Goal: Communication & Community: Answer question/provide support

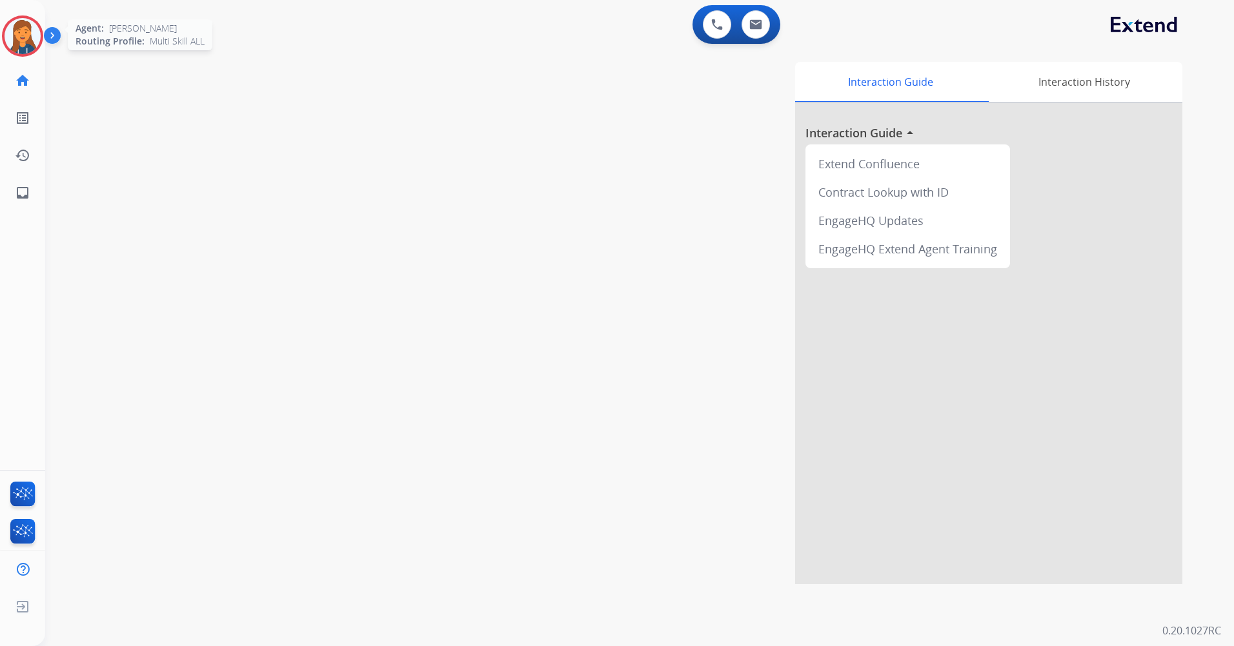
click at [30, 27] on img at bounding box center [23, 36] width 36 height 36
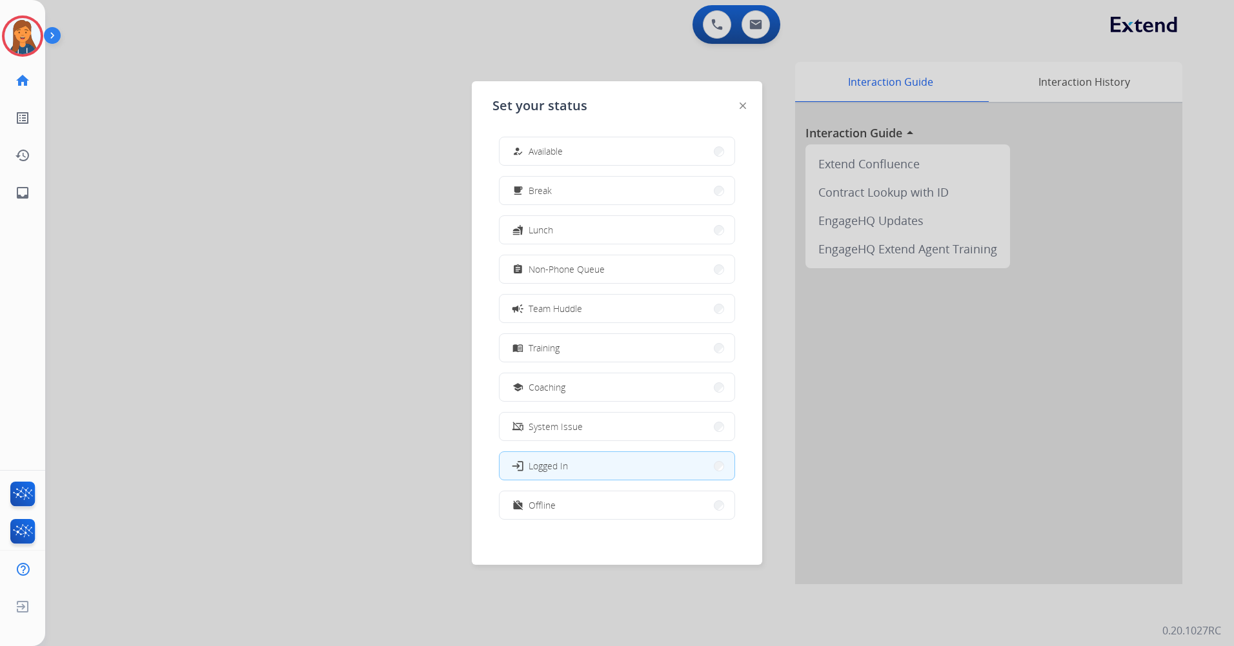
click at [565, 144] on button "how_to_reg Available" at bounding box center [616, 151] width 235 height 28
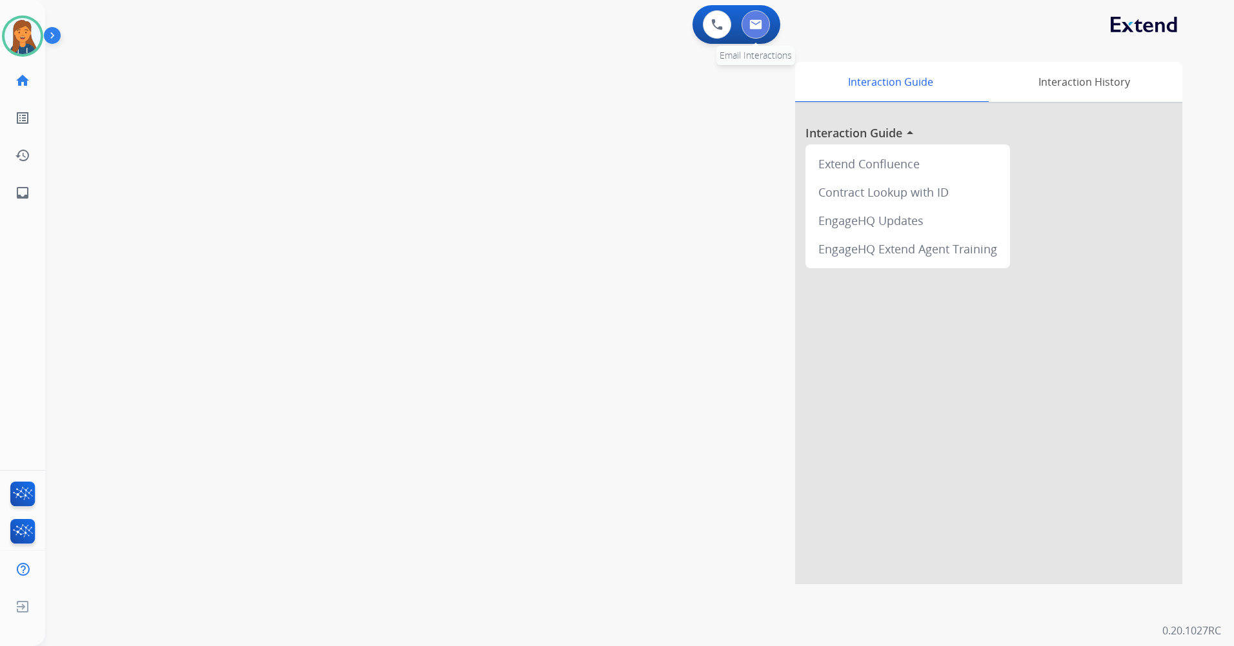
click at [760, 37] on button at bounding box center [755, 24] width 28 height 28
select select "**********"
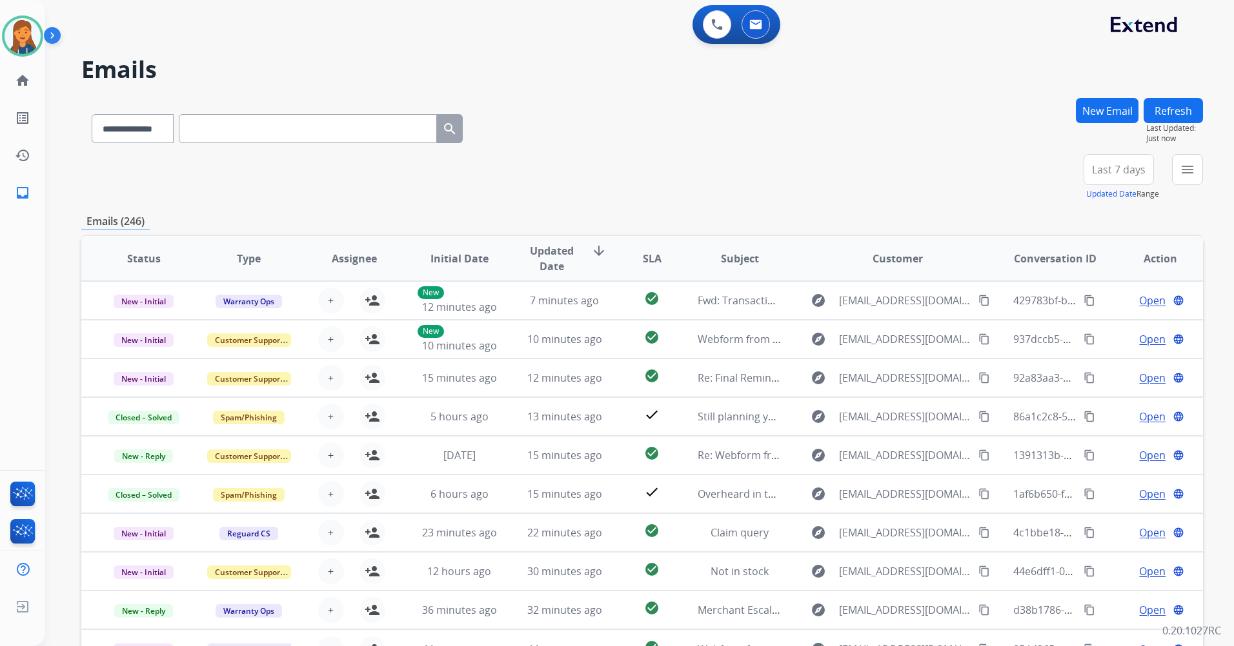
click at [1135, 172] on span "Last 7 days" at bounding box center [1119, 169] width 54 height 5
click at [1100, 327] on div "Last 90 days" at bounding box center [1114, 326] width 71 height 19
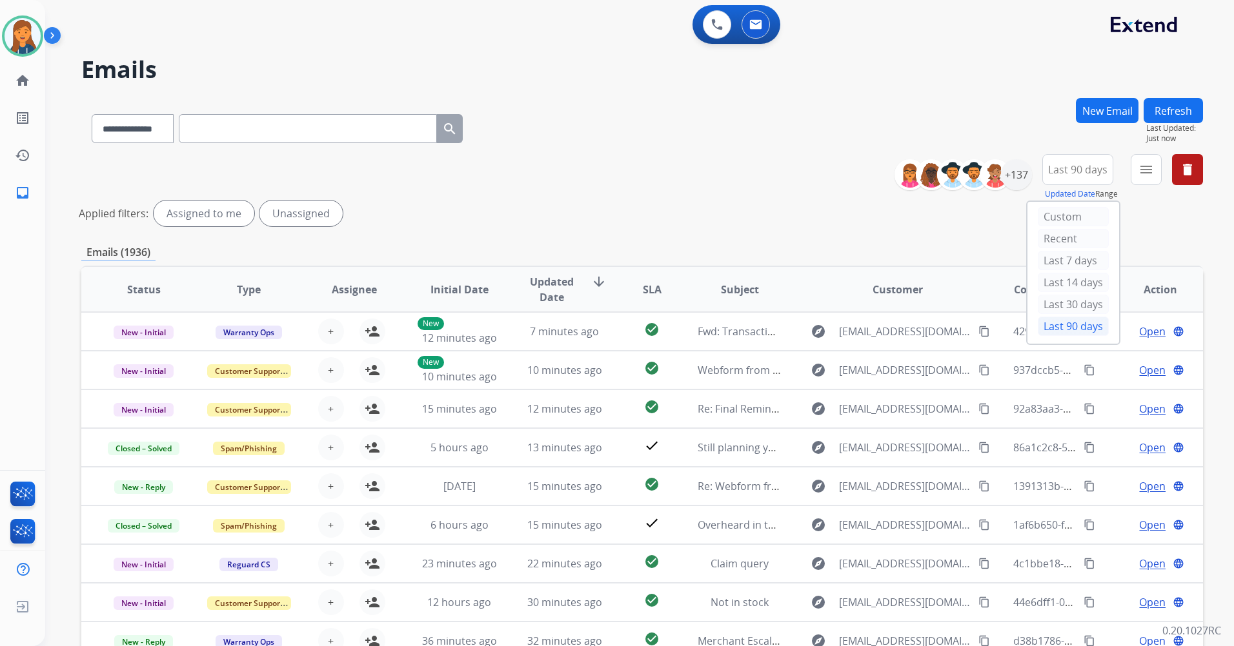
click at [1161, 178] on div "menu Type Claims Adjudication Customer Support Escalation Service Support Shipp…" at bounding box center [1145, 177] width 31 height 46
click at [1148, 172] on mat-icon "menu" at bounding box center [1145, 169] width 15 height 15
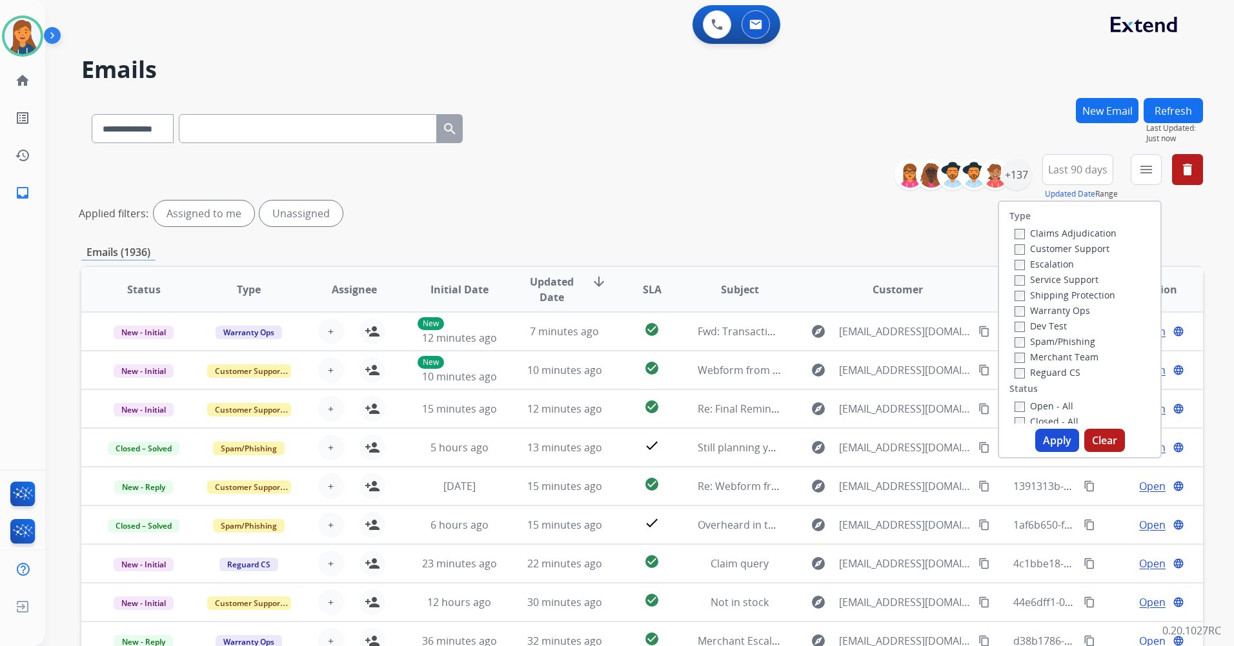
click at [1074, 248] on label "Customer Support" at bounding box center [1061, 249] width 95 height 12
click at [1066, 295] on label "Shipping Protection" at bounding box center [1064, 295] width 101 height 12
click at [1029, 374] on label "Reguard CS" at bounding box center [1047, 372] width 66 height 12
click at [1041, 403] on label "Open - All" at bounding box center [1043, 406] width 59 height 12
click at [1036, 443] on button "Apply" at bounding box center [1057, 440] width 44 height 23
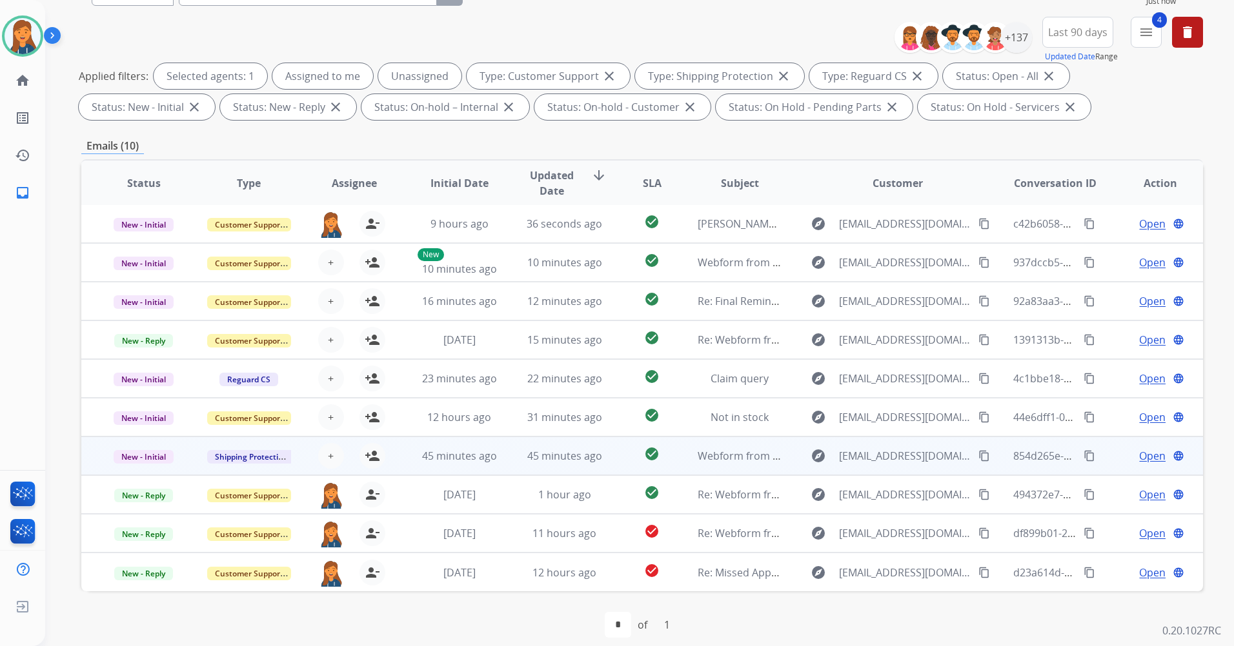
scroll to position [150, 0]
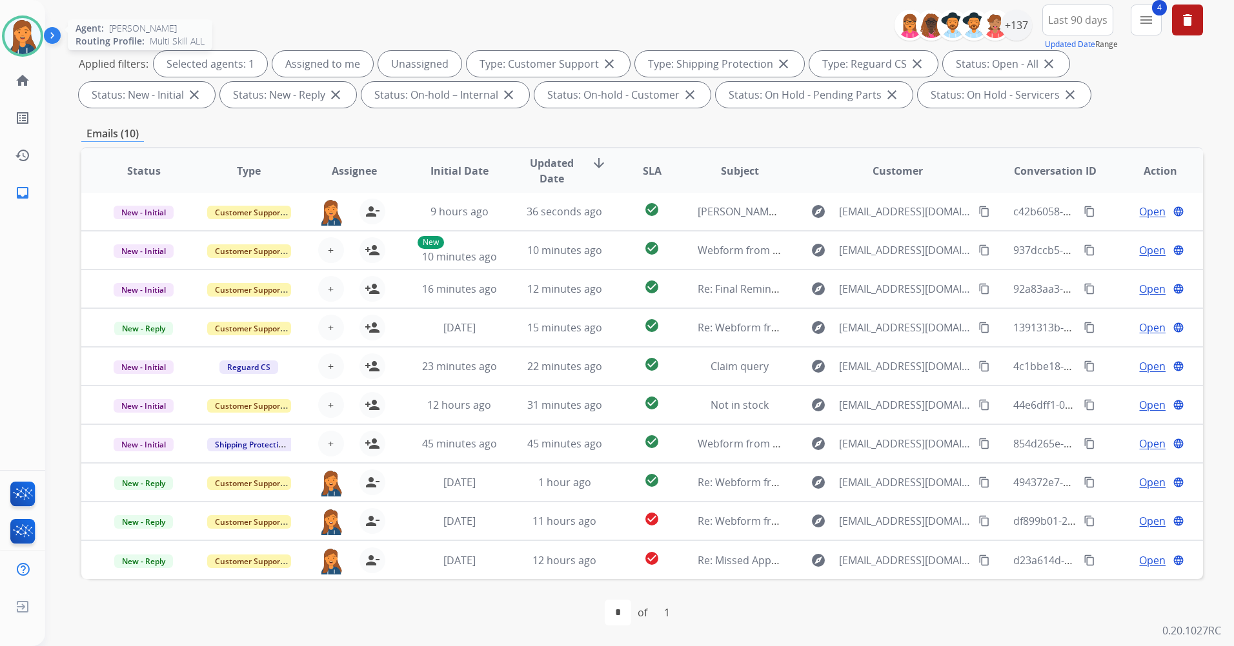
click at [23, 30] on img at bounding box center [23, 36] width 36 height 36
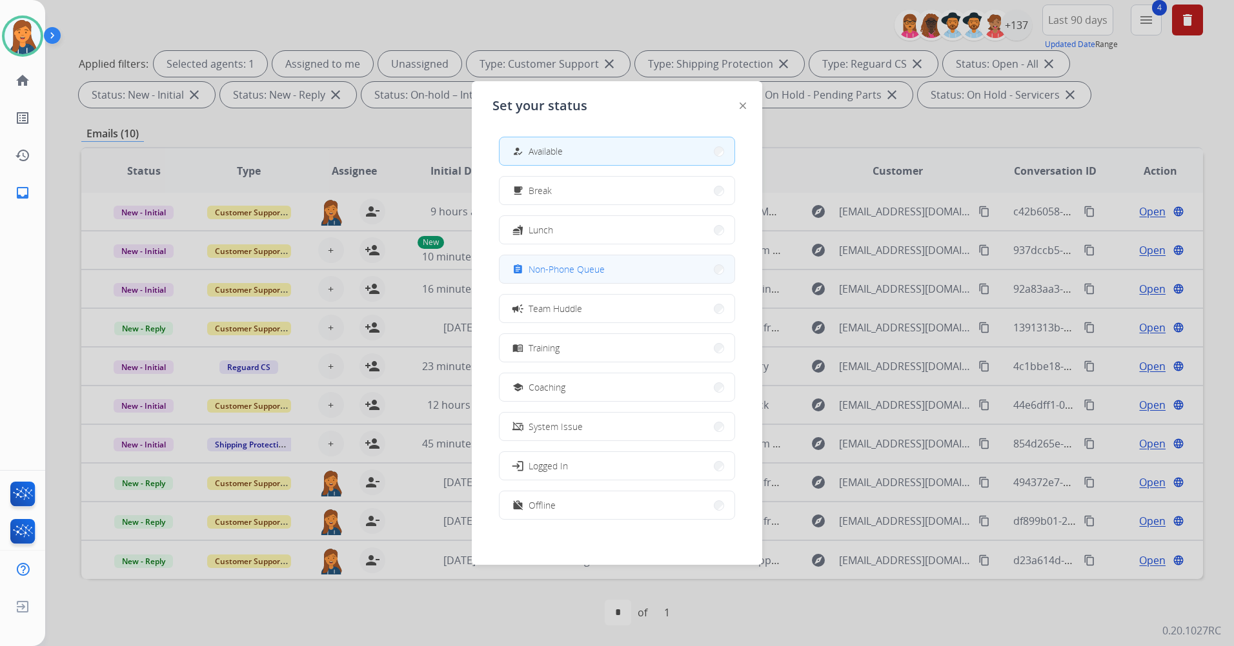
click at [565, 257] on button "assignment Non-Phone Queue" at bounding box center [616, 269] width 235 height 28
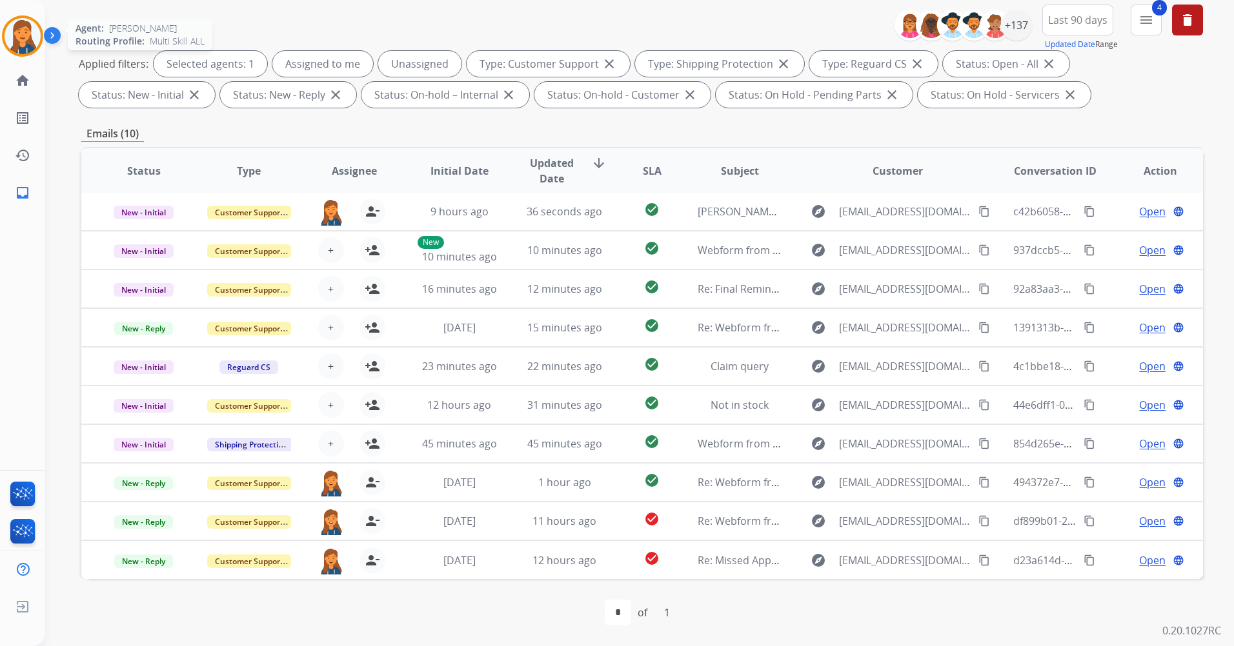
click at [43, 40] on div at bounding box center [22, 35] width 41 height 41
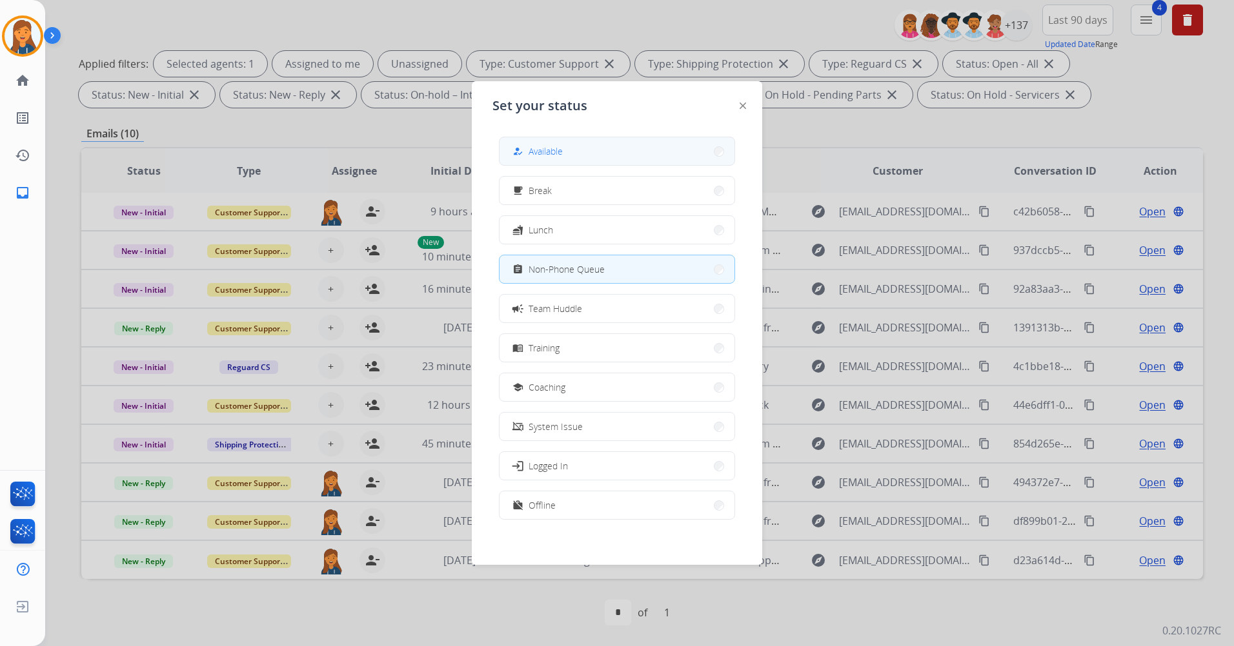
click at [595, 153] on button "how_to_reg Available" at bounding box center [616, 151] width 235 height 28
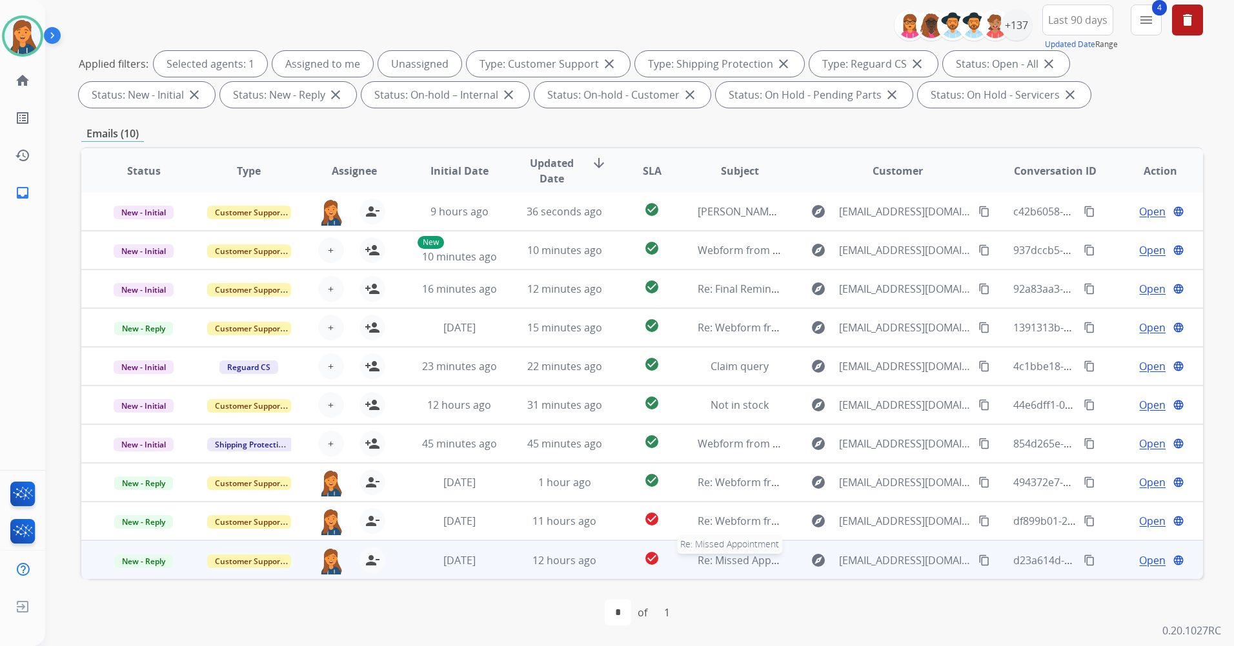
click at [746, 562] on span "Re: Missed Appointment" at bounding box center [756, 561] width 119 height 14
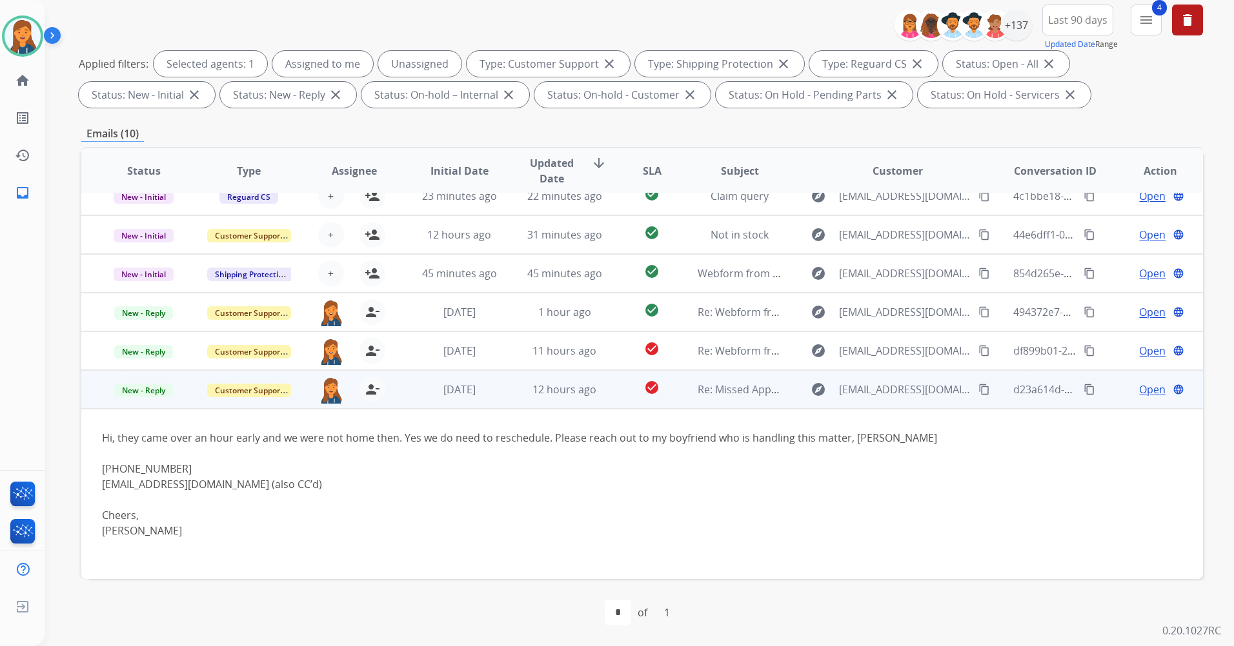
scroll to position [198, 0]
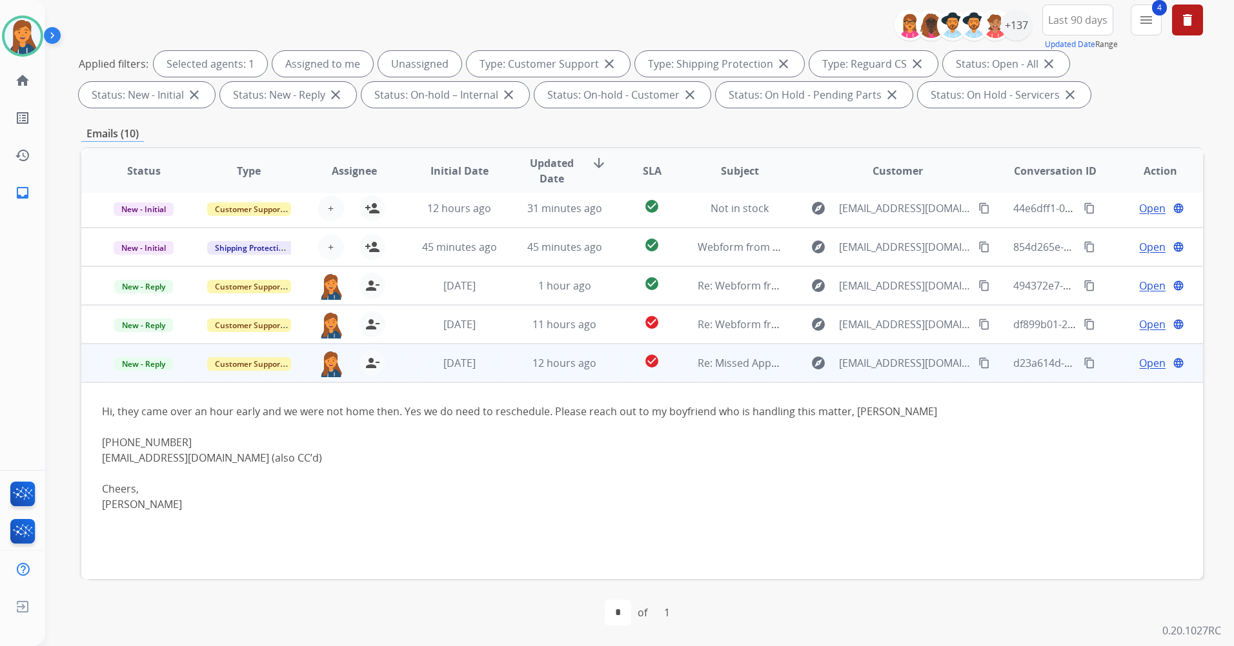
click at [1139, 366] on span "Open" at bounding box center [1152, 362] width 26 height 15
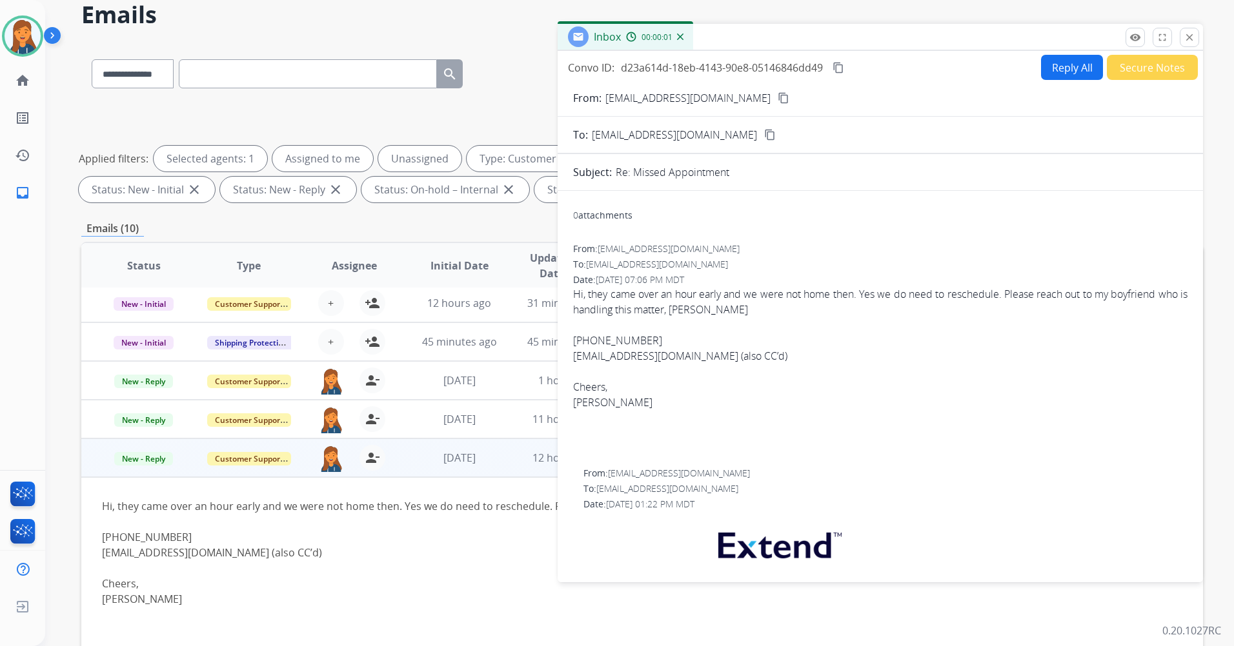
scroll to position [0, 0]
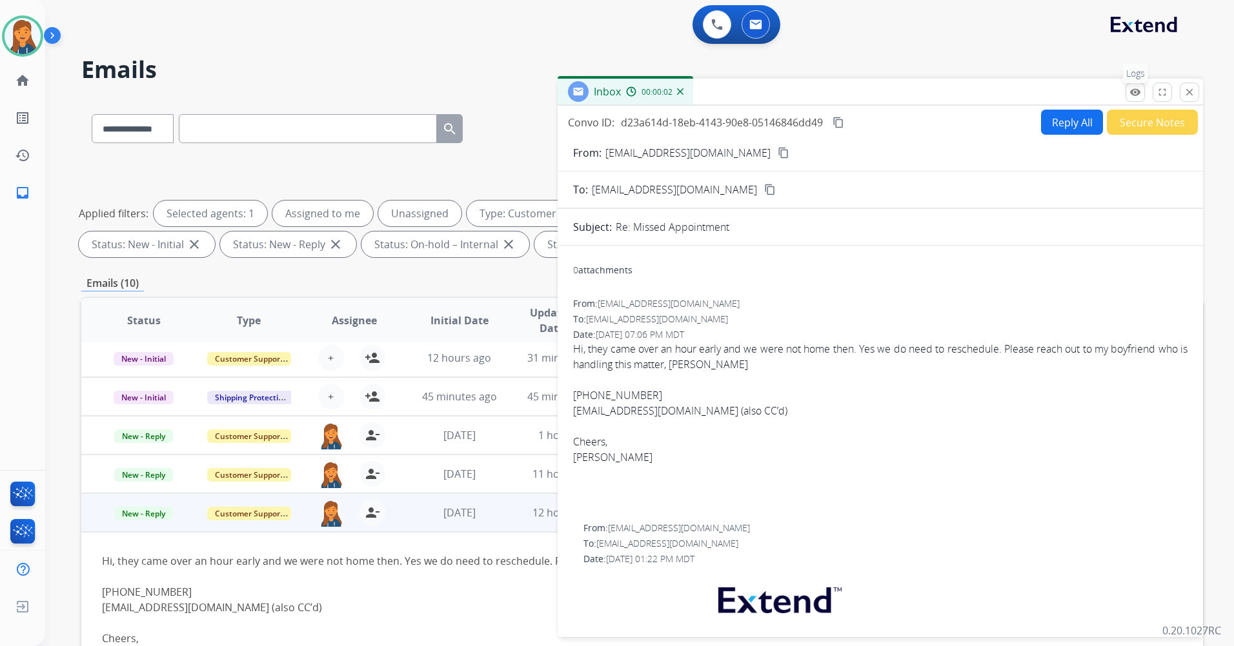
click at [1135, 92] on mat-icon "remove_red_eye" at bounding box center [1135, 92] width 12 height 12
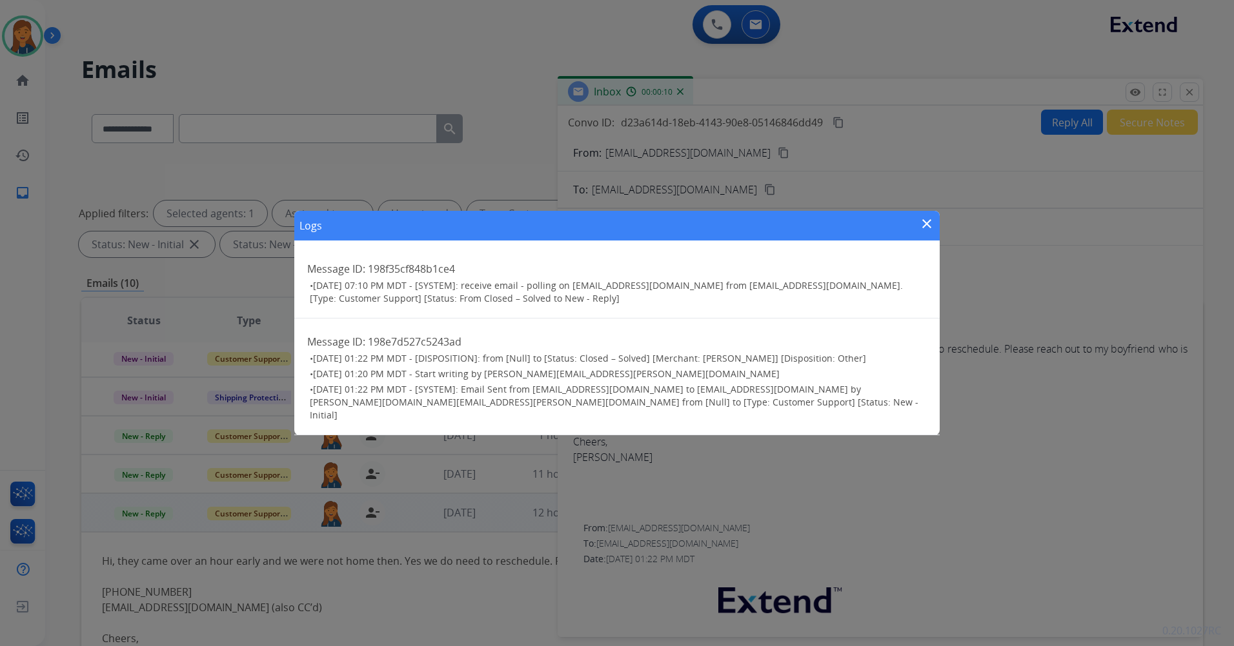
click at [923, 232] on mat-icon "close" at bounding box center [926, 223] width 15 height 15
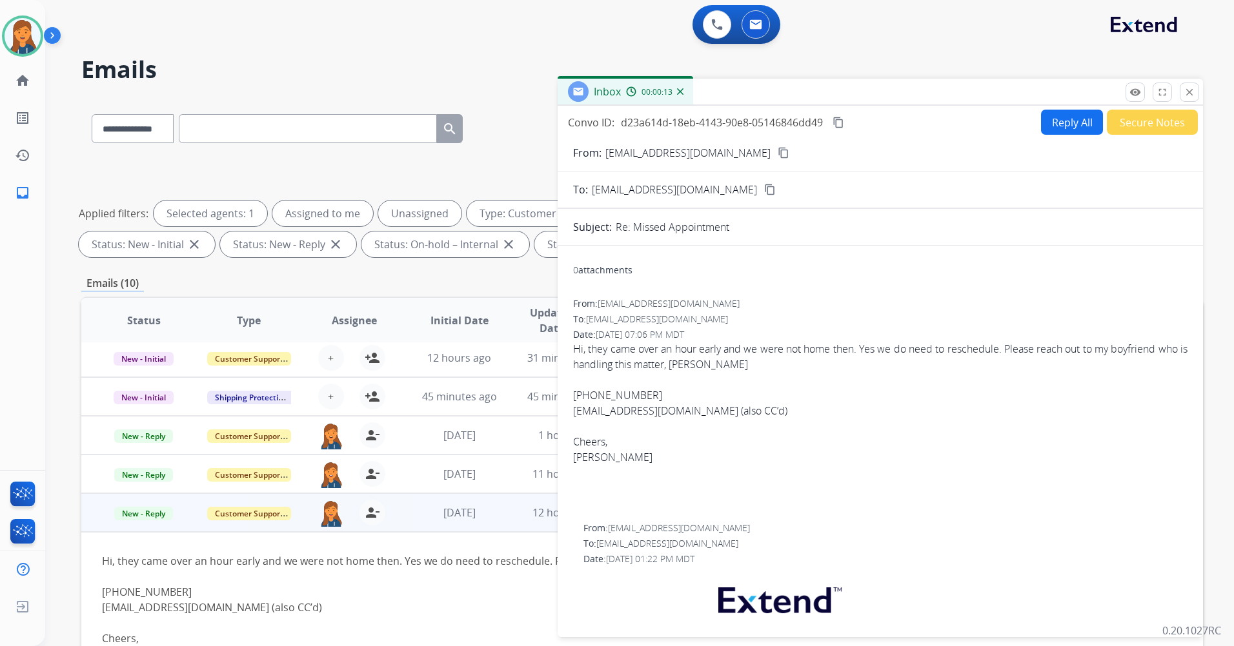
click at [777, 155] on mat-icon "content_copy" at bounding box center [783, 153] width 12 height 12
click at [1067, 119] on button "Reply All" at bounding box center [1072, 122] width 62 height 25
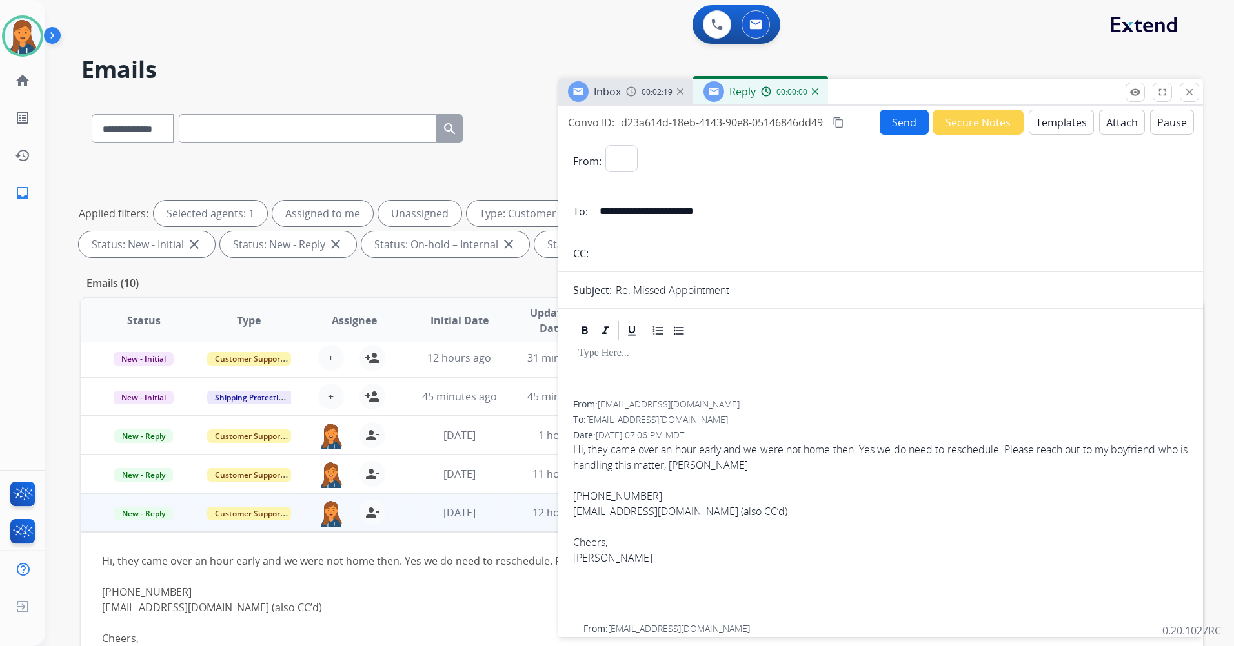
select select "**********"
click at [1063, 130] on button "Templates" at bounding box center [1060, 122] width 65 height 25
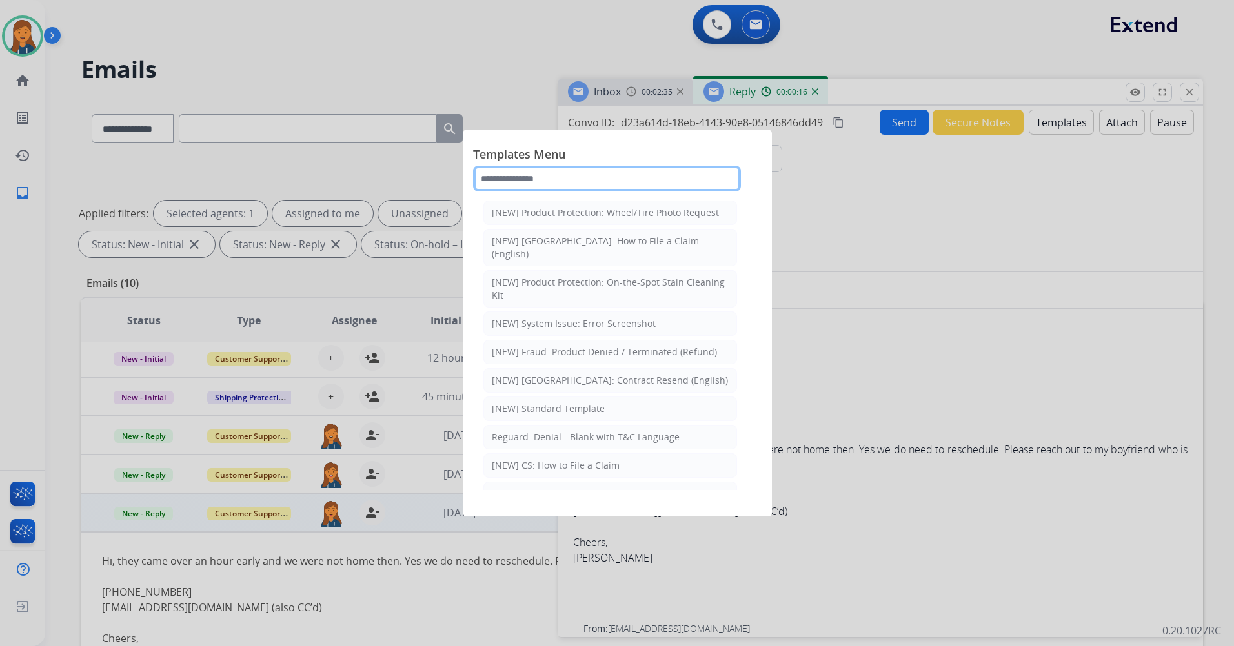
click at [599, 185] on input "text" at bounding box center [607, 179] width 268 height 26
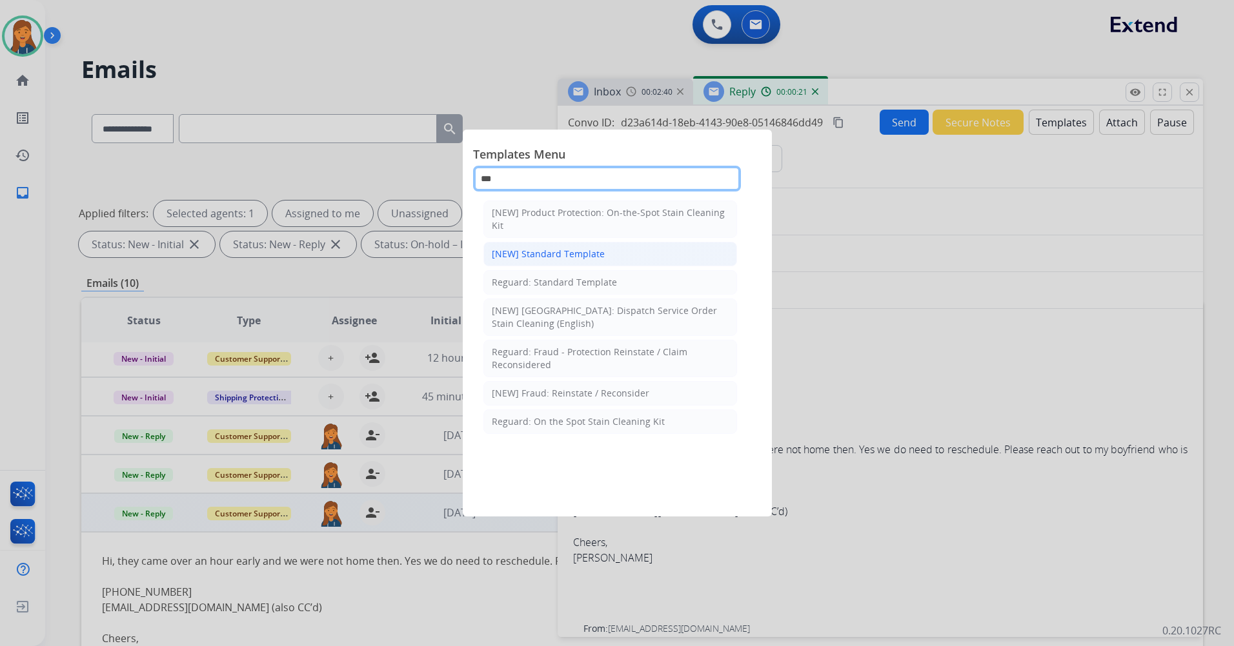
type input "***"
click at [605, 248] on li "[NEW] Standard Template" at bounding box center [610, 254] width 254 height 25
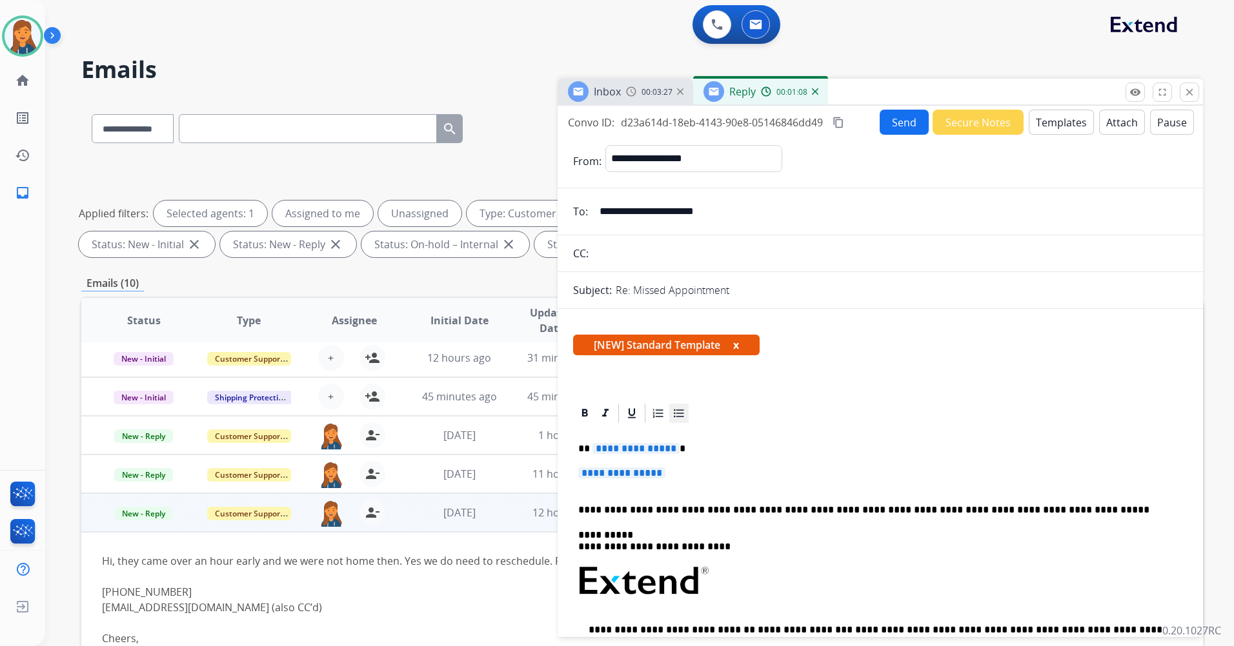
scroll to position [65, 0]
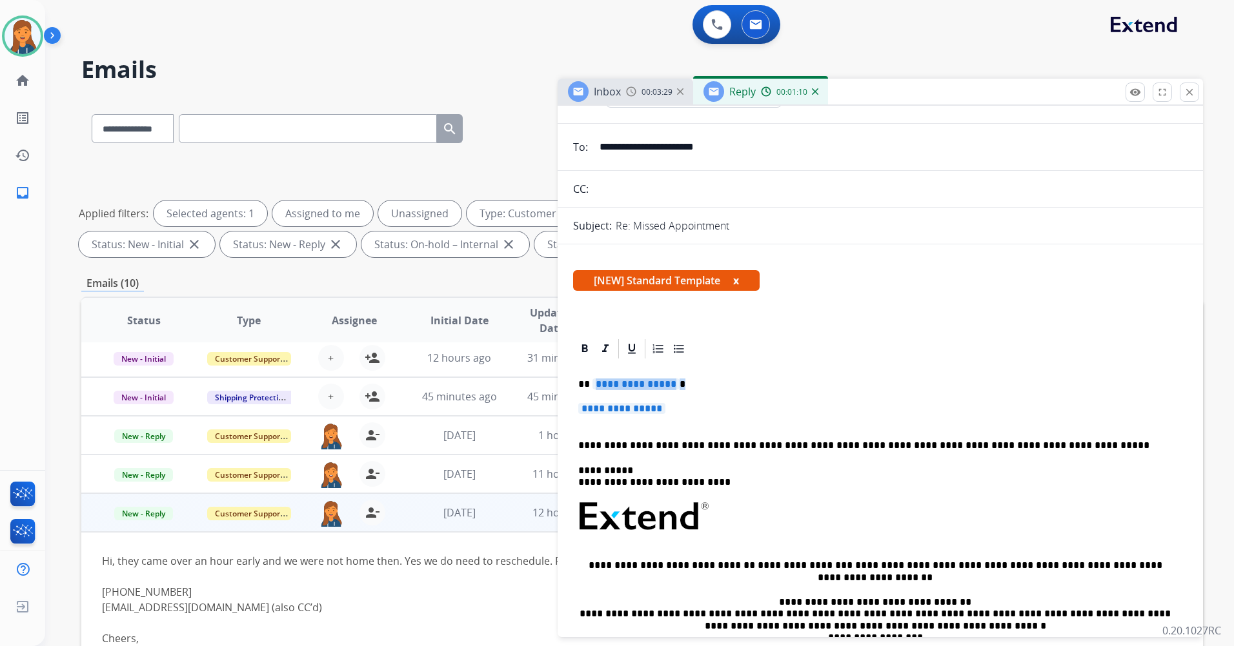
drag, startPoint x: 673, startPoint y: 415, endPoint x: 616, endPoint y: 379, distance: 67.3
click at [616, 379] on div "**********" at bounding box center [880, 548] width 614 height 374
drag, startPoint x: 684, startPoint y: 407, endPoint x: 672, endPoint y: 401, distance: 13.3
click at [682, 405] on p "**********" at bounding box center [880, 415] width 604 height 24
drag, startPoint x: 668, startPoint y: 408, endPoint x: 583, endPoint y: 397, distance: 86.4
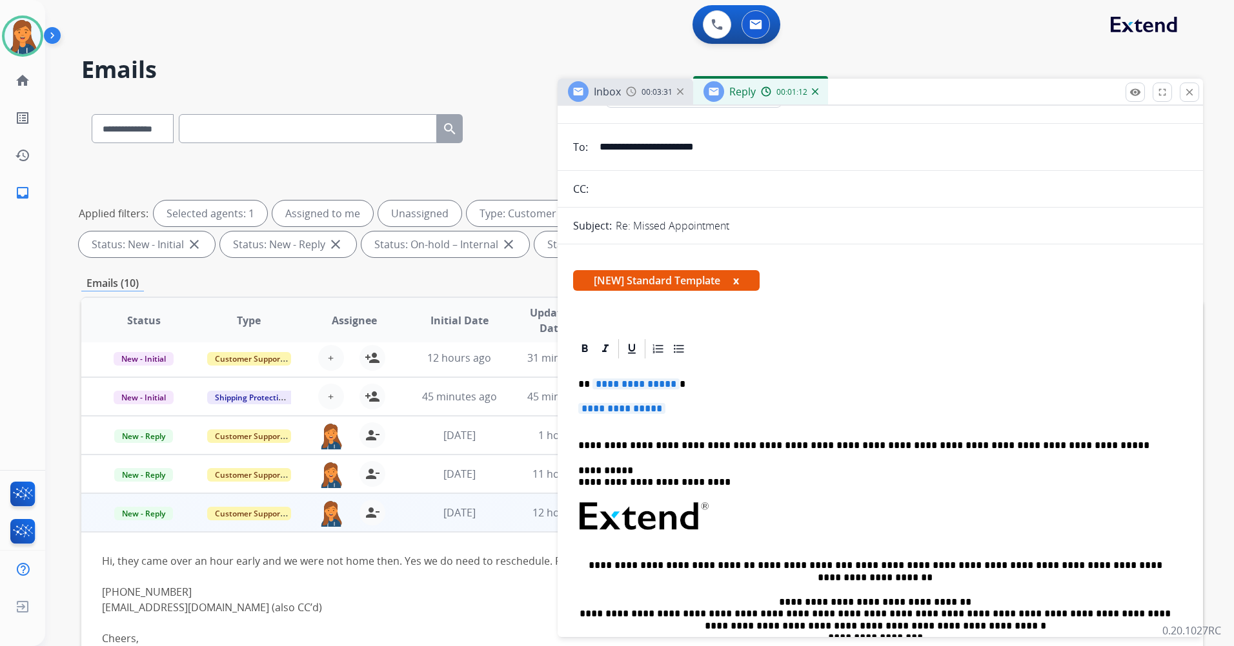
click at [583, 397] on div "**********" at bounding box center [880, 548] width 614 height 374
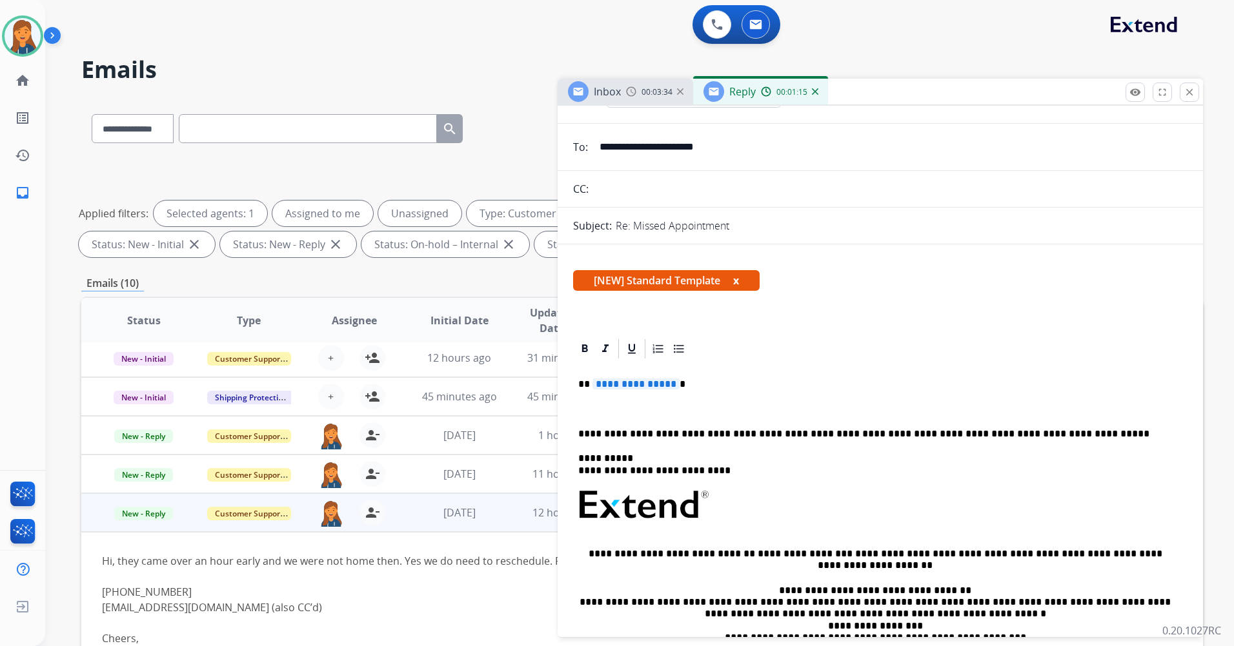
click at [661, 383] on span "**********" at bounding box center [635, 384] width 87 height 11
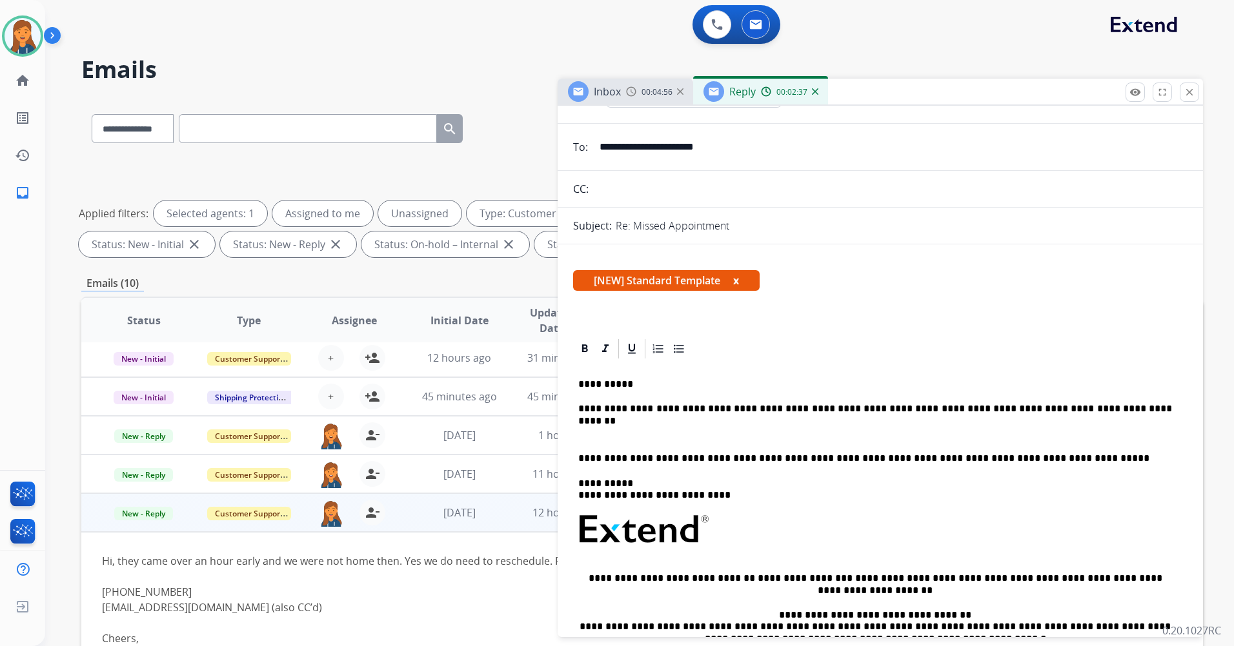
click at [580, 458] on p "**********" at bounding box center [875, 459] width 594 height 12
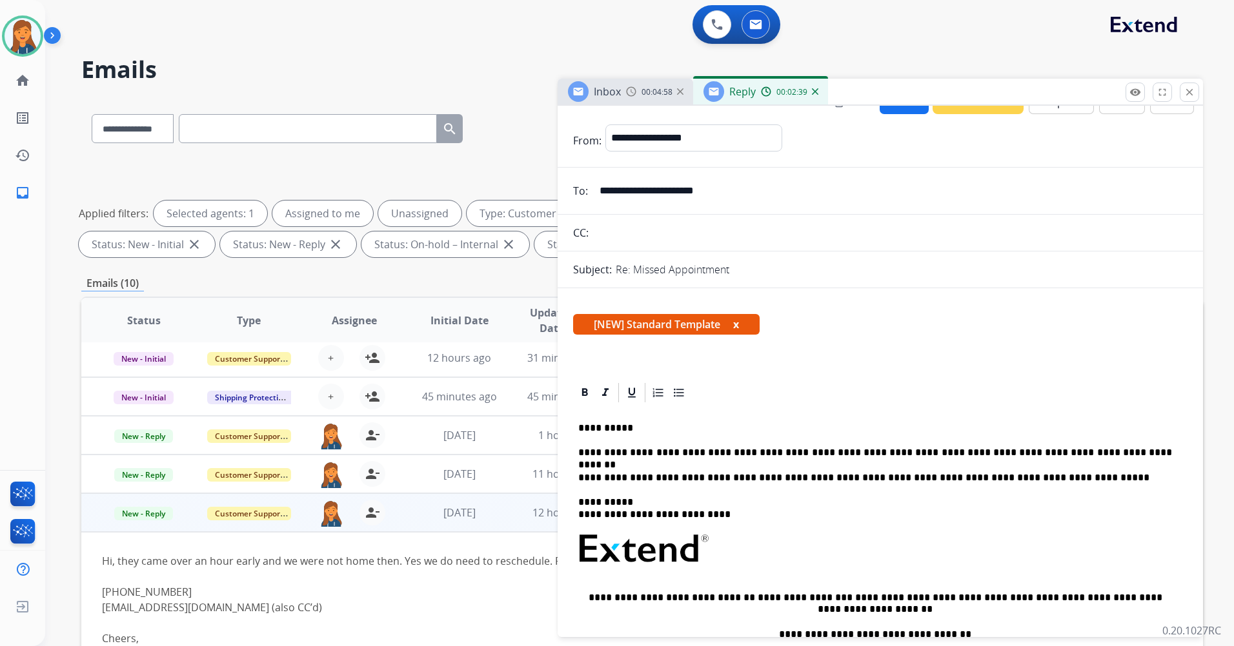
scroll to position [0, 0]
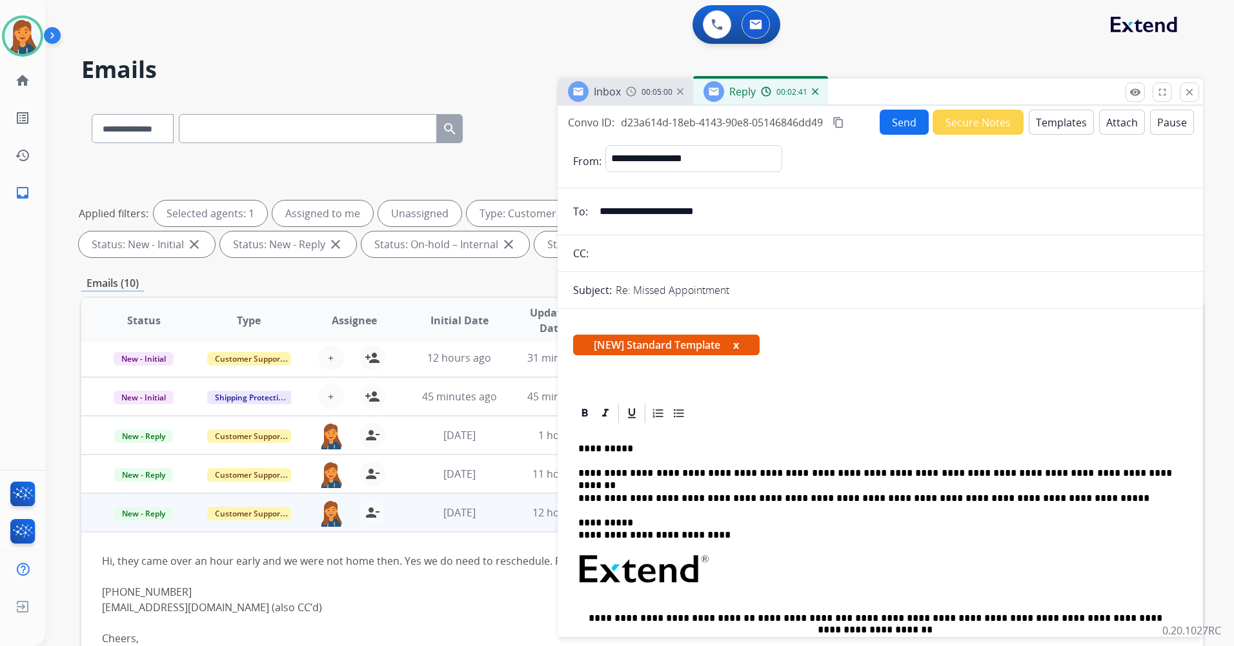
click at [894, 112] on button "Send" at bounding box center [903, 122] width 49 height 25
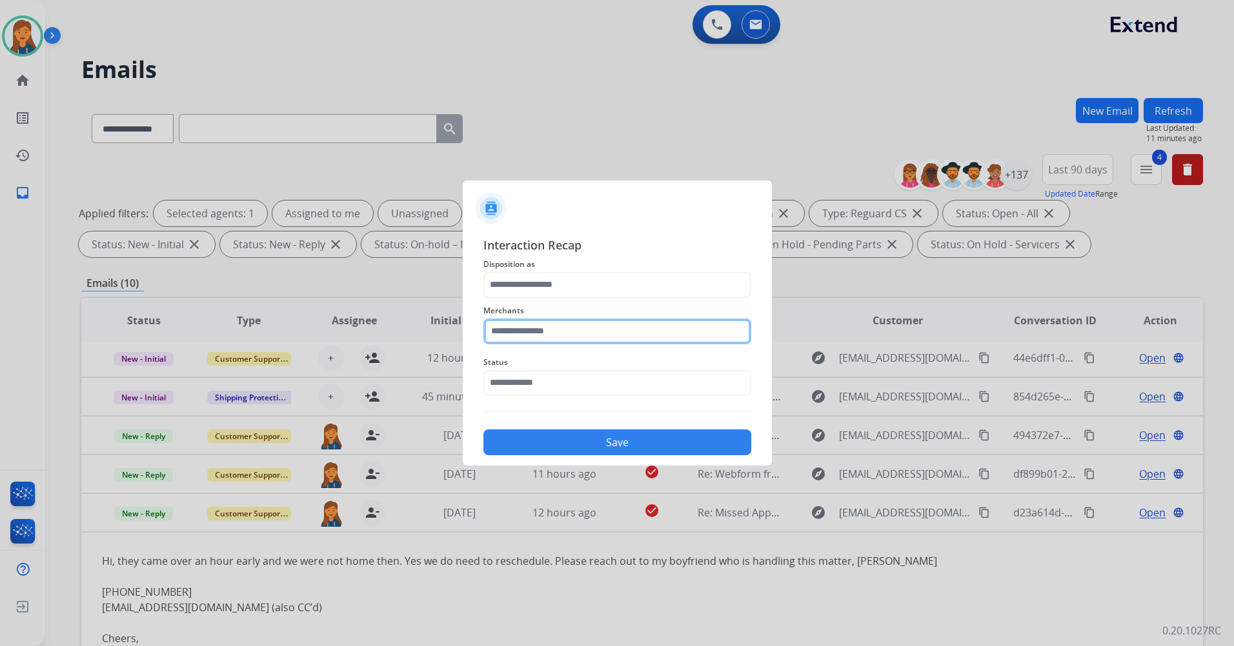
click at [627, 339] on input "text" at bounding box center [617, 332] width 268 height 26
drag, startPoint x: 603, startPoint y: 363, endPoint x: 598, endPoint y: 356, distance: 7.9
click at [598, 356] on li "[PERSON_NAME]" at bounding box center [620, 368] width 246 height 25
type input "**********"
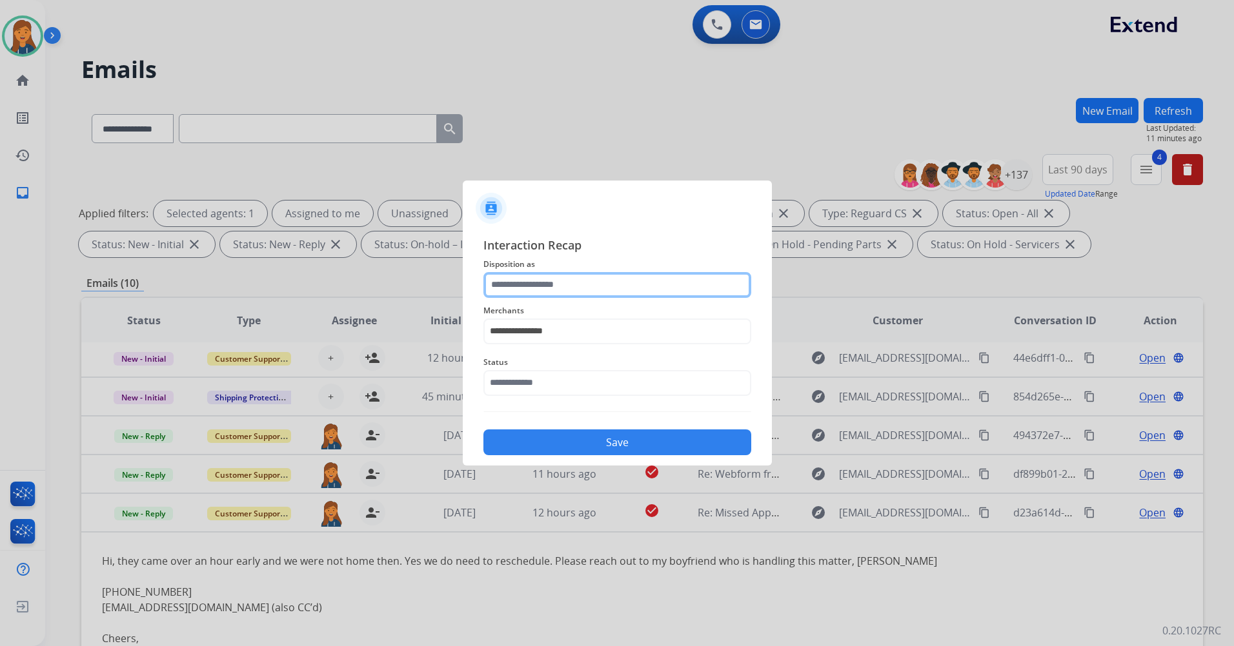
click at [568, 295] on input "text" at bounding box center [617, 285] width 268 height 26
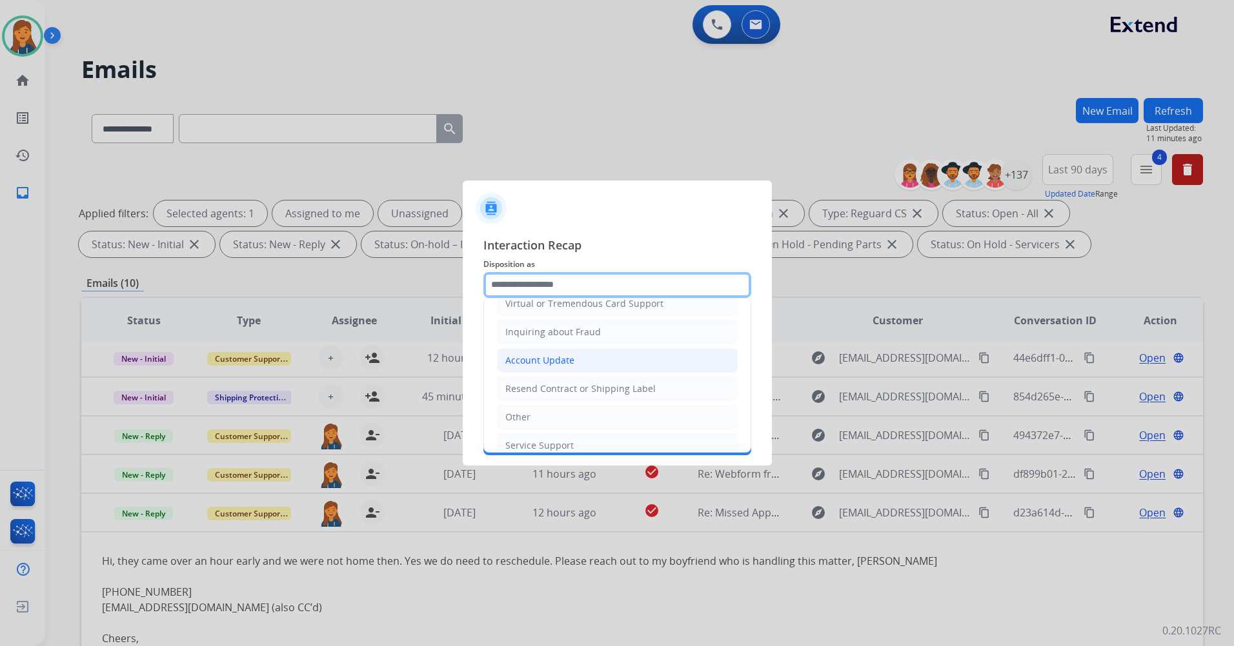
scroll to position [194, 0]
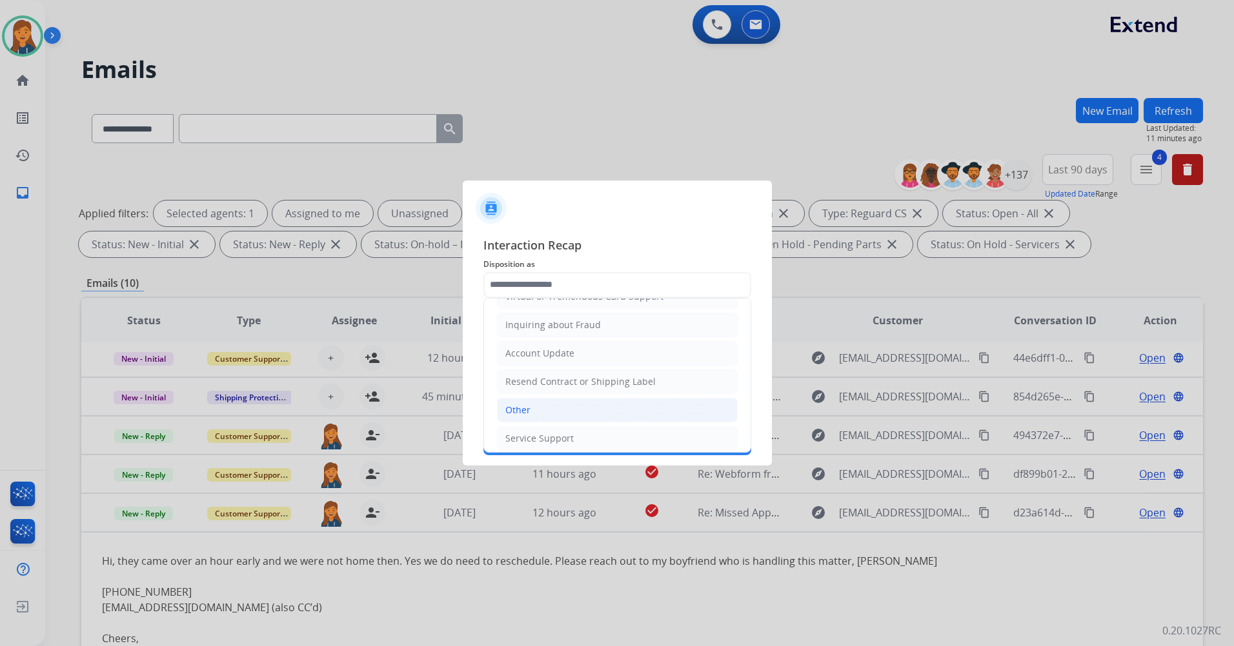
click at [566, 407] on li "Other" at bounding box center [617, 410] width 241 height 25
type input "*****"
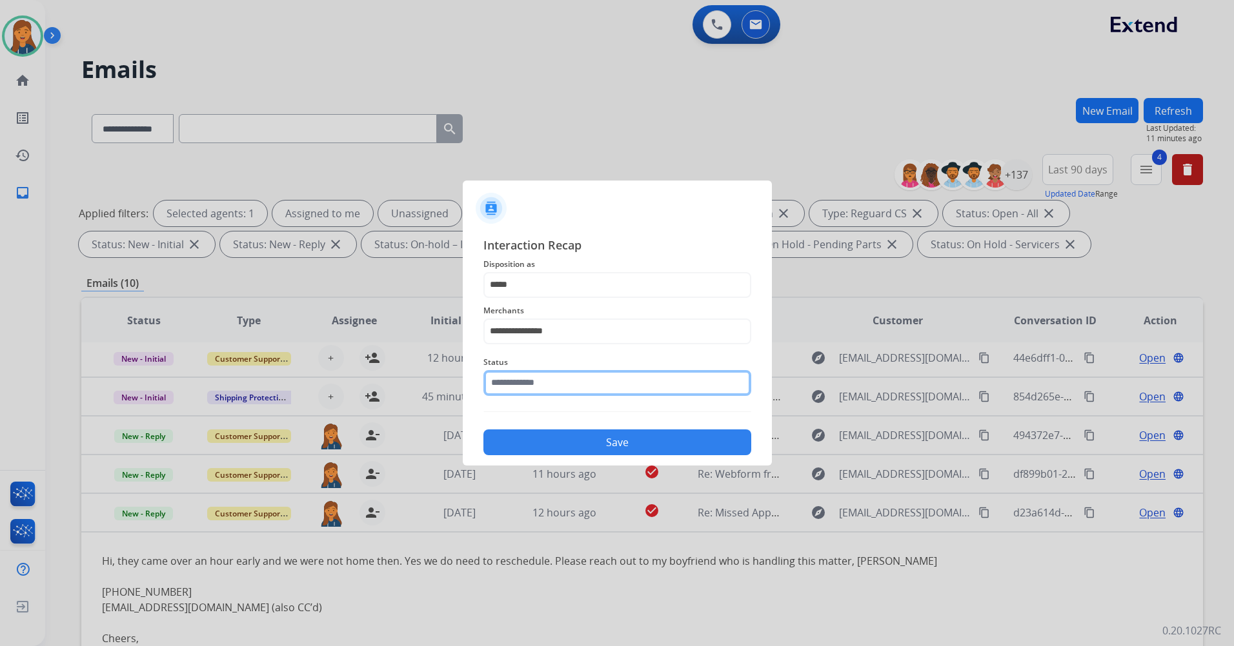
drag, startPoint x: 561, startPoint y: 384, endPoint x: 565, endPoint y: 390, distance: 7.0
click at [561, 384] on input "text" at bounding box center [617, 383] width 268 height 26
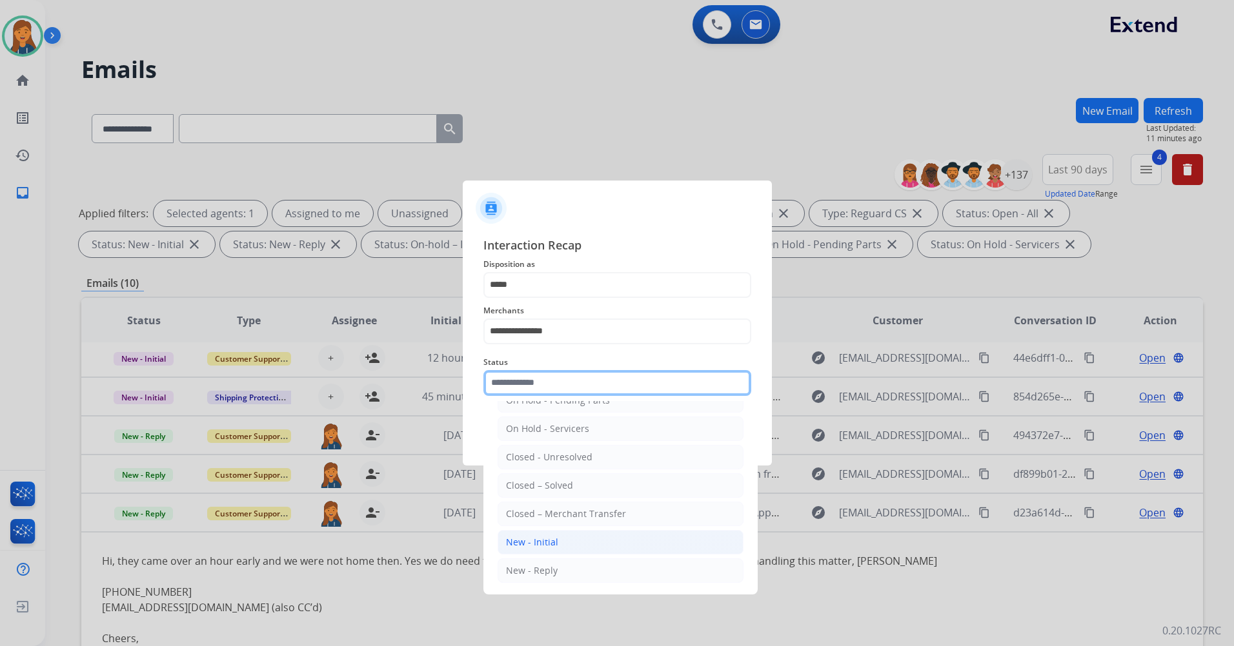
scroll to position [77, 0]
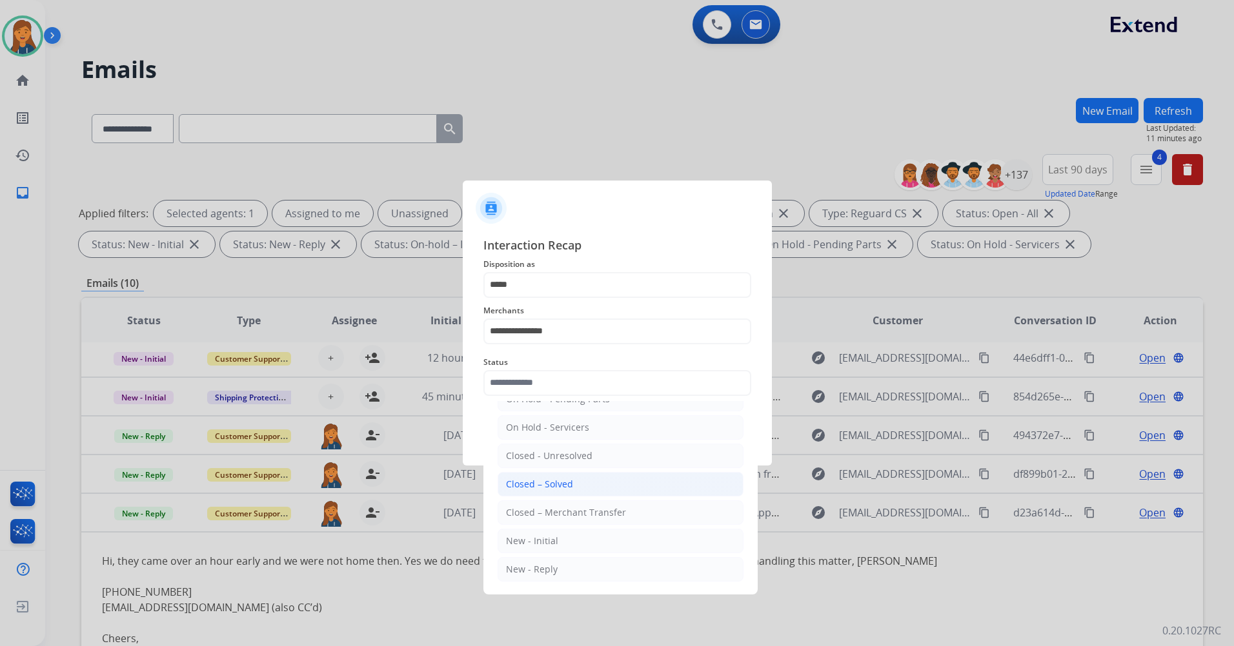
click at [547, 479] on div "Closed – Solved" at bounding box center [539, 484] width 67 height 13
type input "**********"
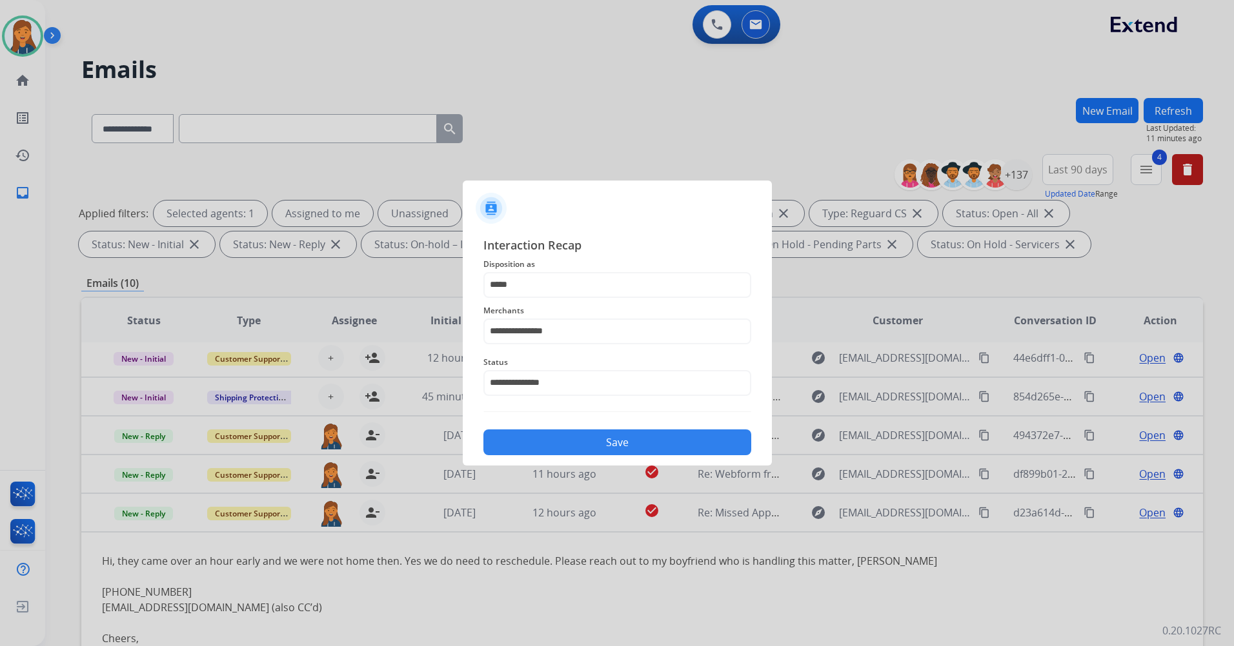
click at [570, 450] on button "Save" at bounding box center [617, 443] width 268 height 26
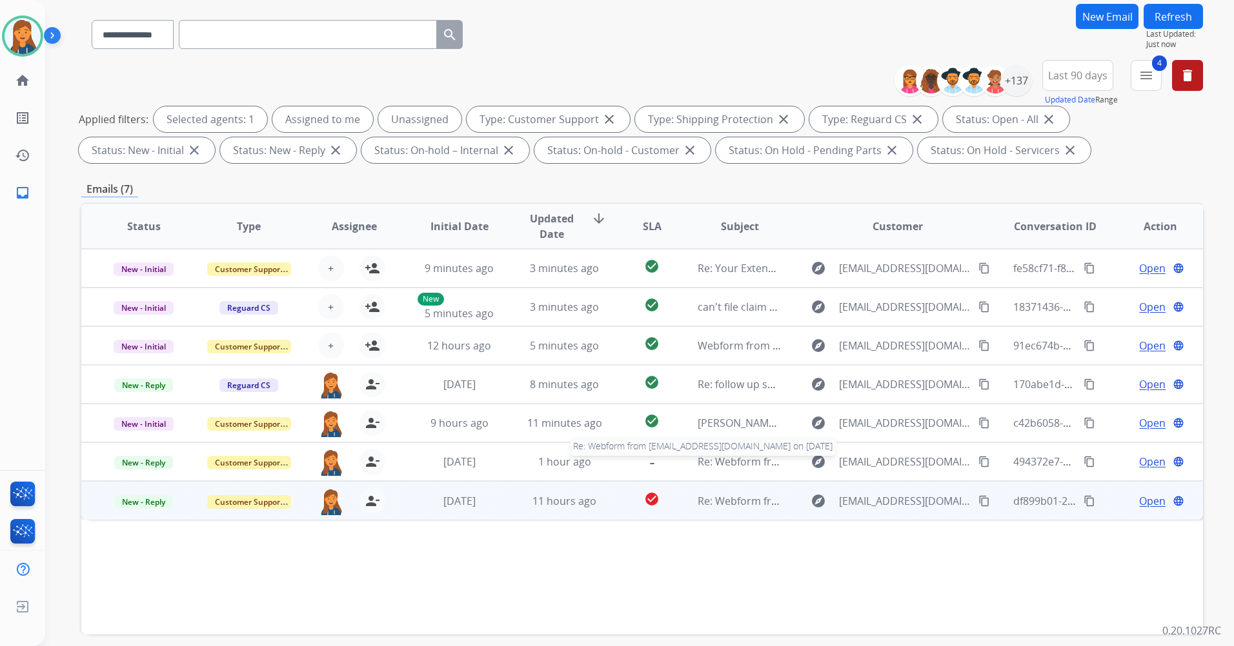
scroll to position [129, 0]
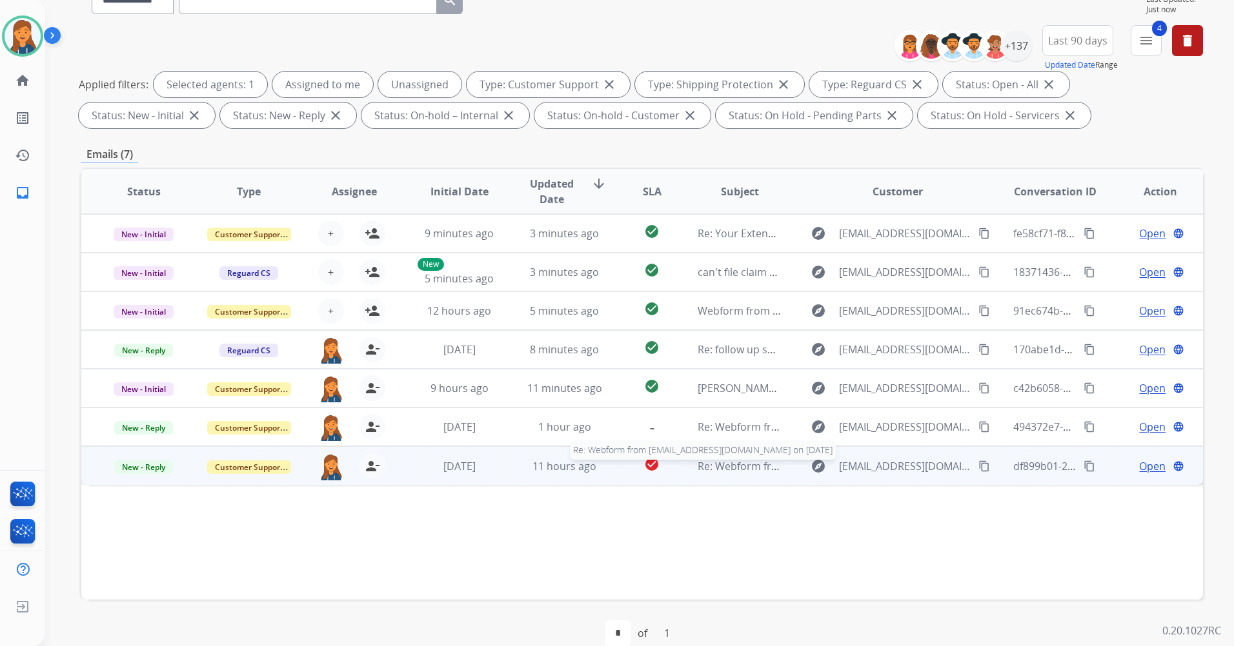
click at [735, 468] on span "Re: Webform from Themidyettes@bellsouth.net on 08/08/2025" at bounding box center [852, 466] width 310 height 14
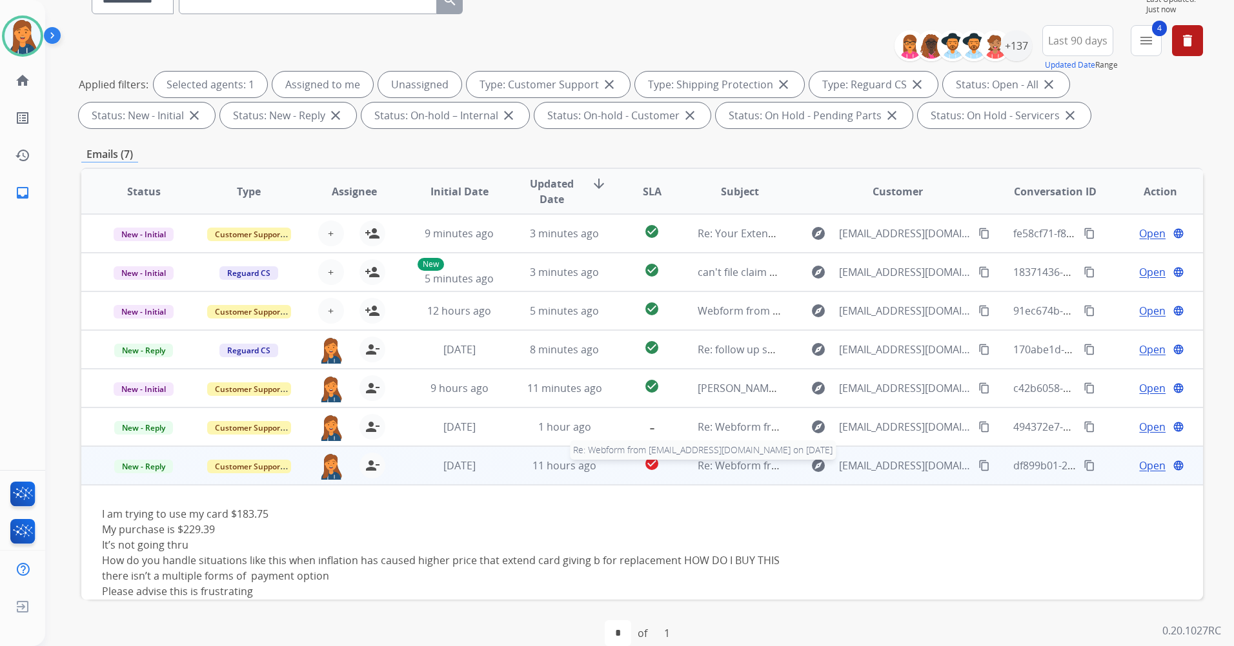
scroll to position [82, 0]
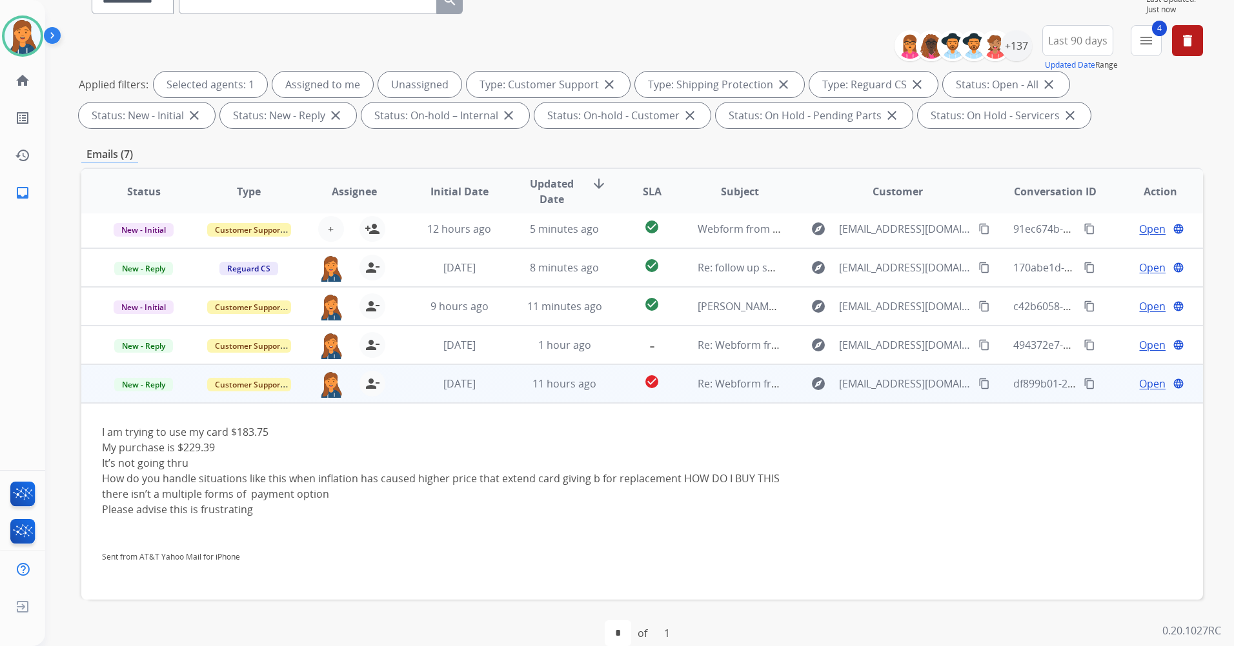
click at [1146, 386] on span "Open" at bounding box center [1152, 383] width 26 height 15
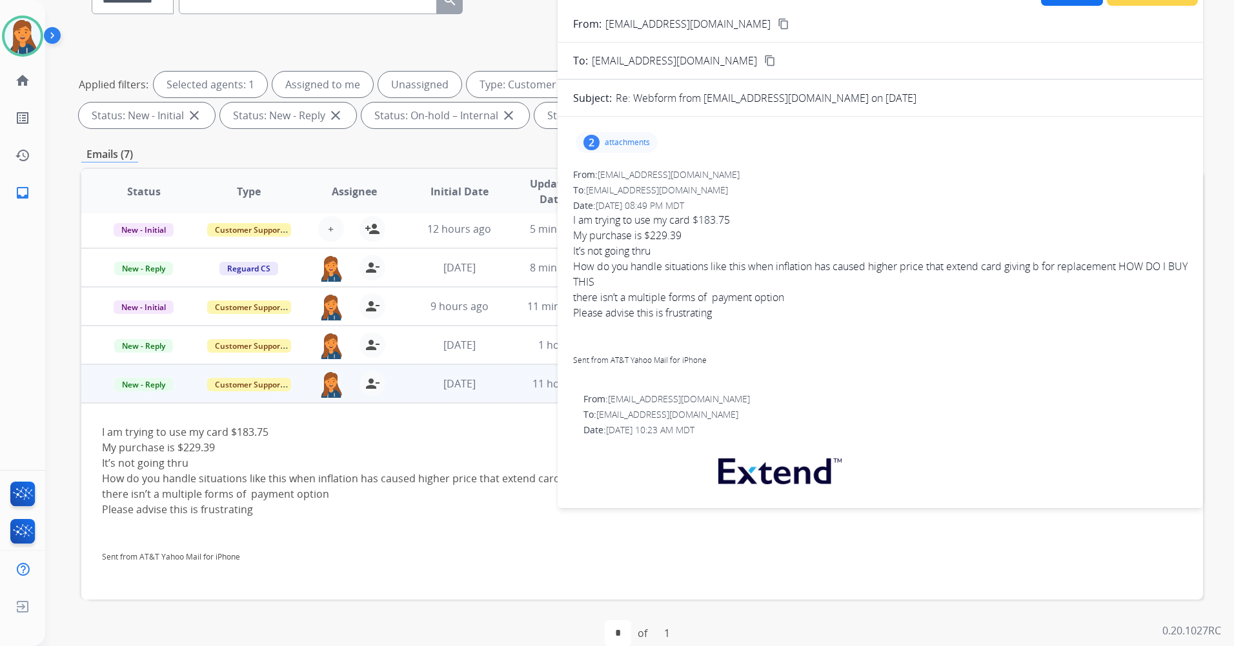
click at [756, 20] on div "From: themidyettes@bellsouth.net content_copy" at bounding box center [879, 23] width 645 height 15
drag, startPoint x: 752, startPoint y: 20, endPoint x: 745, endPoint y: 21, distance: 7.2
click at [777, 21] on mat-icon "content_copy" at bounding box center [783, 24] width 12 height 12
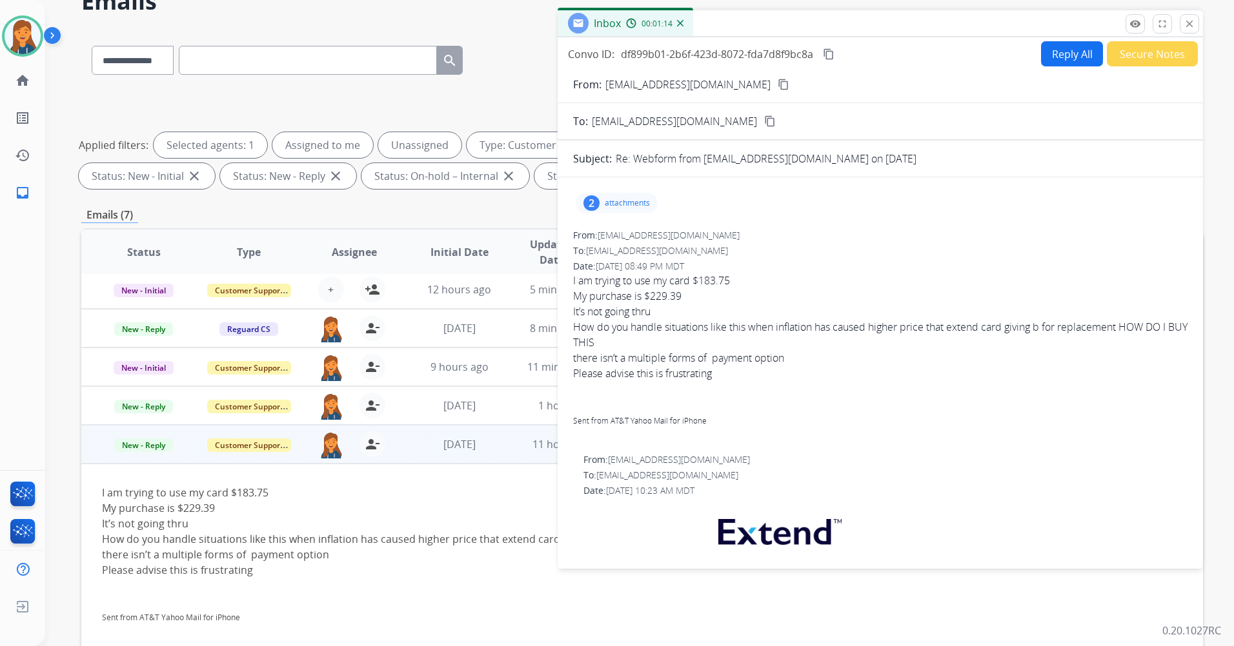
scroll to position [0, 0]
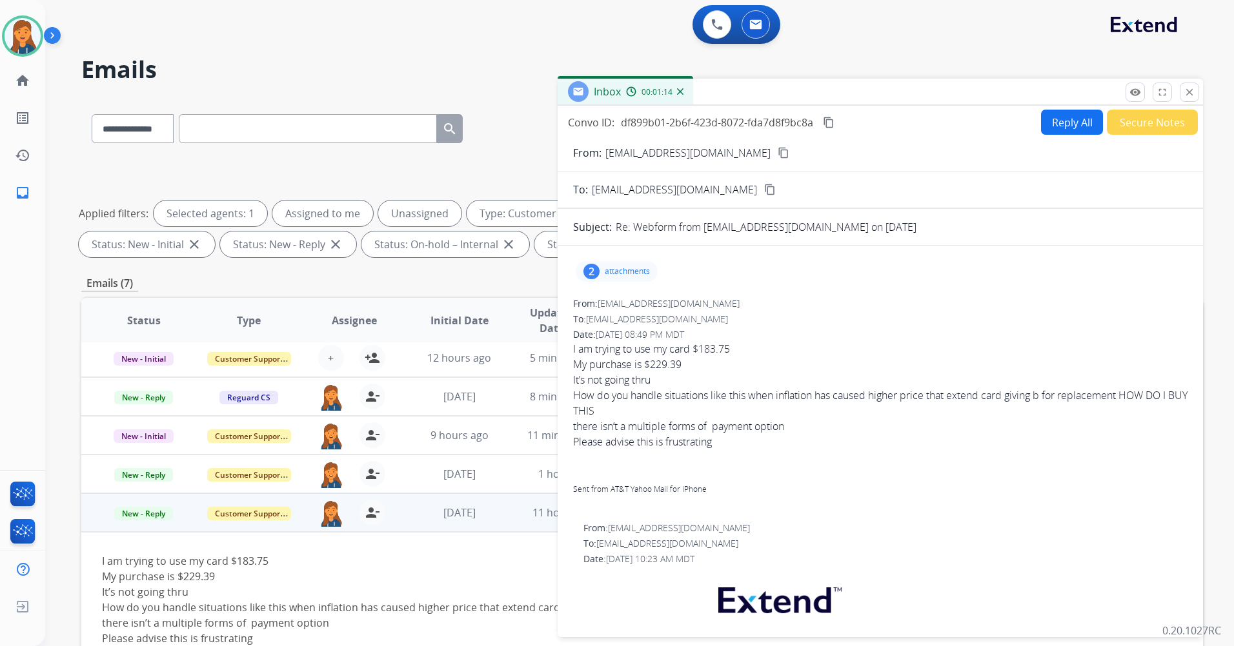
click at [1065, 126] on button "Reply All" at bounding box center [1072, 122] width 62 height 25
select select "**********"
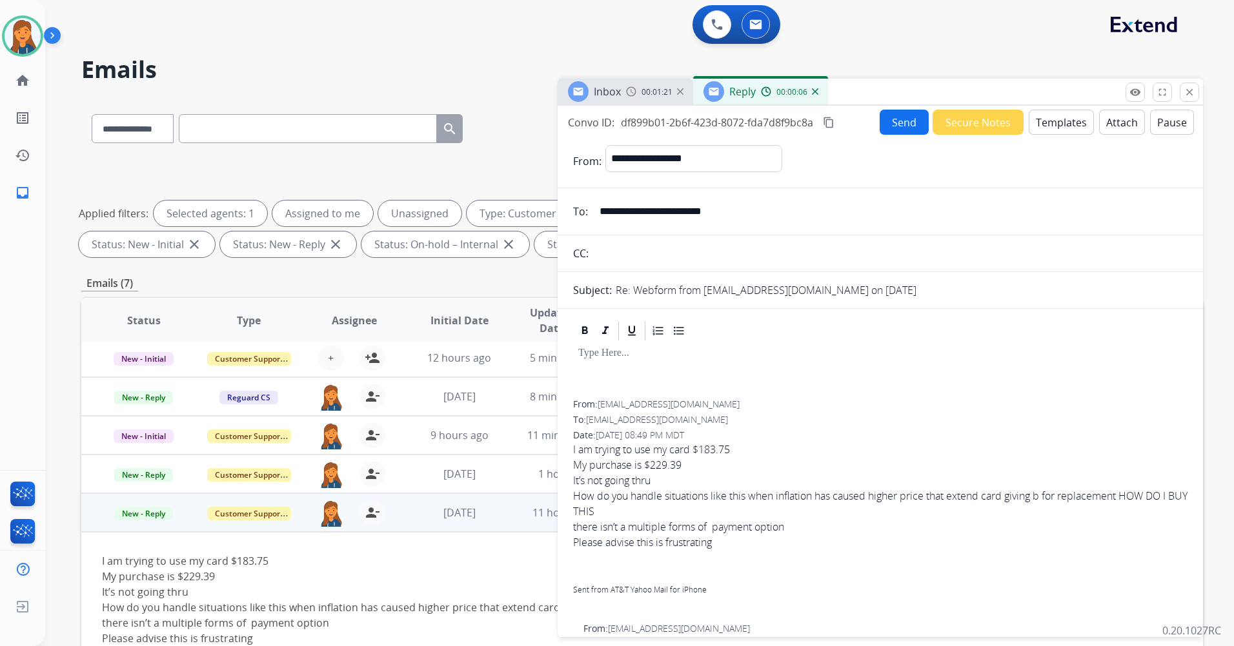
click at [1059, 122] on button "Templates" at bounding box center [1060, 122] width 65 height 25
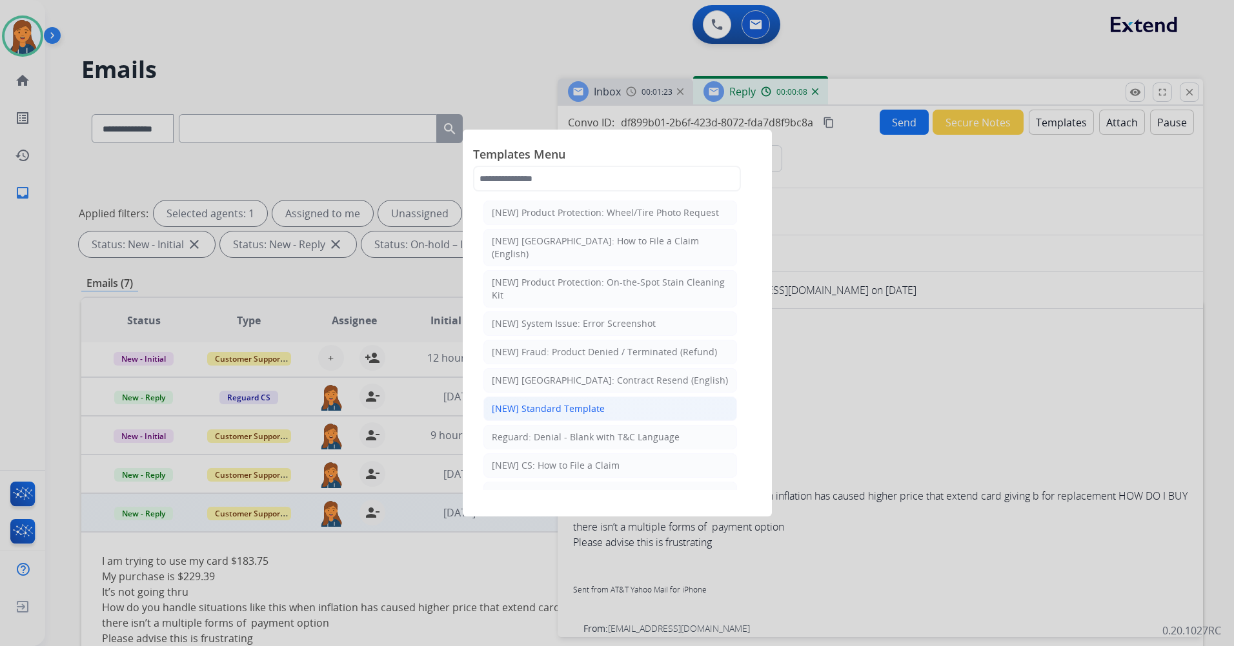
click at [595, 397] on li "[NEW] Standard Template" at bounding box center [610, 409] width 254 height 25
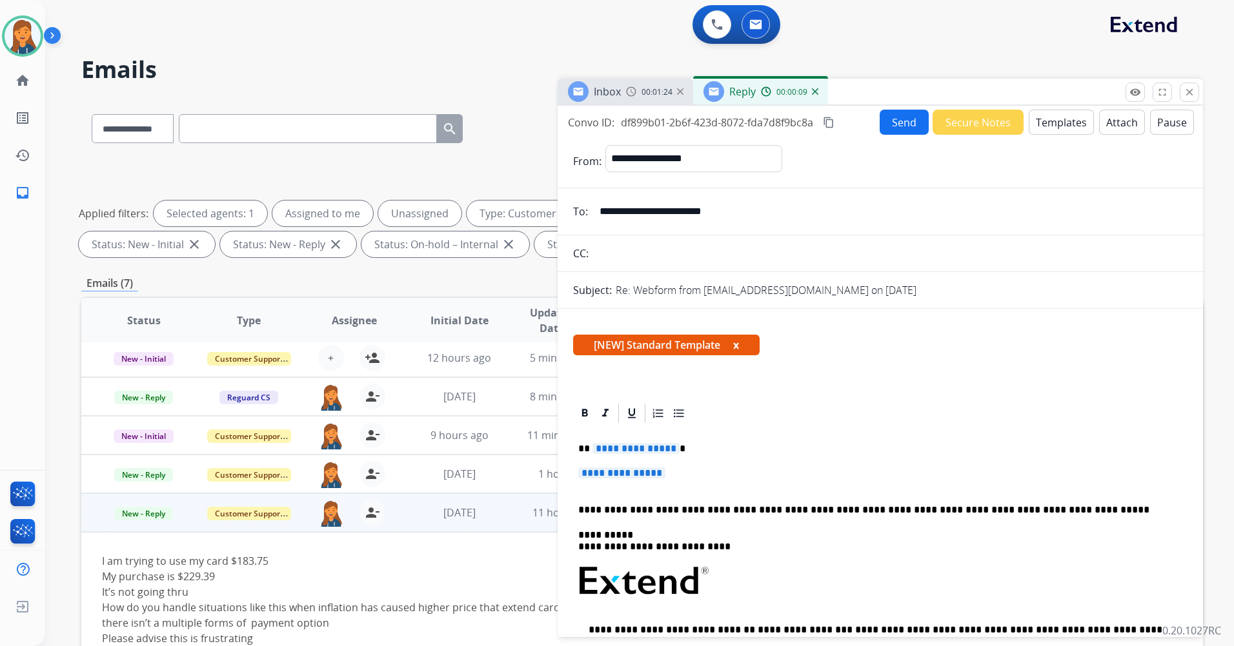
scroll to position [65, 0]
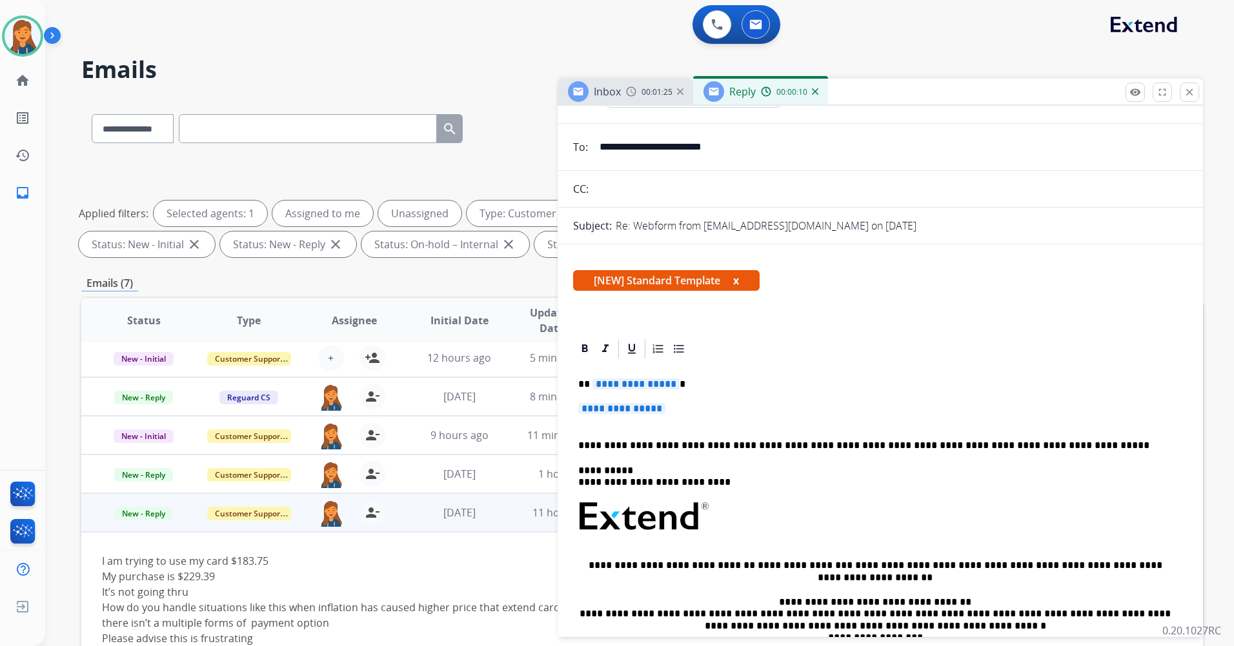
click at [655, 387] on span "**********" at bounding box center [635, 384] width 87 height 11
click at [665, 408] on span "**********" at bounding box center [621, 408] width 87 height 11
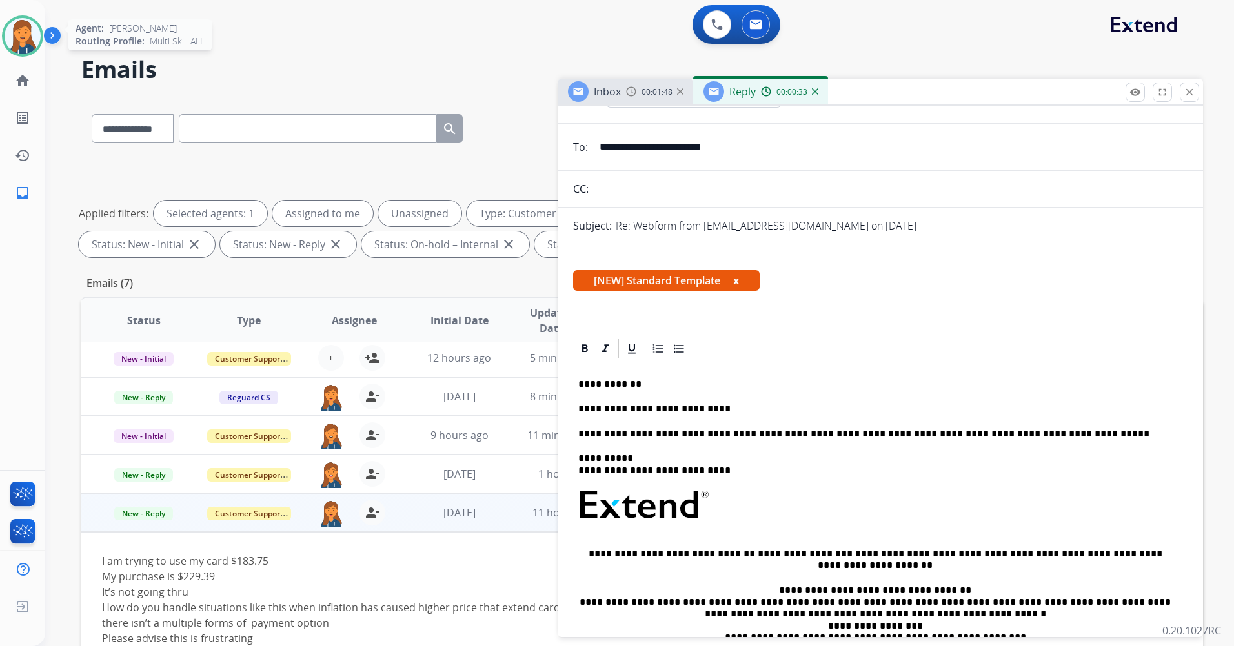
click at [18, 21] on img at bounding box center [23, 36] width 36 height 36
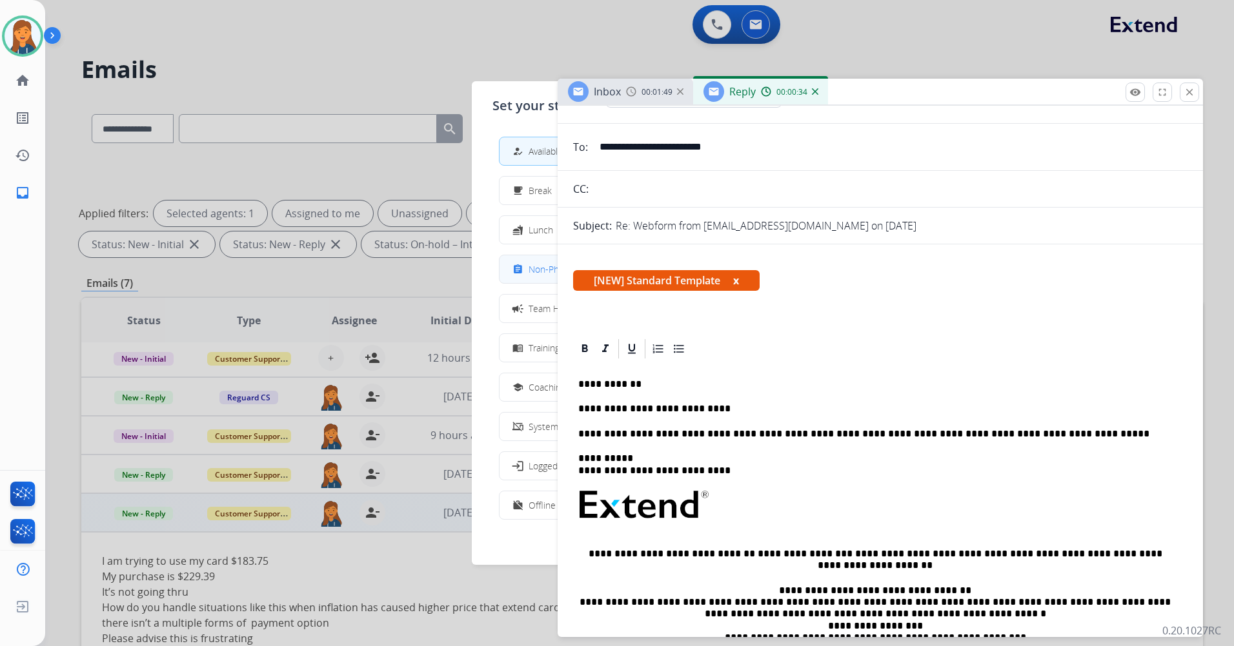
click at [513, 262] on button "assignment Non-Phone Queue" at bounding box center [616, 269] width 235 height 28
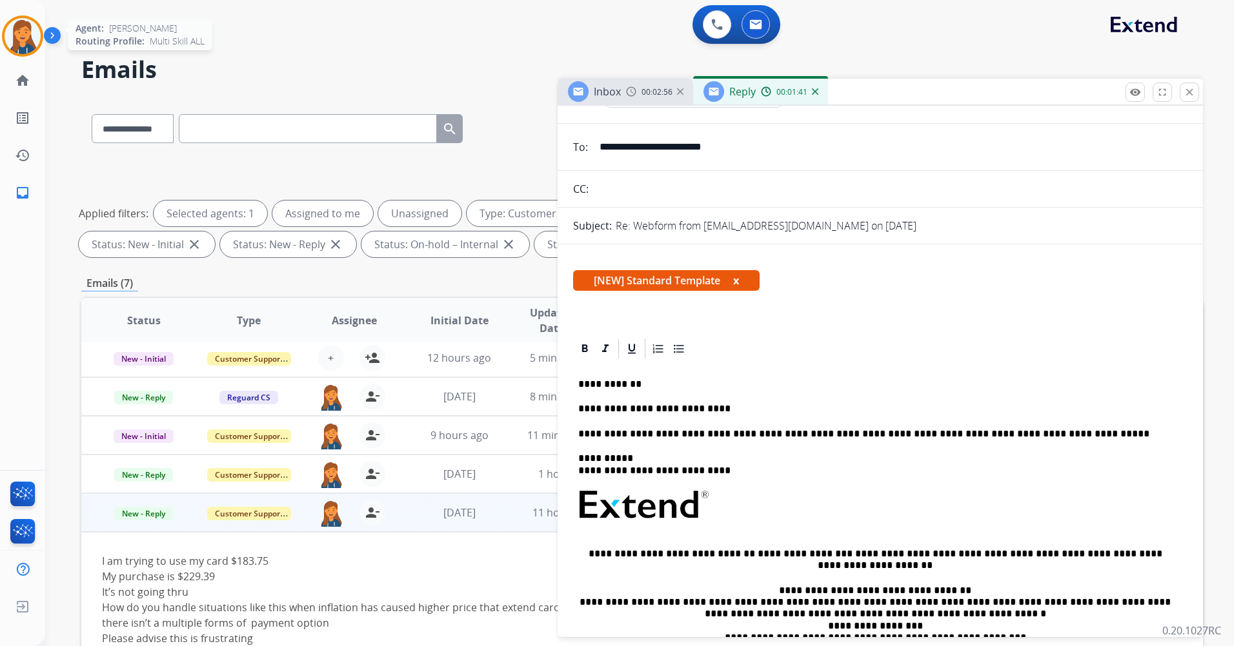
click at [26, 33] on img at bounding box center [23, 36] width 36 height 36
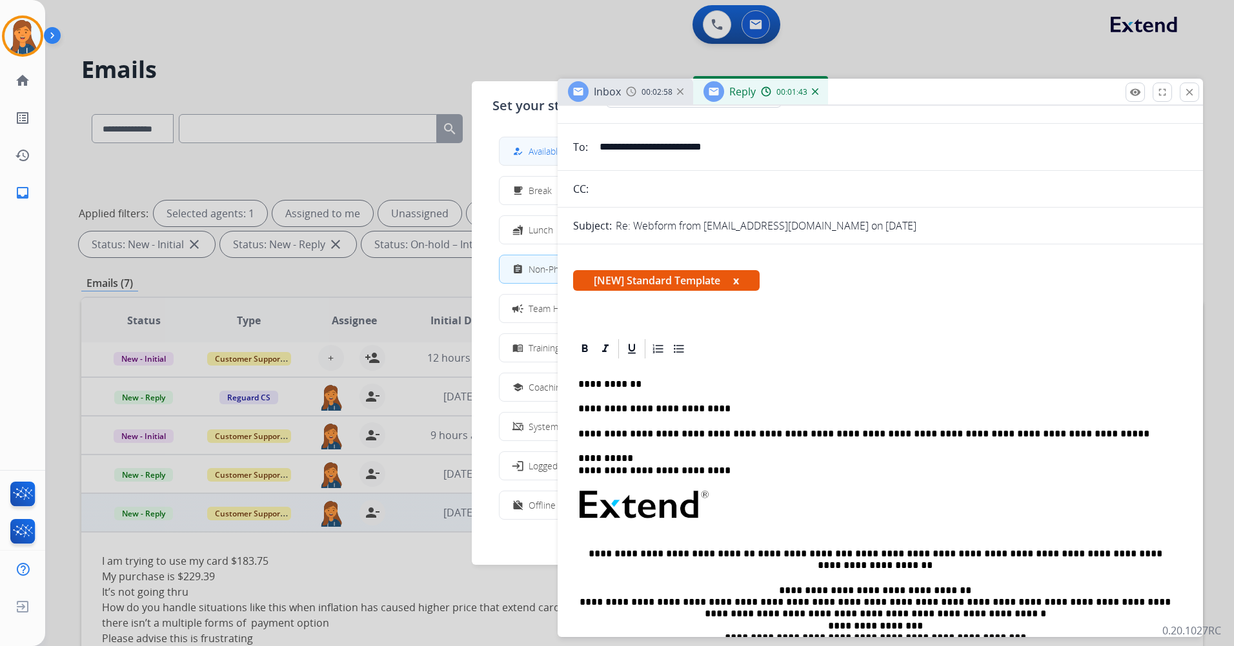
click at [521, 145] on div "how_to_reg" at bounding box center [519, 151] width 19 height 15
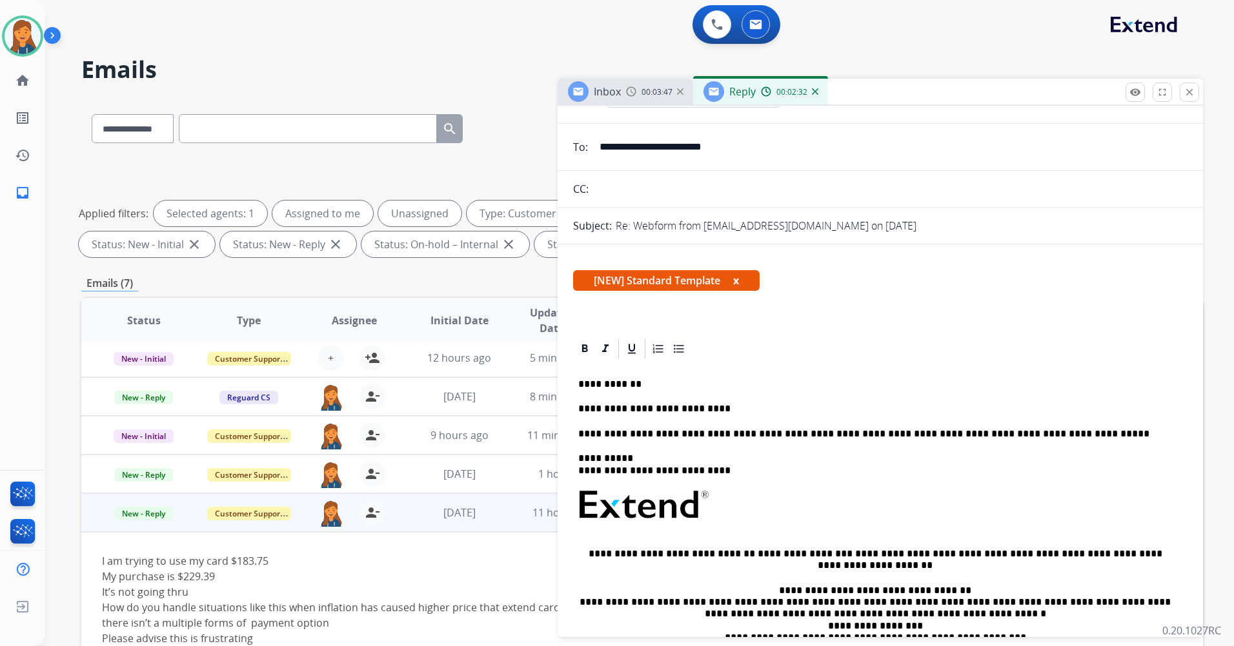
click at [710, 415] on div "**********" at bounding box center [880, 542] width 614 height 362
click at [719, 404] on p "**********" at bounding box center [875, 409] width 594 height 12
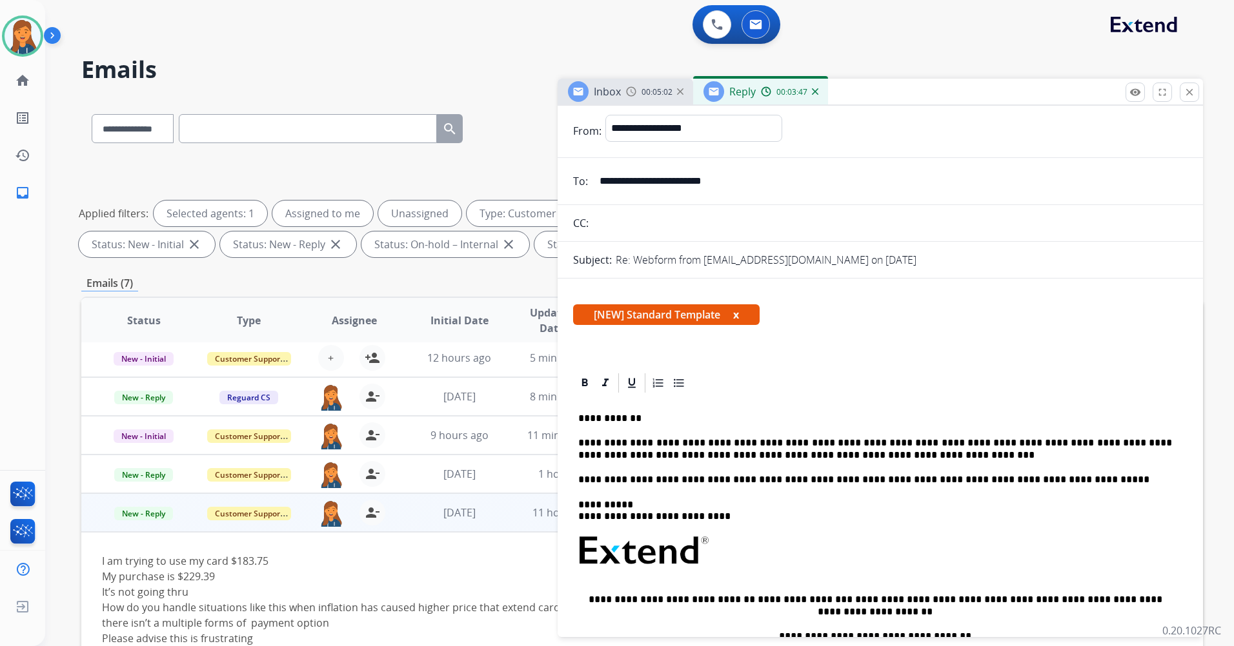
scroll to position [0, 0]
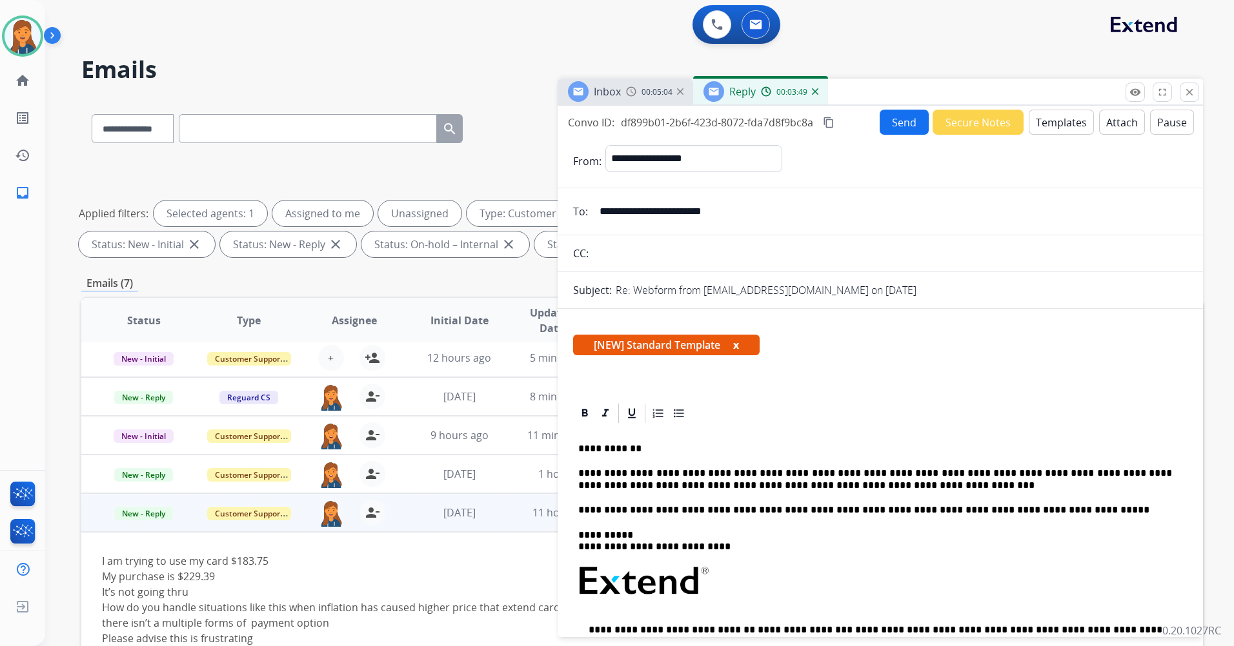
click at [829, 123] on mat-icon "content_copy" at bounding box center [829, 123] width 12 height 12
click at [879, 128] on button "Send" at bounding box center [903, 122] width 49 height 25
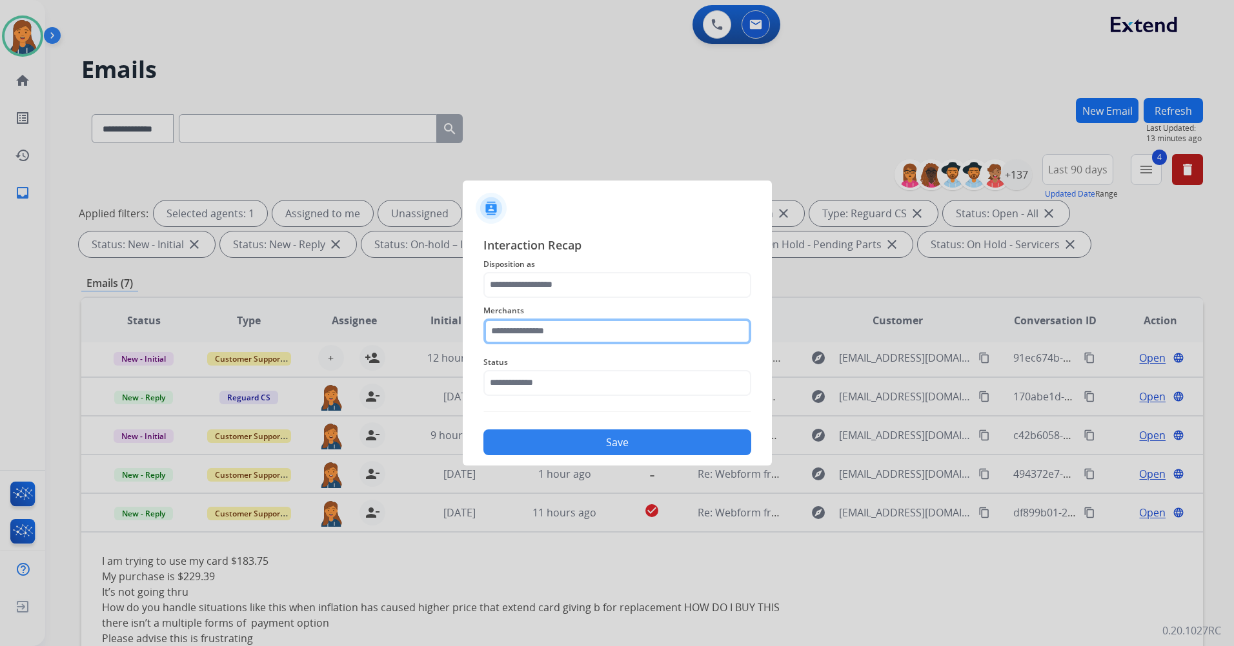
click at [526, 328] on input "text" at bounding box center [617, 332] width 268 height 26
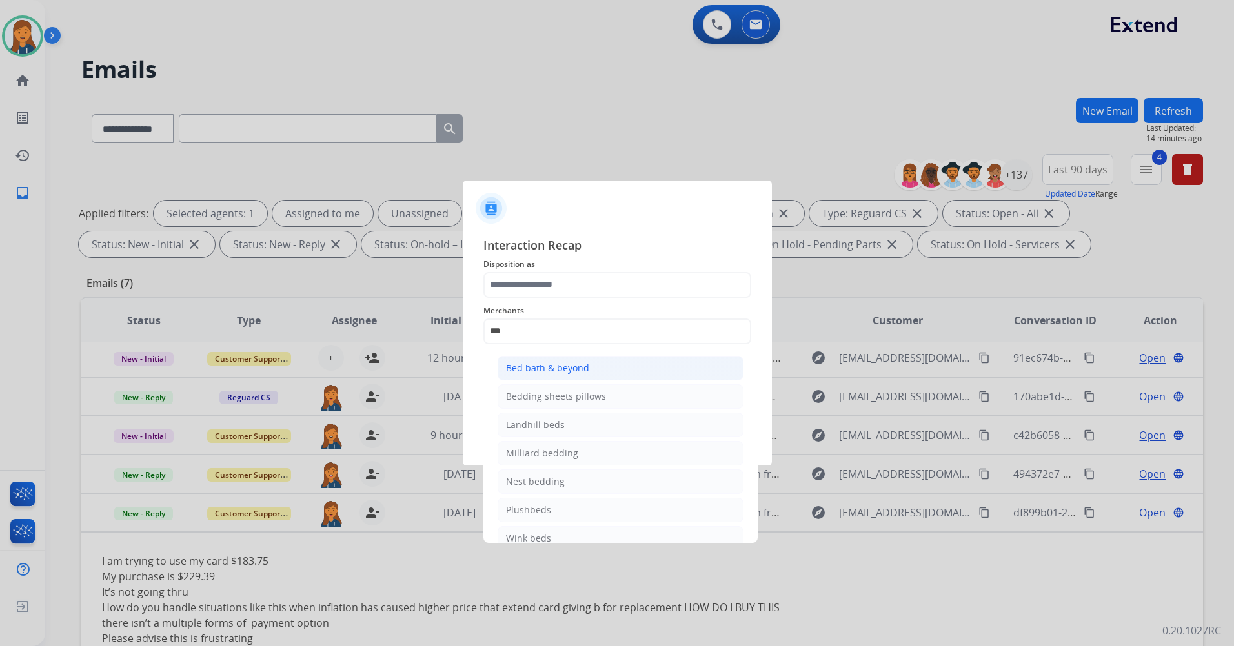
click at [526, 368] on div "Bed bath & beyond" at bounding box center [547, 368] width 83 height 13
type input "**********"
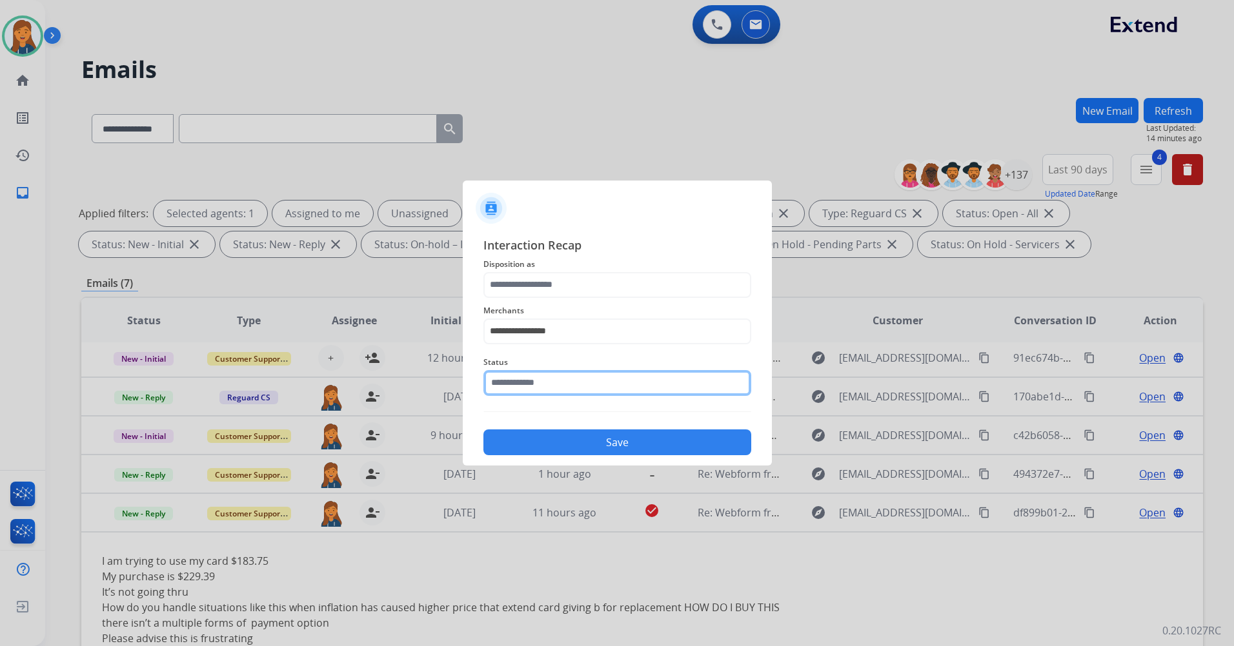
click at [530, 390] on input "text" at bounding box center [617, 383] width 268 height 26
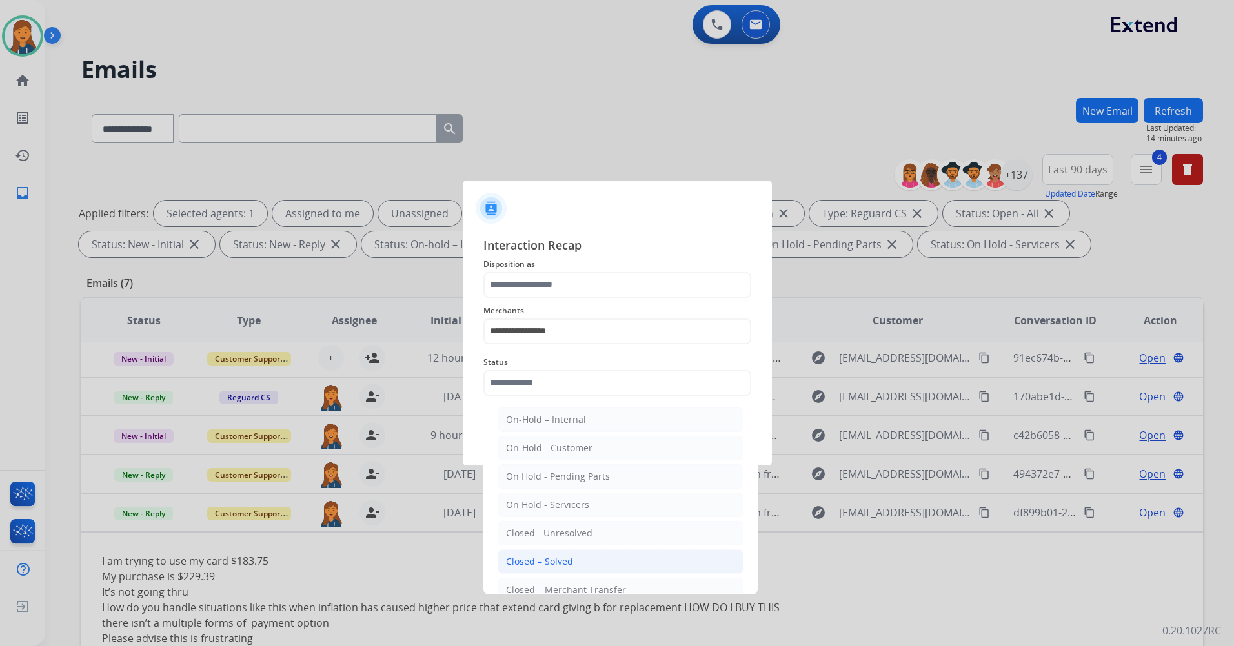
click at [554, 557] on div "Closed – Solved" at bounding box center [539, 561] width 67 height 13
type input "**********"
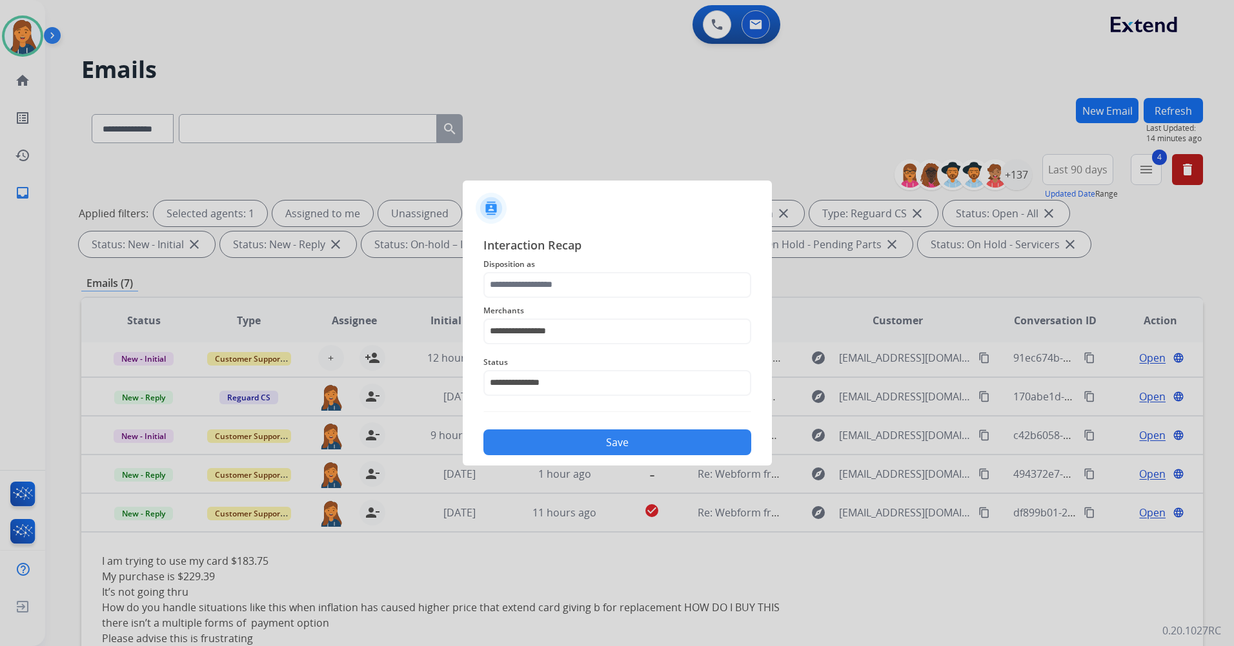
click at [541, 456] on div "**********" at bounding box center [617, 346] width 309 height 241
click at [540, 448] on button "Save" at bounding box center [617, 443] width 268 height 26
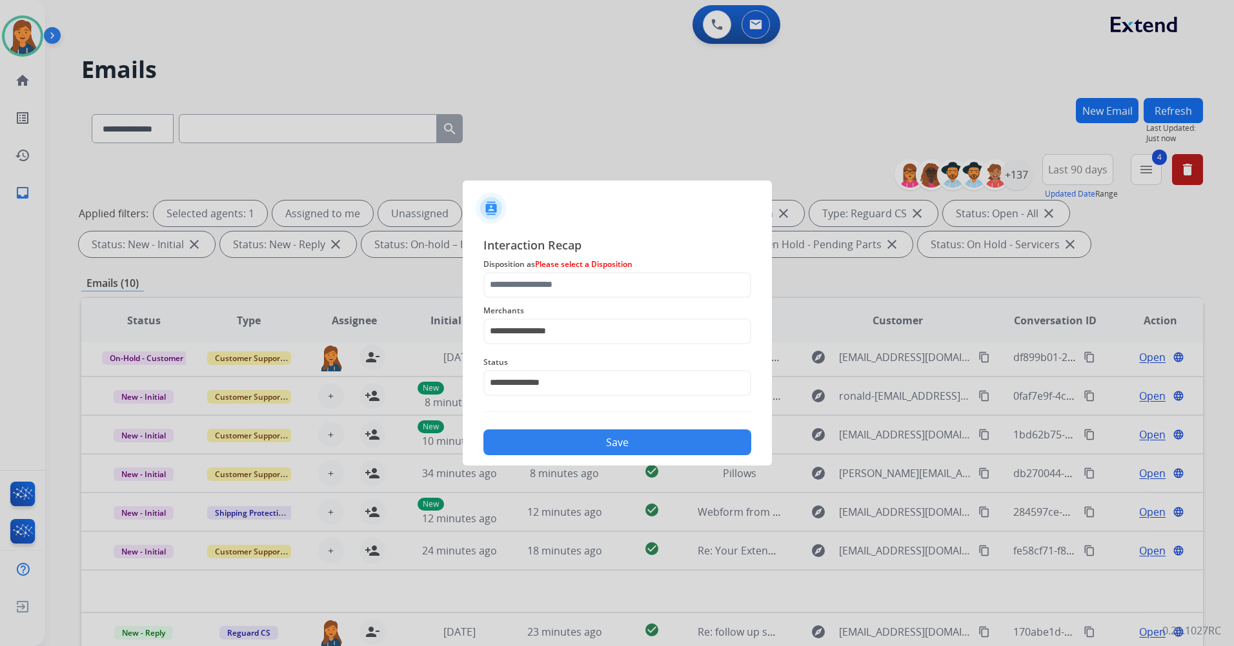
scroll to position [44, 0]
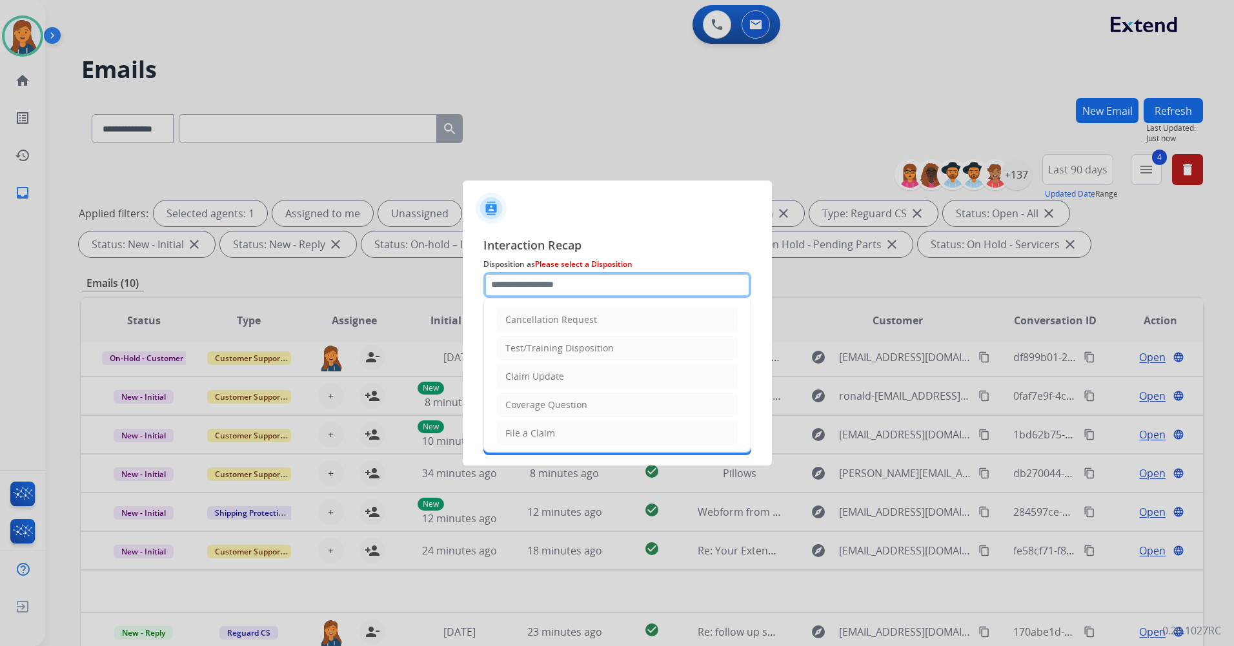
click at [509, 294] on input "text" at bounding box center [617, 285] width 268 height 26
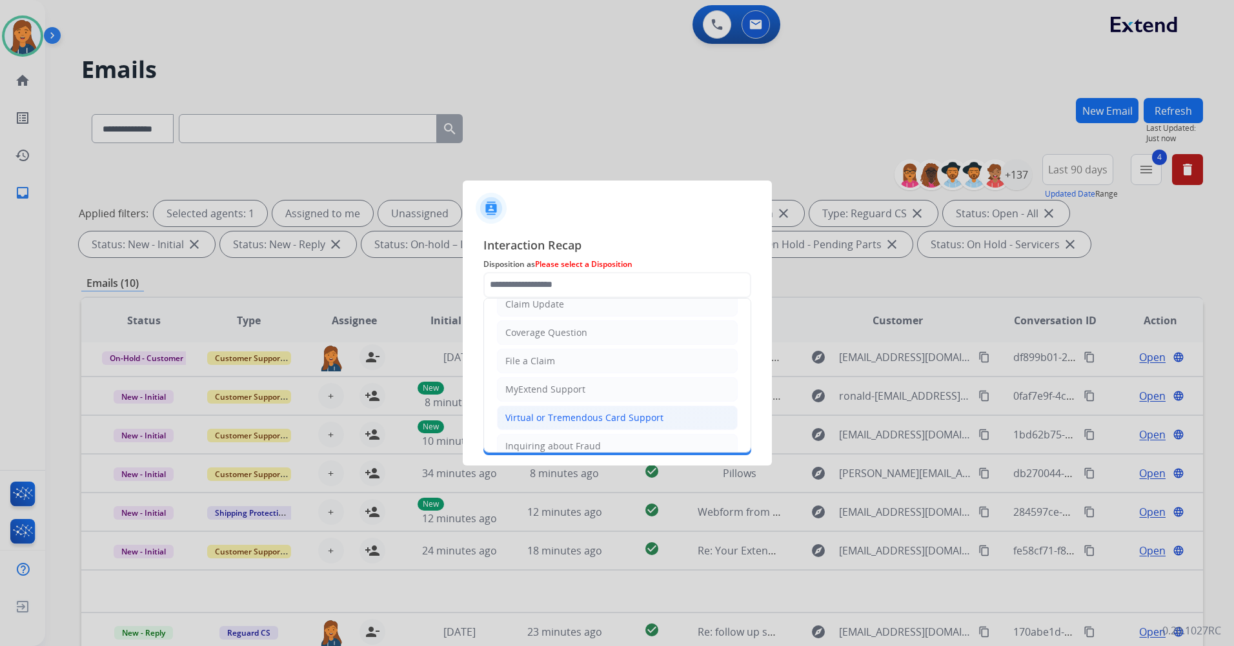
click at [515, 419] on div "Virtual or Tremendous Card Support" at bounding box center [584, 418] width 158 height 13
type input "**********"
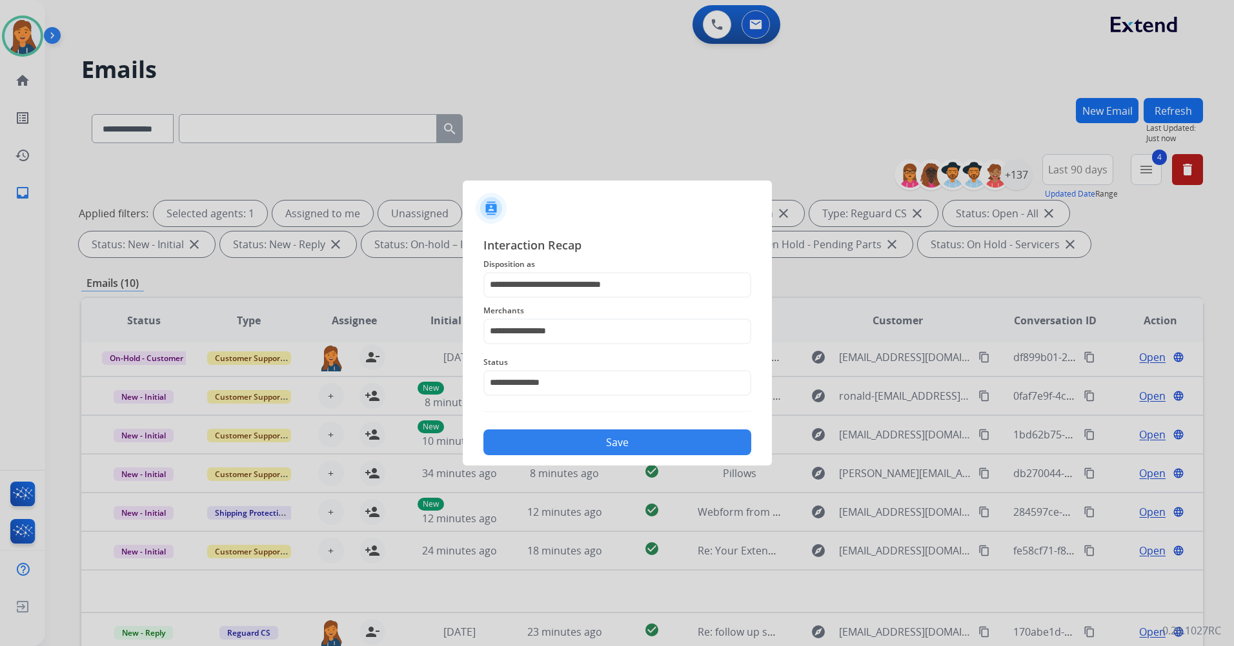
click at [537, 440] on button "Save" at bounding box center [617, 443] width 268 height 26
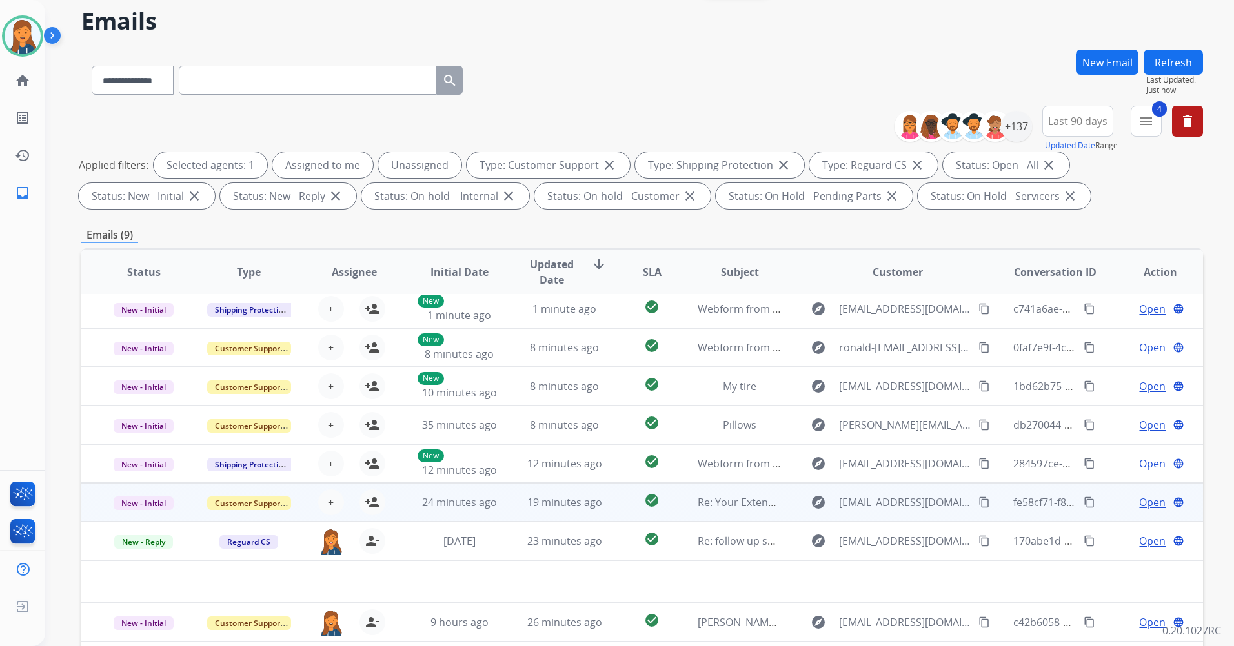
scroll to position [129, 0]
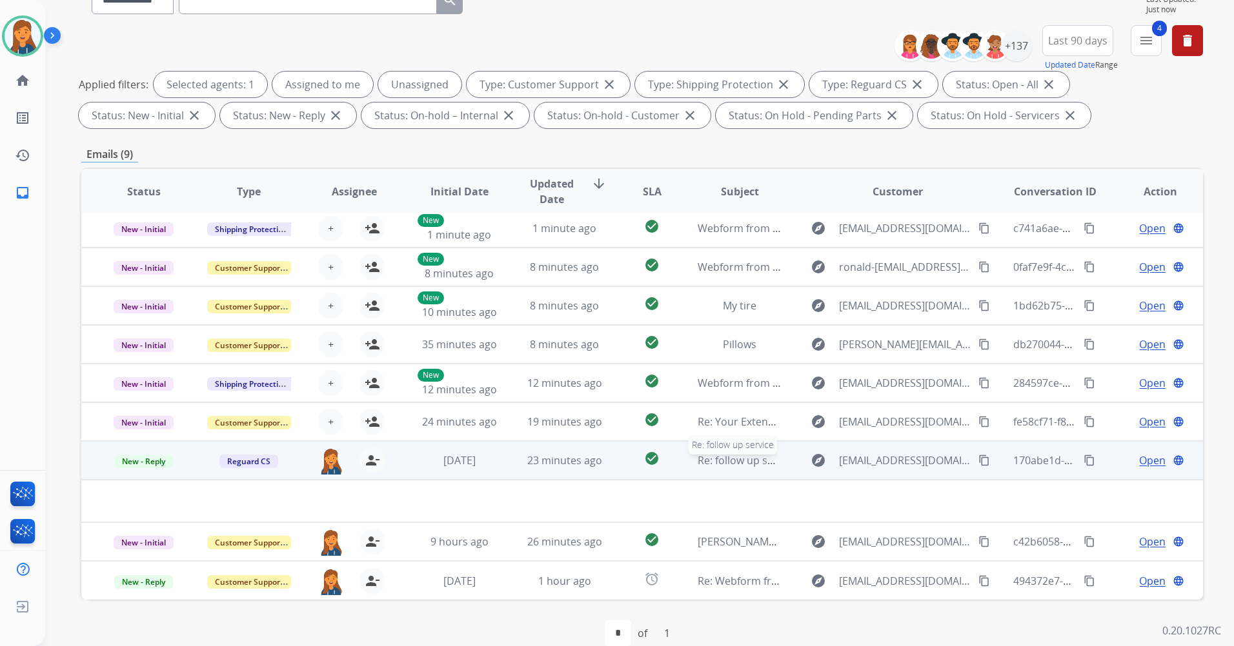
click at [732, 463] on span "Re: follow up service" at bounding box center [746, 461] width 99 height 14
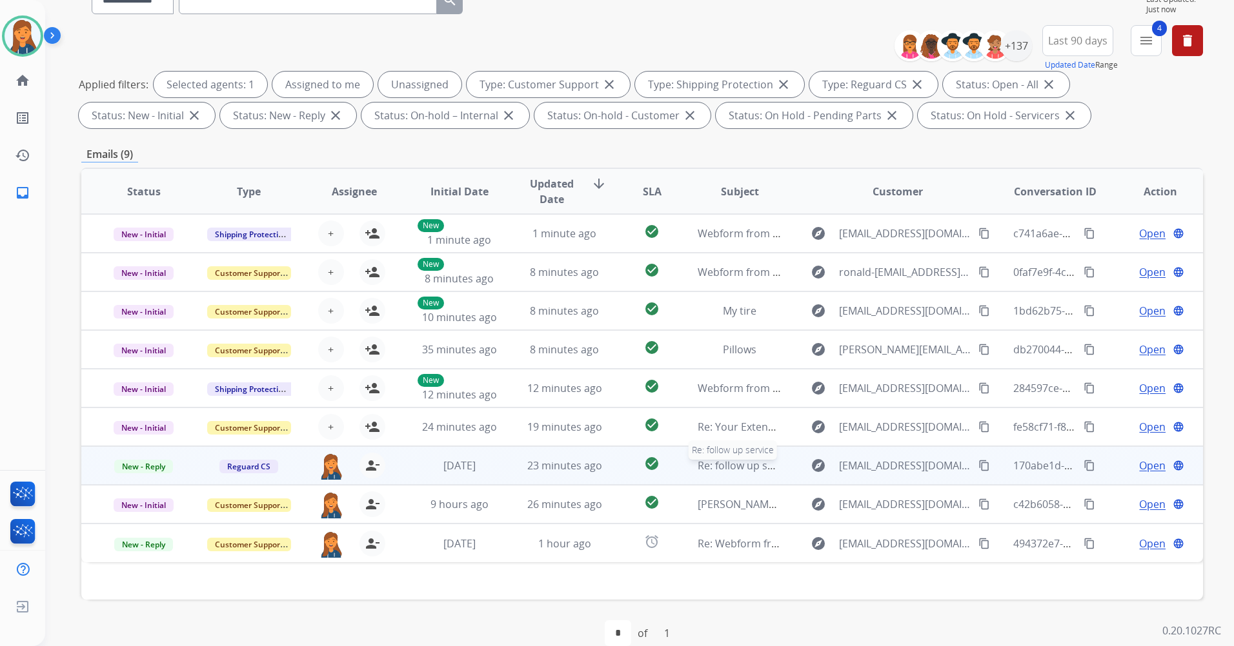
scroll to position [0, 0]
click at [728, 465] on span "Re: follow up service" at bounding box center [746, 466] width 99 height 14
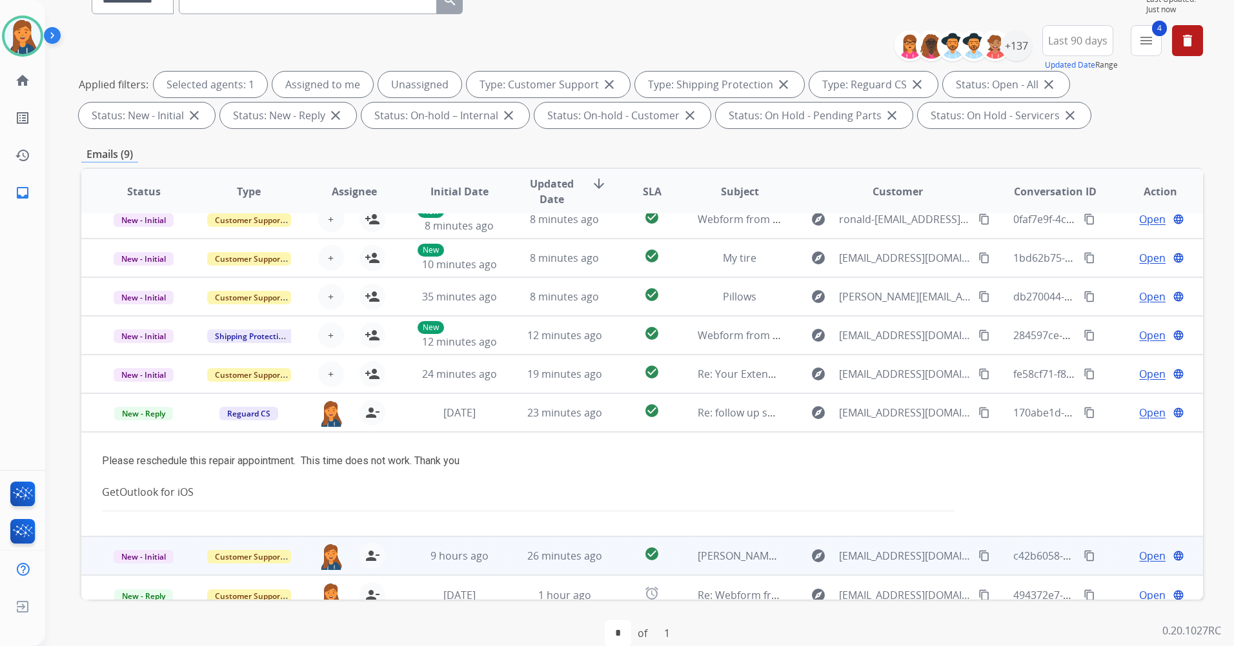
scroll to position [67, 0]
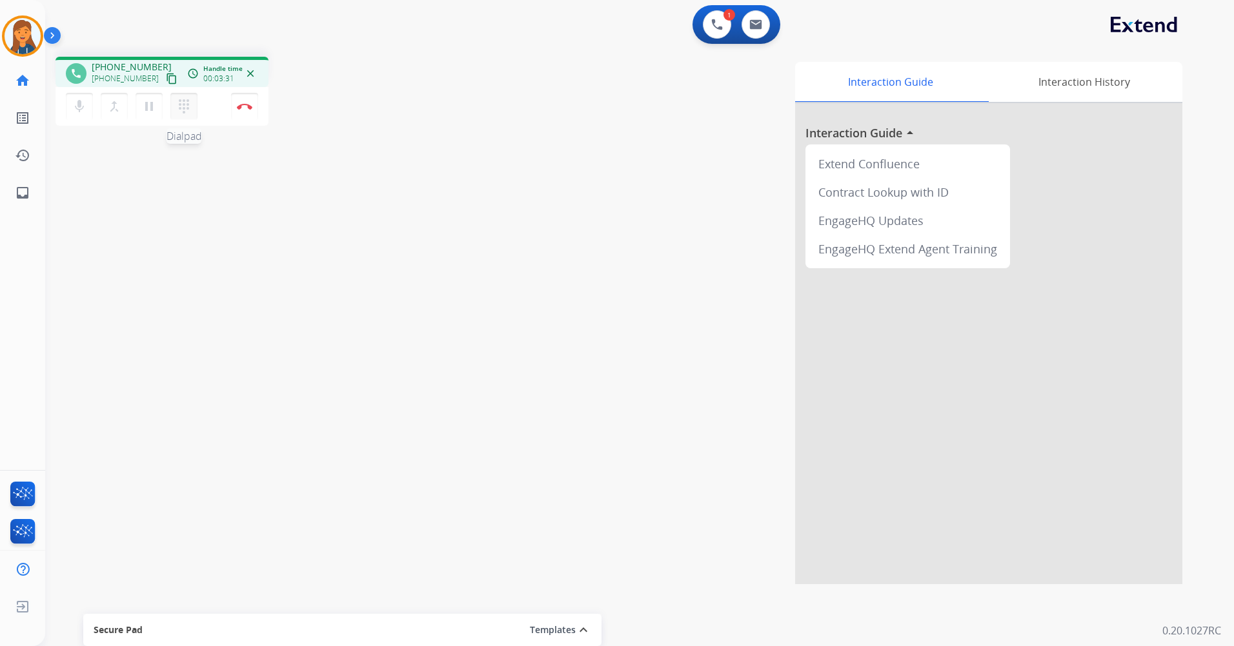
click at [178, 112] on mat-icon "dialpad" at bounding box center [183, 106] width 15 height 15
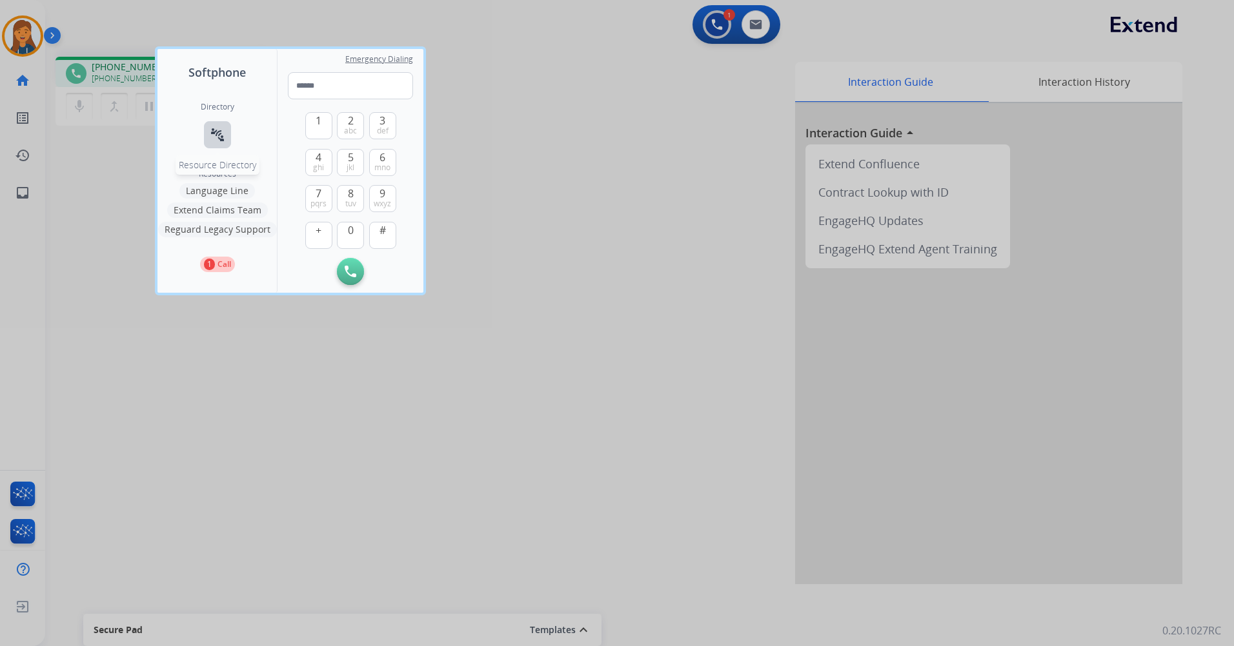
click at [214, 144] on button "connect_without_contact Resource Directory" at bounding box center [217, 134] width 27 height 27
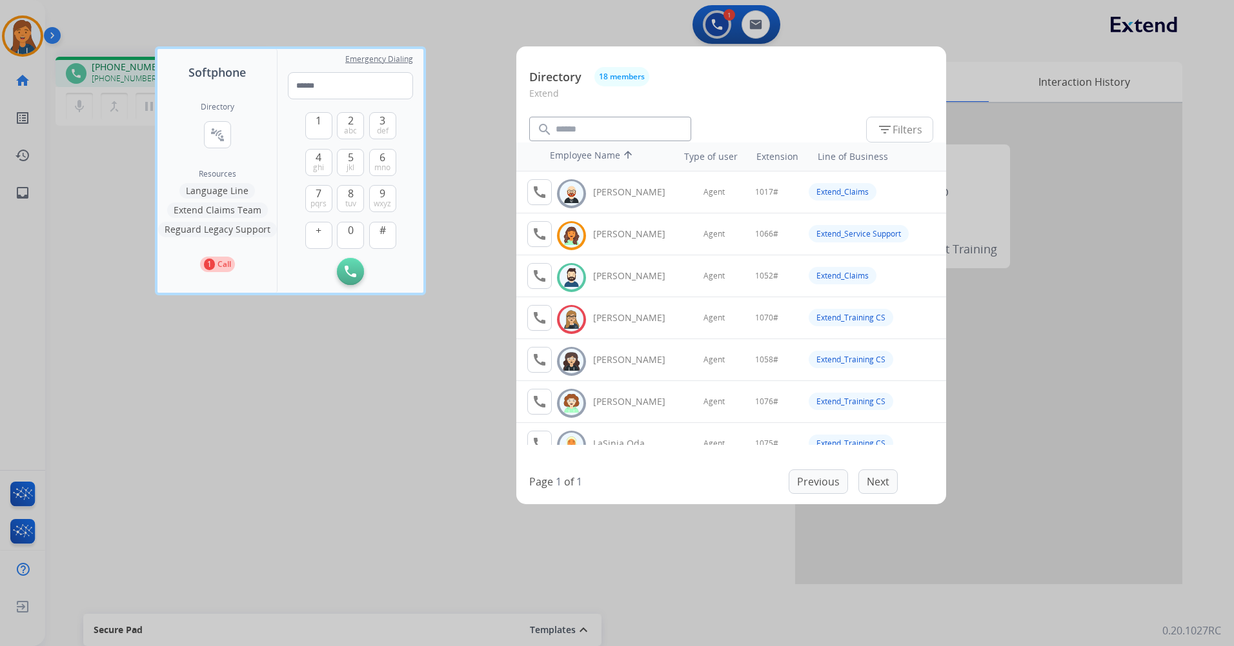
scroll to position [194, 0]
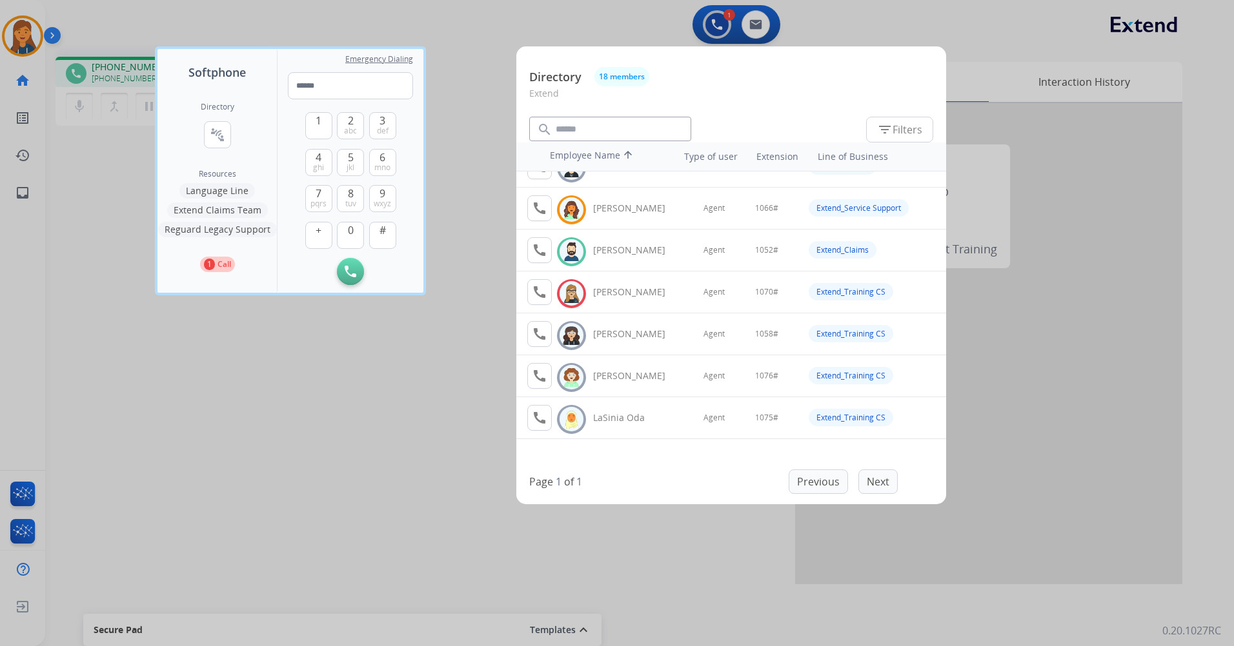
click at [458, 125] on div at bounding box center [617, 323] width 1234 height 646
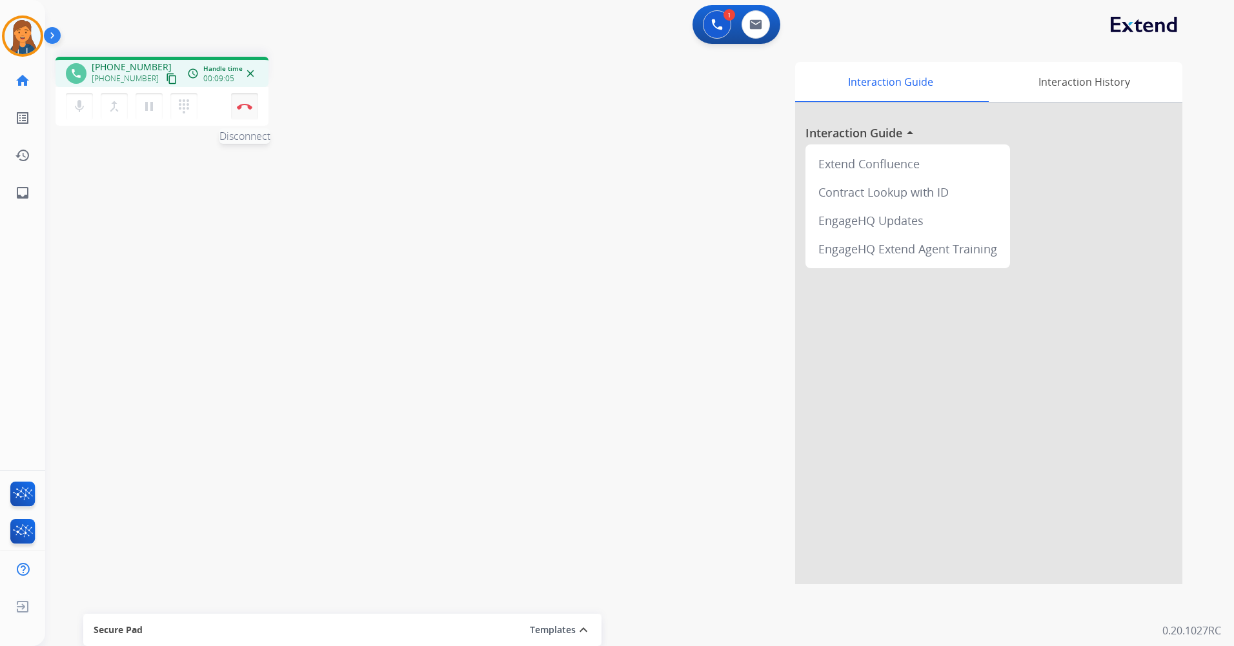
click at [237, 107] on img at bounding box center [244, 106] width 15 height 6
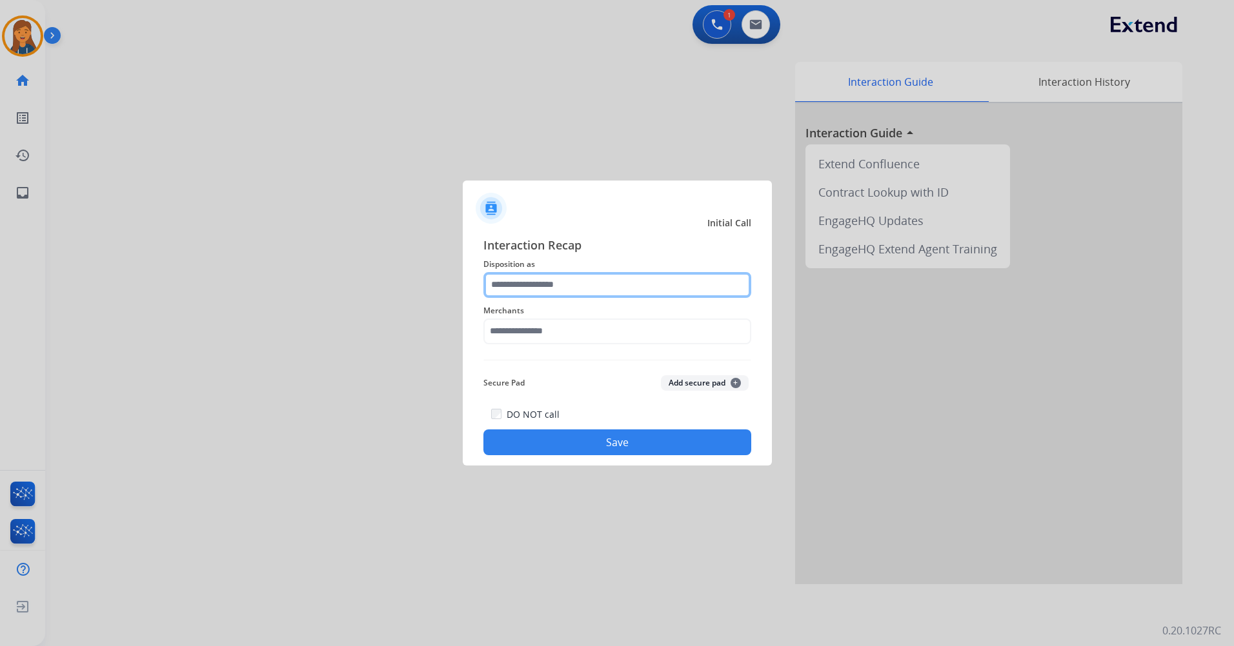
click at [574, 276] on input "text" at bounding box center [617, 285] width 268 height 26
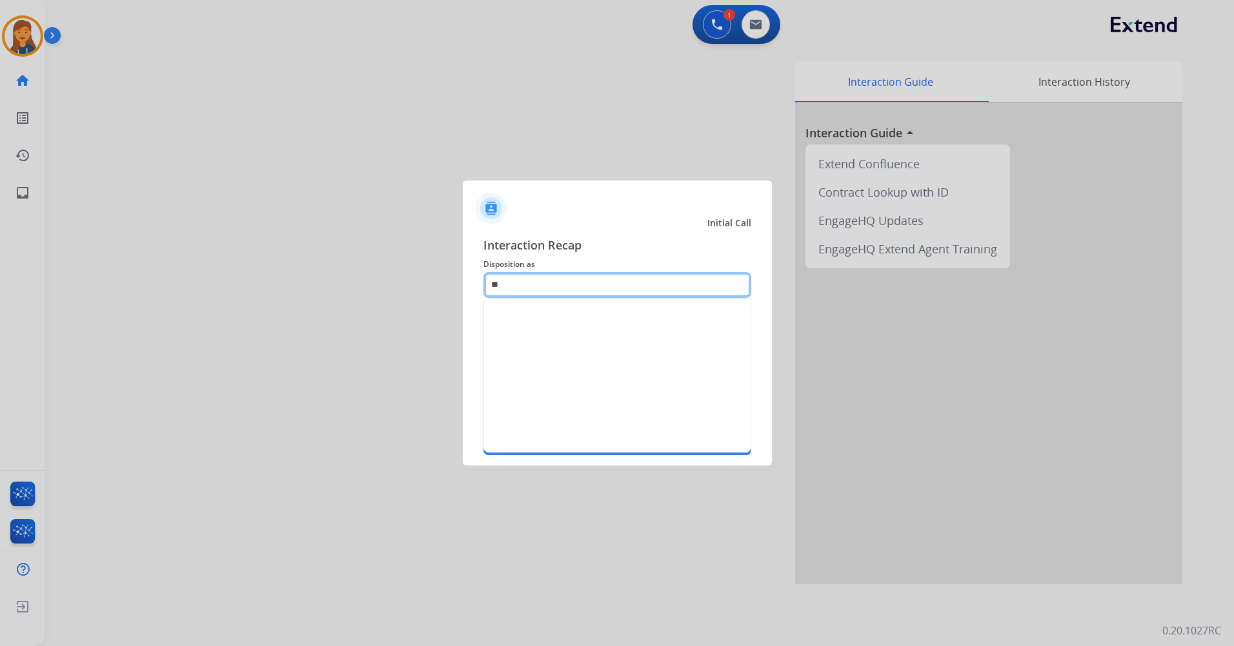
type input "*"
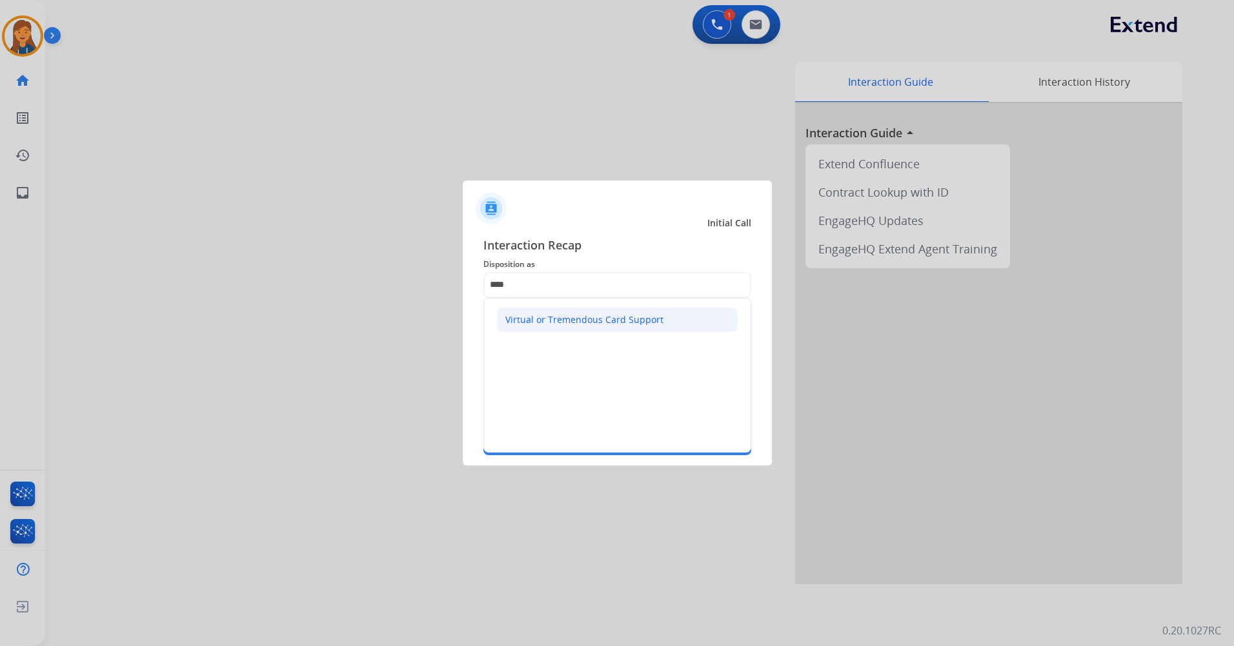
click at [540, 308] on li "Virtual or Tremendous Card Support" at bounding box center [617, 320] width 241 height 25
type input "**********"
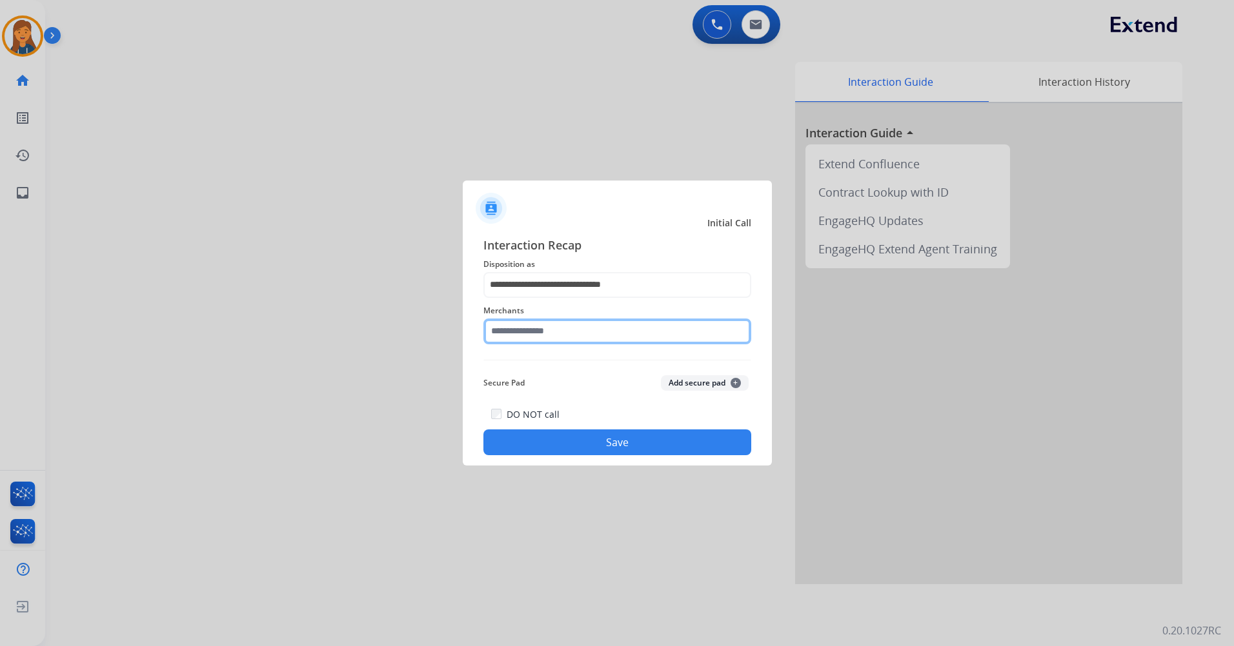
click at [559, 336] on input "text" at bounding box center [617, 332] width 268 height 26
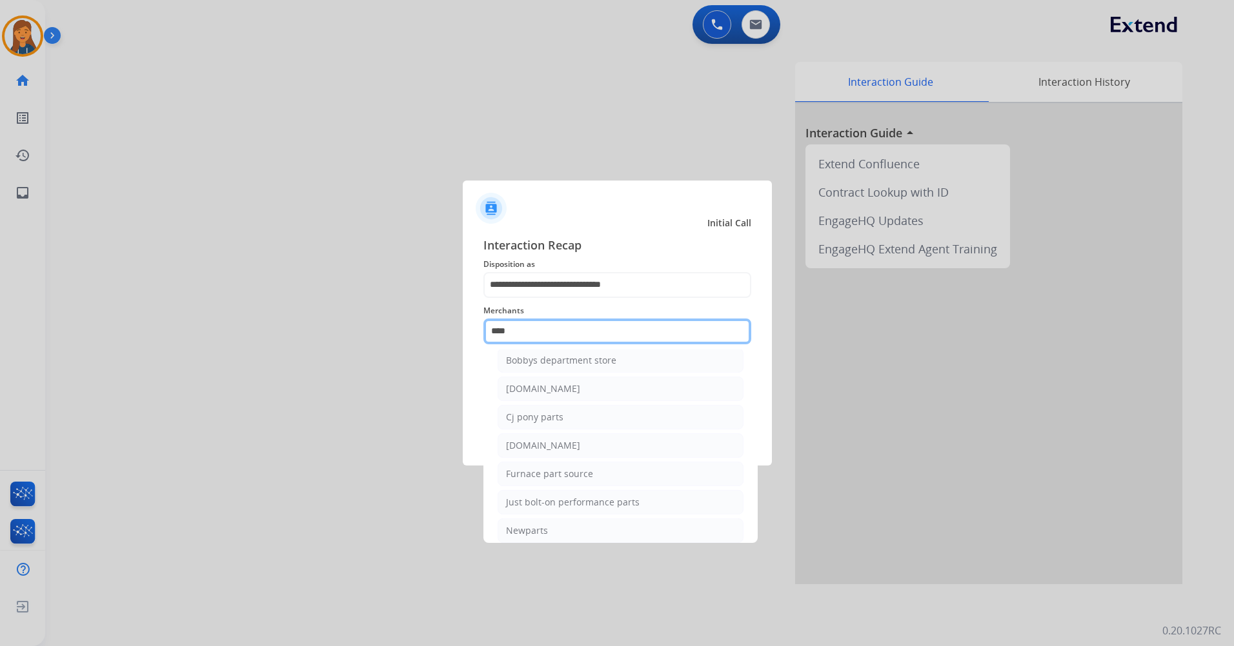
scroll to position [106, 0]
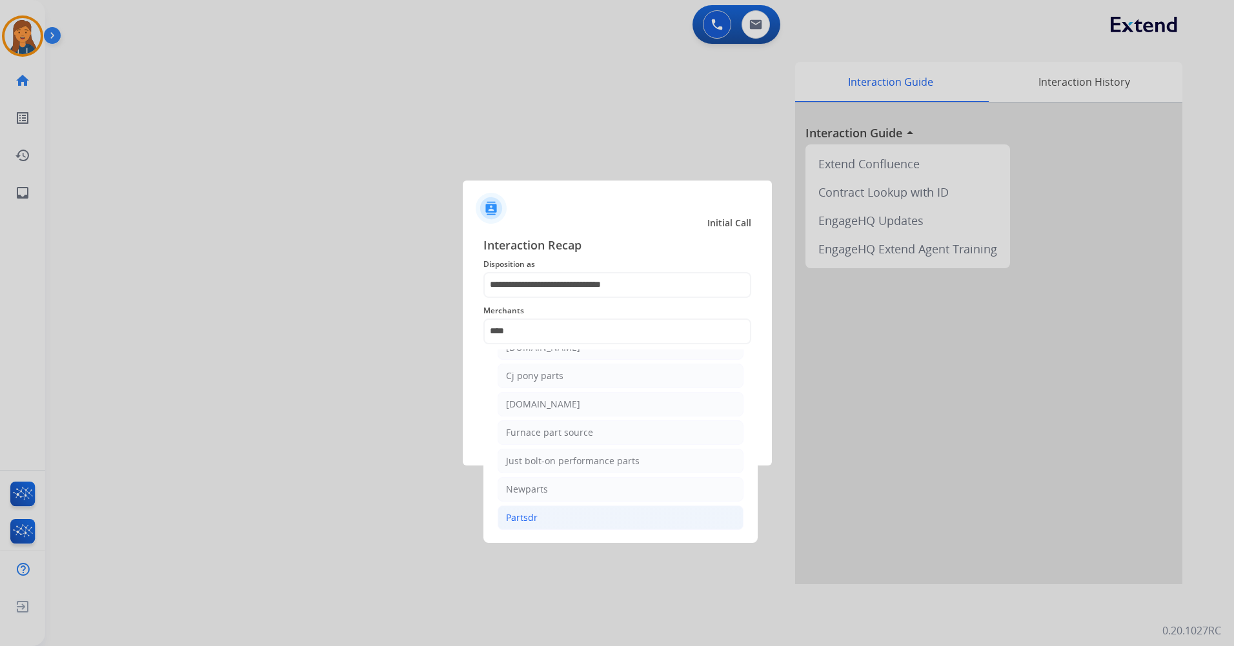
click at [530, 518] on div "Partsdr" at bounding box center [522, 518] width 32 height 13
type input "*******"
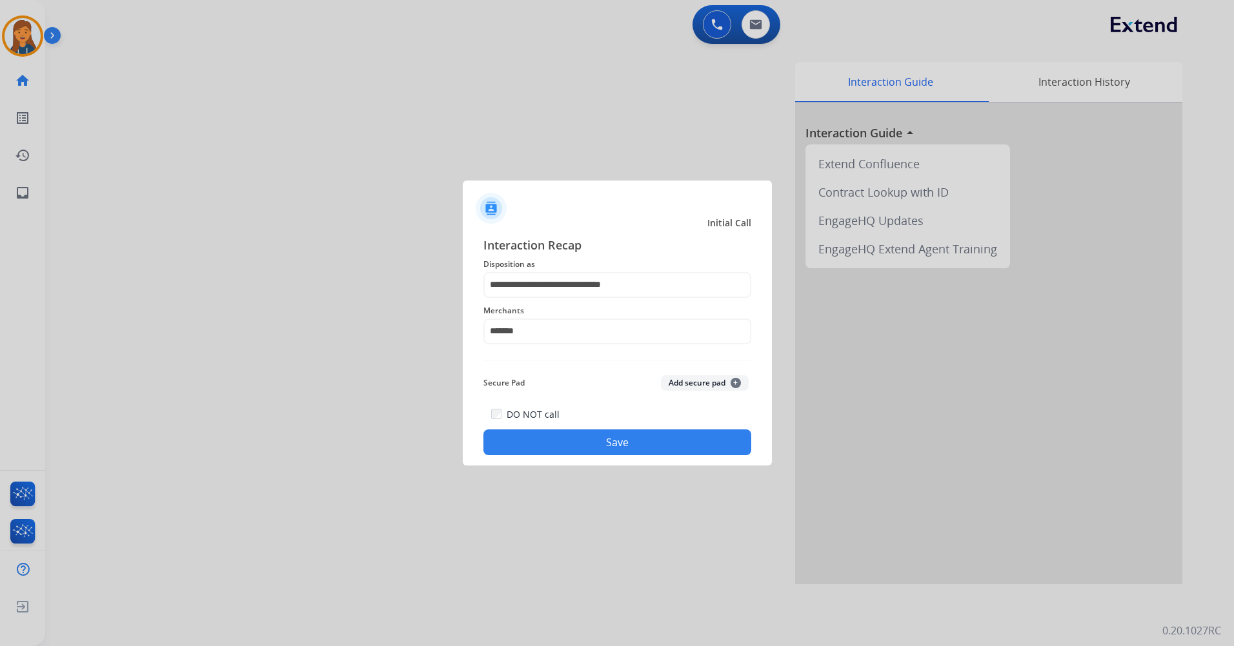
click at [560, 443] on button "Save" at bounding box center [617, 443] width 268 height 26
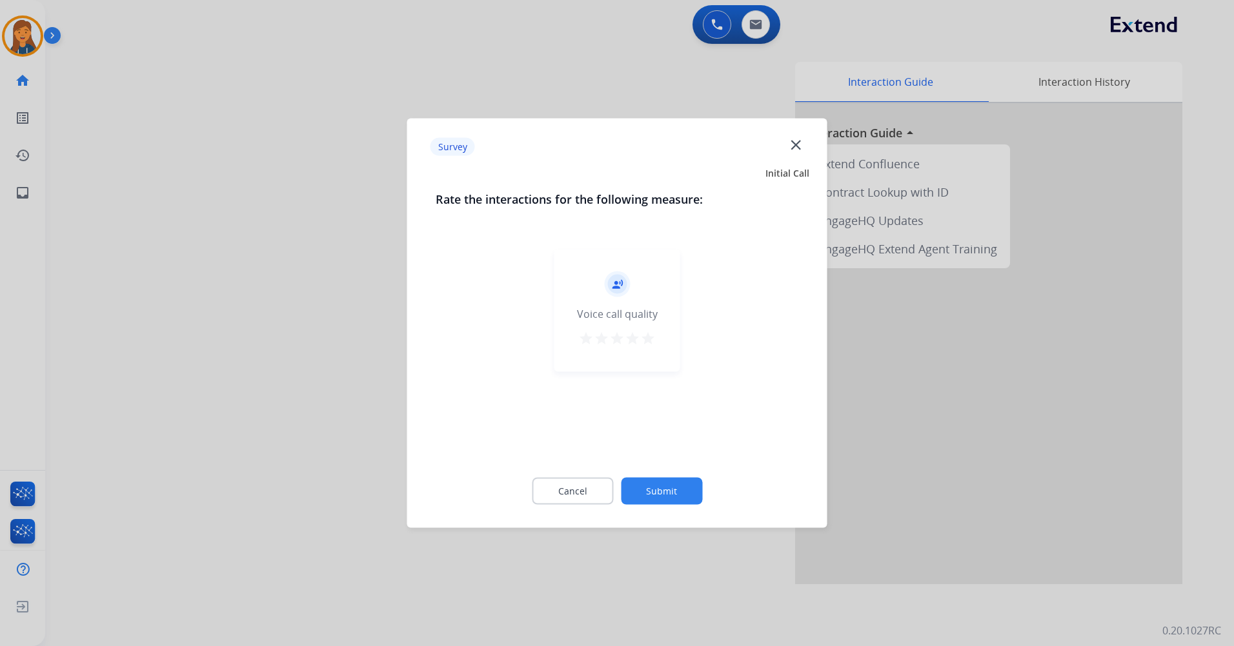
click at [651, 337] on mat-icon "star" at bounding box center [647, 338] width 15 height 15
click at [665, 472] on div "Cancel Submit" at bounding box center [616, 492] width 363 height 58
click at [664, 486] on button "Submit" at bounding box center [661, 491] width 81 height 27
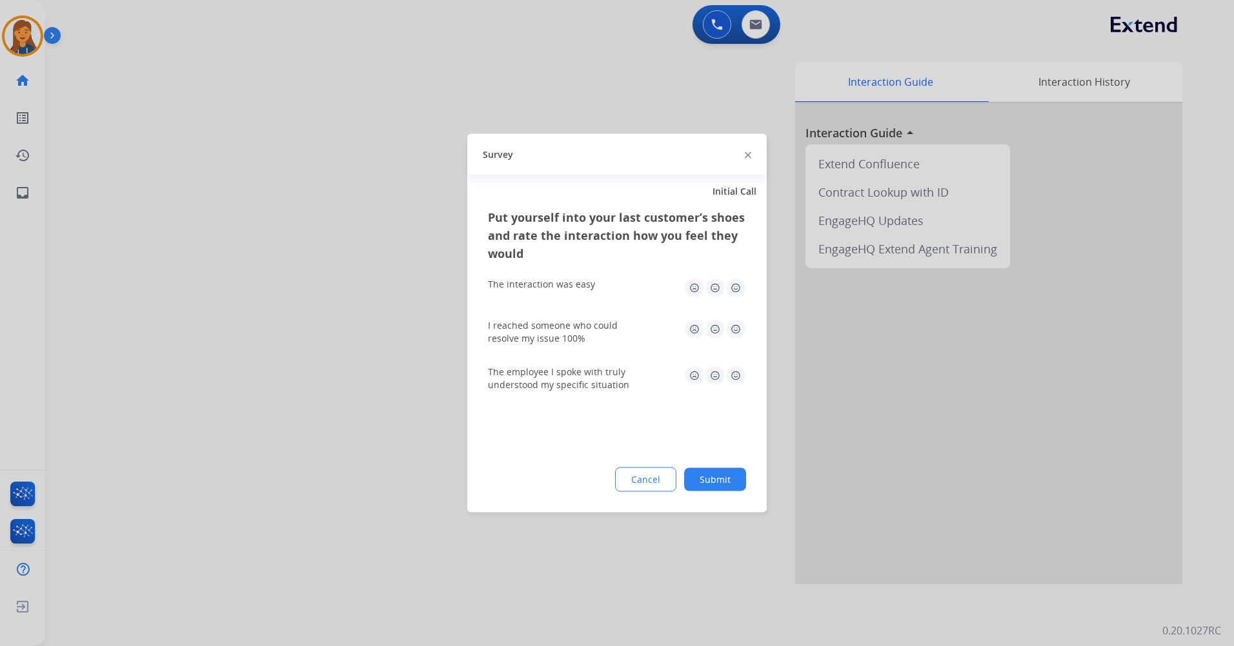
click at [735, 368] on img at bounding box center [735, 376] width 21 height 21
click at [735, 328] on img at bounding box center [735, 329] width 21 height 21
click at [737, 299] on div "The interaction was easy" at bounding box center [617, 288] width 258 height 41
click at [737, 292] on img at bounding box center [735, 288] width 21 height 21
click at [721, 490] on button "Submit" at bounding box center [715, 479] width 62 height 23
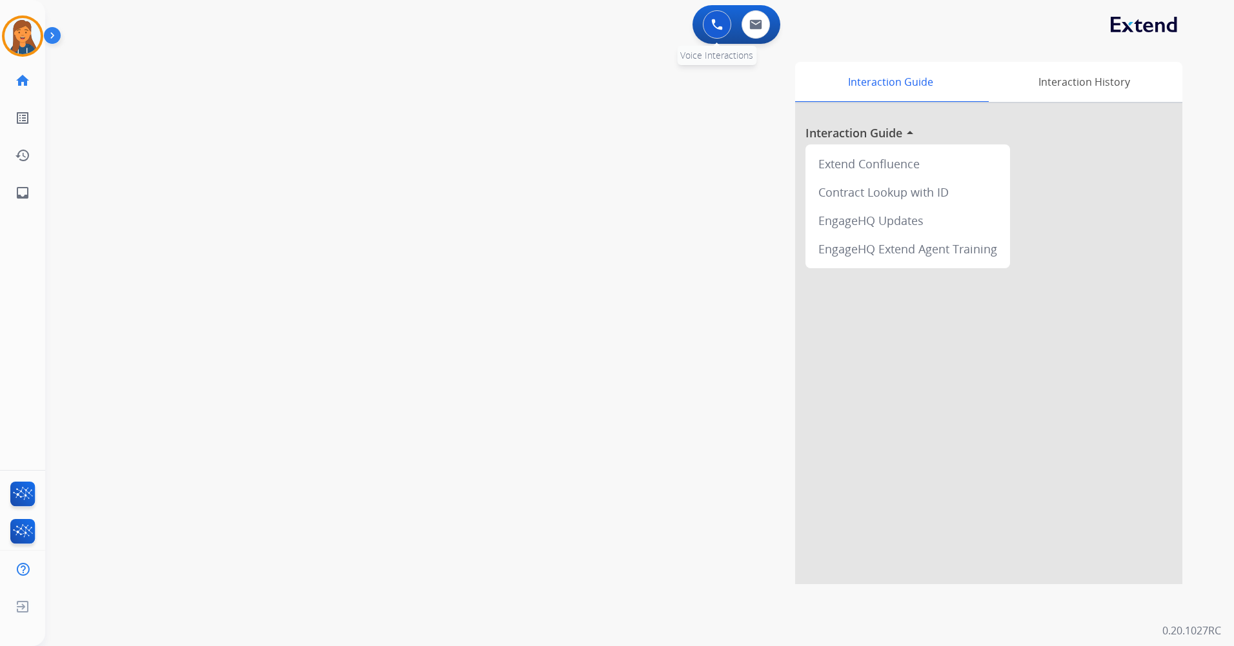
click at [716, 32] on button at bounding box center [717, 24] width 28 height 28
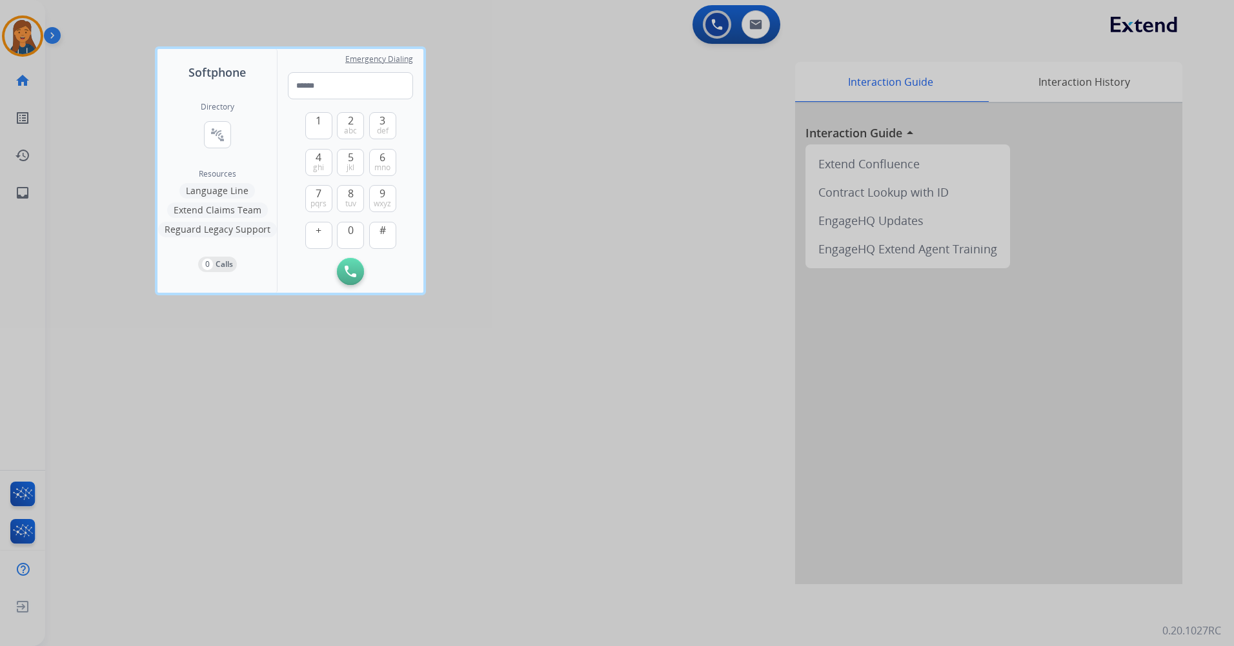
click at [214, 119] on div "Directory connect_without_contact Resource Directory" at bounding box center [218, 135] width 34 height 67
click at [212, 133] on mat-icon "connect_without_contact" at bounding box center [217, 134] width 15 height 15
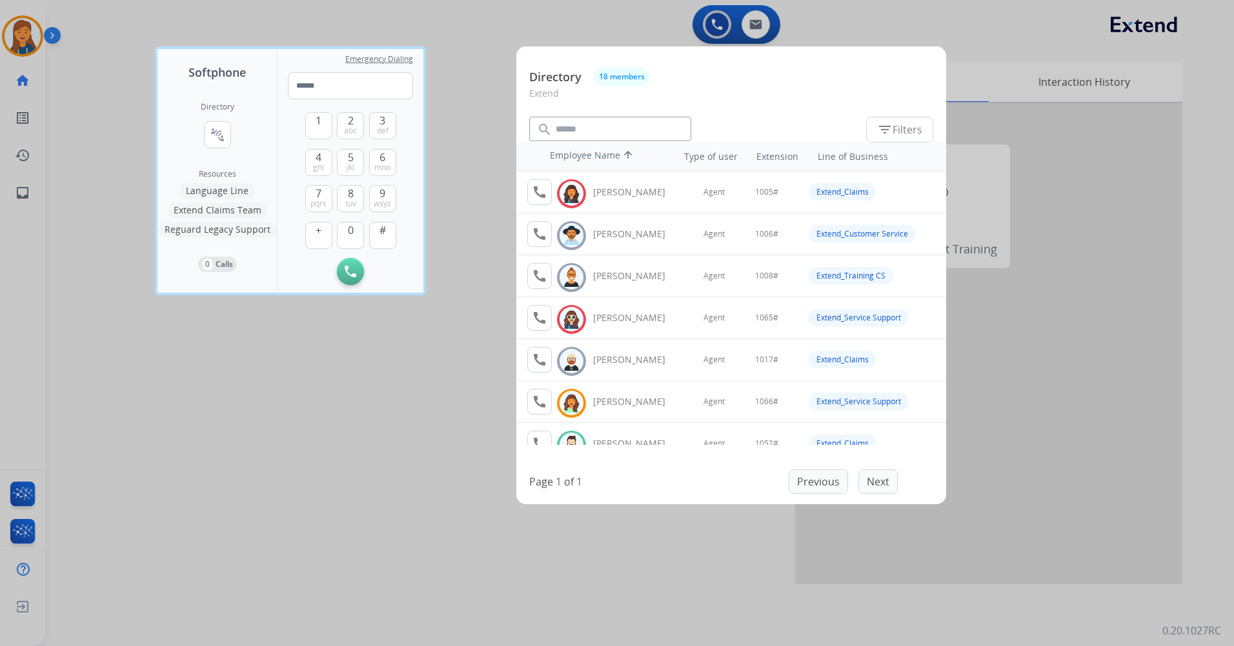
scroll to position [65, 0]
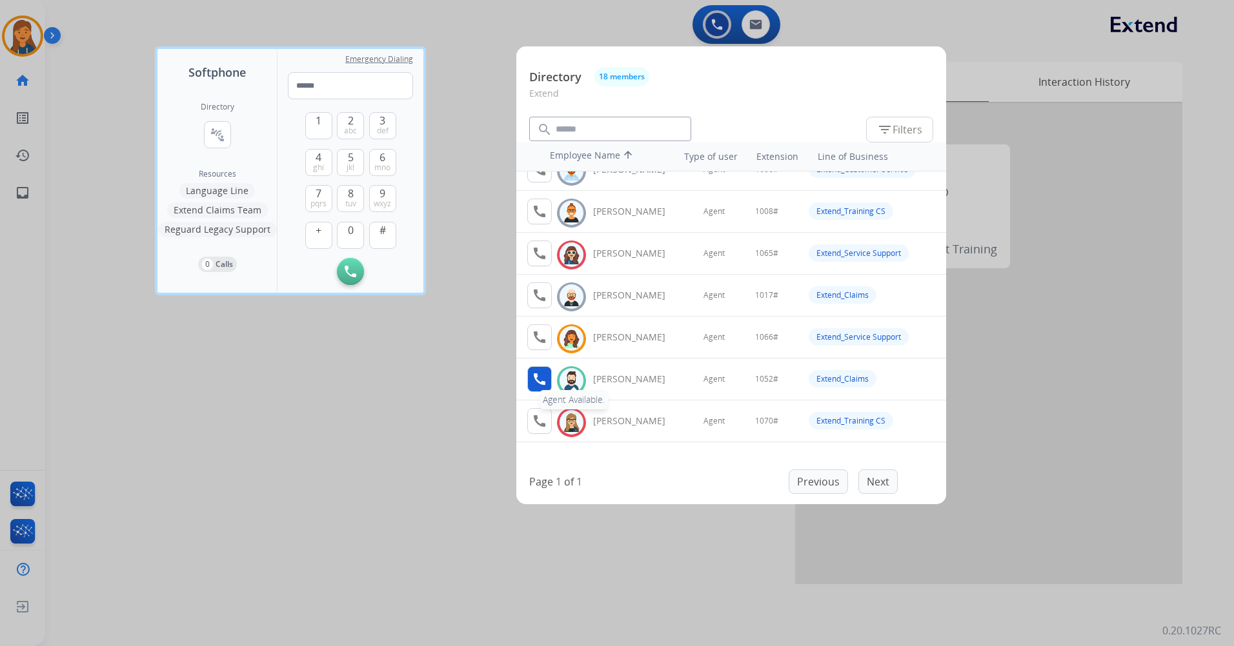
click at [537, 386] on mat-icon "call" at bounding box center [539, 379] width 15 height 15
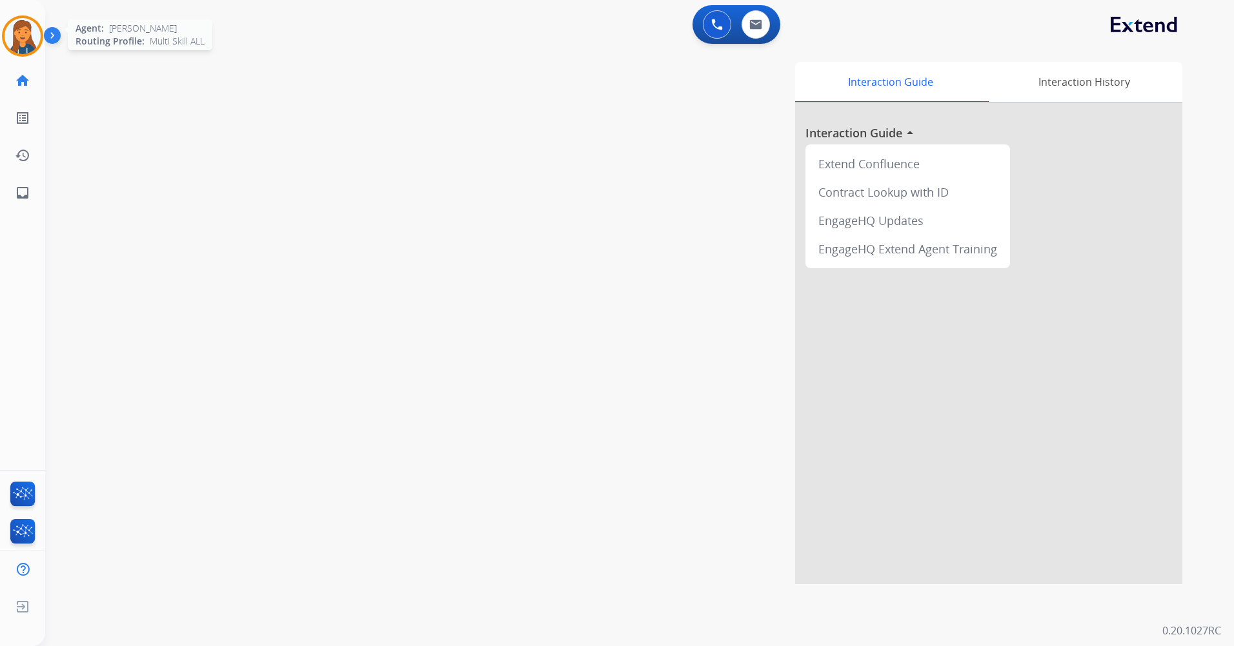
click at [26, 46] on img at bounding box center [23, 36] width 36 height 36
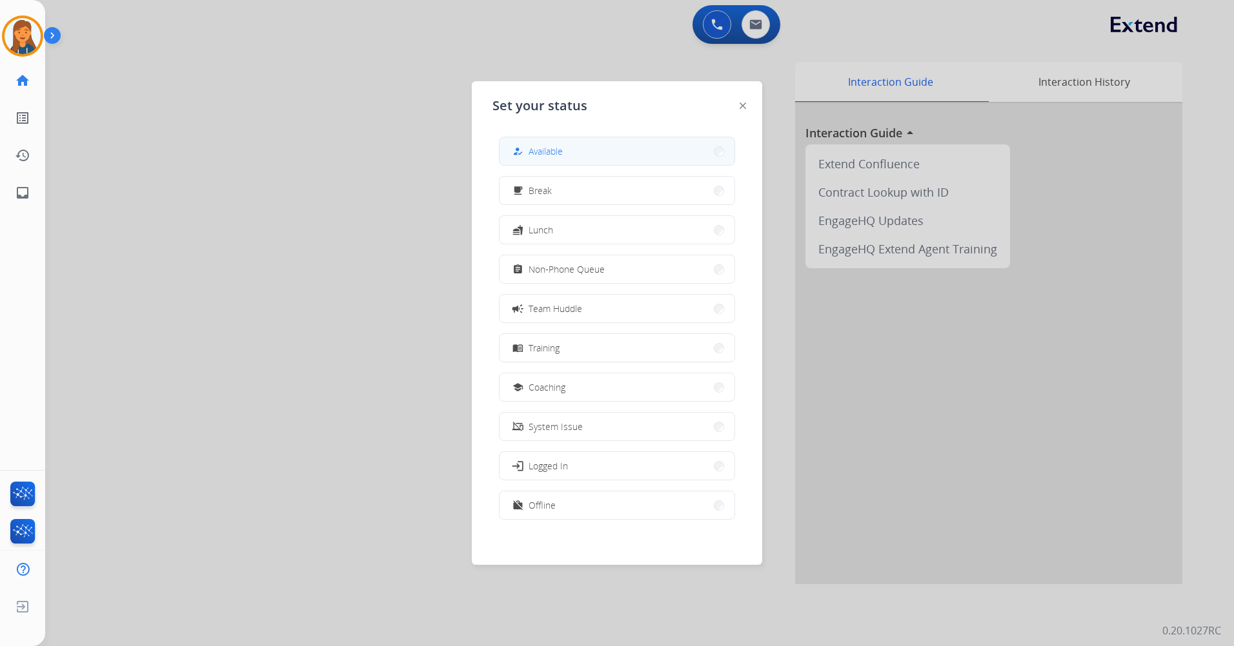
click at [557, 156] on span "Available" at bounding box center [545, 152] width 34 height 14
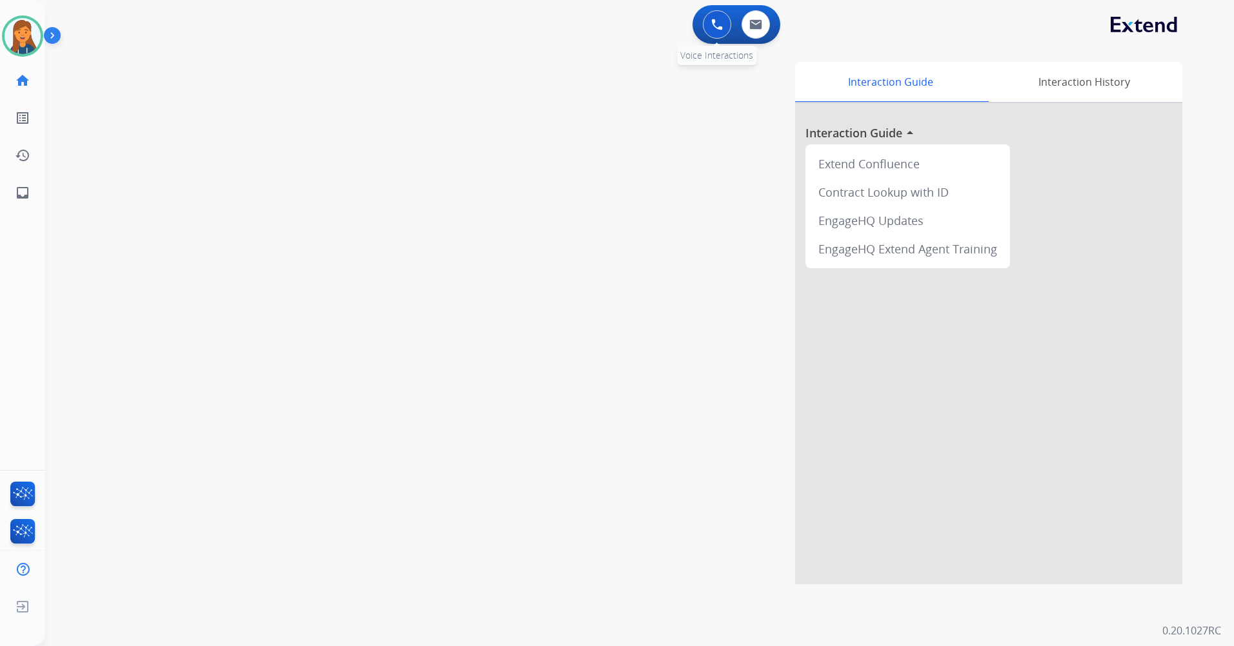
click at [723, 11] on div "0 Voice Interactions" at bounding box center [716, 24] width 39 height 28
click at [720, 19] on button at bounding box center [717, 24] width 28 height 28
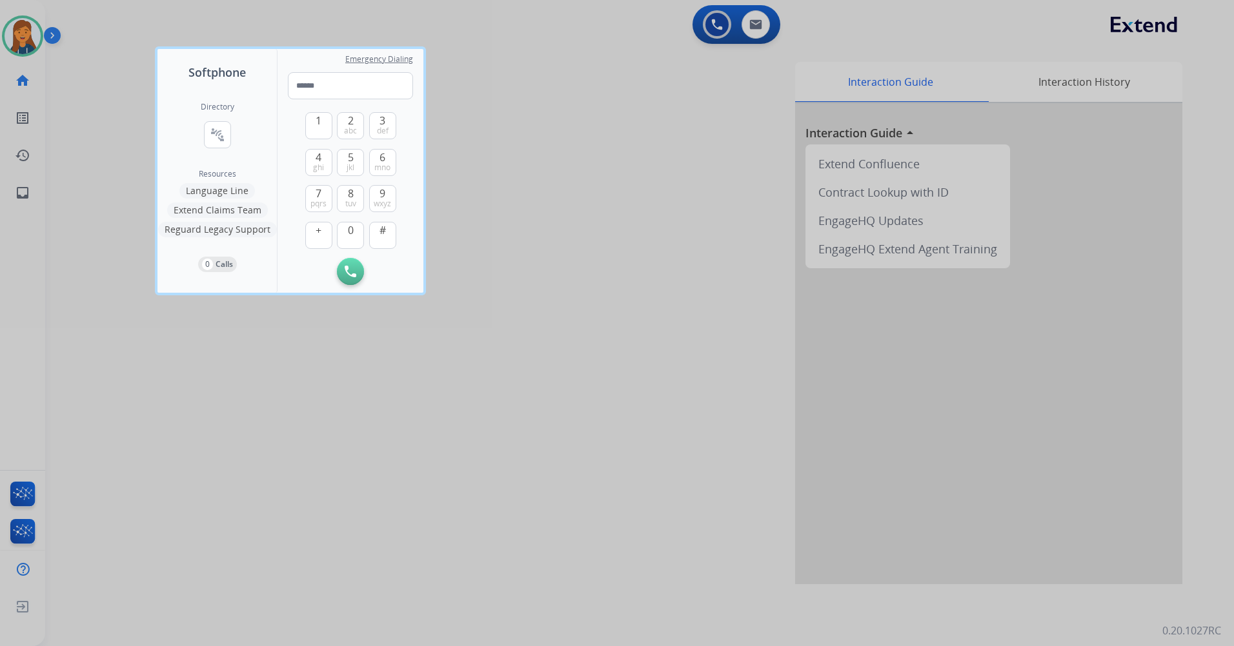
click at [202, 127] on div "Directory connect_without_contact Resource Directory" at bounding box center [218, 135] width 34 height 67
click at [211, 129] on mat-icon "connect_without_contact" at bounding box center [217, 134] width 15 height 15
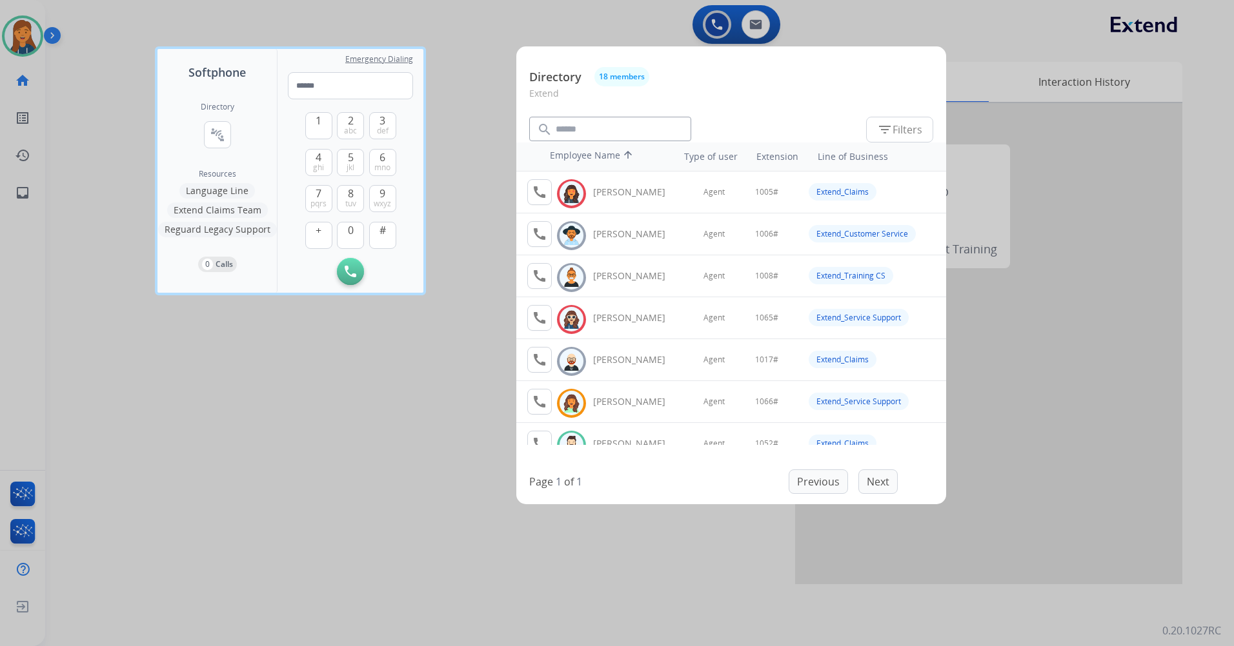
click at [579, 443] on img at bounding box center [571, 445] width 19 height 20
click at [574, 434] on div at bounding box center [571, 445] width 24 height 25
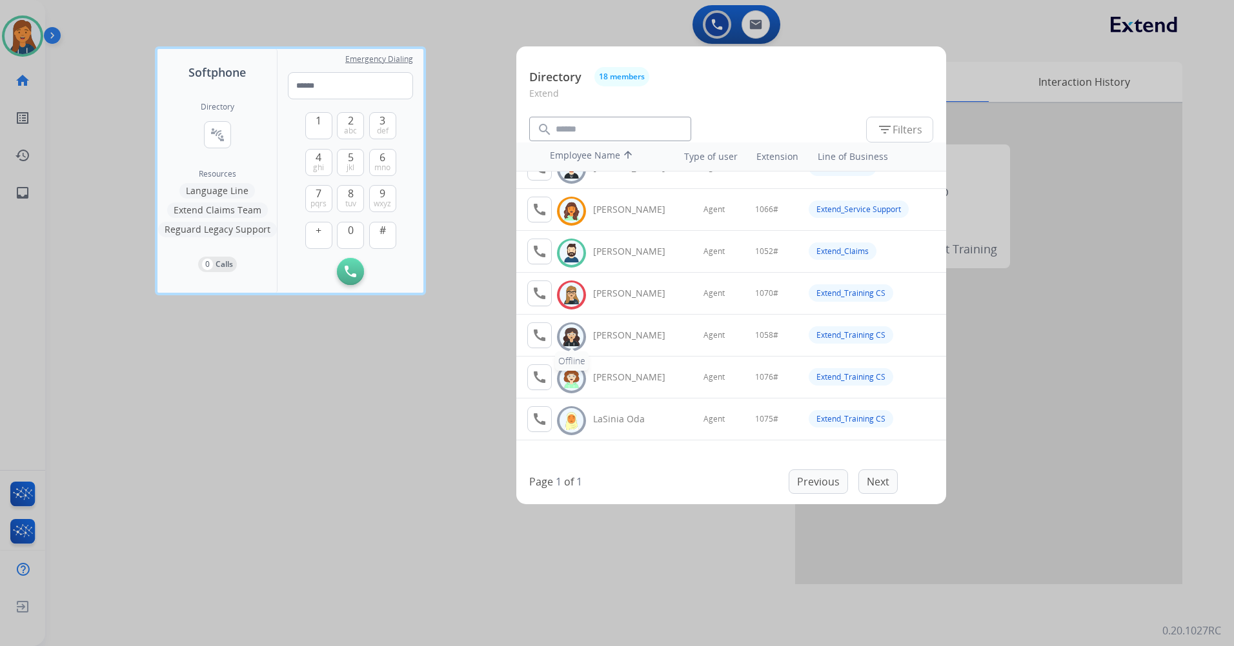
scroll to position [194, 0]
click at [567, 257] on img at bounding box center [571, 252] width 19 height 20
click at [531, 247] on button "call Agent Available." at bounding box center [539, 250] width 25 height 26
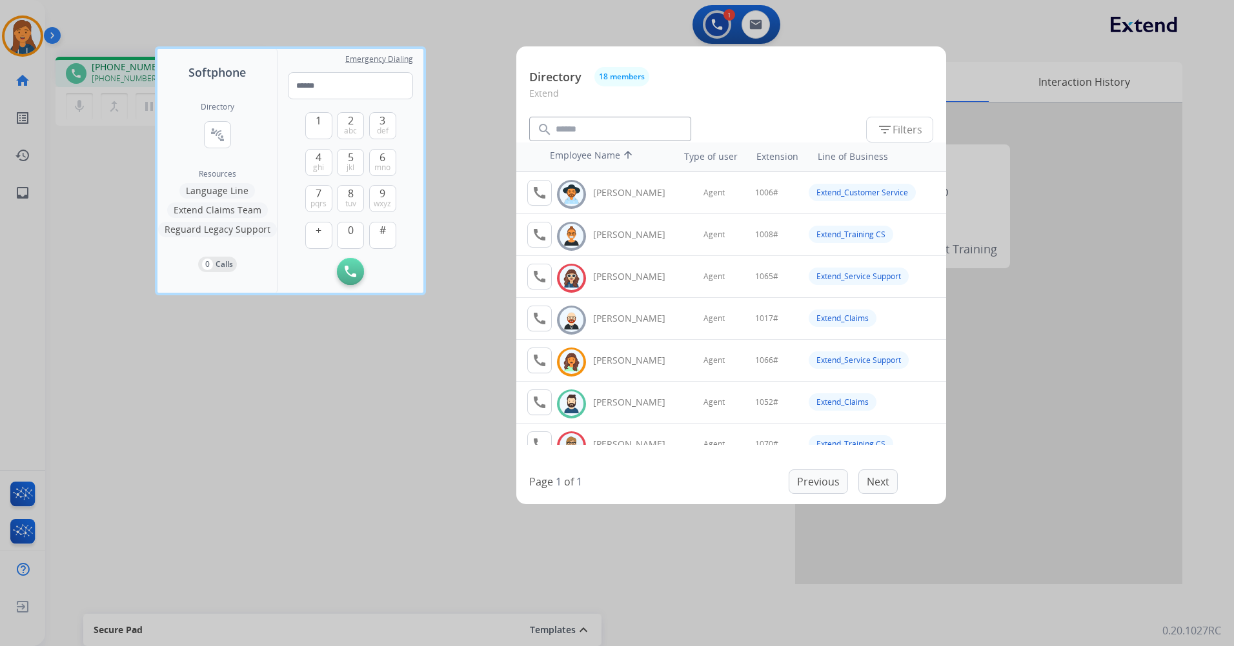
scroll to position [65, 0]
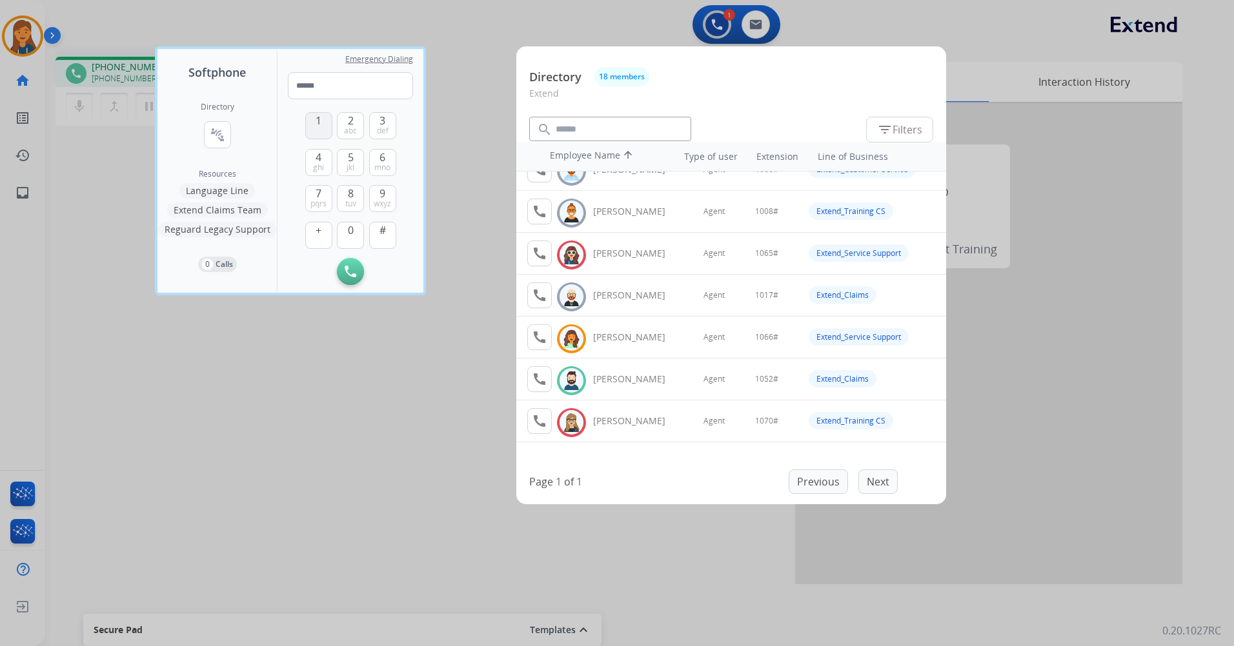
click at [322, 124] on button "1" at bounding box center [318, 125] width 27 height 27
click at [353, 225] on span "0" at bounding box center [351, 230] width 6 height 15
click at [351, 158] on span "5" at bounding box center [351, 157] width 6 height 15
click at [345, 117] on button "2 abc" at bounding box center [350, 125] width 27 height 27
click at [383, 237] on span "#" at bounding box center [382, 230] width 6 height 15
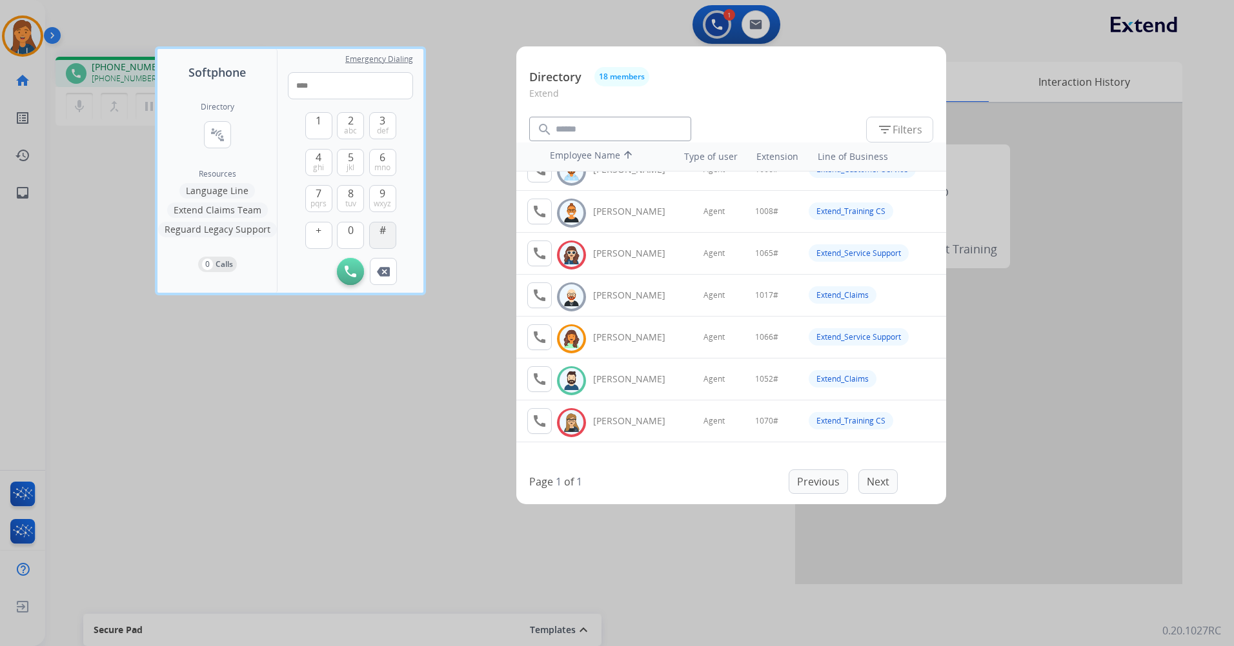
type input "*****"
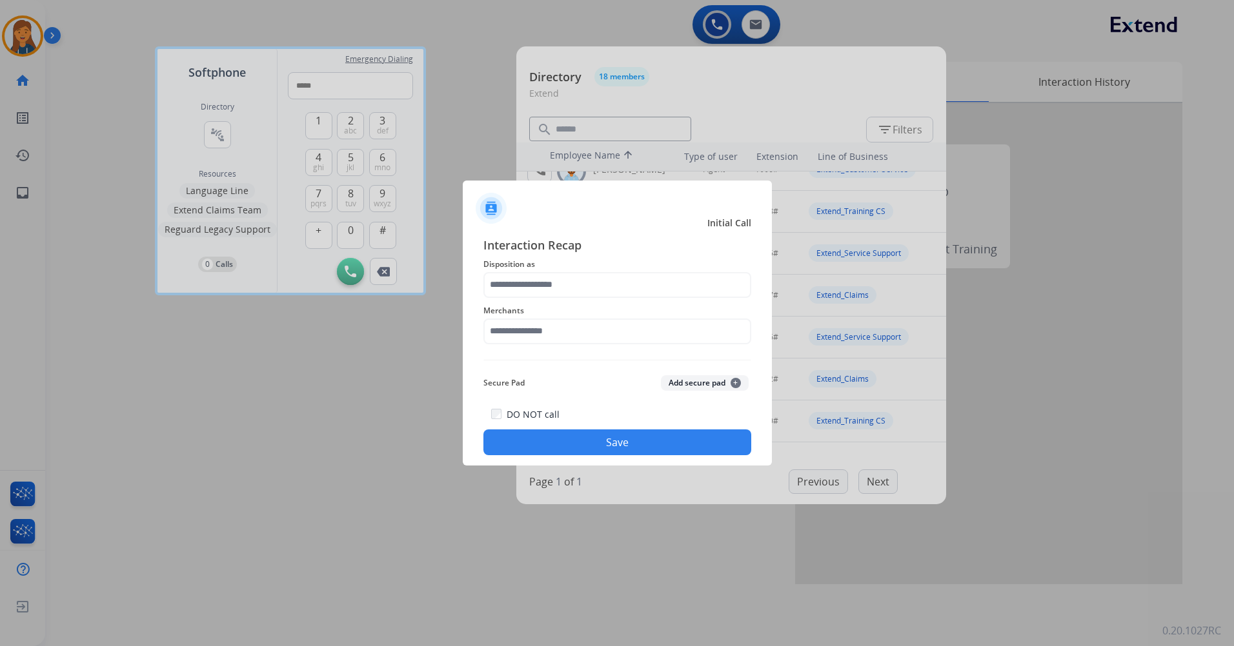
drag, startPoint x: 253, startPoint y: 453, endPoint x: 387, endPoint y: 335, distance: 178.7
click at [254, 453] on div at bounding box center [617, 323] width 1234 height 646
click at [510, 330] on input "text" at bounding box center [617, 332] width 268 height 26
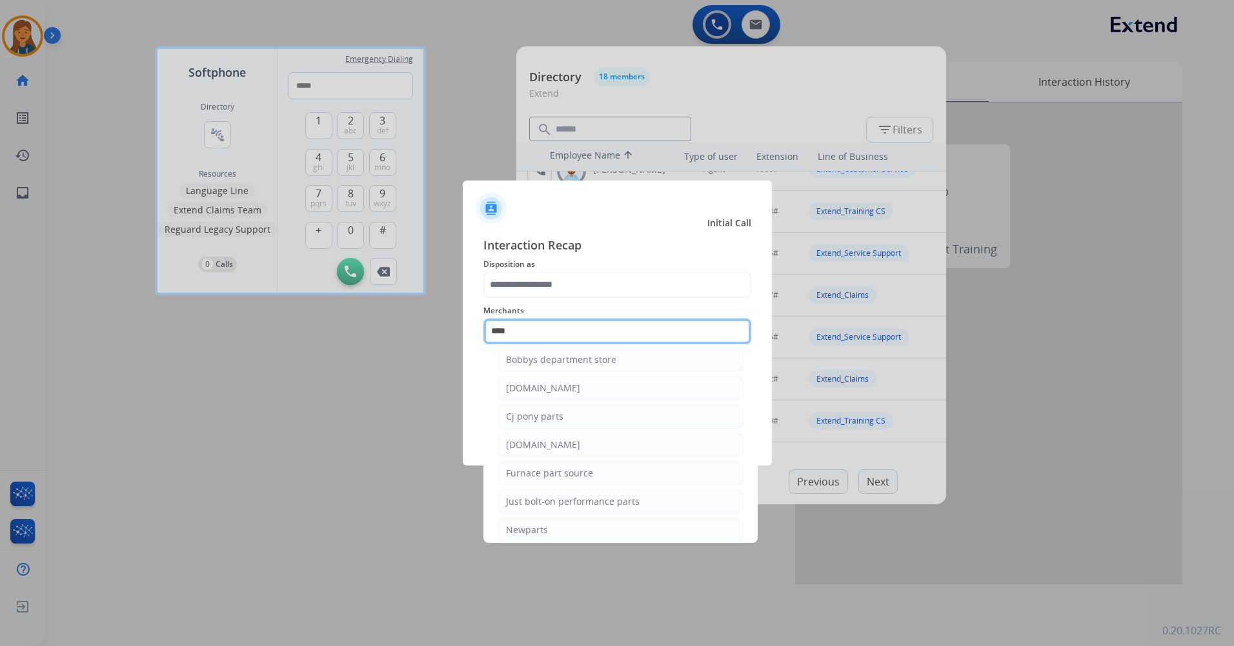
scroll to position [106, 0]
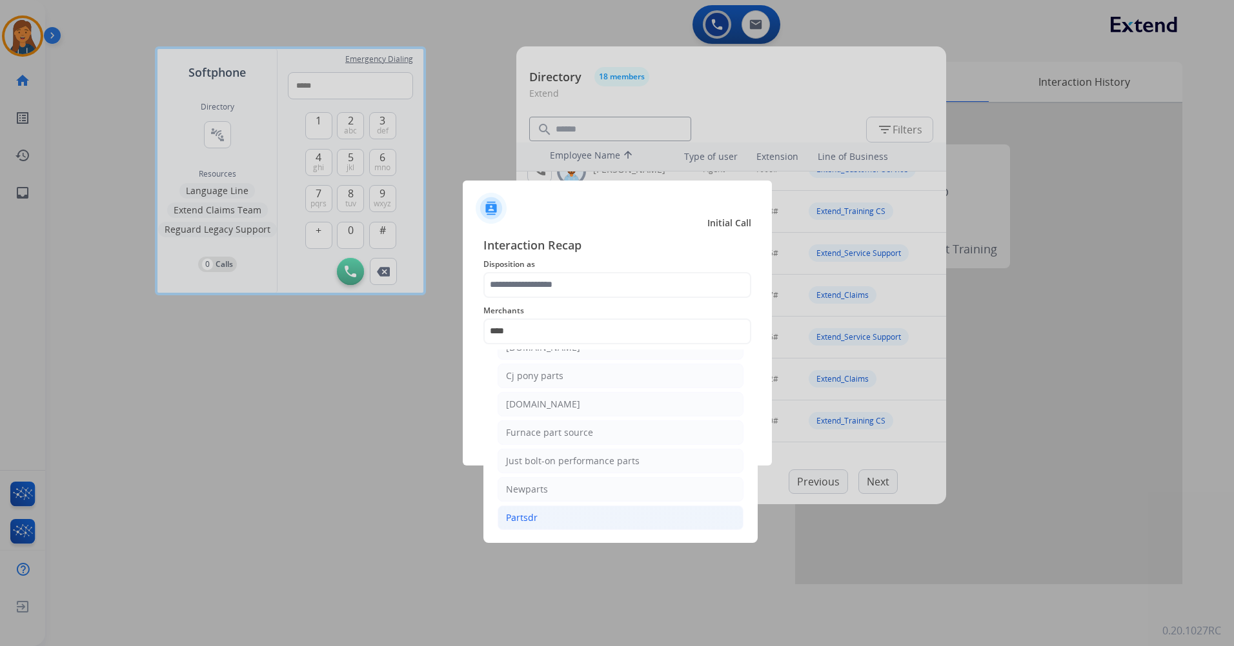
click at [523, 513] on div "Partsdr" at bounding box center [522, 518] width 32 height 13
type input "*******"
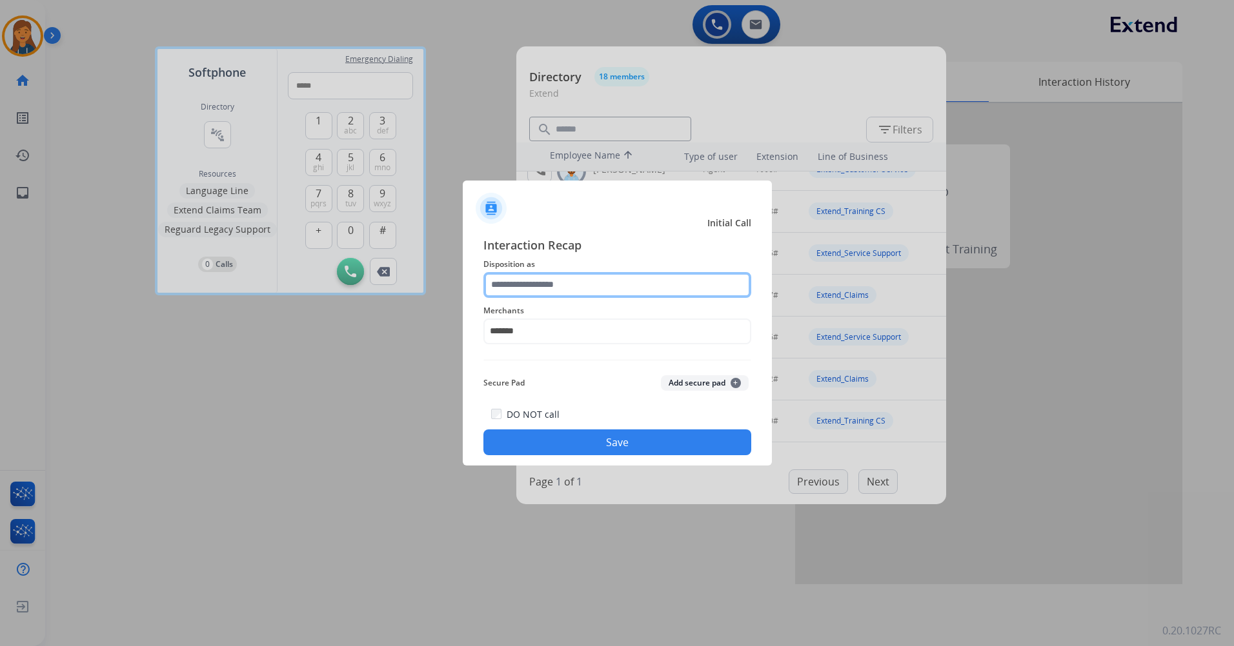
click at [601, 280] on input "text" at bounding box center [617, 285] width 268 height 26
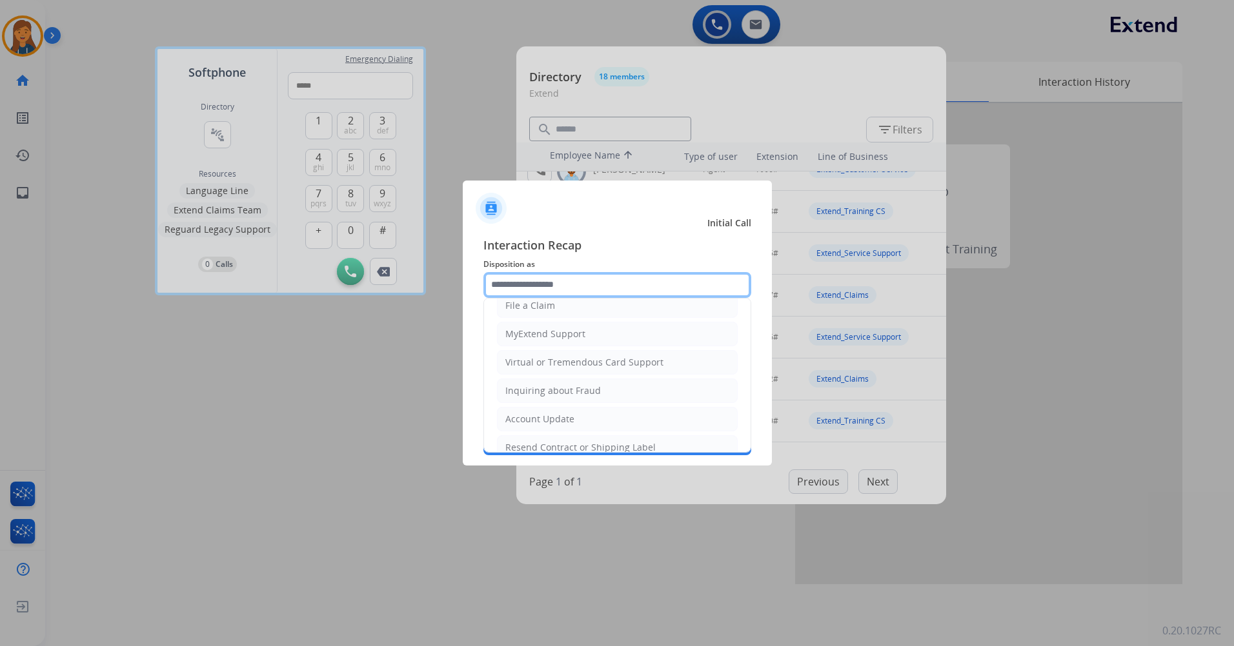
scroll to position [129, 0]
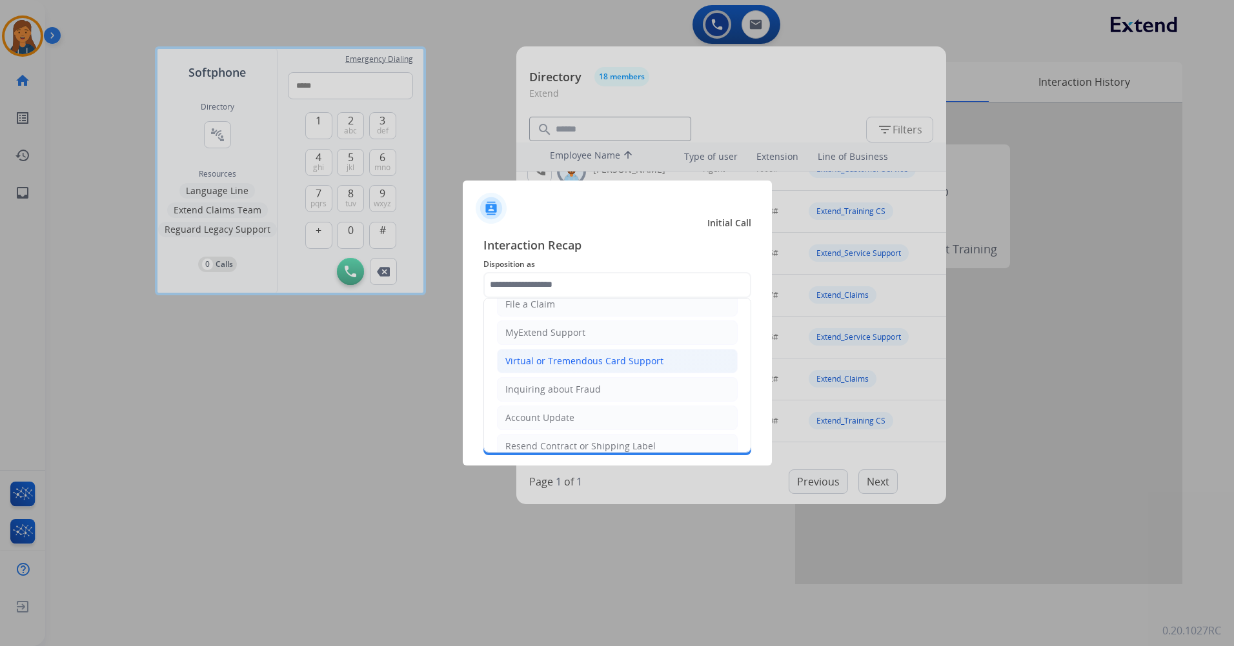
click at [528, 359] on div "Virtual or Tremendous Card Support" at bounding box center [584, 361] width 158 height 13
type input "**********"
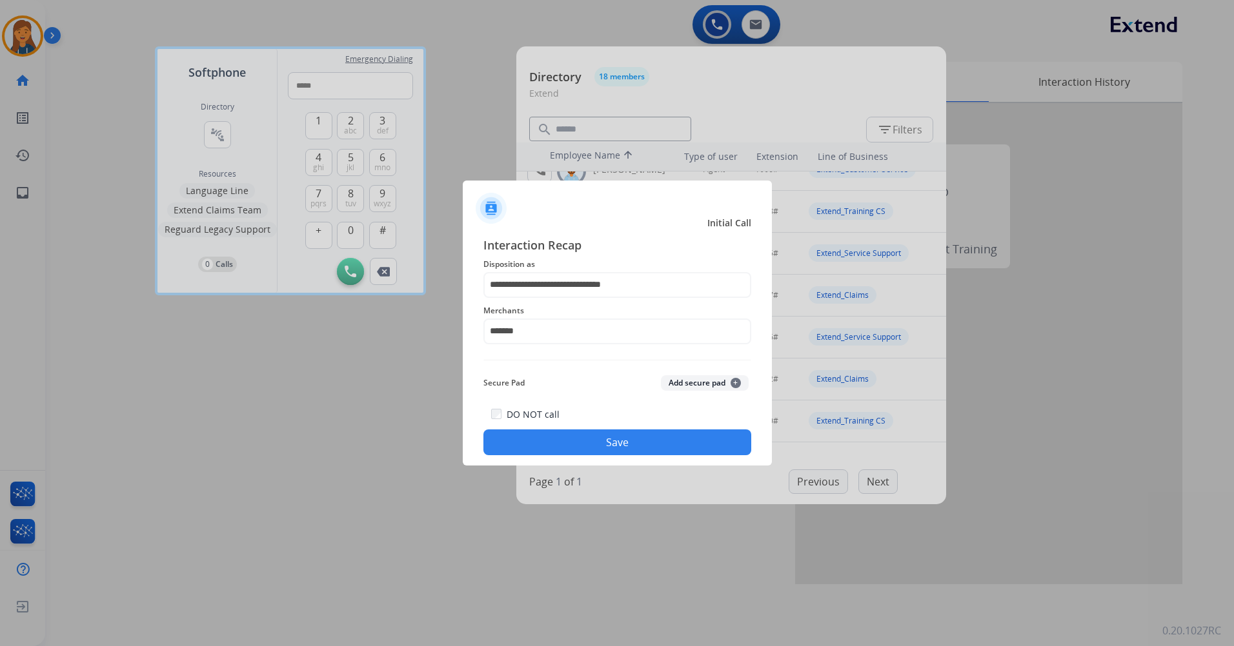
click at [614, 451] on button "Save" at bounding box center [617, 443] width 268 height 26
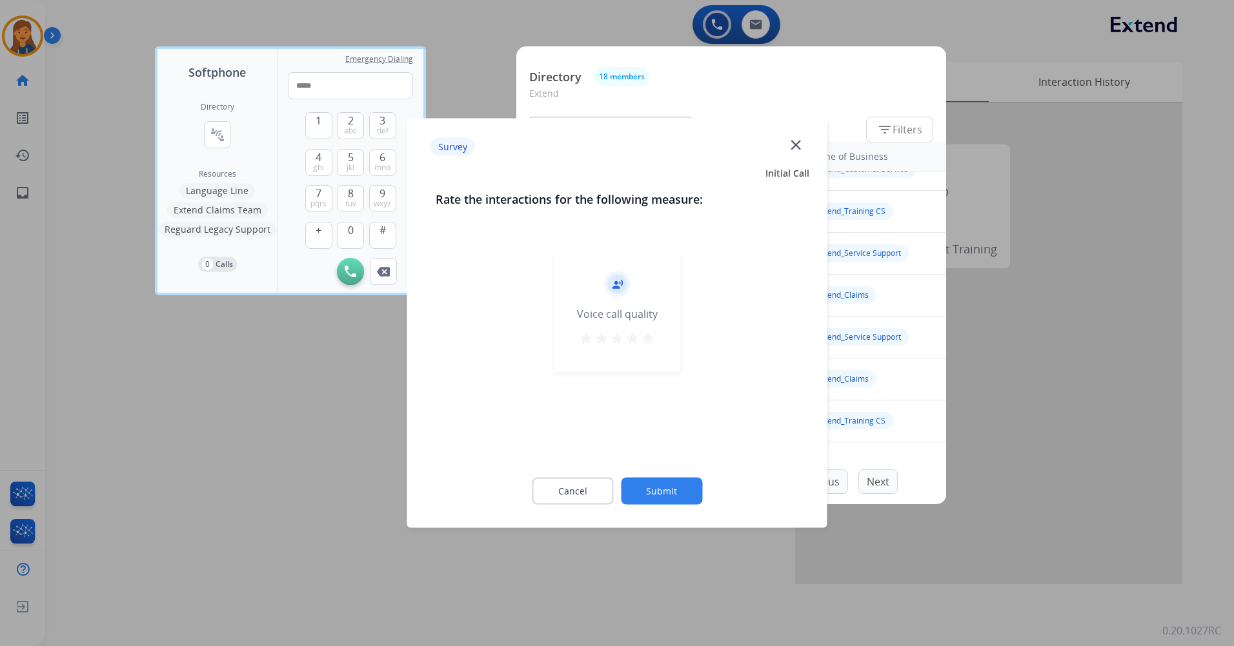
click at [648, 341] on mat-icon "star" at bounding box center [647, 338] width 15 height 15
click at [654, 507] on div "Cancel Submit" at bounding box center [616, 492] width 363 height 58
drag, startPoint x: 654, startPoint y: 488, endPoint x: 646, endPoint y: 456, distance: 32.5
click at [654, 487] on button "Submit" at bounding box center [661, 491] width 81 height 27
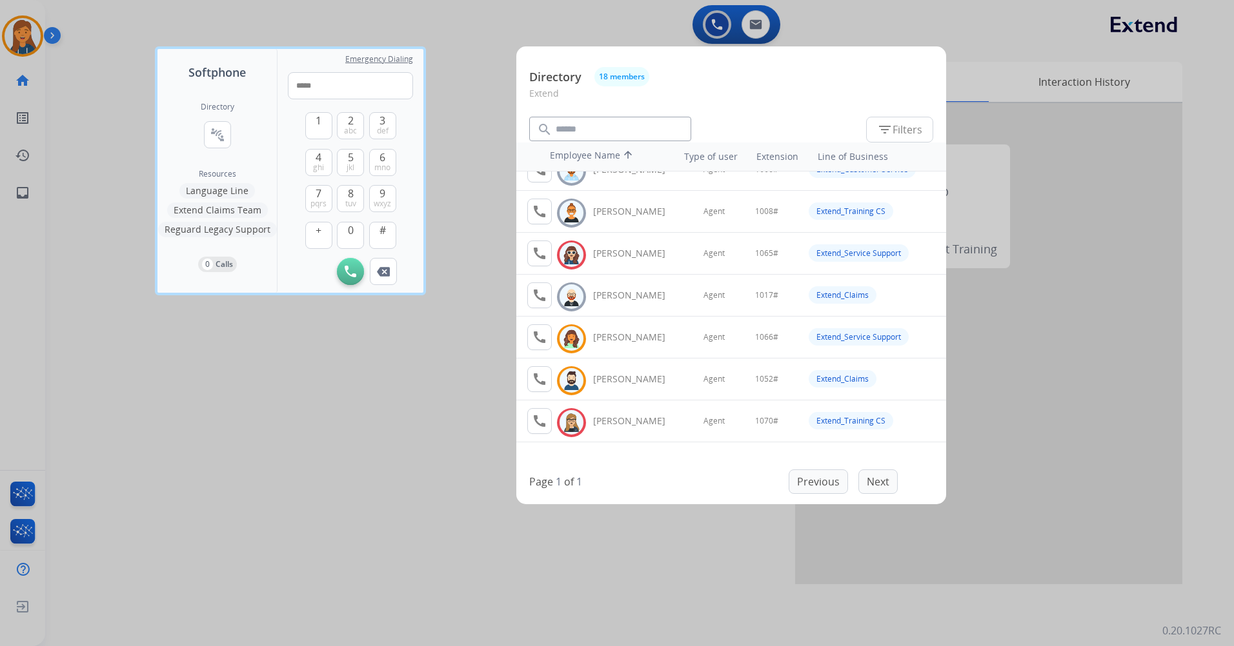
click at [337, 483] on div at bounding box center [617, 323] width 1234 height 646
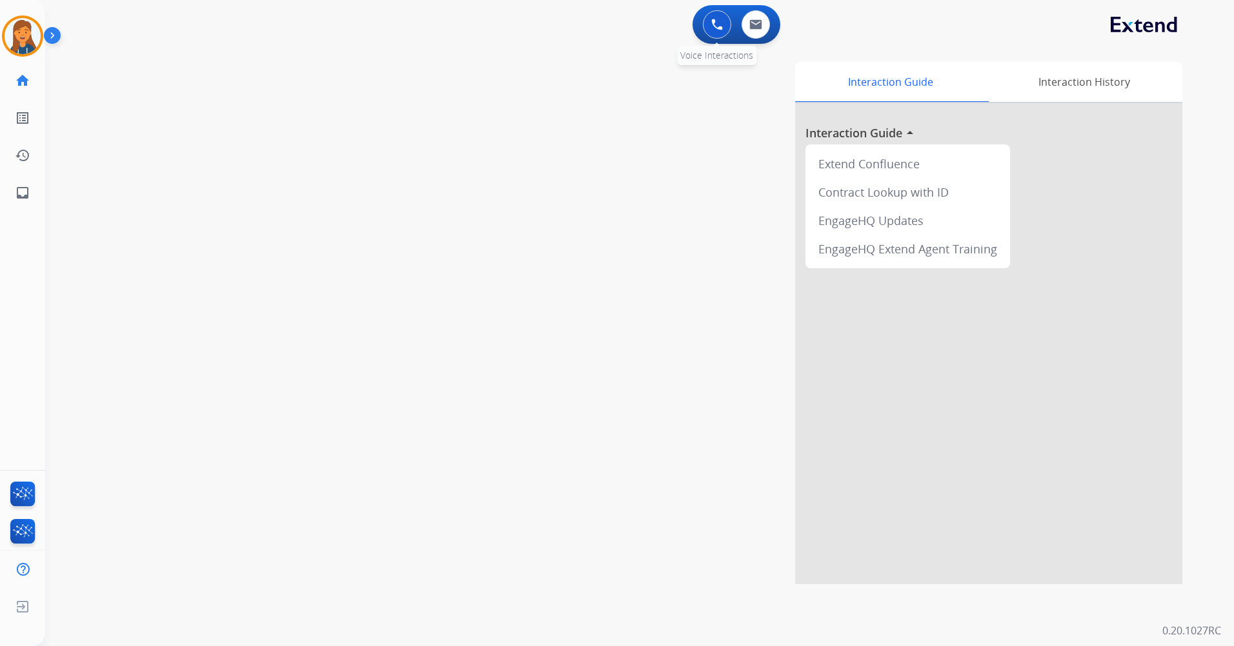
click at [723, 23] on button at bounding box center [717, 24] width 28 height 28
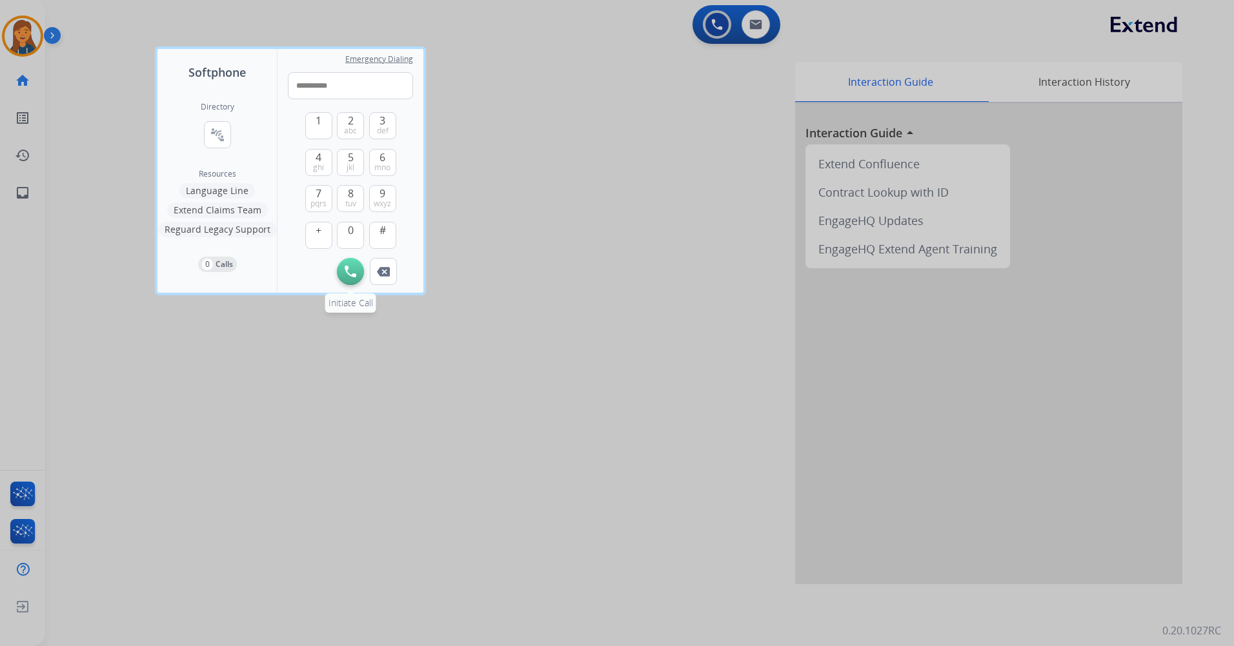
type input "**********"
click at [356, 275] on button "Initiate Call" at bounding box center [350, 271] width 27 height 27
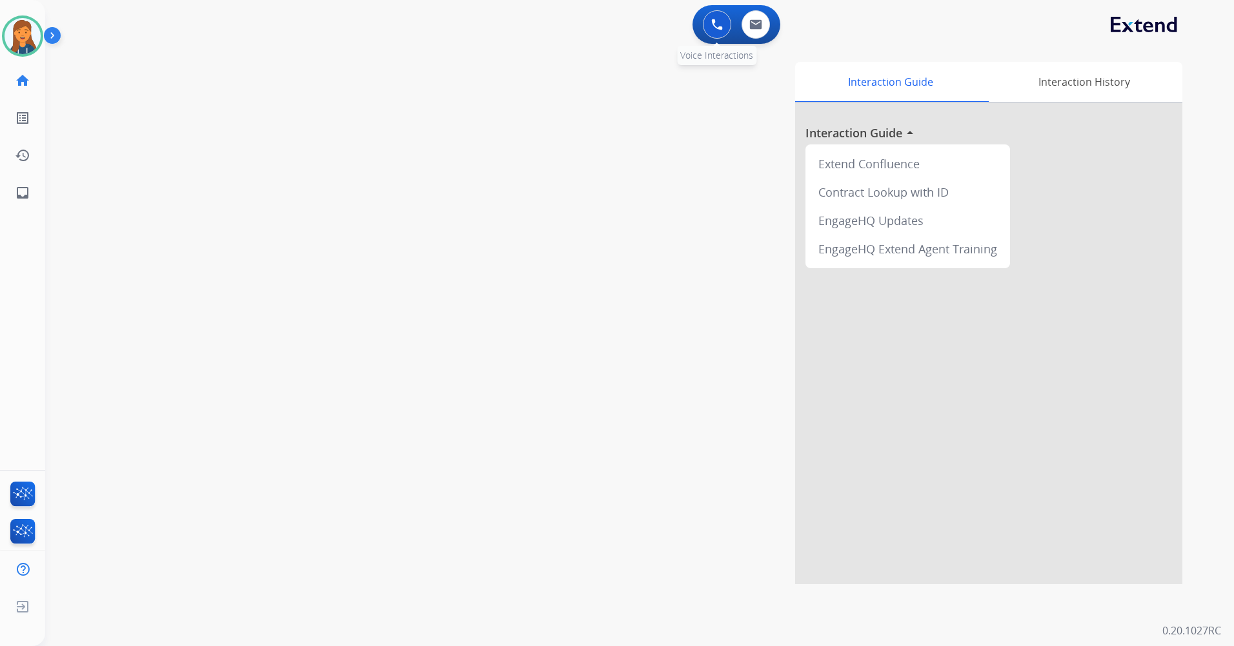
click at [712, 26] on img at bounding box center [717, 25] width 12 height 12
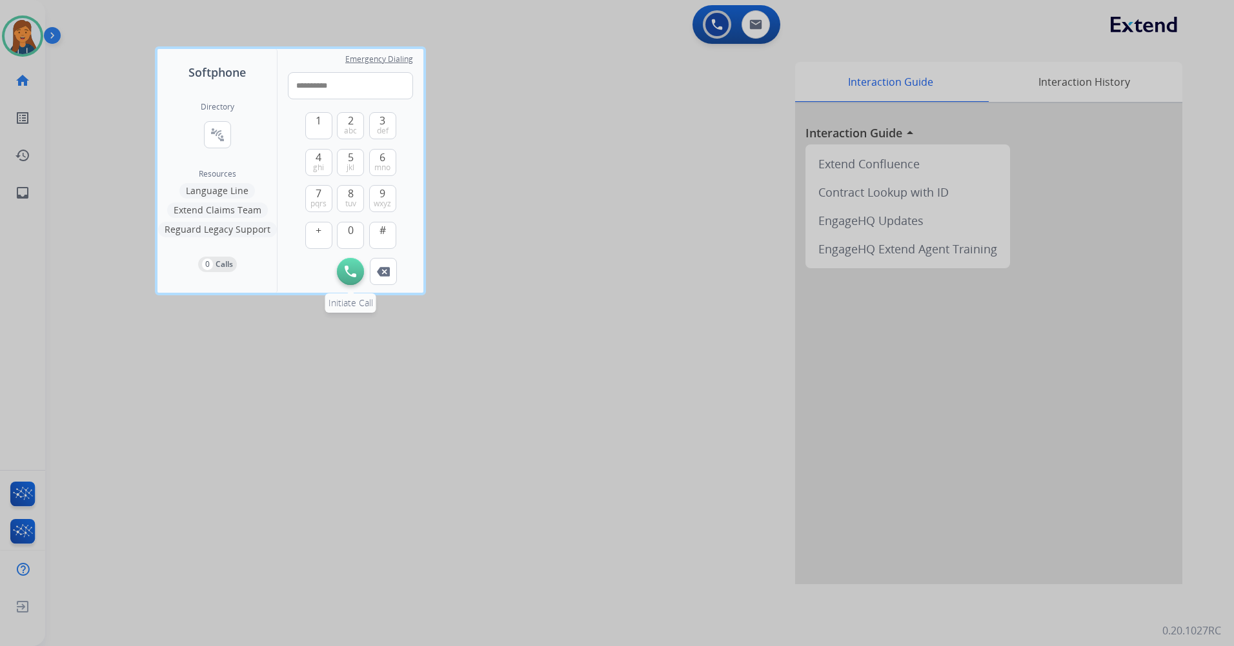
type input "**********"
click at [357, 278] on button "Initiate Call" at bounding box center [350, 271] width 27 height 27
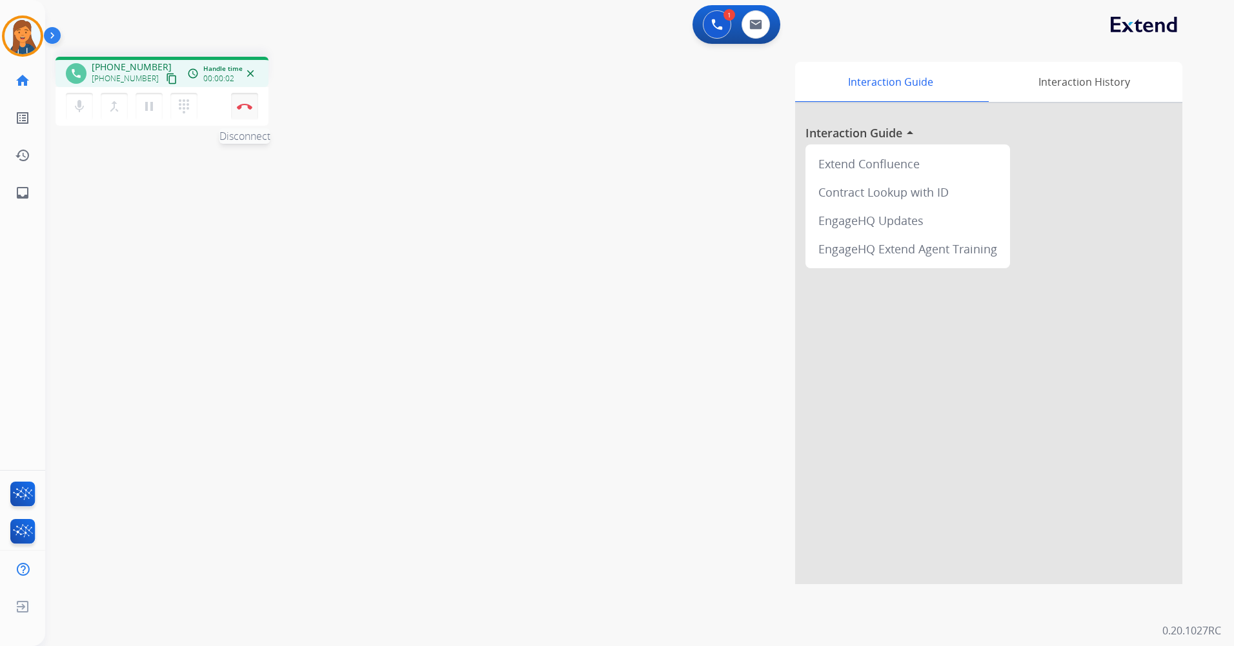
click at [255, 108] on button "Disconnect" at bounding box center [244, 106] width 27 height 27
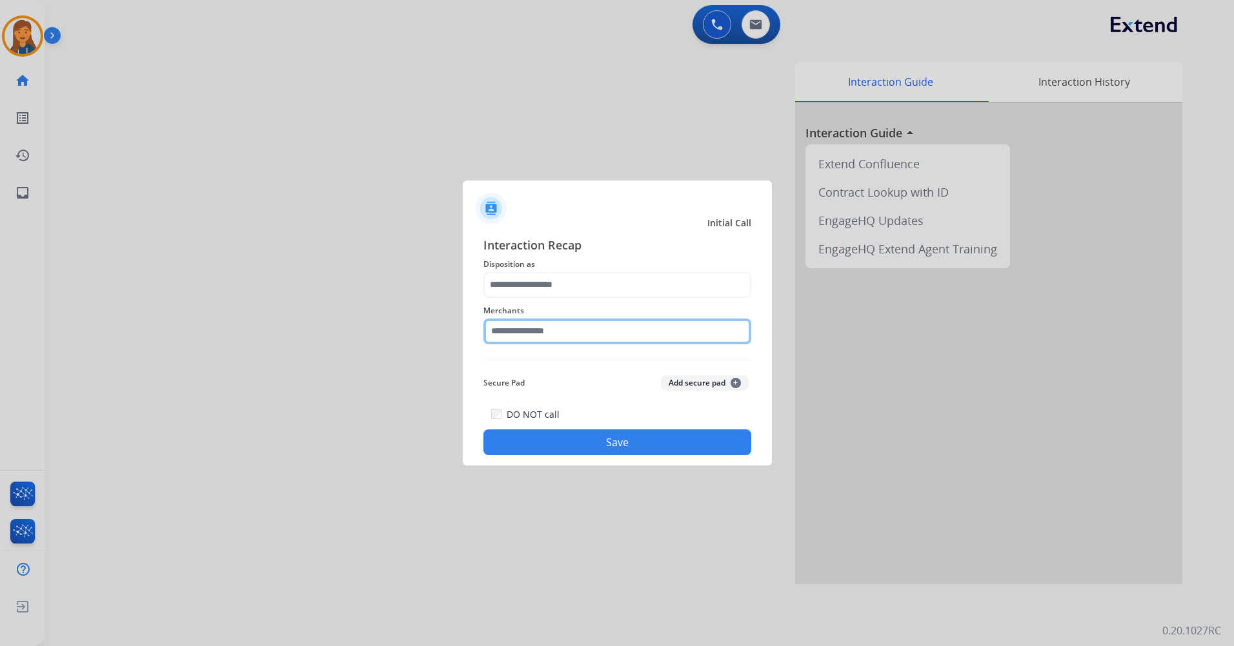
click at [630, 321] on input "text" at bounding box center [617, 332] width 268 height 26
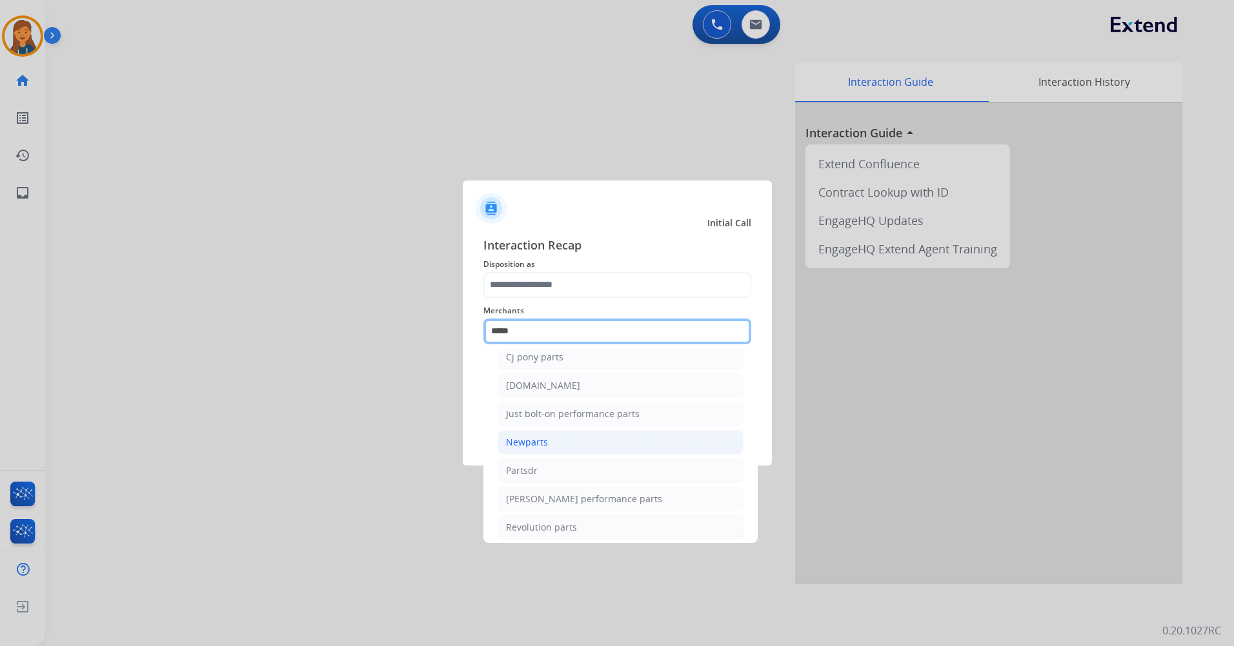
scroll to position [106, 0]
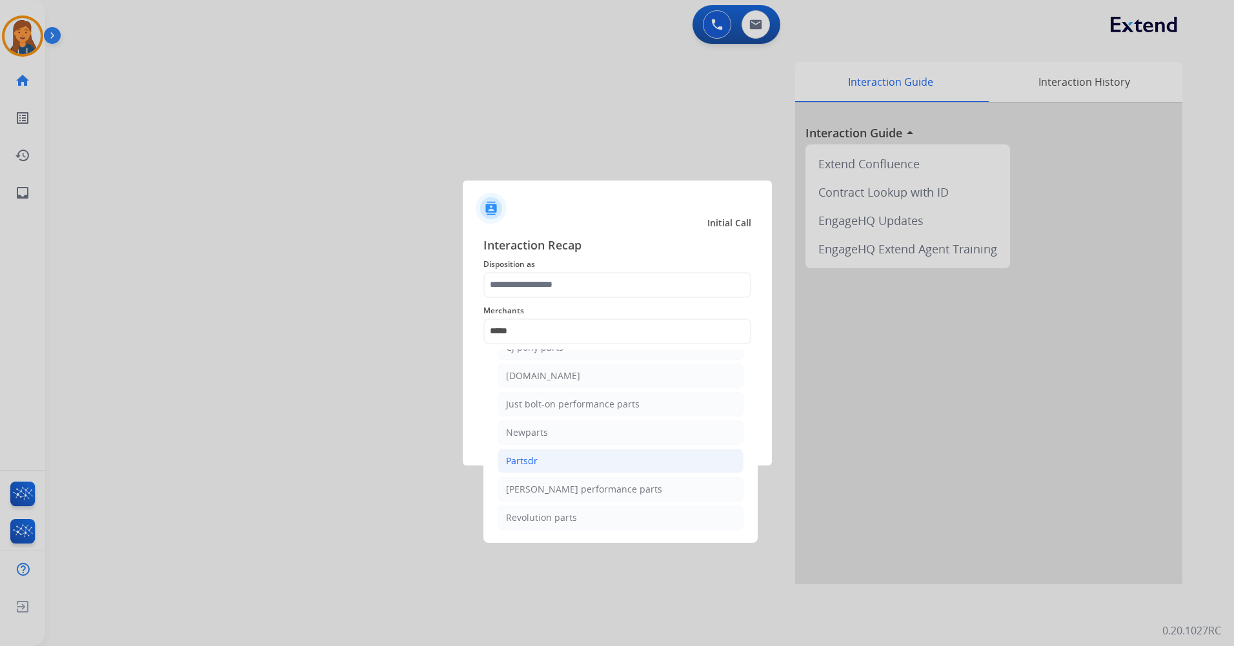
click at [541, 457] on li "Partsdr" at bounding box center [620, 461] width 246 height 25
type input "*******"
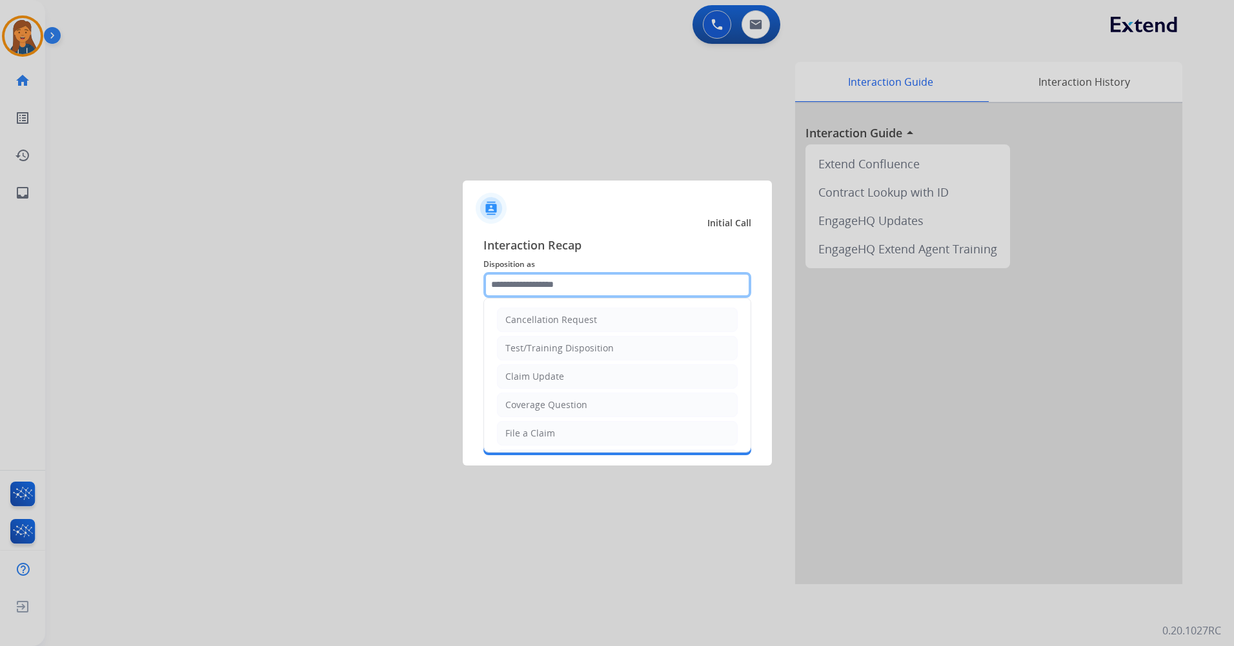
click at [543, 292] on input "text" at bounding box center [617, 285] width 268 height 26
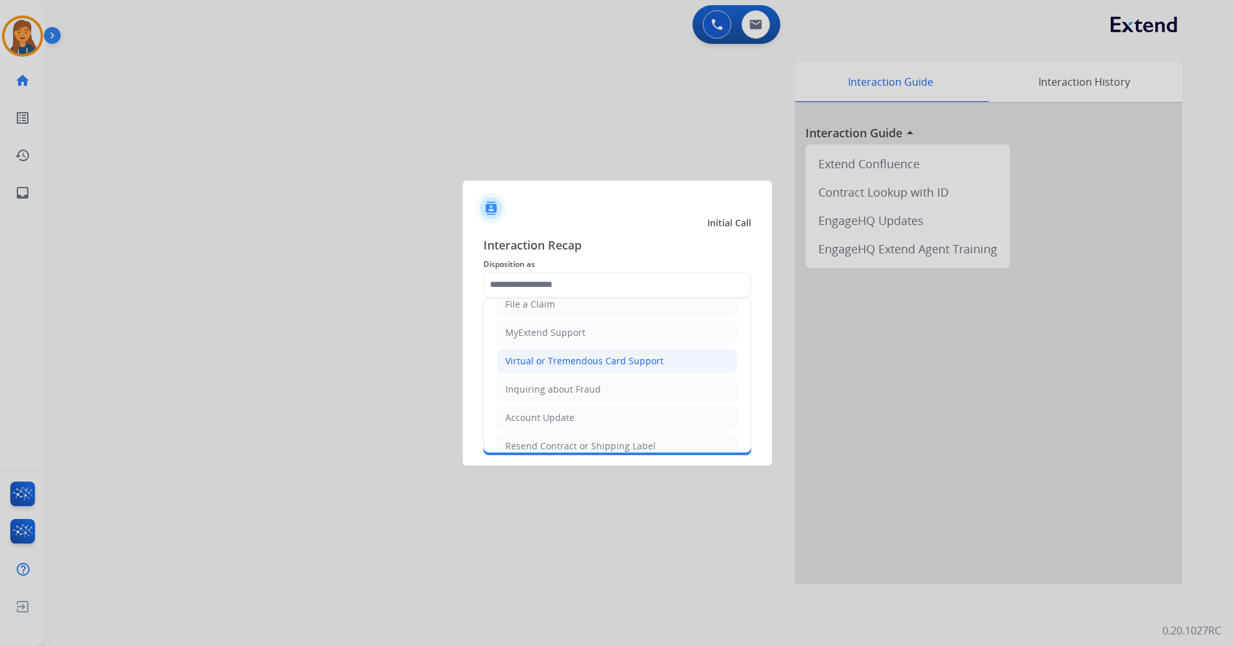
click at [561, 356] on div "Virtual or Tremendous Card Support" at bounding box center [584, 361] width 158 height 13
type input "**********"
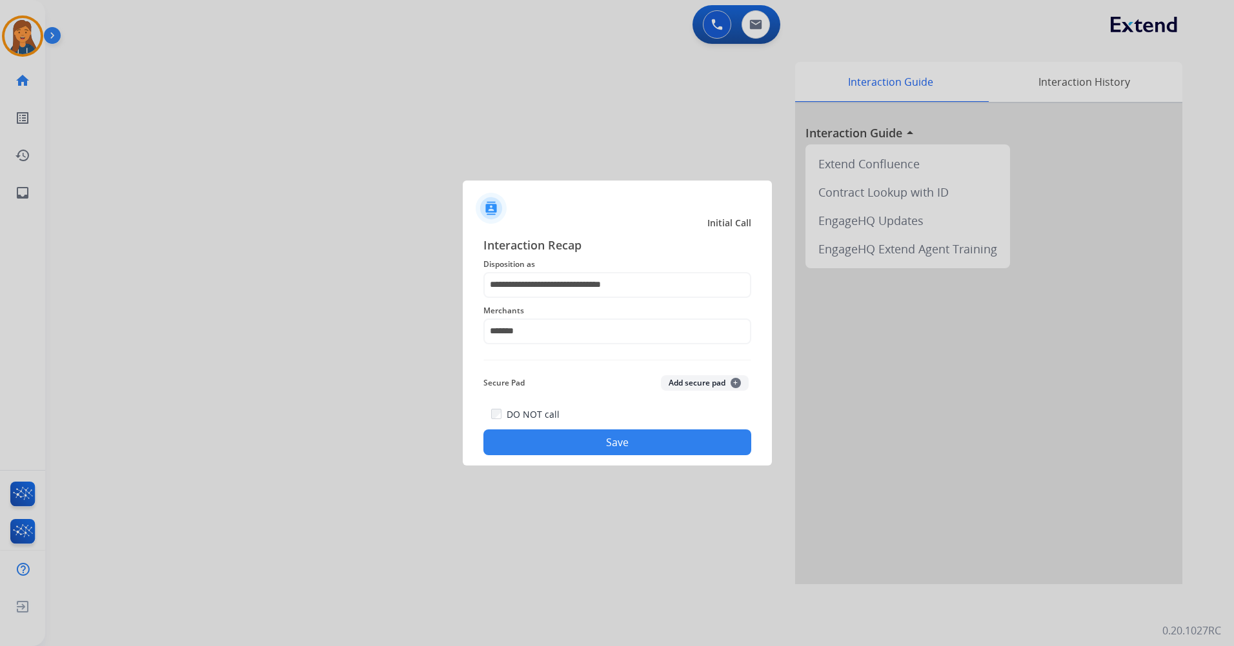
click at [579, 435] on button "Save" at bounding box center [617, 443] width 268 height 26
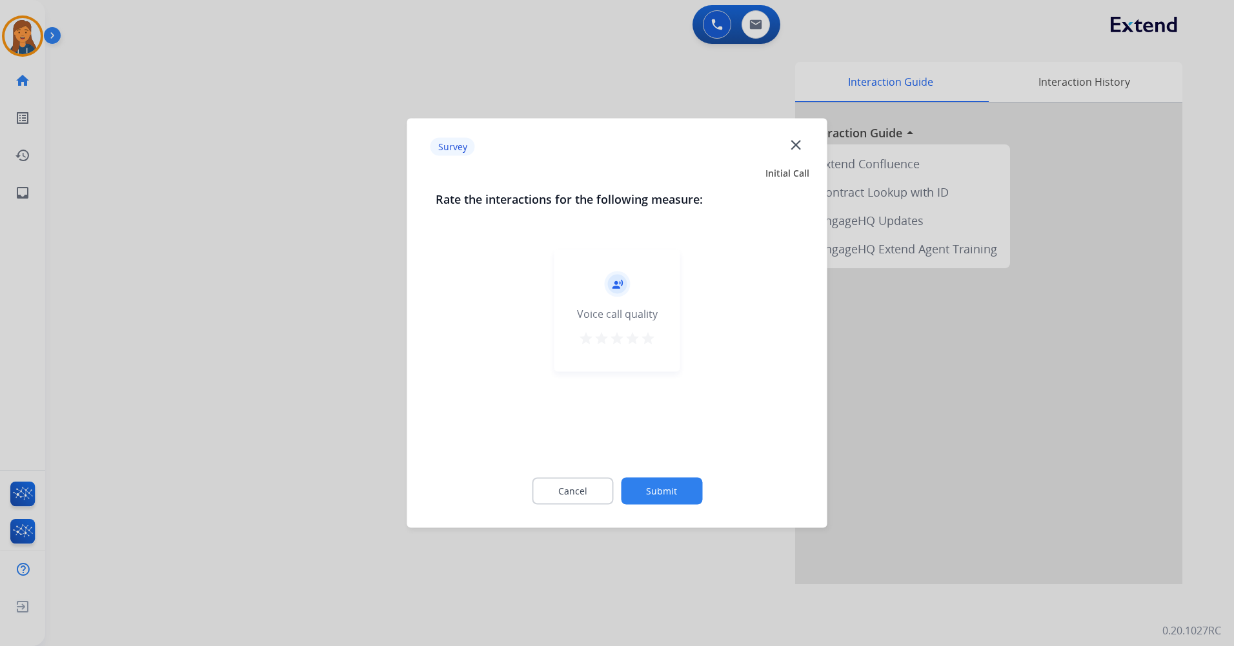
click at [647, 344] on mat-icon "star" at bounding box center [647, 338] width 15 height 15
click at [665, 490] on button "Submit" at bounding box center [661, 491] width 81 height 27
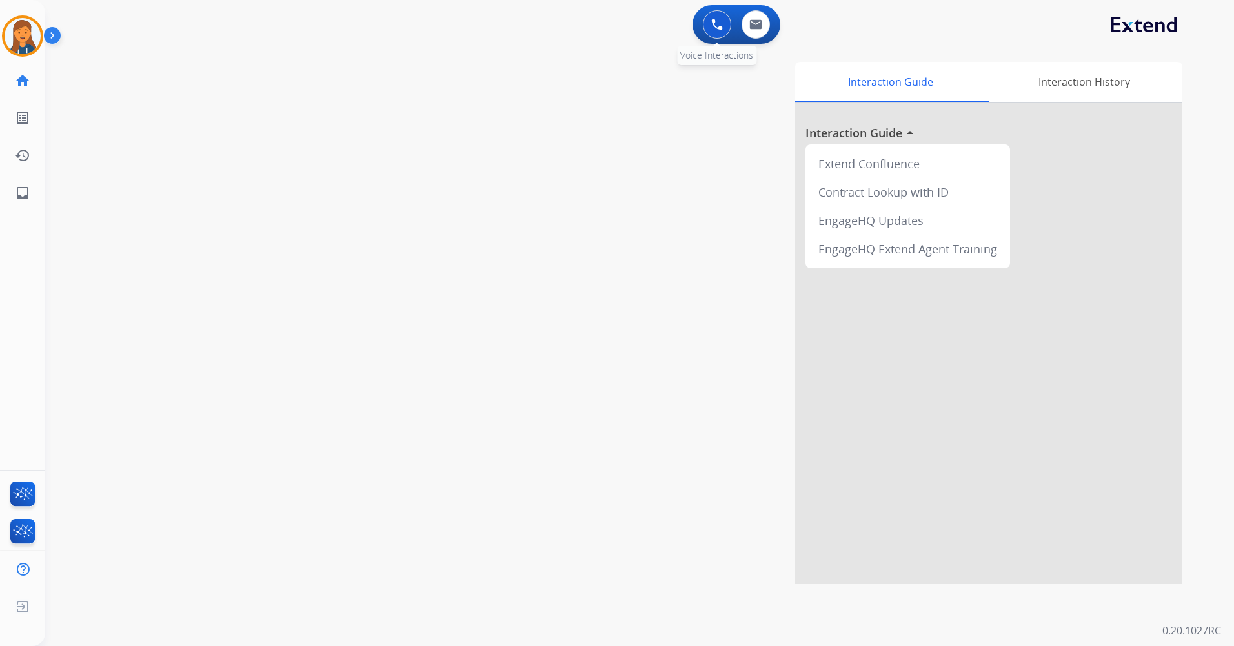
click at [709, 33] on button at bounding box center [717, 24] width 28 height 28
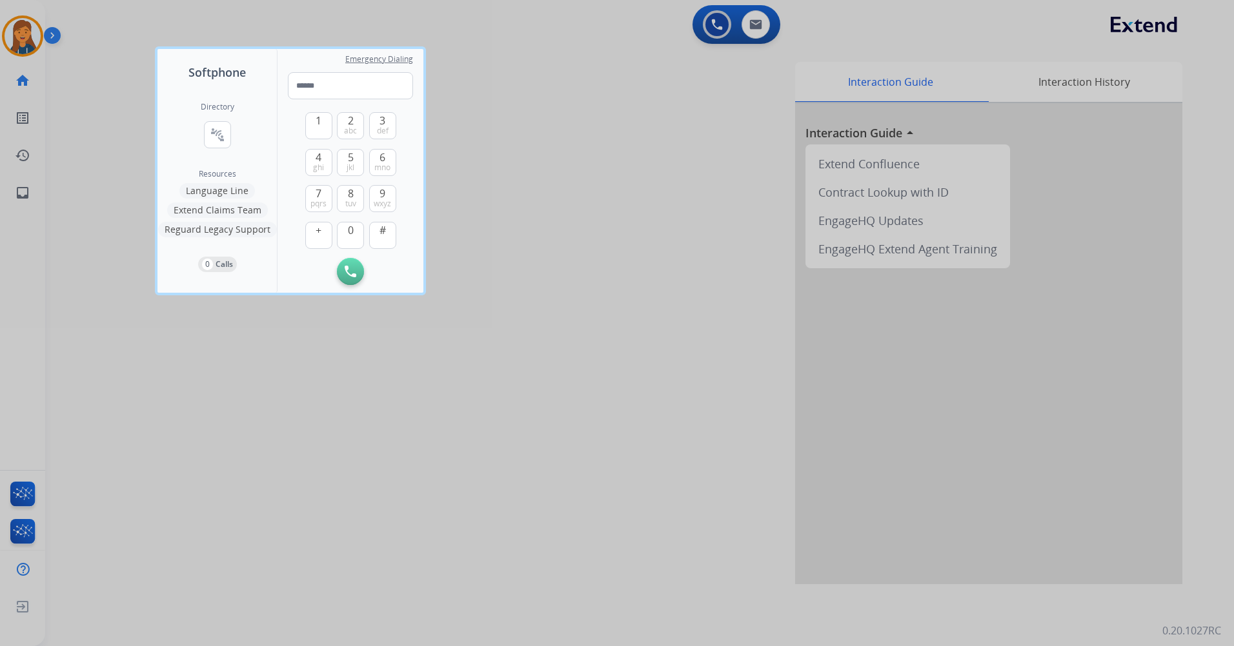
click at [19, 42] on div at bounding box center [617, 323] width 1234 height 646
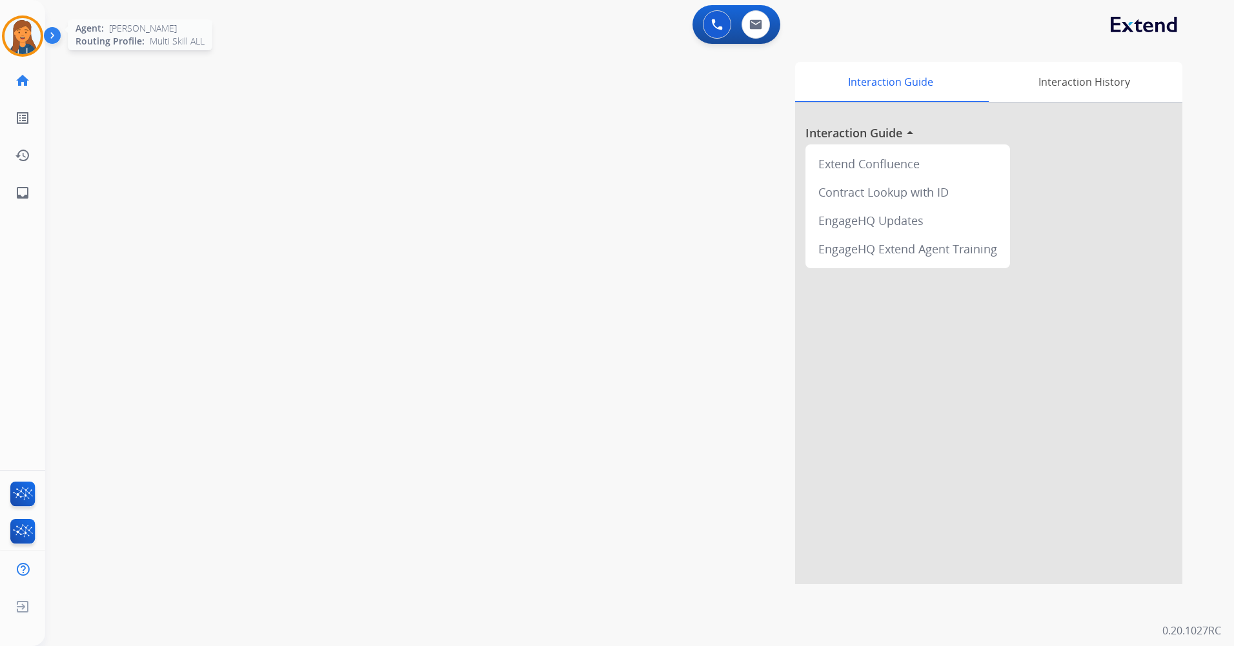
click at [21, 45] on img at bounding box center [23, 36] width 36 height 36
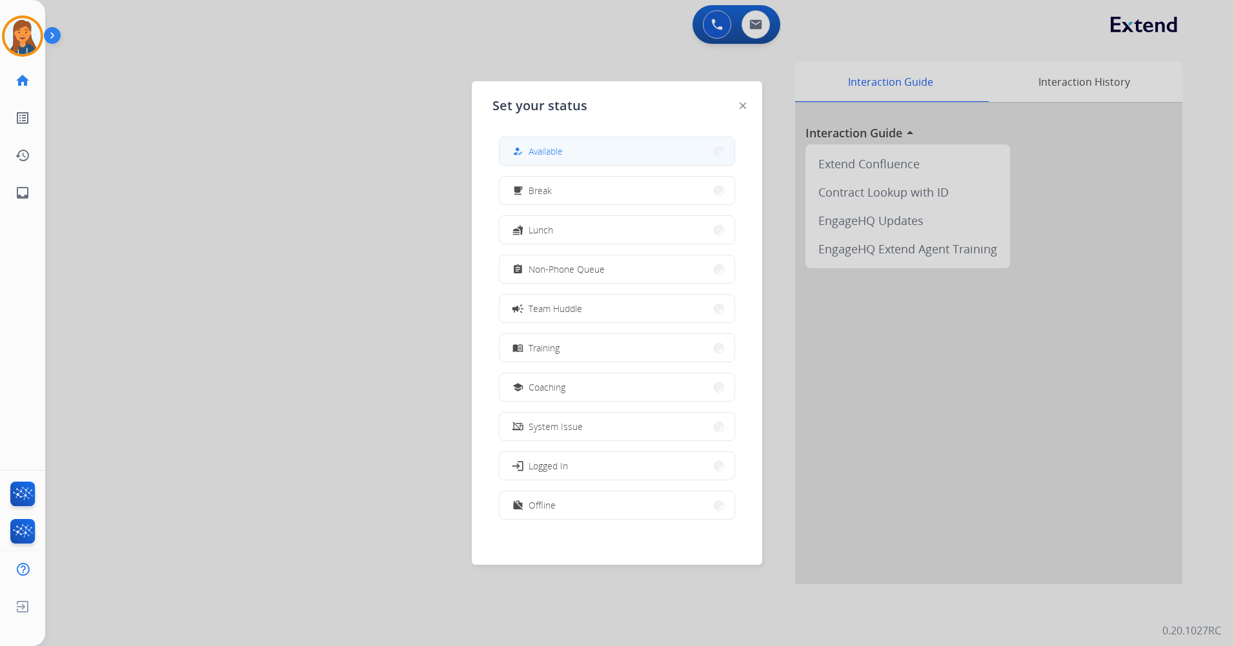
click at [532, 152] on div "how_to_reg Available" at bounding box center [536, 151] width 53 height 15
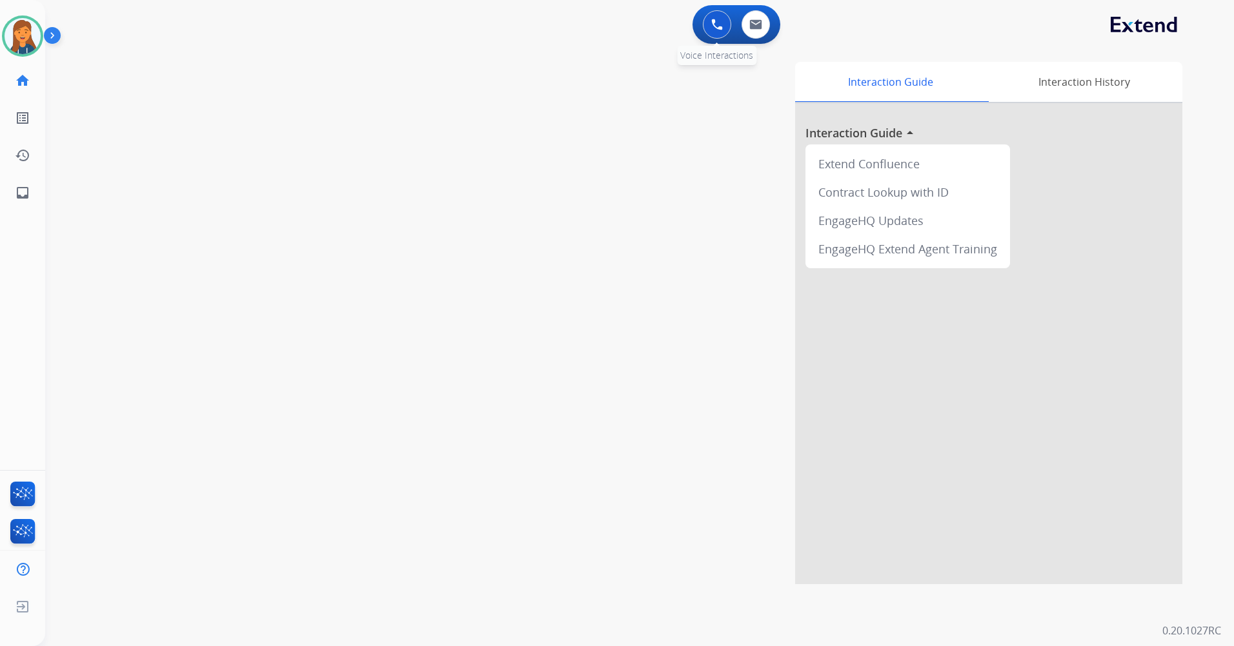
click at [721, 24] on img at bounding box center [717, 25] width 12 height 12
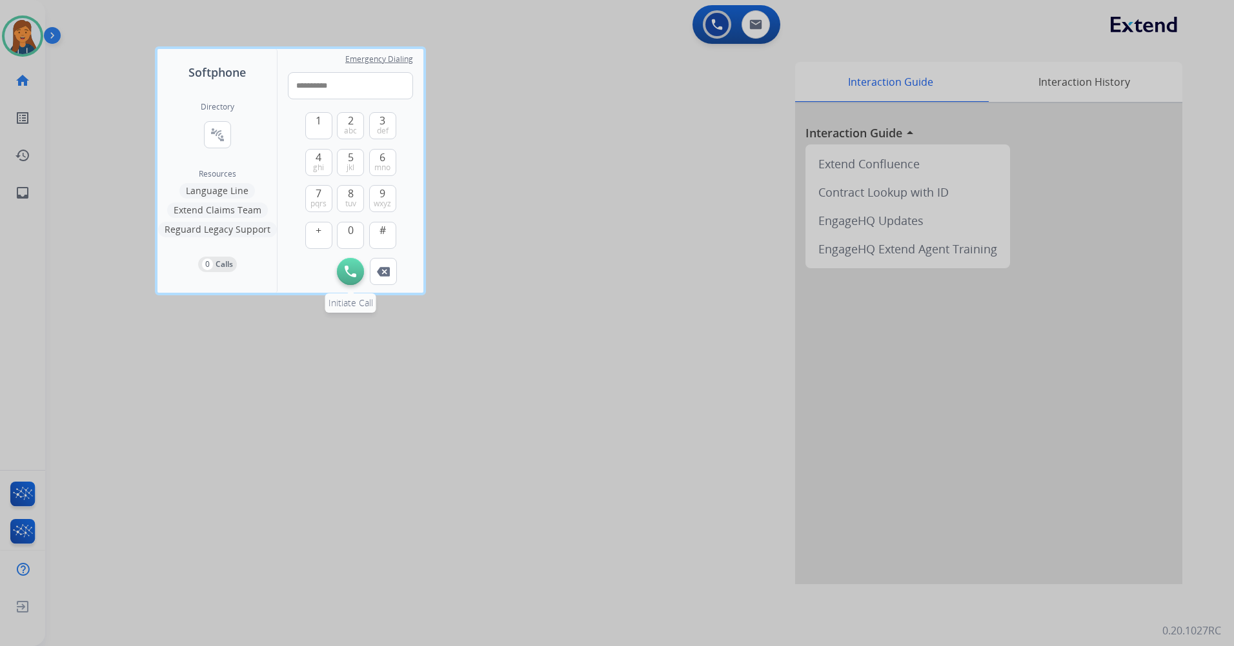
type input "**********"
click at [350, 275] on img at bounding box center [351, 272] width 12 height 12
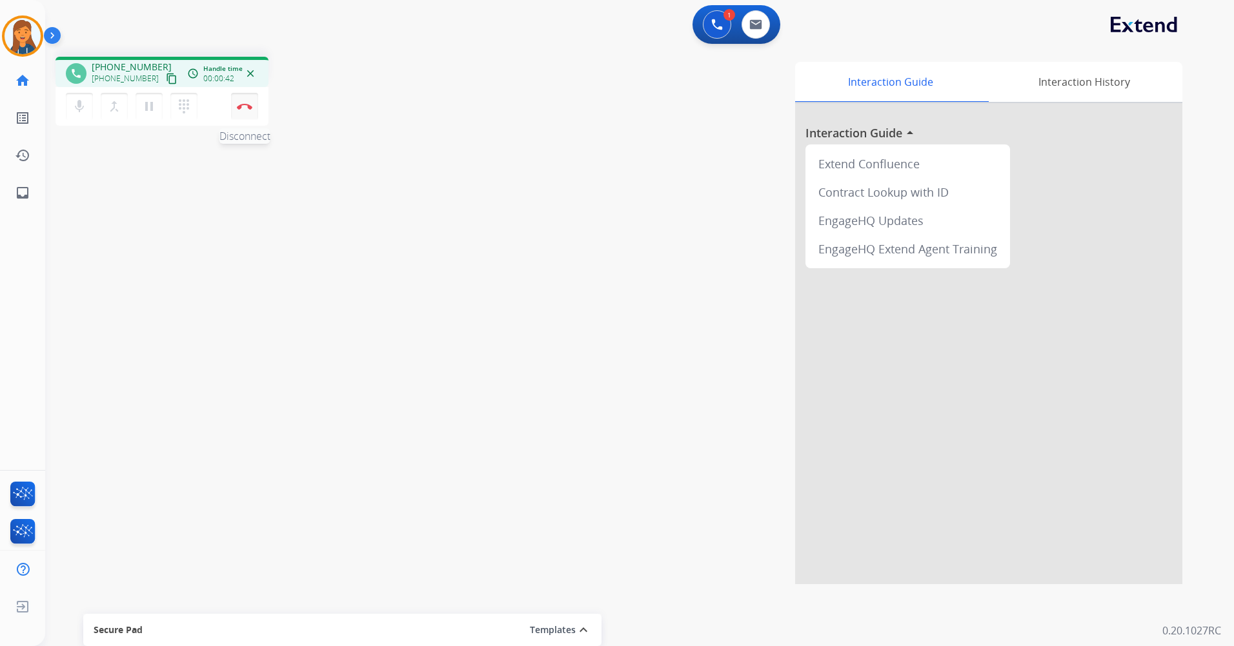
click at [247, 105] on img at bounding box center [244, 106] width 15 height 6
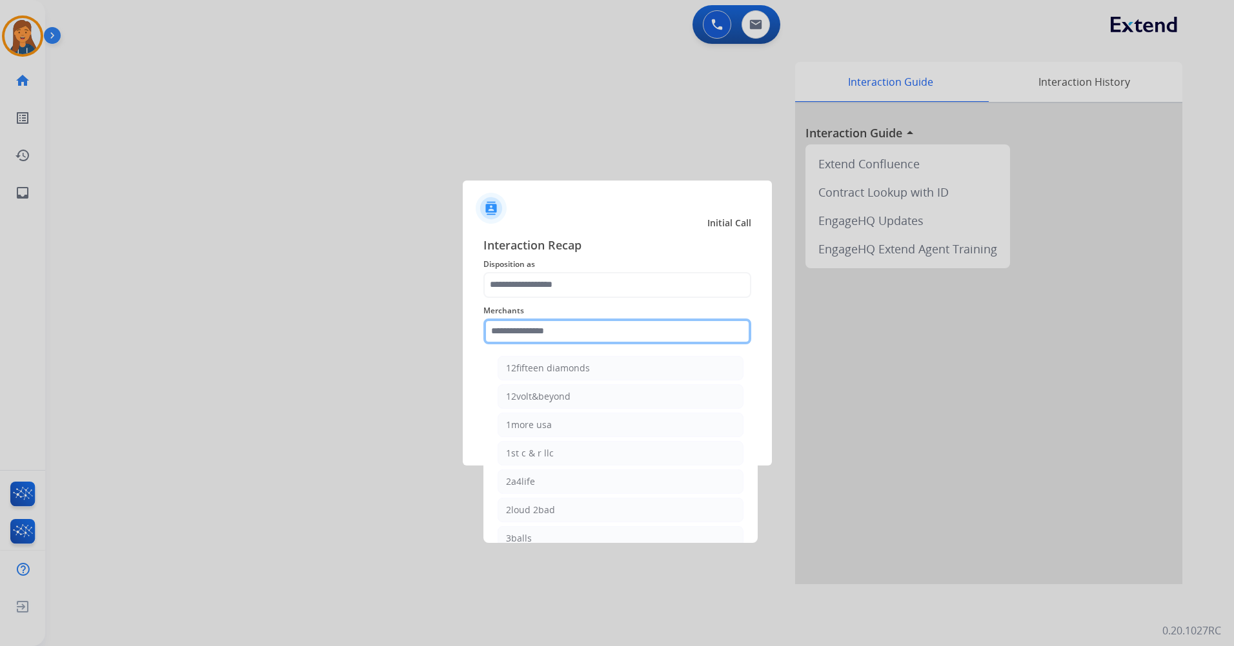
click at [561, 329] on input "text" at bounding box center [617, 332] width 268 height 26
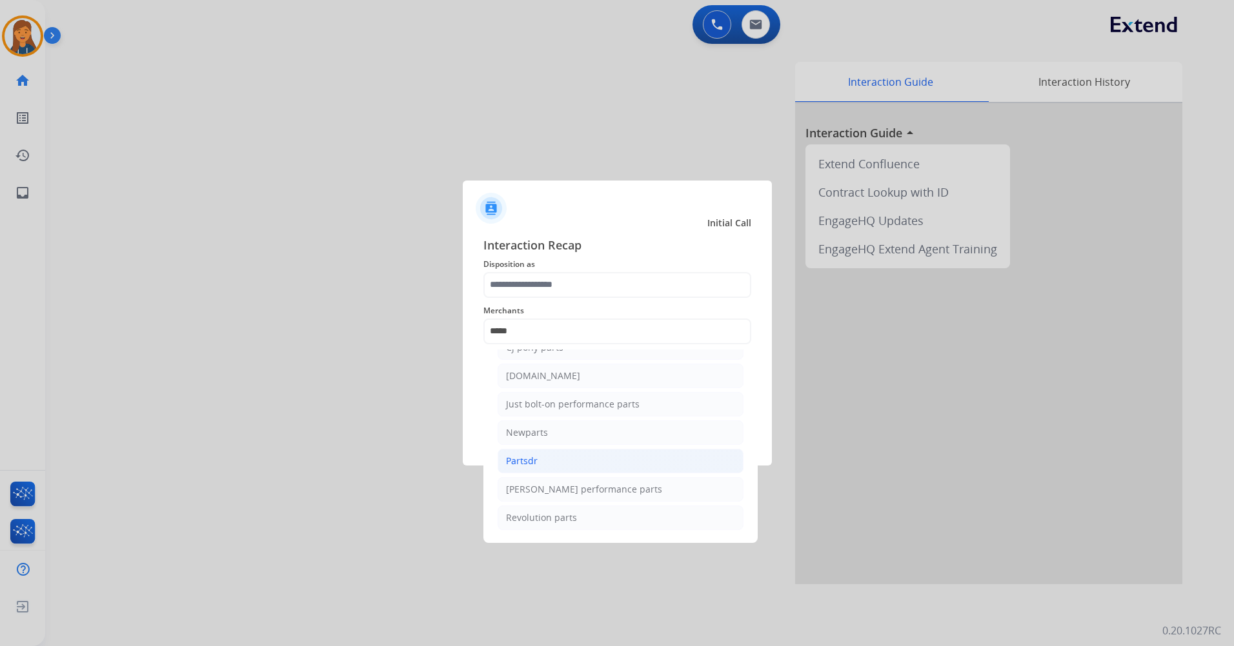
click at [533, 455] on div "Partsdr" at bounding box center [522, 461] width 32 height 13
type input "*******"
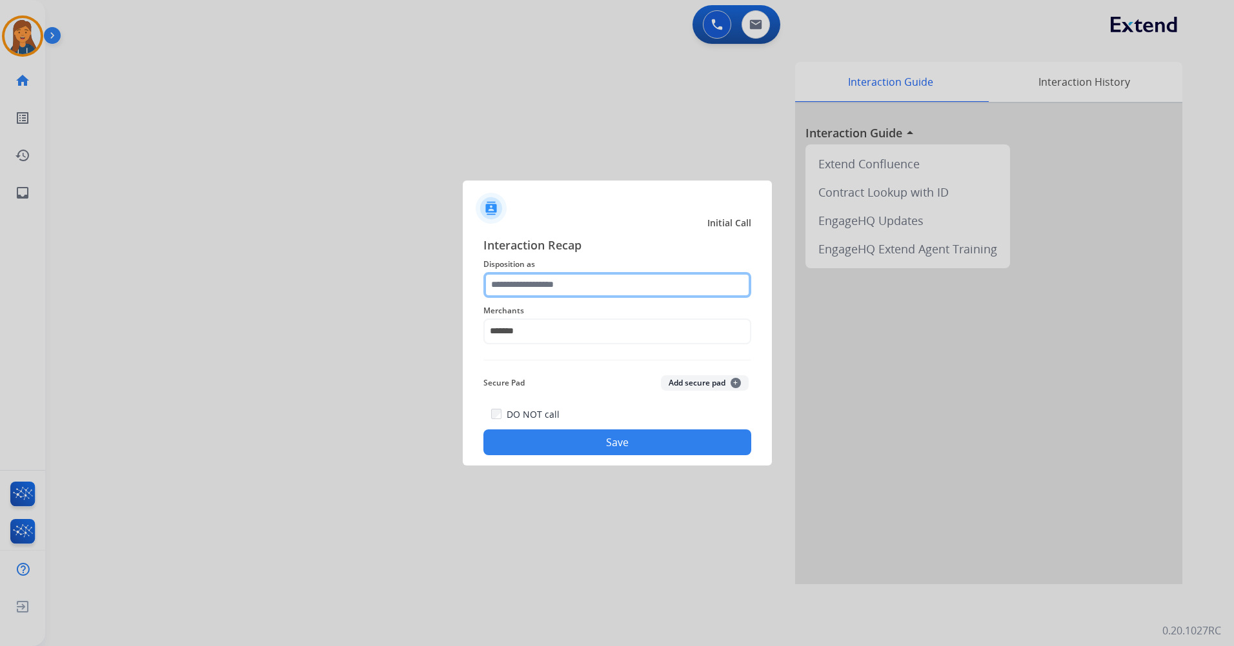
click at [560, 287] on input "text" at bounding box center [617, 285] width 268 height 26
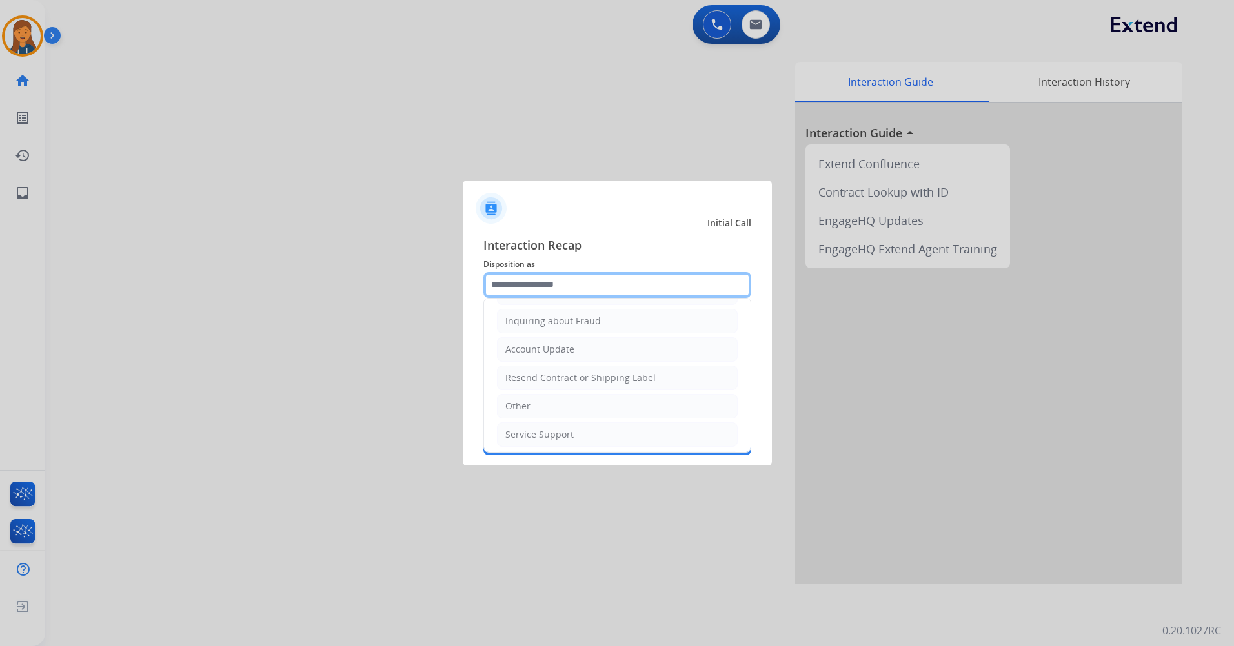
scroll to position [258, 0]
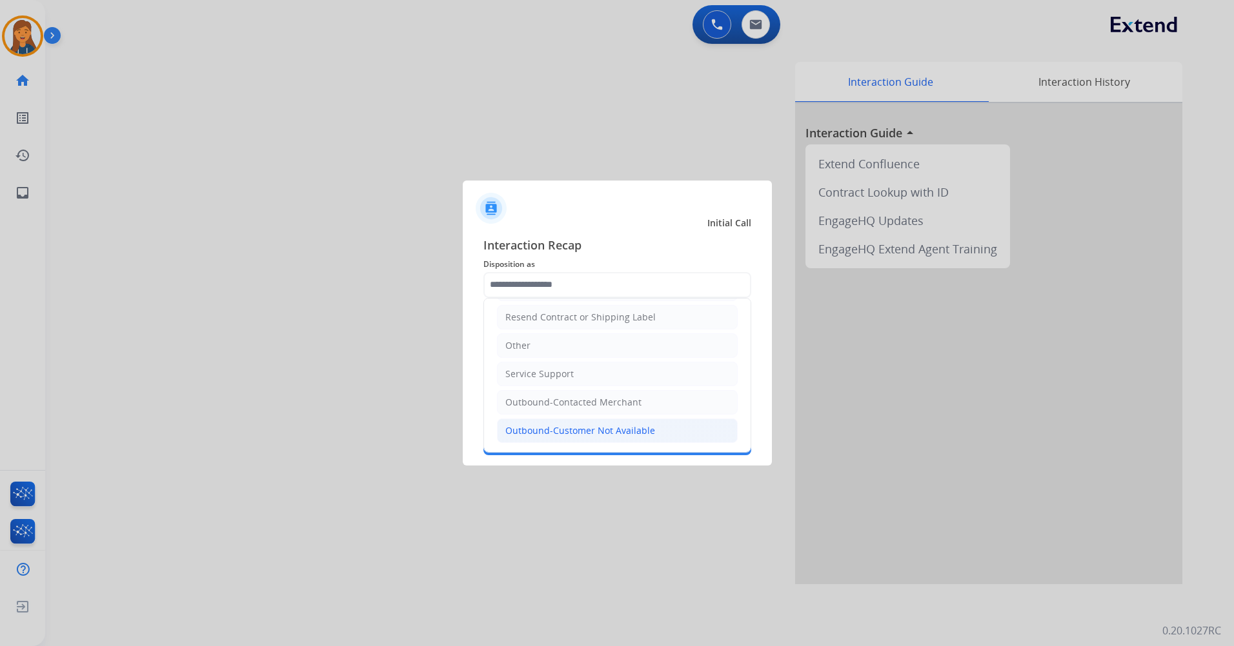
click at [630, 430] on div "Outbound-Customer Not Available" at bounding box center [580, 431] width 150 height 13
type input "**********"
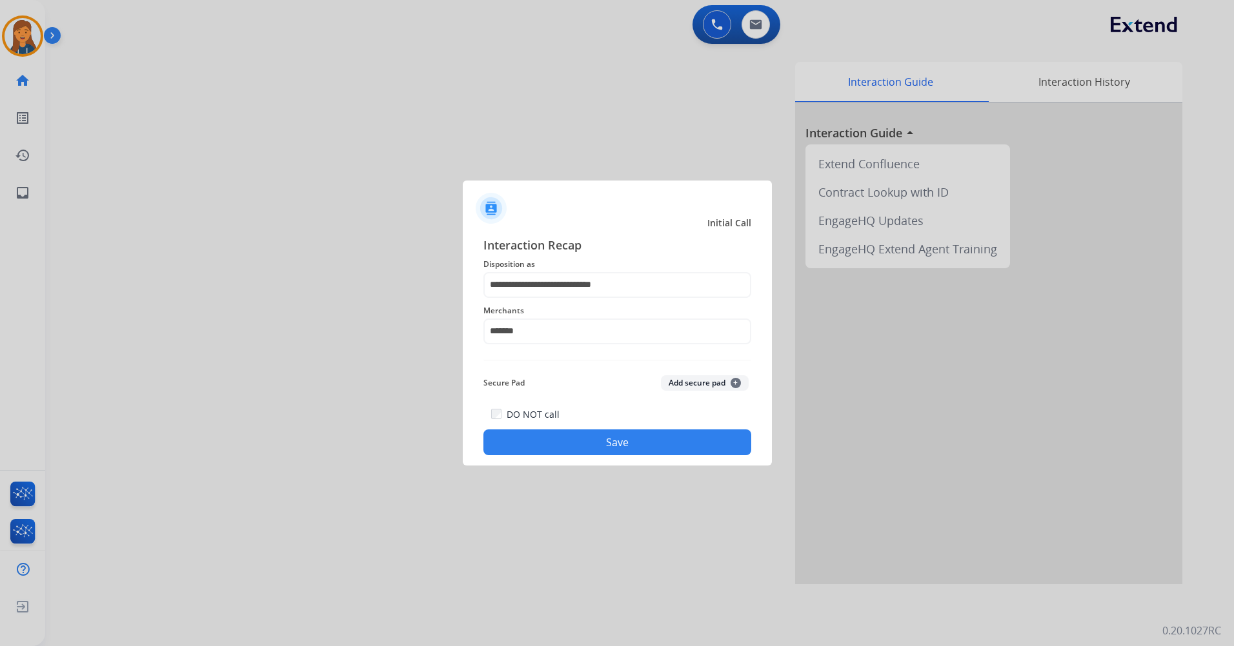
click at [581, 451] on button "Save" at bounding box center [617, 443] width 268 height 26
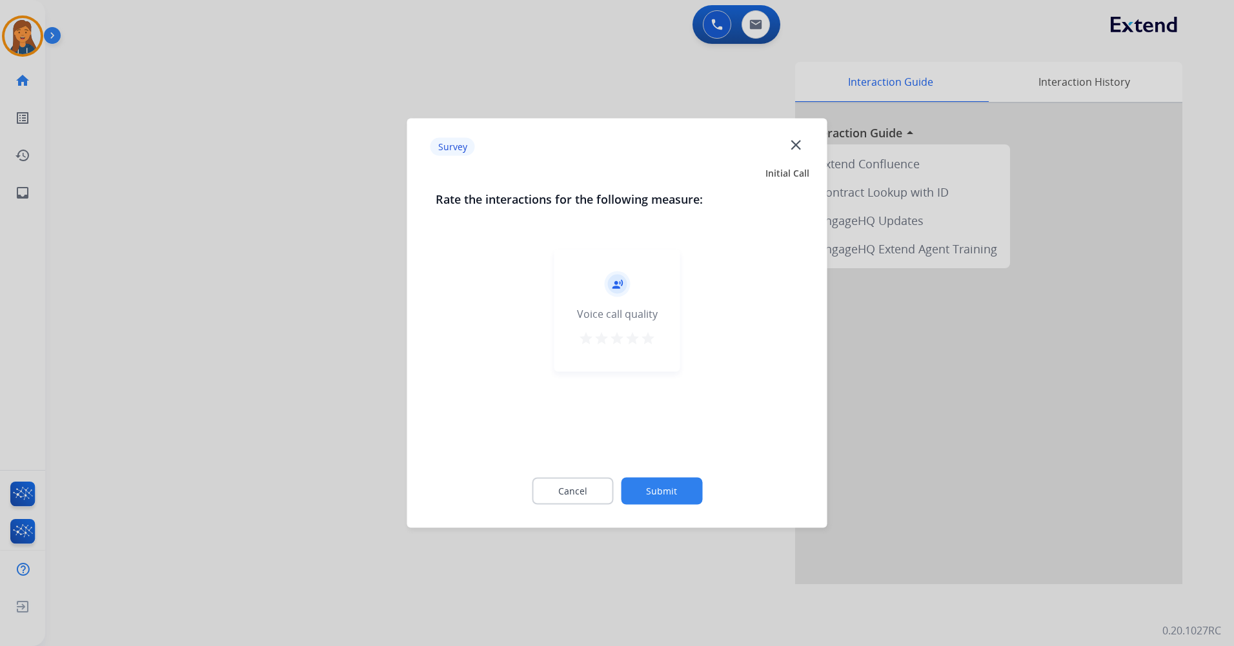
click at [649, 345] on mat-icon "star" at bounding box center [647, 338] width 15 height 15
click at [655, 483] on button "Submit" at bounding box center [661, 491] width 81 height 27
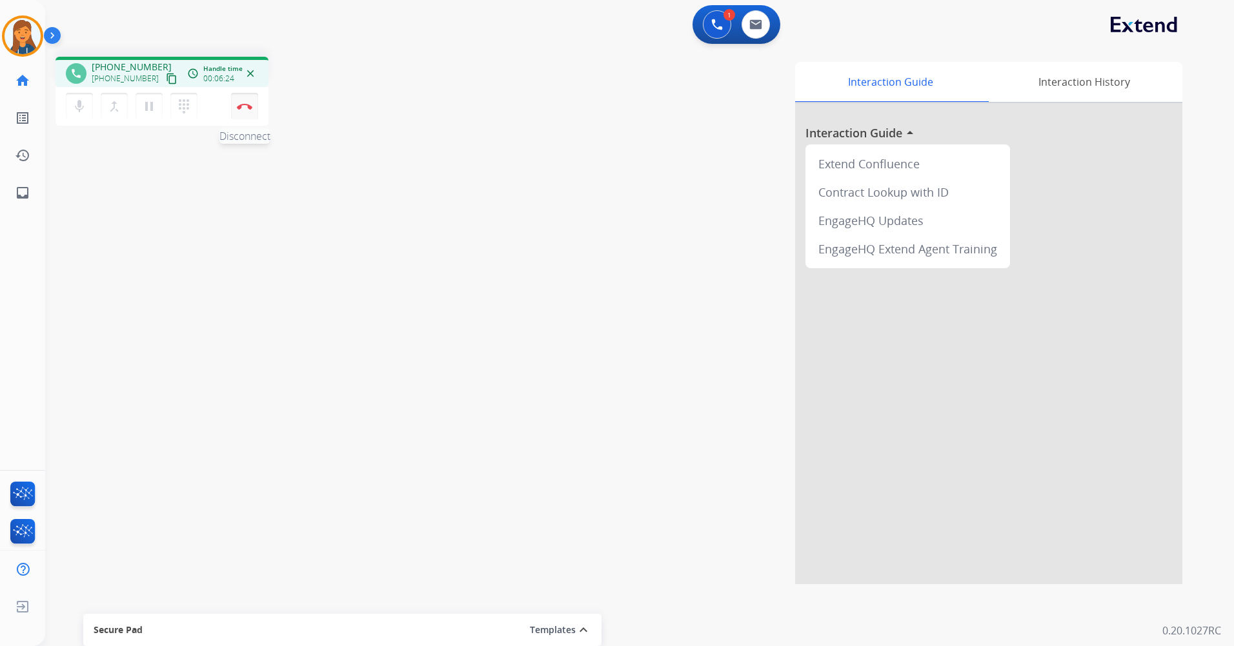
click at [249, 109] on button "Disconnect" at bounding box center [244, 106] width 27 height 27
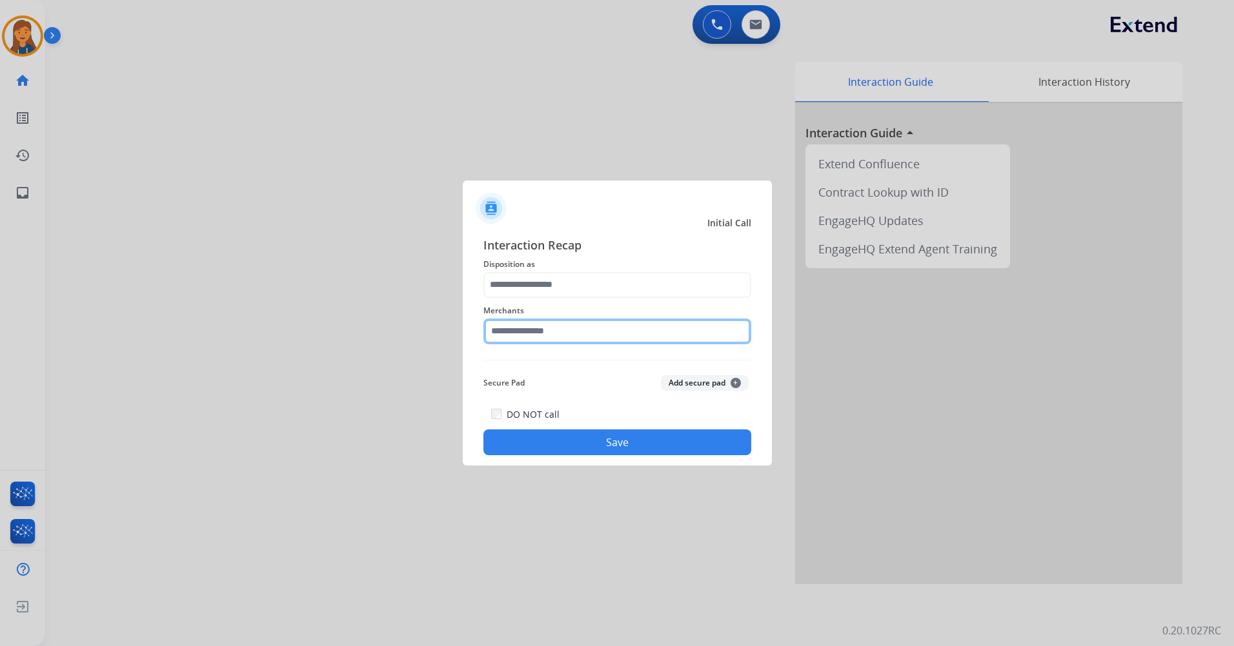
click at [542, 330] on input "text" at bounding box center [617, 332] width 268 height 26
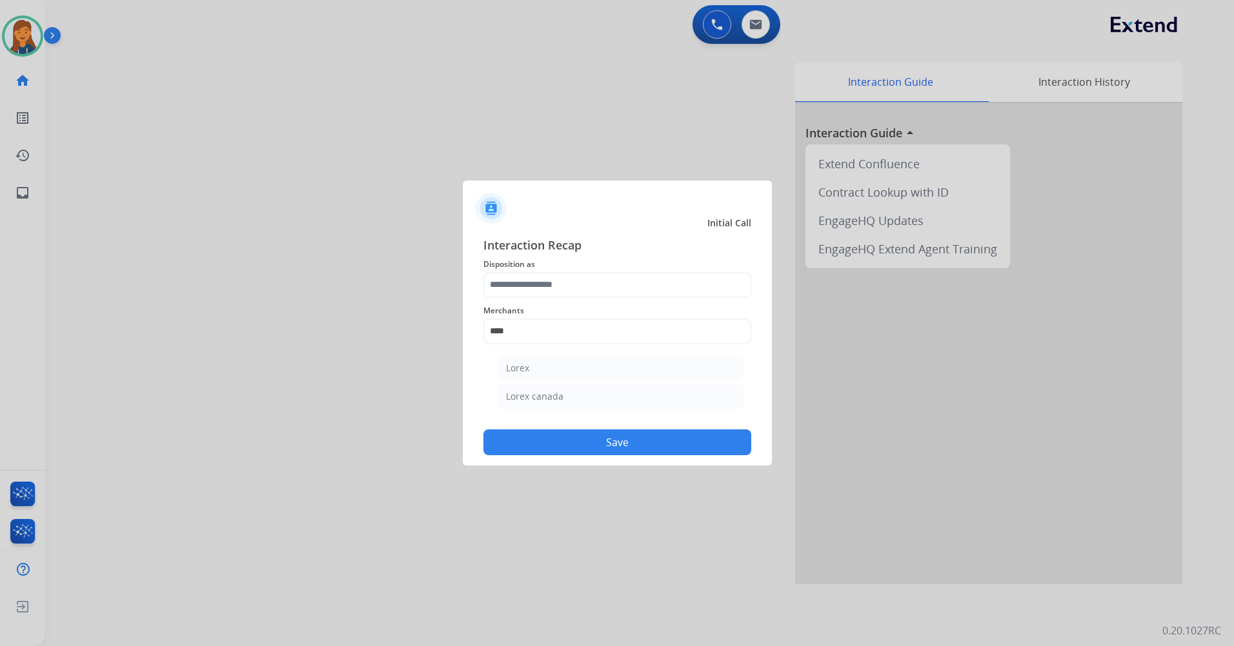
click at [522, 375] on li "Lorex" at bounding box center [620, 368] width 246 height 25
type input "*****"
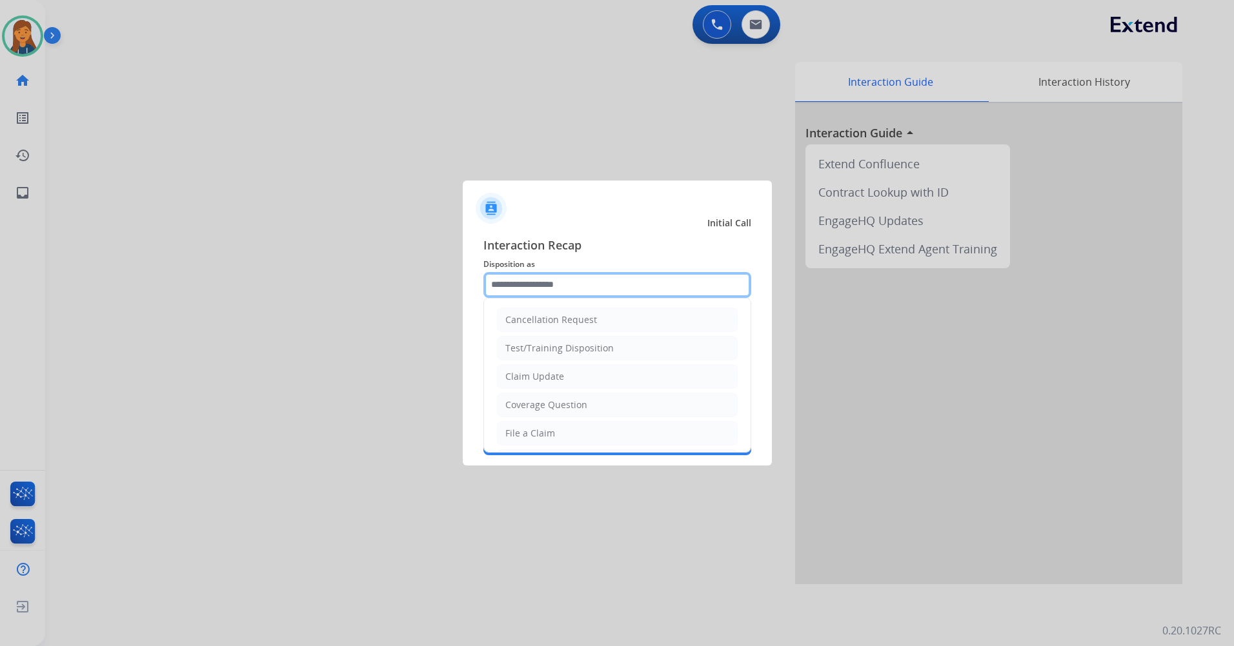
click at [550, 279] on input "text" at bounding box center [617, 285] width 268 height 26
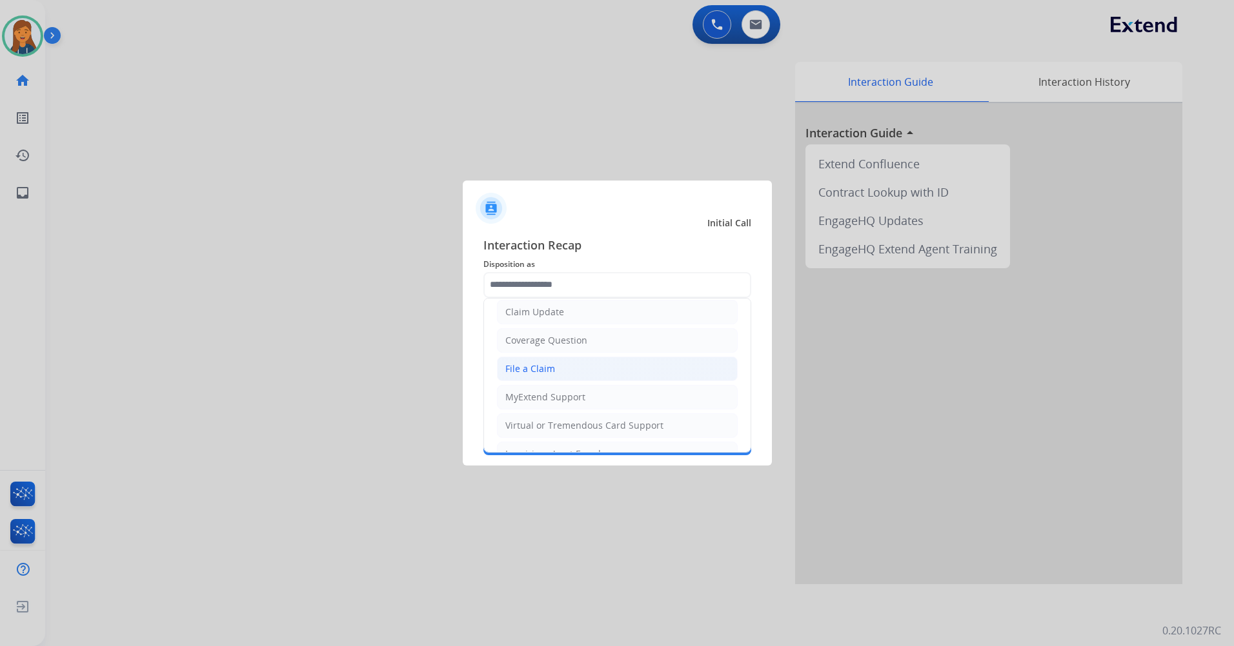
click at [545, 370] on div "File a Claim" at bounding box center [530, 369] width 50 height 13
type input "**********"
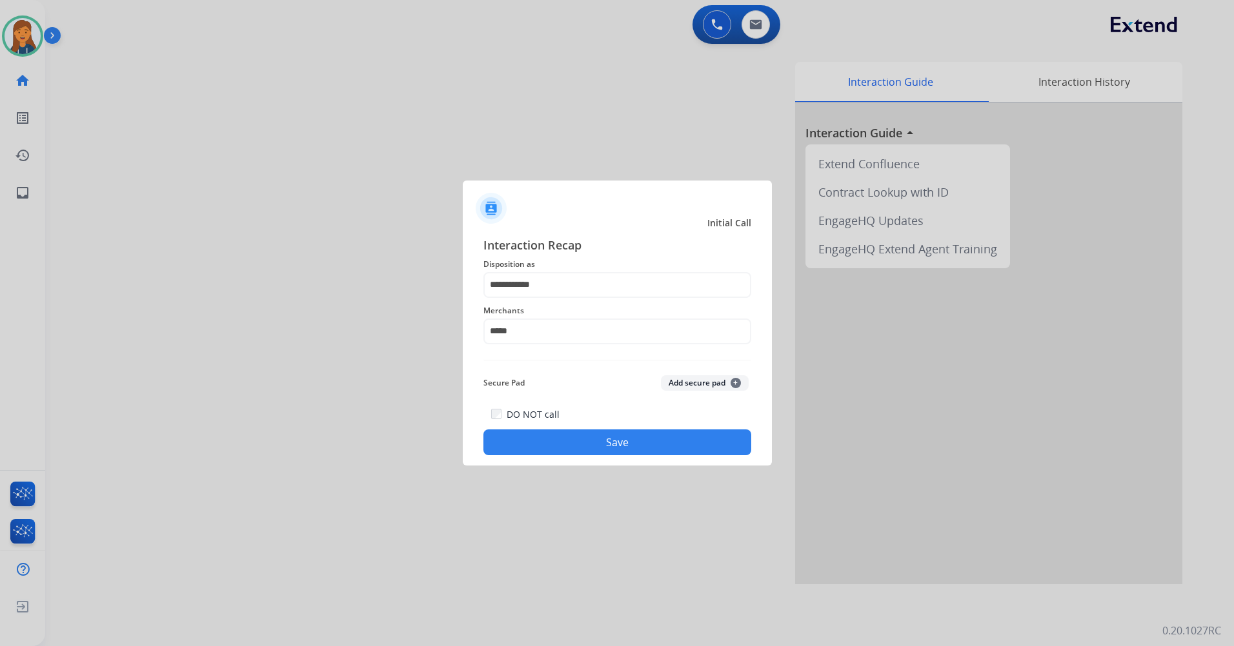
click at [543, 454] on button "Save" at bounding box center [617, 443] width 268 height 26
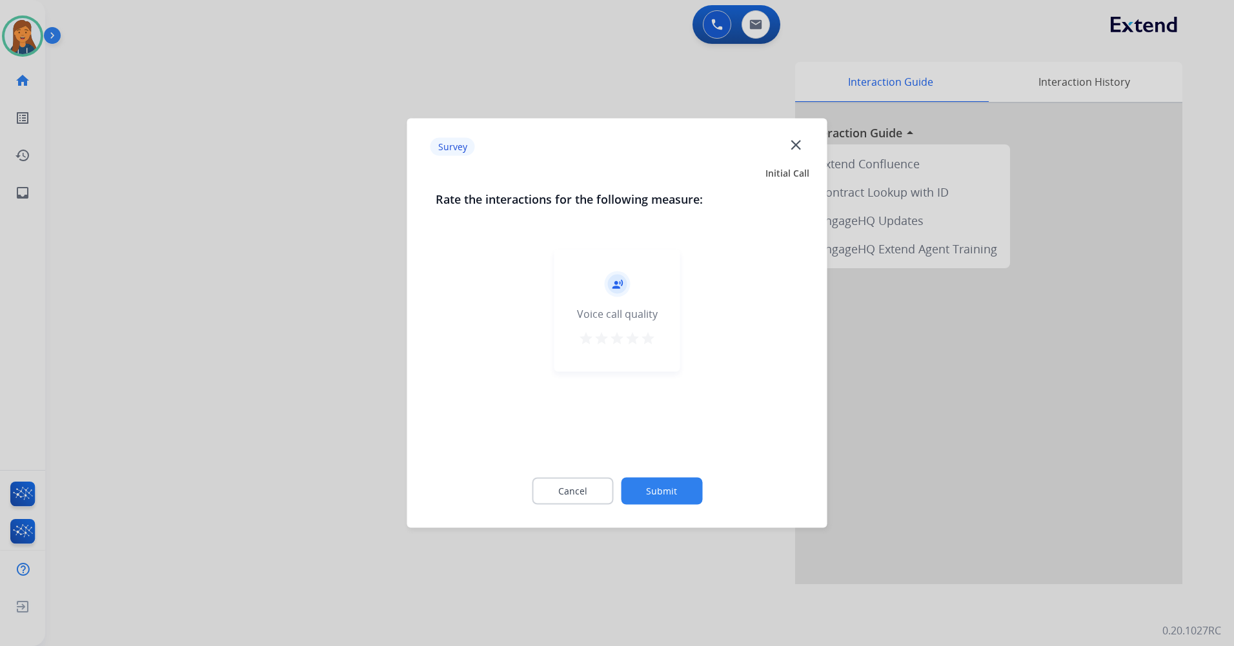
click at [649, 337] on mat-icon "star" at bounding box center [647, 338] width 15 height 15
click at [655, 491] on button "Submit" at bounding box center [661, 491] width 81 height 27
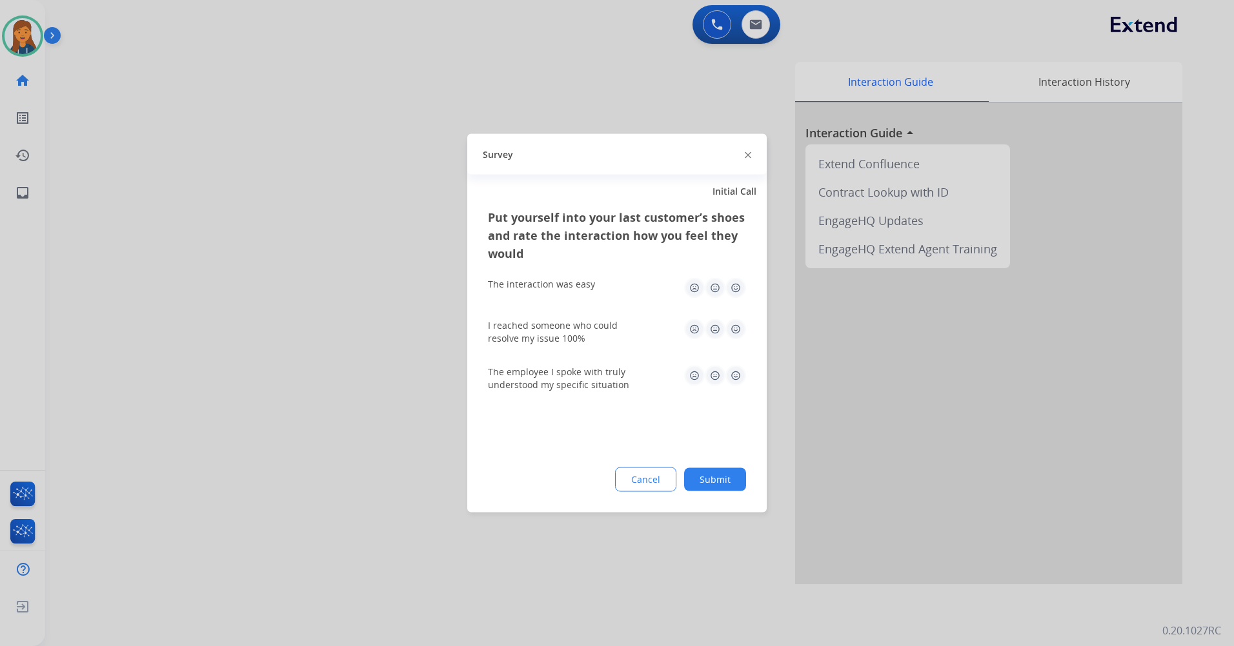
click at [739, 285] on img at bounding box center [735, 288] width 21 height 21
click at [735, 337] on img at bounding box center [735, 329] width 21 height 21
click at [735, 385] on img at bounding box center [735, 376] width 21 height 21
click at [723, 474] on button "Submit" at bounding box center [715, 479] width 62 height 23
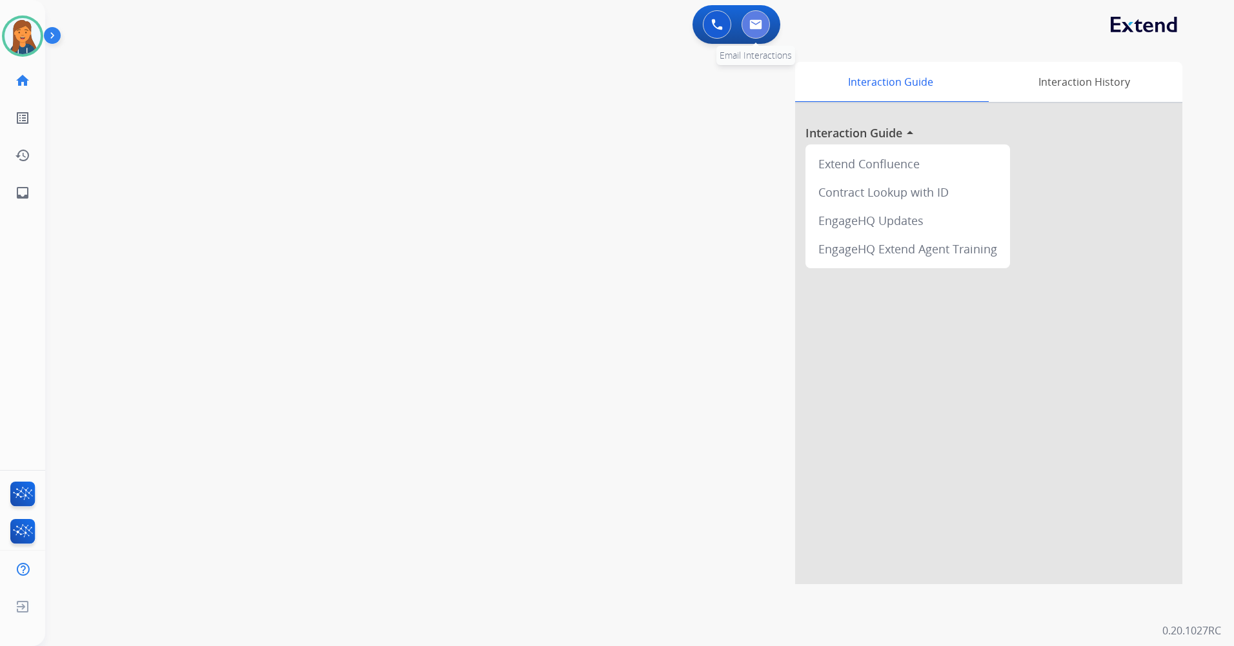
click at [757, 32] on button at bounding box center [755, 24] width 28 height 28
select select "**********"
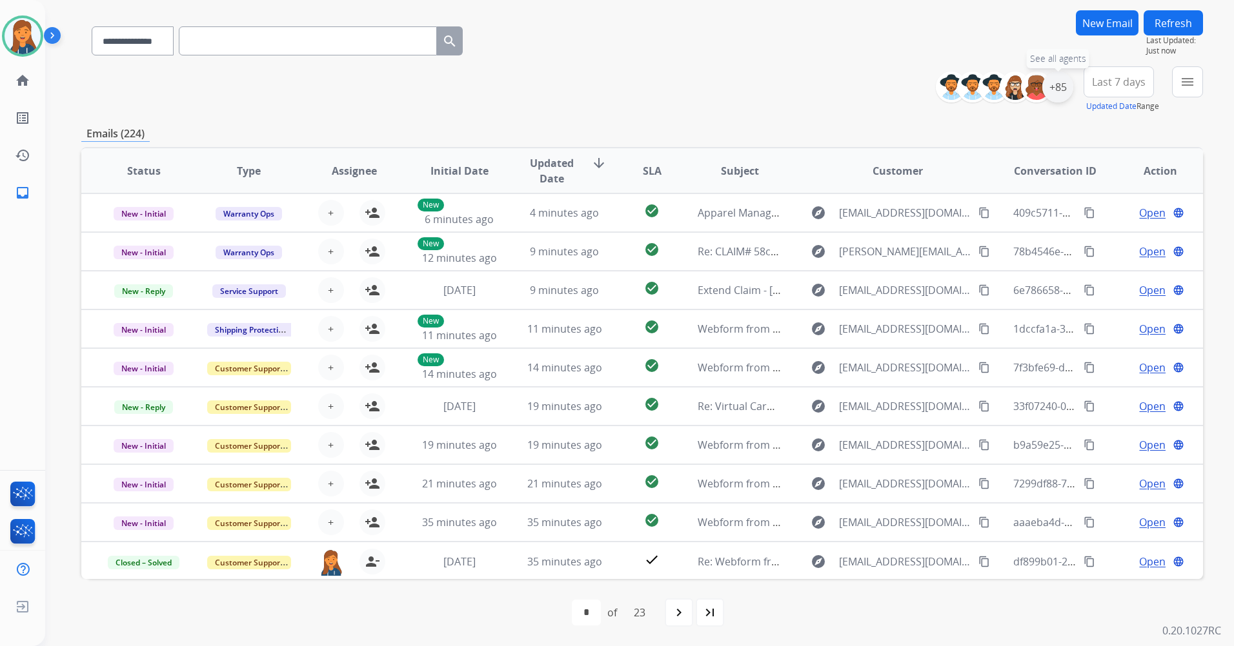
click at [1065, 81] on div "+85" at bounding box center [1057, 87] width 31 height 31
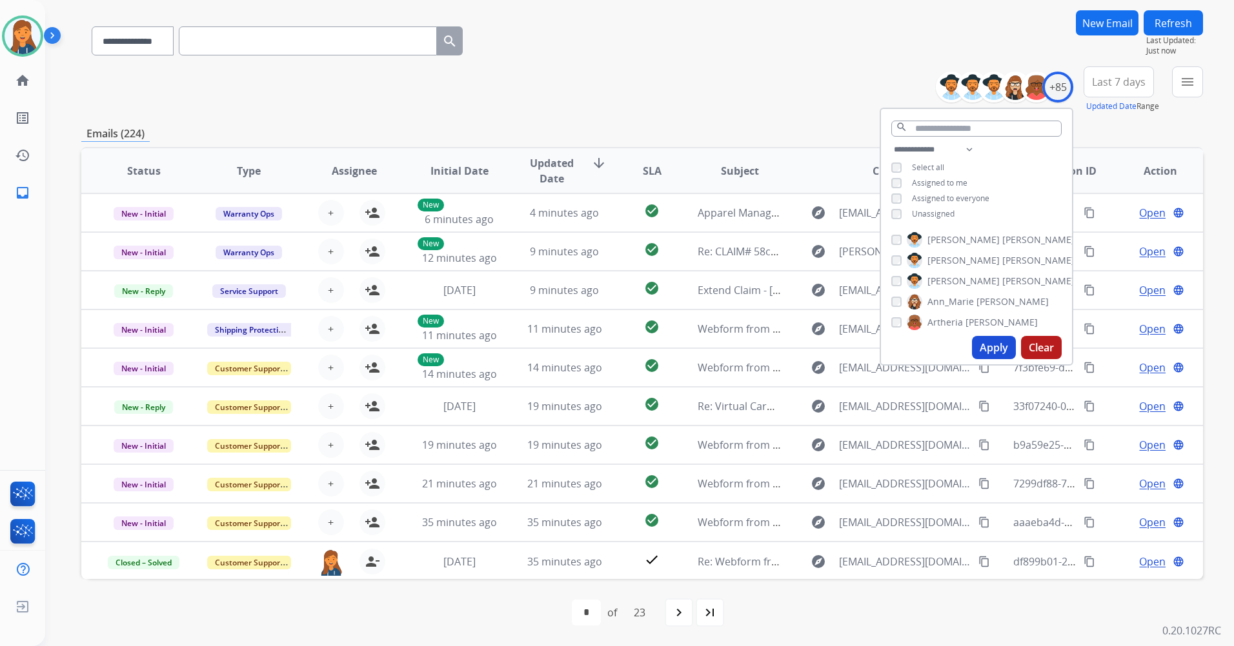
click at [1106, 84] on span "Last 7 days" at bounding box center [1119, 81] width 54 height 5
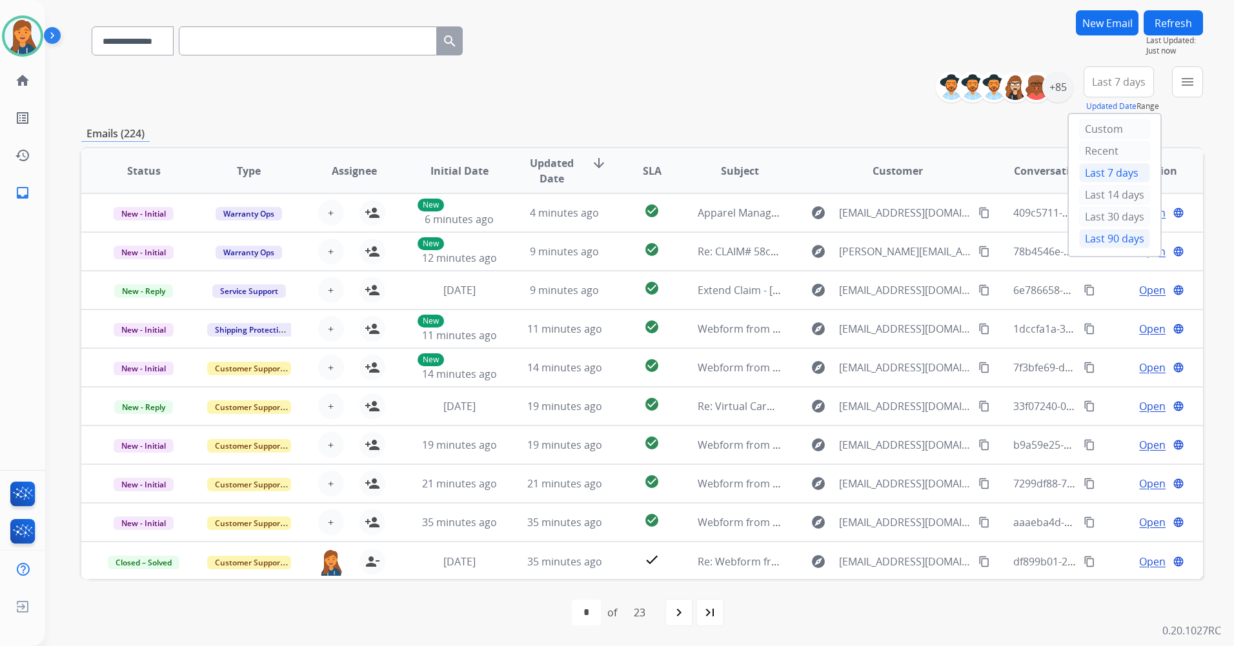
click at [1083, 234] on div "Last 90 days" at bounding box center [1114, 238] width 71 height 19
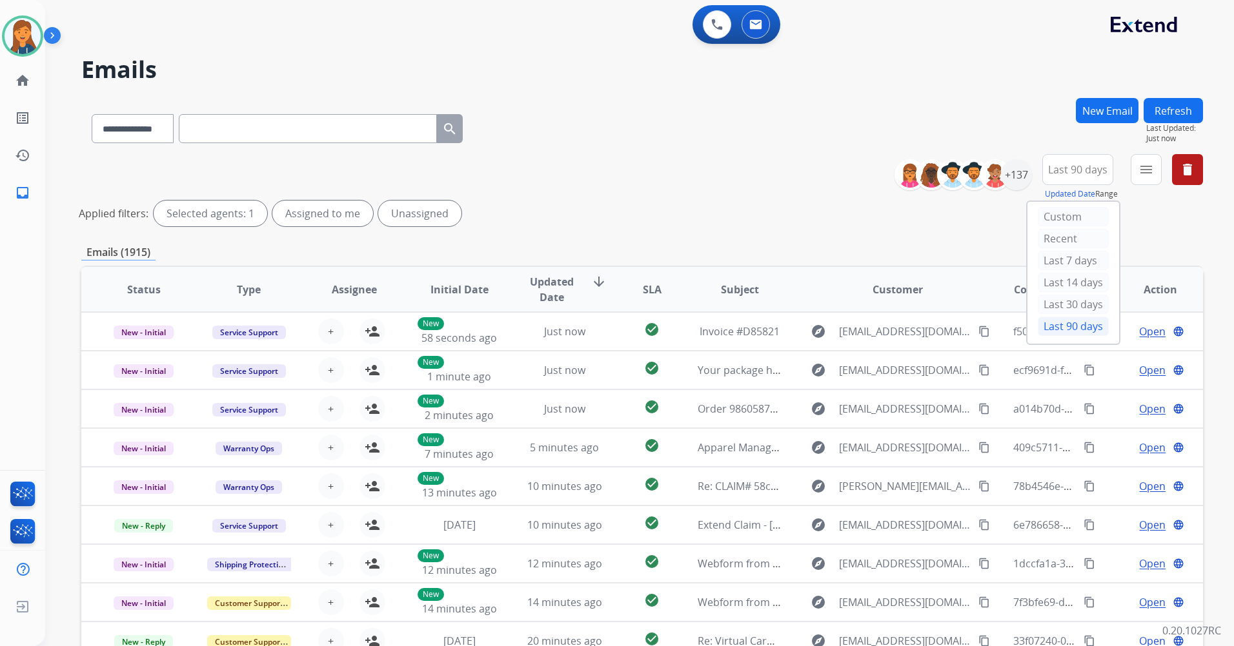
scroll to position [1, 0]
click at [1142, 166] on mat-icon "menu" at bounding box center [1145, 169] width 15 height 15
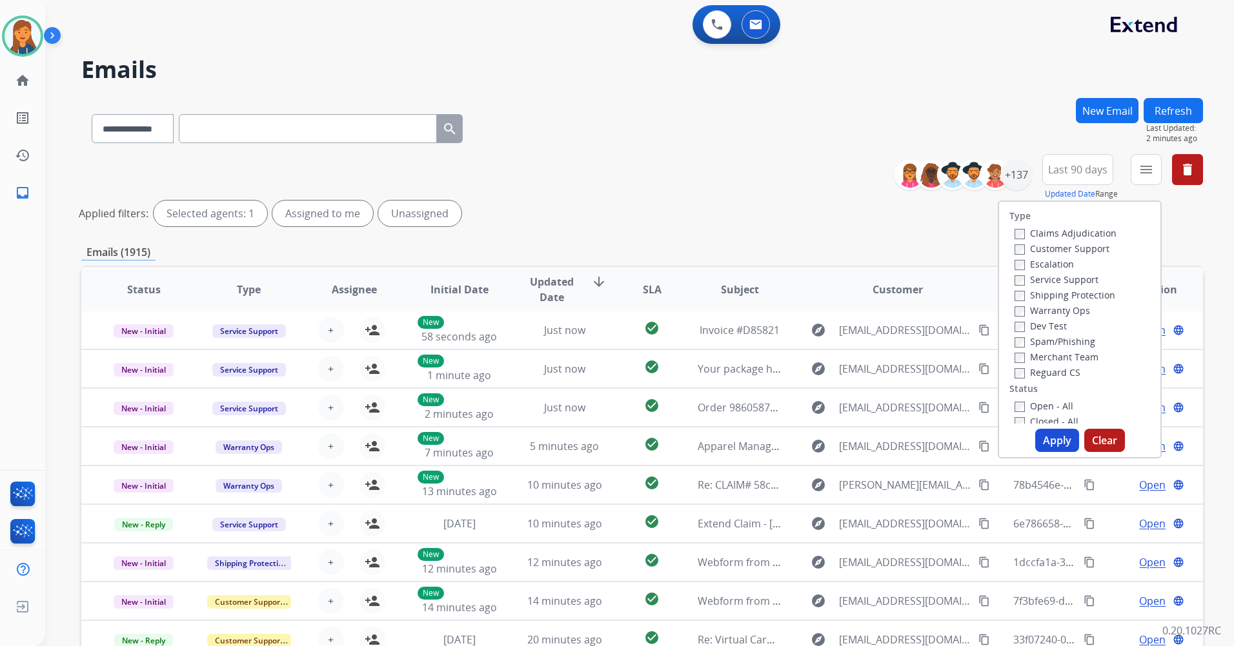
click at [1079, 246] on label "Customer Support" at bounding box center [1061, 249] width 95 height 12
click at [1061, 294] on label "Shipping Protection" at bounding box center [1064, 295] width 101 height 12
click at [1049, 374] on label "Reguard CS" at bounding box center [1047, 372] width 66 height 12
click at [1049, 407] on label "Open - All" at bounding box center [1043, 406] width 59 height 12
click at [1045, 435] on button "Apply" at bounding box center [1057, 440] width 44 height 23
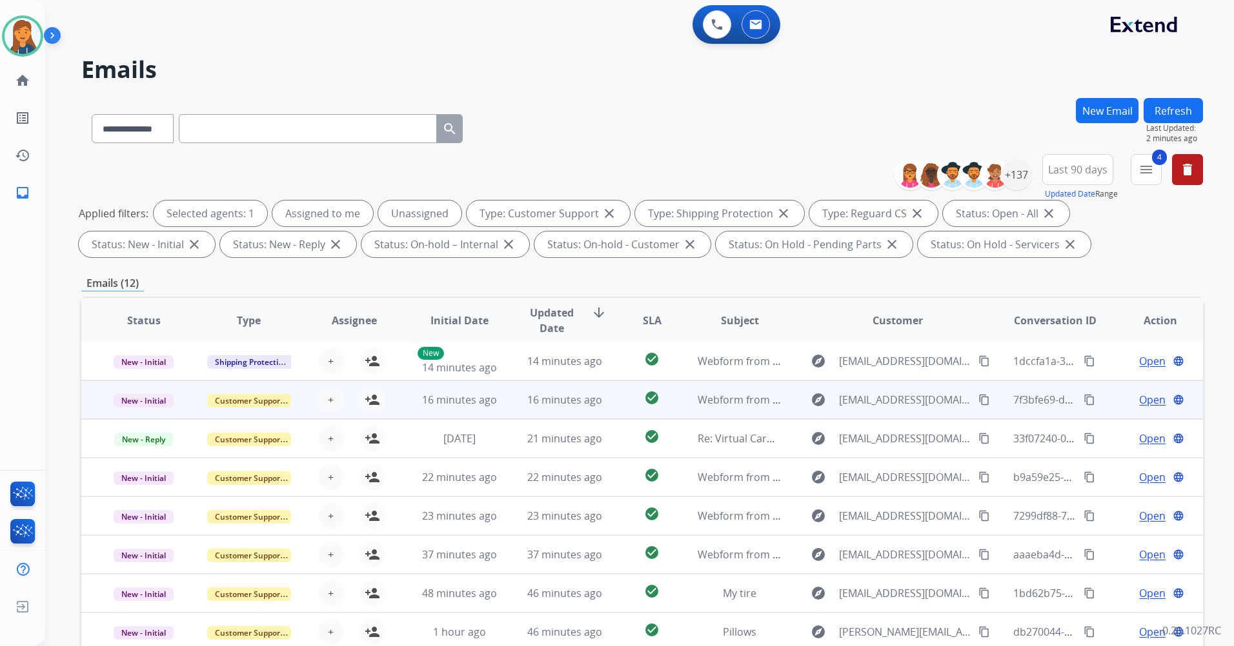
scroll to position [65, 0]
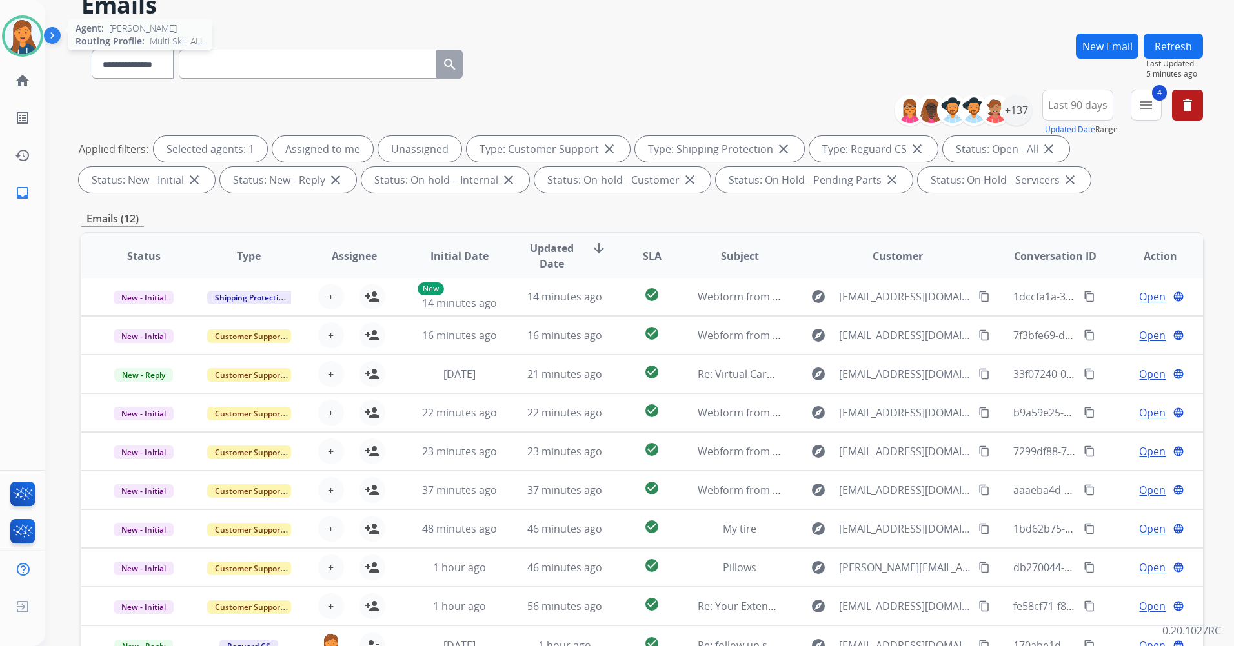
click at [42, 36] on div at bounding box center [22, 35] width 41 height 41
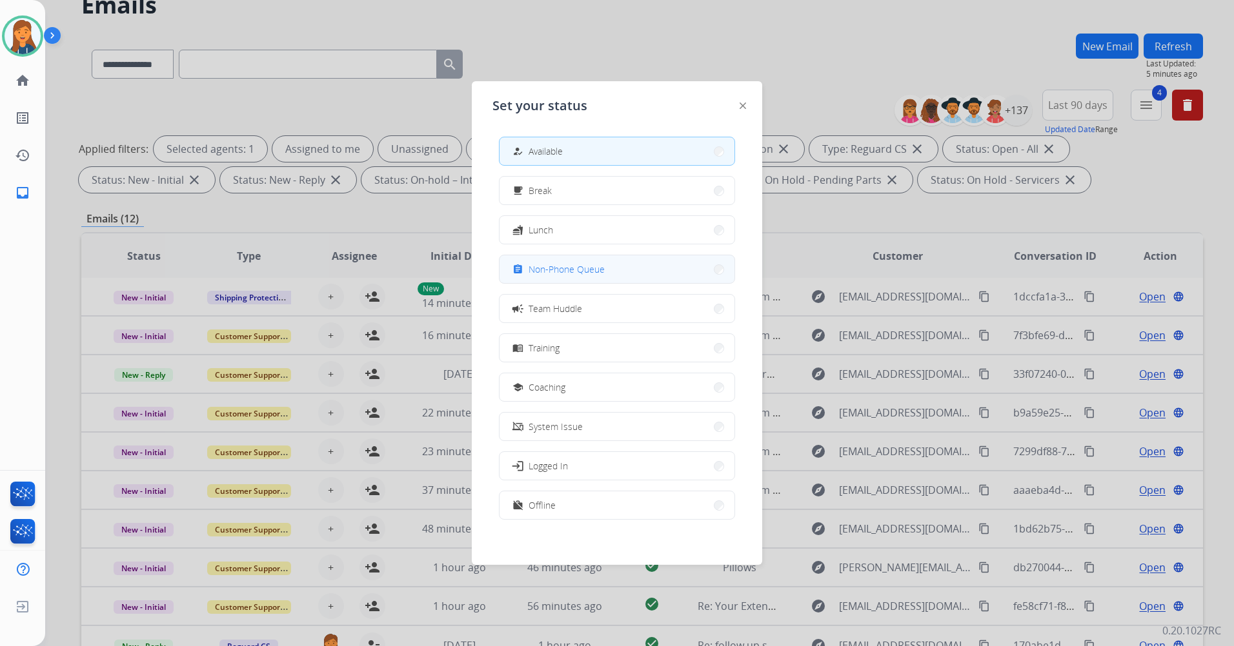
click at [546, 273] on span "Non-Phone Queue" at bounding box center [566, 270] width 76 height 14
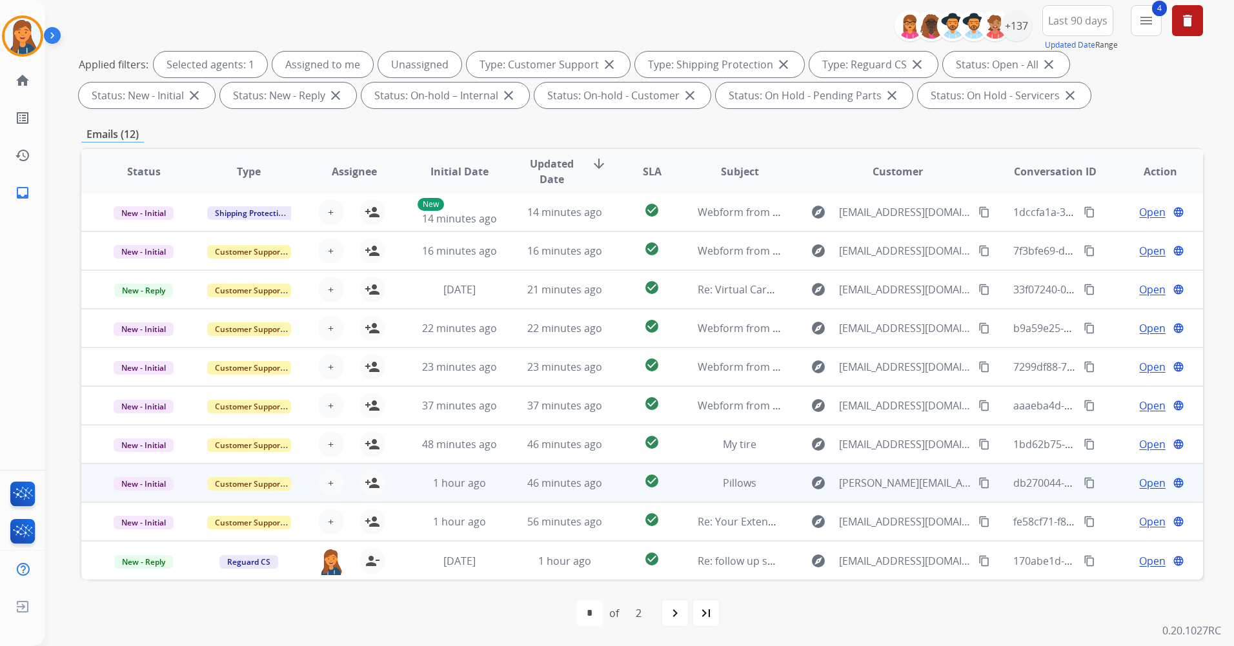
scroll to position [150, 0]
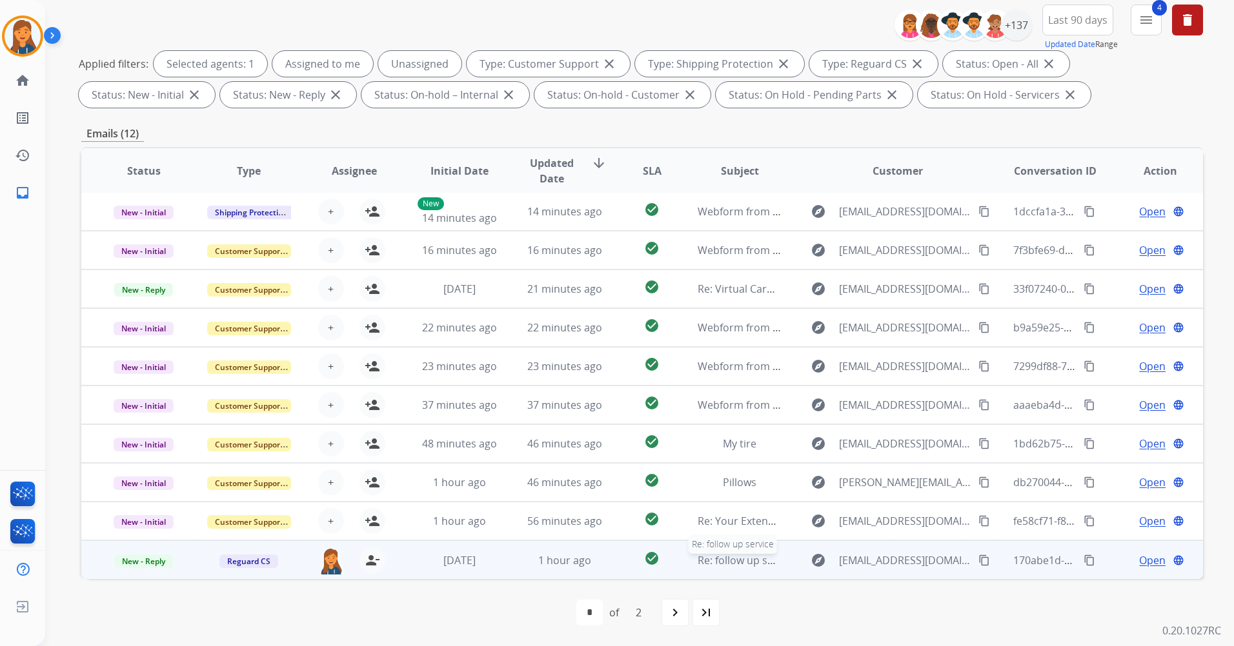
click at [743, 559] on span "Re: follow up service" at bounding box center [746, 561] width 99 height 14
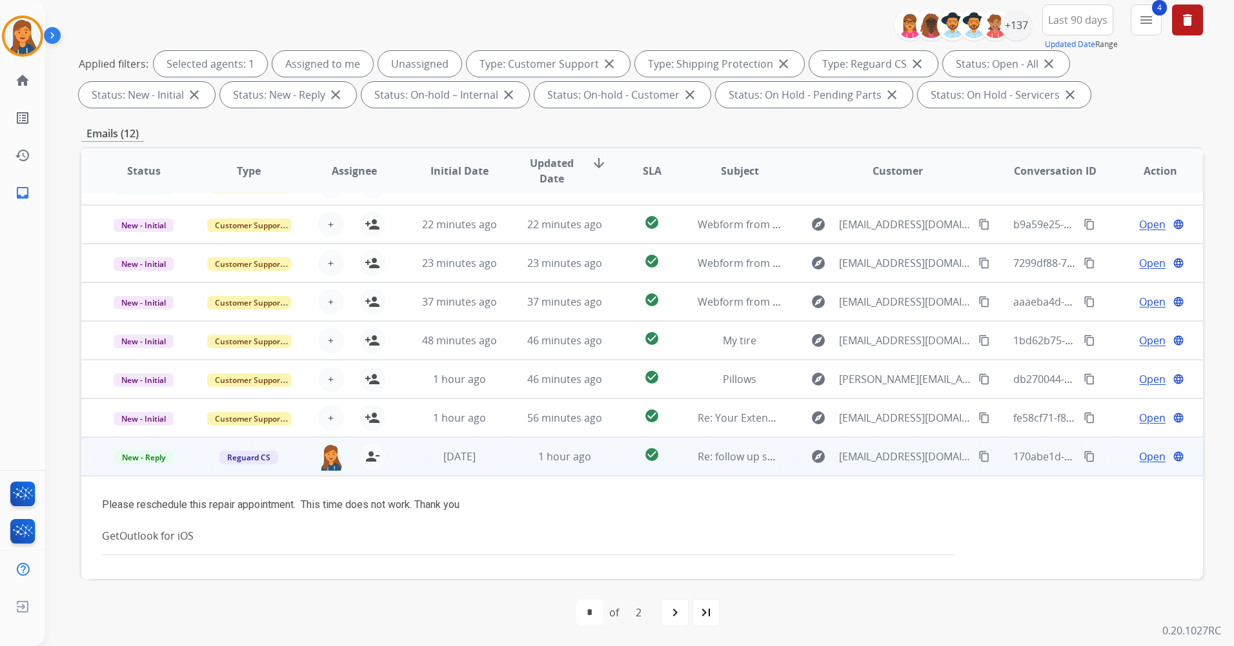
scroll to position [105, 0]
click at [1139, 459] on span "Open" at bounding box center [1152, 455] width 26 height 15
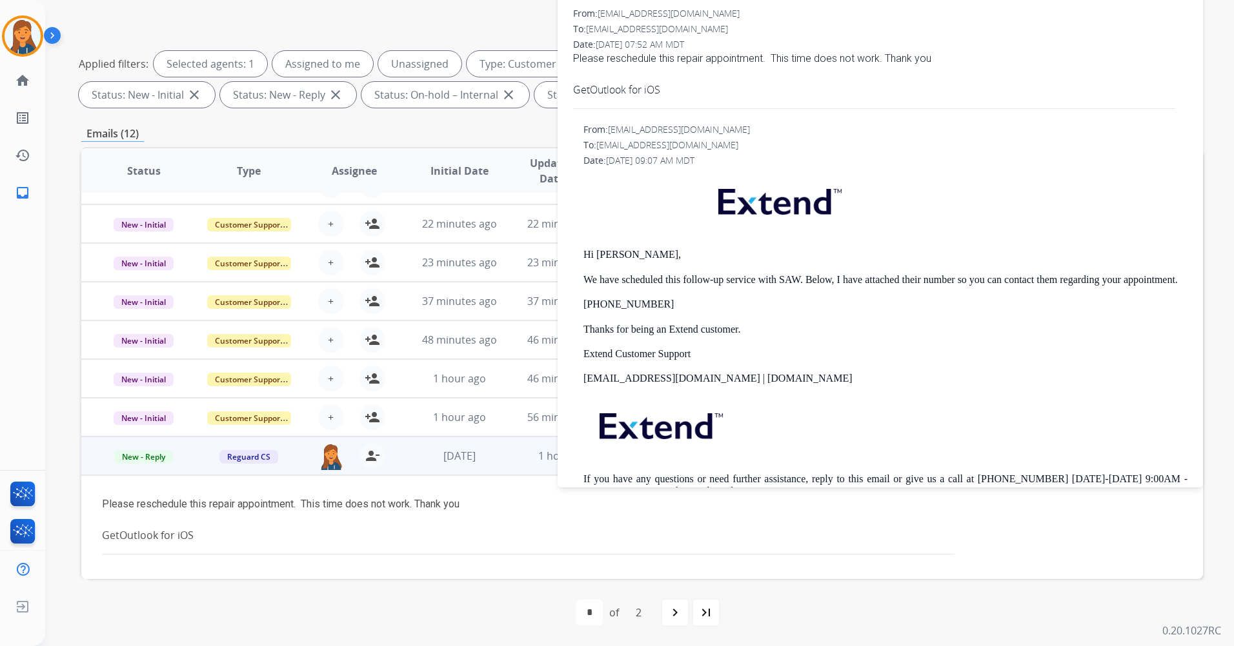
scroll to position [194, 0]
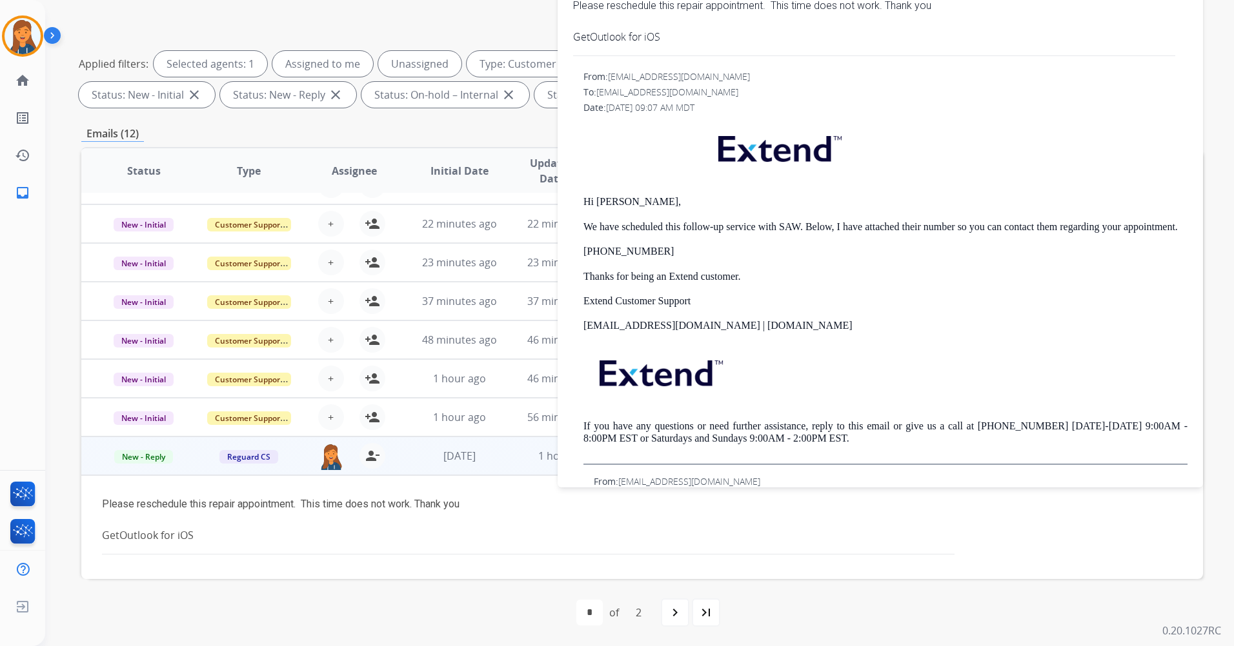
drag, startPoint x: 579, startPoint y: 199, endPoint x: 670, endPoint y: 264, distance: 111.4
click at [670, 264] on div "From: customerservice@reguardprotection.com To: miltonbender@outlook.com Date: …" at bounding box center [880, 267] width 614 height 395
copy div "Hi Milton, We have scheduled this follow-up service with SAW. Below, I have att…"
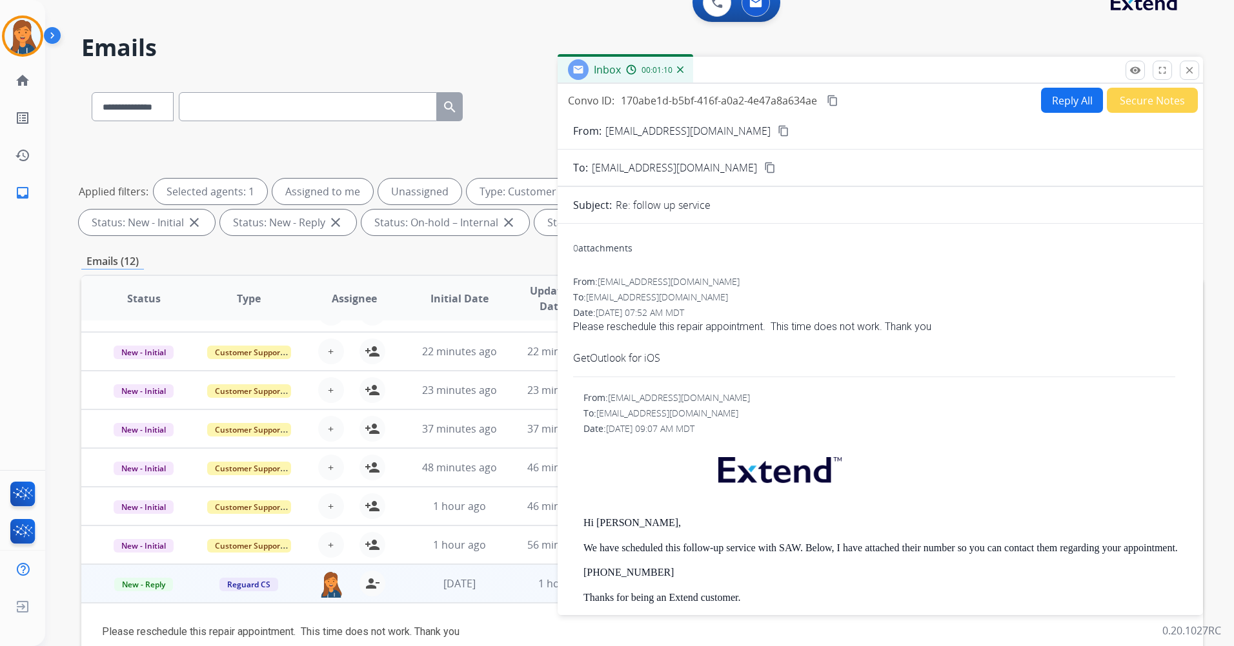
scroll to position [21, 0]
click at [1053, 103] on button "Reply All" at bounding box center [1072, 101] width 62 height 25
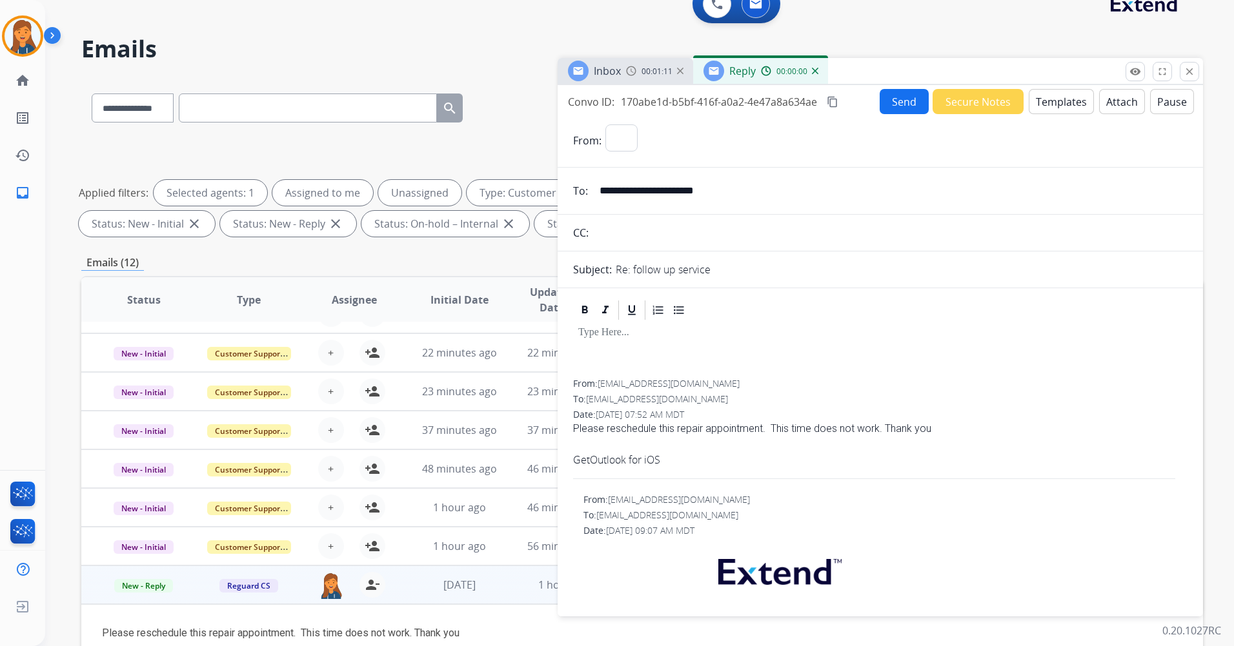
select select "**********"
click at [1037, 103] on button "Templates" at bounding box center [1060, 101] width 65 height 25
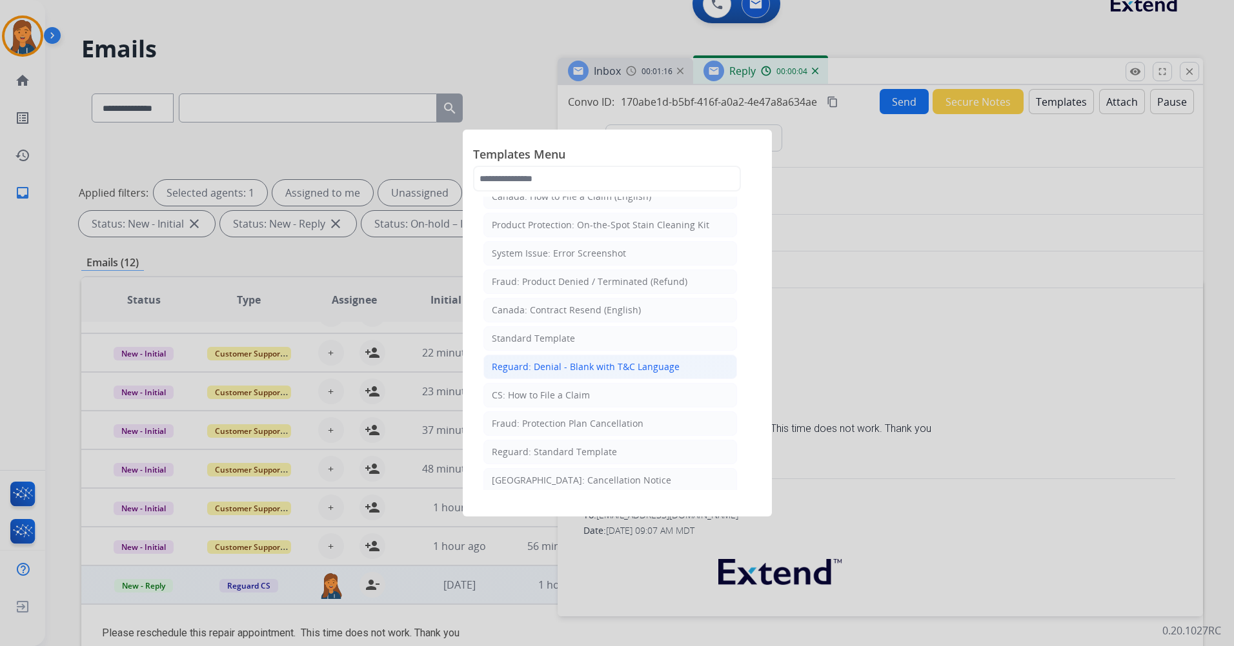
scroll to position [65, 0]
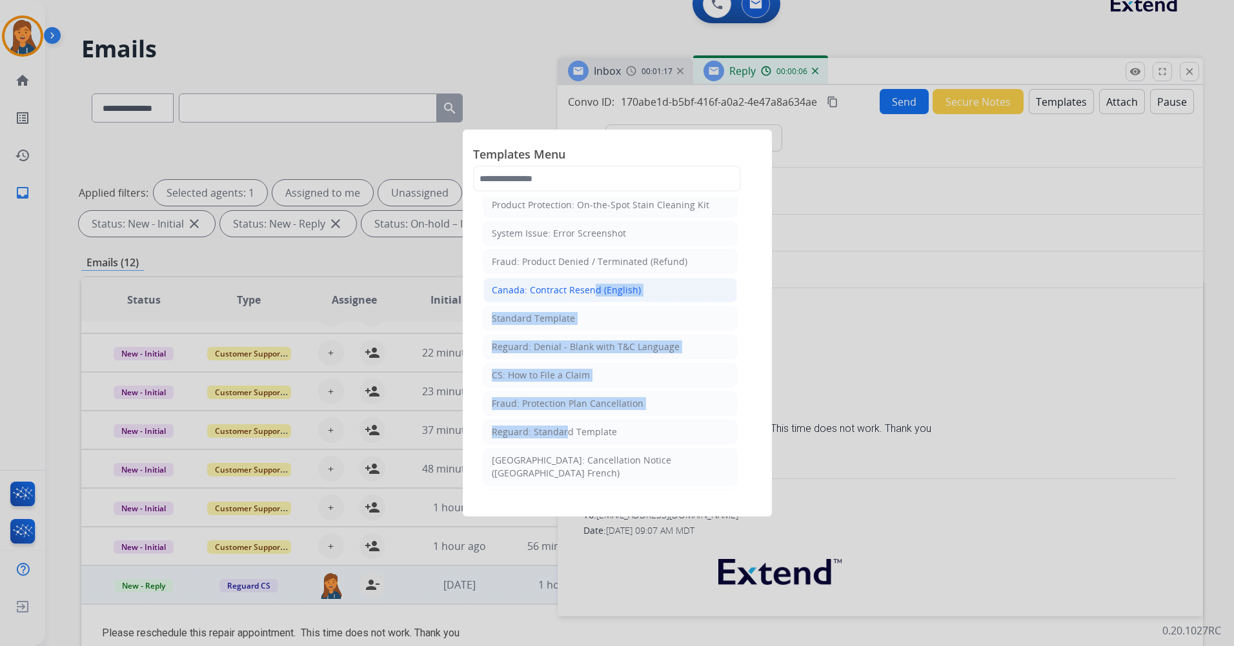
drag, startPoint x: 559, startPoint y: 432, endPoint x: 585, endPoint y: 285, distance: 149.5
drag, startPoint x: 585, startPoint y: 285, endPoint x: 583, endPoint y: 324, distance: 39.4
click at [583, 324] on li "Standard Template" at bounding box center [610, 318] width 254 height 25
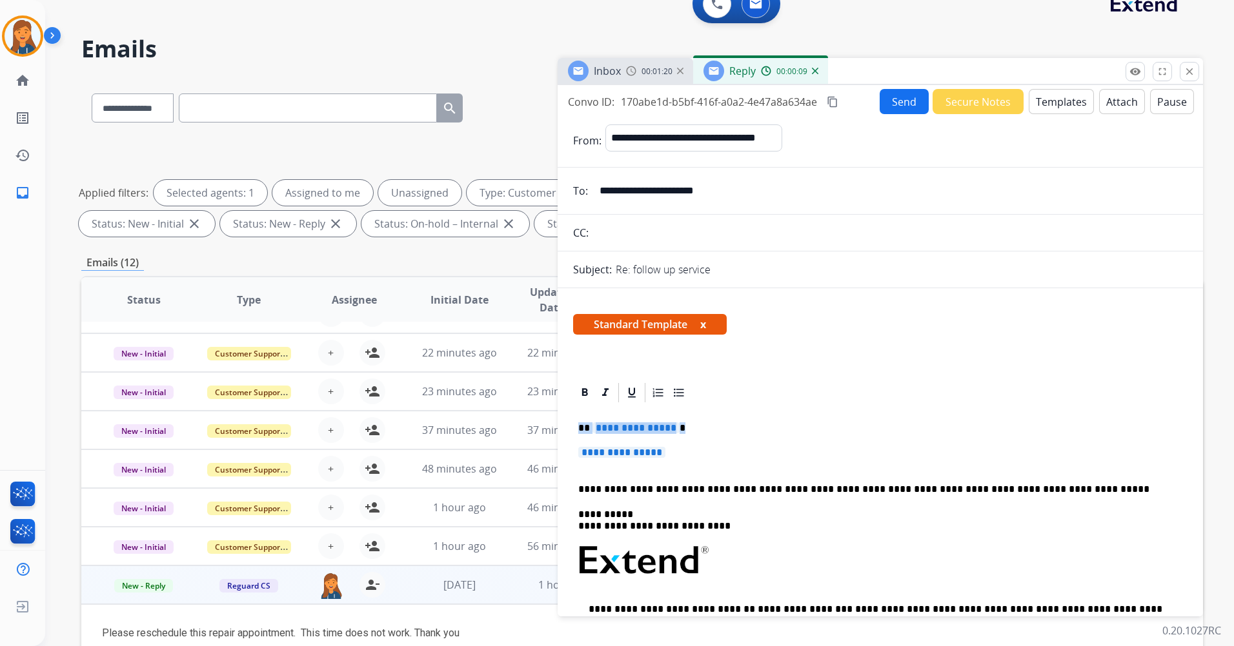
drag, startPoint x: 638, startPoint y: 456, endPoint x: 572, endPoint y: 426, distance: 72.8
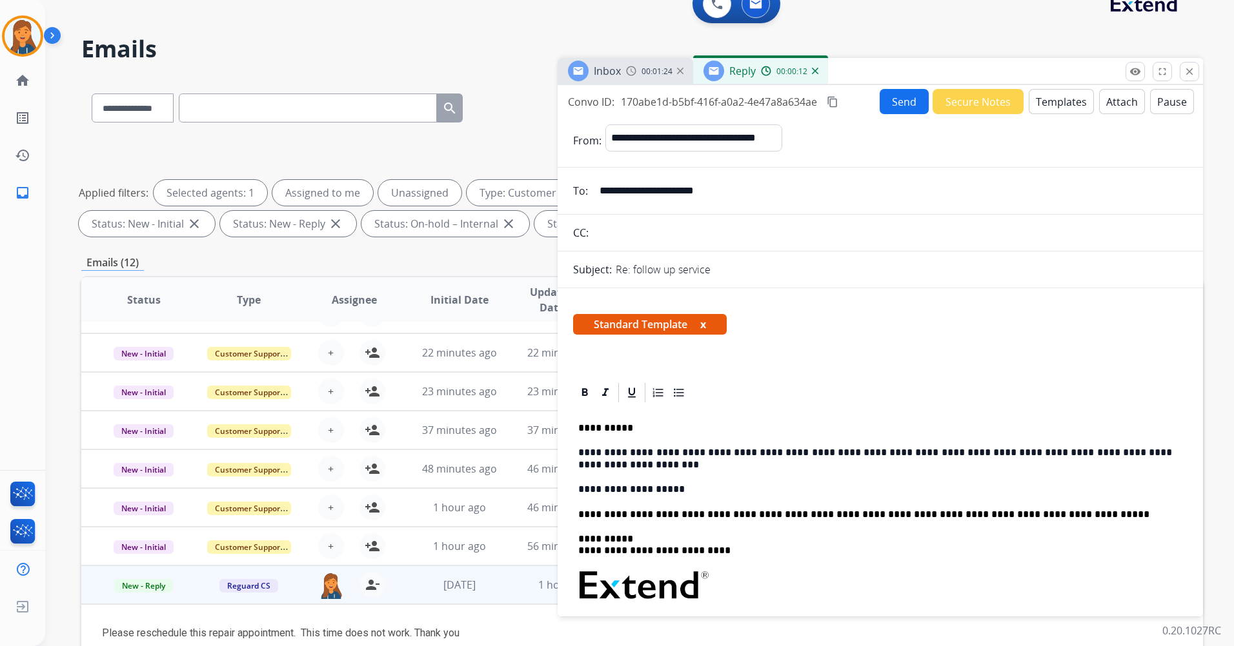
drag, startPoint x: 764, startPoint y: 194, endPoint x: 577, endPoint y: 196, distance: 186.5
click at [577, 196] on div "**********" at bounding box center [879, 191] width 645 height 26
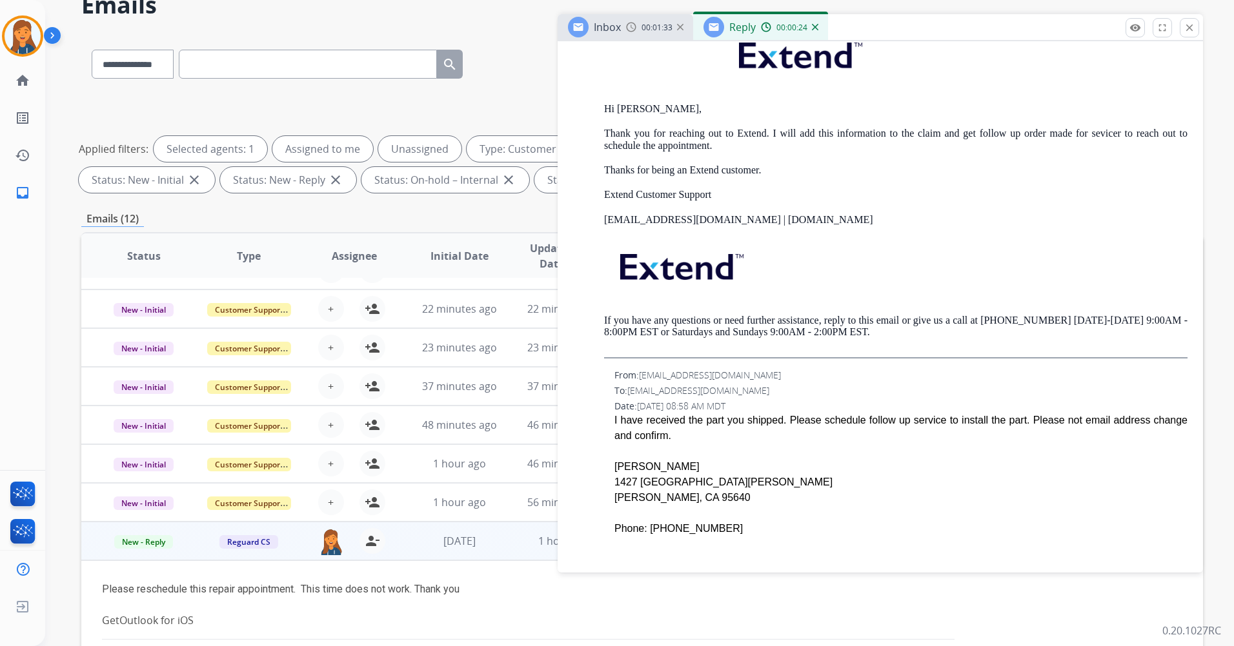
scroll to position [85, 0]
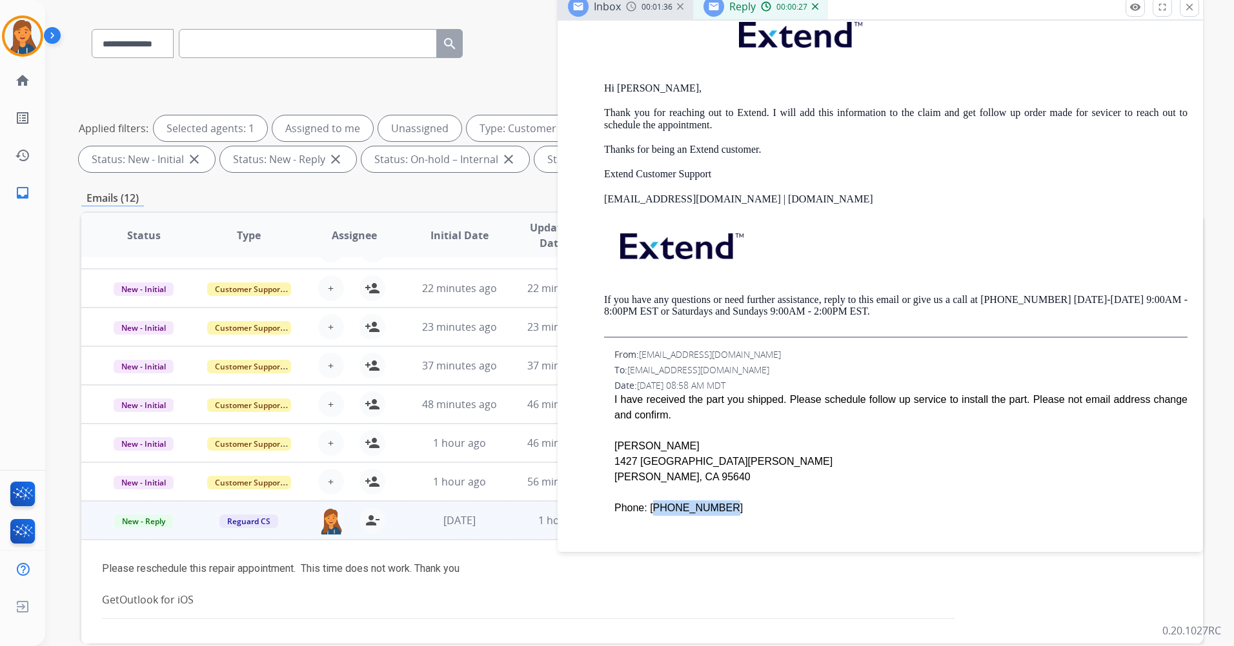
drag, startPoint x: 708, startPoint y: 505, endPoint x: 646, endPoint y: 507, distance: 61.3
click at [646, 507] on div "Phone: 209-274-9112" at bounding box center [900, 508] width 573 height 15
copy div "209-274-9112"
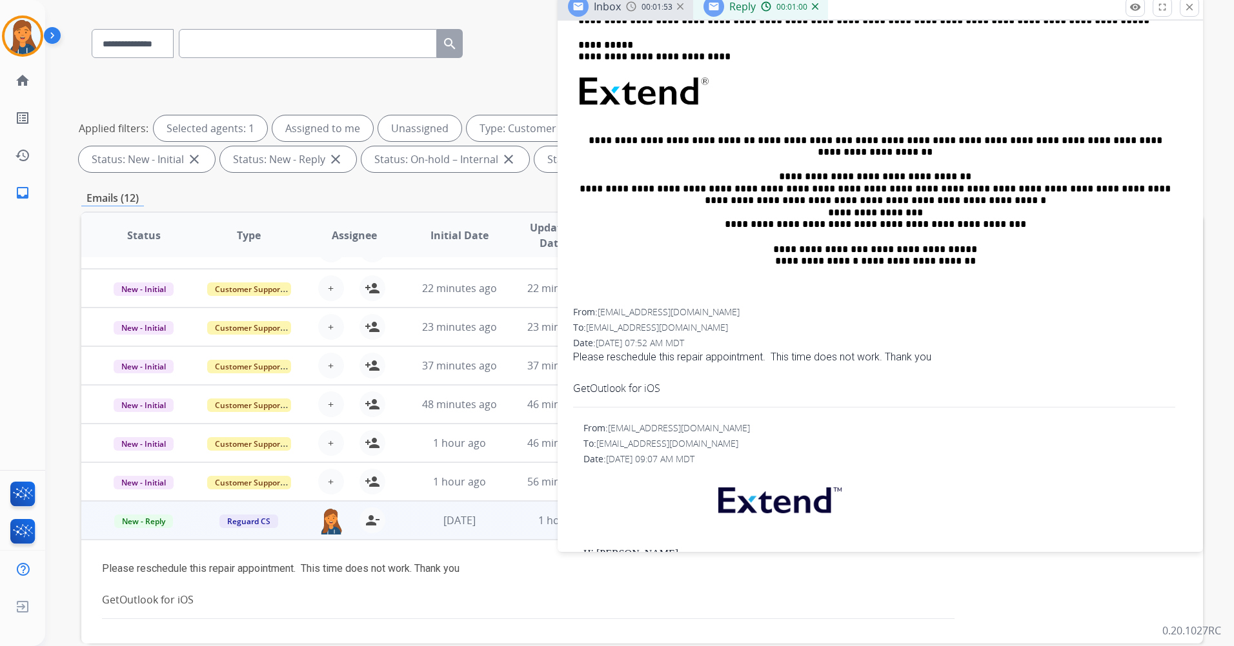
scroll to position [0, 0]
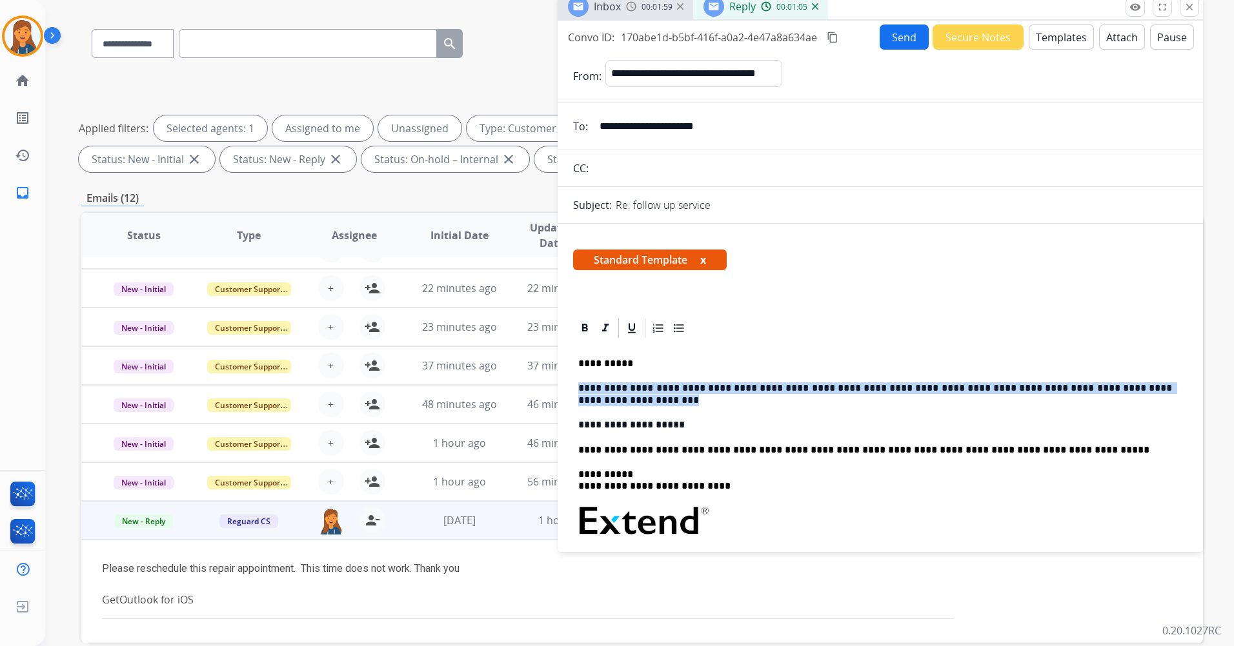
drag, startPoint x: 579, startPoint y: 388, endPoint x: 632, endPoint y: 405, distance: 54.9
click at [632, 405] on p "**********" at bounding box center [875, 395] width 594 height 24
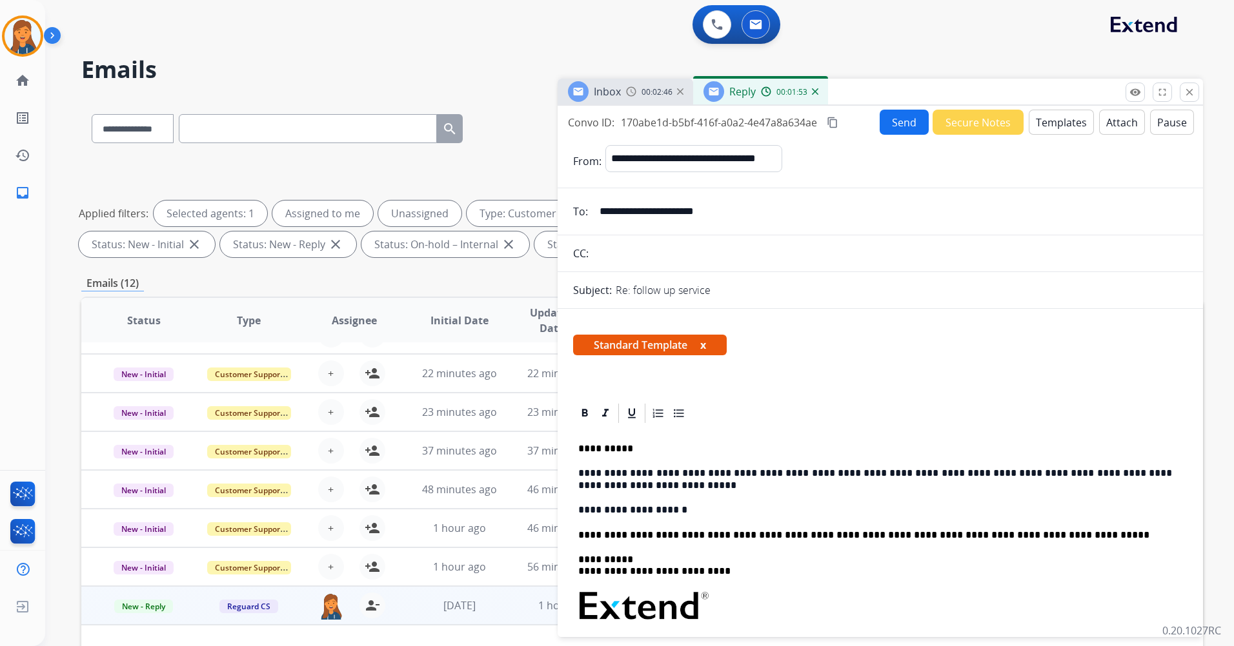
click at [905, 124] on button "Send" at bounding box center [903, 122] width 49 height 25
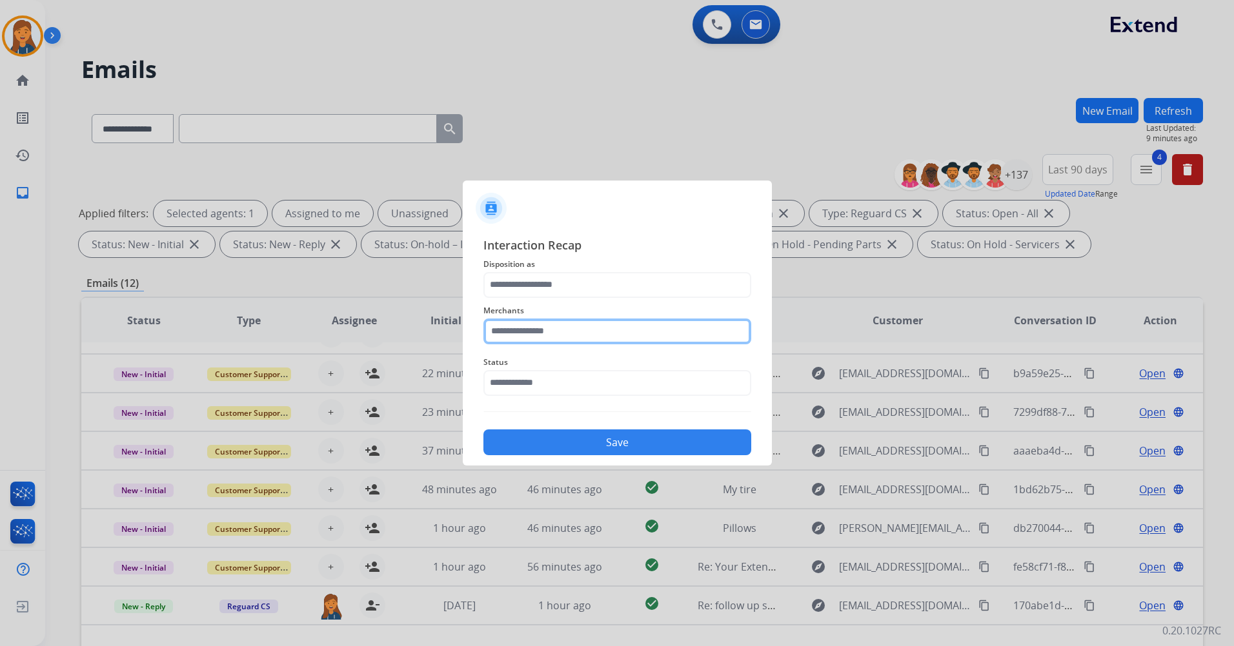
click at [558, 334] on input "text" at bounding box center [617, 332] width 268 height 26
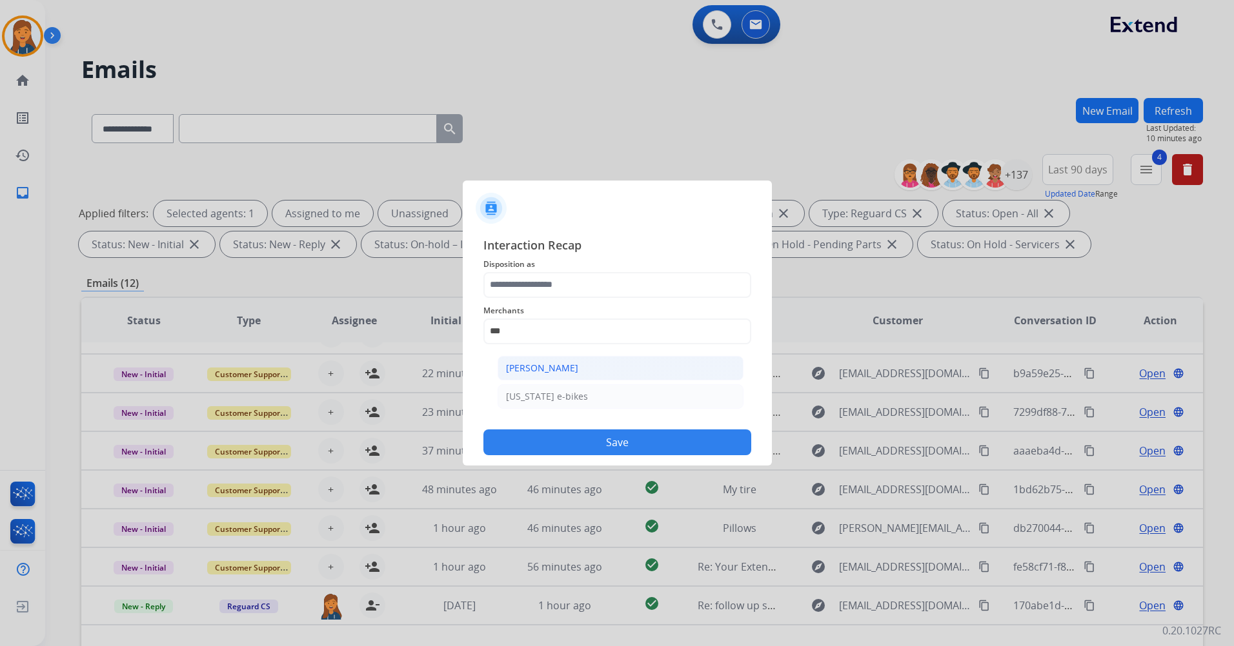
drag, startPoint x: 533, startPoint y: 374, endPoint x: 537, endPoint y: 358, distance: 16.1
click at [534, 374] on div "[PERSON_NAME]" at bounding box center [542, 368] width 72 height 13
type input "**********"
click at [537, 303] on span "Merchants" at bounding box center [617, 310] width 268 height 15
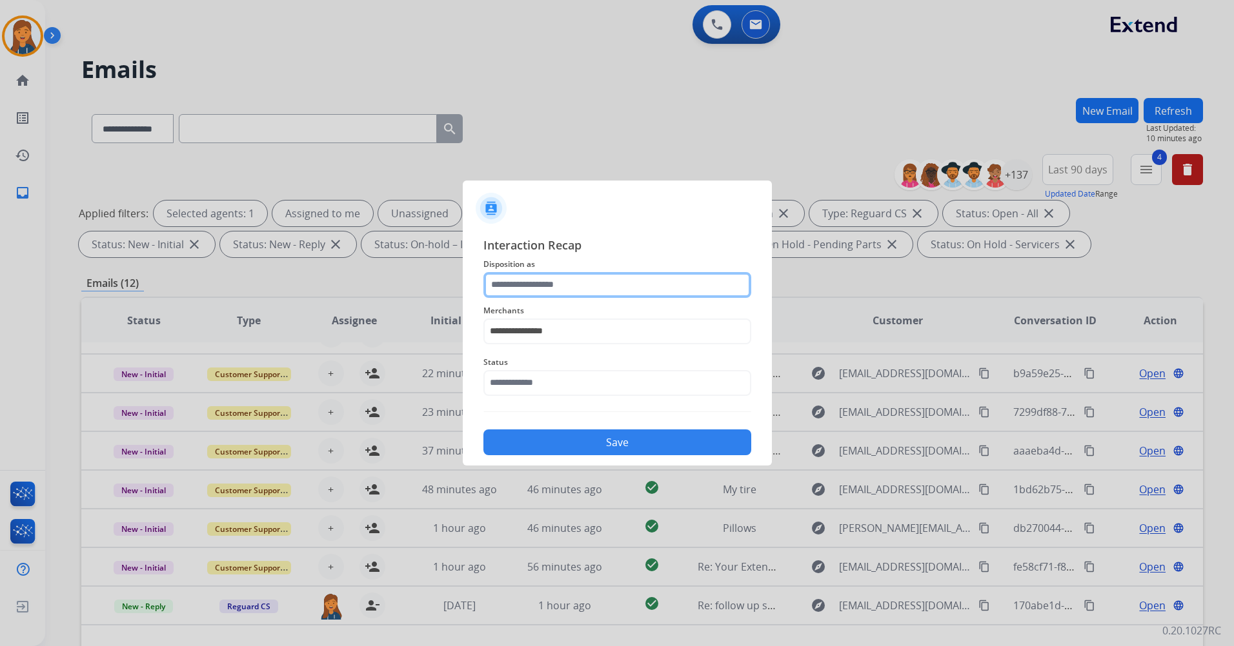
click at [539, 293] on input "text" at bounding box center [617, 285] width 268 height 26
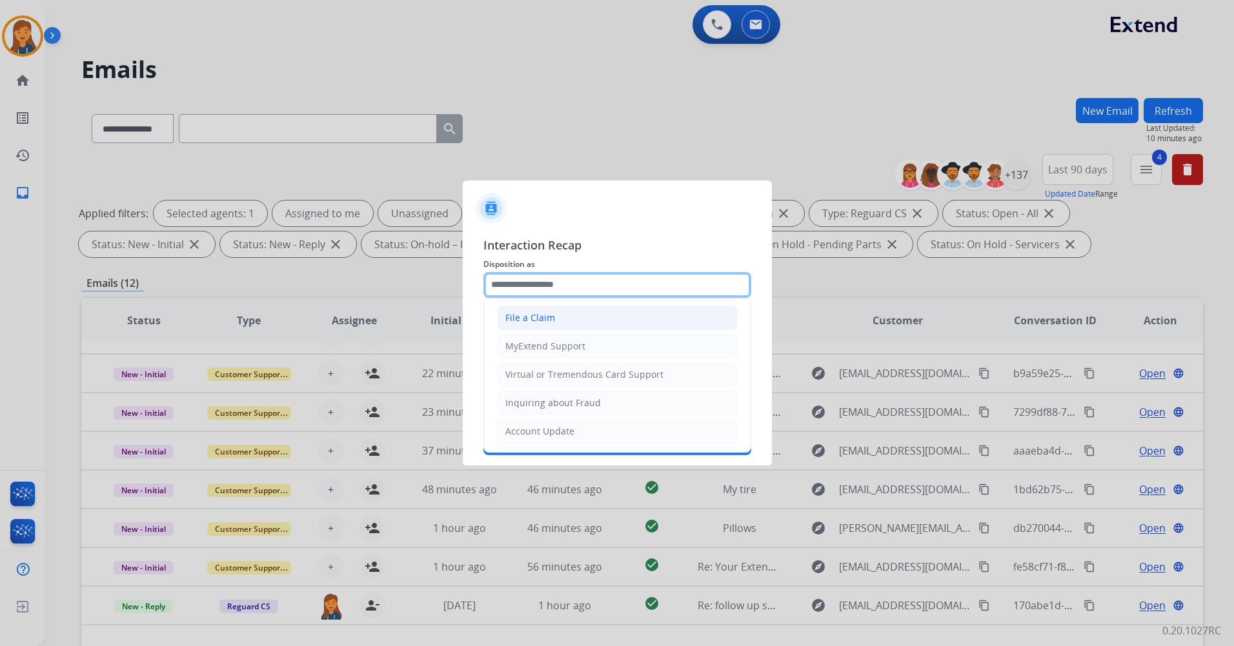
scroll to position [201, 0]
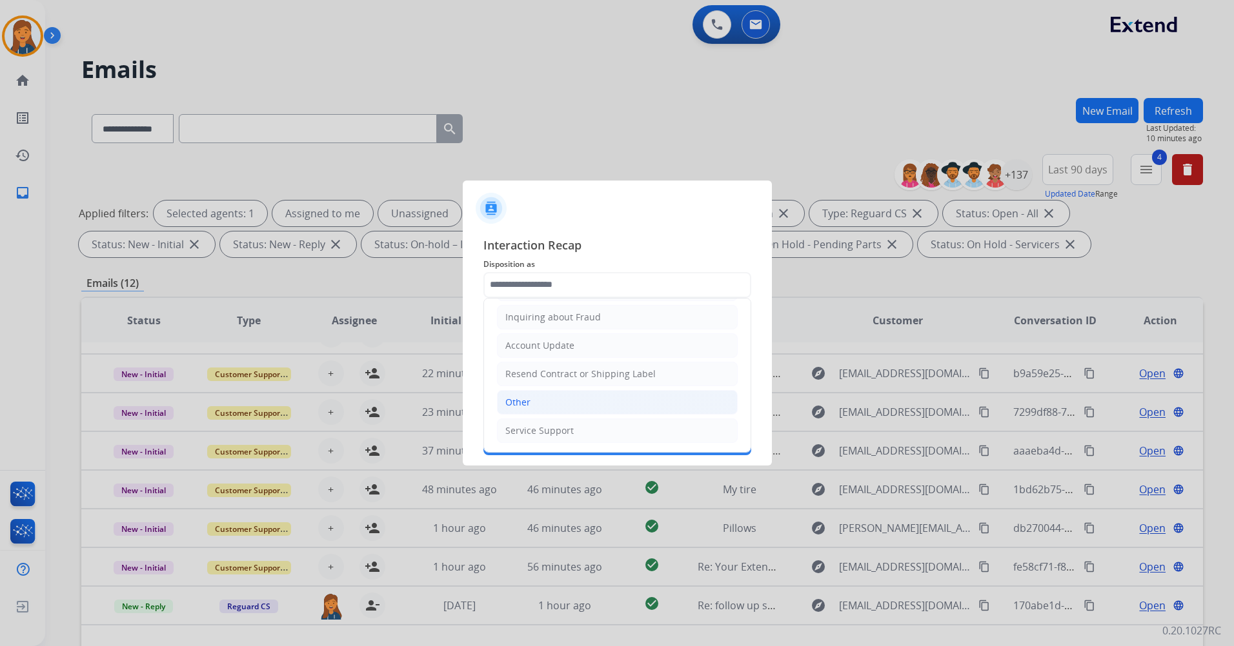
click at [526, 409] on li "Other" at bounding box center [617, 402] width 241 height 25
type input "*****"
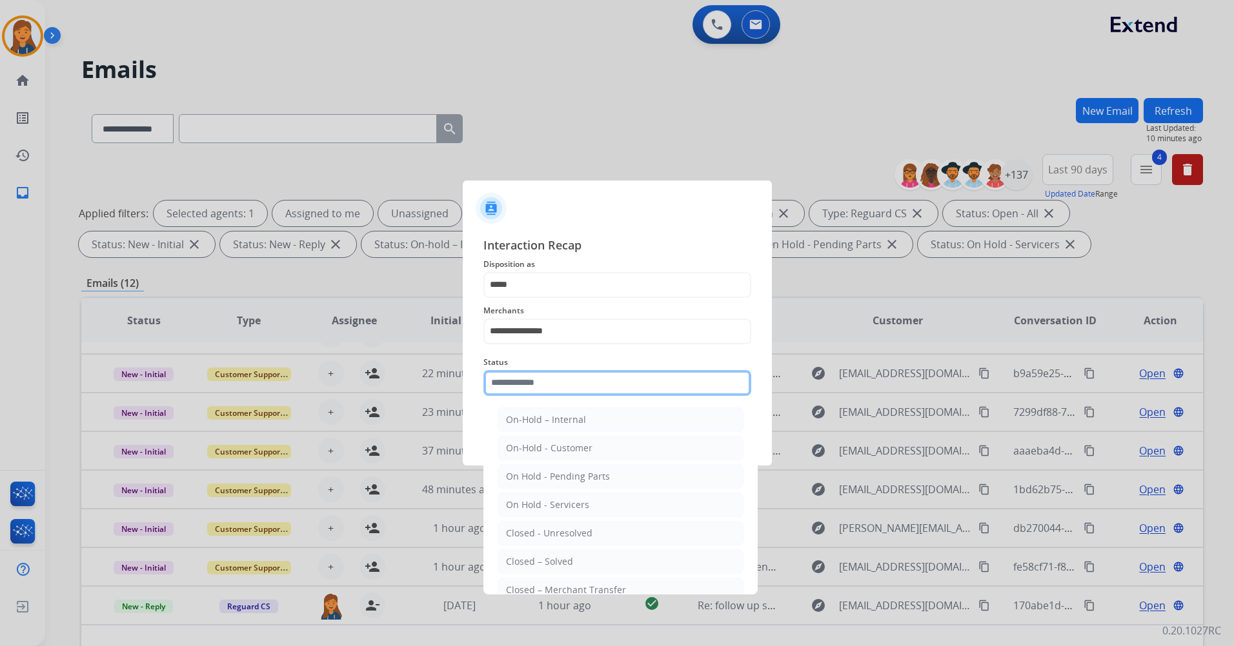
click at [541, 388] on input "text" at bounding box center [617, 383] width 268 height 26
click at [539, 568] on div "Closed – Solved" at bounding box center [539, 561] width 67 height 13
type input "**********"
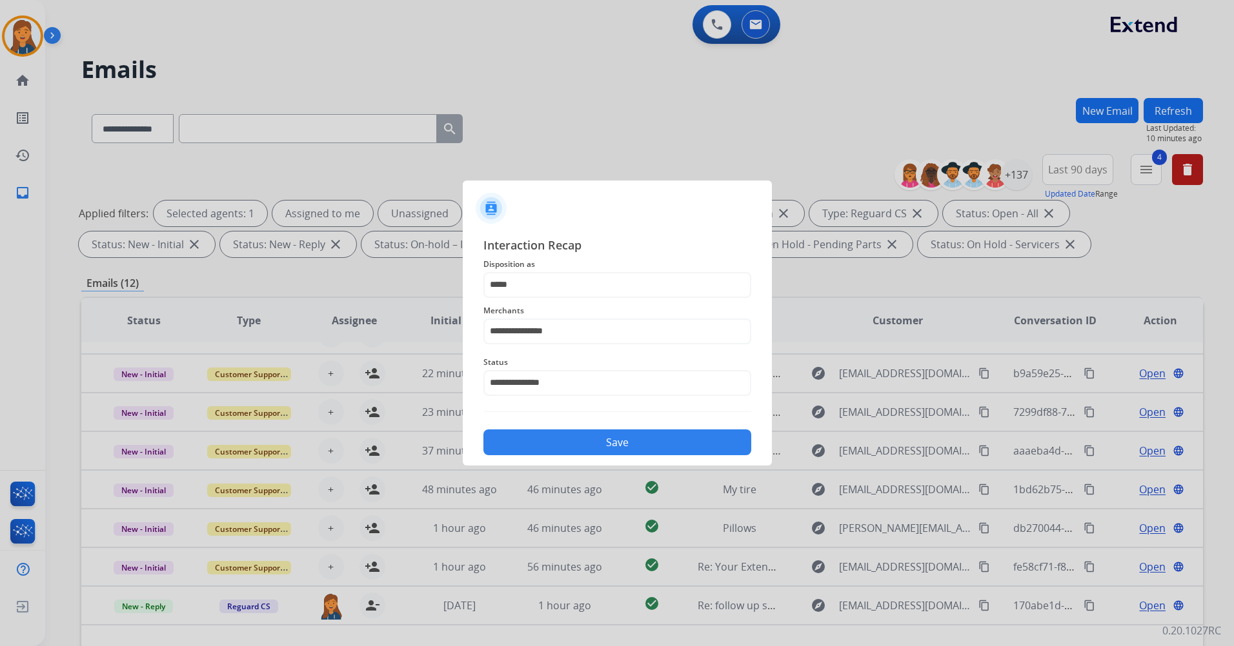
click at [548, 444] on button "Save" at bounding box center [617, 443] width 268 height 26
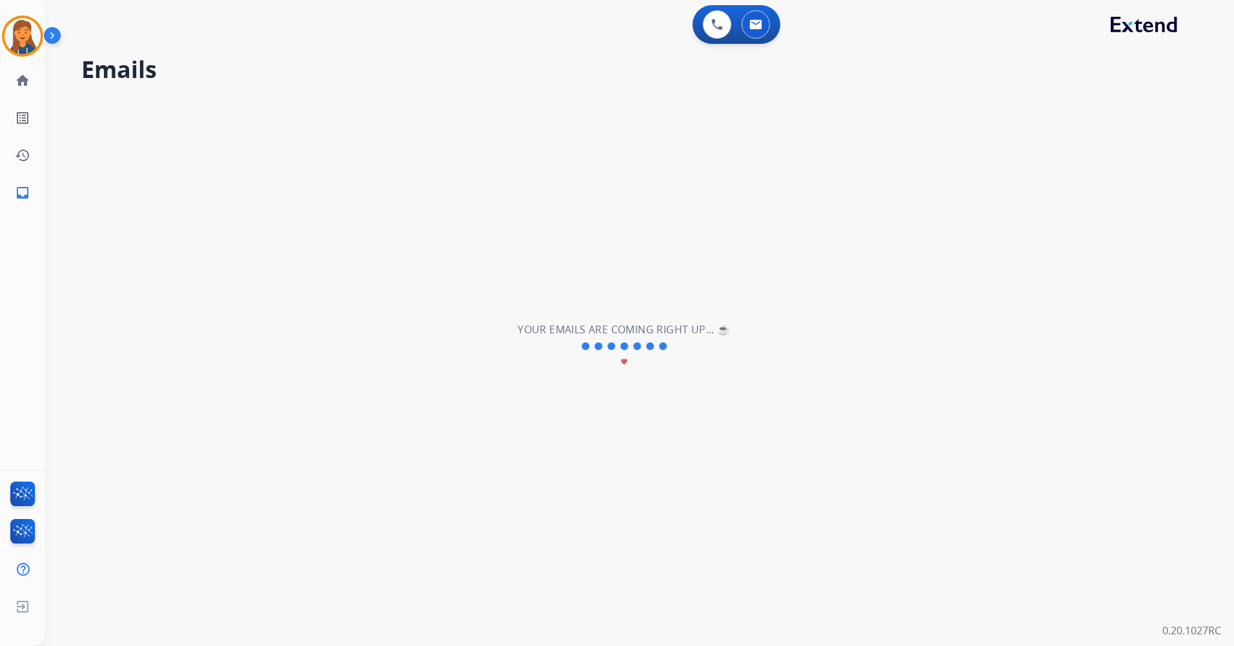
scroll to position [43, 0]
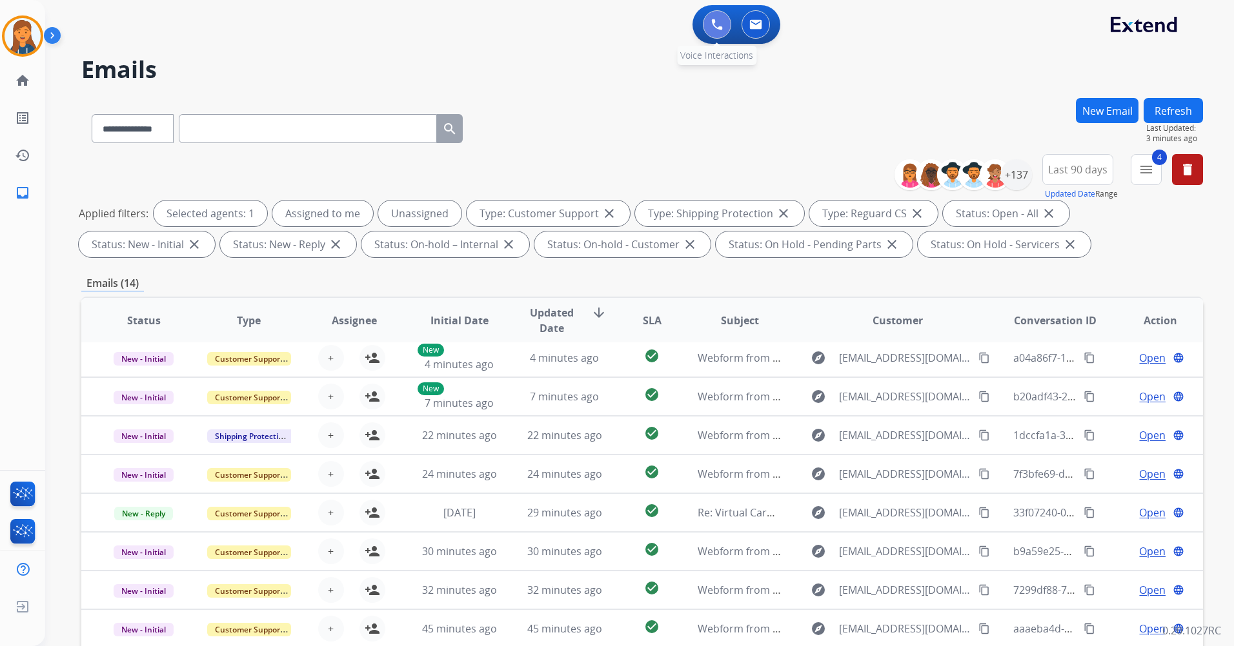
click at [708, 28] on button at bounding box center [717, 24] width 28 height 28
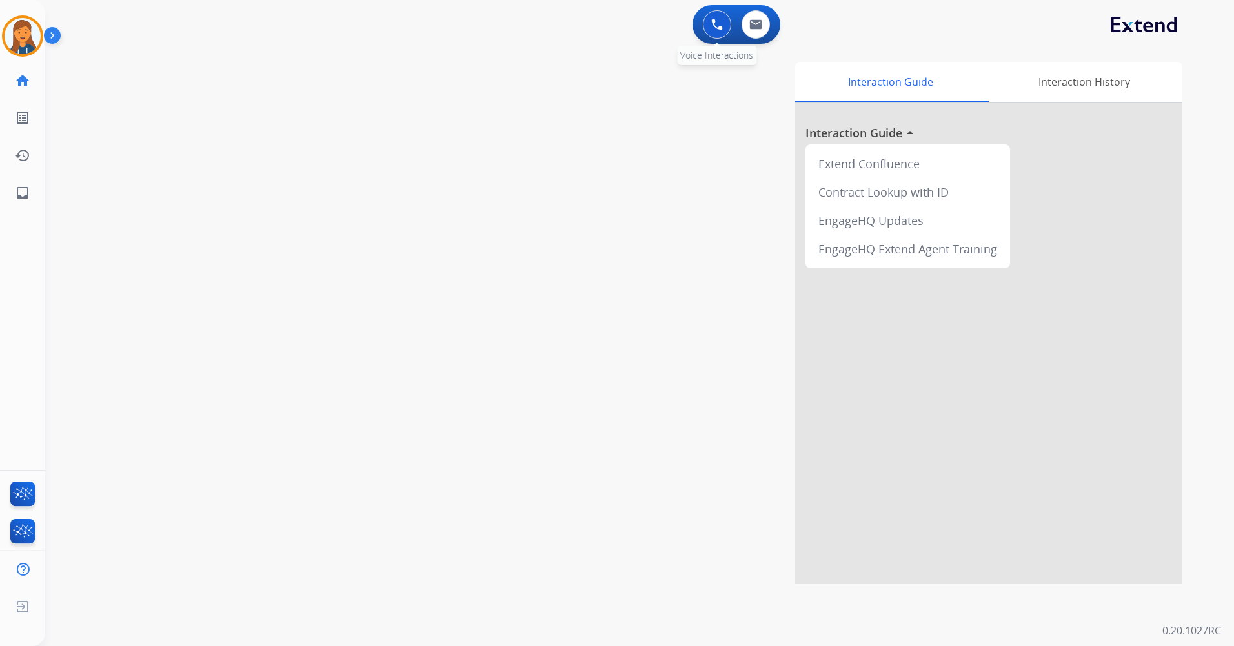
click at [708, 30] on button at bounding box center [717, 24] width 28 height 28
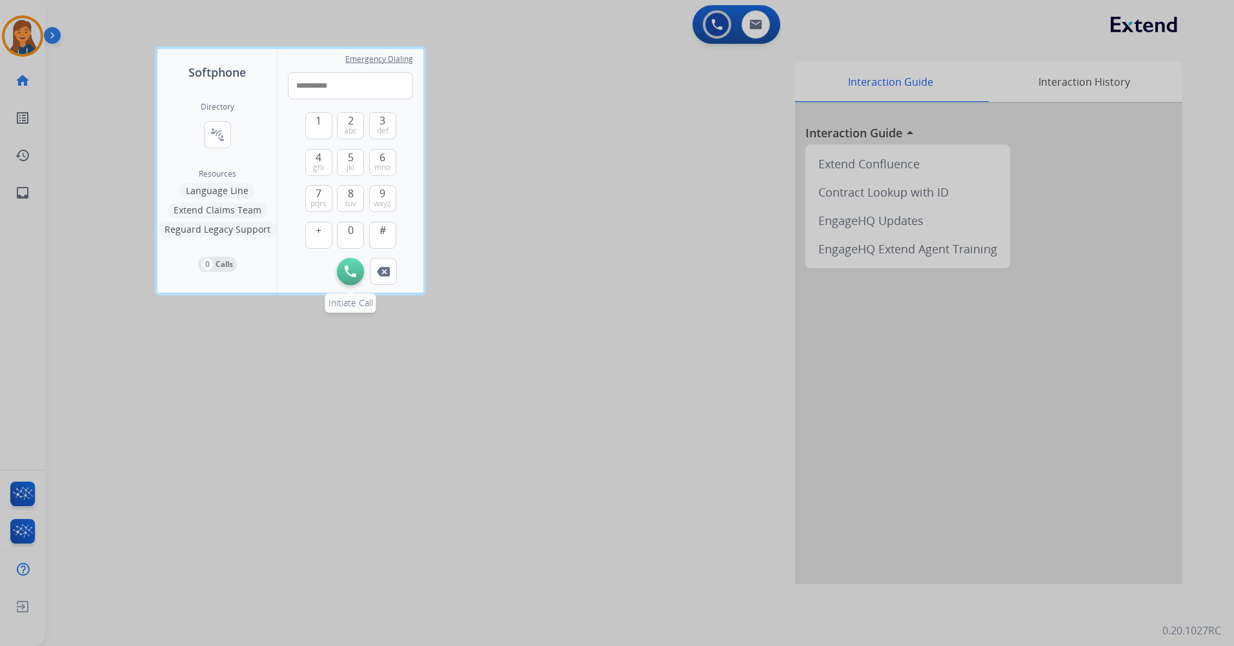
type input "**********"
click at [339, 280] on div "Initiate Call Remove Number" at bounding box center [350, 271] width 125 height 27
click at [356, 272] on button "Initiate Call" at bounding box center [350, 271] width 27 height 27
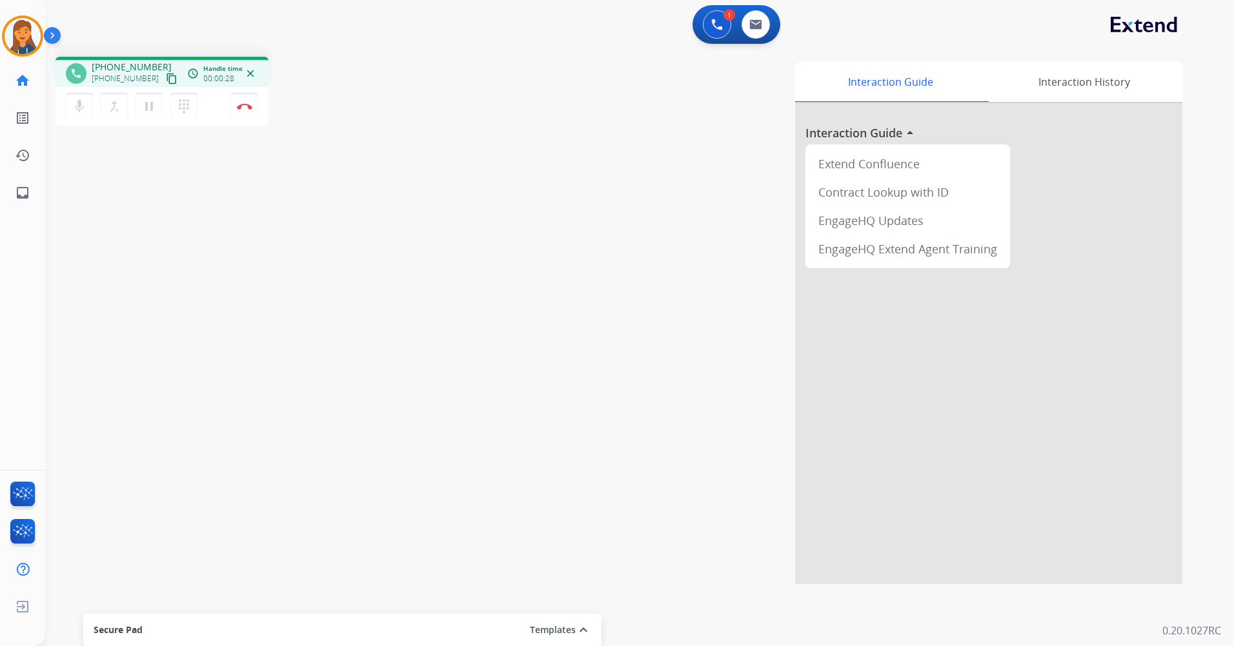
drag, startPoint x: 247, startPoint y: 112, endPoint x: 235, endPoint y: 81, distance: 33.1
click at [245, 108] on button "Disconnect" at bounding box center [244, 106] width 27 height 27
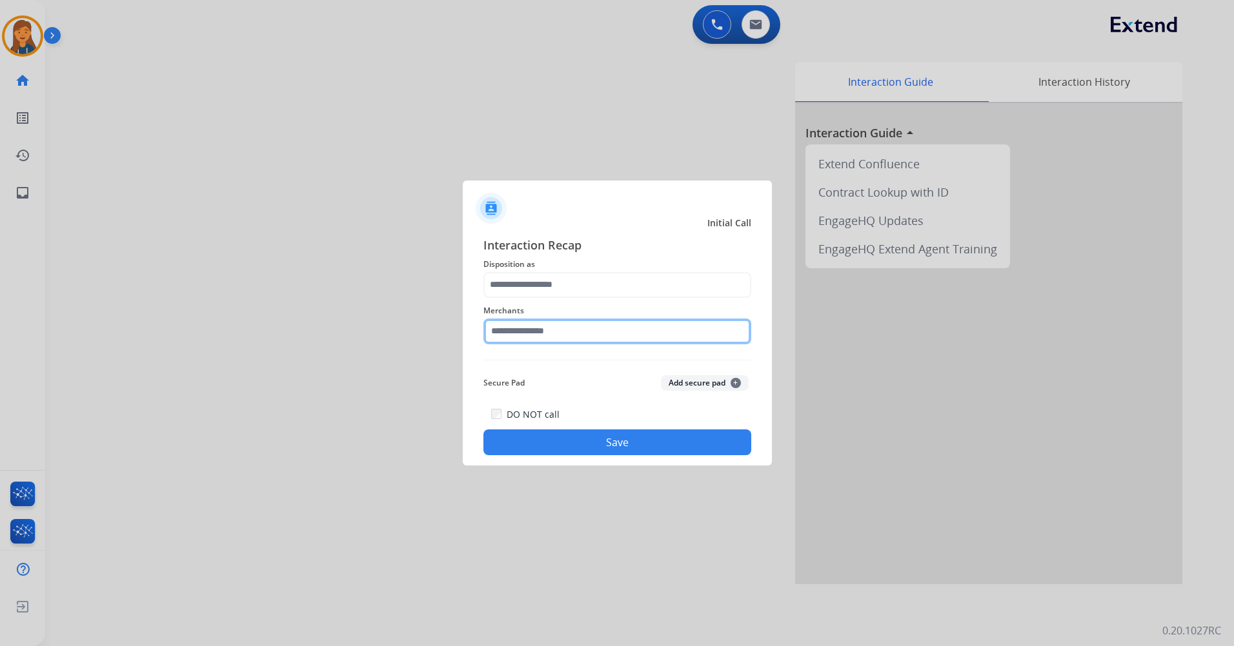
click at [530, 331] on input "text" at bounding box center [617, 332] width 268 height 26
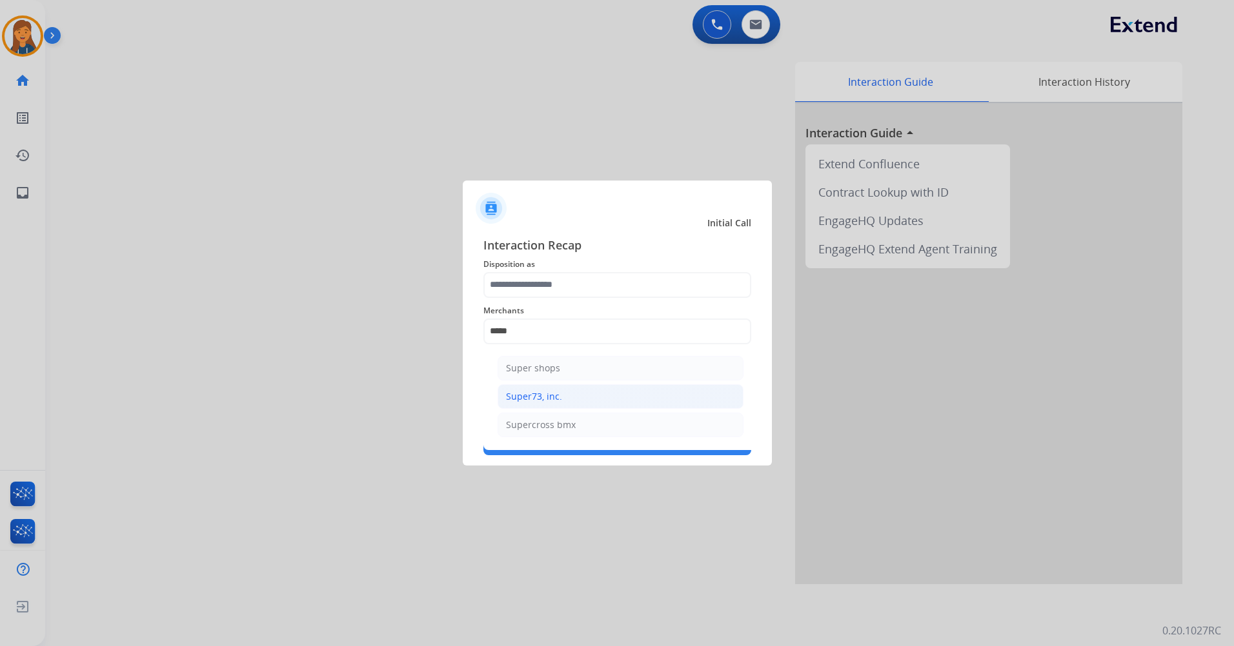
click at [527, 393] on div "Super73, inc." at bounding box center [534, 396] width 56 height 13
type input "**********"
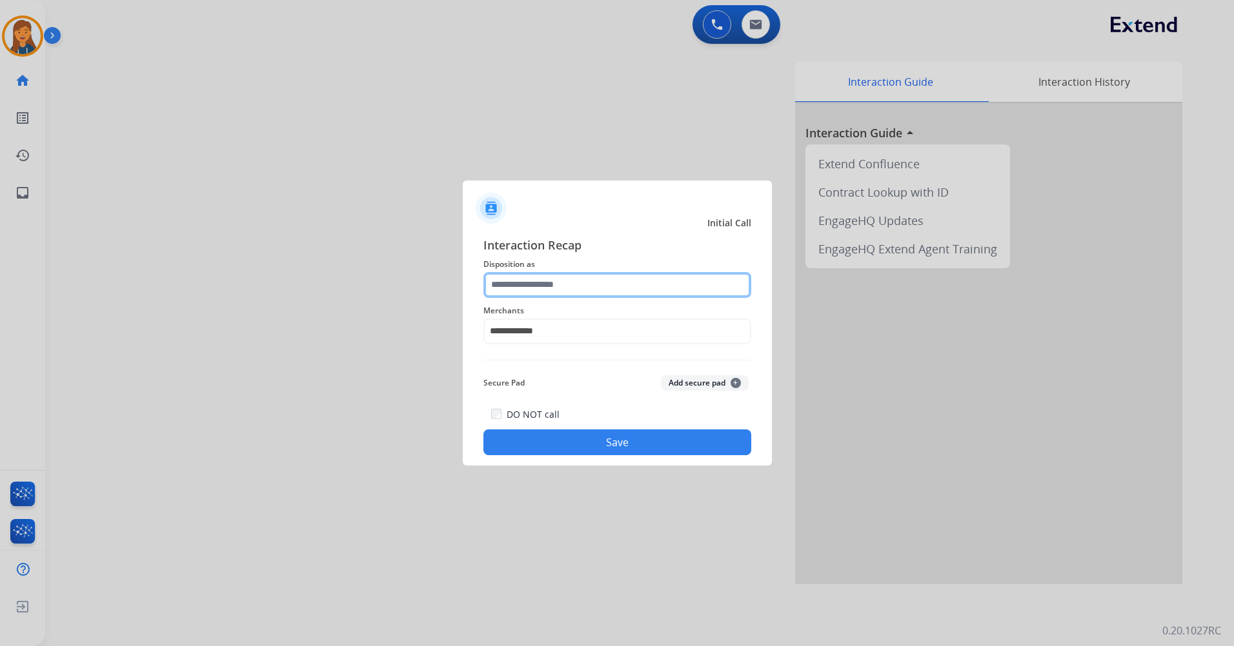
click at [508, 283] on input "text" at bounding box center [617, 285] width 268 height 26
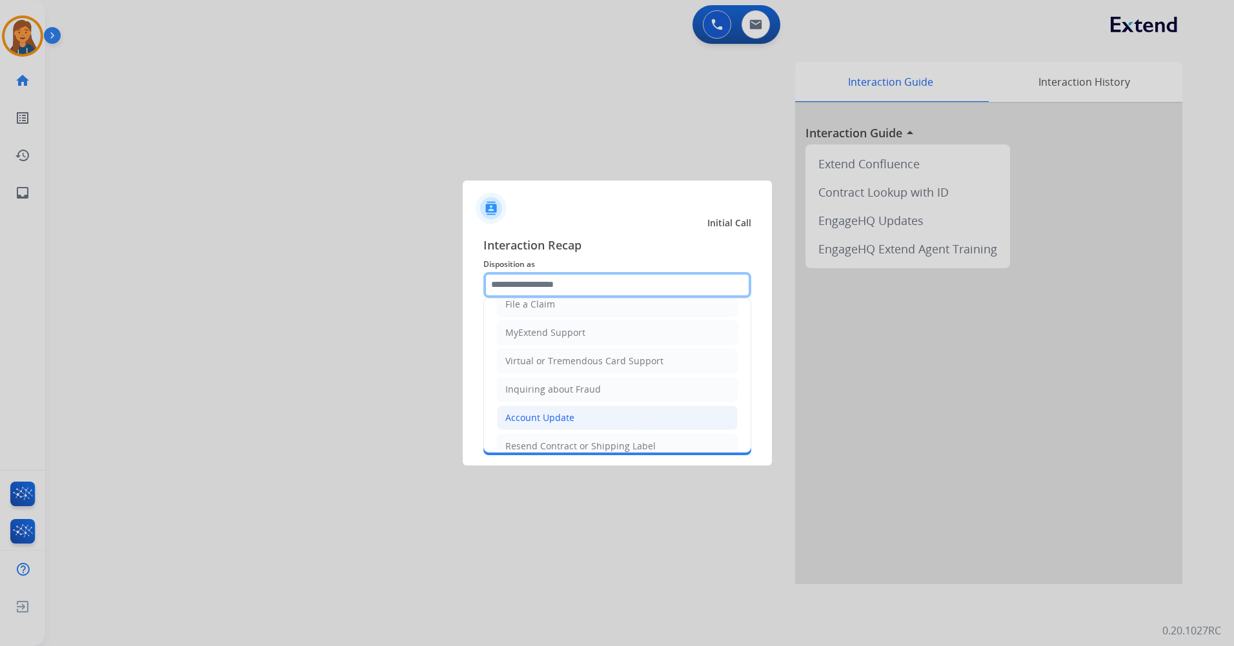
scroll to position [258, 0]
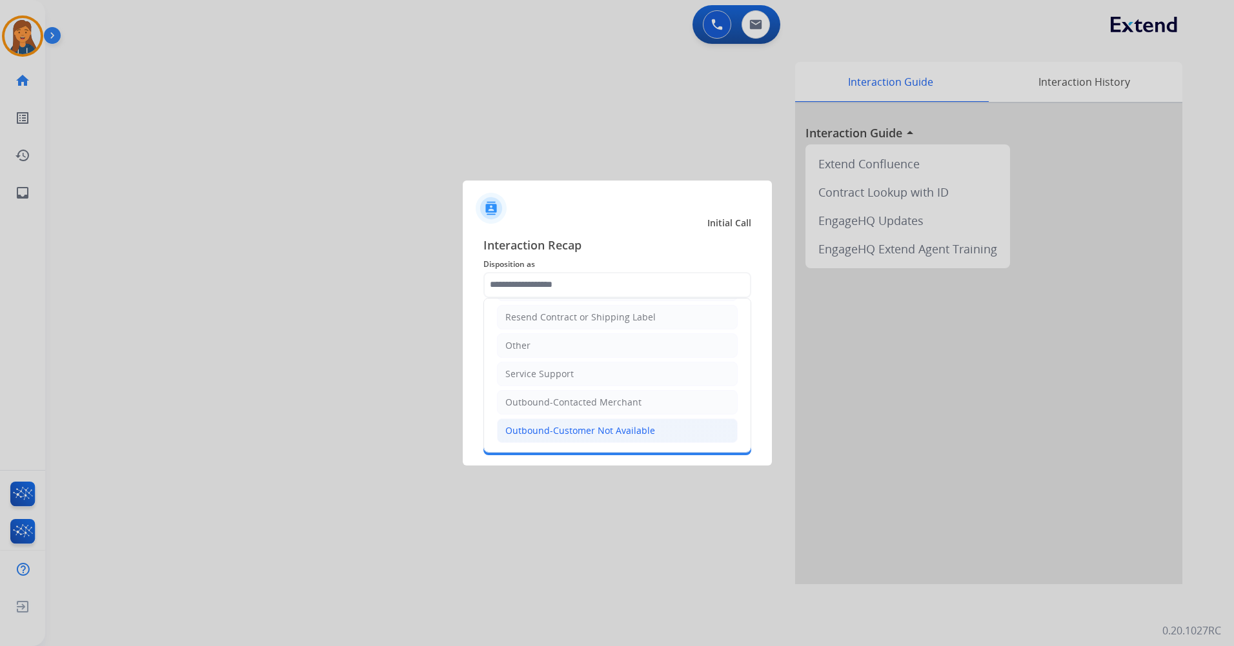
click at [560, 437] on li "Outbound-Customer Not Available" at bounding box center [617, 431] width 241 height 25
type input "**********"
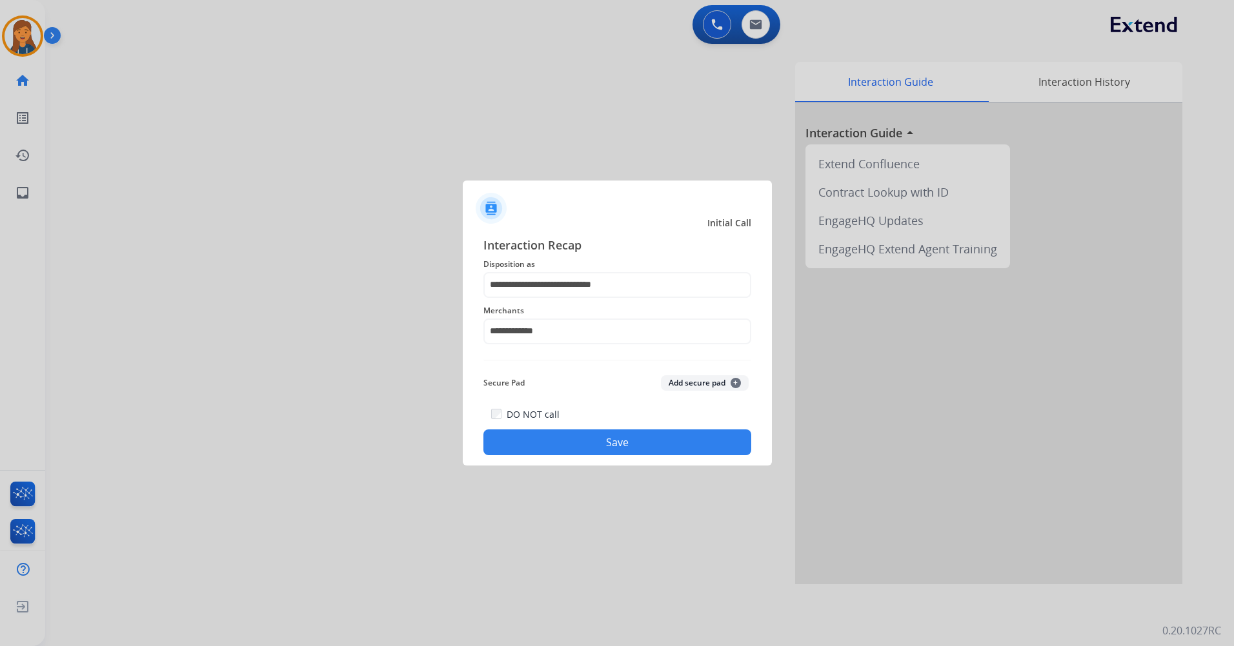
drag, startPoint x: 564, startPoint y: 455, endPoint x: 536, endPoint y: 440, distance: 31.8
click at [563, 455] on div "DO NOT call Save" at bounding box center [617, 430] width 268 height 49
click at [527, 434] on button "Save" at bounding box center [617, 443] width 268 height 26
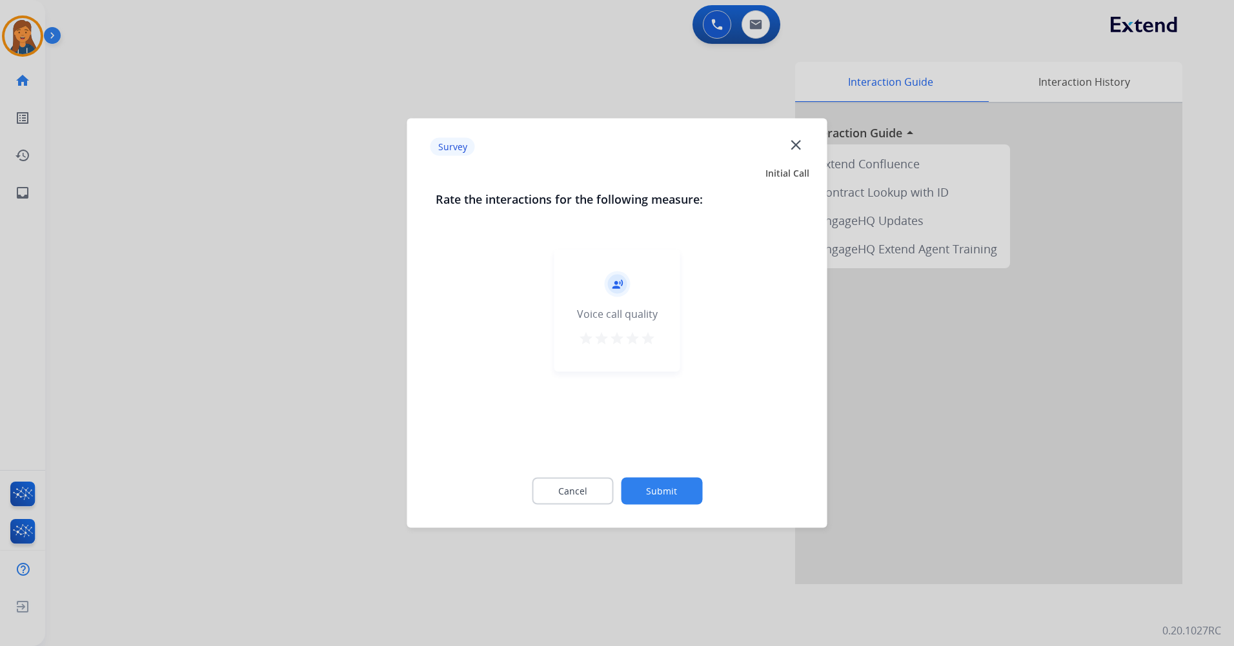
drag, startPoint x: 648, startPoint y: 335, endPoint x: 650, endPoint y: 365, distance: 29.1
click at [646, 336] on mat-icon "star" at bounding box center [647, 338] width 15 height 15
click at [675, 488] on button "Submit" at bounding box center [661, 491] width 81 height 27
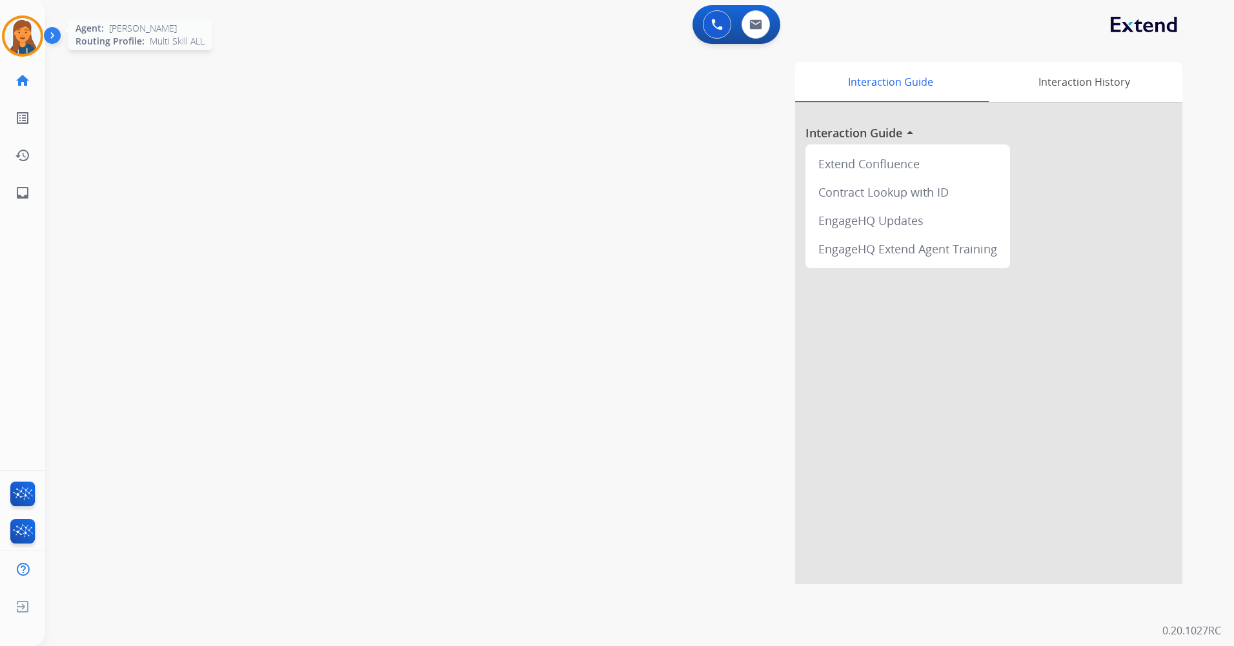
click at [30, 36] on img at bounding box center [23, 36] width 36 height 36
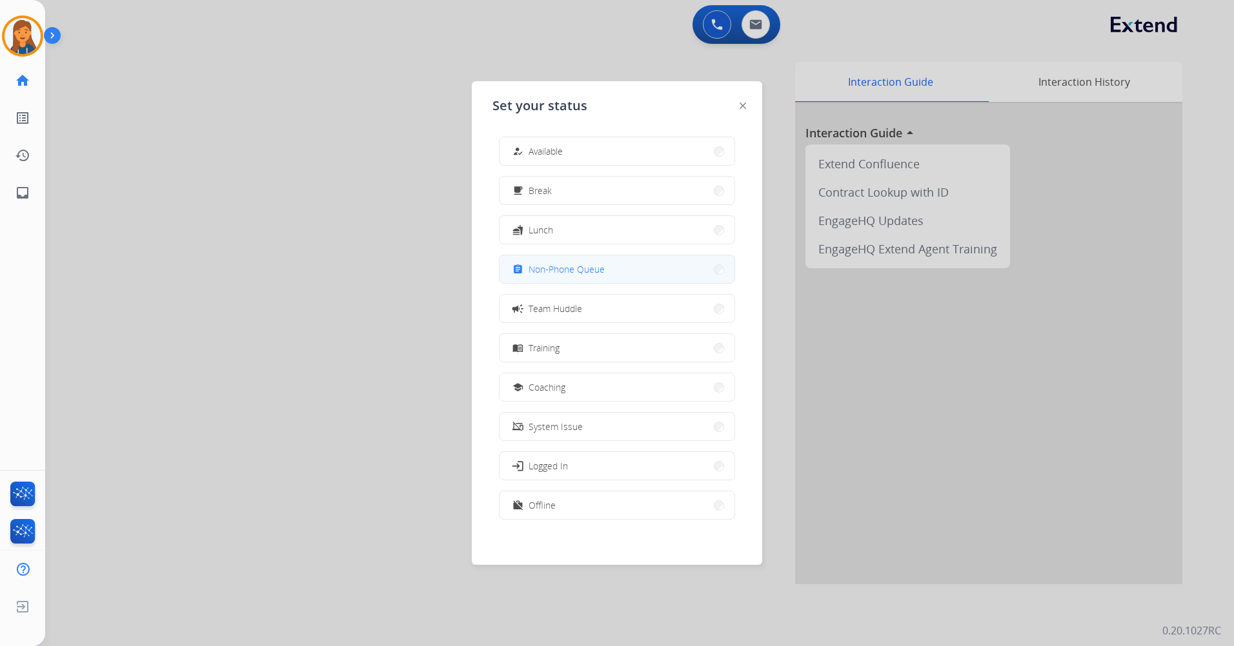
click at [581, 259] on button "assignment Non-Phone Queue" at bounding box center [616, 269] width 235 height 28
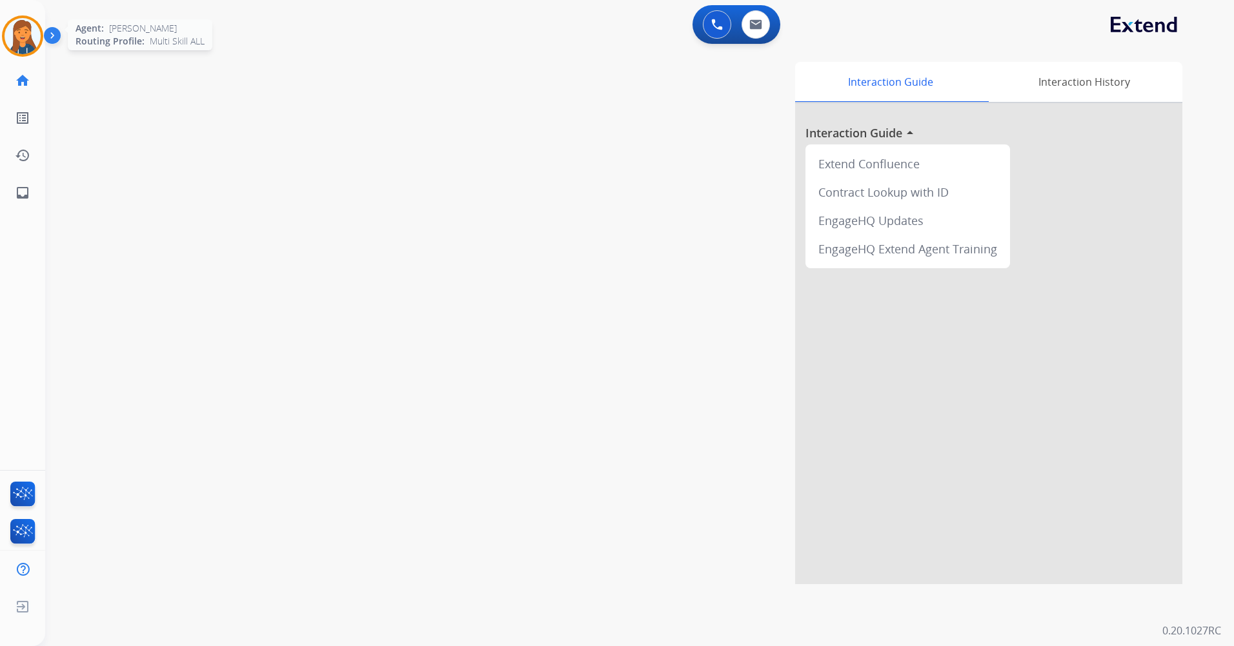
click at [14, 37] on img at bounding box center [23, 36] width 36 height 36
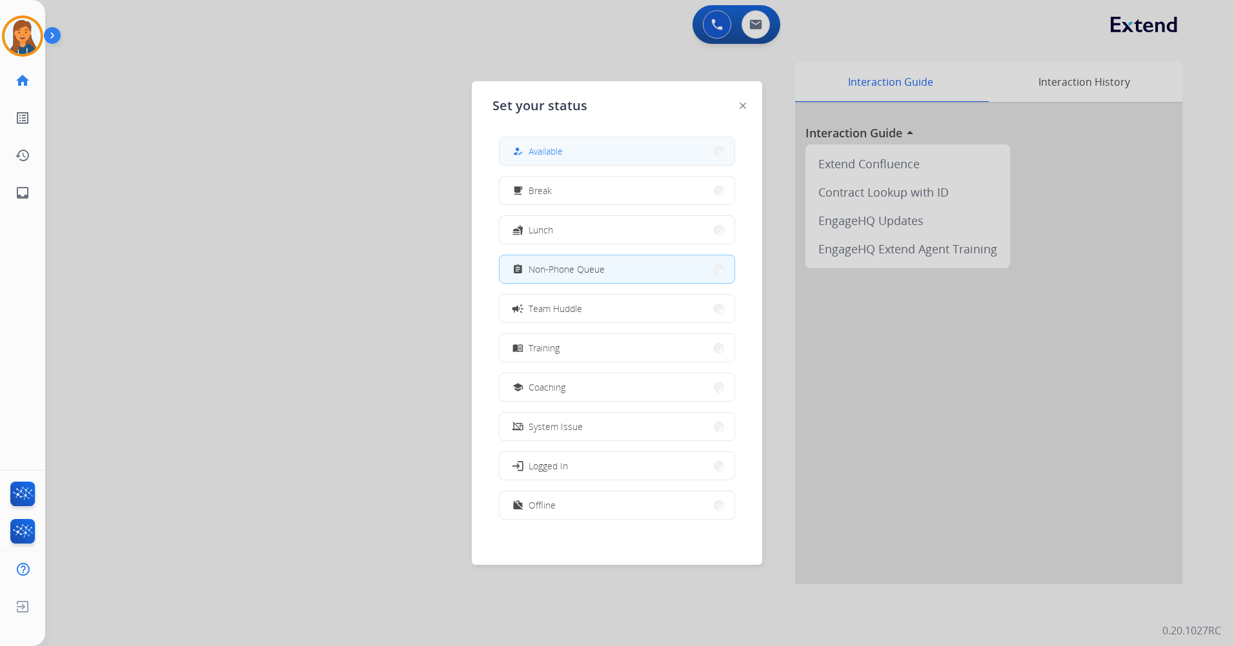
click at [548, 146] on span "Available" at bounding box center [545, 152] width 34 height 14
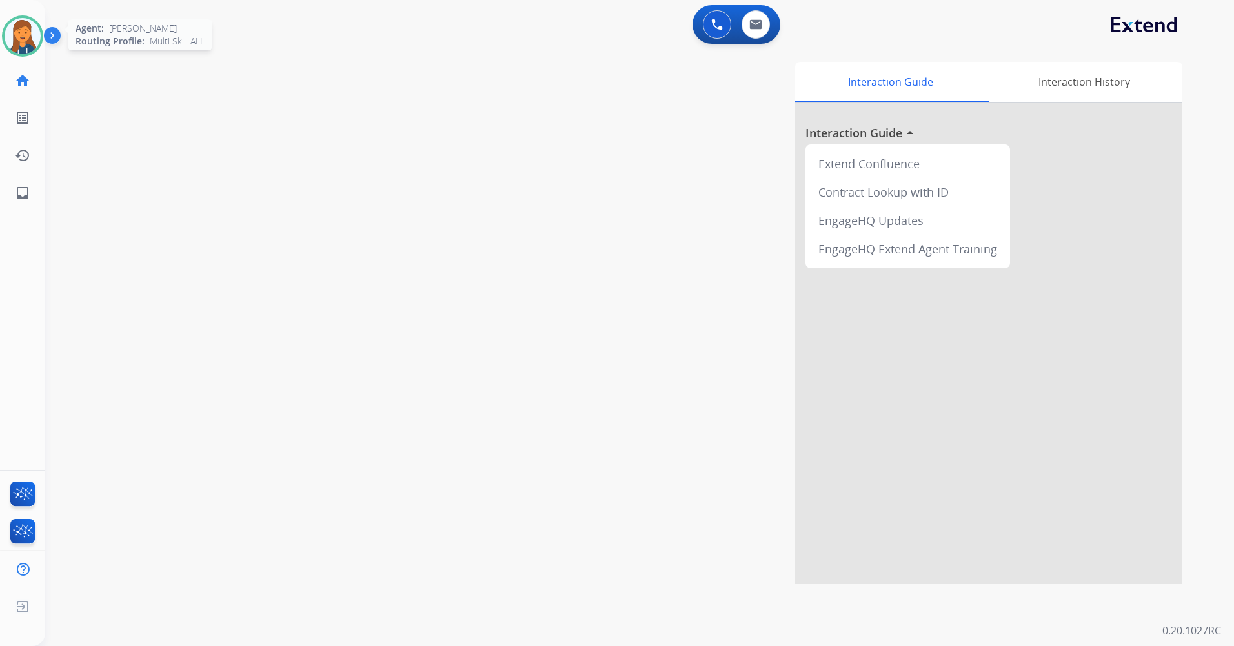
click at [28, 42] on img at bounding box center [23, 36] width 36 height 36
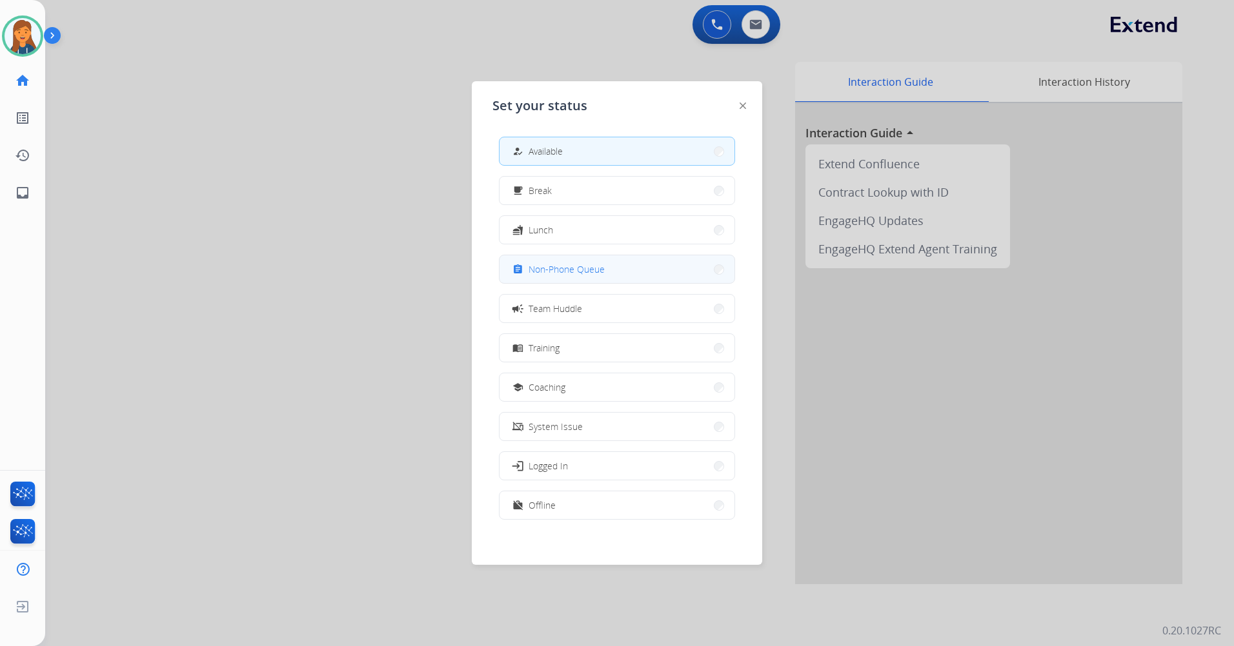
click at [559, 269] on span "Non-Phone Queue" at bounding box center [566, 270] width 76 height 14
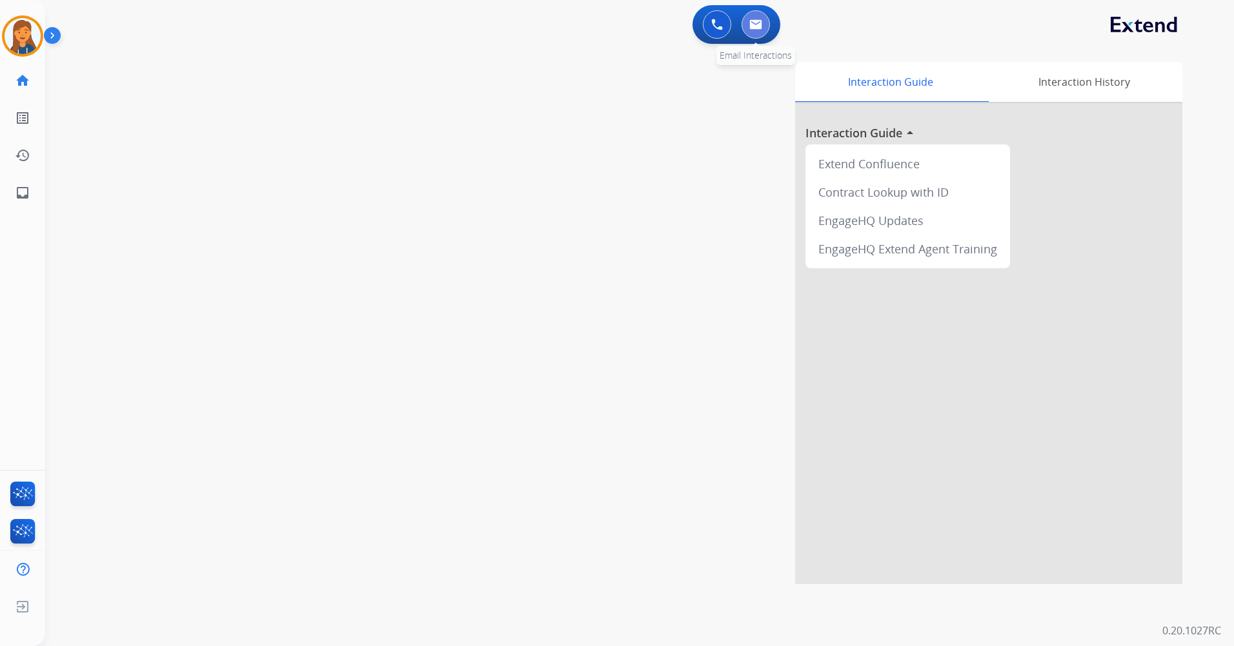
click at [758, 31] on button at bounding box center [755, 24] width 28 height 28
select select "**********"
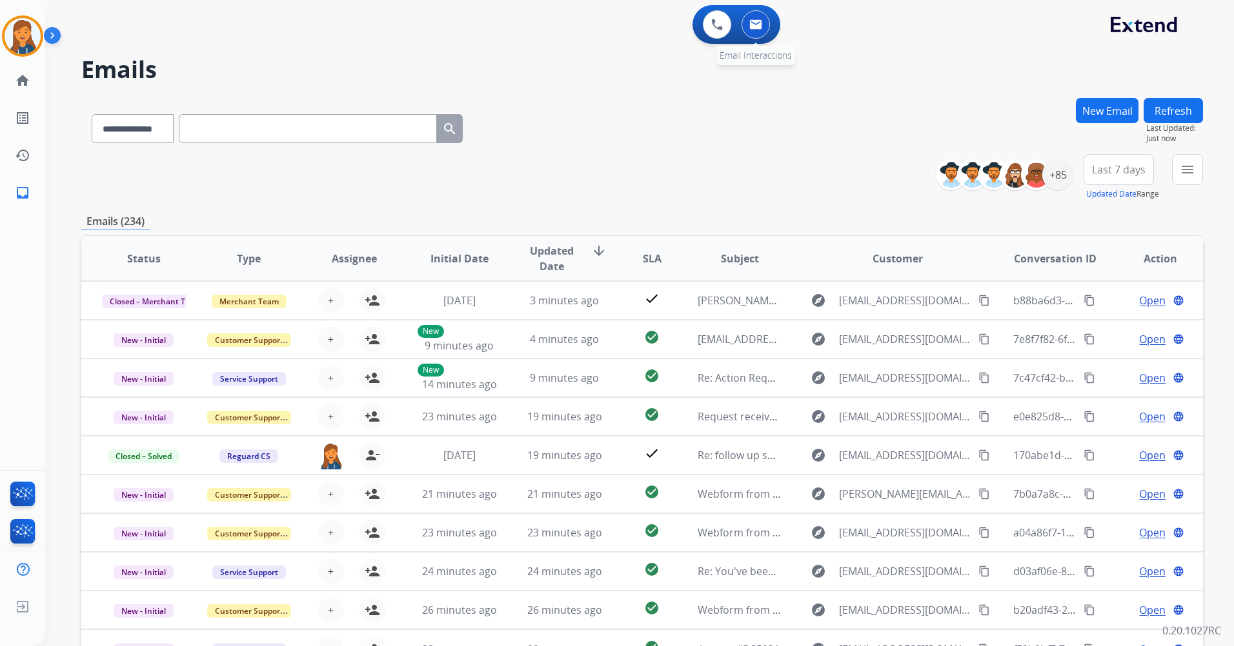
click at [757, 35] on button at bounding box center [755, 24] width 28 height 28
click at [1115, 111] on button "New Email" at bounding box center [1106, 110] width 63 height 25
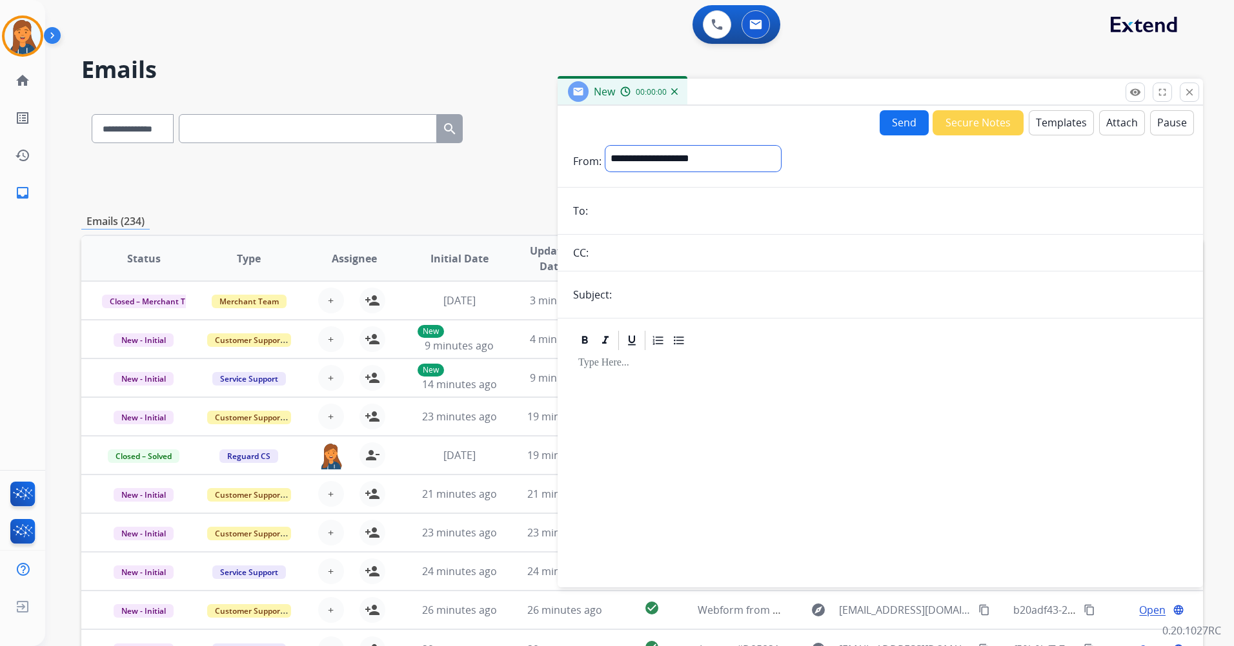
click at [745, 161] on select "**********" at bounding box center [692, 159] width 175 height 26
select select "**********"
click at [605, 146] on select "**********" at bounding box center [692, 159] width 175 height 26
click at [647, 222] on input "email" at bounding box center [889, 212] width 595 height 26
paste input "**********"
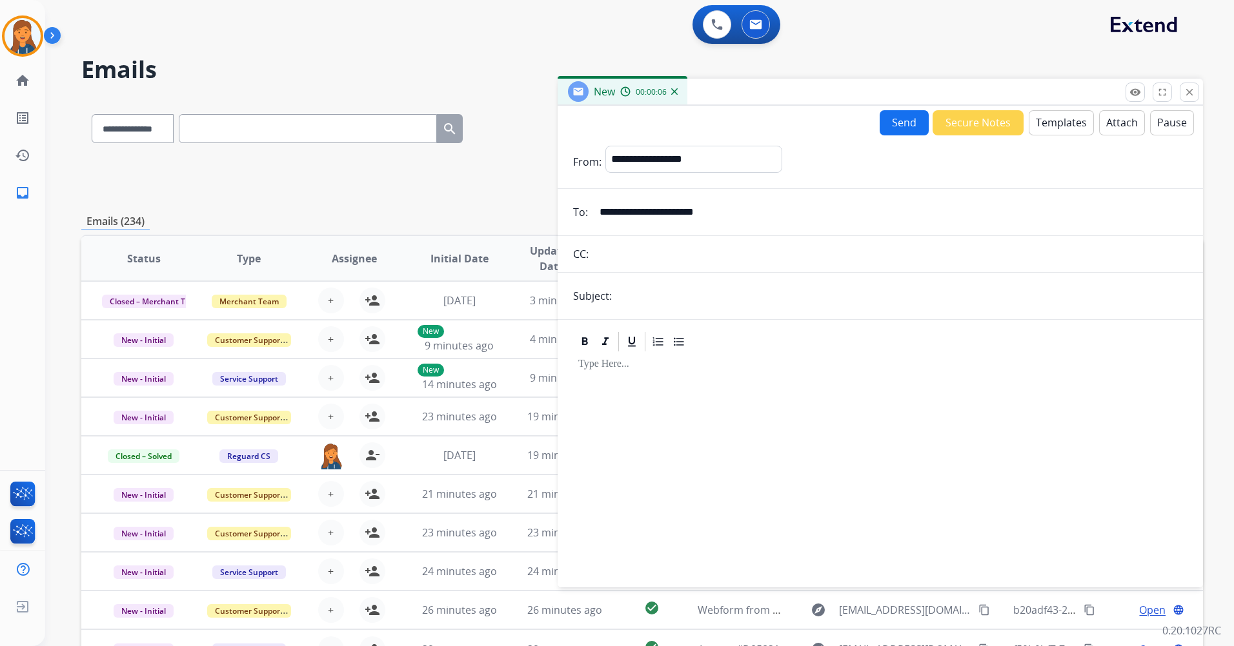
type input "**********"
click at [668, 304] on input "text" at bounding box center [901, 296] width 572 height 26
type input "*****"
click at [1052, 131] on button "Templates" at bounding box center [1060, 122] width 65 height 25
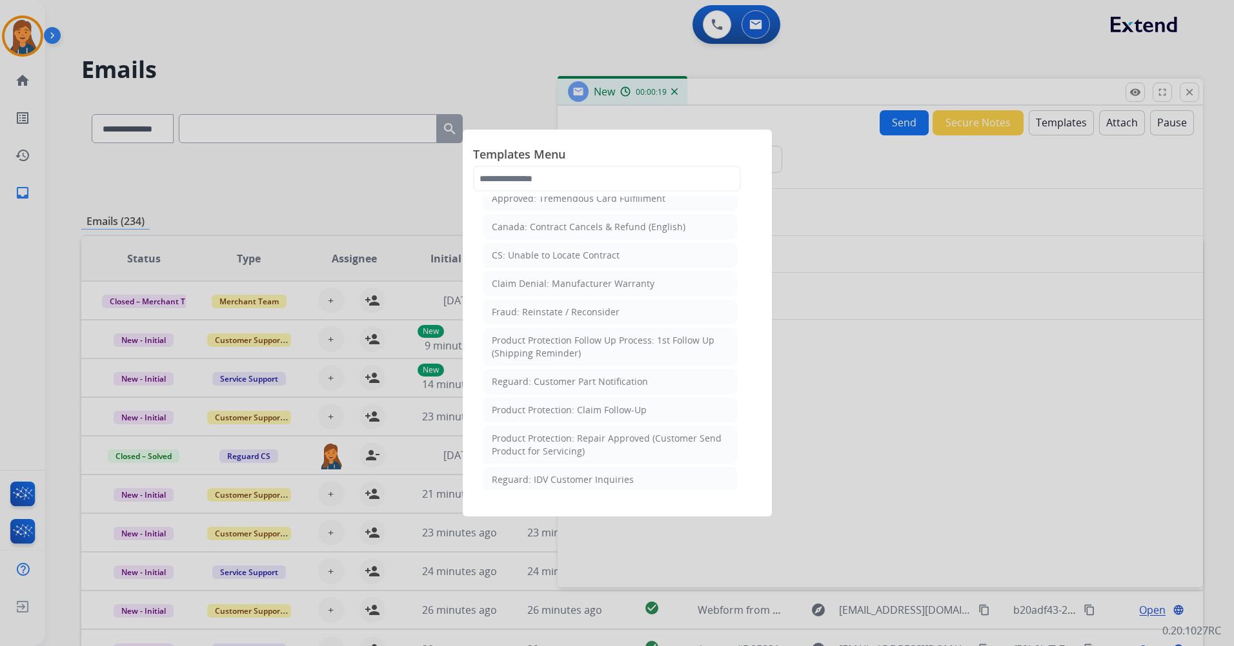
scroll to position [645, 0]
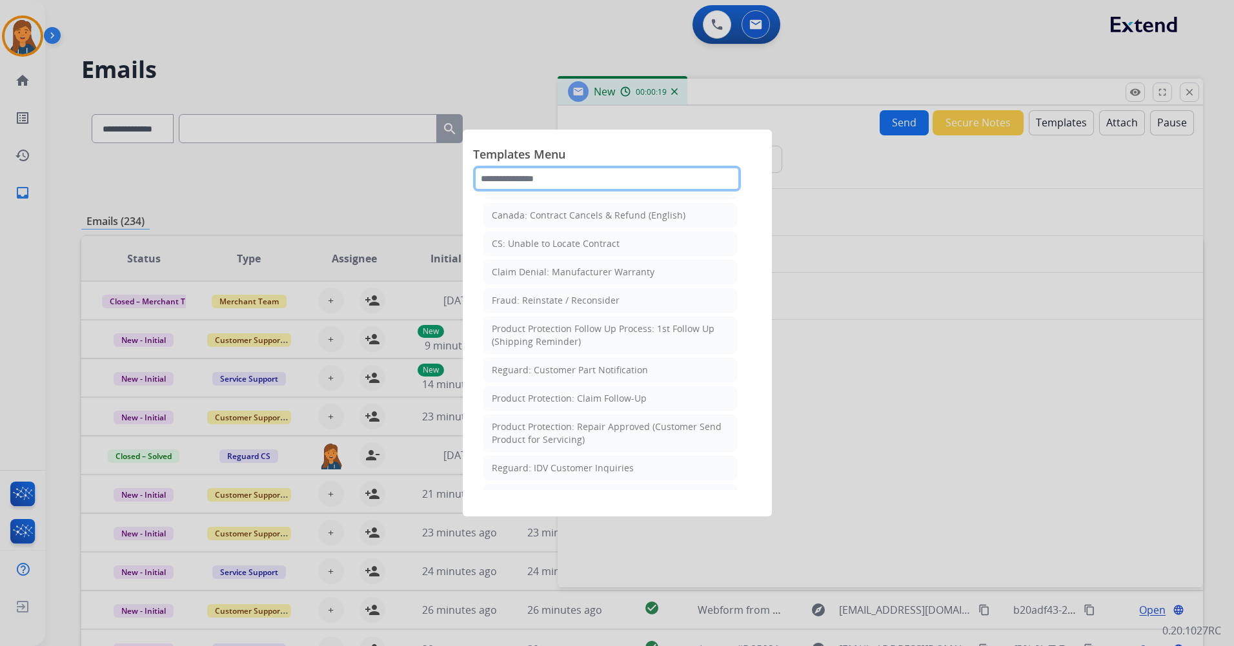
click at [556, 182] on input "text" at bounding box center [607, 179] width 268 height 26
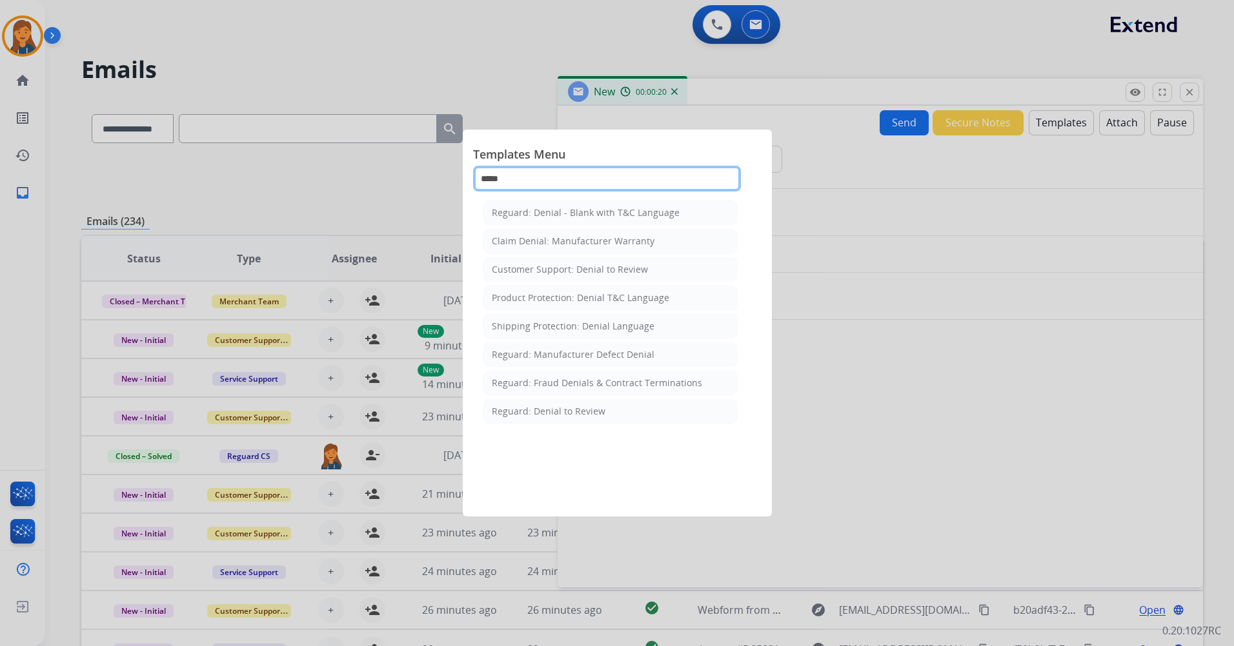
scroll to position [0, 0]
type input "******"
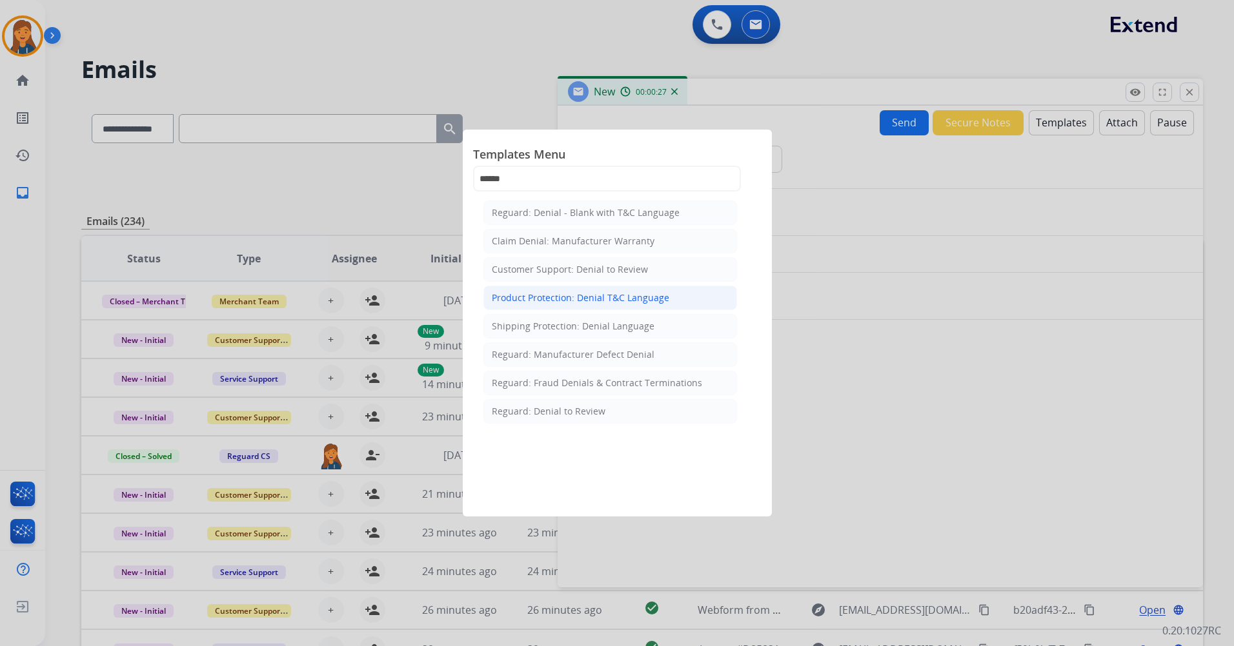
click at [599, 297] on div "Product Protection: Denial T&C Language" at bounding box center [580, 298] width 177 height 13
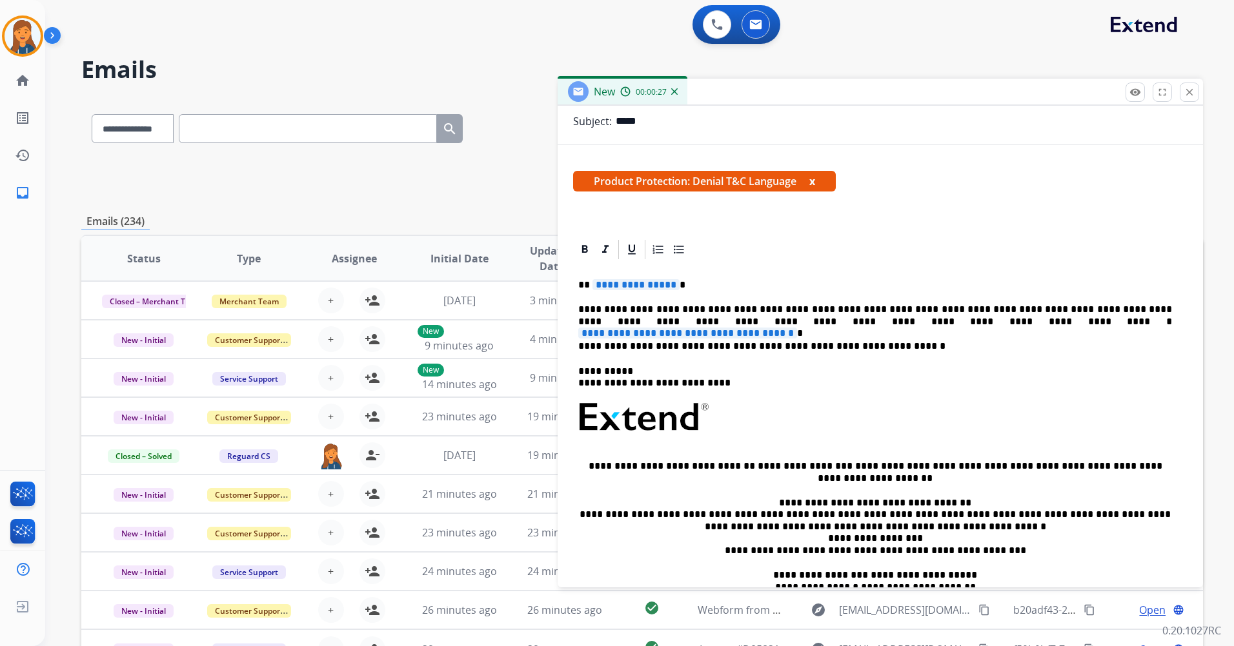
scroll to position [194, 0]
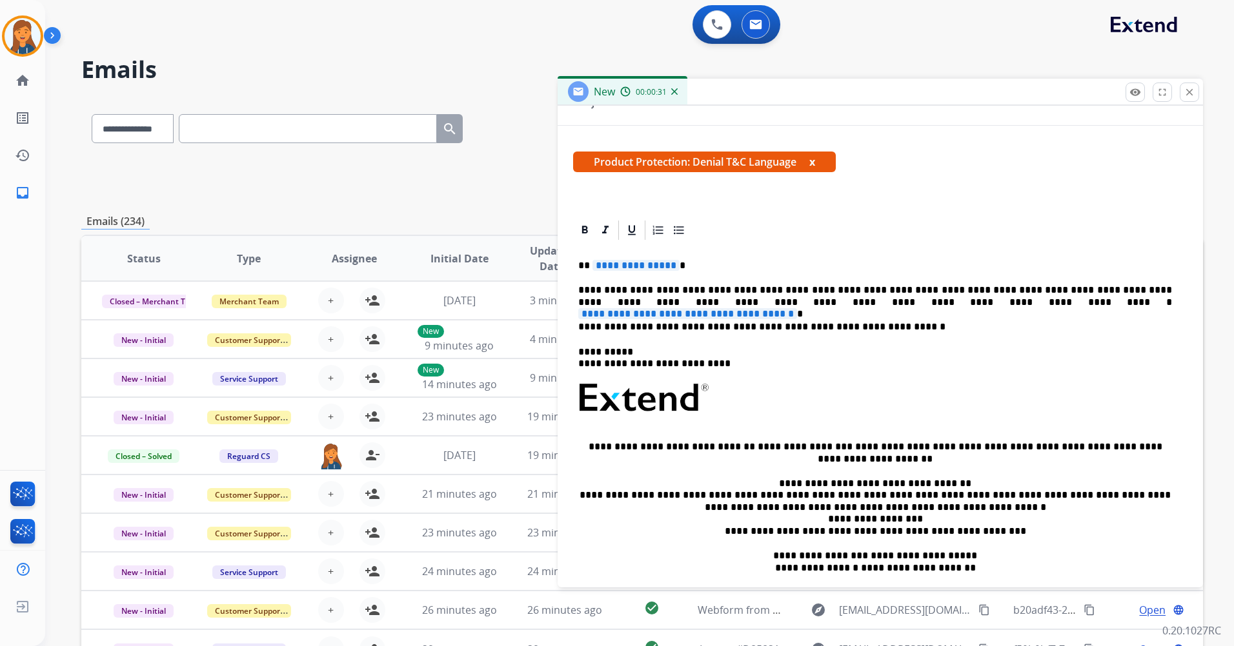
click at [619, 265] on span "**********" at bounding box center [635, 265] width 87 height 11
click at [797, 308] on span "**********" at bounding box center [687, 313] width 219 height 11
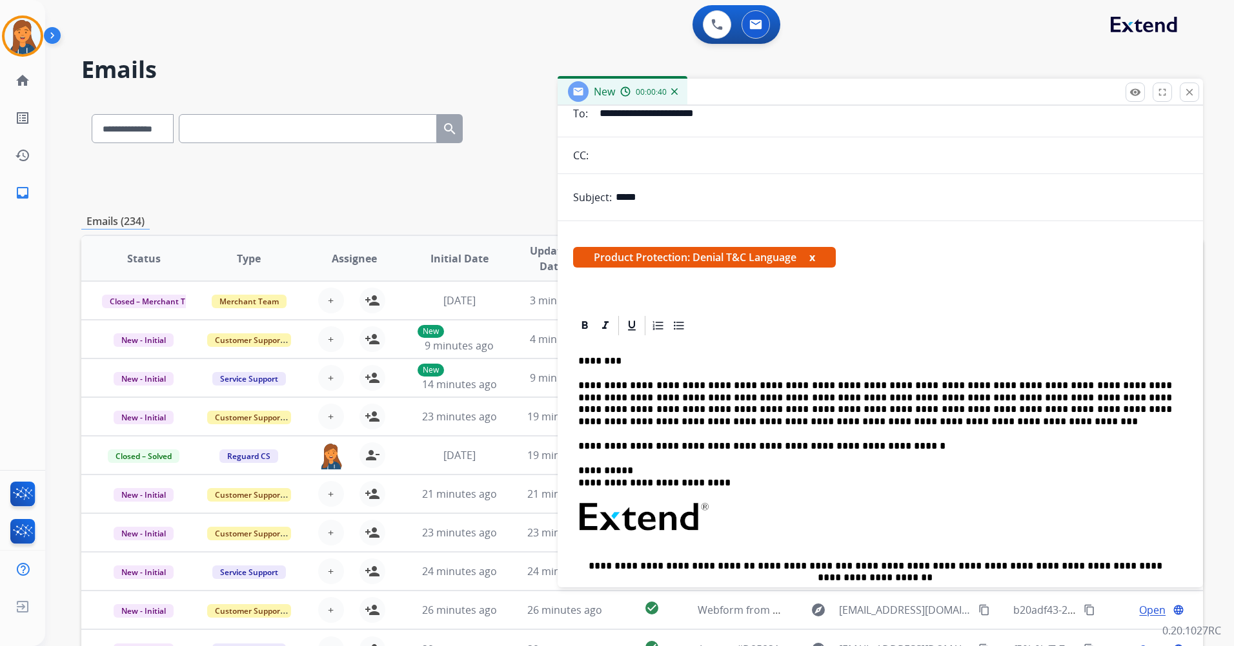
scroll to position [0, 0]
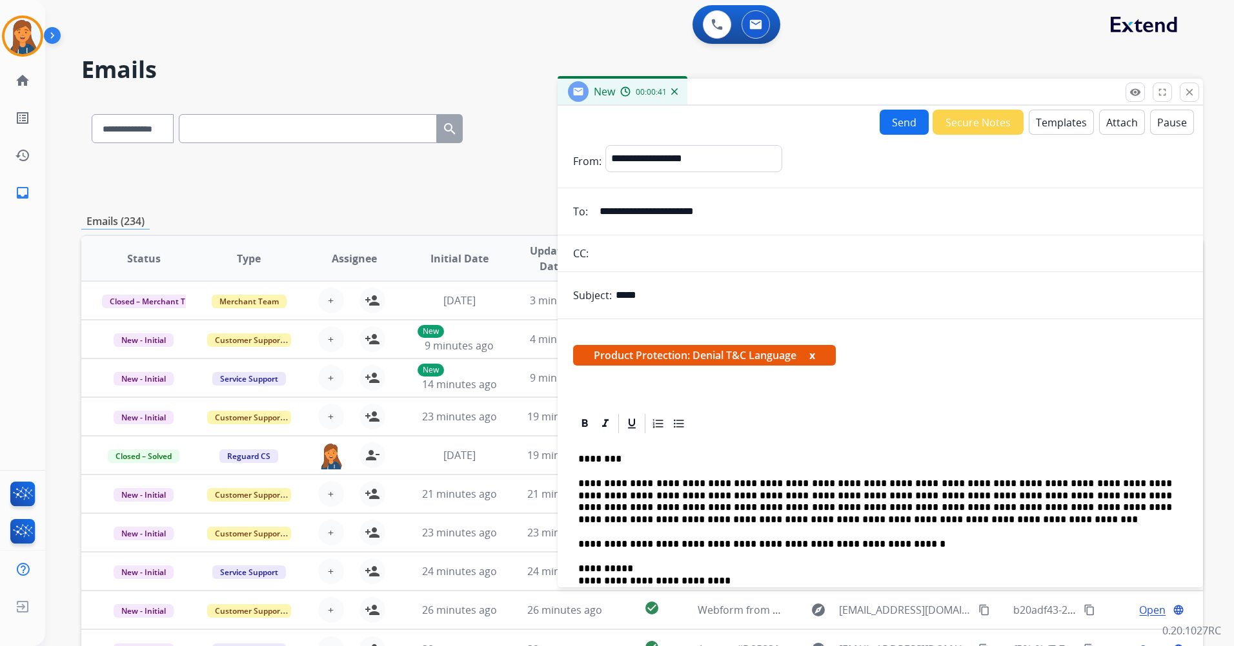
click at [1124, 113] on button "Attach" at bounding box center [1122, 122] width 46 height 25
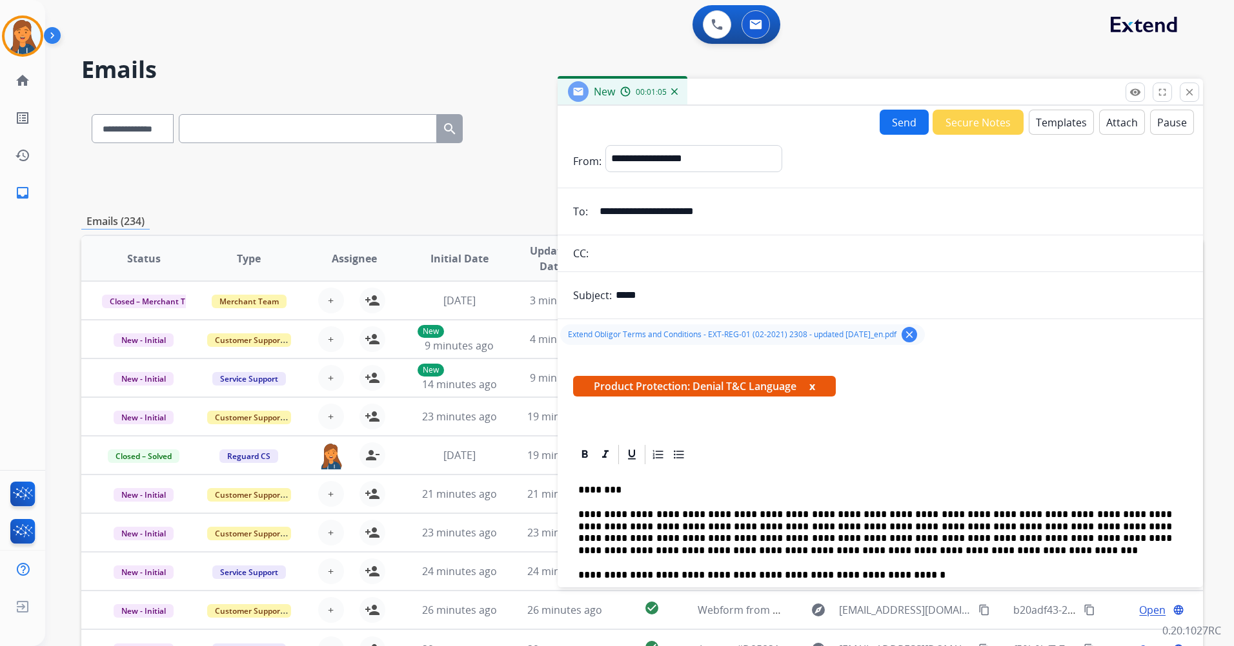
click at [905, 126] on button "Send" at bounding box center [903, 122] width 49 height 25
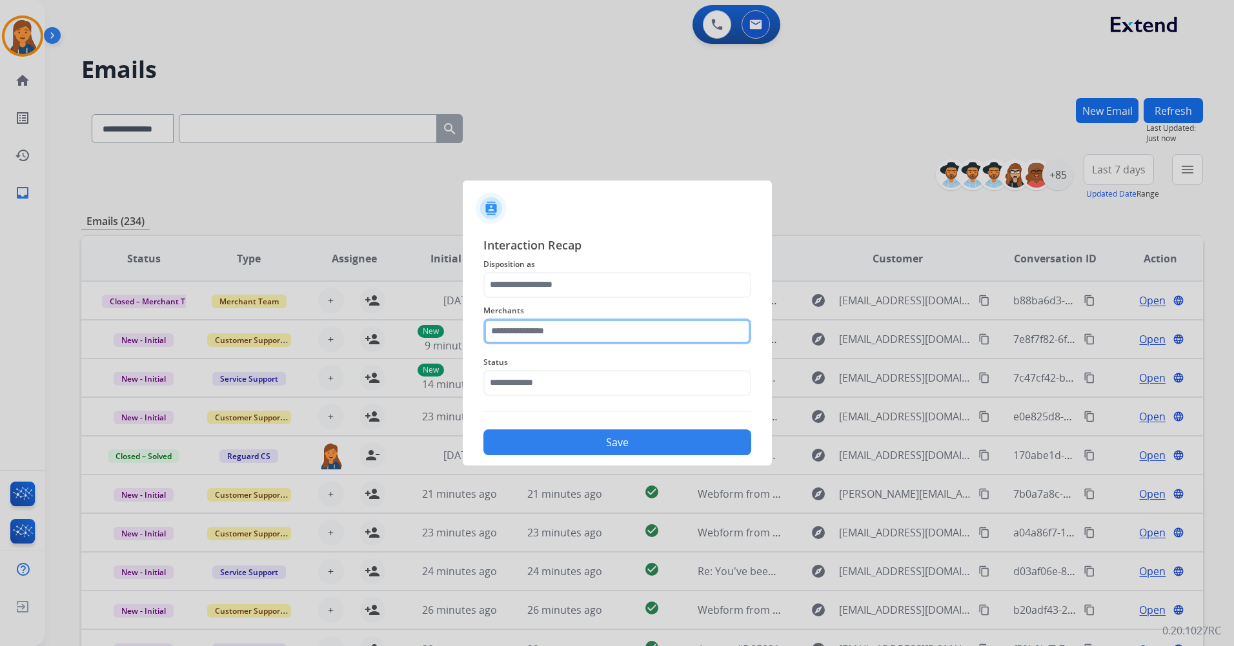
click at [564, 331] on input "text" at bounding box center [617, 332] width 268 height 26
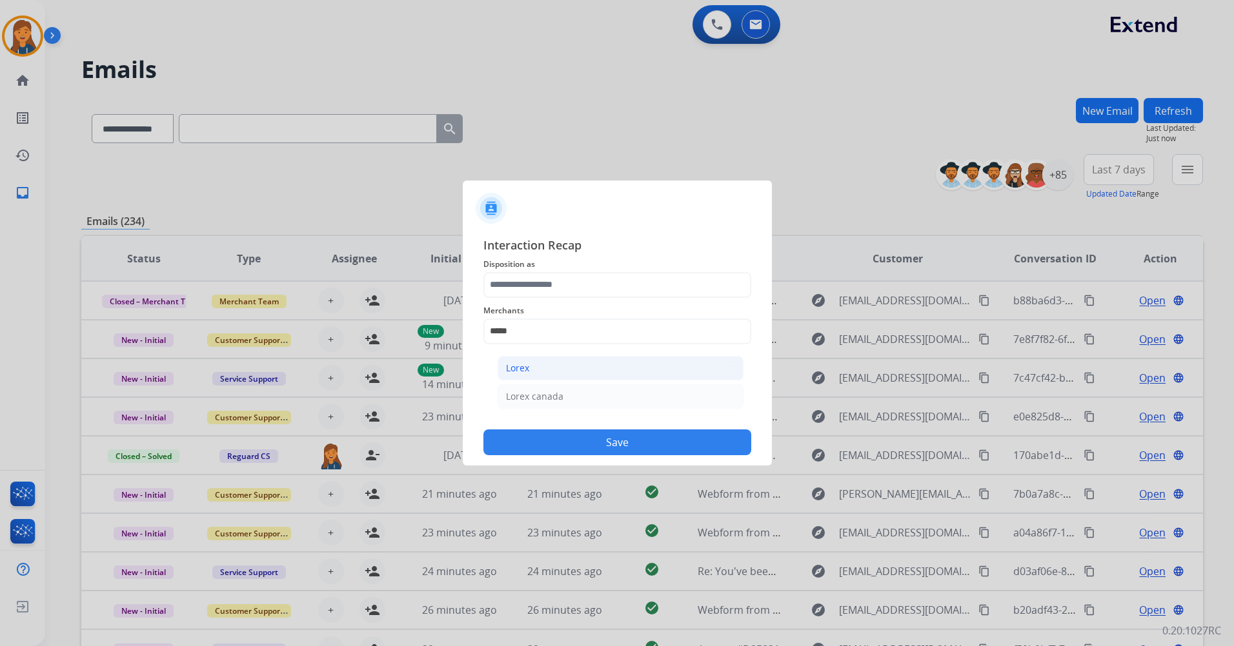
click at [518, 377] on li "Lorex" at bounding box center [620, 368] width 246 height 25
type input "*****"
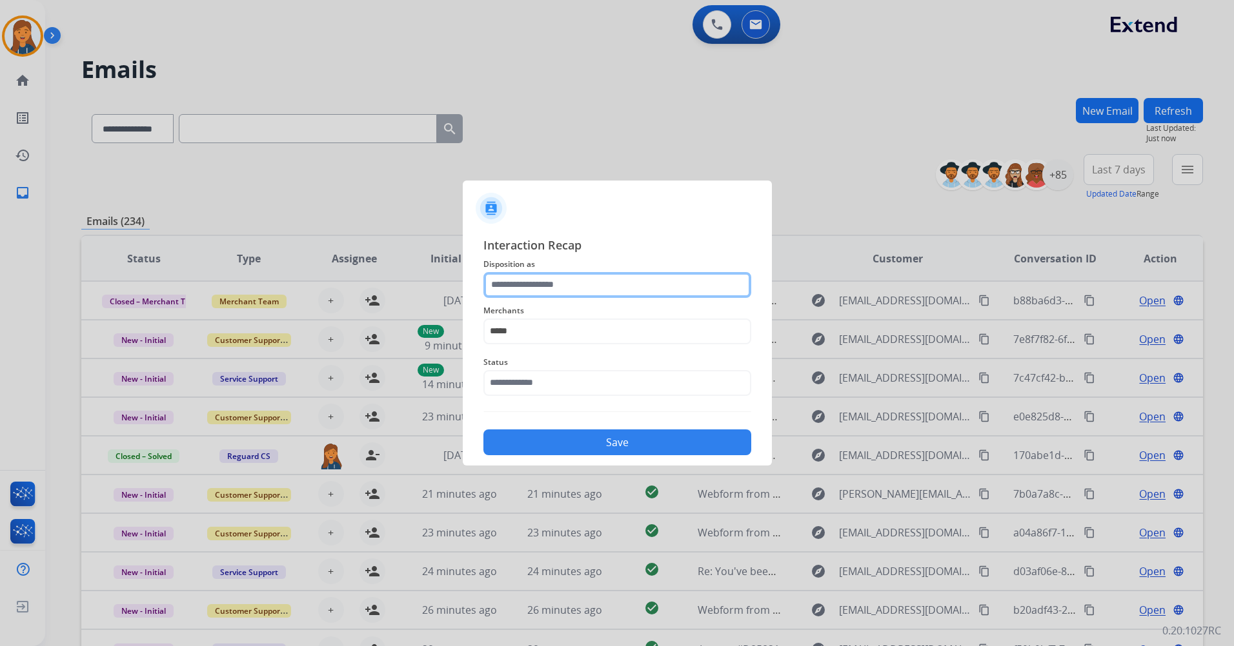
click at [541, 296] on input "text" at bounding box center [617, 285] width 268 height 26
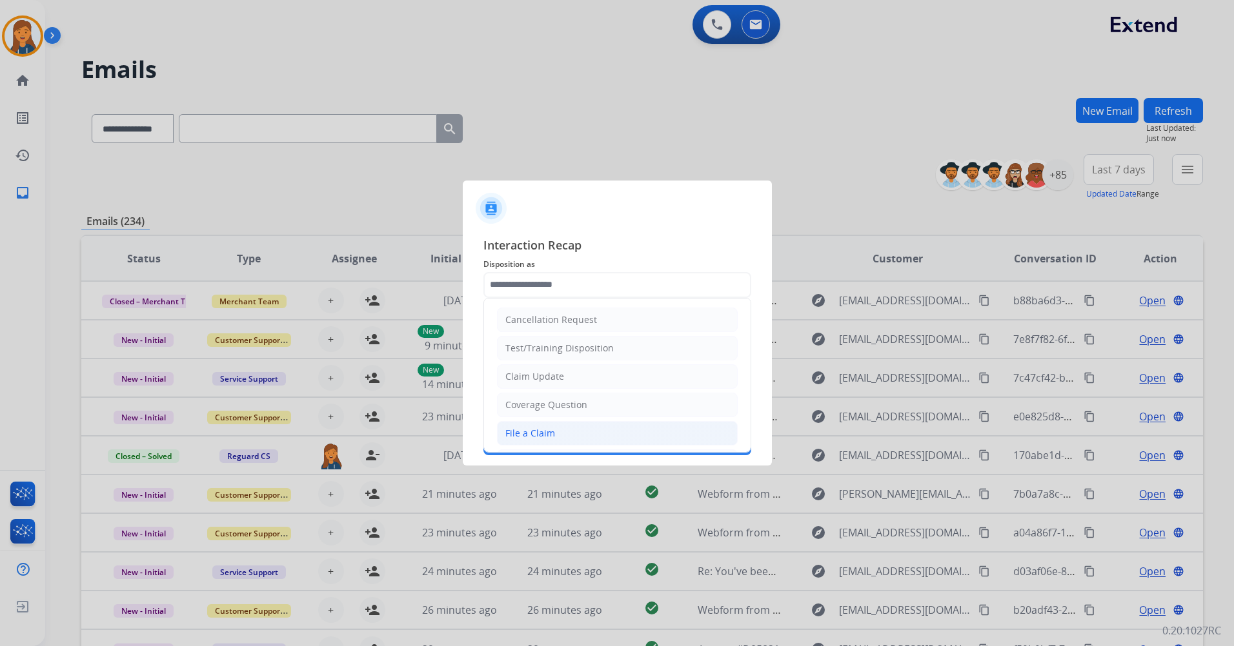
click at [543, 425] on li "File a Claim" at bounding box center [617, 433] width 241 height 25
type input "**********"
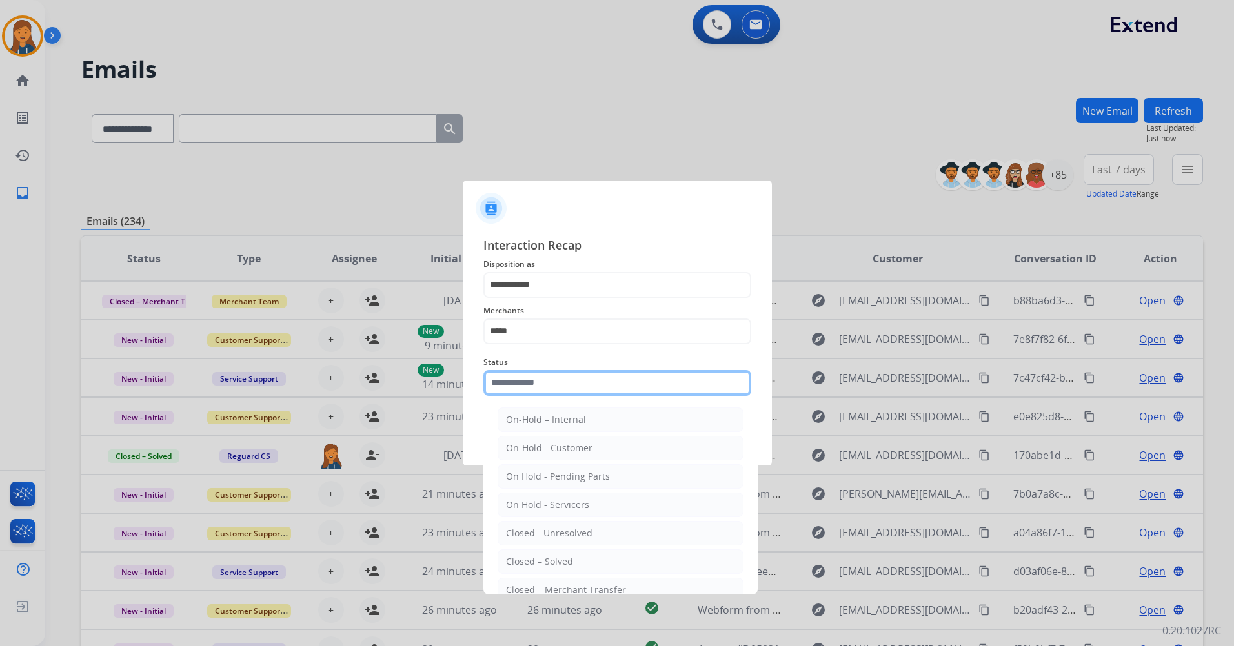
click at [539, 378] on input "text" at bounding box center [617, 383] width 268 height 26
click at [562, 570] on li "Closed – Solved" at bounding box center [620, 562] width 246 height 25
type input "**********"
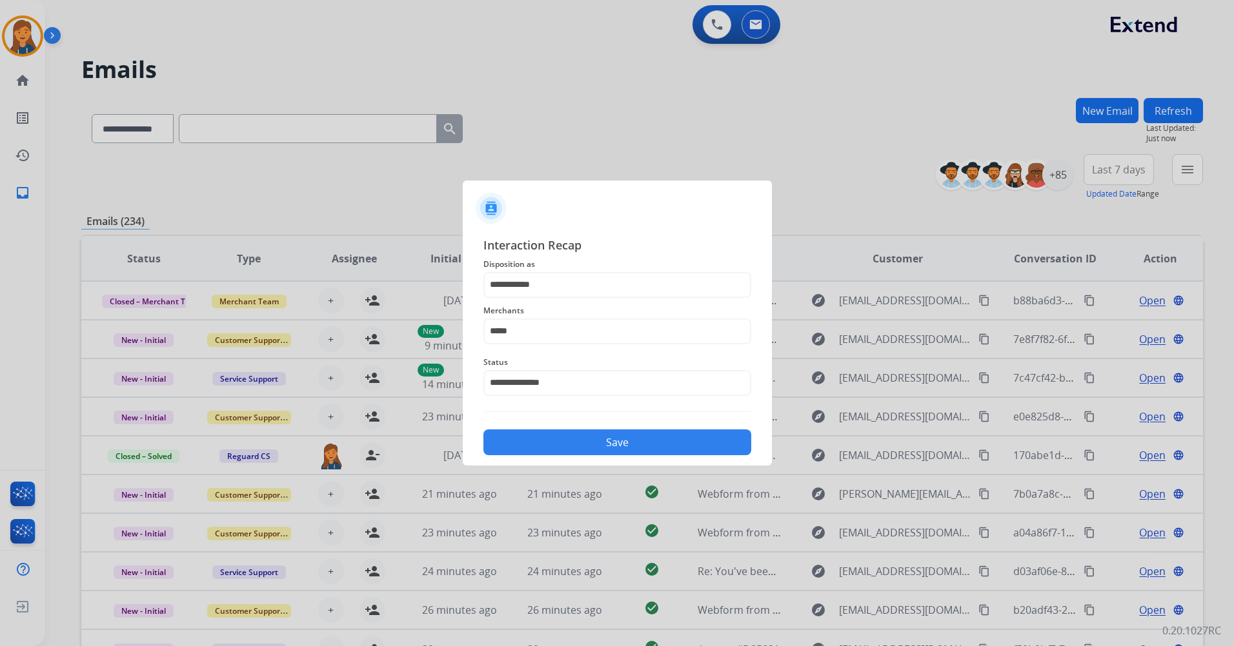
click at [555, 446] on button "Save" at bounding box center [617, 443] width 268 height 26
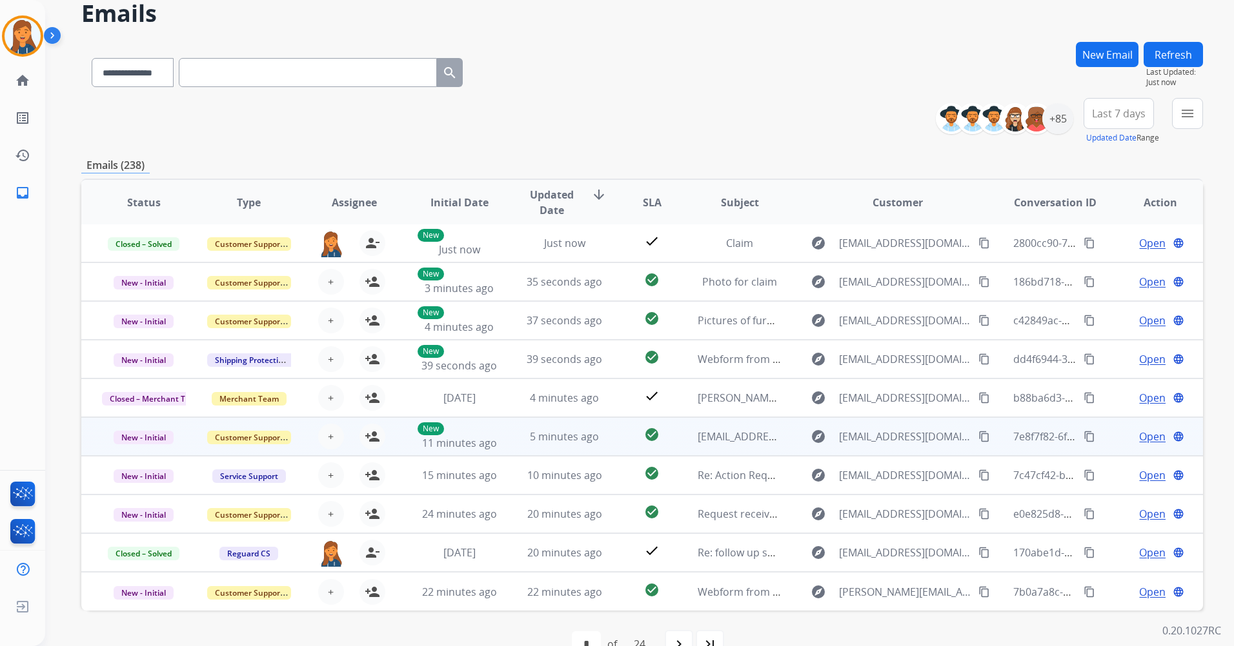
scroll to position [88, 0]
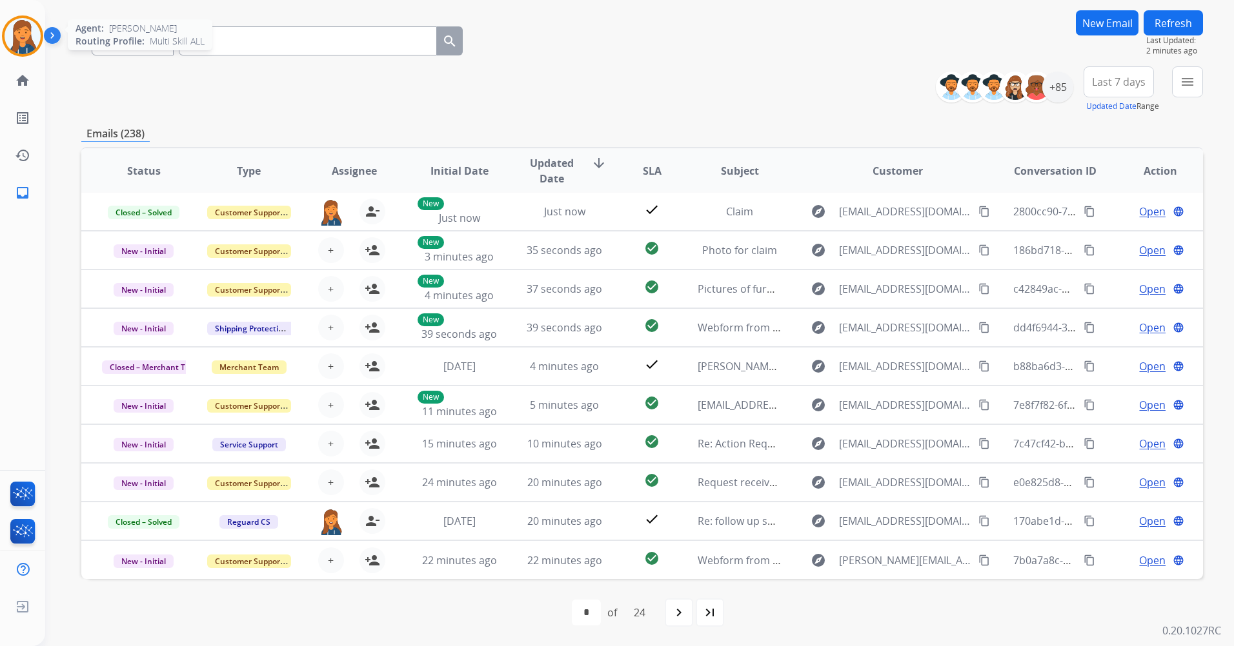
click at [15, 38] on img at bounding box center [23, 36] width 36 height 36
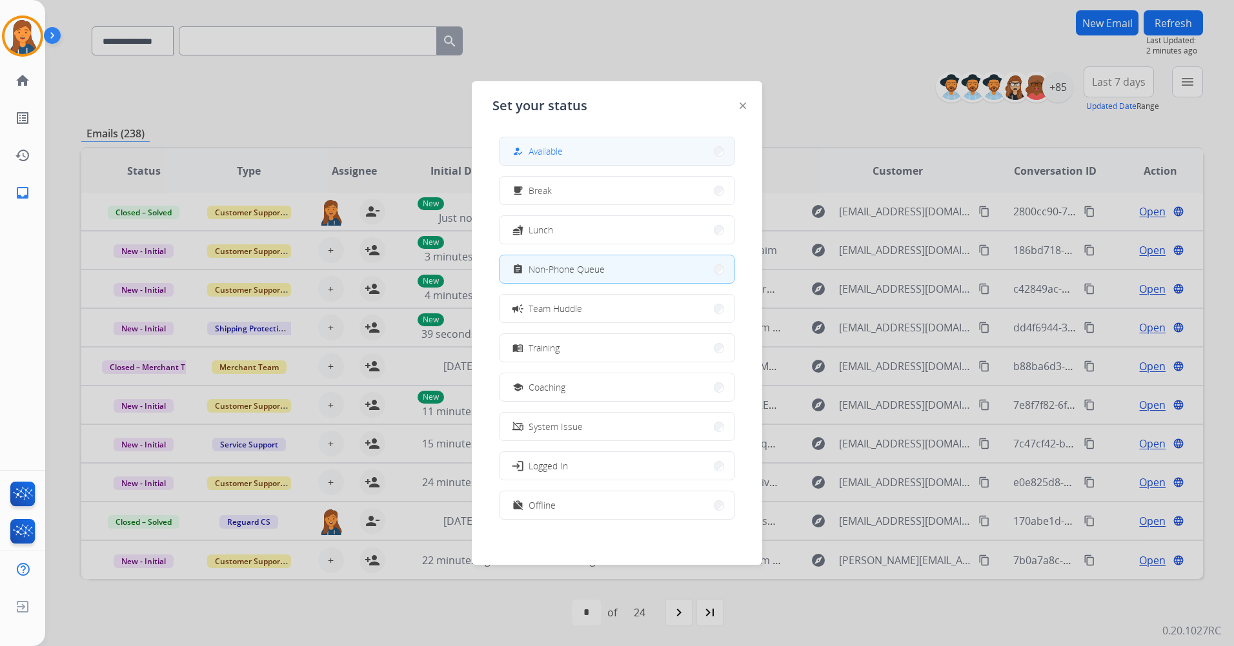
click at [569, 154] on button "how_to_reg Available" at bounding box center [616, 151] width 235 height 28
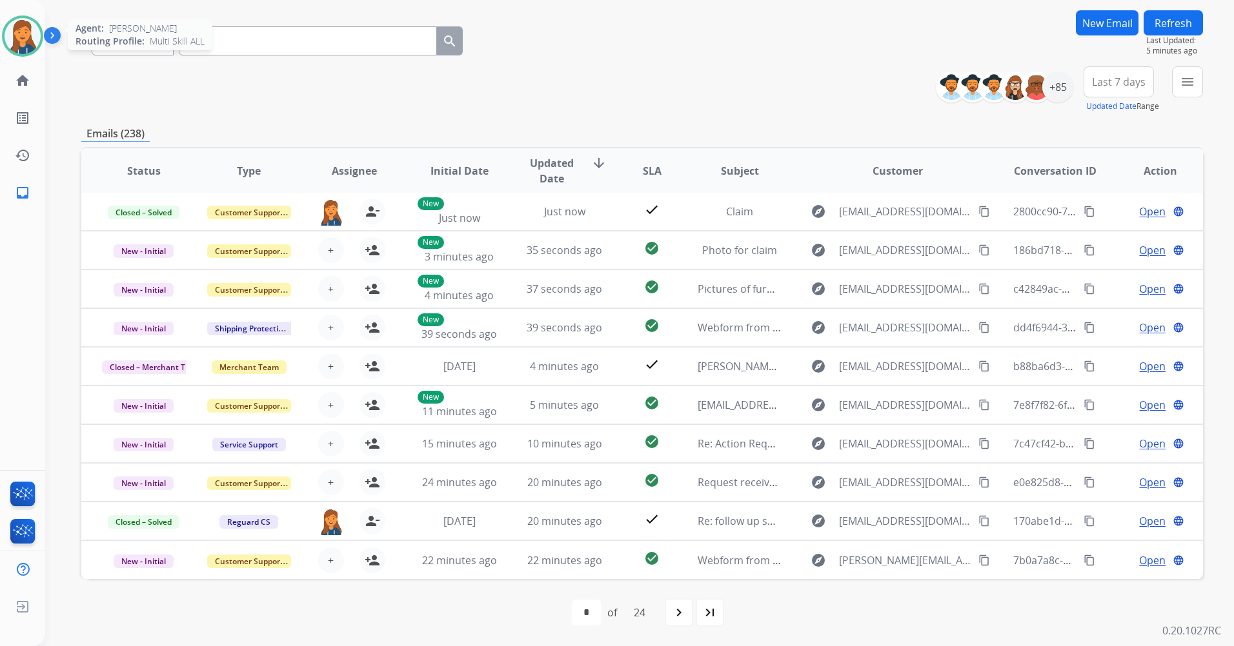
click at [11, 35] on img at bounding box center [23, 36] width 36 height 36
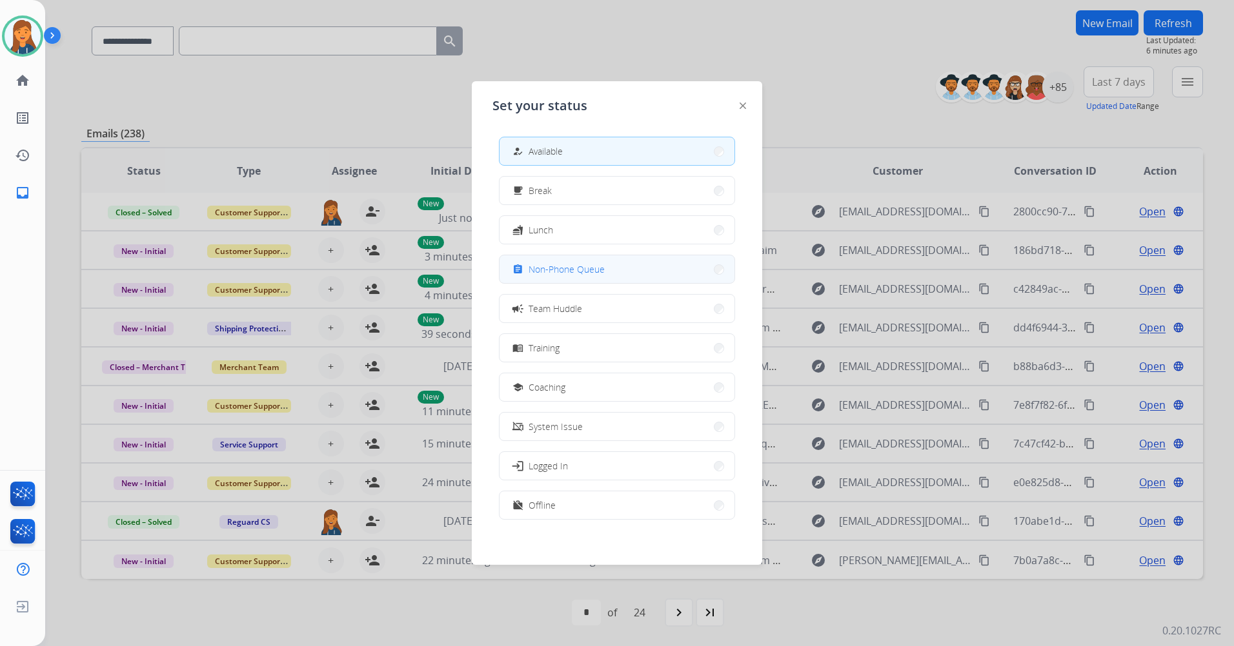
click at [574, 270] on span "Non-Phone Queue" at bounding box center [566, 270] width 76 height 14
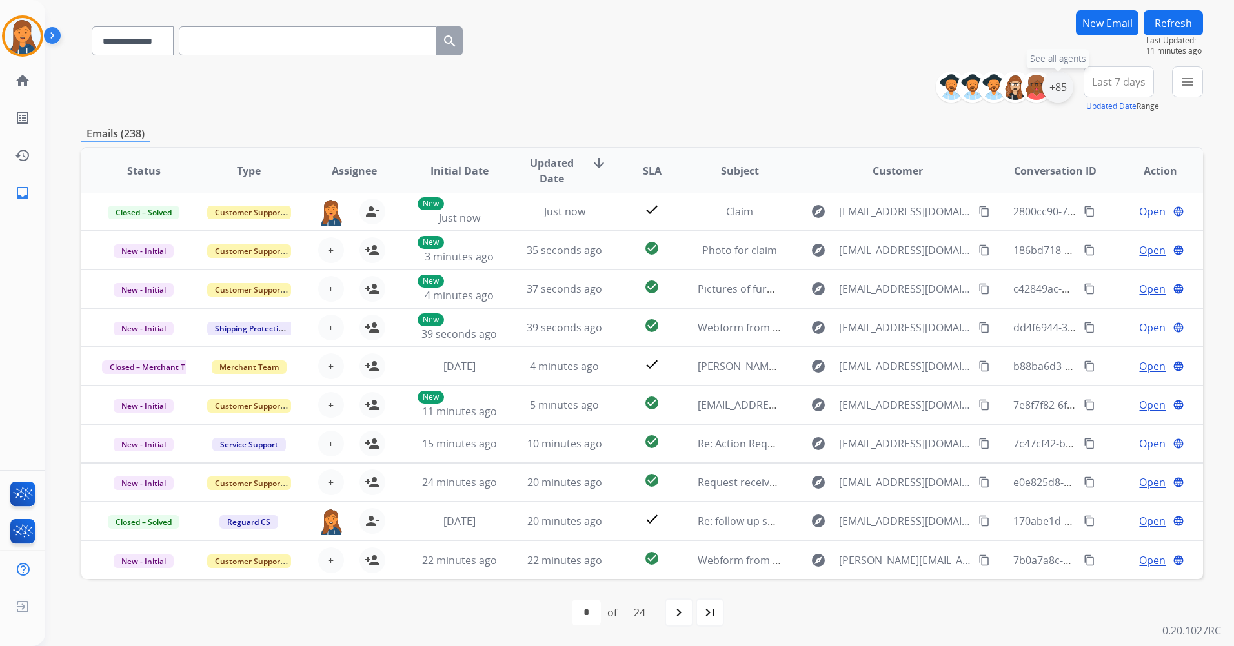
click at [1053, 82] on div "+85" at bounding box center [1057, 87] width 31 height 31
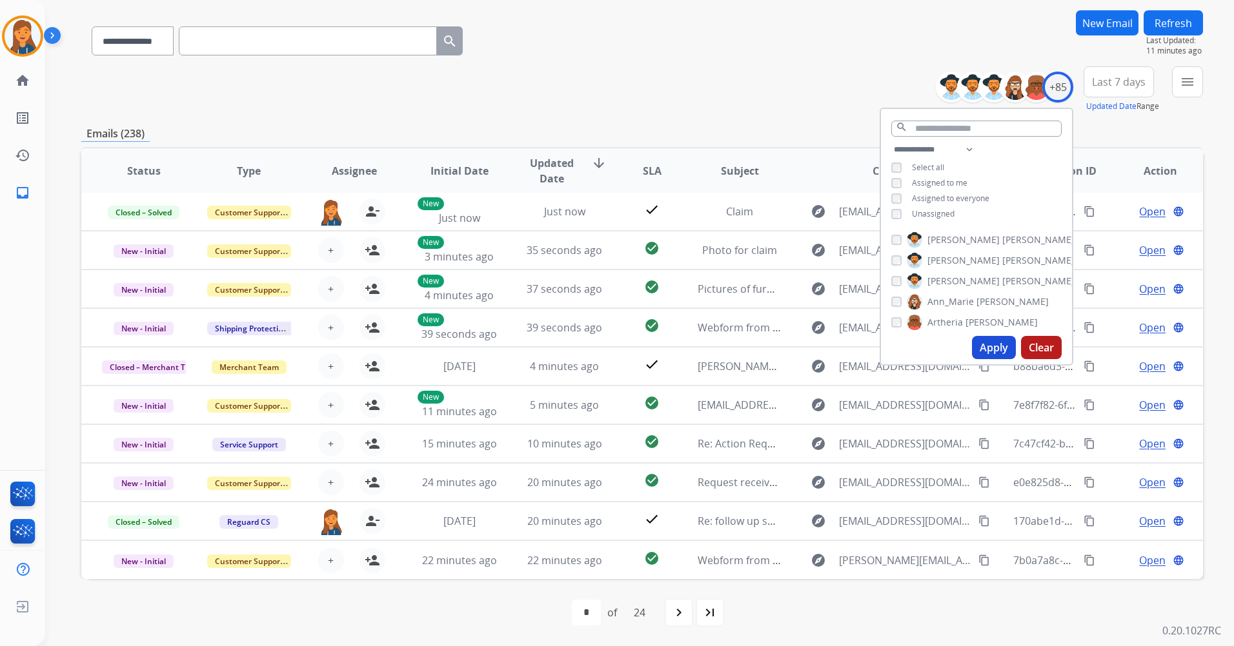
click at [1101, 24] on button "New Email" at bounding box center [1106, 22] width 63 height 25
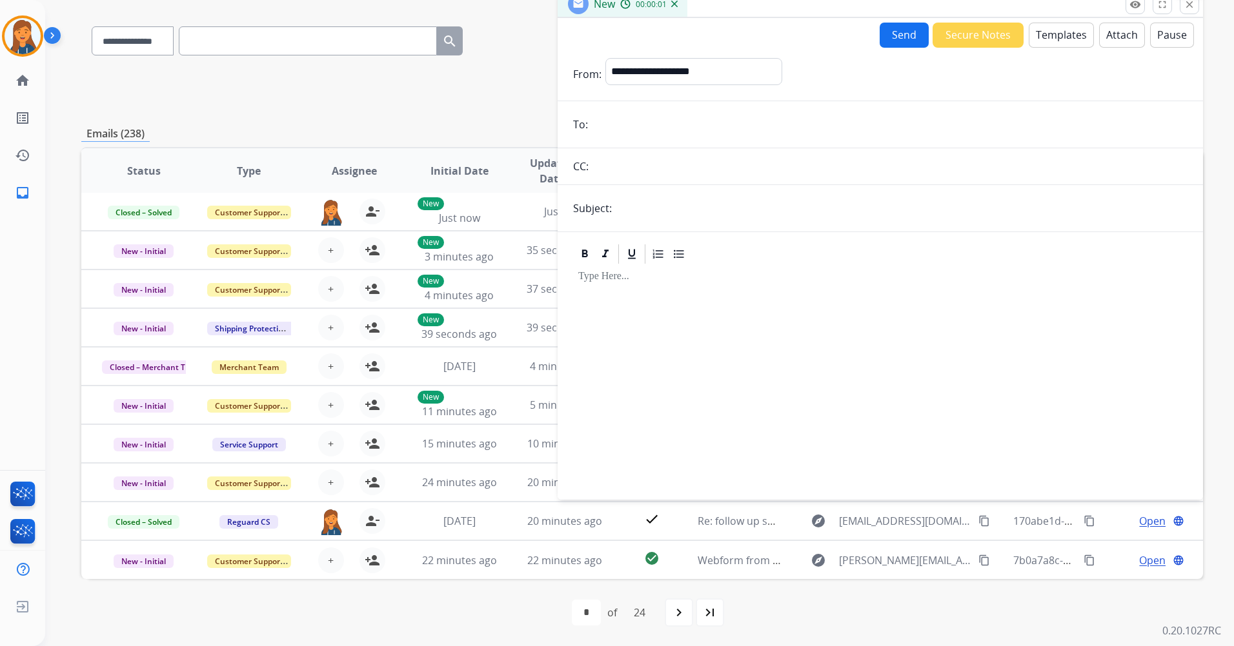
drag, startPoint x: 1195, startPoint y: 7, endPoint x: 1043, endPoint y: 39, distance: 155.0
click at [1194, 7] on button "close Close" at bounding box center [1188, 4] width 19 height 19
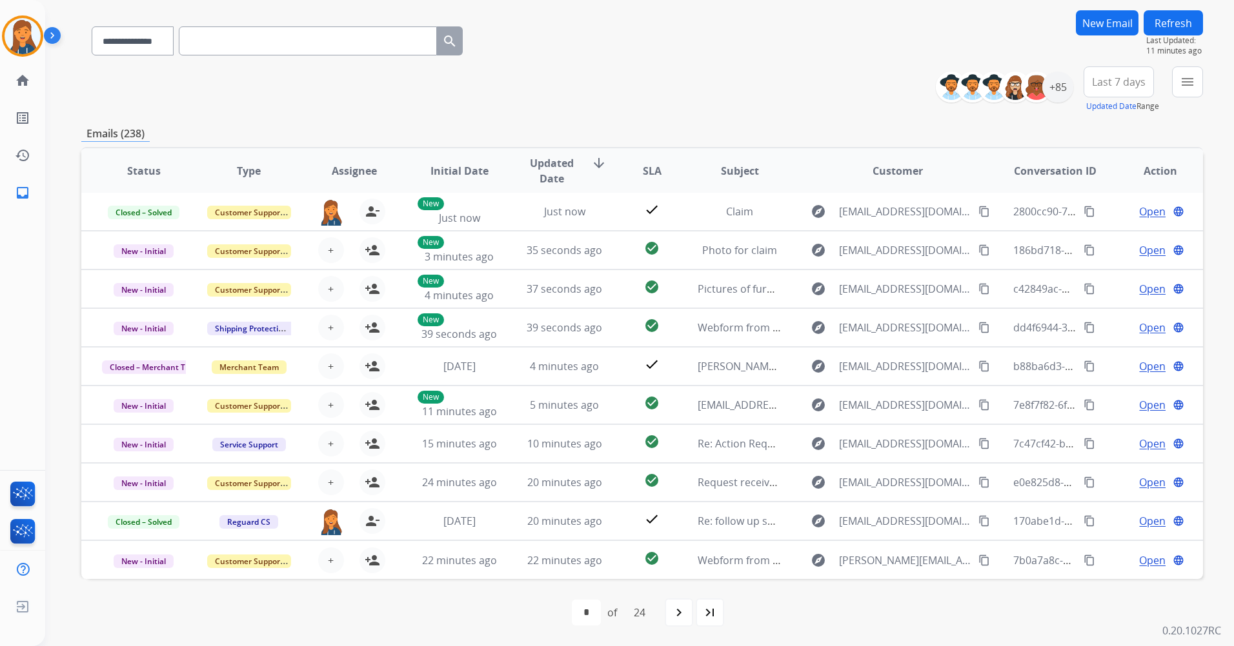
click at [385, 45] on input "text" at bounding box center [308, 40] width 258 height 29
paste input "**********"
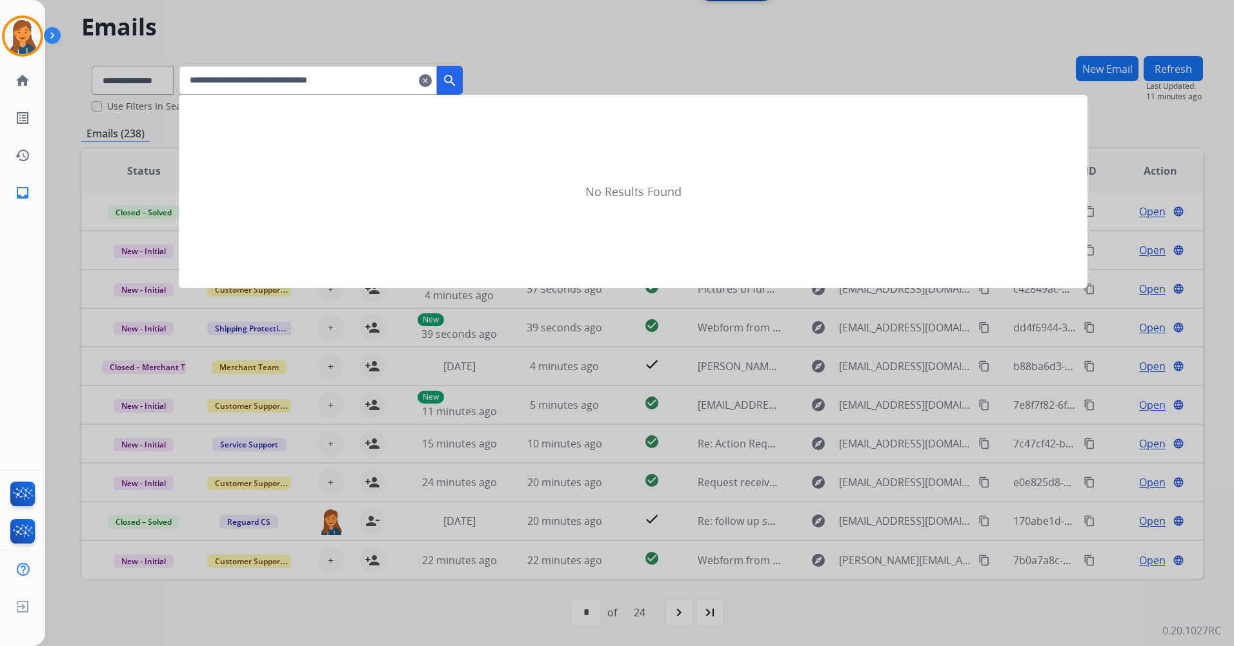
scroll to position [43, 0]
type input "**********"
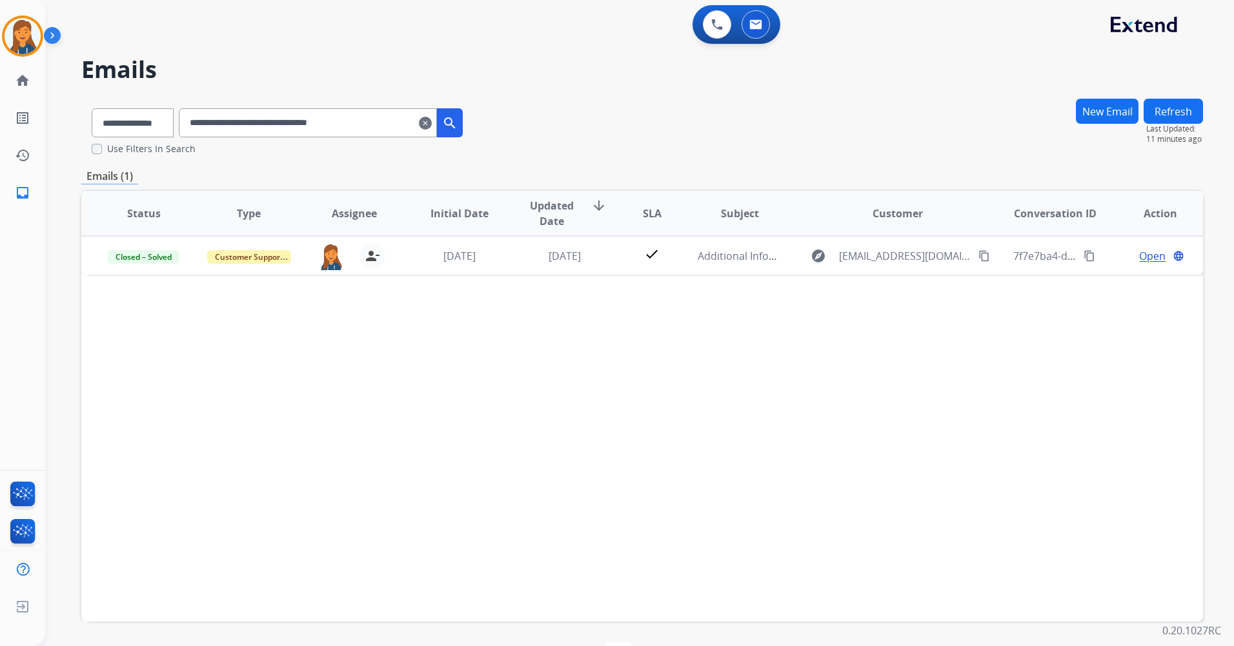
scroll to position [0, 0]
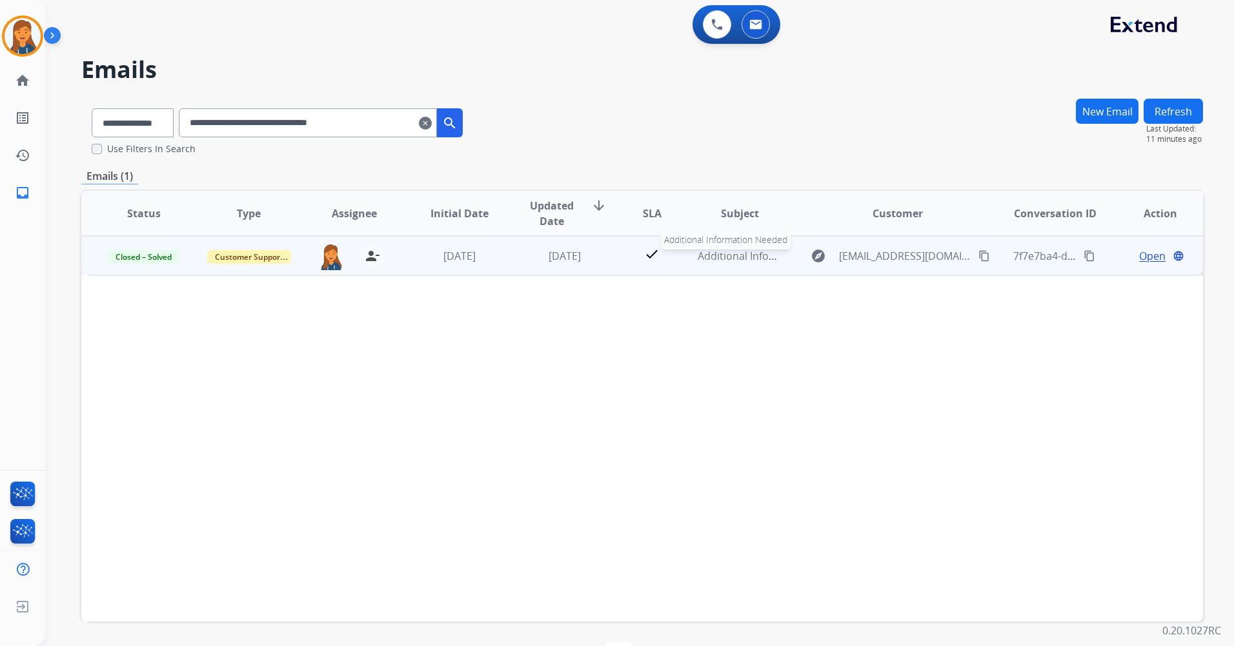
click at [721, 252] on span "Additional Information Needed" at bounding box center [772, 256] width 151 height 14
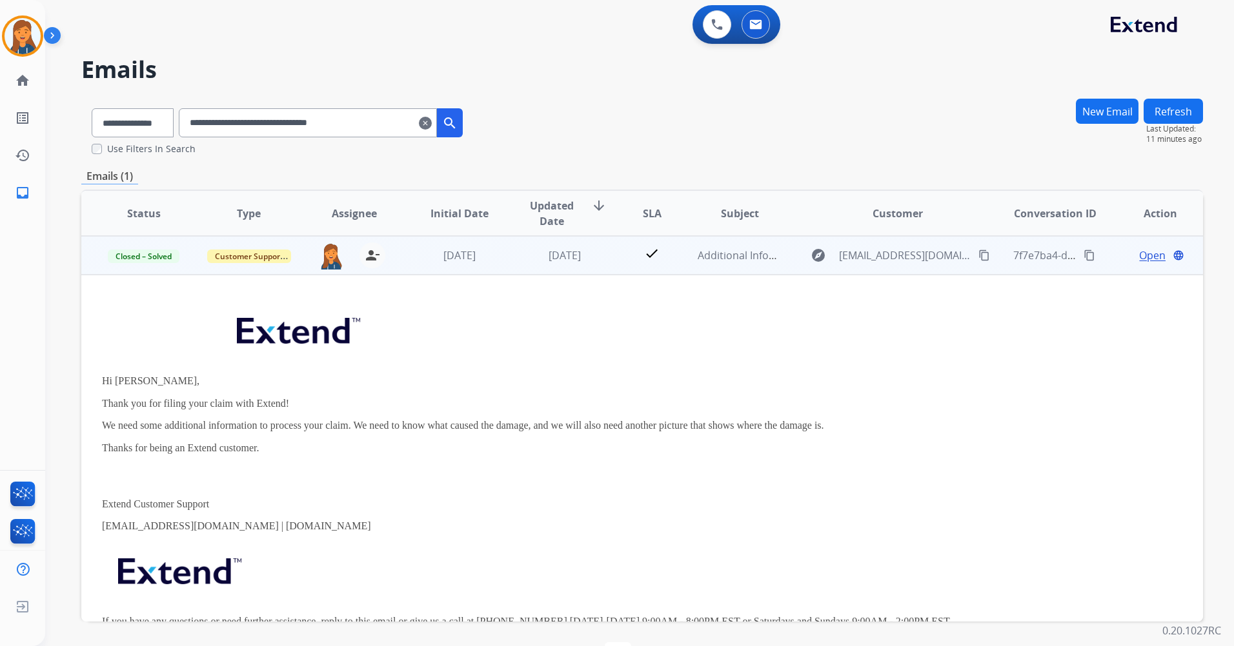
click at [1139, 254] on span "Open" at bounding box center [1152, 255] width 26 height 15
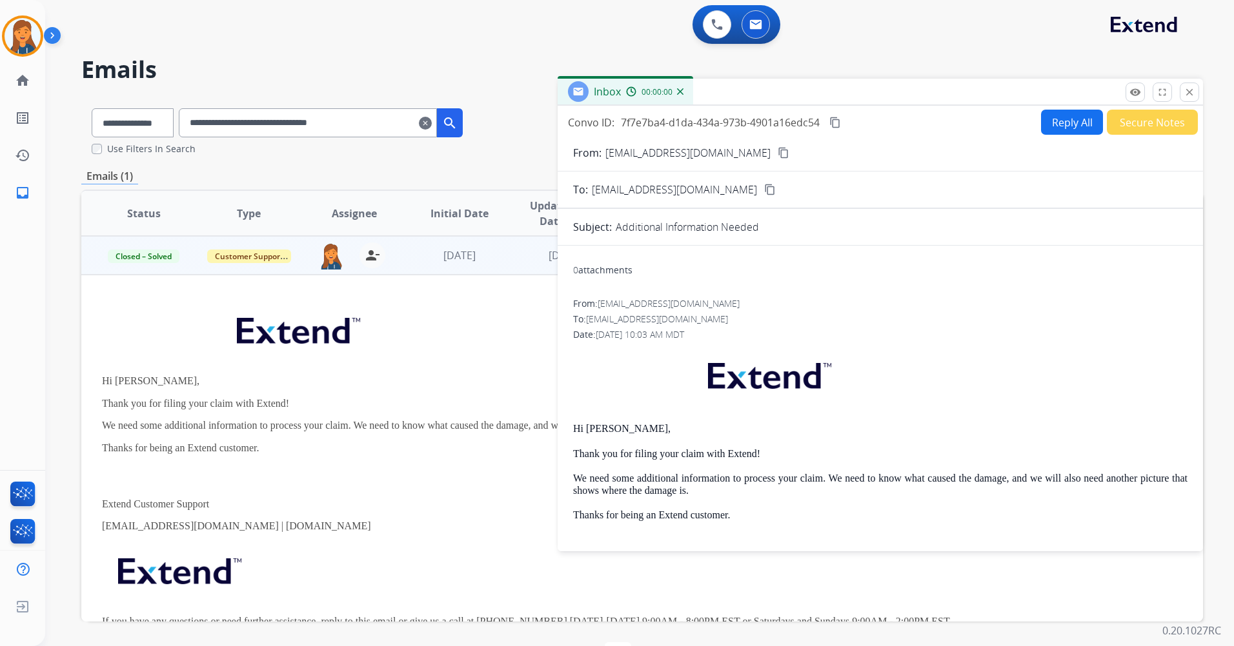
click at [1059, 121] on button "Reply All" at bounding box center [1072, 122] width 62 height 25
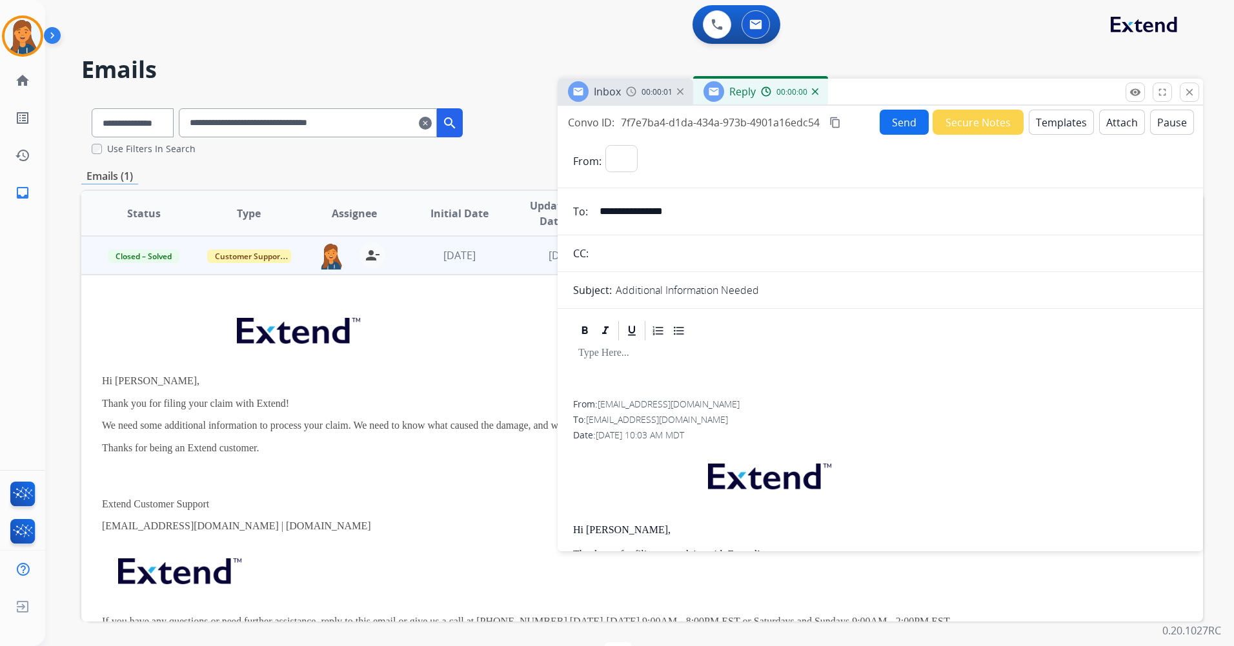
select select "**********"
click at [1070, 115] on button "Templates" at bounding box center [1060, 122] width 65 height 25
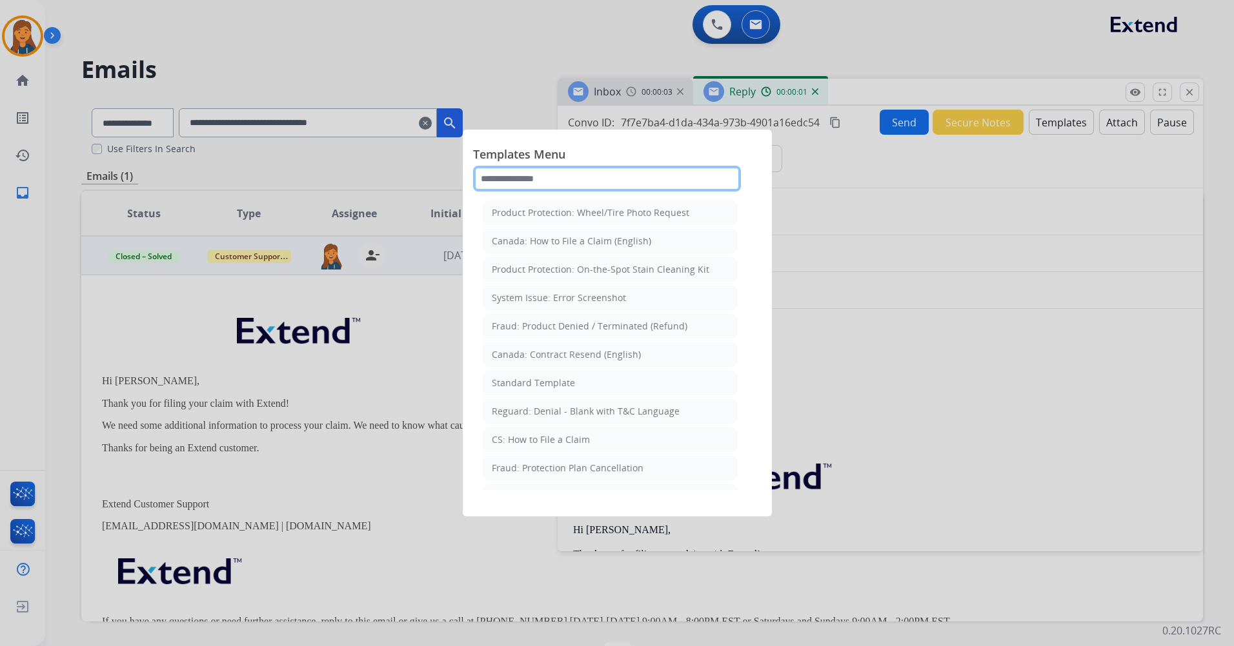
click at [615, 168] on input "text" at bounding box center [607, 179] width 268 height 26
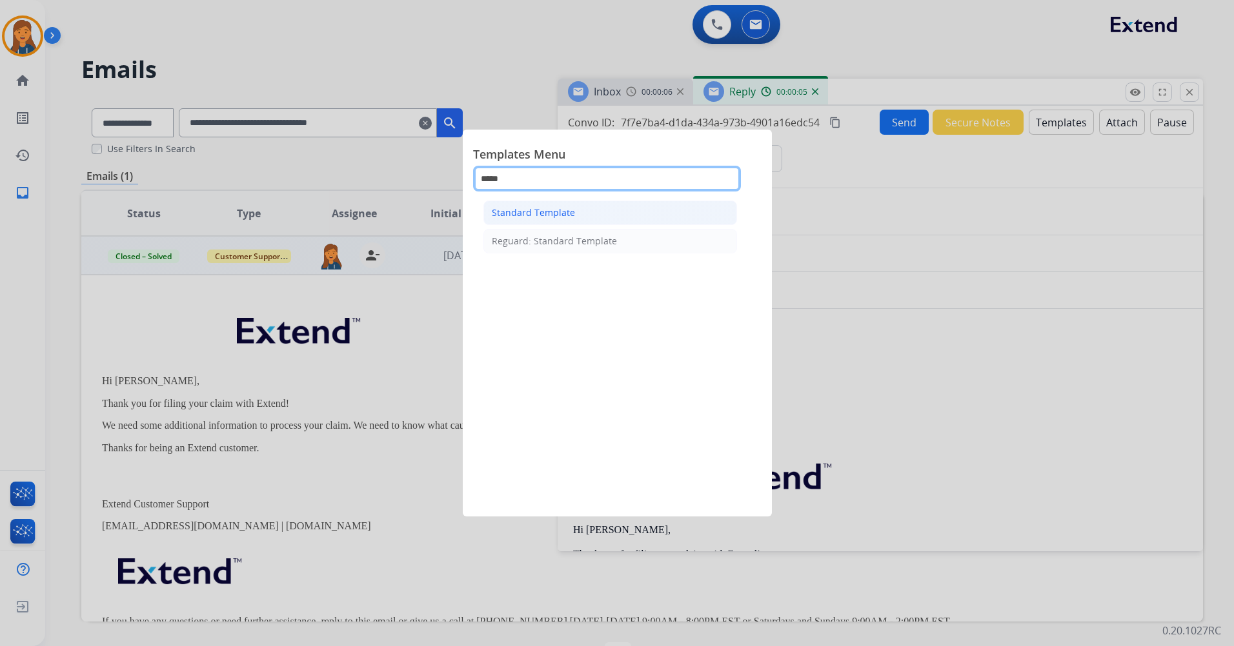
type input "*****"
click at [563, 215] on div "Standard Template" at bounding box center [533, 212] width 83 height 13
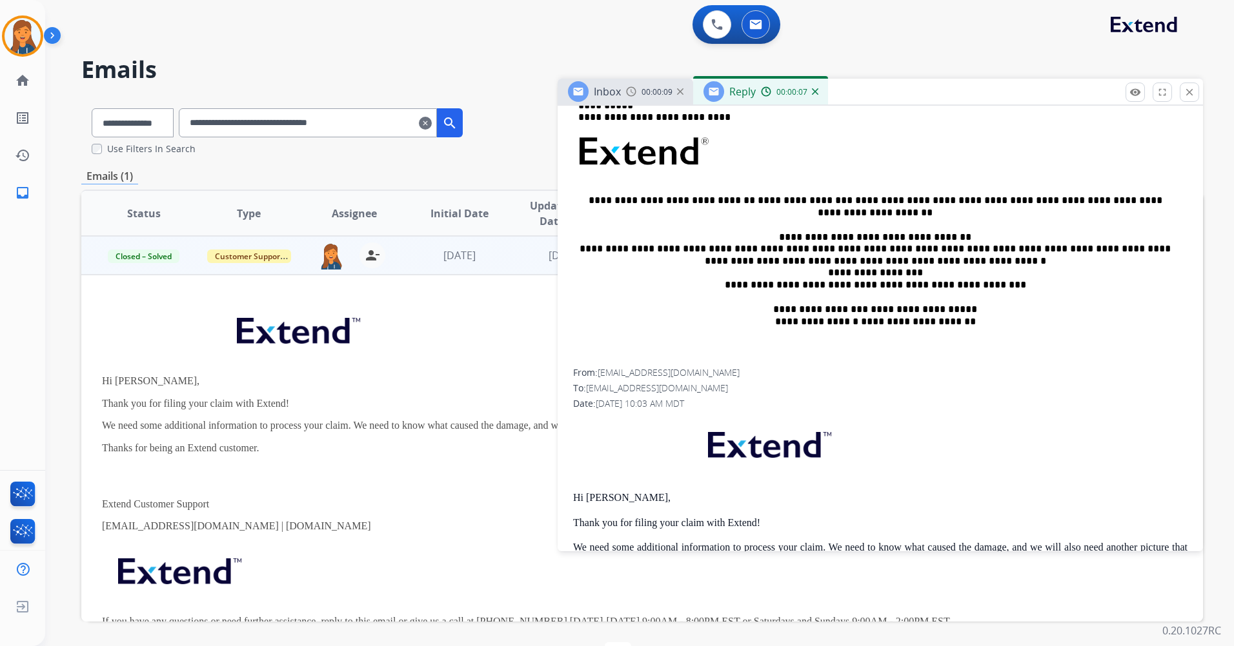
scroll to position [516, 0]
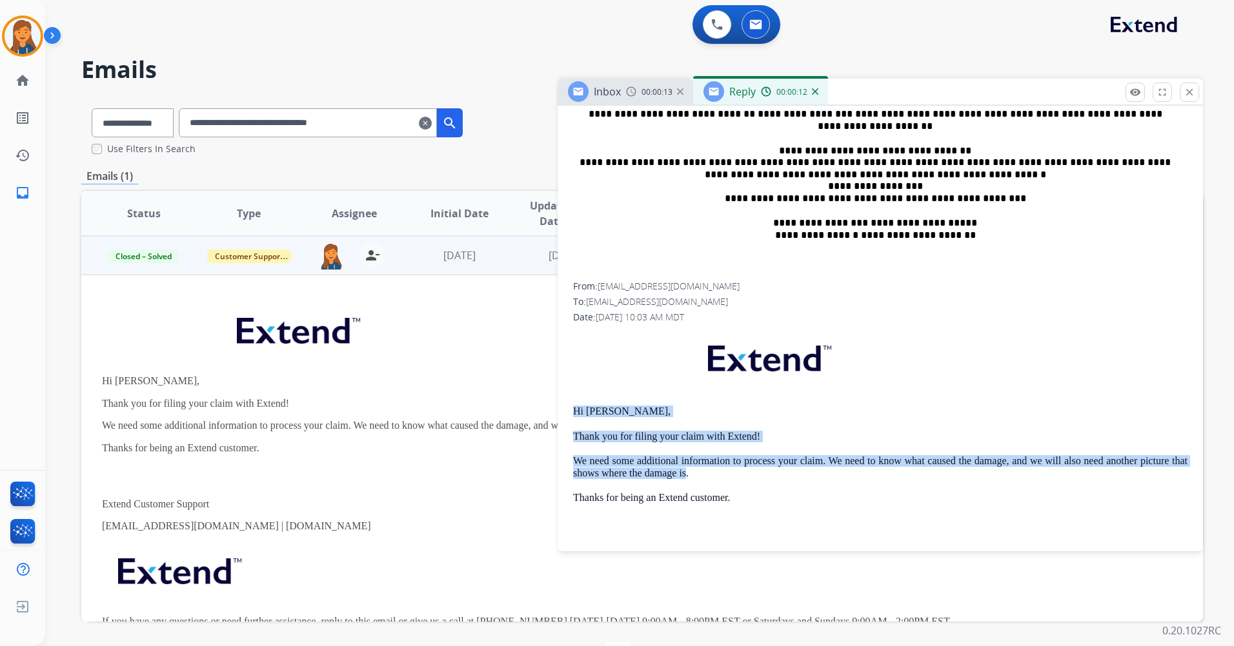
drag, startPoint x: 570, startPoint y: 408, endPoint x: 687, endPoint y: 474, distance: 134.4
click at [687, 474] on div "**********" at bounding box center [879, 518] width 645 height 1265
copy div "Hi Brian, Thank you for filing your claim with Extend! We need some additional …"
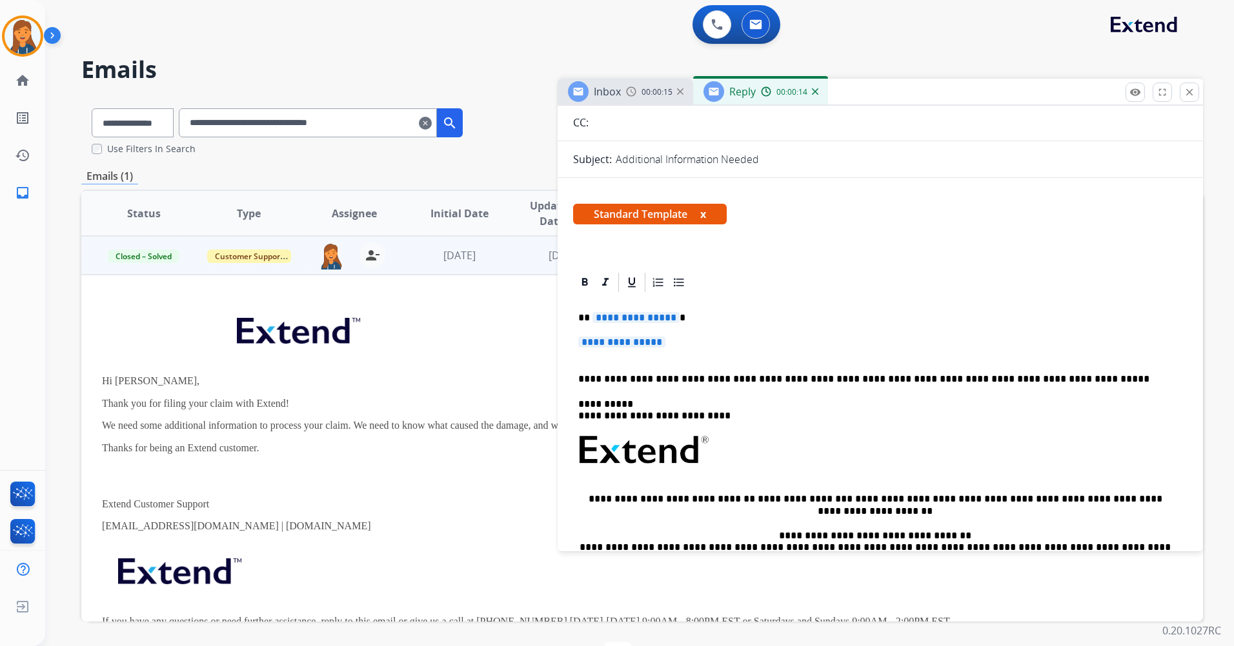
scroll to position [129, 0]
drag, startPoint x: 685, startPoint y: 346, endPoint x: 570, endPoint y: 308, distance: 121.4
paste div
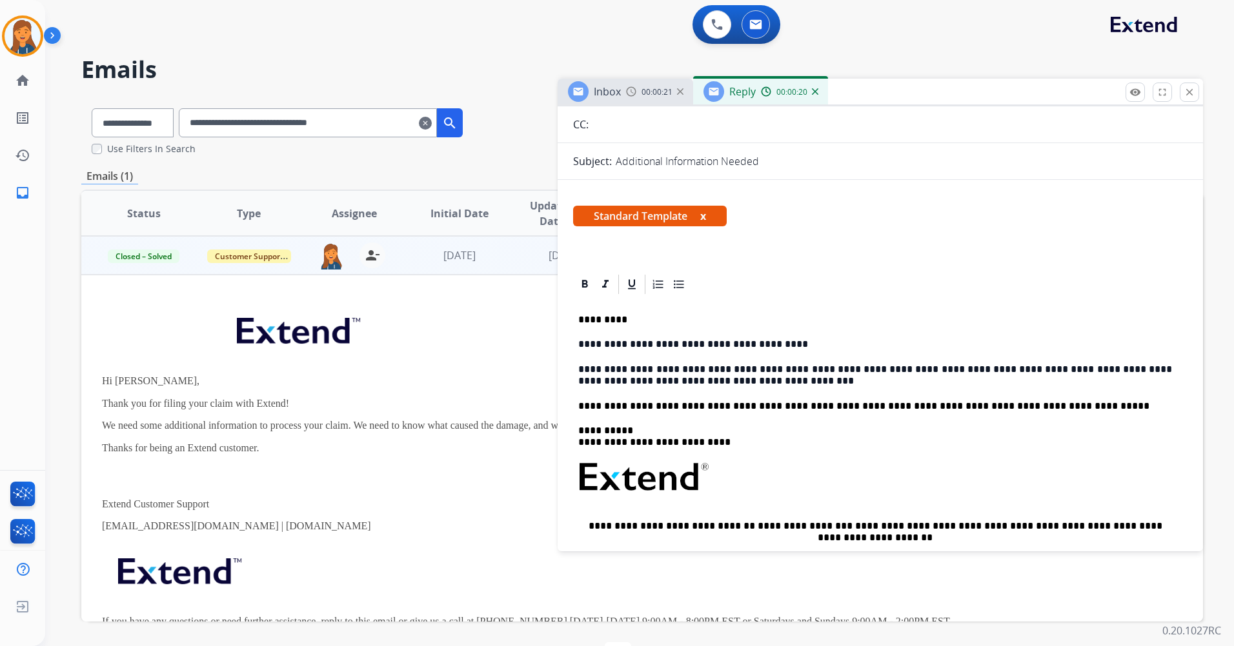
scroll to position [0, 0]
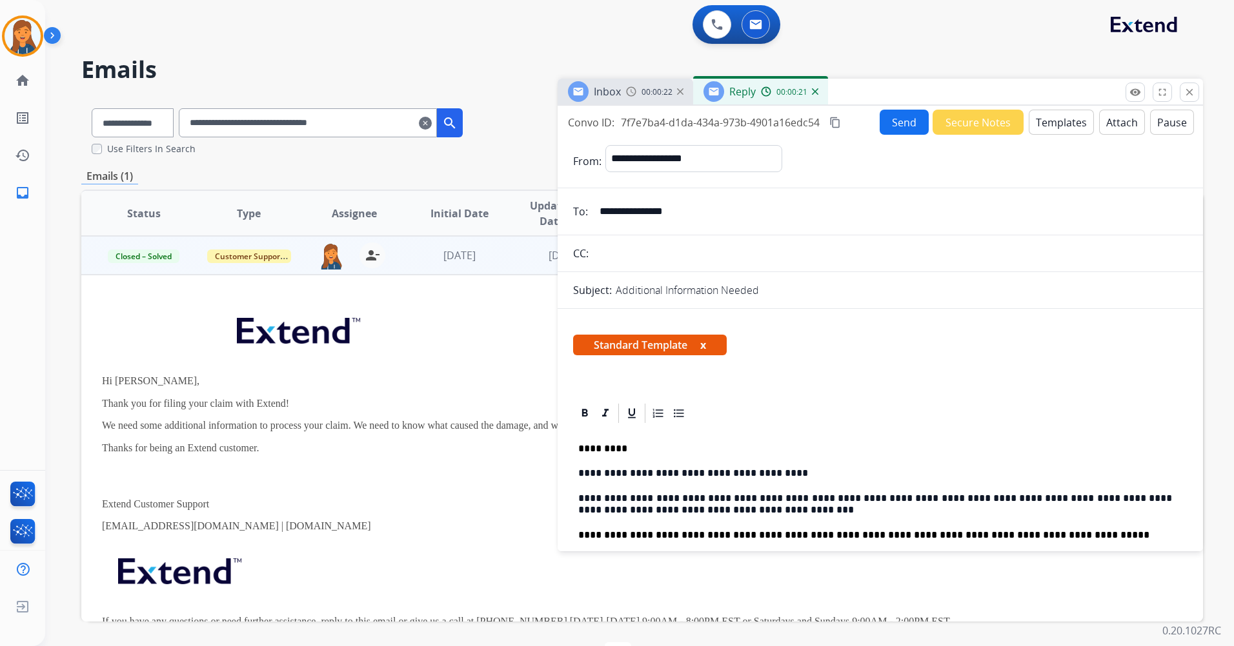
click at [837, 125] on mat-icon "content_copy" at bounding box center [835, 123] width 12 height 12
click at [886, 121] on button "Send" at bounding box center [903, 122] width 49 height 25
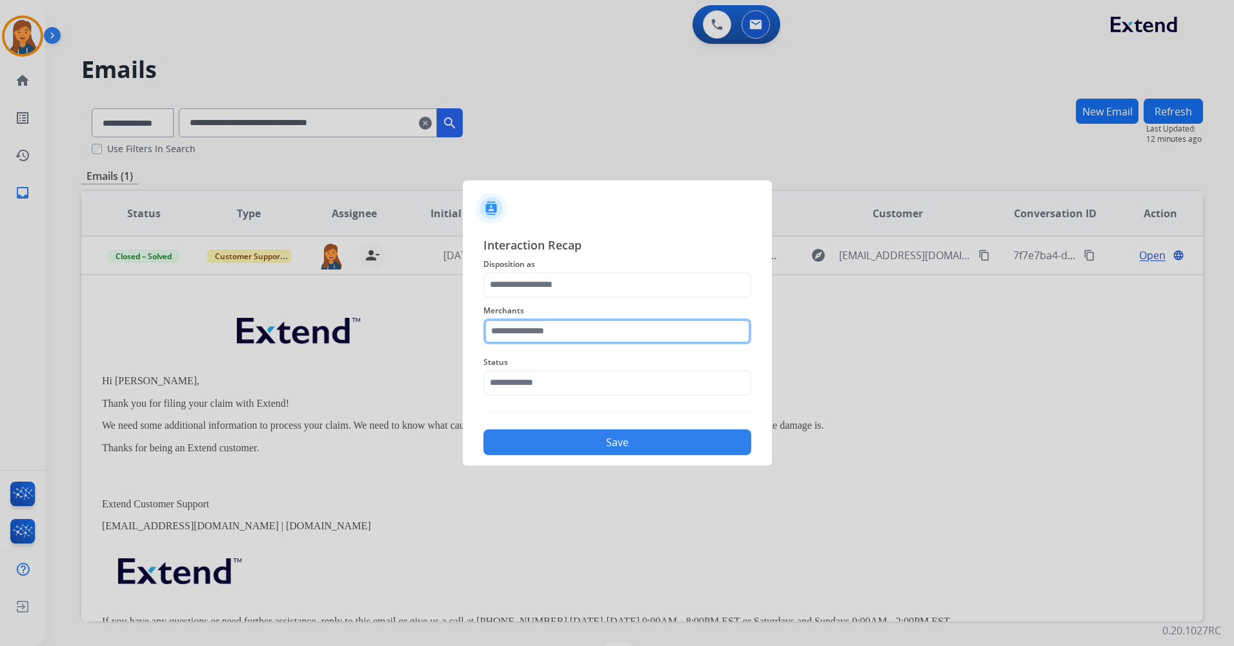
click at [548, 338] on input "text" at bounding box center [617, 332] width 268 height 26
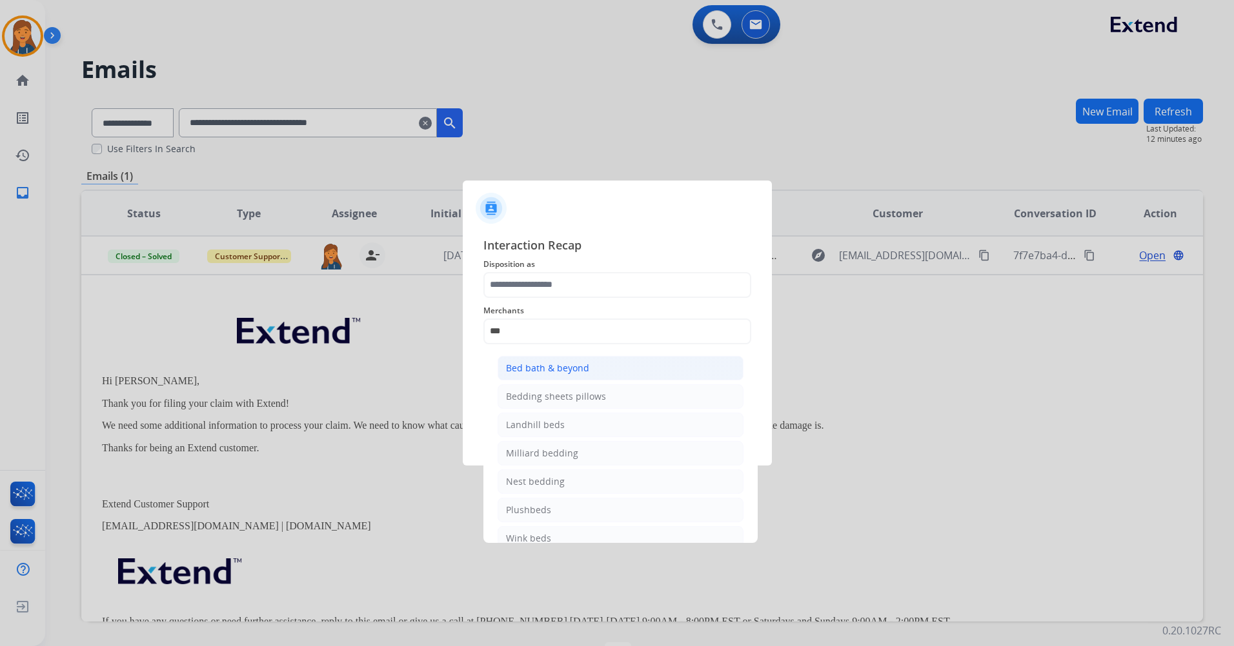
click at [534, 367] on div "Bed bath & beyond" at bounding box center [547, 368] width 83 height 13
type input "**********"
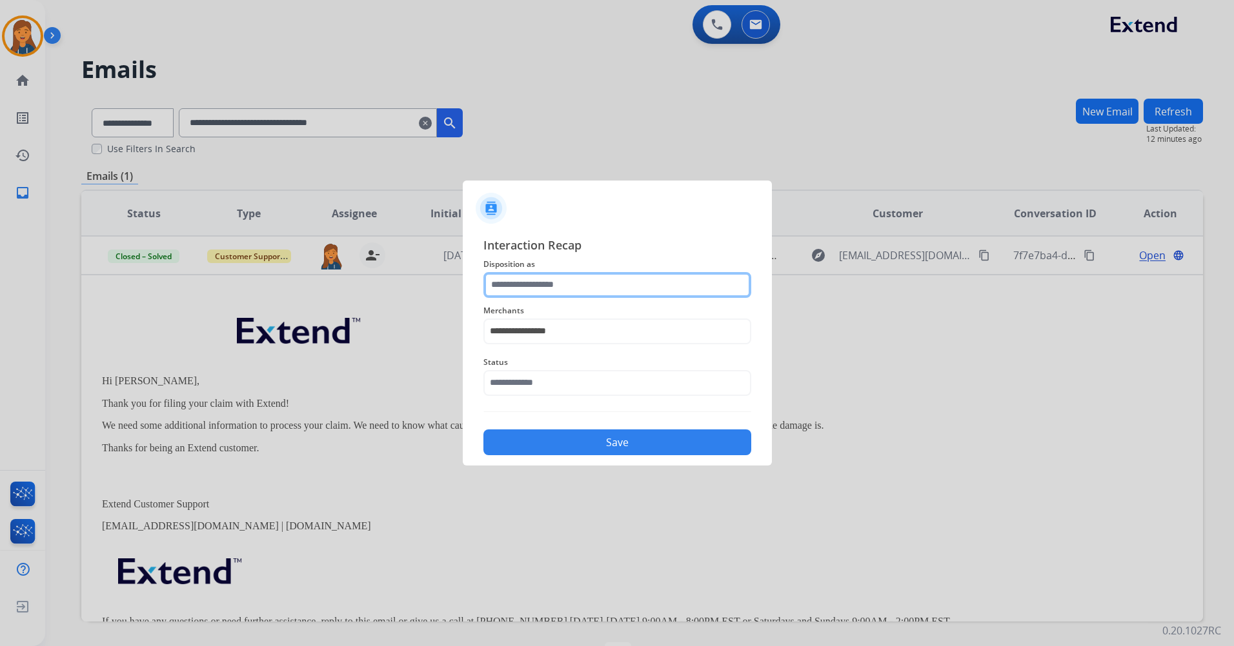
click at [542, 277] on input "text" at bounding box center [617, 285] width 268 height 26
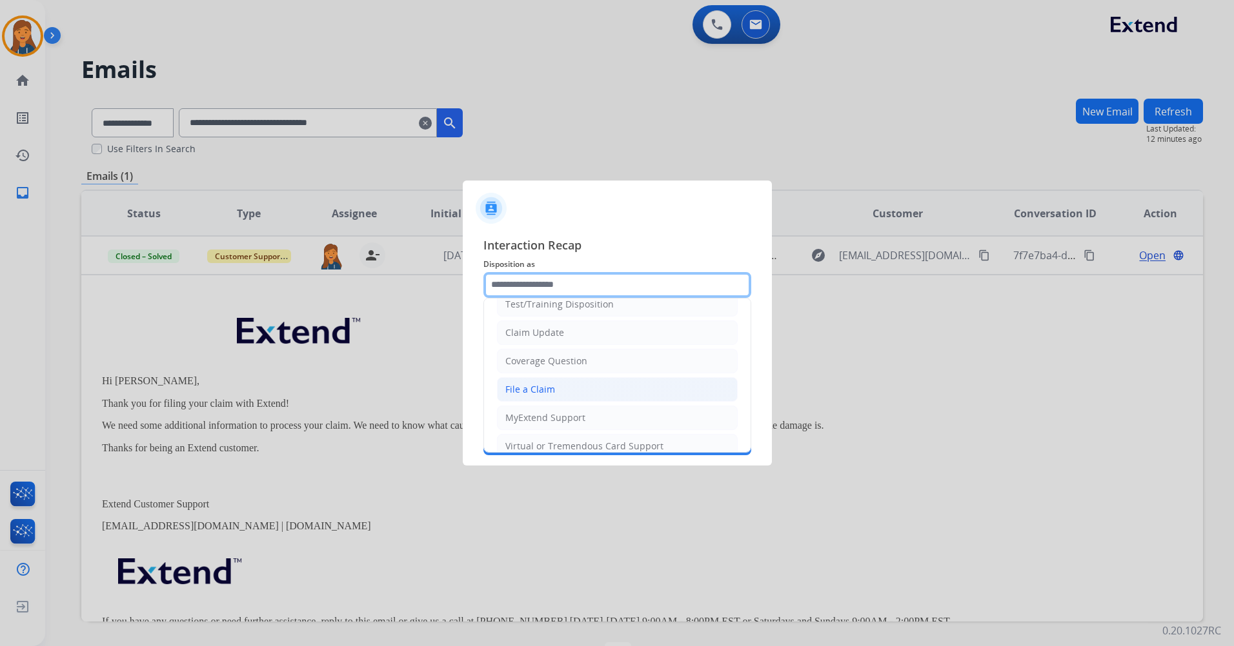
scroll to position [65, 0]
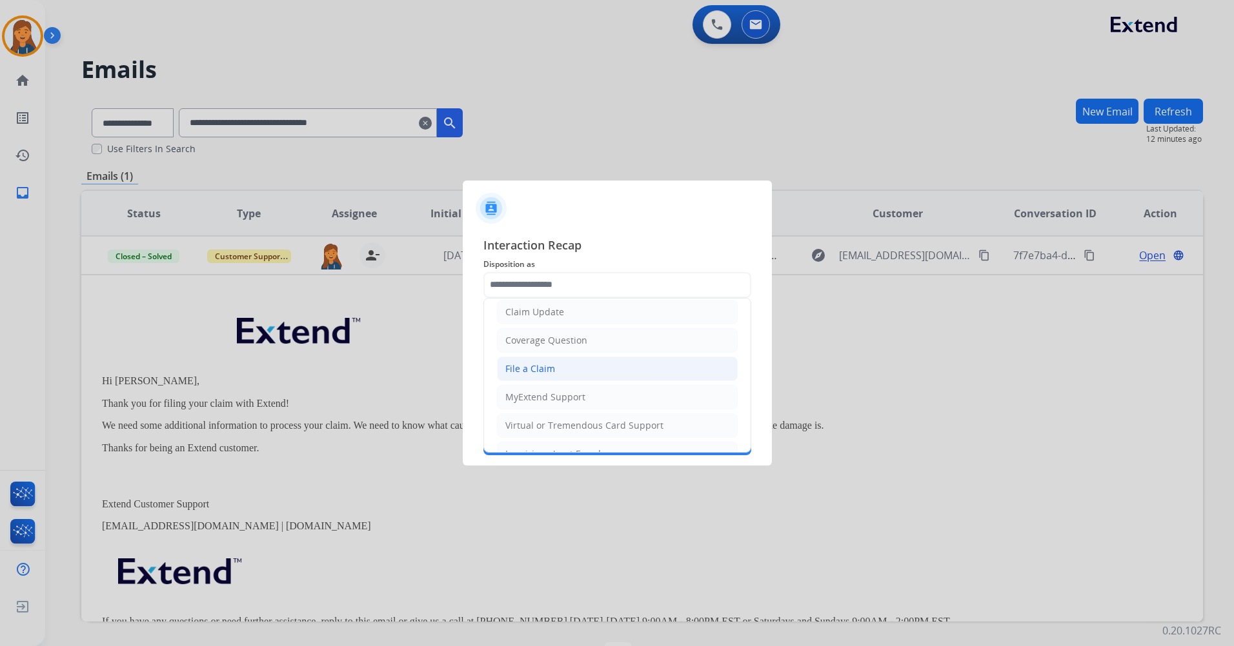
click at [525, 370] on div "File a Claim" at bounding box center [530, 369] width 50 height 13
type input "**********"
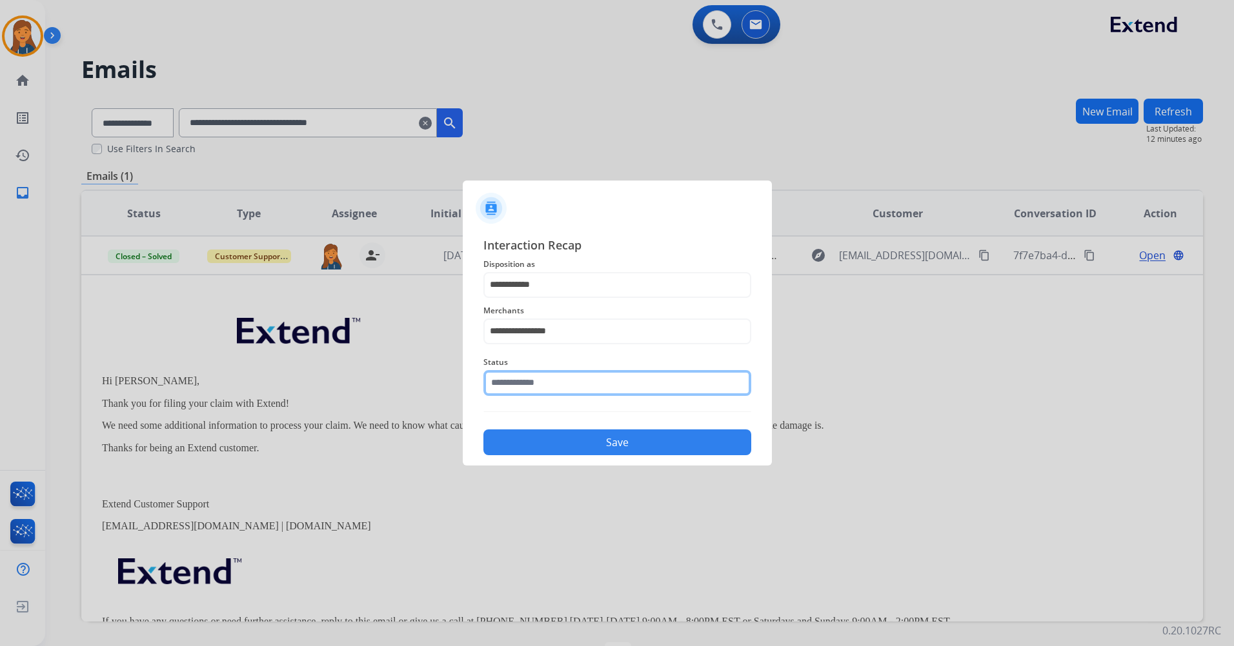
click at [523, 387] on input "text" at bounding box center [617, 383] width 268 height 26
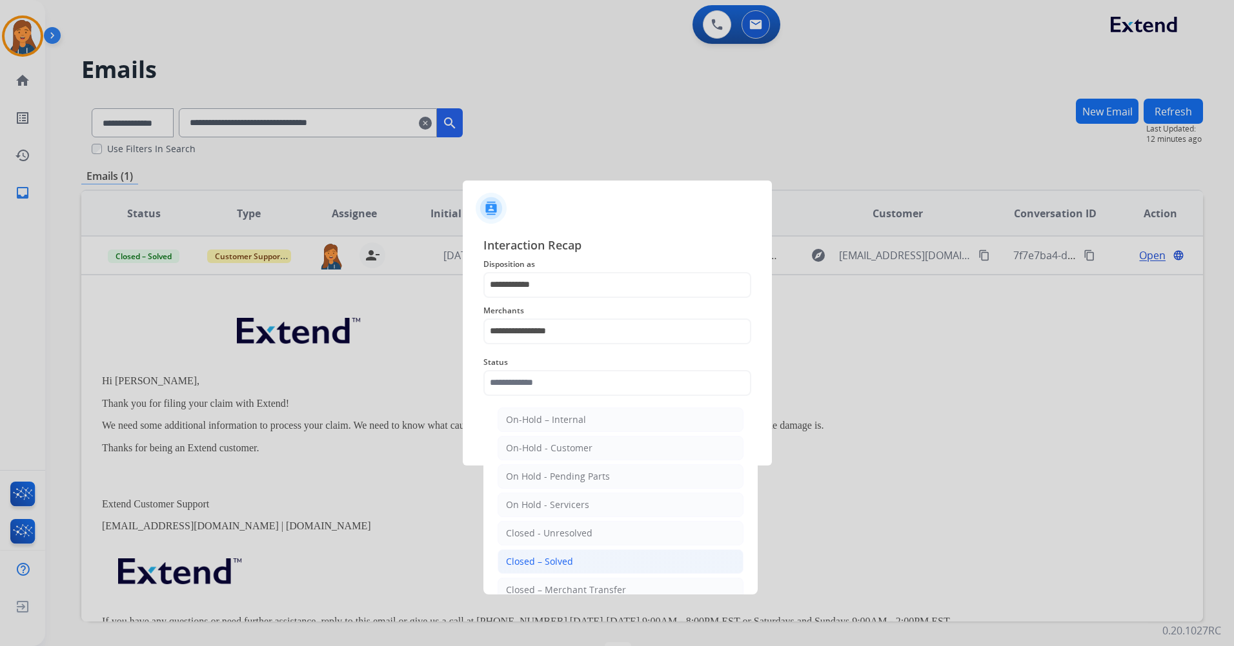
click at [530, 561] on div "Closed – Solved" at bounding box center [539, 561] width 67 height 13
type input "**********"
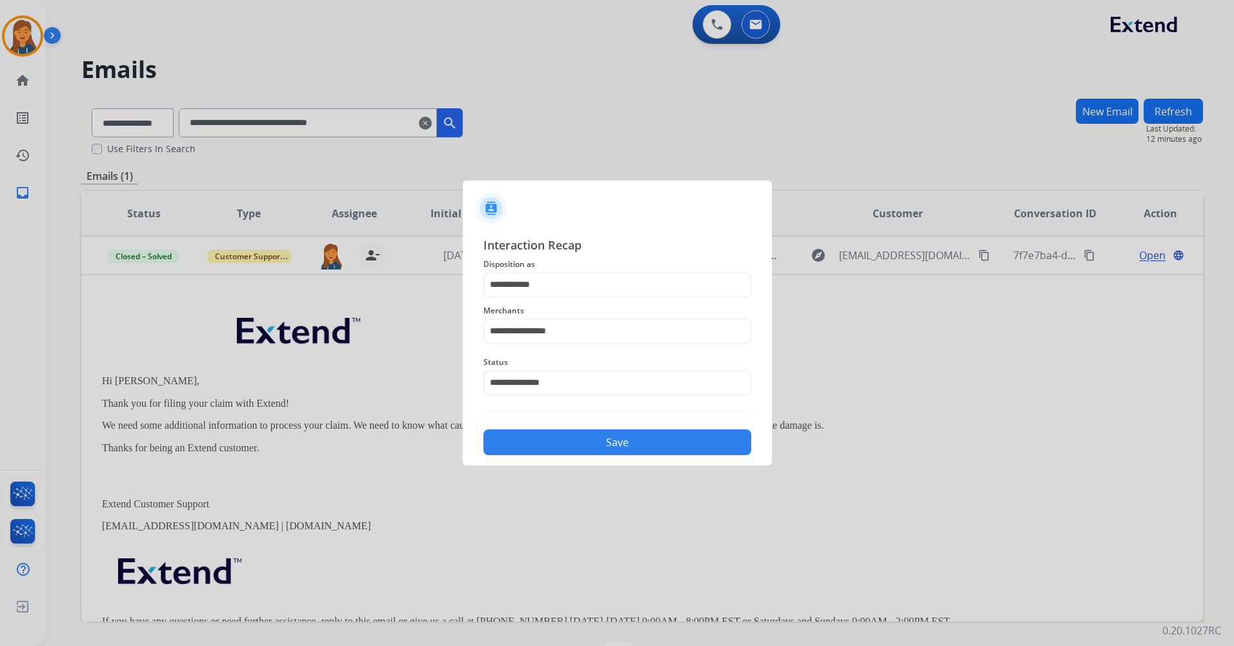
click at [548, 434] on button "Save" at bounding box center [617, 443] width 268 height 26
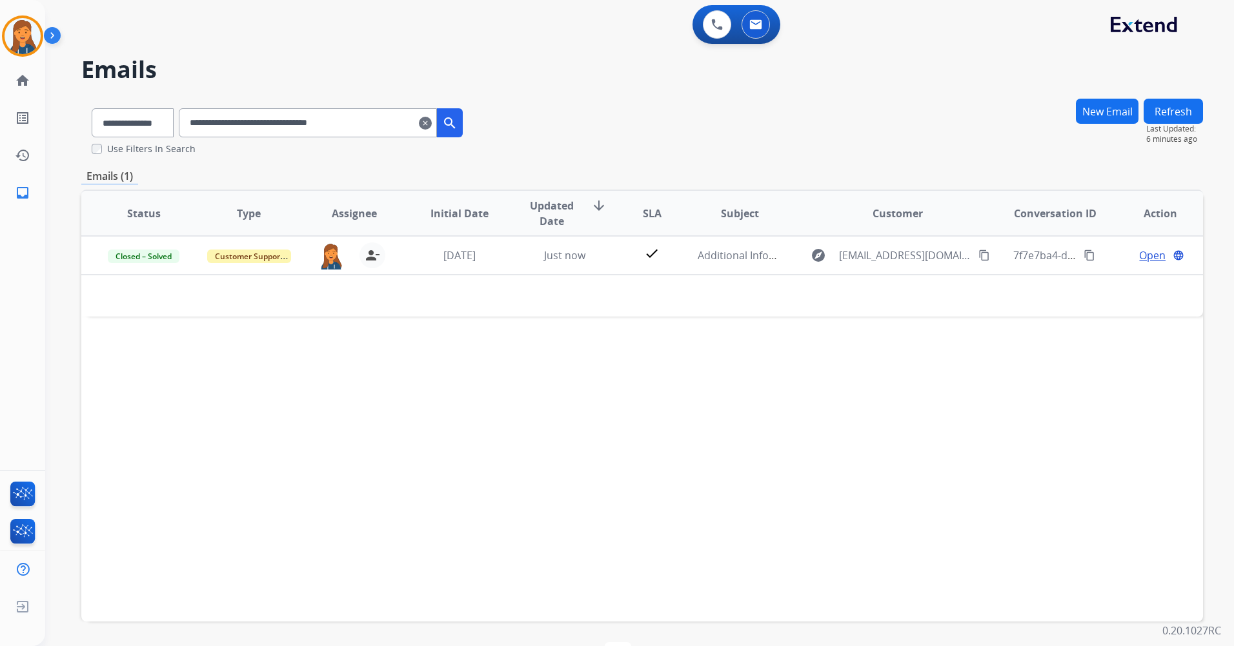
click at [1117, 105] on button "New Email" at bounding box center [1106, 111] width 63 height 25
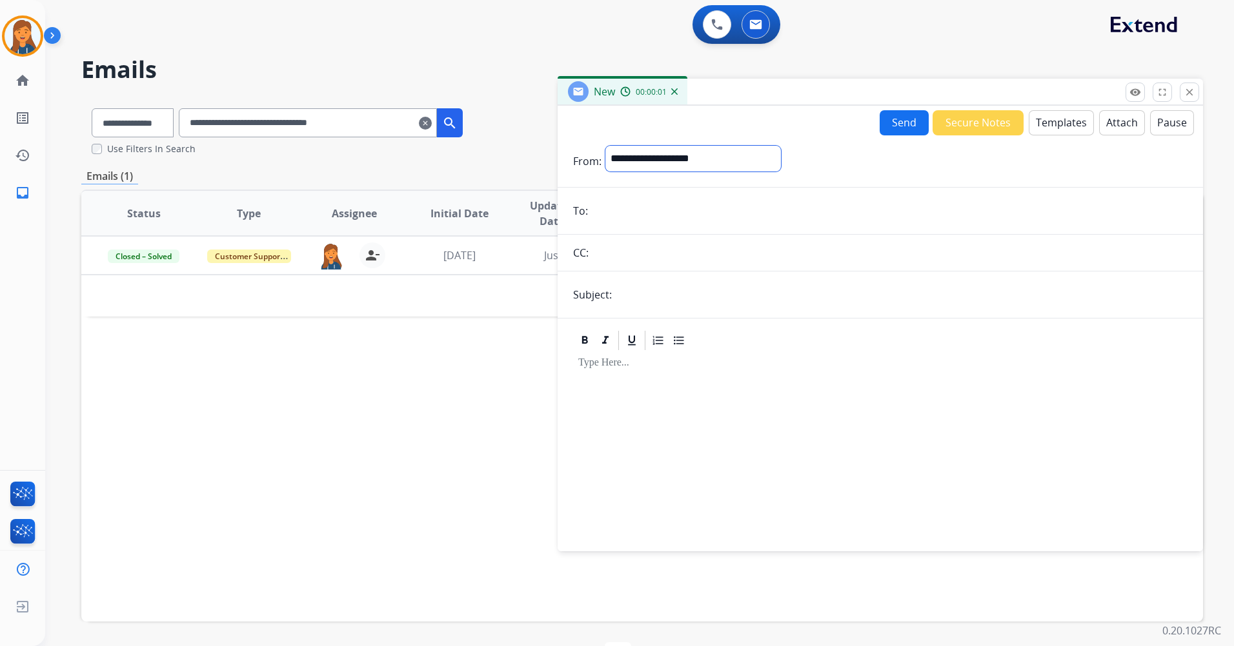
click at [629, 159] on select "**********" at bounding box center [692, 159] width 175 height 26
select select "**********"
click at [605, 146] on select "**********" at bounding box center [692, 159] width 175 height 26
click at [619, 209] on input "email" at bounding box center [889, 212] width 595 height 26
paste input "**********"
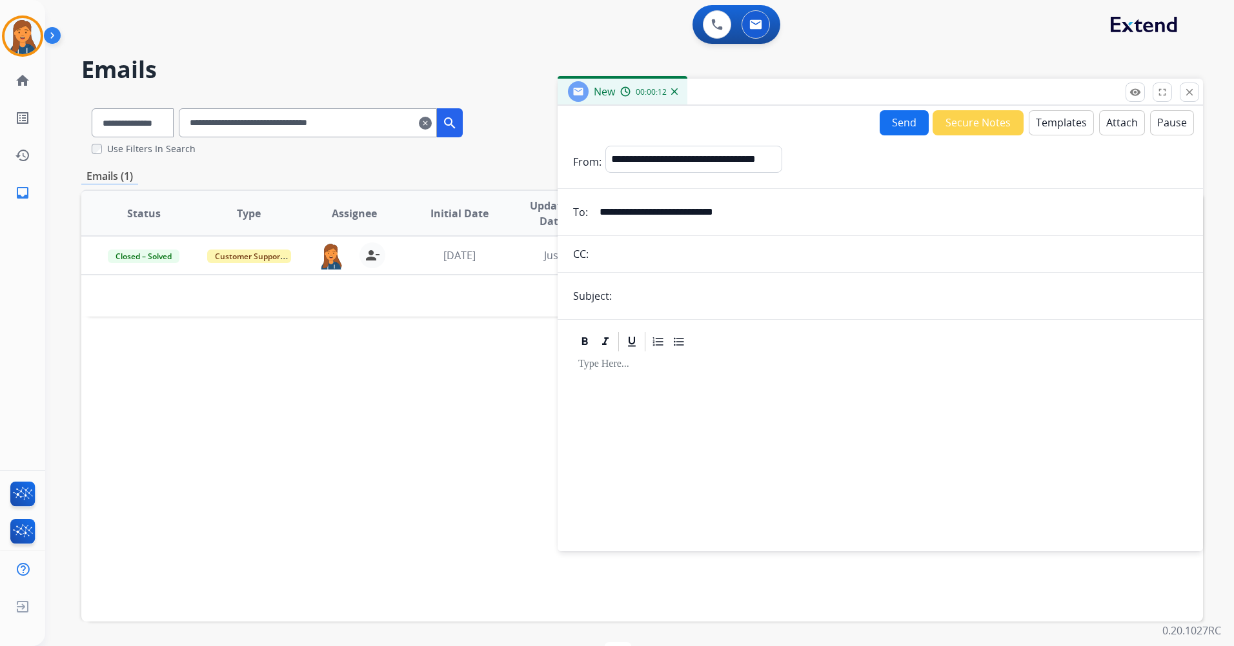
type input "**********"
click at [670, 302] on input "text" at bounding box center [901, 296] width 572 height 26
type input "*****"
click at [1047, 127] on button "Templates" at bounding box center [1060, 122] width 65 height 25
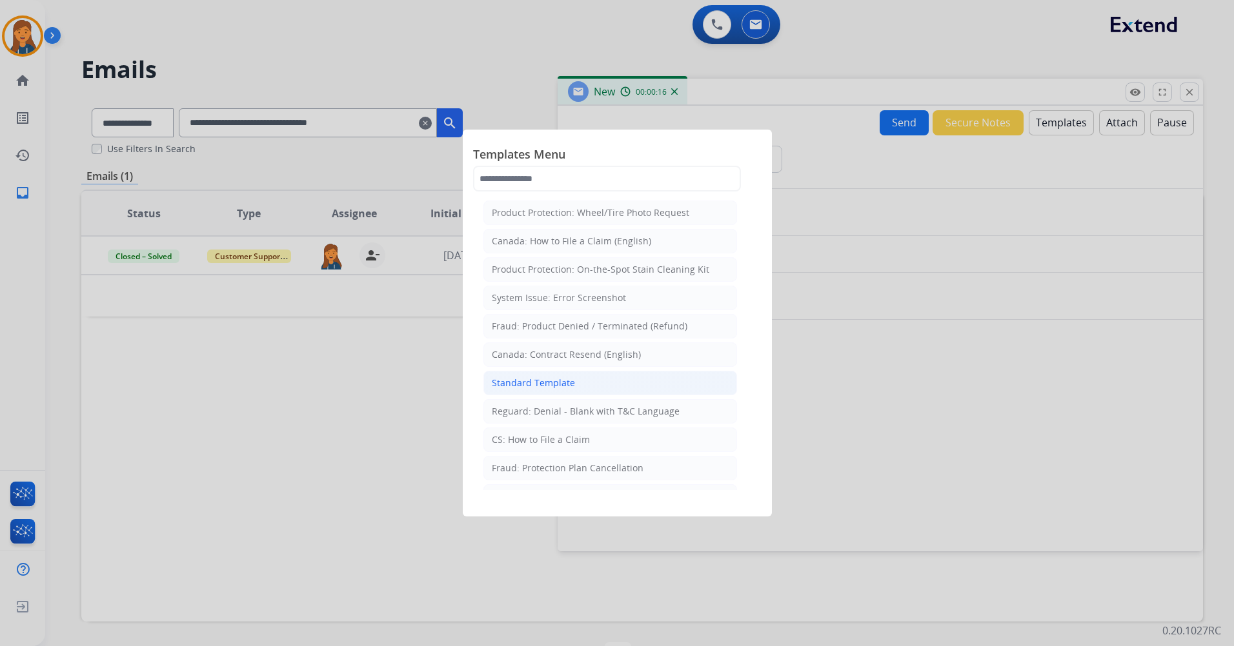
click at [597, 379] on li "Standard Template" at bounding box center [610, 383] width 254 height 25
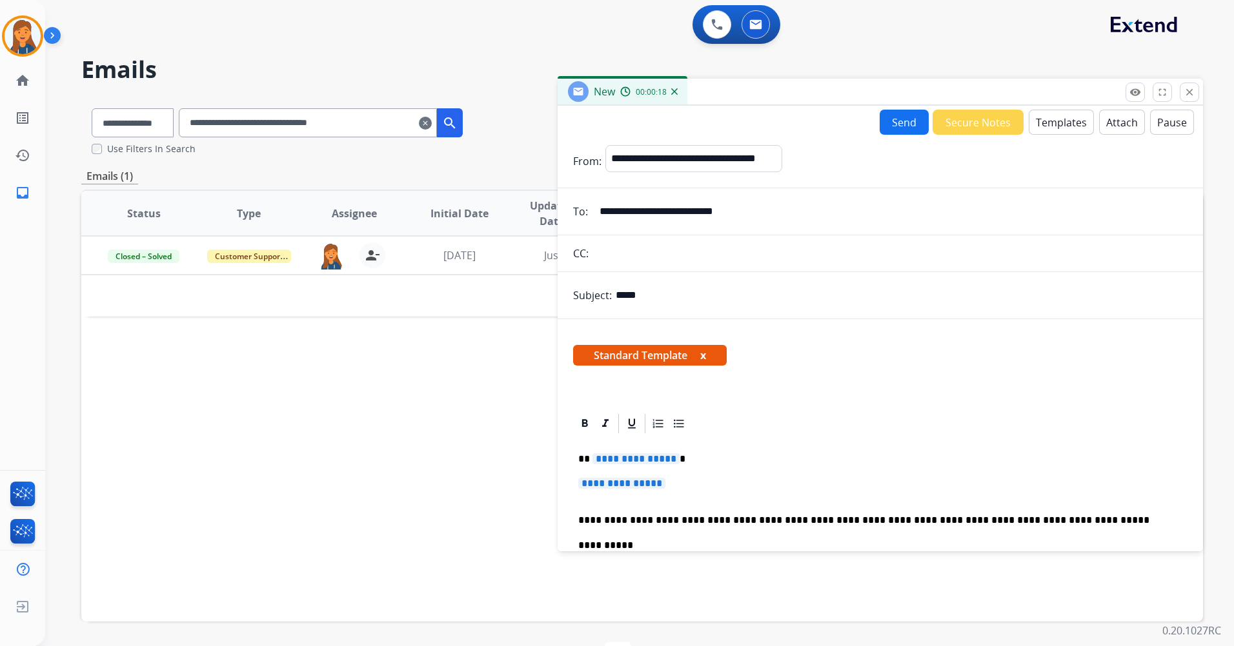
click at [1035, 124] on button "Templates" at bounding box center [1060, 122] width 65 height 25
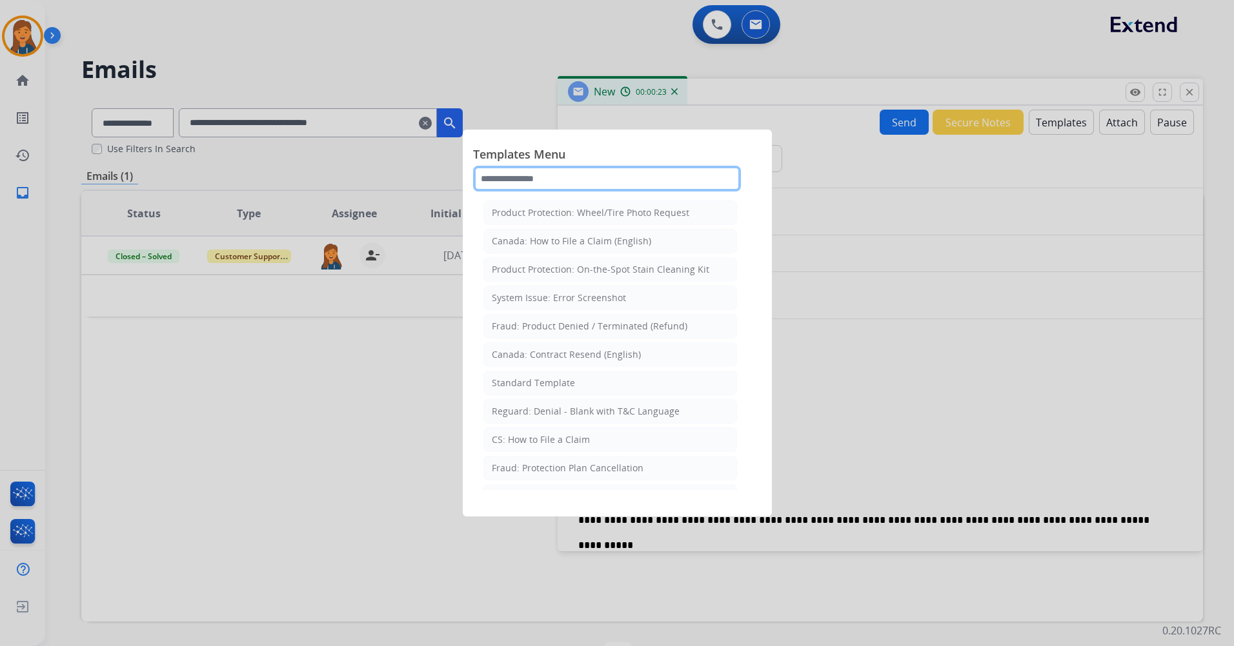
click at [570, 177] on input "text" at bounding box center [607, 179] width 268 height 26
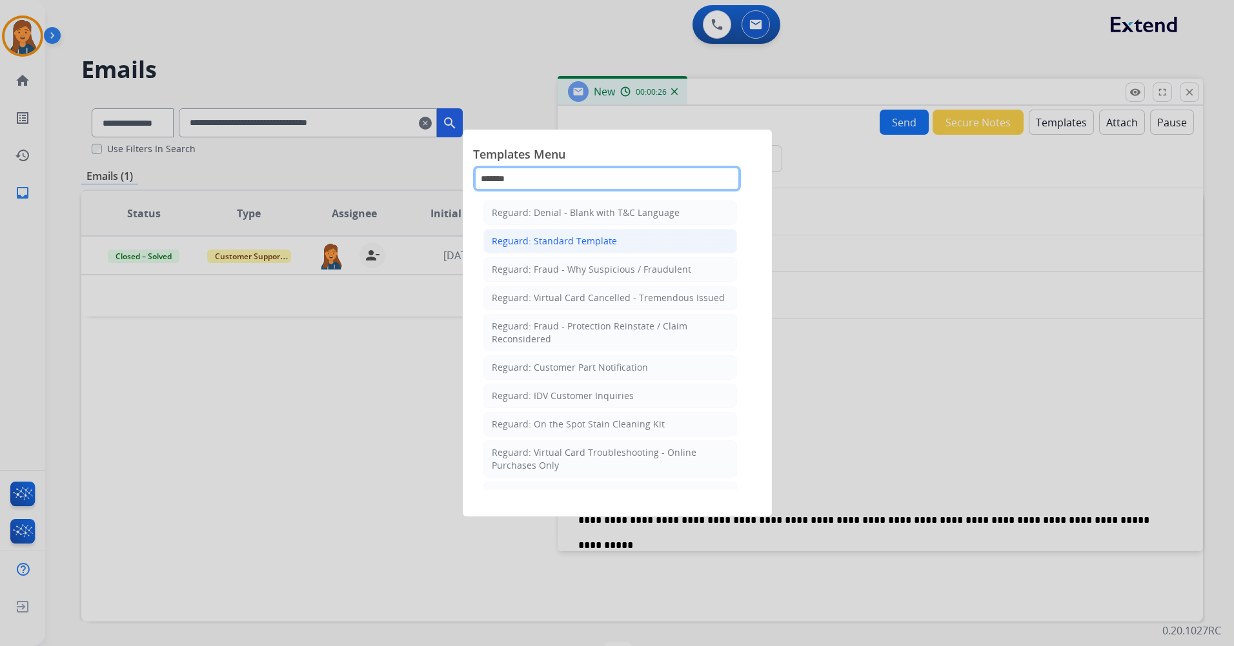
type input "*******"
click at [585, 236] on div "Reguard: Standard Template" at bounding box center [554, 241] width 125 height 13
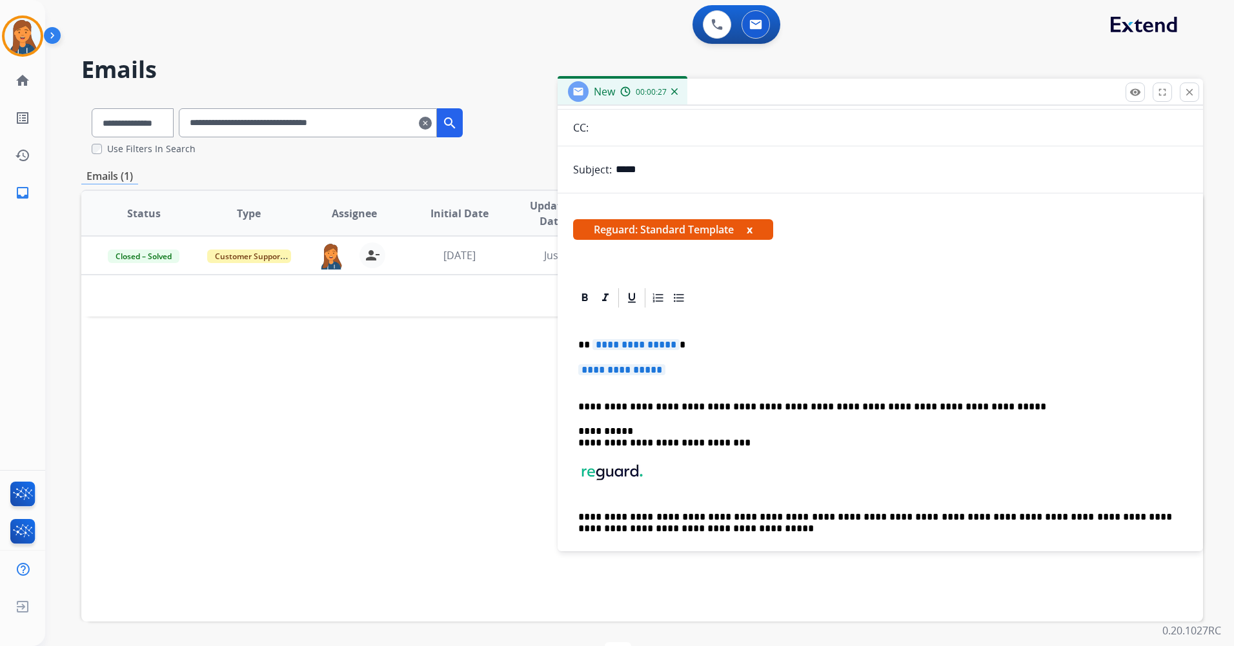
scroll to position [129, 0]
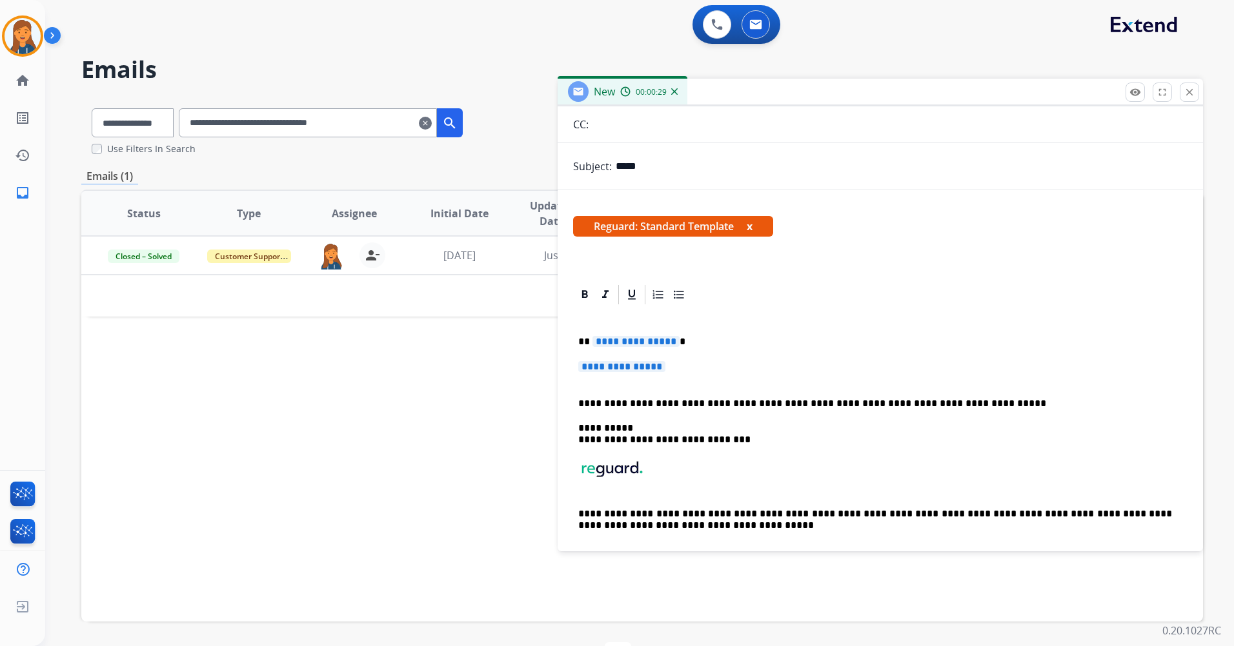
click at [649, 347] on span "**********" at bounding box center [635, 341] width 87 height 11
click at [641, 348] on p "**********" at bounding box center [875, 342] width 594 height 12
click at [635, 344] on span "**********" at bounding box center [635, 341] width 87 height 11
click at [637, 368] on span "**********" at bounding box center [621, 366] width 87 height 11
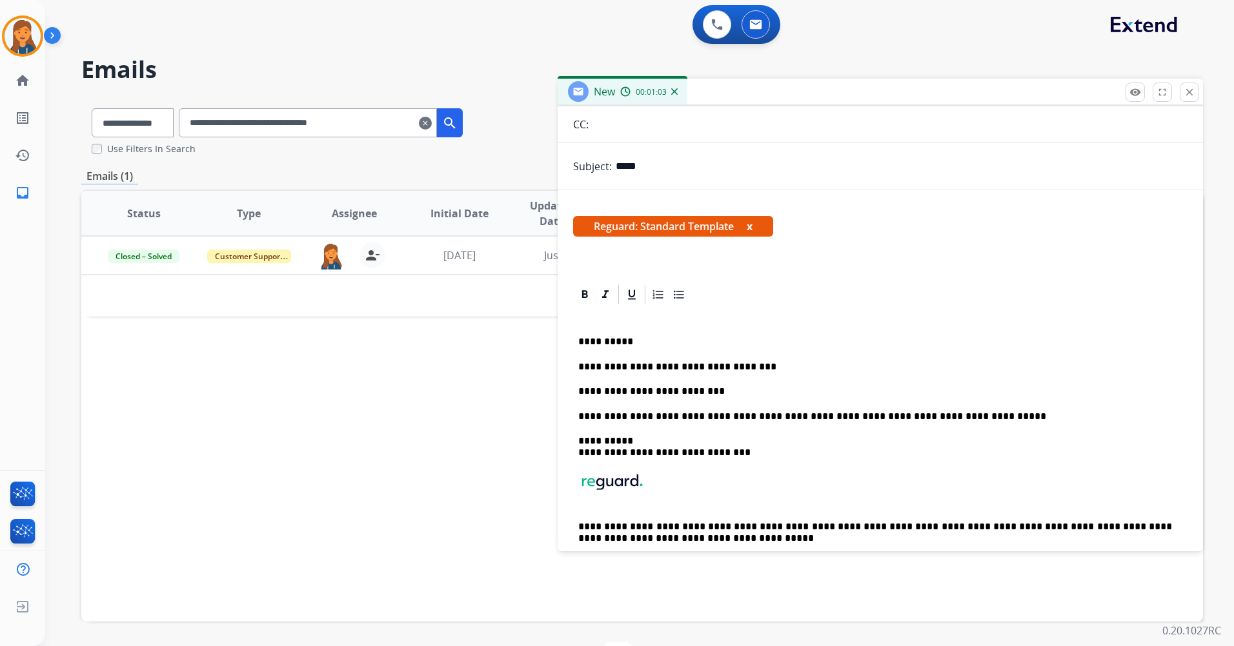
click at [697, 391] on p "**********" at bounding box center [875, 392] width 594 height 12
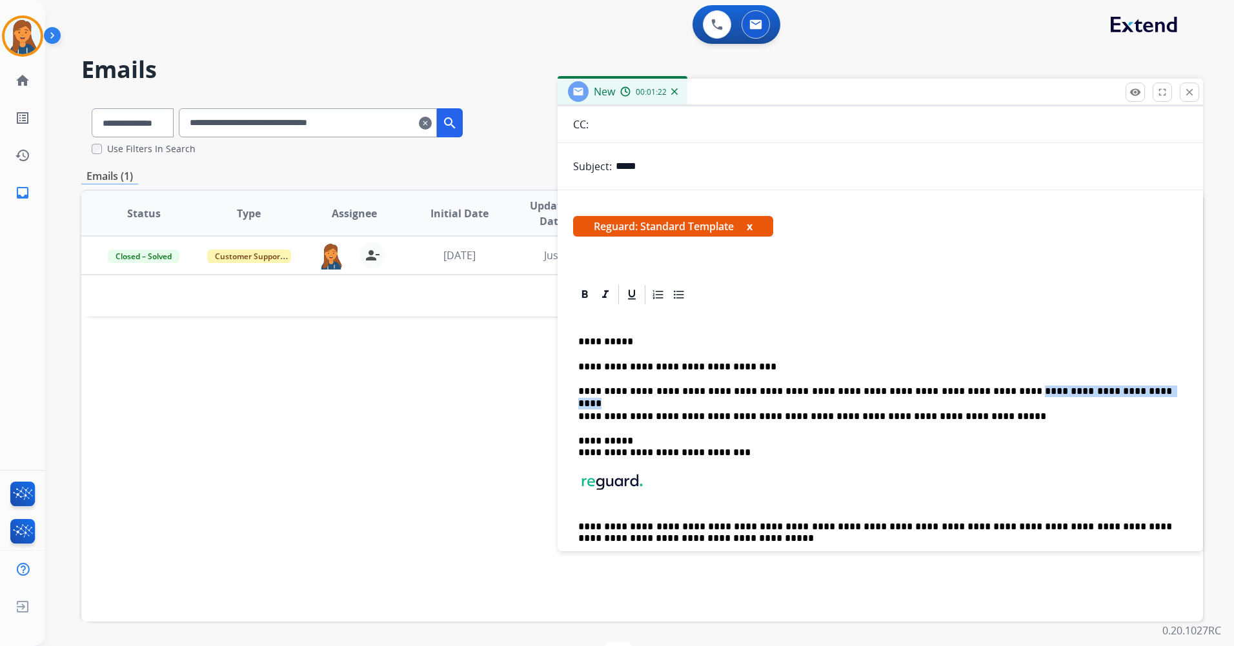
drag, startPoint x: 1054, startPoint y: 401, endPoint x: 940, endPoint y: 386, distance: 114.4
click at [940, 386] on p "**********" at bounding box center [875, 392] width 594 height 12
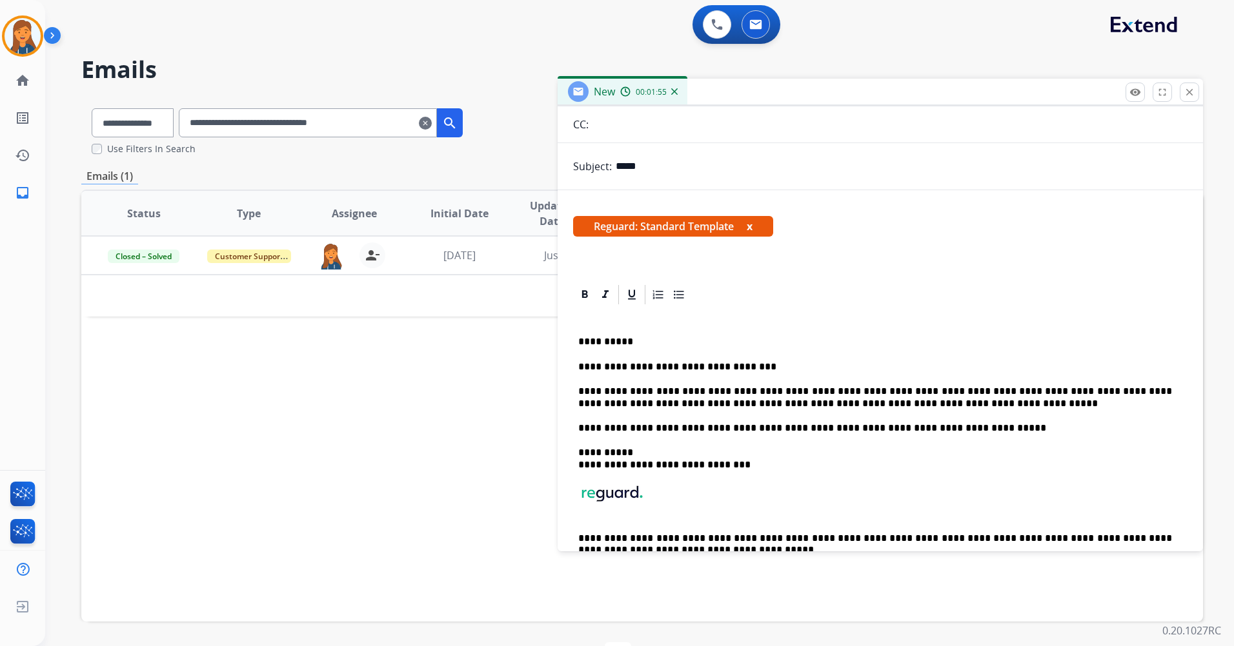
click at [873, 405] on p "**********" at bounding box center [875, 398] width 594 height 24
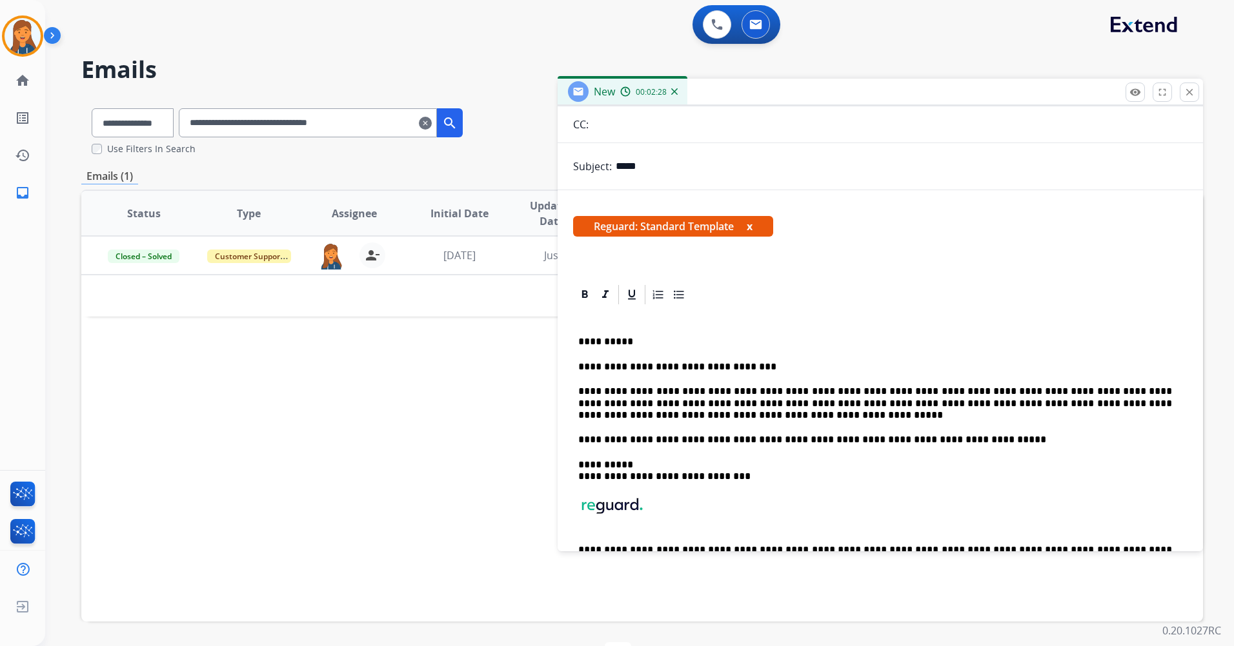
scroll to position [0, 0]
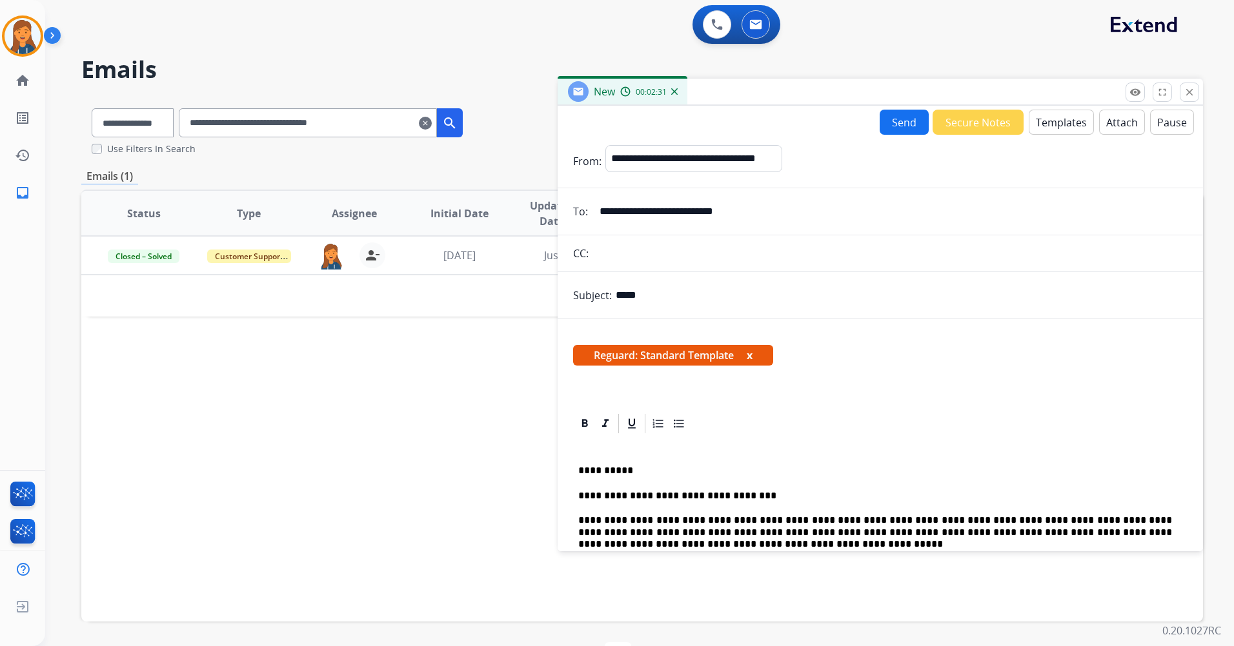
click at [890, 122] on button "Send" at bounding box center [903, 122] width 49 height 25
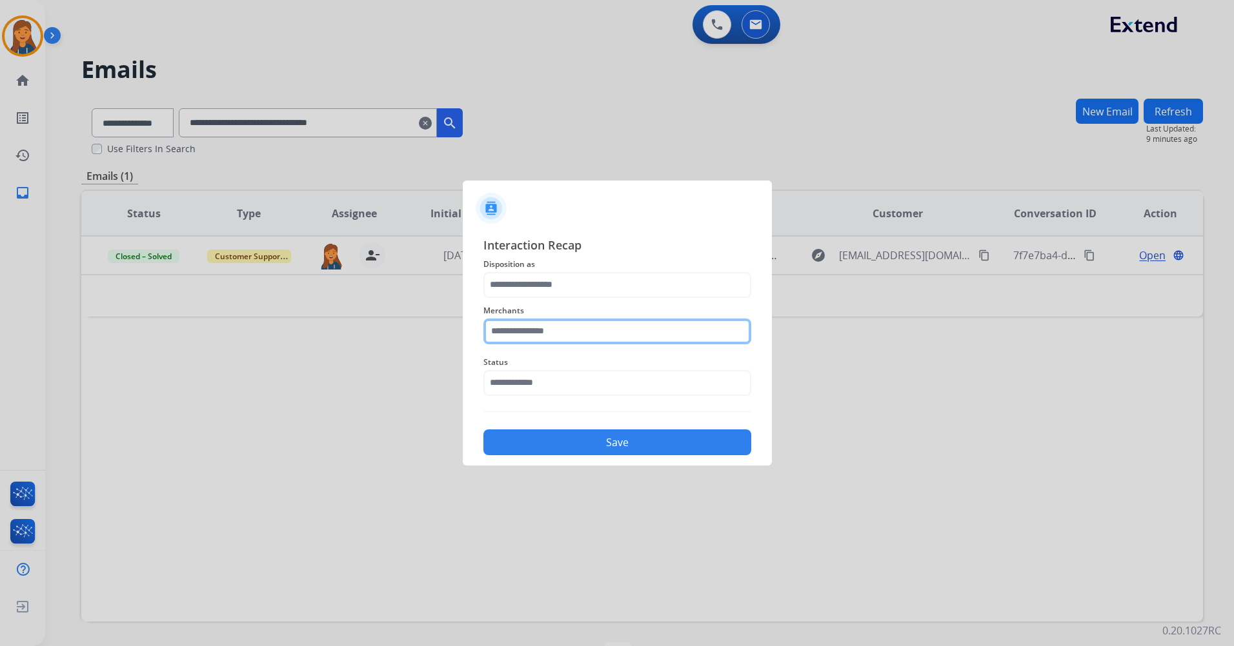
click at [516, 330] on input "text" at bounding box center [617, 332] width 268 height 26
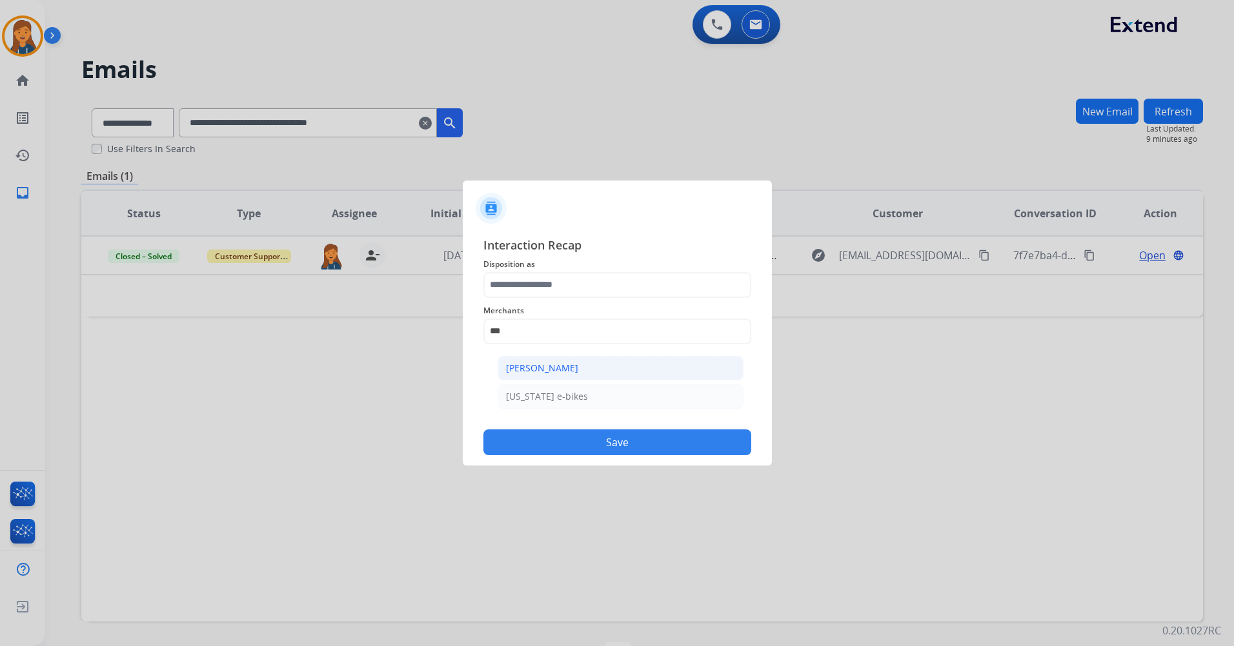
click at [530, 365] on div "[PERSON_NAME]" at bounding box center [542, 368] width 72 height 13
type input "**********"
click at [527, 266] on span "Disposition as" at bounding box center [617, 264] width 268 height 15
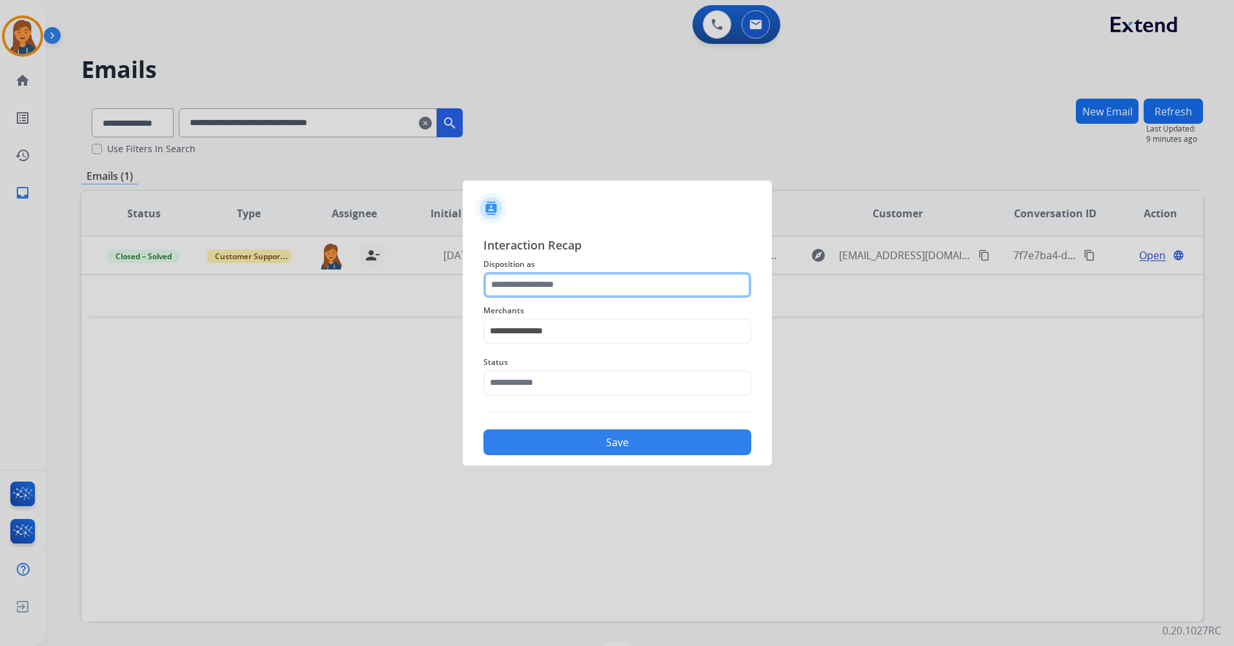
click at [527, 286] on input "text" at bounding box center [617, 285] width 268 height 26
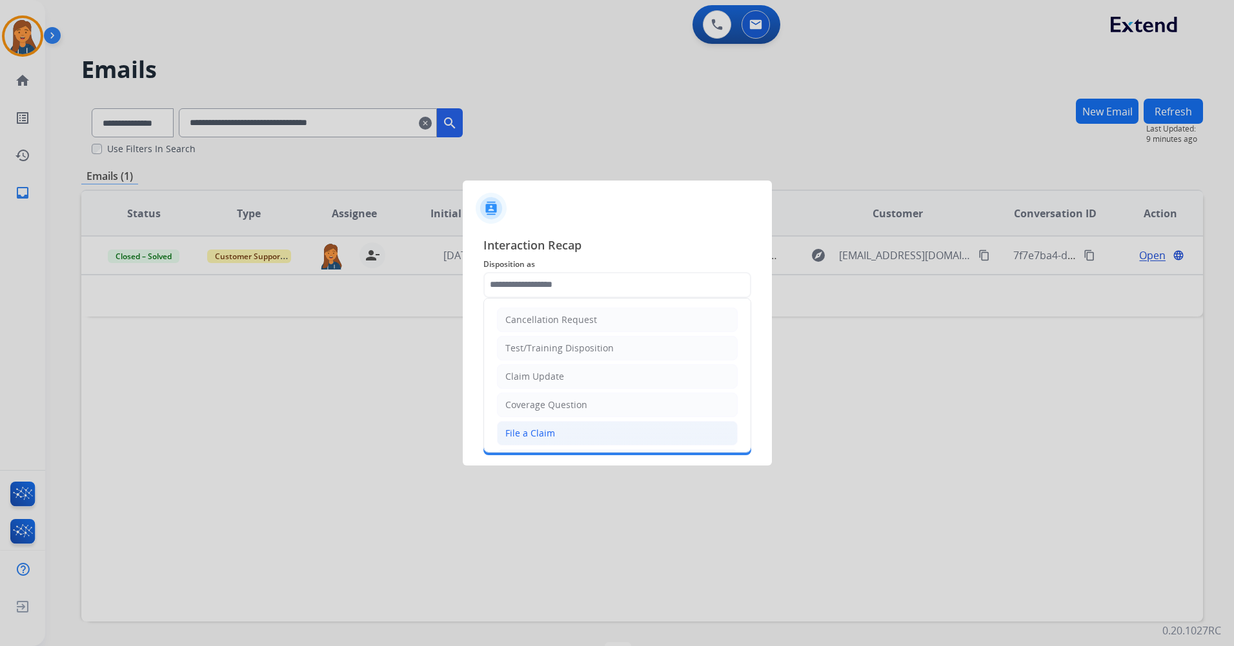
click at [525, 428] on div "File a Claim" at bounding box center [530, 433] width 50 height 13
type input "**********"
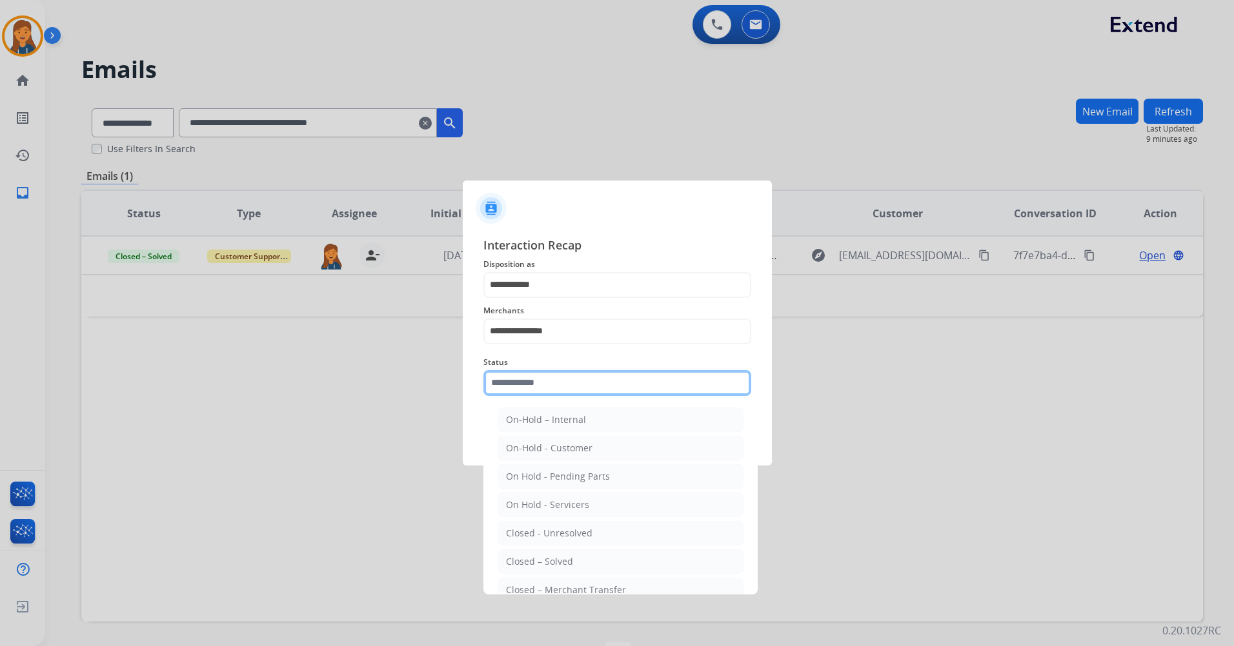
click at [532, 379] on input "text" at bounding box center [617, 383] width 268 height 26
click at [555, 553] on li "Closed – Solved" at bounding box center [620, 562] width 246 height 25
type input "**********"
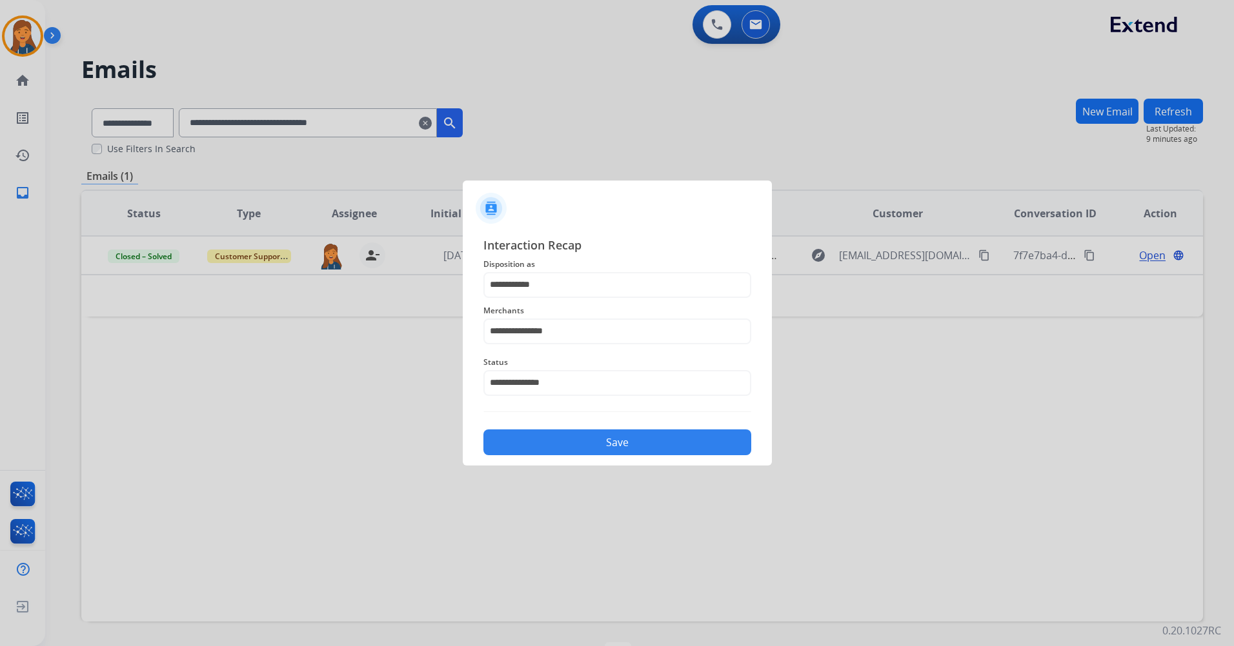
click at [546, 443] on button "Save" at bounding box center [617, 443] width 268 height 26
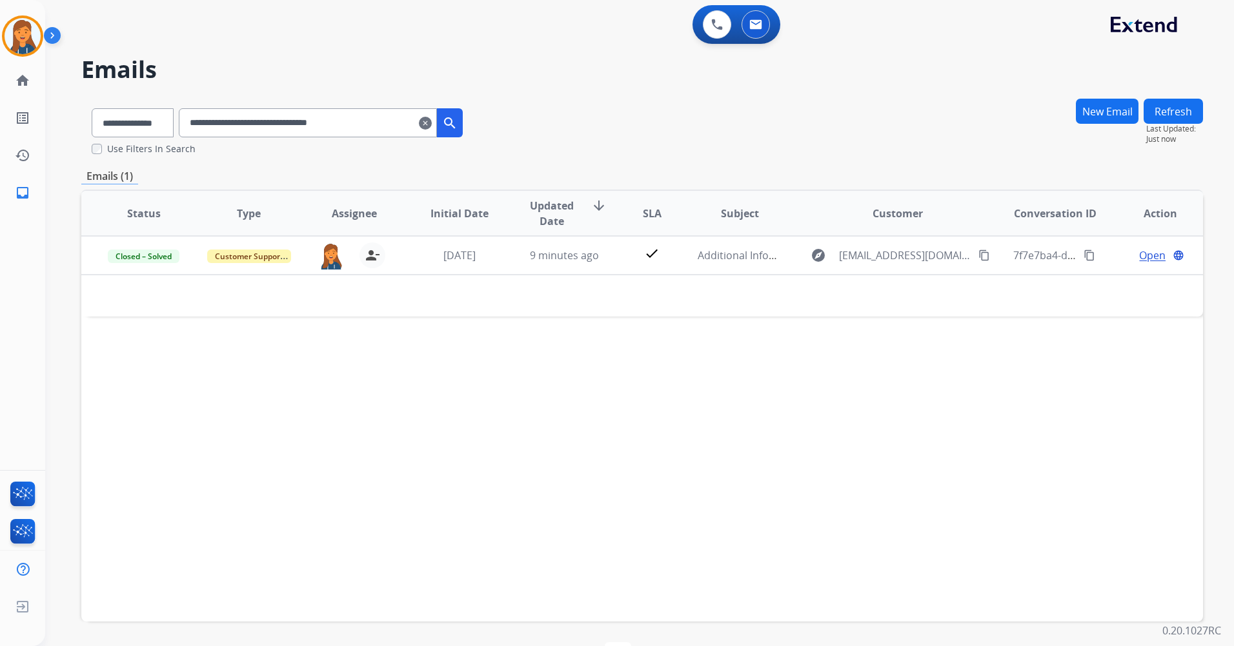
click at [432, 125] on mat-icon "clear" at bounding box center [425, 122] width 13 height 15
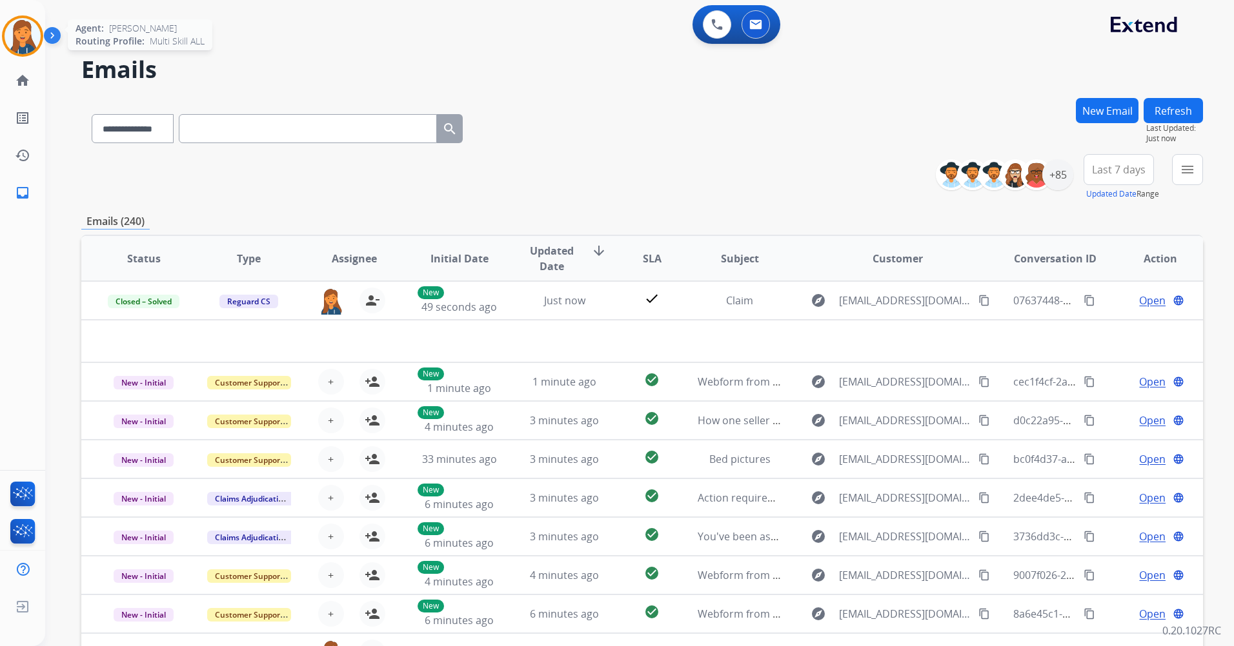
click at [19, 37] on img at bounding box center [23, 36] width 36 height 36
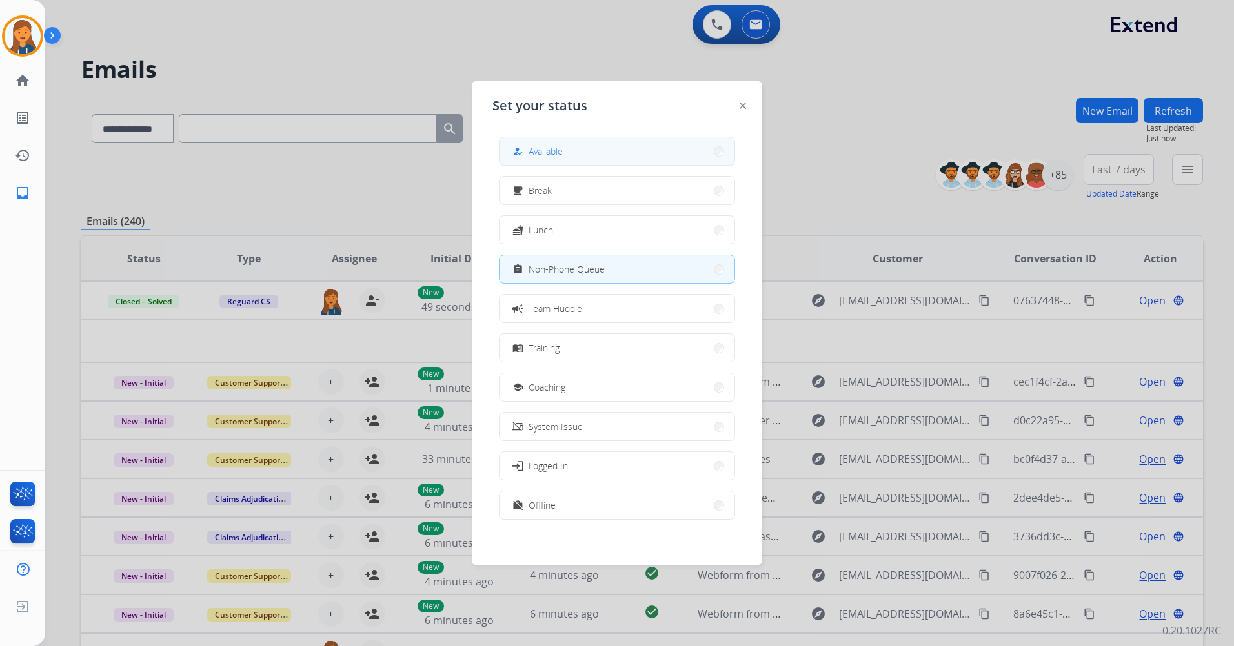
click at [662, 149] on button "how_to_reg Available" at bounding box center [616, 151] width 235 height 28
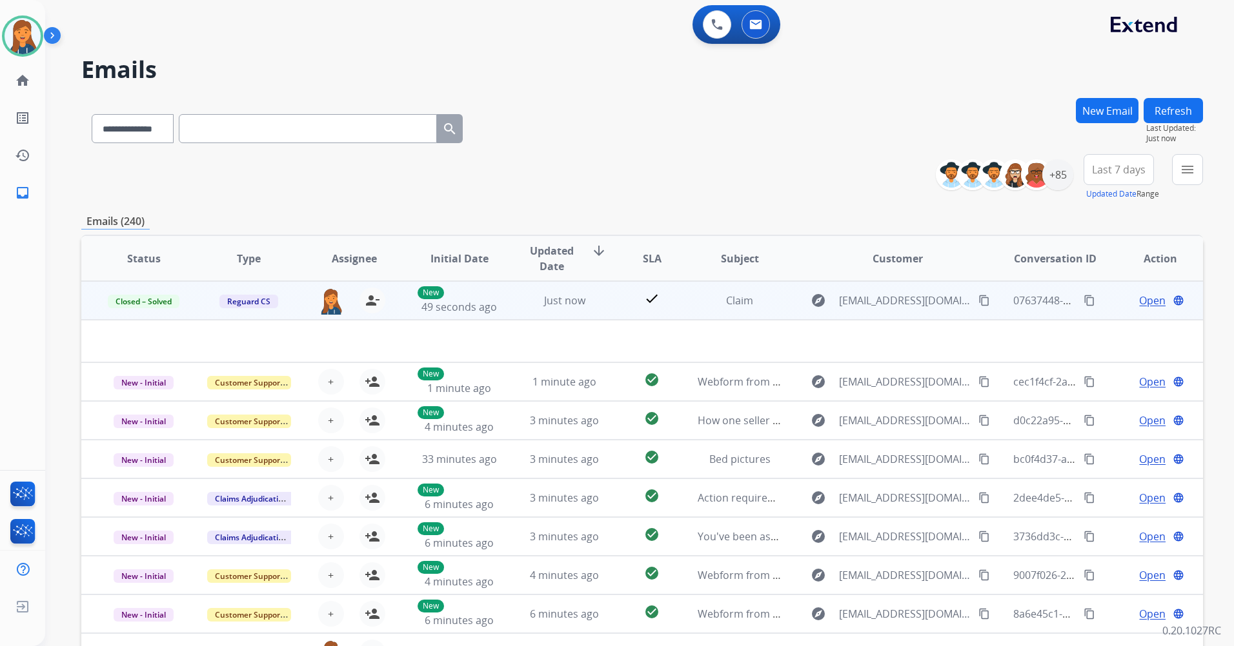
click at [1083, 301] on mat-icon "content_copy" at bounding box center [1089, 301] width 12 height 12
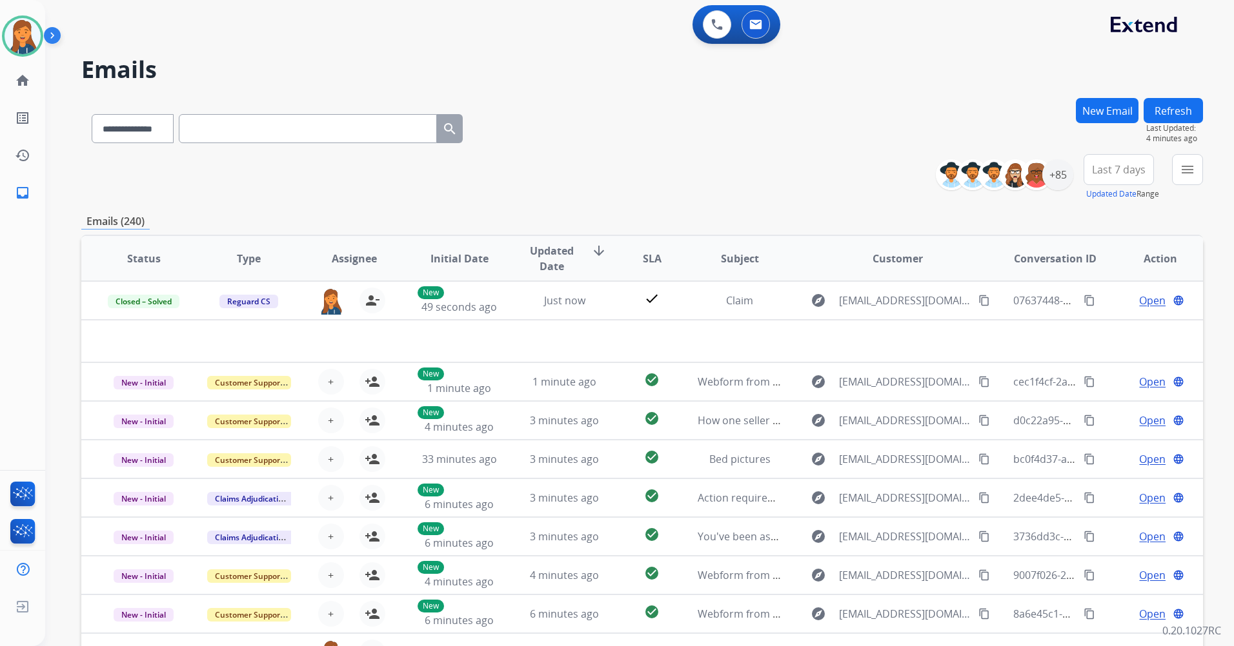
click at [1104, 167] on span "Last 7 days" at bounding box center [1119, 169] width 54 height 5
click at [1113, 320] on div "Last 90 days" at bounding box center [1114, 326] width 71 height 19
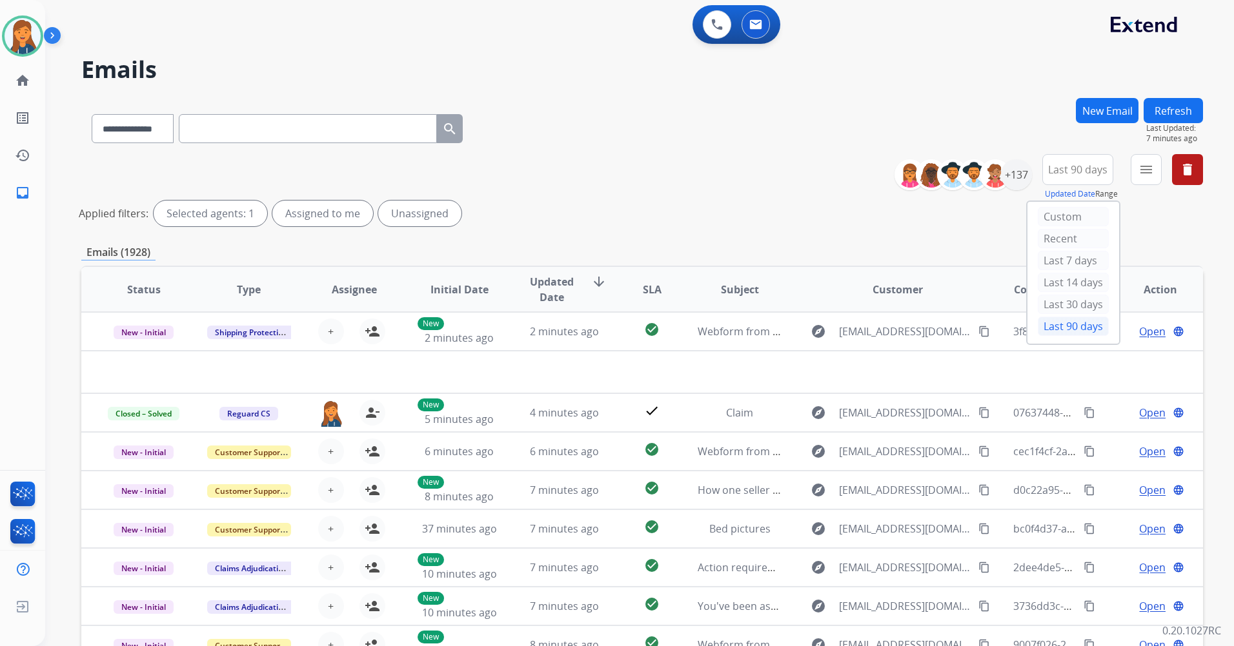
click at [1158, 151] on div "New Email Refresh Last Updated: 7 minutes ago" at bounding box center [1138, 126] width 127 height 56
click at [1154, 164] on button "menu" at bounding box center [1145, 169] width 31 height 31
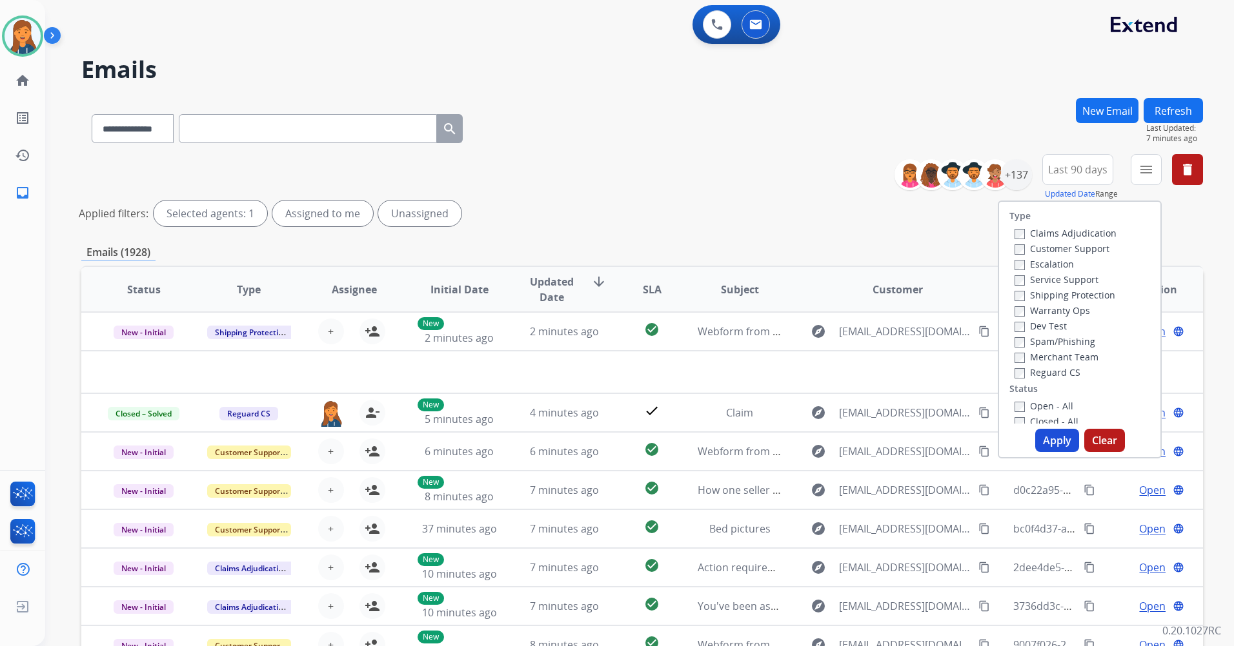
click at [1035, 250] on label "Customer Support" at bounding box center [1061, 249] width 95 height 12
click at [1044, 292] on label "Shipping Protection" at bounding box center [1064, 295] width 101 height 12
click at [1051, 377] on label "Reguard CS" at bounding box center [1047, 372] width 66 height 12
click at [1040, 403] on label "Open - All" at bounding box center [1043, 406] width 59 height 12
click at [1046, 428] on div "Type Claims Adjudication Customer Support Escalation Service Support Shipping P…" at bounding box center [1079, 330] width 164 height 258
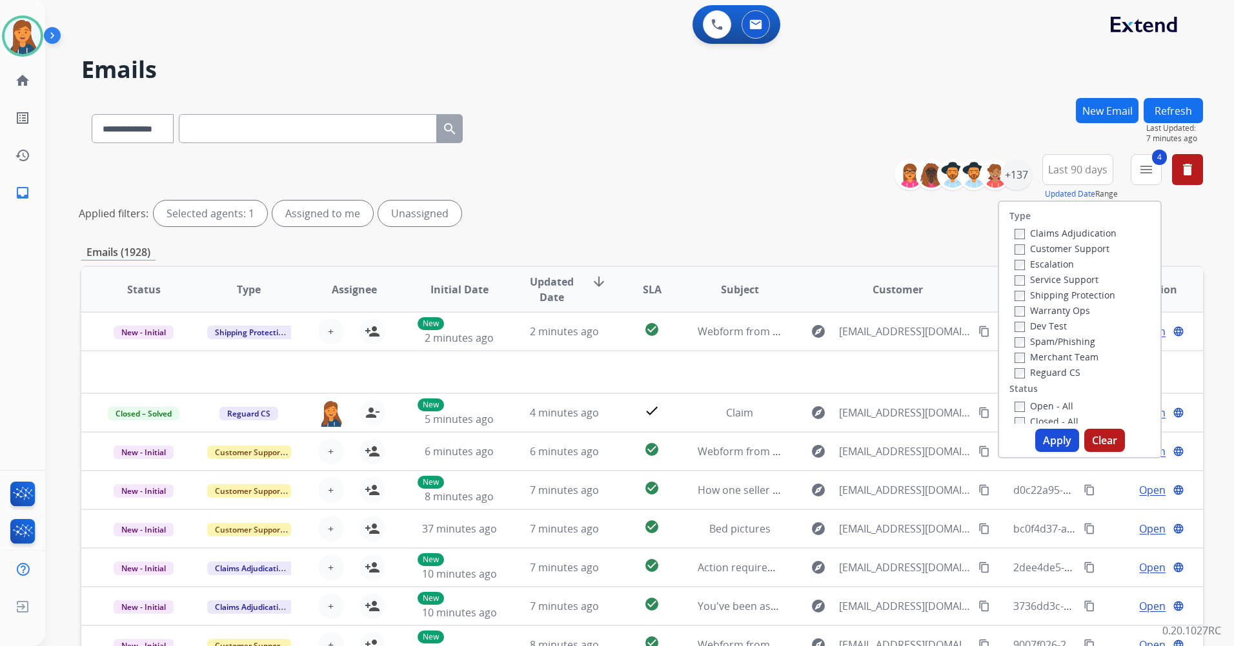
click at [1048, 439] on button "Apply" at bounding box center [1057, 440] width 44 height 23
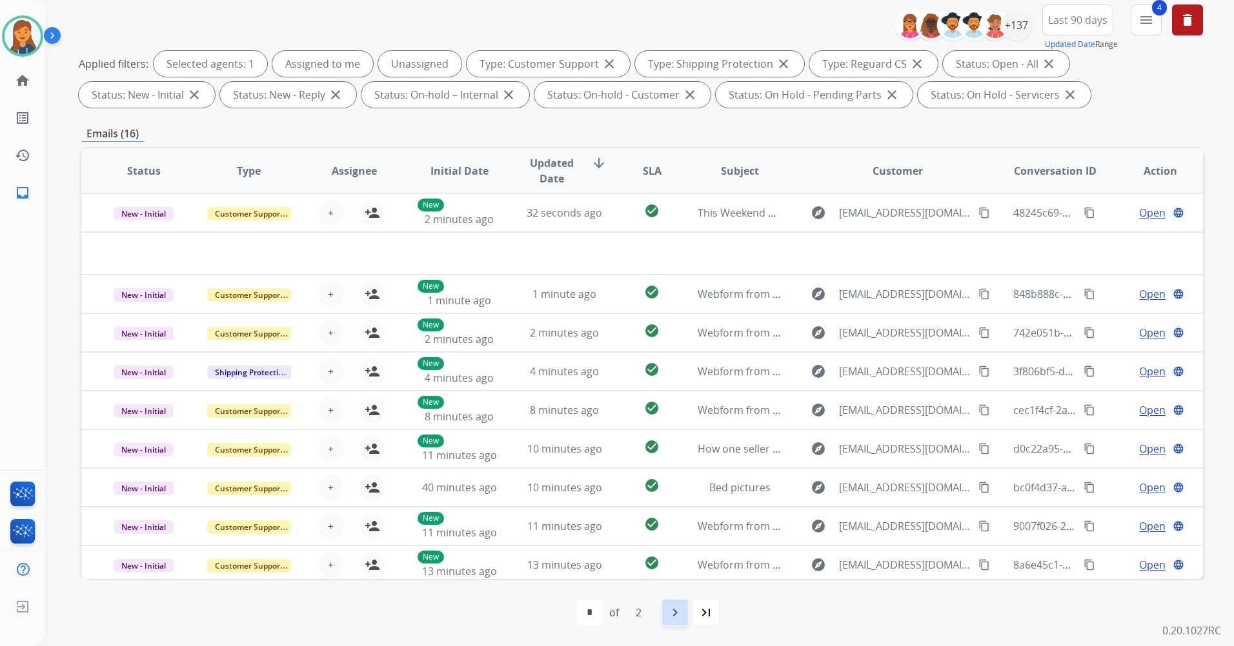
click at [682, 606] on mat-icon "navigate_next" at bounding box center [674, 612] width 15 height 15
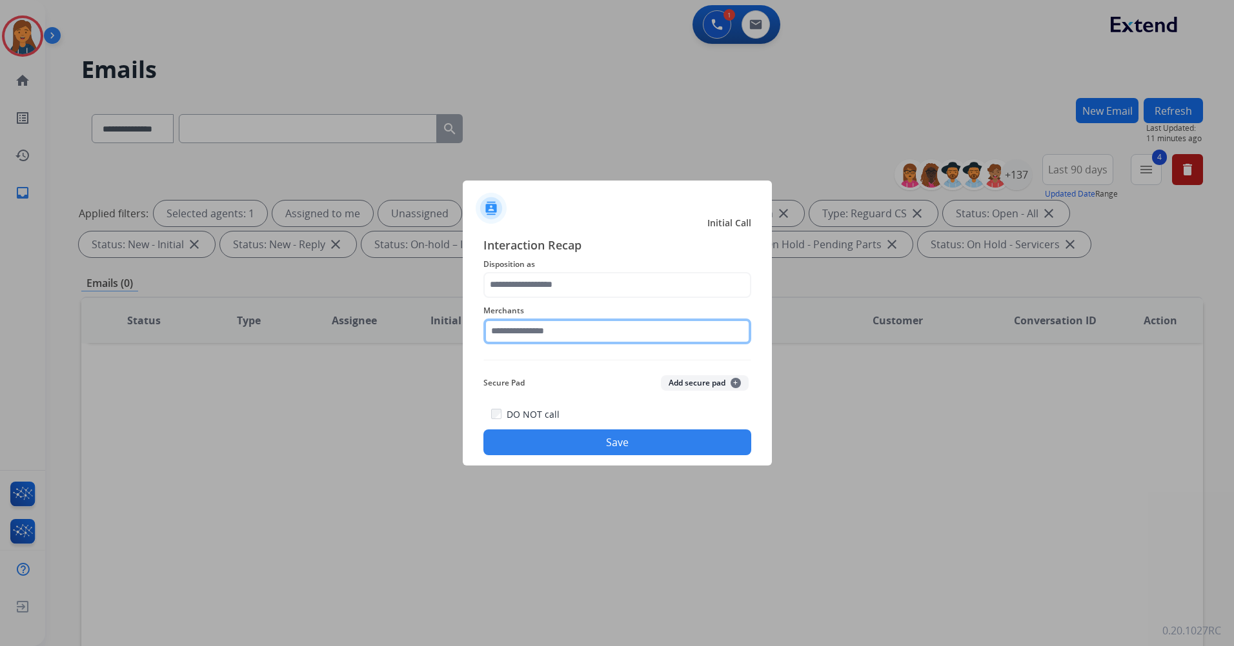
click at [531, 334] on input "text" at bounding box center [617, 332] width 268 height 26
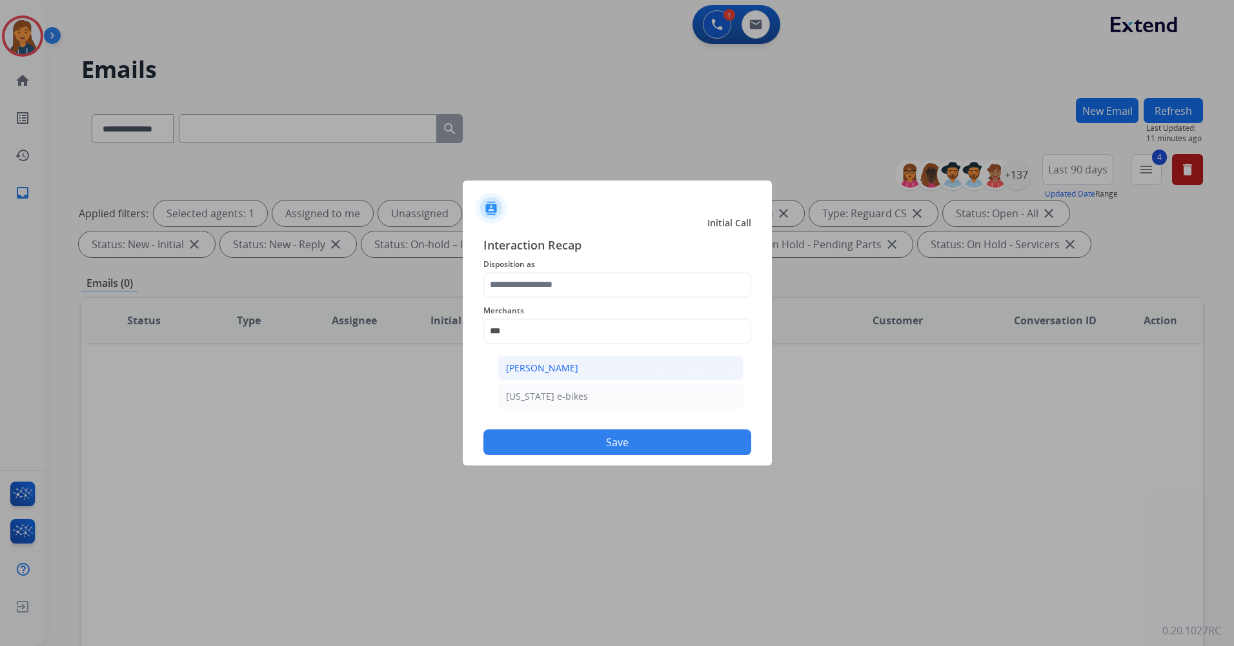
click at [568, 373] on div "[PERSON_NAME]" at bounding box center [542, 368] width 72 height 13
type input "**********"
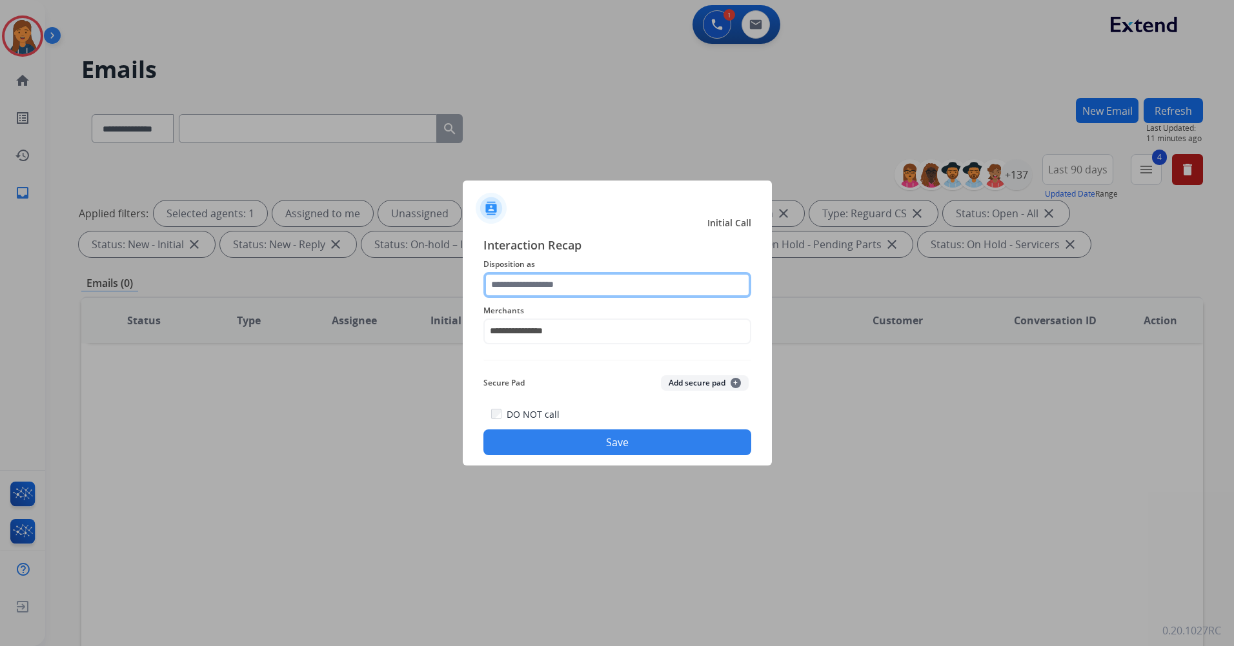
click at [546, 289] on input "text" at bounding box center [617, 285] width 268 height 26
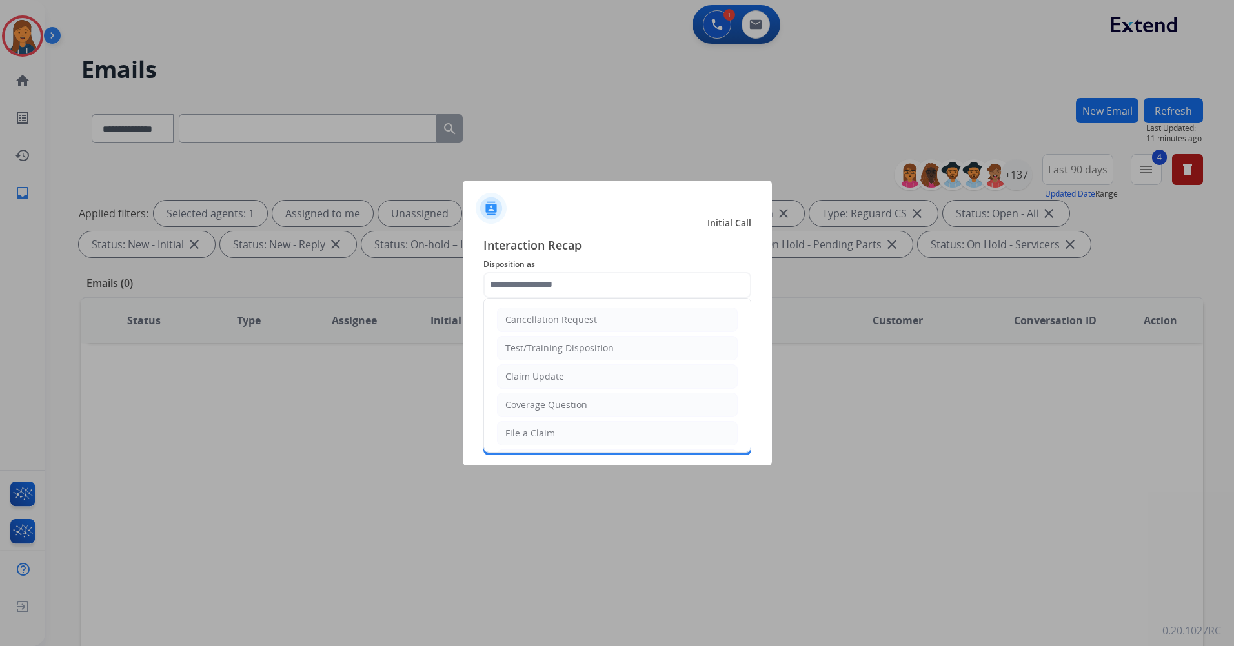
click at [539, 419] on ul "Cancellation Request Test/Training Disposition Claim Update Coverage Question F…" at bounding box center [617, 476] width 266 height 355
click at [535, 439] on div "File a Claim" at bounding box center [530, 433] width 50 height 13
type input "**********"
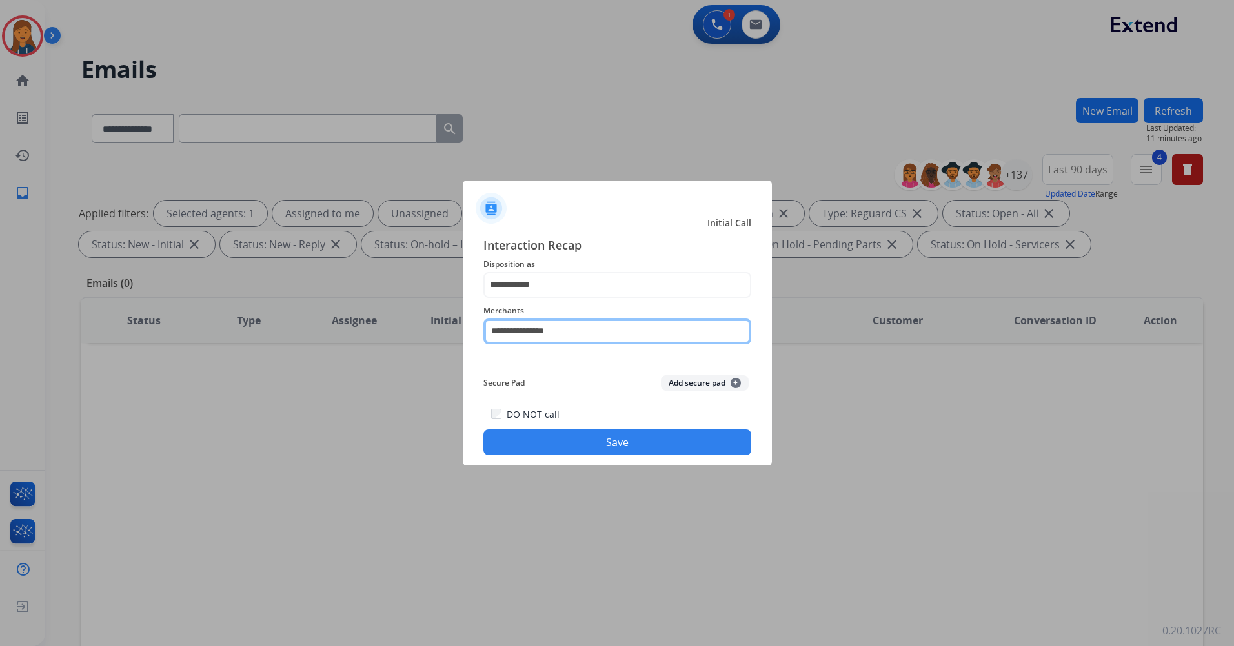
click at [537, 337] on input "**********" at bounding box center [617, 332] width 268 height 26
click at [568, 442] on button "Save" at bounding box center [617, 443] width 268 height 26
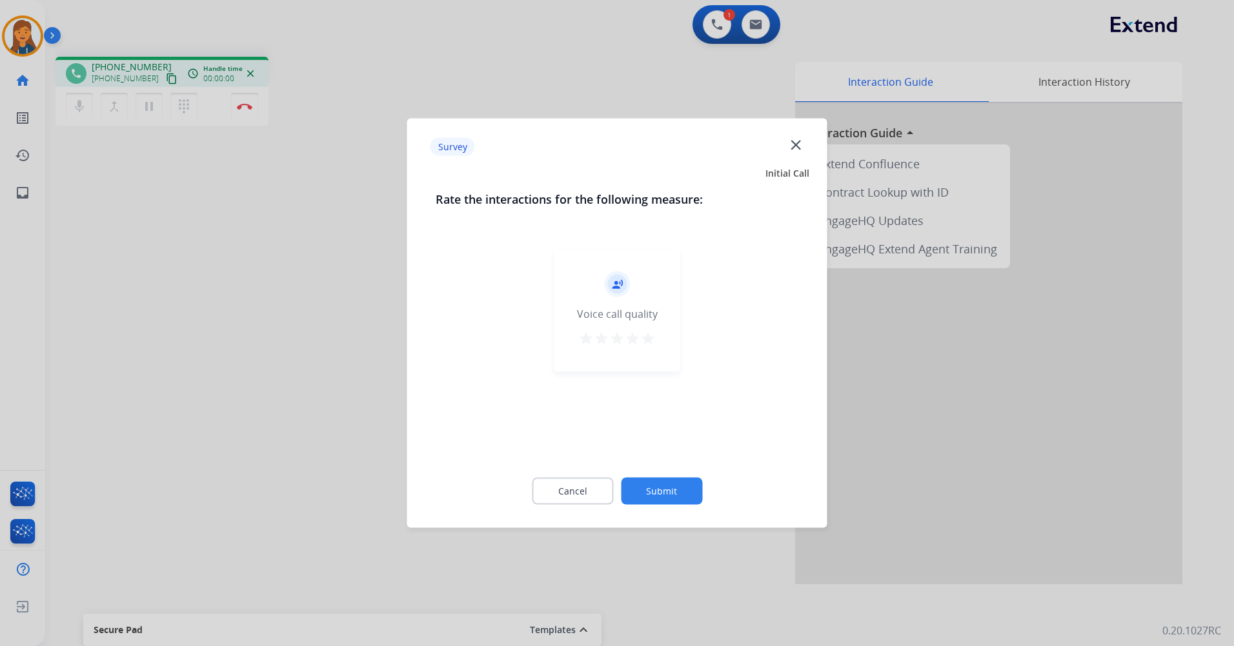
click at [645, 333] on mat-icon "star" at bounding box center [647, 338] width 15 height 15
click at [652, 485] on button "Submit" at bounding box center [661, 491] width 81 height 27
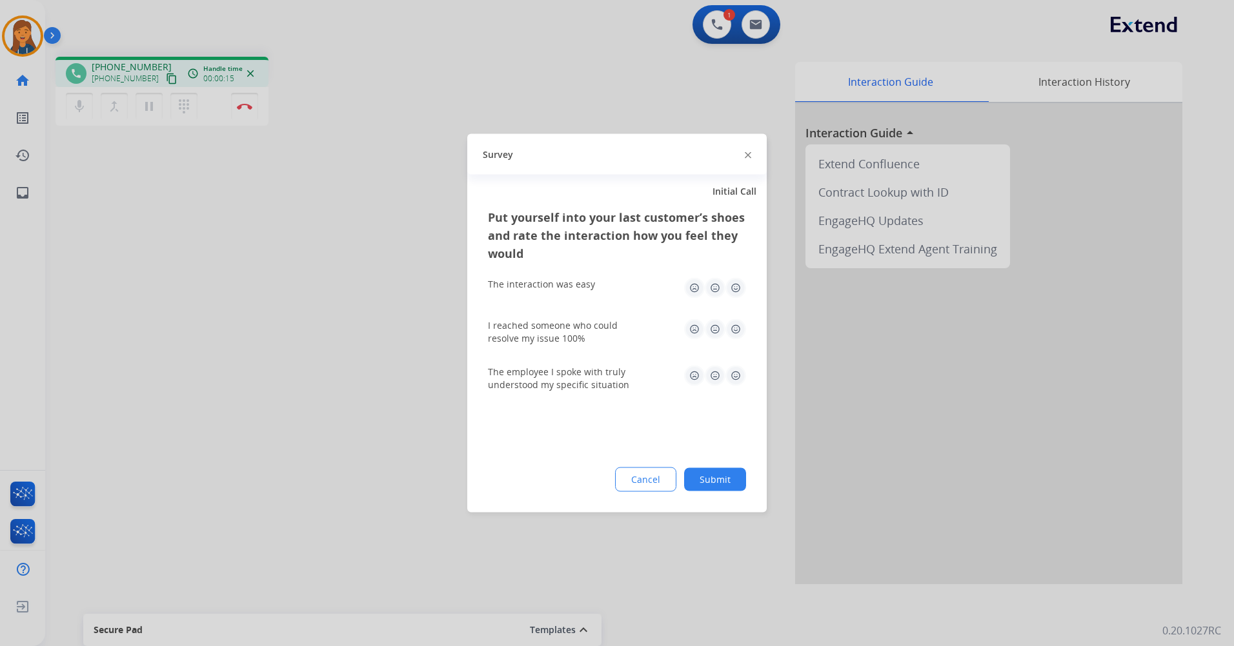
click at [735, 284] on img at bounding box center [735, 288] width 21 height 21
click at [739, 327] on img at bounding box center [735, 329] width 21 height 21
click at [735, 381] on img at bounding box center [735, 376] width 21 height 21
click at [730, 472] on button "Submit" at bounding box center [715, 479] width 62 height 23
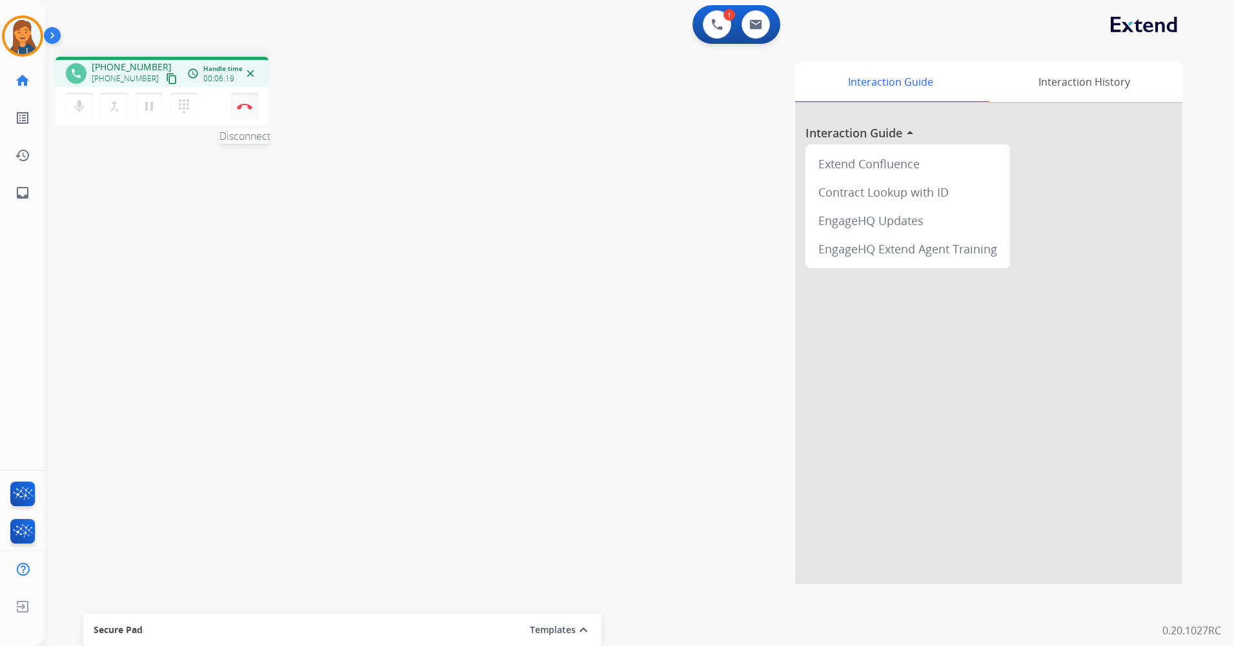
click at [245, 106] on img at bounding box center [244, 106] width 15 height 6
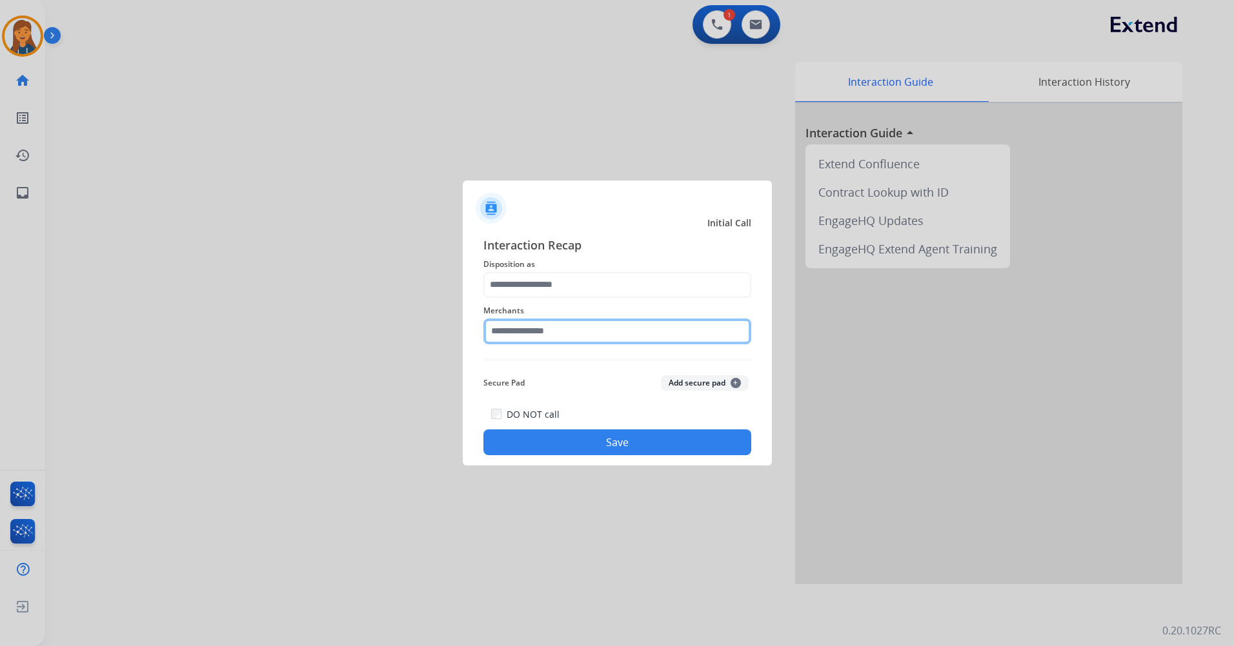
click at [526, 334] on input "text" at bounding box center [617, 332] width 268 height 26
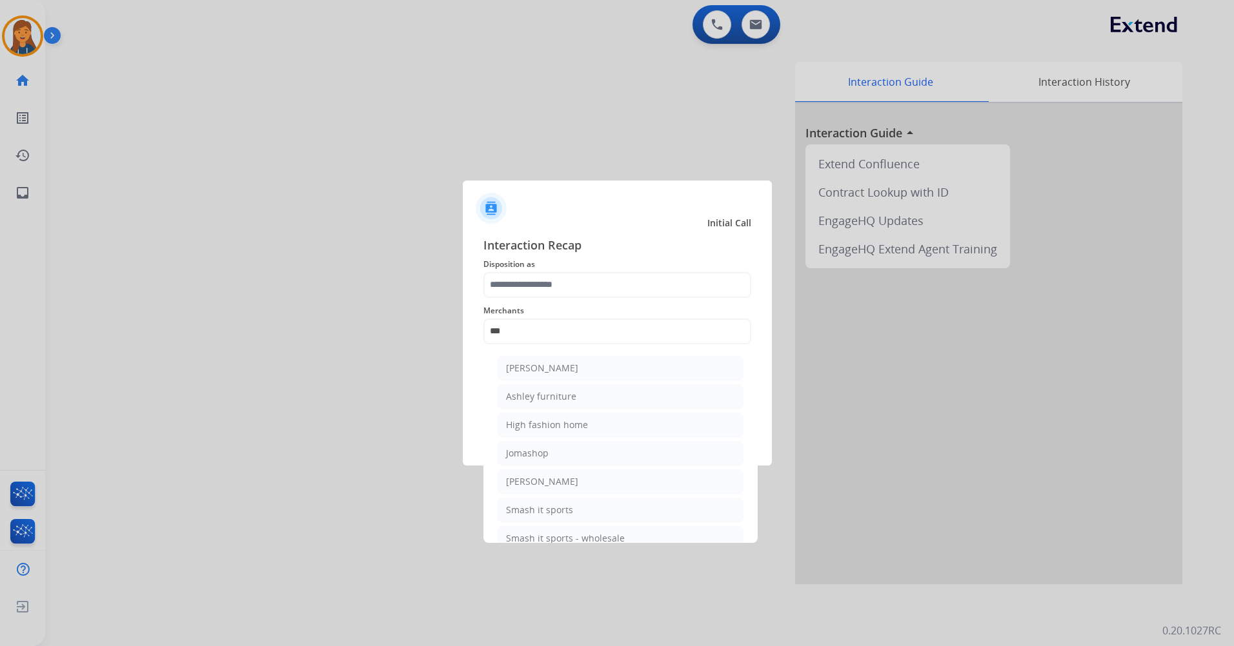
drag, startPoint x: 579, startPoint y: 401, endPoint x: 574, endPoint y: 322, distance: 78.9
click at [578, 399] on li "Ashley furniture" at bounding box center [620, 397] width 246 height 25
type input "**********"
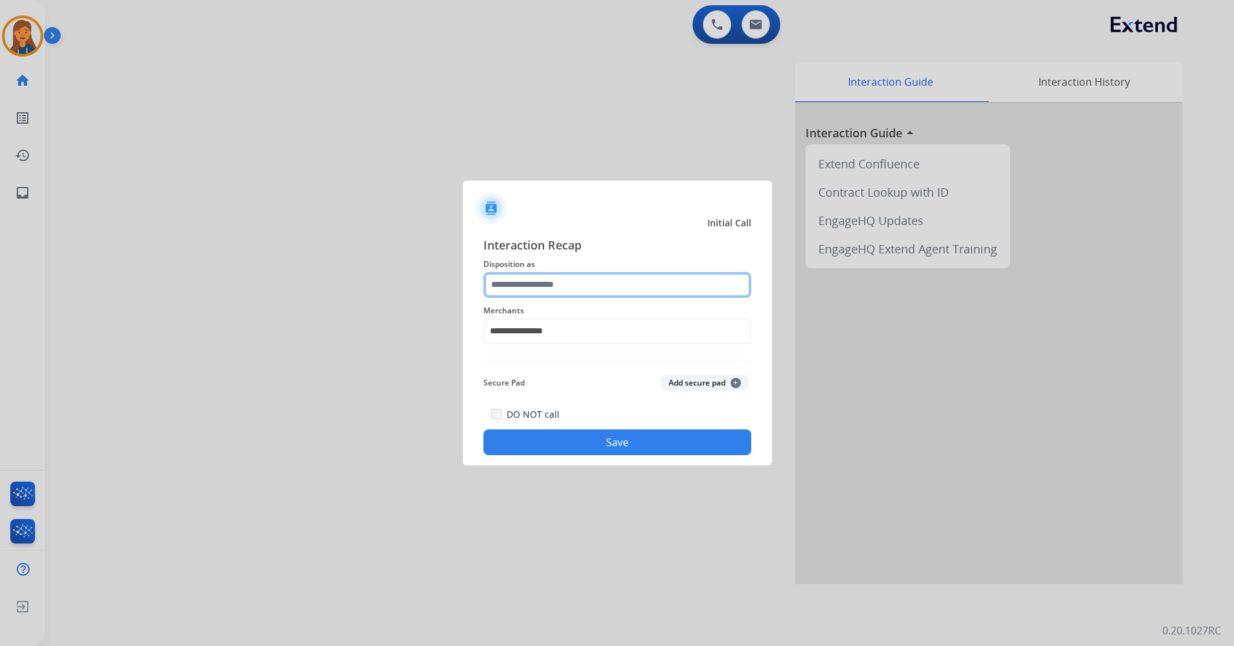
click at [575, 284] on input "text" at bounding box center [617, 285] width 268 height 26
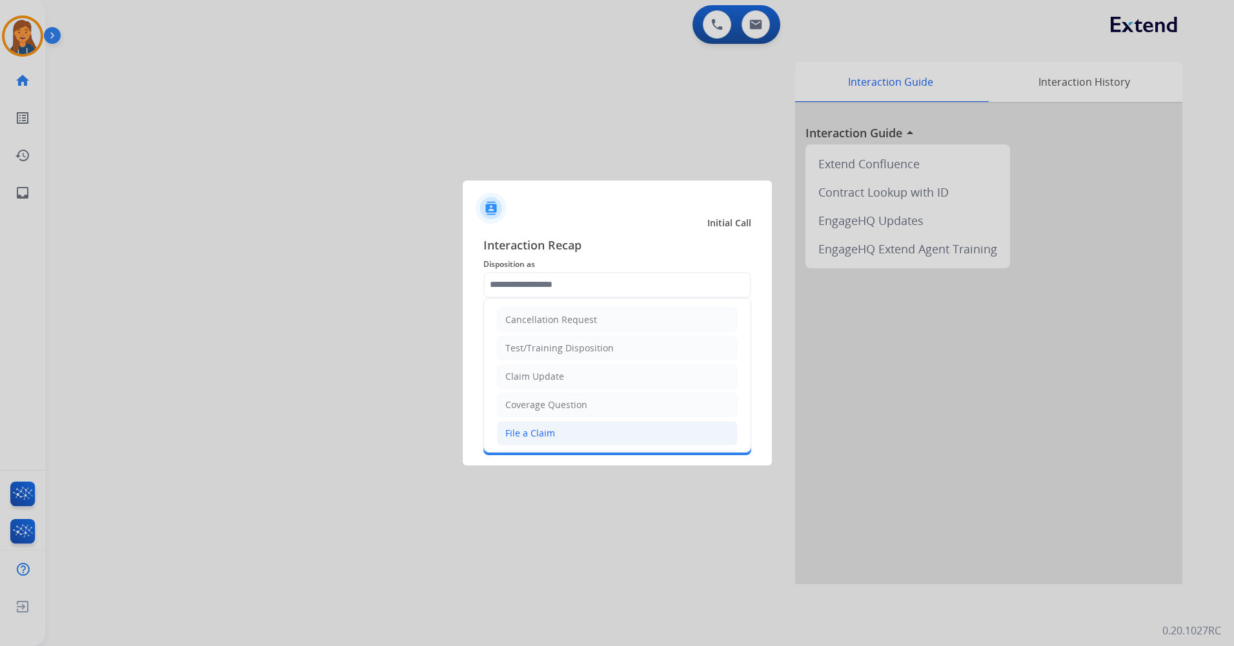
click at [543, 436] on div "File a Claim" at bounding box center [530, 433] width 50 height 13
type input "**********"
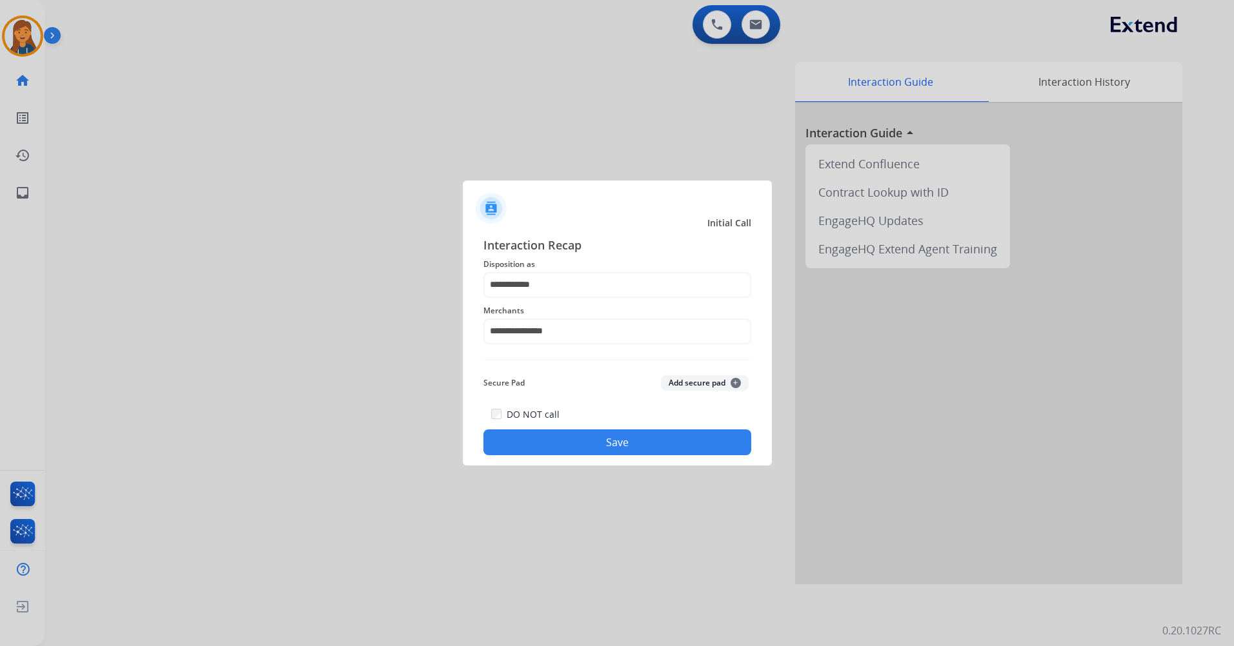
click at [560, 445] on button "Save" at bounding box center [617, 443] width 268 height 26
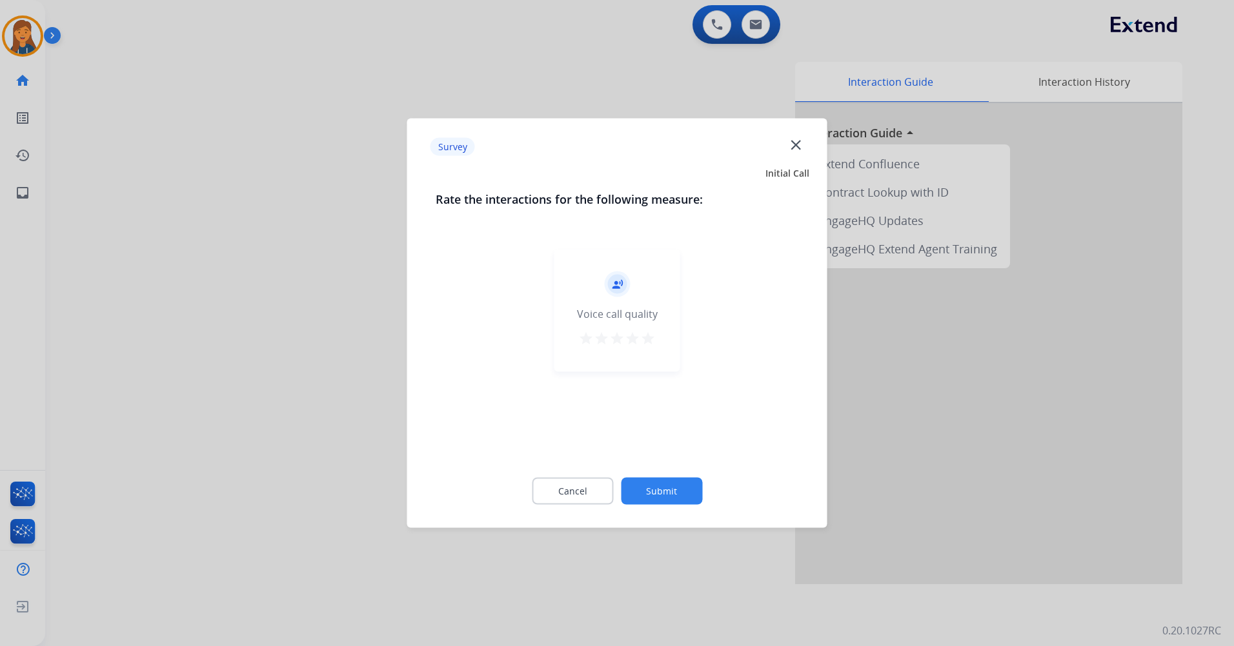
click at [641, 339] on mat-icon "star" at bounding box center [647, 338] width 15 height 15
click at [675, 498] on button "Submit" at bounding box center [661, 491] width 81 height 27
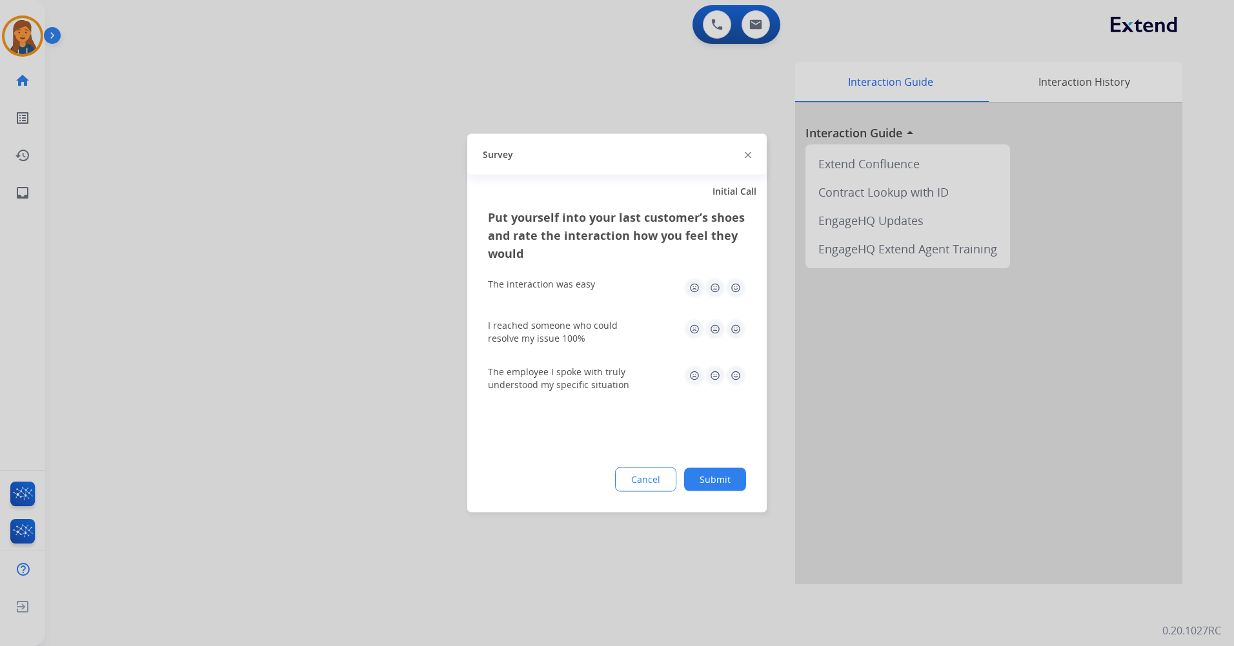
click at [737, 290] on img at bounding box center [735, 288] width 21 height 21
click at [735, 333] on img at bounding box center [735, 329] width 21 height 21
click at [735, 383] on img at bounding box center [735, 376] width 21 height 21
click at [710, 479] on button "Submit" at bounding box center [715, 479] width 62 height 23
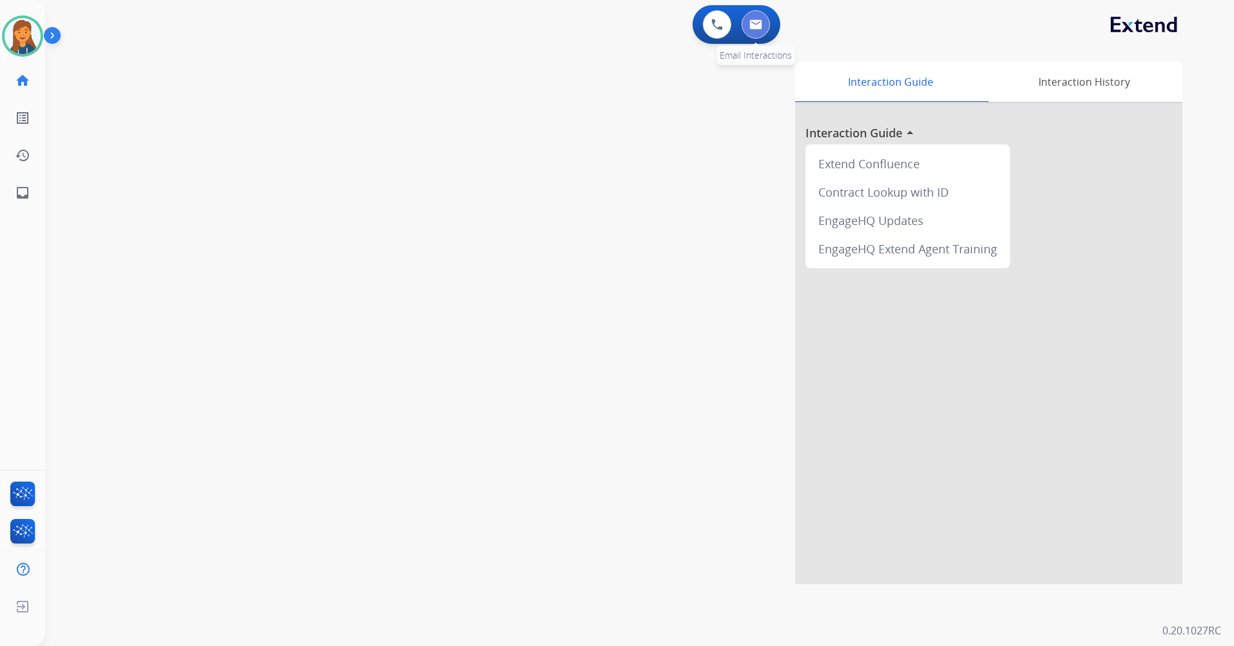
click at [755, 22] on img at bounding box center [755, 24] width 13 height 10
select select "**********"
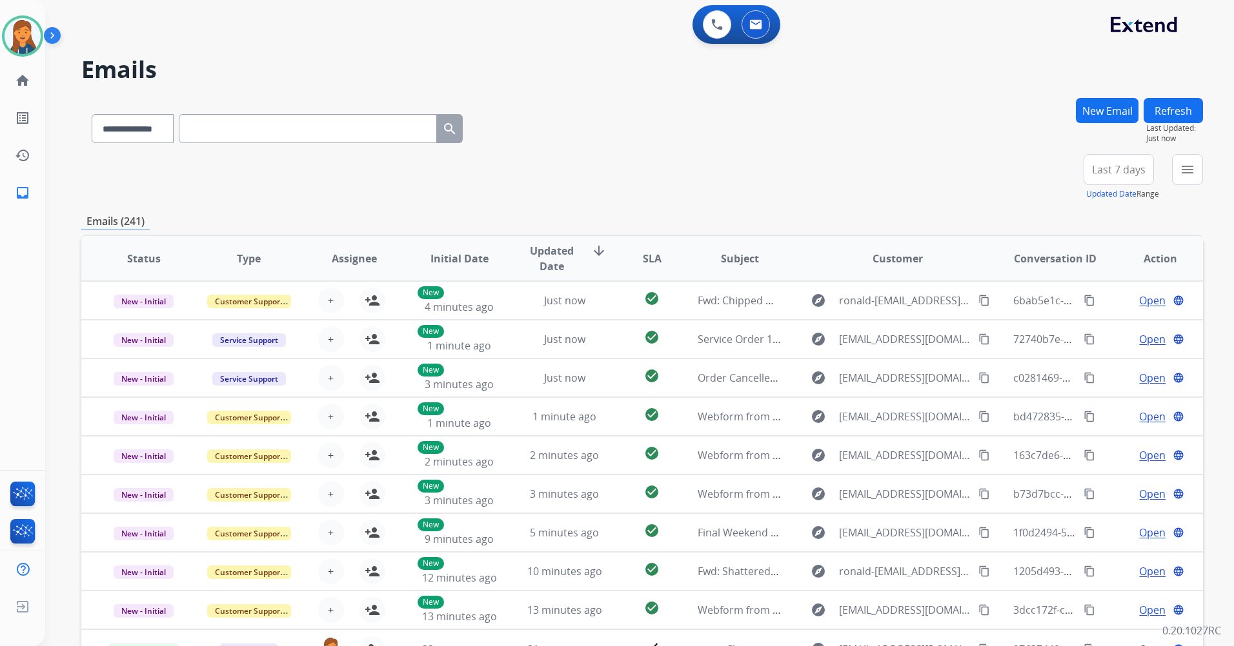
click at [1129, 168] on span "Last 7 days" at bounding box center [1119, 169] width 54 height 5
click at [1099, 323] on div "Last 90 days" at bounding box center [1114, 326] width 71 height 19
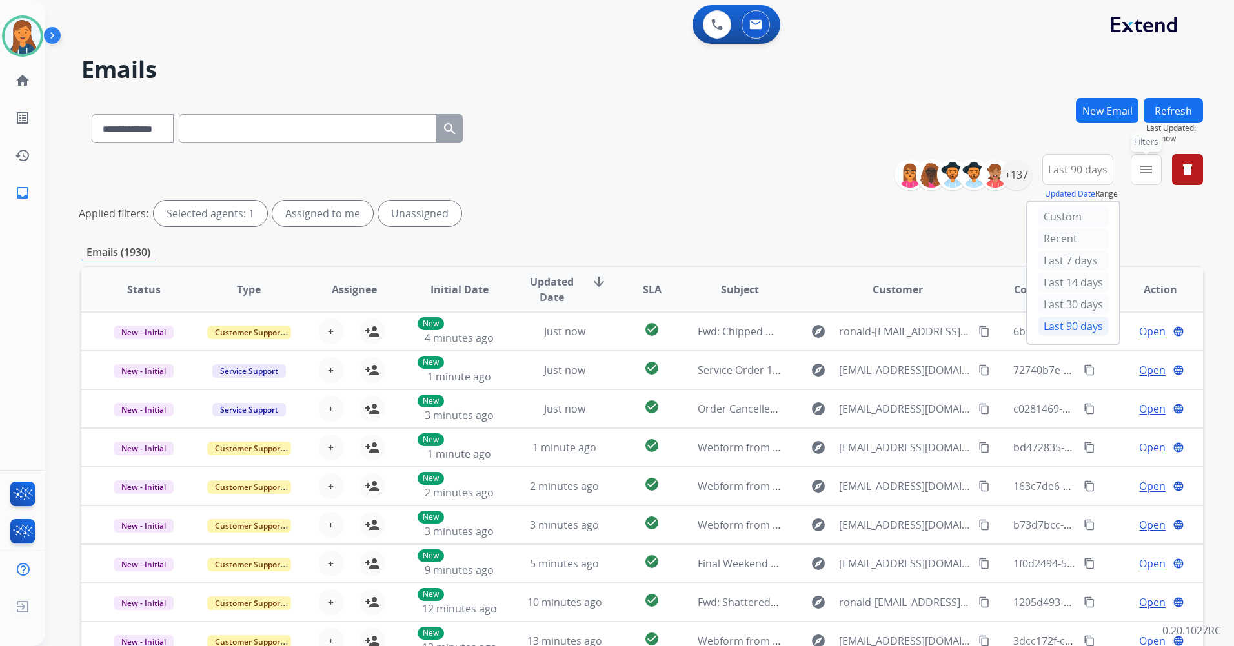
click at [1139, 177] on button "menu Filters" at bounding box center [1145, 169] width 31 height 31
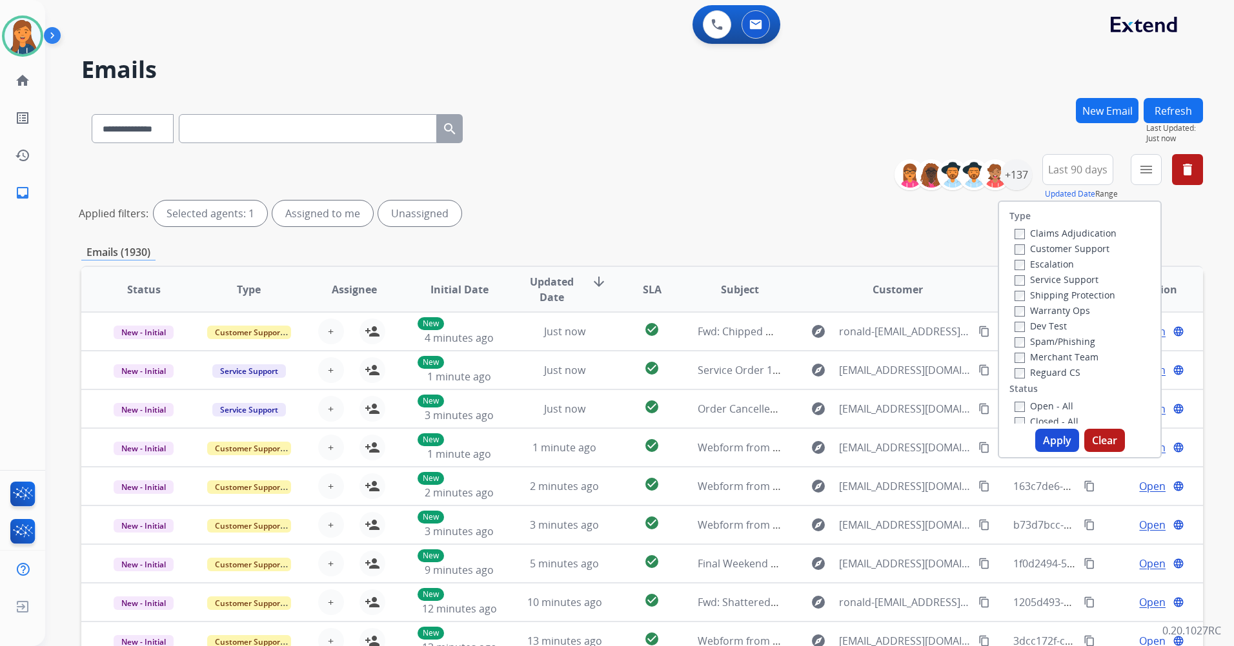
click at [1028, 246] on label "Customer Support" at bounding box center [1061, 249] width 95 height 12
drag, startPoint x: 1028, startPoint y: 295, endPoint x: 1028, endPoint y: 311, distance: 15.5
click at [1028, 296] on label "Shipping Protection" at bounding box center [1064, 295] width 101 height 12
click at [1041, 374] on label "Reguard CS" at bounding box center [1047, 372] width 66 height 12
click at [1042, 411] on label "Open - All" at bounding box center [1043, 406] width 59 height 12
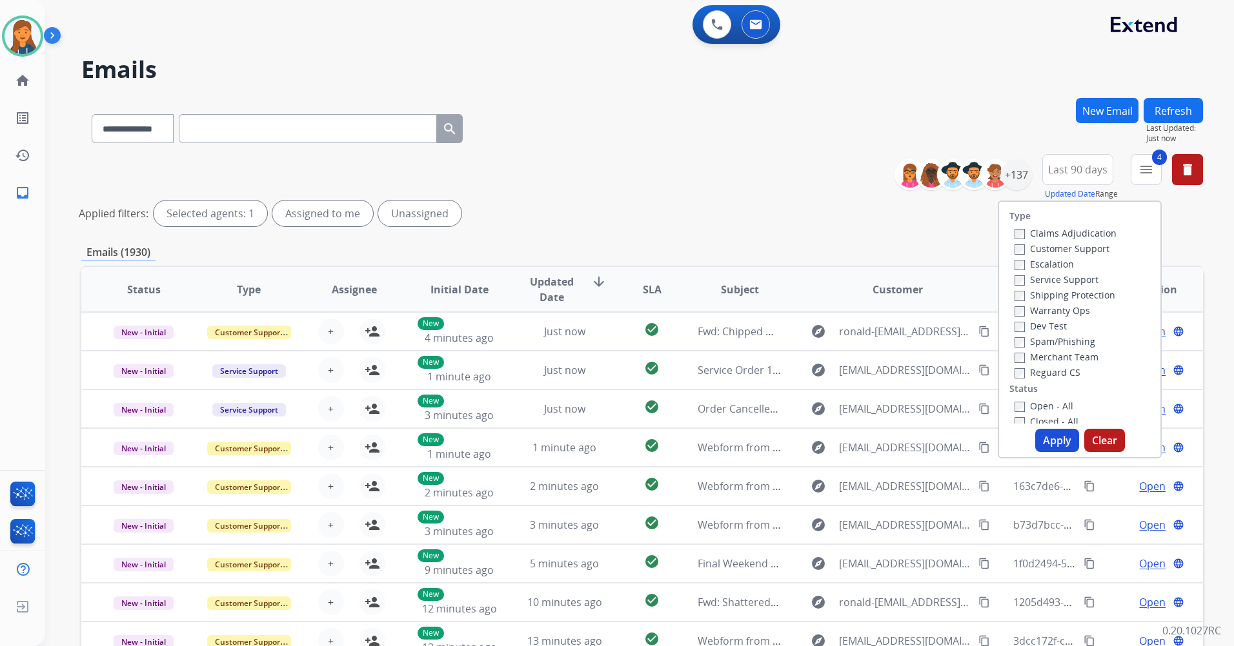
click at [1044, 436] on button "Apply" at bounding box center [1057, 440] width 44 height 23
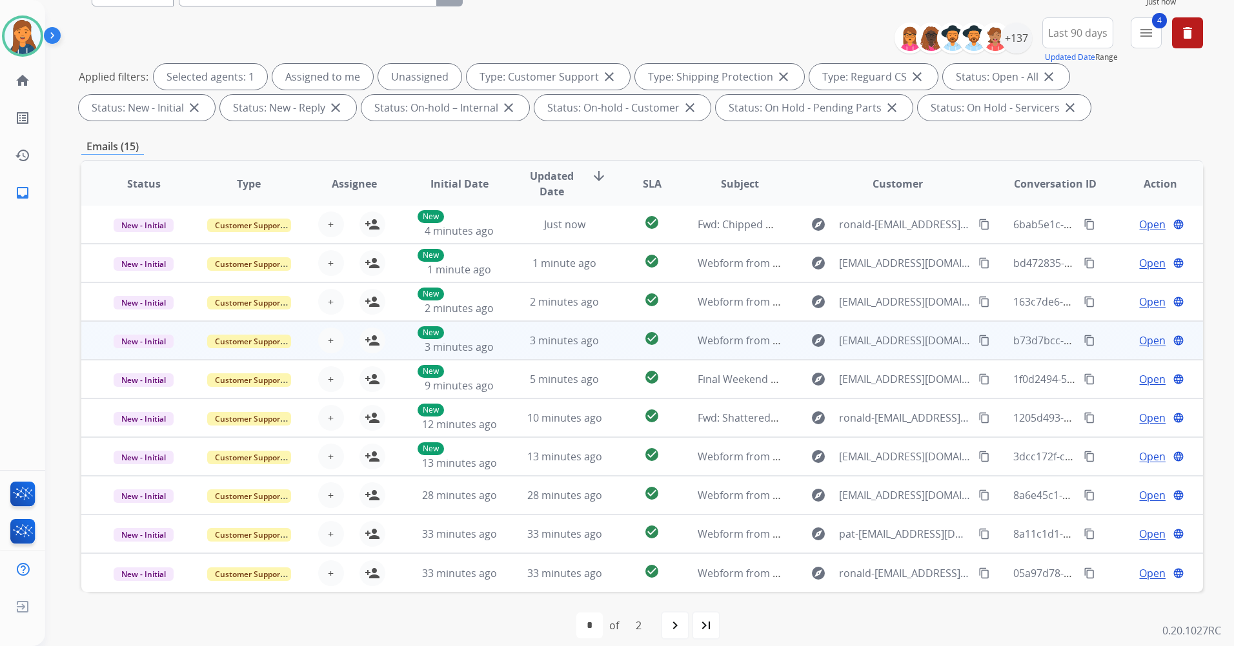
scroll to position [150, 0]
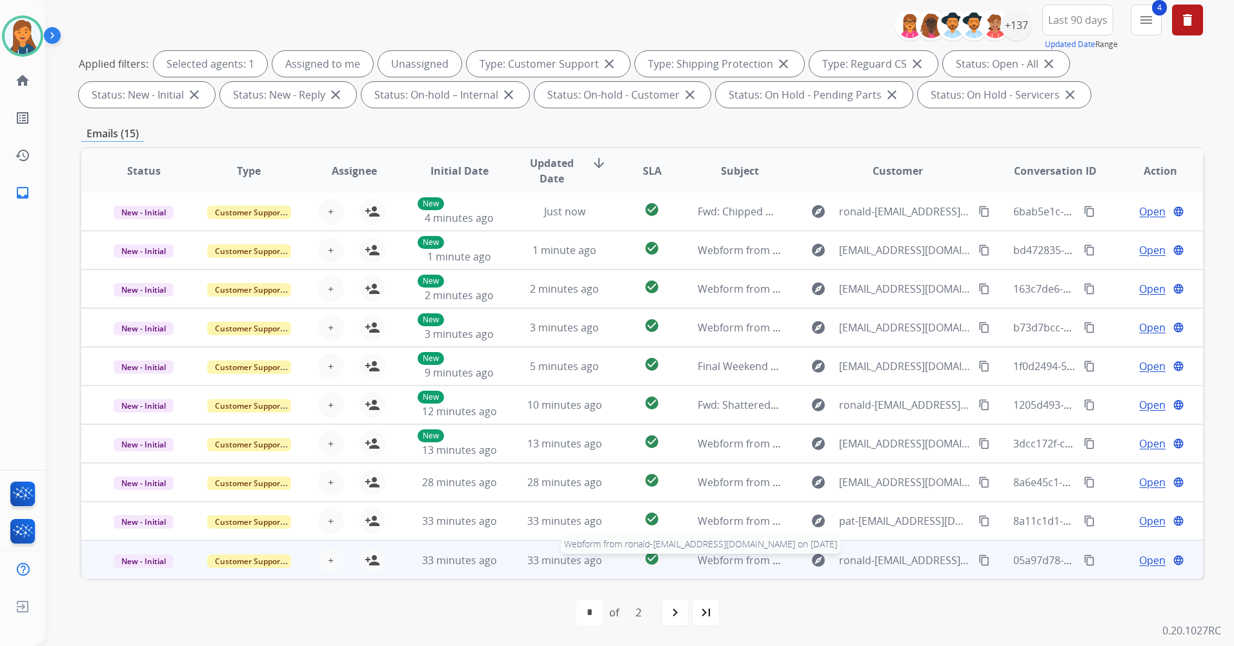
click at [721, 566] on span "Webform from ronald-virga@comcast.net on 08/29/2025" at bounding box center [861, 561] width 328 height 14
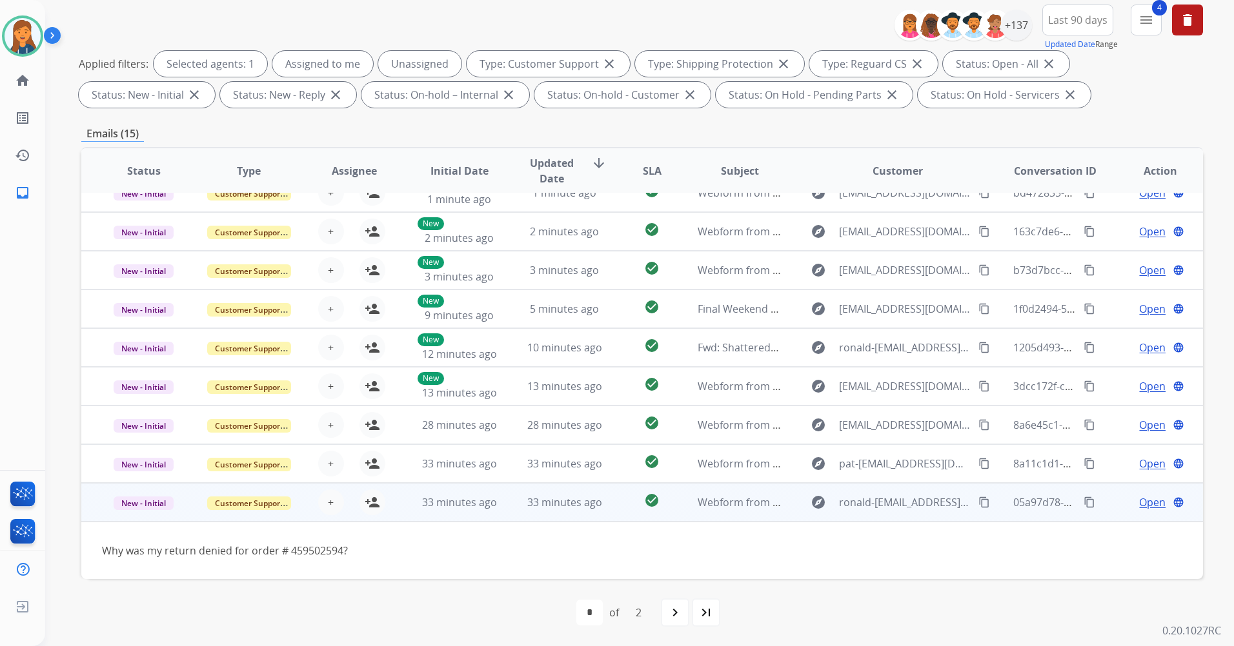
click at [978, 504] on mat-icon "content_copy" at bounding box center [984, 503] width 12 height 12
click at [381, 500] on button "person_add Assign to Me" at bounding box center [372, 503] width 26 height 26
click at [1144, 501] on span "Open" at bounding box center [1152, 502] width 26 height 15
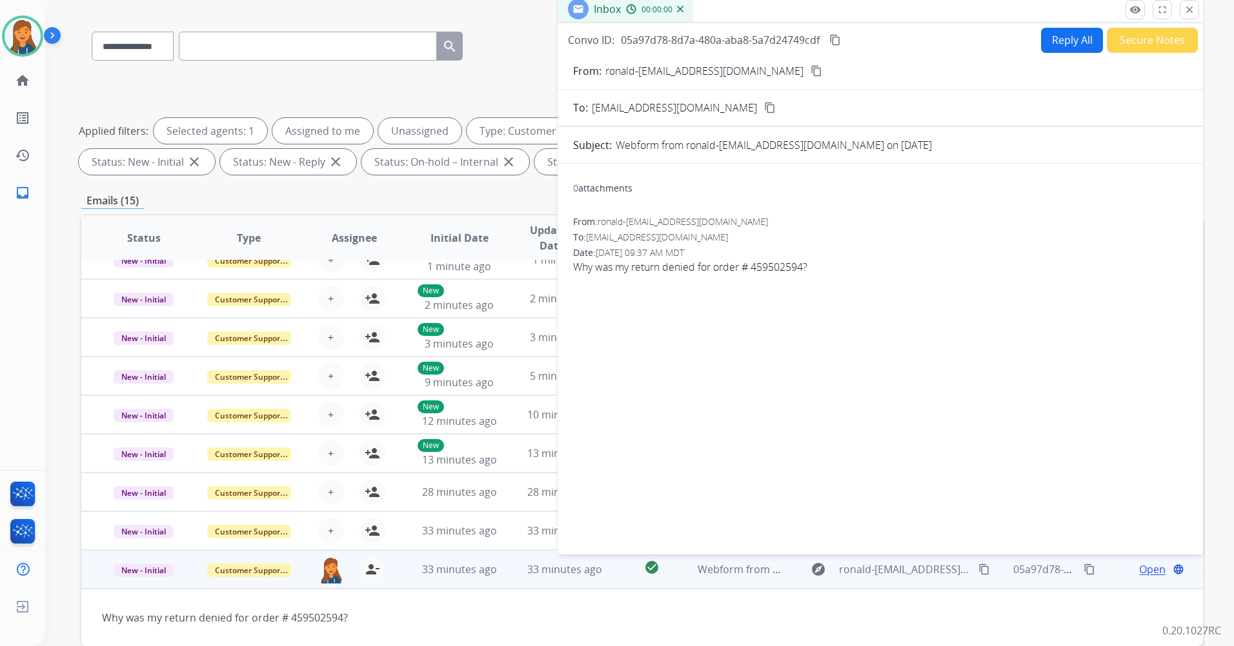
scroll to position [0, 0]
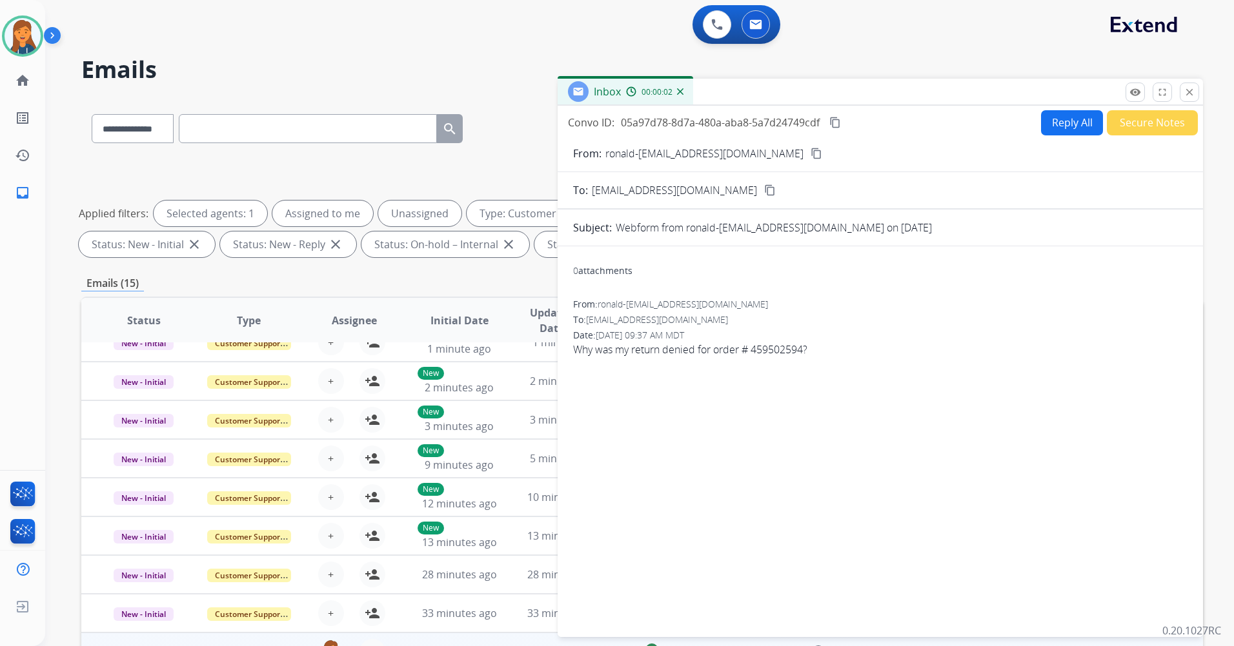
click at [1057, 124] on button "Reply All" at bounding box center [1072, 122] width 62 height 25
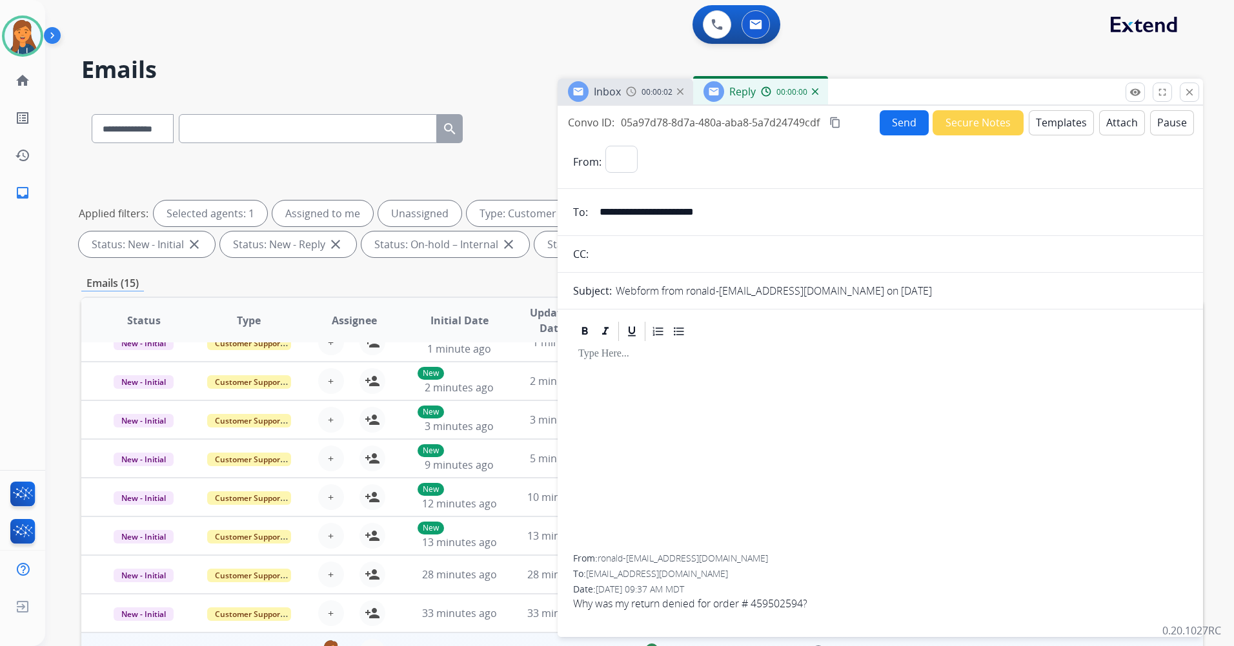
select select "**********"
click at [1063, 129] on button "Templates" at bounding box center [1060, 122] width 65 height 25
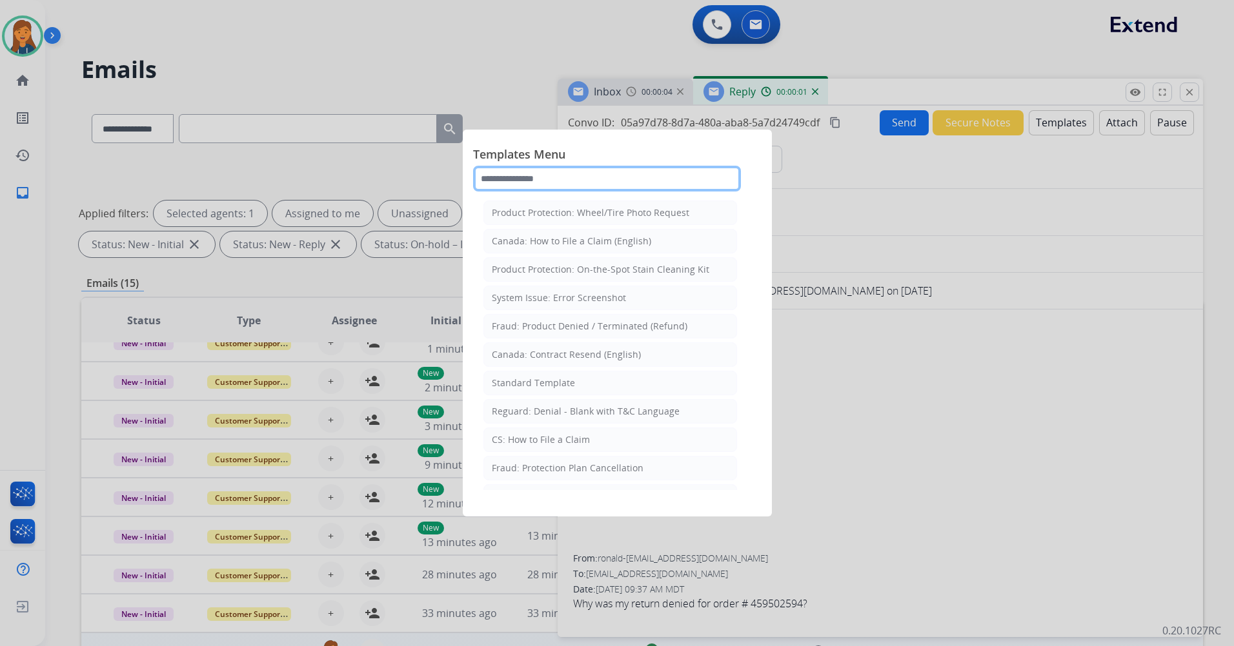
click at [565, 184] on input "text" at bounding box center [607, 179] width 268 height 26
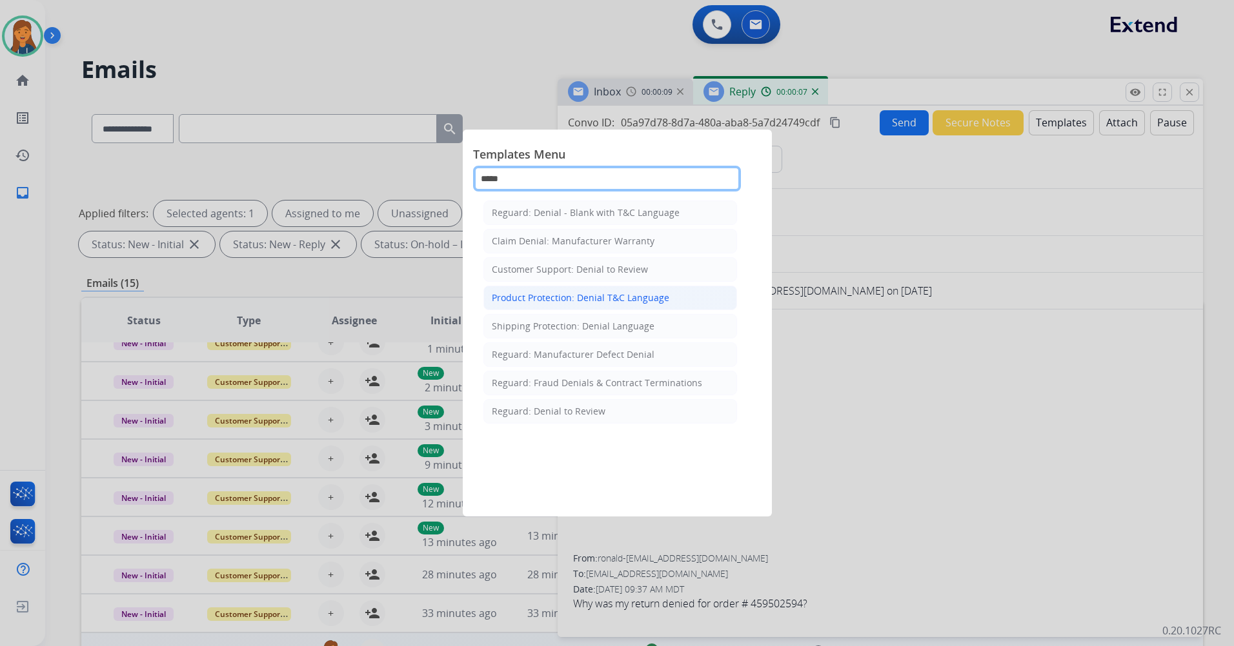
type input "*****"
click at [634, 299] on div "Product Protection: Denial T&C Language" at bounding box center [580, 298] width 177 height 13
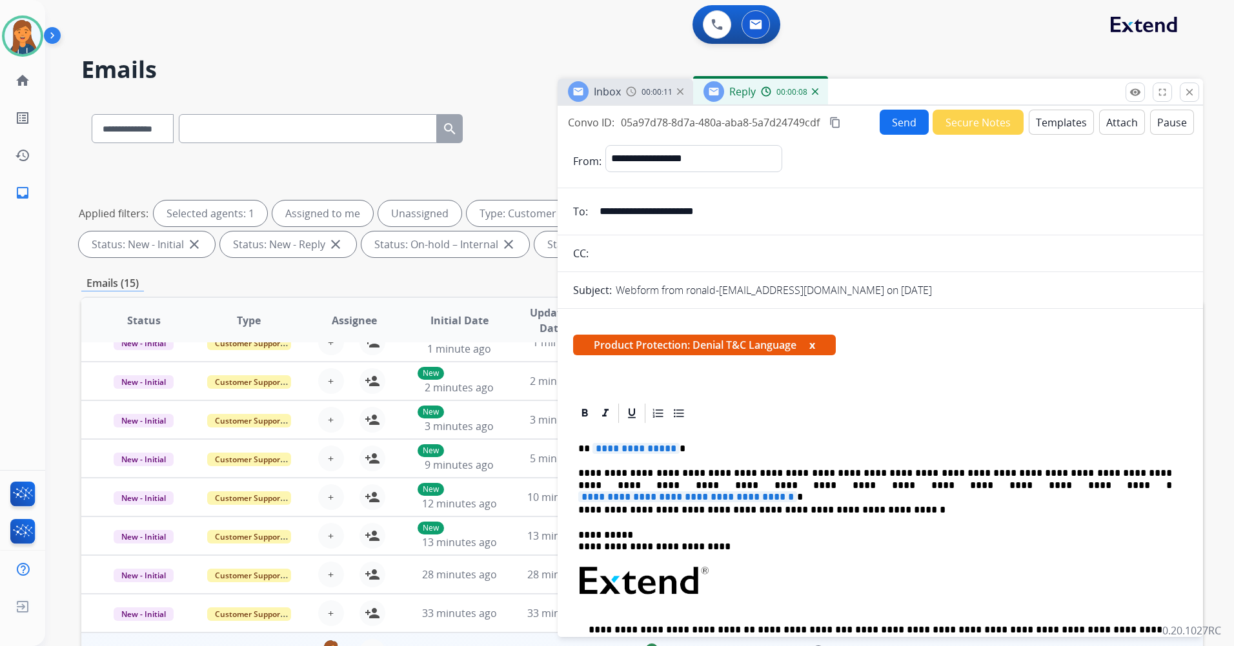
click at [797, 492] on span "**********" at bounding box center [687, 497] width 219 height 11
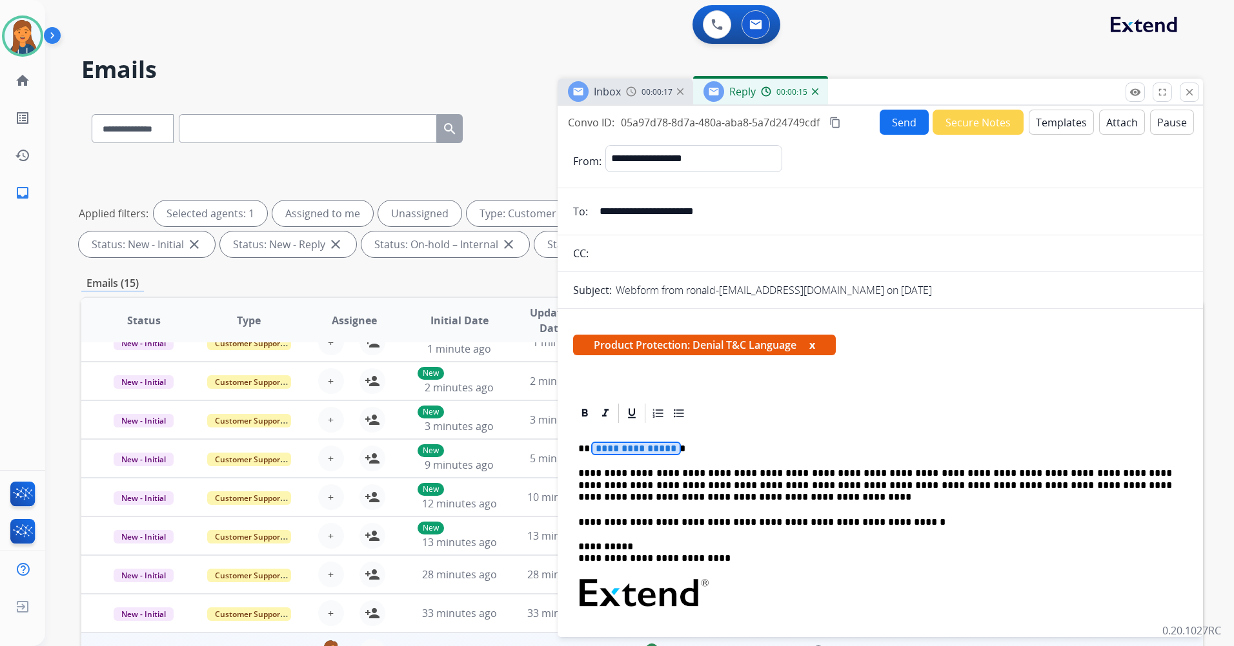
click at [628, 455] on p "**********" at bounding box center [875, 449] width 594 height 12
click at [623, 455] on p "**********" at bounding box center [875, 449] width 594 height 12
click at [632, 448] on span "**********" at bounding box center [635, 448] width 87 height 11
click at [838, 117] on mat-icon "content_copy" at bounding box center [835, 123] width 12 height 12
click at [887, 125] on button "Send" at bounding box center [903, 122] width 49 height 25
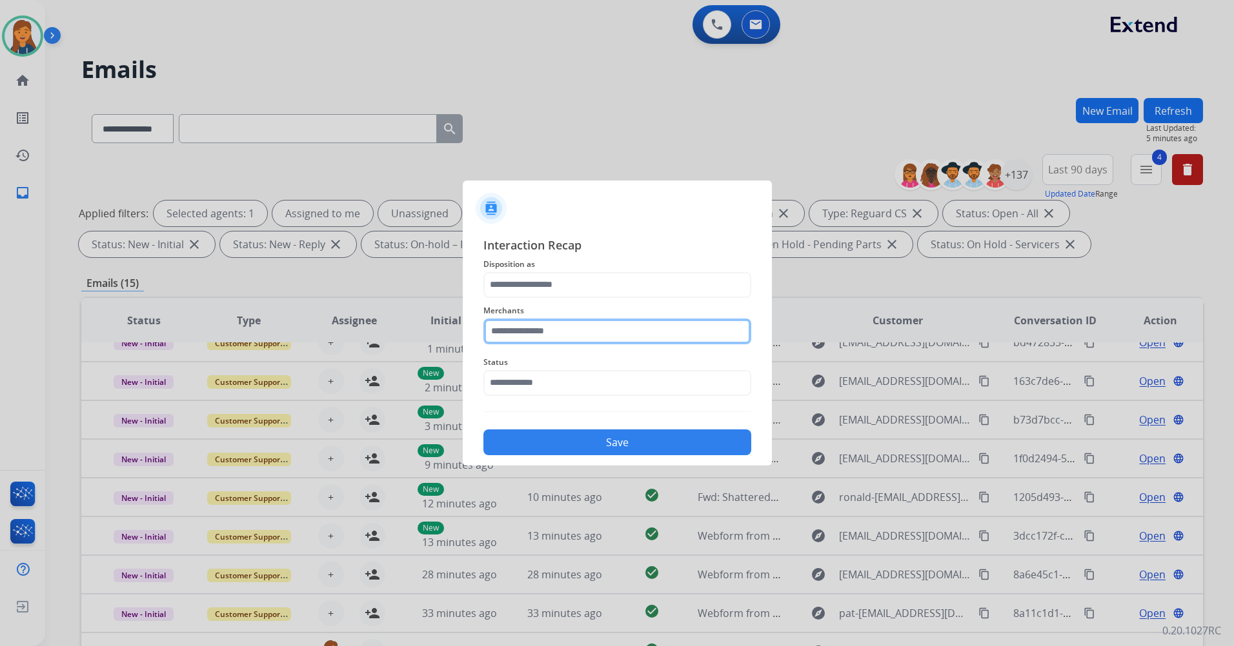
click at [539, 339] on input "text" at bounding box center [617, 332] width 268 height 26
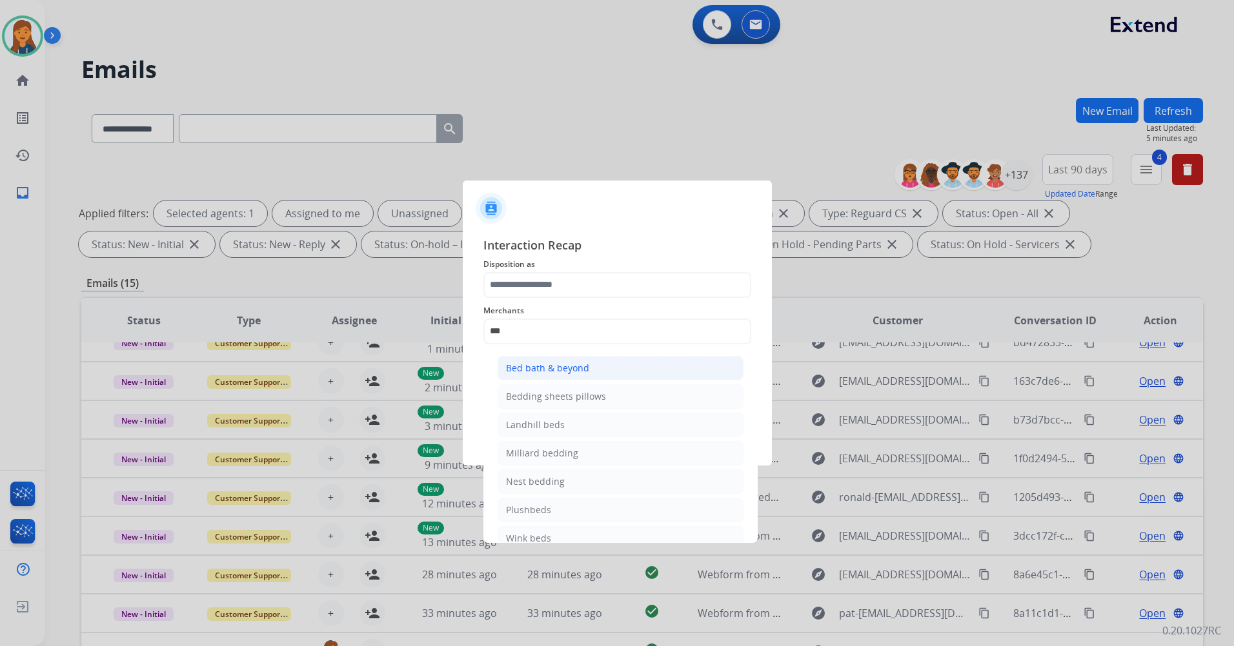
click at [545, 365] on div "Bed bath & beyond" at bounding box center [547, 368] width 83 height 13
type input "**********"
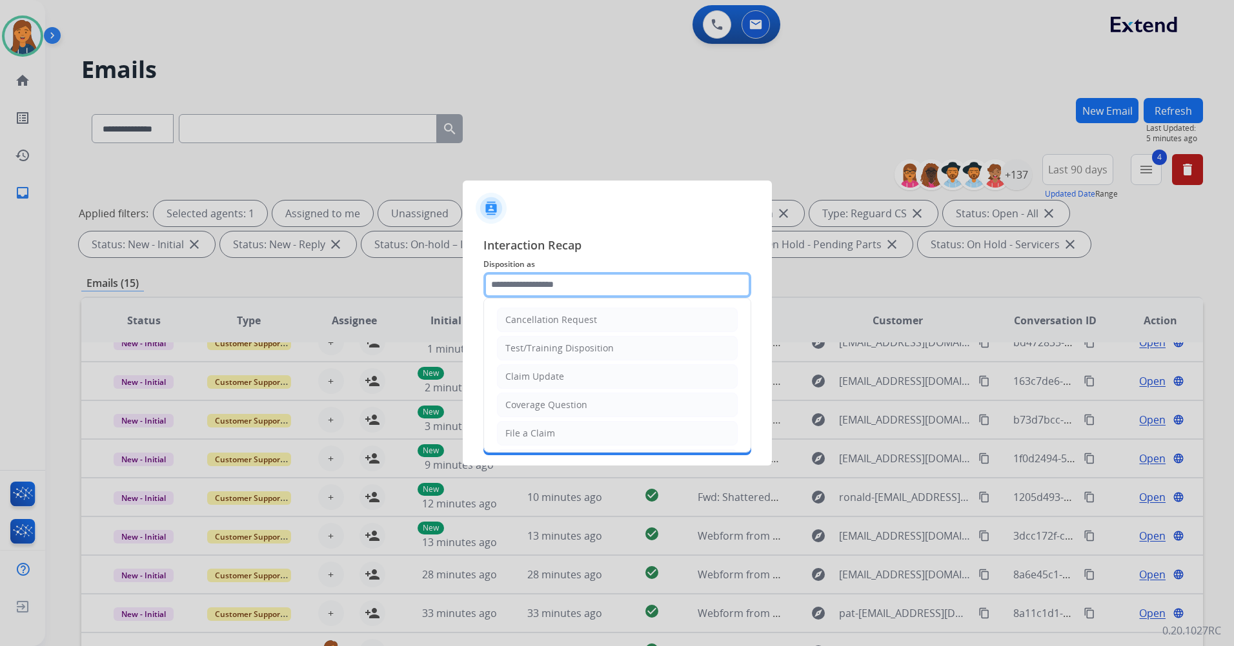
click at [547, 283] on input "text" at bounding box center [617, 285] width 268 height 26
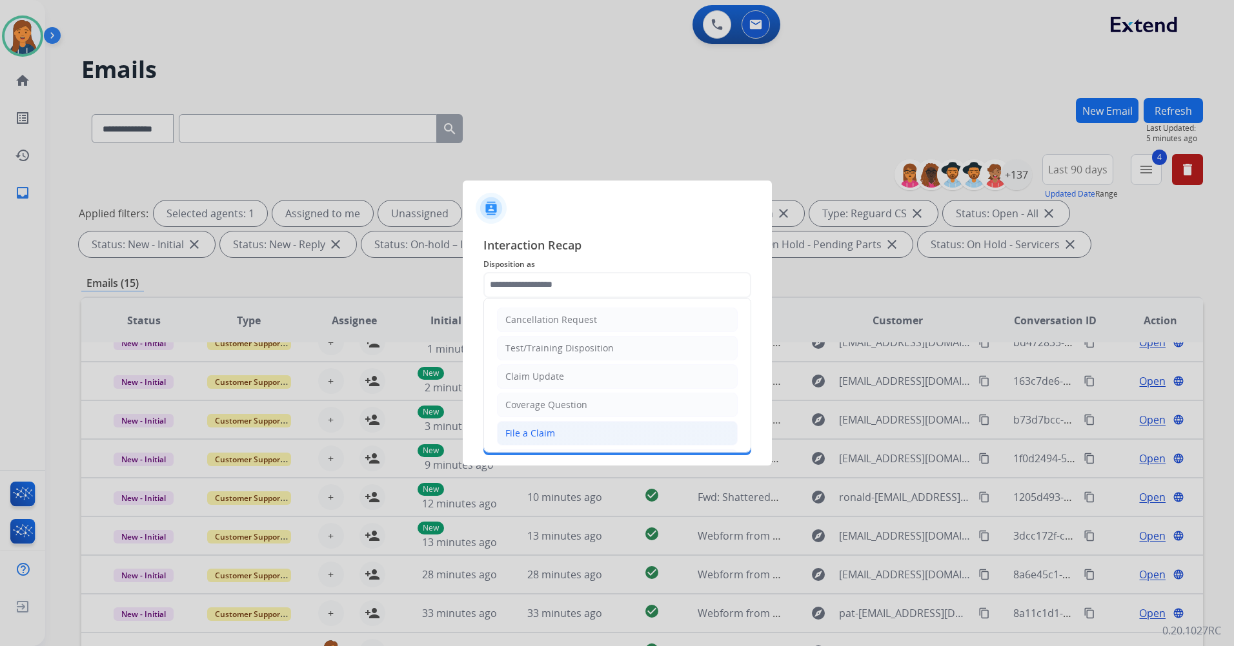
click at [548, 425] on li "File a Claim" at bounding box center [617, 433] width 241 height 25
type input "**********"
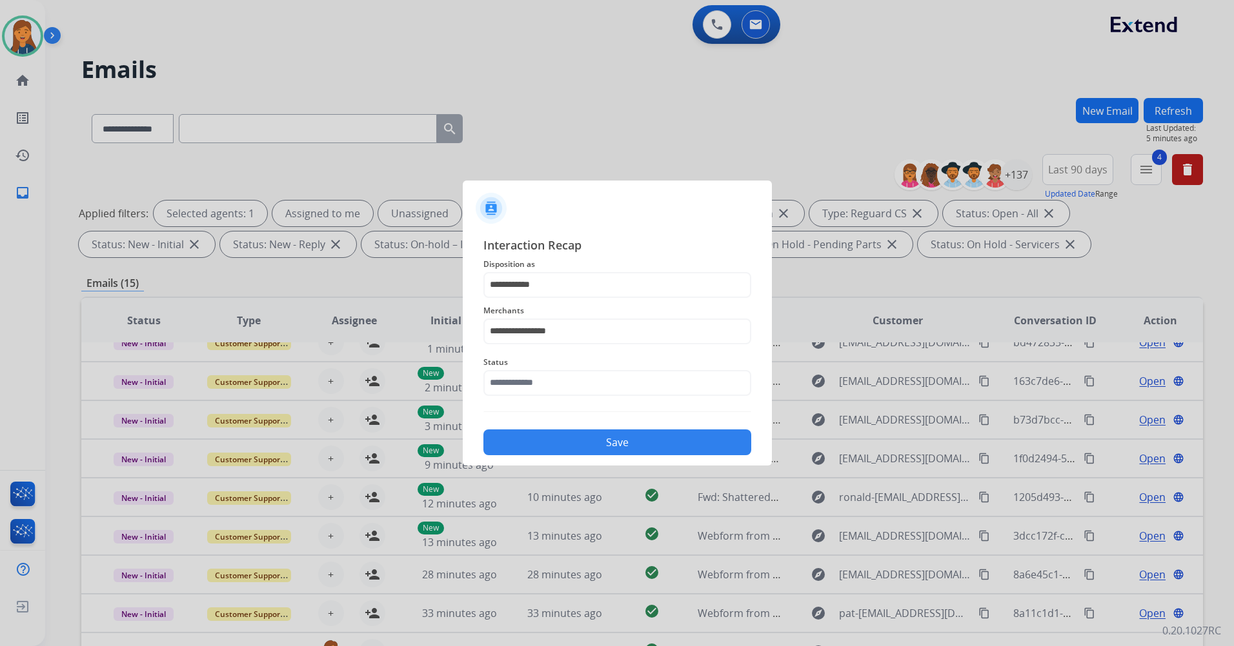
click at [549, 401] on div "**********" at bounding box center [617, 346] width 268 height 220
click at [549, 376] on input "text" at bounding box center [617, 383] width 268 height 26
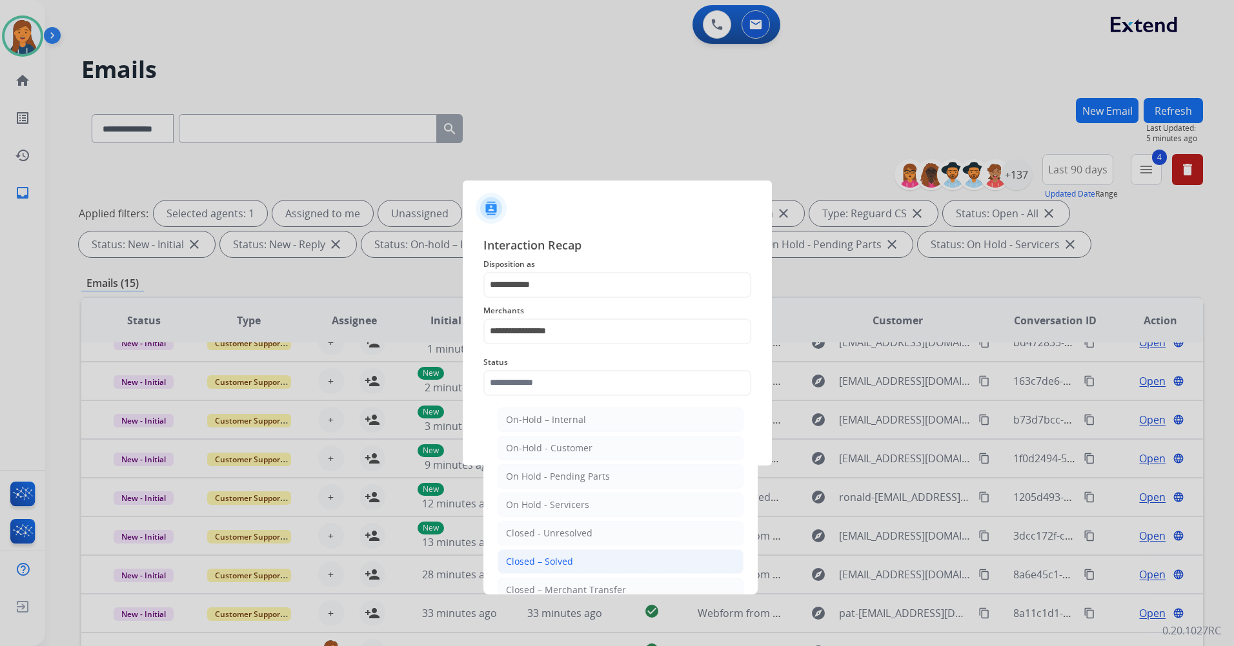
click at [541, 557] on div "Closed – Solved" at bounding box center [539, 561] width 67 height 13
type input "**********"
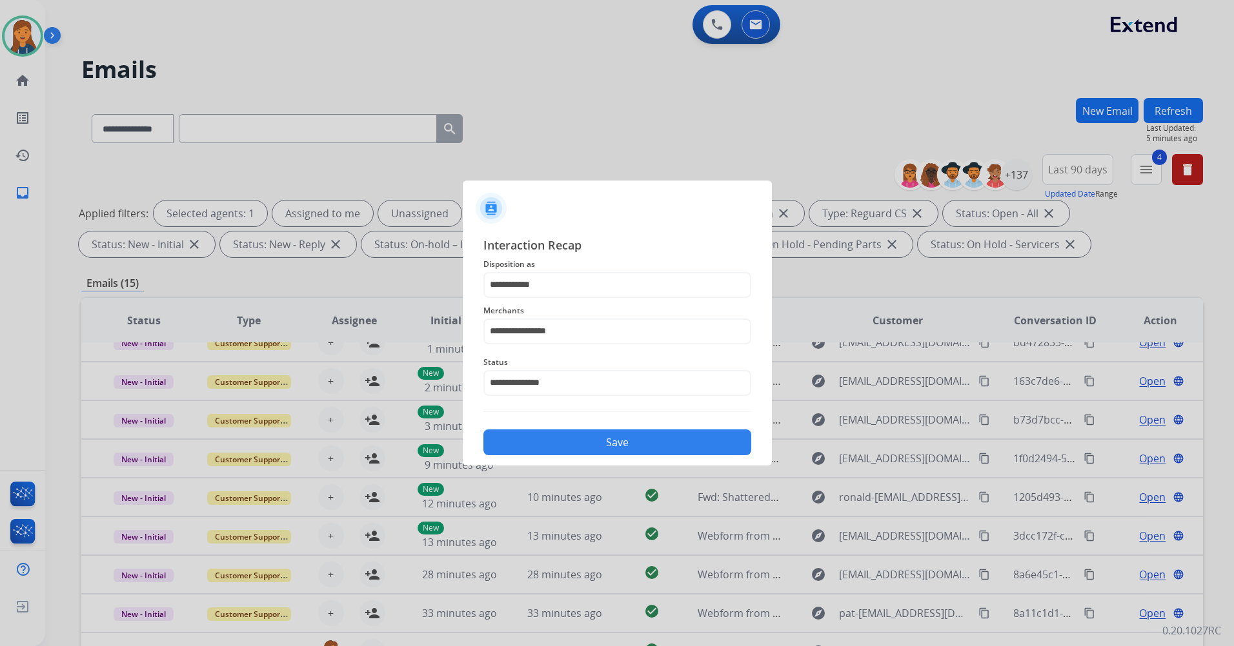
click at [564, 454] on button "Save" at bounding box center [617, 443] width 268 height 26
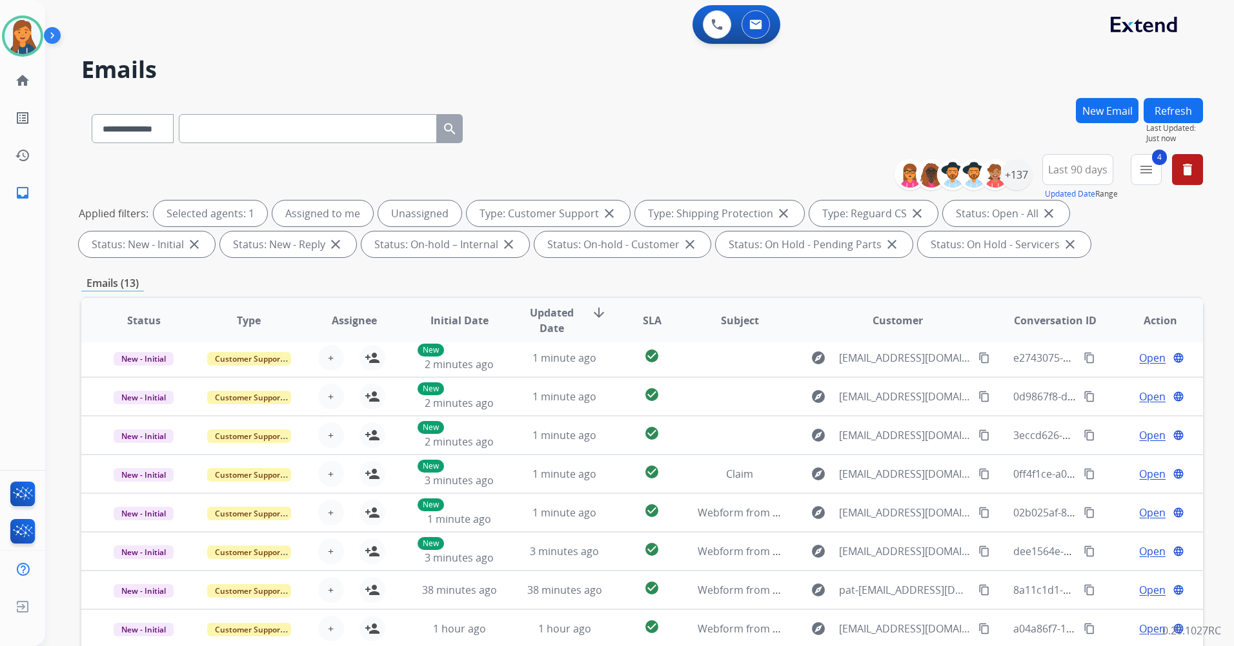
scroll to position [43, 0]
click at [1154, 116] on button "Refresh" at bounding box center [1172, 110] width 59 height 25
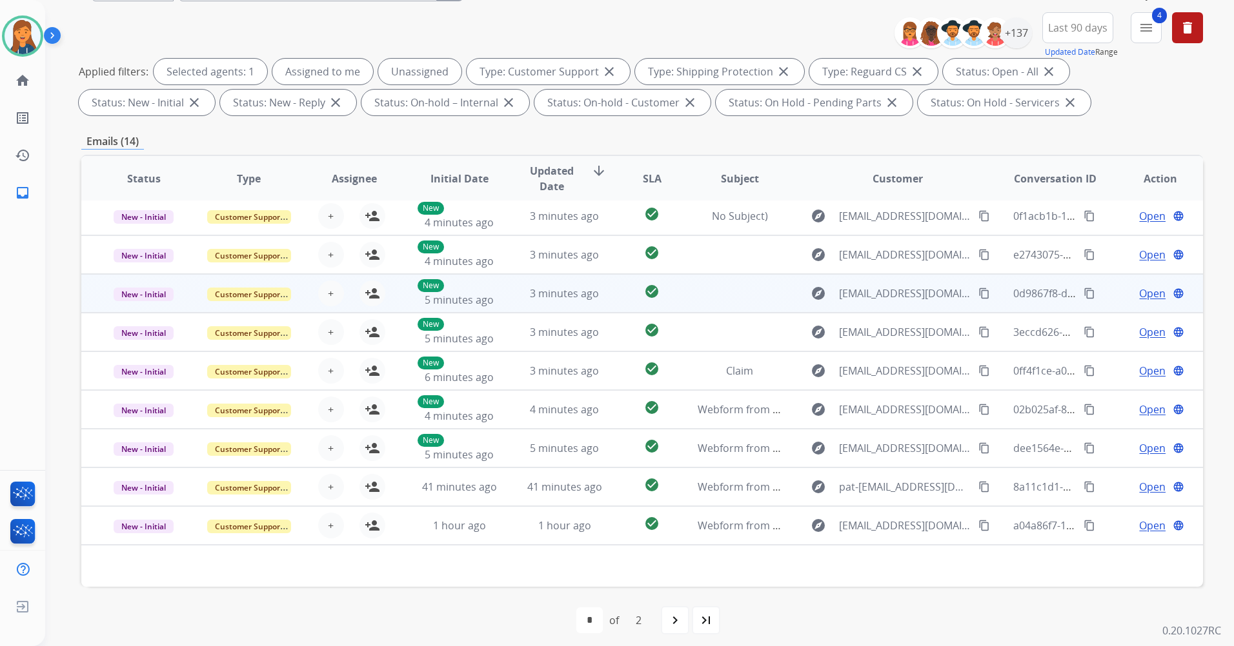
scroll to position [150, 0]
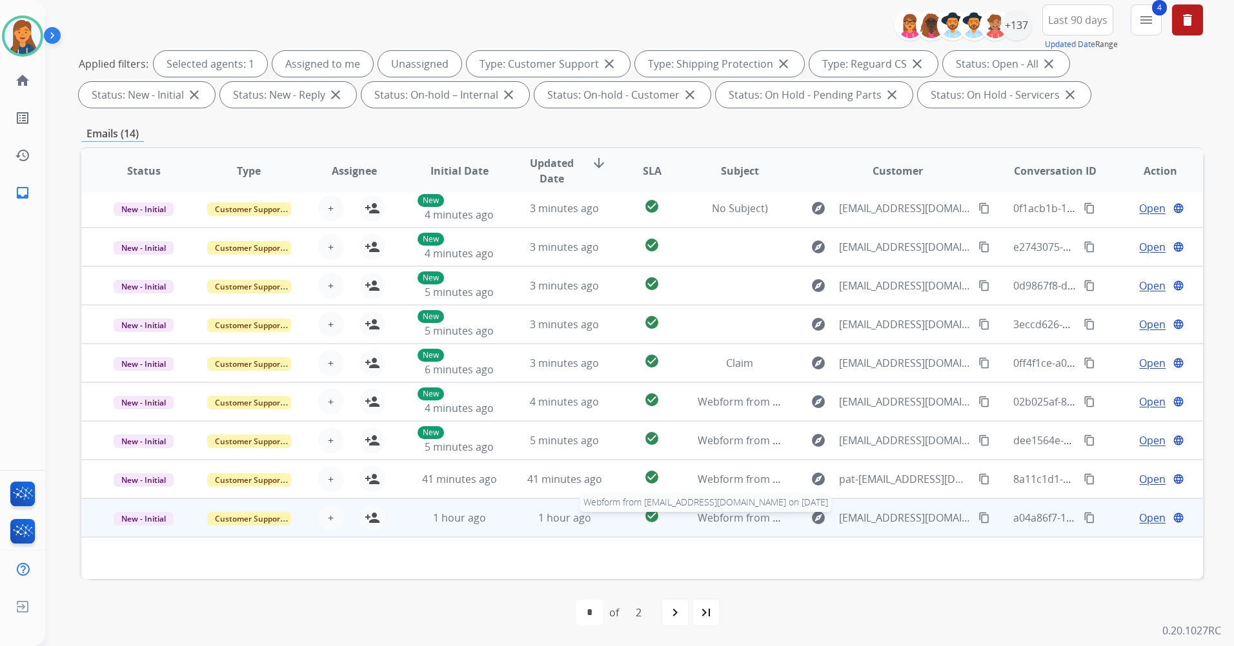
click at [728, 525] on span "Webform from lolliedotcom@gmail.com on 08/29/2025" at bounding box center [843, 518] width 292 height 14
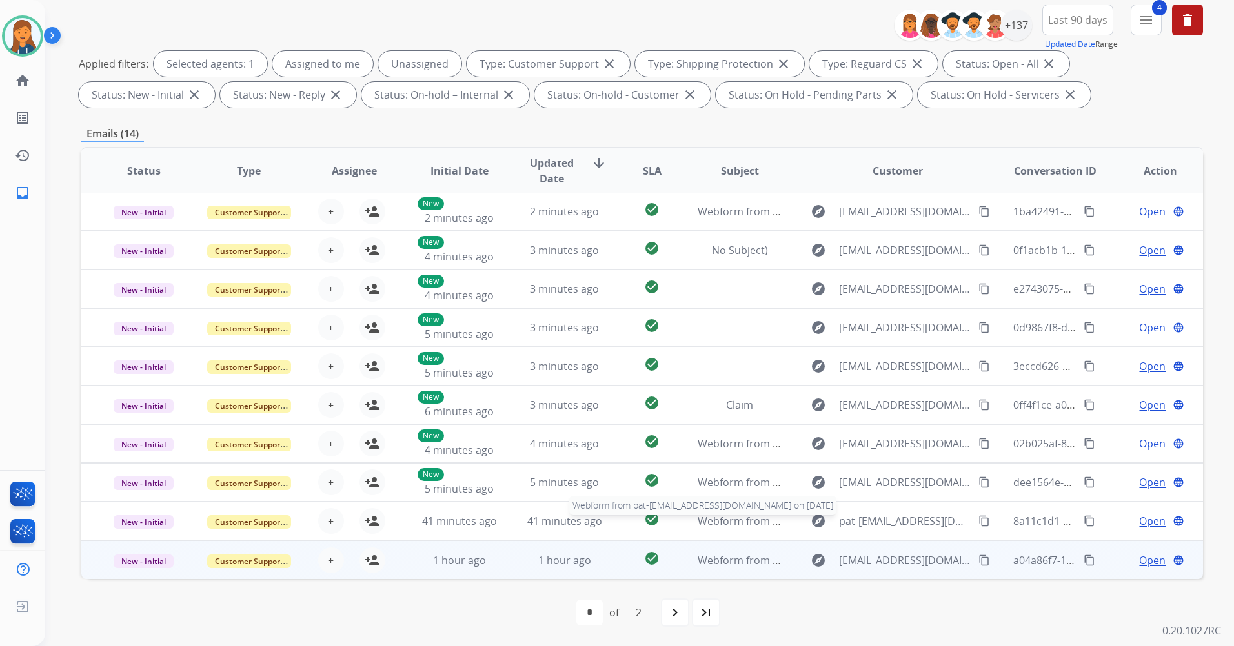
scroll to position [1, 0]
click at [728, 562] on span "Webform from lolliedotcom@gmail.com on 08/29/2025" at bounding box center [843, 561] width 292 height 14
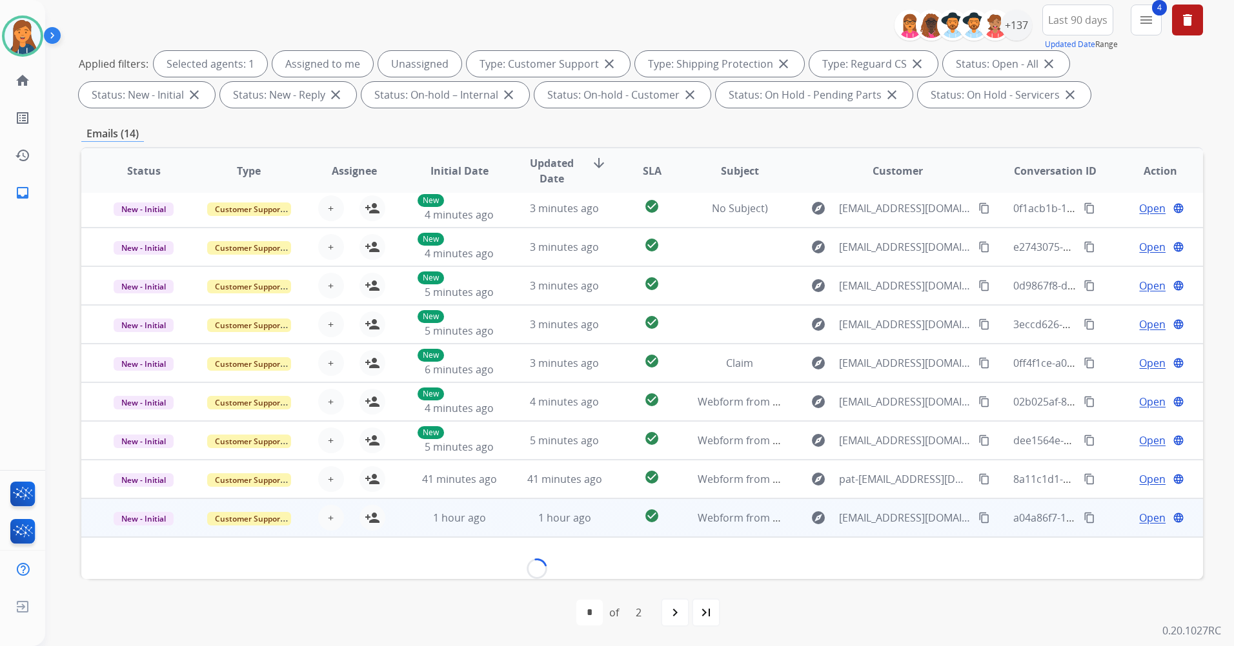
scroll to position [59, 0]
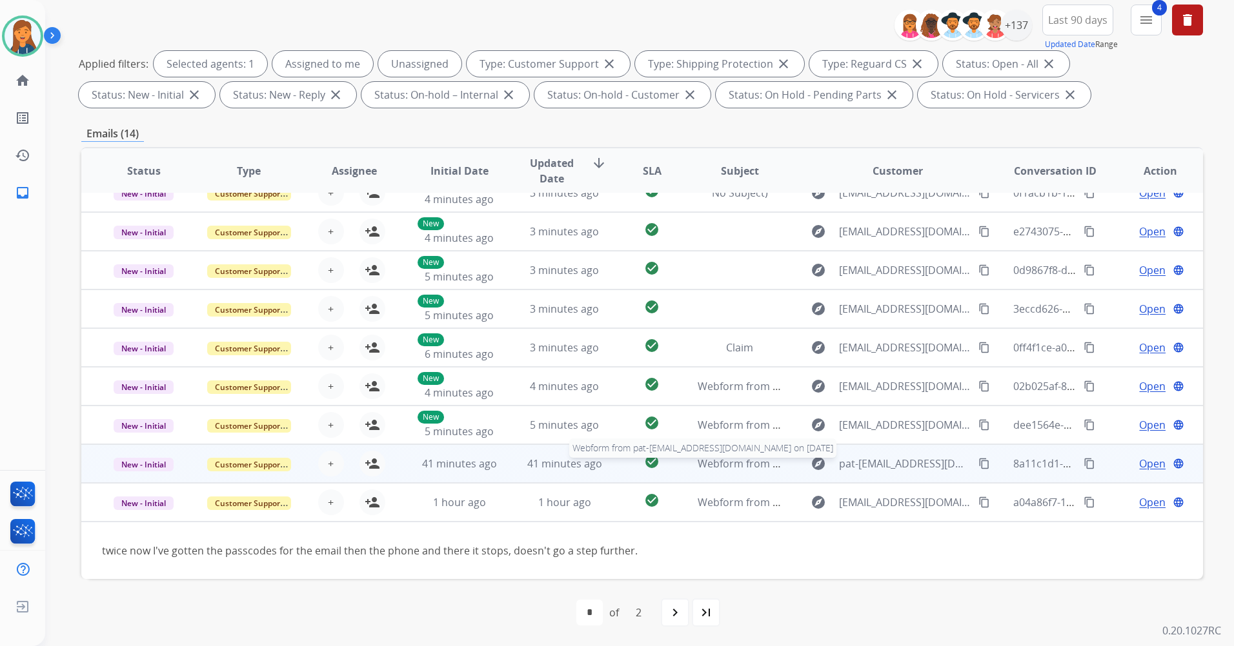
click at [730, 463] on span "Webform from pat-ski@comcast.net on 08/29/2025" at bounding box center [853, 464] width 312 height 14
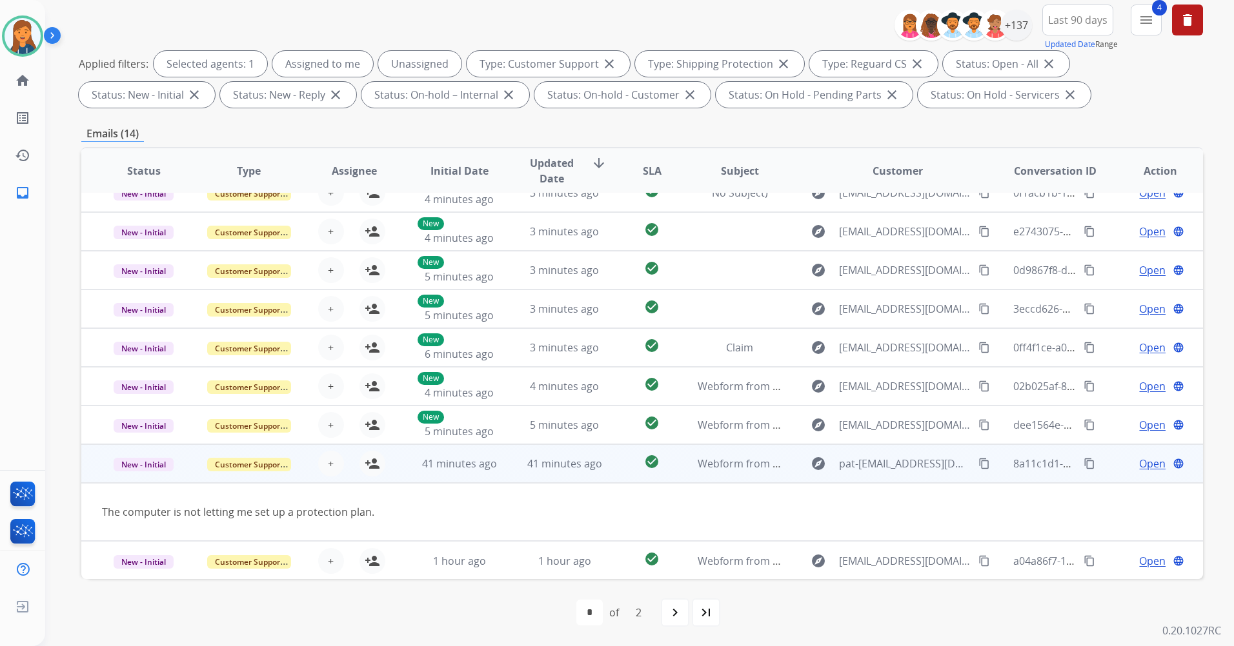
scroll to position [59, 0]
click at [978, 466] on mat-icon "content_copy" at bounding box center [984, 463] width 12 height 12
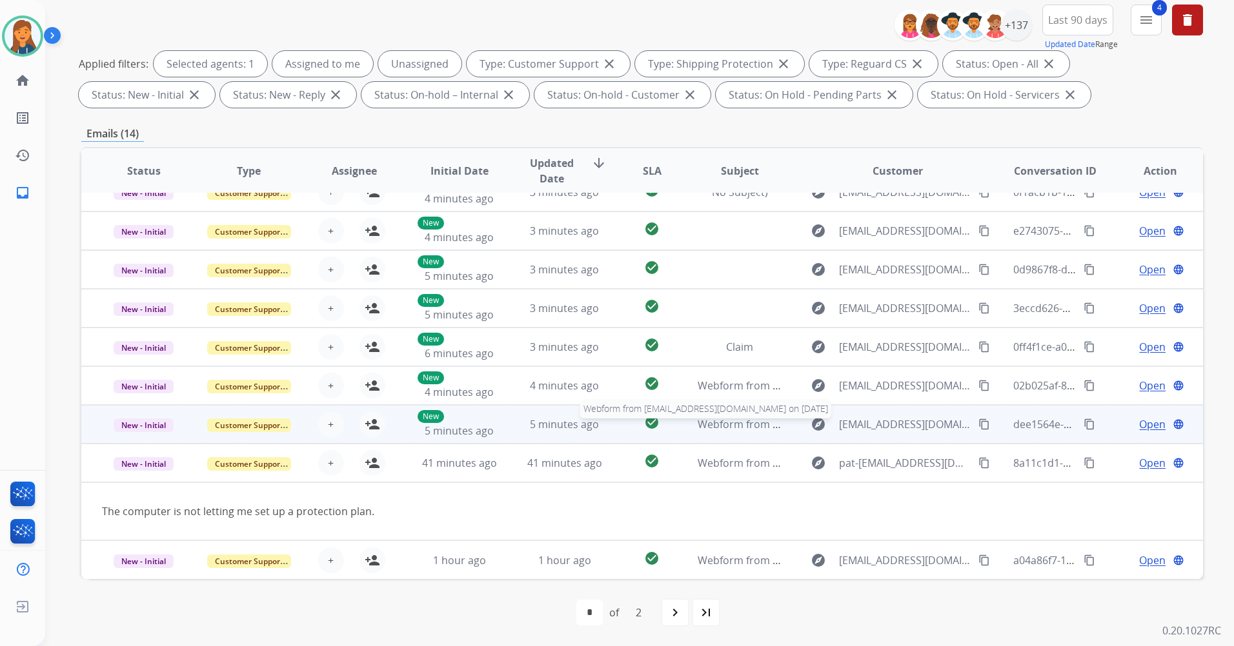
click at [727, 421] on span "Webform from [EMAIL_ADDRESS][DOMAIN_NAME] on [DATE]" at bounding box center [843, 424] width 292 height 14
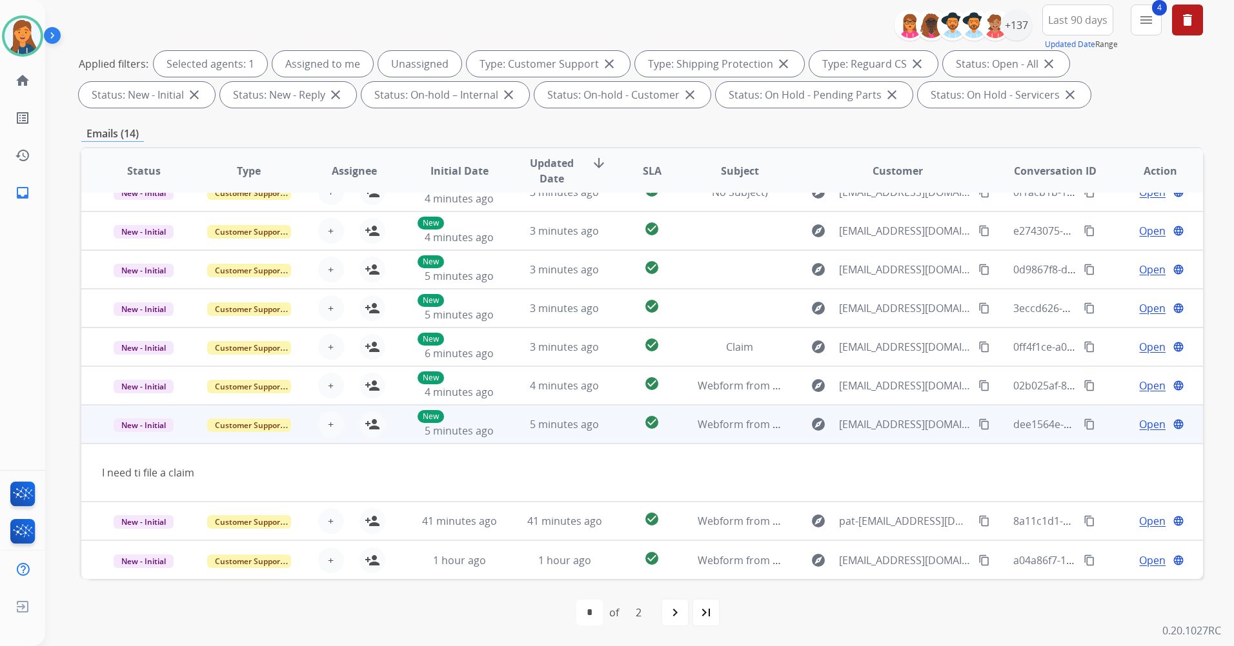
click at [978, 425] on mat-icon "content_copy" at bounding box center [984, 425] width 12 height 12
click at [1139, 422] on span "Open" at bounding box center [1152, 424] width 26 height 15
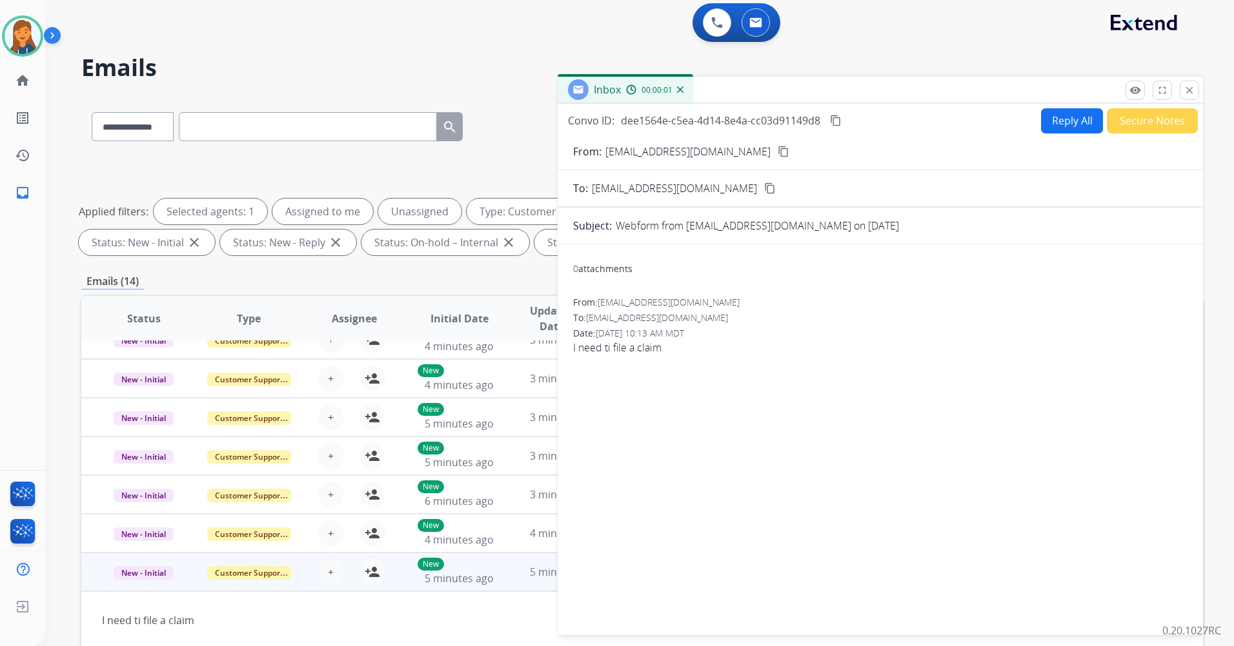
scroll to position [0, 0]
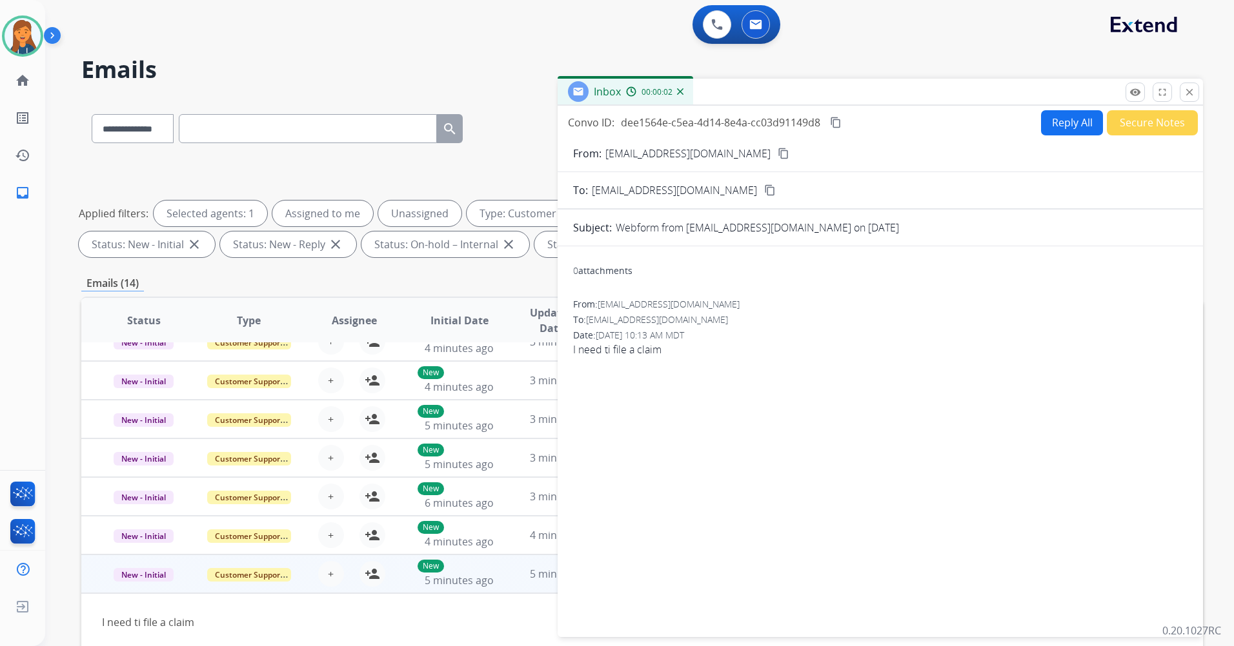
click at [1061, 122] on button "Reply All" at bounding box center [1072, 122] width 62 height 25
select select "**********"
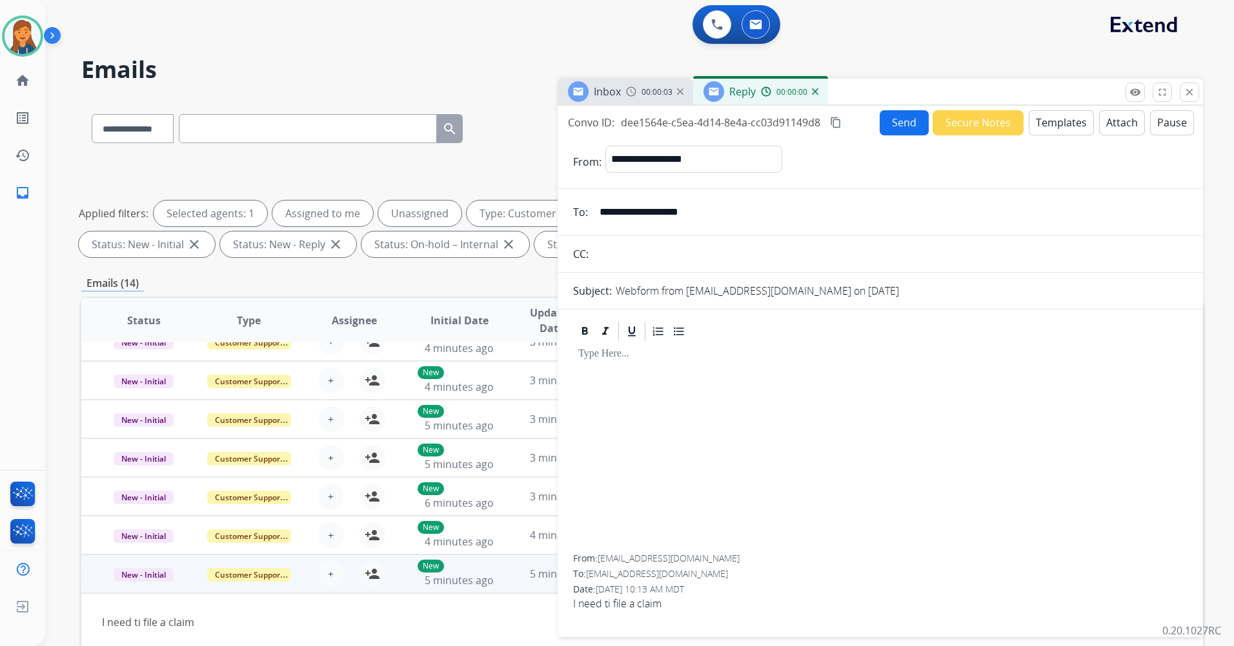
click at [1052, 116] on button "Templates" at bounding box center [1060, 122] width 65 height 25
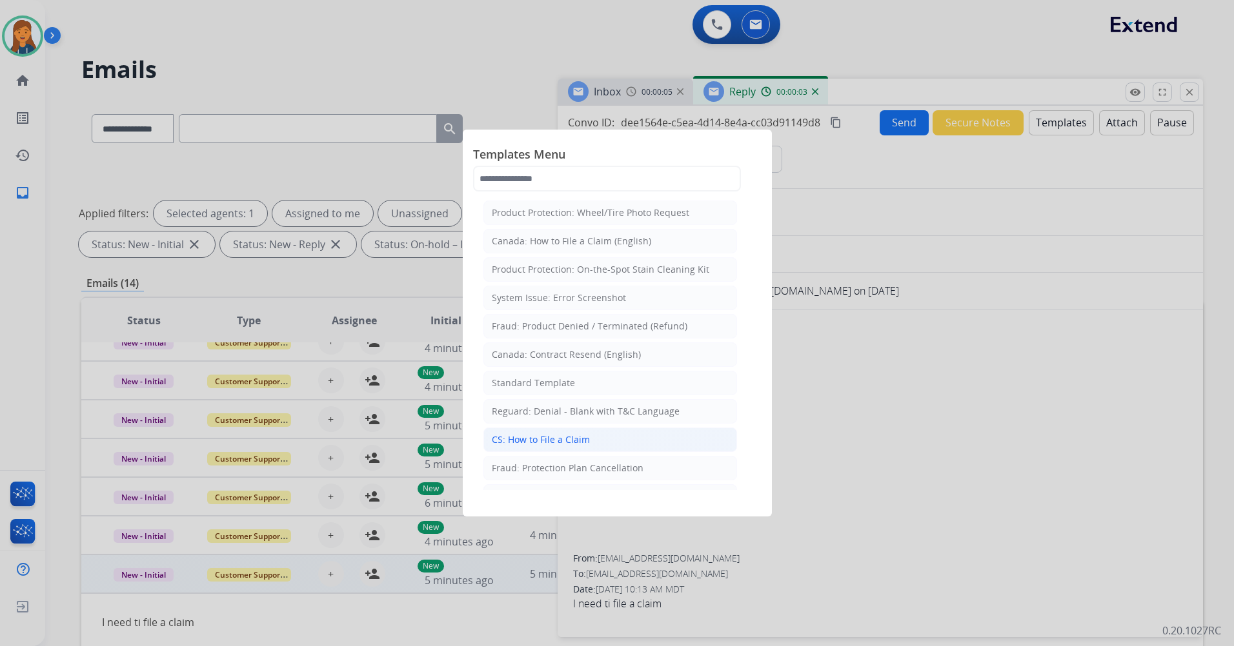
click at [557, 440] on div "CS: How to File a Claim" at bounding box center [541, 440] width 98 height 13
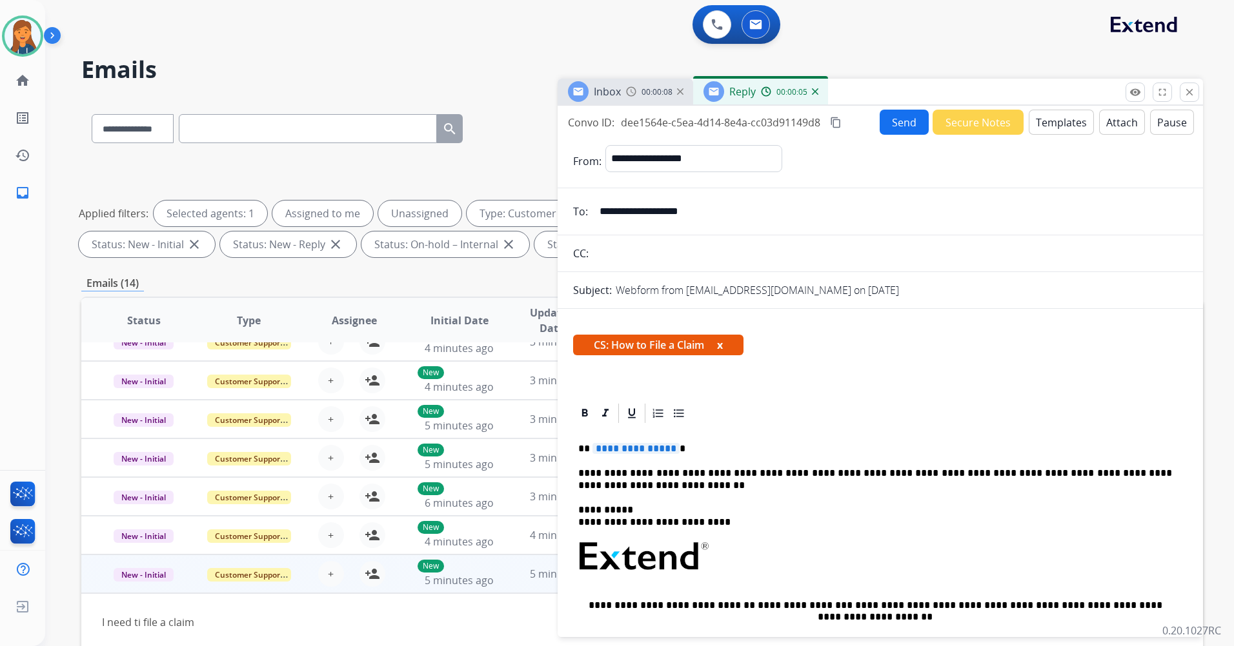
click at [624, 441] on div "**********" at bounding box center [880, 599] width 614 height 349
click at [619, 446] on span "**********" at bounding box center [635, 448] width 87 height 11
click at [837, 128] on button "content_copy" at bounding box center [835, 122] width 15 height 15
click at [886, 119] on button "Send" at bounding box center [904, 122] width 49 height 25
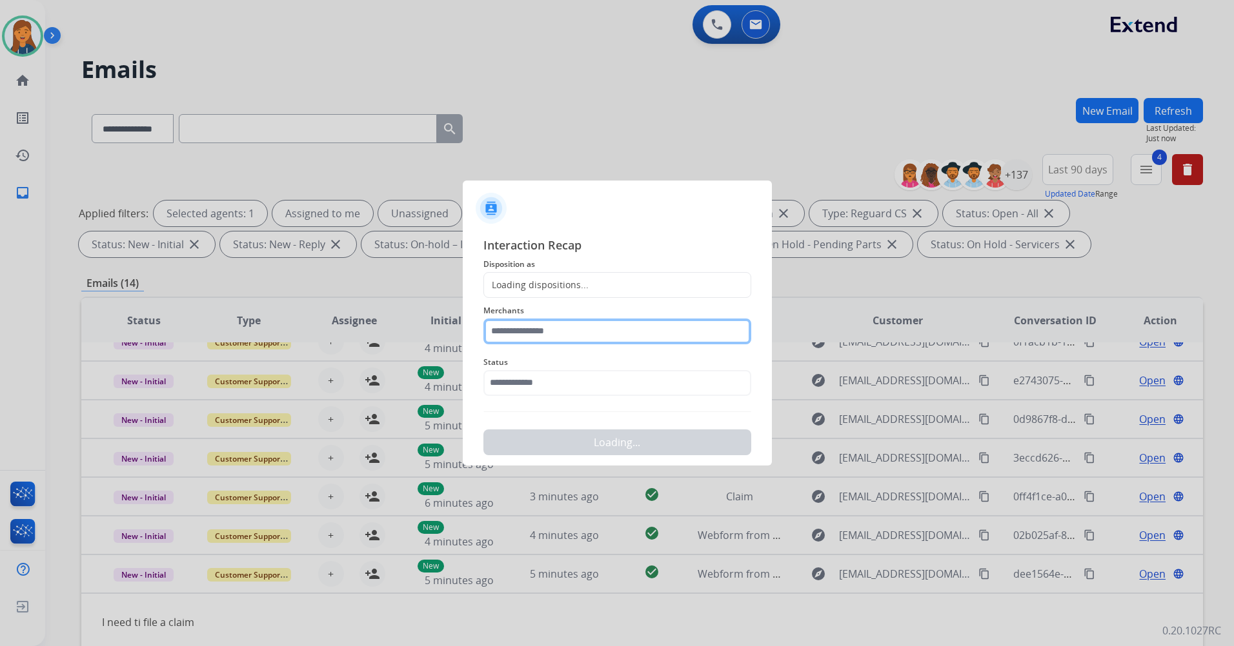
click at [525, 343] on input "text" at bounding box center [617, 332] width 268 height 26
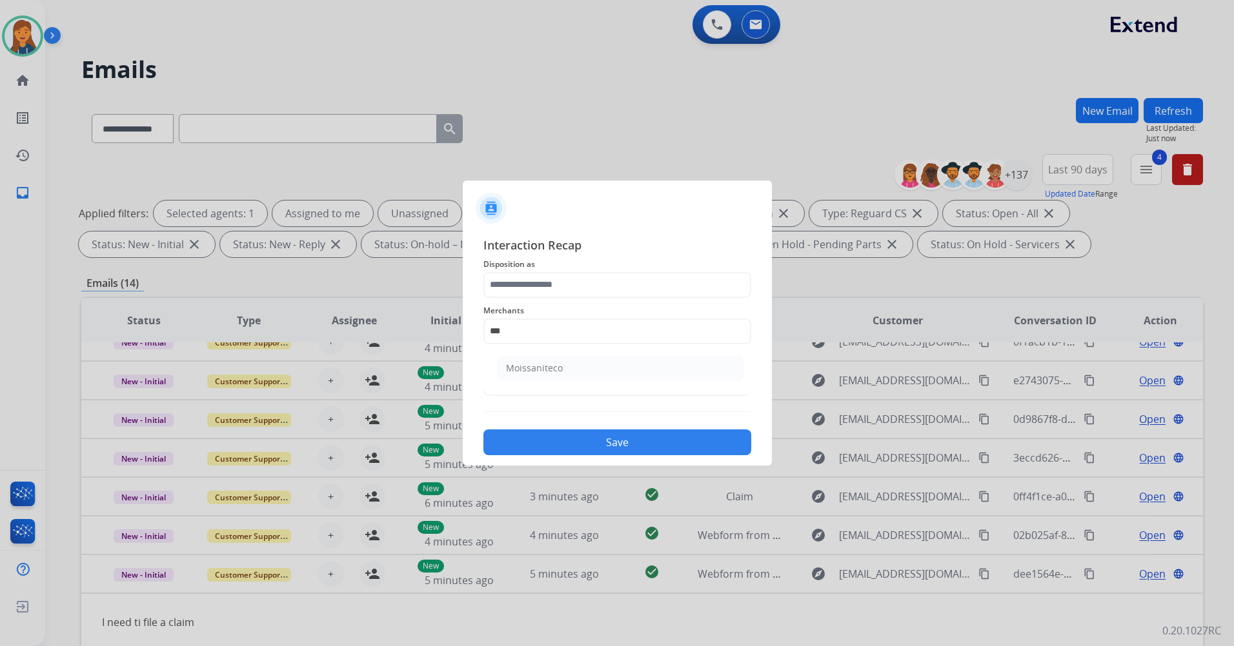
click at [625, 381] on ul "Moissaniteco" at bounding box center [621, 372] width 254 height 44
click at [619, 370] on li "Moissaniteco" at bounding box center [620, 368] width 246 height 25
type input "**********"
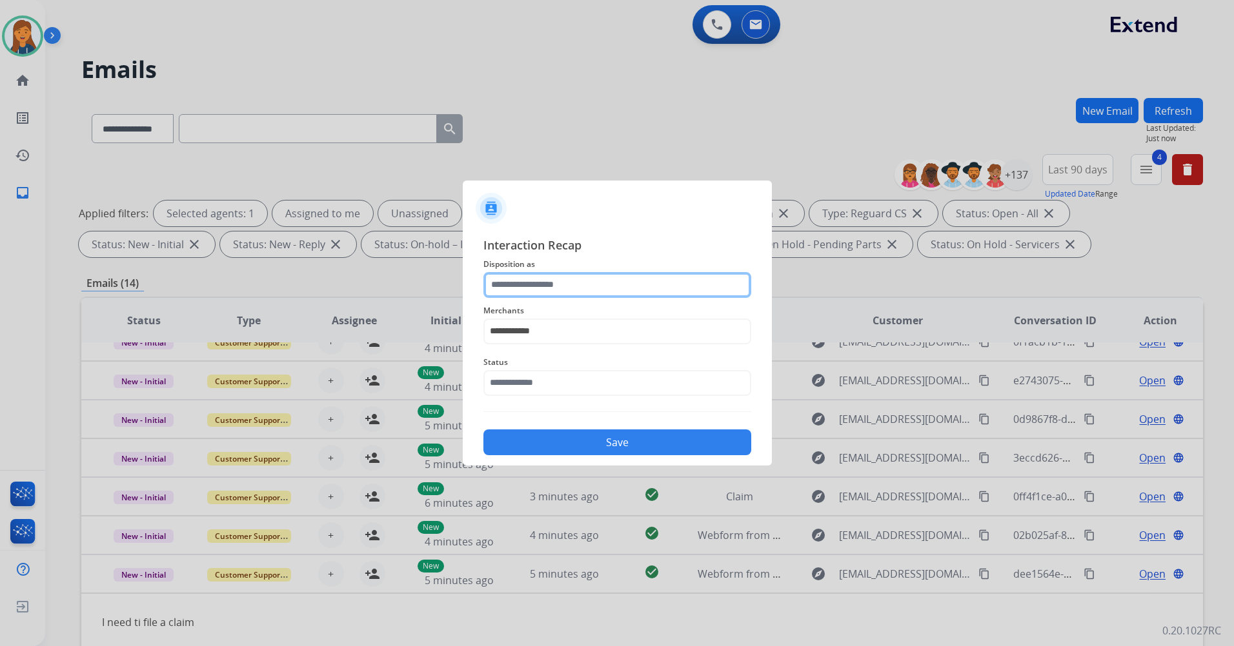
click at [594, 284] on input "text" at bounding box center [617, 285] width 268 height 26
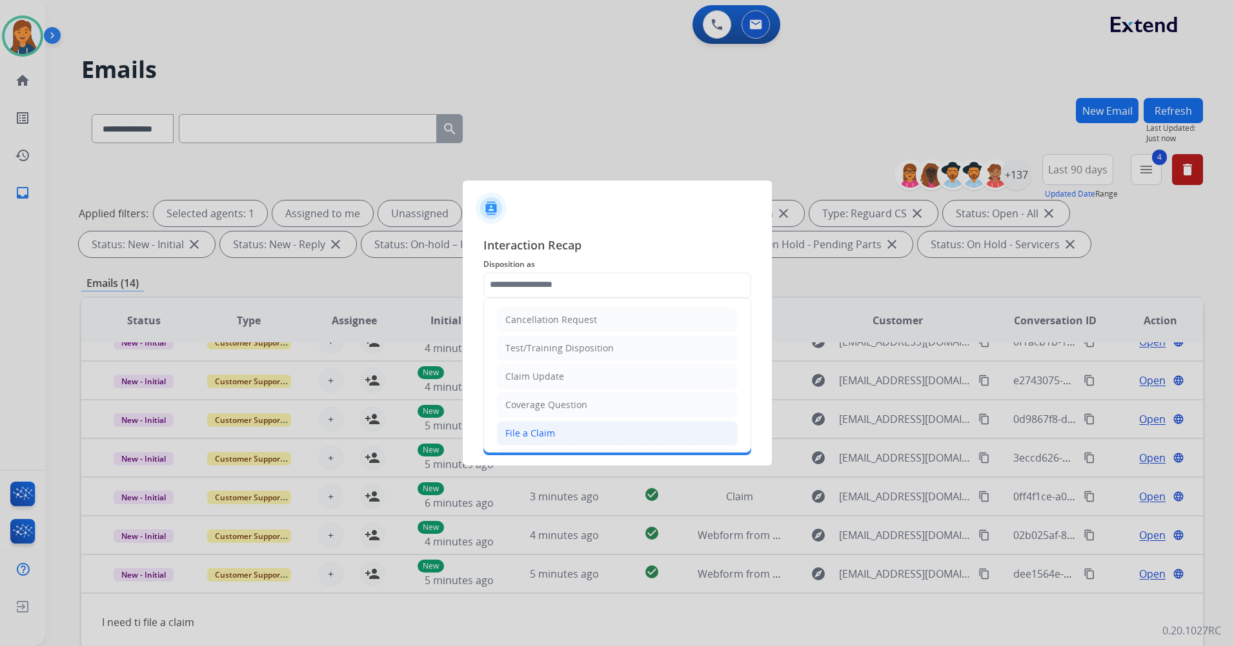
click at [558, 425] on li "File a Claim" at bounding box center [617, 433] width 241 height 25
type input "**********"
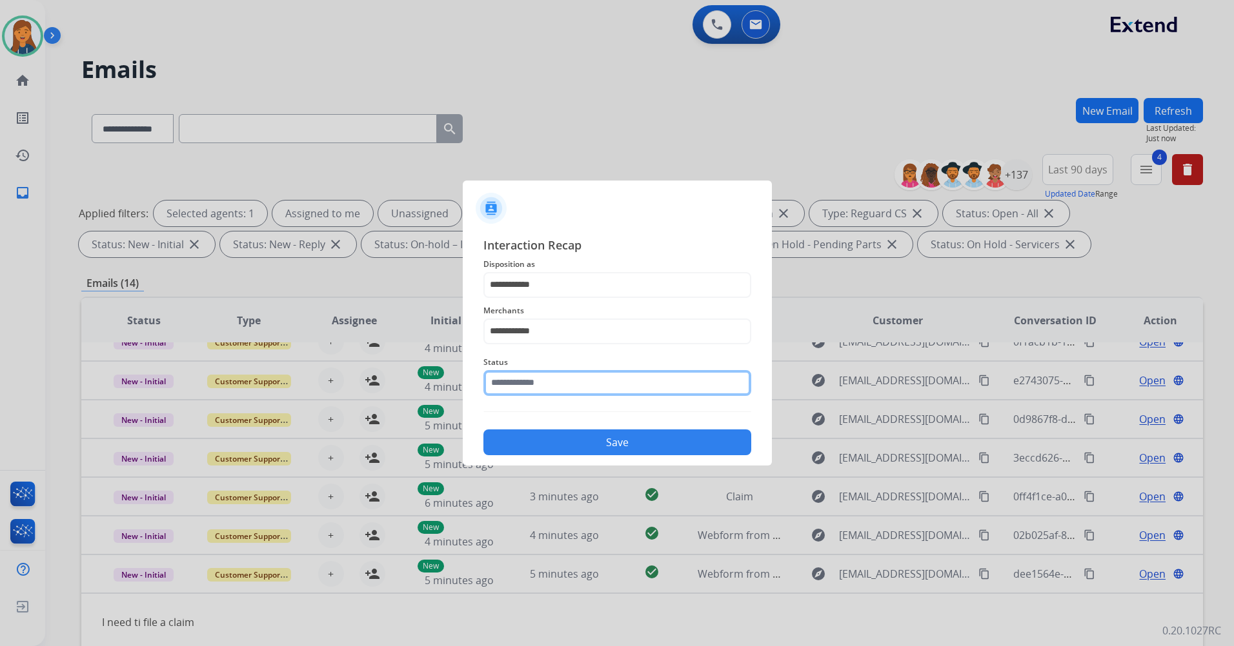
click at [561, 390] on input "text" at bounding box center [617, 383] width 268 height 26
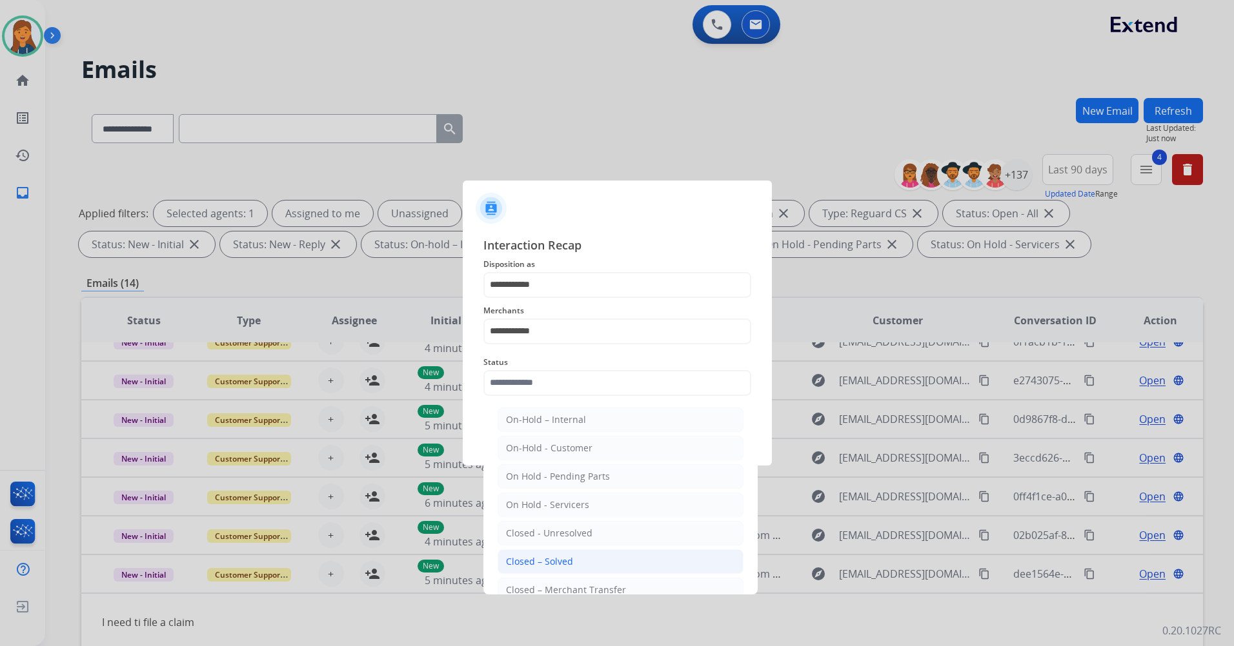
click at [532, 563] on div "Closed – Solved" at bounding box center [539, 561] width 67 height 13
type input "**********"
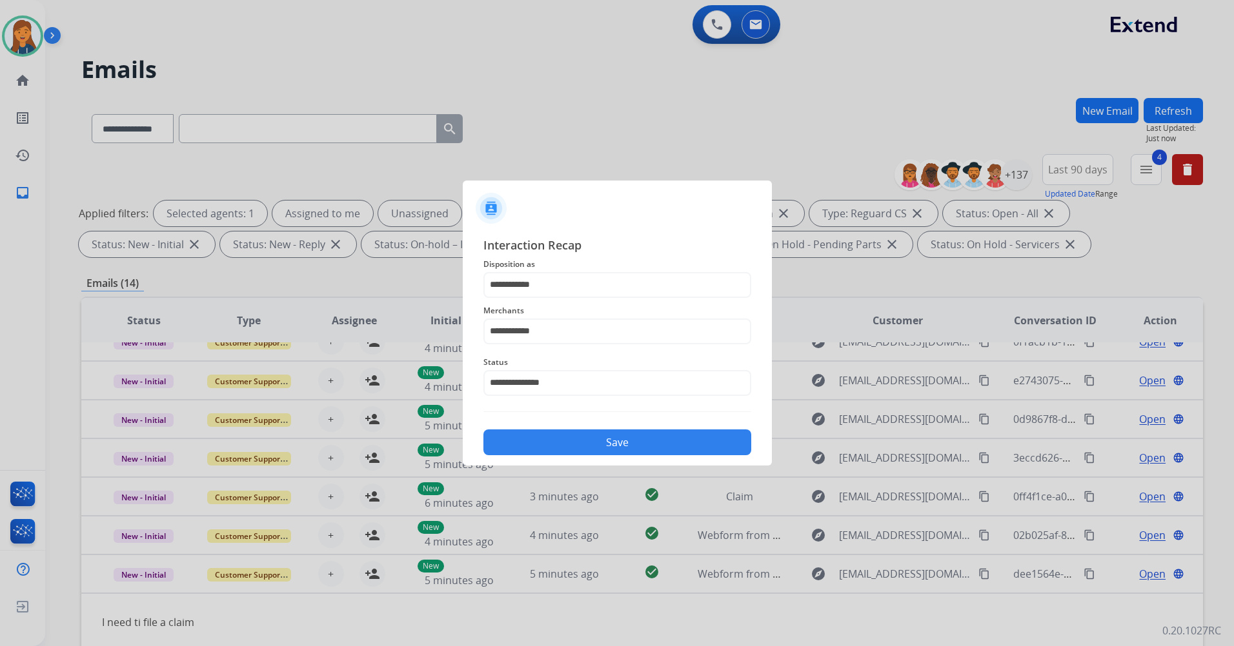
click at [528, 445] on button "Save" at bounding box center [617, 443] width 268 height 26
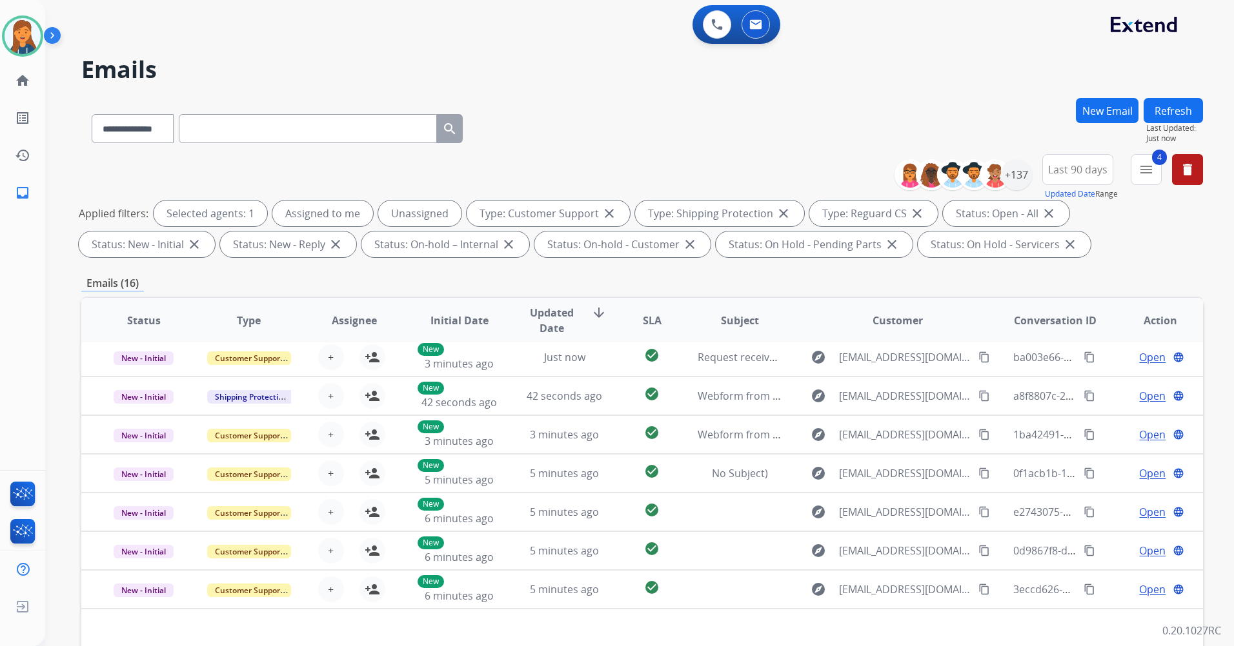
scroll to position [44, 0]
click at [1158, 112] on button "Refresh" at bounding box center [1172, 110] width 59 height 25
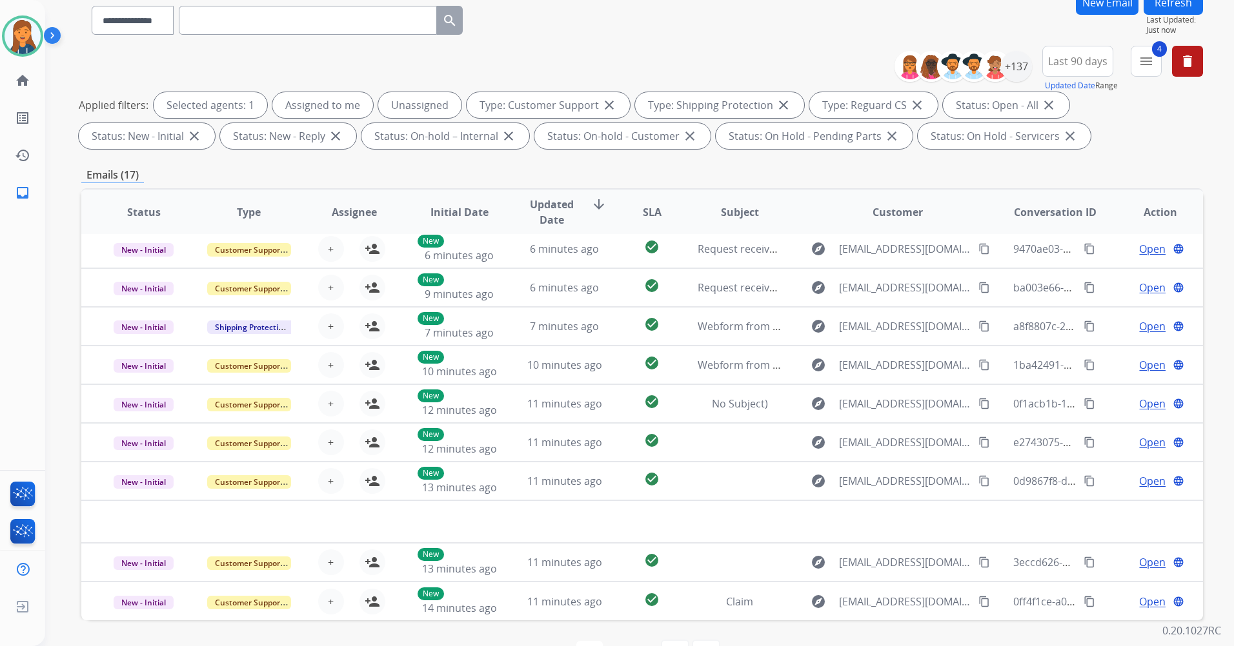
scroll to position [129, 0]
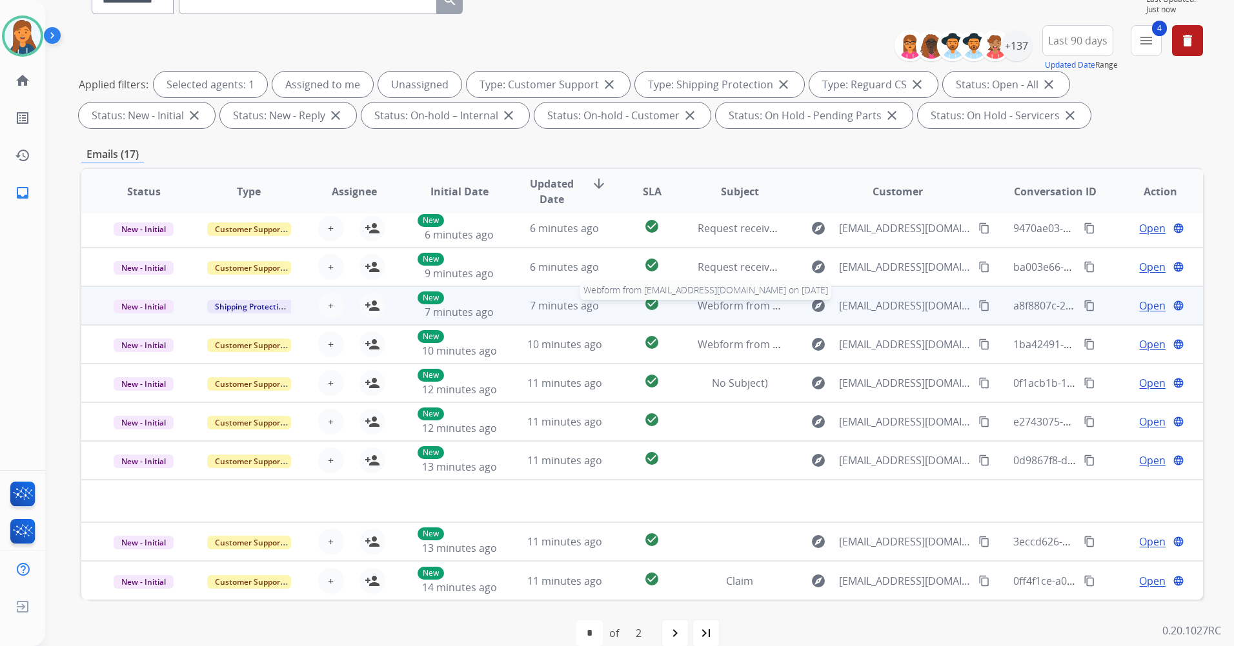
click at [728, 305] on span "Webform from junchn8@gmail.com on 08/29/2025" at bounding box center [843, 306] width 292 height 14
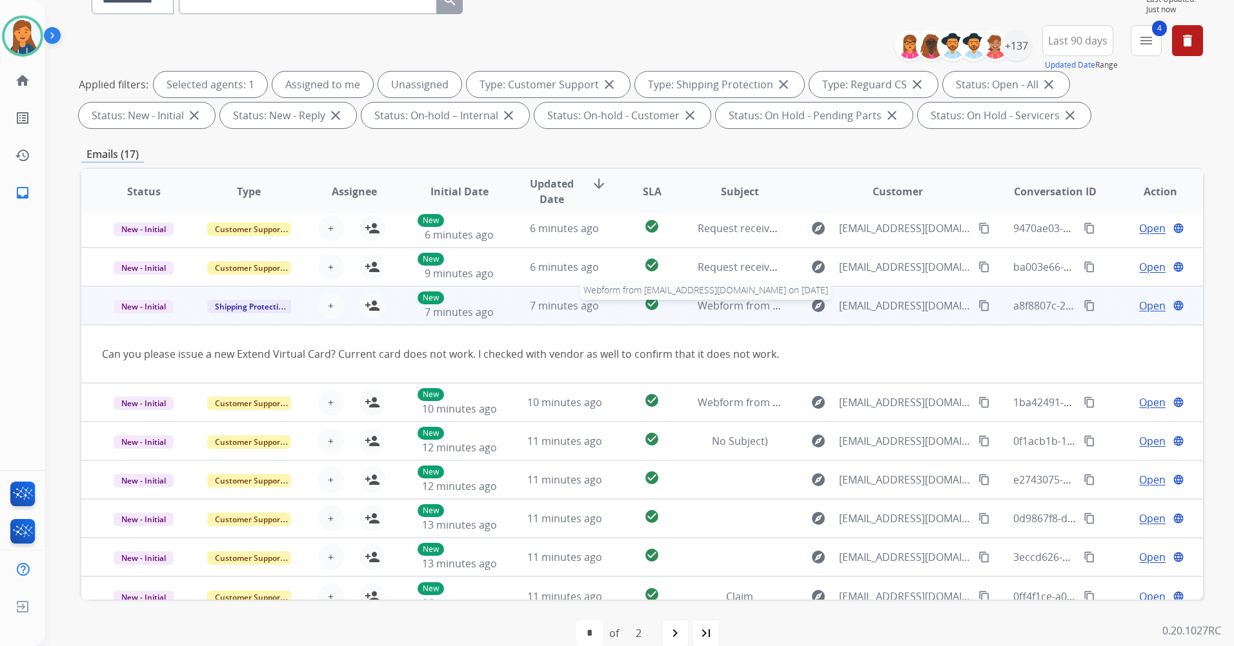
scroll to position [59, 0]
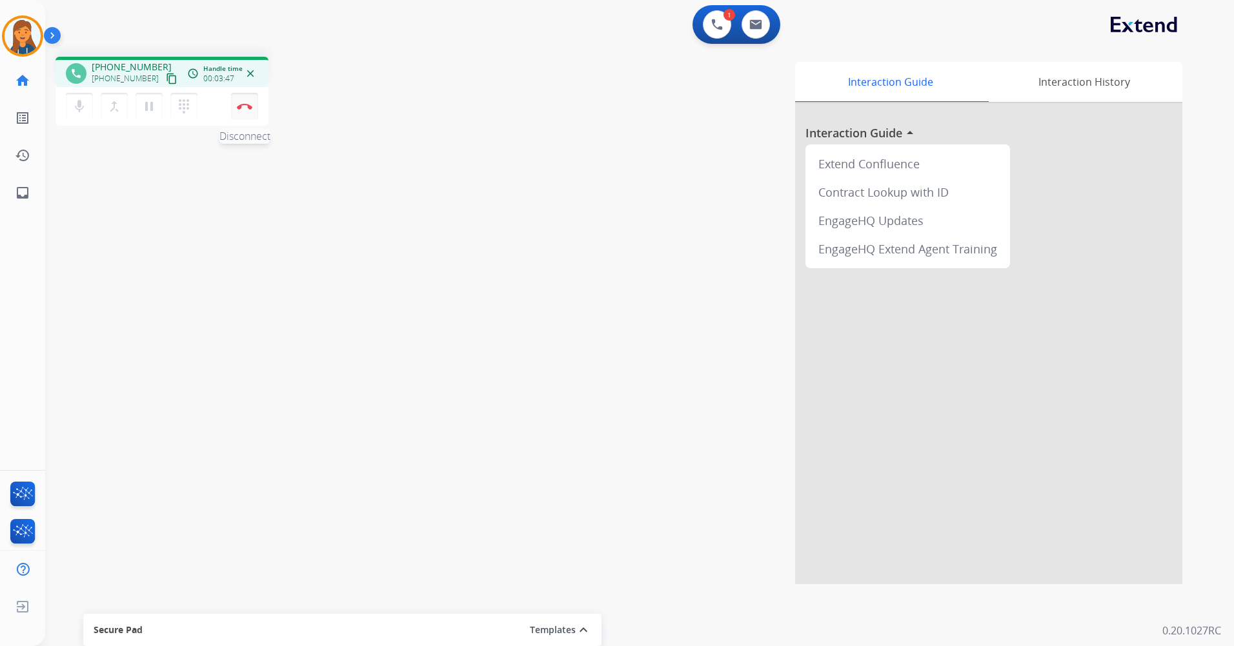
click at [251, 110] on button "Disconnect" at bounding box center [244, 106] width 27 height 27
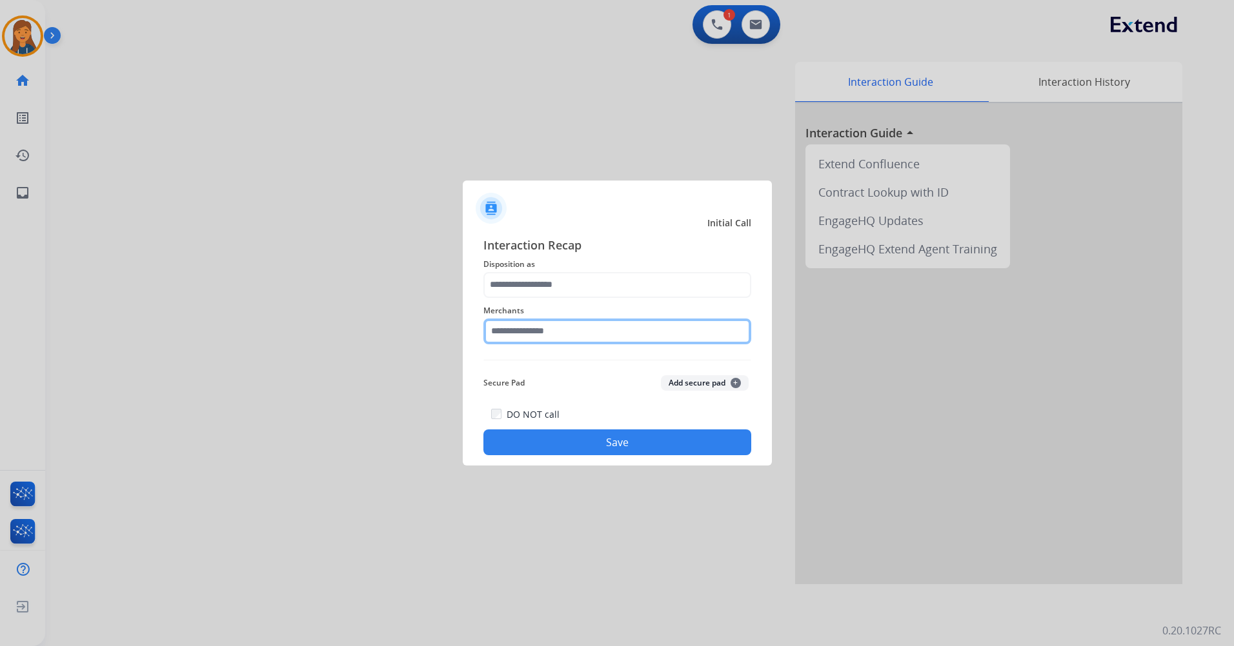
click at [602, 335] on input "text" at bounding box center [617, 332] width 268 height 26
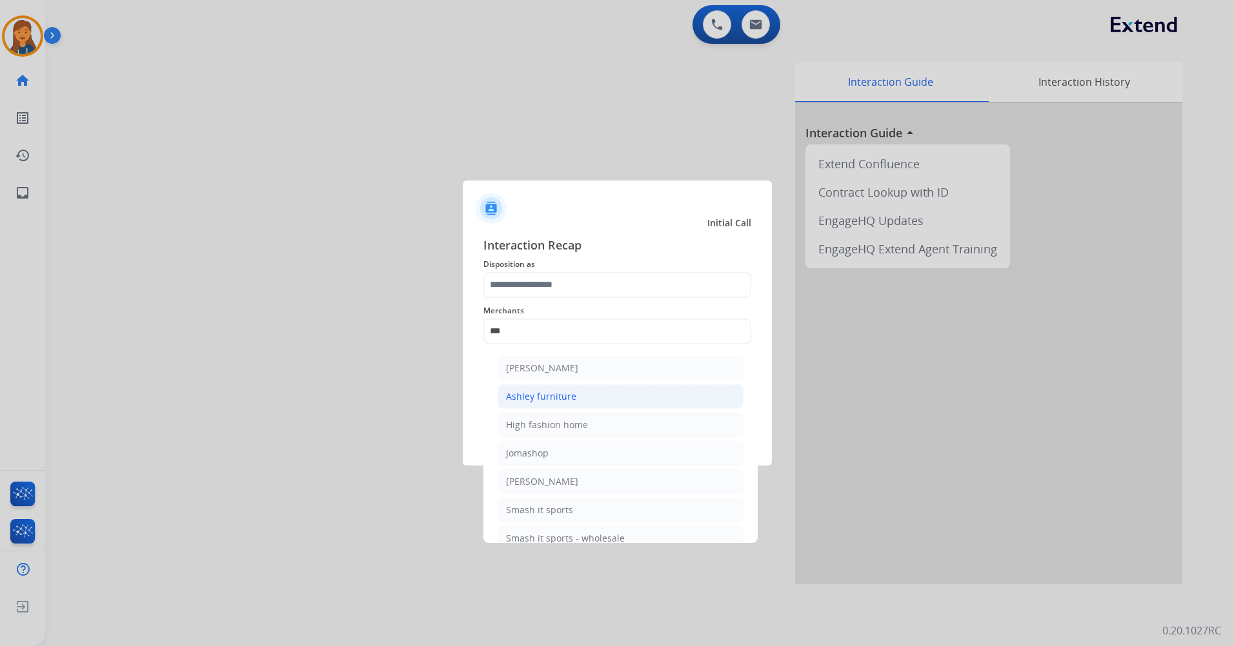
click at [554, 391] on div "Ashley furniture" at bounding box center [541, 396] width 70 height 13
type input "**********"
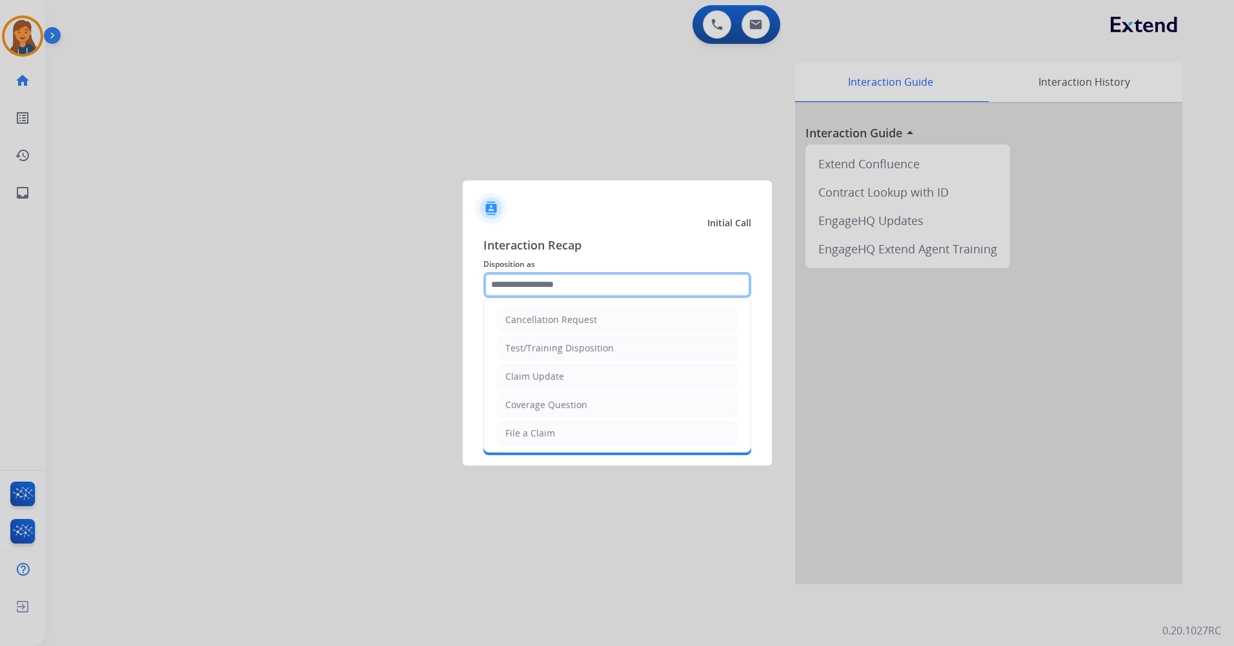
click at [560, 284] on input "text" at bounding box center [617, 285] width 268 height 26
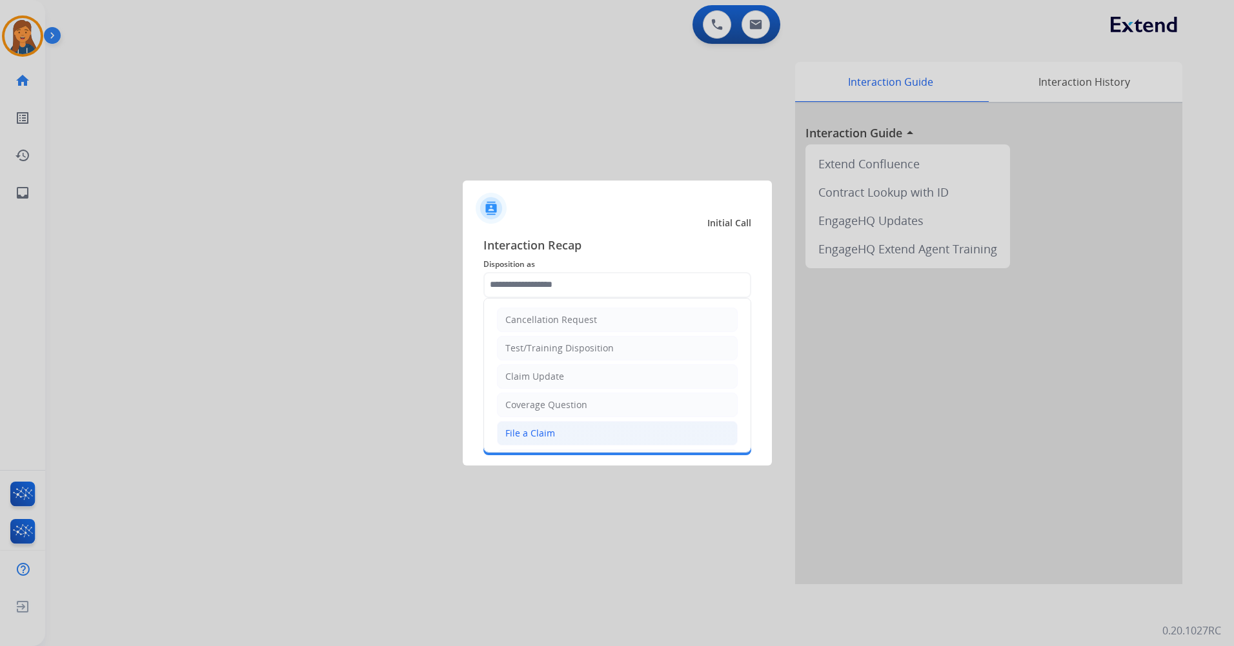
click at [555, 437] on li "File a Claim" at bounding box center [617, 433] width 241 height 25
type input "**********"
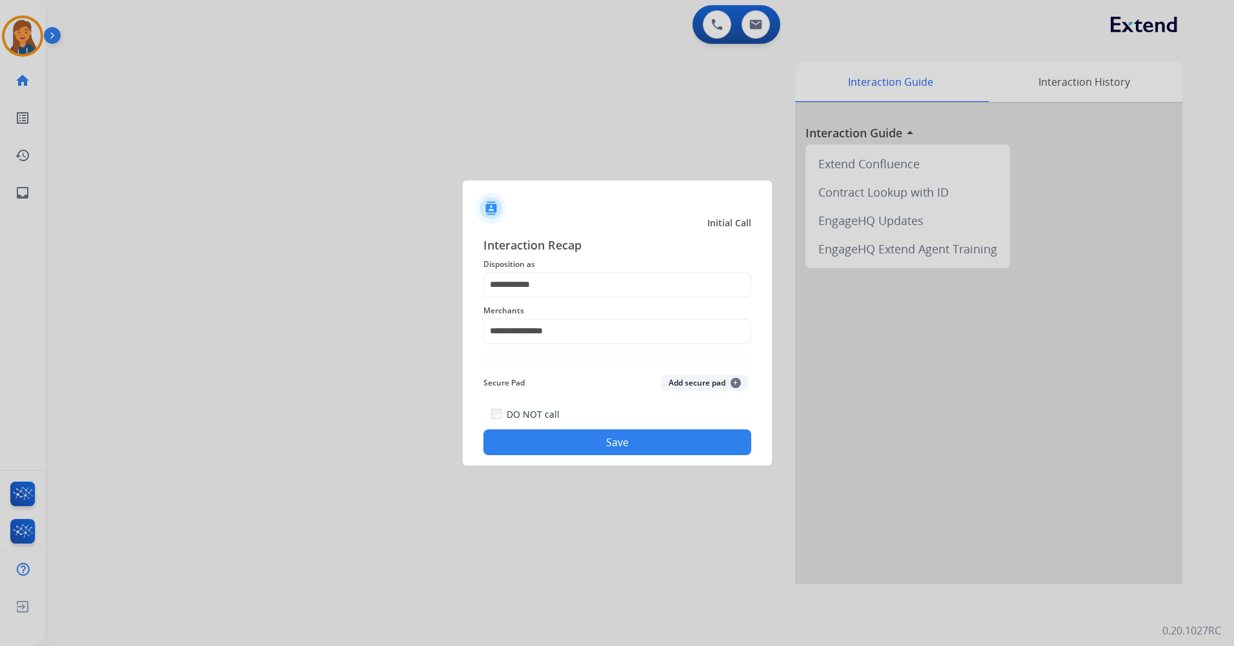
click at [575, 432] on button "Save" at bounding box center [617, 443] width 268 height 26
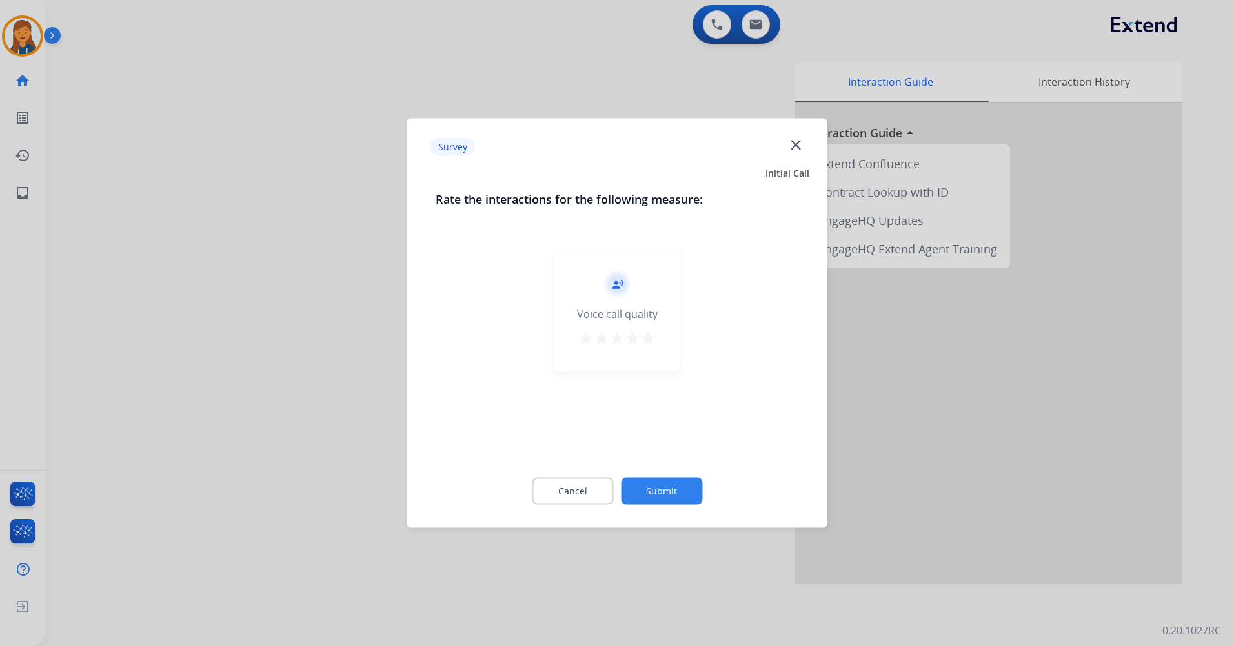
click at [645, 325] on div "record_voice_over Voice call quality star star star star star" at bounding box center [617, 311] width 126 height 123
click at [650, 348] on button "star" at bounding box center [647, 340] width 15 height 19
click at [663, 484] on button "Submit" at bounding box center [661, 491] width 81 height 27
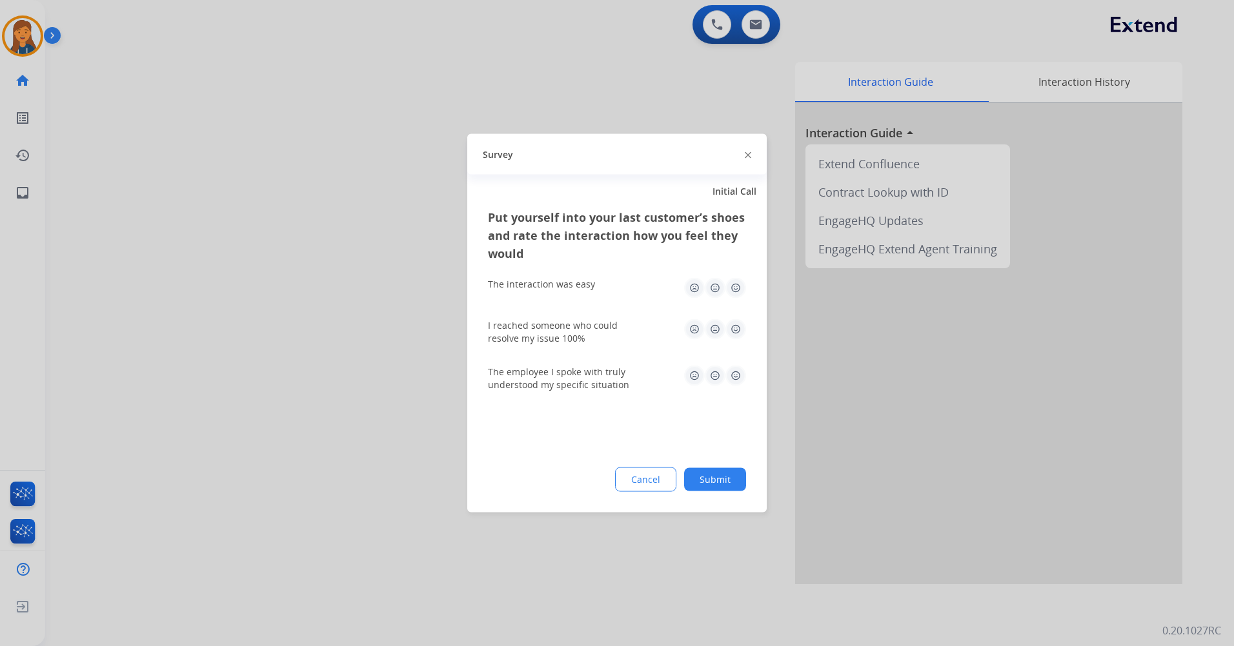
click at [740, 293] on img at bounding box center [735, 288] width 21 height 21
click at [735, 341] on div "I reached someone who could resolve my issue 100%" at bounding box center [617, 332] width 258 height 26
click at [734, 336] on img at bounding box center [735, 329] width 21 height 21
click at [734, 385] on img at bounding box center [735, 376] width 21 height 21
click at [716, 472] on div "Put yourself into your last customer’s shoes and rate the interaction how you f…" at bounding box center [616, 360] width 299 height 305
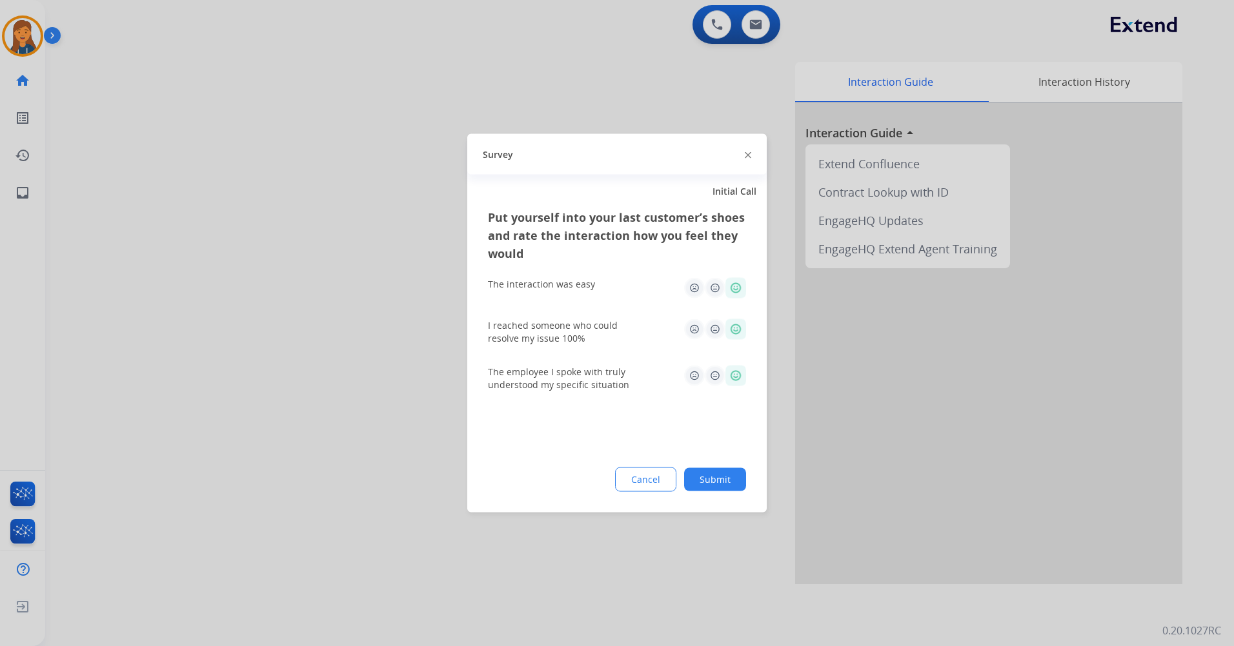
drag, startPoint x: 715, startPoint y: 479, endPoint x: 503, endPoint y: 220, distance: 334.2
click at [714, 479] on button "Submit" at bounding box center [715, 479] width 62 height 23
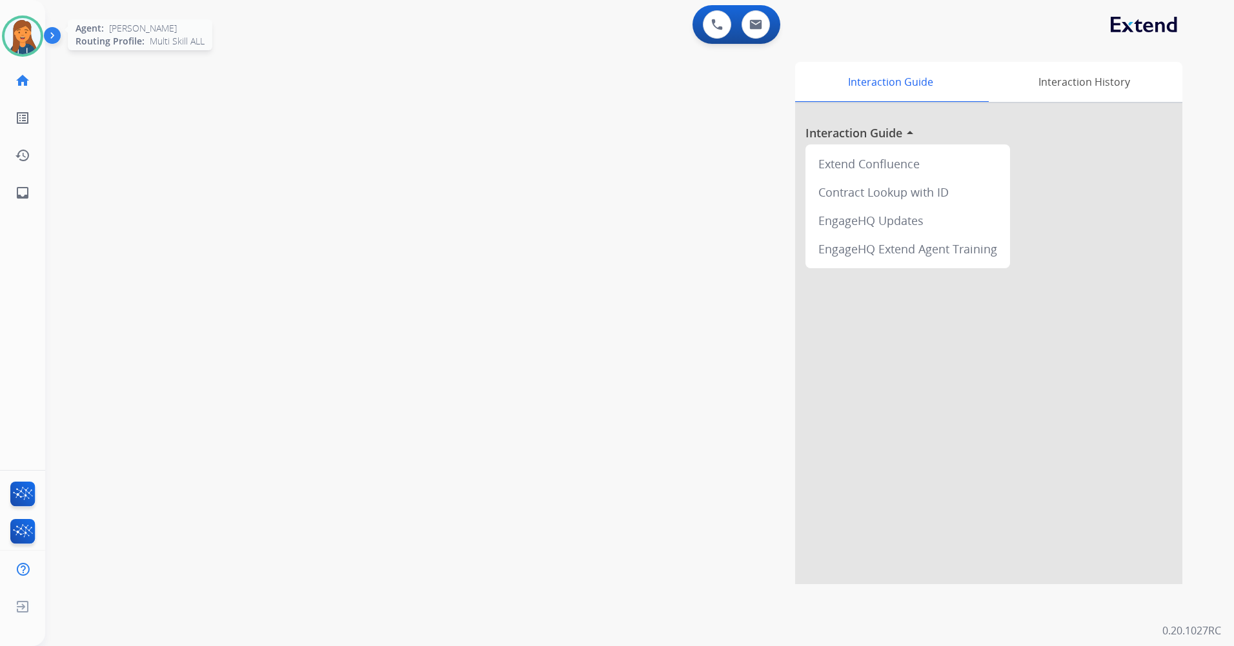
click at [34, 43] on img at bounding box center [23, 36] width 36 height 36
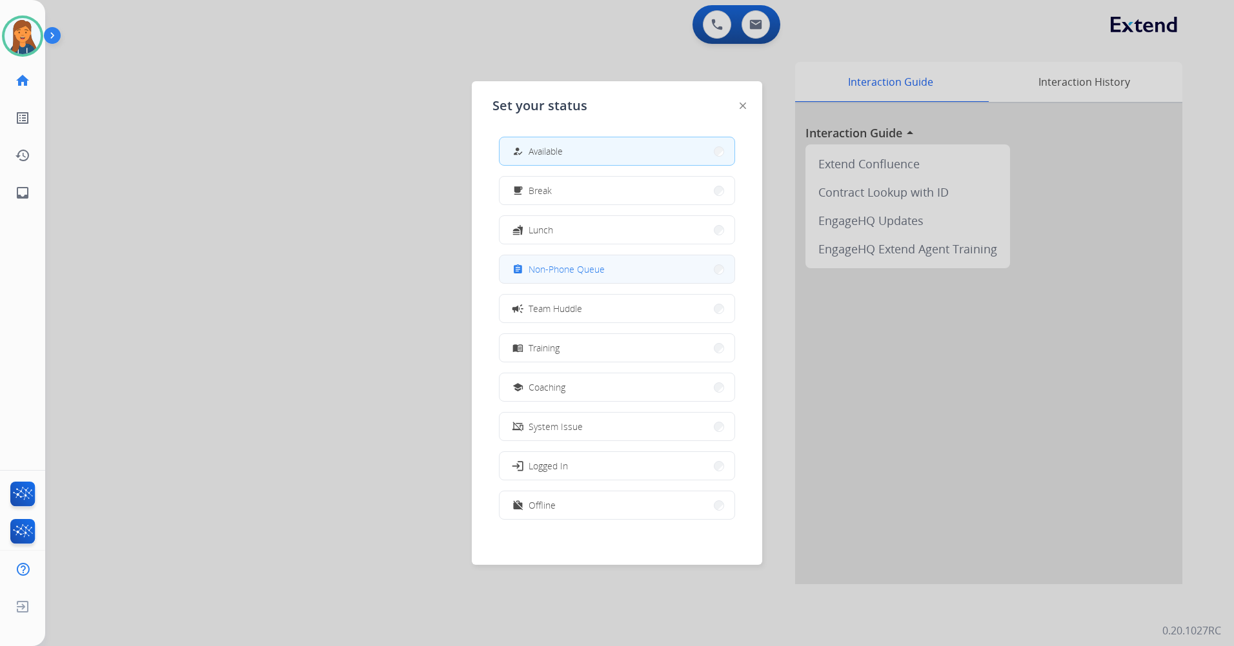
click at [588, 270] on span "Non-Phone Queue" at bounding box center [566, 270] width 76 height 14
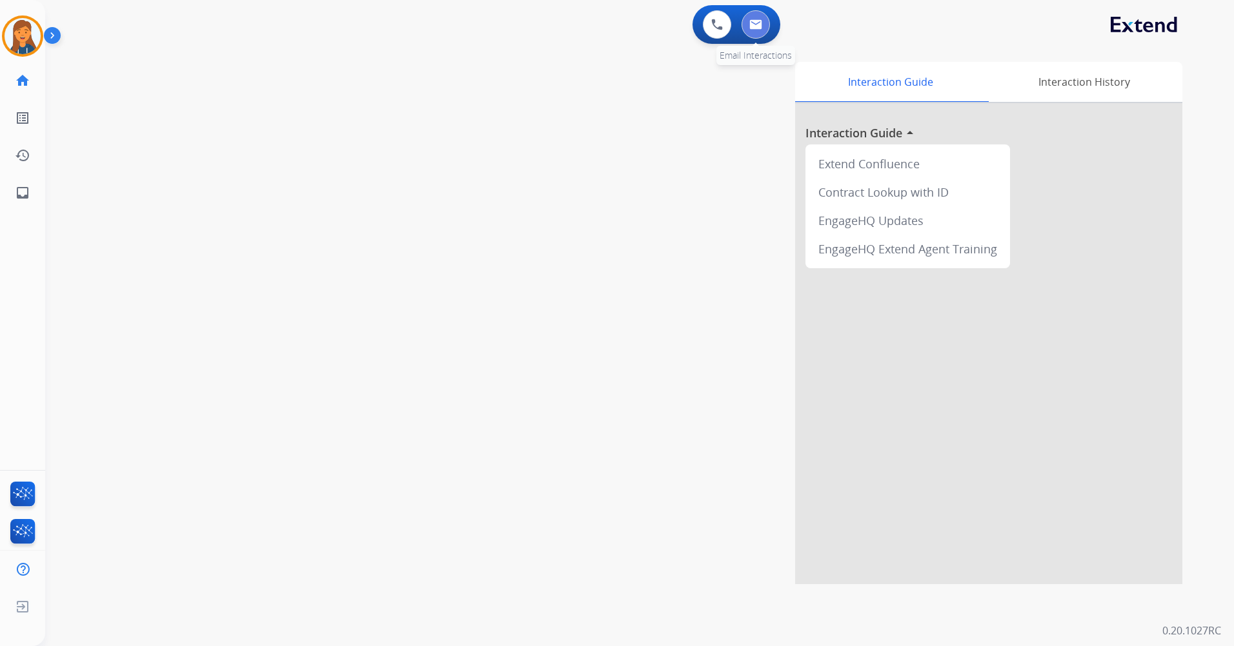
click at [750, 19] on button at bounding box center [755, 24] width 28 height 28
select select "**********"
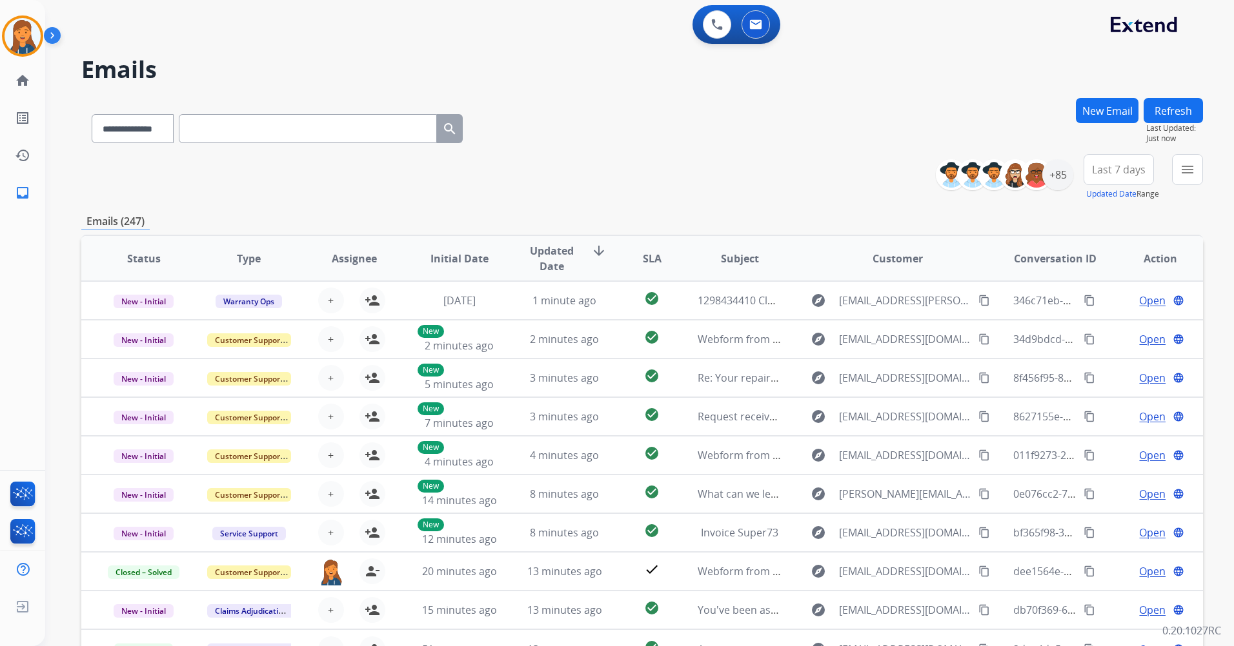
click at [1094, 167] on span "Last 7 days" at bounding box center [1119, 169] width 54 height 5
click at [1099, 324] on div "Last 90 days" at bounding box center [1114, 326] width 71 height 19
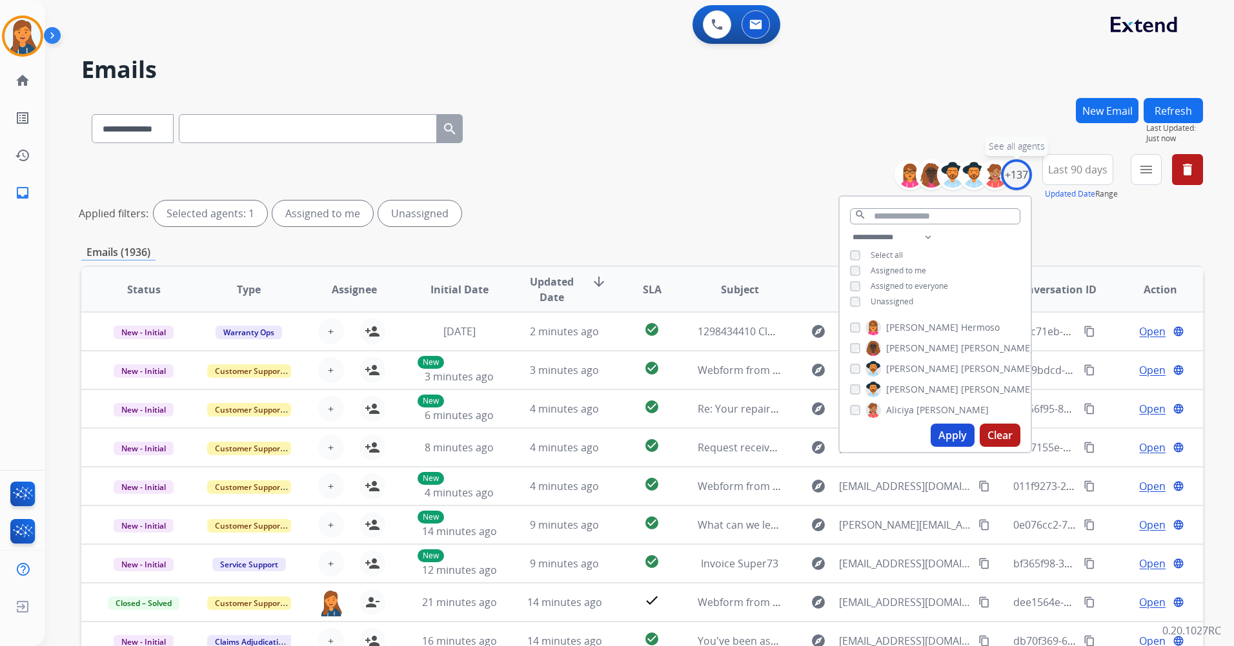
click at [1015, 179] on div "+137" at bounding box center [1016, 174] width 31 height 31
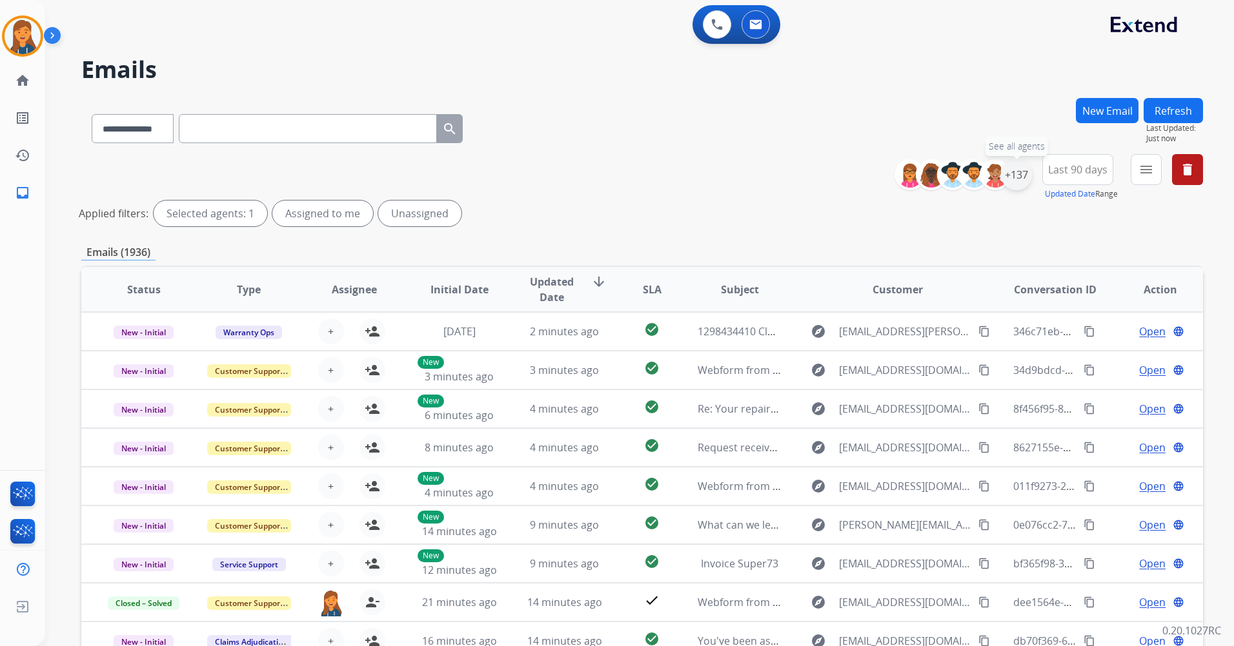
click at [1012, 183] on div "+137" at bounding box center [1016, 174] width 31 height 31
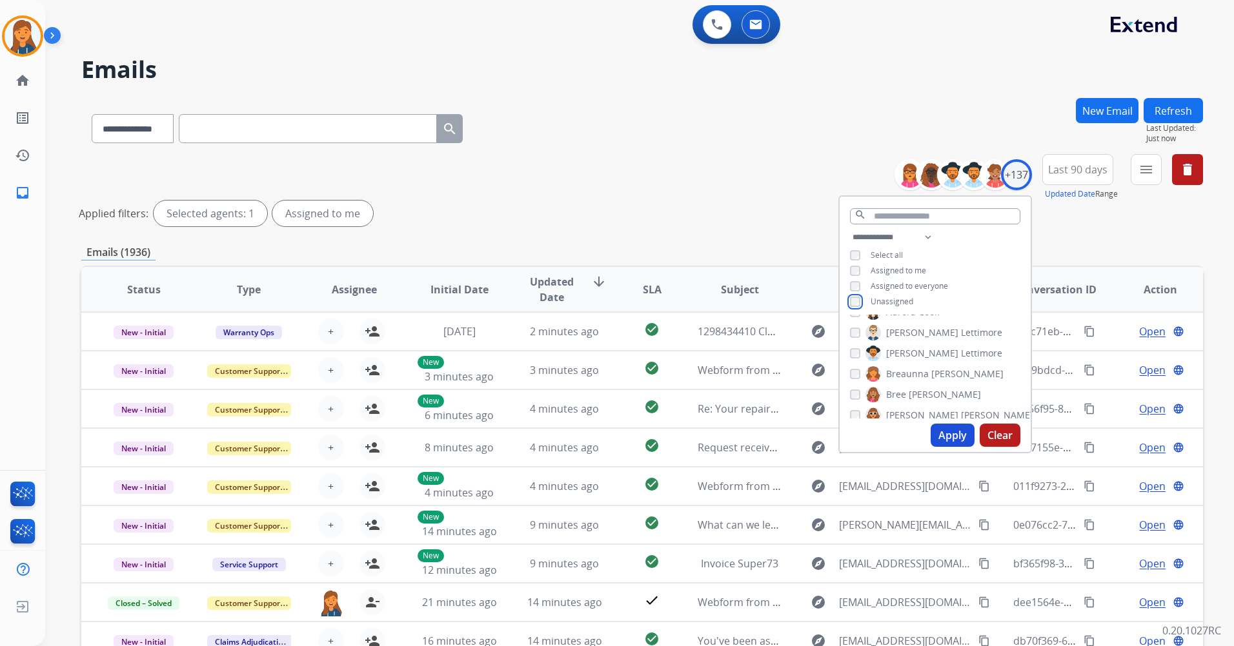
scroll to position [323, 0]
click at [955, 441] on button "Apply" at bounding box center [952, 435] width 44 height 23
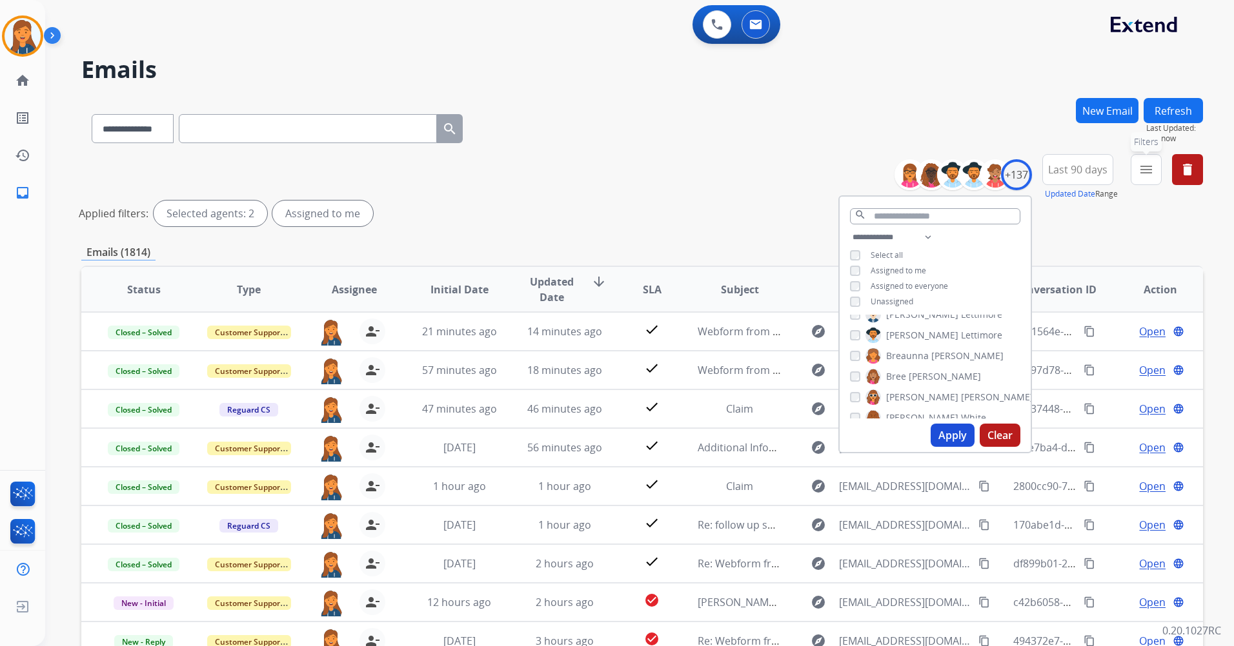
click at [1143, 172] on mat-icon "menu" at bounding box center [1145, 169] width 15 height 15
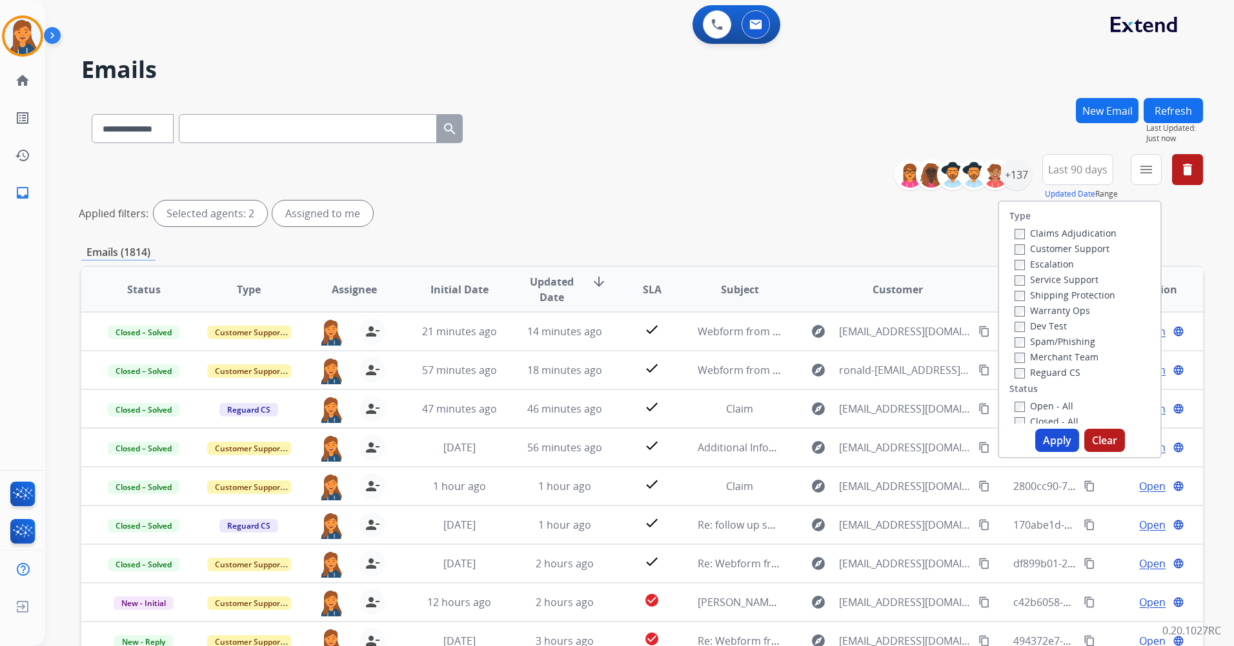
click at [1090, 246] on label "Customer Support" at bounding box center [1061, 249] width 95 height 12
click at [1068, 295] on label "Shipping Protection" at bounding box center [1064, 295] width 101 height 12
click at [1045, 374] on label "Reguard CS" at bounding box center [1047, 372] width 66 height 12
click at [1039, 405] on label "Open - All" at bounding box center [1043, 406] width 59 height 12
click at [1035, 442] on button "Apply" at bounding box center [1057, 440] width 44 height 23
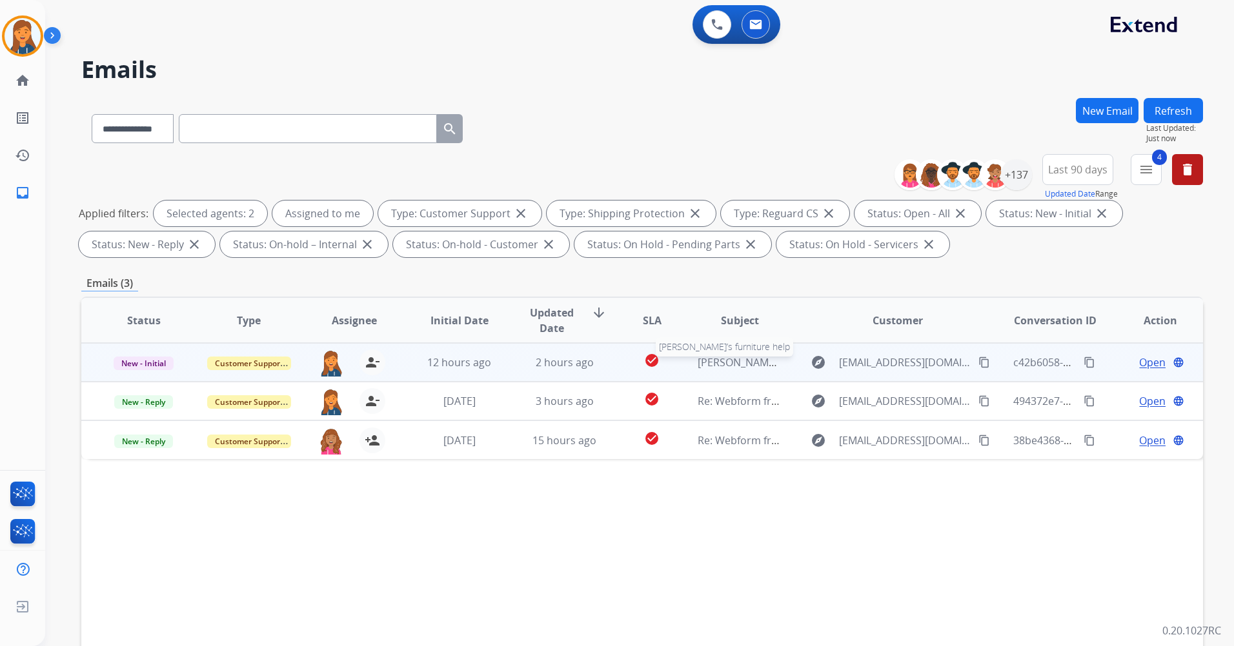
click at [728, 362] on span "Ashely’s furniture help" at bounding box center [775, 362] width 157 height 14
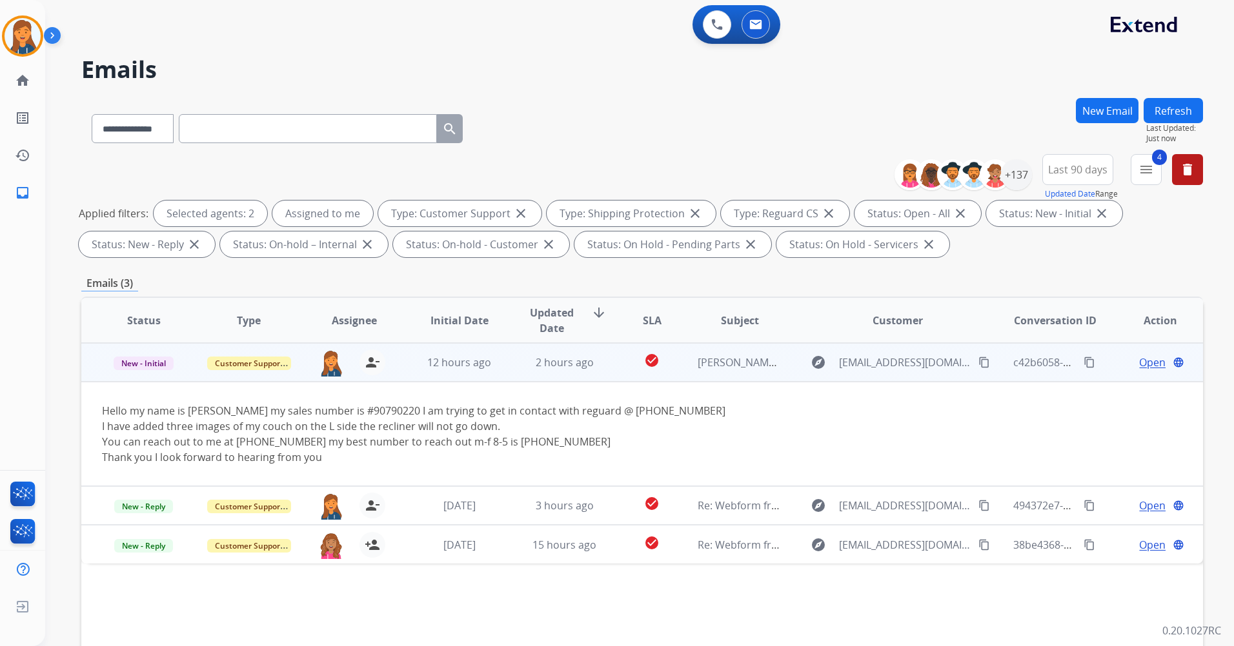
click at [978, 364] on mat-icon "content_copy" at bounding box center [984, 363] width 12 height 12
click at [1139, 364] on span "Open" at bounding box center [1152, 362] width 26 height 15
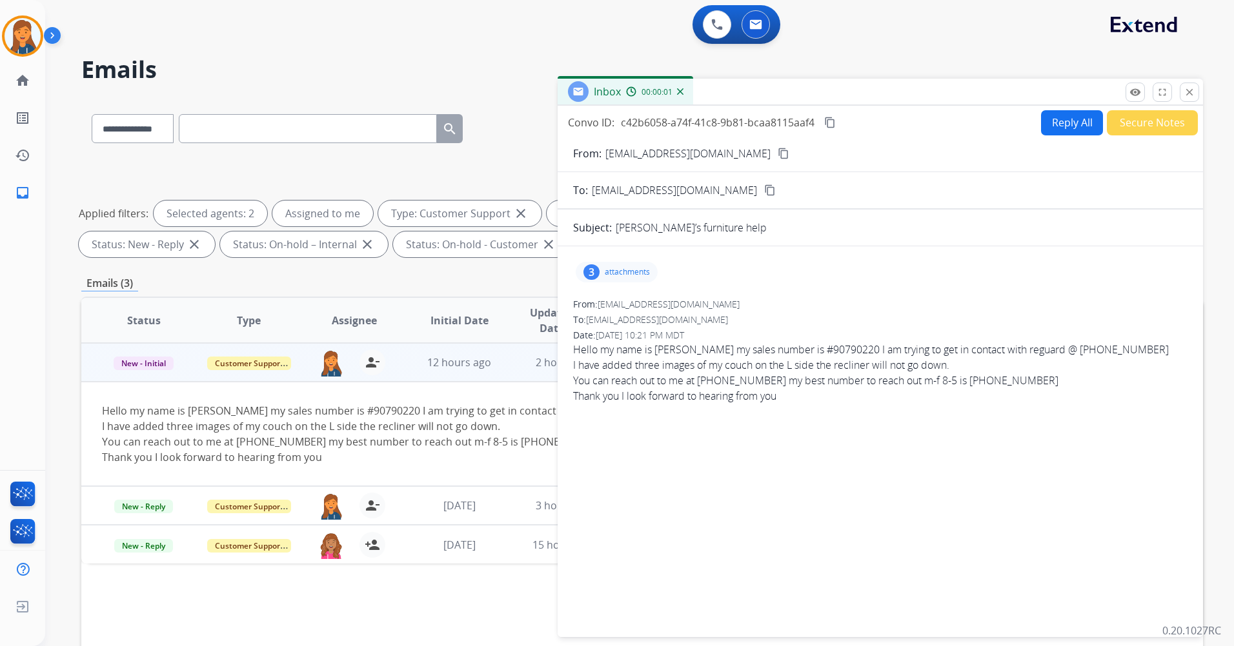
click at [606, 268] on p "attachments" at bounding box center [627, 272] width 45 height 10
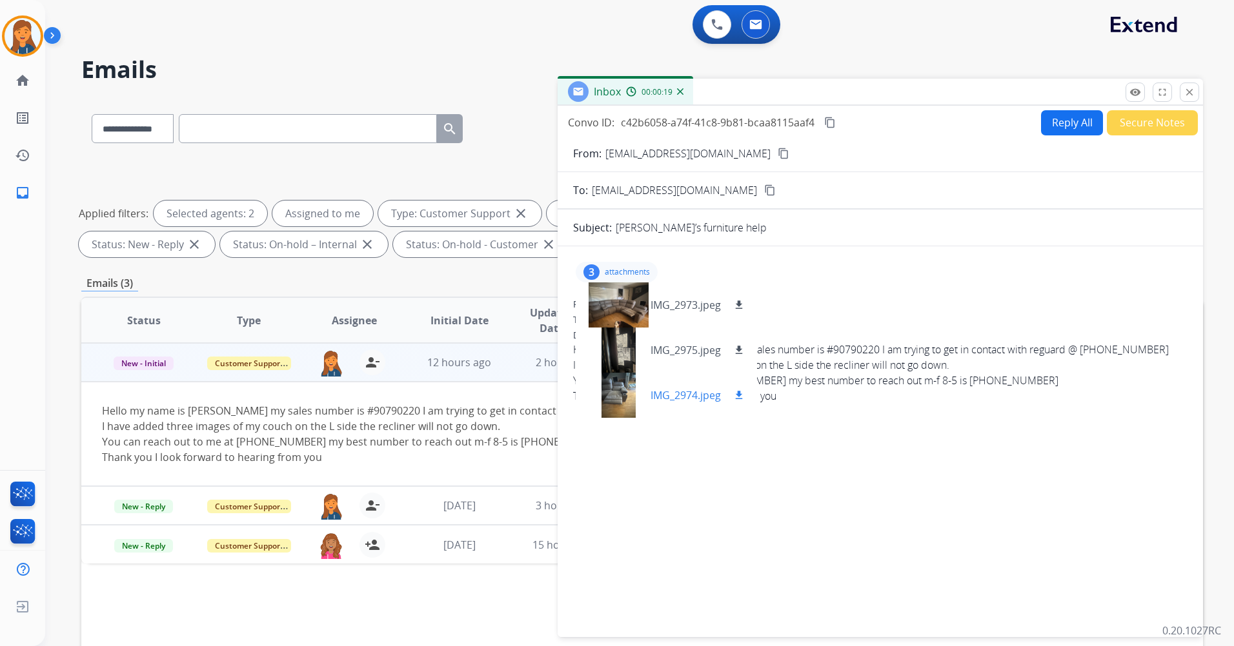
click at [613, 395] on div at bounding box center [618, 395] width 65 height 45
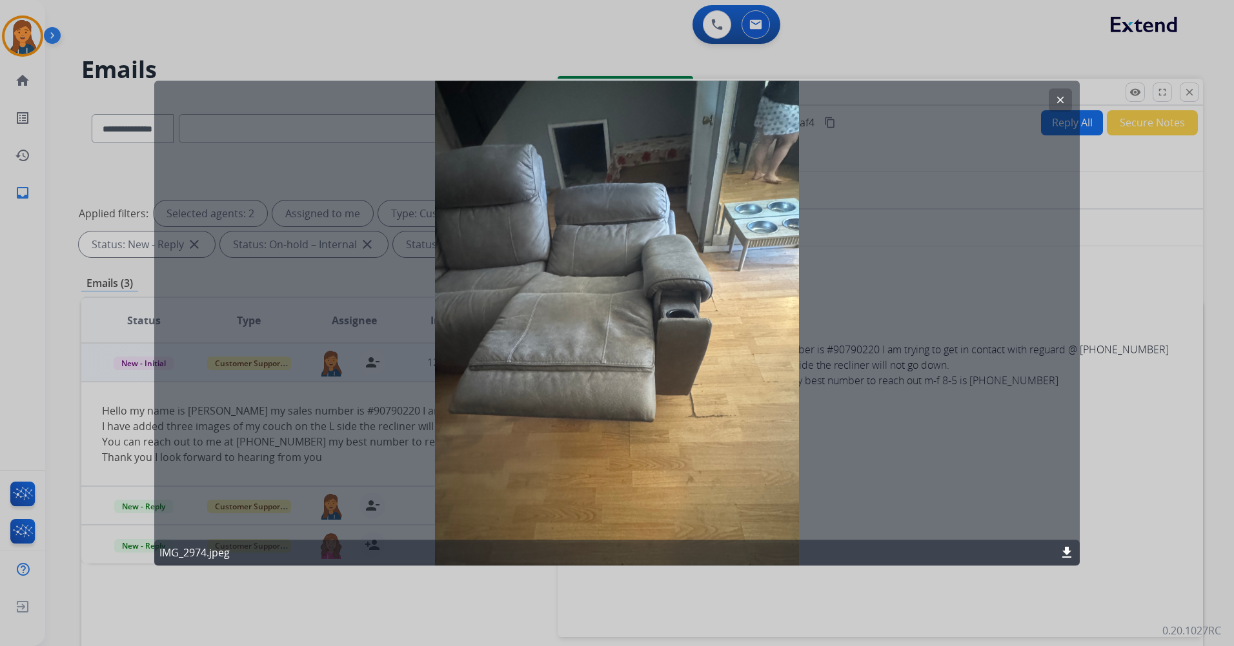
click at [1067, 97] on button "clear" at bounding box center [1059, 99] width 23 height 23
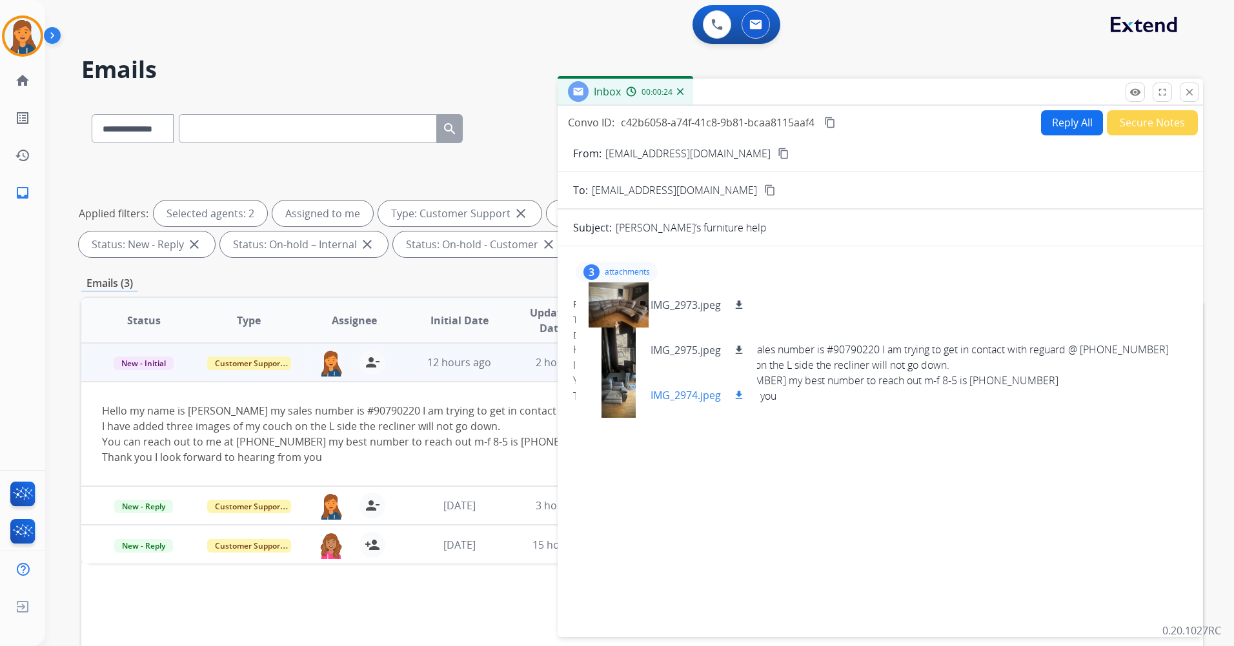
click at [741, 392] on mat-icon "download" at bounding box center [739, 396] width 12 height 12
click at [742, 349] on mat-icon "download" at bounding box center [739, 351] width 12 height 12
click at [741, 303] on mat-icon "download" at bounding box center [739, 305] width 12 height 12
click at [831, 121] on mat-icon "content_copy" at bounding box center [830, 123] width 12 height 12
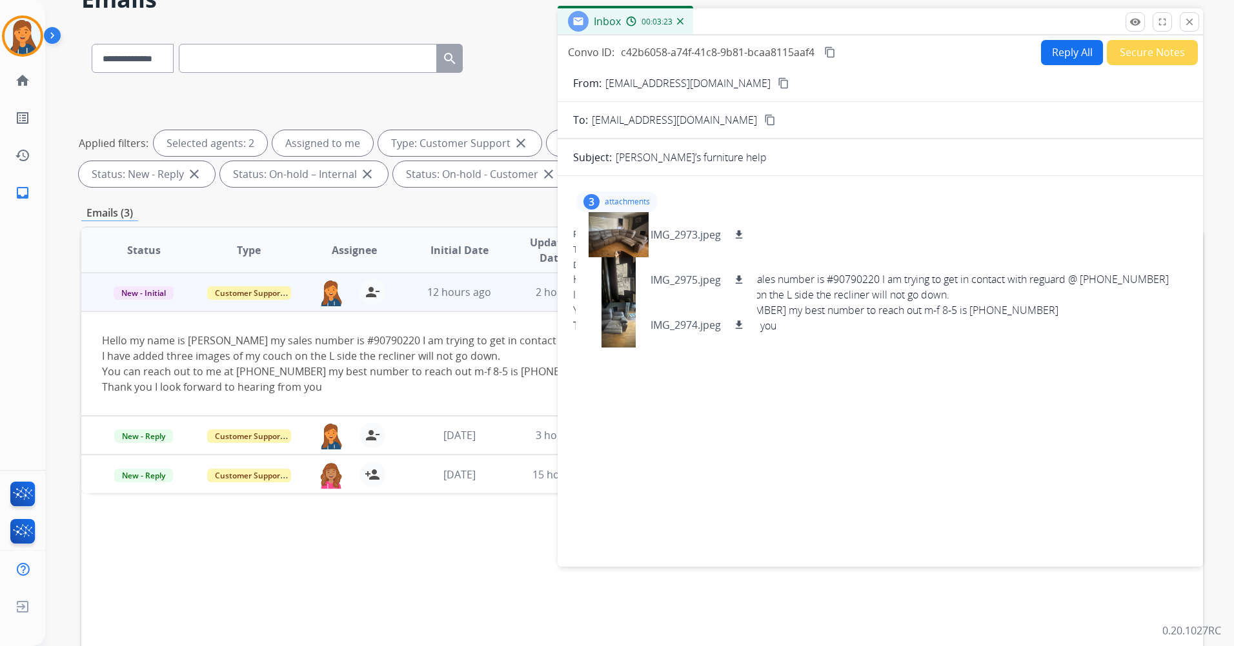
scroll to position [0, 0]
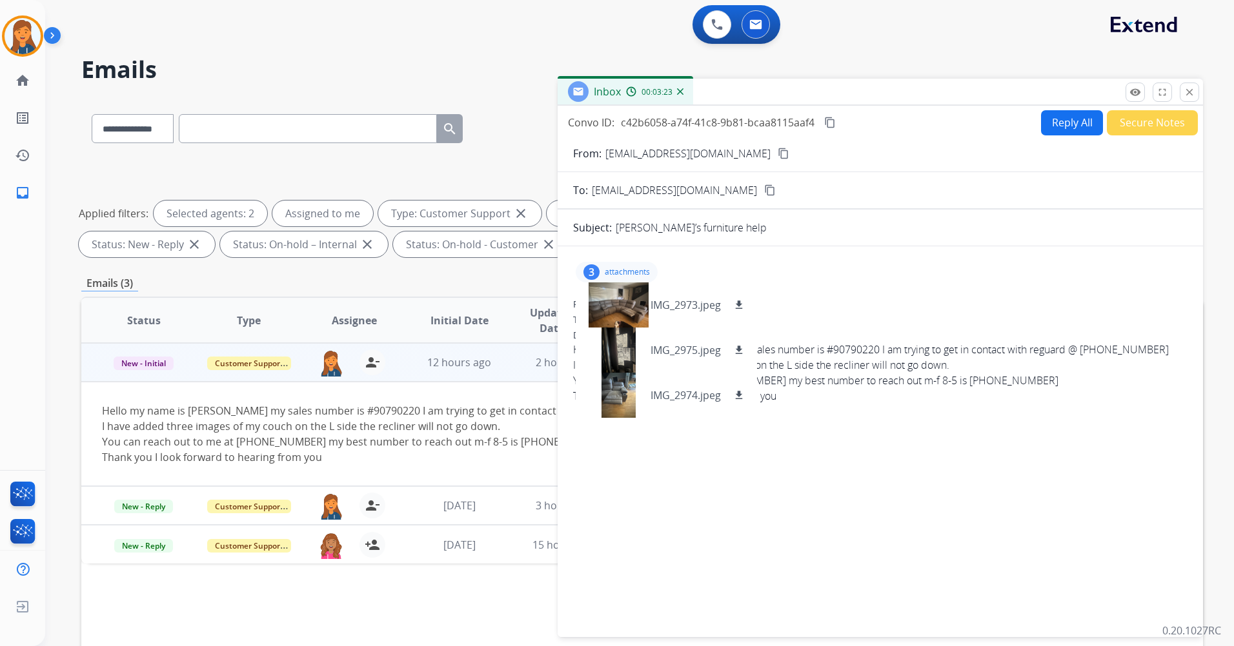
click at [1059, 125] on button "Reply All" at bounding box center [1072, 122] width 62 height 25
select select "**********"
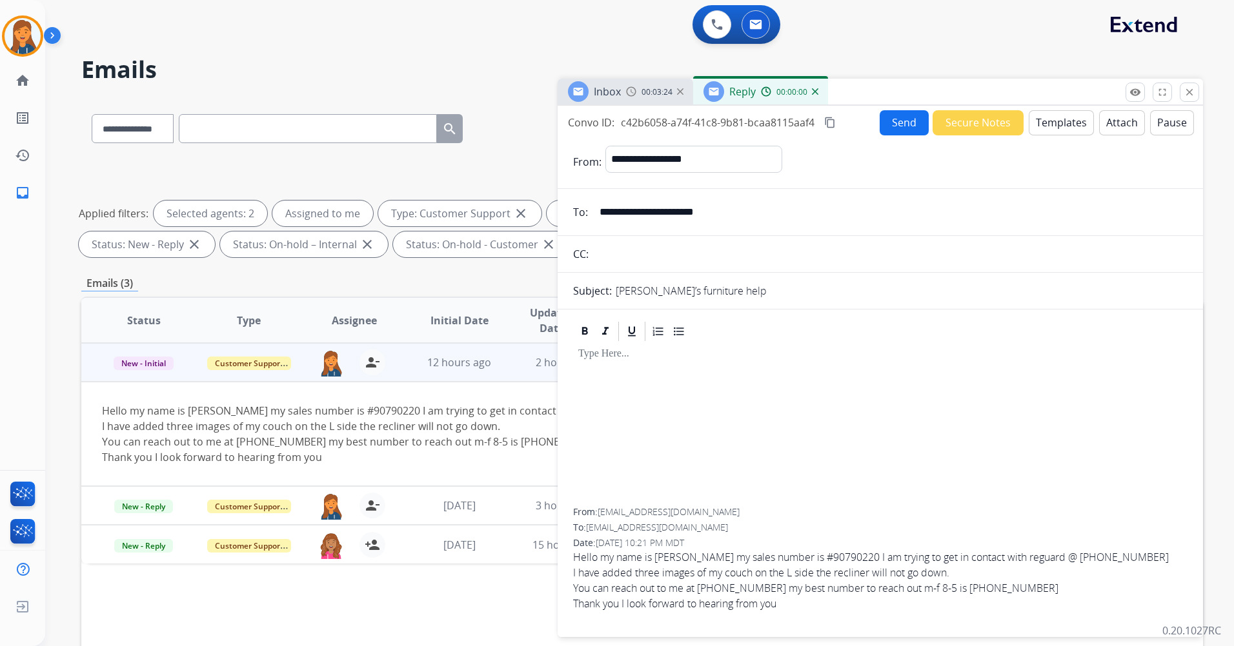
click at [1104, 130] on button "Attach" at bounding box center [1122, 122] width 46 height 25
click at [1045, 130] on button "Templates" at bounding box center [1060, 122] width 65 height 25
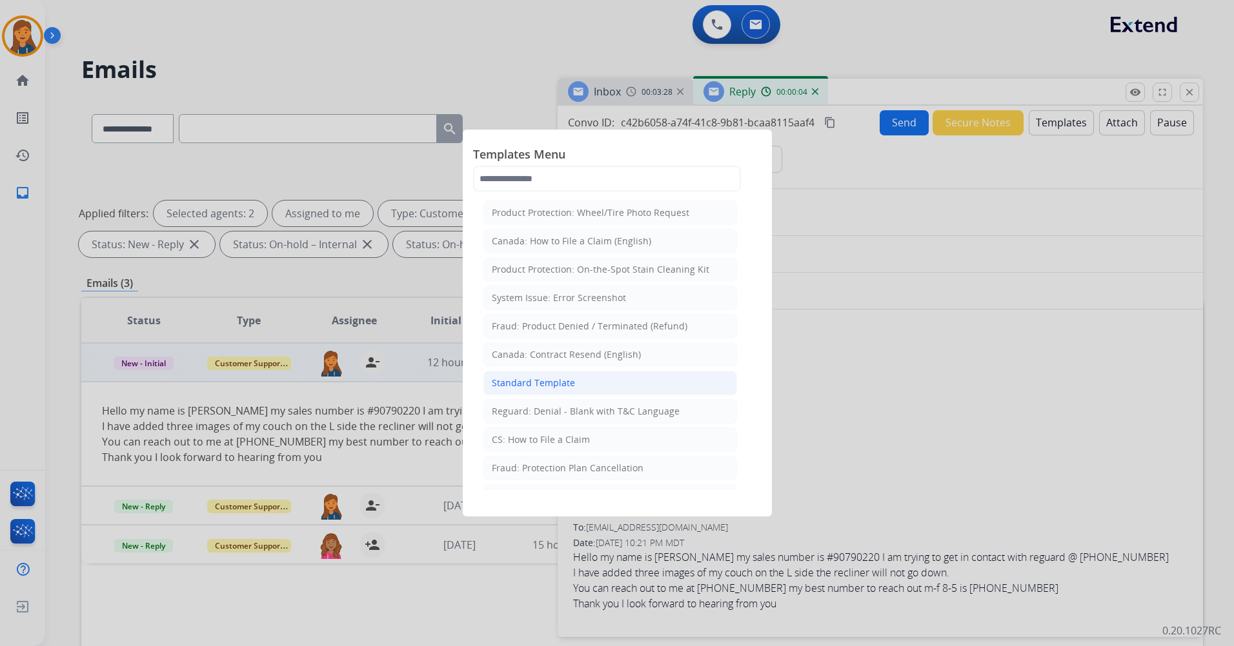
click at [553, 384] on div "Standard Template" at bounding box center [533, 383] width 83 height 13
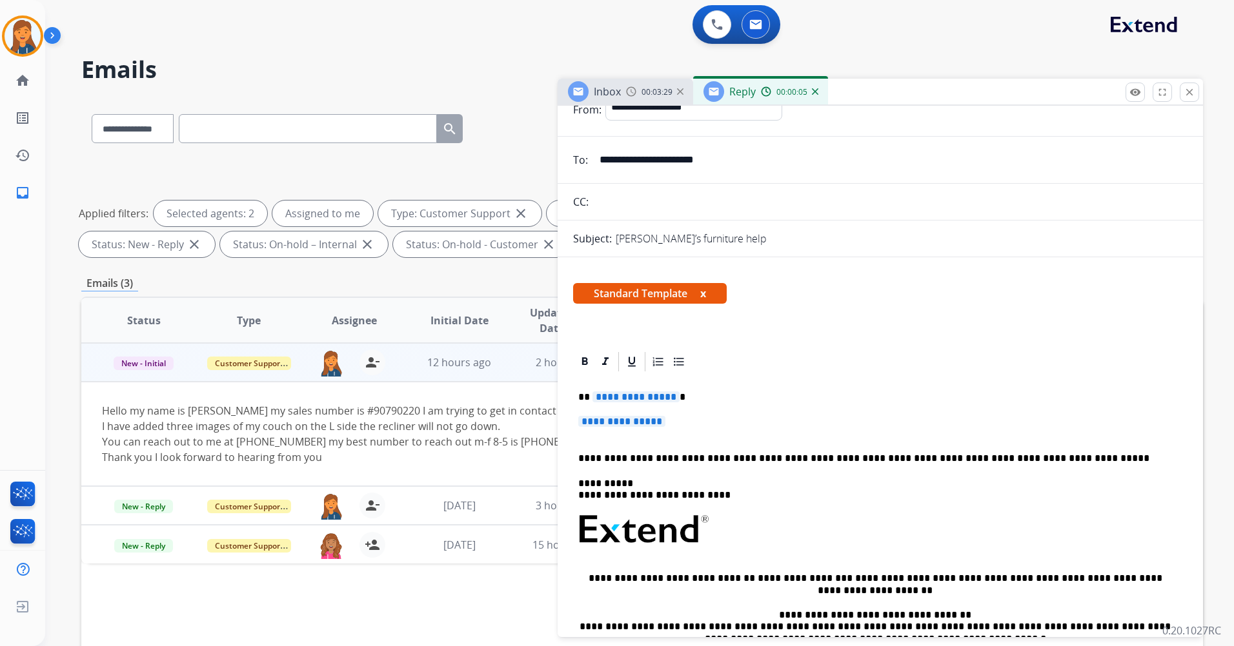
scroll to position [65, 0]
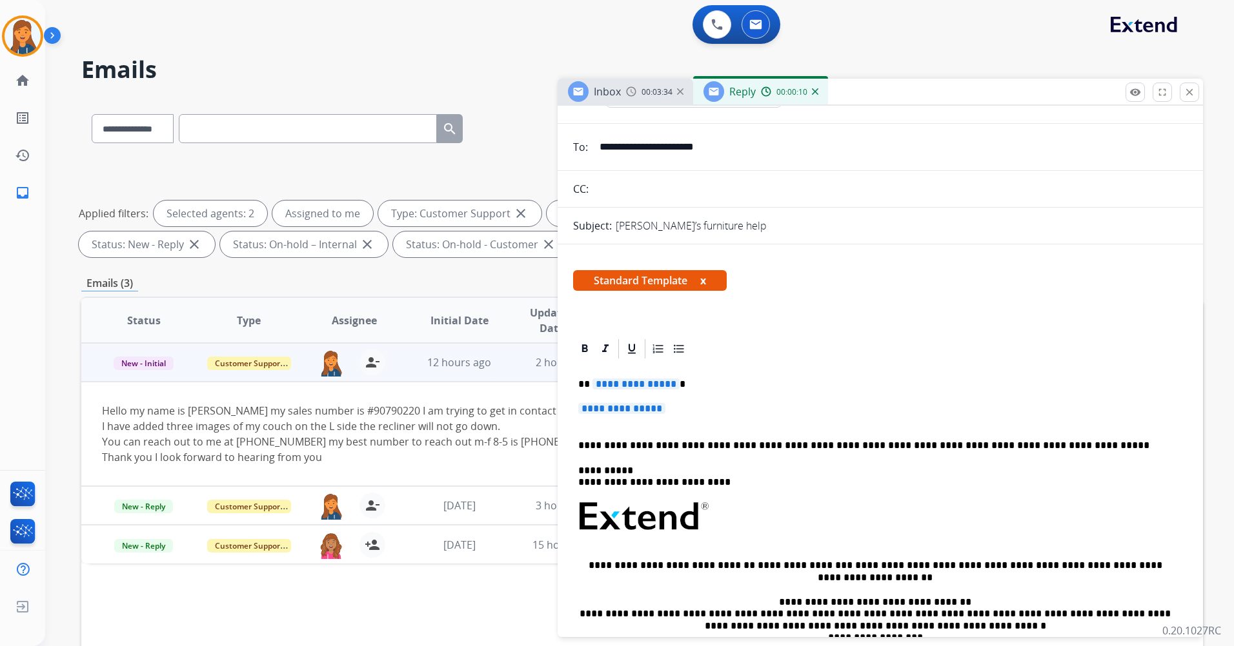
click at [638, 380] on span "**********" at bounding box center [635, 384] width 87 height 11
click at [645, 413] on span "**********" at bounding box center [621, 408] width 87 height 11
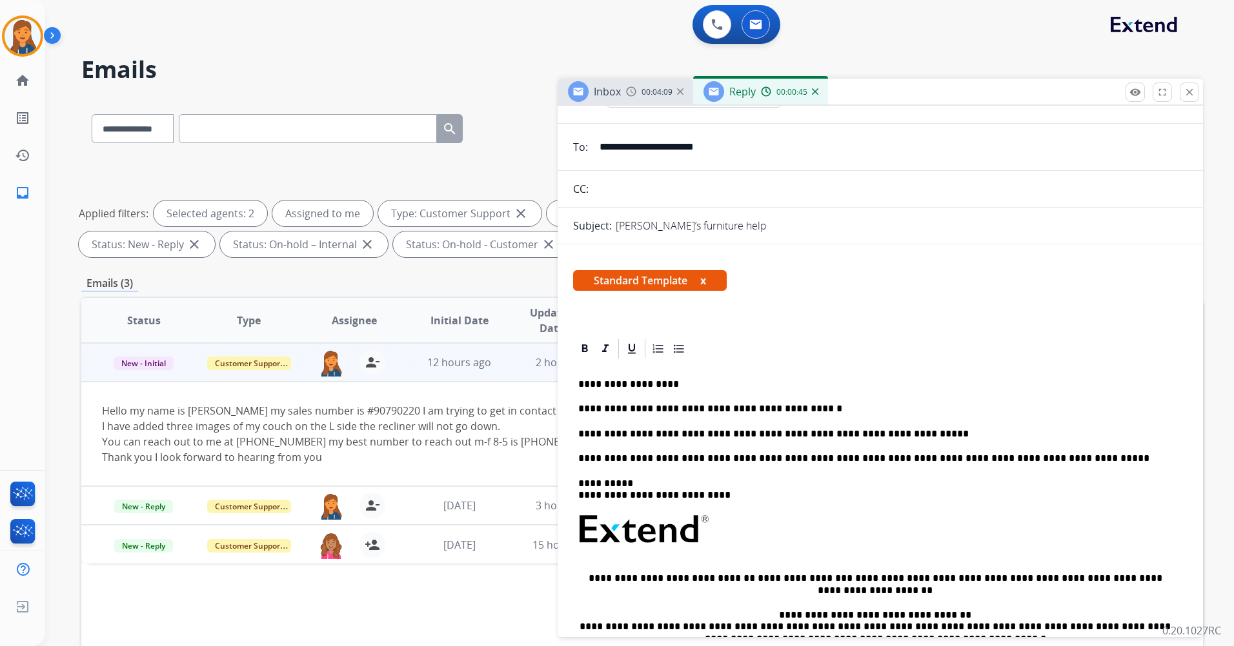
drag, startPoint x: 729, startPoint y: 453, endPoint x: 735, endPoint y: 435, distance: 19.0
click at [729, 453] on p "**********" at bounding box center [875, 459] width 594 height 12
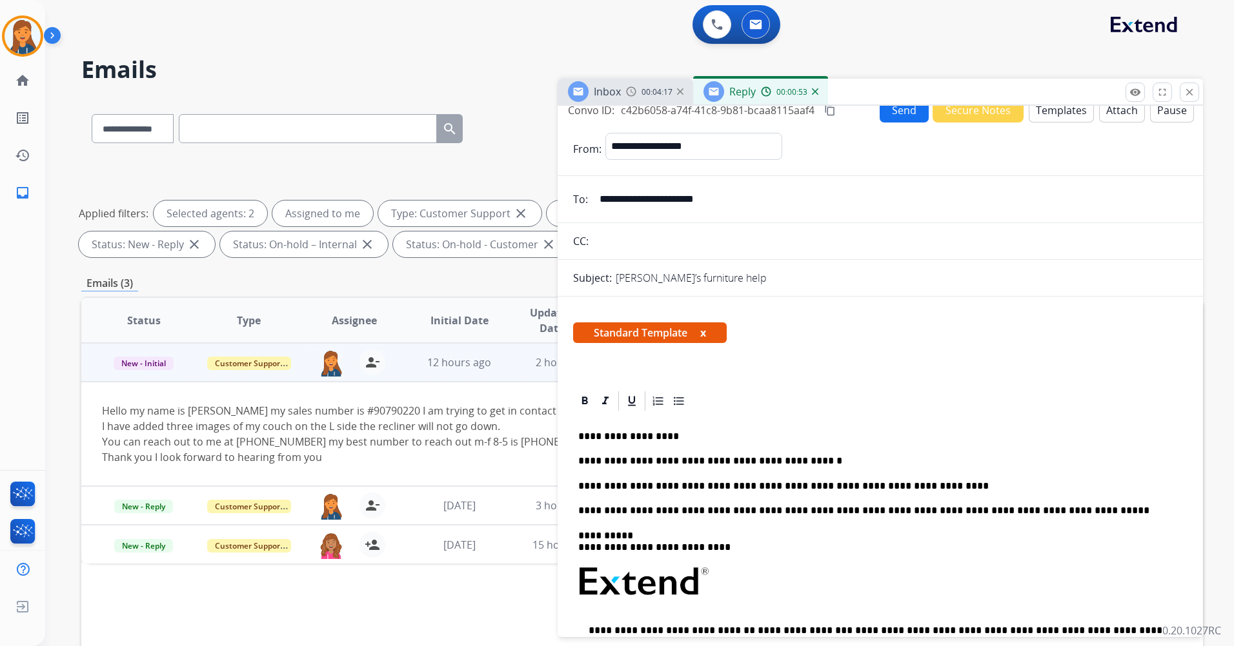
scroll to position [0, 0]
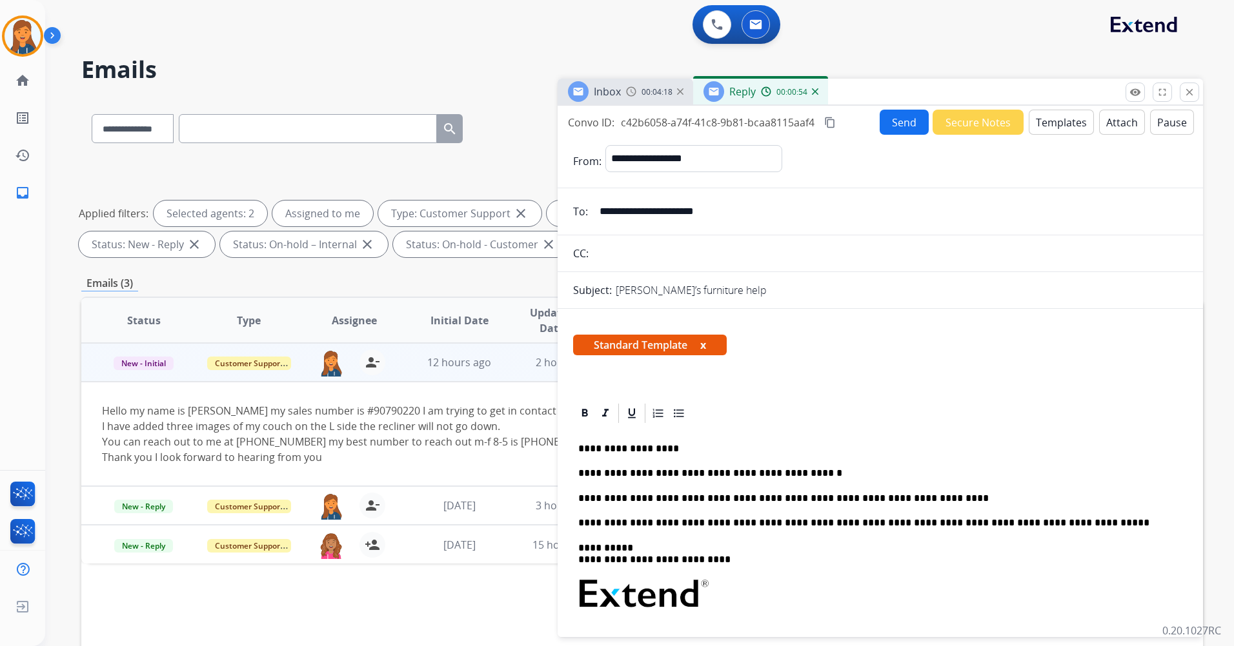
click at [902, 129] on button "Send" at bounding box center [903, 122] width 49 height 25
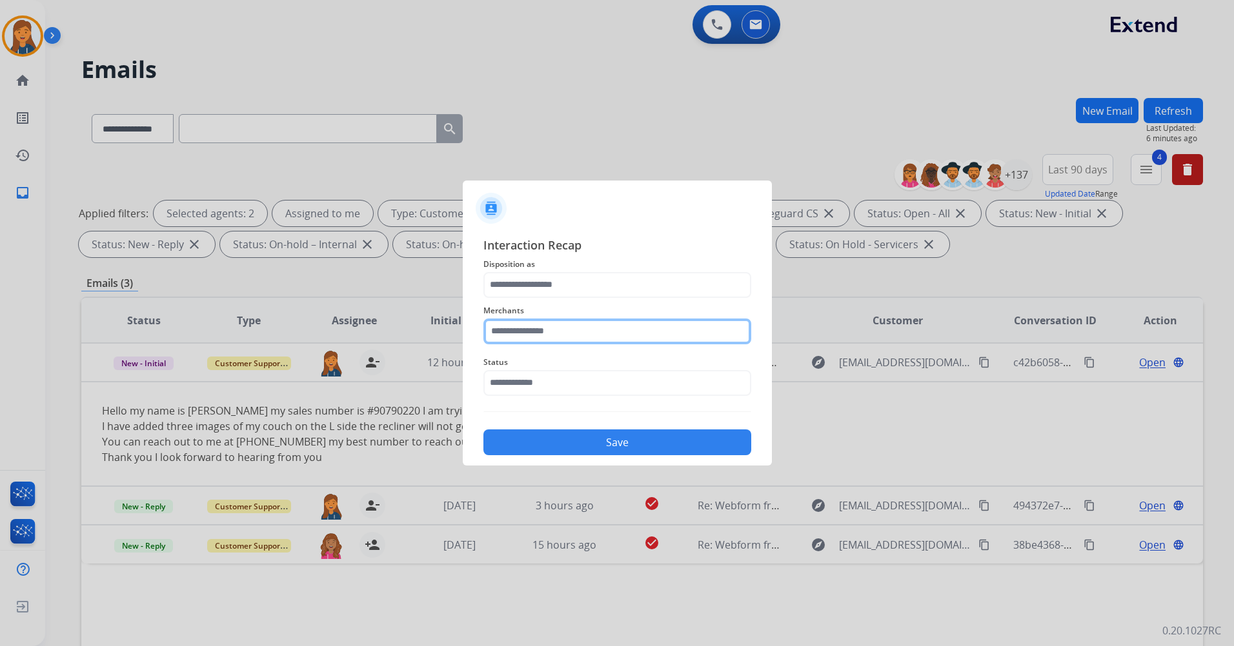
click at [542, 337] on input "text" at bounding box center [617, 332] width 268 height 26
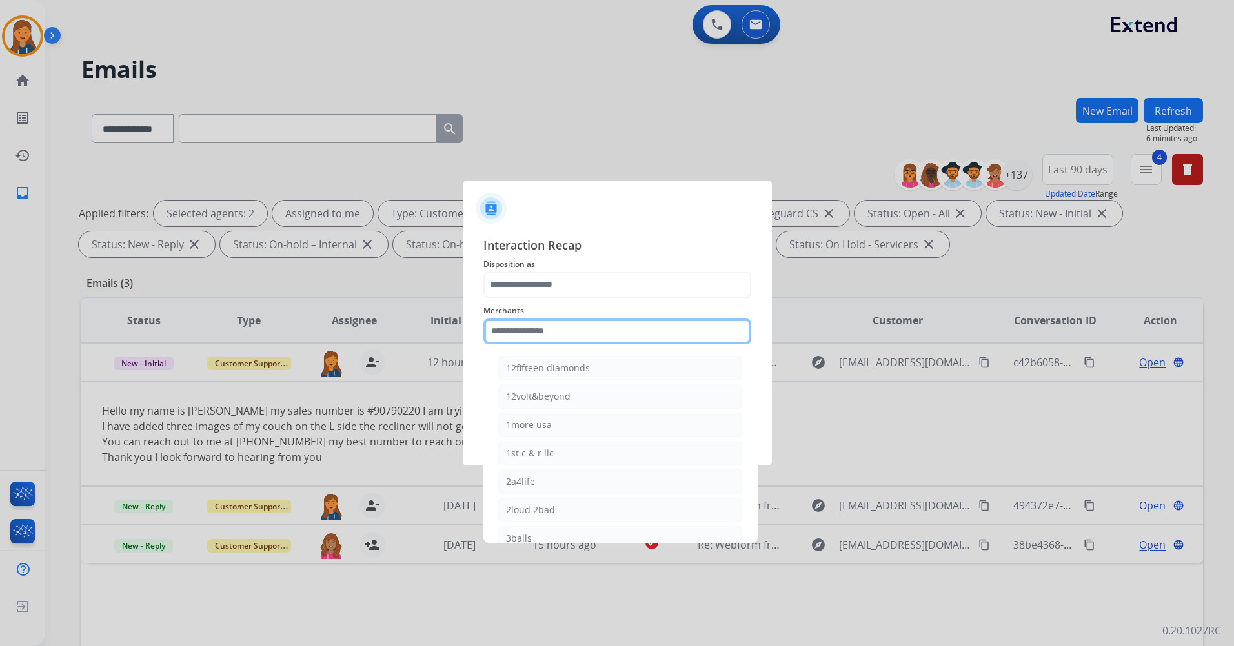
type input "*"
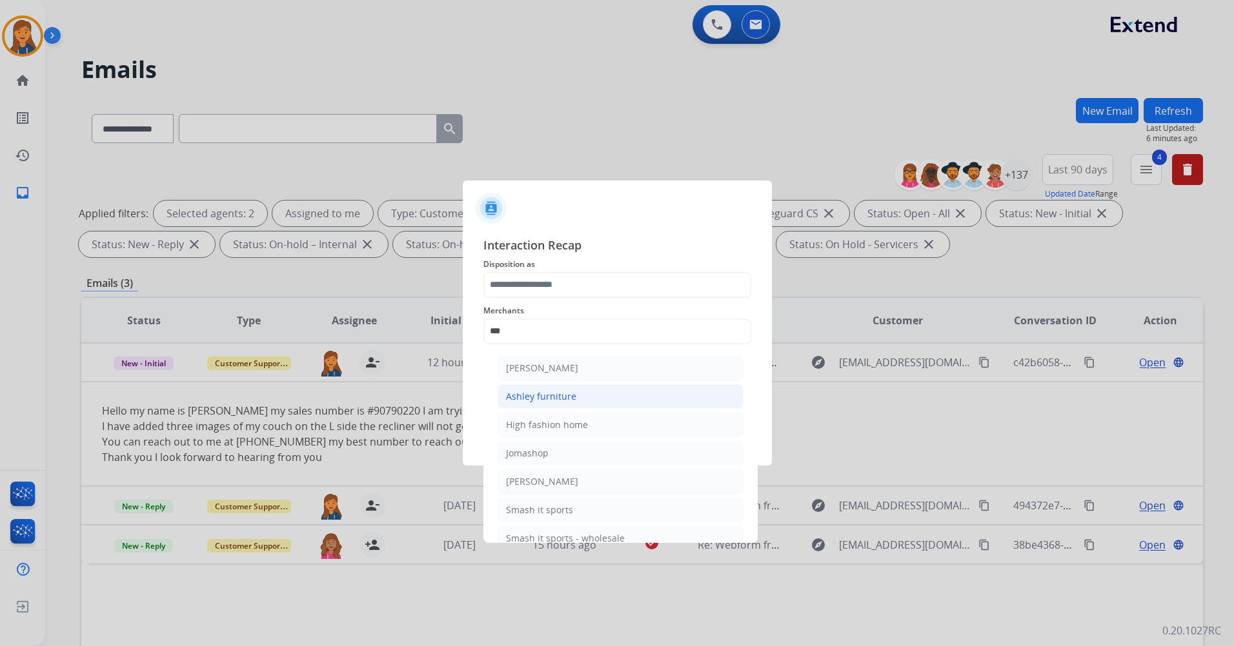
click at [548, 391] on div "Ashley furniture" at bounding box center [541, 396] width 70 height 13
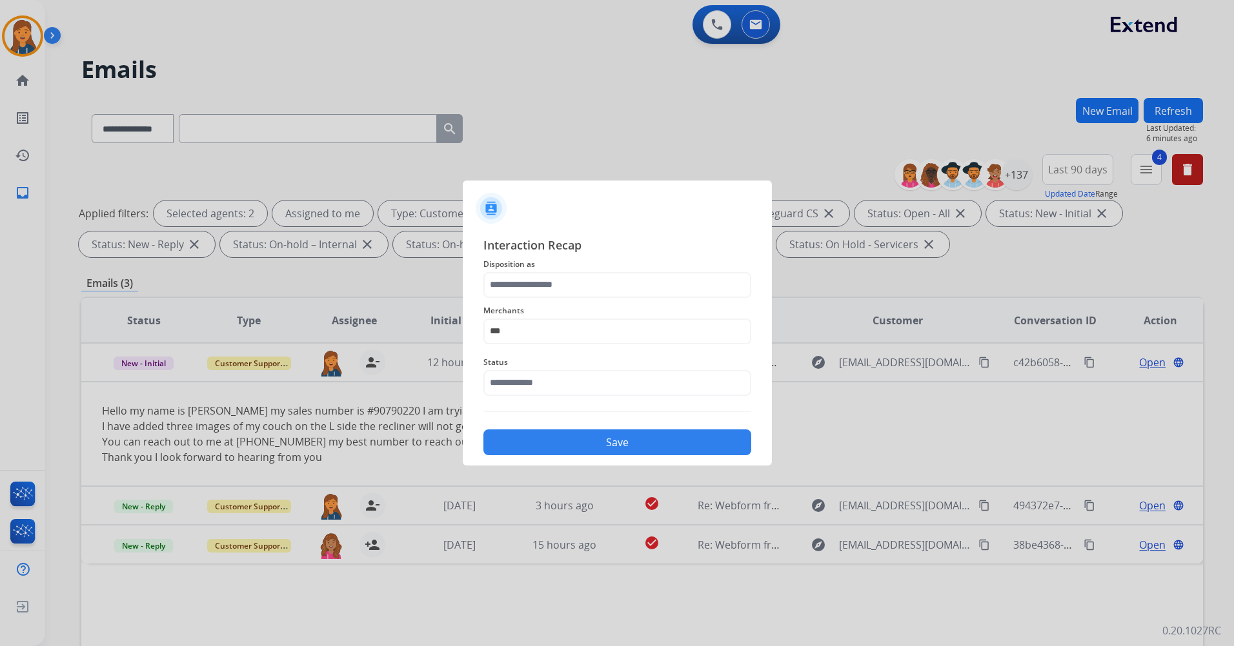
type input "**********"
drag, startPoint x: 527, startPoint y: 307, endPoint x: 526, endPoint y: 299, distance: 7.8
click at [526, 305] on span "Merchants" at bounding box center [617, 310] width 268 height 15
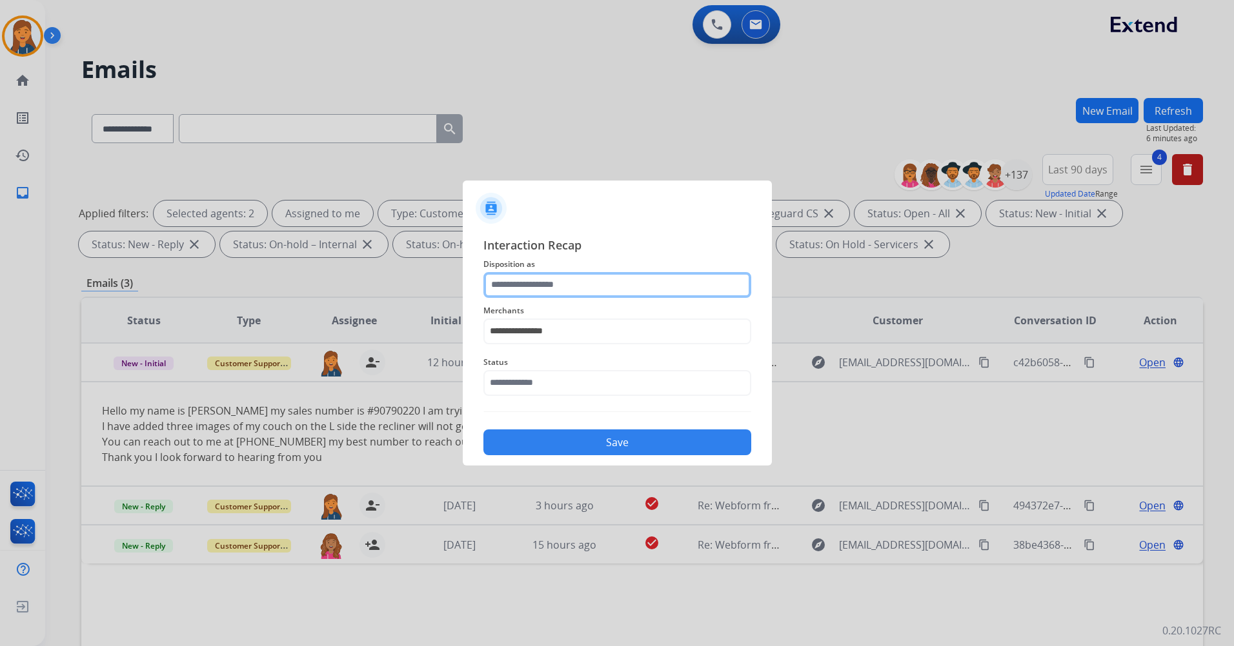
click at [526, 294] on input "text" at bounding box center [617, 285] width 268 height 26
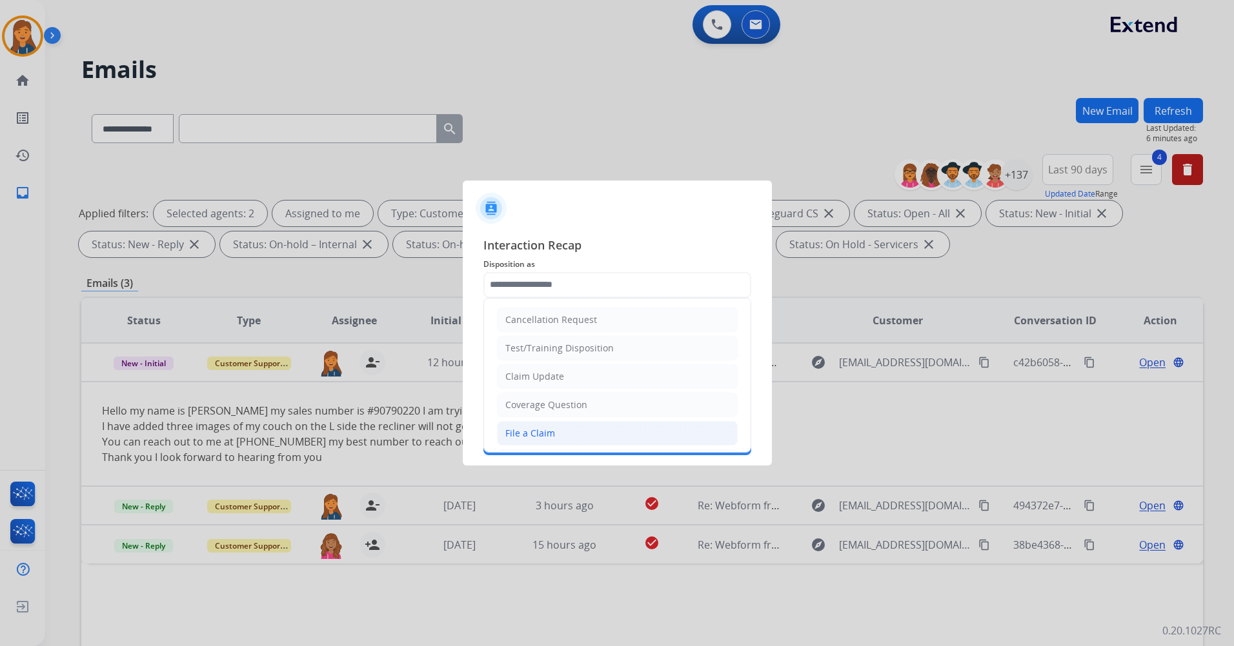
click at [540, 431] on div "File a Claim" at bounding box center [530, 433] width 50 height 13
type input "**********"
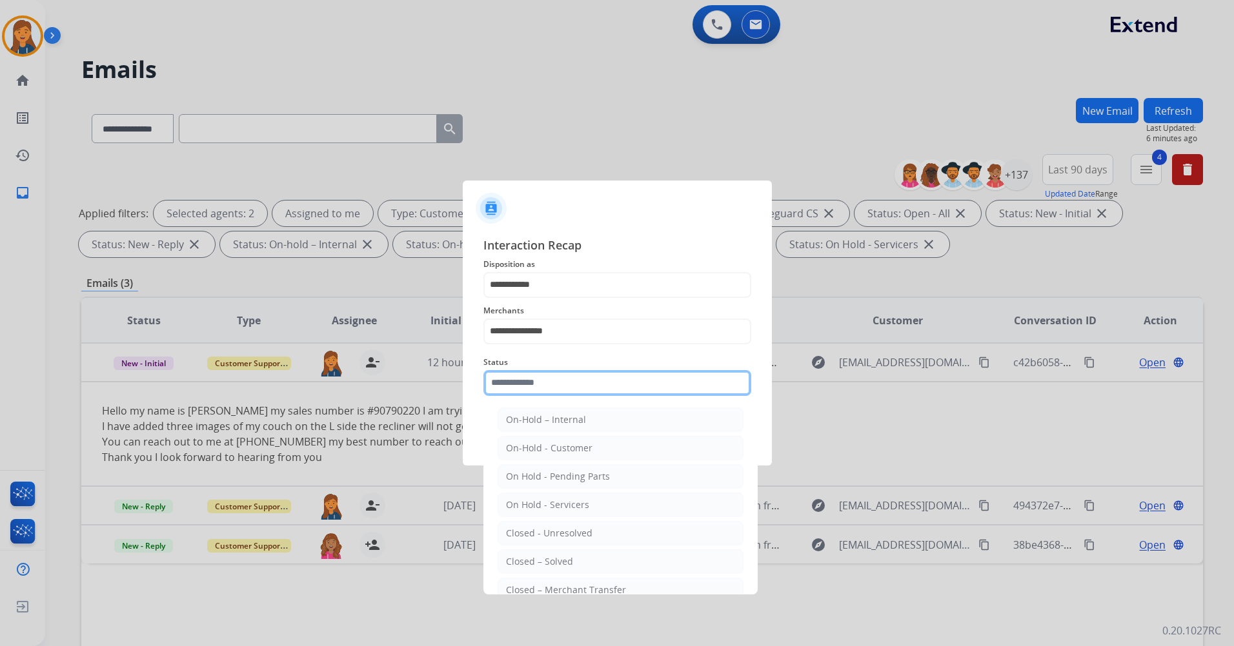
click at [540, 386] on input "text" at bounding box center [617, 383] width 268 height 26
drag, startPoint x: 536, startPoint y: 571, endPoint x: 535, endPoint y: 533, distance: 38.1
click at [535, 572] on li "Closed – Solved" at bounding box center [620, 562] width 246 height 25
type input "**********"
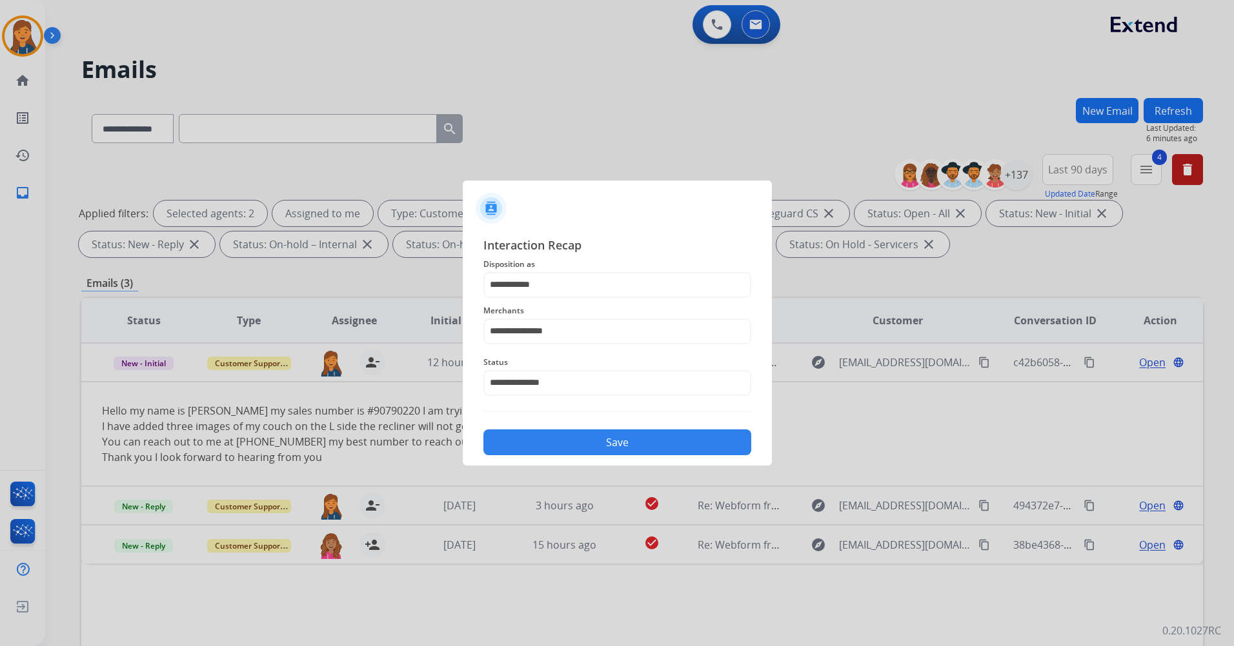
click at [552, 439] on button "Save" at bounding box center [617, 443] width 268 height 26
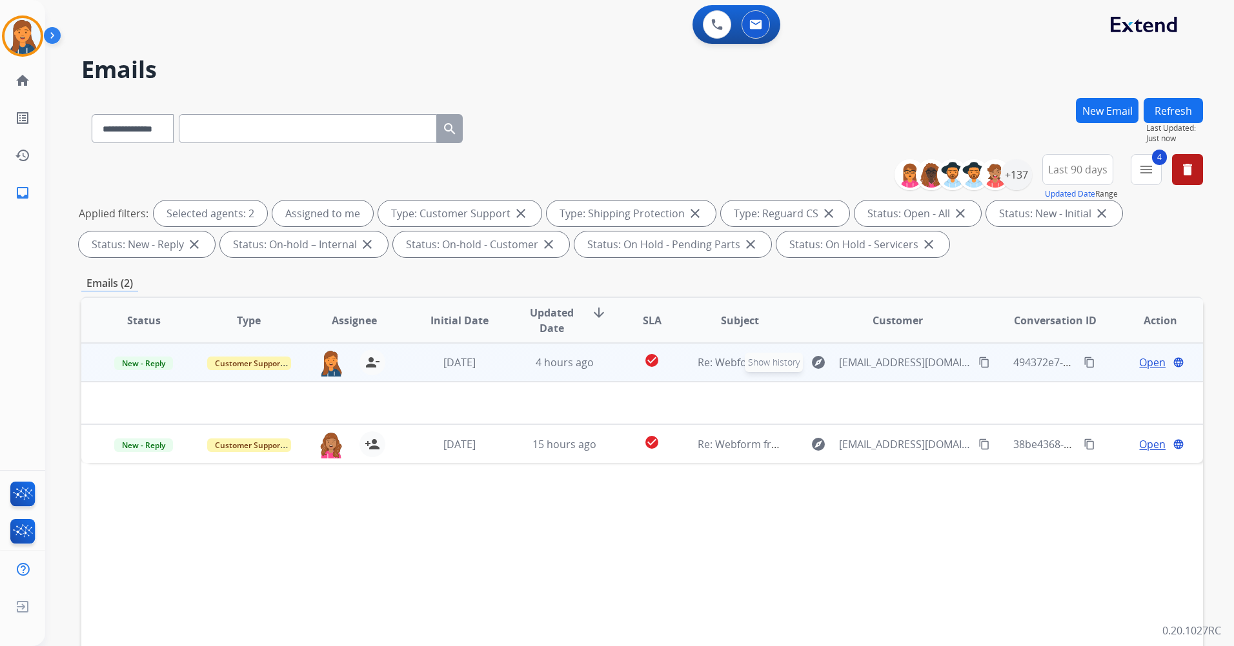
click at [826, 357] on mat-icon "explore" at bounding box center [817, 362] width 15 height 15
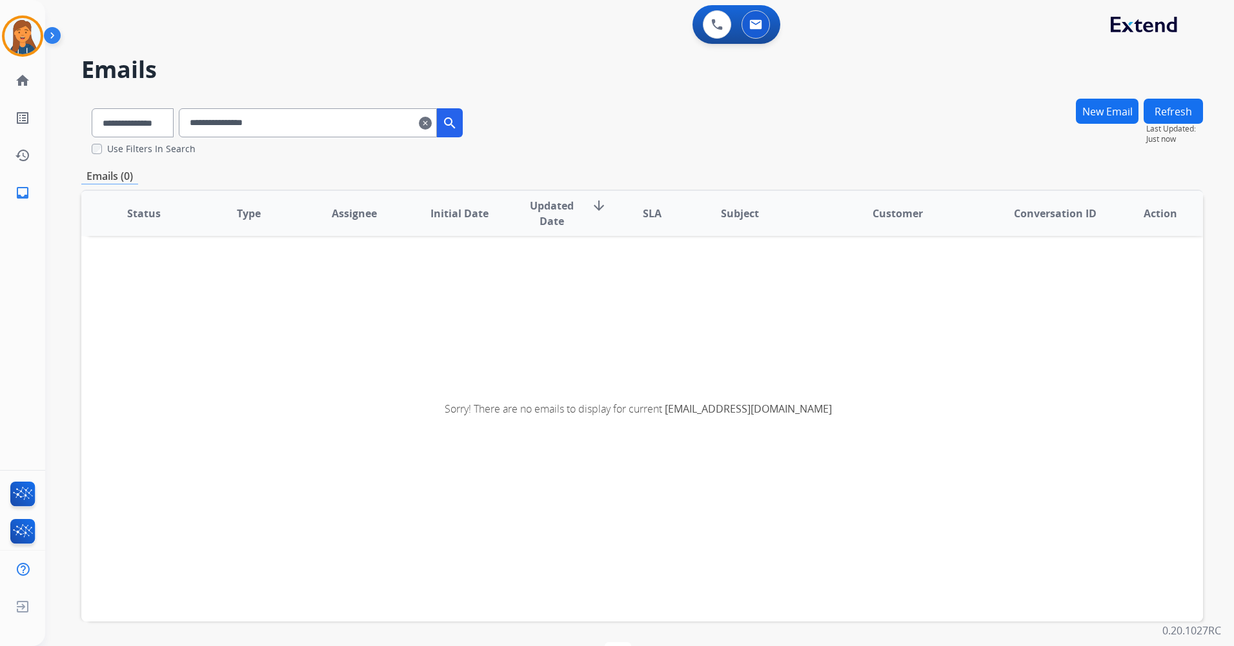
click at [432, 128] on mat-icon "clear" at bounding box center [425, 122] width 13 height 15
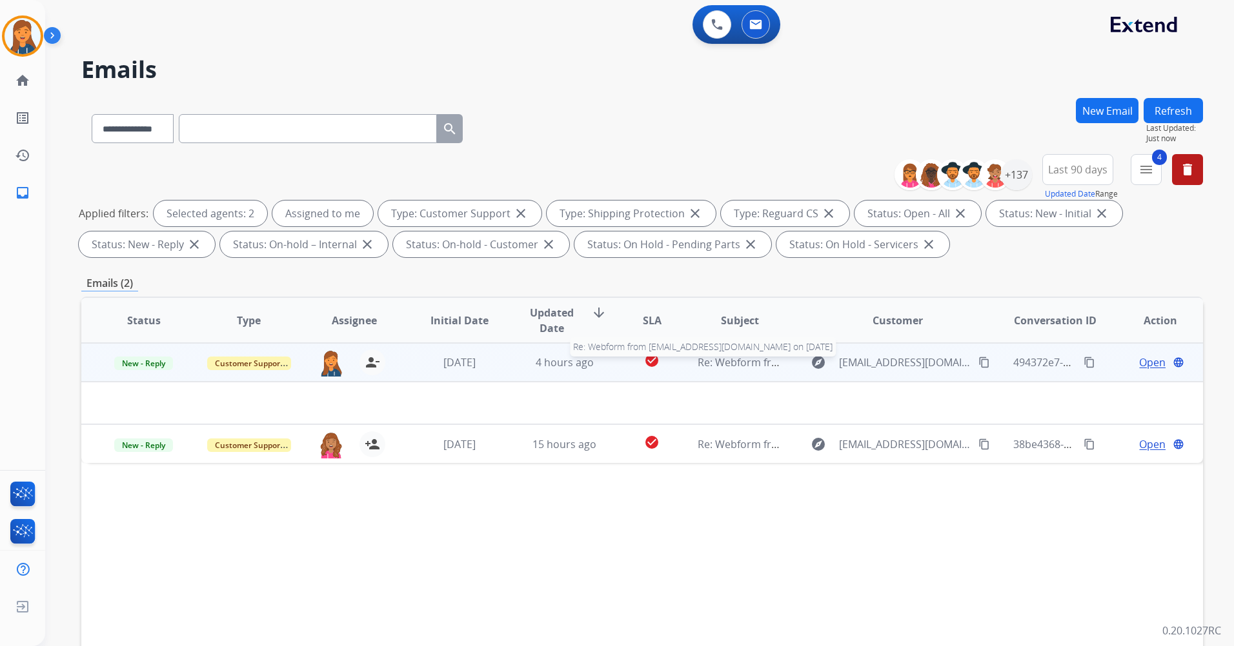
click at [743, 363] on span "Re: Webform from Imsharpe@att.net on 07/25/2025" at bounding box center [852, 362] width 310 height 14
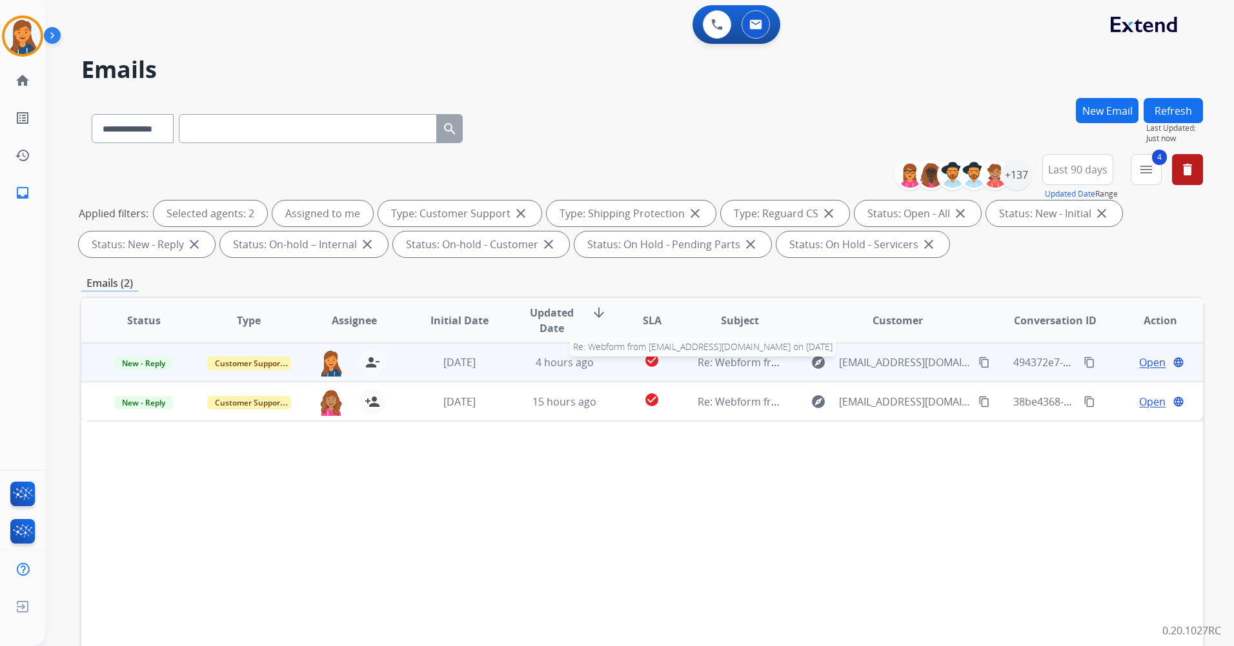
click at [715, 364] on span "Re: Webform from Imsharpe@att.net on 07/25/2025" at bounding box center [852, 362] width 310 height 14
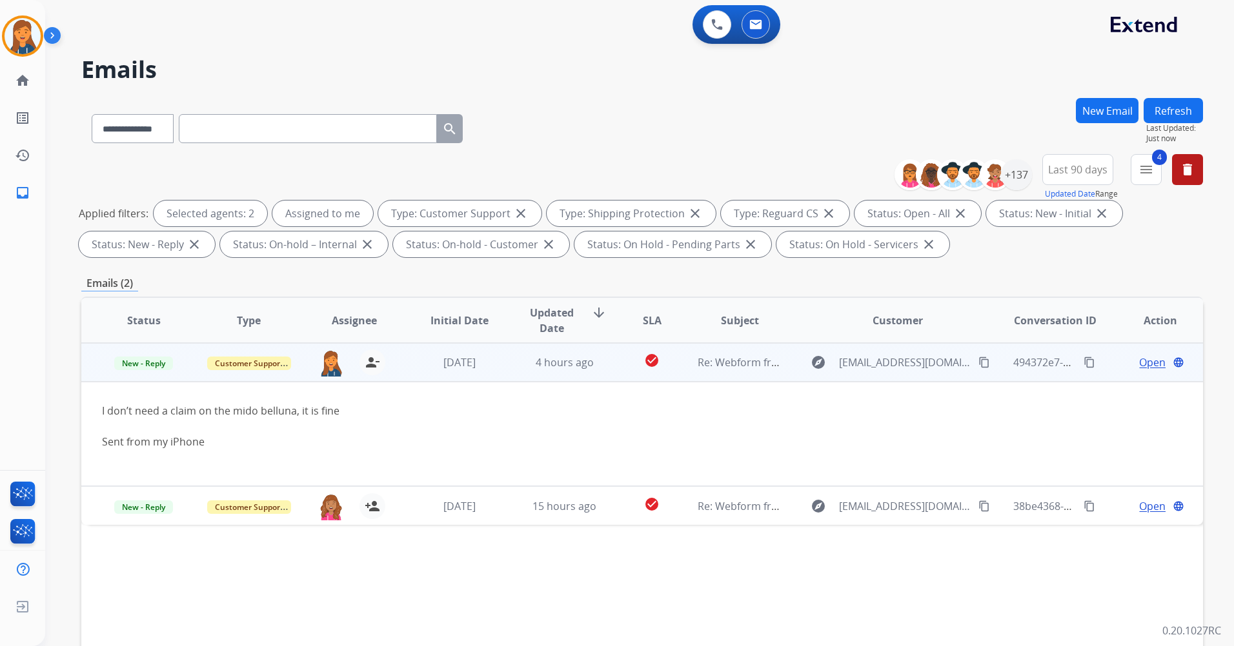
click at [1140, 363] on span "Open" at bounding box center [1152, 362] width 26 height 15
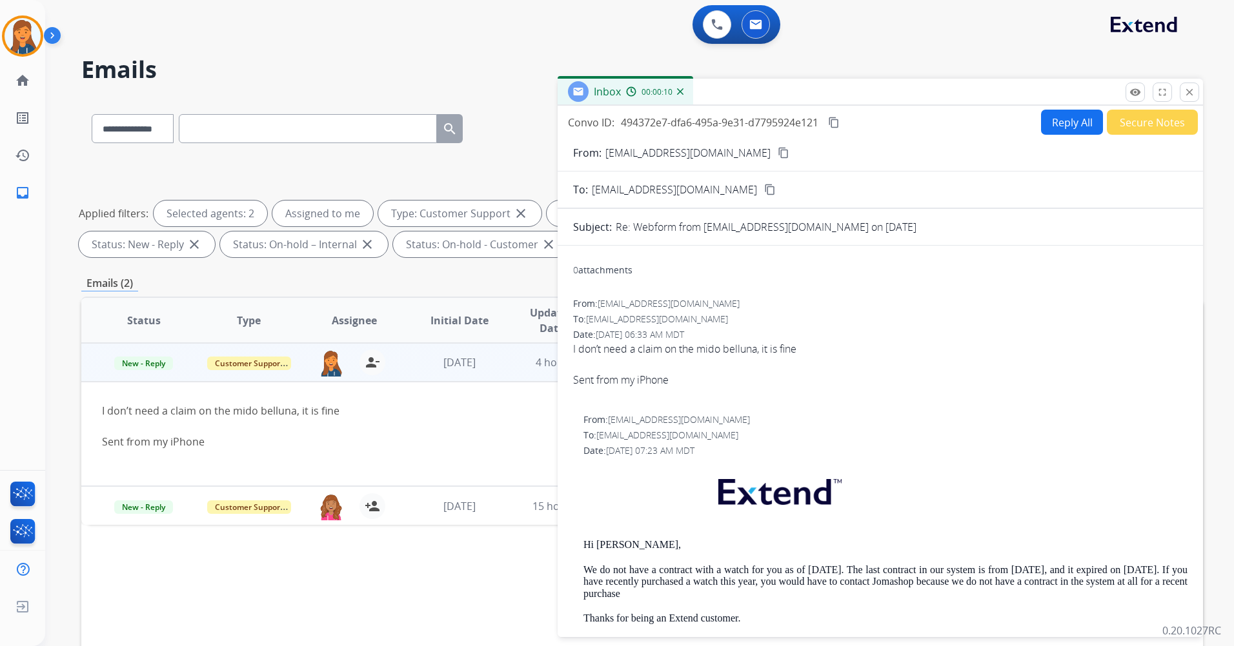
click at [1144, 119] on button "Secure Notes" at bounding box center [1151, 122] width 91 height 25
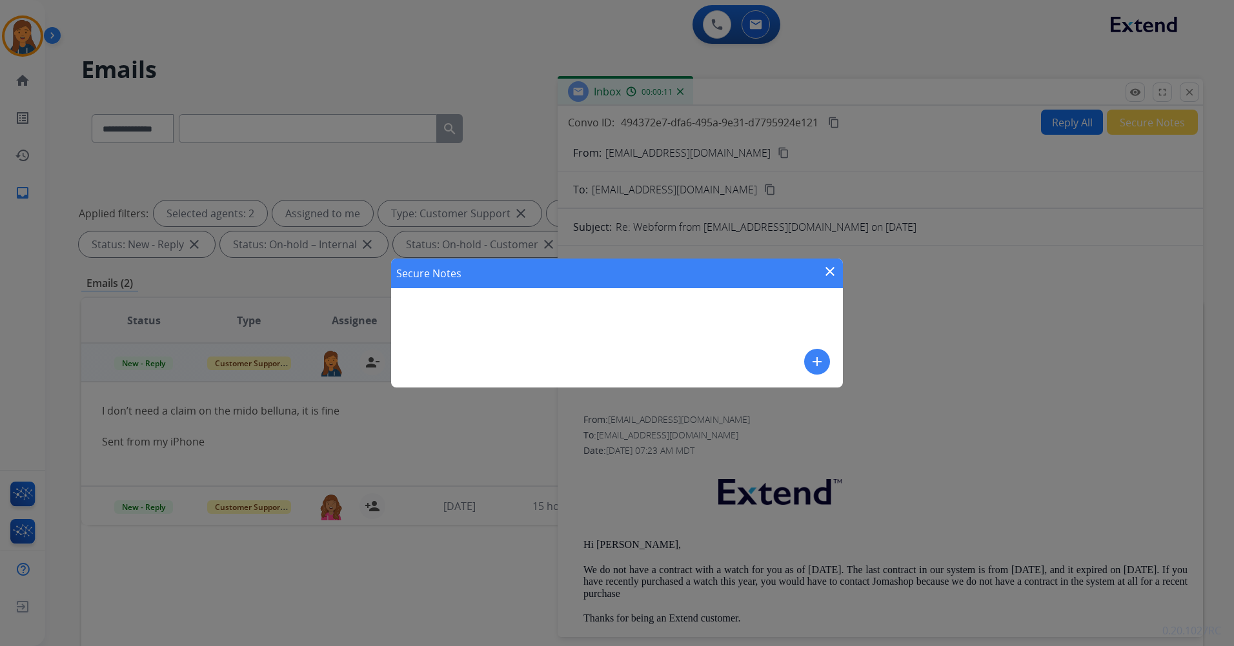
click at [816, 363] on mat-icon "add" at bounding box center [816, 361] width 15 height 15
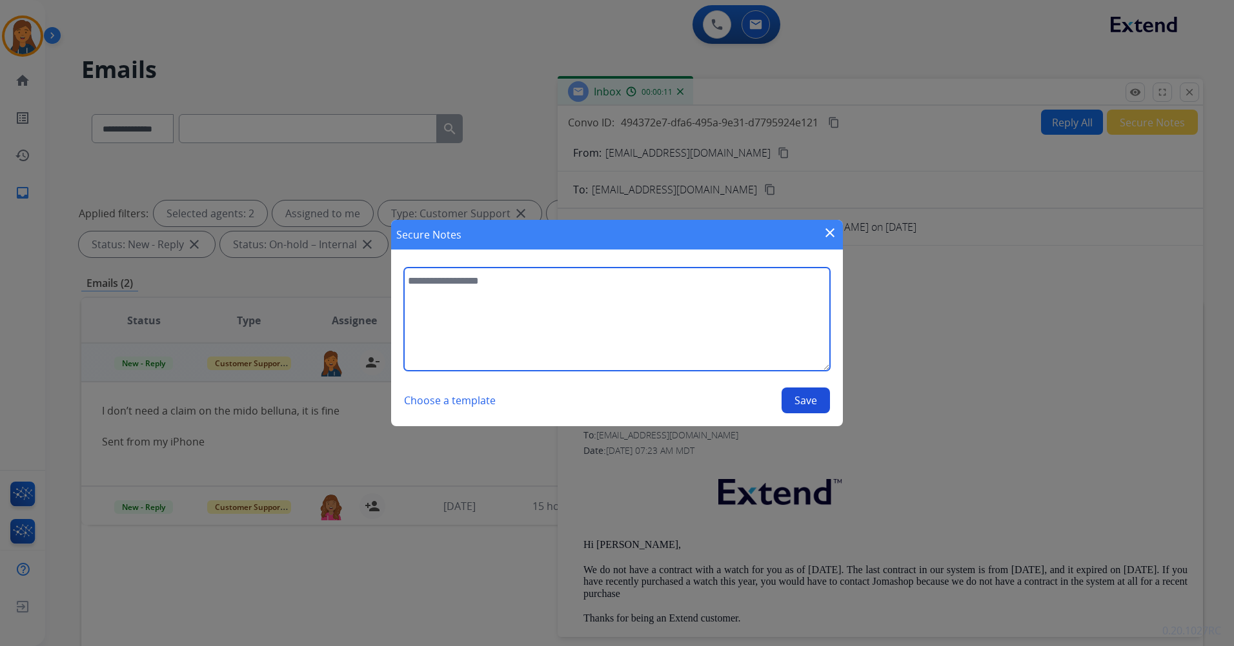
click at [614, 331] on textarea at bounding box center [617, 319] width 426 height 103
type textarea "**********"
drag, startPoint x: 556, startPoint y: 292, endPoint x: 397, endPoint y: 274, distance: 159.7
click at [397, 274] on section "**********" at bounding box center [617, 341] width 452 height 172
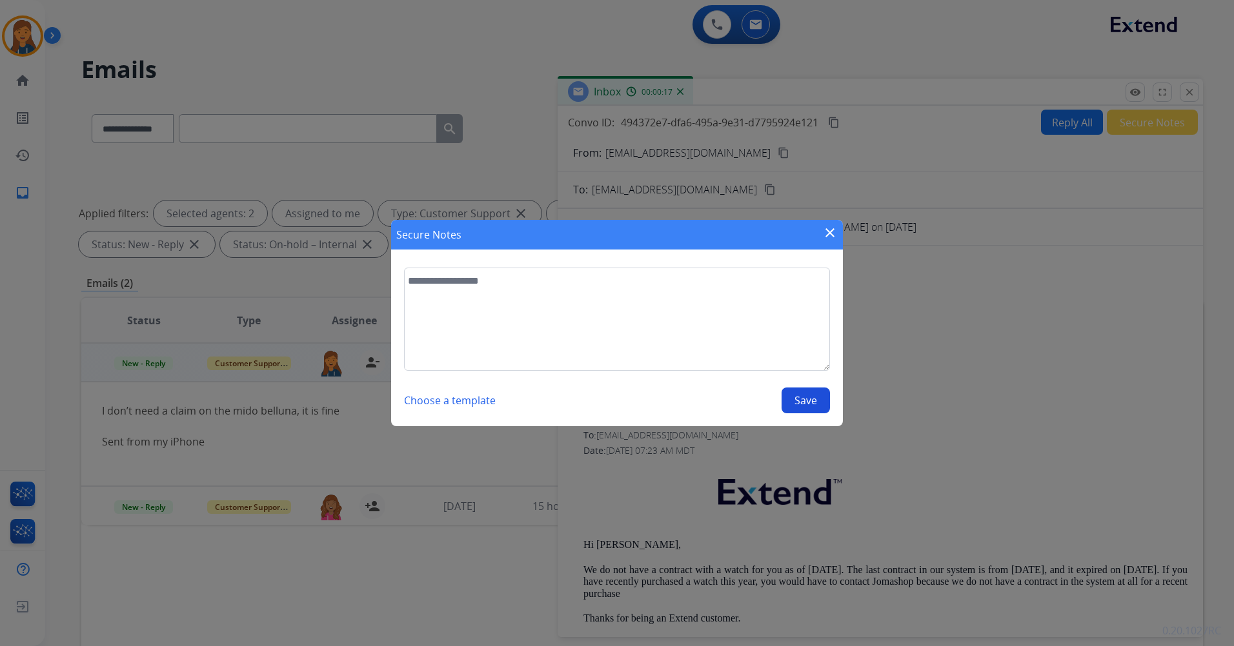
click at [827, 236] on mat-icon "close" at bounding box center [829, 232] width 15 height 15
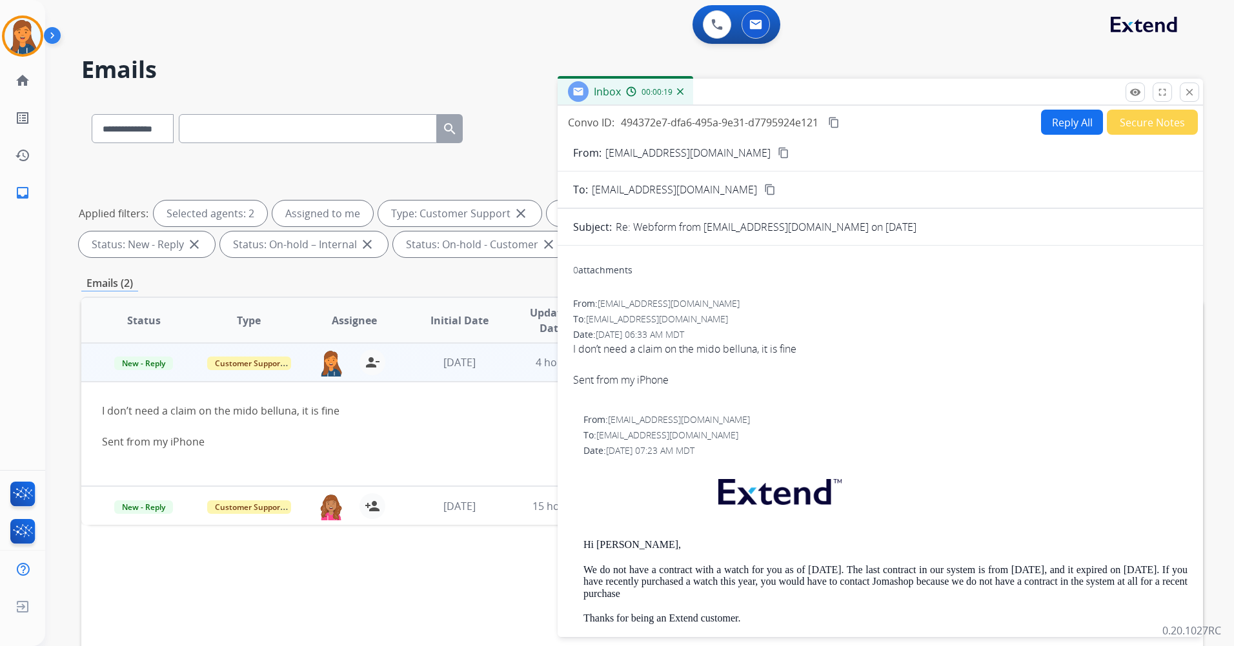
click at [777, 151] on mat-icon "content_copy" at bounding box center [783, 153] width 12 height 12
click at [1132, 112] on button "Secure Notes" at bounding box center [1151, 122] width 91 height 25
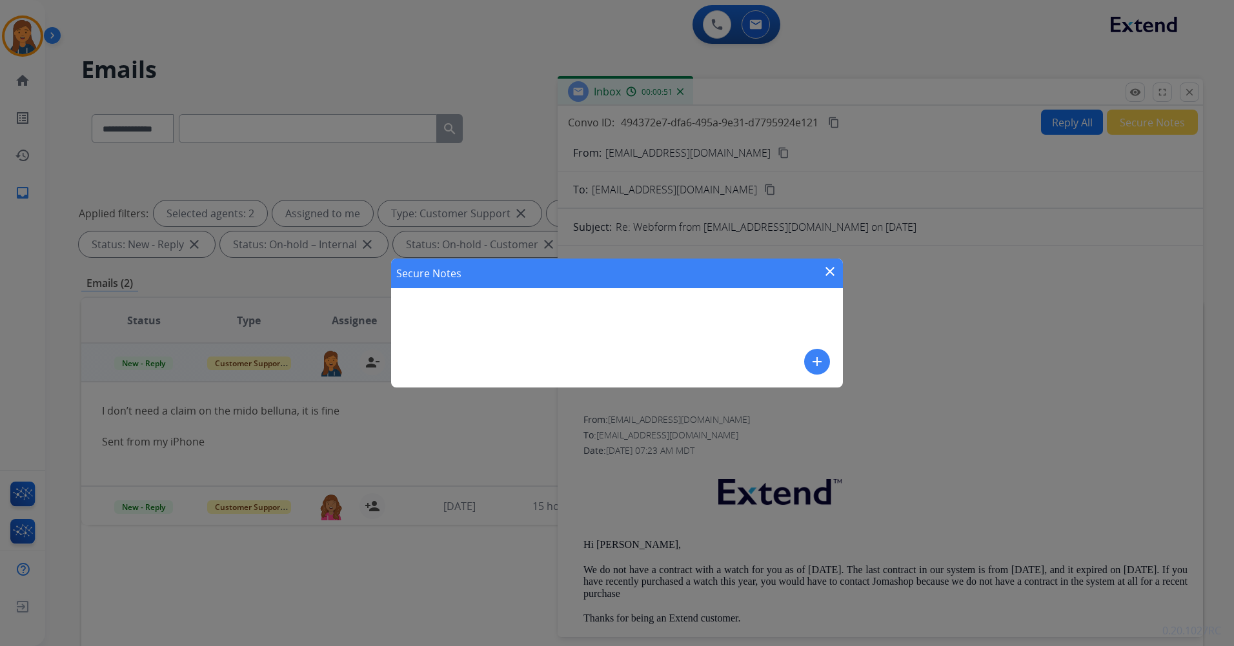
click at [819, 363] on mat-icon "add" at bounding box center [816, 361] width 15 height 15
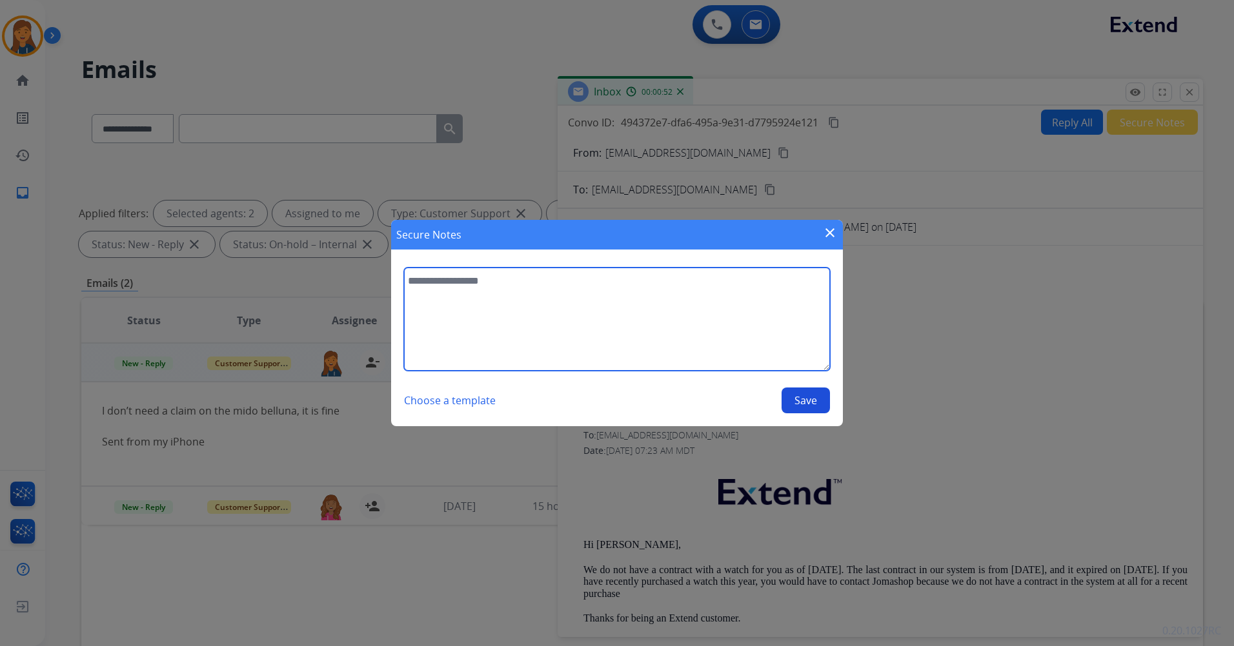
click at [668, 316] on textarea at bounding box center [617, 319] width 426 height 103
type textarea "**********"
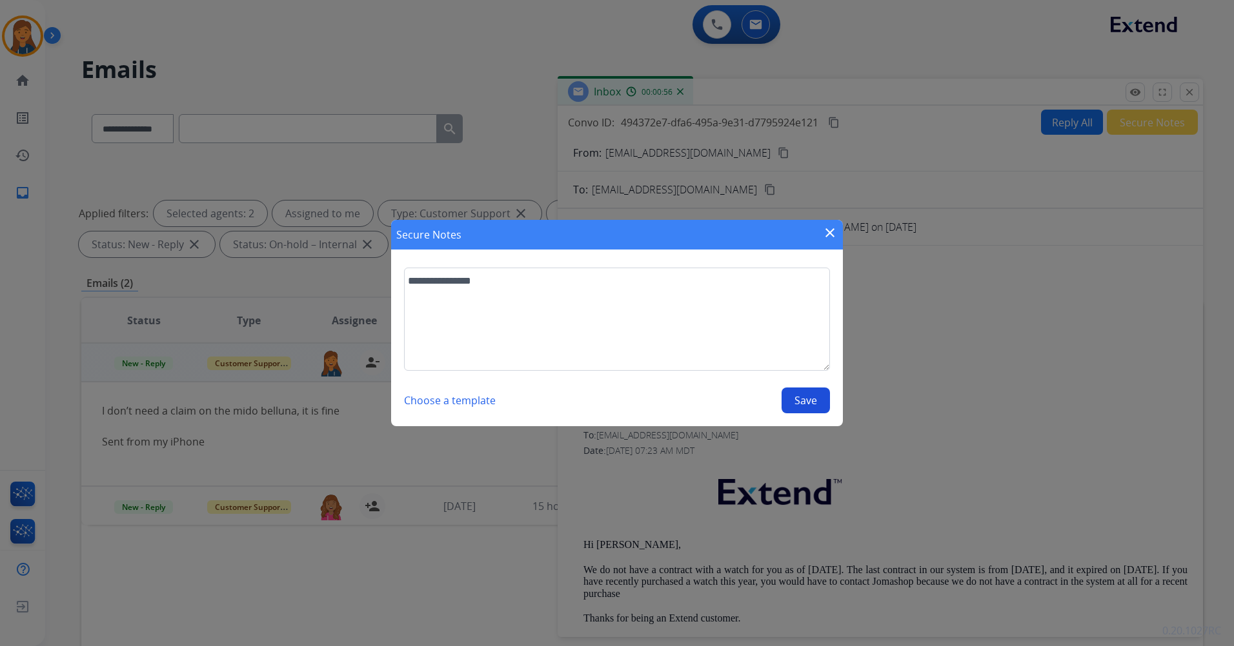
drag, startPoint x: 805, startPoint y: 396, endPoint x: 802, endPoint y: 412, distance: 16.4
click at [805, 397] on button "Save" at bounding box center [805, 401] width 48 height 26
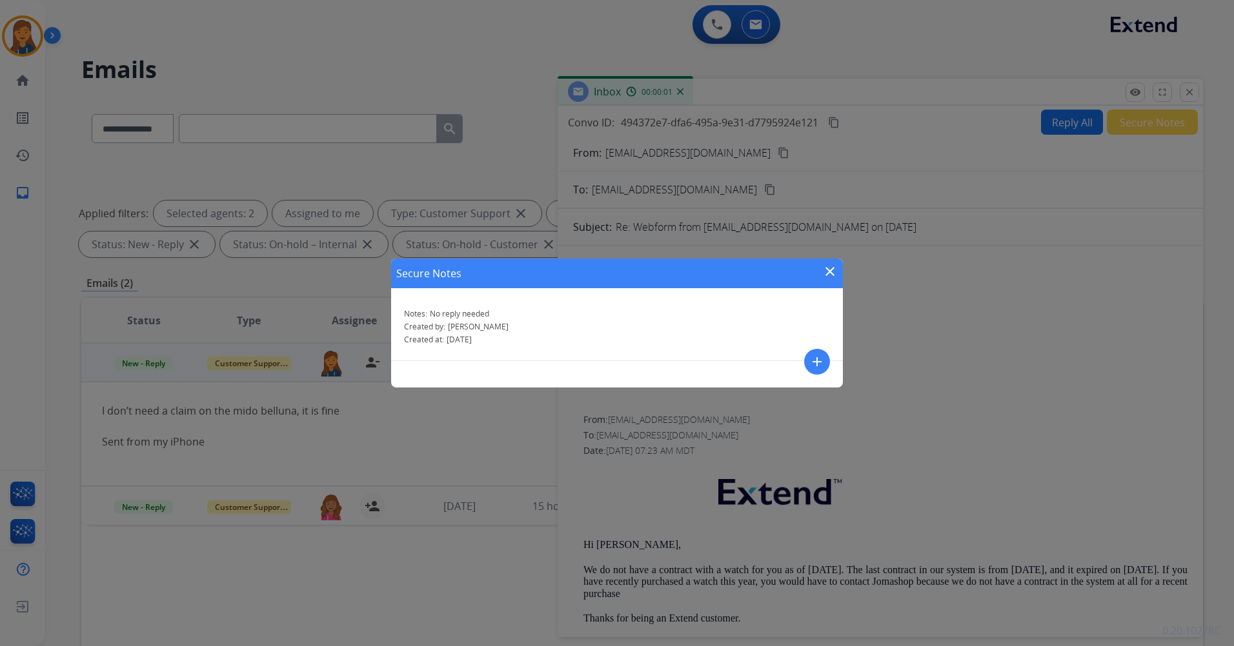
drag, startPoint x: 829, startPoint y: 266, endPoint x: 788, endPoint y: 270, distance: 41.5
click at [827, 266] on mat-icon "close" at bounding box center [829, 271] width 15 height 15
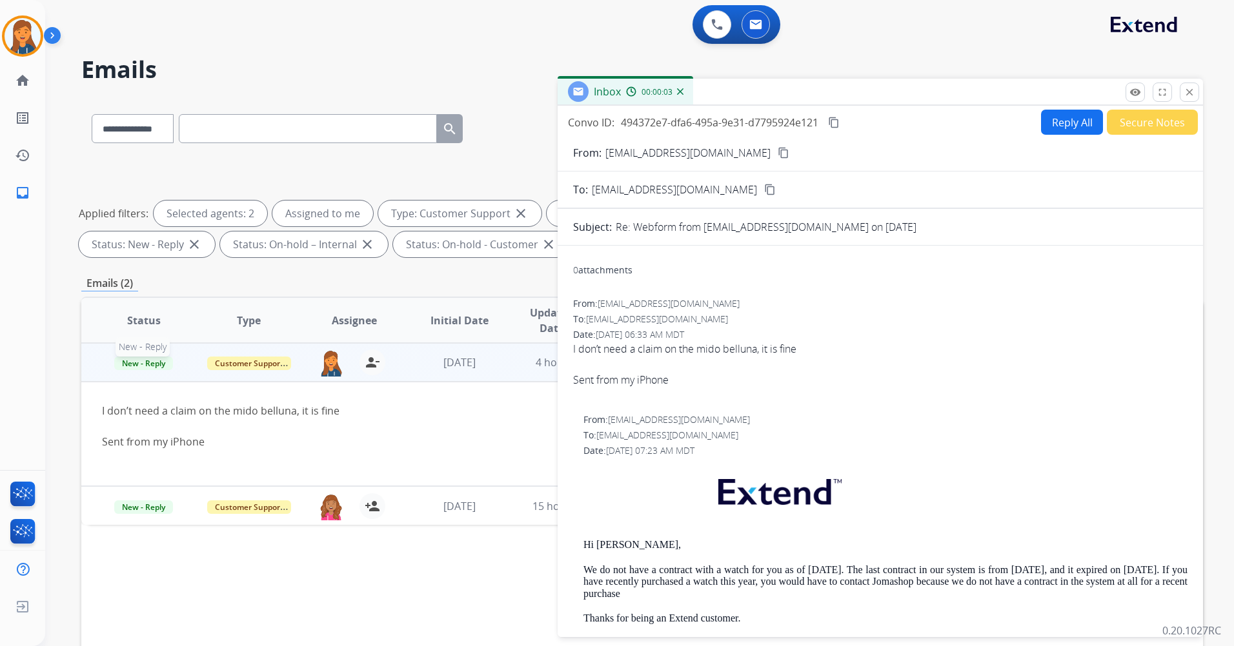
click at [154, 360] on span "New - Reply" at bounding box center [143, 364] width 59 height 14
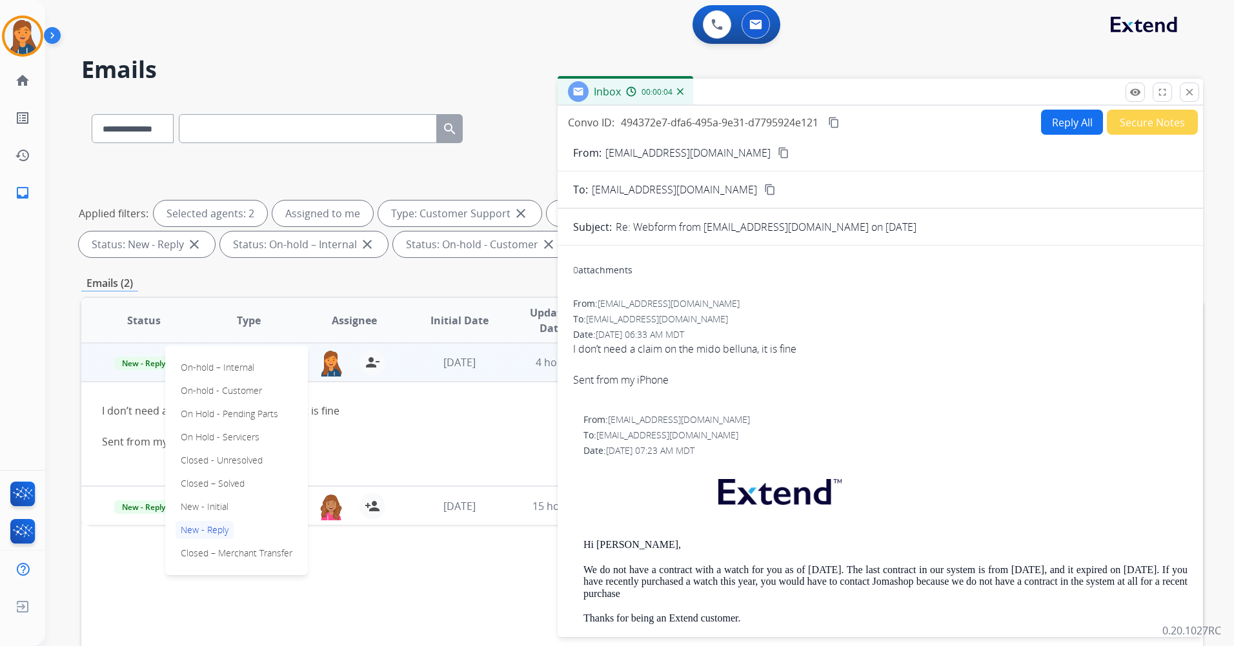
drag, startPoint x: 214, startPoint y: 478, endPoint x: 259, endPoint y: 451, distance: 52.7
click at [214, 479] on p "Closed – Solved" at bounding box center [212, 484] width 74 height 18
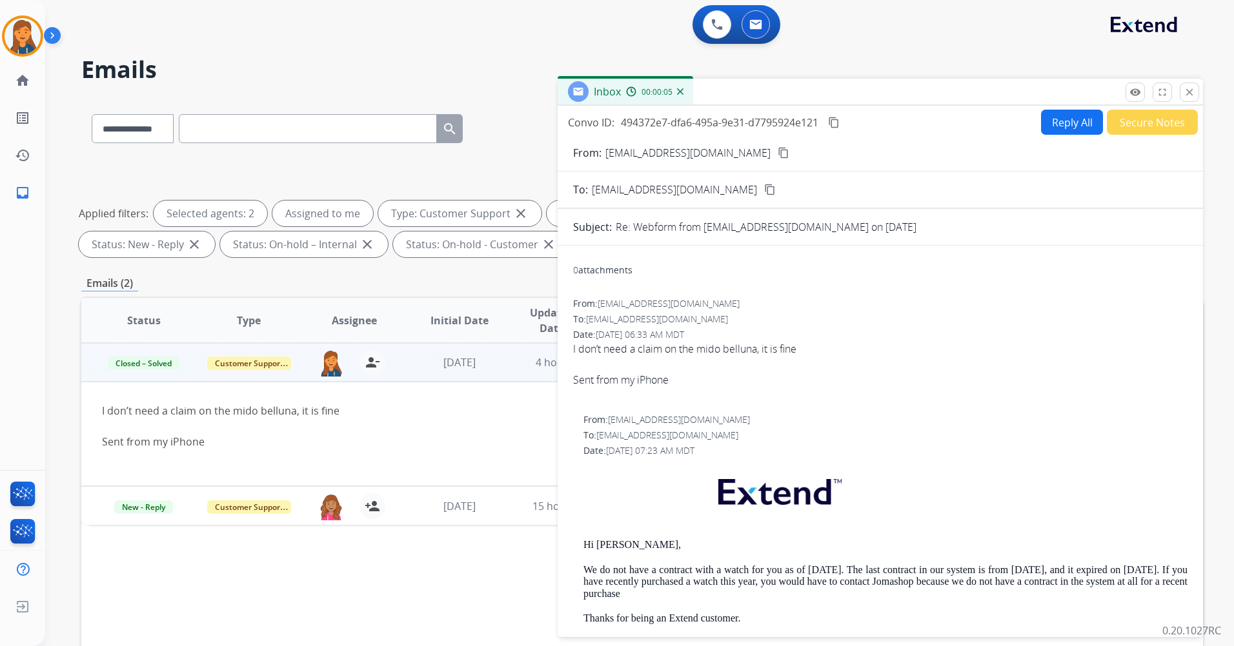
click at [1203, 97] on div "**********" at bounding box center [639, 323] width 1188 height 646
click at [1189, 97] on mat-icon "close" at bounding box center [1189, 92] width 12 height 12
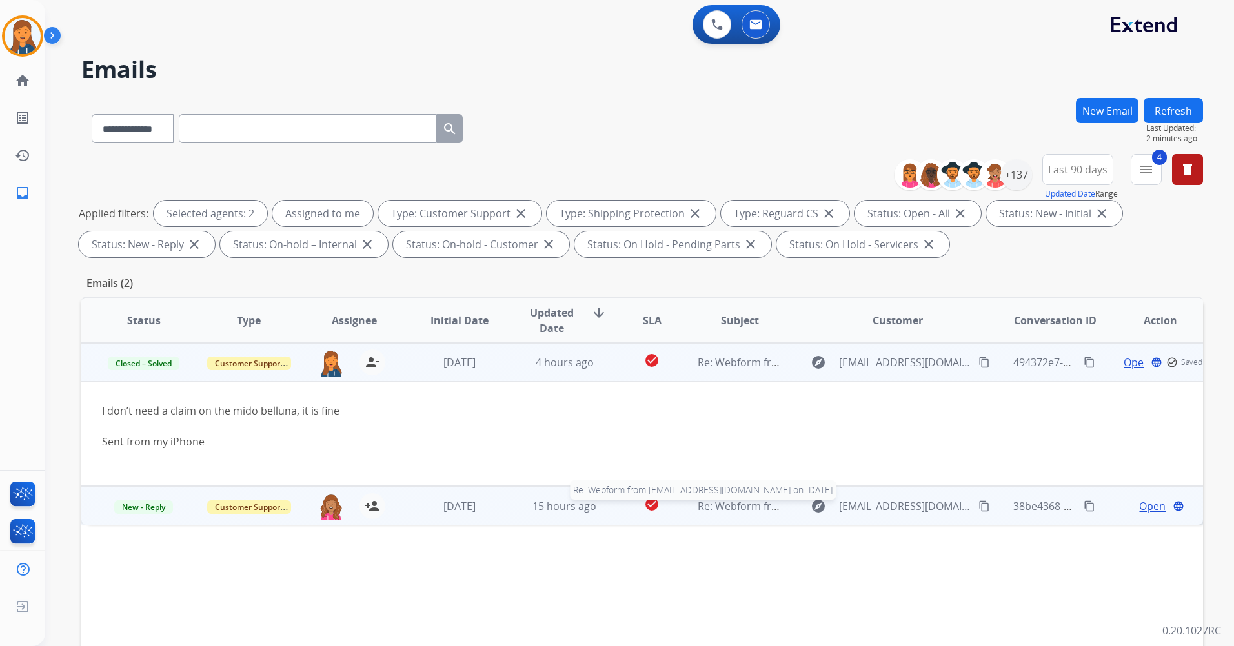
click at [735, 505] on span "Re: Webform from dwa1986.da@gmail.com on 07/25/2025" at bounding box center [852, 506] width 310 height 14
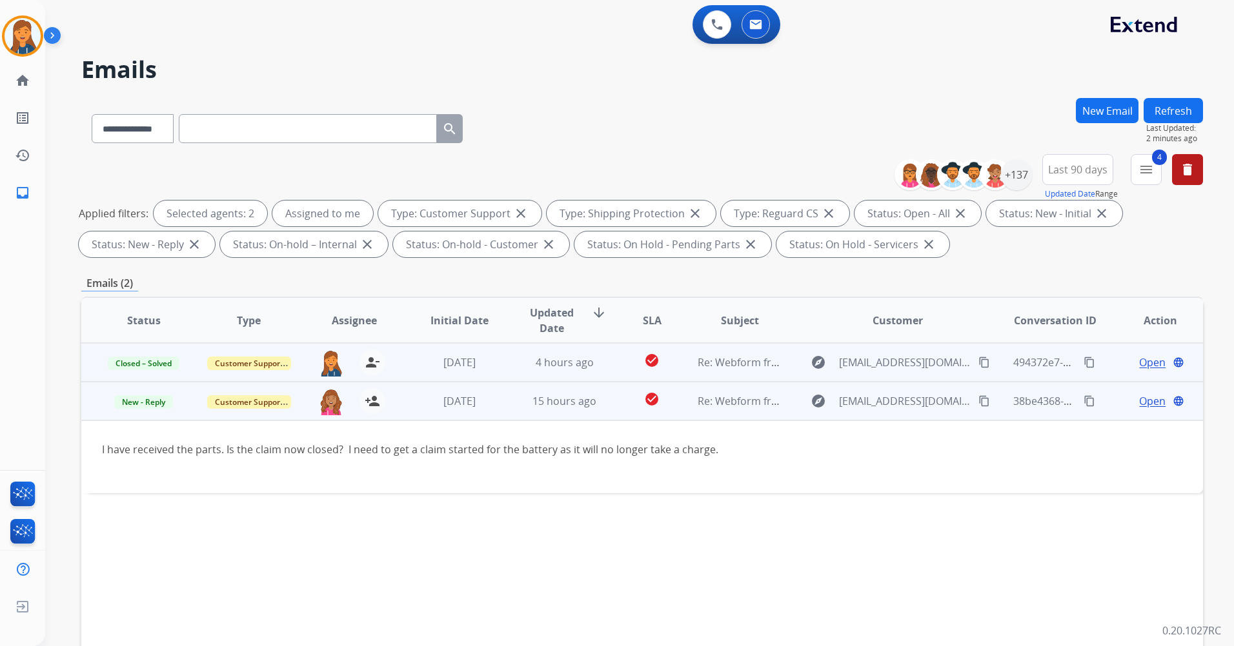
click at [1141, 403] on span "Open" at bounding box center [1152, 401] width 26 height 15
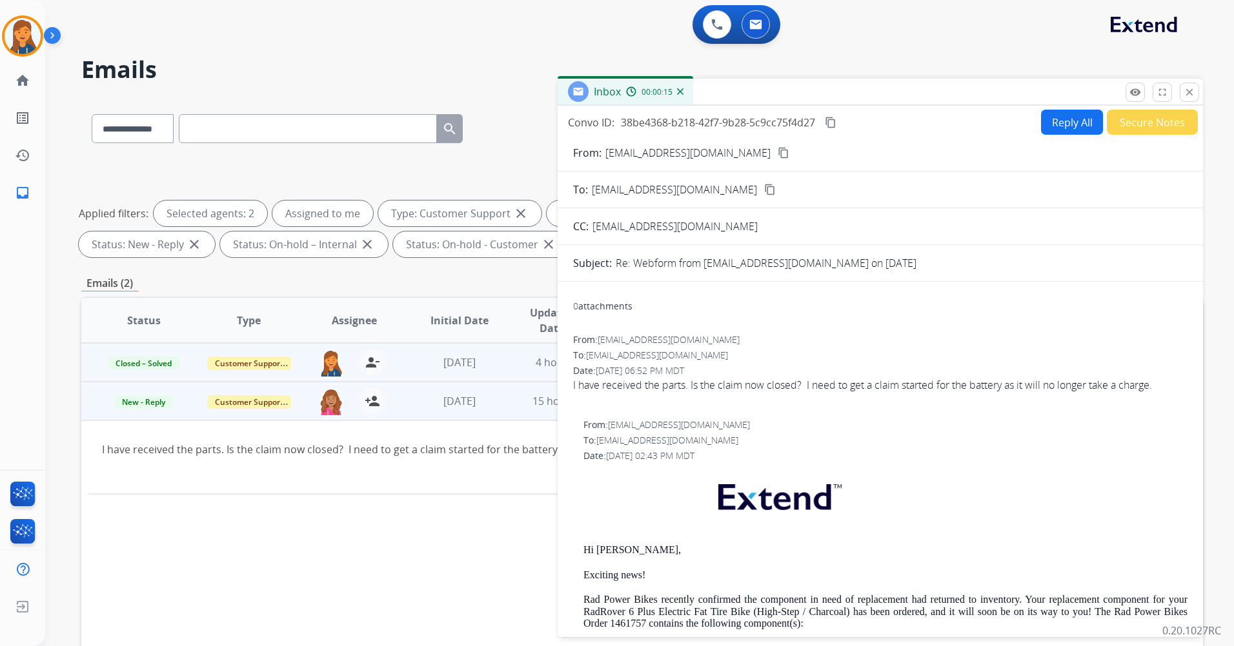
click at [777, 157] on mat-icon "content_copy" at bounding box center [783, 153] width 12 height 12
click at [710, 34] on button at bounding box center [717, 24] width 28 height 28
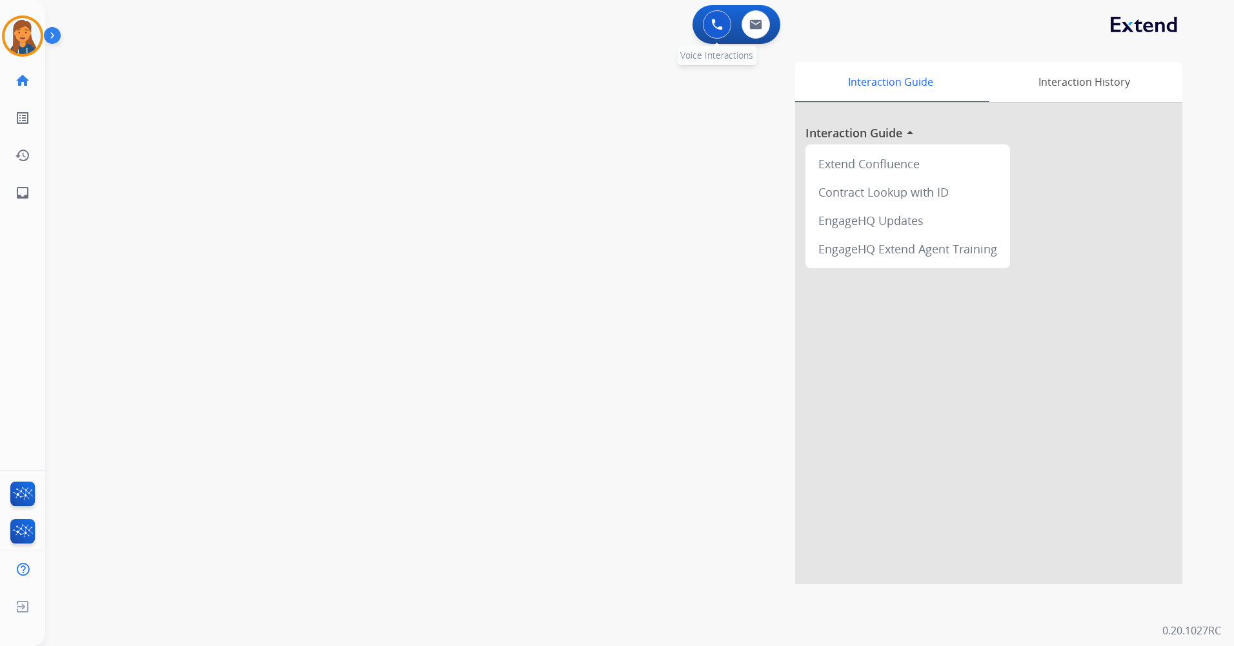
click at [721, 23] on img at bounding box center [717, 25] width 12 height 12
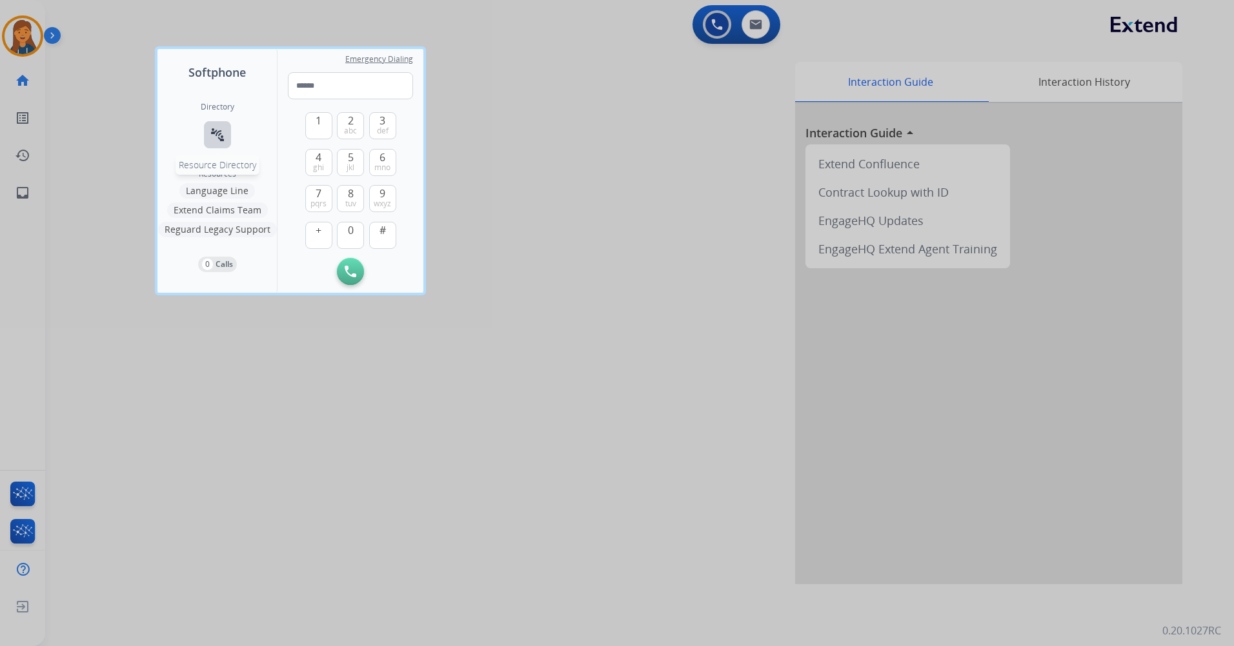
click at [219, 141] on mat-icon "connect_without_contact" at bounding box center [217, 134] width 15 height 15
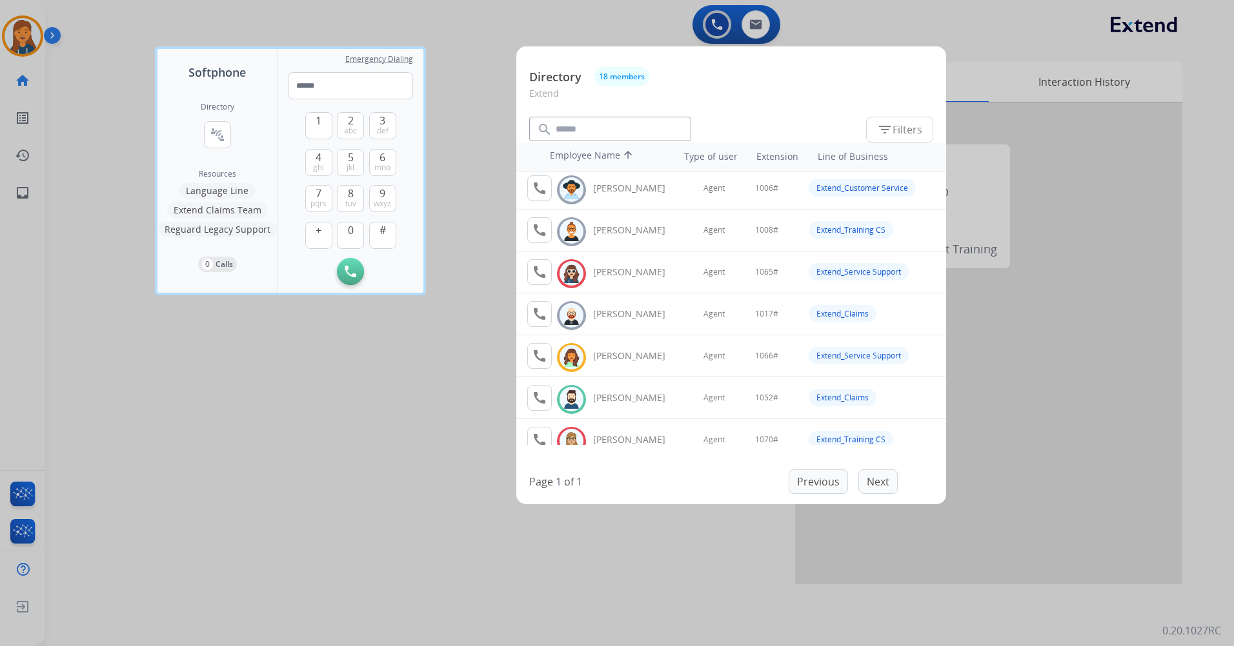
scroll to position [65, 0]
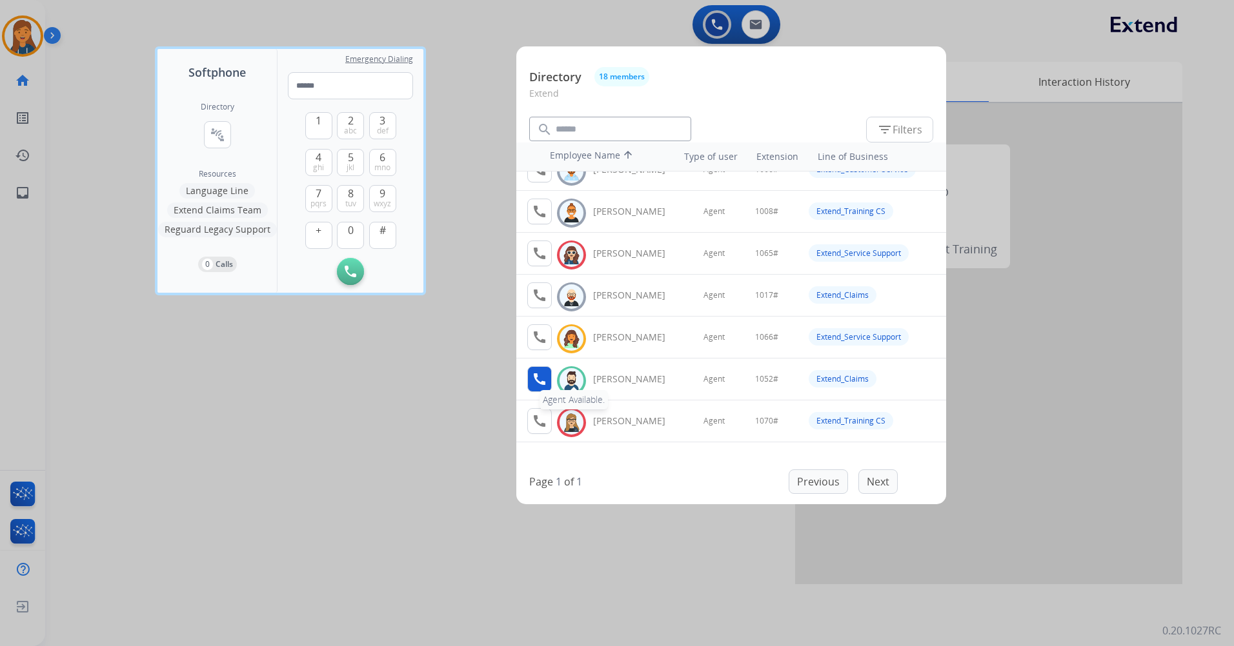
click at [546, 374] on mat-icon "call" at bounding box center [539, 379] width 15 height 15
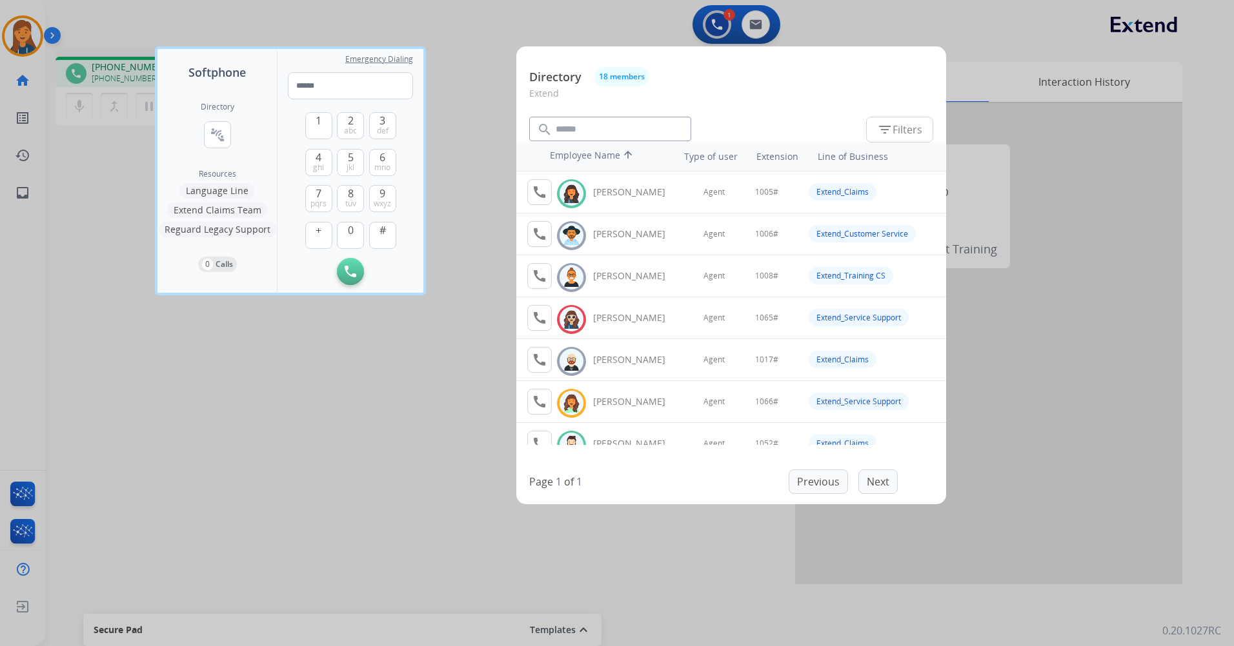
scroll to position [65, 0]
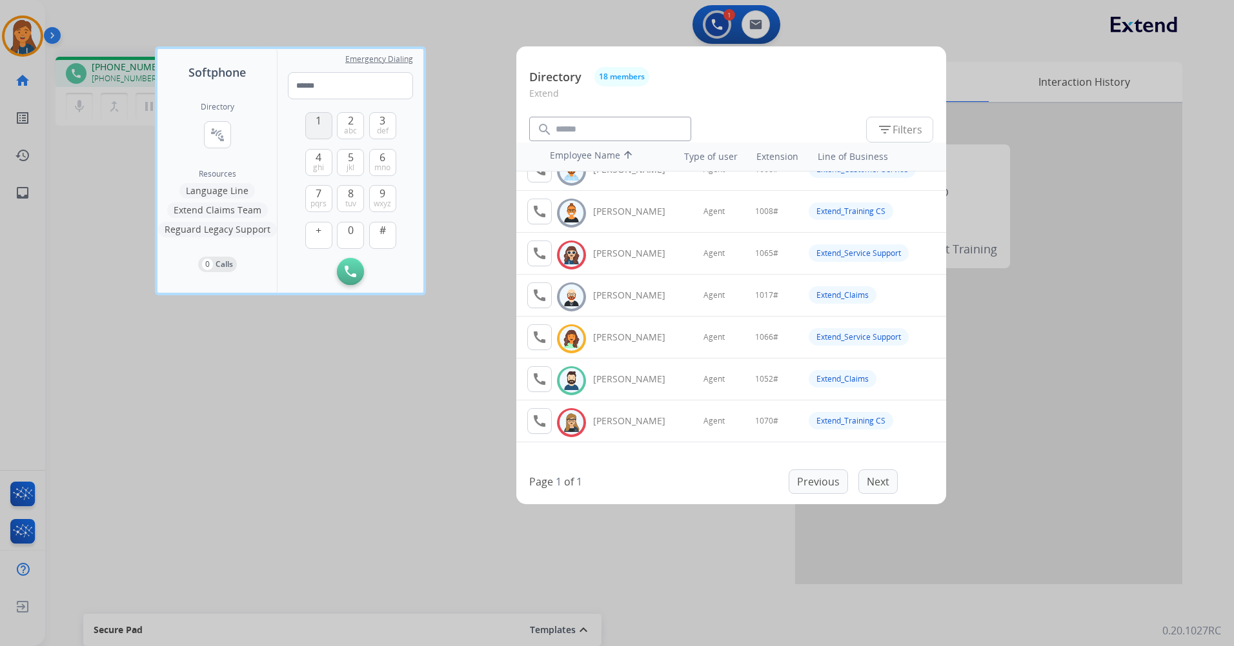
click at [326, 126] on button "1" at bounding box center [318, 125] width 27 height 27
click at [352, 234] on span "0" at bounding box center [351, 230] width 6 height 15
click at [356, 157] on button "5 jkl" at bounding box center [350, 162] width 27 height 27
click at [349, 120] on span "2" at bounding box center [351, 120] width 6 height 15
click at [385, 240] on button "#" at bounding box center [382, 235] width 27 height 27
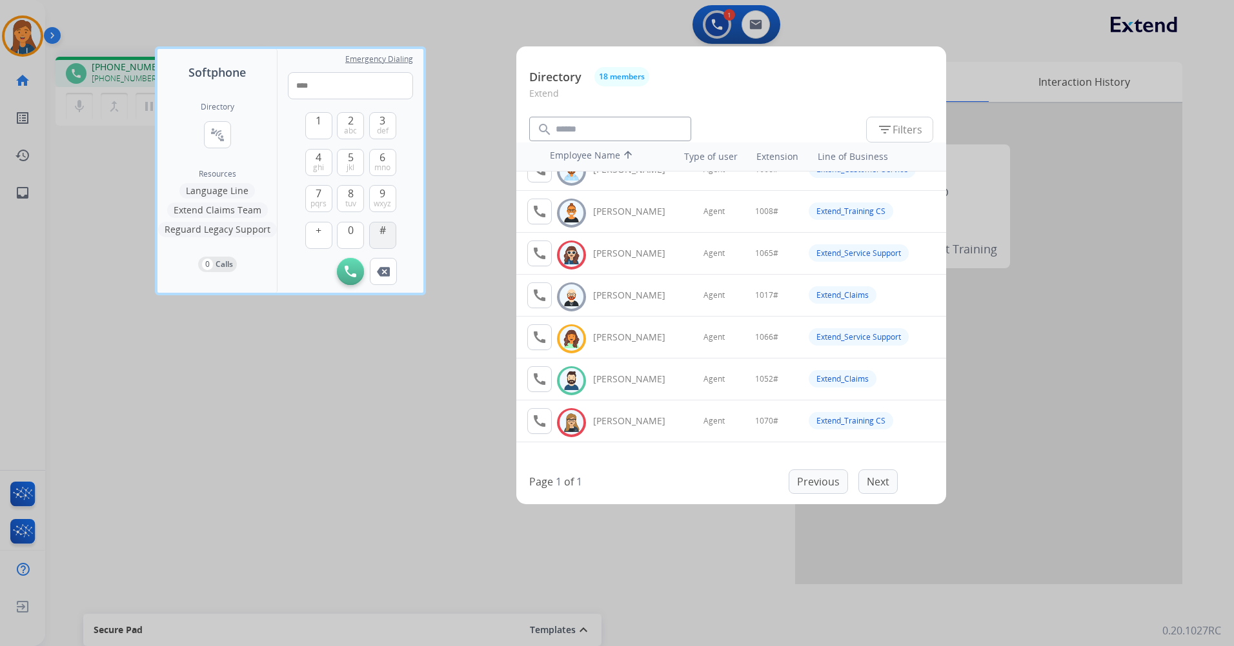
type input "*****"
click at [380, 481] on div at bounding box center [617, 323] width 1234 height 646
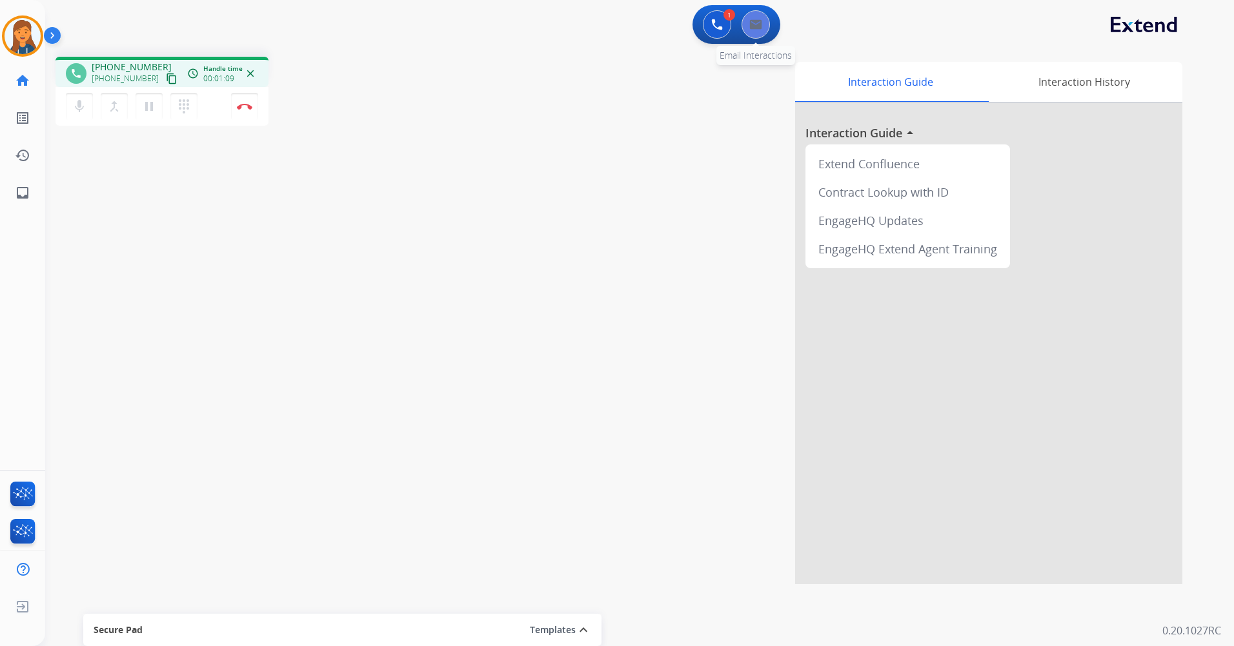
click at [757, 32] on button at bounding box center [755, 24] width 28 height 28
select select "**********"
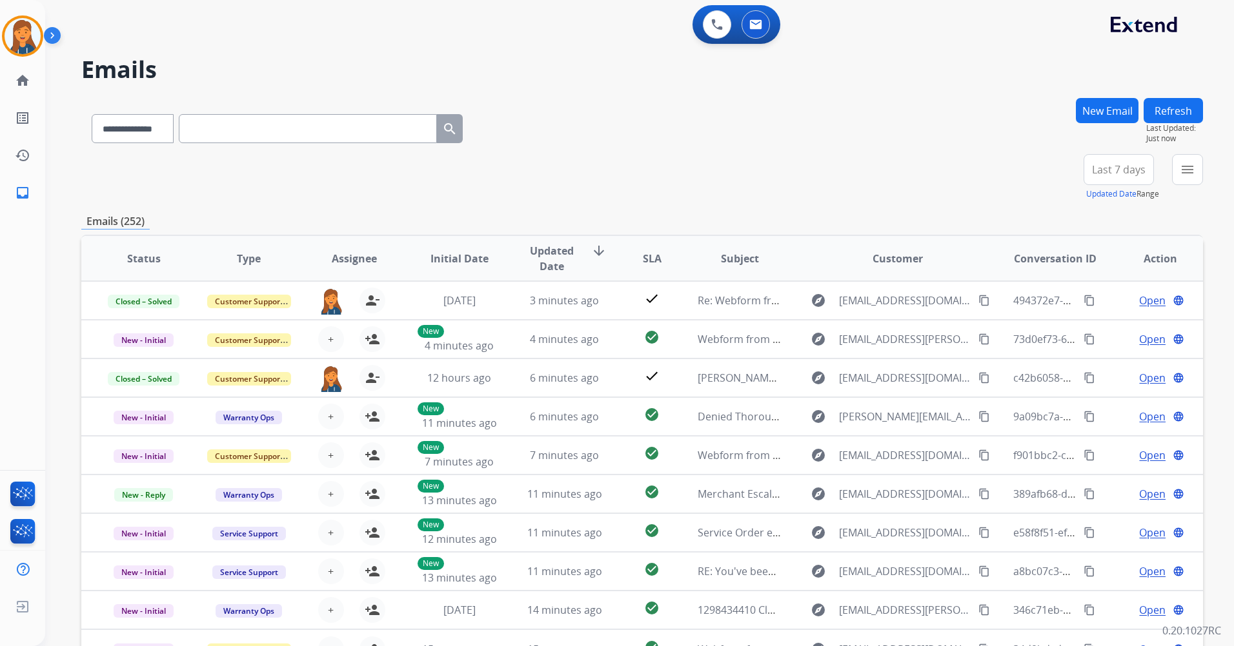
click at [1106, 158] on button "Last 7 days" at bounding box center [1118, 169] width 70 height 31
drag, startPoint x: 1092, startPoint y: 328, endPoint x: 1080, endPoint y: 308, distance: 23.5
click at [1092, 328] on div "Last 90 days" at bounding box center [1114, 326] width 71 height 19
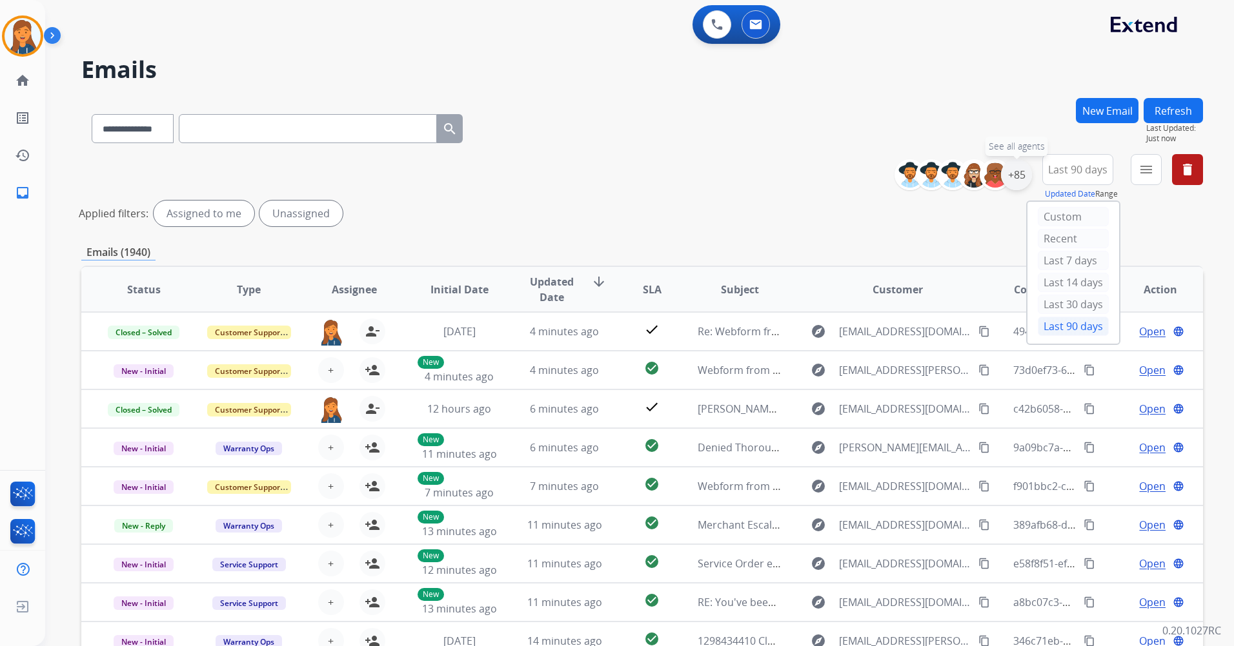
click at [1013, 173] on div "+85" at bounding box center [1016, 174] width 31 height 31
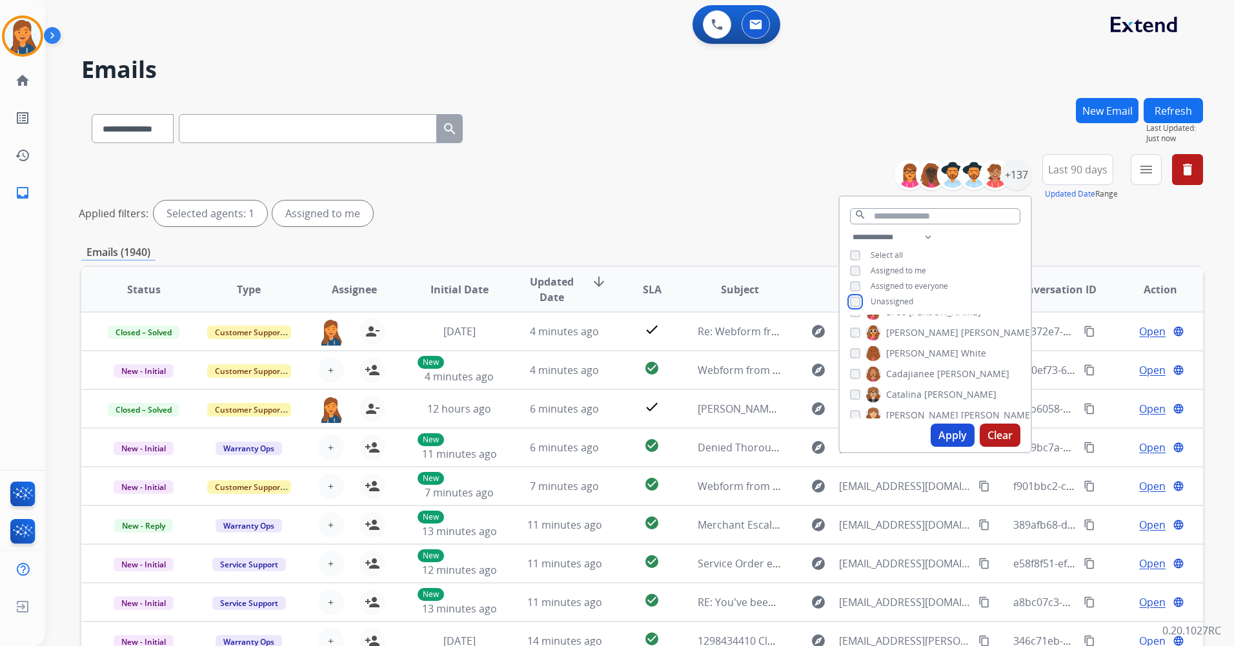
scroll to position [323, 0]
click at [949, 434] on button "Apply" at bounding box center [952, 435] width 44 height 23
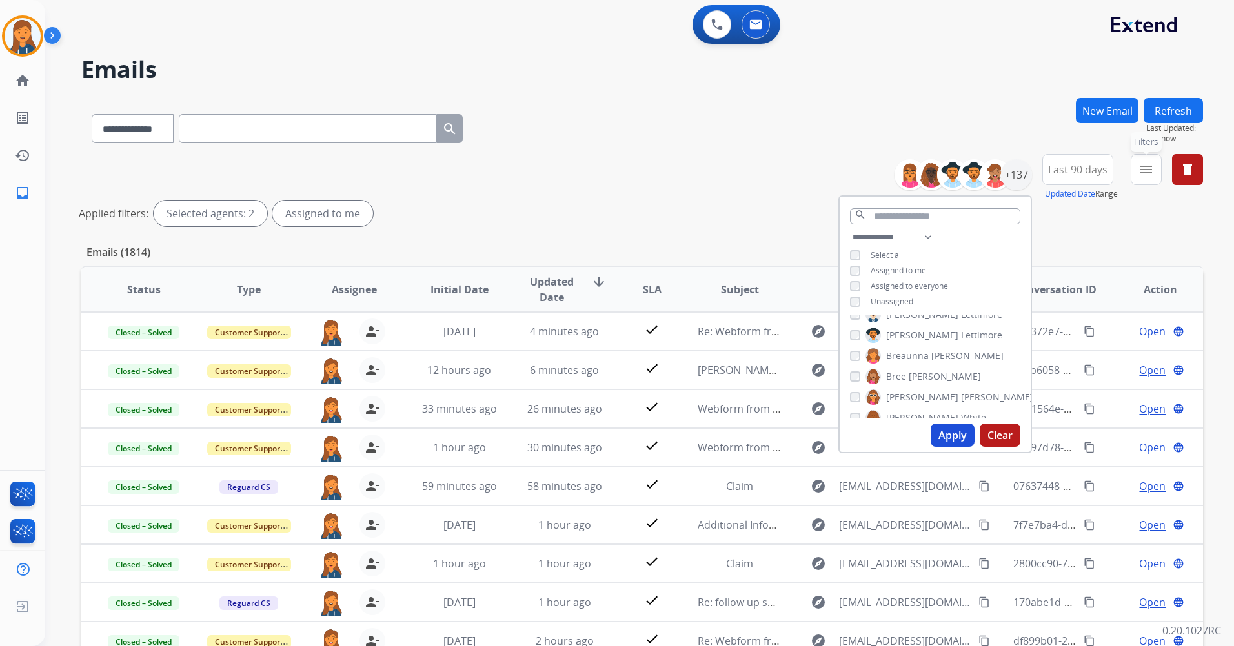
click at [1155, 176] on button "menu Filters" at bounding box center [1145, 169] width 31 height 31
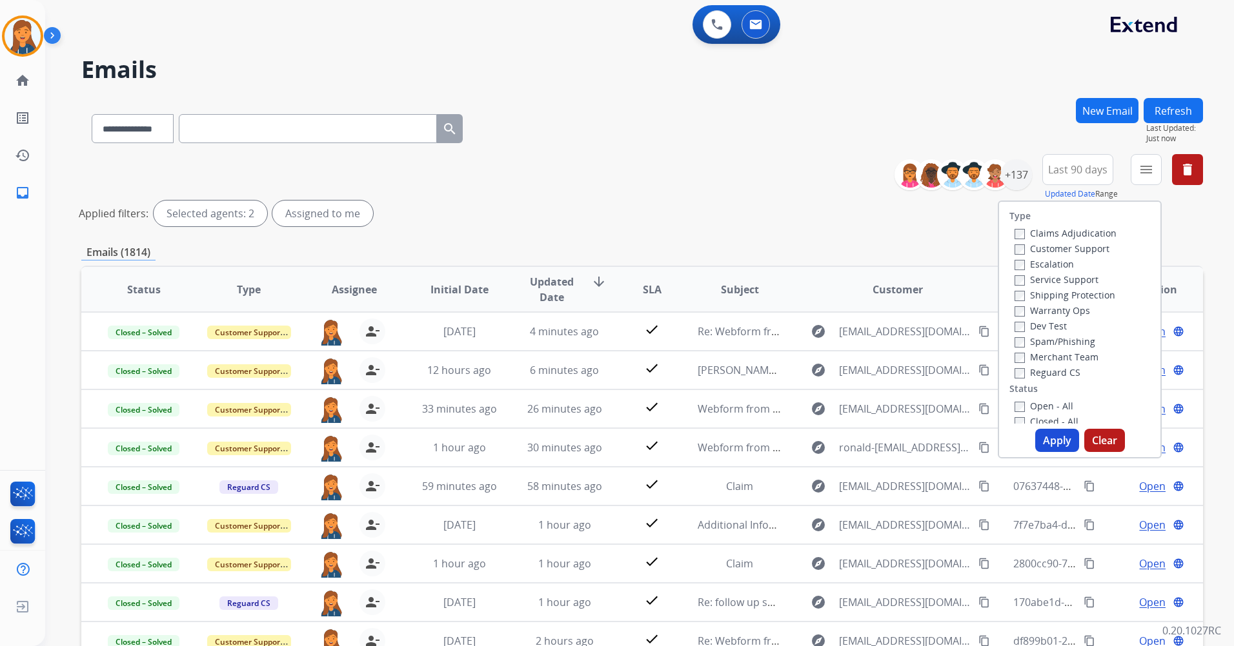
click at [1085, 228] on label "Claims Adjudication" at bounding box center [1065, 233] width 102 height 12
click at [1082, 228] on label "Claims Adjudication" at bounding box center [1065, 233] width 102 height 12
click at [1068, 252] on label "Customer Support" at bounding box center [1061, 249] width 95 height 12
click at [1059, 296] on label "Shipping Protection" at bounding box center [1064, 295] width 101 height 12
click at [1041, 375] on label "Reguard CS" at bounding box center [1047, 372] width 66 height 12
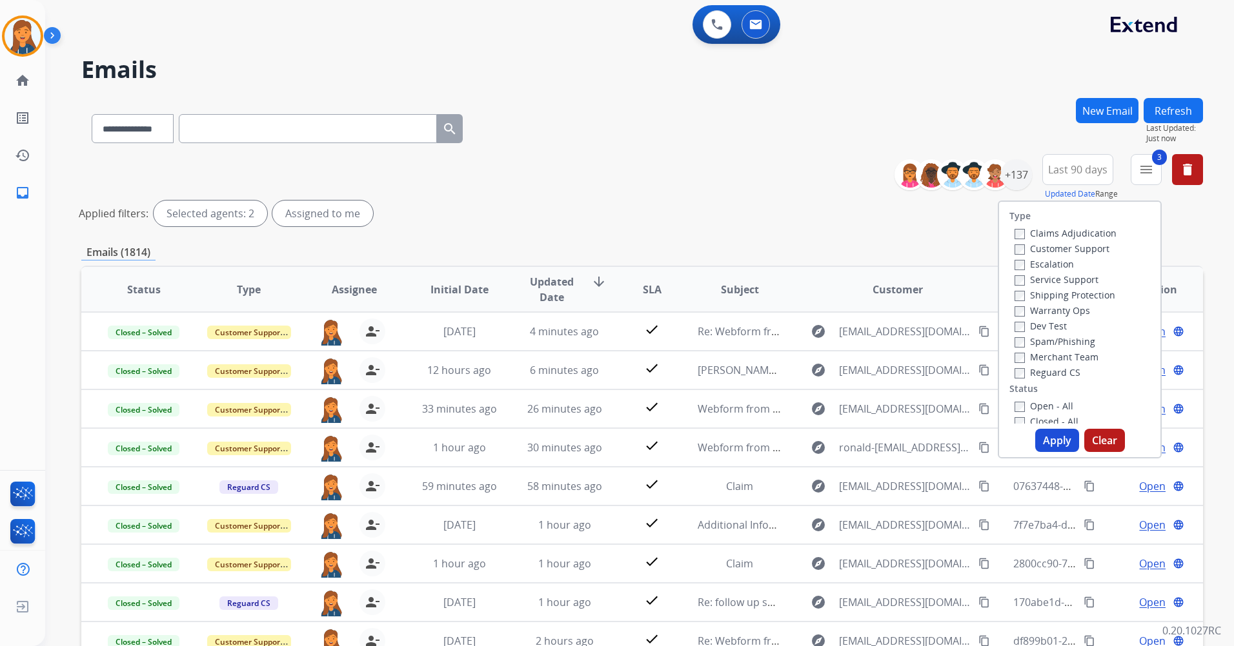
drag, startPoint x: 1041, startPoint y: 403, endPoint x: 1038, endPoint y: 417, distance: 13.8
click at [1041, 404] on label "Open - All" at bounding box center [1043, 406] width 59 height 12
click at [1039, 436] on button "Apply" at bounding box center [1057, 440] width 44 height 23
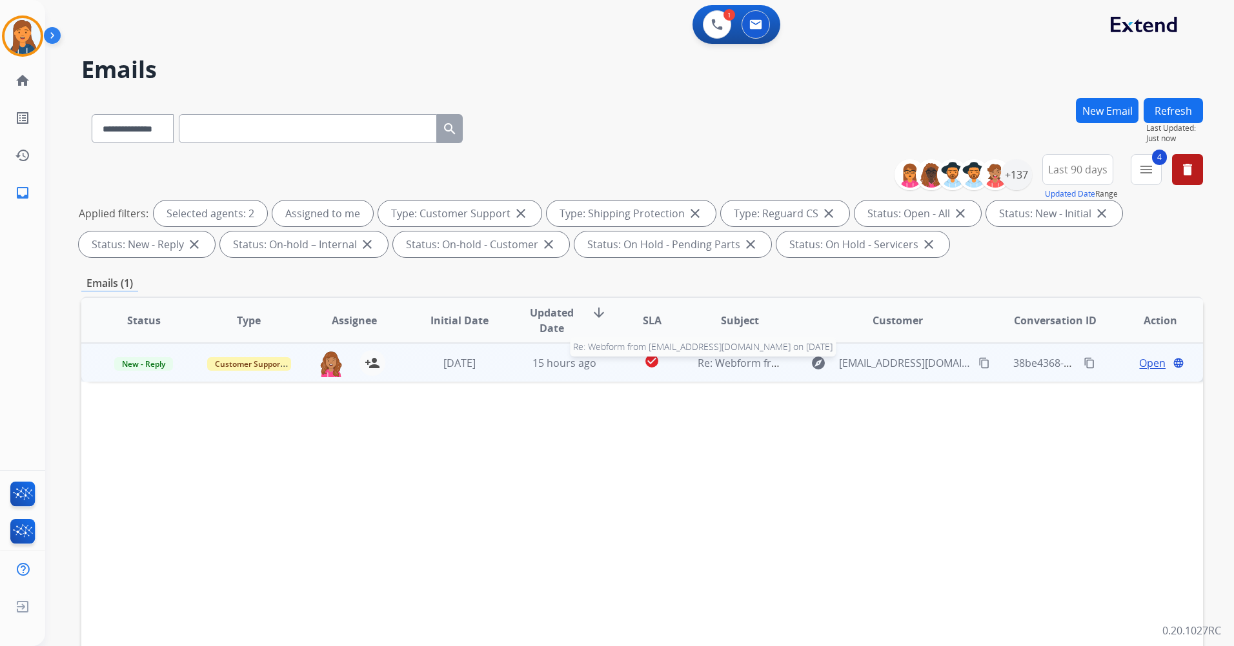
click at [737, 361] on span "Re: Webform from dwa1986.da@gmail.com on 07/25/2025" at bounding box center [852, 363] width 310 height 14
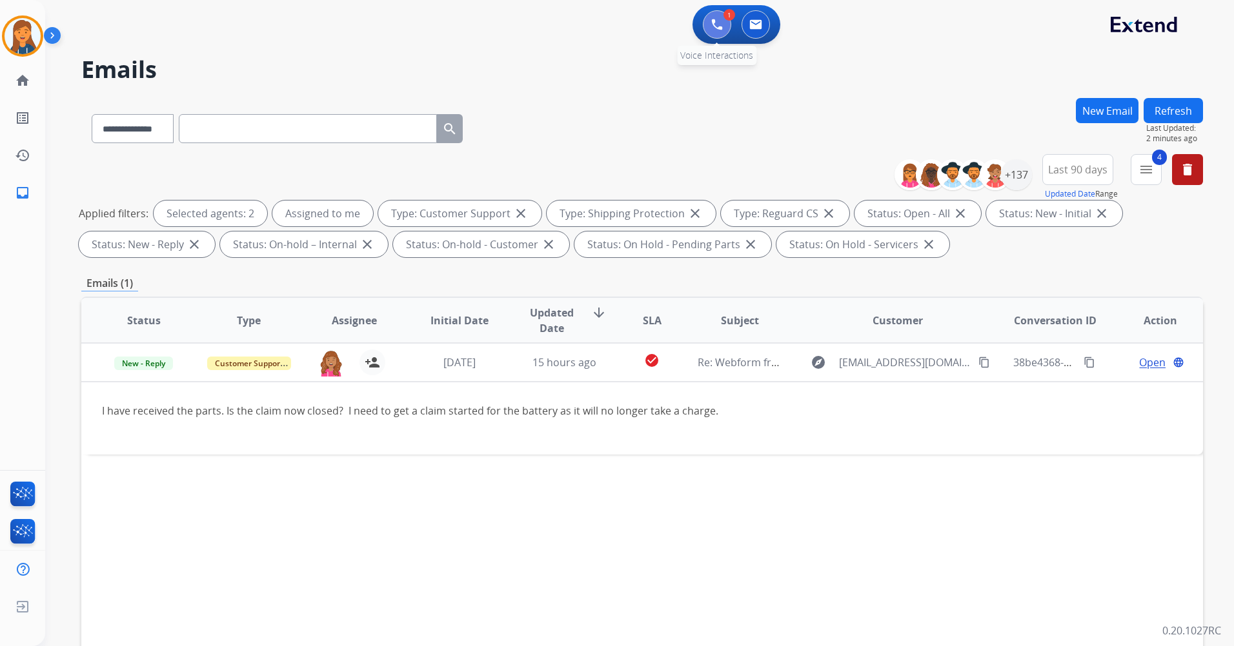
click at [721, 17] on button at bounding box center [717, 24] width 28 height 28
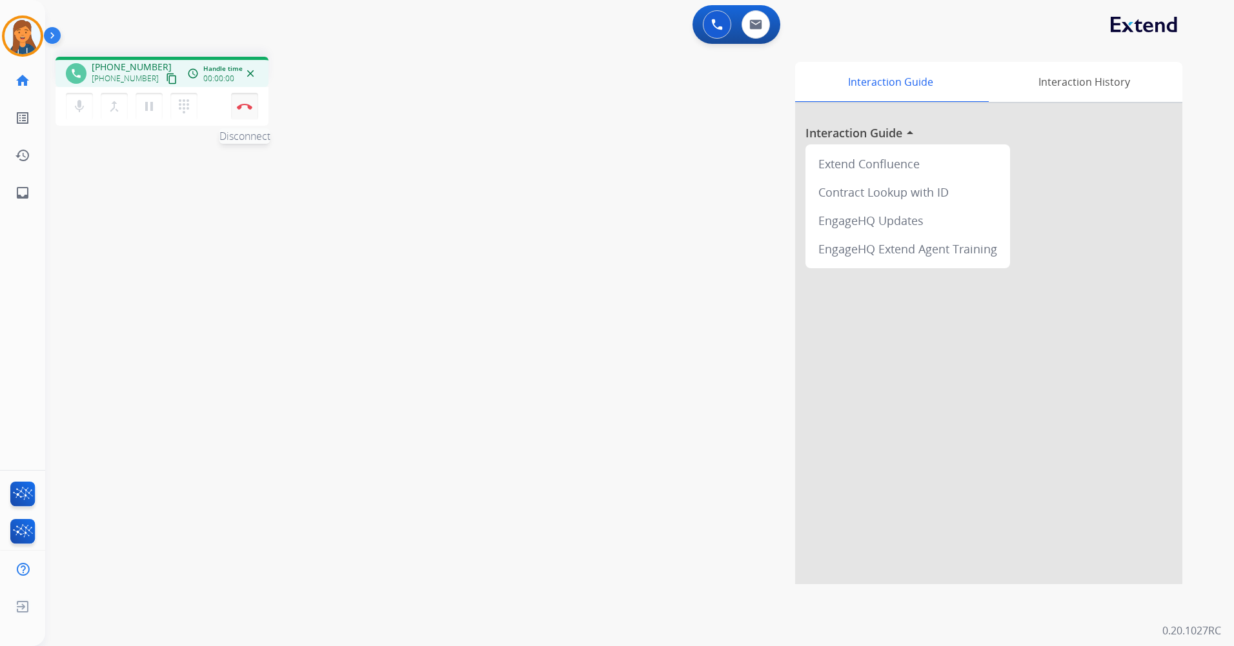
click at [250, 114] on button "Disconnect" at bounding box center [244, 106] width 27 height 27
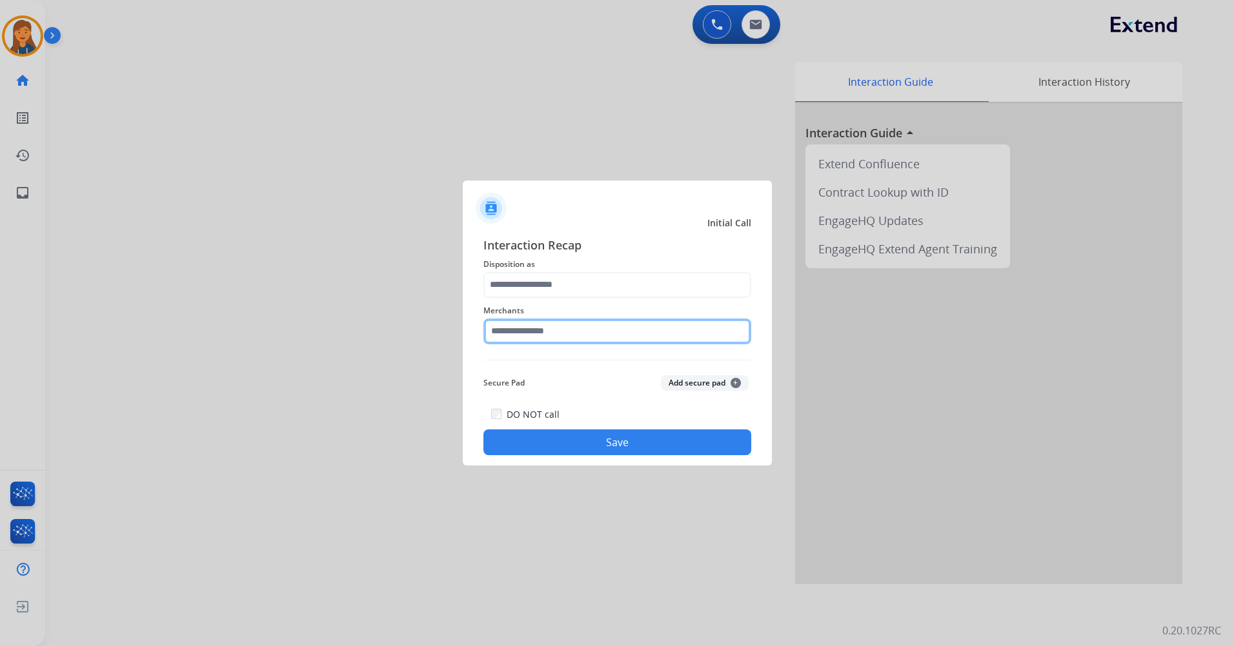
click at [531, 332] on input "text" at bounding box center [617, 332] width 268 height 26
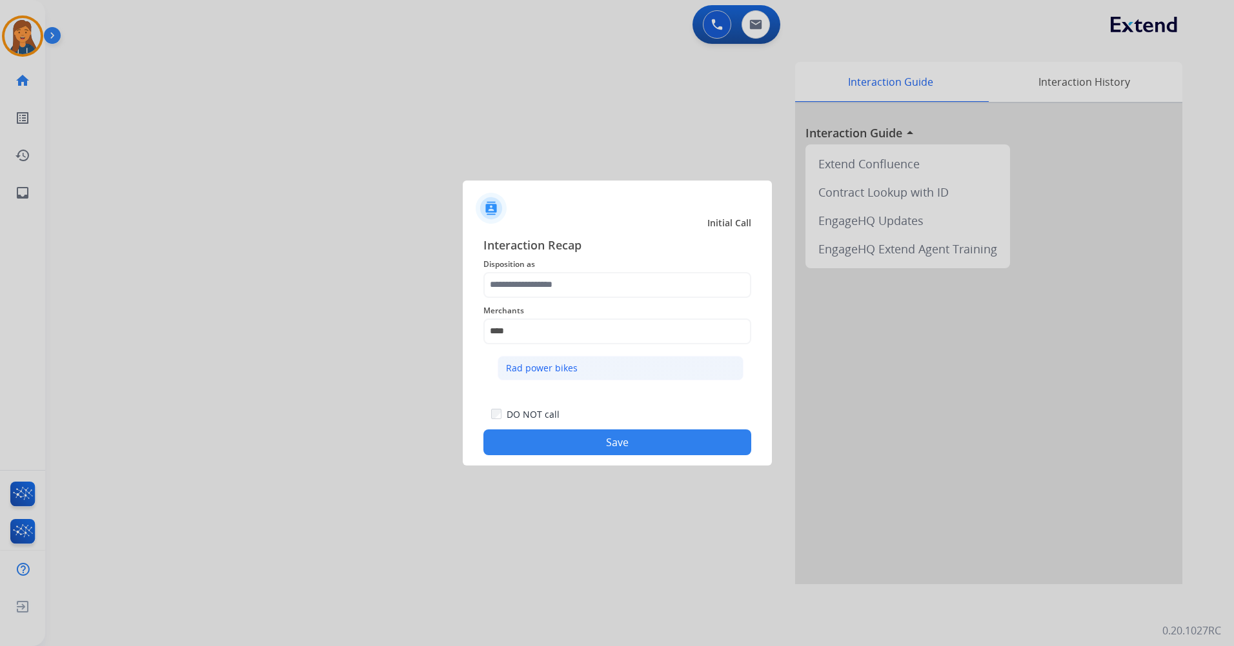
click at [533, 374] on div "Rad power bikes" at bounding box center [542, 368] width 72 height 13
type input "**********"
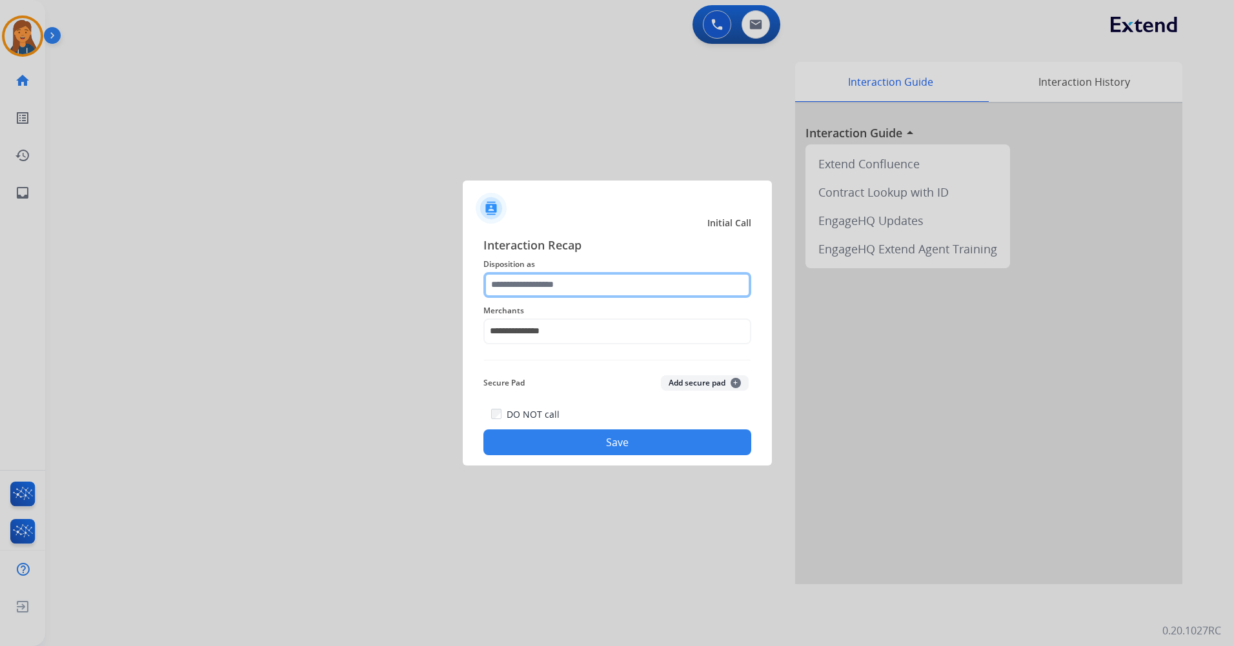
click at [516, 275] on input "text" at bounding box center [617, 285] width 268 height 26
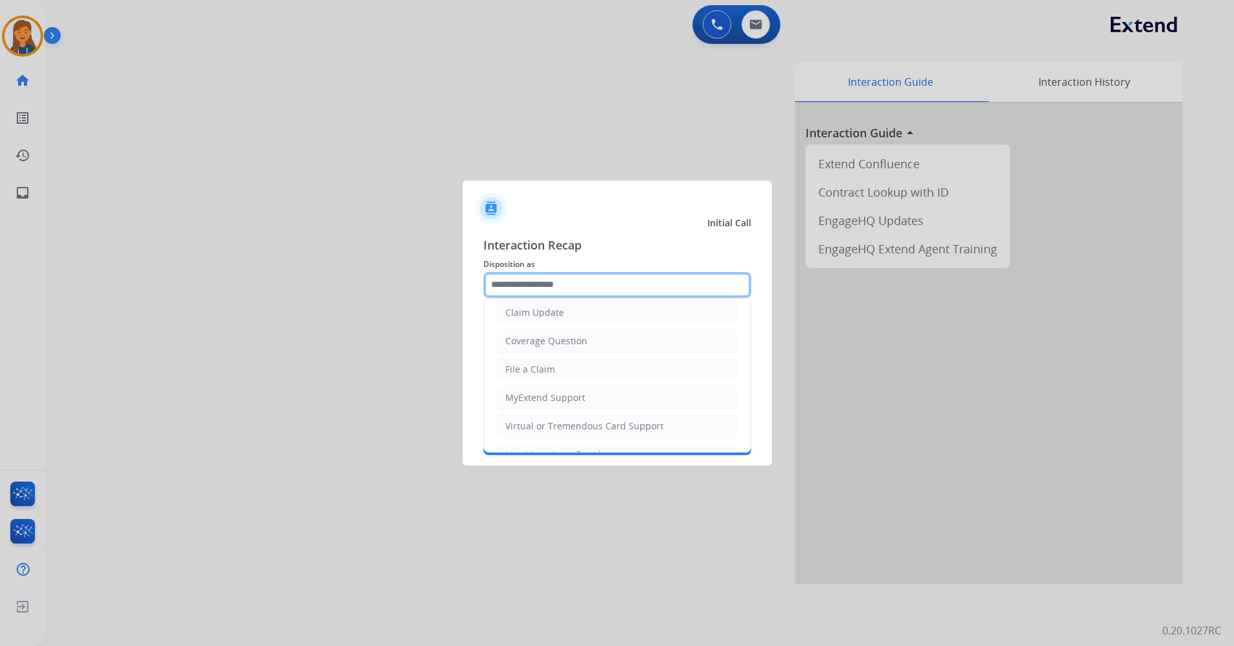
scroll to position [65, 0]
click at [533, 370] on div "File a Claim" at bounding box center [530, 369] width 50 height 13
type input "**********"
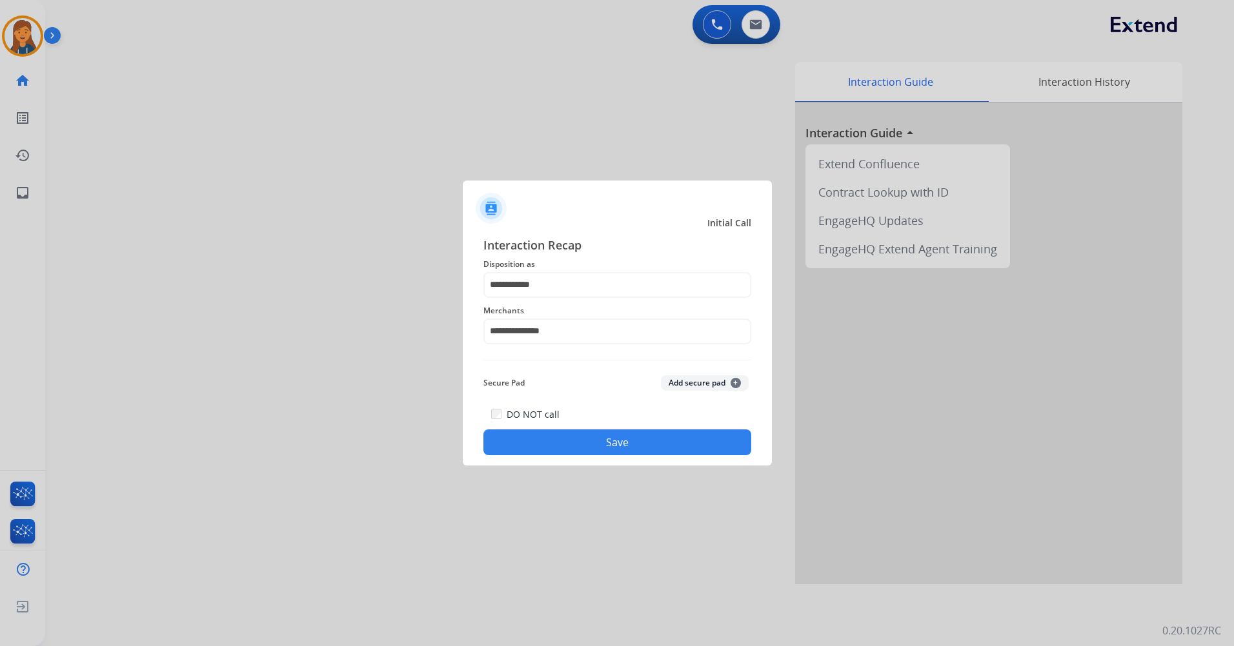
click at [552, 437] on button "Save" at bounding box center [617, 443] width 268 height 26
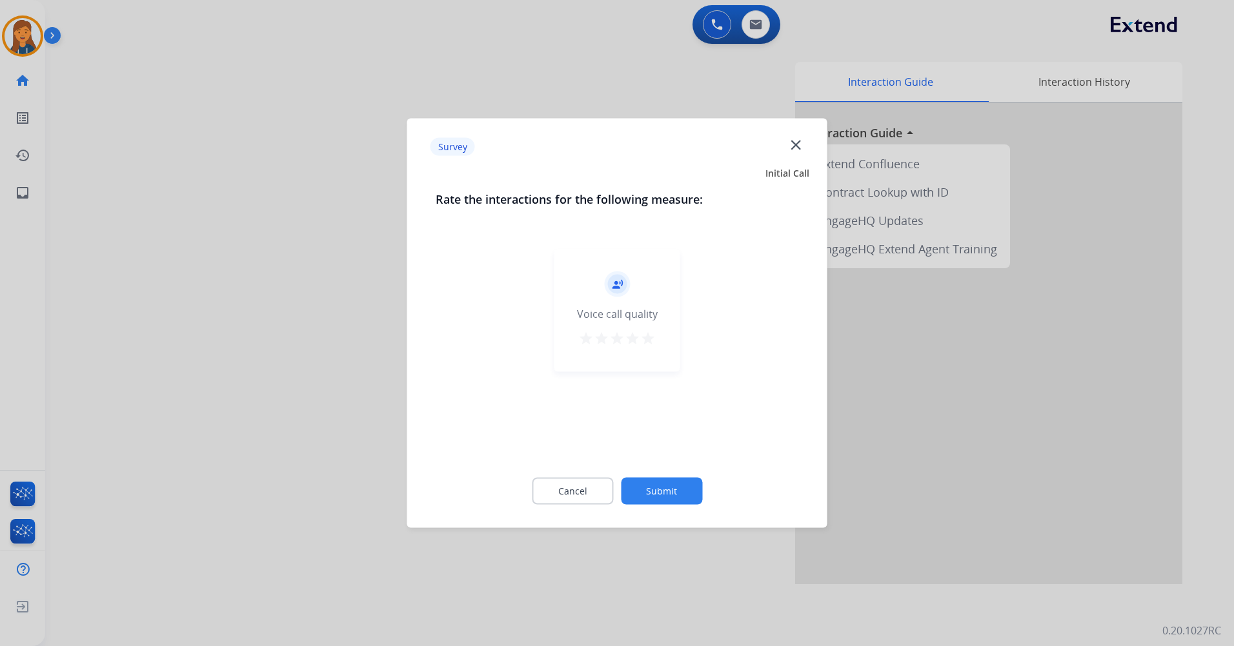
click at [646, 337] on mat-icon "star" at bounding box center [647, 338] width 15 height 15
click at [659, 472] on div "Cancel Submit" at bounding box center [616, 492] width 363 height 58
click at [661, 490] on button "Submit" at bounding box center [661, 491] width 81 height 27
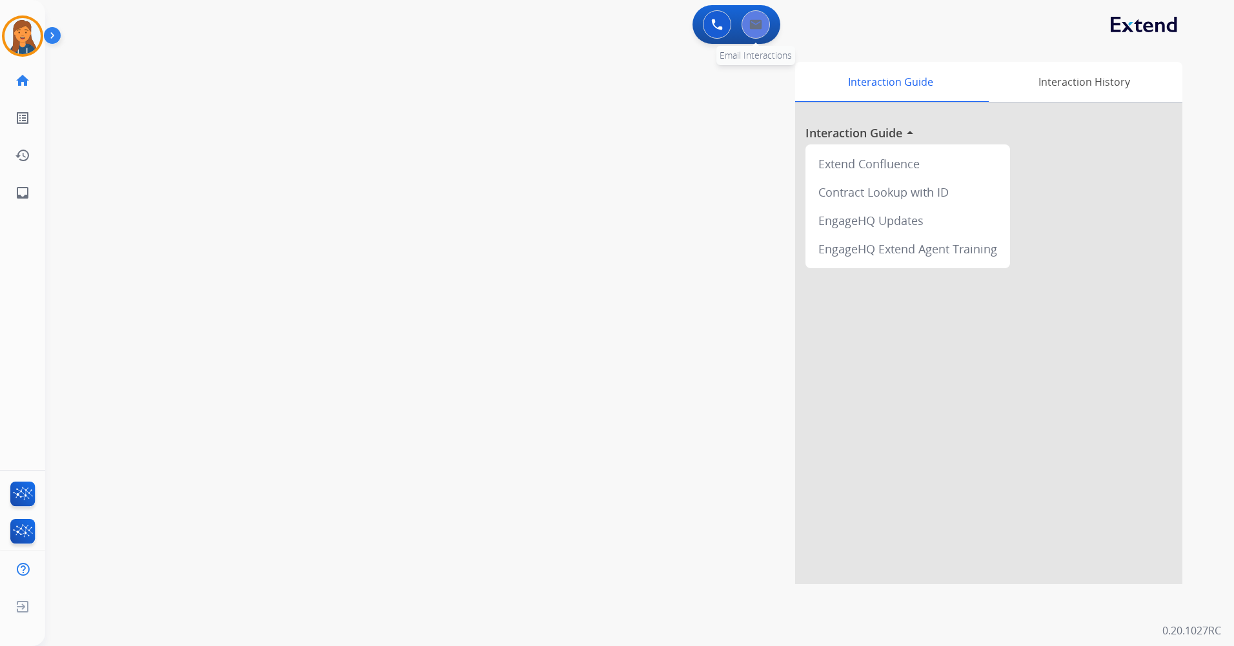
click at [759, 35] on button at bounding box center [755, 24] width 28 height 28
select select "**********"
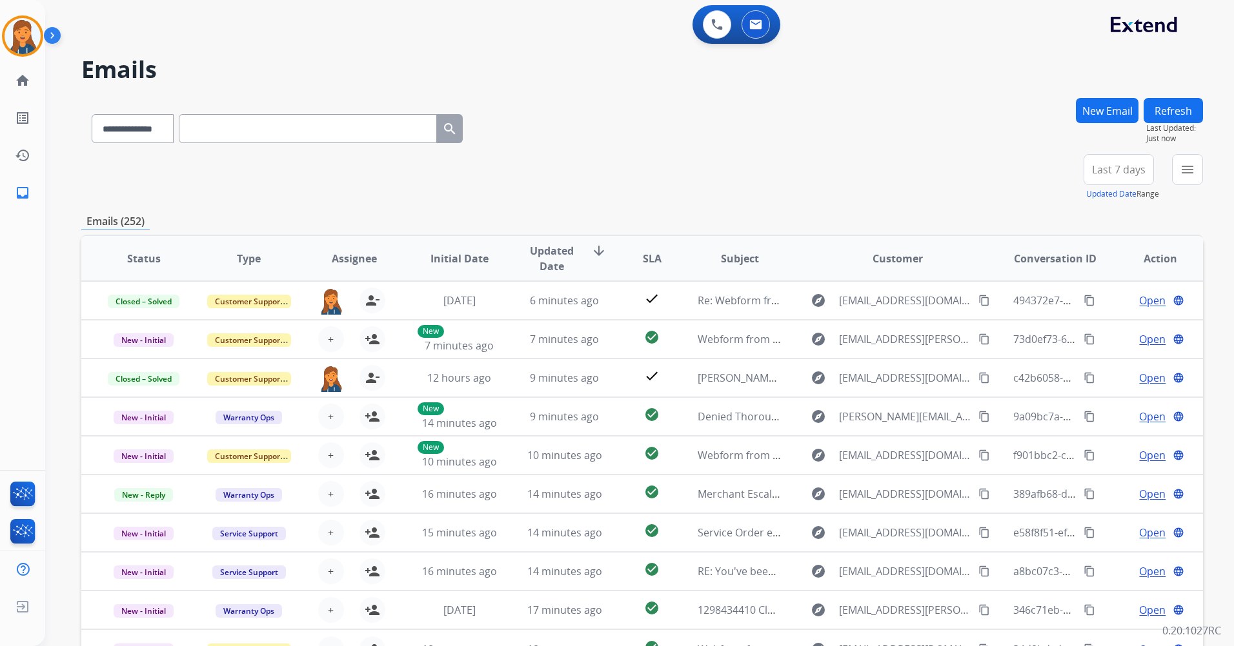
click at [1138, 167] on span "Last 7 days" at bounding box center [1119, 169] width 54 height 5
click at [1096, 330] on div "Last 90 days" at bounding box center [1114, 326] width 71 height 19
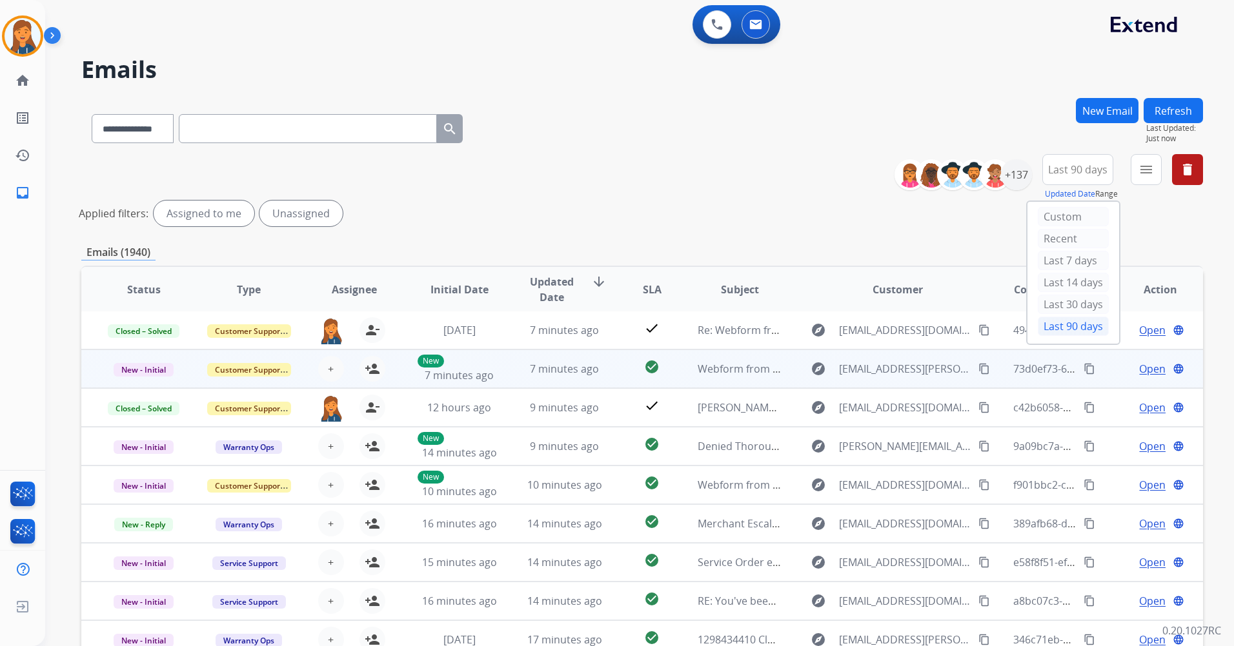
scroll to position [119, 0]
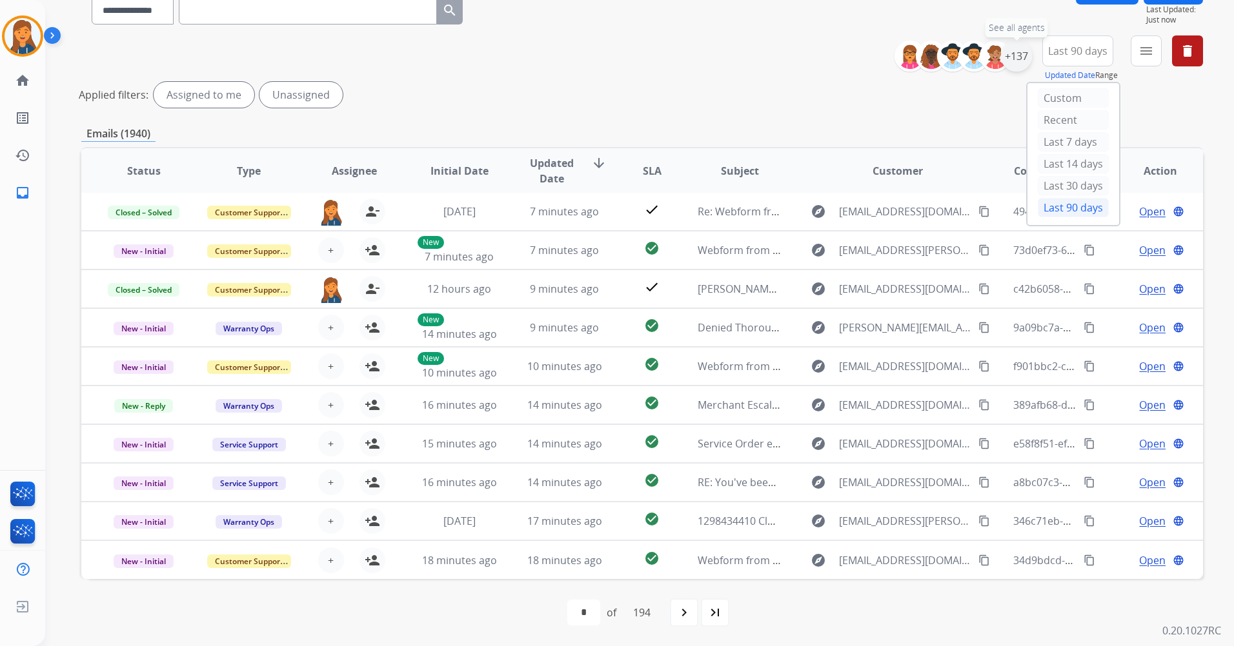
click at [1009, 59] on div "+137" at bounding box center [1016, 56] width 31 height 31
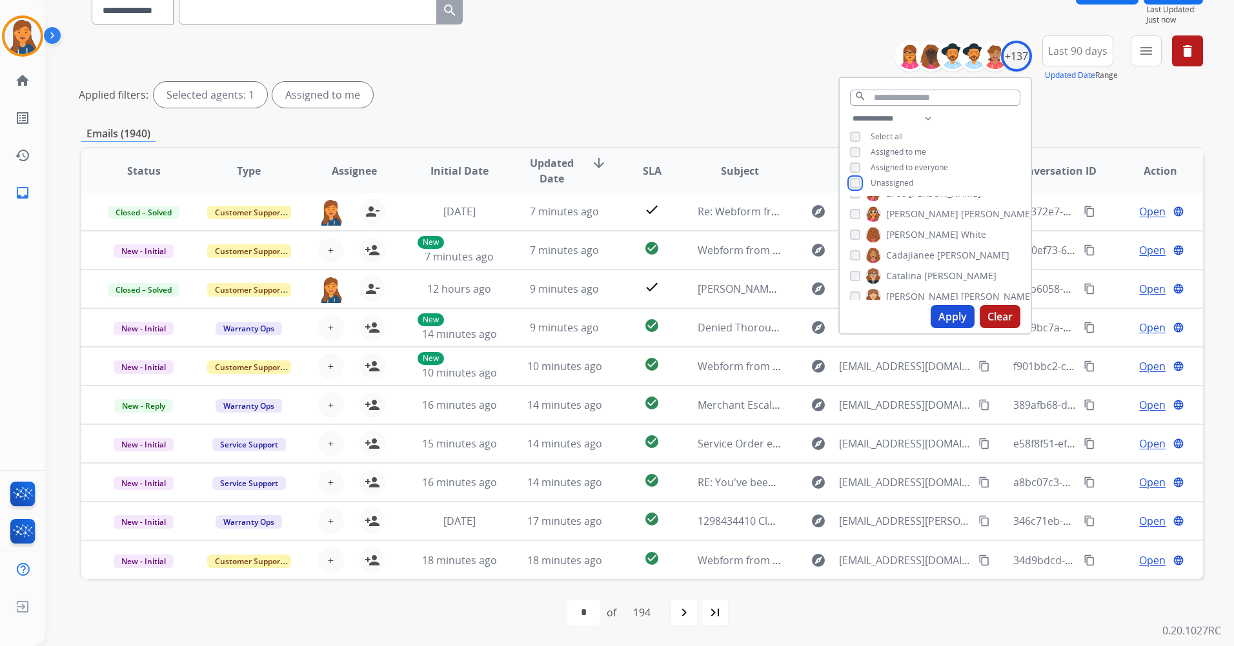
scroll to position [323, 0]
click at [935, 314] on button "Apply" at bounding box center [952, 316] width 44 height 23
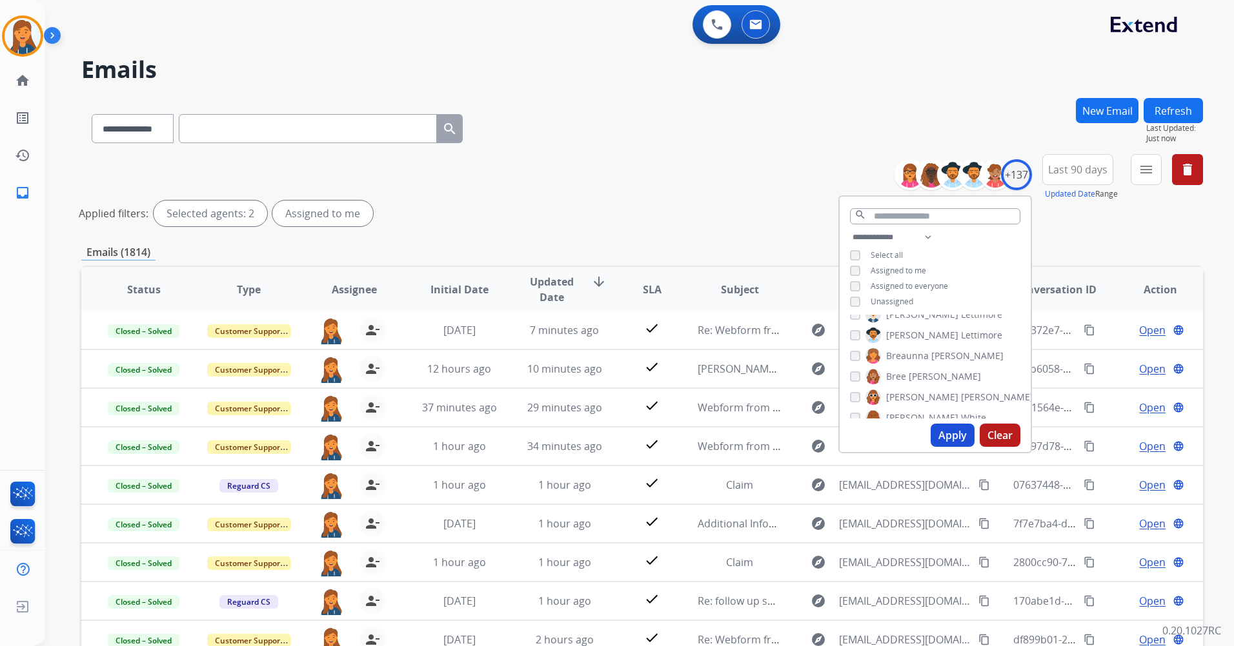
click at [955, 432] on button "Apply" at bounding box center [952, 435] width 44 height 23
click at [1143, 168] on mat-icon "menu" at bounding box center [1145, 169] width 15 height 15
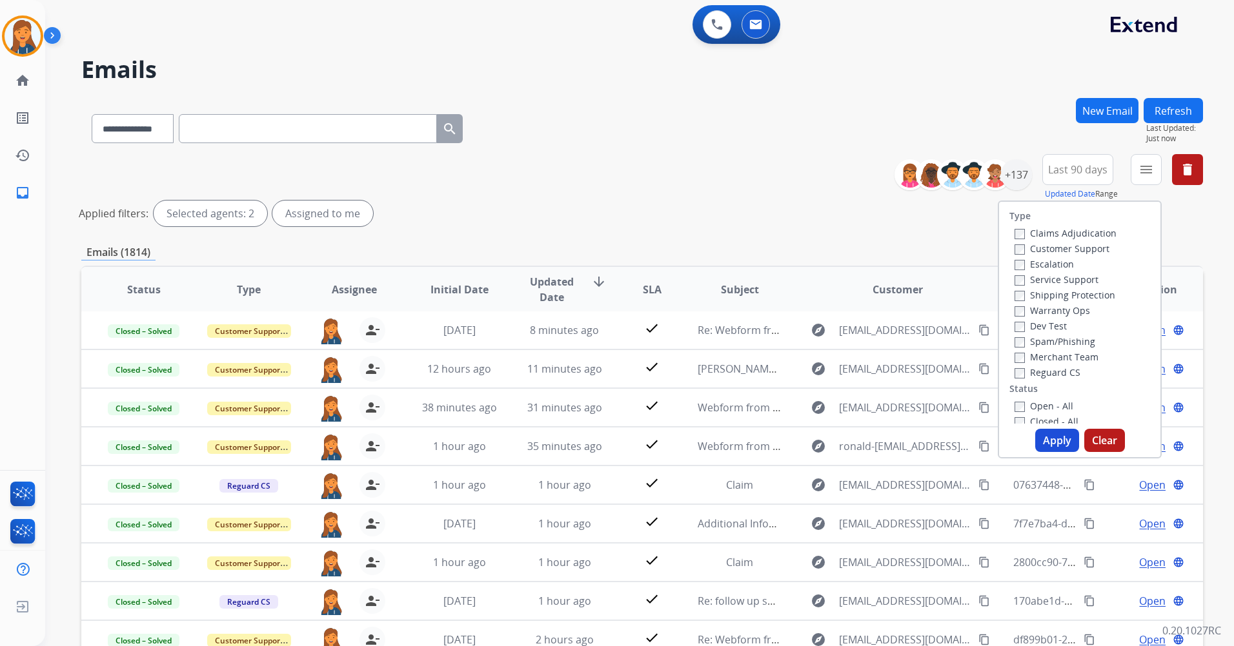
click at [1035, 245] on label "Customer Support" at bounding box center [1061, 249] width 95 height 12
click at [1039, 277] on label "Service Support" at bounding box center [1056, 280] width 84 height 12
drag, startPoint x: 1039, startPoint y: 277, endPoint x: 1016, endPoint y: 284, distance: 24.3
click at [1016, 284] on label "Service Support" at bounding box center [1056, 280] width 84 height 12
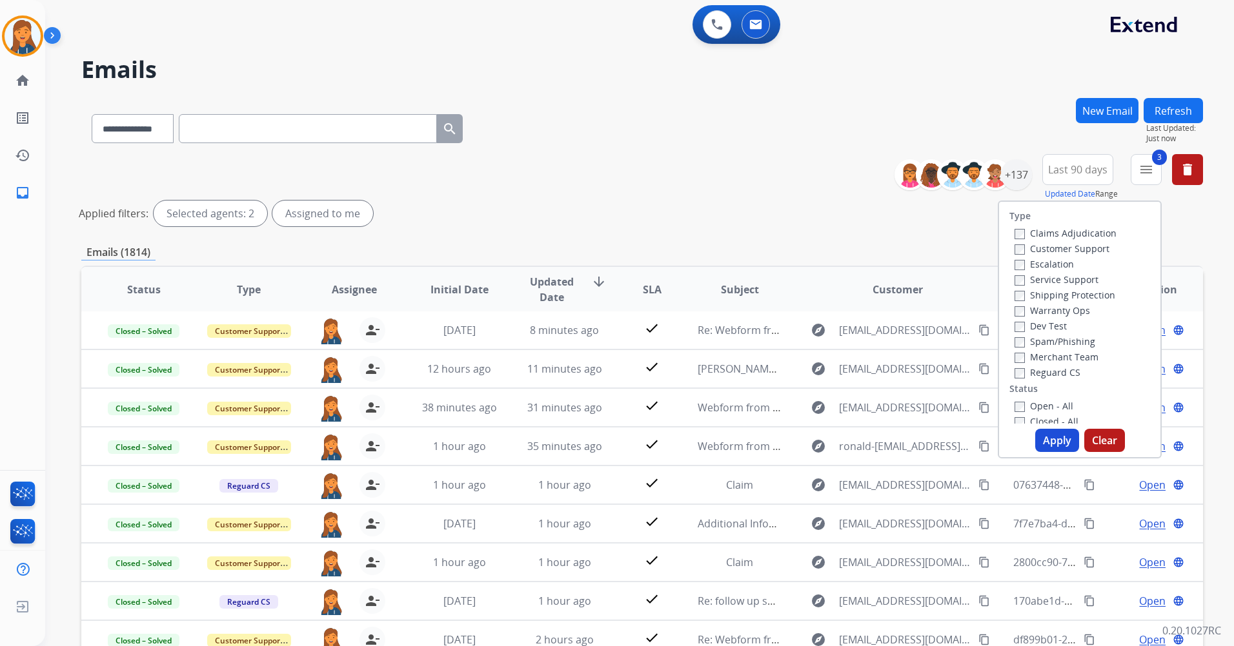
click at [1021, 405] on label "Open - All" at bounding box center [1043, 406] width 59 height 12
click at [1052, 437] on button "Apply" at bounding box center [1057, 440] width 44 height 23
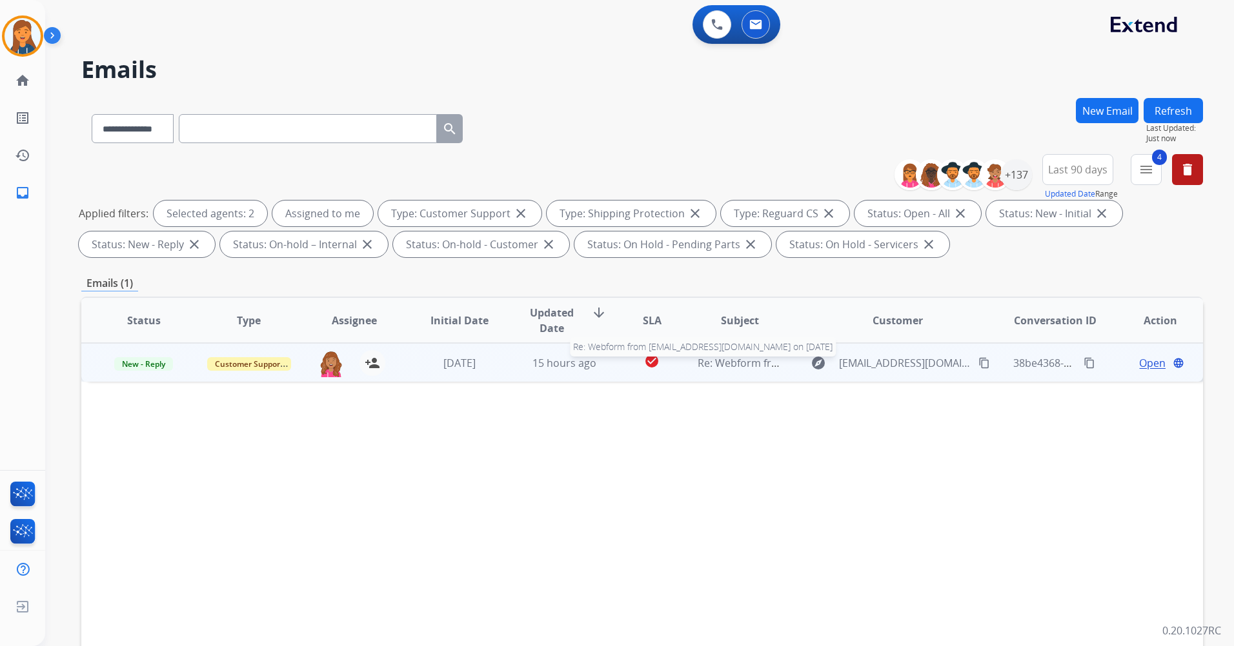
click at [728, 367] on span "Re: Webform from dwa1986.da@gmail.com on 07/25/2025" at bounding box center [852, 363] width 310 height 14
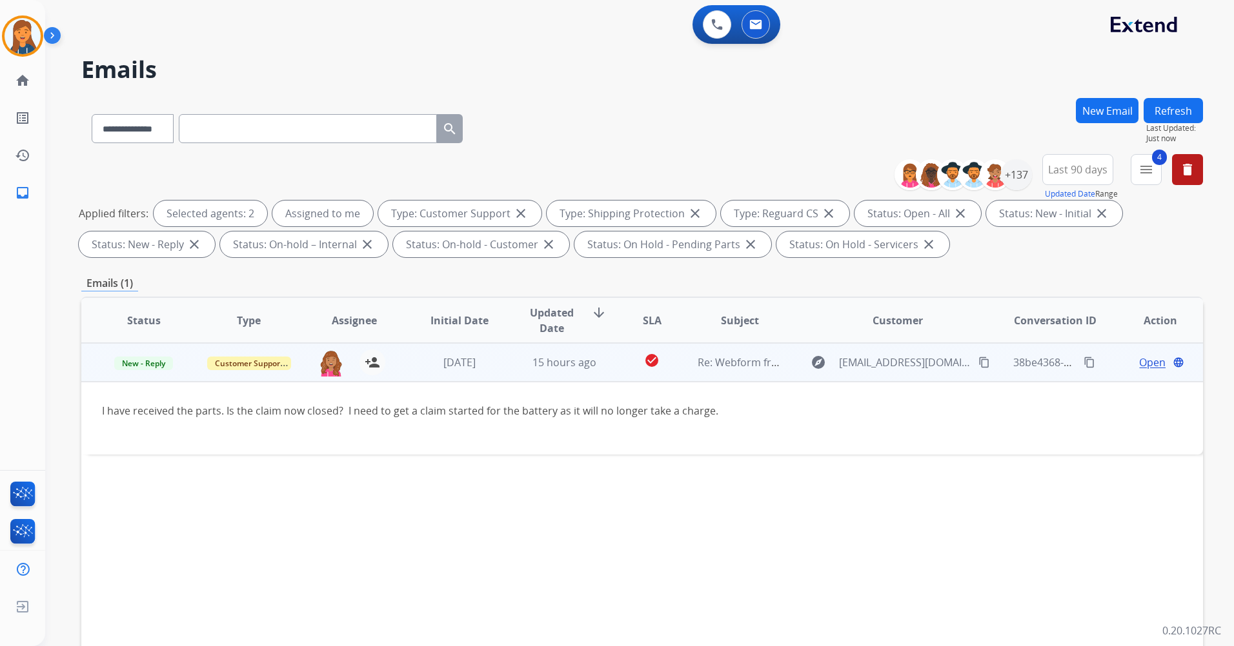
click at [1139, 367] on span "Open" at bounding box center [1152, 362] width 26 height 15
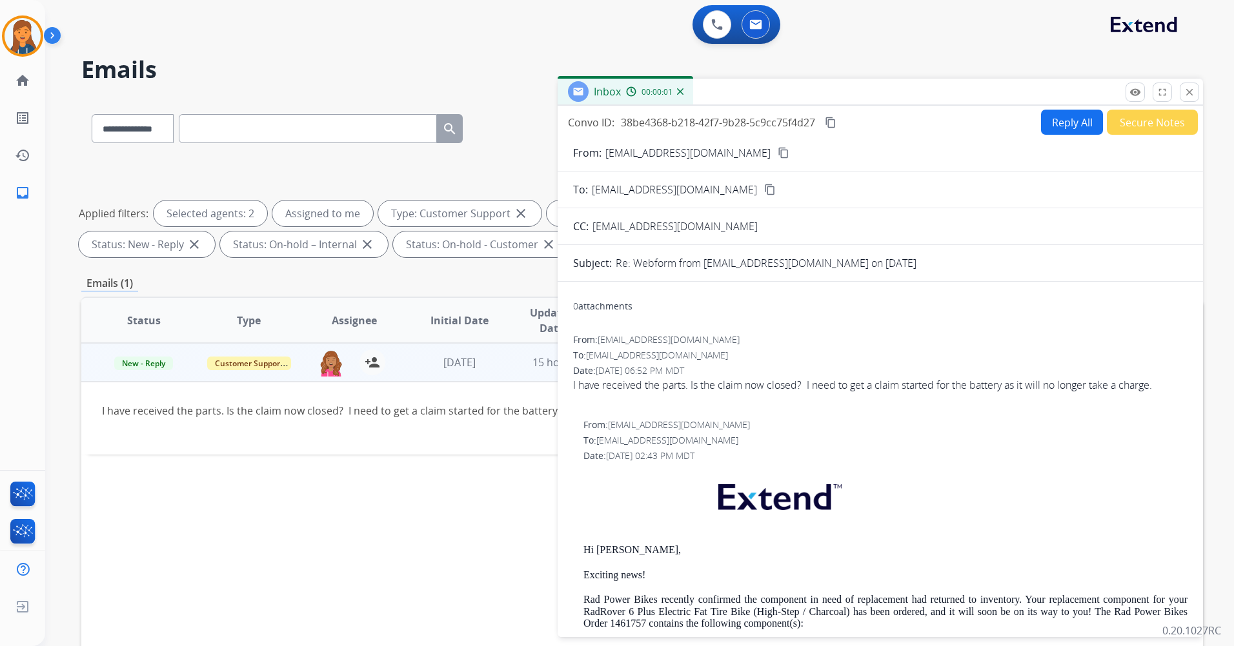
click at [1050, 122] on button "Reply All" at bounding box center [1072, 122] width 62 height 25
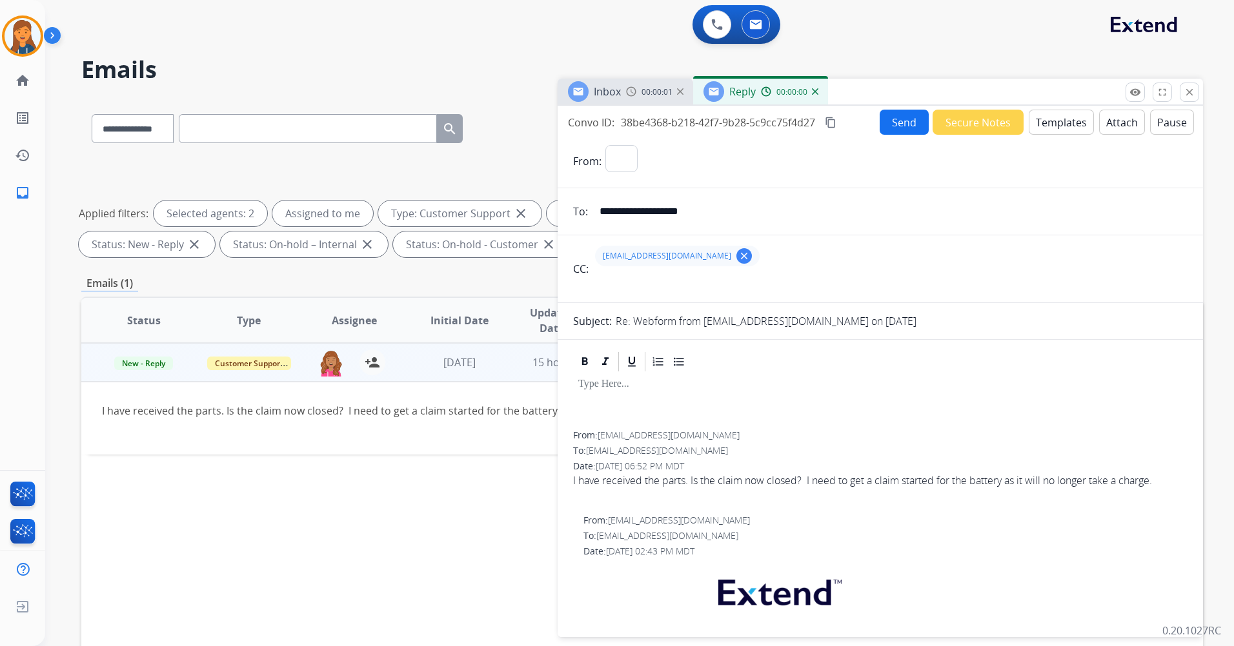
select select "**********"
click at [1063, 128] on button "Templates" at bounding box center [1060, 122] width 65 height 25
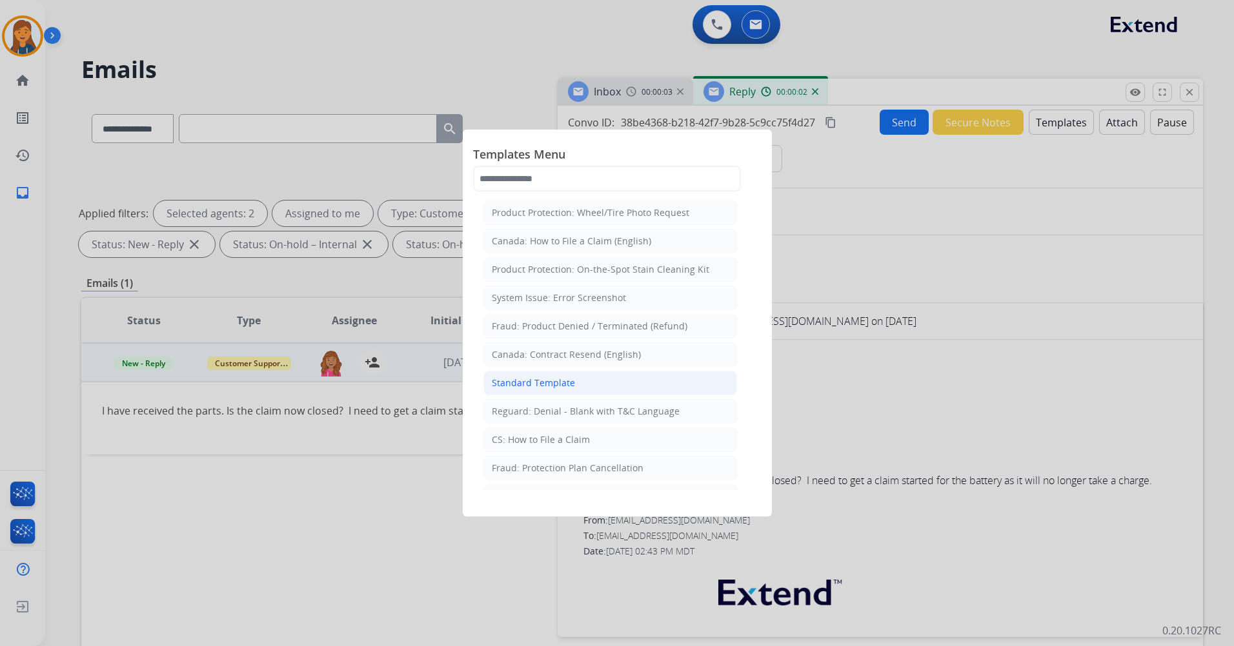
click at [570, 388] on div "Standard Template" at bounding box center [533, 383] width 83 height 13
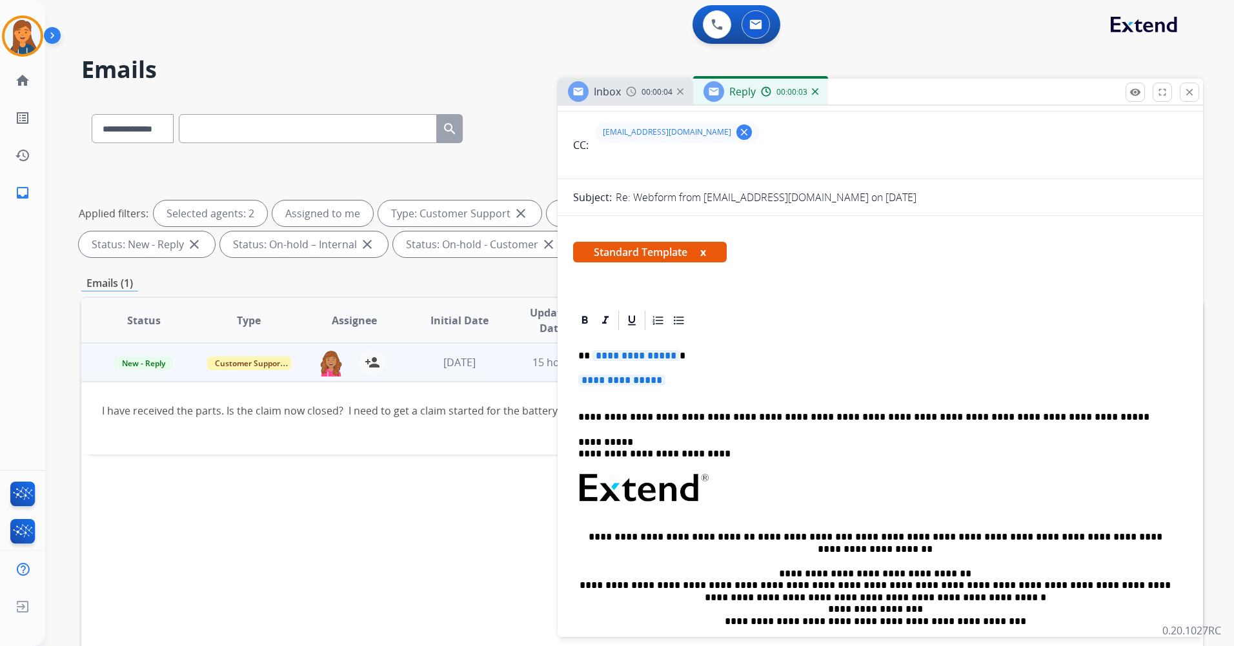
scroll to position [129, 0]
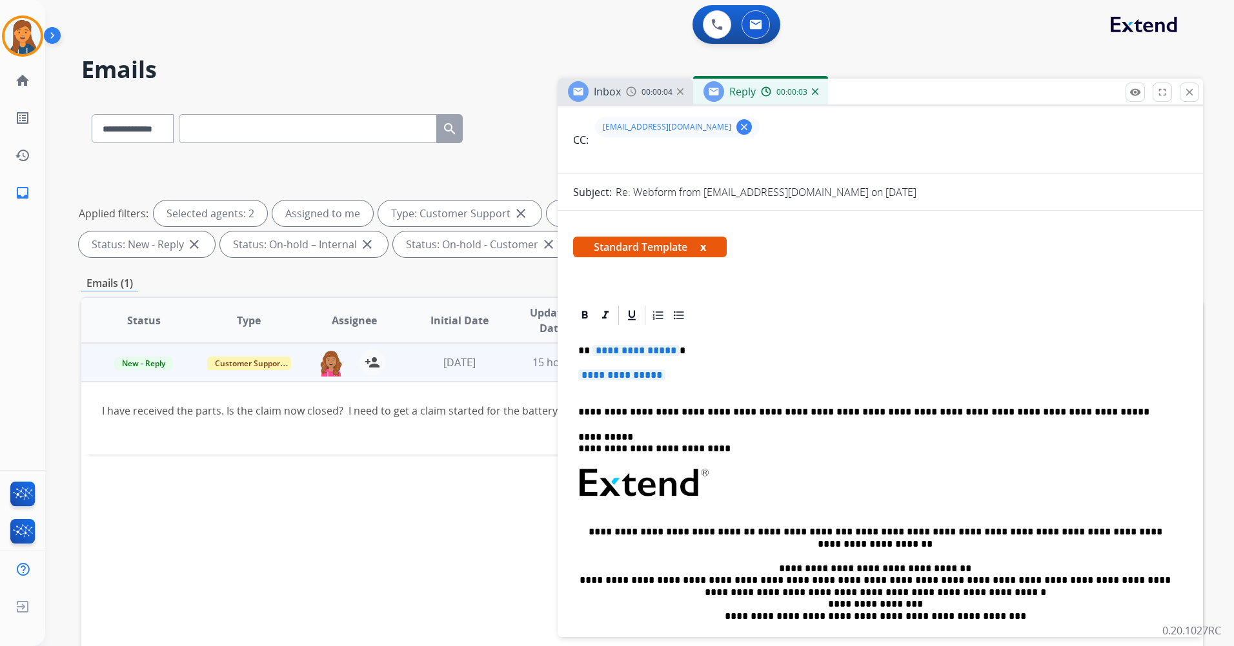
click at [610, 349] on span "**********" at bounding box center [635, 350] width 87 height 11
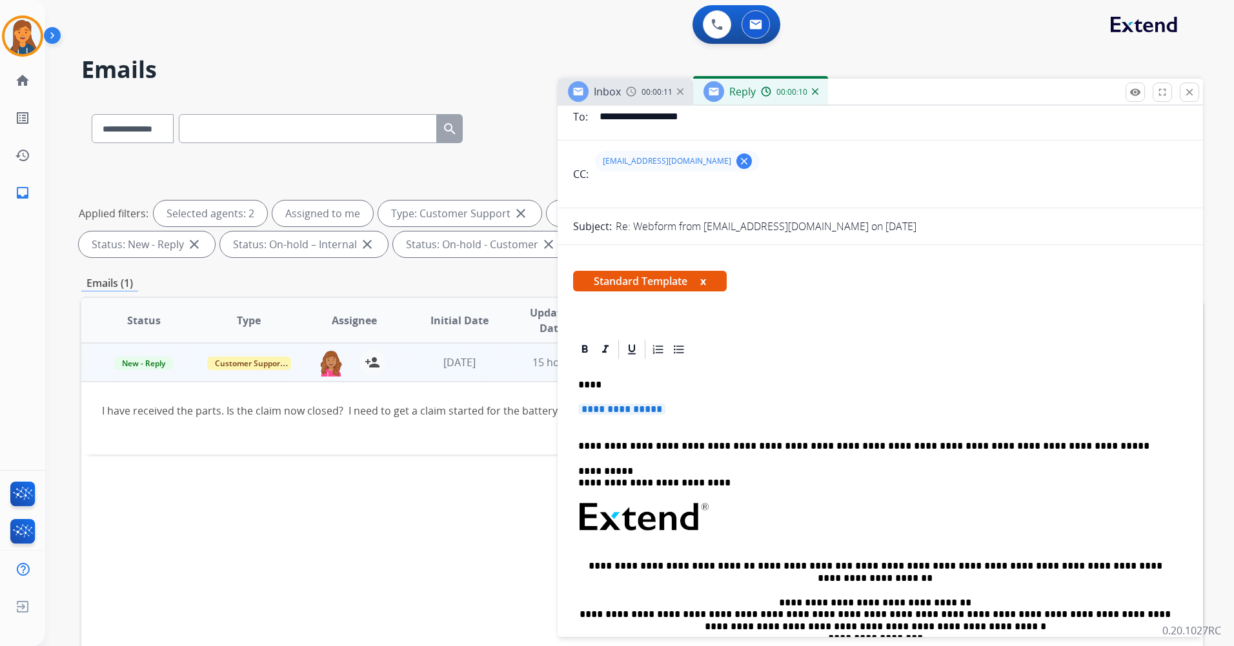
scroll to position [0, 0]
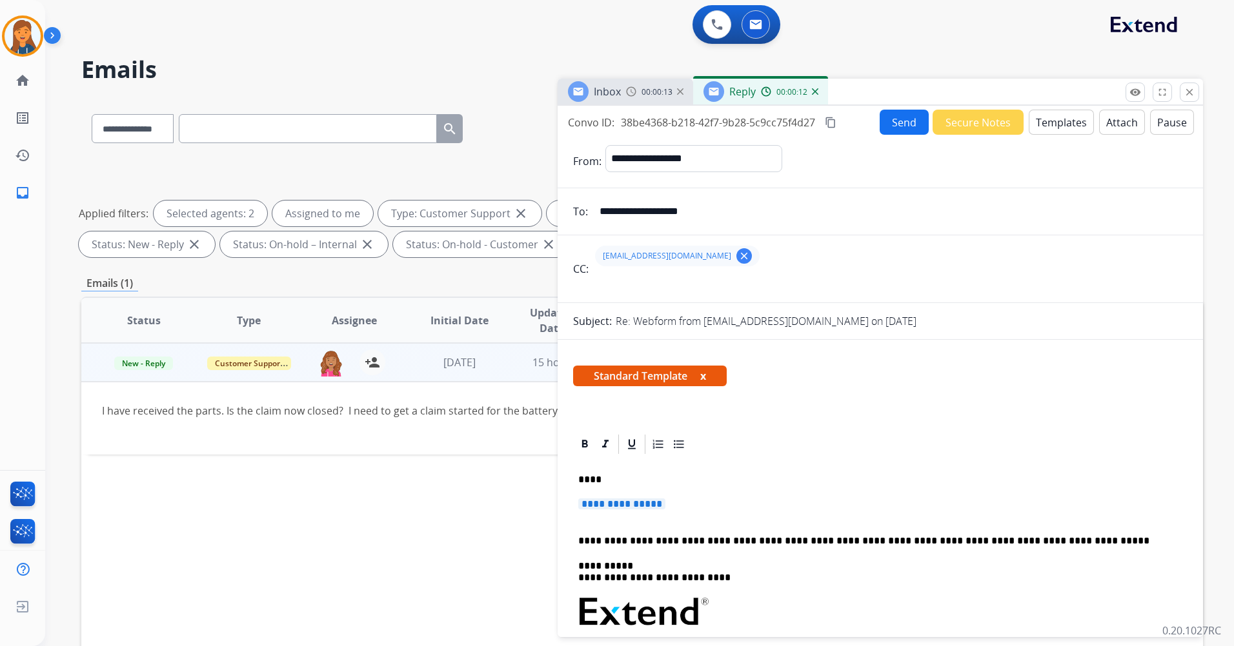
drag, startPoint x: 735, startPoint y: 214, endPoint x: 559, endPoint y: 207, distance: 176.2
click at [559, 207] on div "**********" at bounding box center [879, 212] width 645 height 26
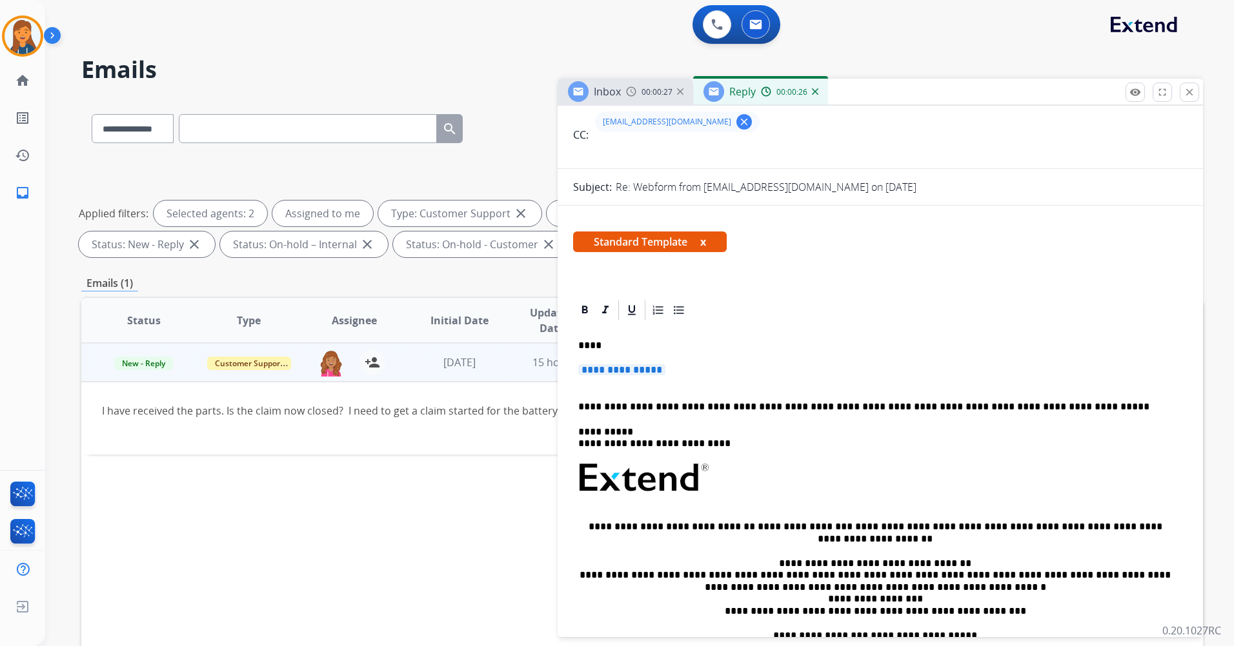
scroll to position [129, 0]
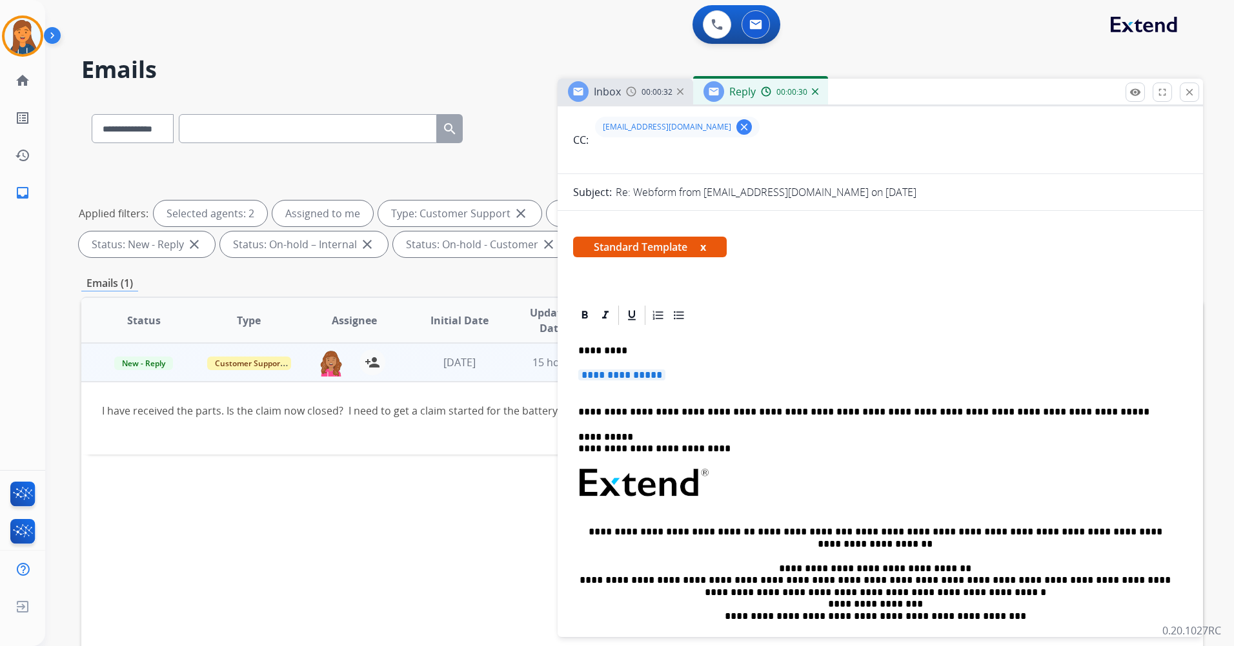
click at [647, 379] on span "**********" at bounding box center [621, 375] width 87 height 11
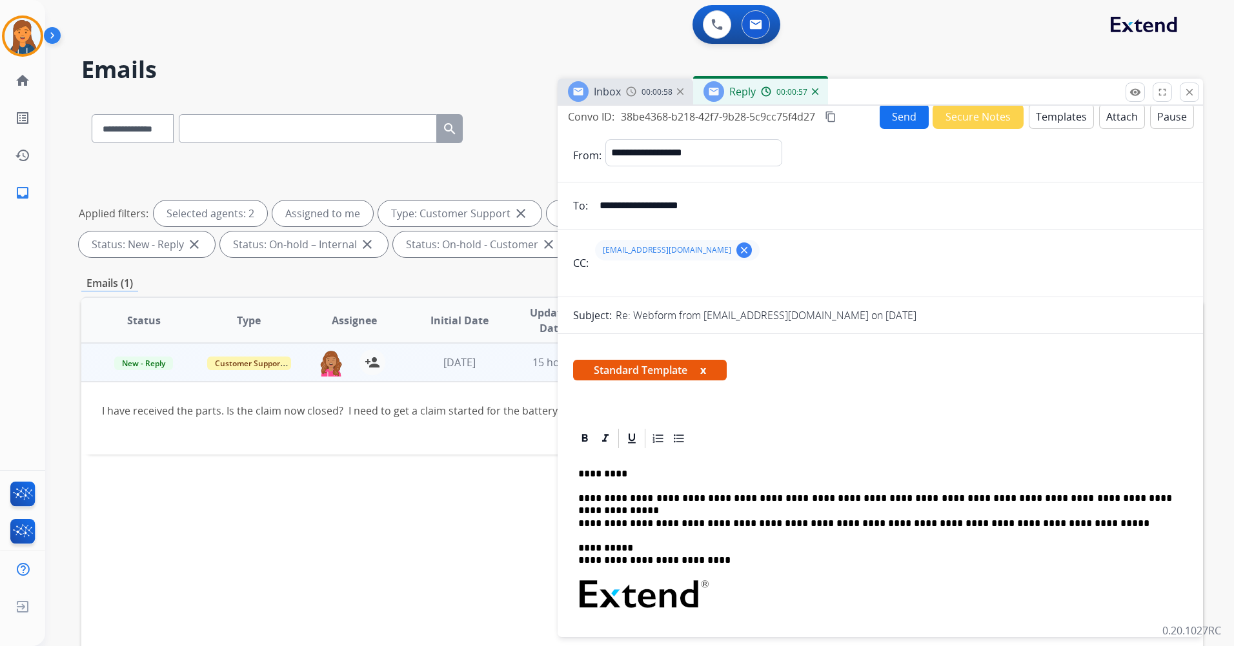
scroll to position [0, 0]
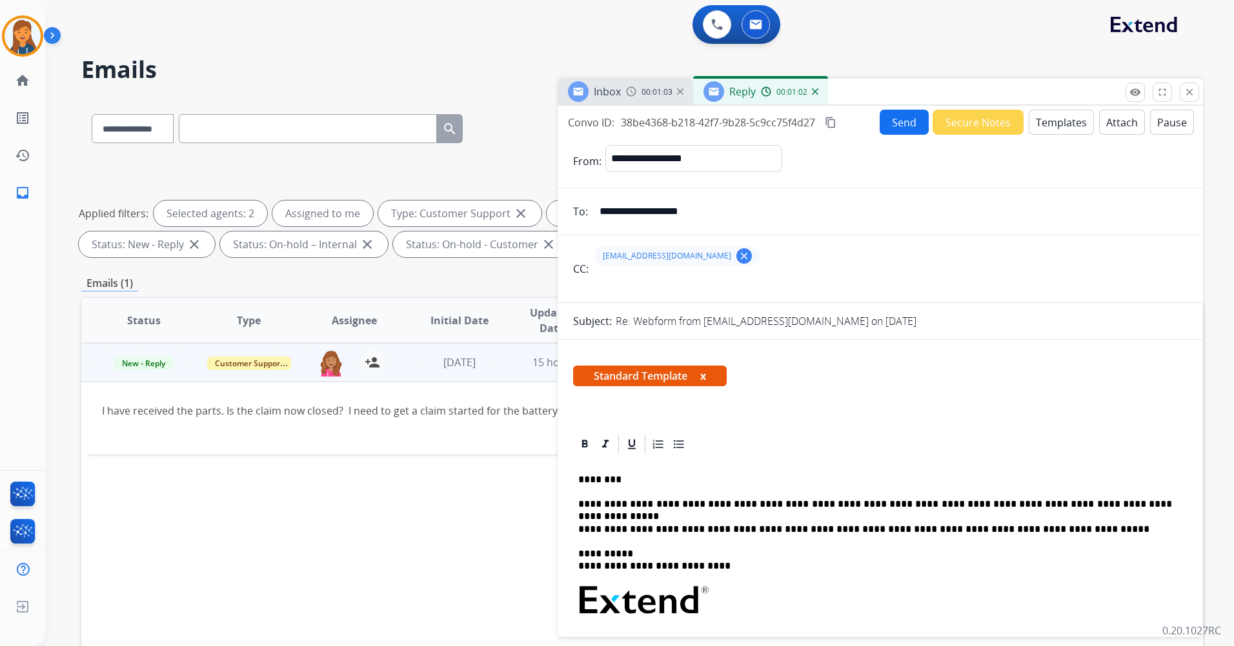
click at [894, 119] on button "Send" at bounding box center [903, 122] width 49 height 25
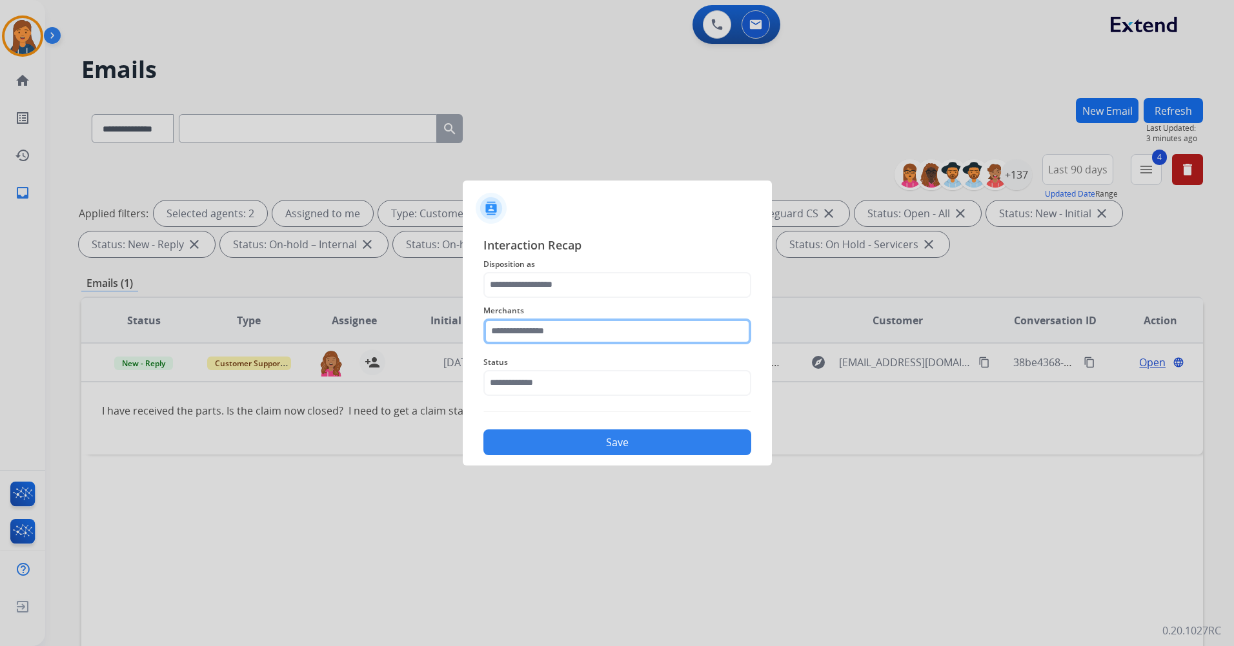
click at [577, 331] on input "text" at bounding box center [617, 332] width 268 height 26
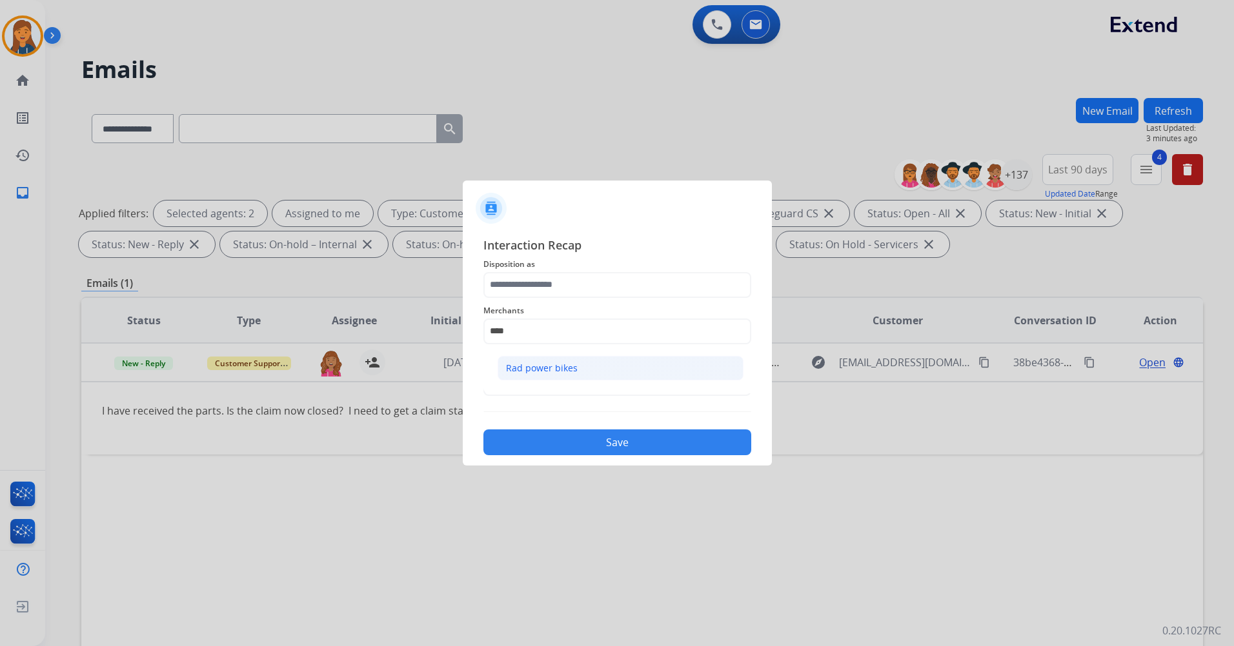
click at [549, 365] on div "Rad power bikes" at bounding box center [542, 368] width 72 height 13
type input "**********"
click at [541, 390] on input "text" at bounding box center [617, 383] width 268 height 26
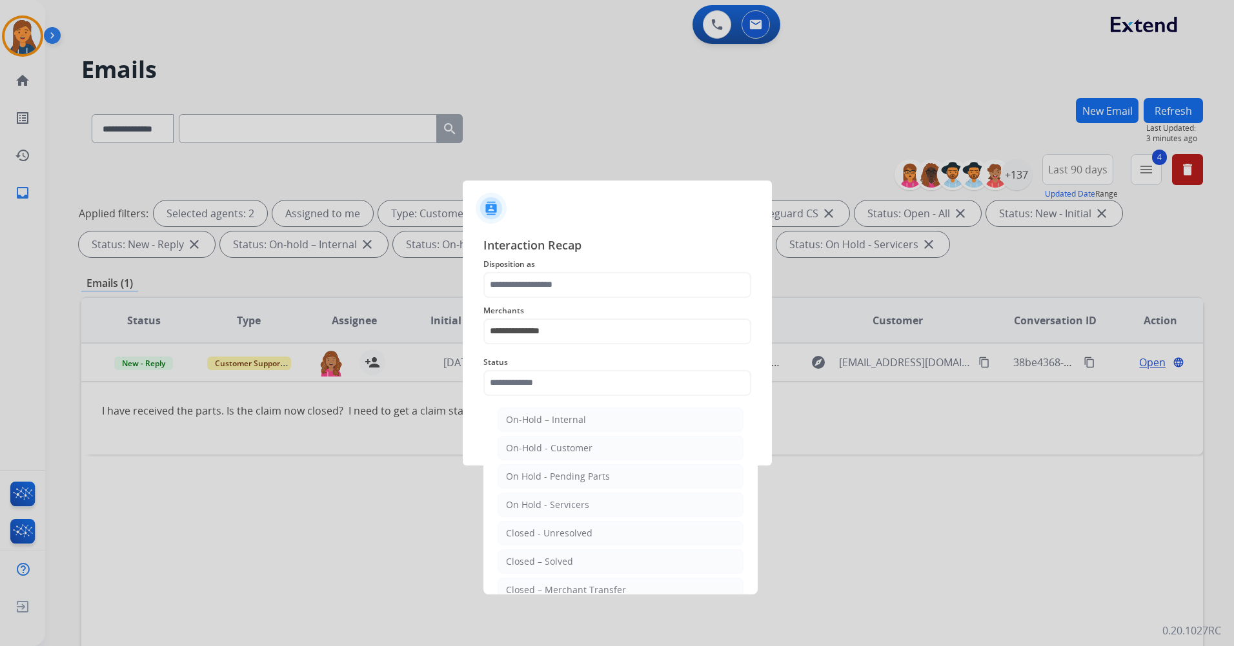
click at [532, 551] on li "Closed – Solved" at bounding box center [620, 562] width 246 height 25
type input "**********"
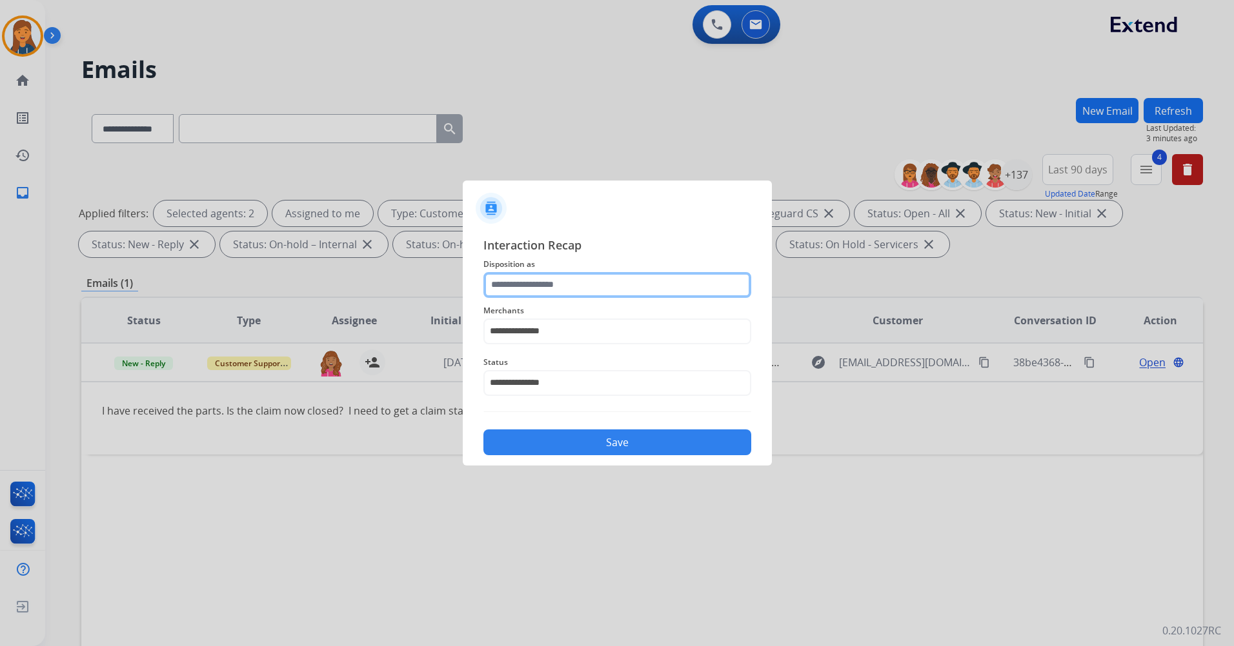
click at [561, 282] on input "text" at bounding box center [617, 285] width 268 height 26
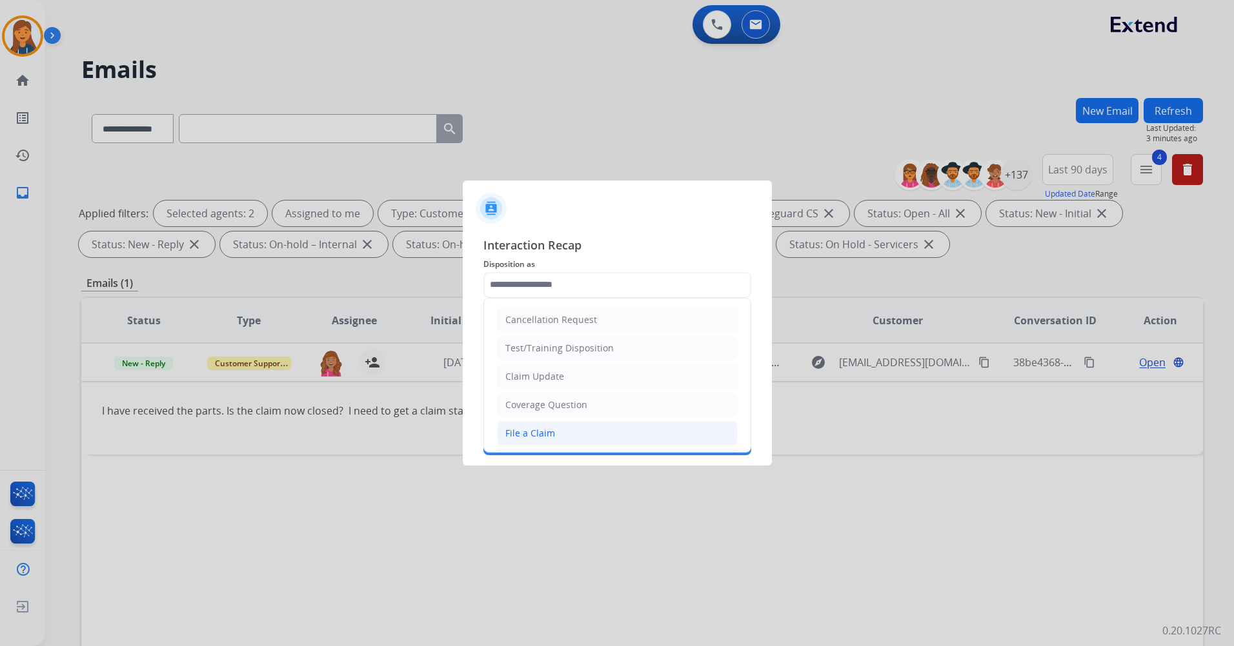
click at [504, 433] on li "File a Claim" at bounding box center [617, 433] width 241 height 25
type input "**********"
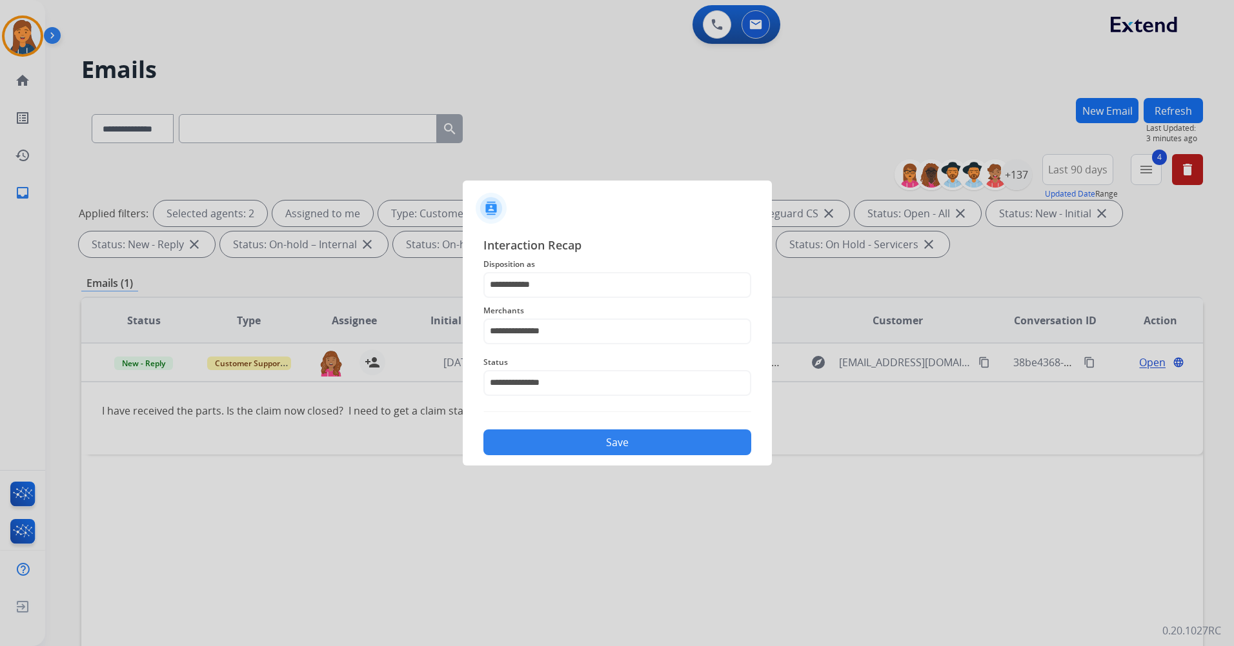
click at [528, 424] on div "Save" at bounding box center [617, 439] width 268 height 34
click at [525, 445] on button "Save" at bounding box center [617, 443] width 268 height 26
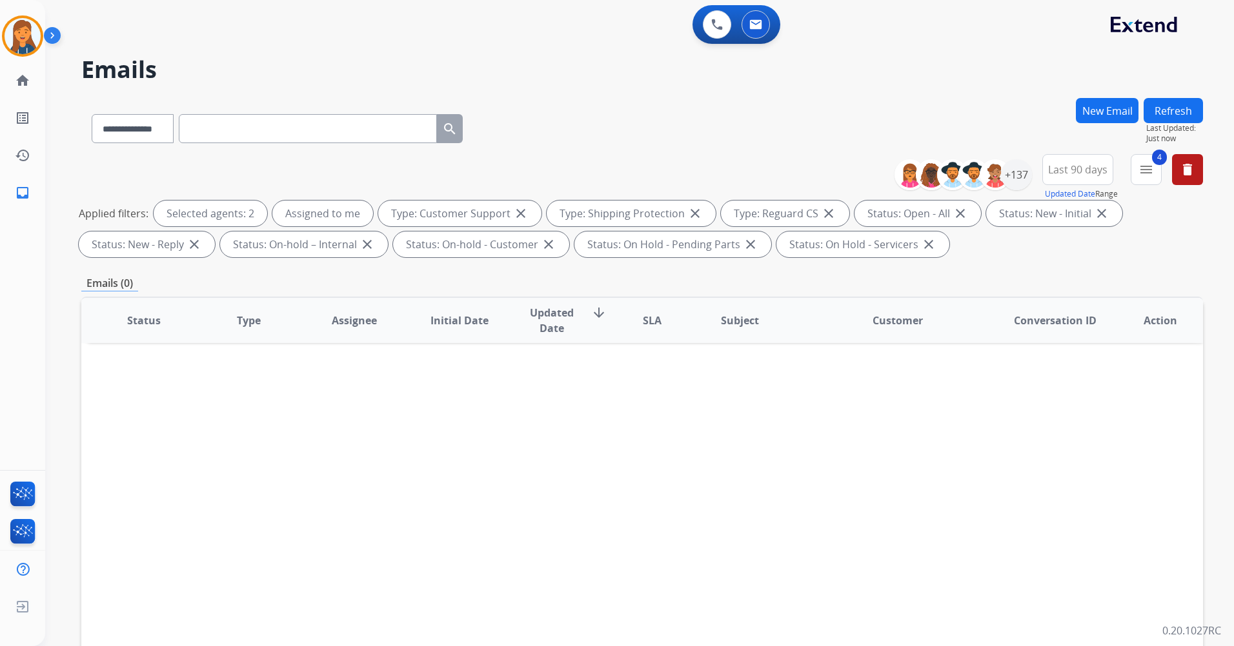
click at [1143, 172] on mat-icon "menu" at bounding box center [1145, 169] width 15 height 15
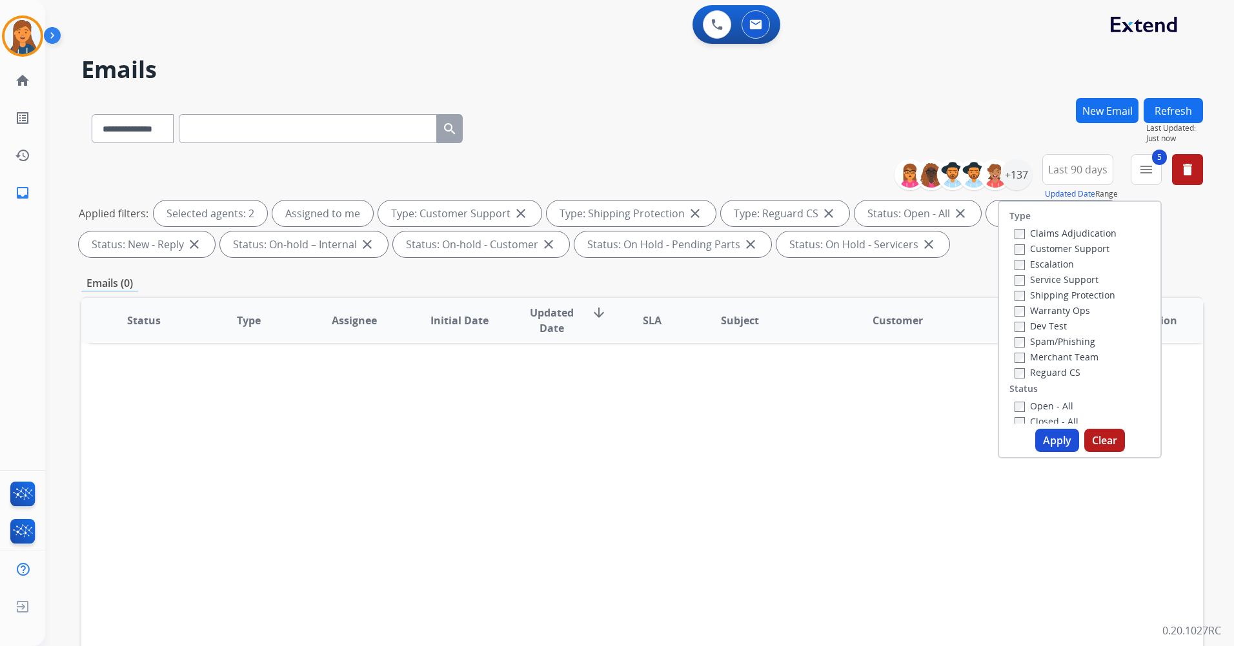
click at [1038, 439] on button "Apply" at bounding box center [1057, 440] width 44 height 23
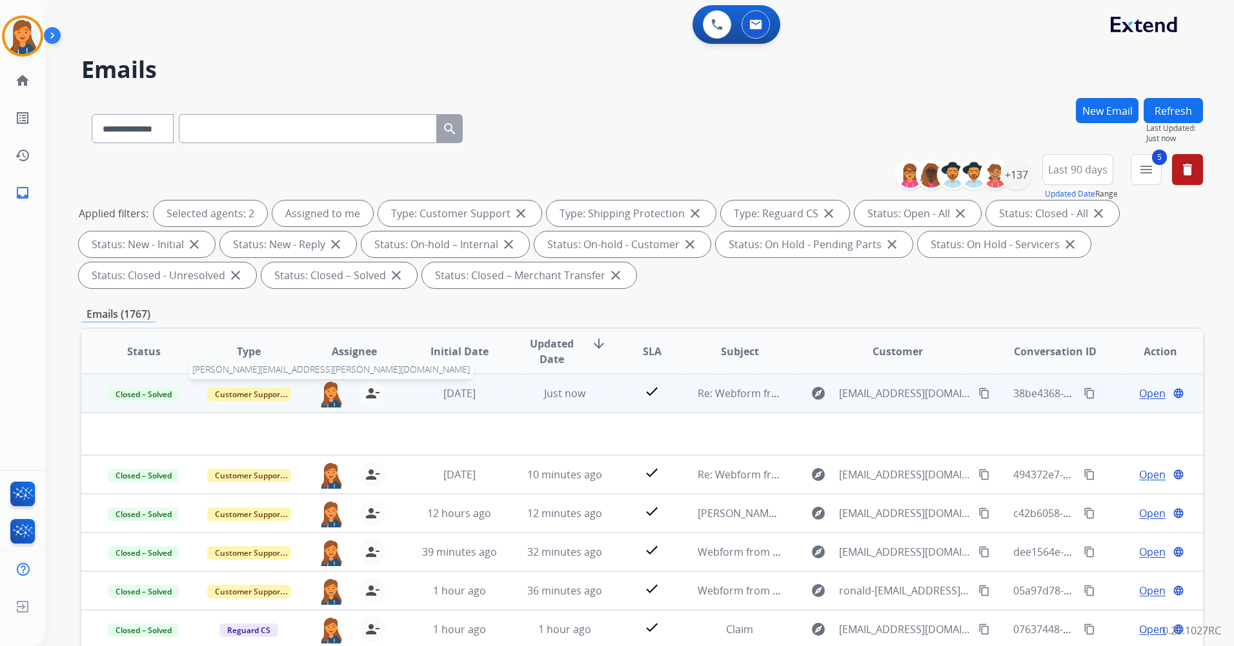
click at [321, 393] on img at bounding box center [331, 394] width 26 height 27
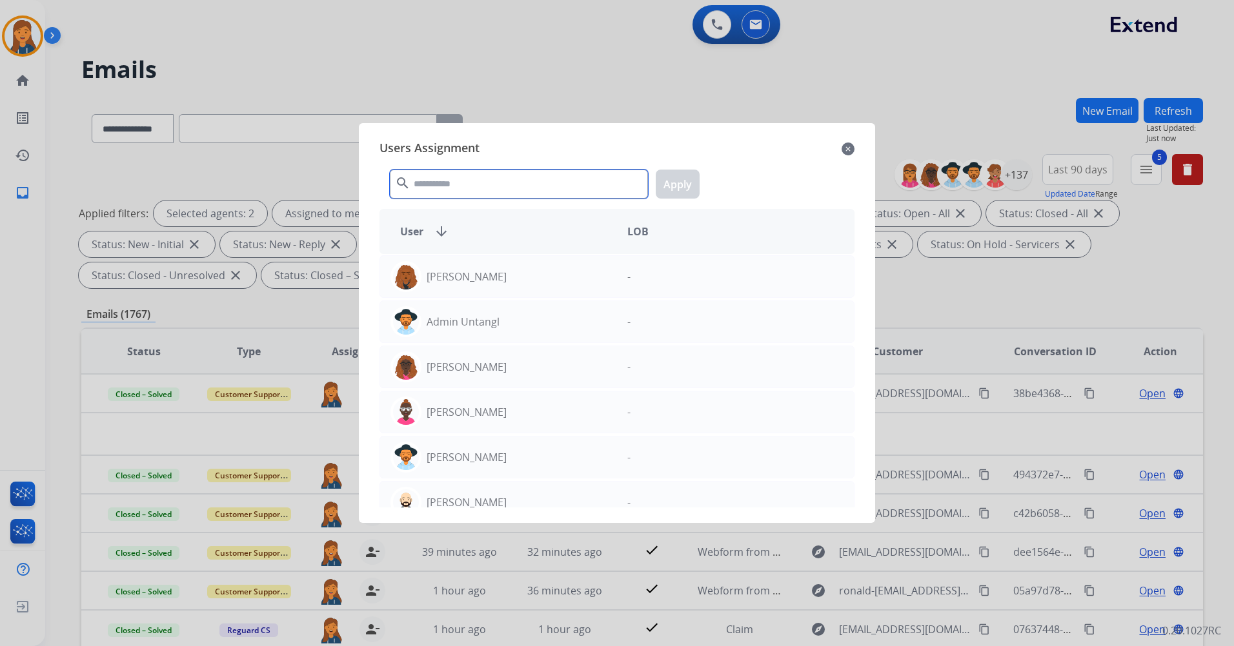
click at [444, 190] on input "text" at bounding box center [519, 184] width 258 height 29
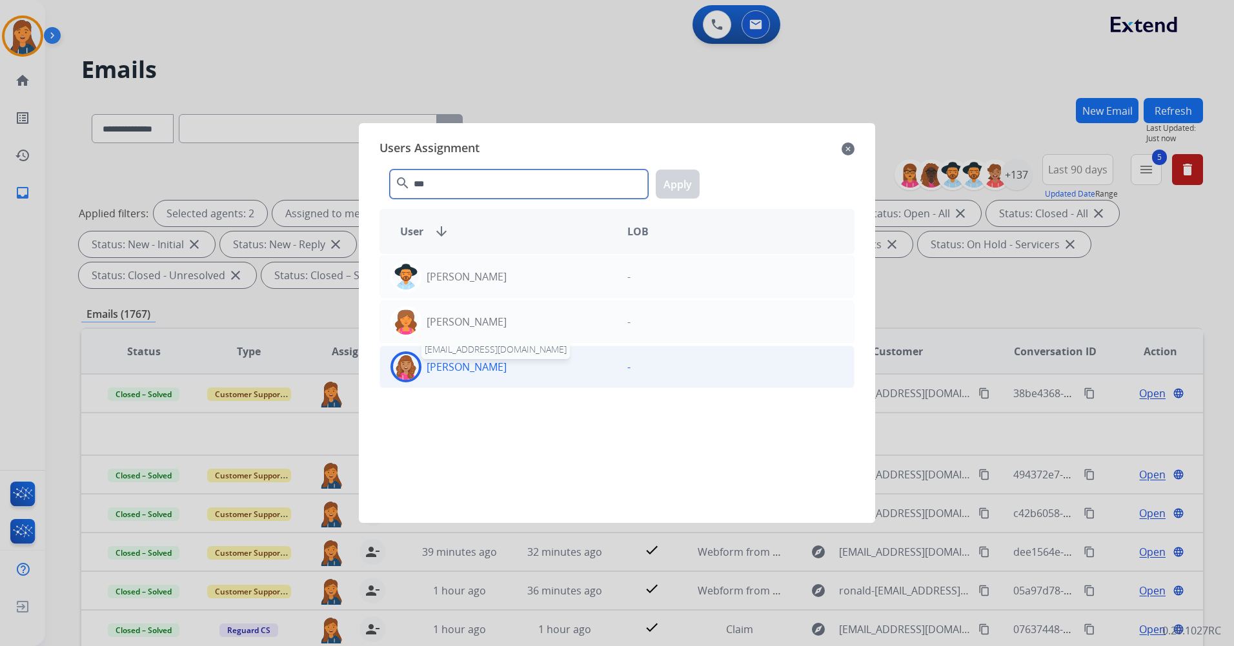
type input "***"
click at [439, 374] on p "[PERSON_NAME]" at bounding box center [466, 366] width 80 height 15
click at [684, 183] on button "Apply" at bounding box center [677, 184] width 44 height 29
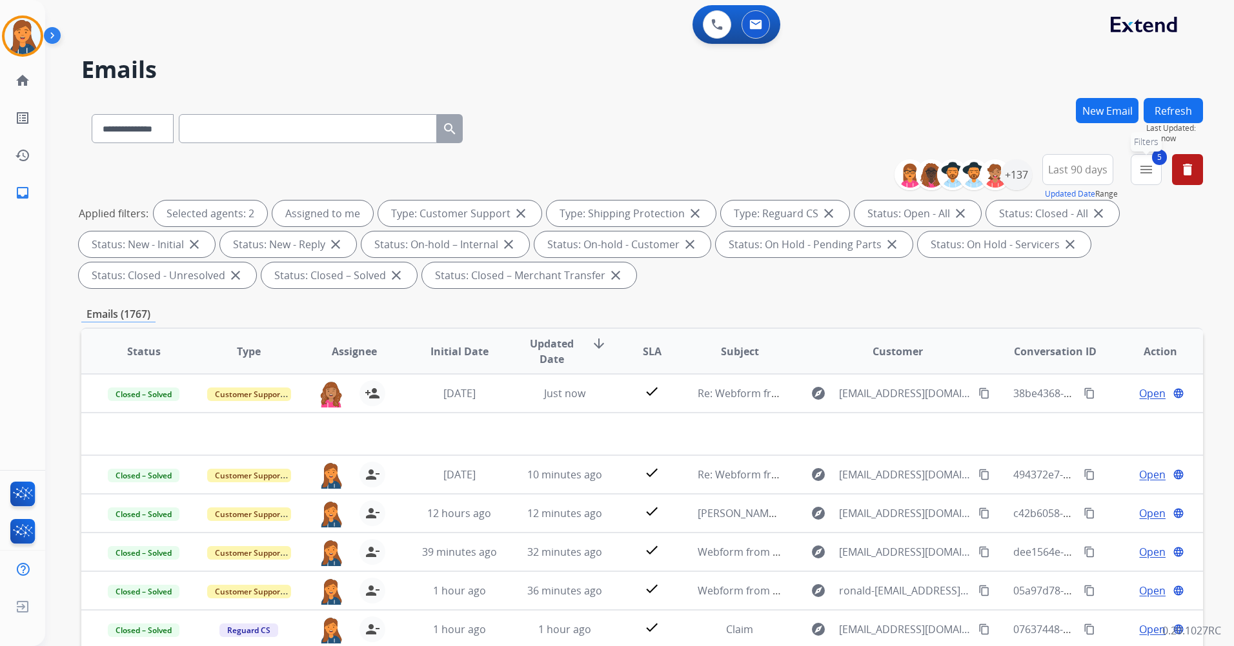
drag, startPoint x: 1154, startPoint y: 168, endPoint x: 1150, endPoint y: 177, distance: 9.0
click at [1153, 168] on button "5 menu Filters" at bounding box center [1145, 169] width 31 height 31
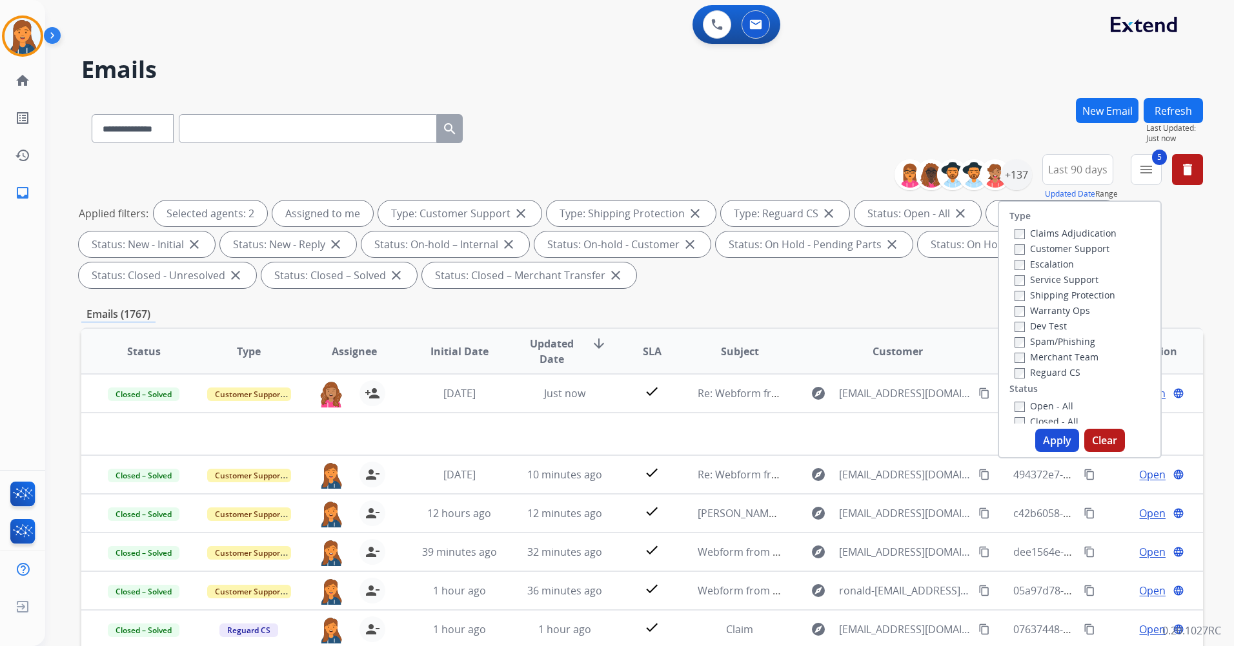
click at [1014, 429] on div "Apply Clear" at bounding box center [1079, 440] width 161 height 23
click at [1014, 416] on label "Closed - All" at bounding box center [1046, 421] width 64 height 12
click at [1072, 442] on button "Apply" at bounding box center [1057, 440] width 44 height 23
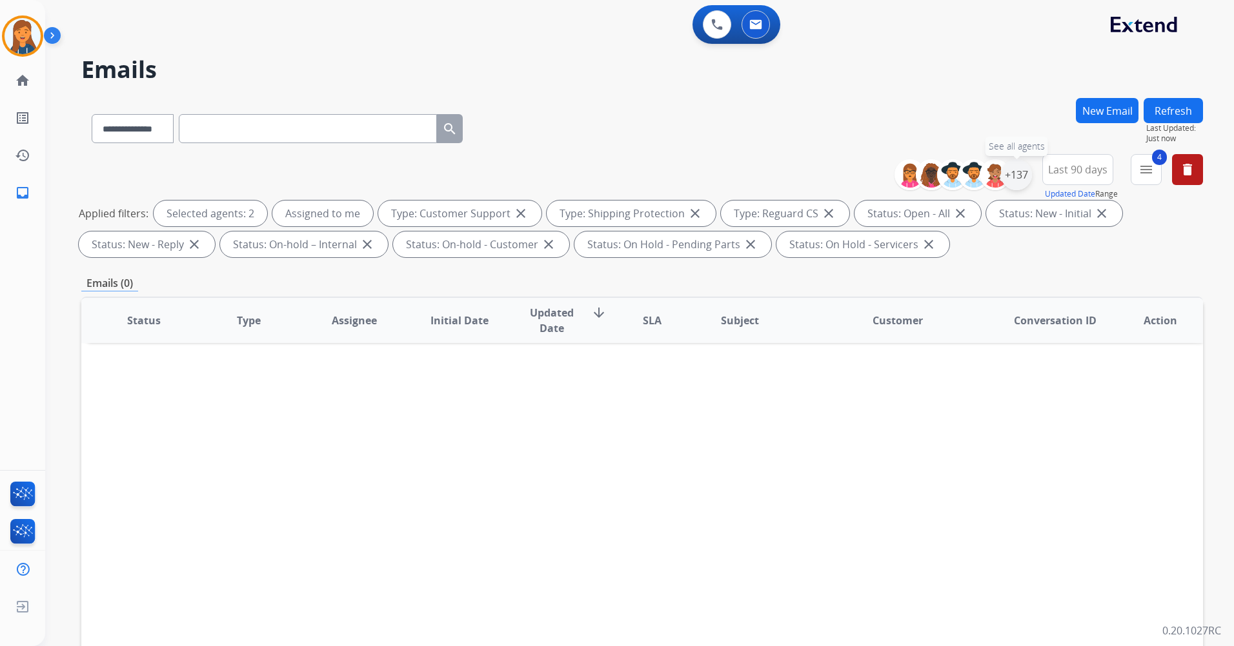
click at [1012, 174] on div "+137" at bounding box center [1016, 174] width 31 height 31
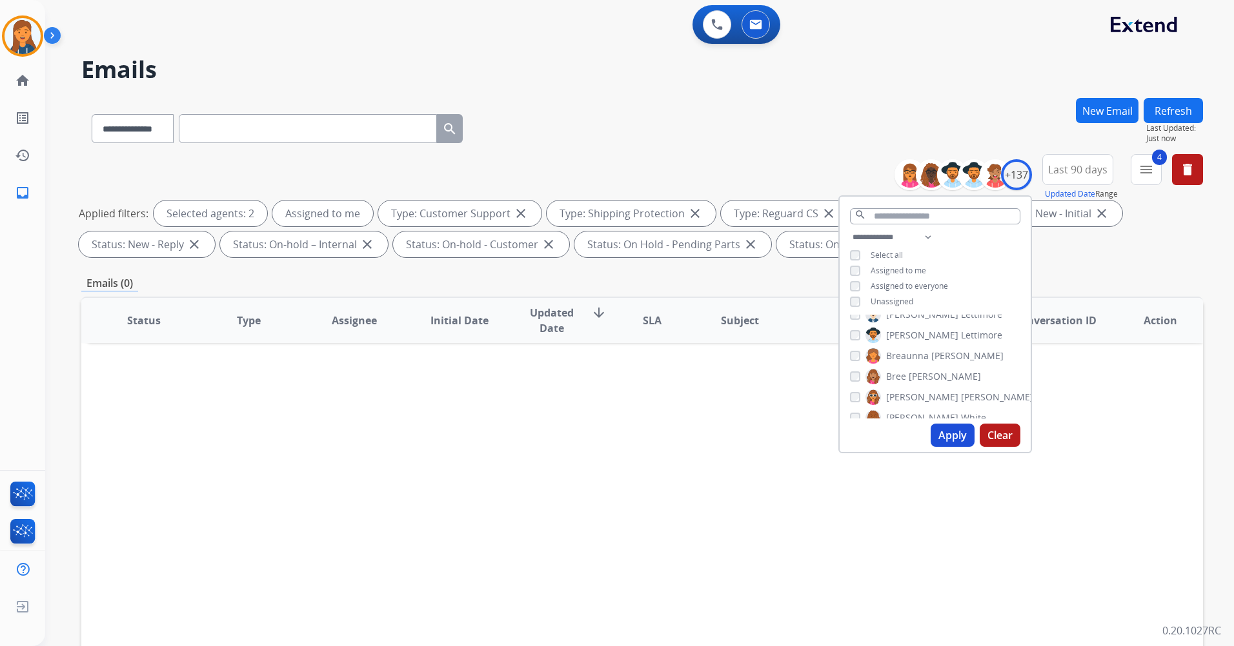
click at [946, 434] on button "Apply" at bounding box center [952, 435] width 44 height 23
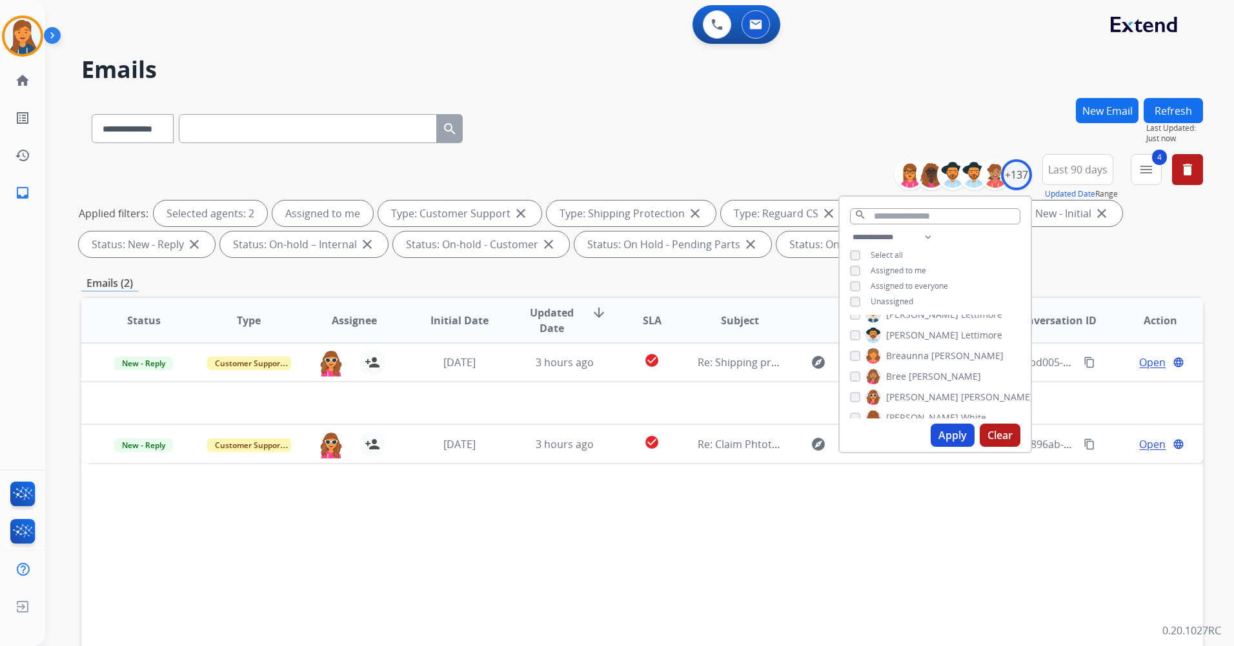
click at [605, 526] on div "Status Type Assignee Initial Date Updated Date arrow_downward SLA Subject Custo…" at bounding box center [641, 513] width 1121 height 432
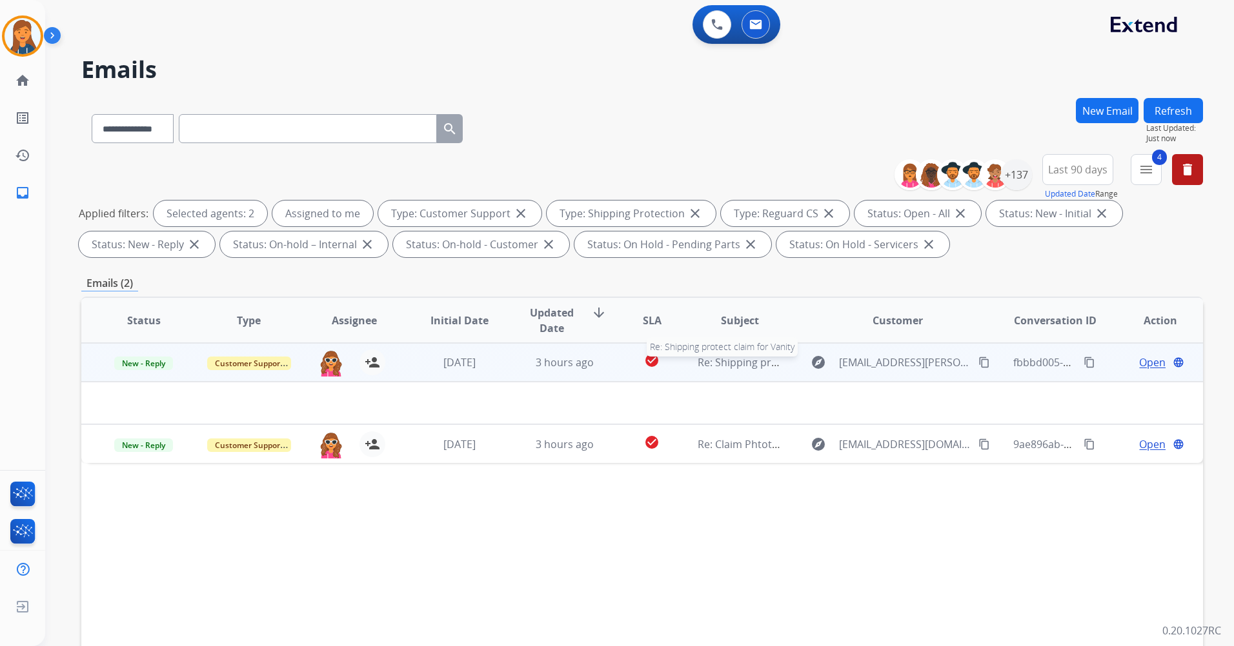
click at [746, 367] on span "Re: Shipping protect claim for Vanity" at bounding box center [785, 362] width 177 height 14
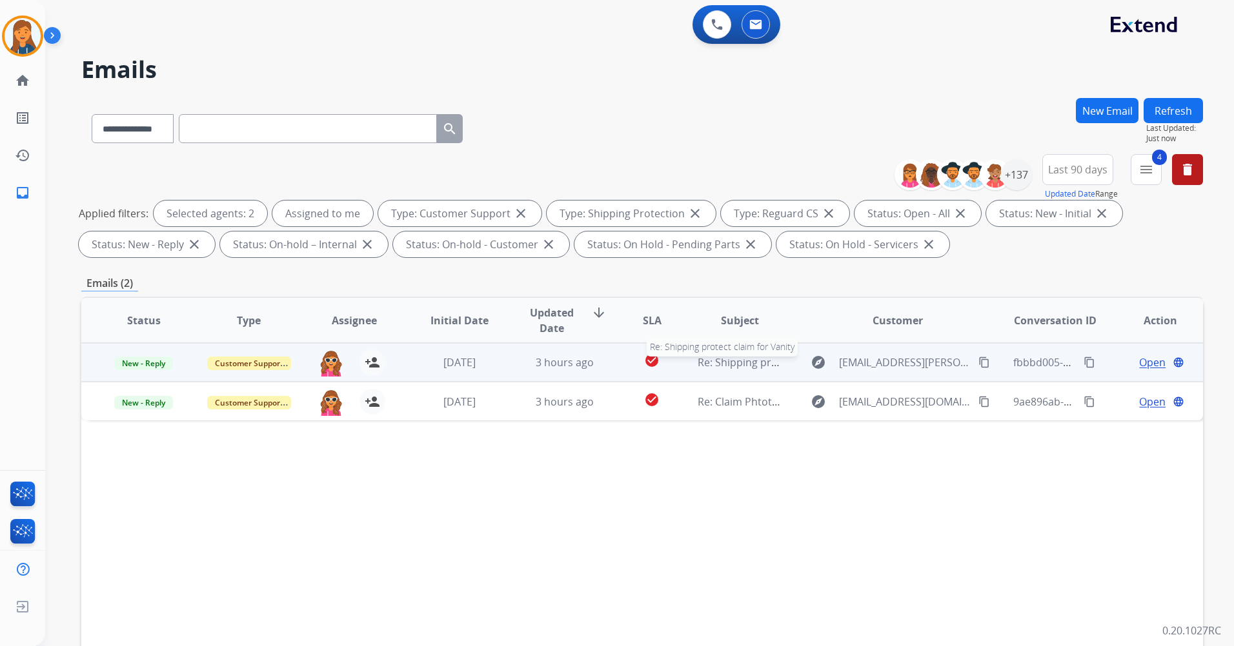
click at [728, 367] on span "Re: Shipping protect claim for Vanity" at bounding box center [785, 362] width 177 height 14
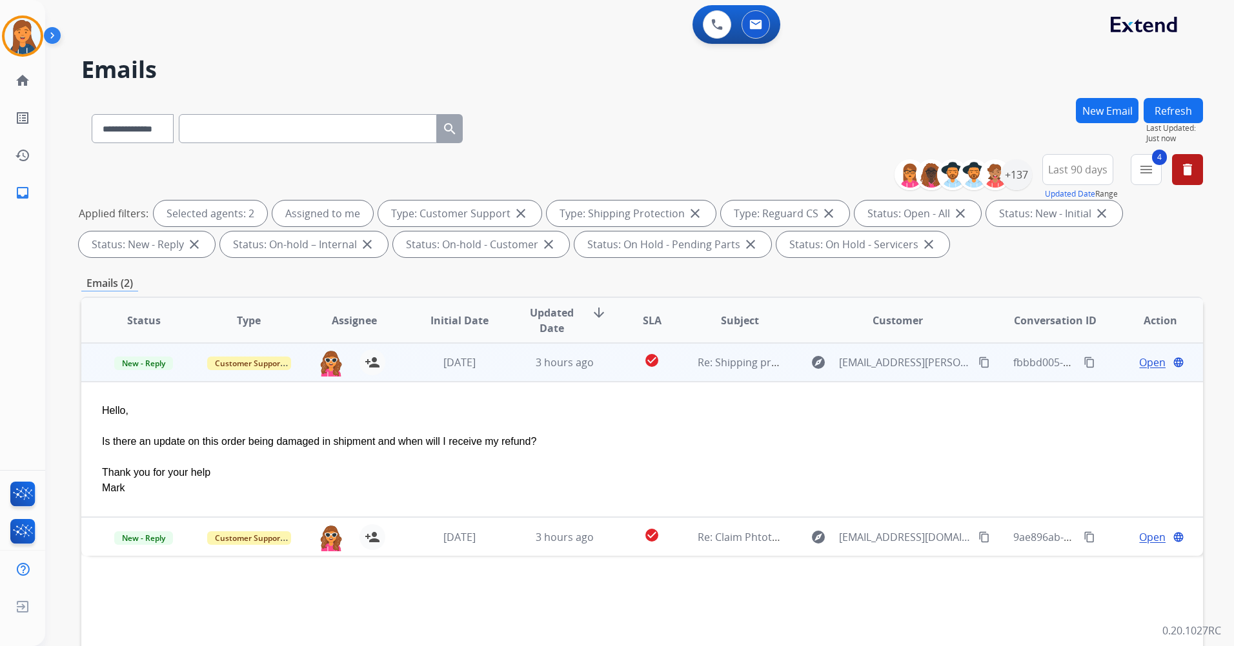
click at [978, 358] on mat-icon "content_copy" at bounding box center [984, 363] width 12 height 12
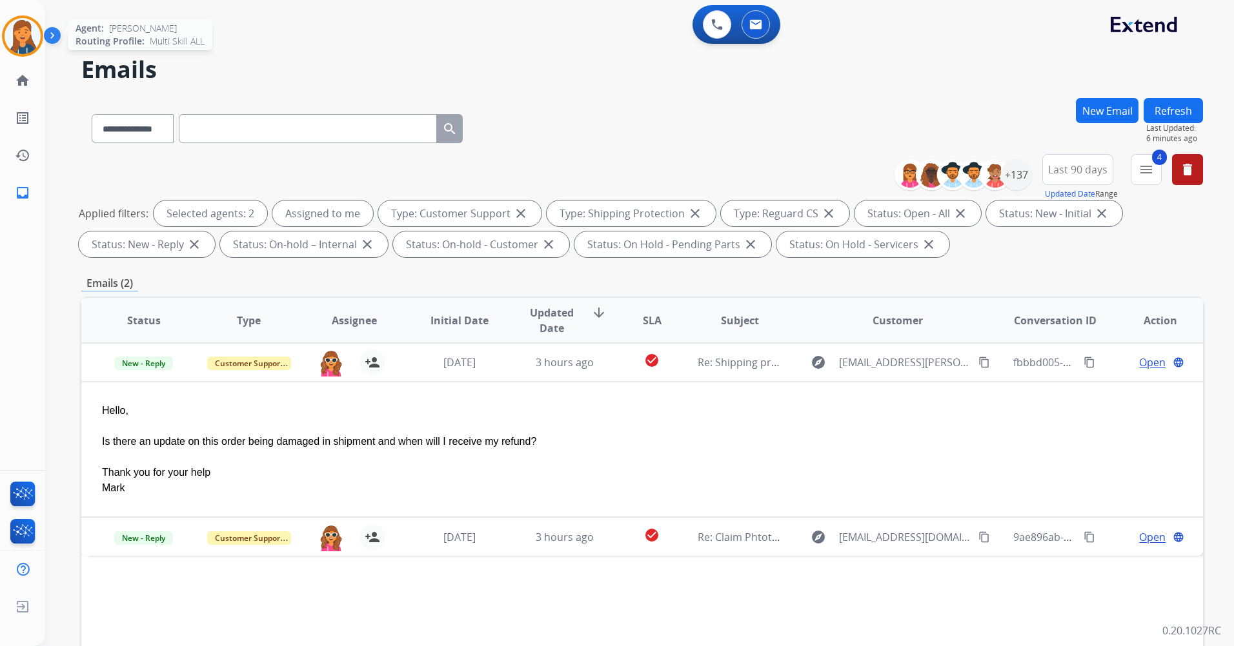
click at [32, 37] on img at bounding box center [23, 36] width 36 height 36
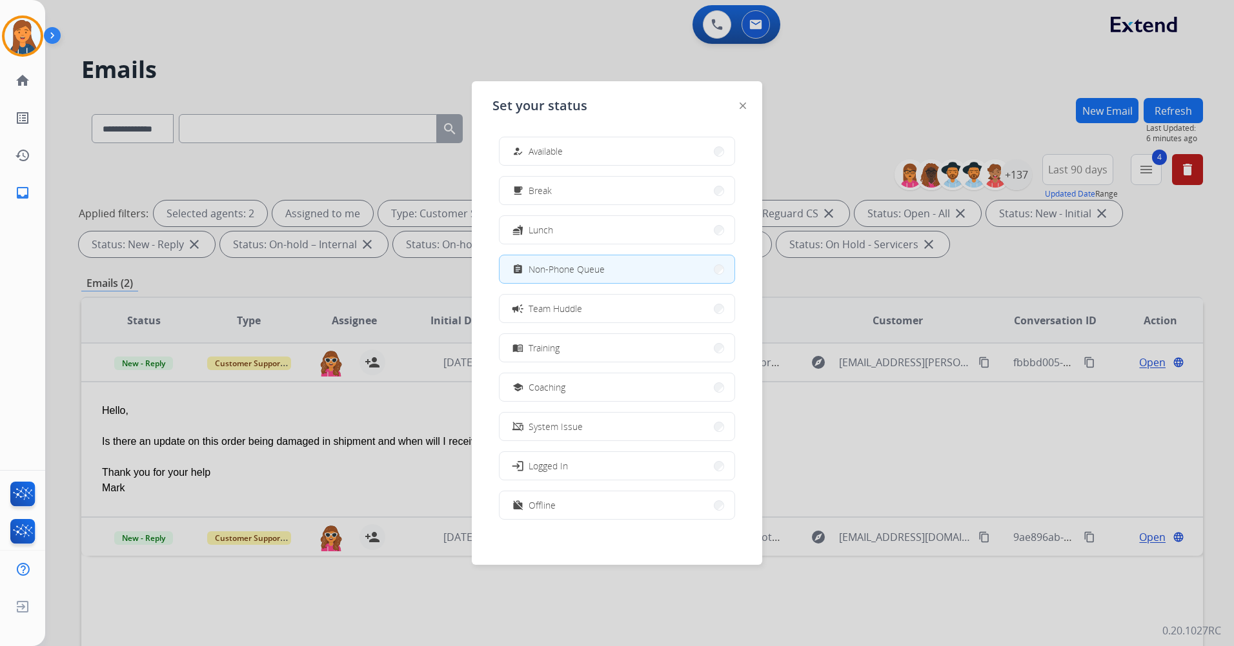
click at [713, 27] on div at bounding box center [617, 323] width 1234 height 646
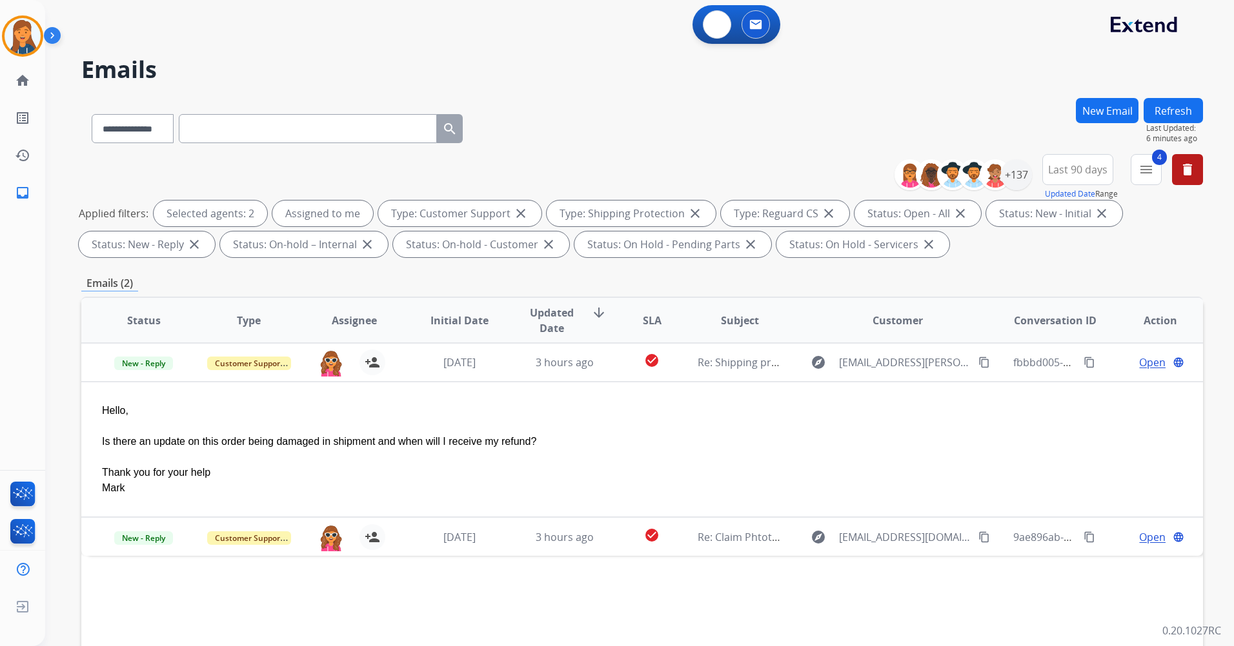
click at [713, 27] on img at bounding box center [717, 25] width 12 height 12
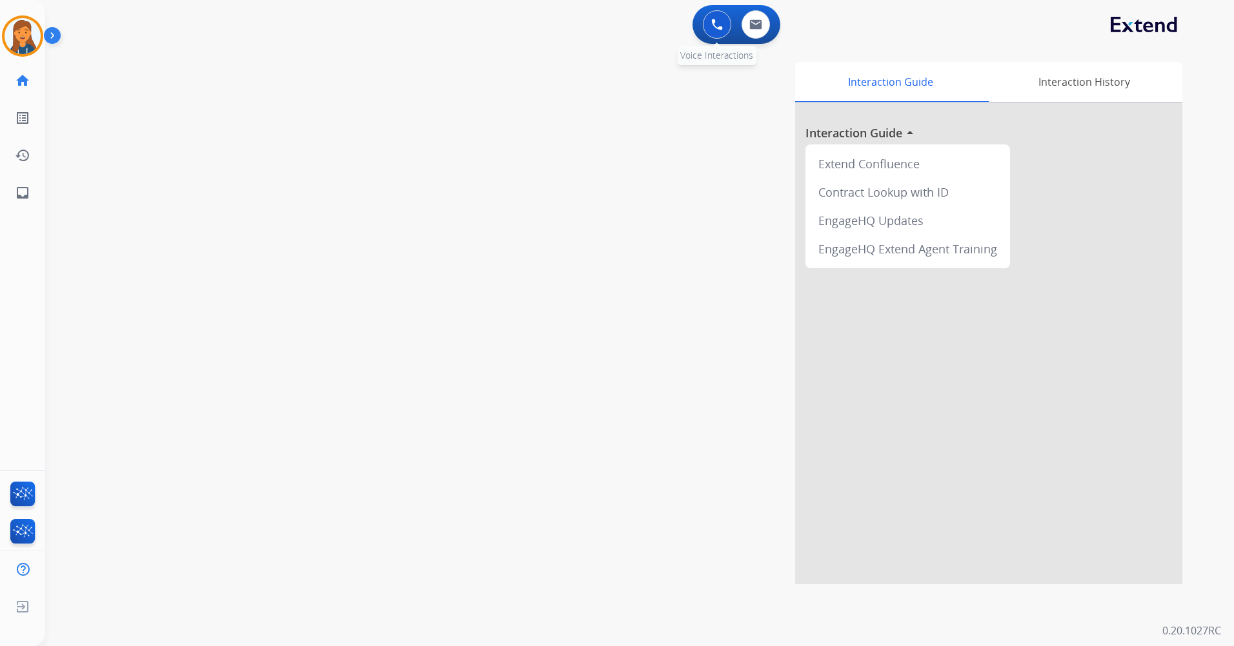
click at [715, 21] on img at bounding box center [717, 25] width 12 height 12
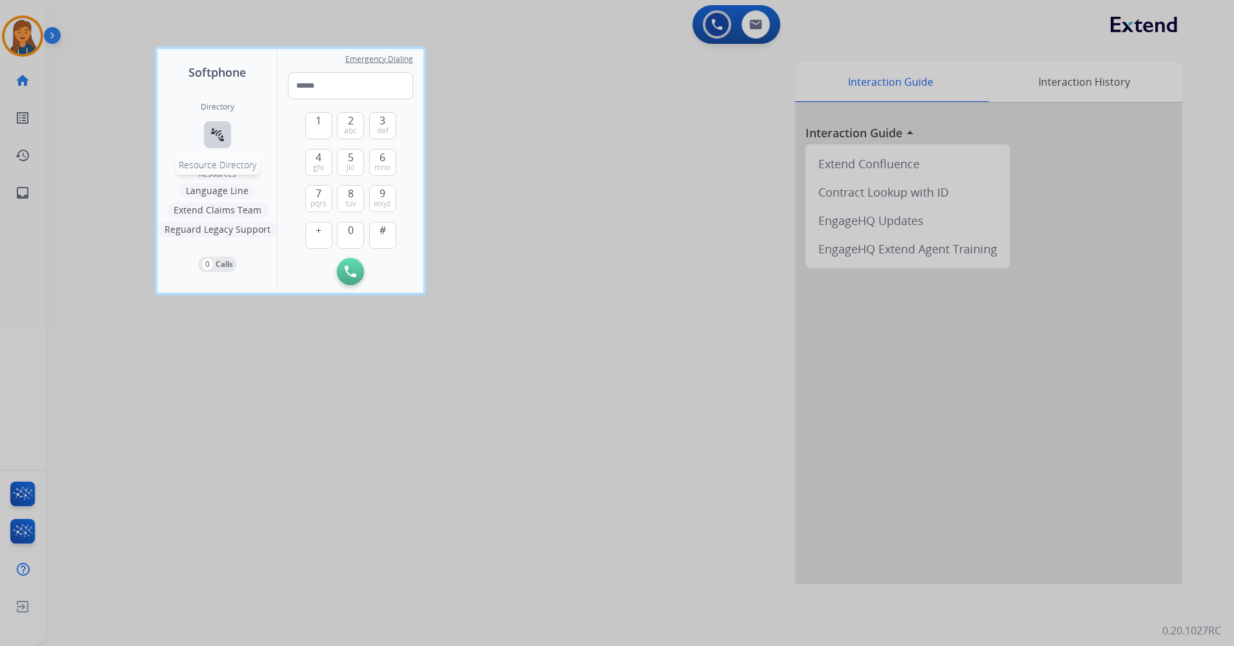
click at [217, 132] on mat-icon "connect_without_contact" at bounding box center [217, 134] width 15 height 15
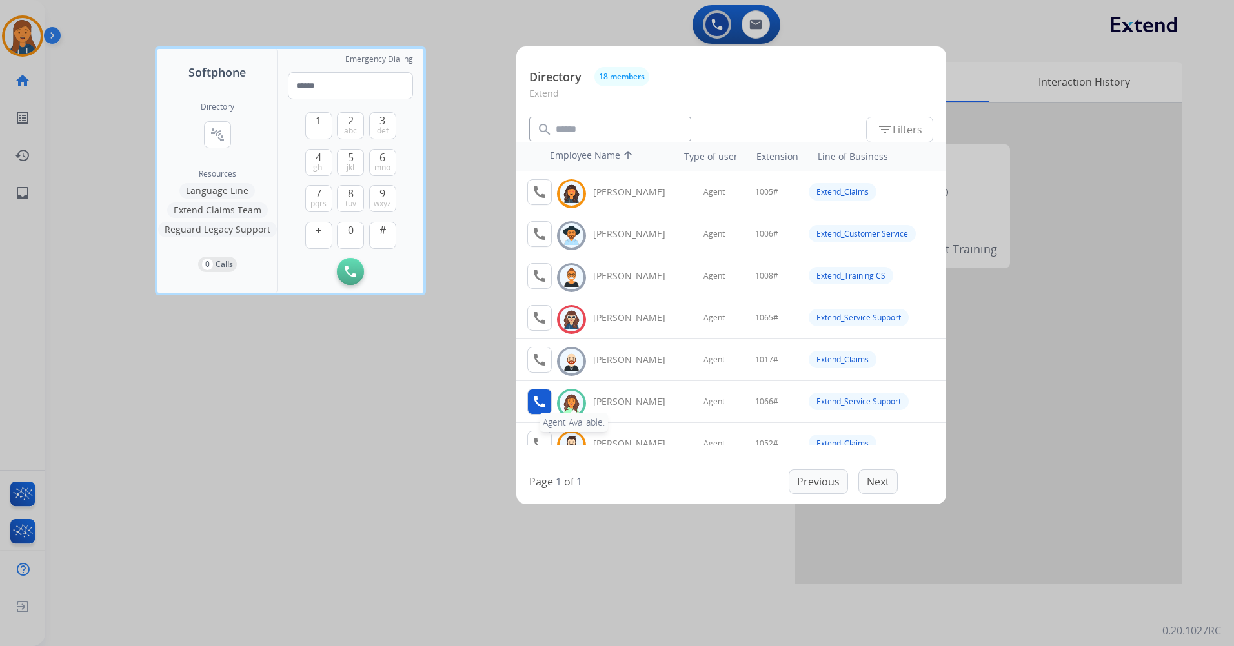
click at [535, 402] on mat-icon "call" at bounding box center [539, 401] width 15 height 15
click at [320, 126] on span "1" at bounding box center [318, 120] width 6 height 15
click at [354, 227] on button "0" at bounding box center [350, 235] width 27 height 27
click at [374, 163] on button "6 mno" at bounding box center [382, 162] width 27 height 27
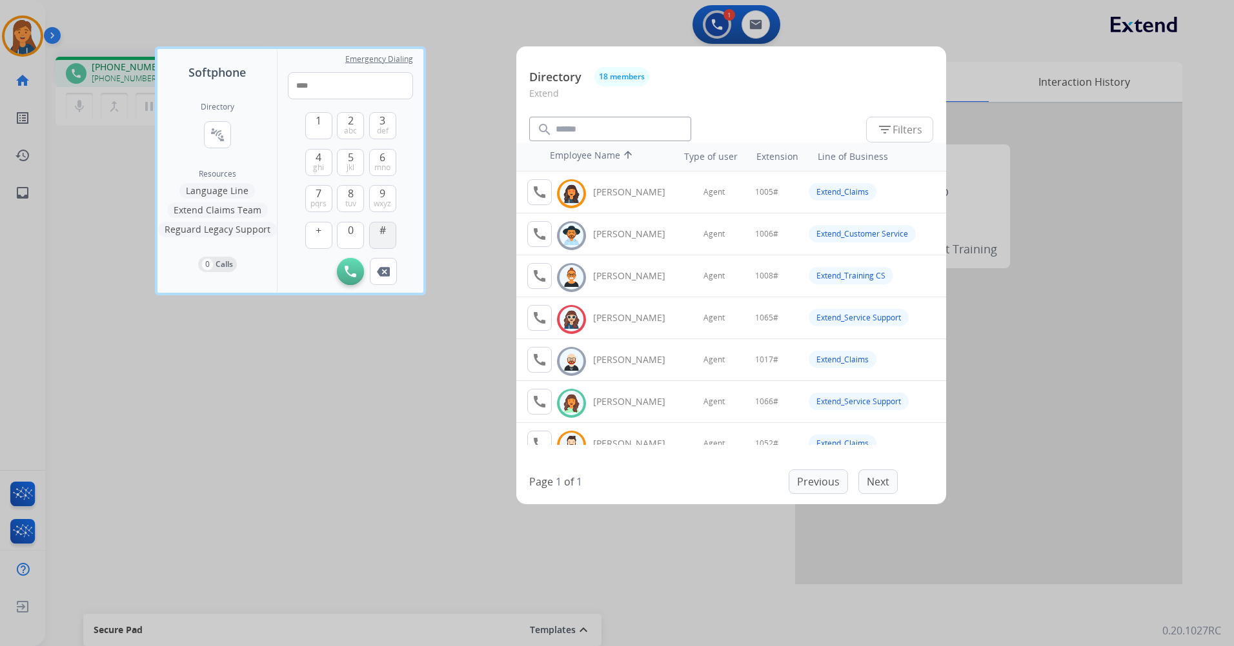
click at [381, 244] on button "#" at bounding box center [382, 235] width 27 height 27
type input "*****"
click at [333, 403] on div at bounding box center [617, 323] width 1234 height 646
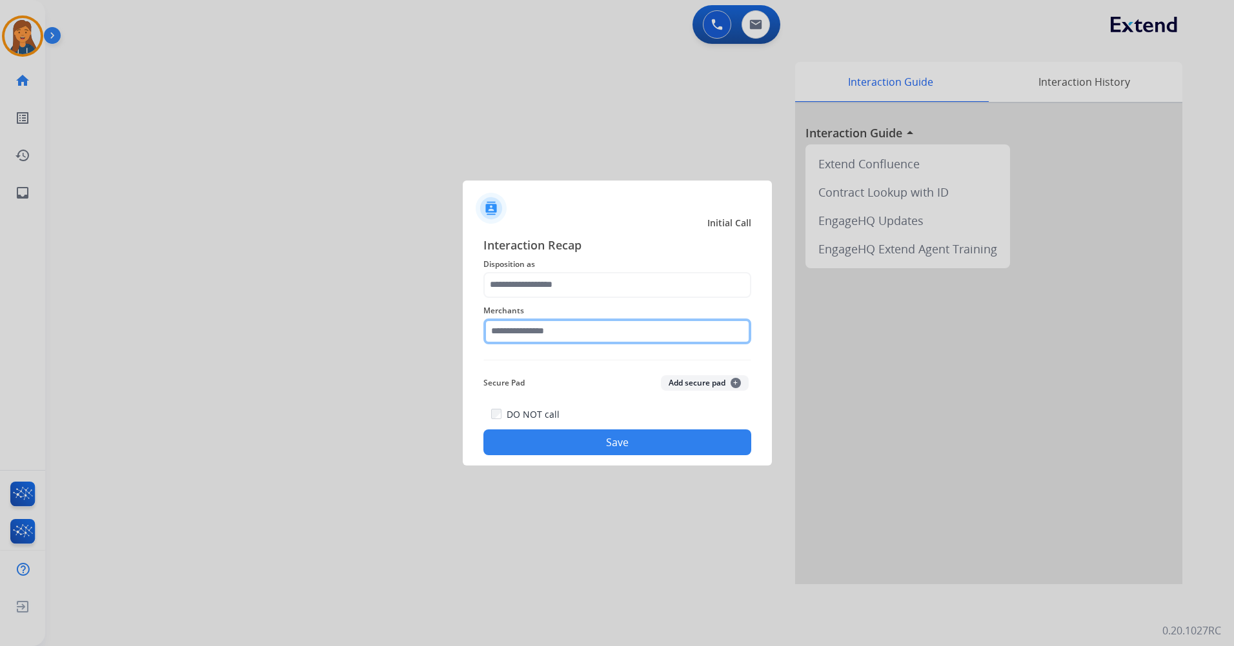
click at [599, 332] on input "text" at bounding box center [617, 332] width 268 height 26
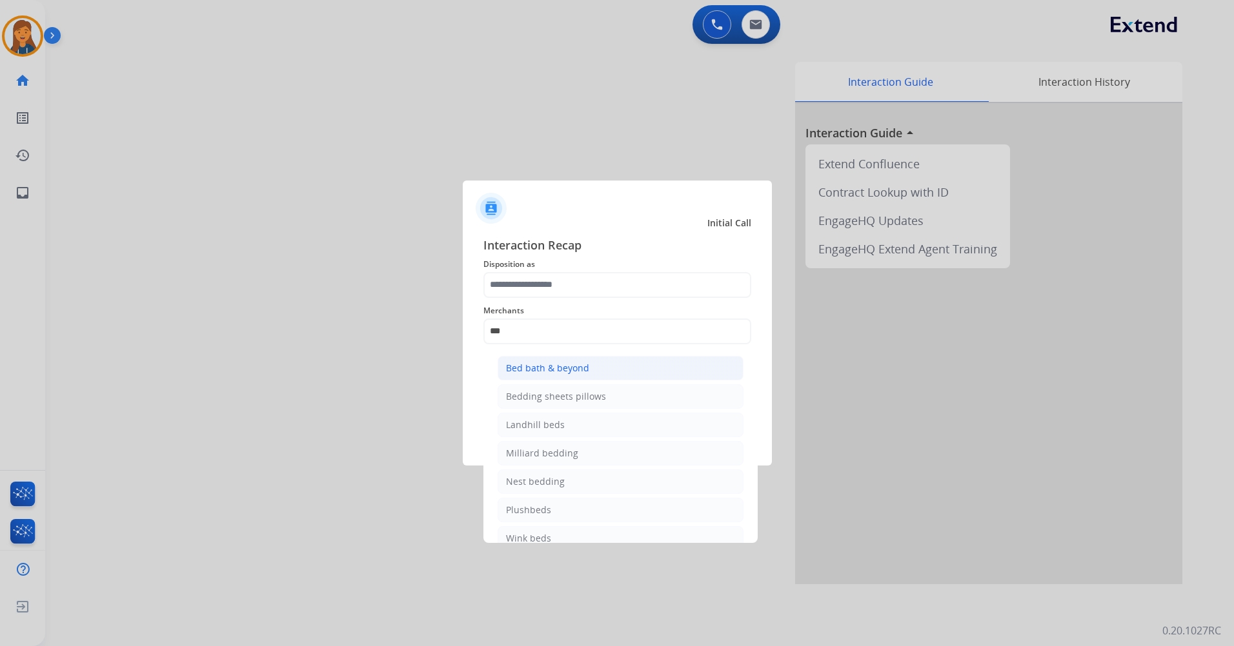
click at [565, 369] on div "Bed bath & beyond" at bounding box center [547, 368] width 83 height 13
type input "**********"
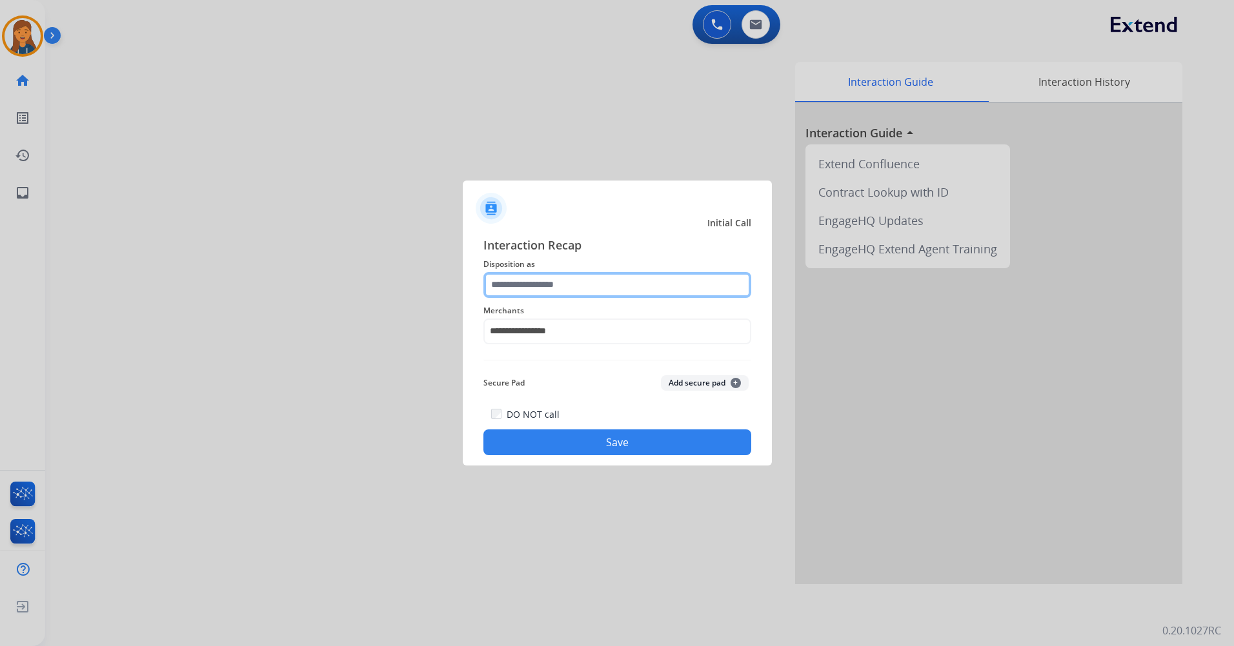
click at [563, 291] on input "text" at bounding box center [617, 285] width 268 height 26
click at [529, 288] on input "text" at bounding box center [617, 285] width 268 height 26
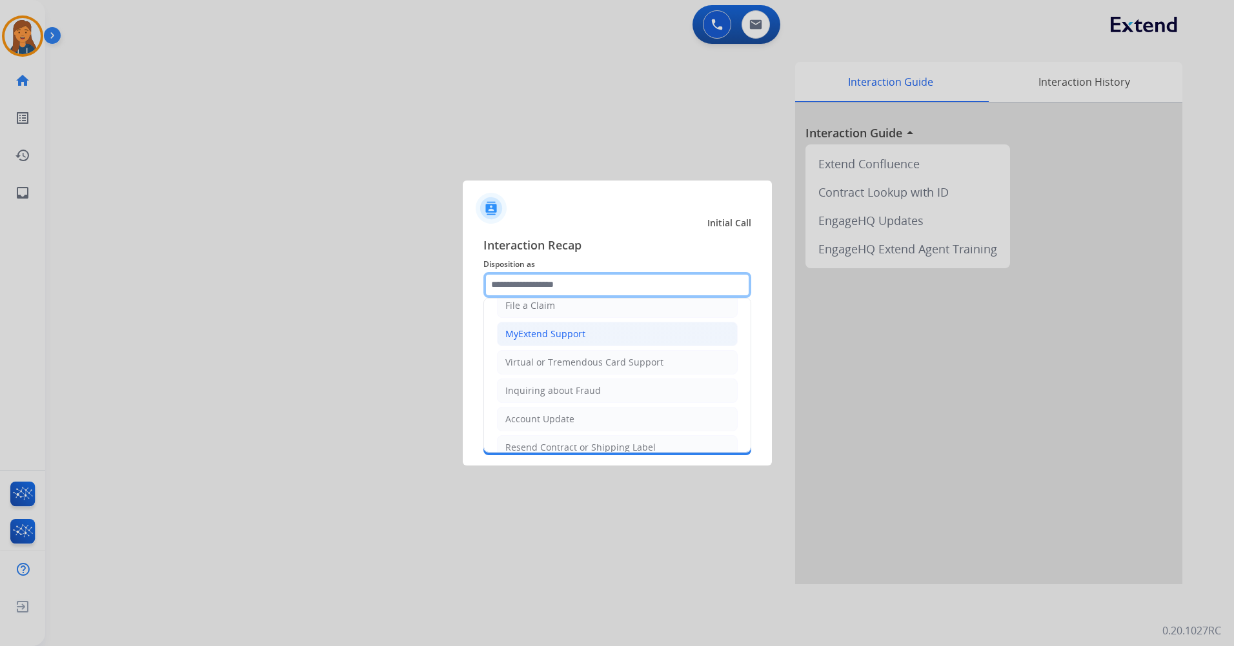
scroll to position [129, 0]
click at [538, 306] on div "File a Claim" at bounding box center [530, 304] width 50 height 13
type input "**********"
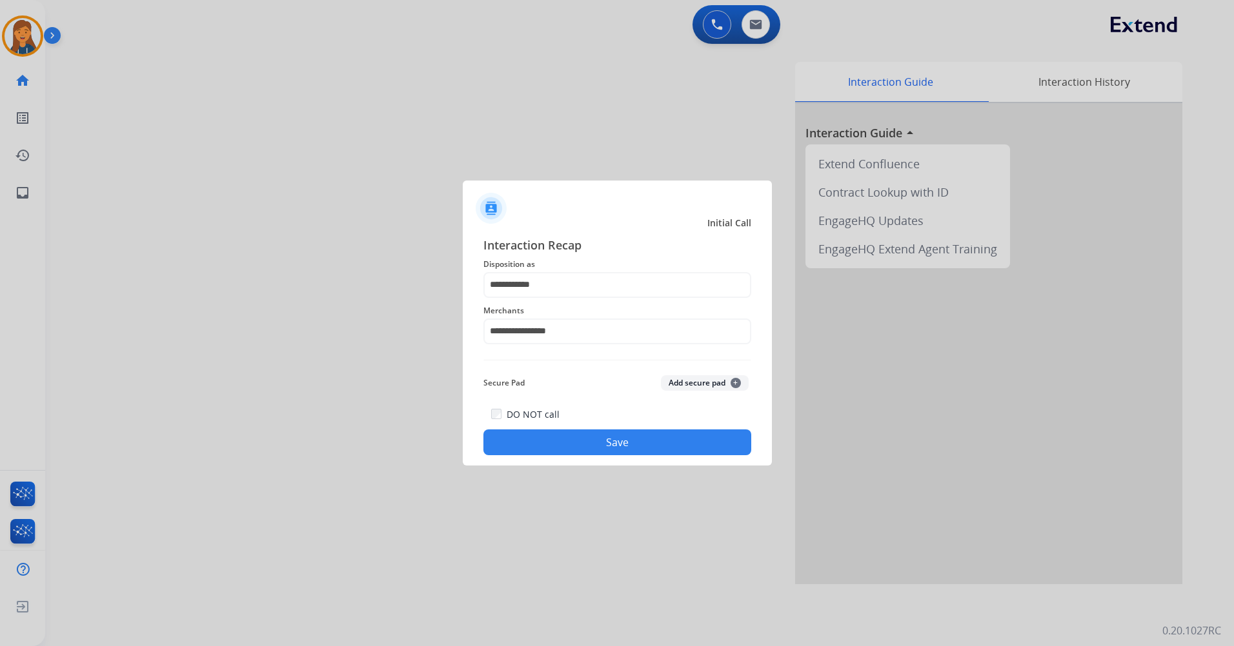
click at [573, 454] on button "Save" at bounding box center [617, 443] width 268 height 26
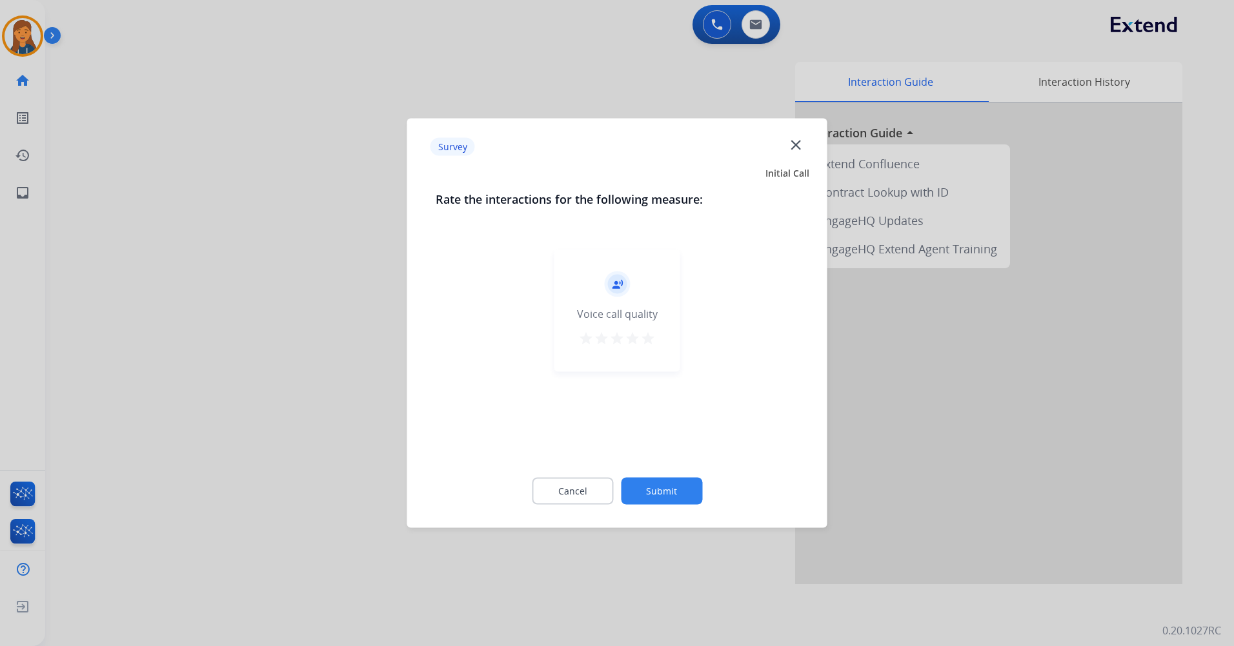
click at [645, 339] on mat-icon "star" at bounding box center [647, 338] width 15 height 15
click at [640, 501] on button "Submit" at bounding box center [661, 491] width 81 height 27
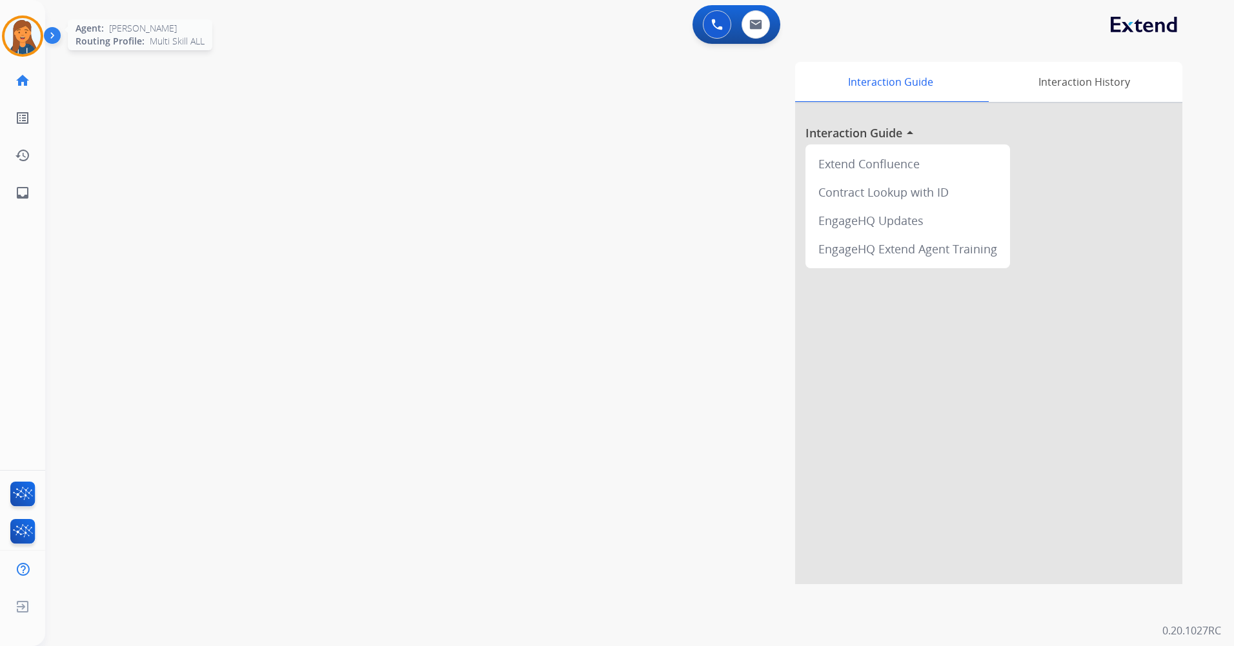
click at [15, 29] on img at bounding box center [23, 36] width 36 height 36
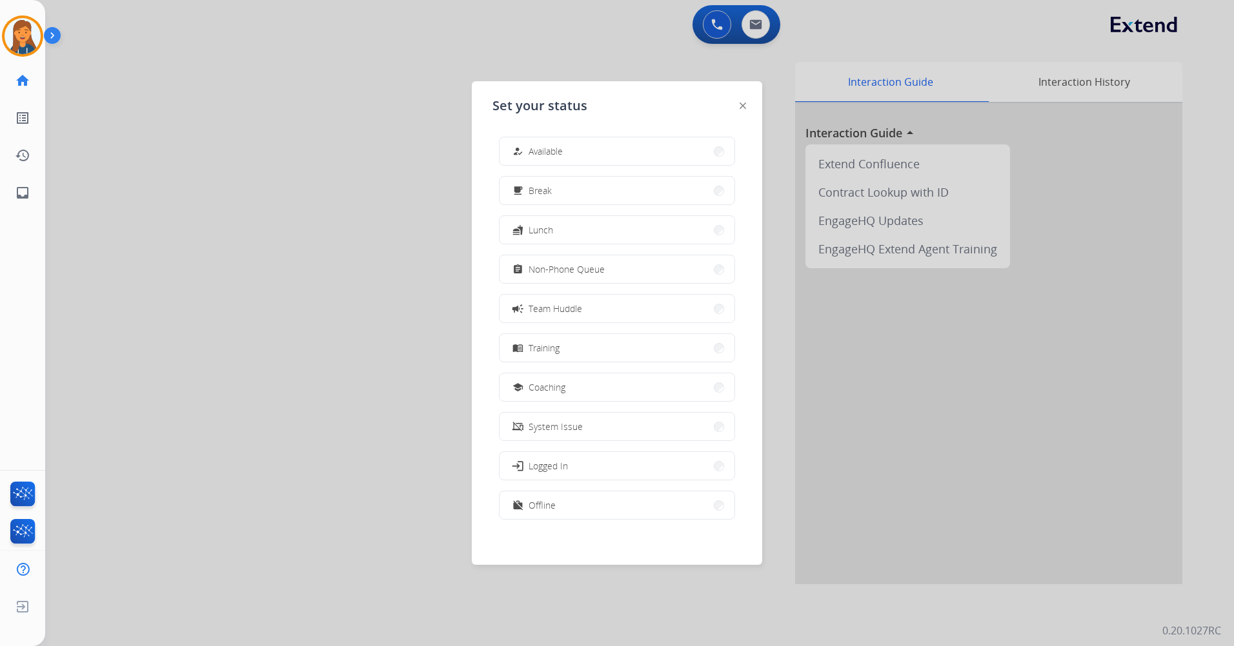
click at [550, 266] on span "Non-Phone Queue" at bounding box center [566, 270] width 76 height 14
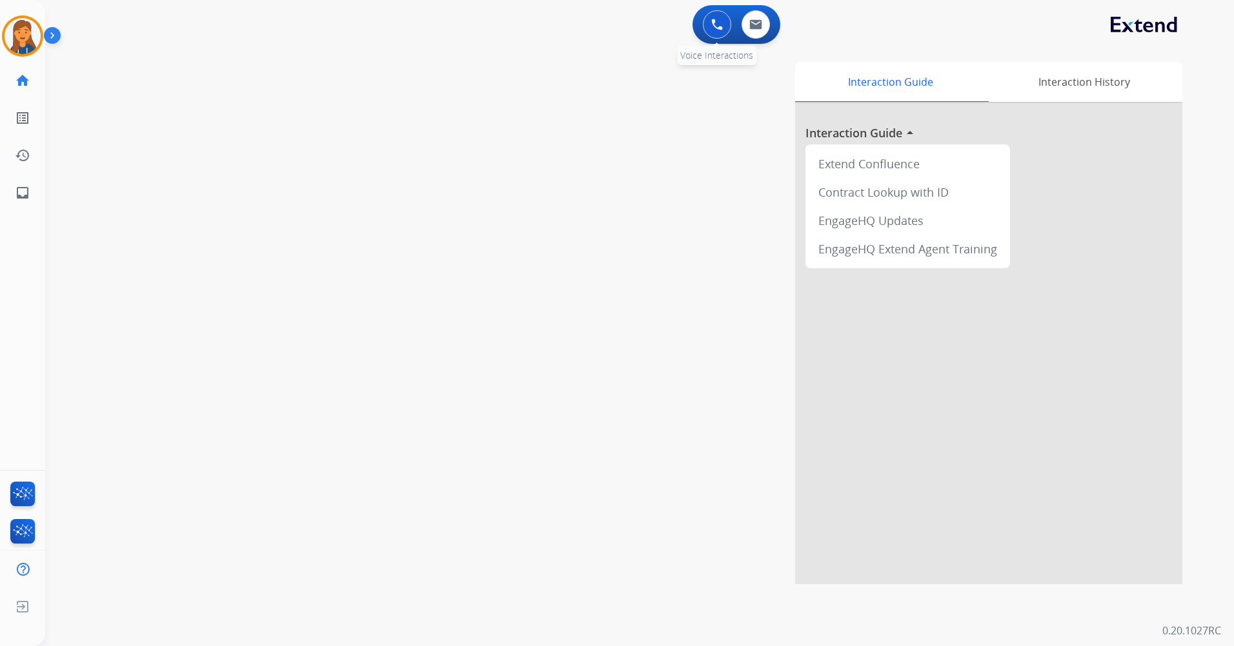
click at [717, 24] on img at bounding box center [717, 25] width 12 height 12
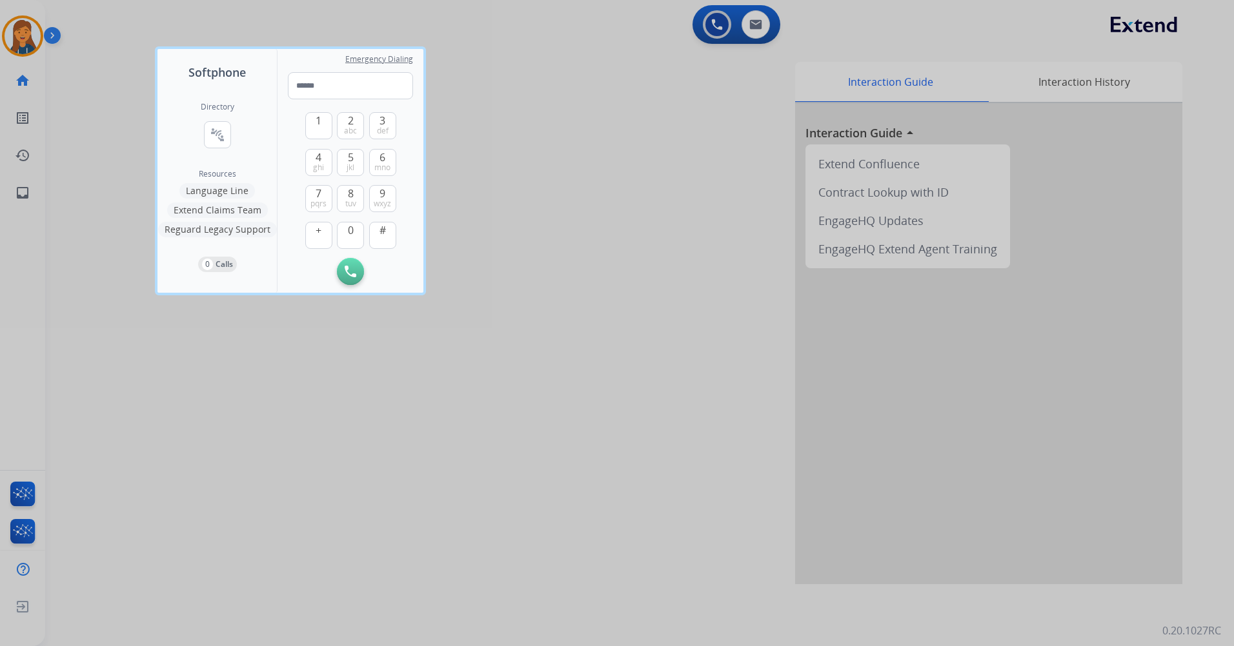
click at [641, 151] on div at bounding box center [617, 323] width 1234 height 646
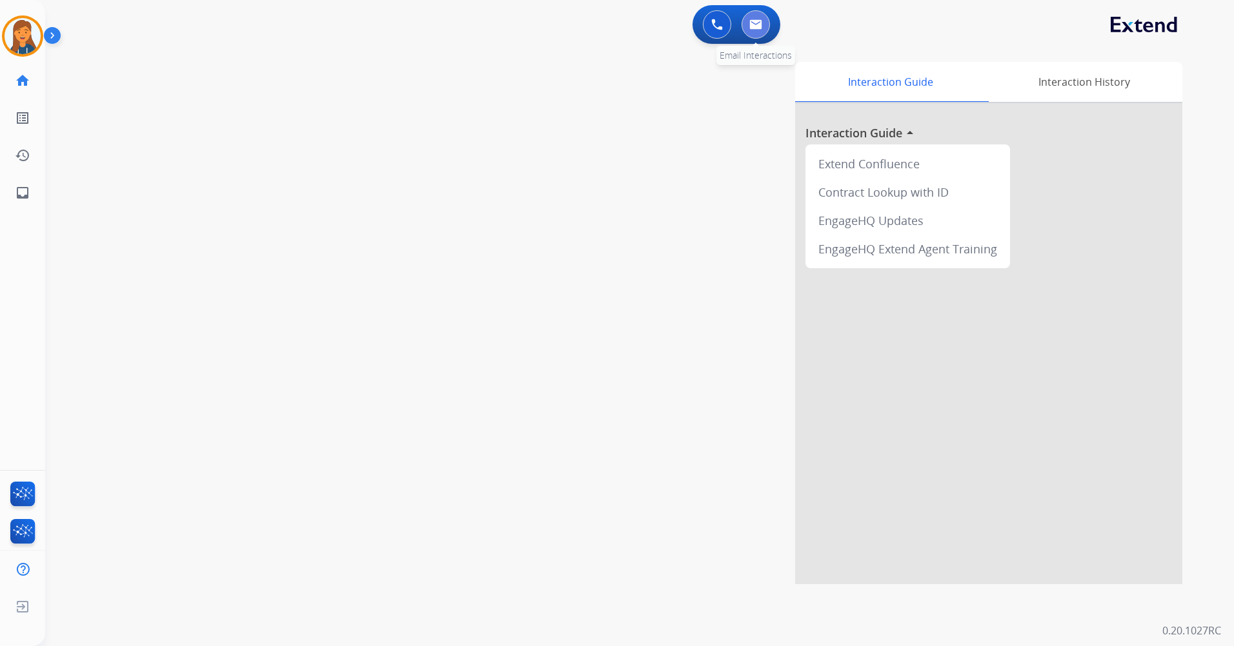
click at [745, 31] on button at bounding box center [755, 24] width 28 height 28
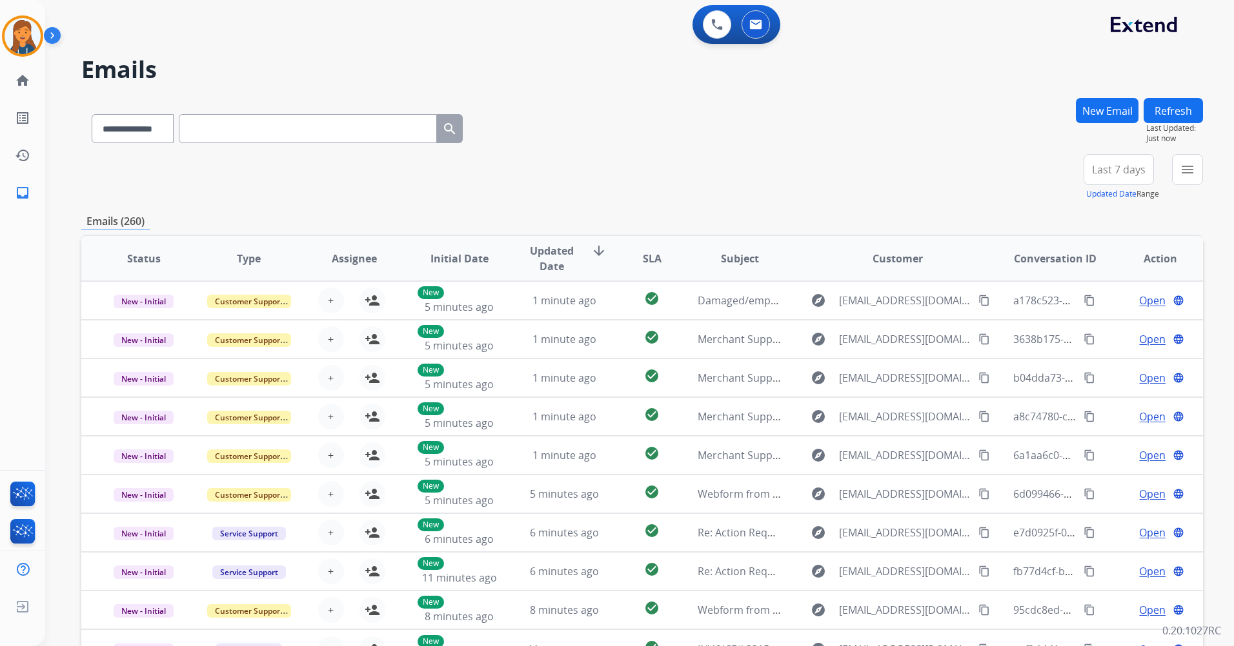
click at [1117, 160] on button "Last 7 days" at bounding box center [1118, 169] width 70 height 31
click at [1092, 332] on div "Last 90 days" at bounding box center [1114, 326] width 71 height 19
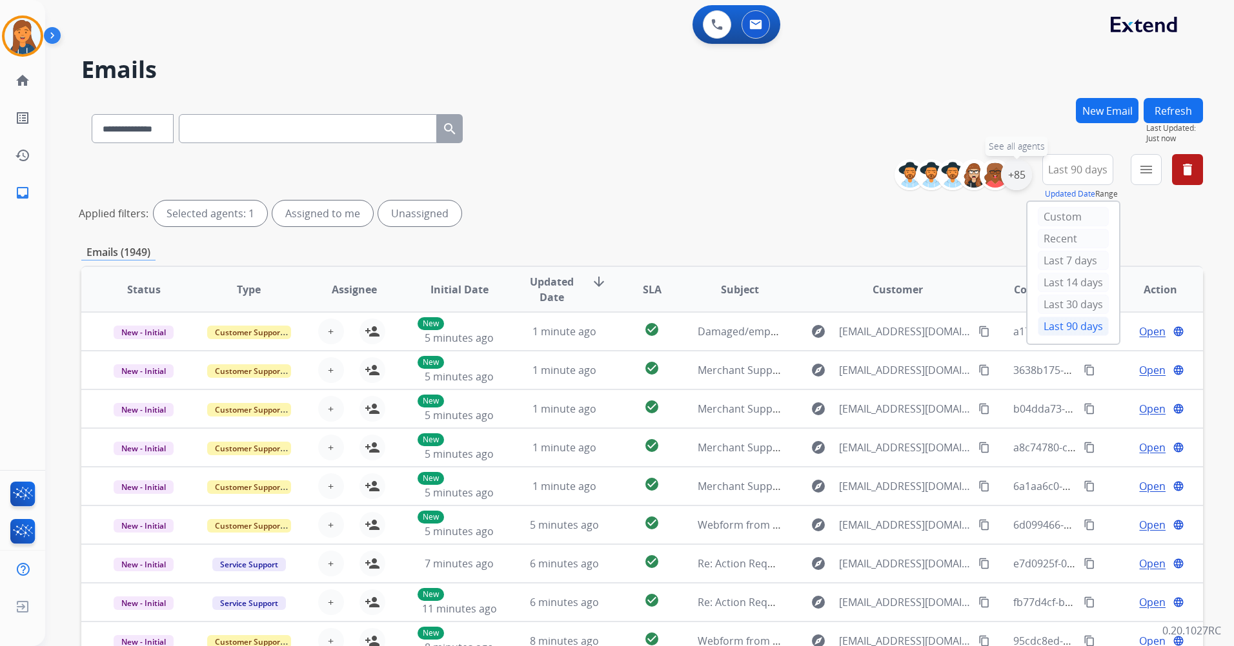
click at [1015, 174] on div "+85" at bounding box center [1016, 174] width 31 height 31
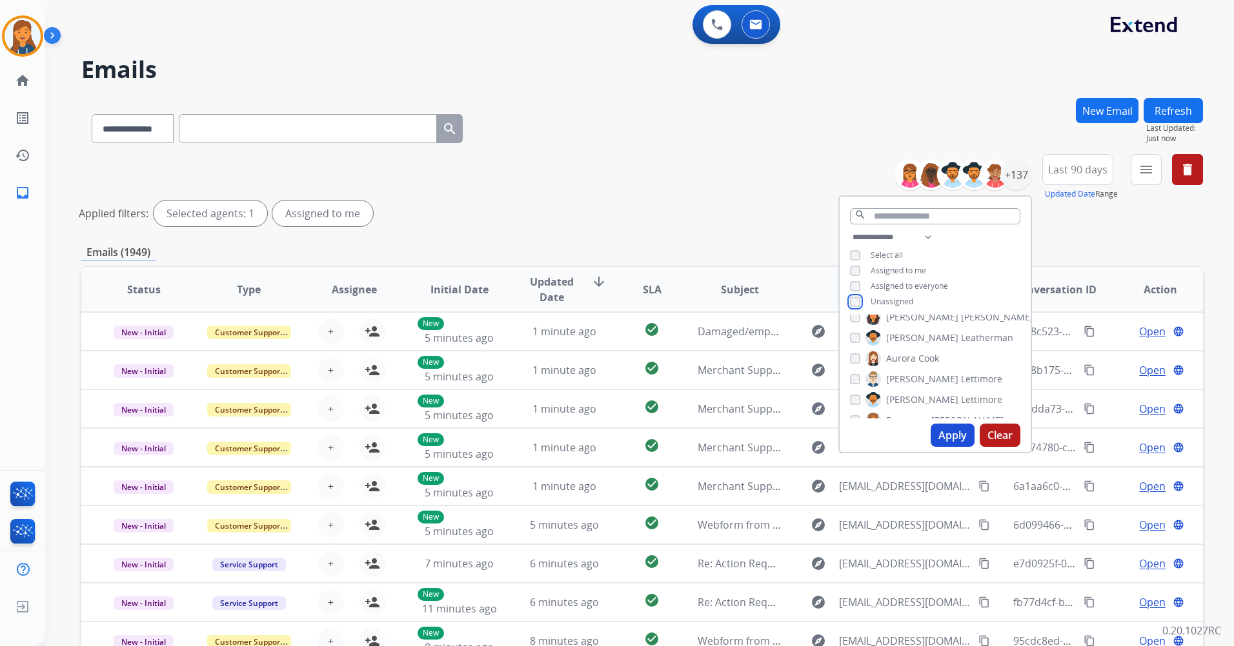
scroll to position [323, 0]
click at [956, 435] on button "Apply" at bounding box center [952, 435] width 44 height 23
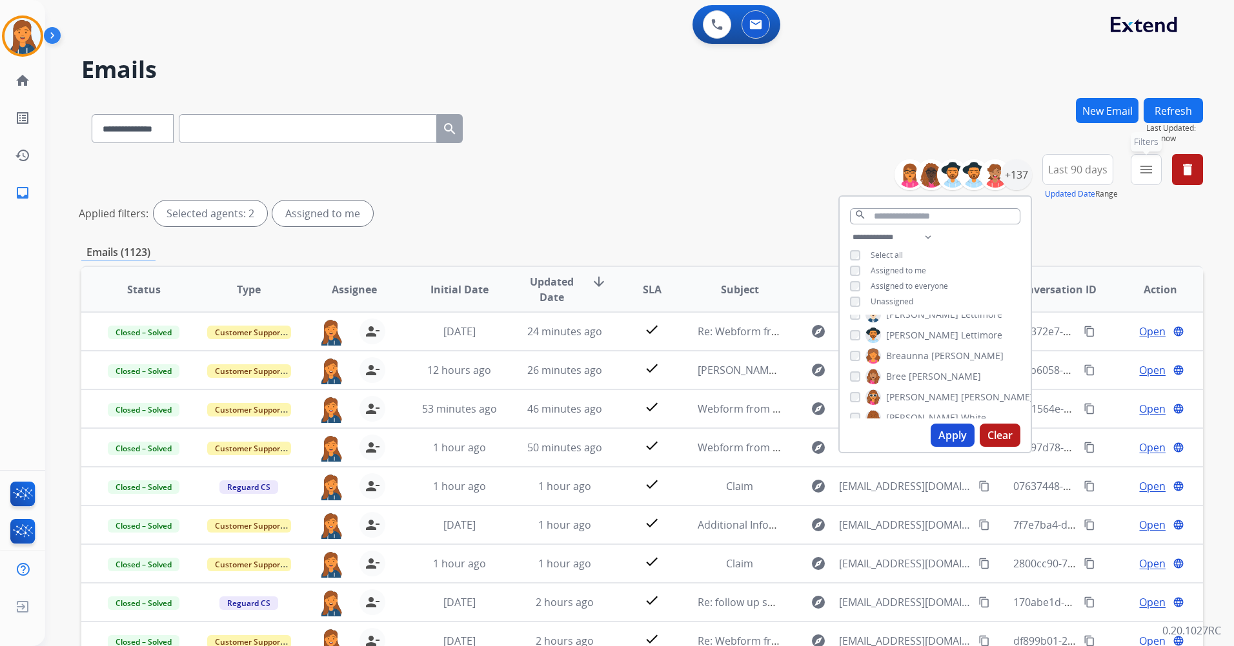
click at [1146, 166] on mat-icon "menu" at bounding box center [1145, 169] width 15 height 15
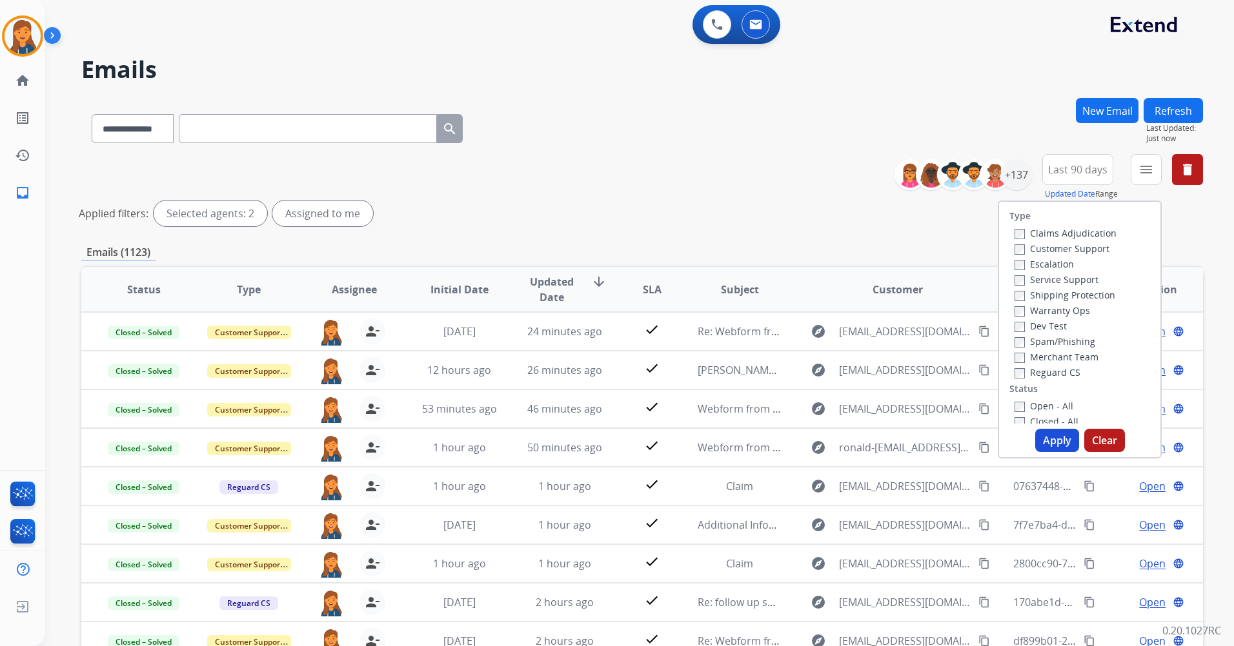
click at [1050, 243] on label "Customer Support" at bounding box center [1061, 249] width 95 height 12
click at [1037, 292] on label "Shipping Protection" at bounding box center [1064, 295] width 101 height 12
drag, startPoint x: 1034, startPoint y: 369, endPoint x: 1034, endPoint y: 377, distance: 7.7
click at [1034, 370] on label "Reguard CS" at bounding box center [1047, 372] width 66 height 12
click at [1031, 400] on label "Open - All" at bounding box center [1043, 406] width 59 height 12
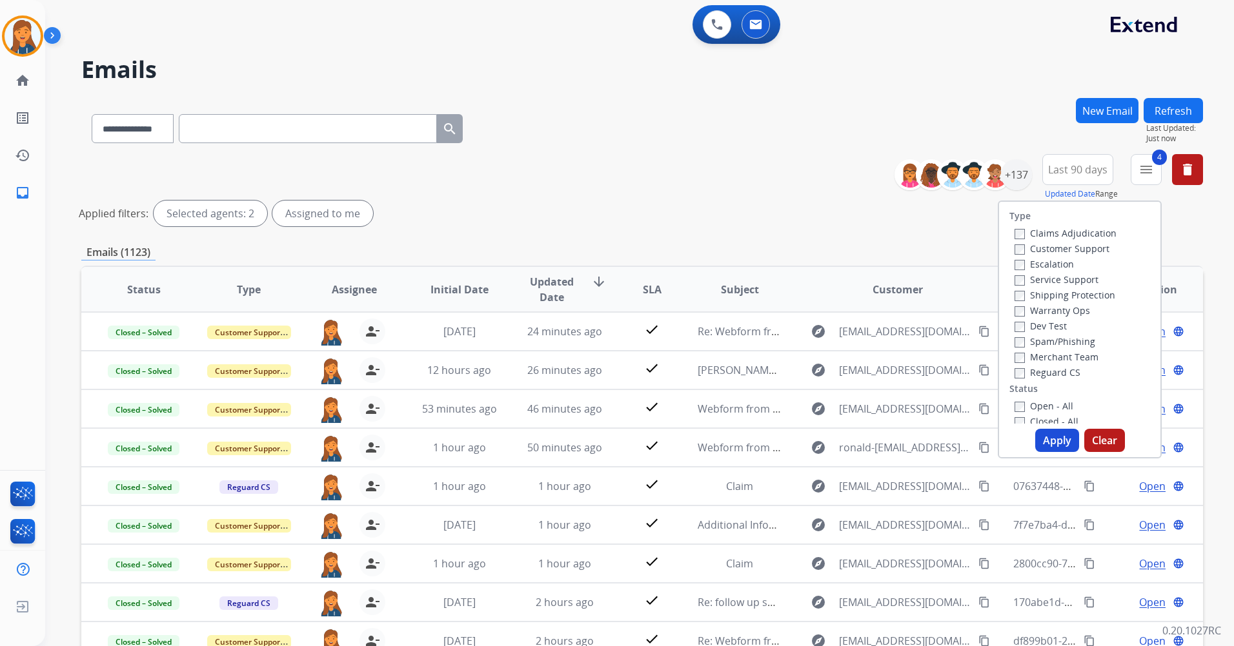
click at [1038, 435] on button "Apply" at bounding box center [1057, 440] width 44 height 23
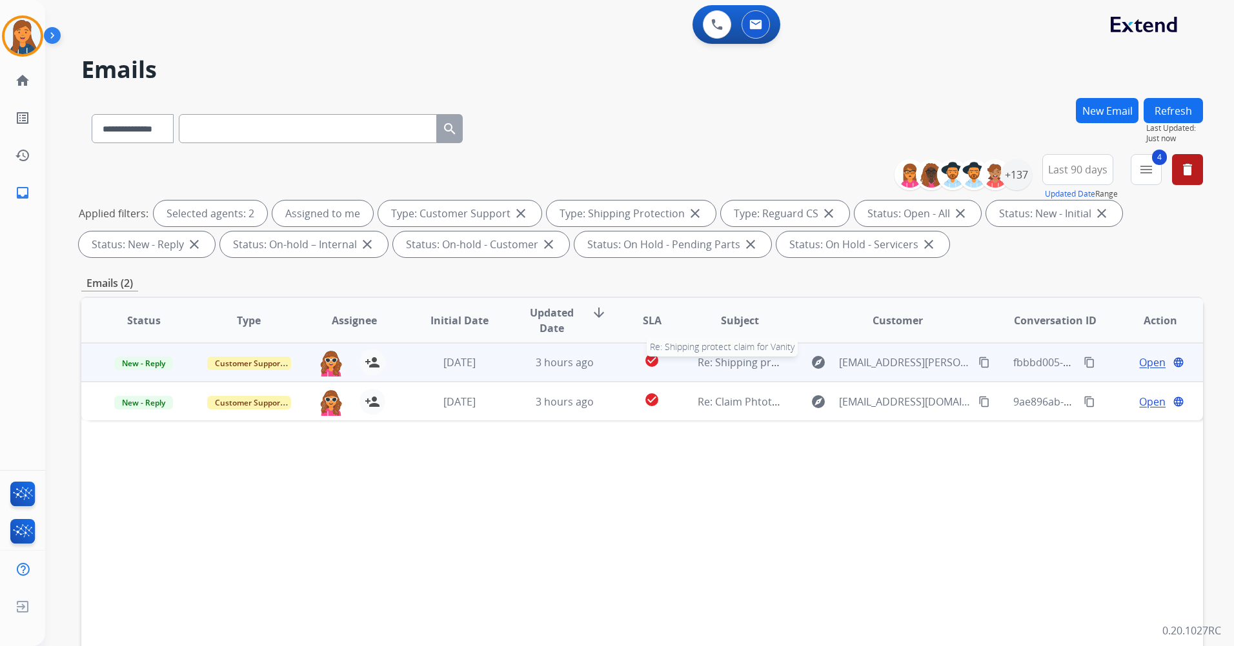
click at [732, 365] on span "Re: Shipping protect claim for Vanity" at bounding box center [785, 362] width 177 height 14
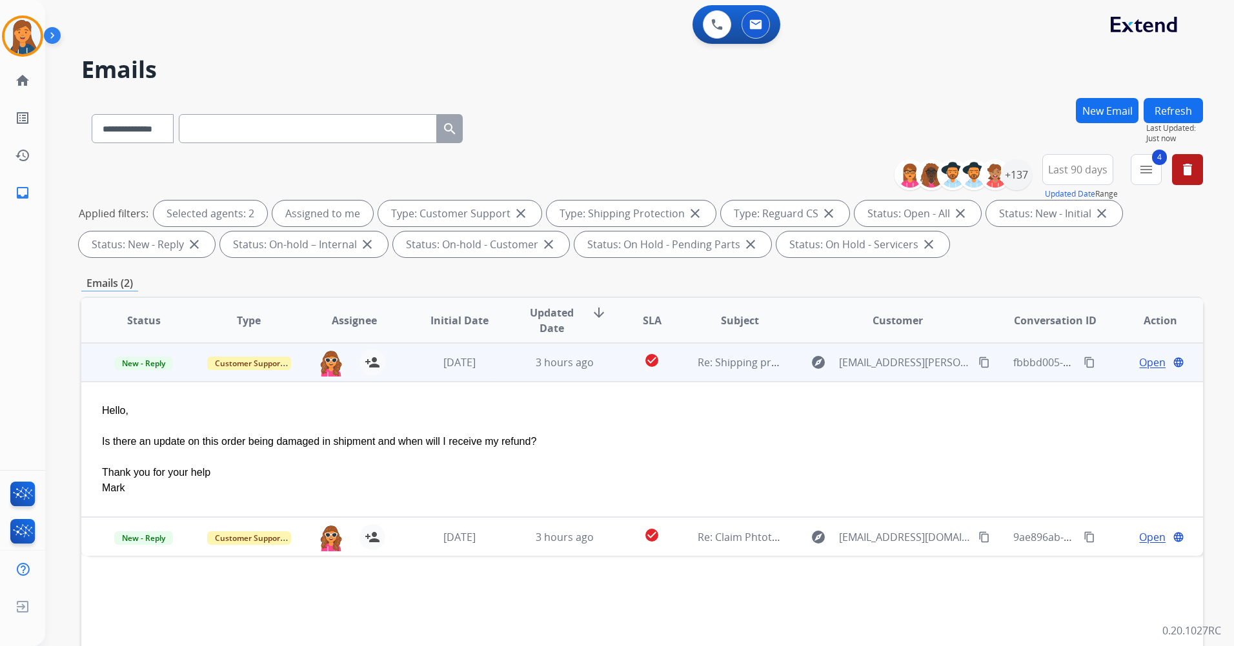
click at [1139, 365] on span "Open" at bounding box center [1152, 362] width 26 height 15
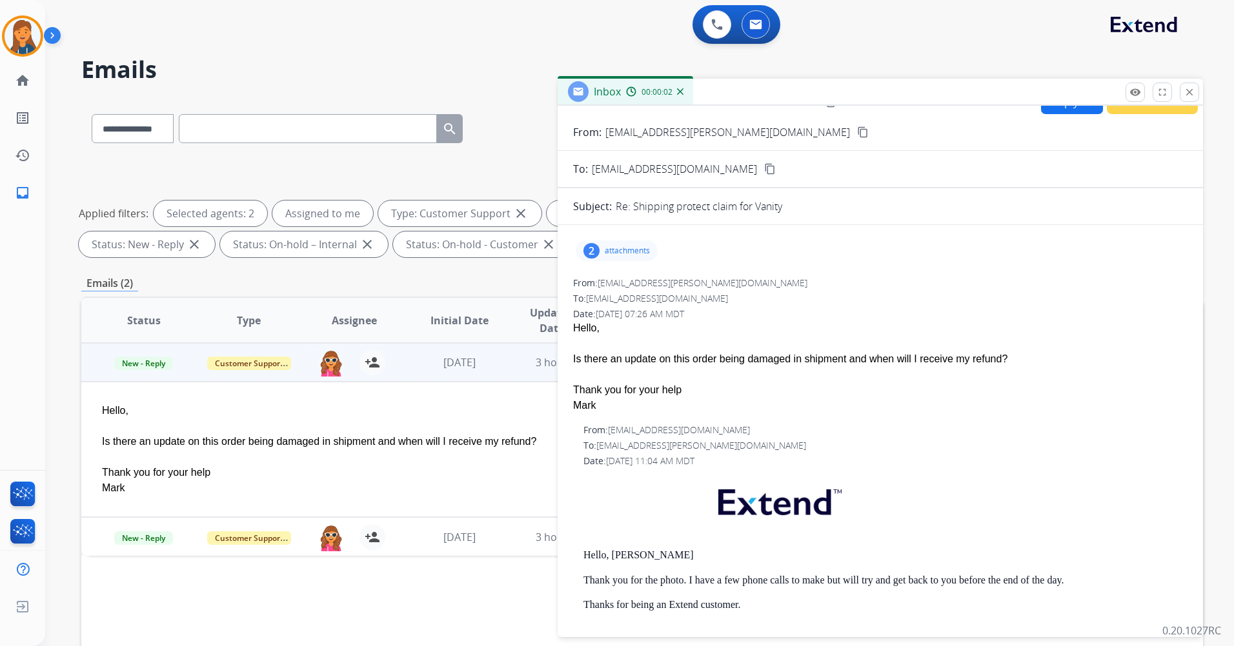
scroll to position [0, 0]
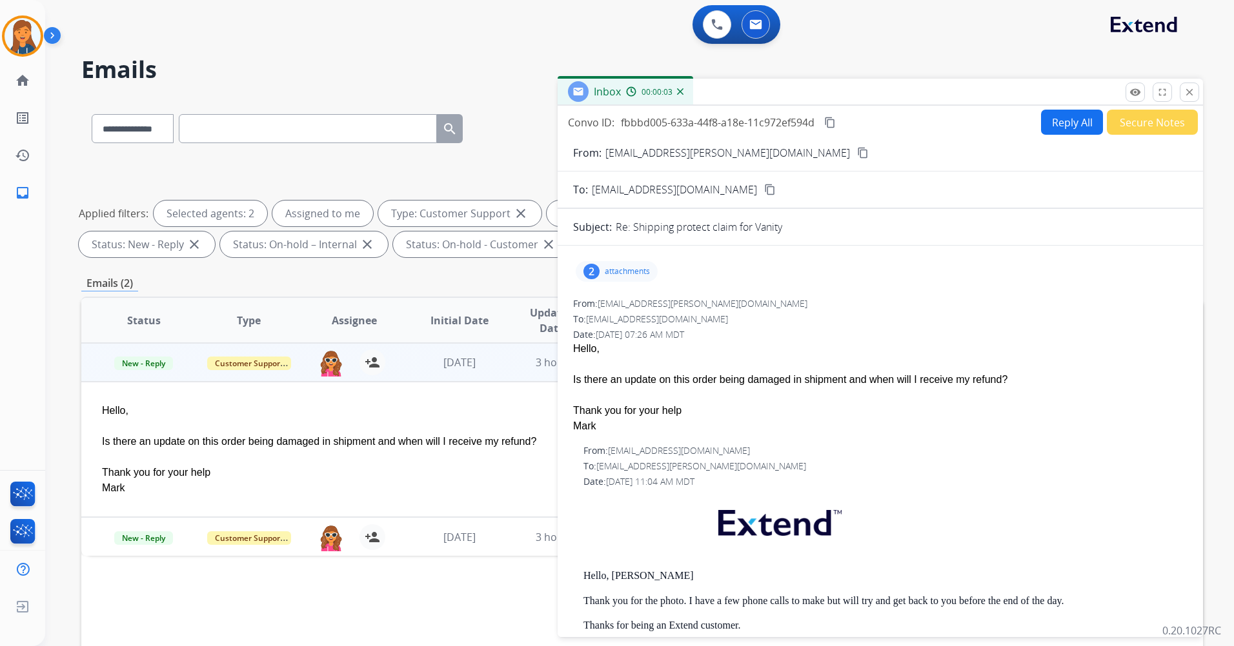
click at [1048, 124] on button "Reply All" at bounding box center [1072, 122] width 62 height 25
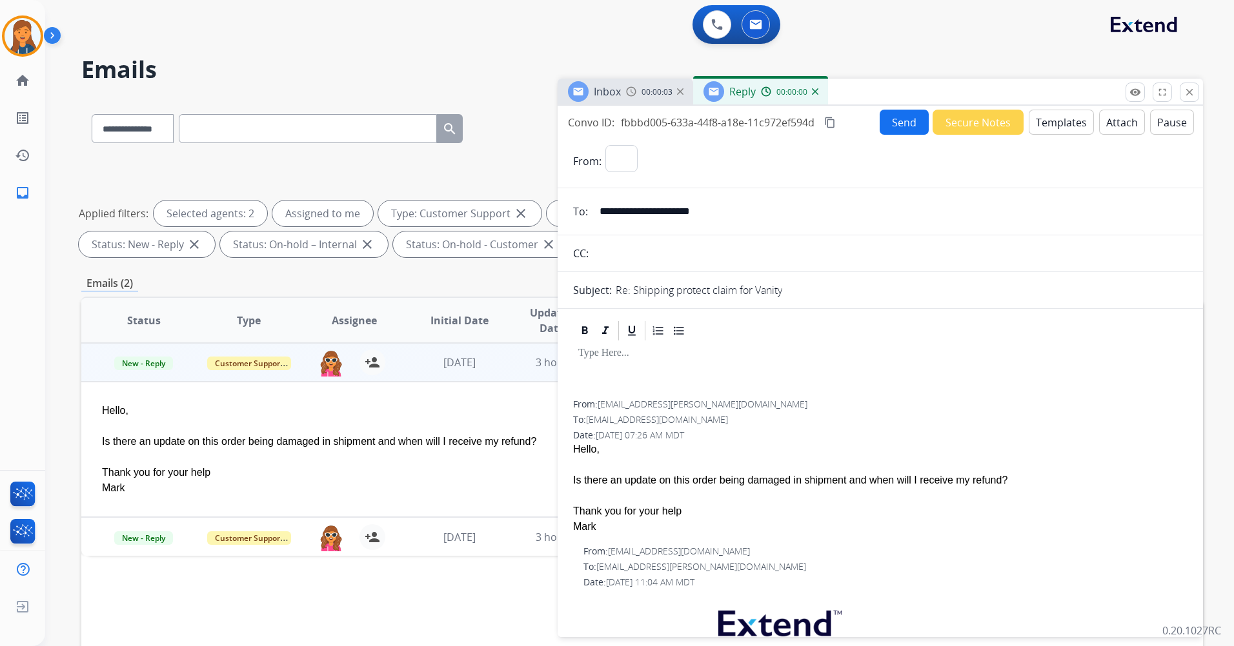
select select "**********"
click at [1052, 116] on button "Templates" at bounding box center [1060, 122] width 65 height 25
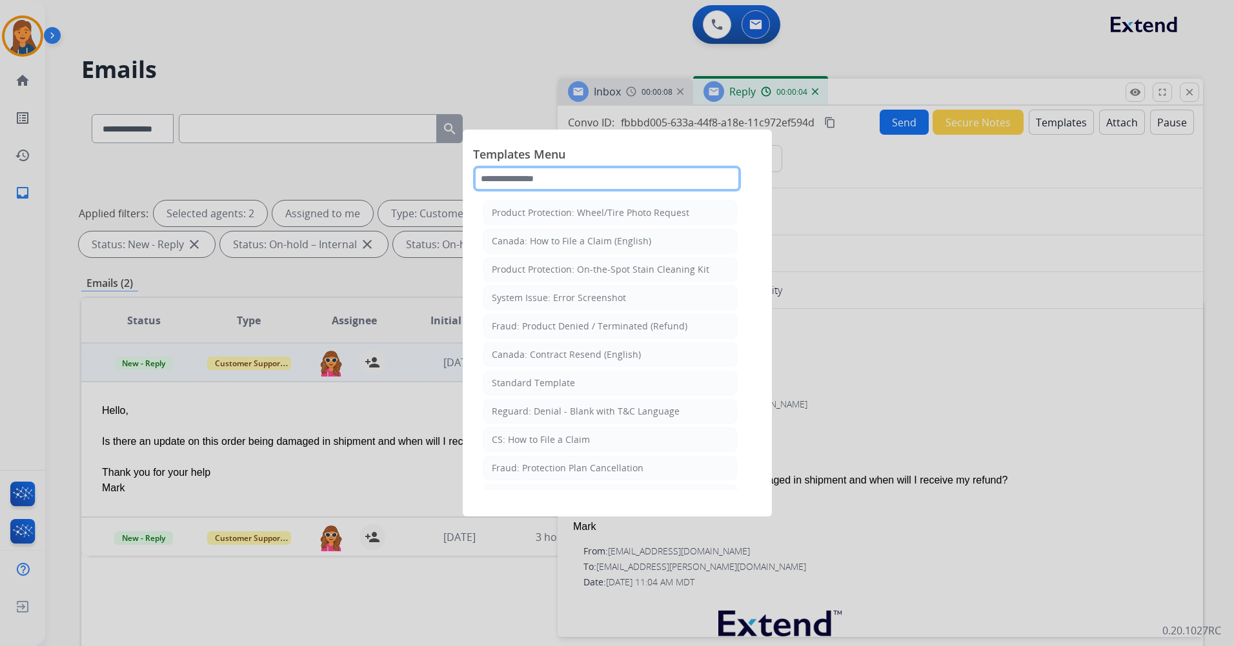
click at [566, 171] on input "text" at bounding box center [607, 179] width 268 height 26
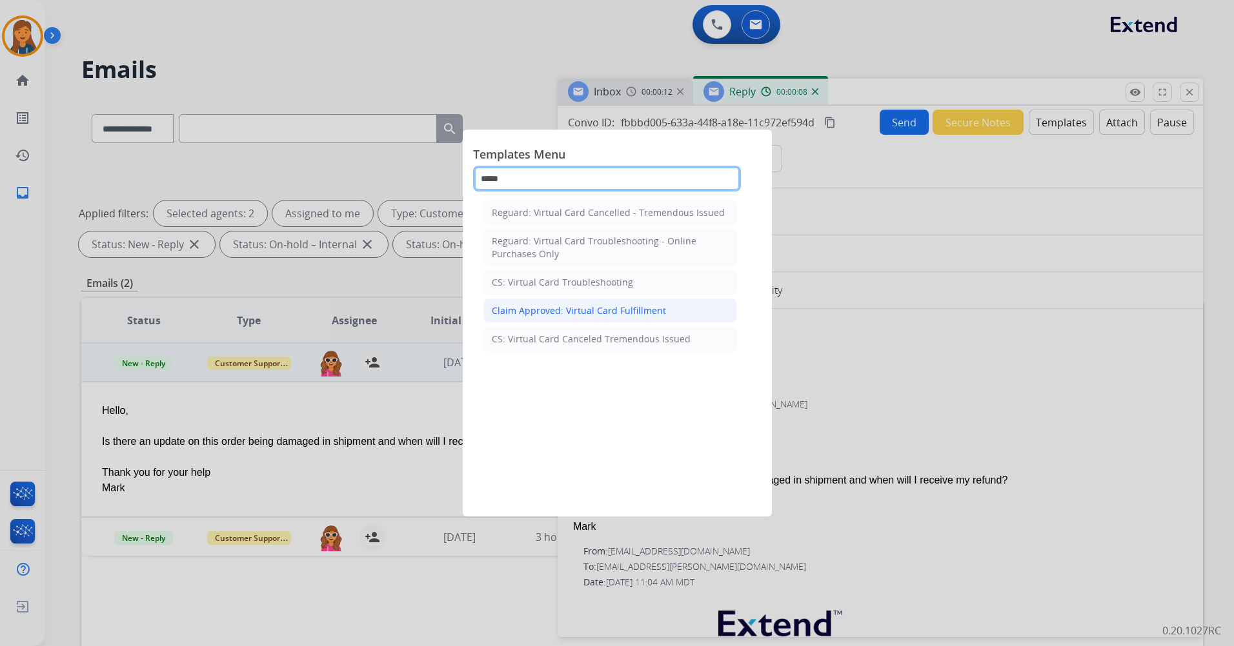
type input "*****"
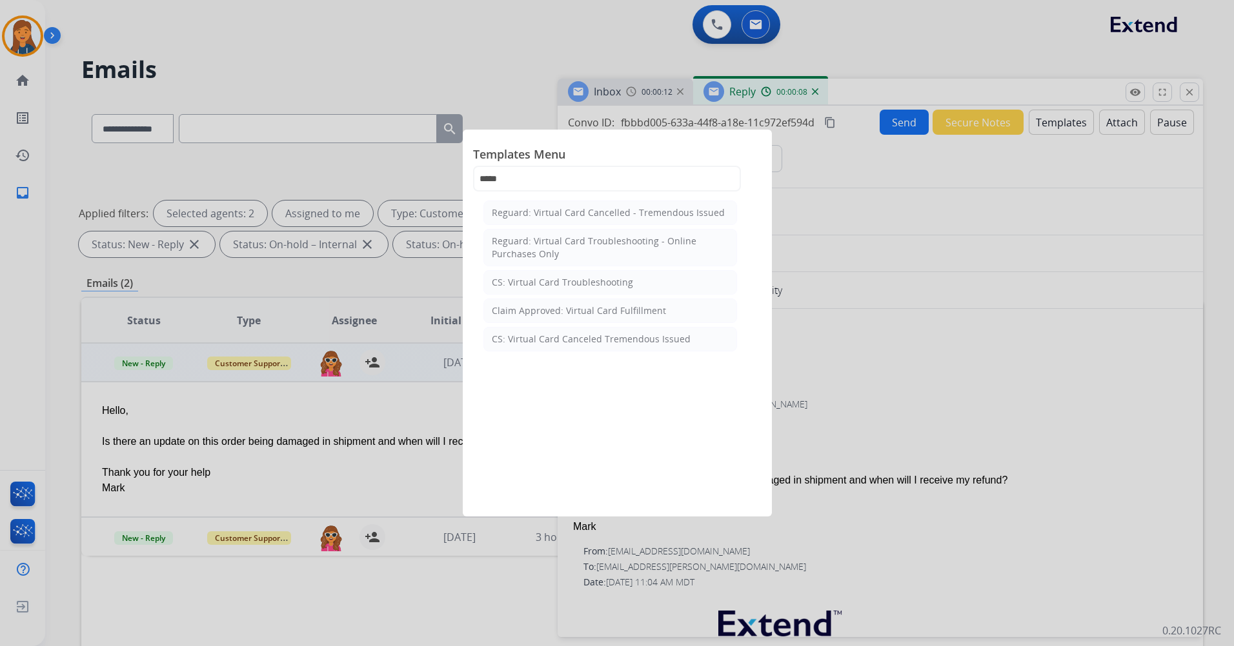
click at [583, 310] on div "Claim Approved: Virtual Card Fulfillment" at bounding box center [579, 311] width 174 height 13
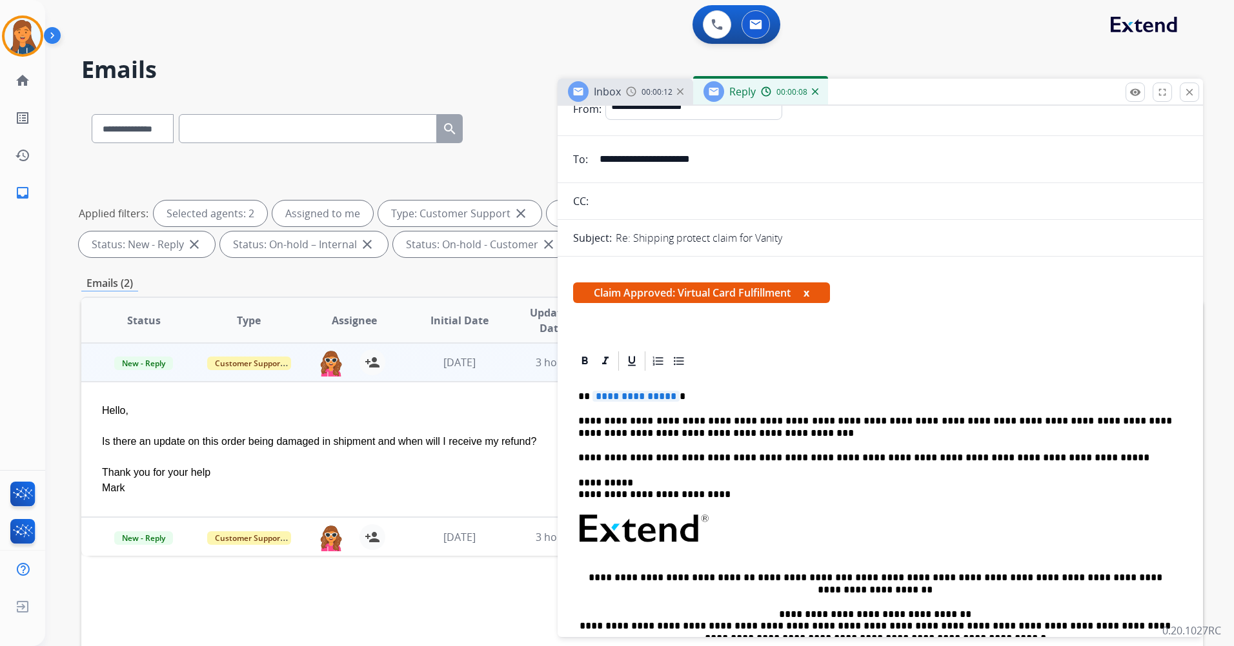
scroll to position [65, 0]
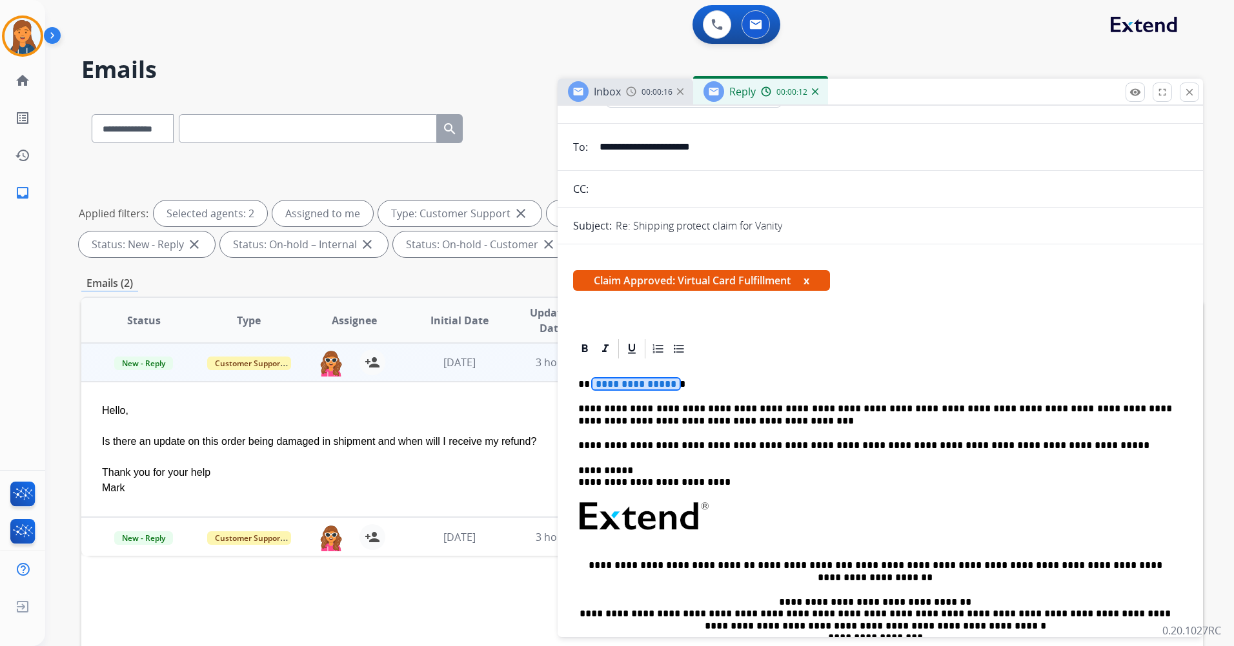
click at [607, 390] on span "**********" at bounding box center [635, 384] width 87 height 11
click at [612, 381] on span "**********" at bounding box center [635, 384] width 87 height 11
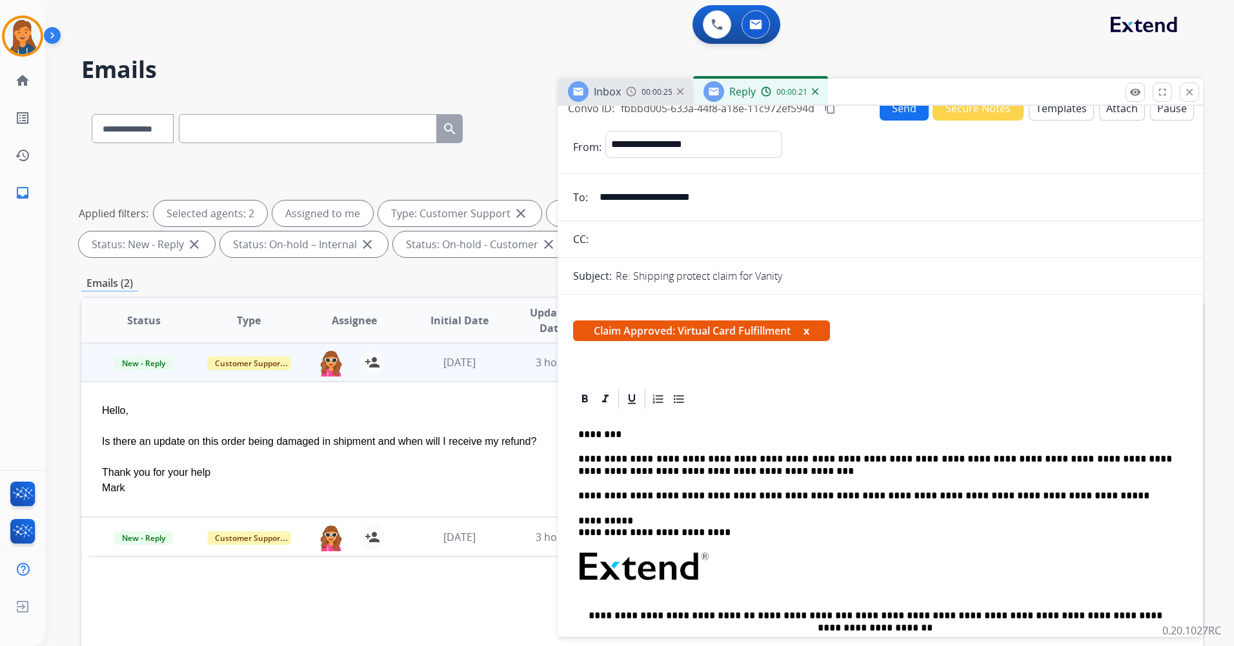
scroll to position [0, 0]
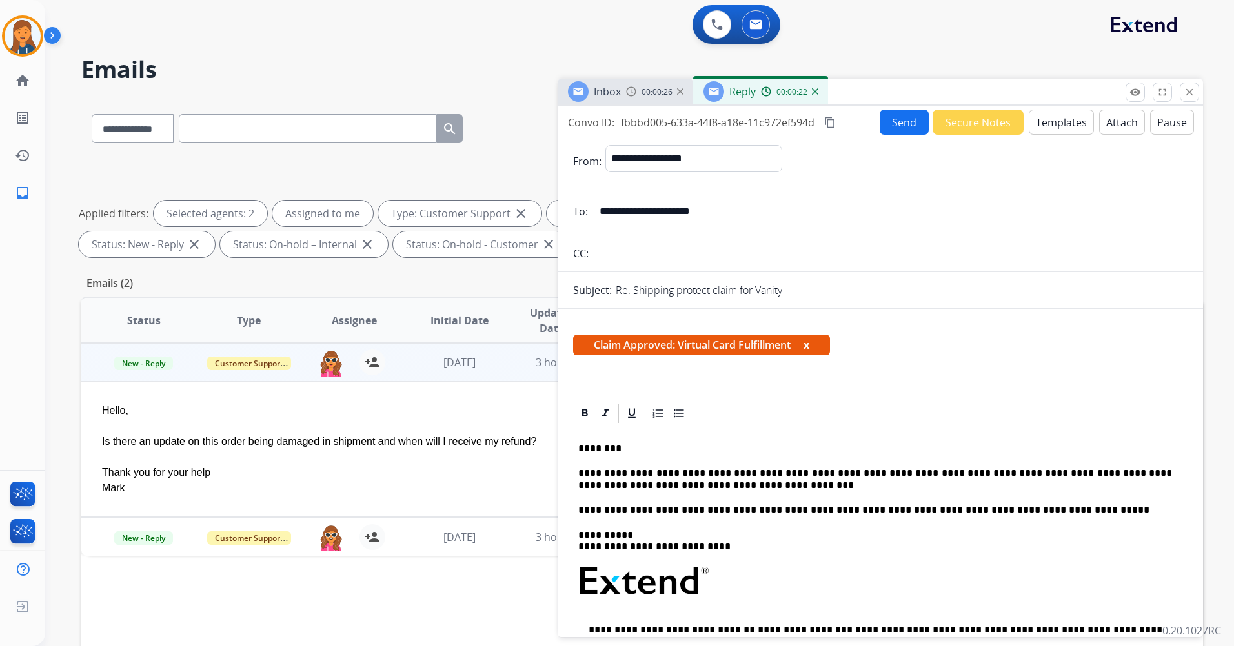
click at [829, 121] on mat-icon "content_copy" at bounding box center [830, 123] width 12 height 12
click at [890, 125] on button "Send" at bounding box center [903, 122] width 49 height 25
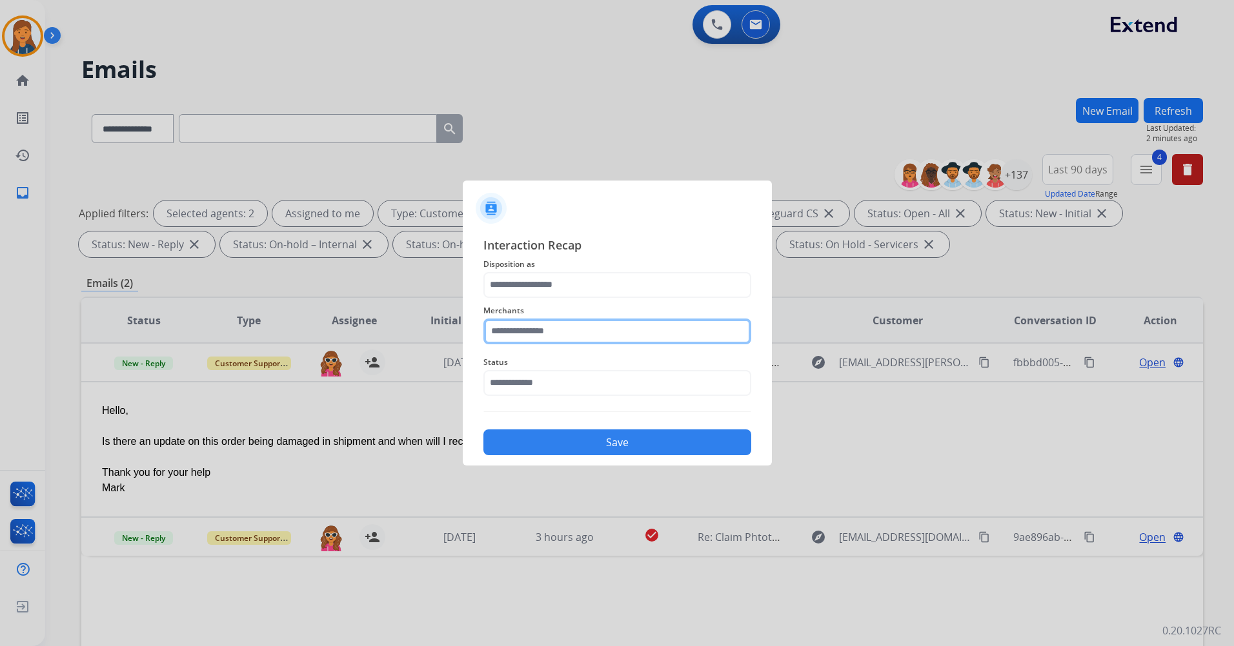
click at [583, 322] on input "text" at bounding box center [617, 332] width 268 height 26
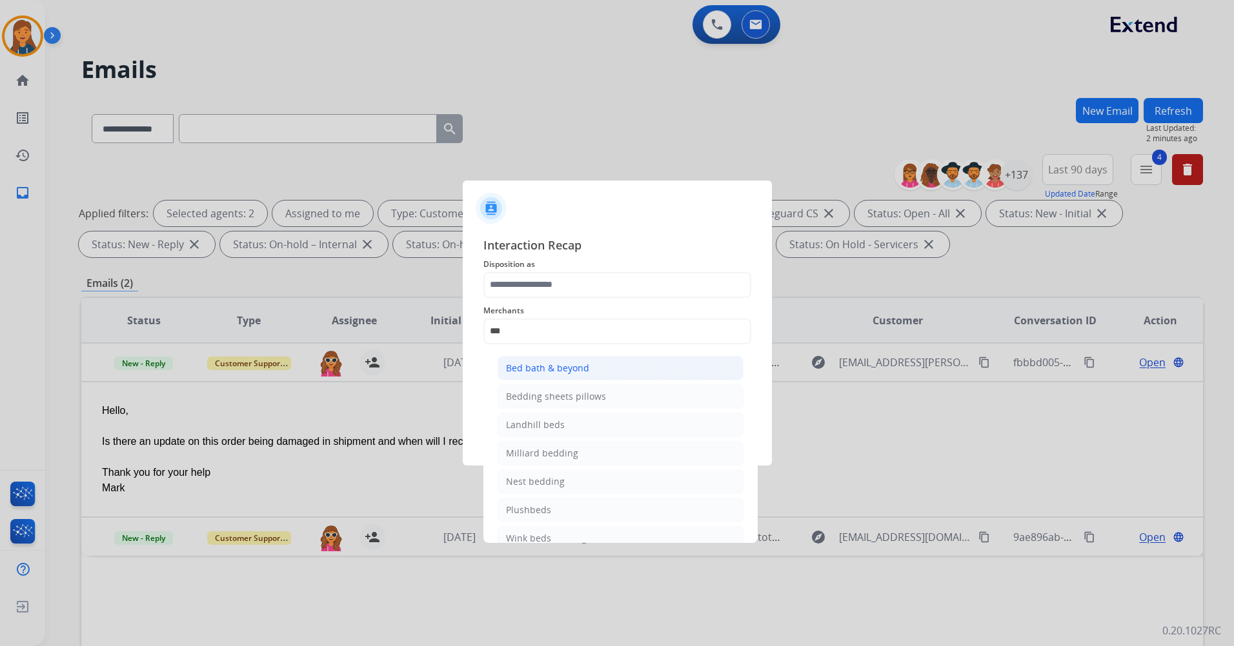
click at [550, 372] on div "Bed bath & beyond" at bounding box center [547, 368] width 83 height 13
type input "**********"
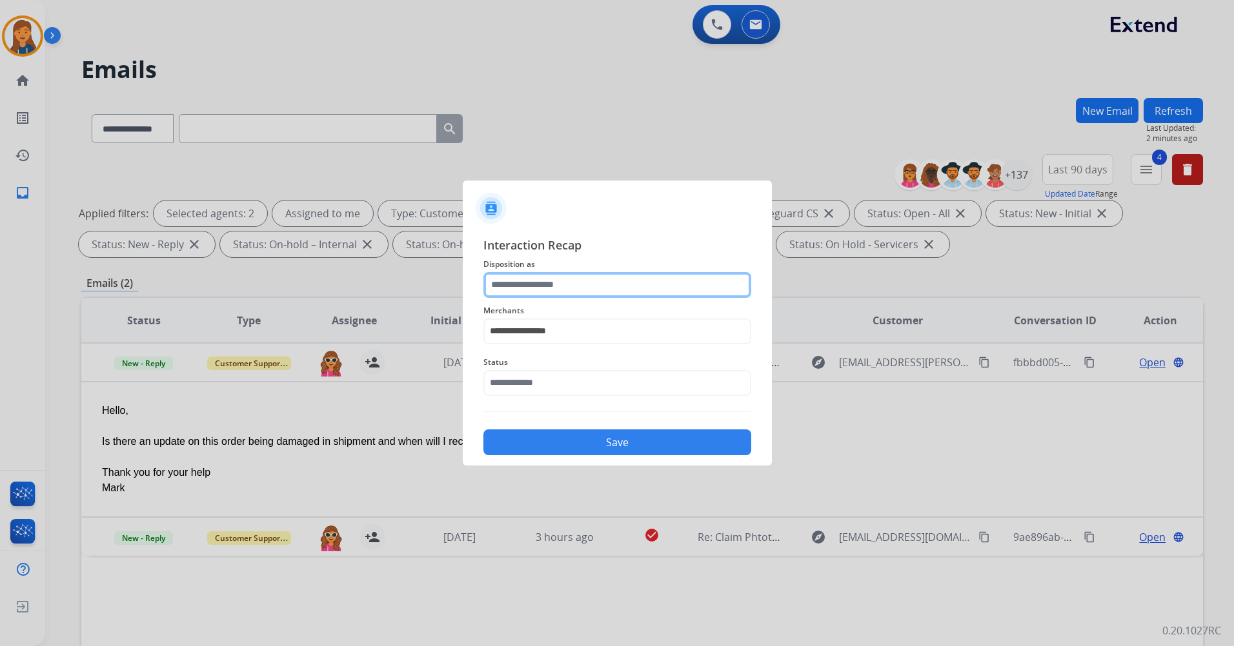
click at [533, 274] on input "text" at bounding box center [617, 285] width 268 height 26
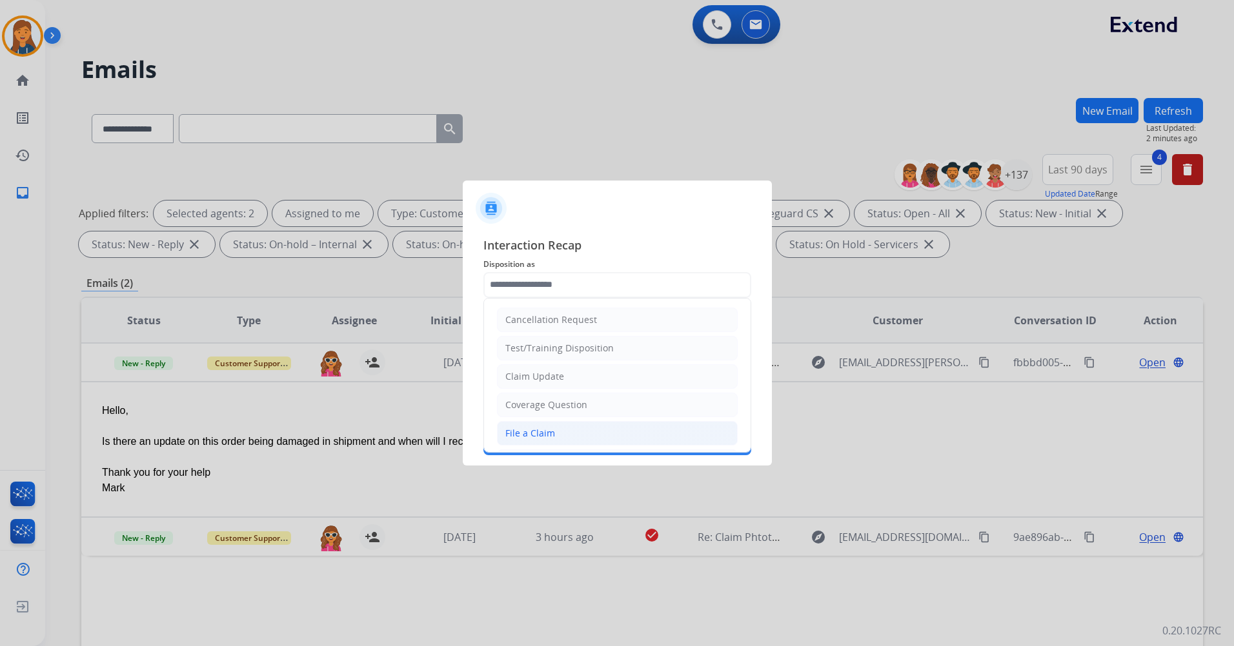
click at [538, 436] on div "File a Claim" at bounding box center [530, 433] width 50 height 13
type input "**********"
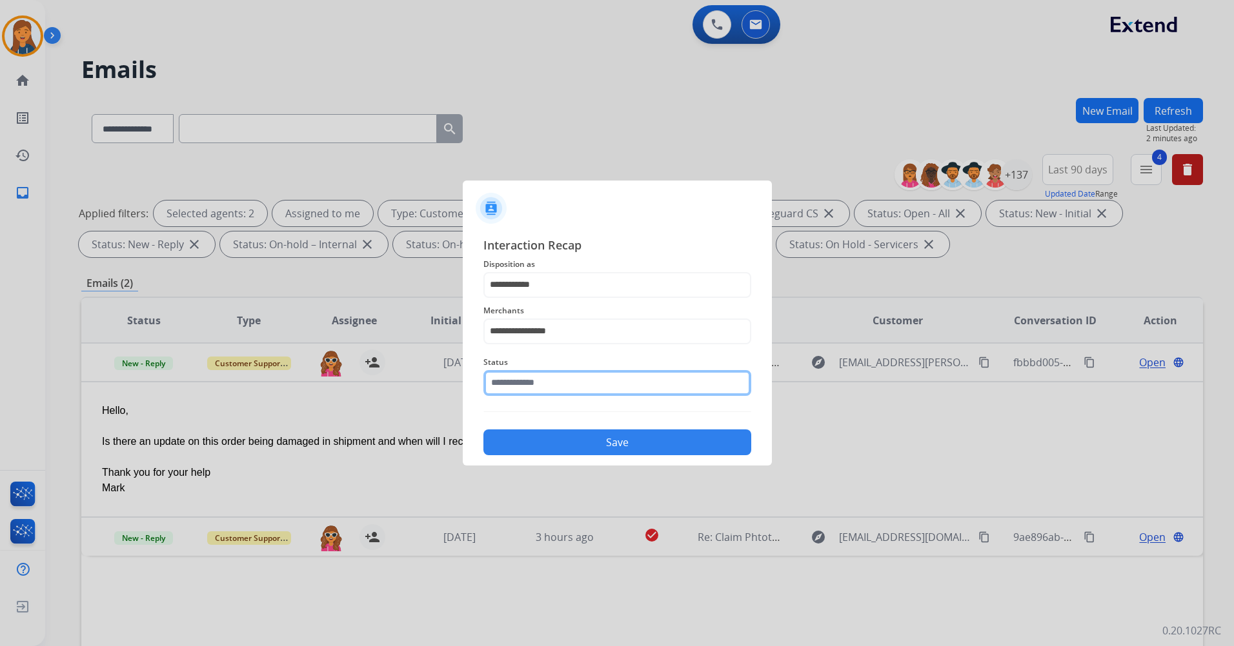
click at [545, 390] on input "text" at bounding box center [617, 383] width 268 height 26
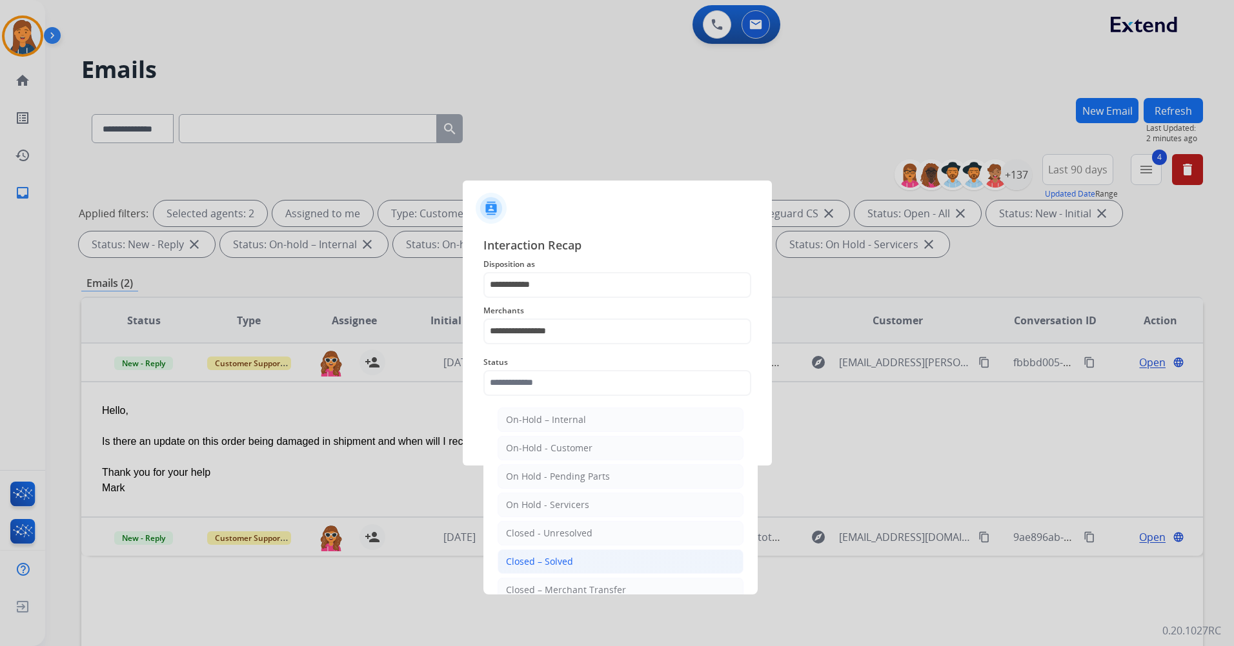
click at [544, 563] on div "Closed – Solved" at bounding box center [539, 561] width 67 height 13
type input "**********"
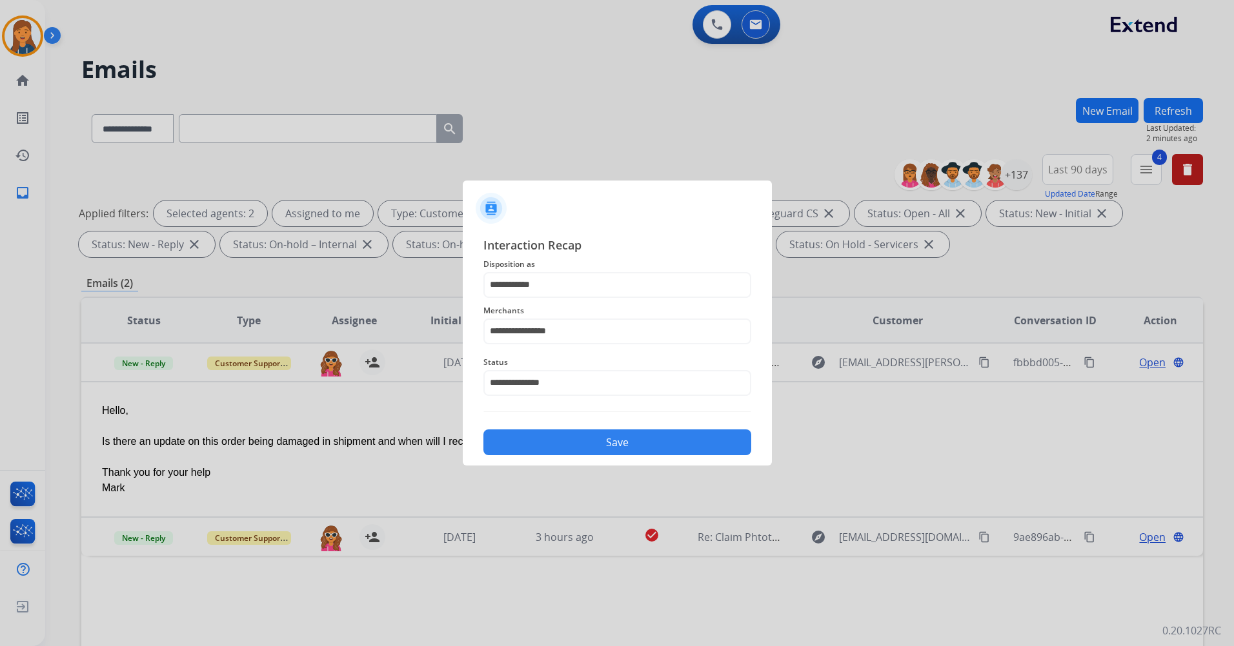
click at [552, 454] on button "Save" at bounding box center [617, 443] width 268 height 26
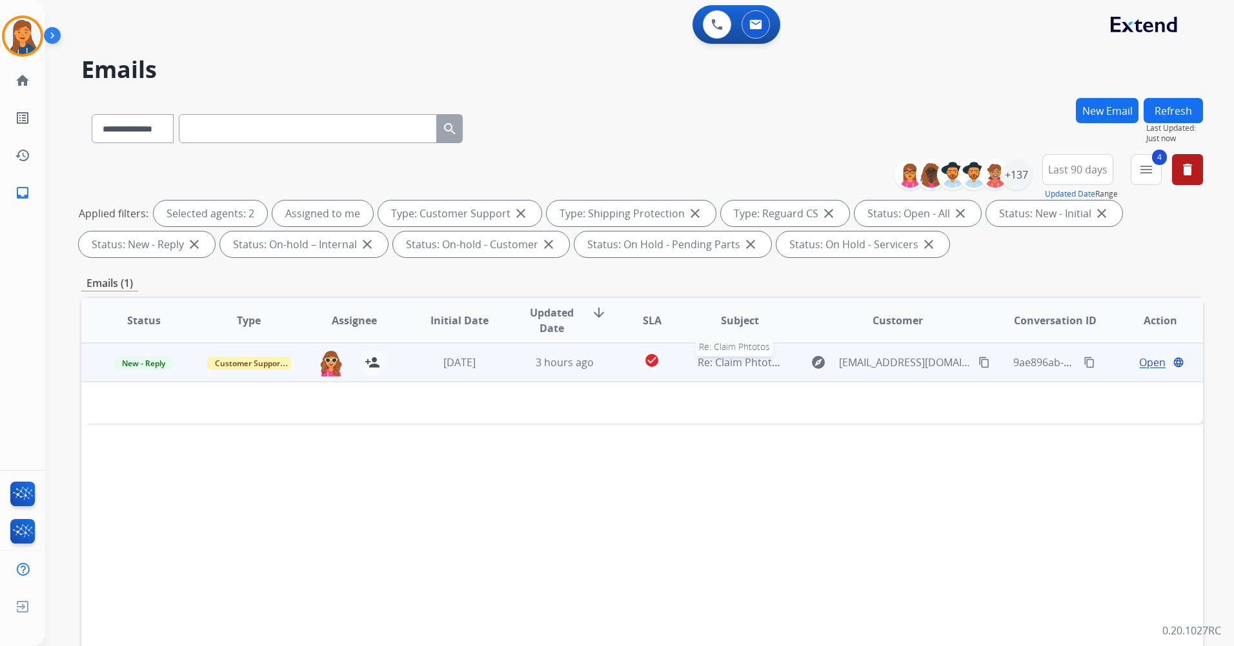
click at [726, 366] on span "Re: Claim Phtotos" at bounding box center [740, 362] width 86 height 14
click at [726, 366] on span "Re: Claim Phtotos" at bounding box center [740, 363] width 86 height 14
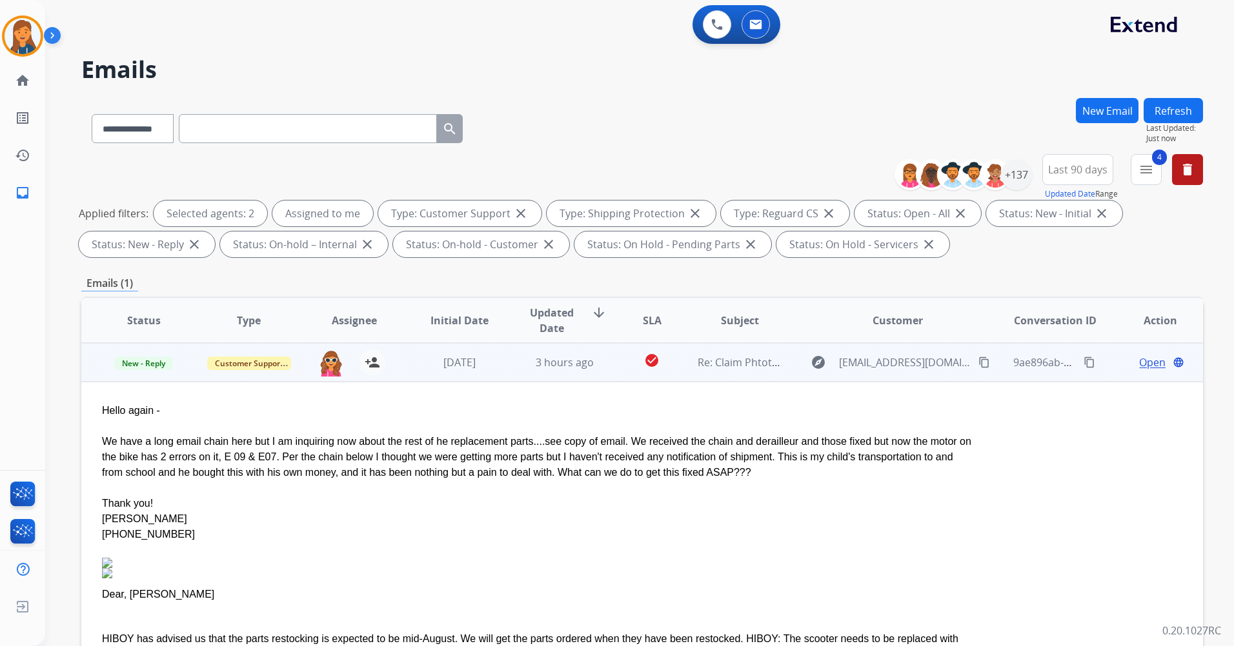
click at [1144, 365] on span "Open" at bounding box center [1152, 362] width 26 height 15
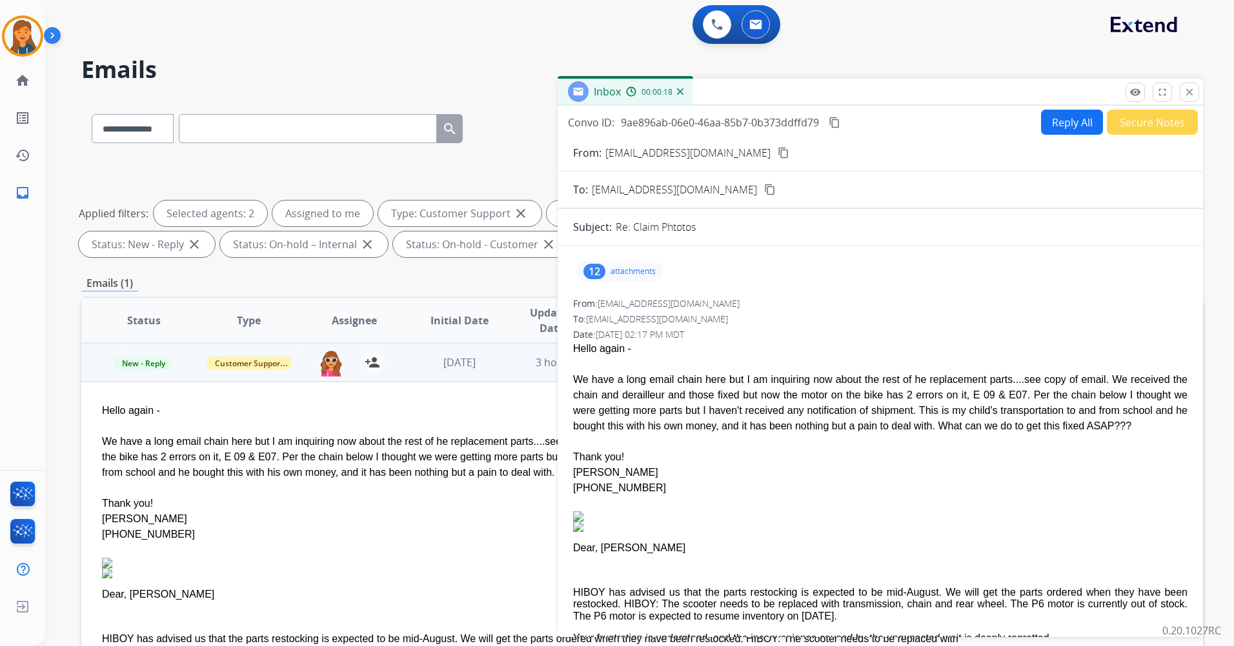
click at [775, 159] on button "content_copy" at bounding box center [782, 152] width 15 height 15
click at [30, 30] on img at bounding box center [23, 36] width 36 height 36
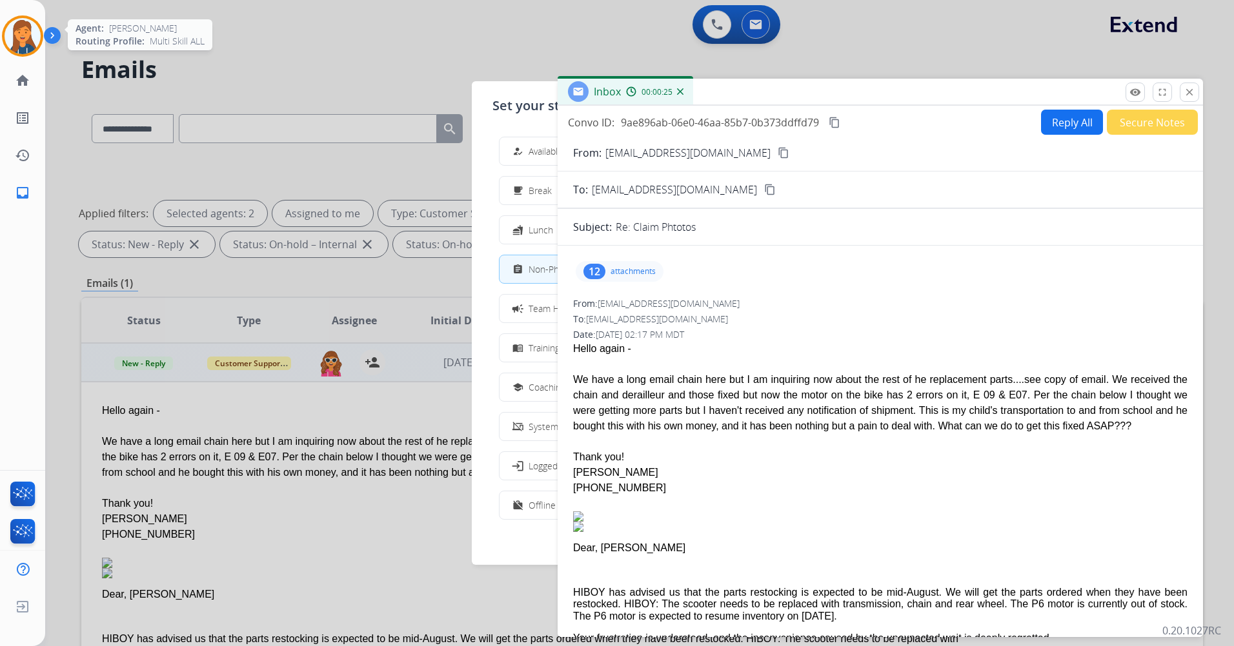
click at [30, 30] on img at bounding box center [23, 36] width 36 height 36
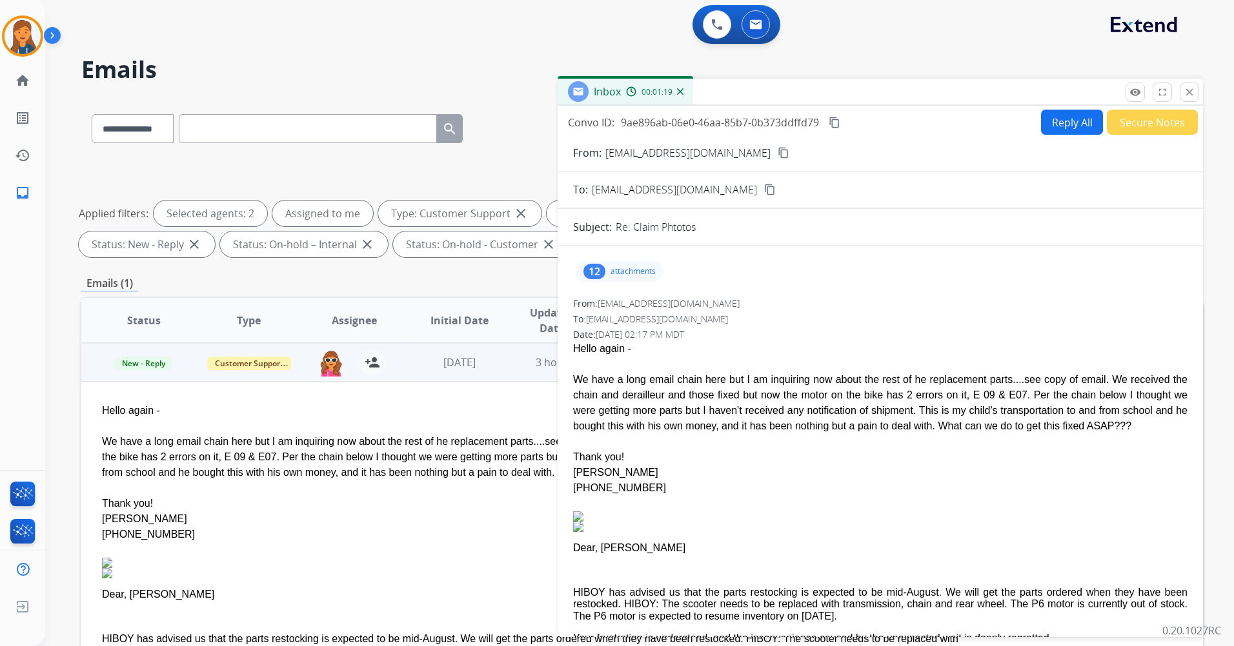
click at [1054, 121] on button "Reply All" at bounding box center [1072, 122] width 62 height 25
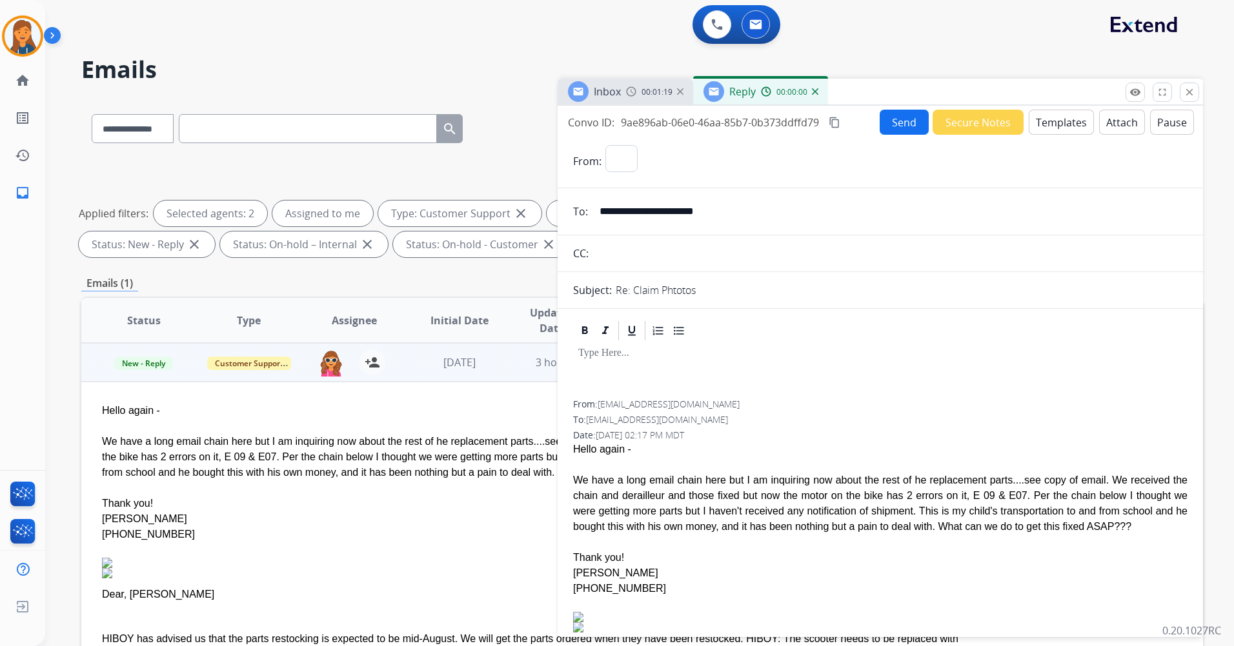
select select "**********"
click at [1058, 123] on button "Templates" at bounding box center [1060, 122] width 65 height 25
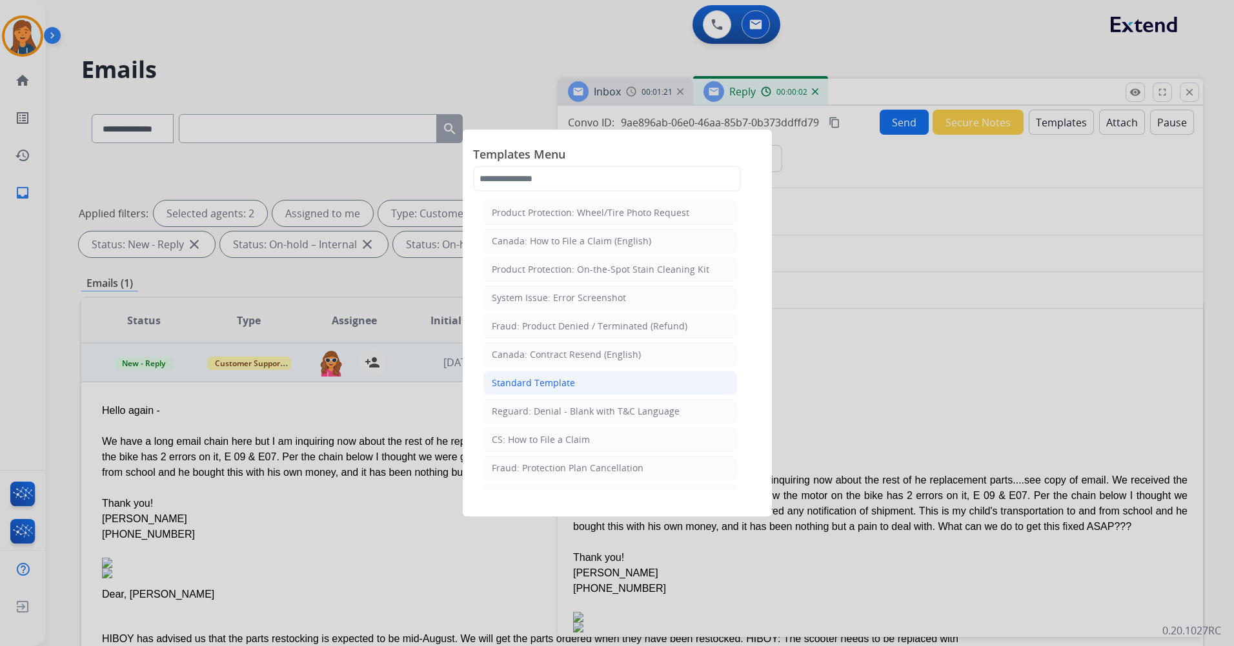
click at [541, 385] on div "Standard Template" at bounding box center [533, 383] width 83 height 13
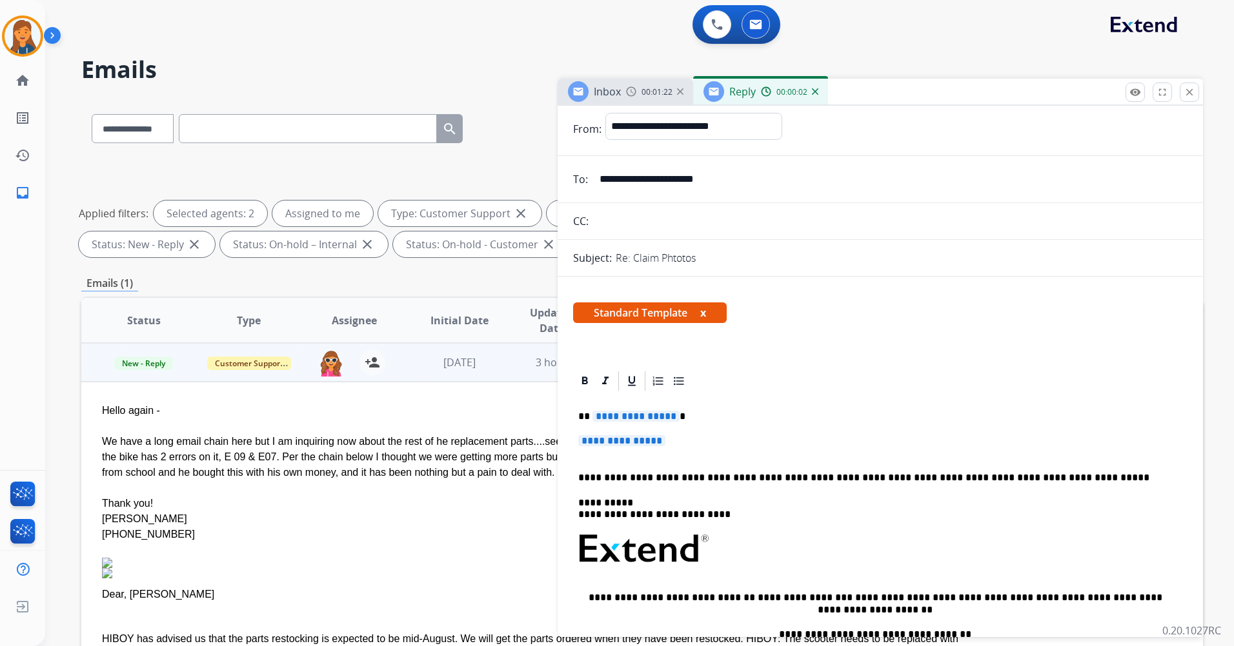
scroll to position [65, 0]
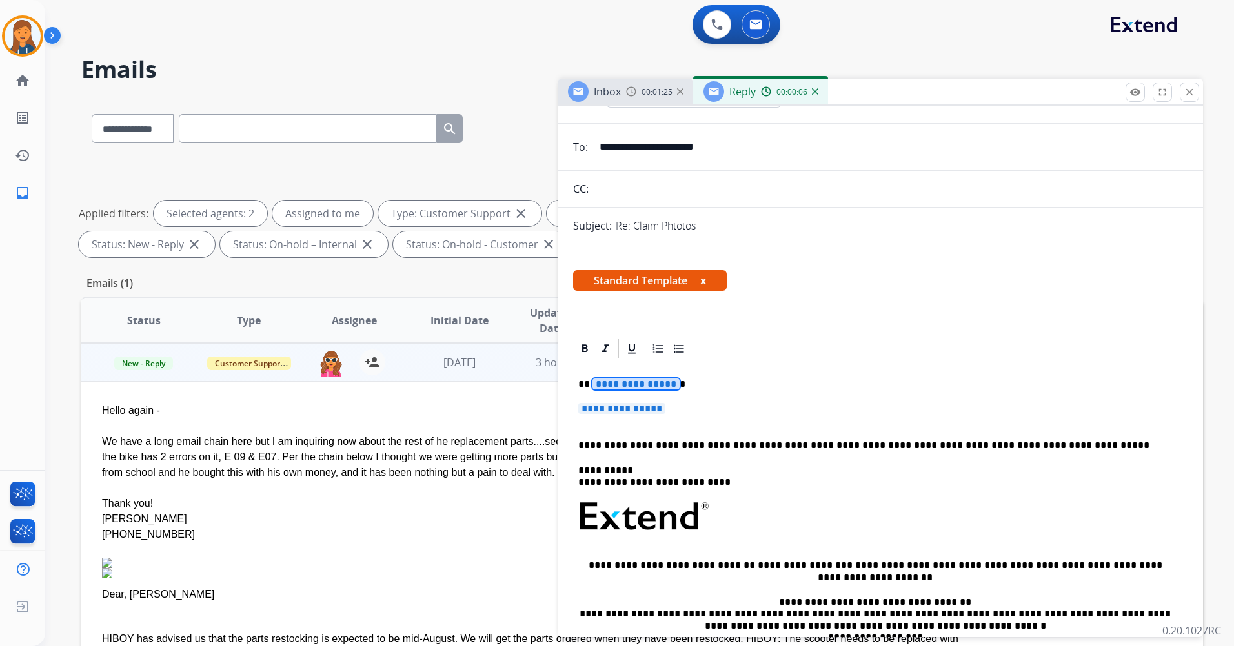
click at [623, 382] on span "**********" at bounding box center [635, 384] width 87 height 11
click at [610, 406] on span "**********" at bounding box center [621, 408] width 87 height 11
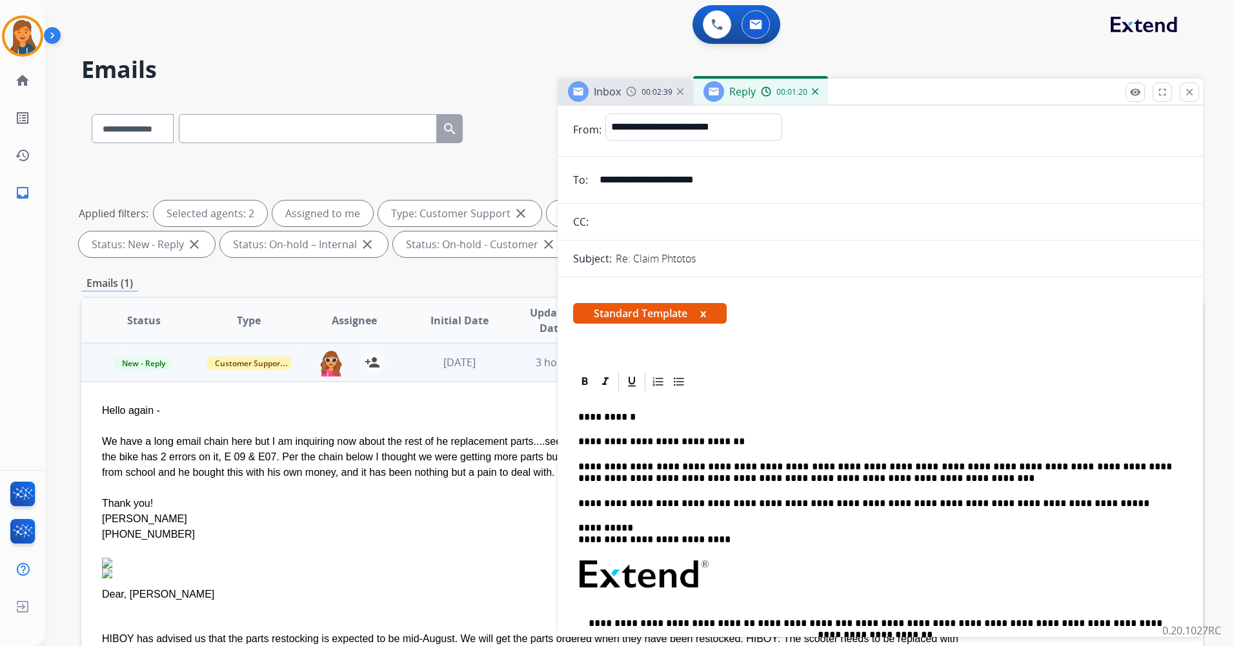
scroll to position [0, 0]
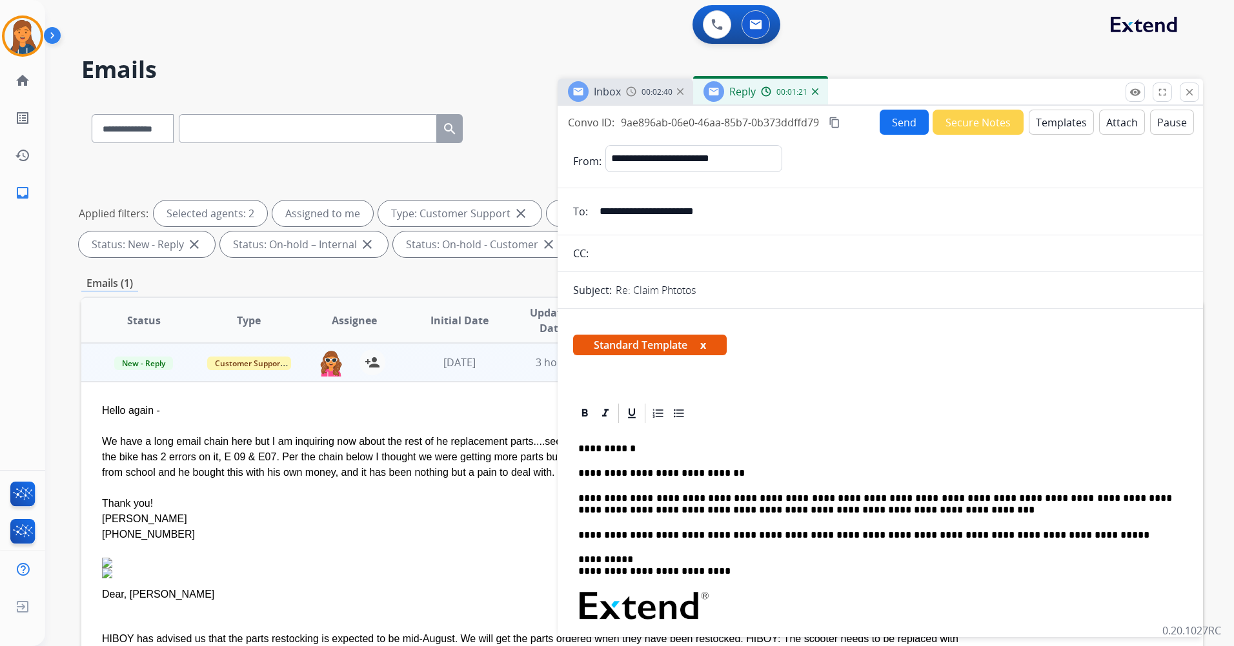
click at [832, 121] on mat-icon "content_copy" at bounding box center [834, 123] width 12 height 12
click at [881, 125] on button "Send" at bounding box center [903, 122] width 49 height 25
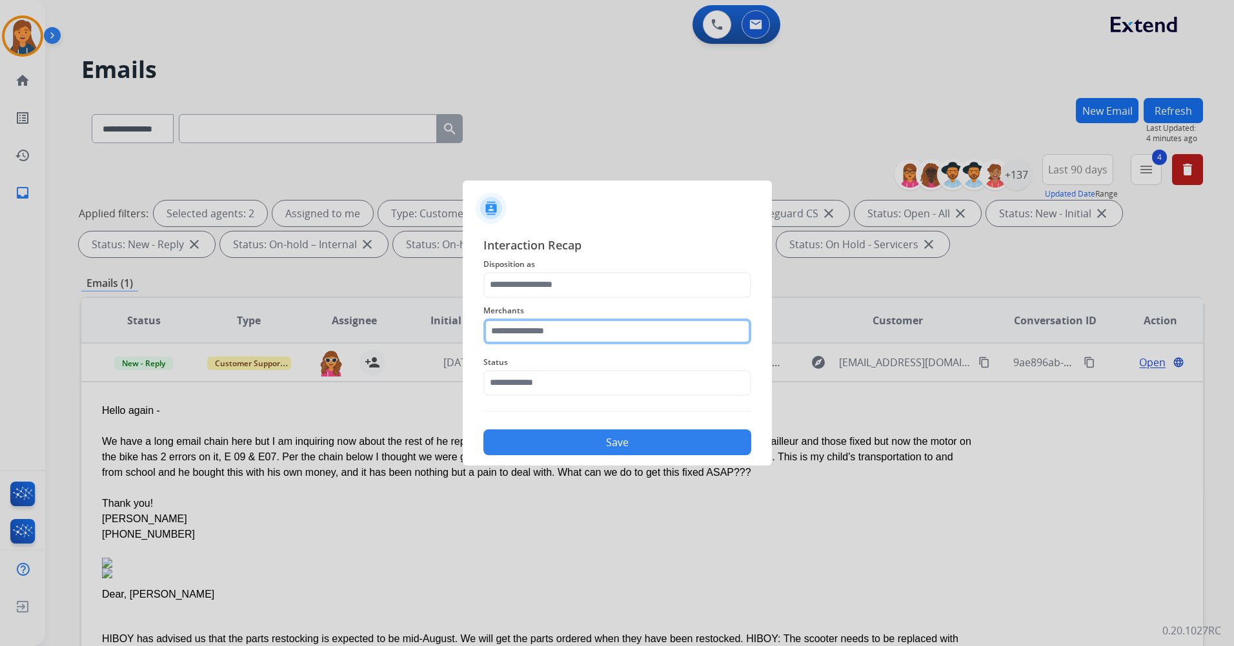
click at [594, 326] on input "text" at bounding box center [617, 332] width 268 height 26
click at [515, 369] on div "hiboy ca" at bounding box center [524, 368] width 36 height 13
type input "********"
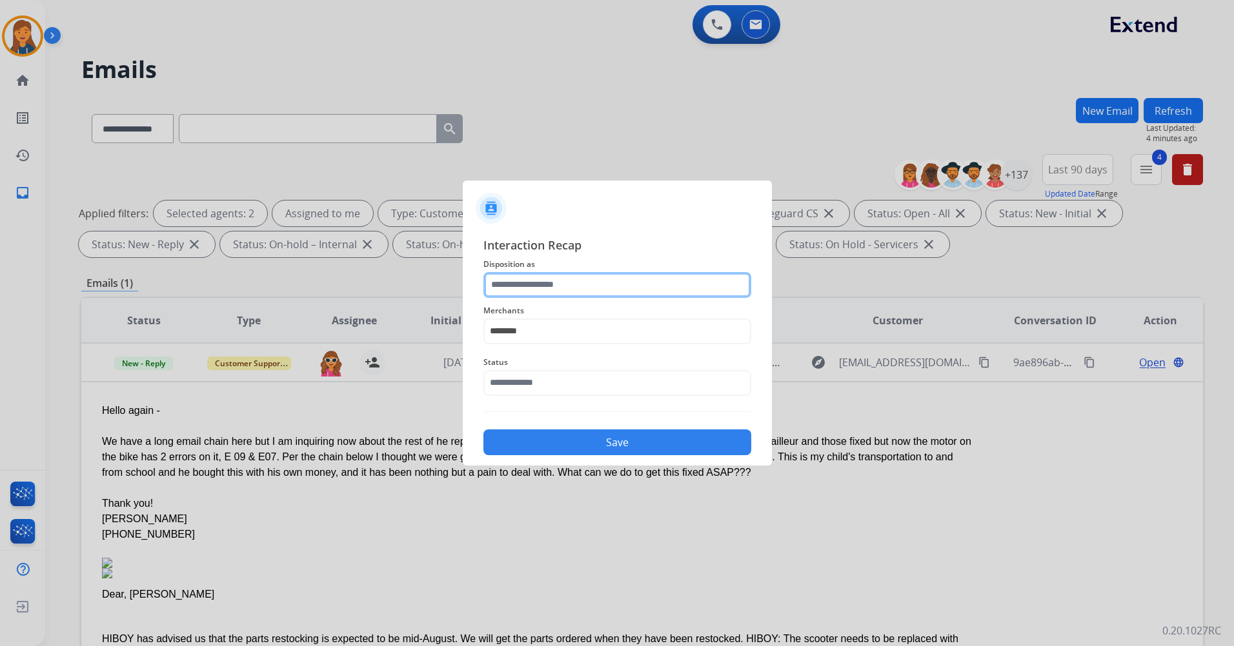
click at [563, 282] on input "text" at bounding box center [617, 285] width 268 height 26
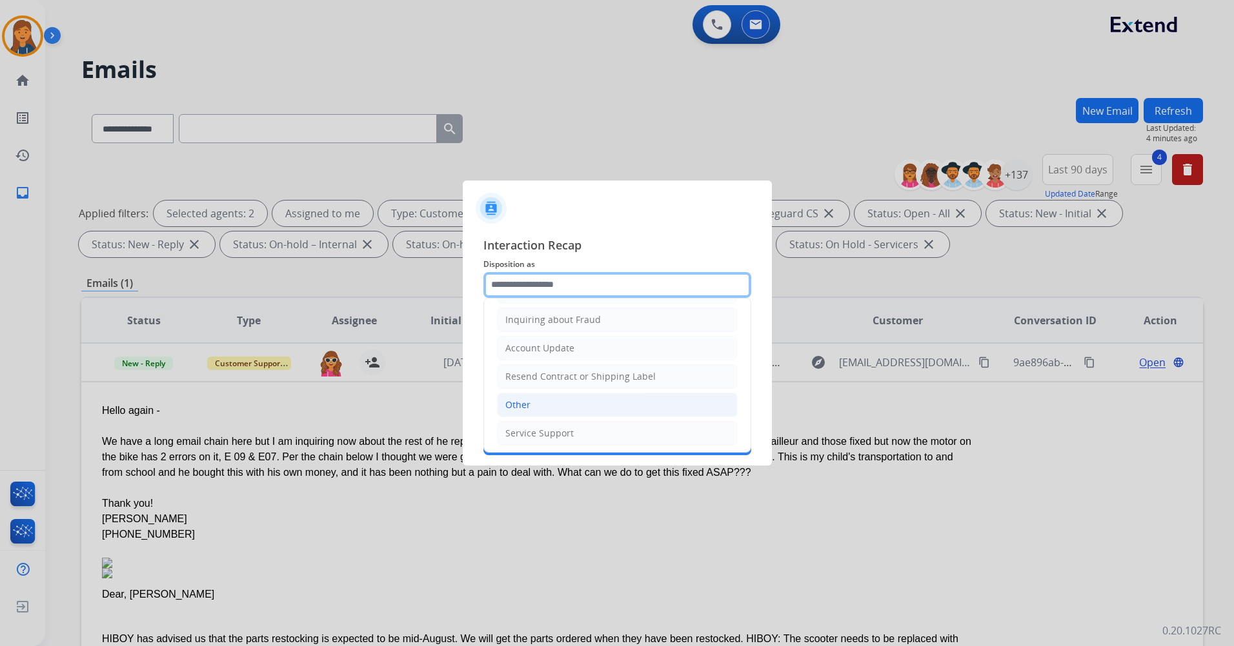
scroll to position [201, 0]
click at [587, 405] on li "Other" at bounding box center [617, 402] width 241 height 25
type input "*****"
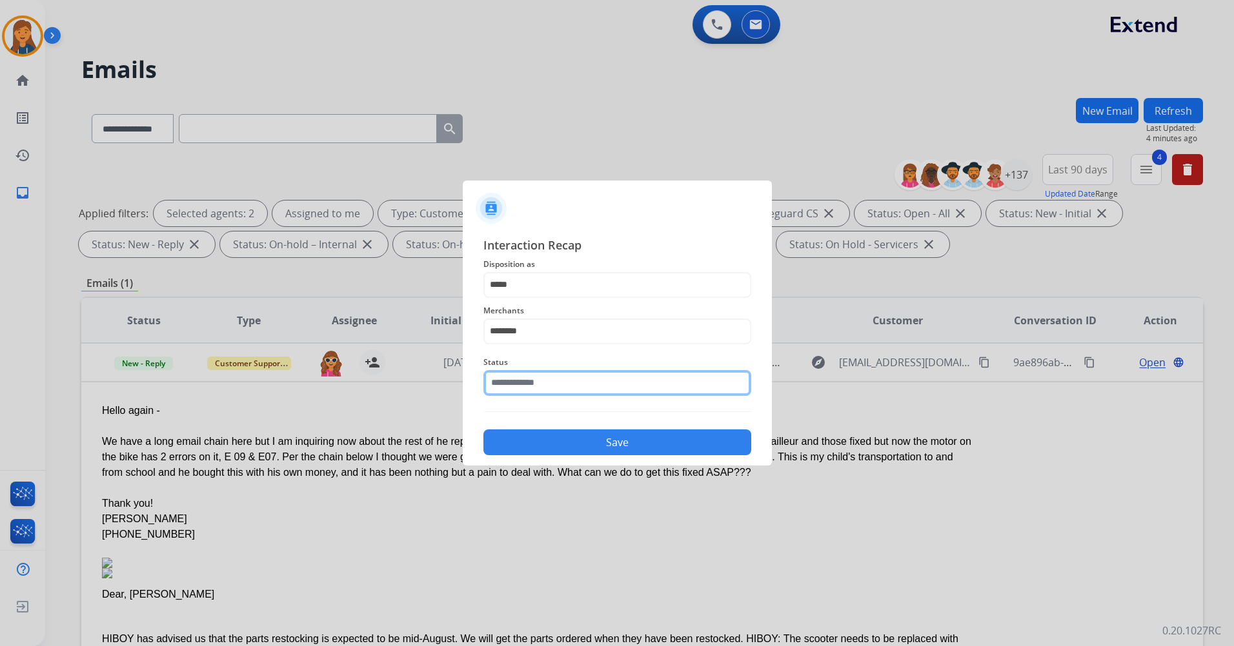
click at [568, 379] on input "text" at bounding box center [617, 383] width 268 height 26
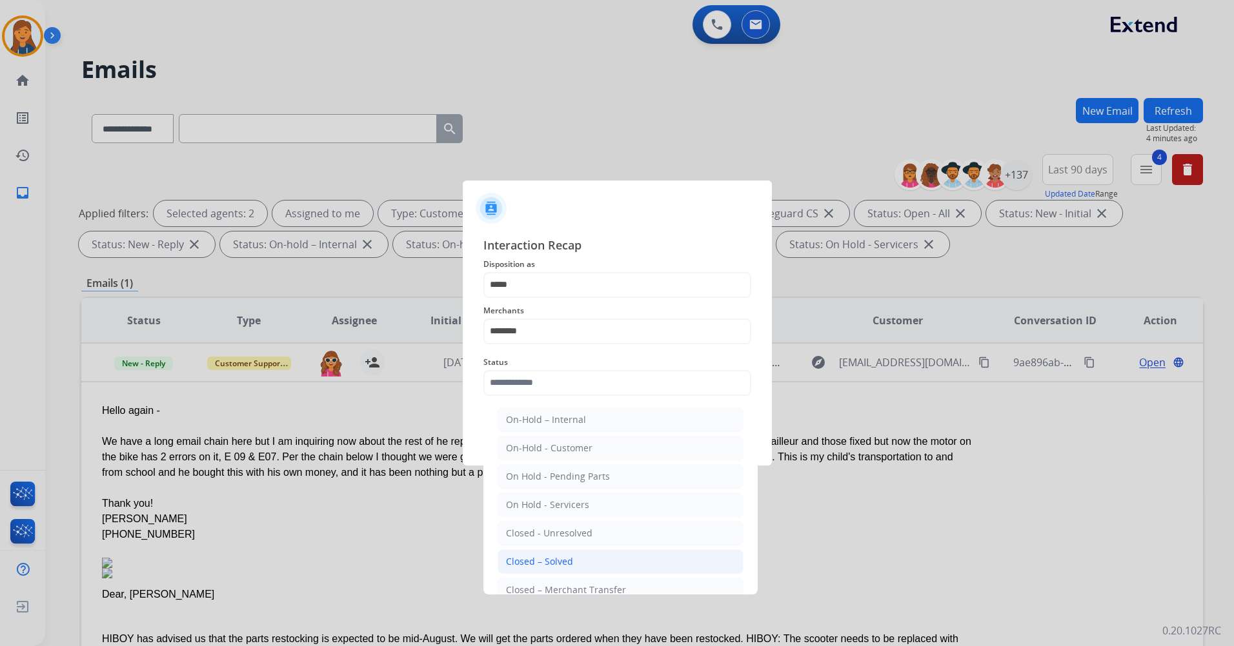
click at [565, 560] on div "Closed – Solved" at bounding box center [539, 561] width 67 height 13
type input "**********"
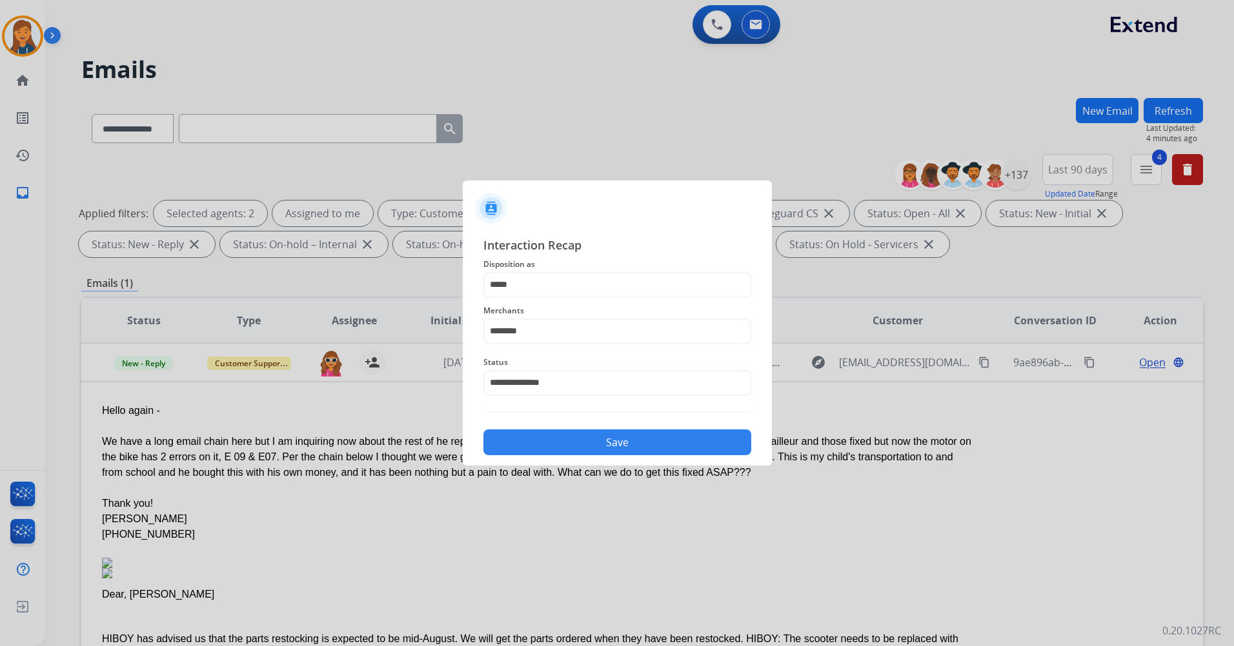
click at [531, 434] on button "Save" at bounding box center [617, 443] width 268 height 26
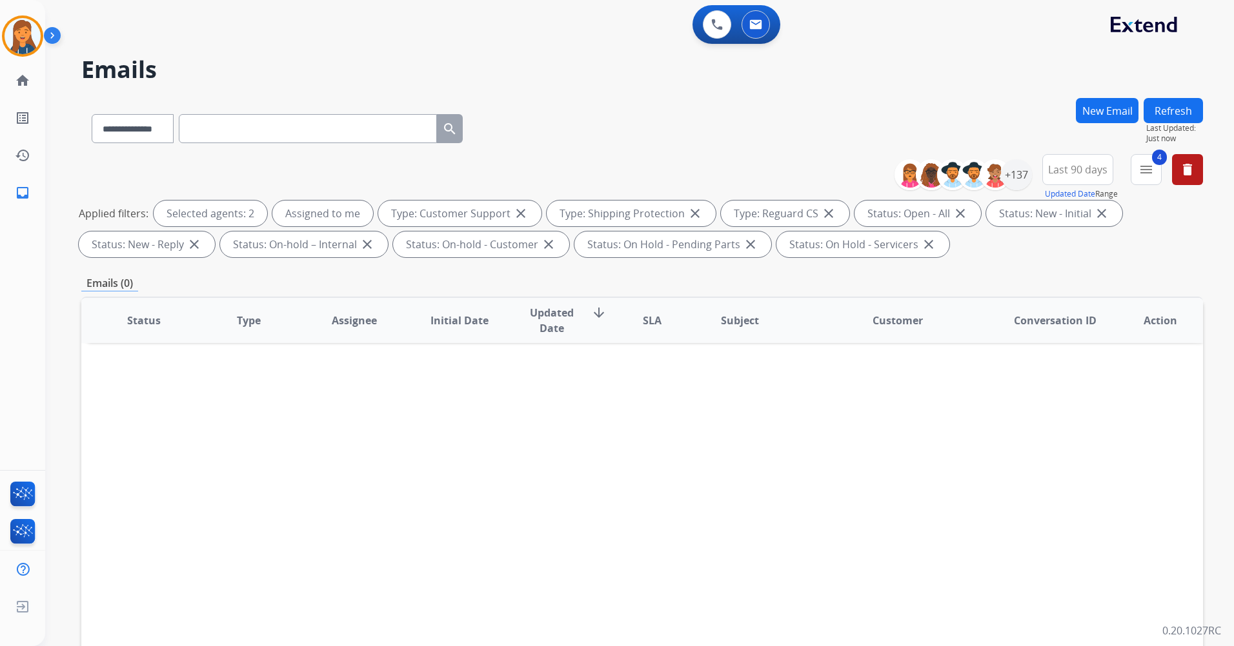
click at [1144, 176] on mat-icon "menu" at bounding box center [1145, 169] width 15 height 15
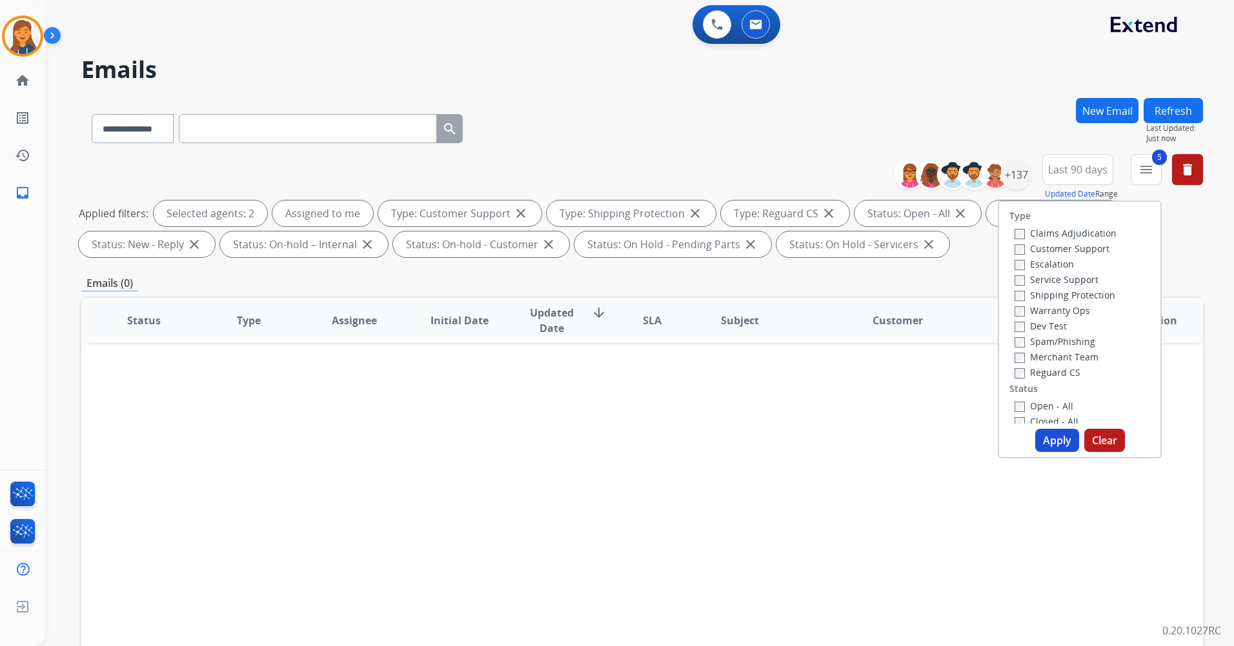
click at [1053, 441] on button "Apply" at bounding box center [1057, 440] width 44 height 23
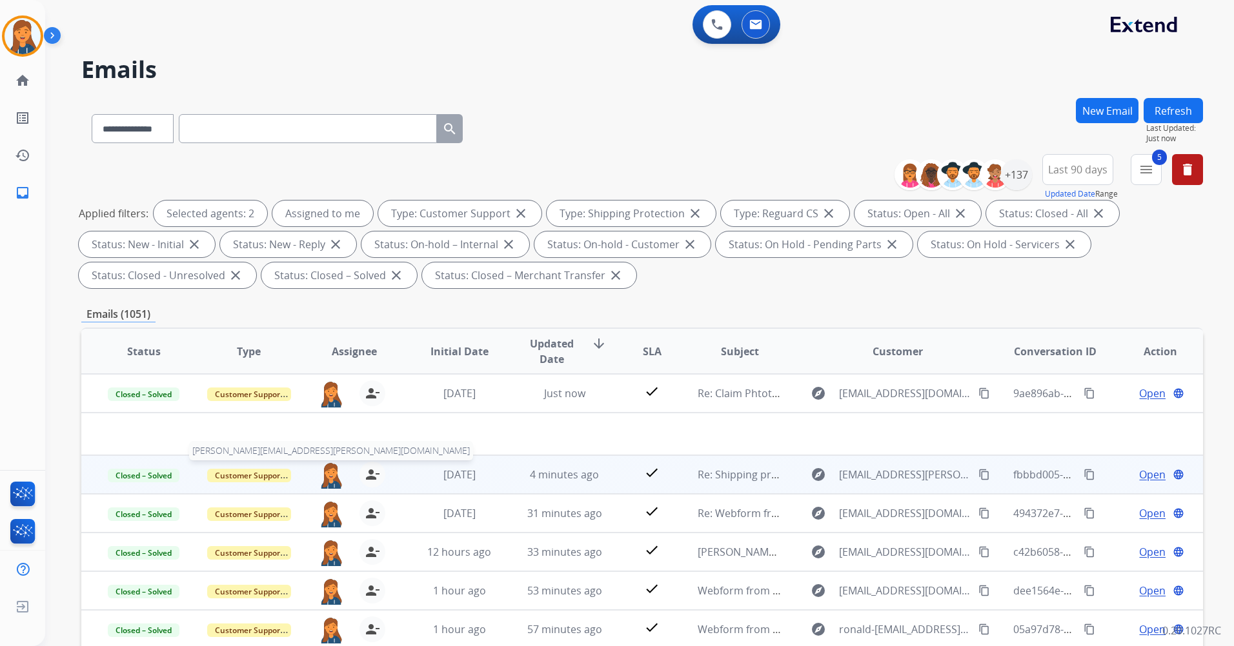
click at [334, 474] on img at bounding box center [331, 475] width 26 height 27
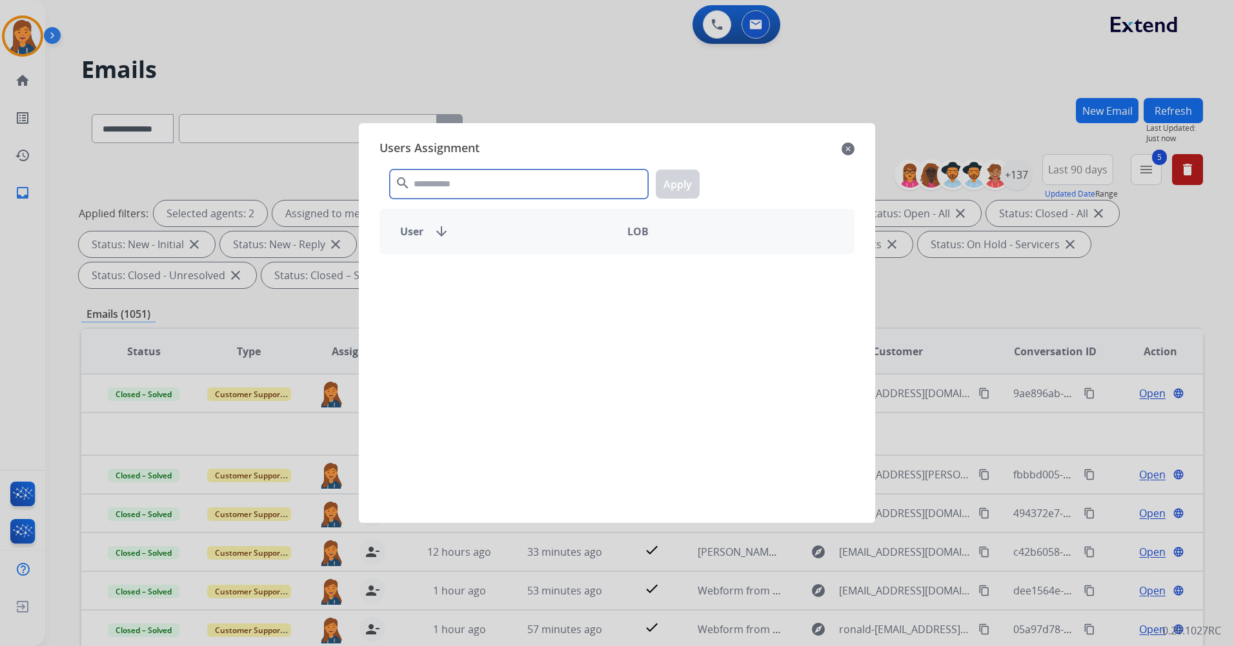
click at [439, 192] on input "text" at bounding box center [519, 184] width 258 height 29
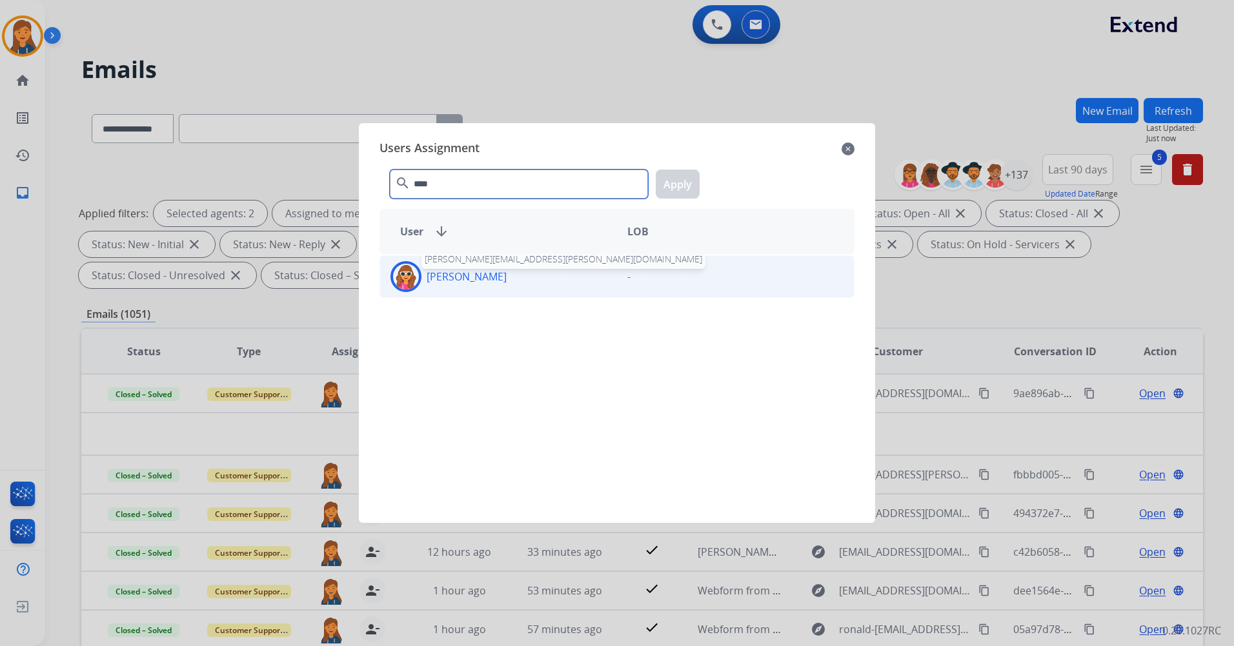
type input "****"
click at [462, 275] on p "[PERSON_NAME]" at bounding box center [466, 276] width 80 height 15
click at [674, 190] on button "Apply" at bounding box center [677, 184] width 44 height 29
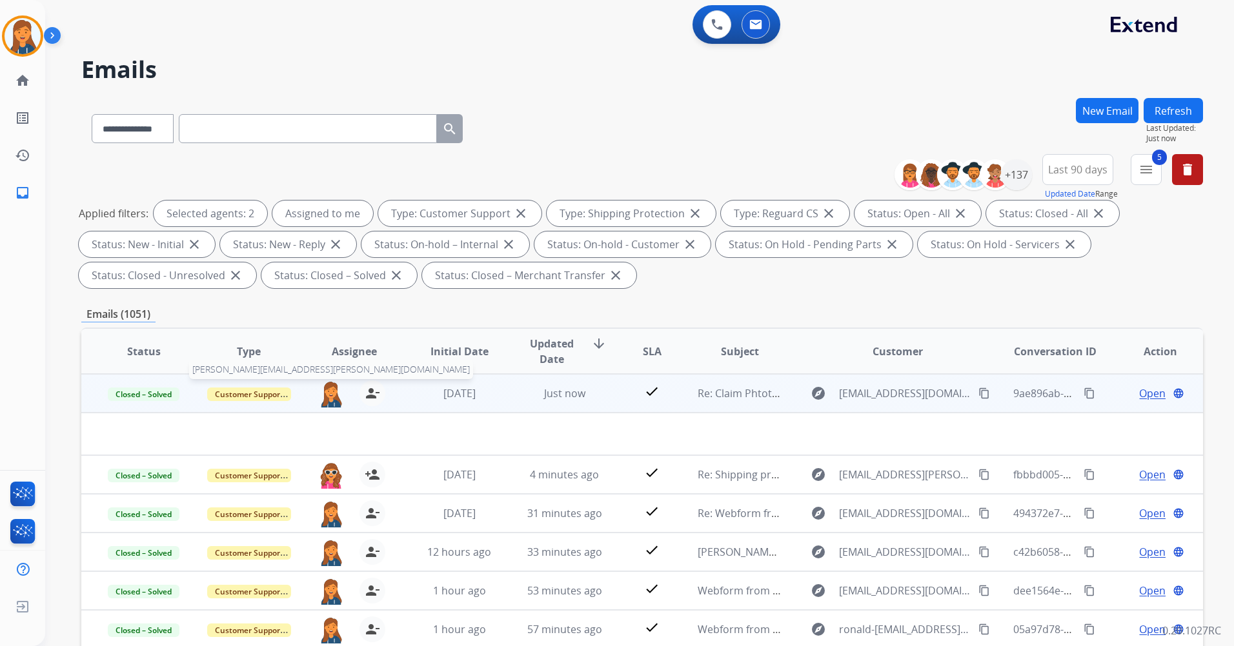
click at [331, 388] on img at bounding box center [331, 394] width 26 height 27
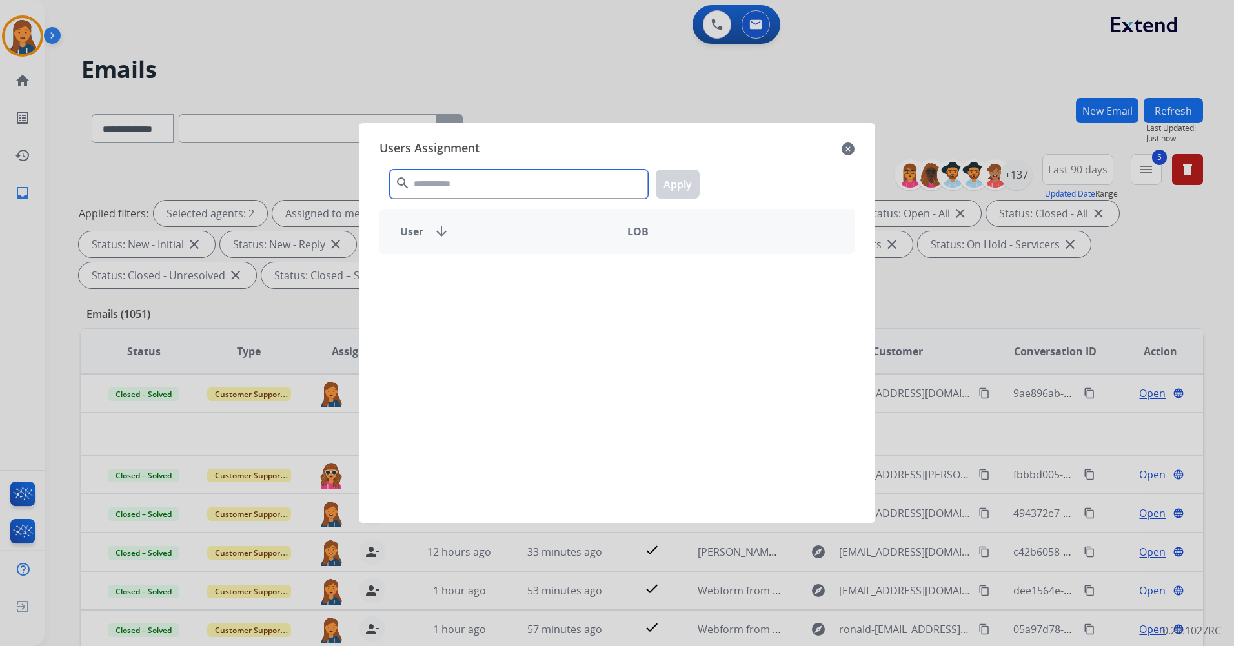
click at [441, 185] on input "text" at bounding box center [519, 184] width 258 height 29
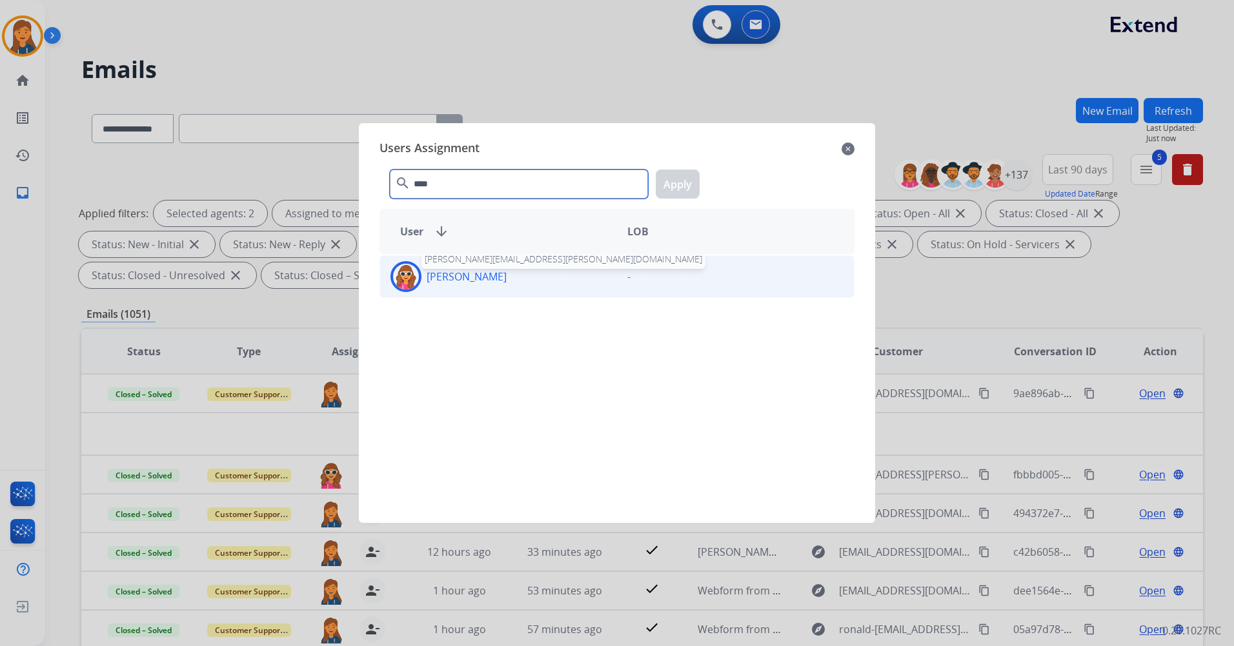
type input "****"
click at [459, 272] on p "[PERSON_NAME]" at bounding box center [466, 276] width 80 height 15
click at [665, 185] on button "Apply" at bounding box center [677, 184] width 44 height 29
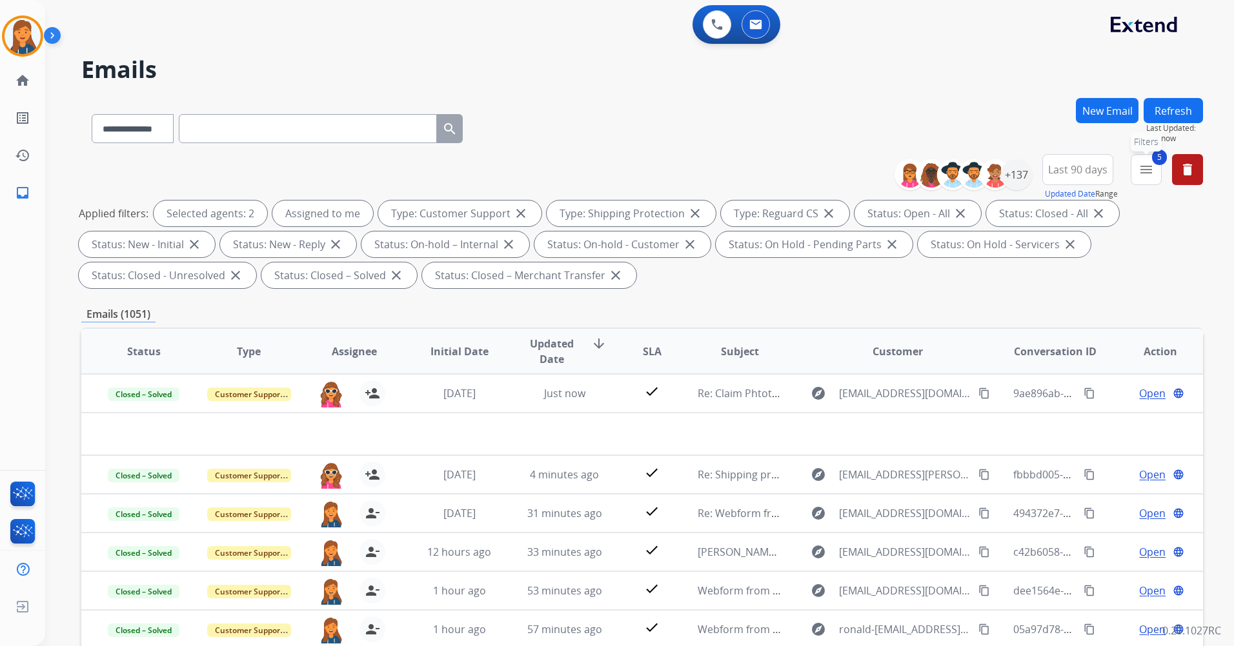
click at [1153, 168] on mat-icon "menu" at bounding box center [1145, 169] width 15 height 15
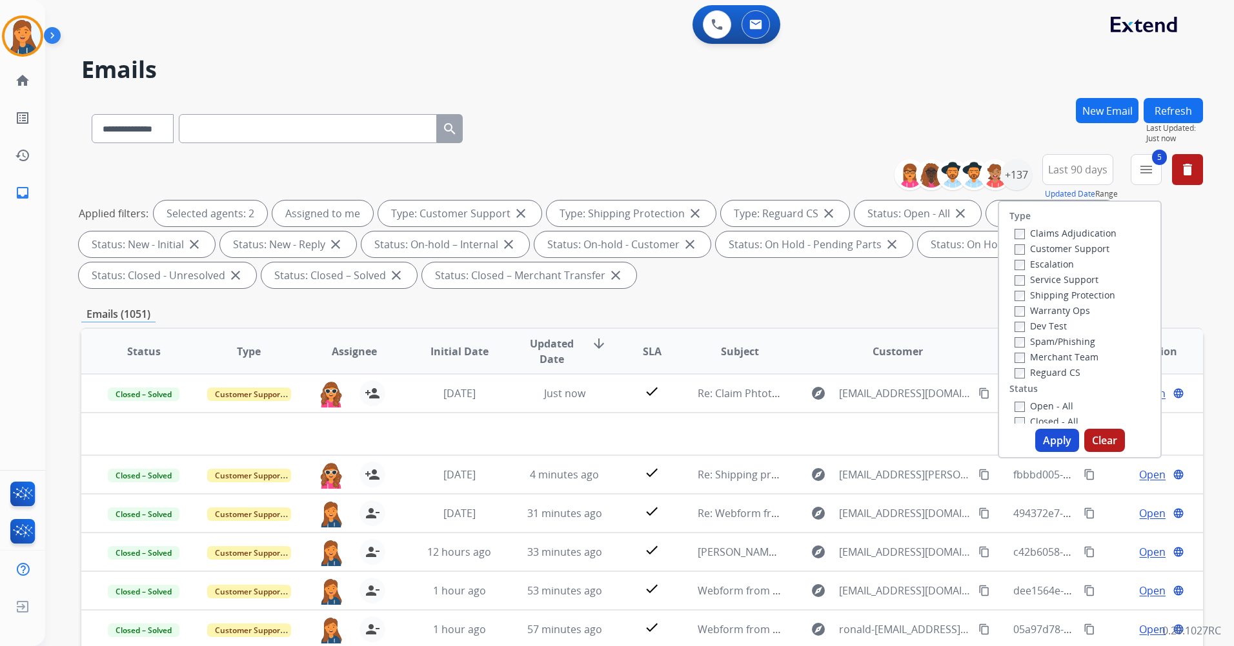
click at [1015, 417] on label "Closed - All" at bounding box center [1046, 421] width 64 height 12
click at [1057, 441] on button "Apply" at bounding box center [1057, 440] width 44 height 23
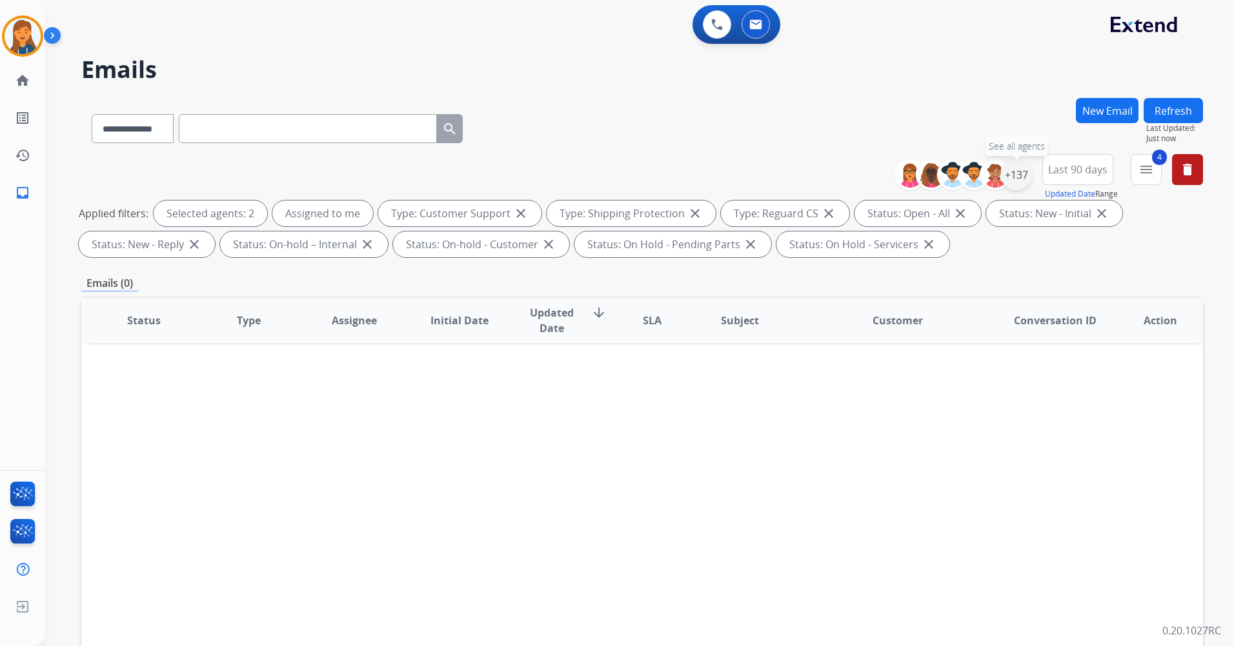
click at [1010, 177] on div "+137" at bounding box center [1016, 174] width 31 height 31
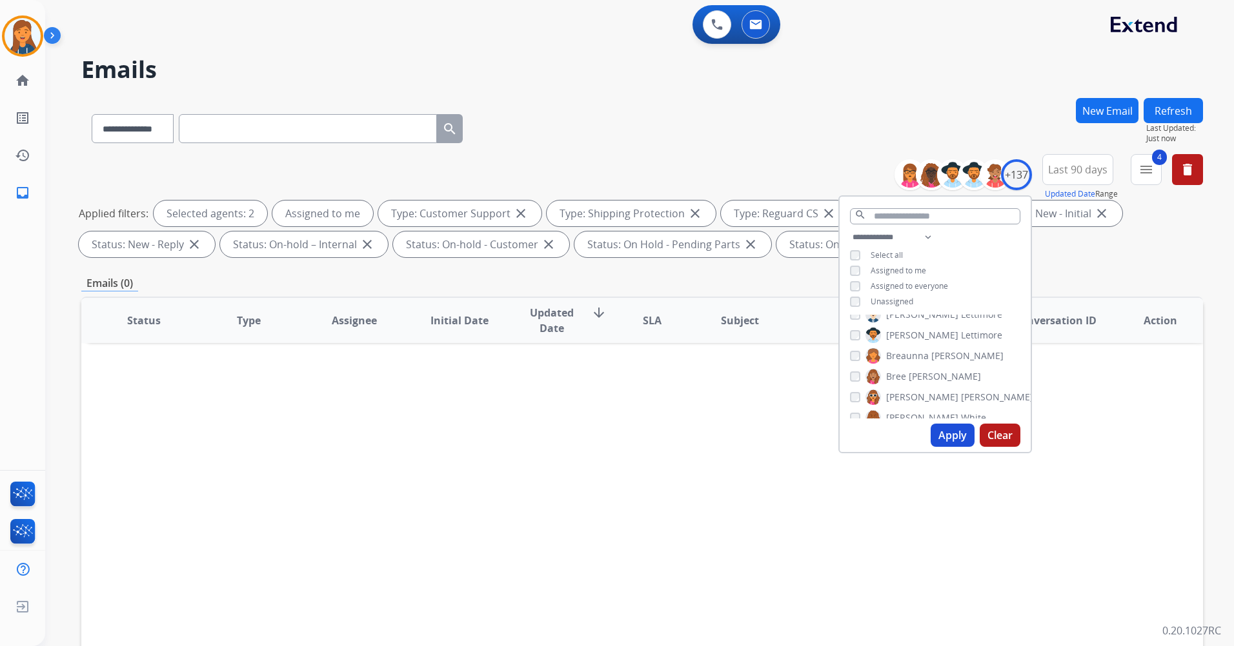
click at [947, 432] on button "Apply" at bounding box center [952, 435] width 44 height 23
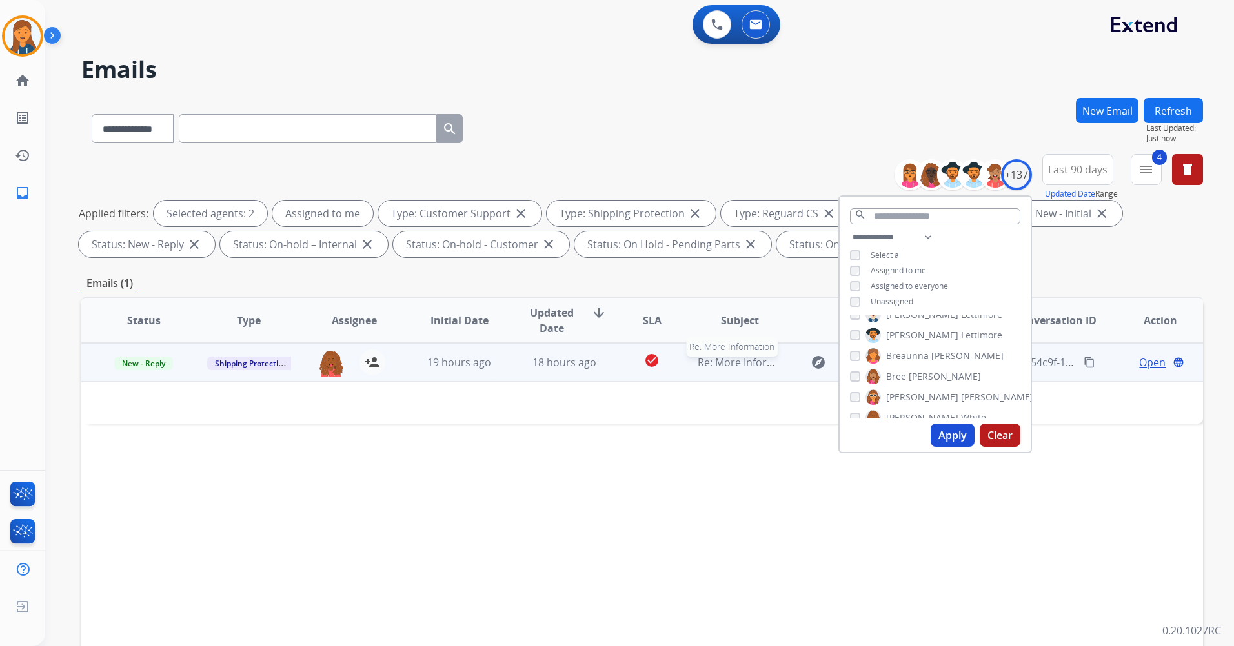
click at [737, 365] on span "Re: More Information" at bounding box center [749, 362] width 104 height 14
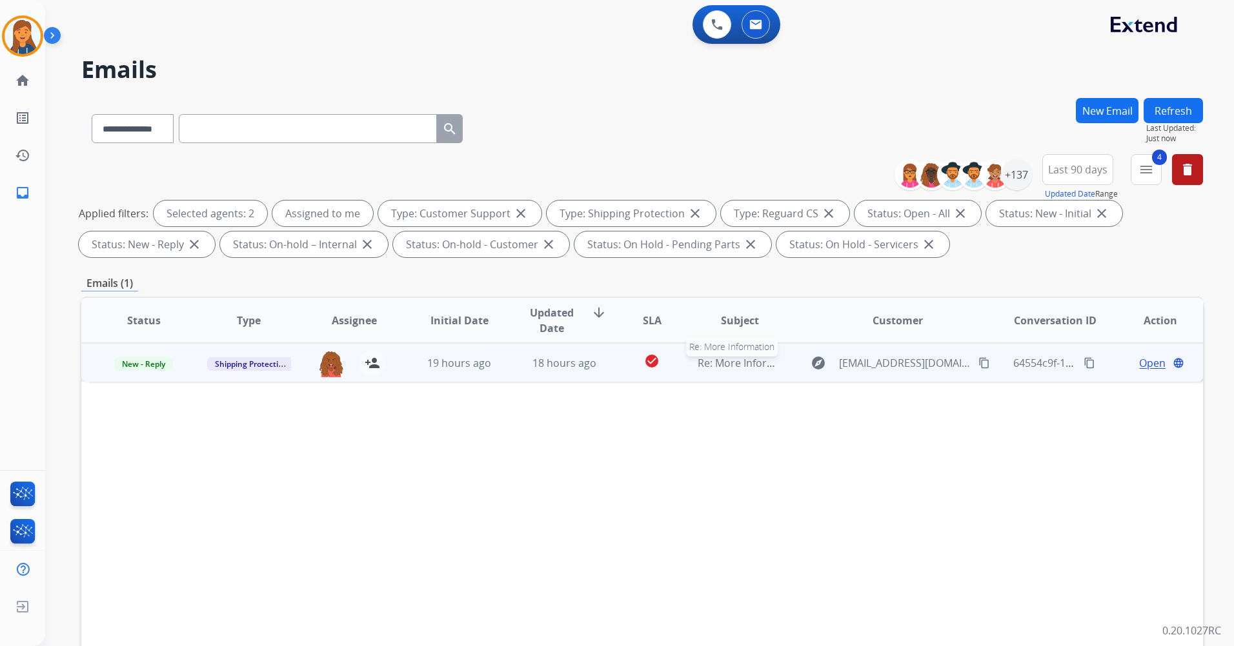
click at [752, 363] on span "Re: More Information" at bounding box center [749, 363] width 104 height 14
click at [1148, 361] on span "Open" at bounding box center [1152, 362] width 26 height 15
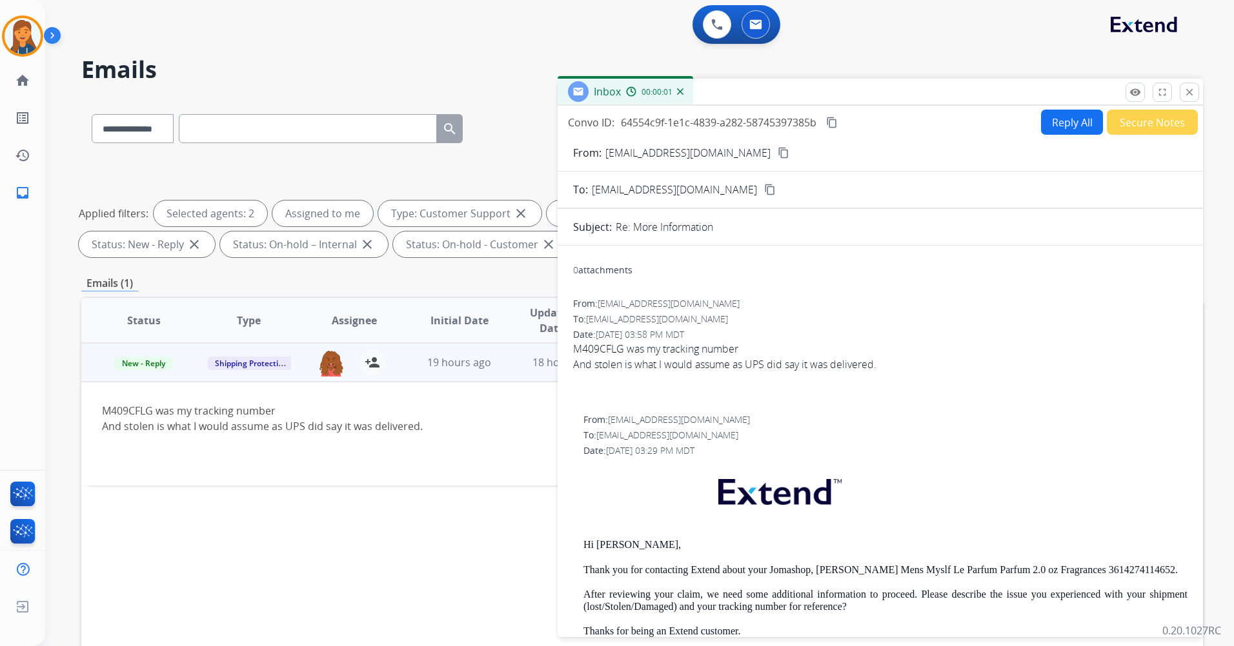
click at [777, 156] on mat-icon "content_copy" at bounding box center [783, 153] width 12 height 12
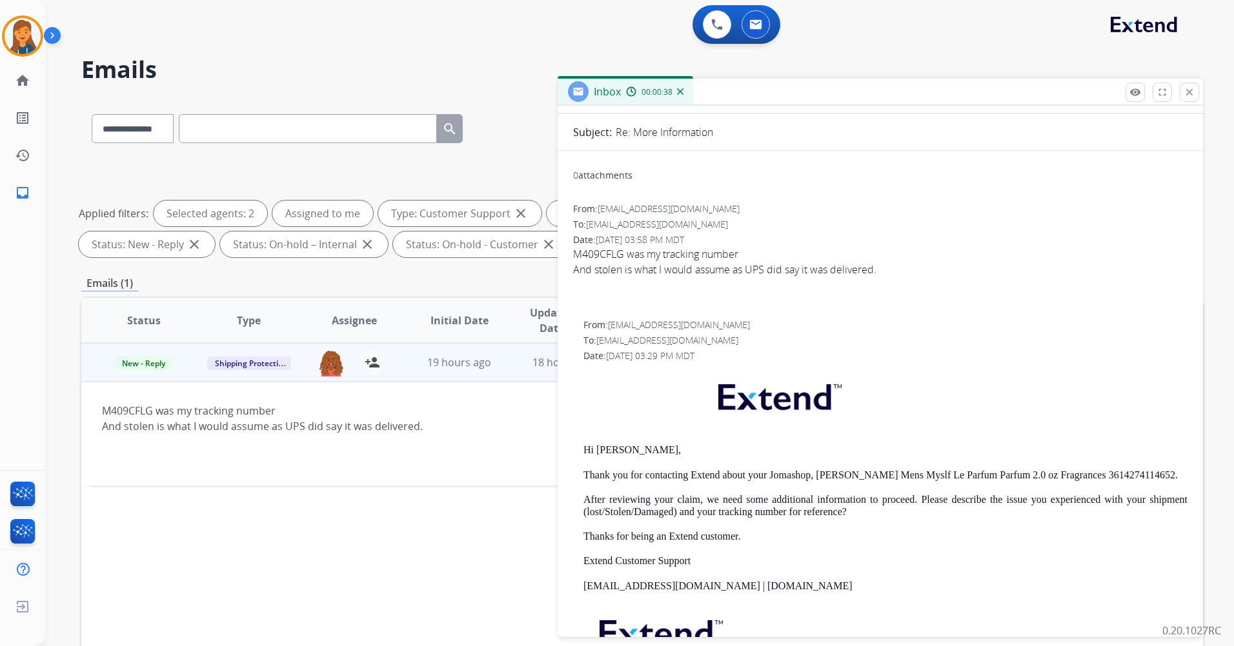
scroll to position [0, 0]
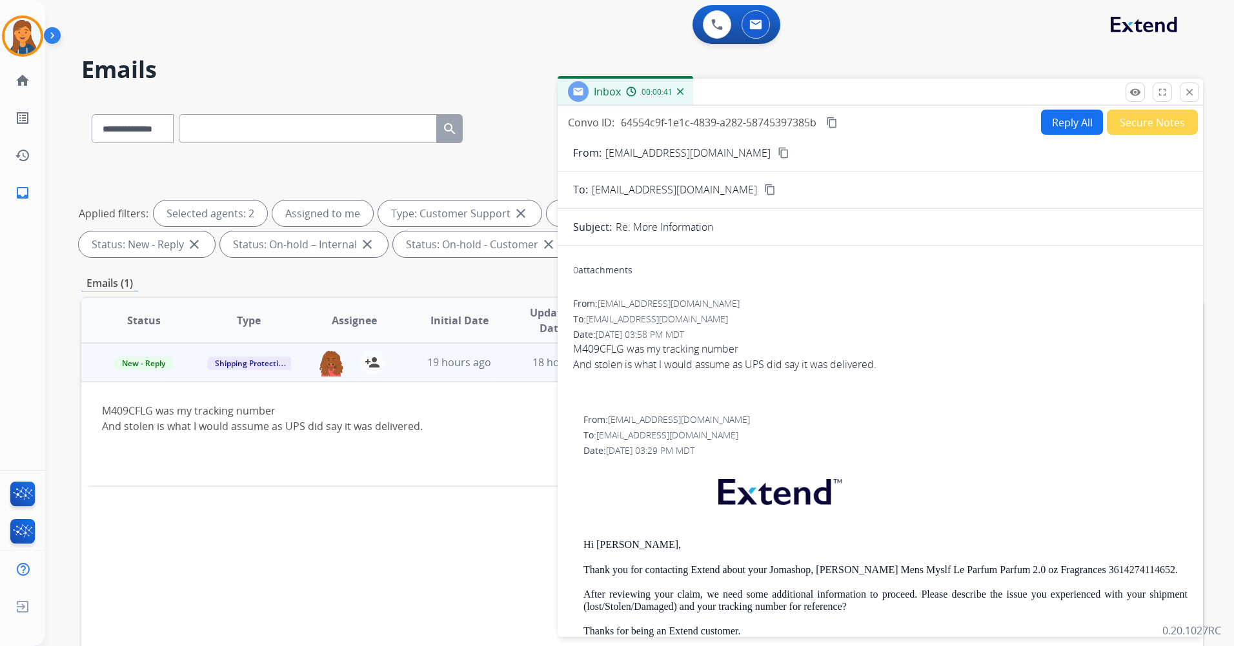
click at [1055, 121] on button "Reply All" at bounding box center [1072, 122] width 62 height 25
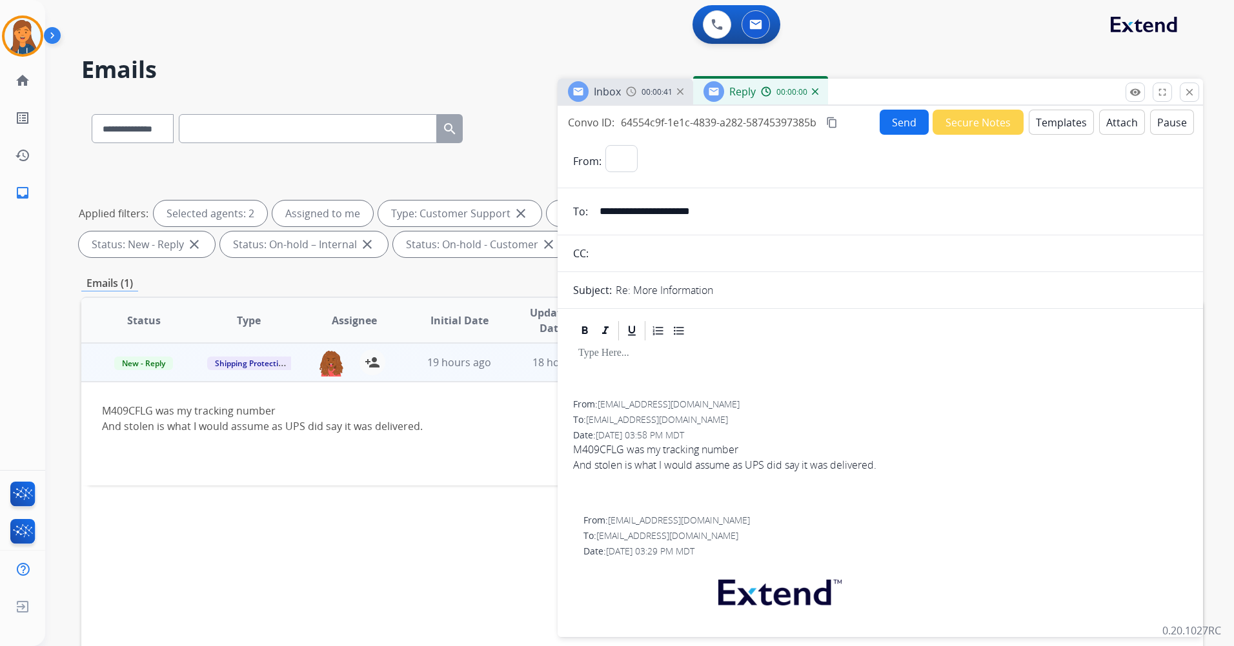
select select "**********"
click at [1054, 125] on button "Templates" at bounding box center [1060, 122] width 65 height 25
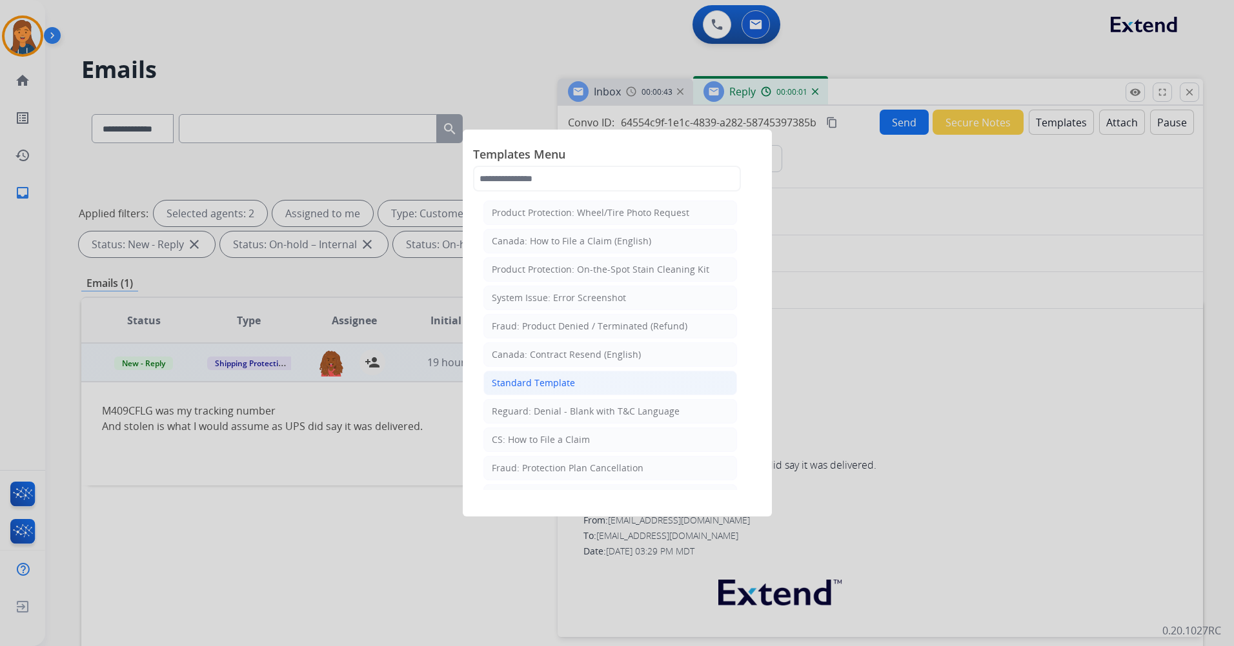
click at [539, 382] on div "Standard Template" at bounding box center [533, 383] width 83 height 13
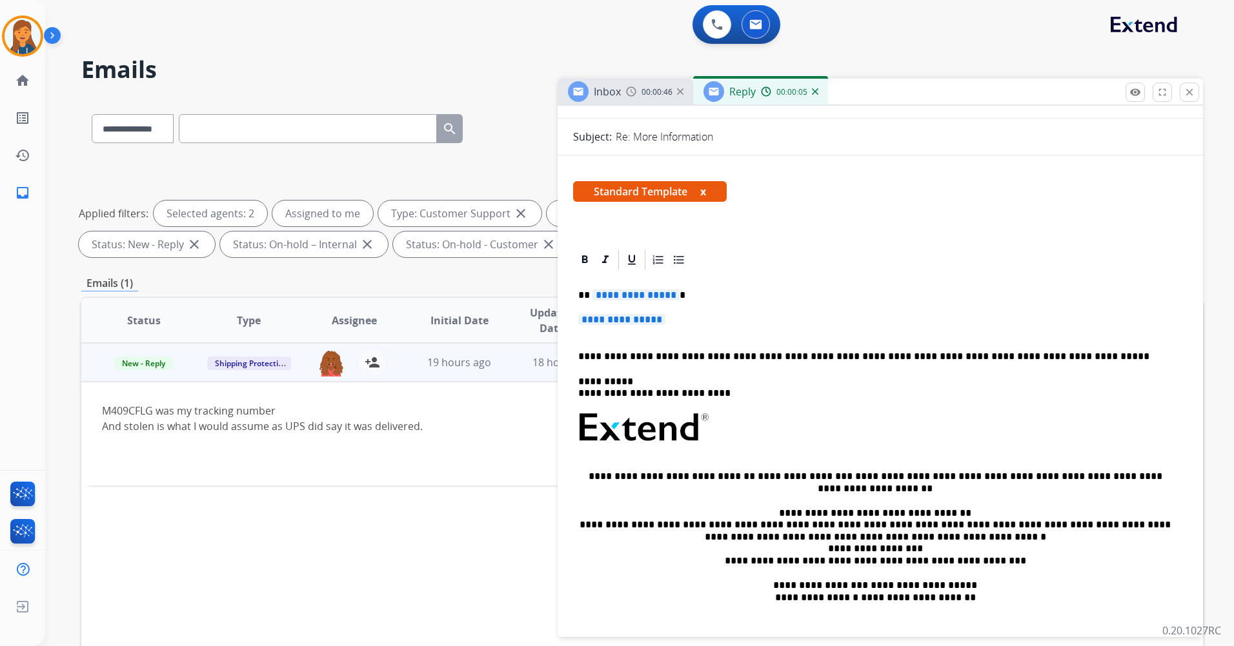
scroll to position [129, 0]
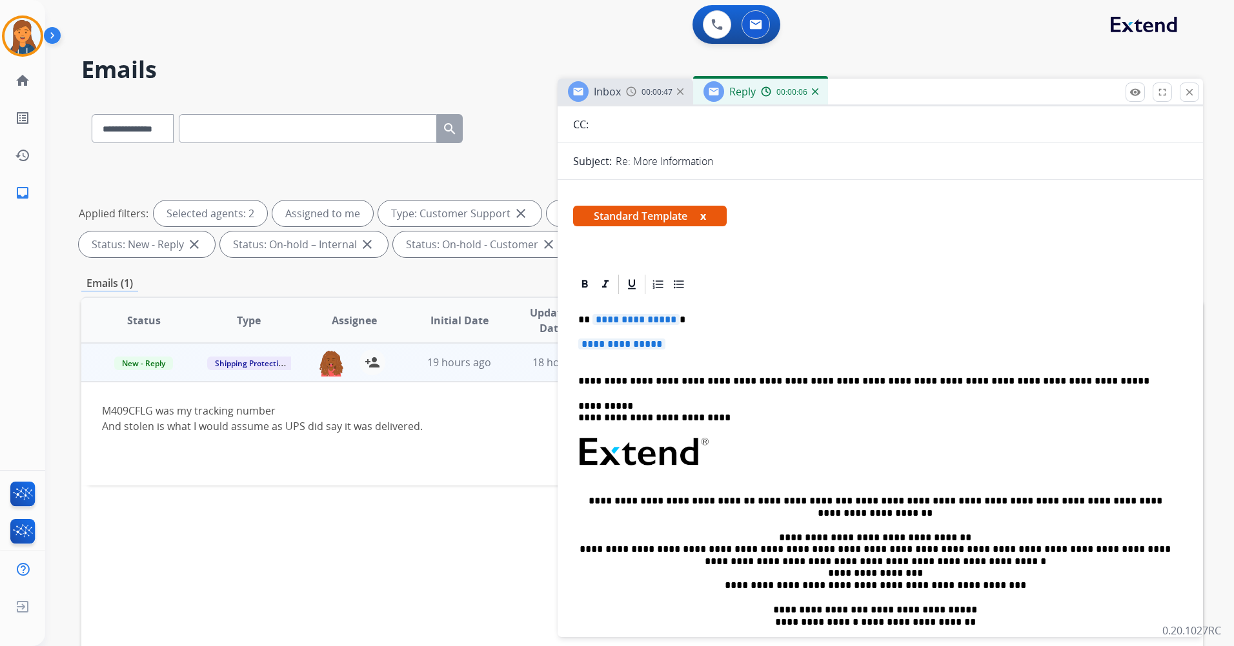
click at [612, 321] on span "**********" at bounding box center [635, 319] width 87 height 11
click at [609, 345] on span "**********" at bounding box center [621, 344] width 87 height 11
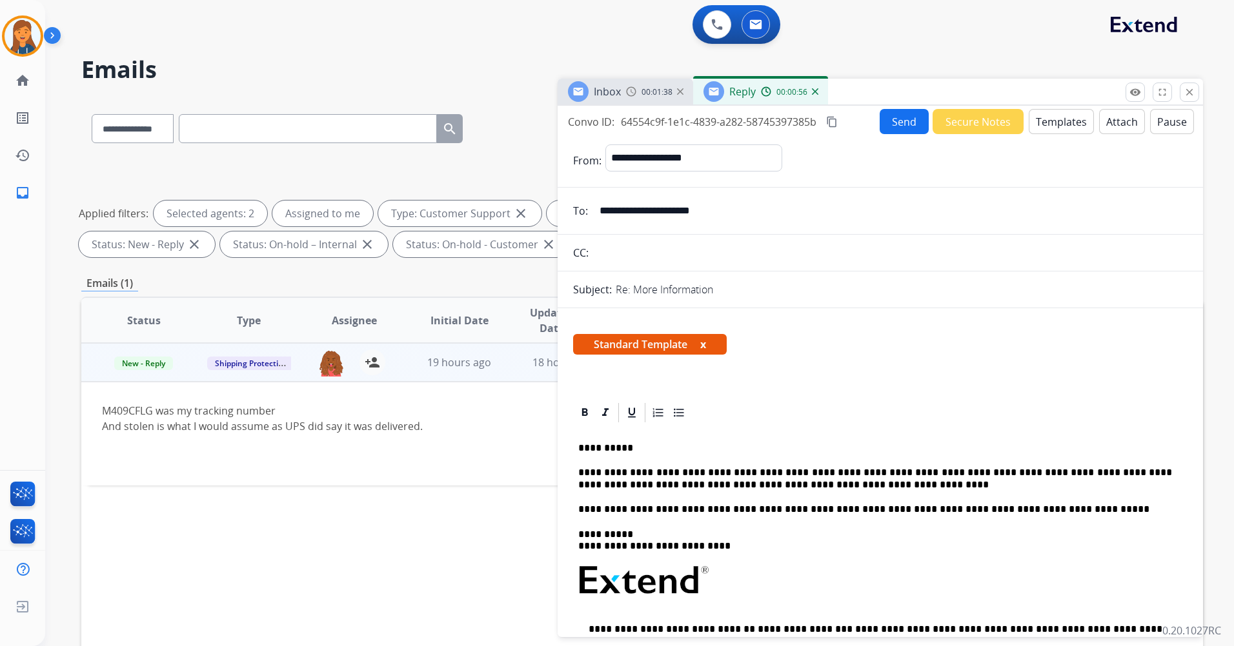
scroll to position [0, 0]
click at [888, 125] on button "Send" at bounding box center [903, 122] width 49 height 25
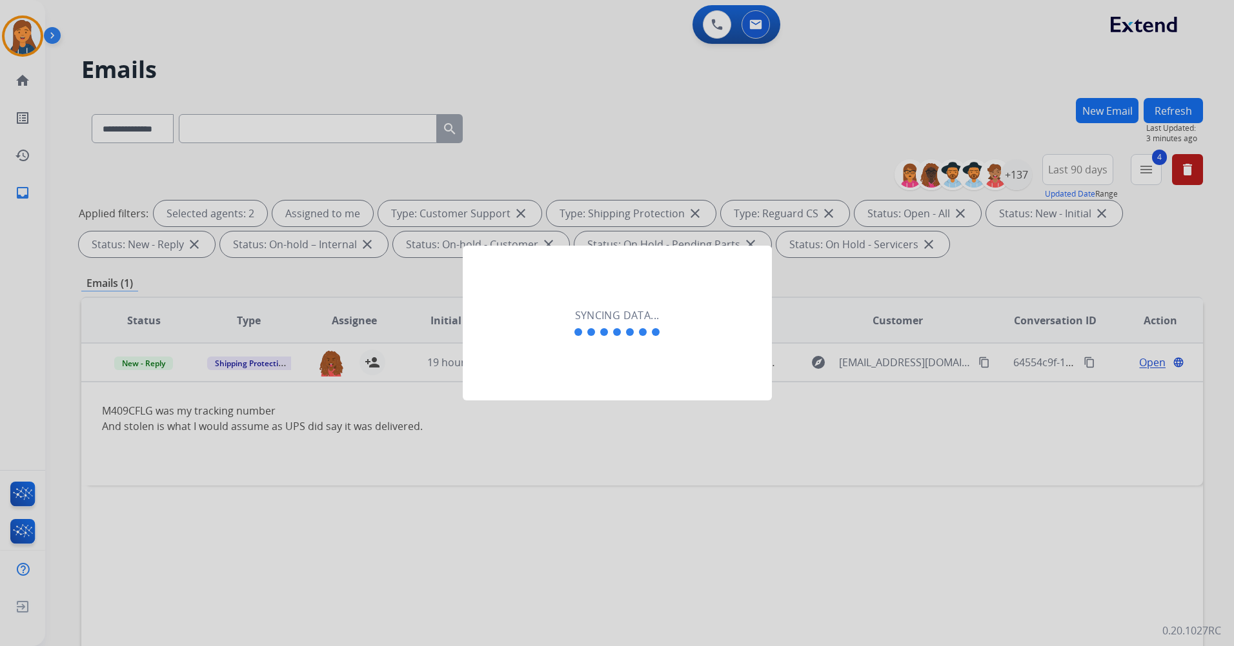
drag, startPoint x: 680, startPoint y: 308, endPoint x: 675, endPoint y: 323, distance: 15.5
click at [681, 312] on div "Syncing data..." at bounding box center [617, 323] width 309 height 155
click at [755, 30] on div at bounding box center [617, 323] width 1234 height 646
drag, startPoint x: 710, startPoint y: 41, endPoint x: 659, endPoint y: 34, distance: 51.5
click at [708, 41] on div at bounding box center [617, 323] width 1234 height 646
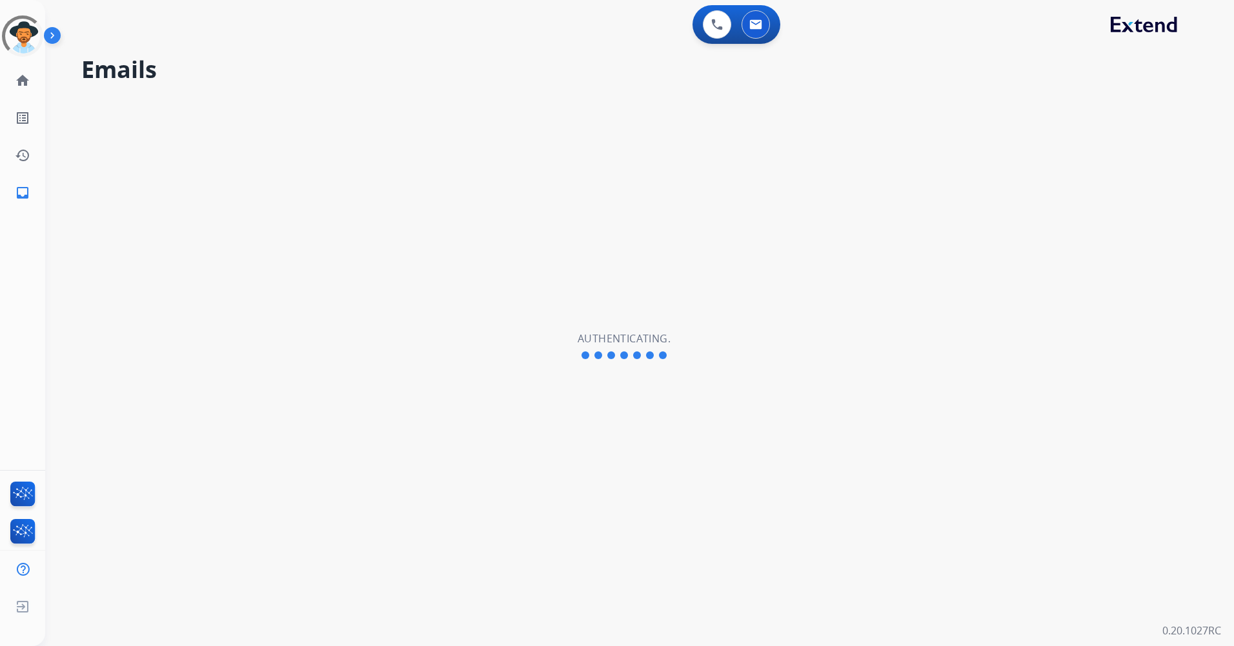
select select "**********"
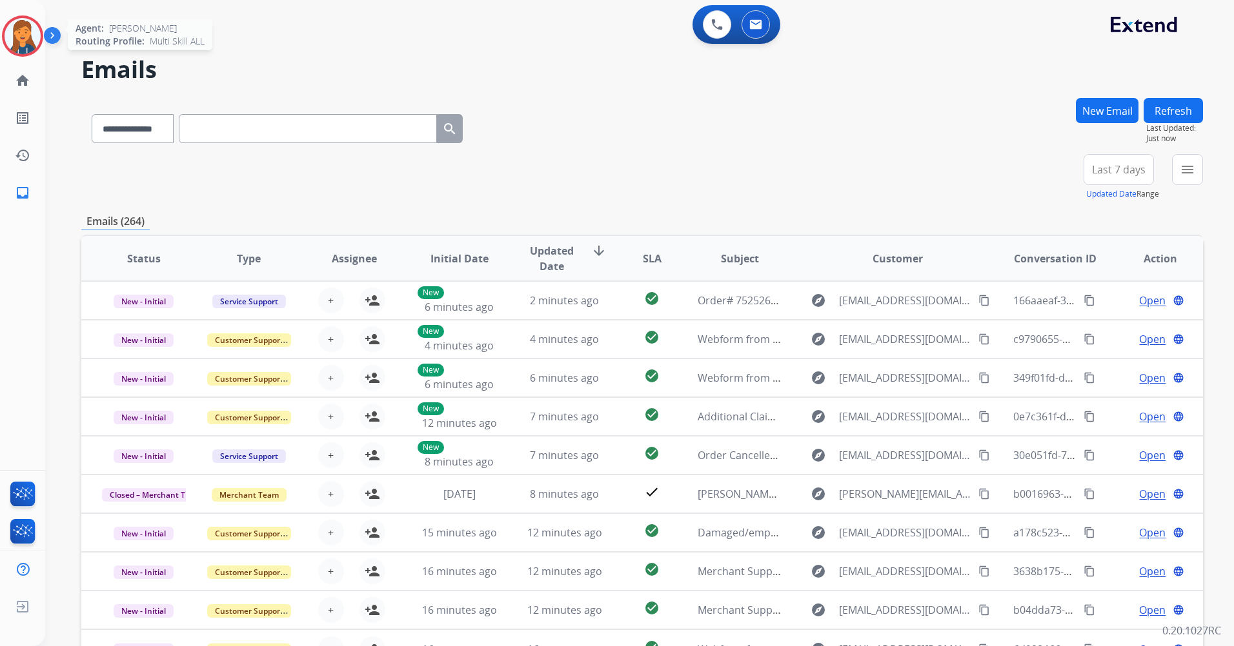
click at [21, 36] on img at bounding box center [23, 36] width 36 height 36
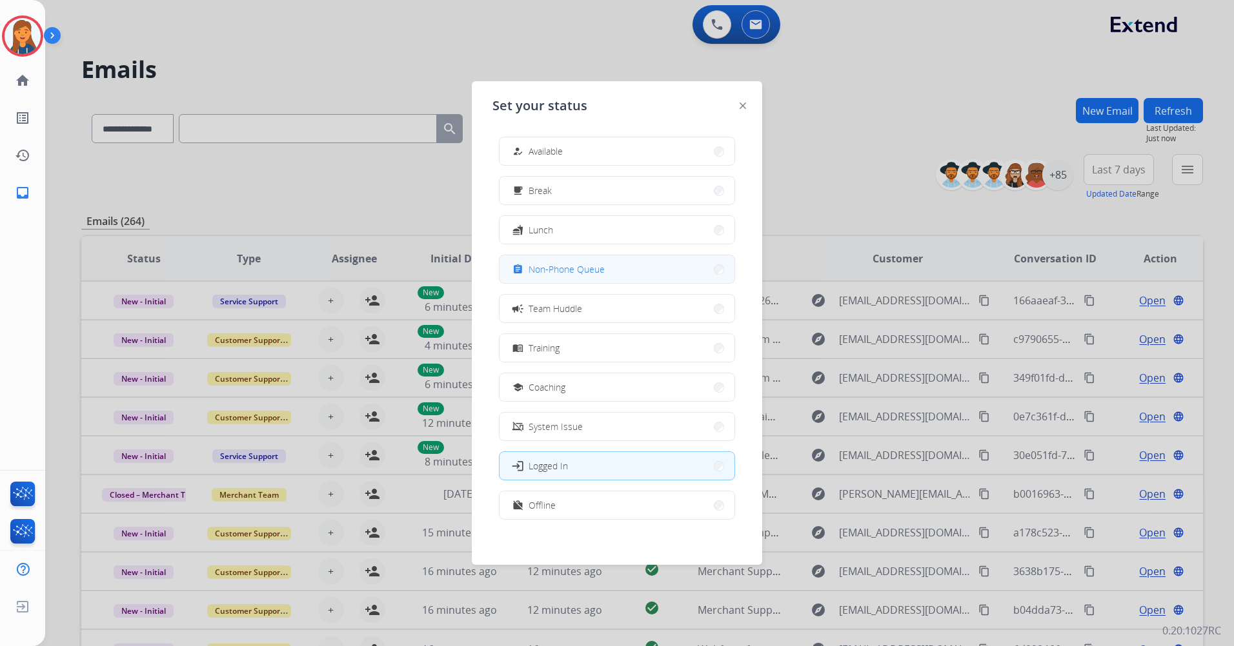
click at [553, 275] on span "Non-Phone Queue" at bounding box center [566, 270] width 76 height 14
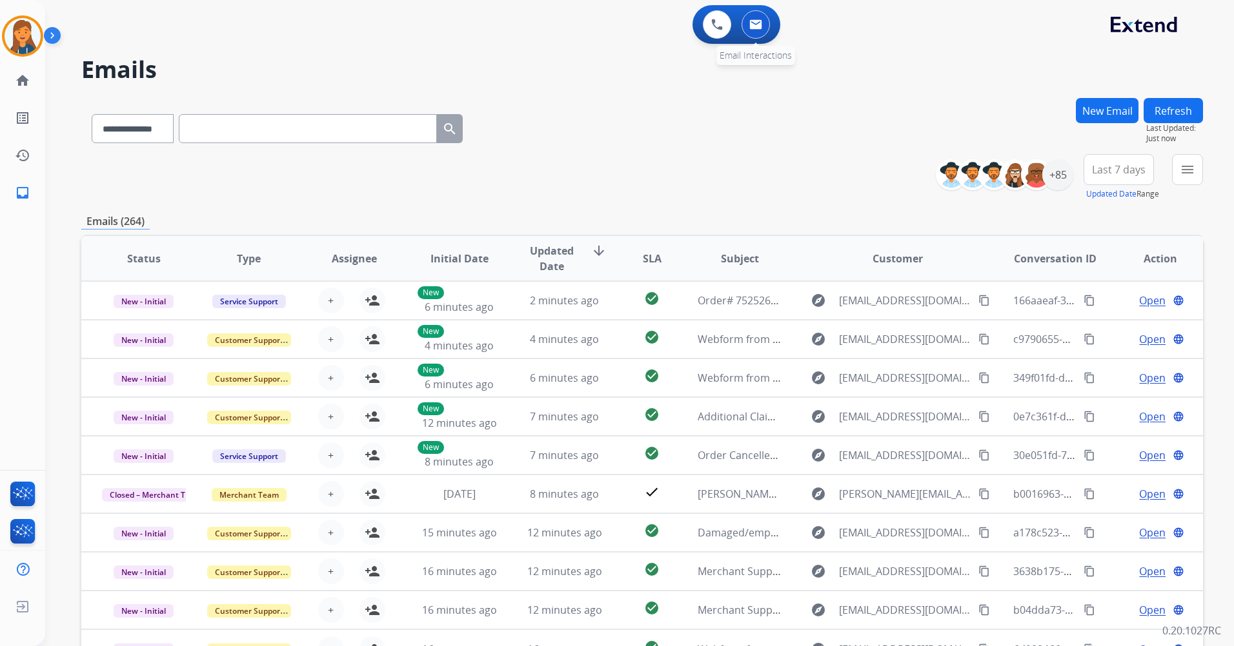
click at [768, 20] on button at bounding box center [755, 24] width 28 height 28
click at [761, 20] on img at bounding box center [755, 24] width 13 height 10
click at [748, 26] on button at bounding box center [755, 24] width 28 height 28
drag, startPoint x: 1110, startPoint y: 175, endPoint x: 1102, endPoint y: 203, distance: 29.4
click at [1110, 172] on span "Last 7 days" at bounding box center [1119, 169] width 54 height 5
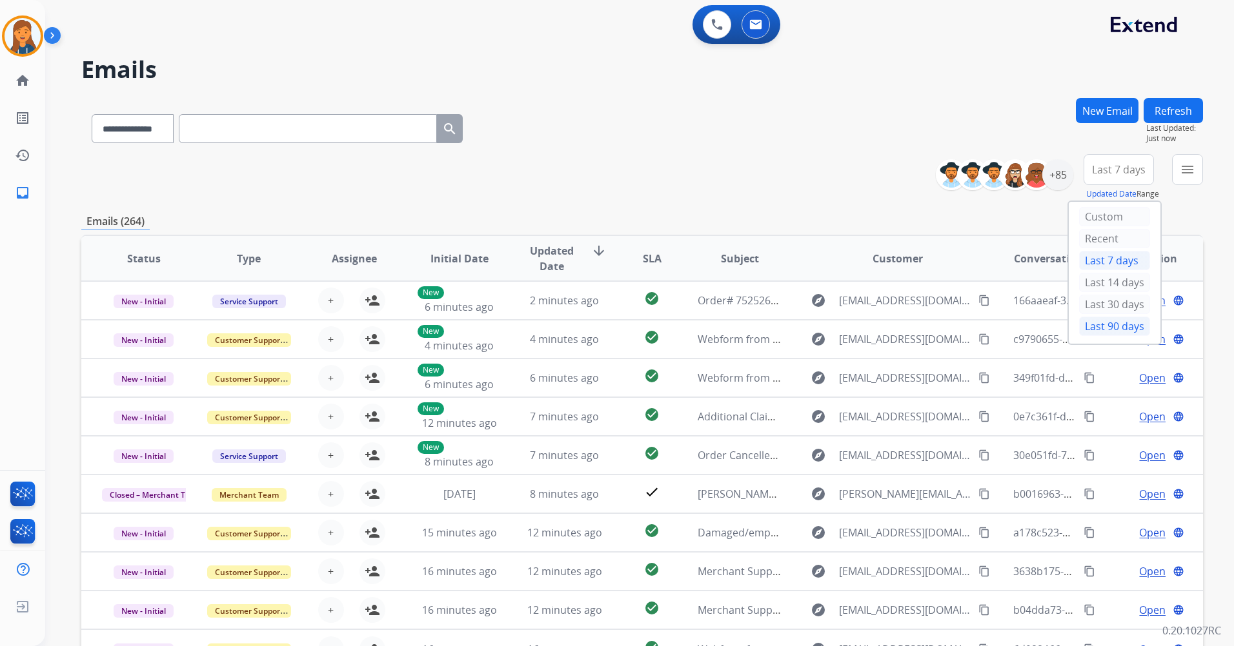
click at [1092, 329] on div "Last 90 days" at bounding box center [1114, 326] width 71 height 19
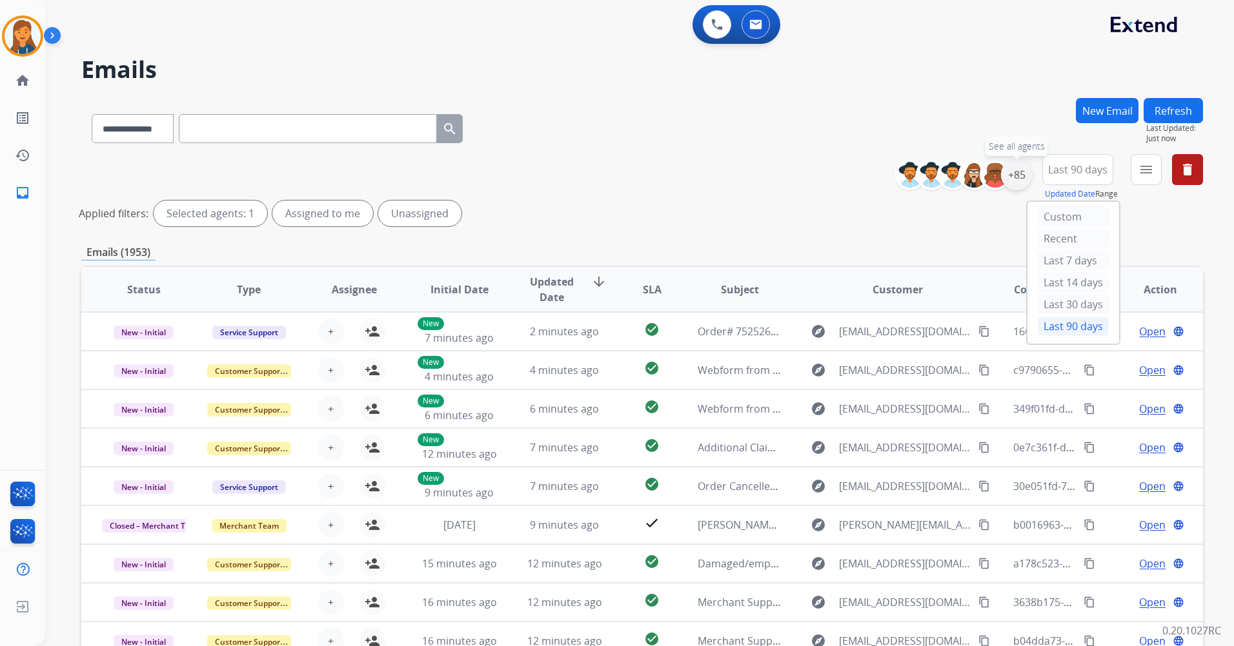
click at [1010, 171] on div "+85" at bounding box center [1016, 174] width 31 height 31
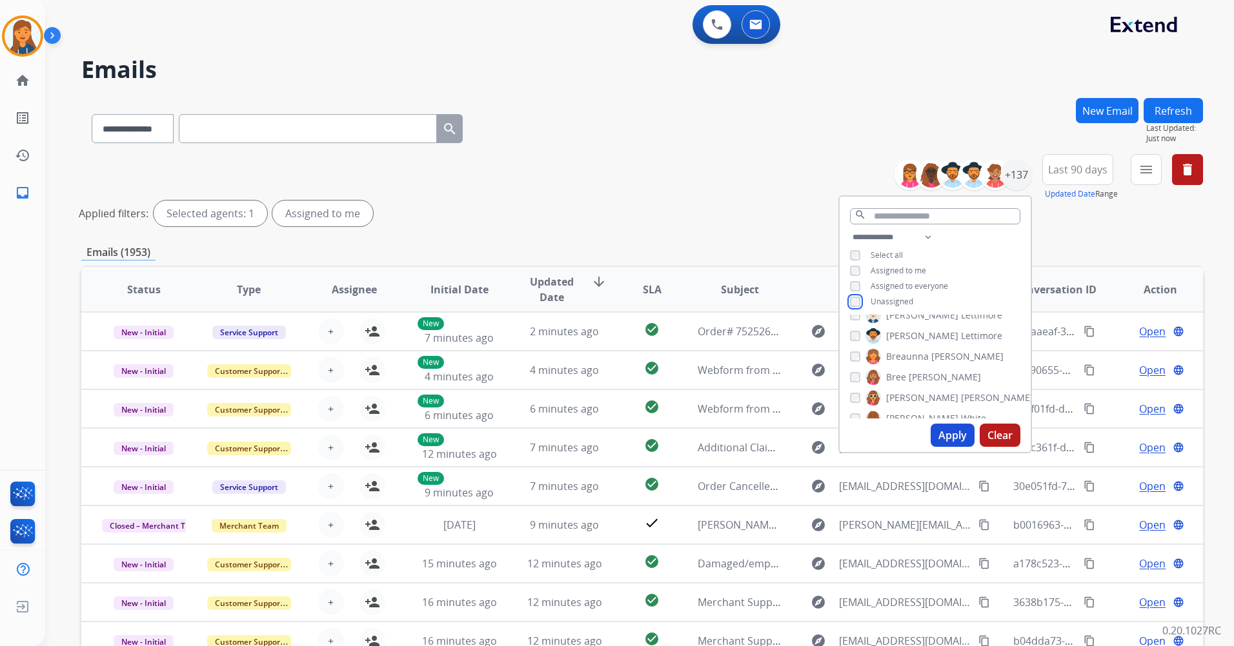
scroll to position [387, 0]
click at [953, 437] on button "Apply" at bounding box center [952, 435] width 44 height 23
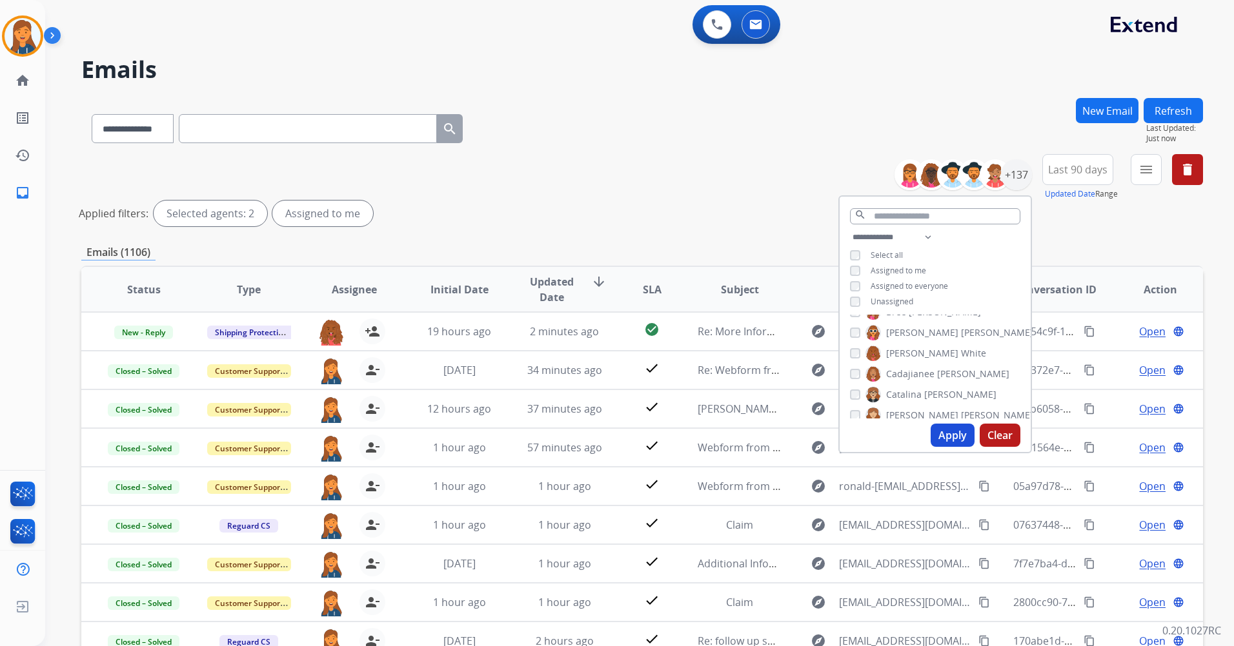
click at [948, 429] on button "Apply" at bounding box center [952, 435] width 44 height 23
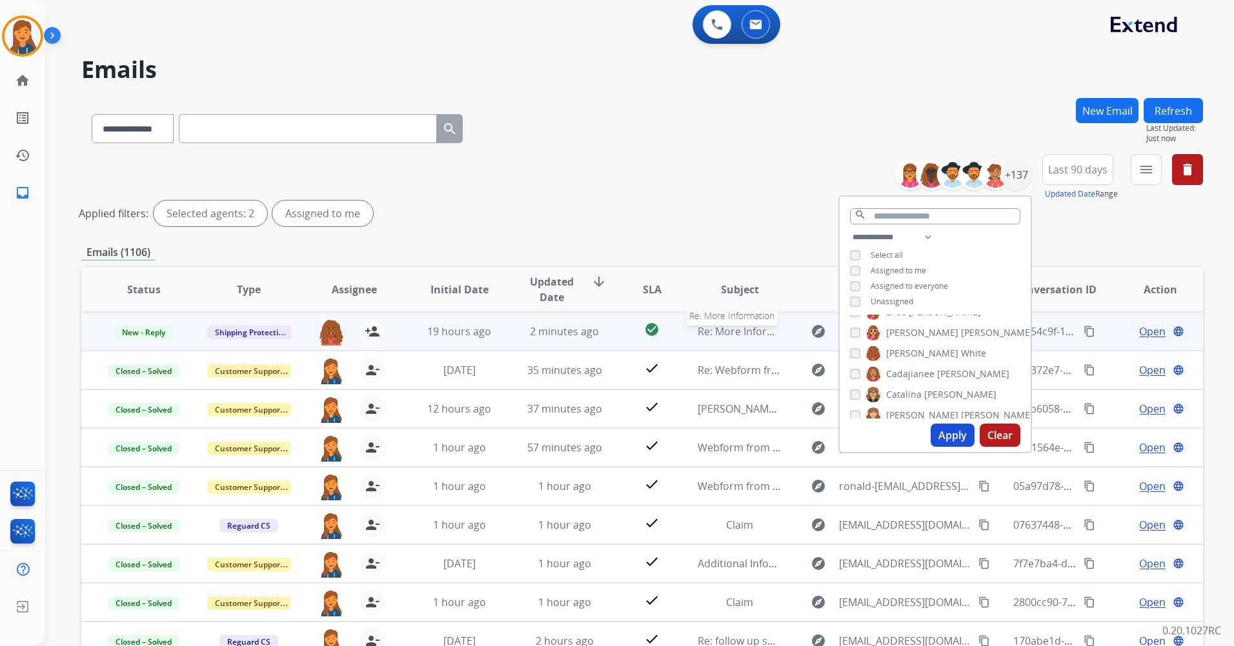
click at [752, 328] on span "Re: More Information" at bounding box center [749, 332] width 104 height 14
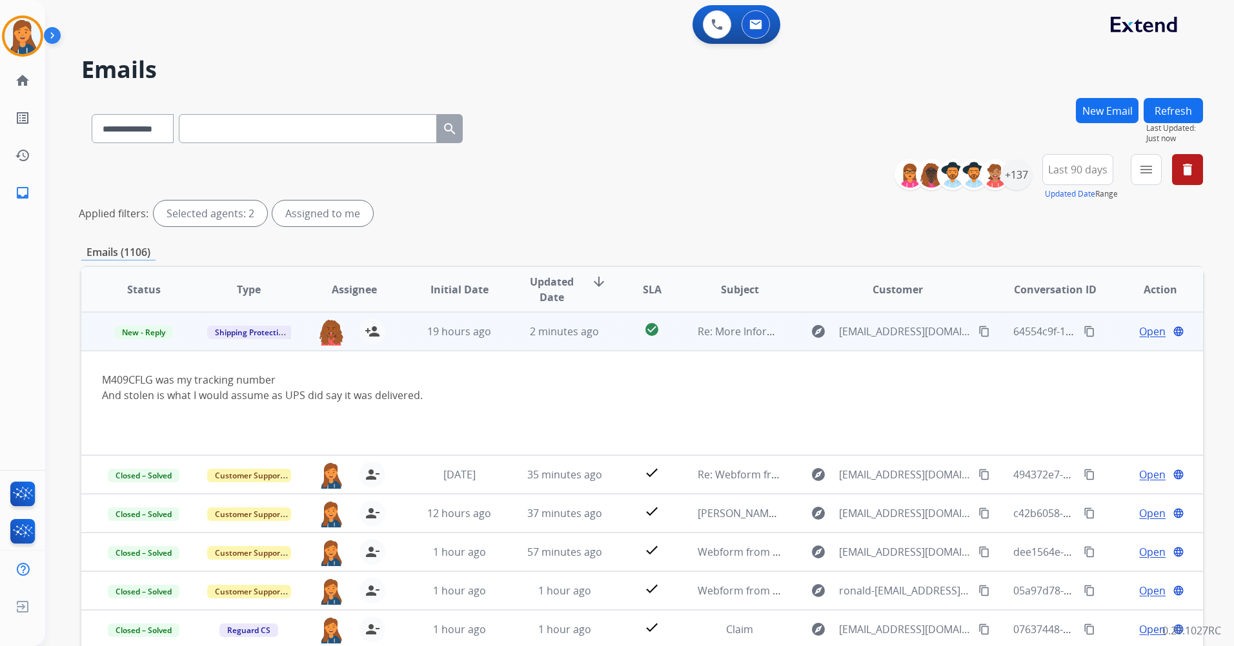
click at [1139, 329] on span "Open" at bounding box center [1152, 331] width 26 height 15
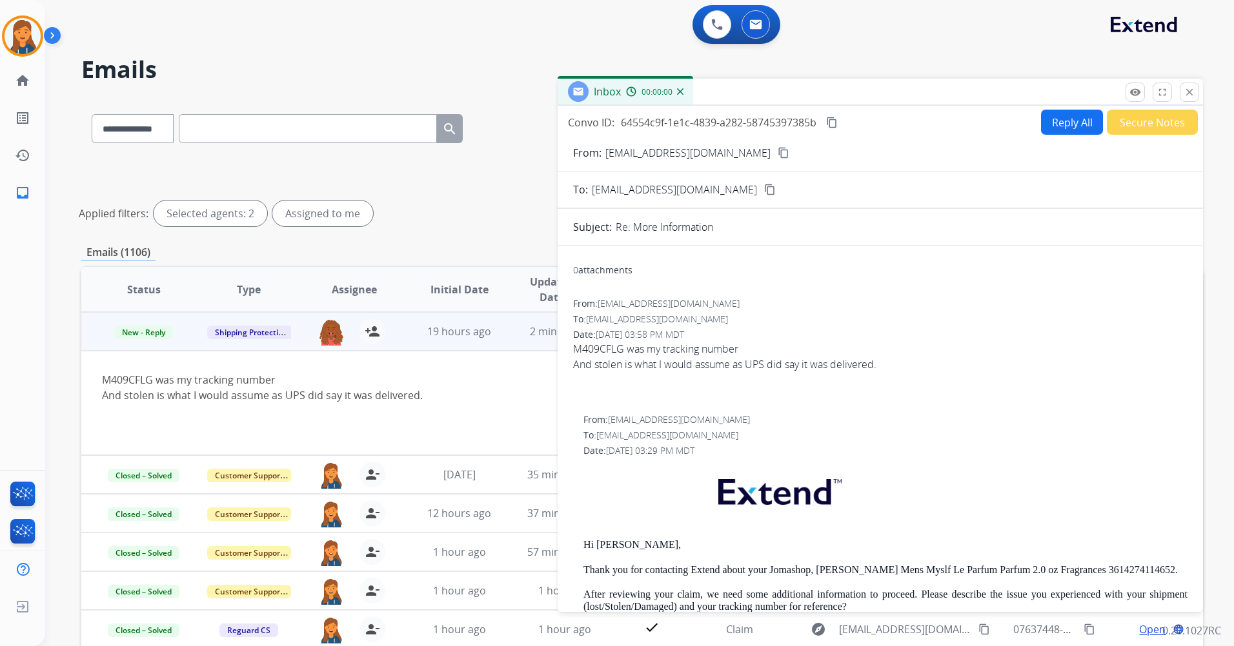
click at [1043, 123] on button "Reply All" at bounding box center [1072, 122] width 62 height 25
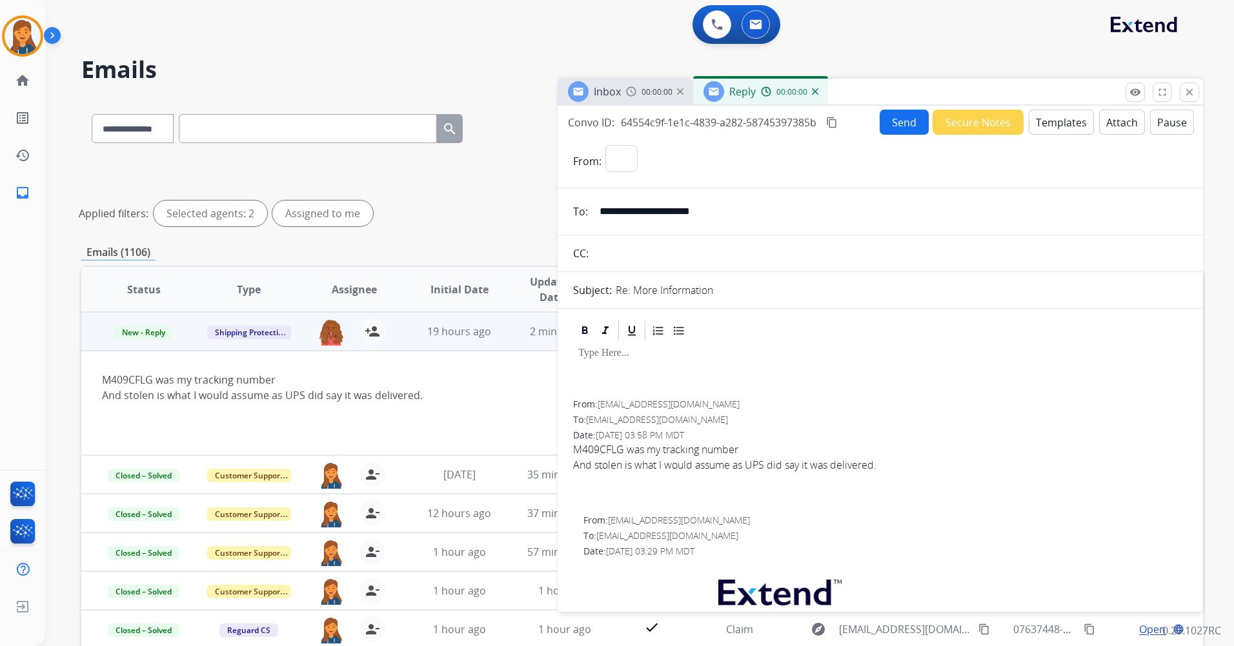
select select "**********"
click at [1052, 125] on button "Templates" at bounding box center [1060, 122] width 65 height 25
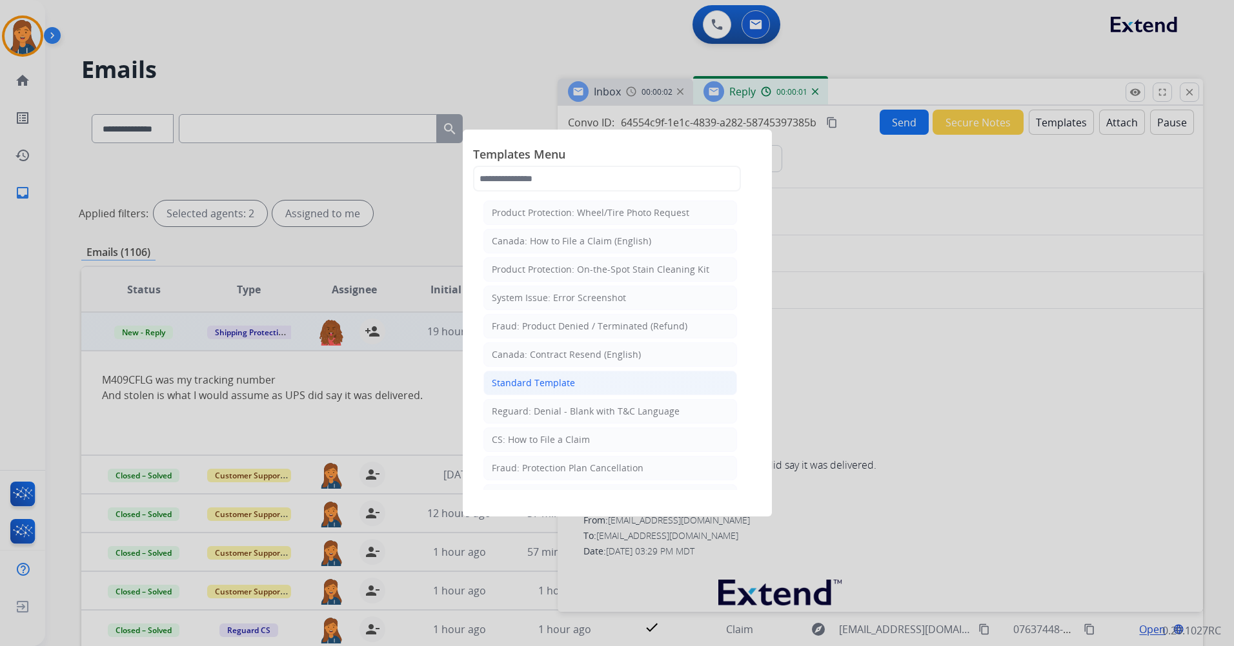
click at [563, 389] on div "Standard Template" at bounding box center [533, 383] width 83 height 13
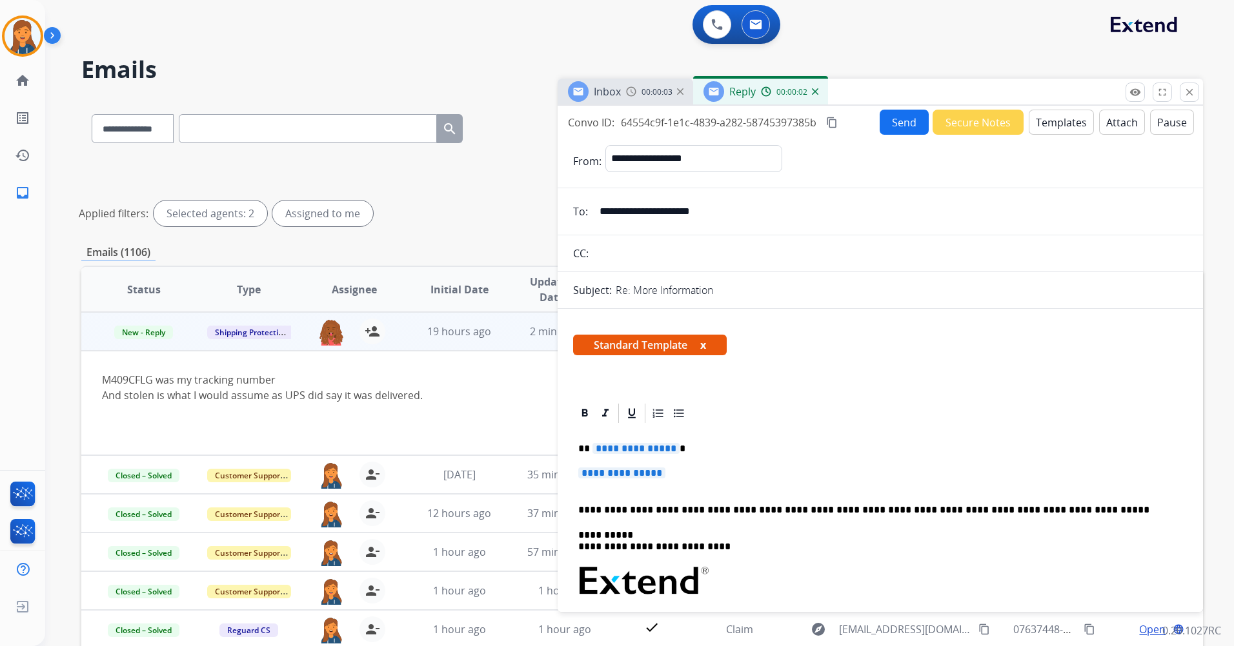
click at [634, 450] on span "**********" at bounding box center [635, 448] width 87 height 11
click at [645, 479] on p "**********" at bounding box center [880, 480] width 604 height 24
click at [639, 472] on span "**********" at bounding box center [621, 473] width 87 height 11
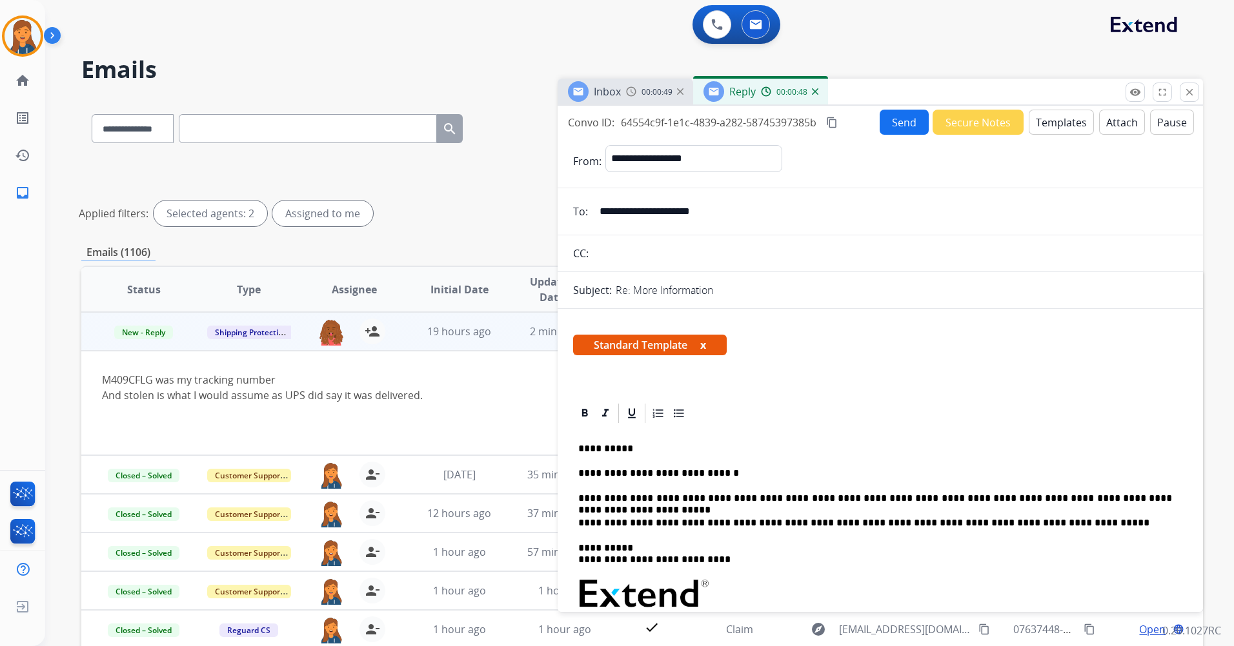
click at [879, 119] on button "Send" at bounding box center [903, 122] width 49 height 25
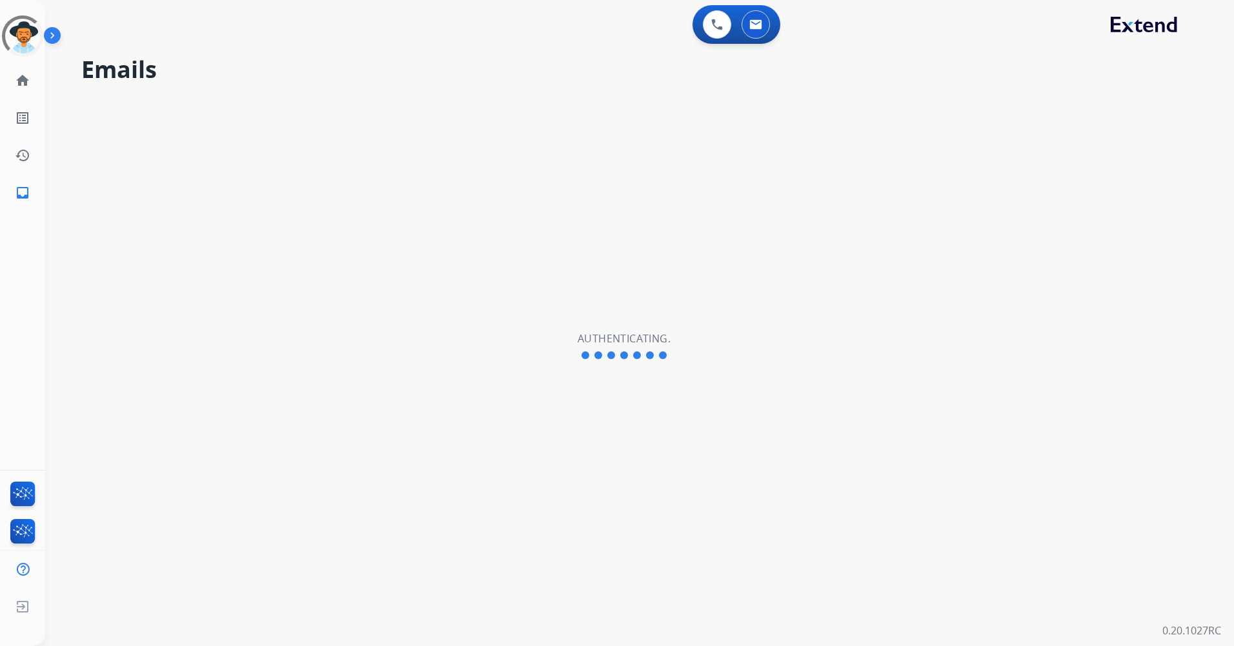
select select "**********"
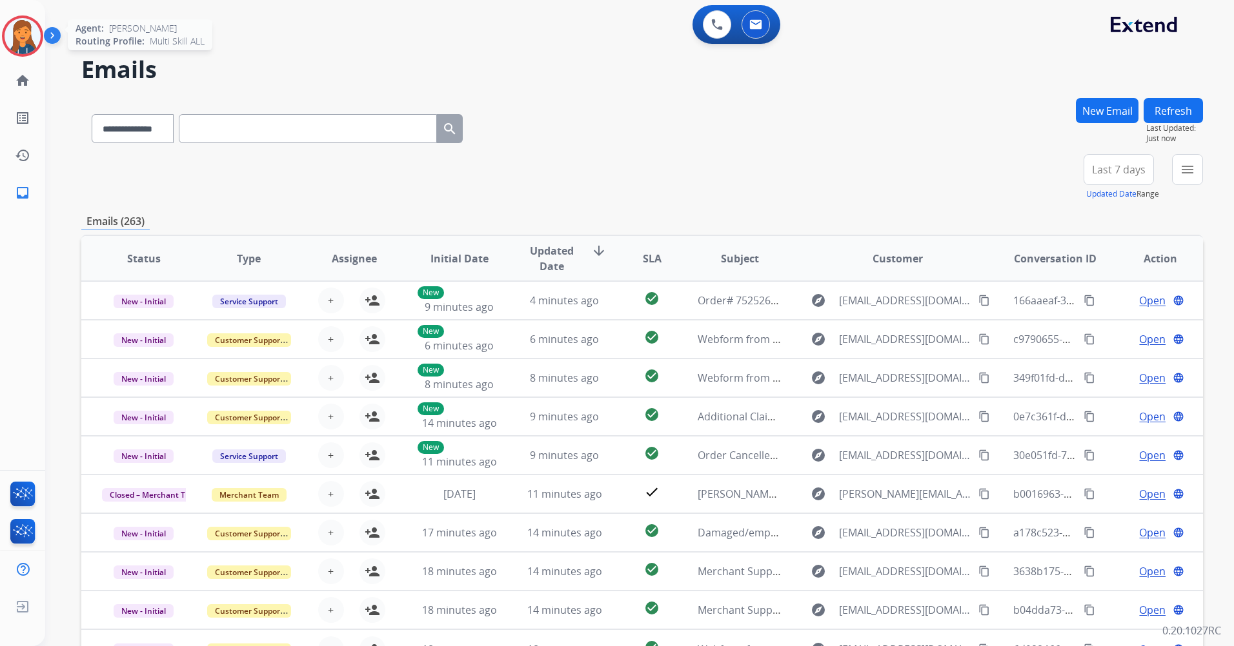
click at [32, 43] on img at bounding box center [23, 36] width 36 height 36
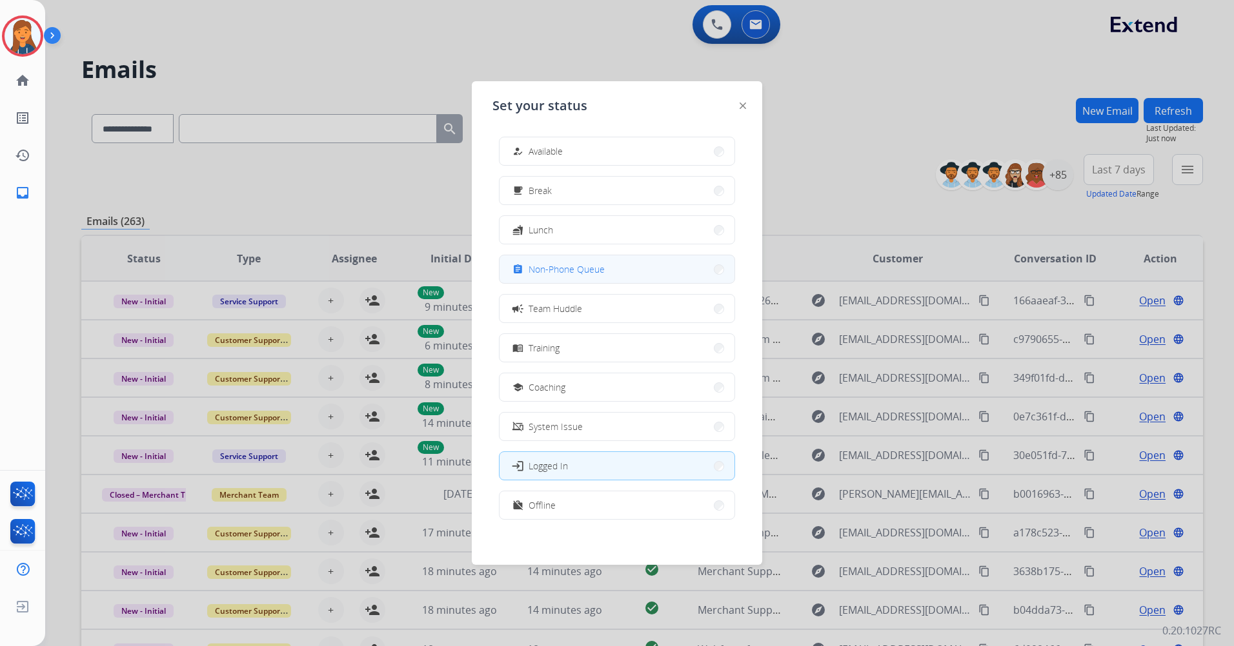
click at [577, 270] on span "Non-Phone Queue" at bounding box center [566, 270] width 76 height 14
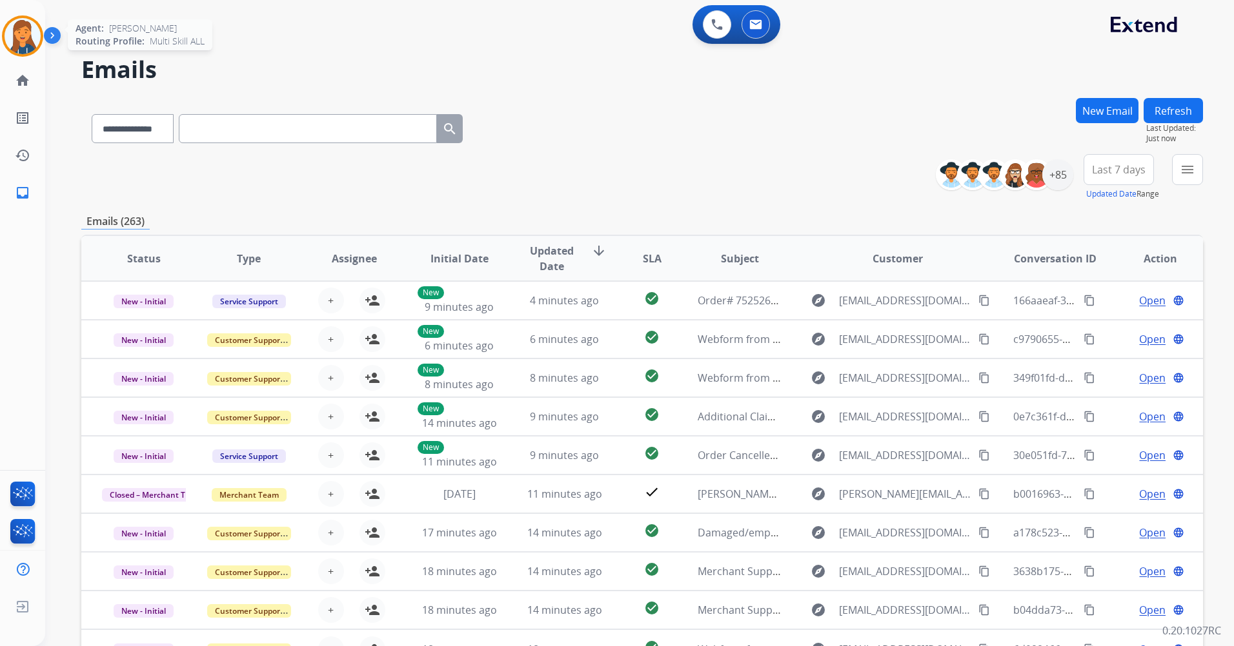
click at [19, 38] on img at bounding box center [23, 36] width 36 height 36
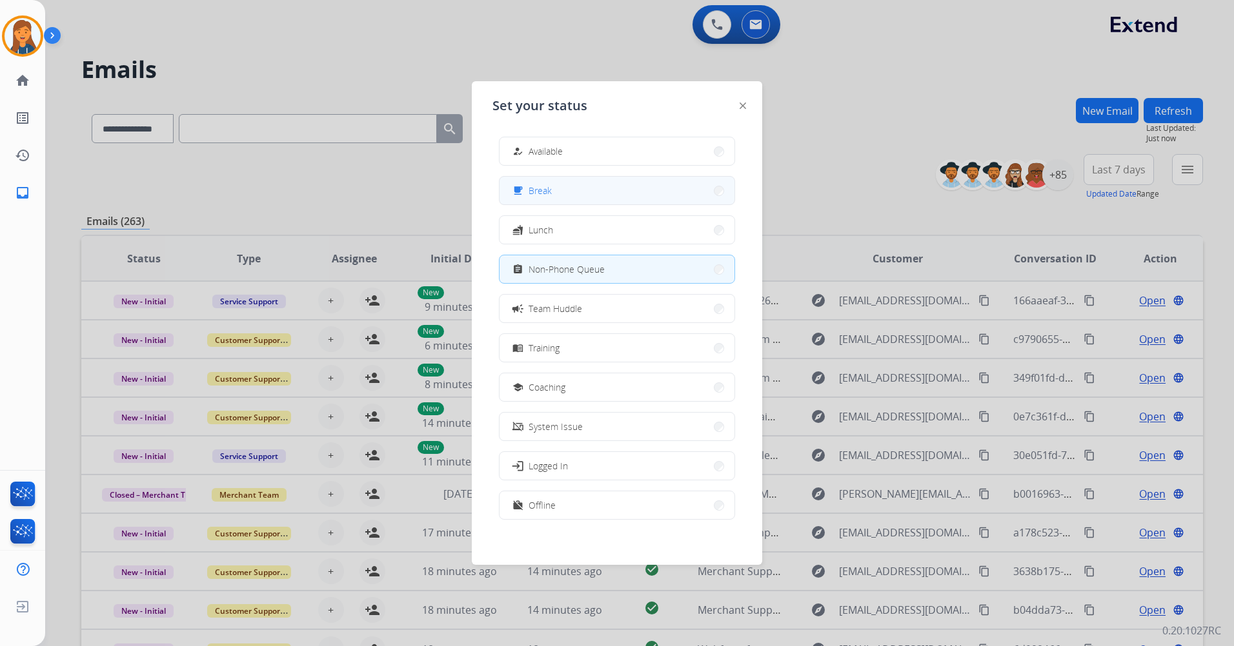
click at [551, 192] on span "Break" at bounding box center [539, 191] width 23 height 14
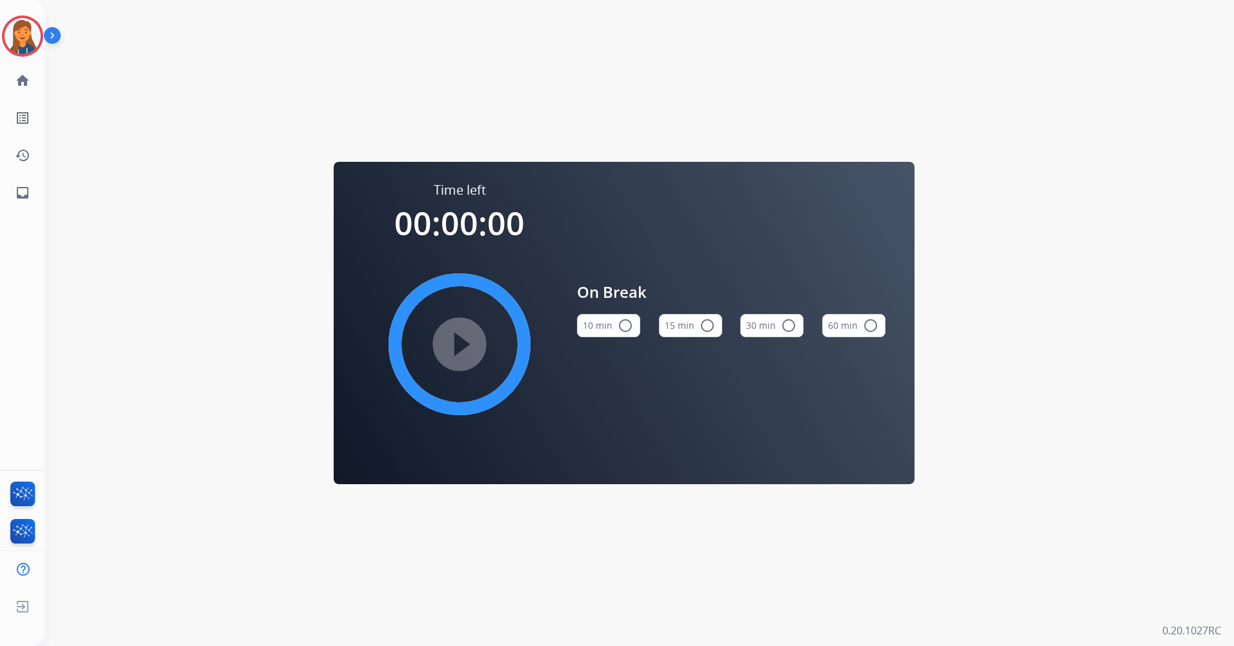
click at [714, 328] on button "15 min radio_button_unchecked" at bounding box center [690, 325] width 63 height 23
click at [452, 349] on mat-icon "play_circle_filled" at bounding box center [459, 344] width 15 height 15
click at [32, 49] on img at bounding box center [23, 36] width 36 height 36
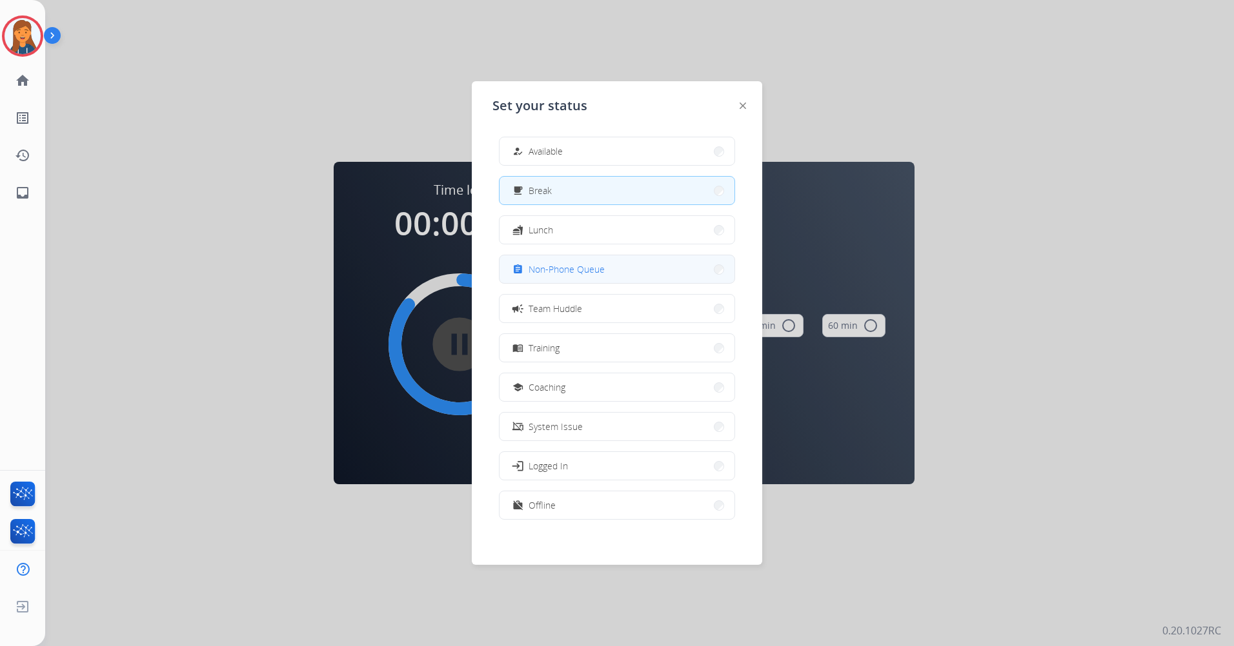
click at [556, 268] on span "Non-Phone Queue" at bounding box center [566, 270] width 76 height 14
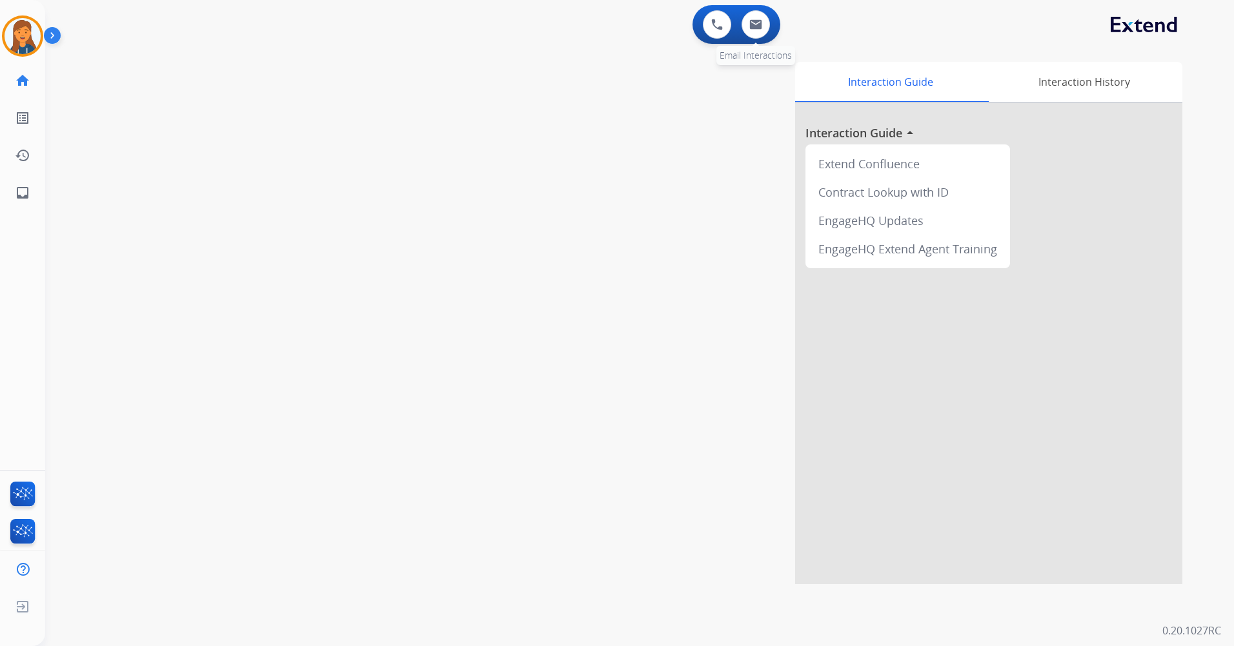
click at [739, 26] on div "0 Email Interactions" at bounding box center [755, 24] width 39 height 28
click at [745, 27] on button at bounding box center [755, 24] width 28 height 28
select select "**********"
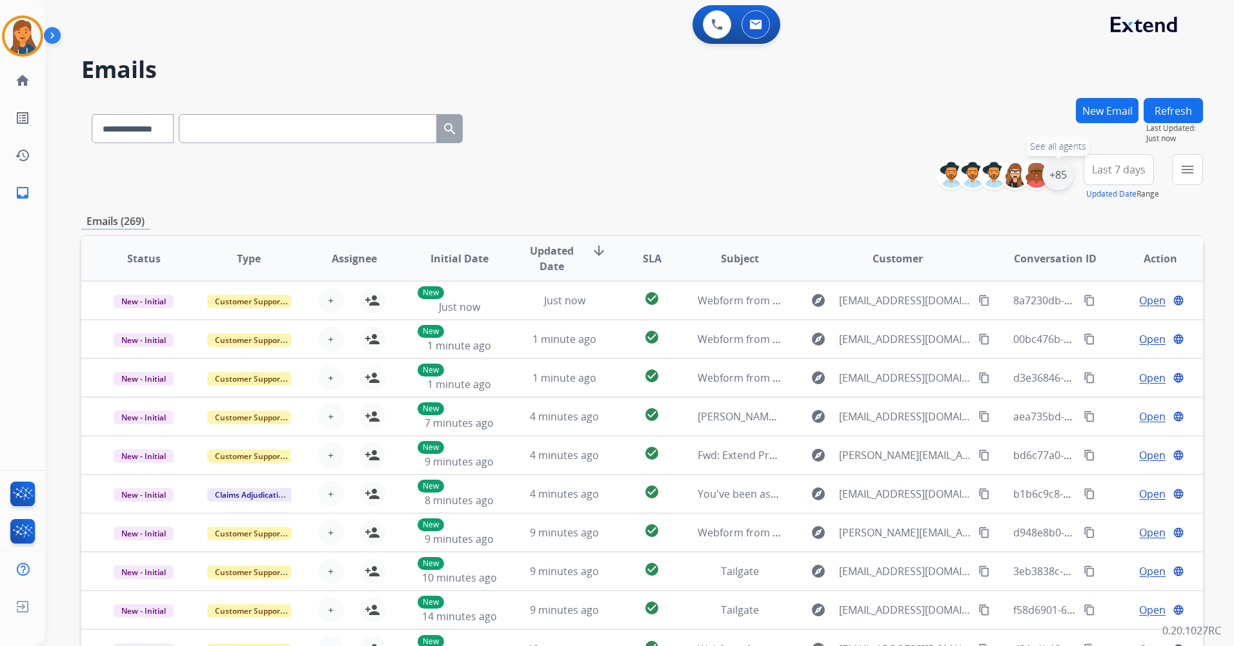
click at [1061, 181] on div "+85" at bounding box center [1057, 174] width 31 height 31
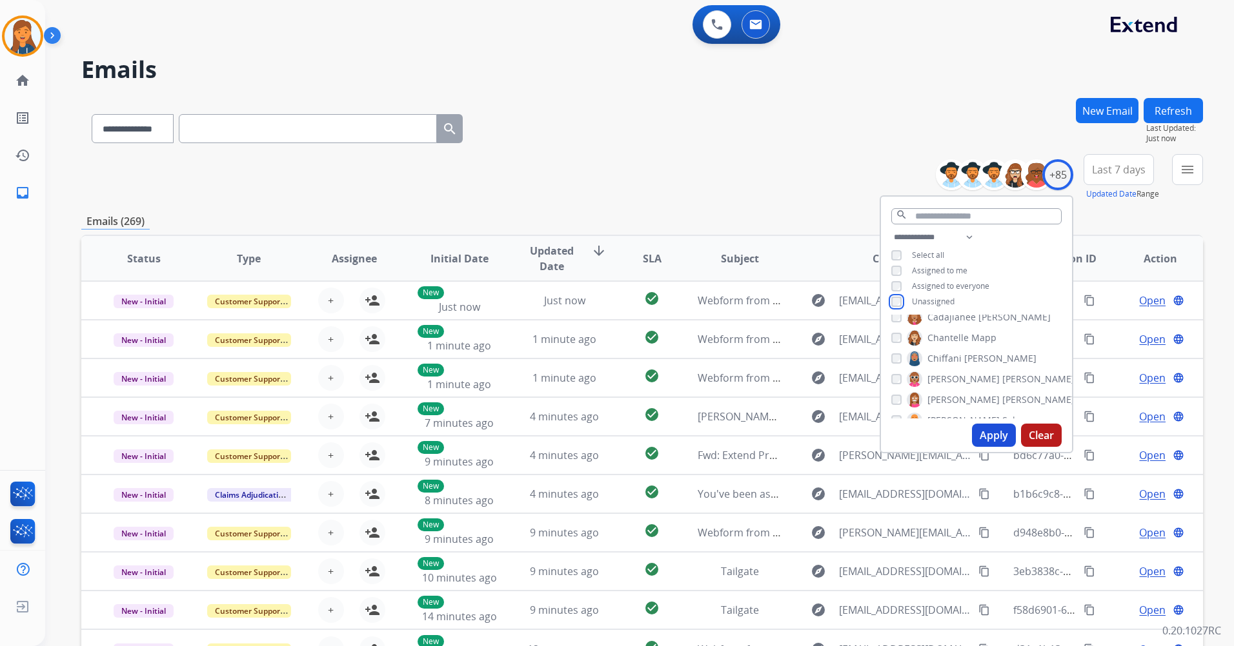
scroll to position [194, 0]
click at [980, 434] on button "Apply" at bounding box center [994, 435] width 44 height 23
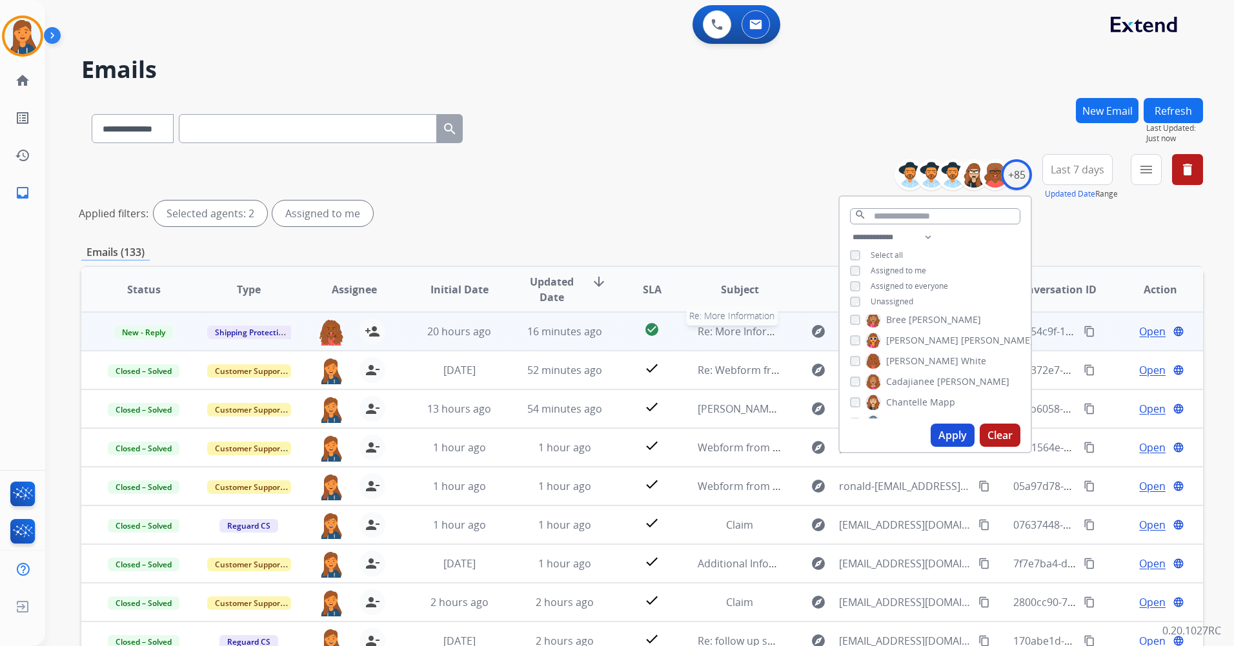
click at [715, 329] on span "Re: More Information" at bounding box center [749, 332] width 104 height 14
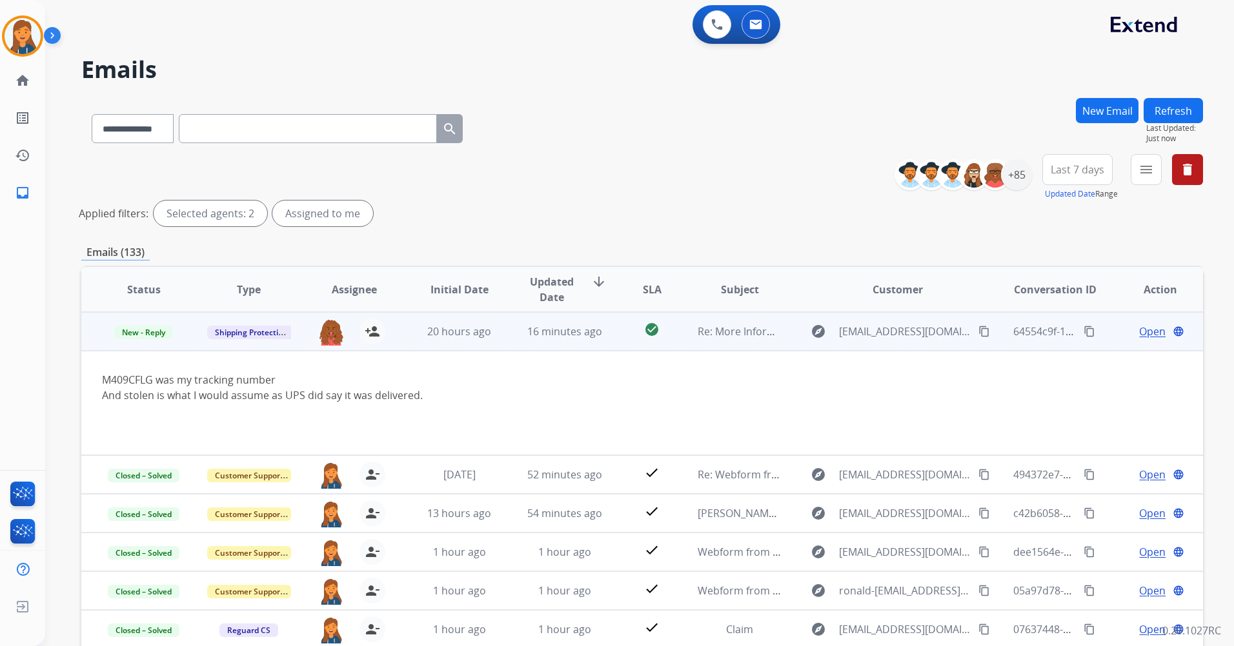
click at [1139, 330] on span "Open" at bounding box center [1152, 331] width 26 height 15
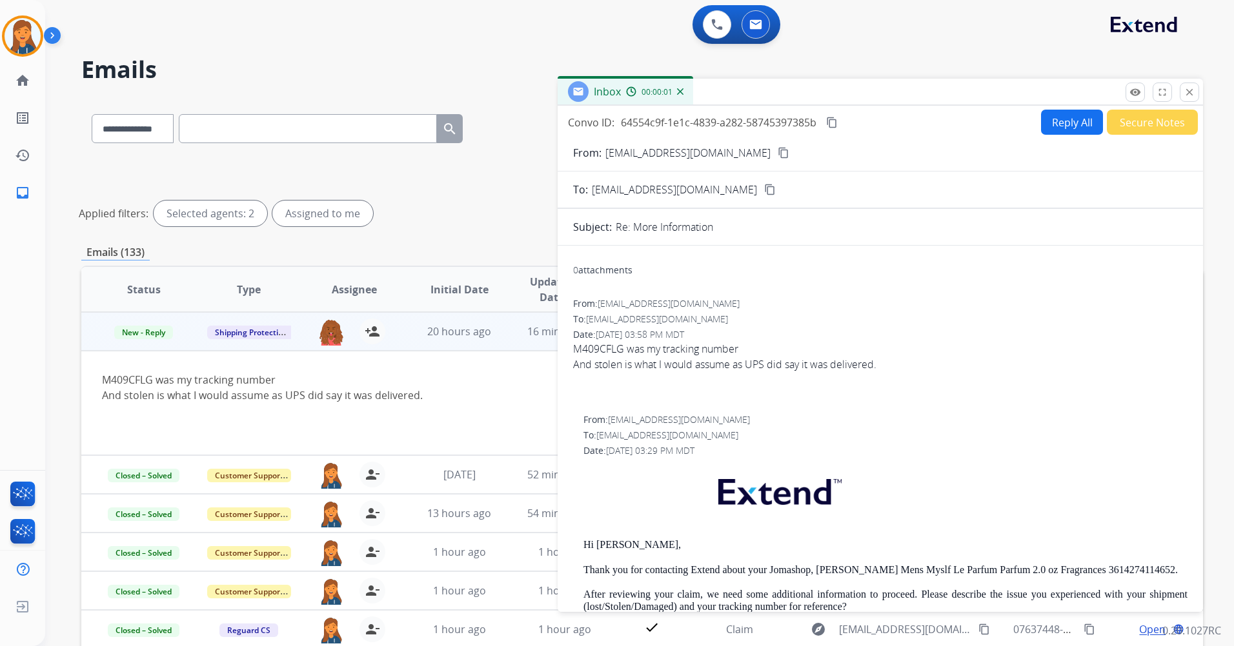
click at [1052, 124] on button "Reply All" at bounding box center [1072, 122] width 62 height 25
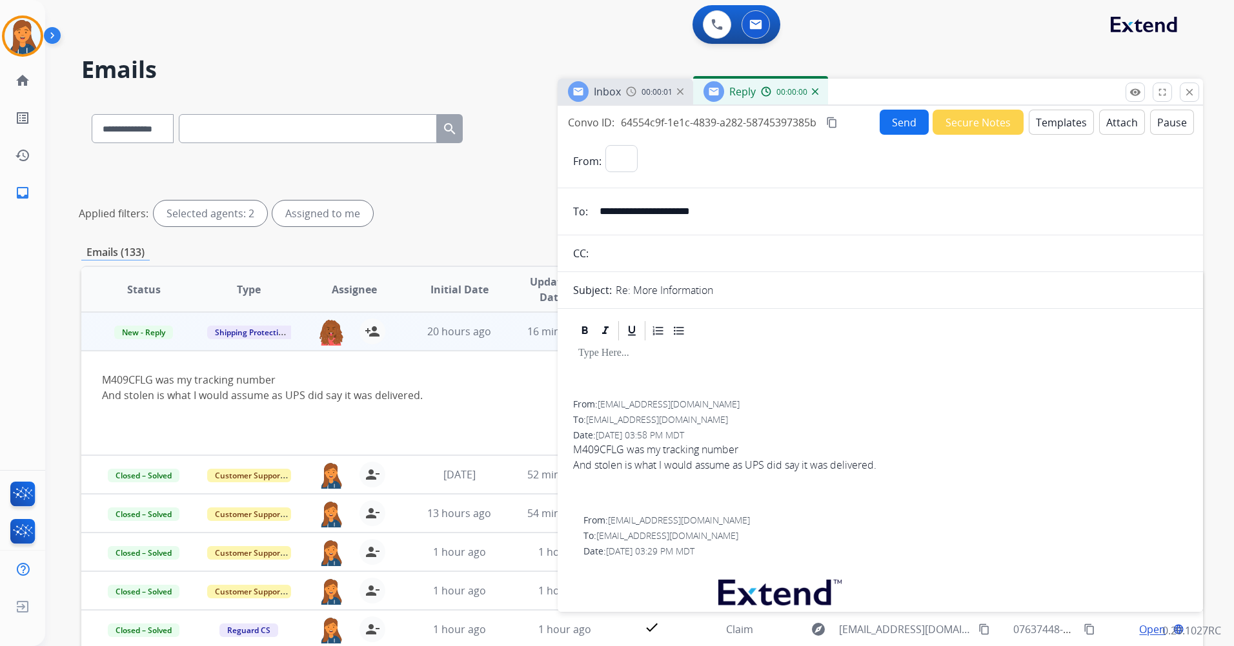
select select "**********"
click at [1055, 114] on button "Templates" at bounding box center [1060, 122] width 65 height 25
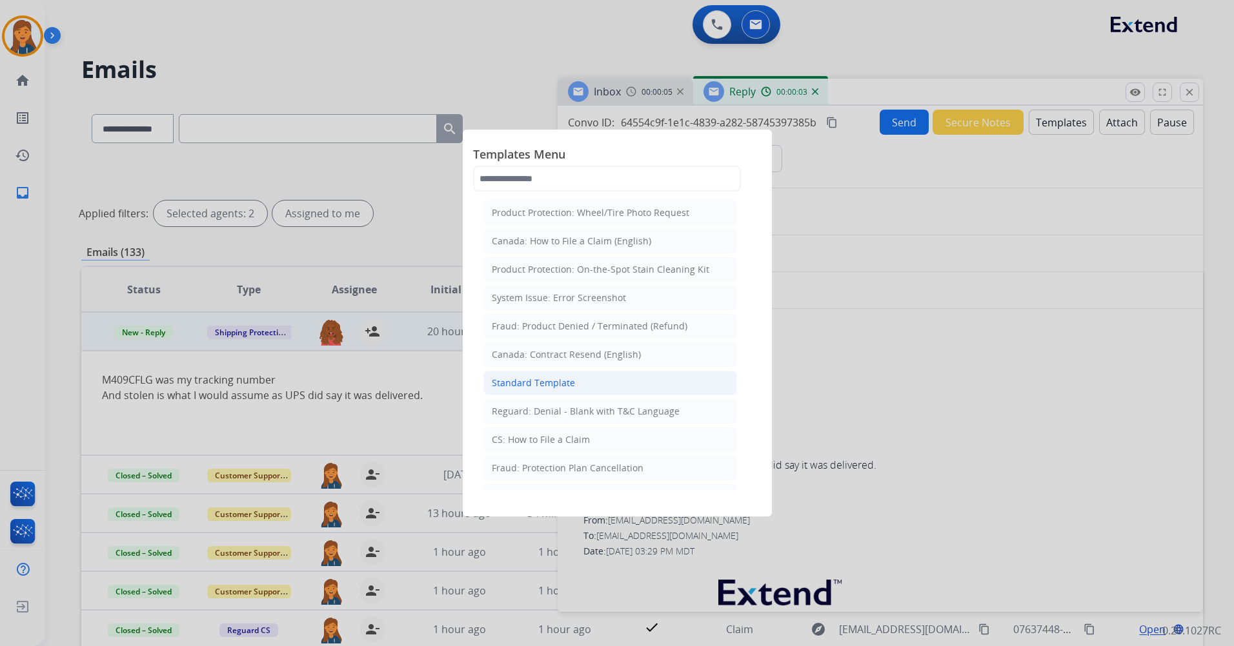
click at [566, 384] on div "Standard Template" at bounding box center [533, 383] width 83 height 13
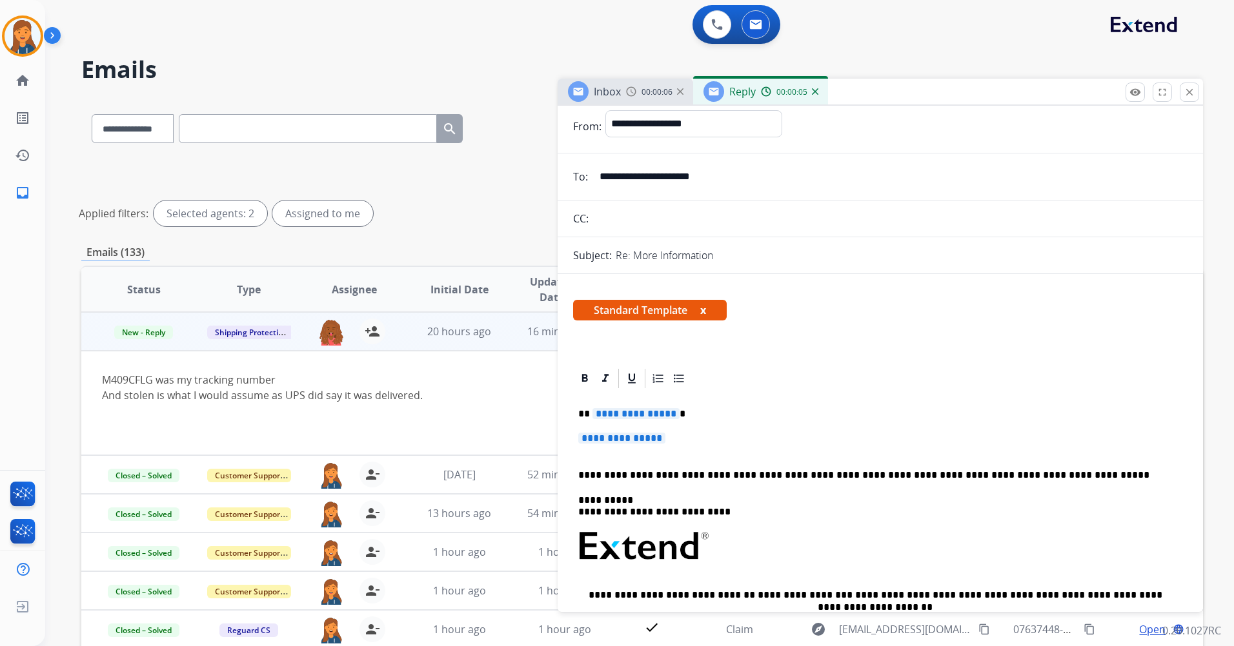
scroll to position [65, 0]
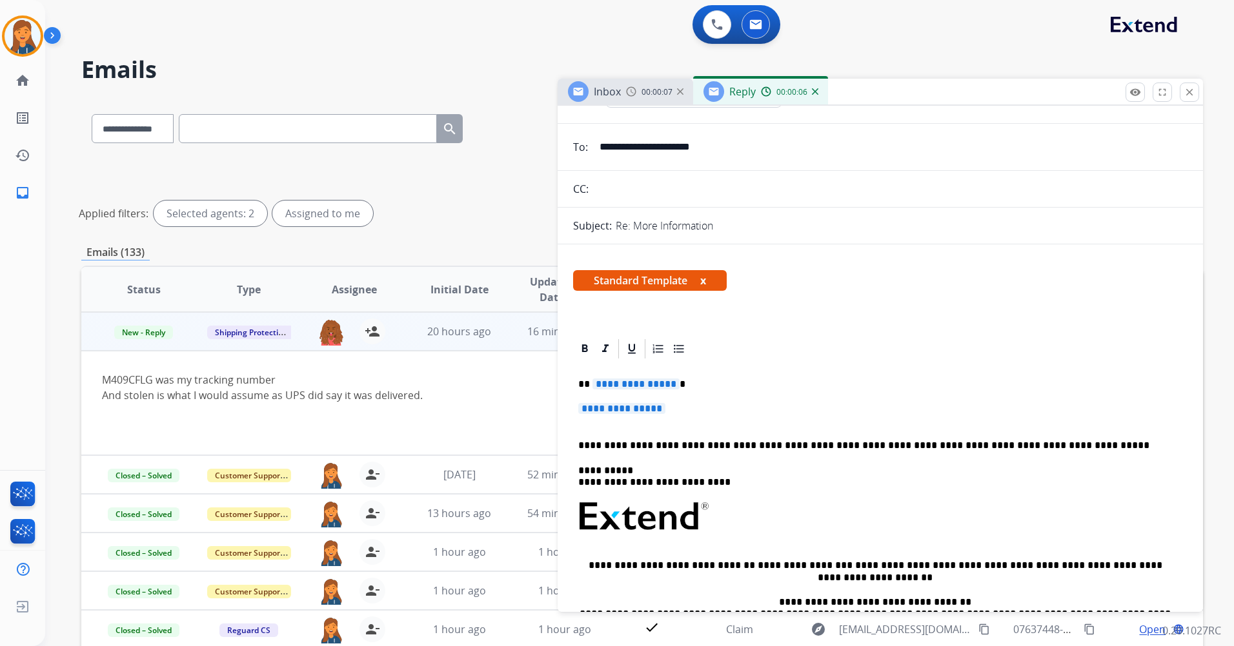
click at [629, 386] on span "**********" at bounding box center [635, 384] width 87 height 11
click at [632, 407] on span "**********" at bounding box center [621, 408] width 87 height 11
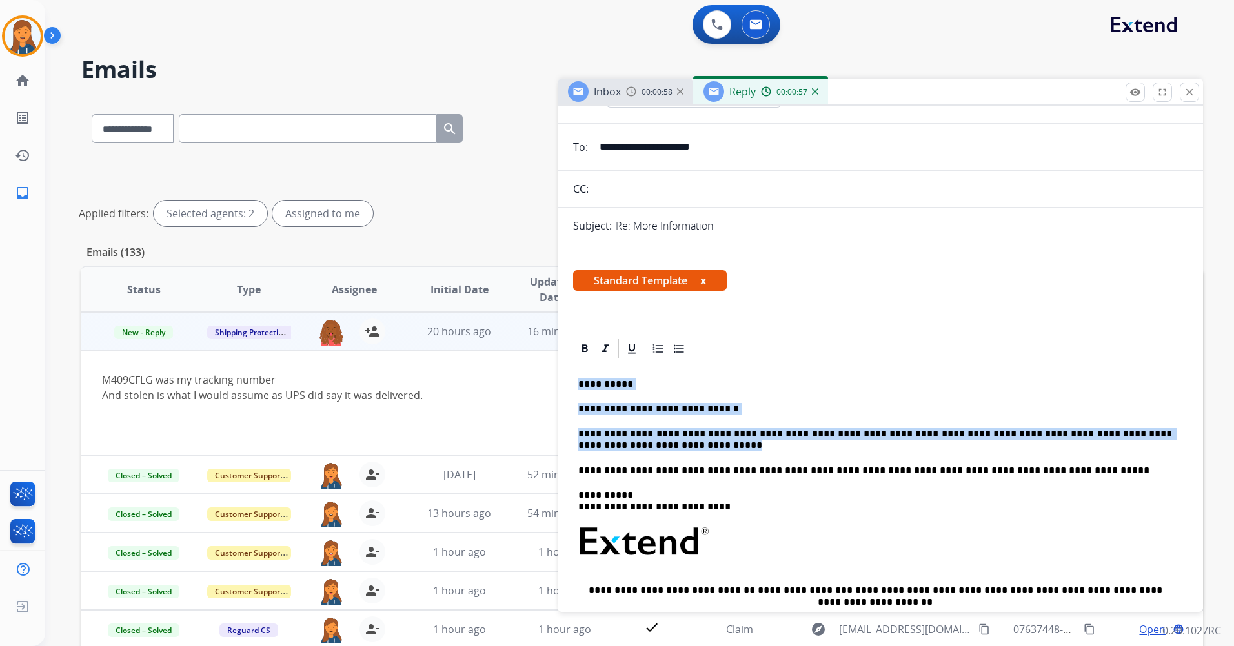
drag, startPoint x: 605, startPoint y: 445, endPoint x: 566, endPoint y: 386, distance: 70.3
copy div "**********"
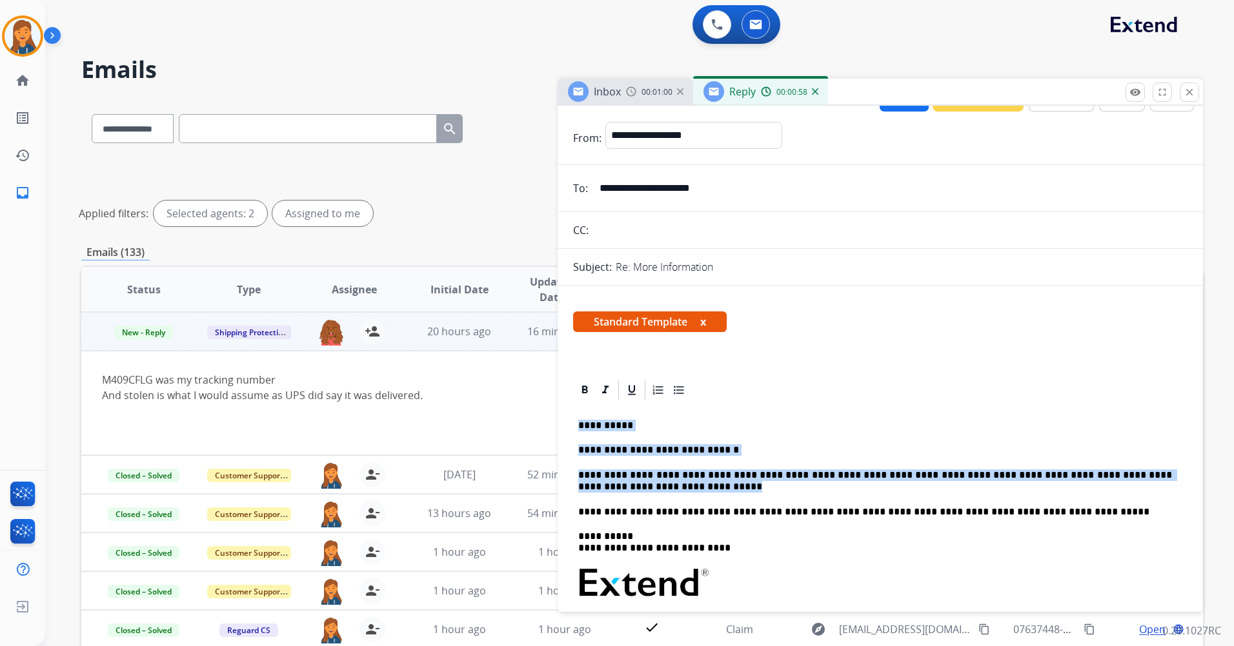
scroll to position [0, 0]
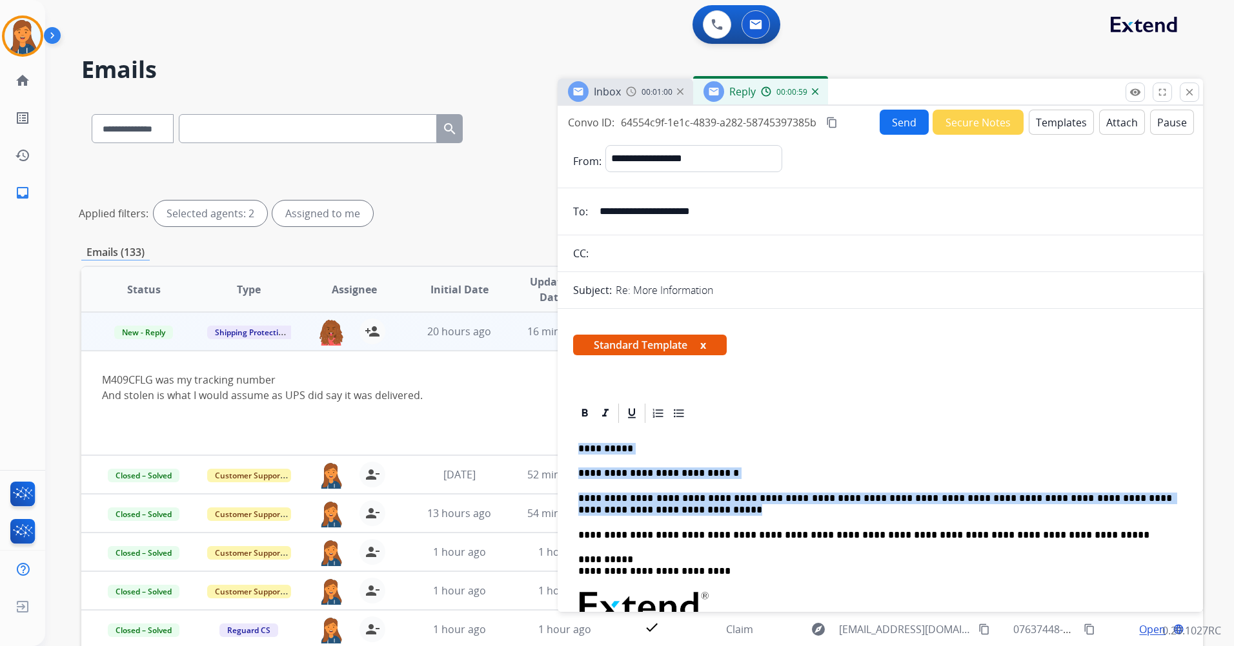
click at [890, 122] on button "Send" at bounding box center [903, 122] width 49 height 25
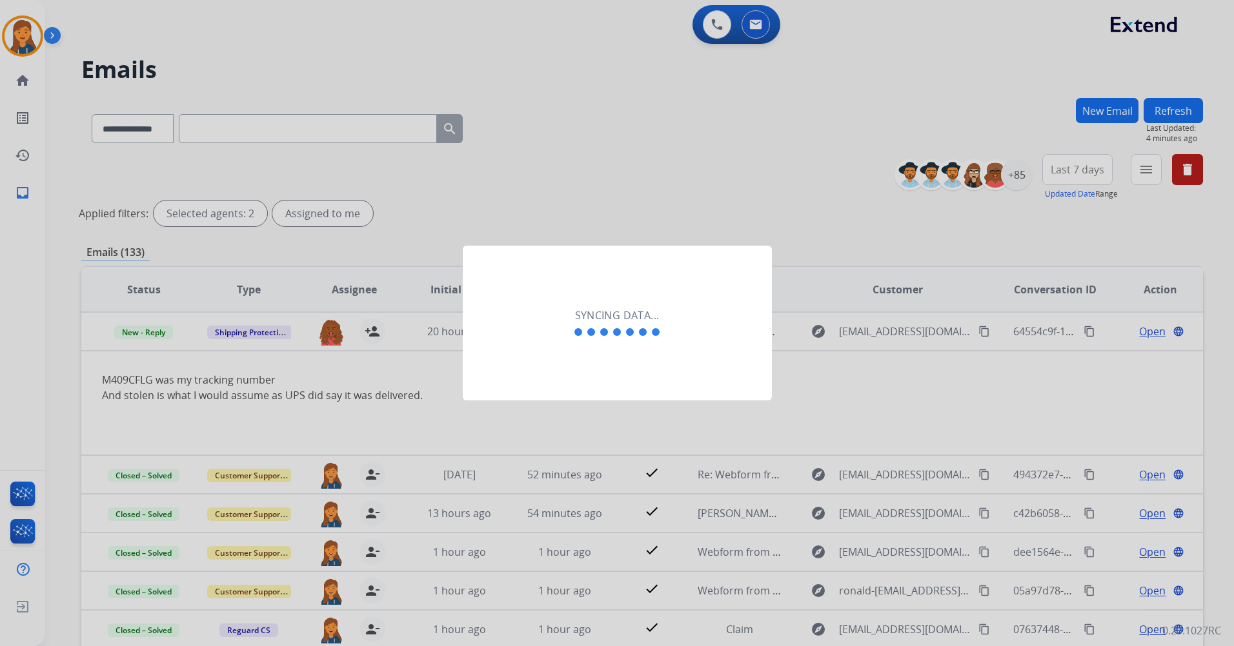
click at [679, 163] on div at bounding box center [617, 323] width 1234 height 646
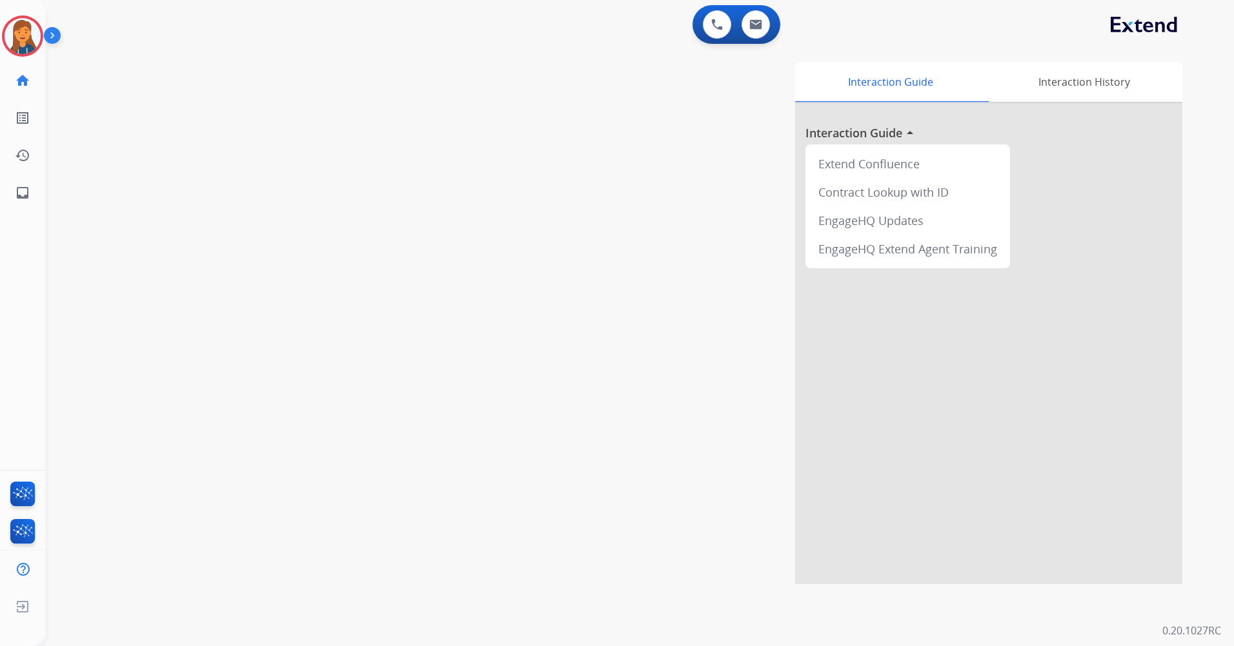
click at [30, 14] on div "[PERSON_NAME] Logged In Edit Avatar Agent: [PERSON_NAME] Profile: Multi Skill A…" at bounding box center [22, 106] width 45 height 212
click at [15, 35] on img at bounding box center [23, 36] width 36 height 36
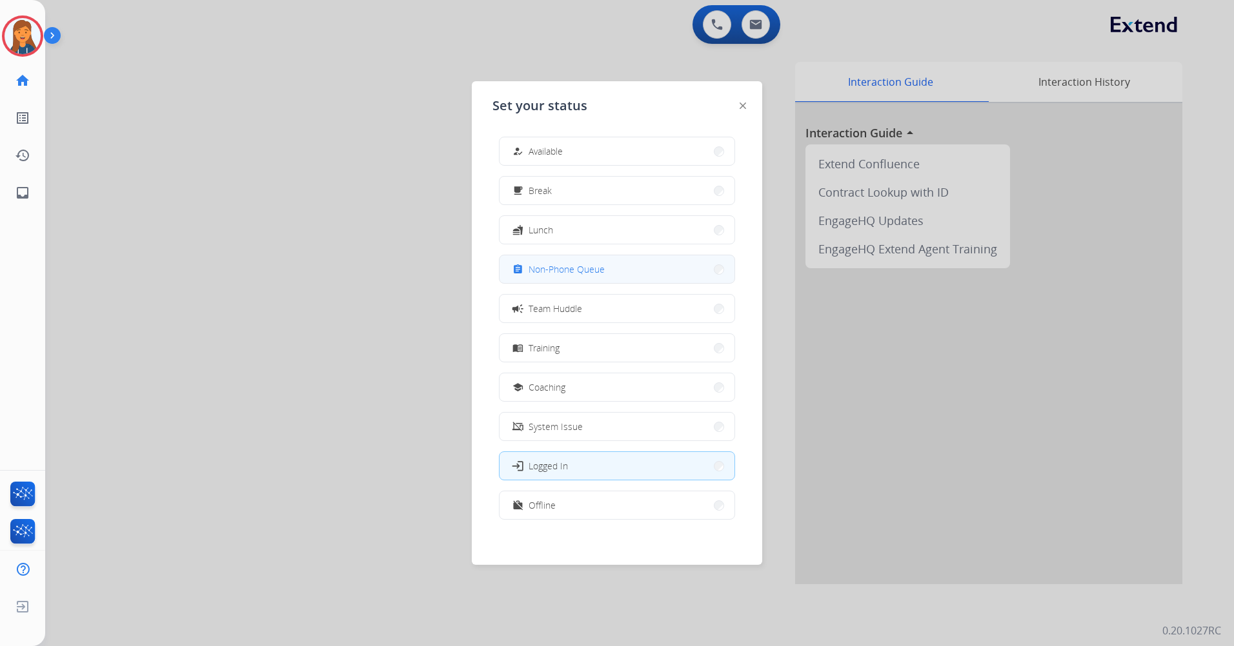
click at [541, 266] on span "Non-Phone Queue" at bounding box center [566, 270] width 76 height 14
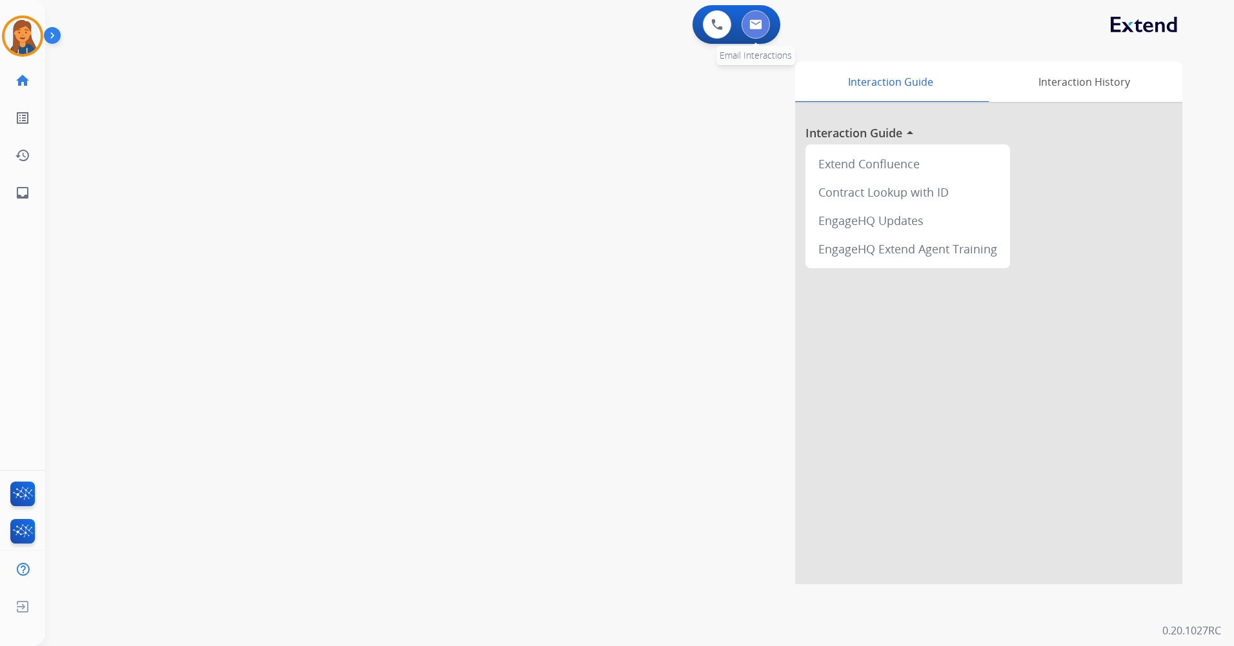
click at [752, 31] on button at bounding box center [755, 24] width 28 height 28
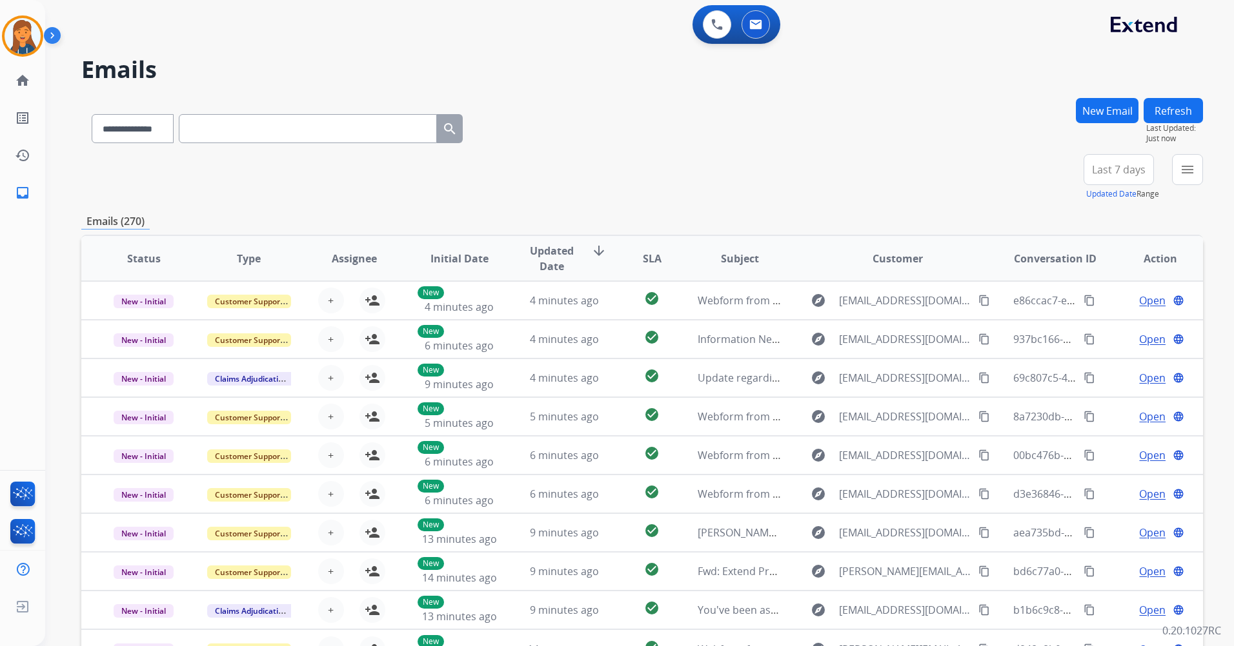
click at [1116, 172] on span "Last 7 days" at bounding box center [1119, 169] width 54 height 5
click at [1109, 332] on div "Last 90 days" at bounding box center [1114, 326] width 71 height 19
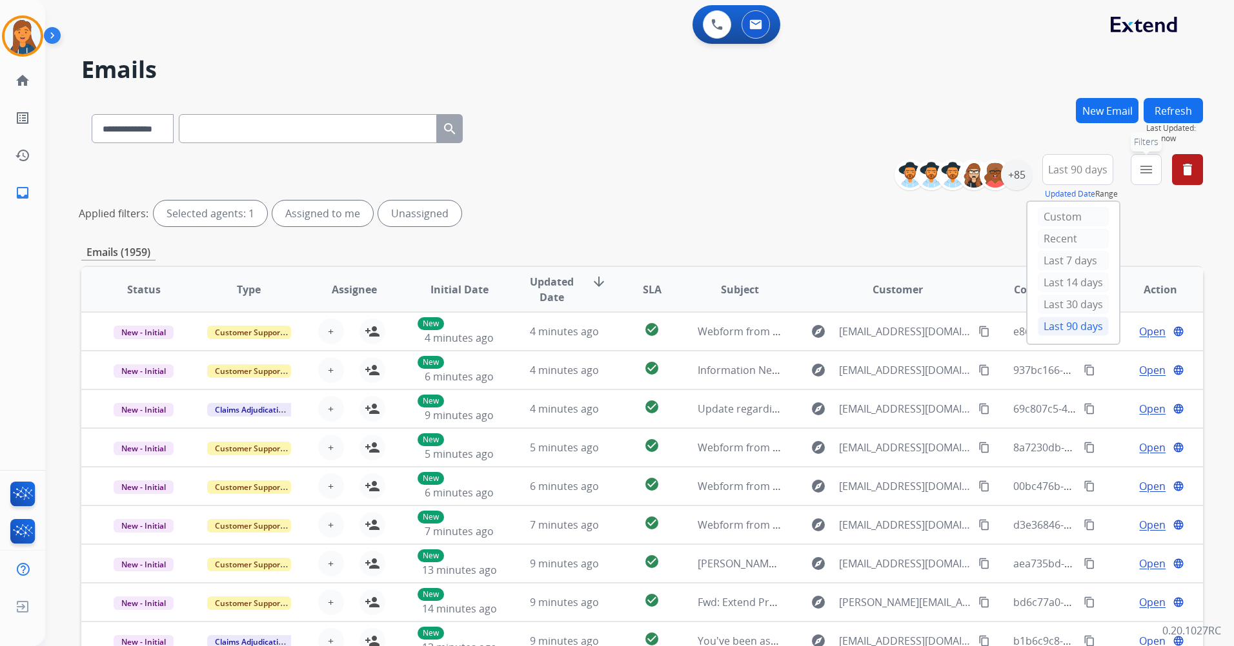
click at [1156, 175] on button "menu Filters" at bounding box center [1145, 169] width 31 height 31
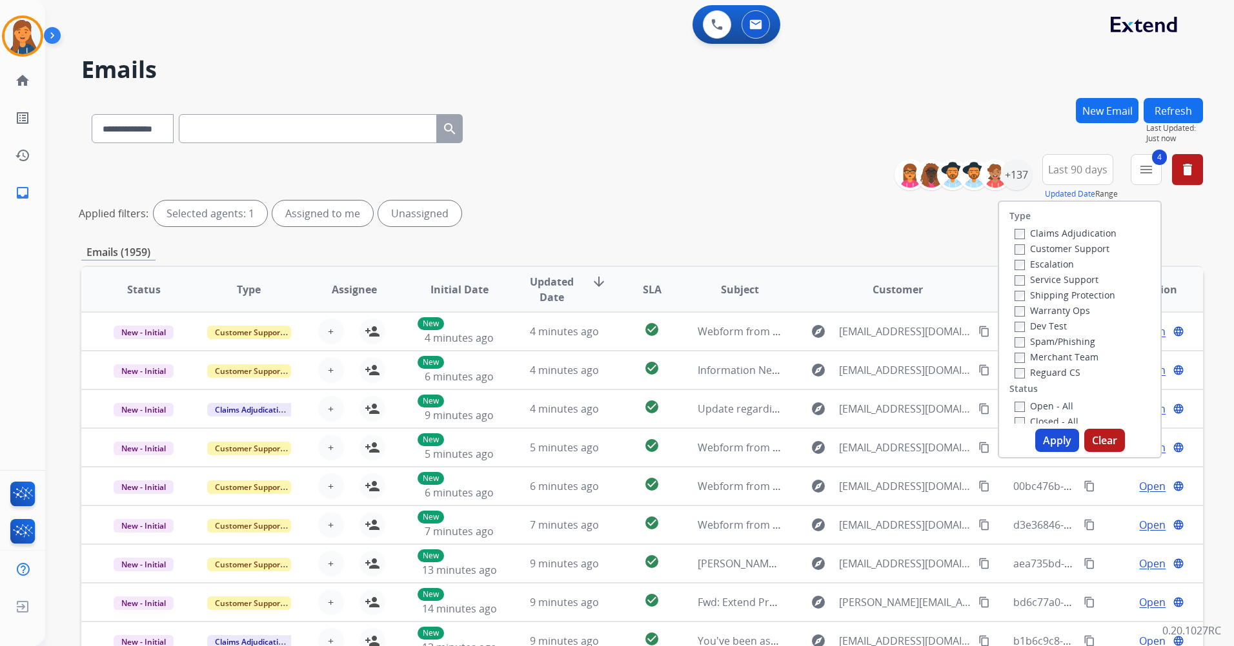
click at [1049, 432] on button "Apply" at bounding box center [1057, 440] width 44 height 23
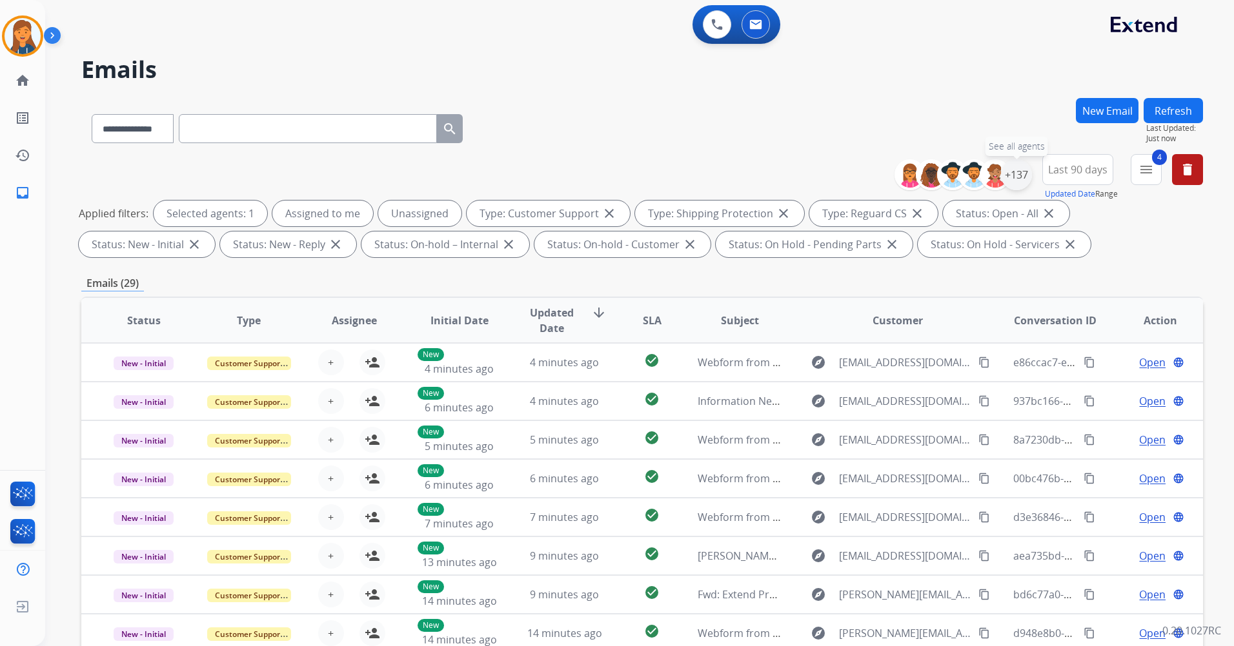
click at [1013, 174] on div "+137" at bounding box center [1016, 174] width 31 height 31
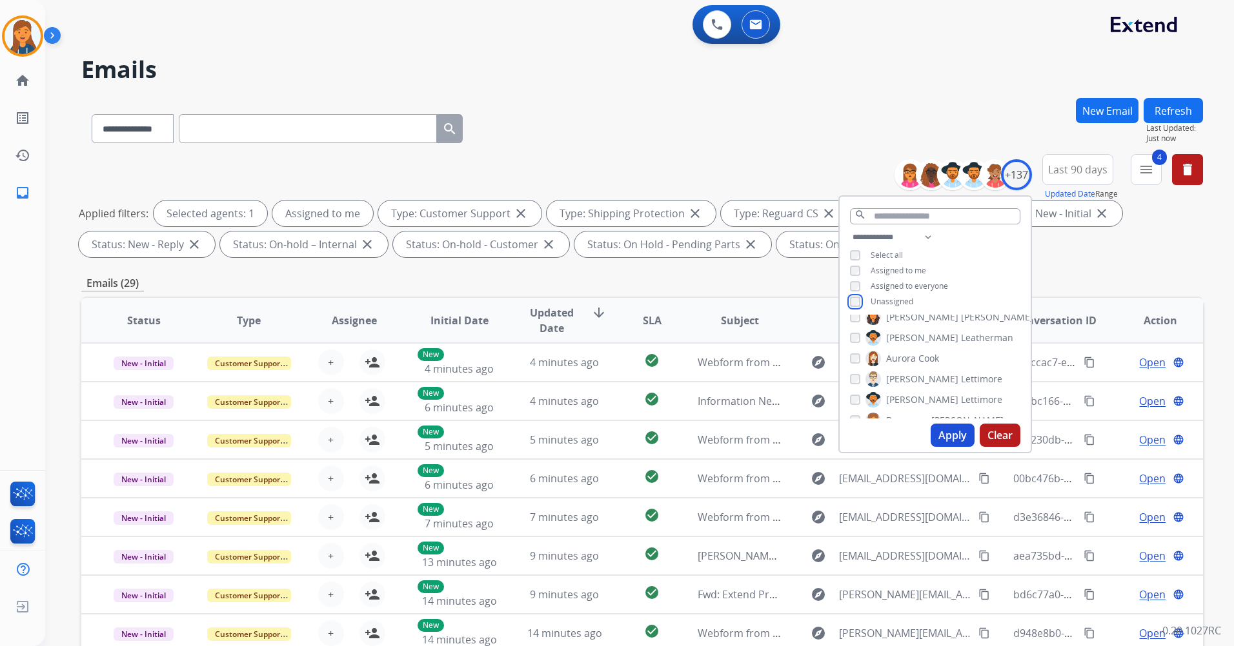
scroll to position [323, 0]
click at [952, 440] on button "Apply" at bounding box center [952, 435] width 44 height 23
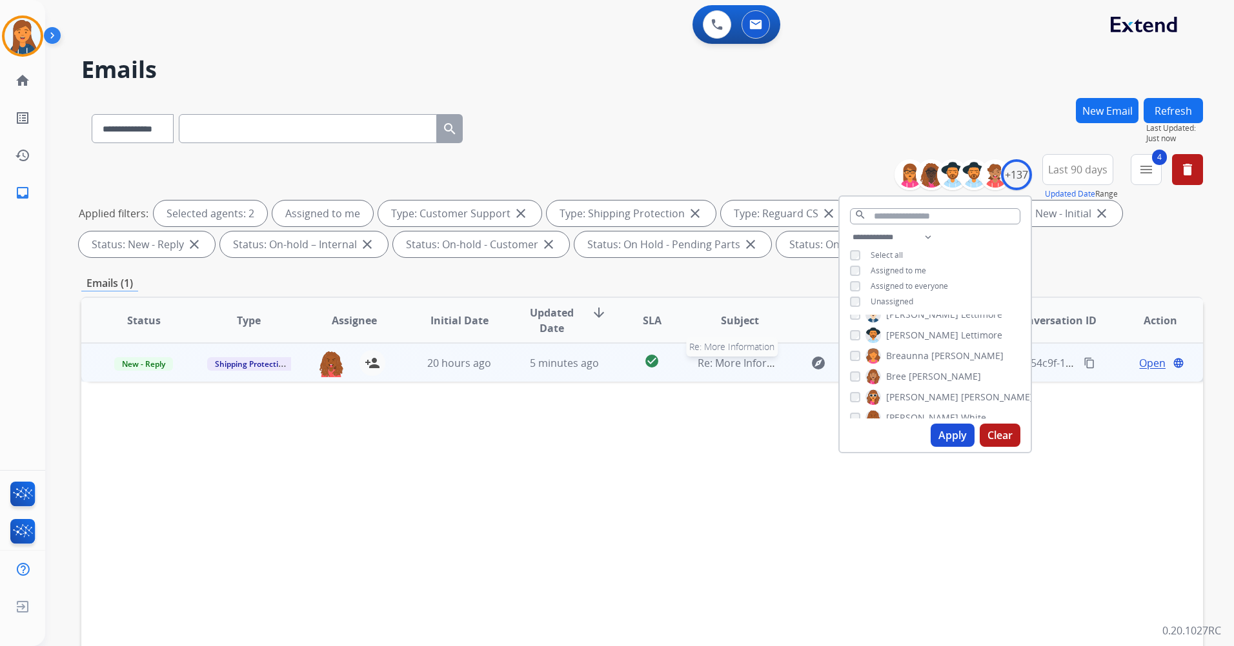
click at [721, 365] on span "Re: More Information" at bounding box center [749, 363] width 104 height 14
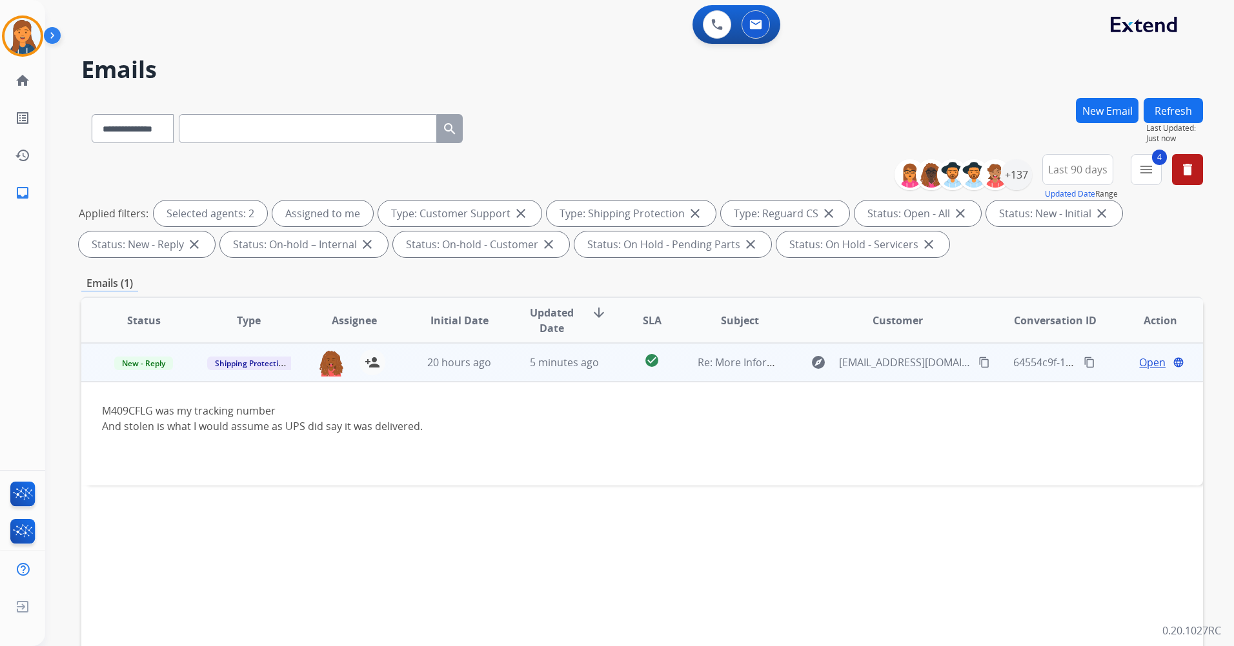
click at [1139, 357] on span "Open" at bounding box center [1152, 362] width 26 height 15
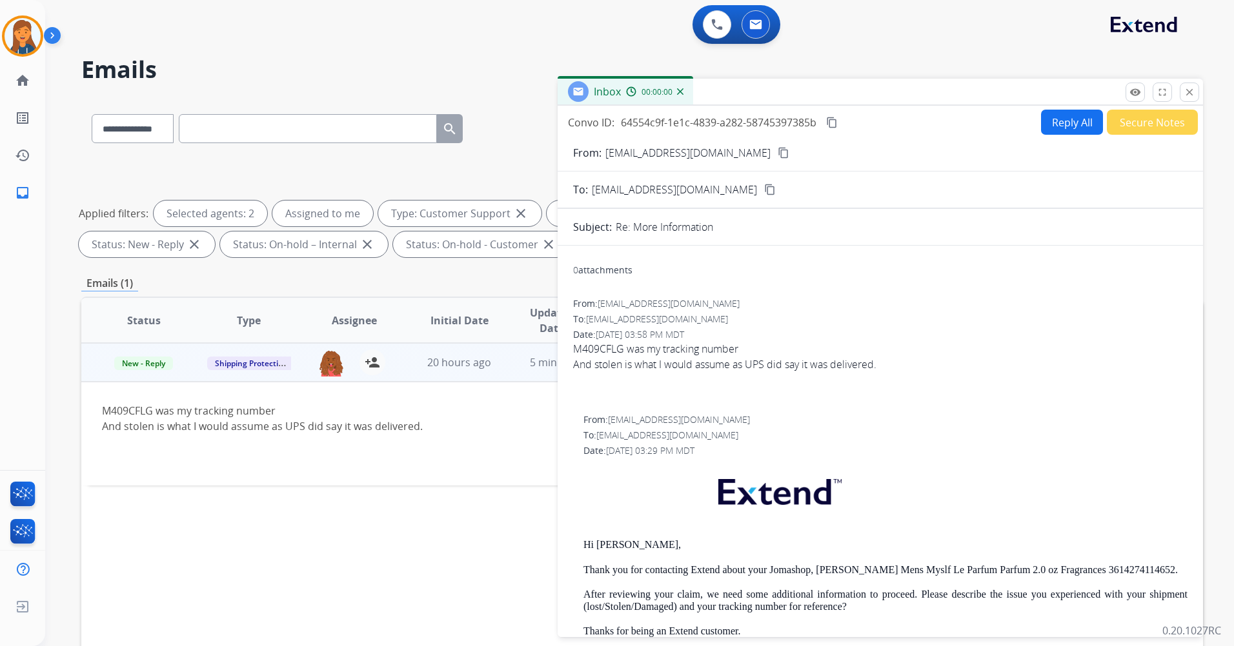
click at [1055, 114] on button "Reply All" at bounding box center [1072, 122] width 62 height 25
select select "**********"
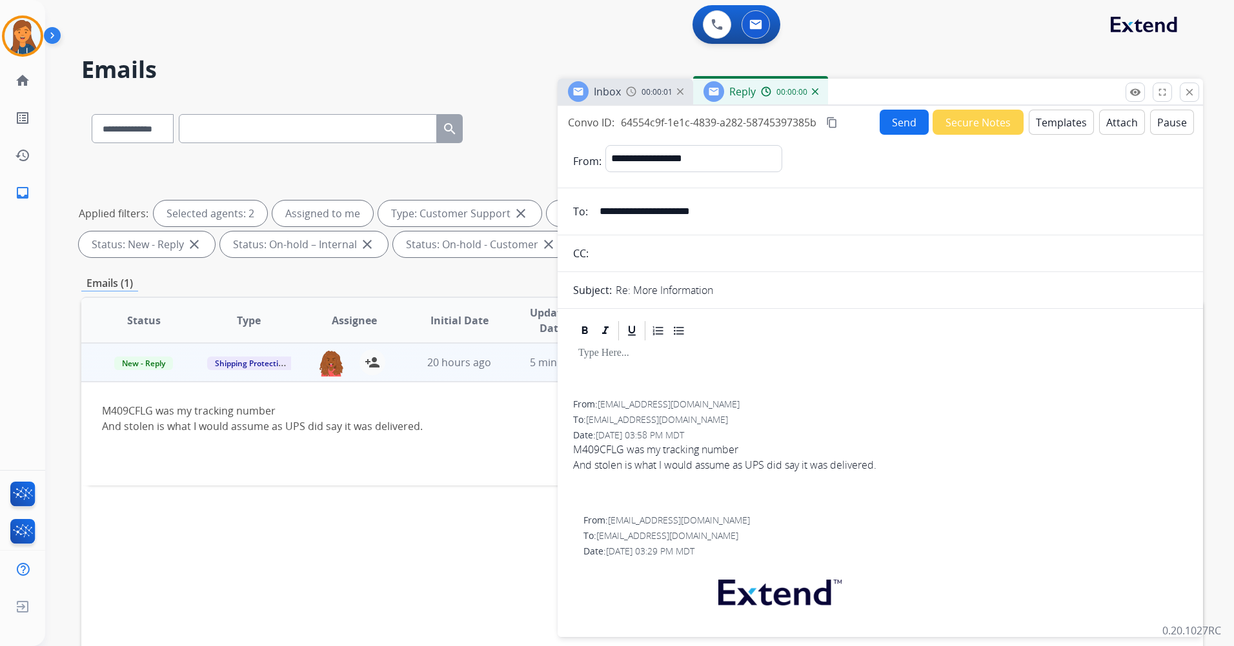
click at [1032, 120] on button "Templates" at bounding box center [1060, 122] width 65 height 25
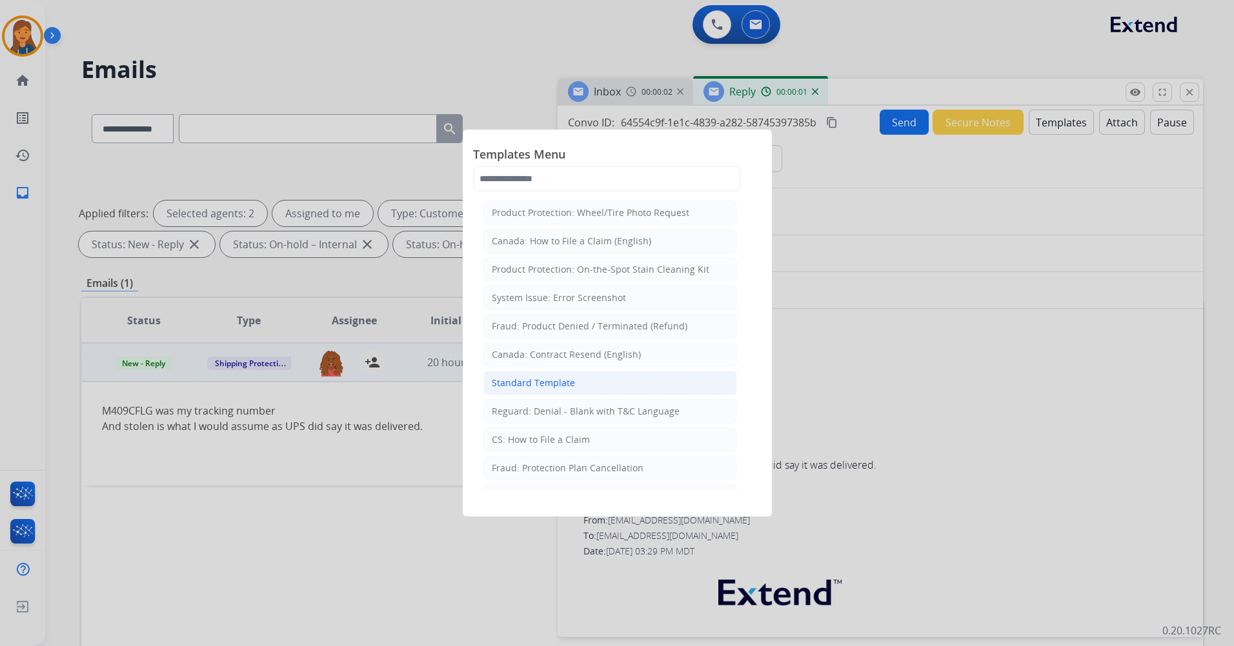
click at [563, 386] on div "Standard Template" at bounding box center [533, 383] width 83 height 13
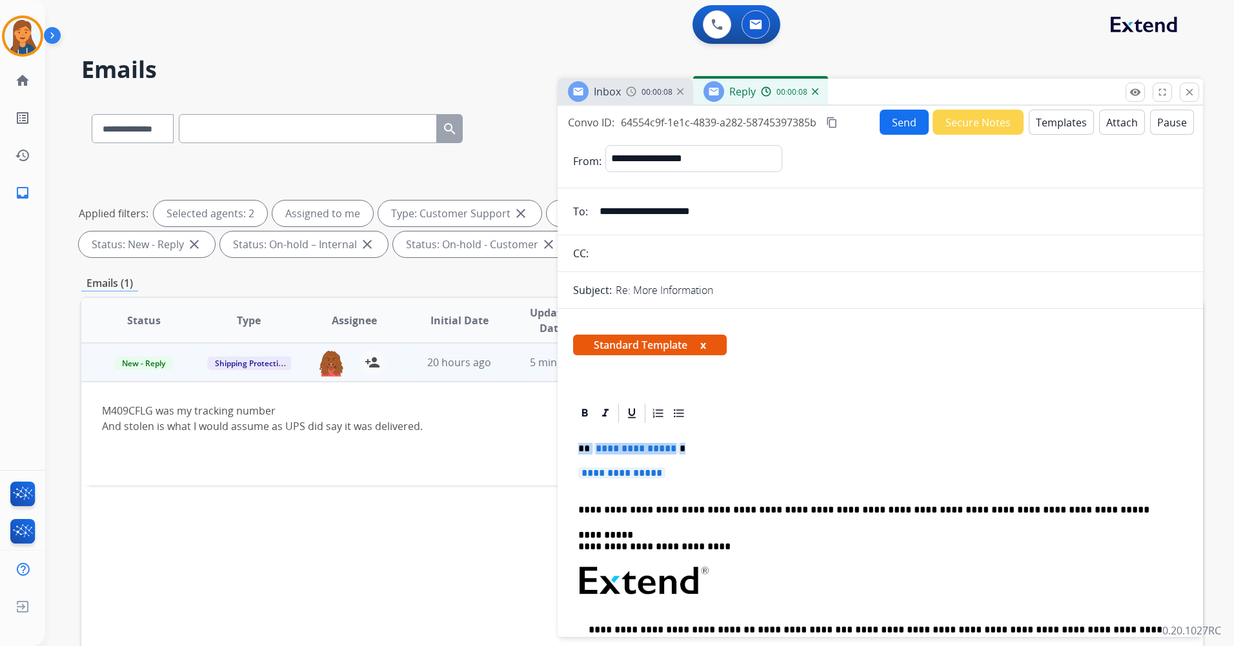
drag, startPoint x: 617, startPoint y: 468, endPoint x: 555, endPoint y: 441, distance: 67.0
click at [555, 441] on div "**********" at bounding box center [641, 447] width 1121 height 698
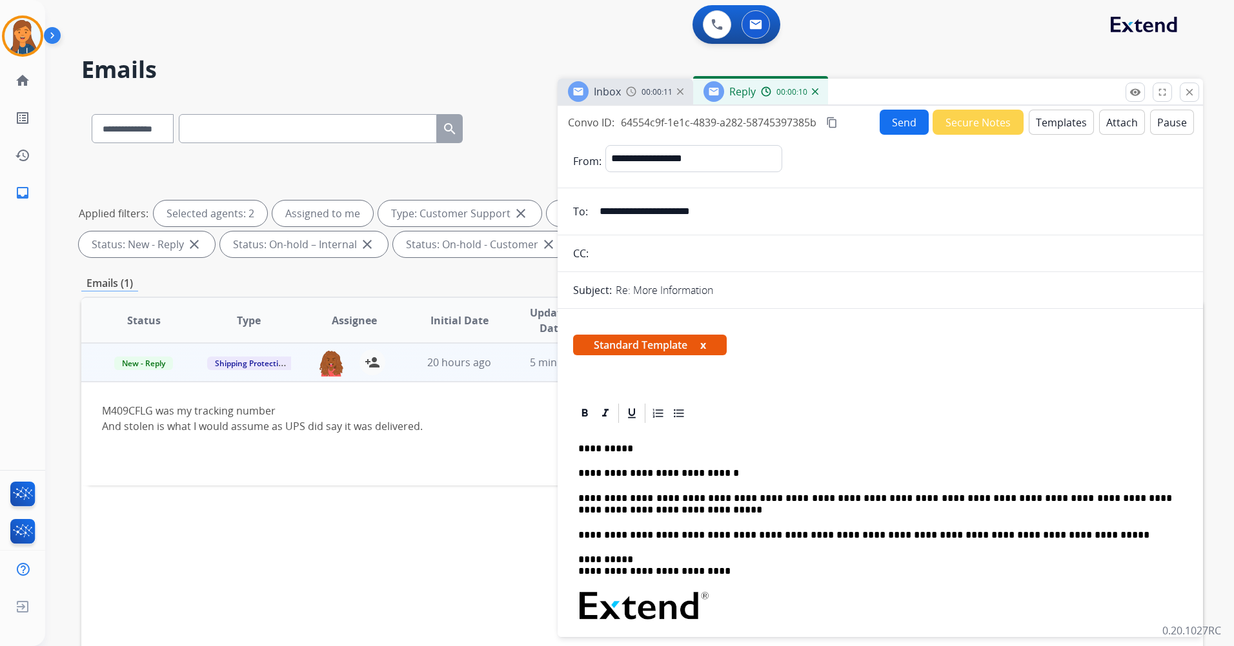
click at [881, 126] on button "Send" at bounding box center [903, 122] width 49 height 25
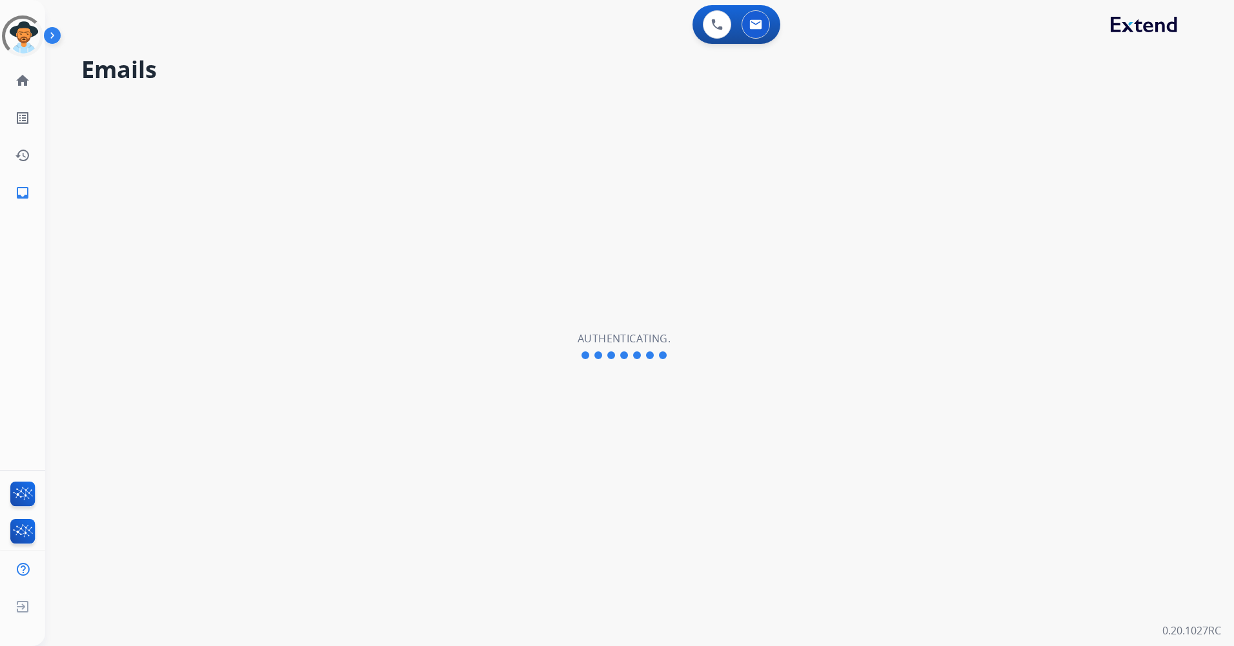
select select "**********"
click at [27, 41] on img at bounding box center [23, 36] width 36 height 36
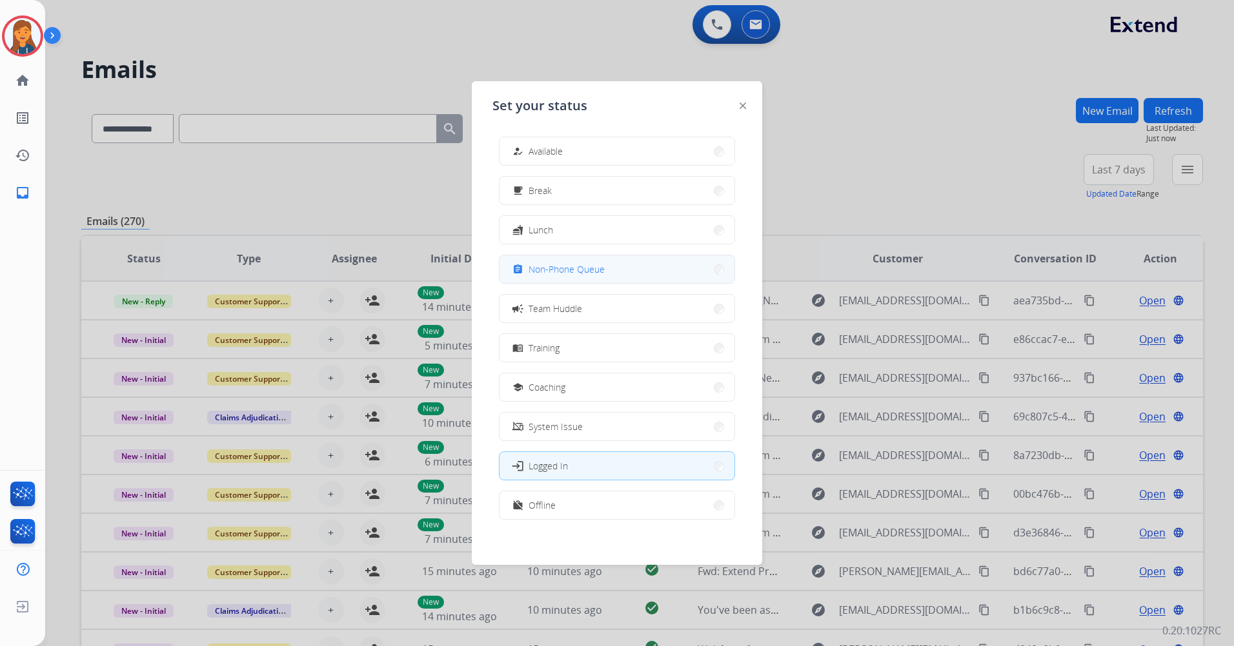
click at [557, 256] on button "assignment Non-Phone Queue" at bounding box center [616, 269] width 235 height 28
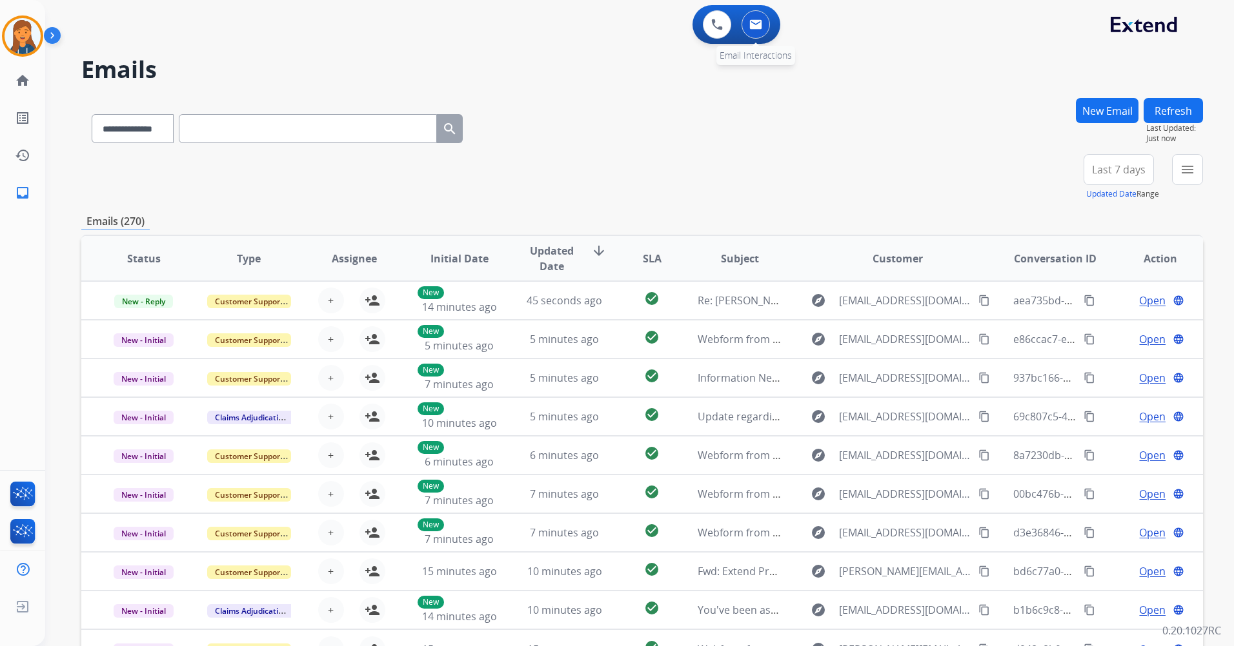
click at [748, 31] on button at bounding box center [755, 24] width 28 height 28
click at [1059, 181] on div "+85" at bounding box center [1057, 174] width 31 height 31
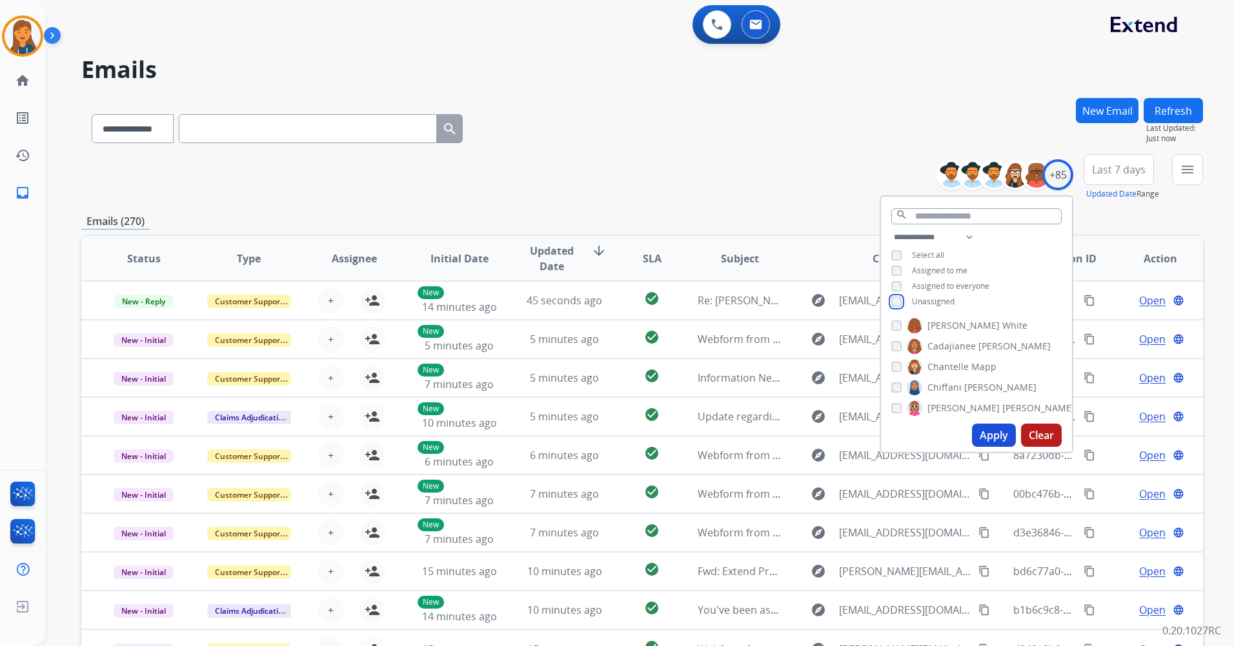
scroll to position [258, 0]
click at [989, 434] on button "Apply" at bounding box center [994, 435] width 44 height 23
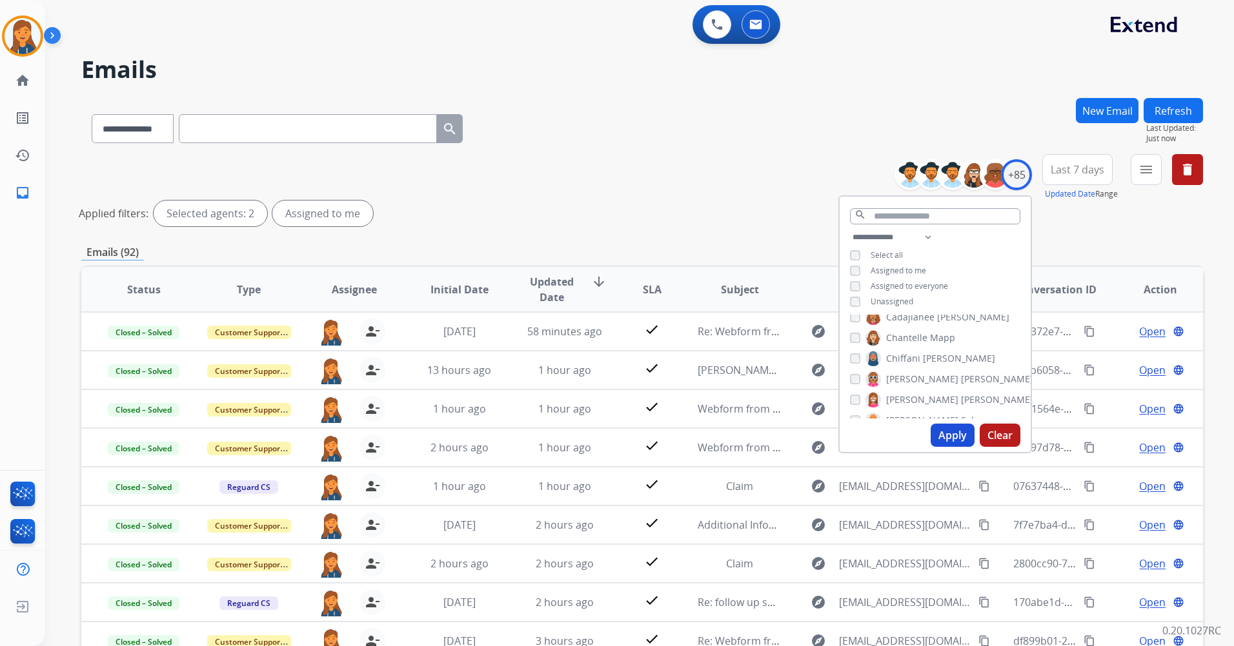
click at [1081, 177] on button "Last 7 days" at bounding box center [1077, 169] width 70 height 31
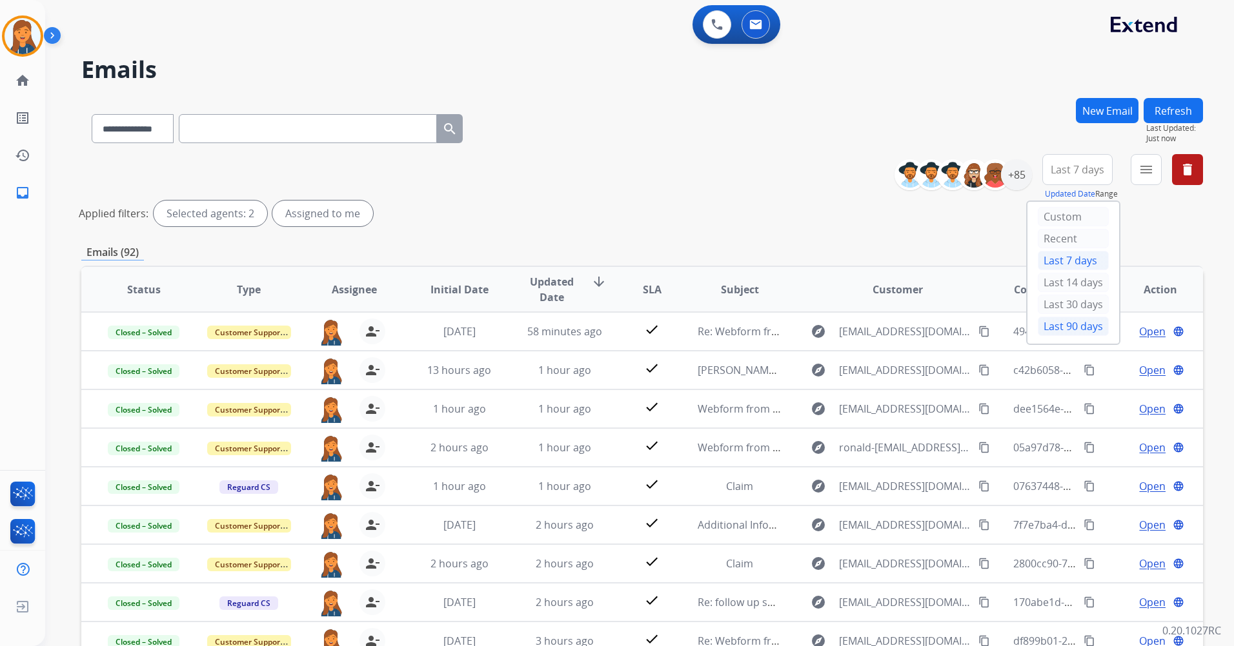
click at [1047, 323] on div "Last 90 days" at bounding box center [1072, 326] width 71 height 19
click at [1144, 171] on mat-icon "menu" at bounding box center [1145, 169] width 15 height 15
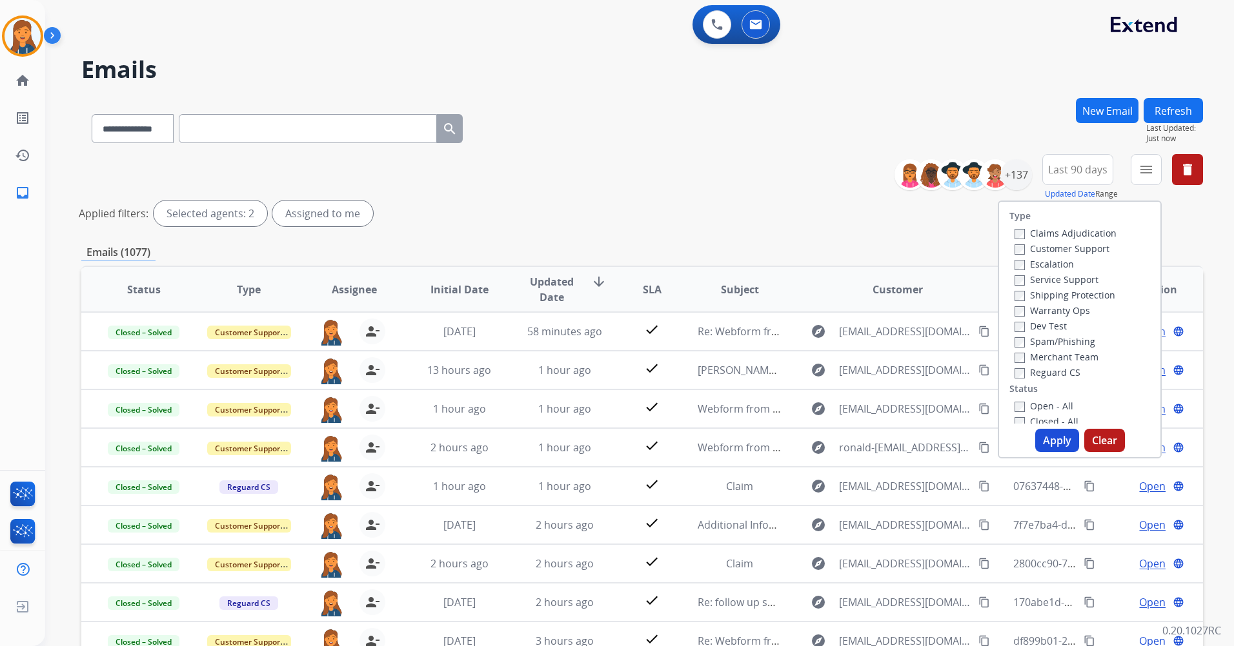
click at [1062, 249] on label "Customer Support" at bounding box center [1061, 249] width 95 height 12
click at [1051, 297] on label "Shipping Protection" at bounding box center [1064, 295] width 101 height 12
click at [1035, 380] on div "Type Claims Adjudication Customer Support Escalation Service Support Shipping P…" at bounding box center [1079, 313] width 161 height 222
click at [1036, 376] on label "Reguard CS" at bounding box center [1047, 372] width 66 height 12
click at [1039, 408] on label "Open - All" at bounding box center [1043, 406] width 59 height 12
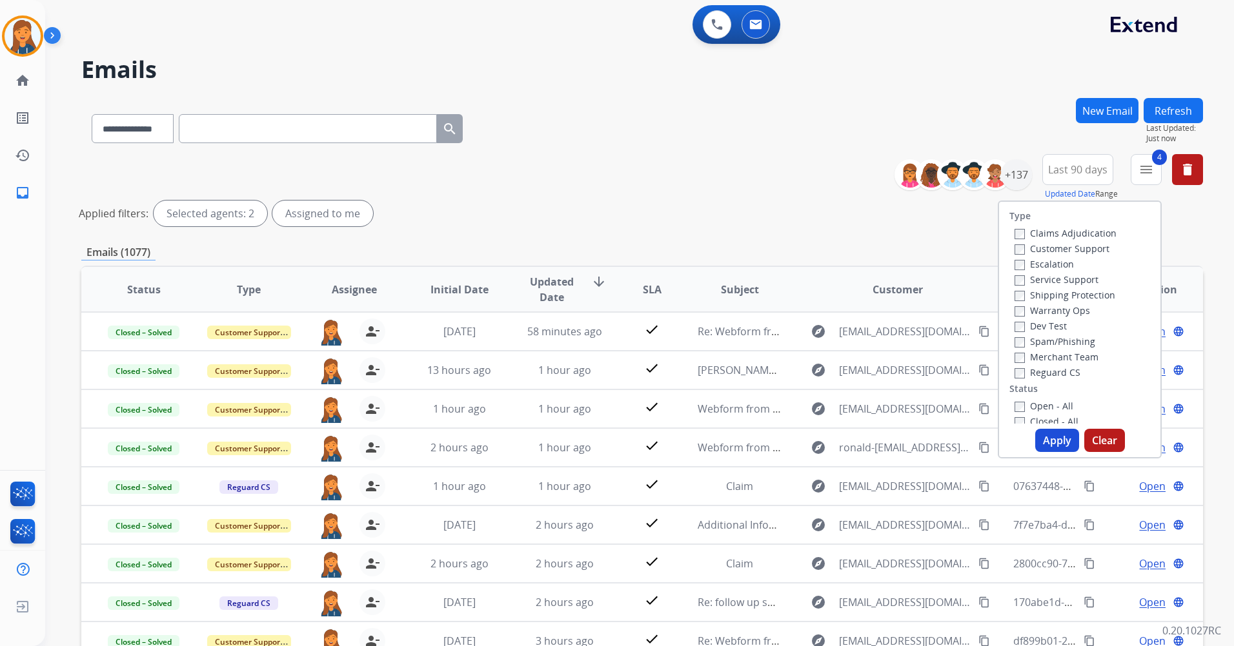
click at [1054, 434] on button "Apply" at bounding box center [1057, 440] width 44 height 23
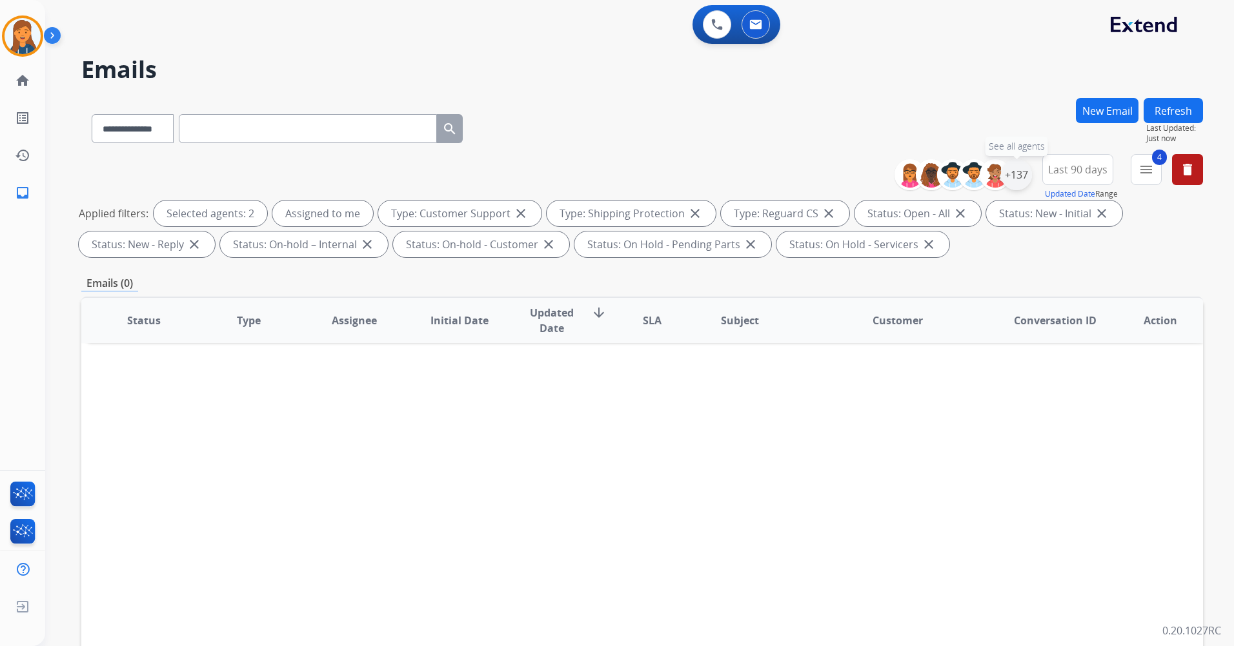
click at [1013, 177] on div "+137" at bounding box center [1016, 174] width 31 height 31
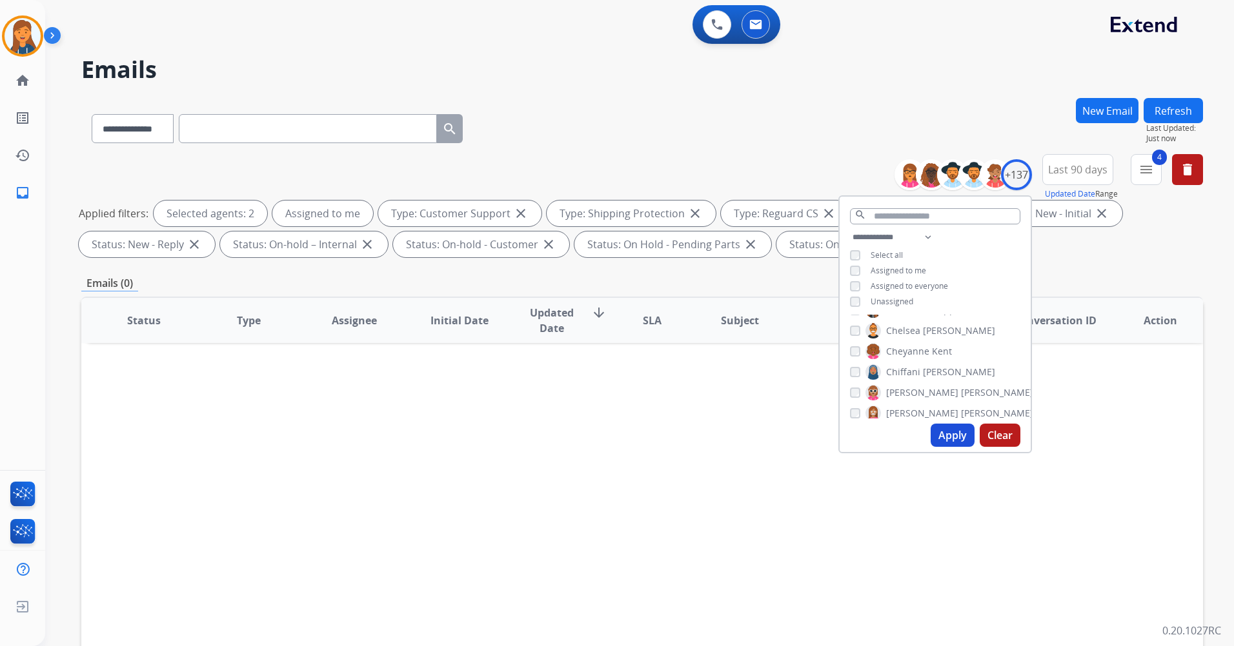
scroll to position [516, 0]
click at [963, 430] on button "Apply" at bounding box center [952, 435] width 44 height 23
click at [943, 435] on button "Apply" at bounding box center [952, 435] width 44 height 23
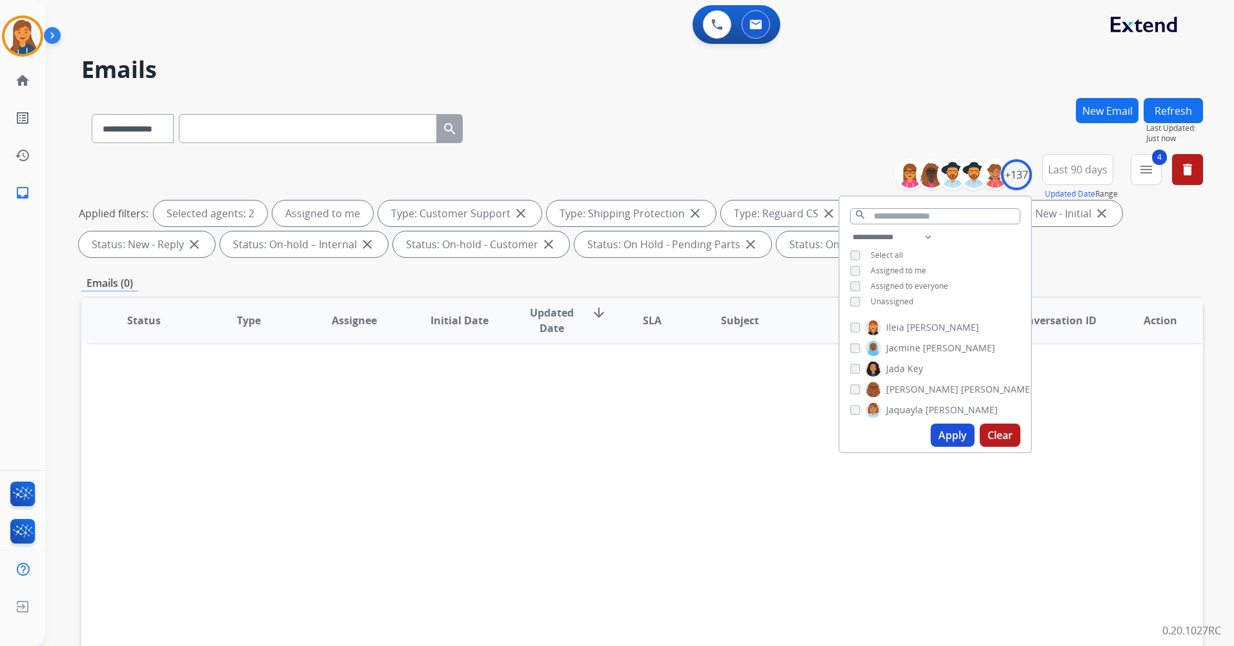
click at [939, 428] on button "Apply" at bounding box center [952, 435] width 44 height 23
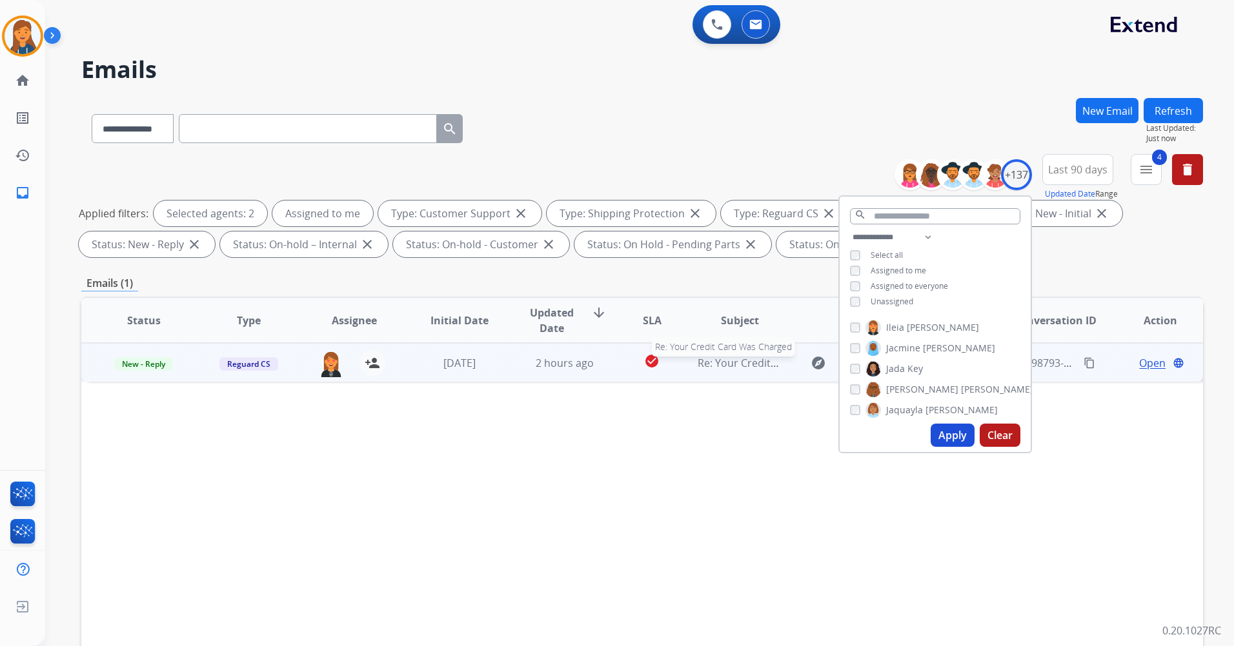
click at [757, 360] on span "Re: Your Credit Card Was Charged" at bounding box center [780, 363] width 166 height 14
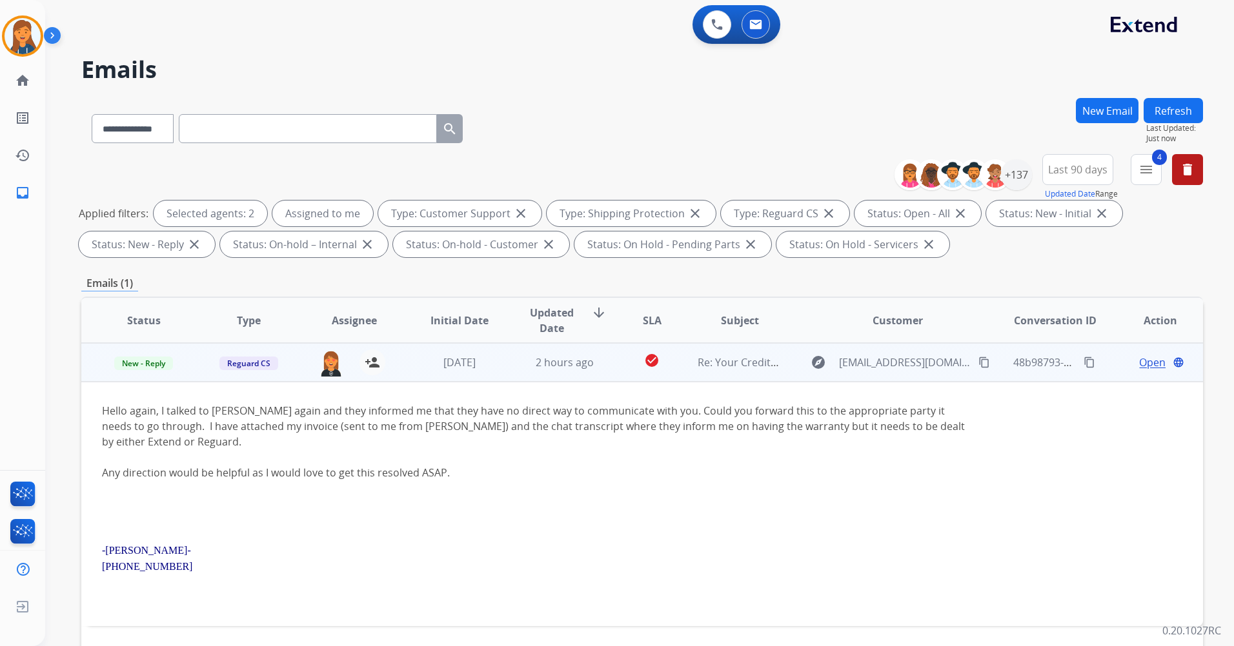
click at [1142, 365] on span "Open" at bounding box center [1152, 362] width 26 height 15
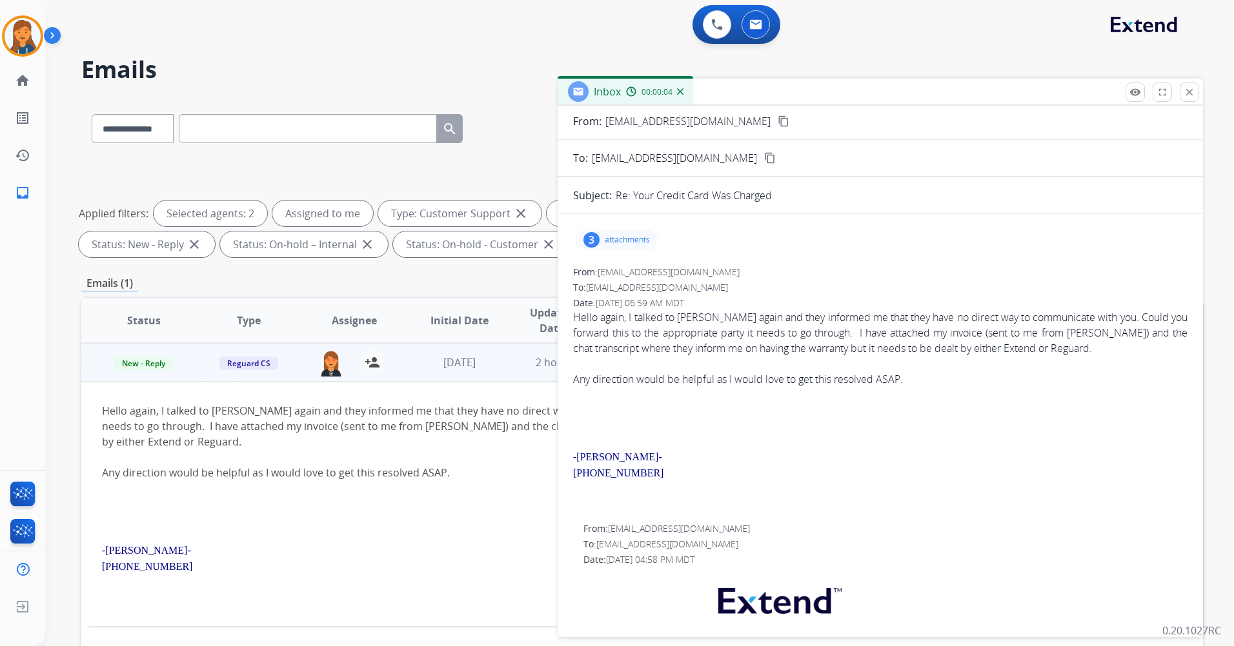
scroll to position [0, 0]
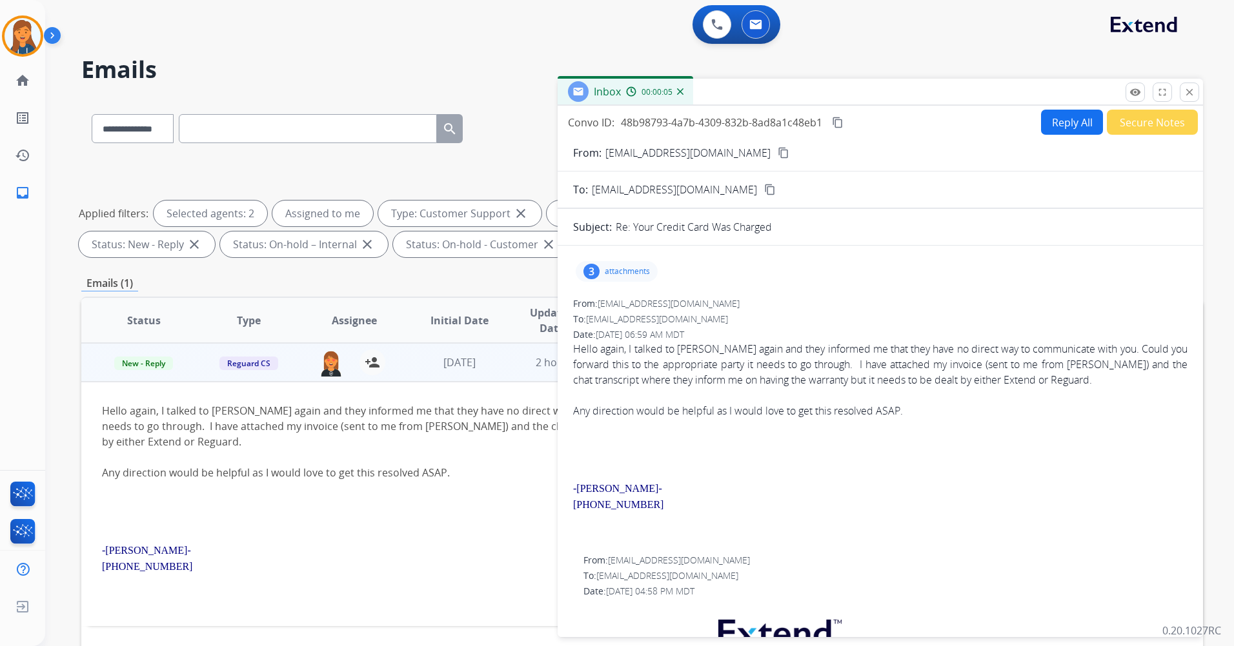
click at [613, 270] on p "attachments" at bounding box center [627, 271] width 45 height 10
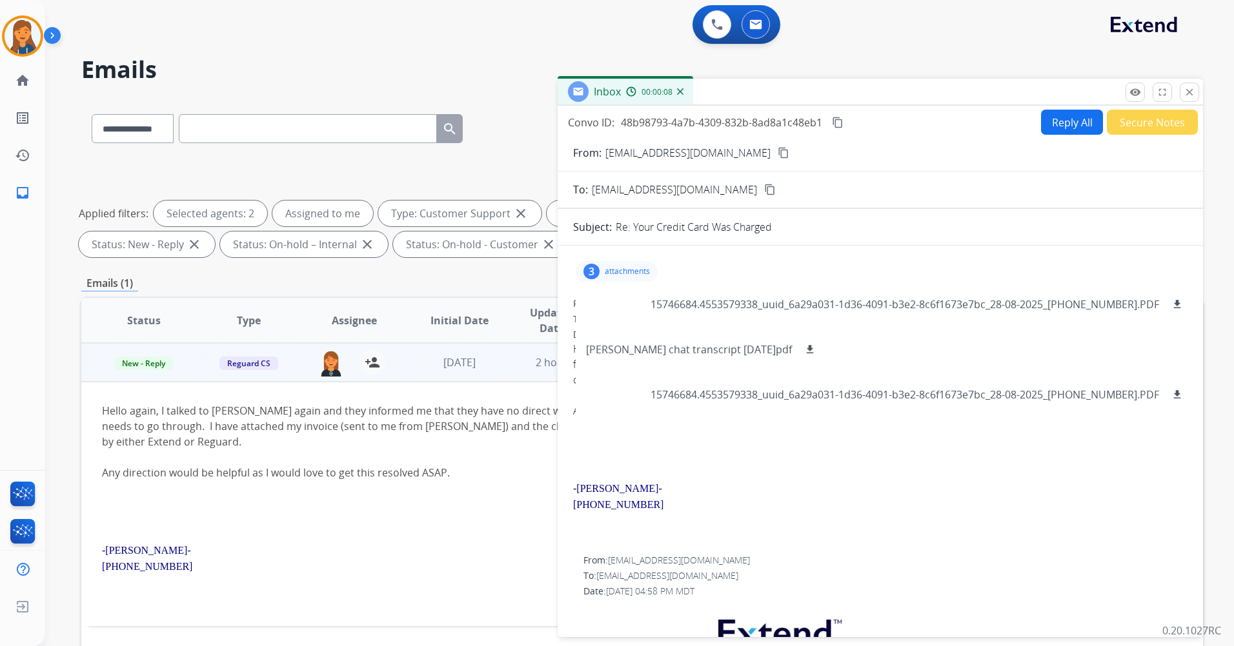
click at [1069, 119] on button "Reply All" at bounding box center [1072, 122] width 62 height 25
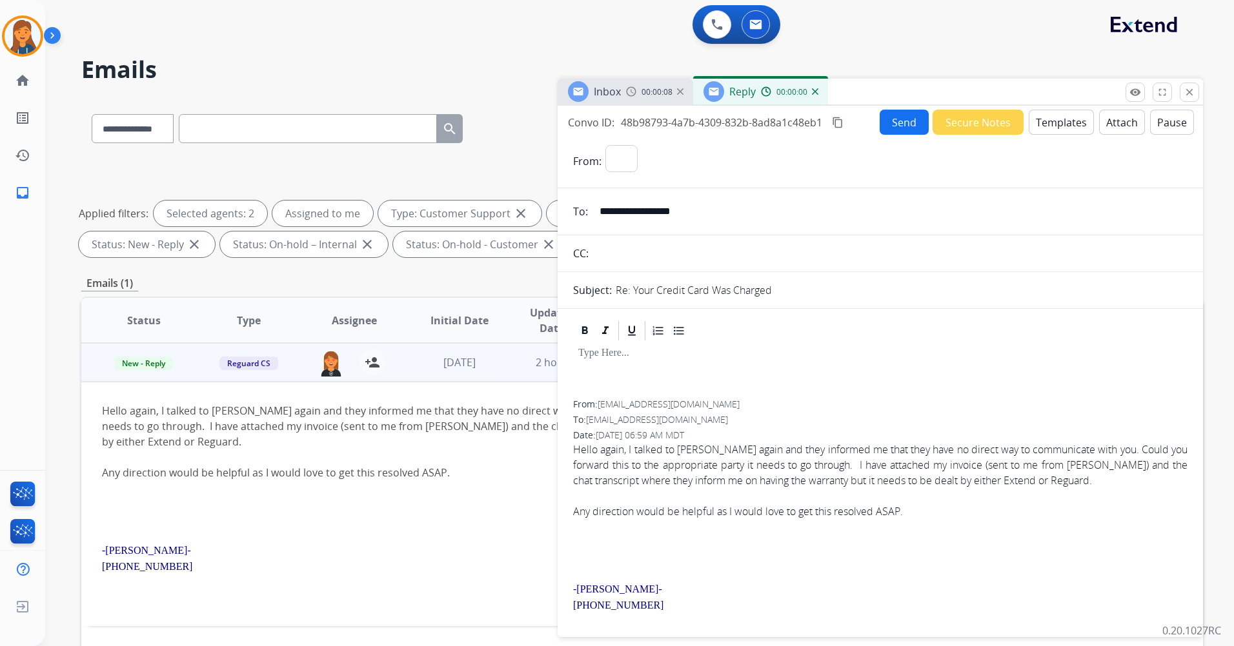
select select "**********"
click at [1070, 128] on button "Templates" at bounding box center [1060, 122] width 65 height 25
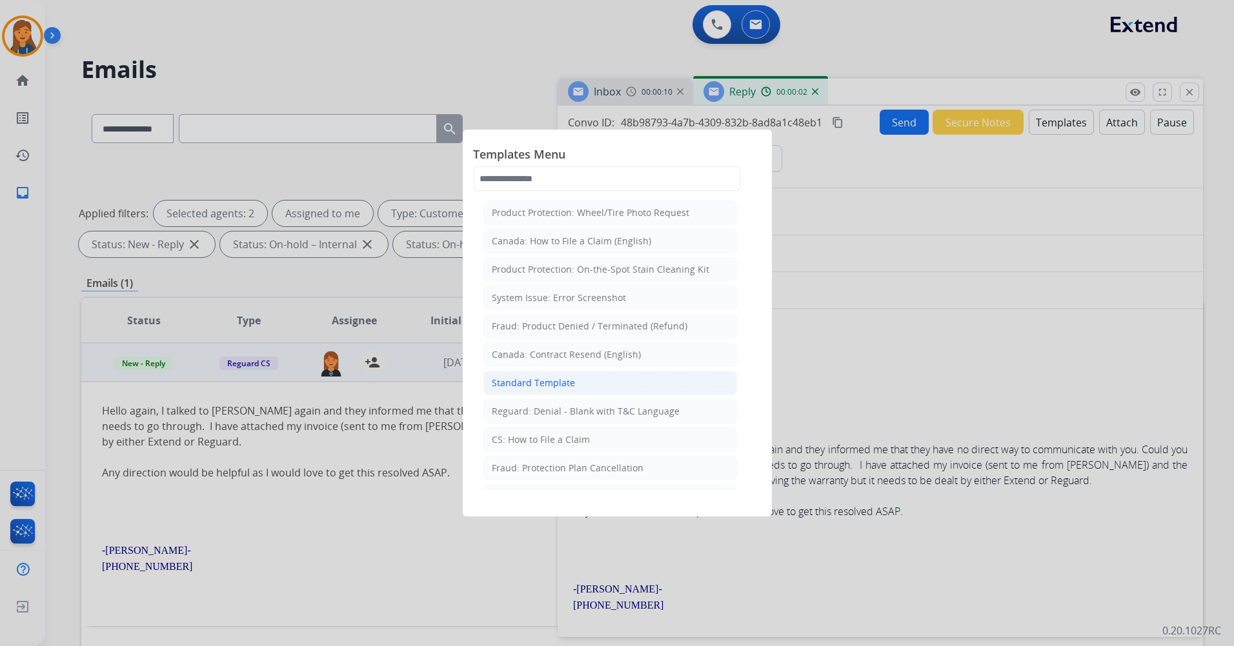
click at [523, 380] on div "Standard Template" at bounding box center [533, 383] width 83 height 13
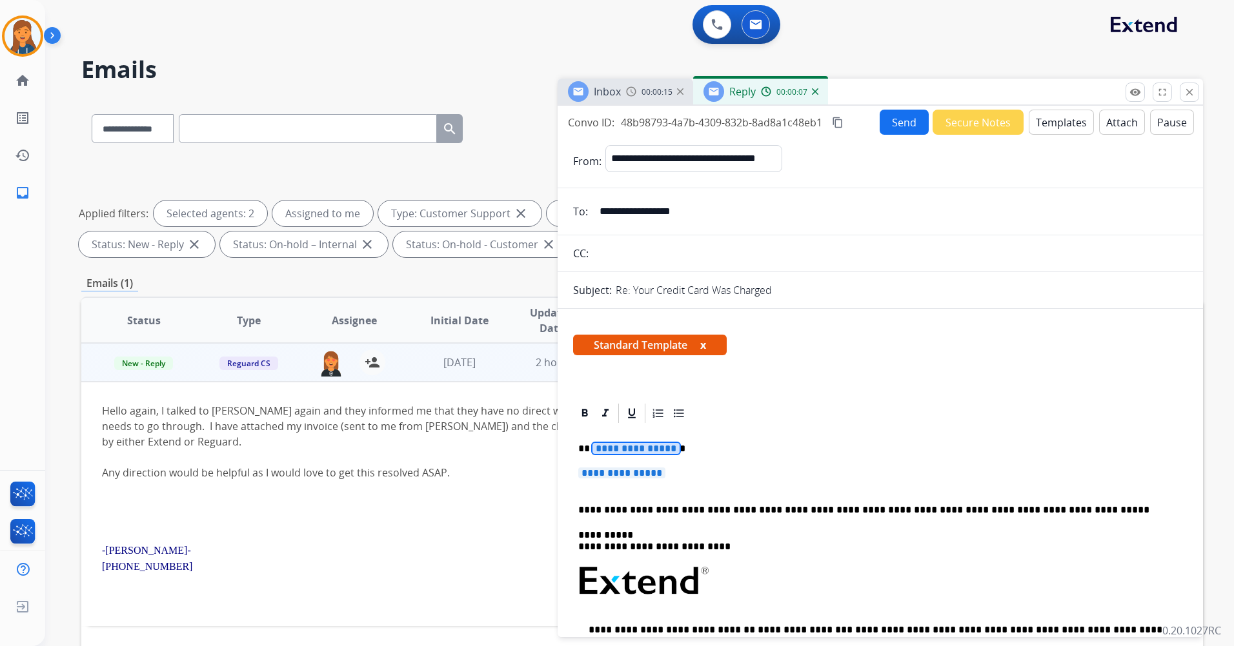
click at [618, 449] on span "**********" at bounding box center [635, 448] width 87 height 11
click at [608, 474] on span "**********" at bounding box center [621, 473] width 87 height 11
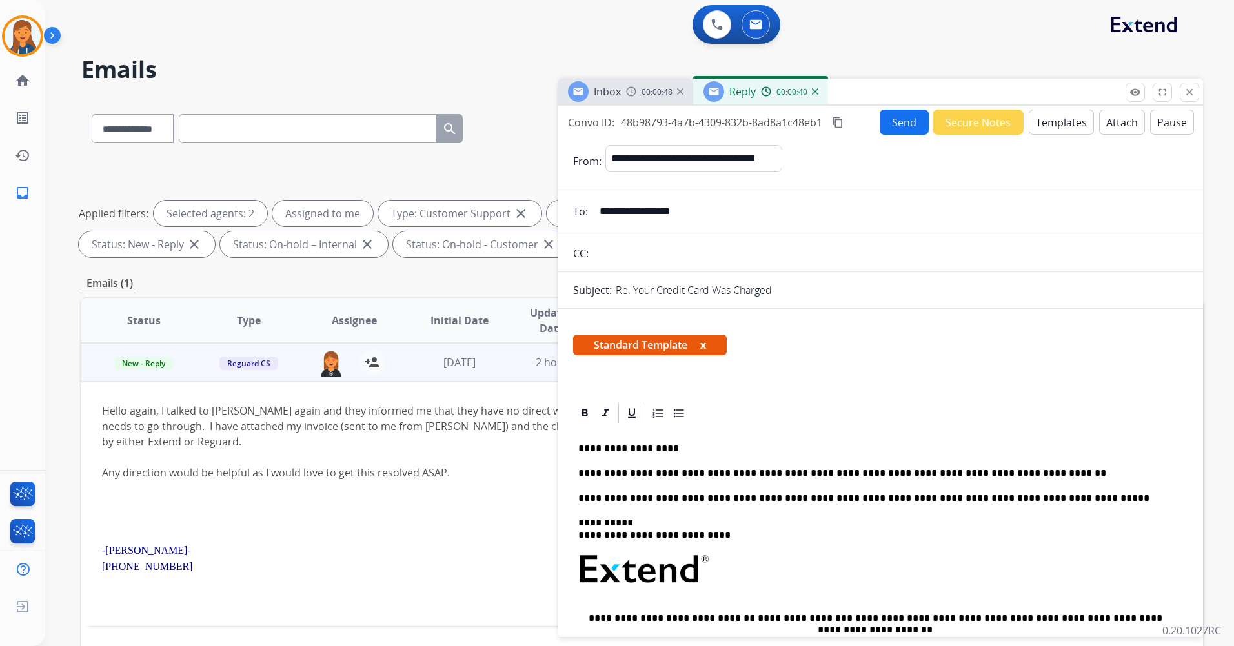
click at [899, 115] on button "Send" at bounding box center [903, 122] width 49 height 25
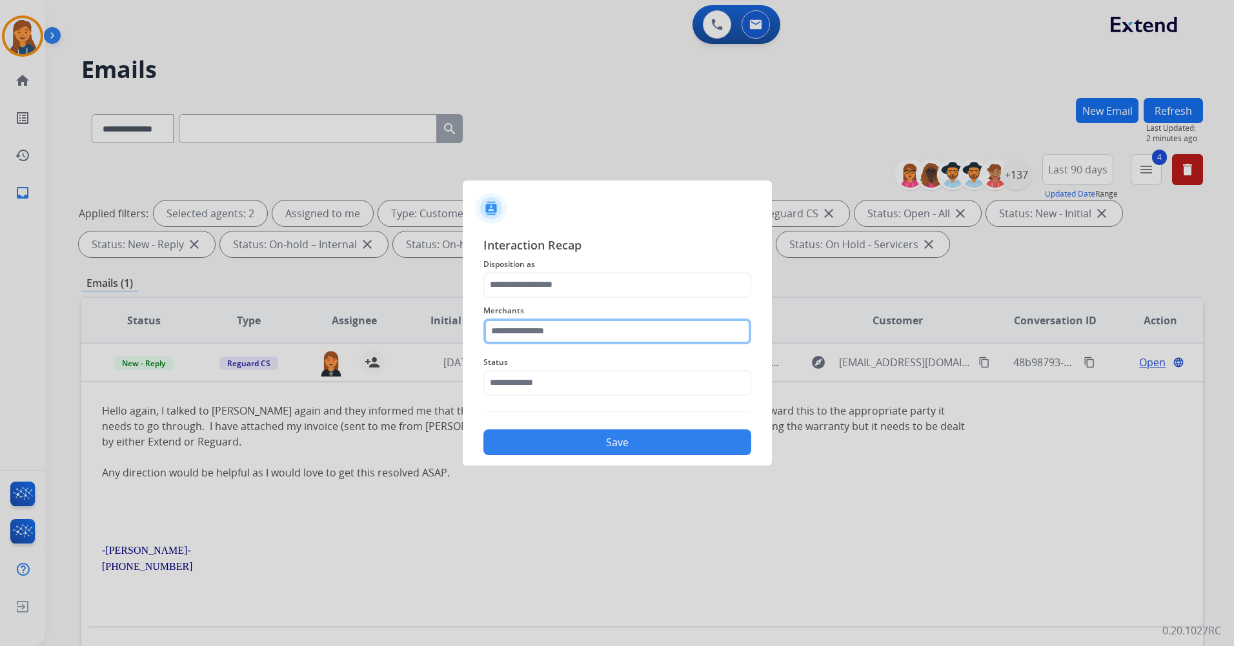
click at [532, 329] on input "text" at bounding box center [617, 332] width 268 height 26
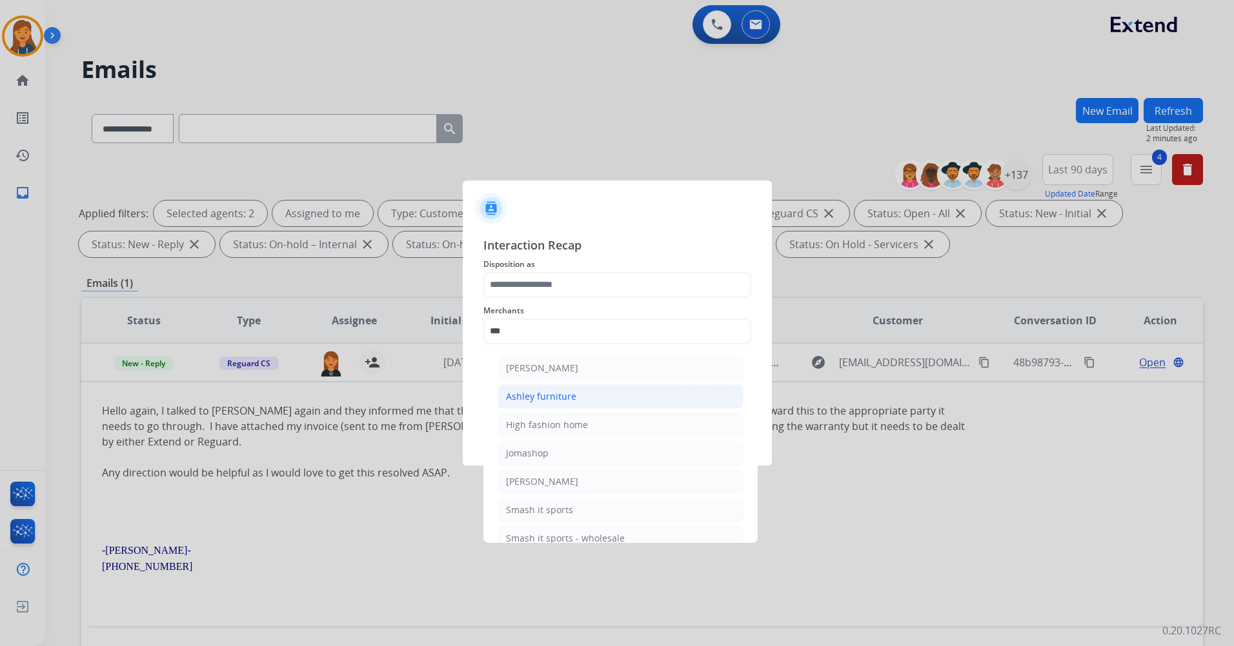
click at [528, 399] on div "Ashley furniture" at bounding box center [541, 396] width 70 height 13
type input "**********"
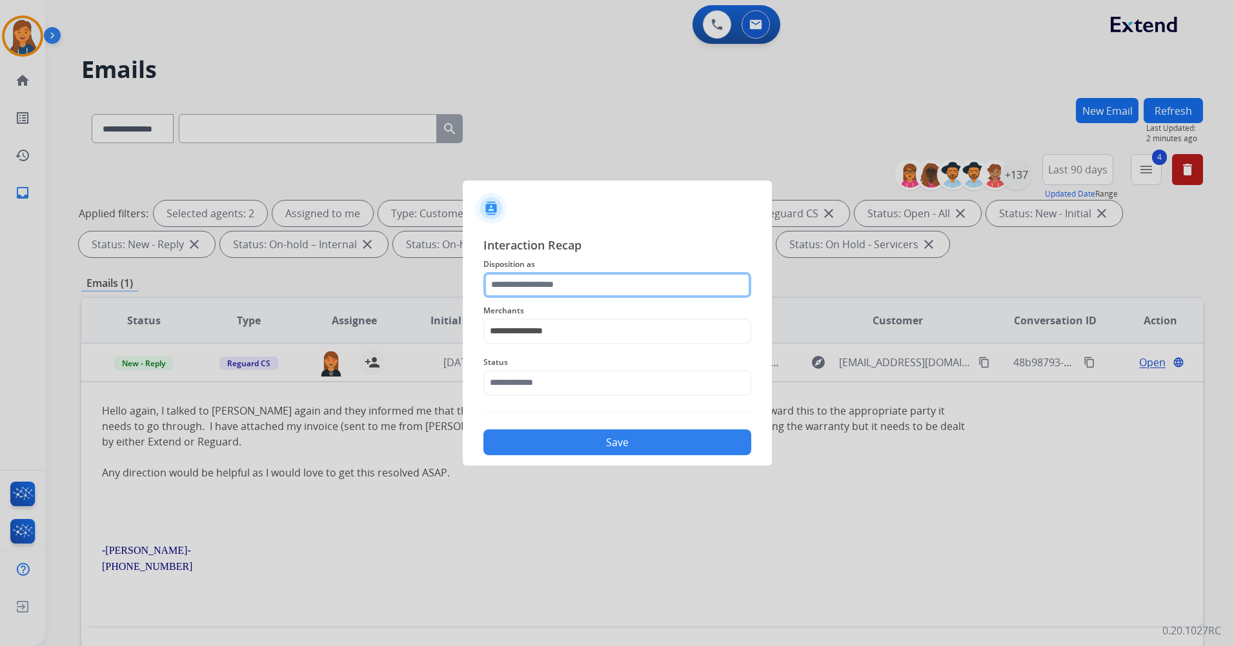
click at [534, 281] on input "text" at bounding box center [617, 285] width 268 height 26
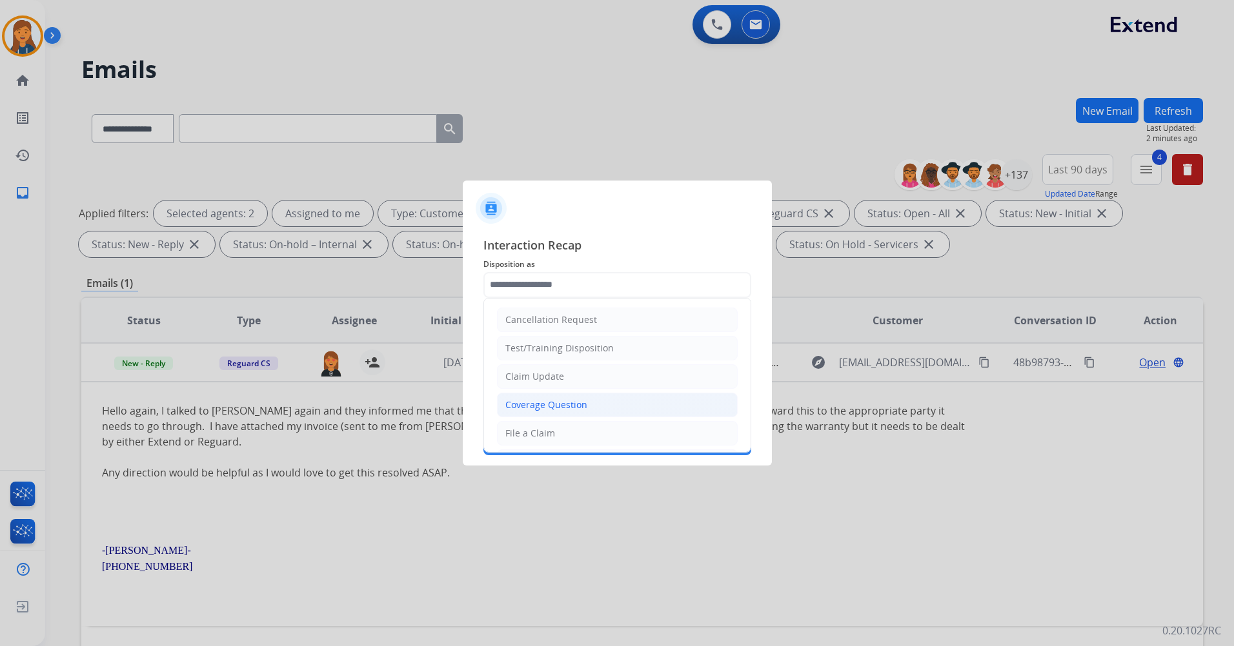
click at [547, 403] on div "Coverage Question" at bounding box center [546, 405] width 82 height 13
type input "**********"
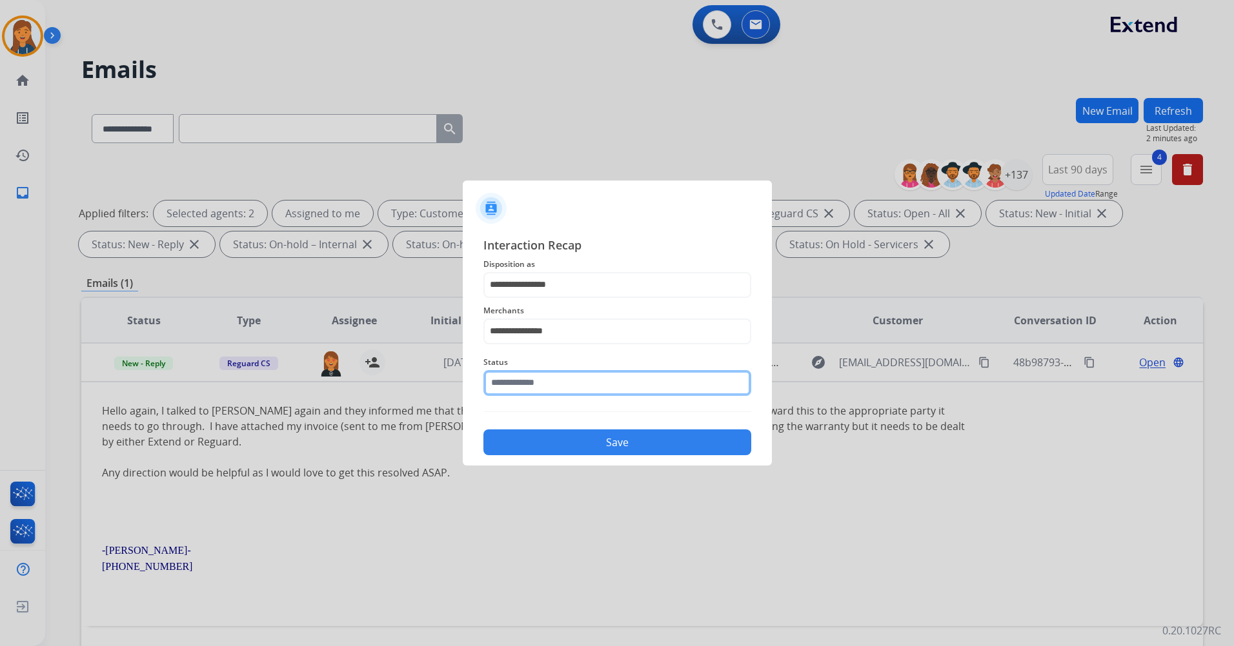
click at [543, 372] on input "text" at bounding box center [617, 383] width 268 height 26
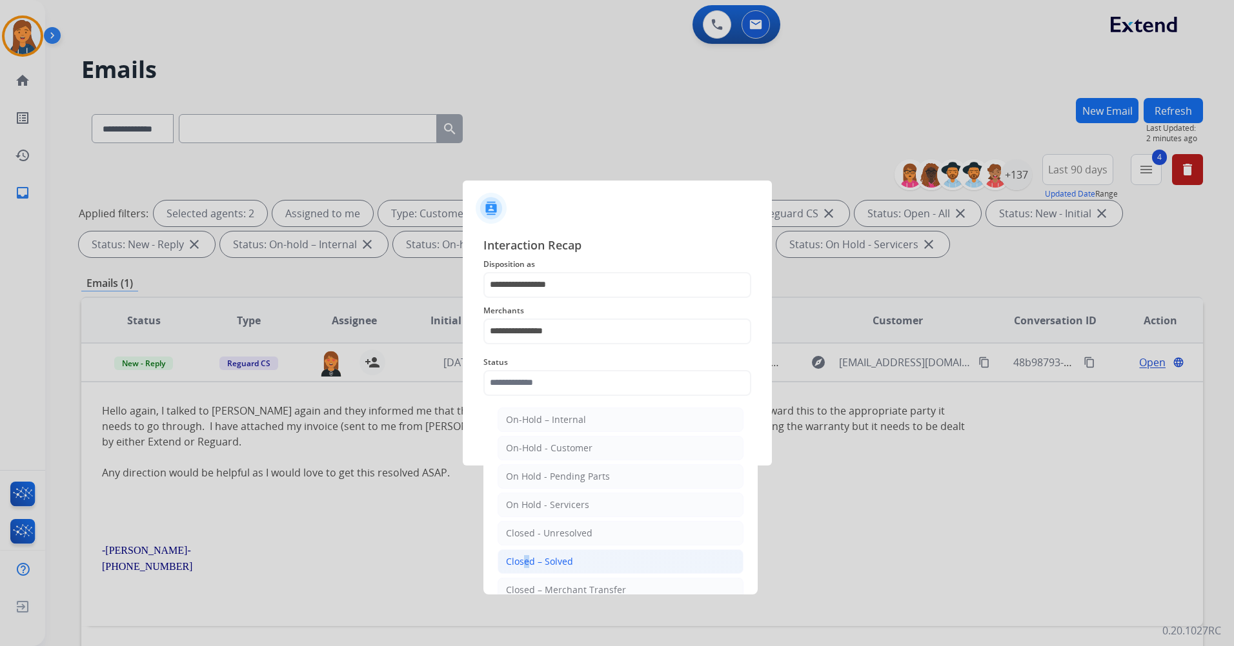
click at [522, 558] on div "Closed – Solved" at bounding box center [539, 561] width 67 height 13
type input "**********"
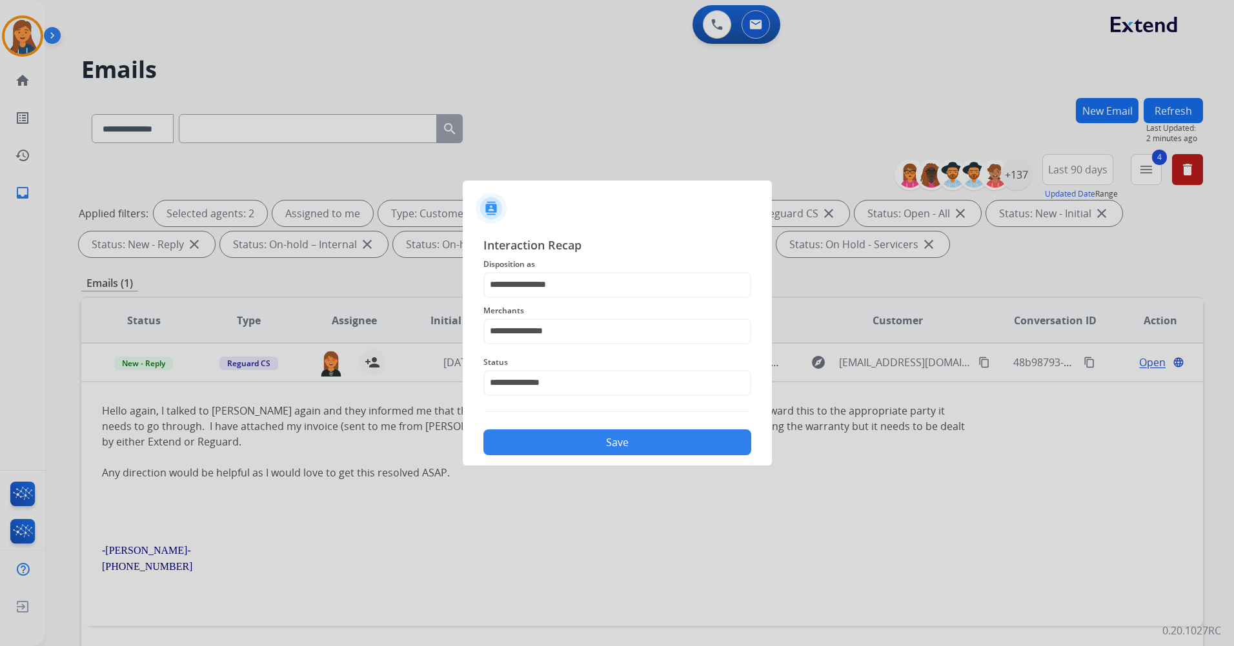
click at [547, 441] on button "Save" at bounding box center [617, 443] width 268 height 26
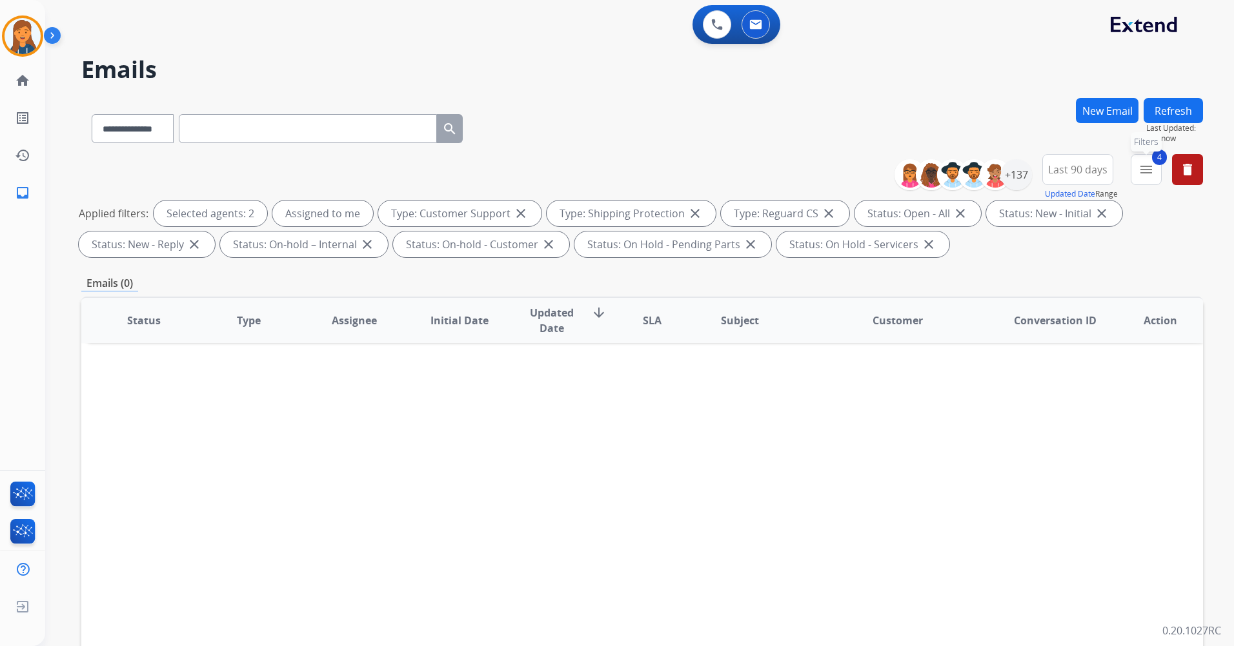
click at [1146, 169] on mat-icon "menu" at bounding box center [1145, 169] width 15 height 15
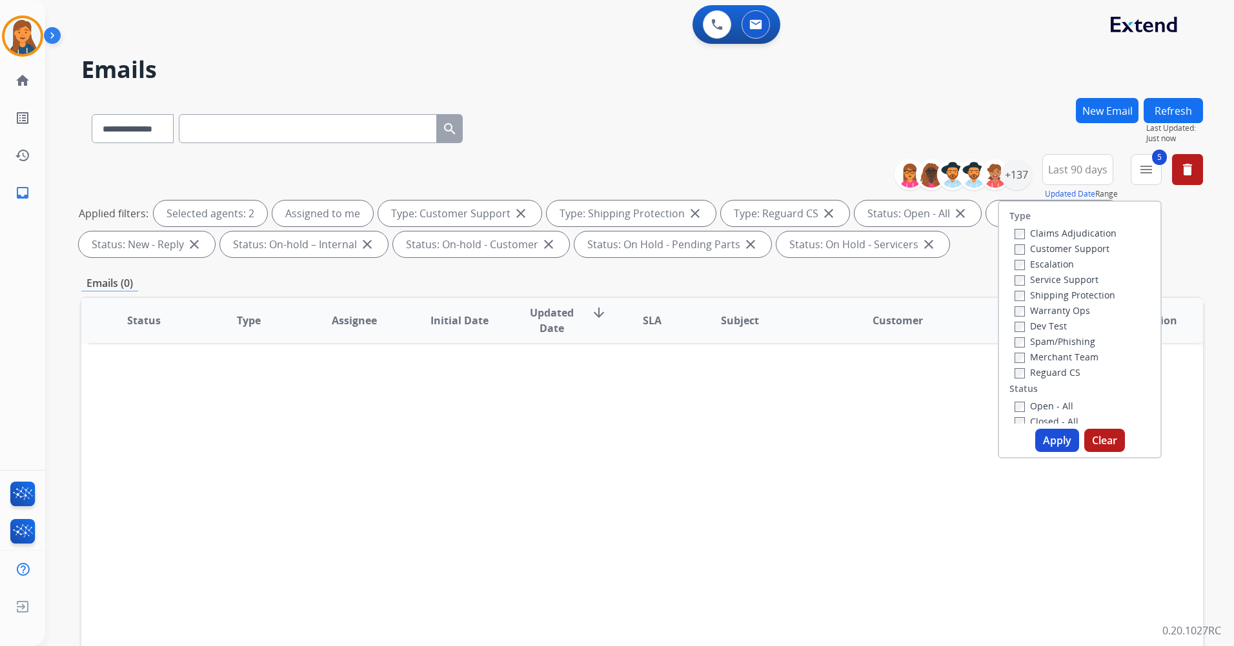
click at [1084, 445] on button "Clear" at bounding box center [1104, 440] width 41 height 23
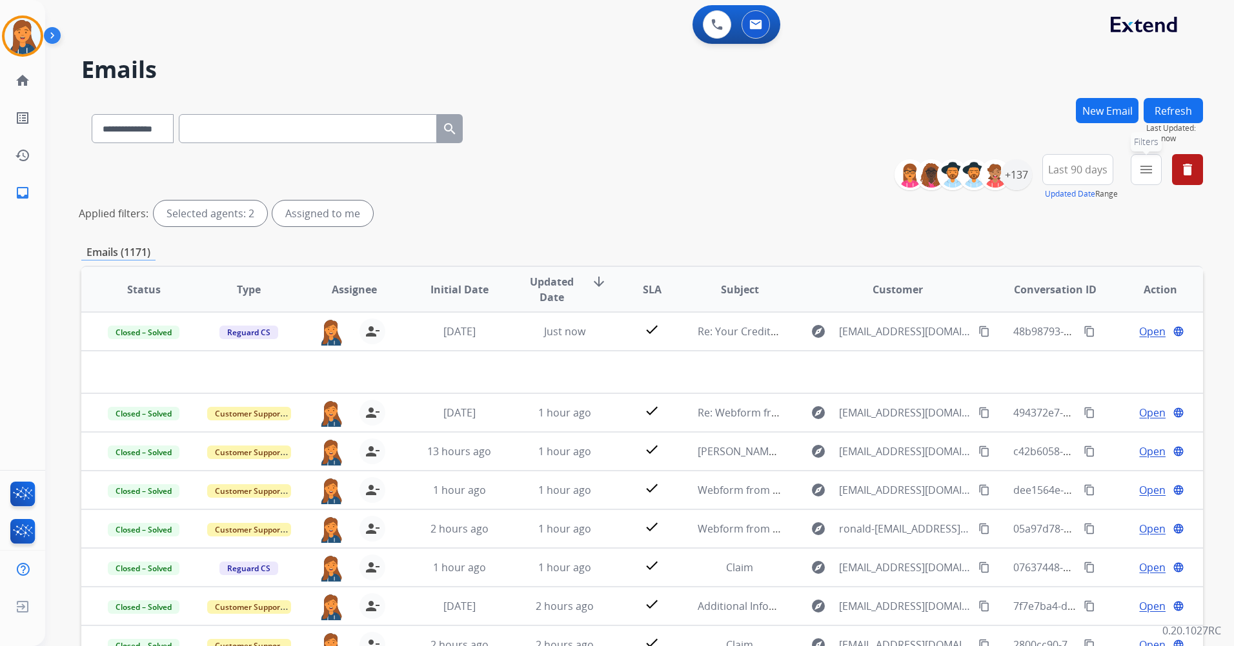
click at [1150, 166] on mat-icon "menu" at bounding box center [1145, 169] width 15 height 15
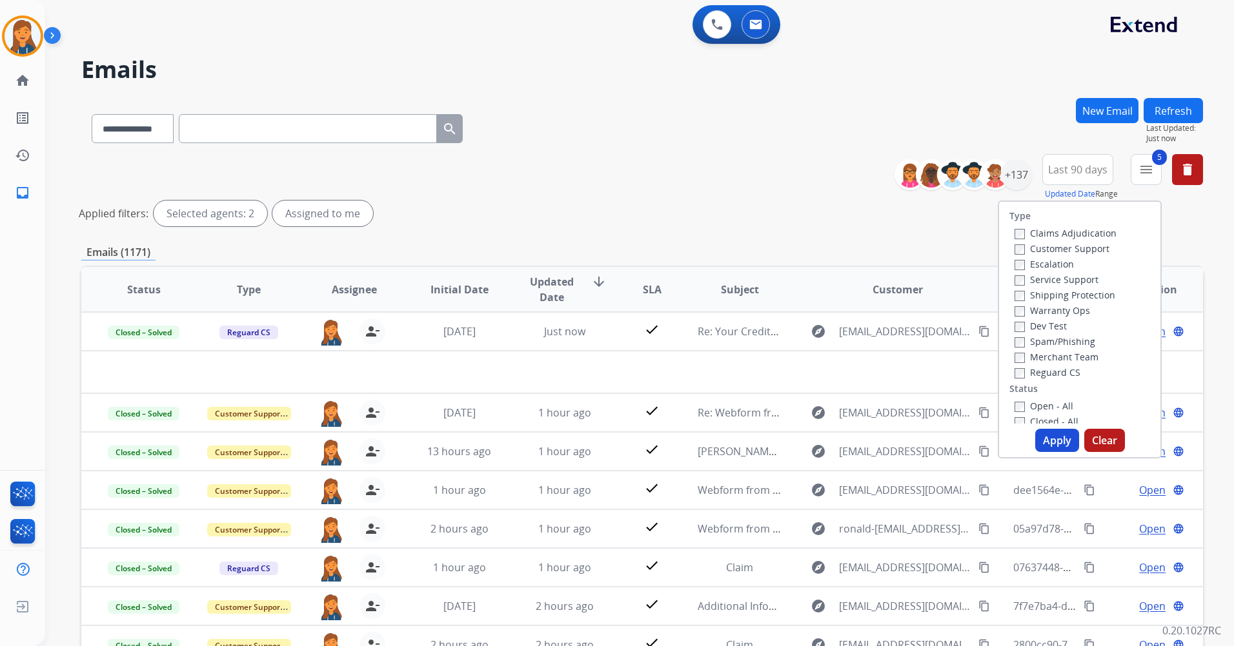
click at [1057, 444] on button "Apply" at bounding box center [1057, 440] width 44 height 23
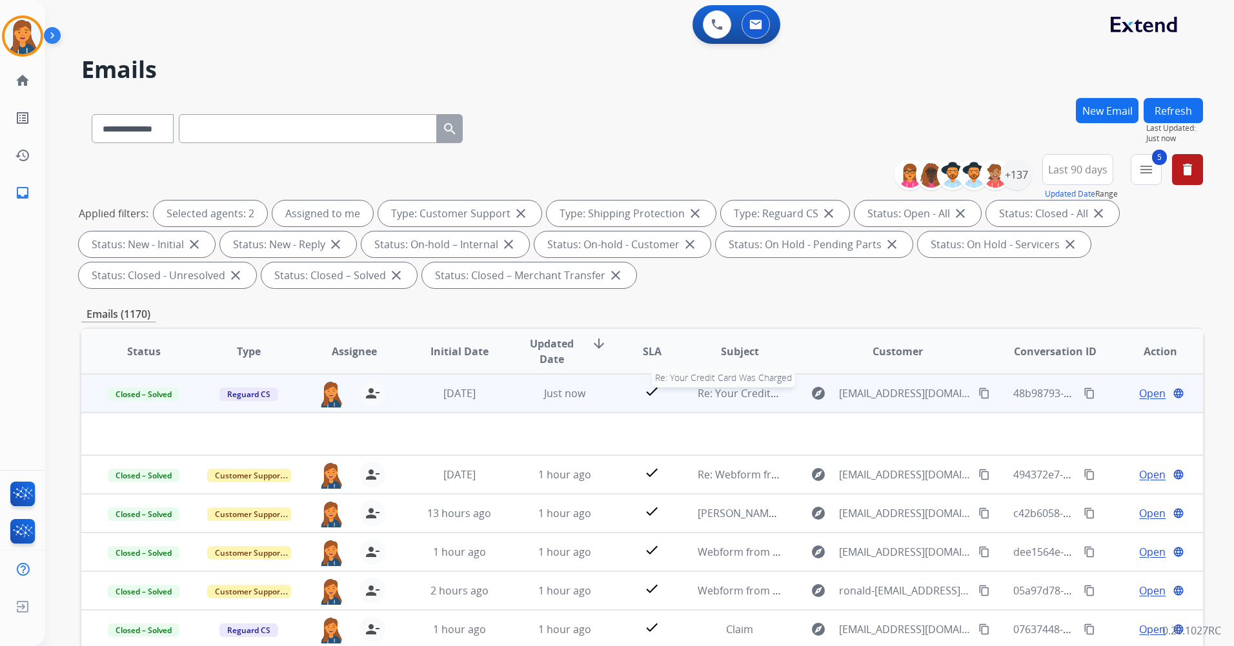
click at [736, 396] on span "Re: Your Credit Card Was Charged" at bounding box center [780, 393] width 166 height 14
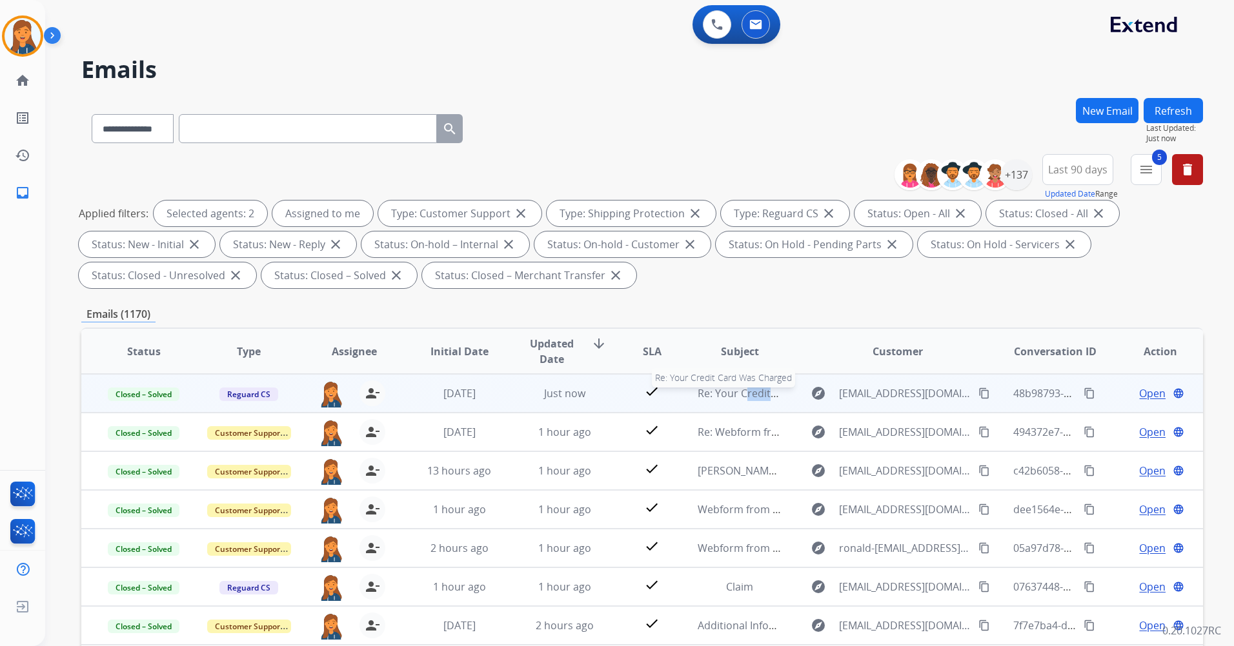
click at [736, 396] on span "Re: Your Credit Card Was Charged" at bounding box center [780, 393] width 166 height 14
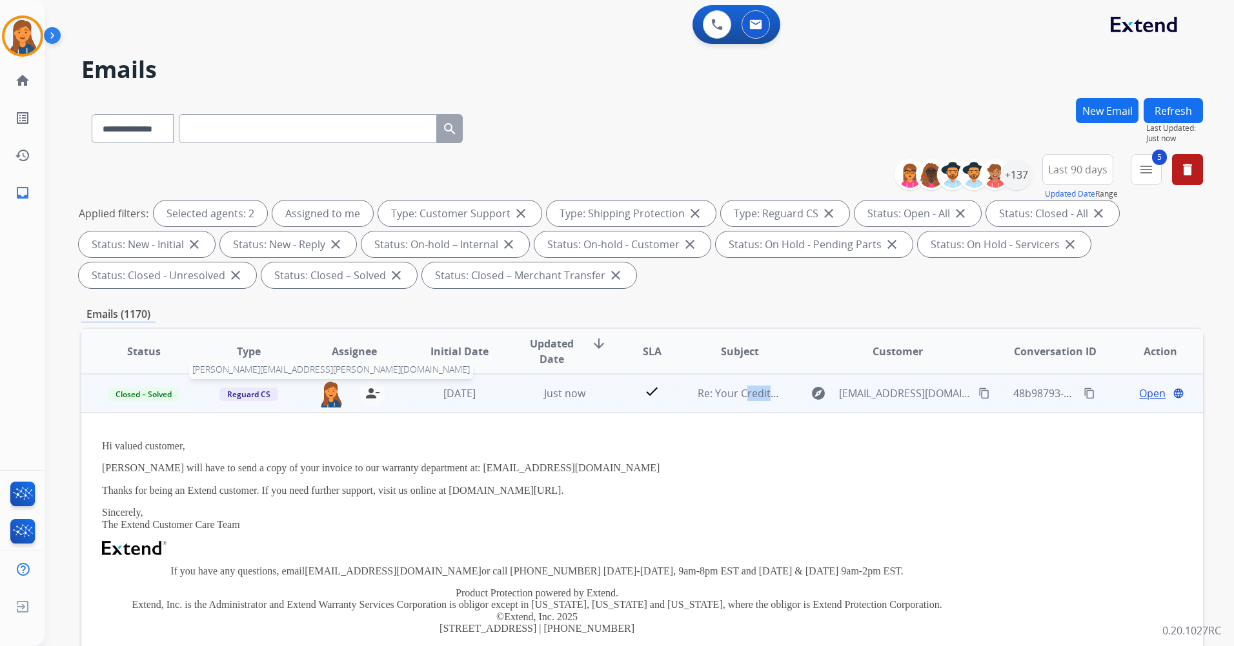
click at [331, 394] on img at bounding box center [331, 394] width 26 height 27
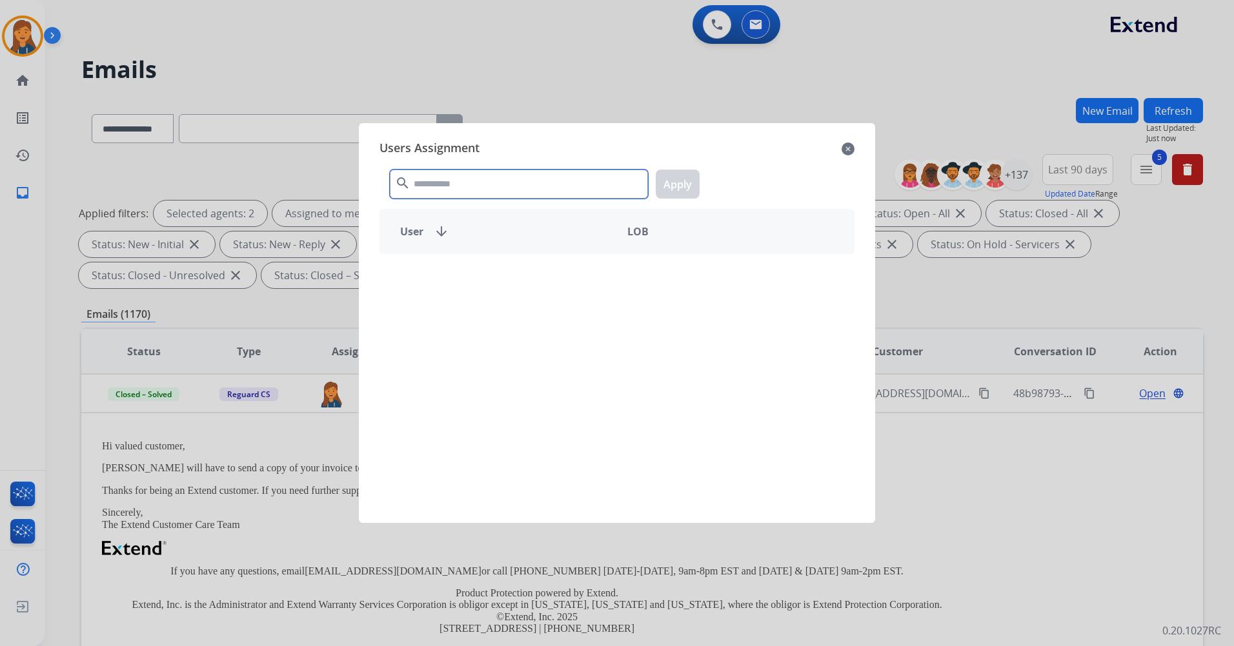
click at [494, 179] on input "text" at bounding box center [519, 184] width 258 height 29
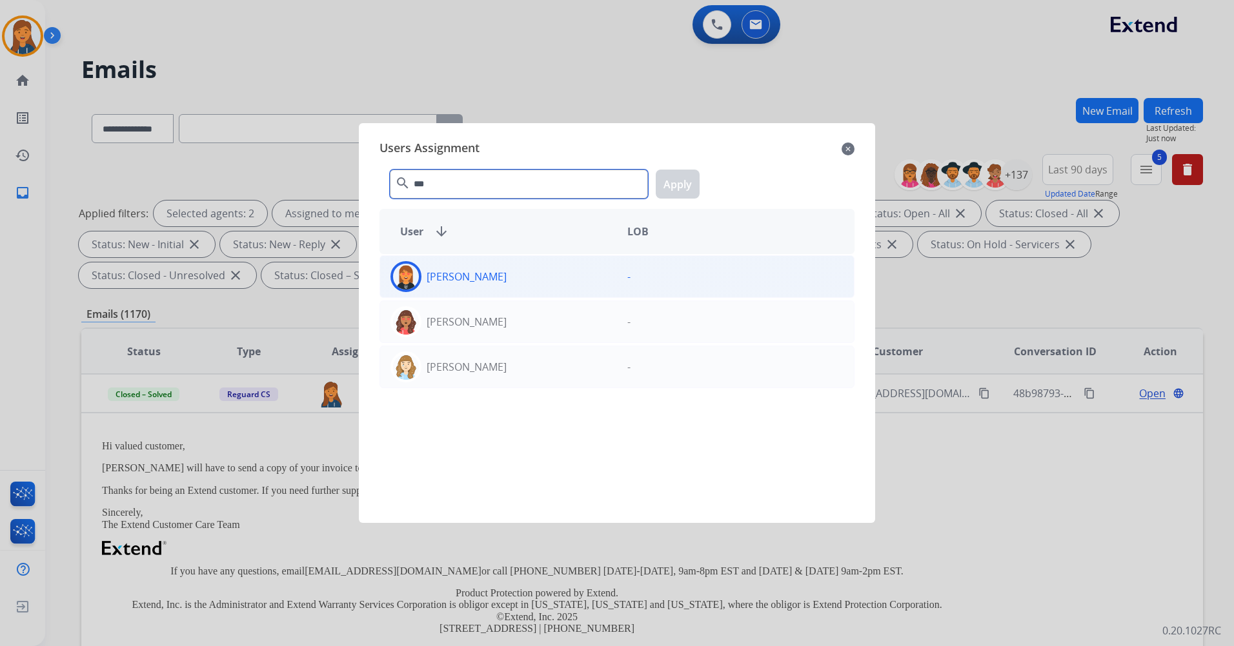
type input "***"
click at [488, 274] on div "[PERSON_NAME]" at bounding box center [498, 276] width 237 height 31
click at [675, 184] on button "Apply" at bounding box center [677, 184] width 44 height 29
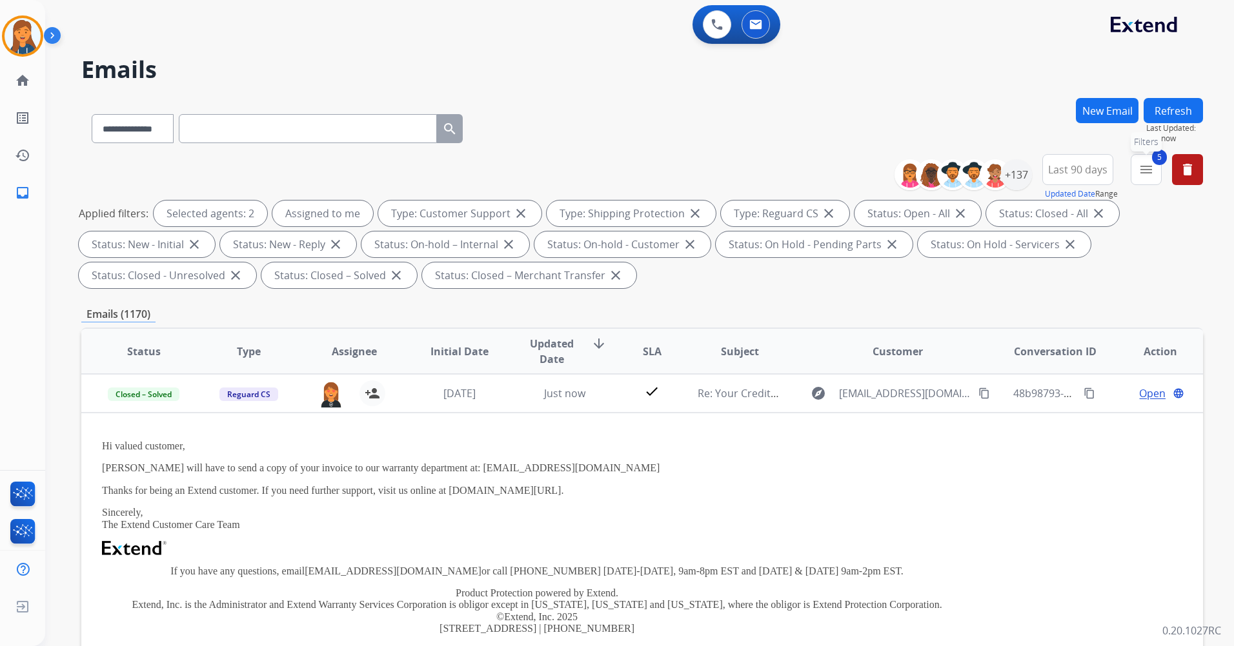
click at [1146, 172] on mat-icon "menu" at bounding box center [1145, 169] width 15 height 15
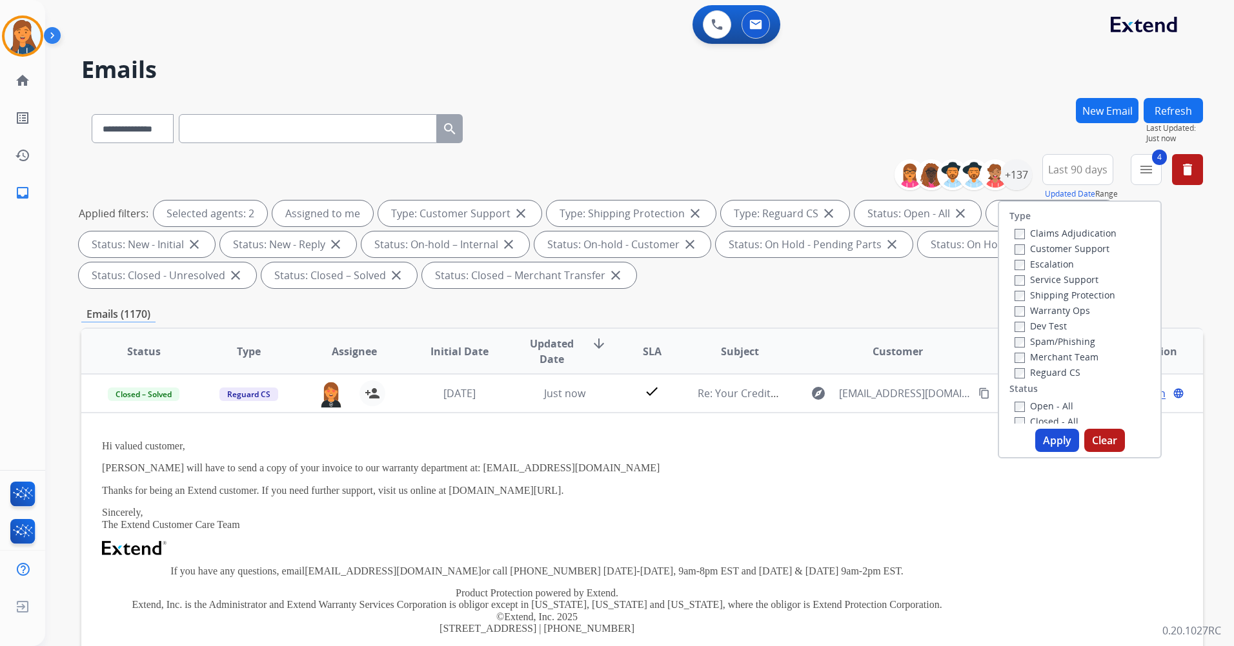
click at [1047, 441] on button "Apply" at bounding box center [1057, 440] width 44 height 23
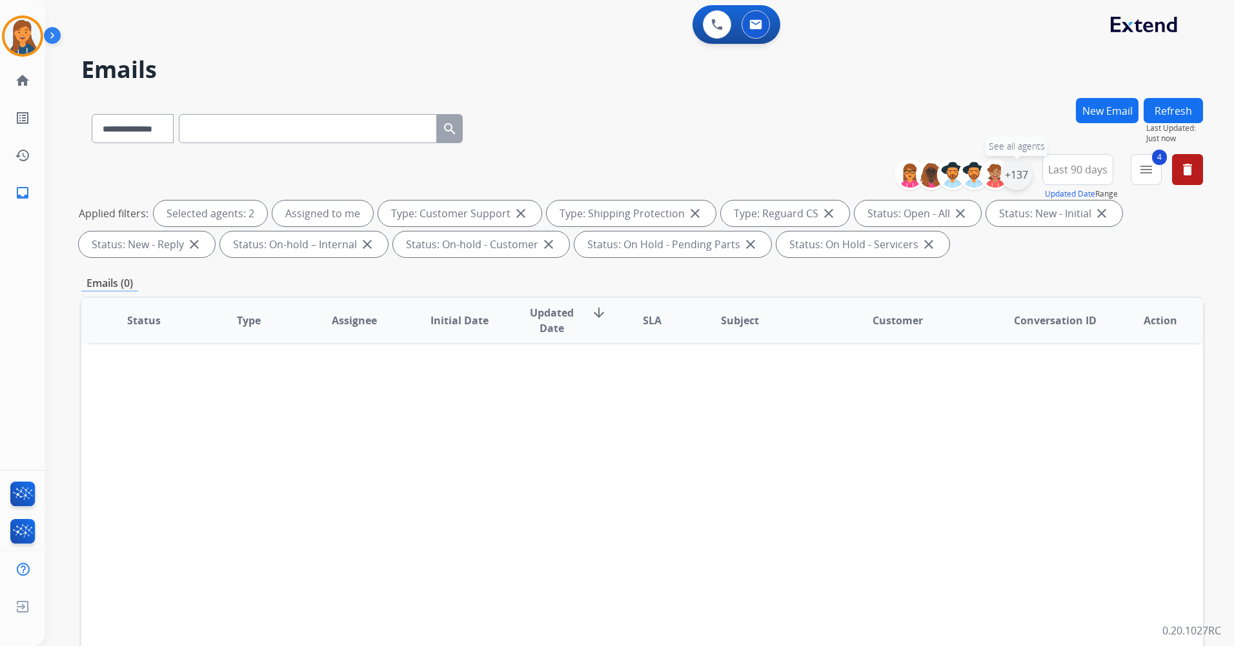
click at [1022, 171] on div "+137" at bounding box center [1016, 174] width 31 height 31
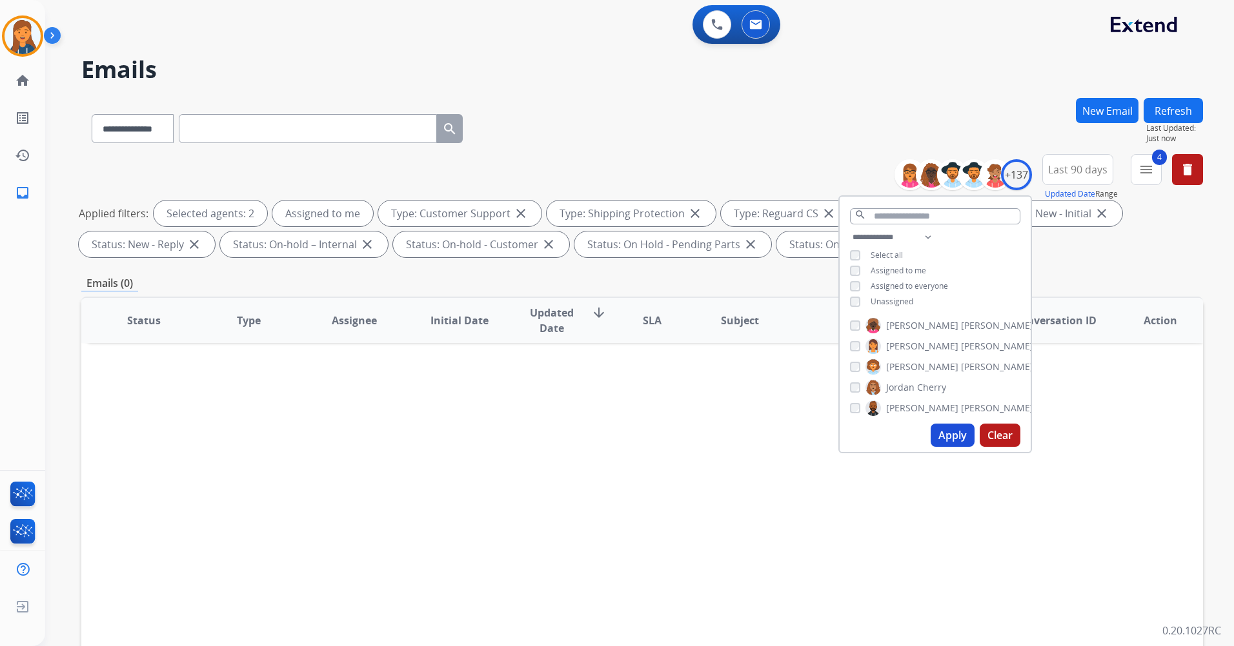
scroll to position [1290, 0]
click at [855, 363] on div "[PERSON_NAME]" at bounding box center [941, 358] width 183 height 15
click at [948, 430] on button "Apply" at bounding box center [952, 435] width 44 height 23
click at [974, 445] on div "Apply Clear" at bounding box center [934, 436] width 191 height 34
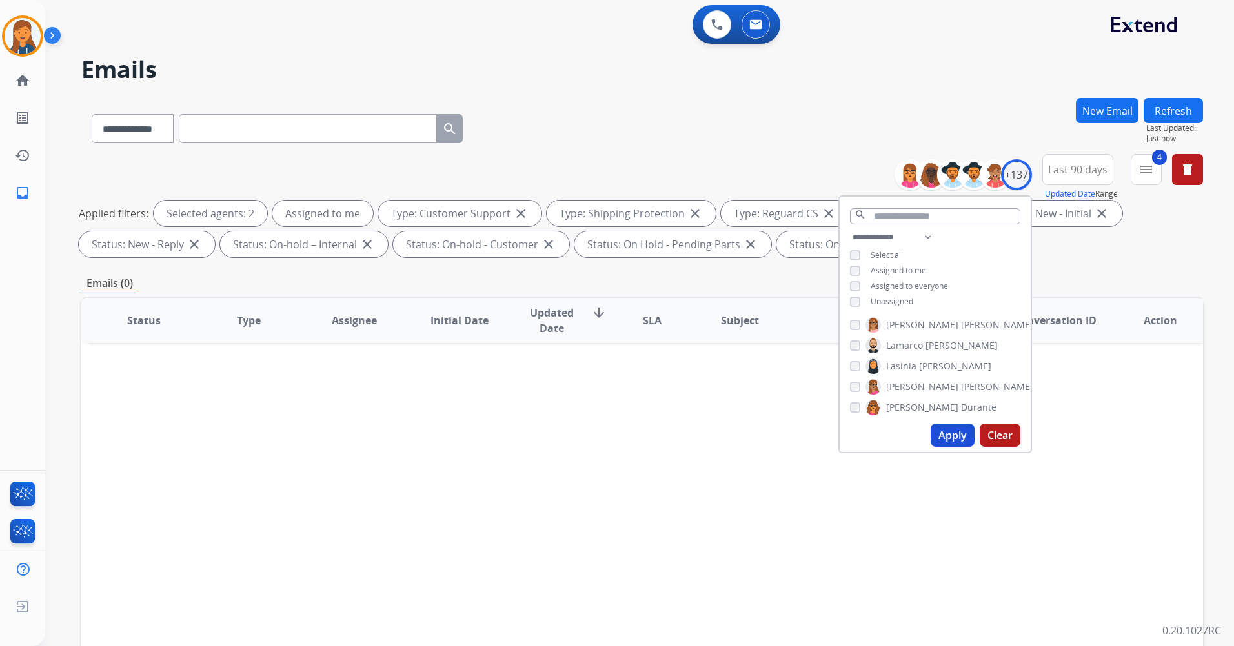
click at [960, 432] on button "Apply" at bounding box center [952, 435] width 44 height 23
click at [950, 433] on button "Apply" at bounding box center [952, 435] width 44 height 23
click at [858, 350] on div "[PERSON_NAME]" at bounding box center [920, 355] width 141 height 15
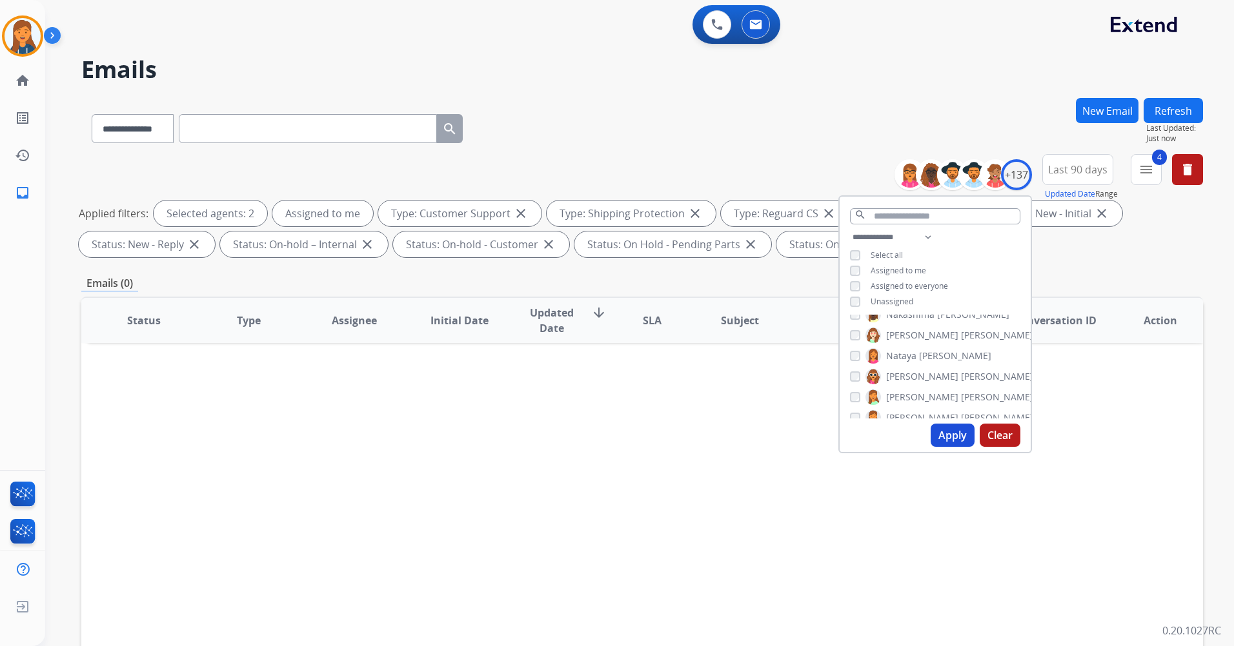
click at [953, 434] on button "Apply" at bounding box center [952, 435] width 44 height 23
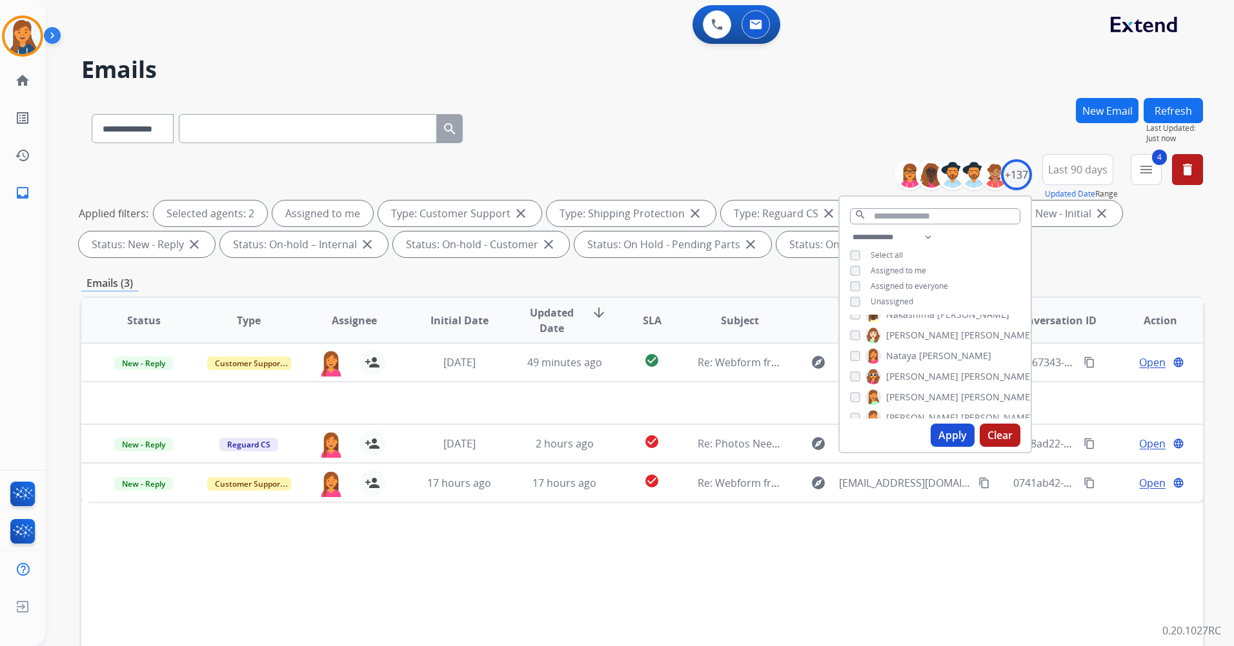
click at [712, 566] on div "Status Type Assignee Initial Date Updated Date arrow_downward SLA Subject Custo…" at bounding box center [641, 513] width 1121 height 432
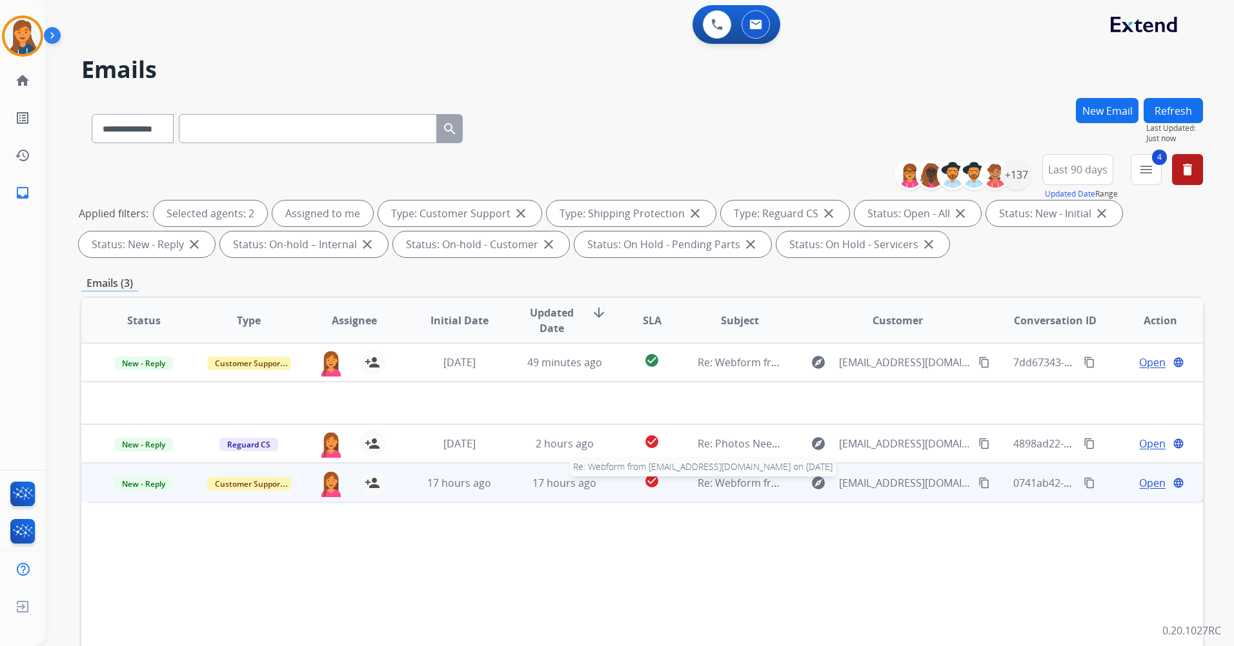
click at [737, 484] on span "Re: Webform from Patrickdumay40@gmail.com on 08/28/2025" at bounding box center [852, 483] width 310 height 14
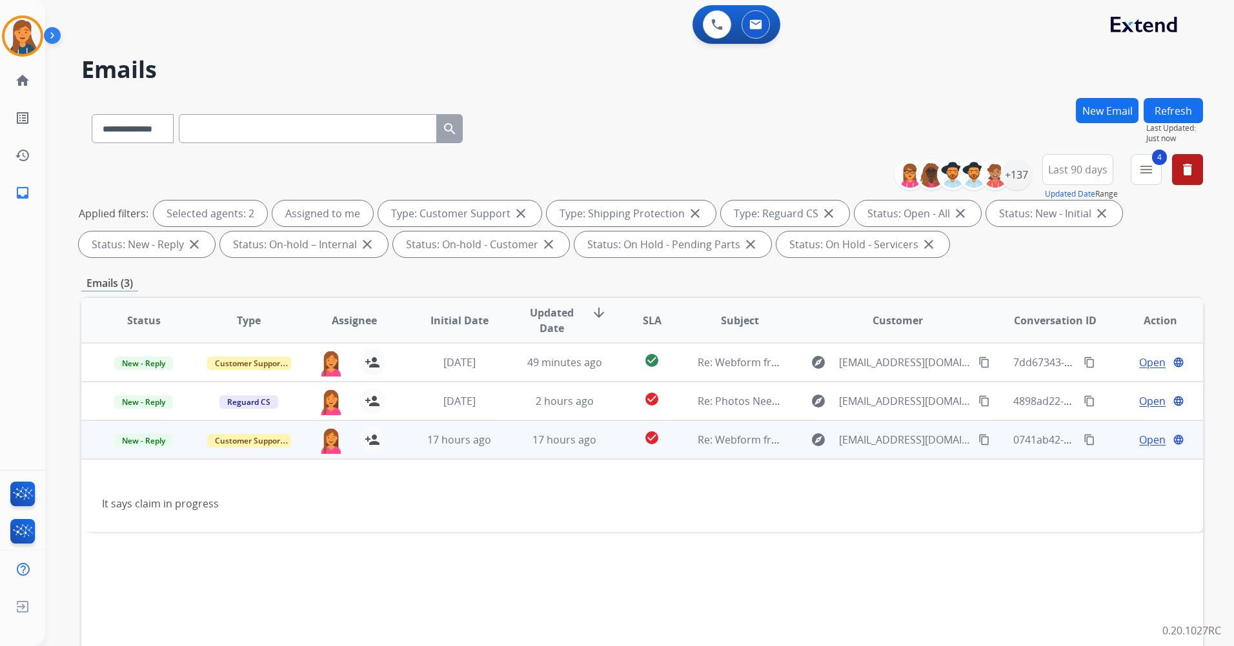
click at [1140, 437] on span "Open" at bounding box center [1152, 439] width 26 height 15
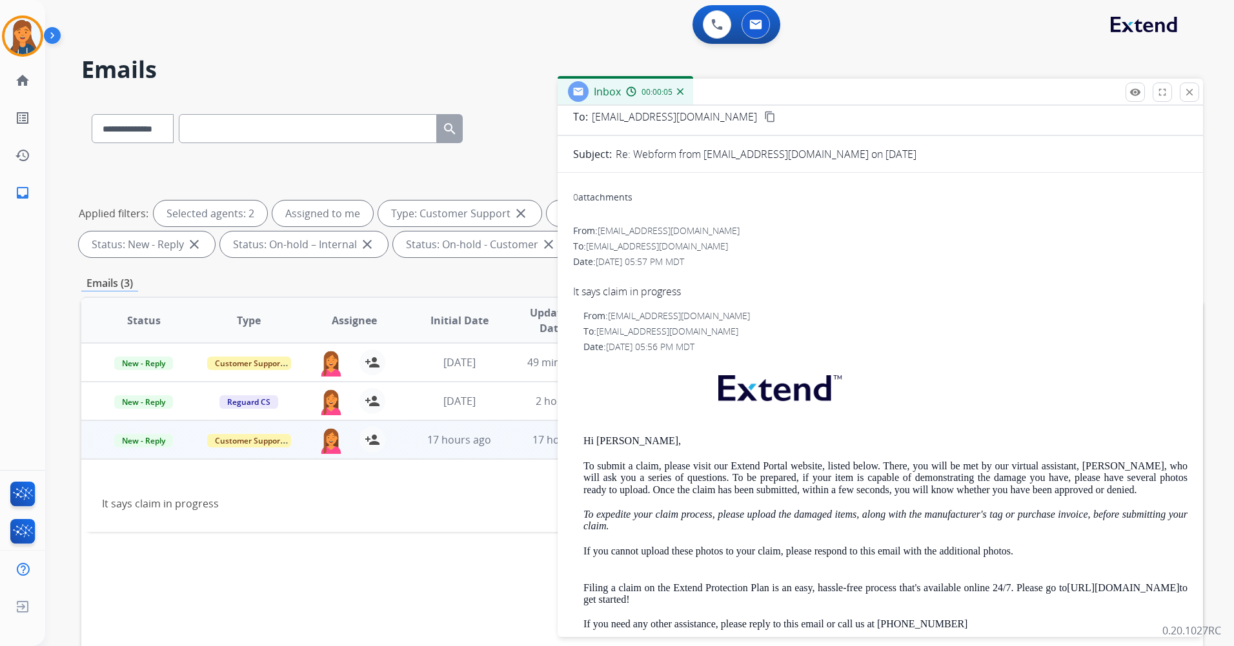
scroll to position [0, 0]
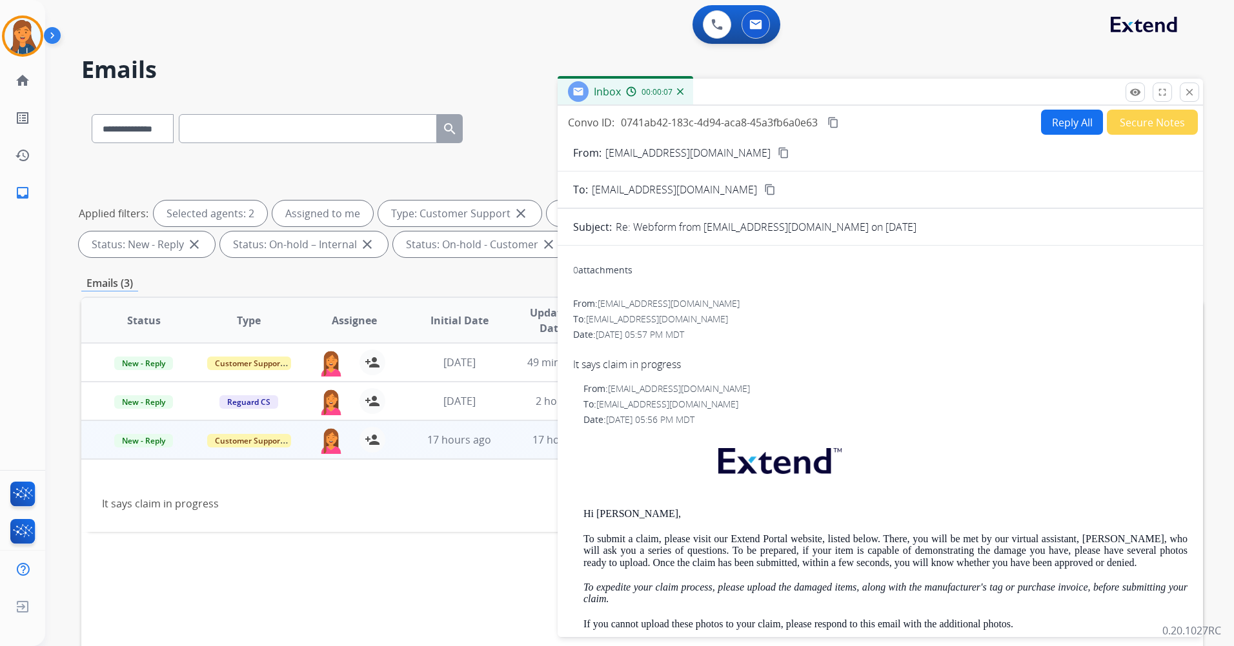
click at [777, 153] on mat-icon "content_copy" at bounding box center [783, 153] width 12 height 12
click at [1064, 118] on button "Reply All" at bounding box center [1072, 122] width 62 height 25
select select "**********"
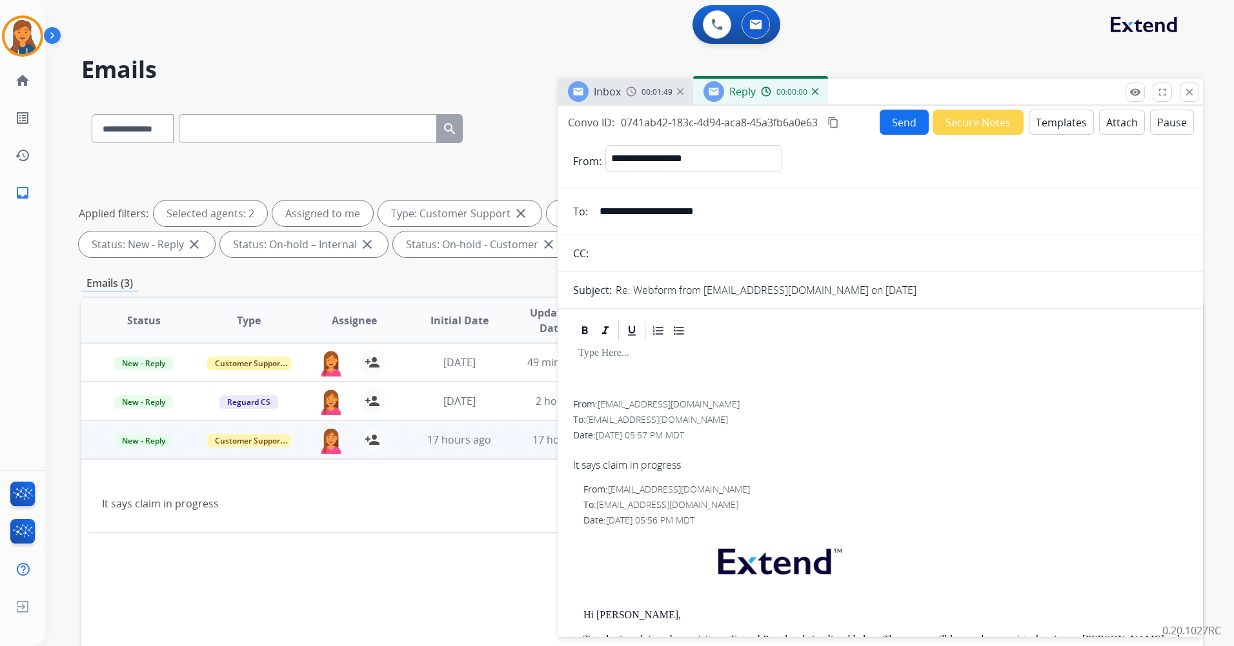
click at [1039, 123] on button "Templates" at bounding box center [1060, 122] width 65 height 25
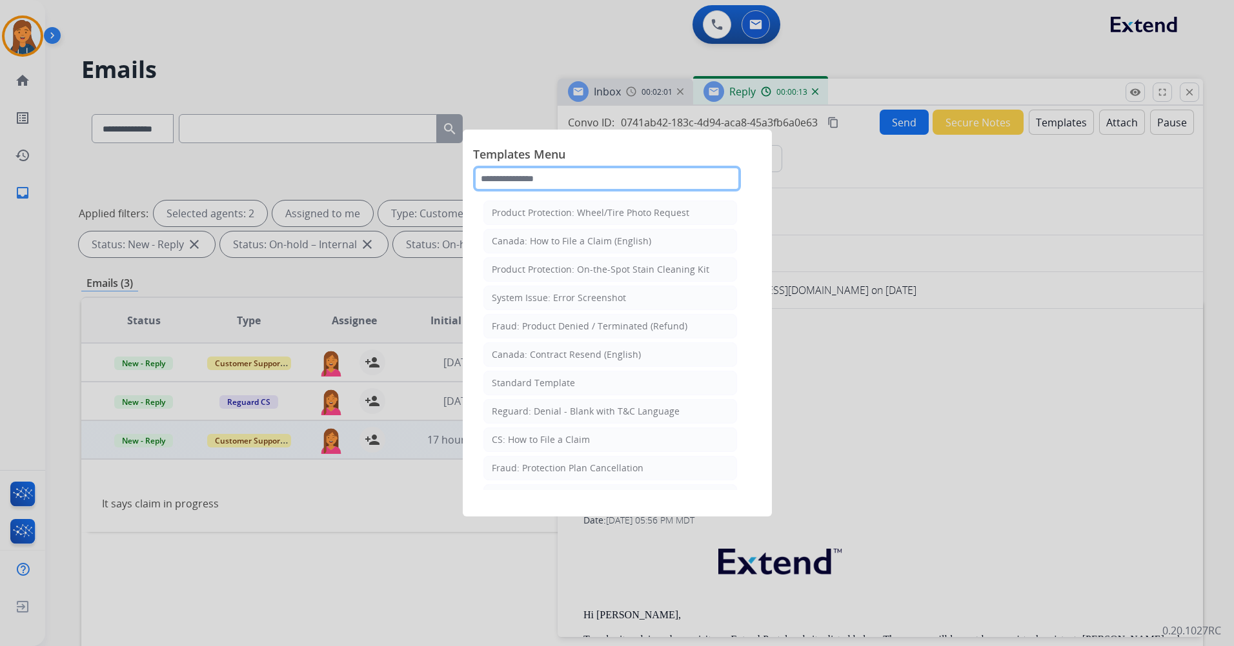
click at [588, 168] on input "text" at bounding box center [607, 179] width 268 height 26
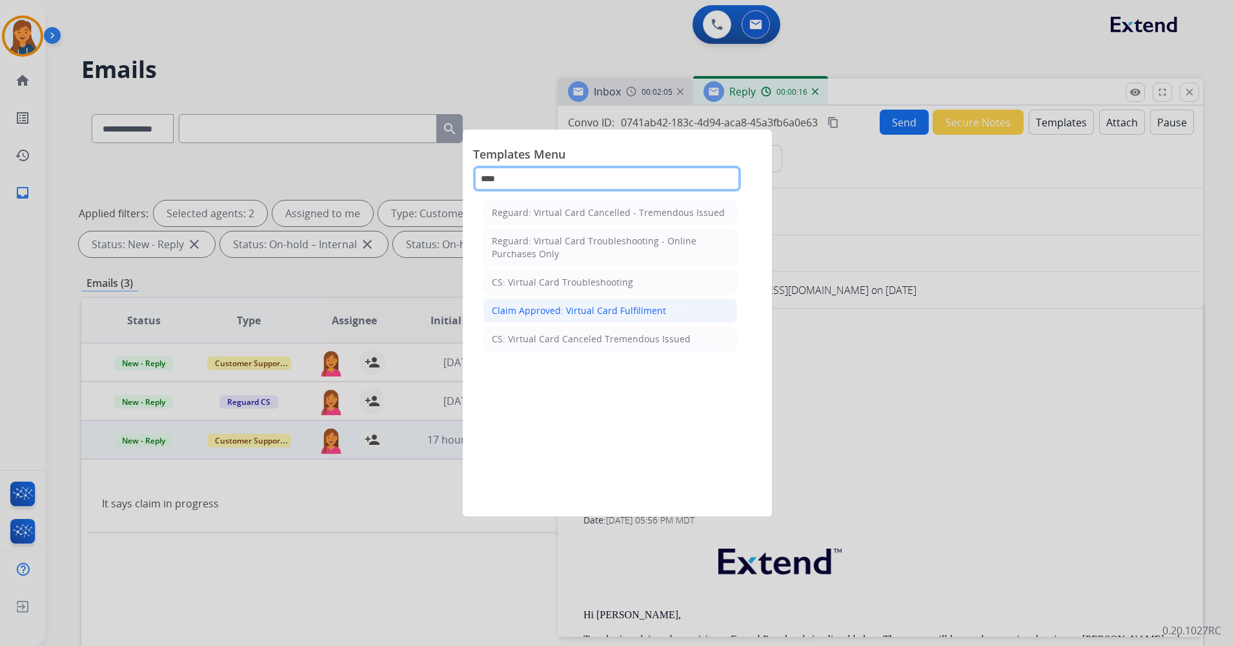
type input "****"
click at [568, 311] on div "Claim Approved: Virtual Card Fulfillment" at bounding box center [579, 311] width 174 height 13
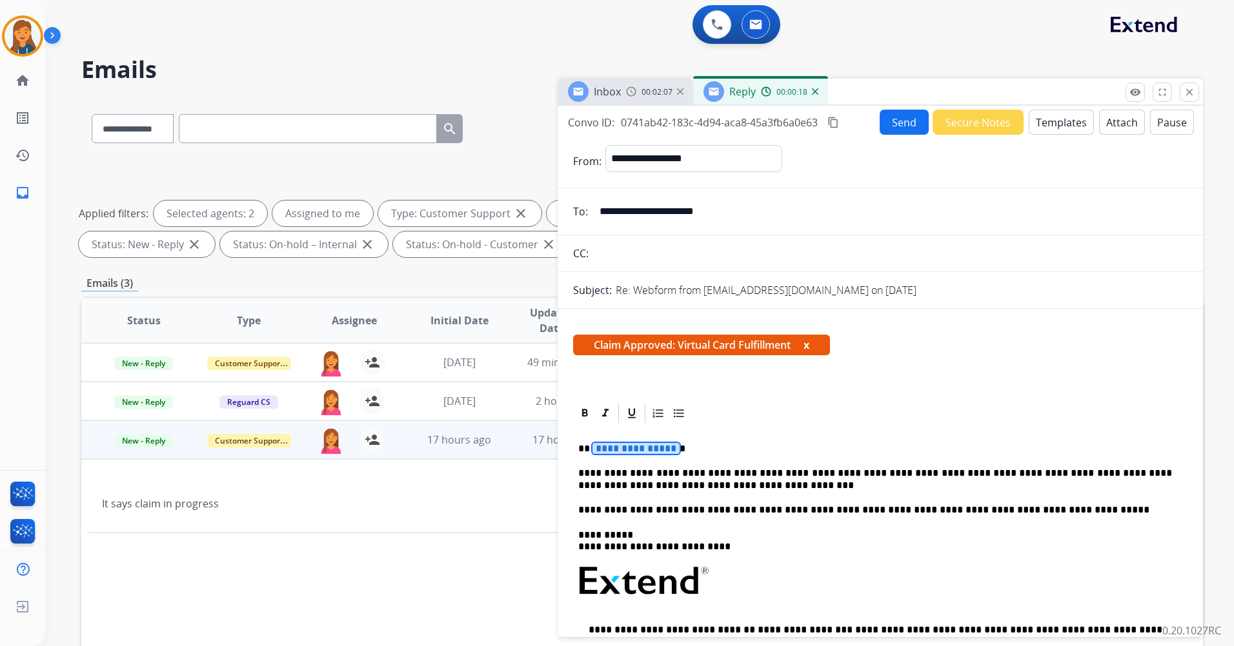
click at [635, 450] on span "**********" at bounding box center [635, 448] width 87 height 11
click at [834, 123] on mat-icon "content_copy" at bounding box center [833, 123] width 12 height 12
click at [886, 128] on button "Send" at bounding box center [903, 122] width 49 height 25
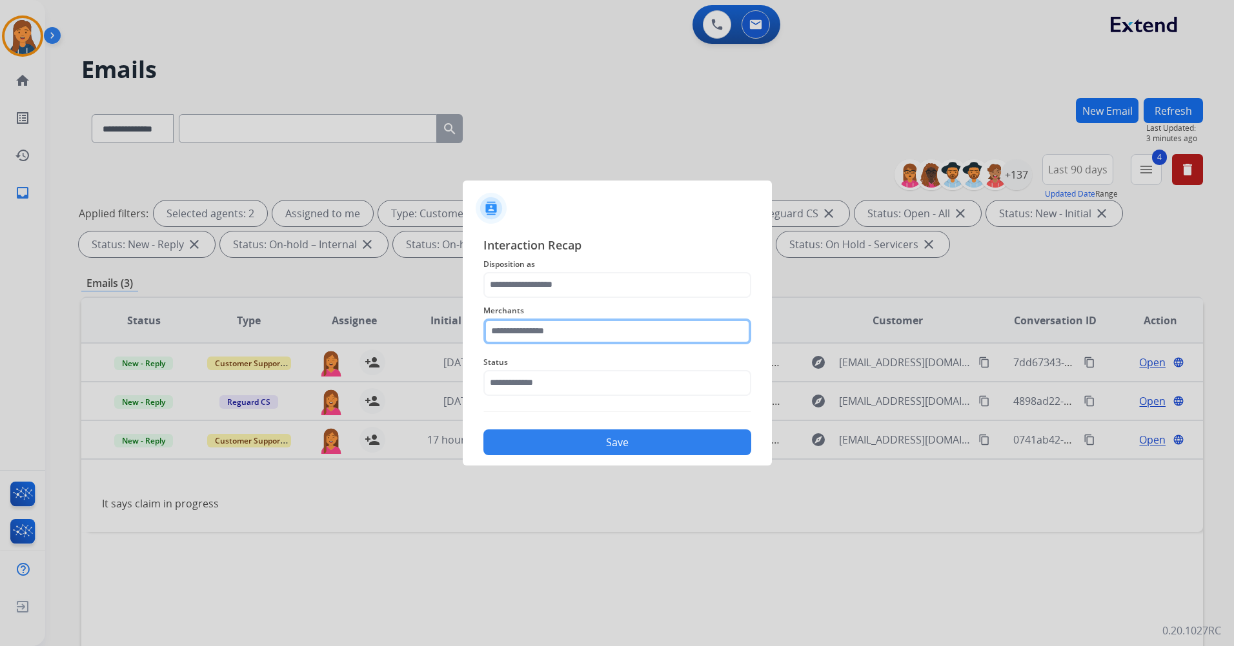
click at [525, 322] on input "text" at bounding box center [617, 332] width 268 height 26
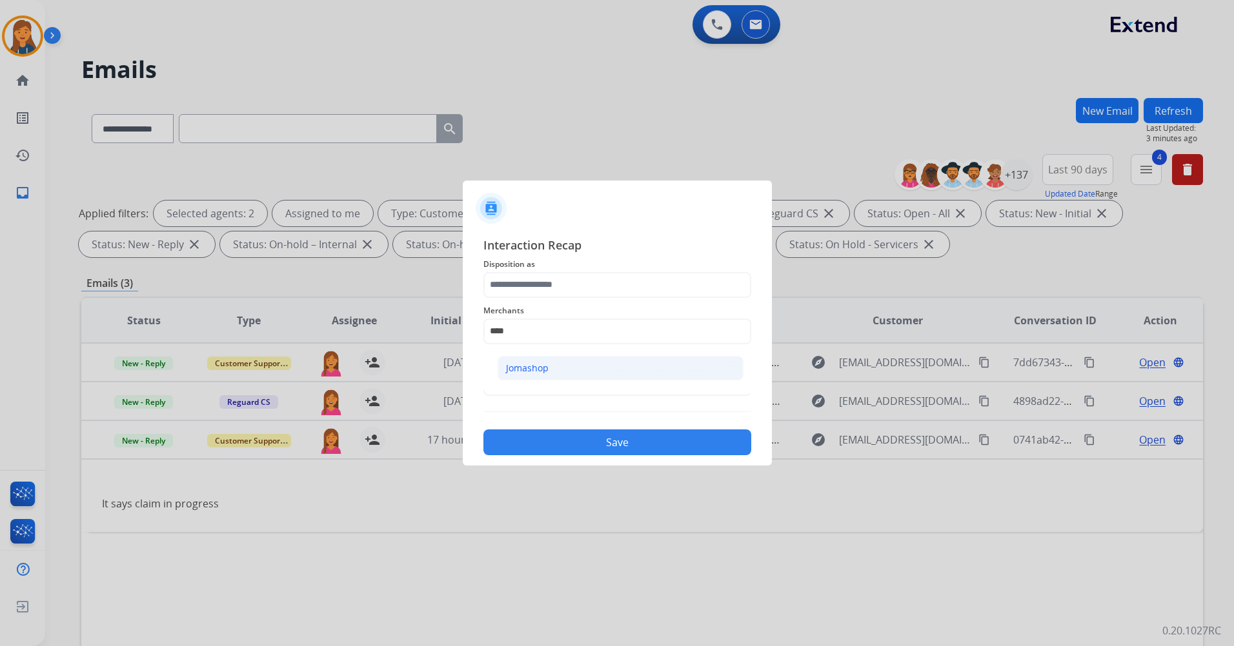
click at [521, 366] on div "Jomashop" at bounding box center [527, 368] width 43 height 13
type input "********"
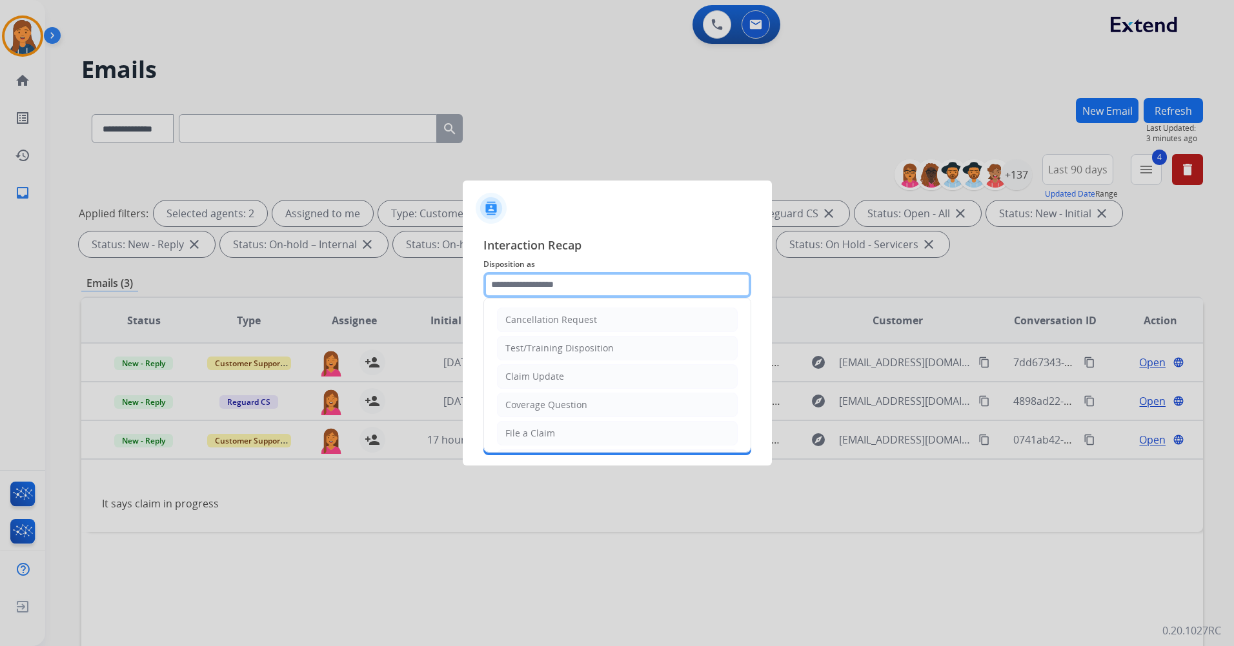
click at [547, 289] on input "text" at bounding box center [617, 285] width 268 height 26
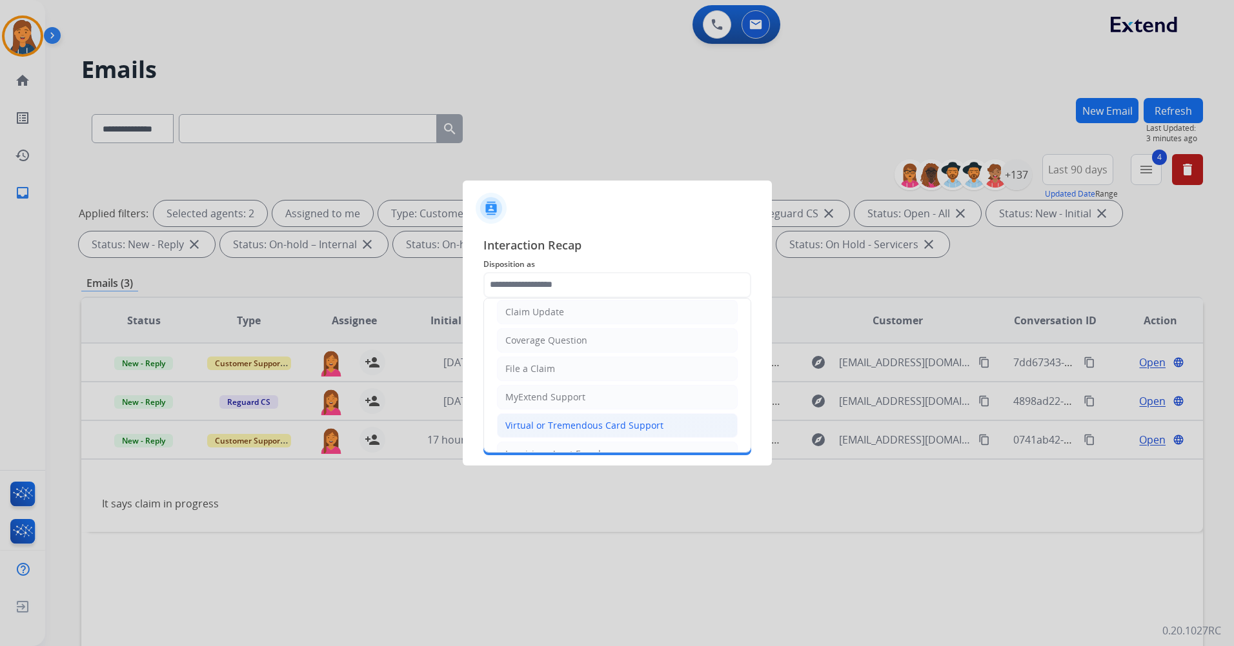
click at [541, 428] on div "Virtual or Tremendous Card Support" at bounding box center [584, 425] width 158 height 13
type input "**********"
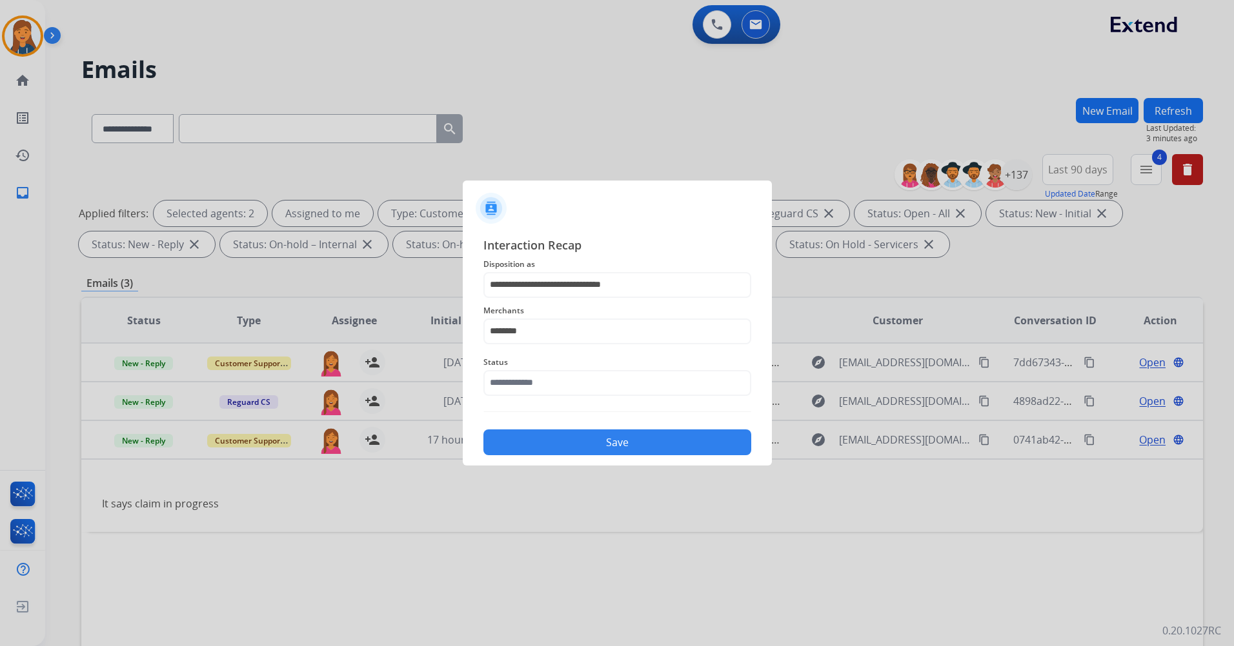
click at [547, 397] on div "Status" at bounding box center [617, 376] width 268 height 52
click at [546, 386] on input "text" at bounding box center [617, 383] width 268 height 26
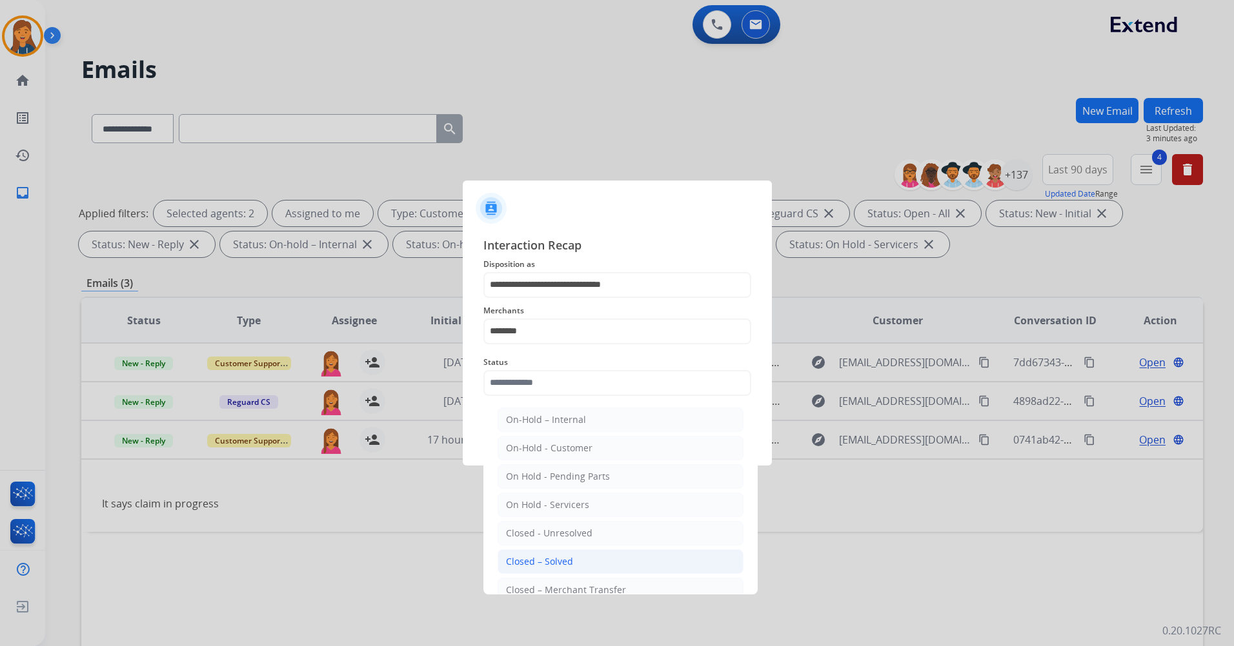
click at [523, 567] on div "Closed – Solved" at bounding box center [539, 561] width 67 height 13
type input "**********"
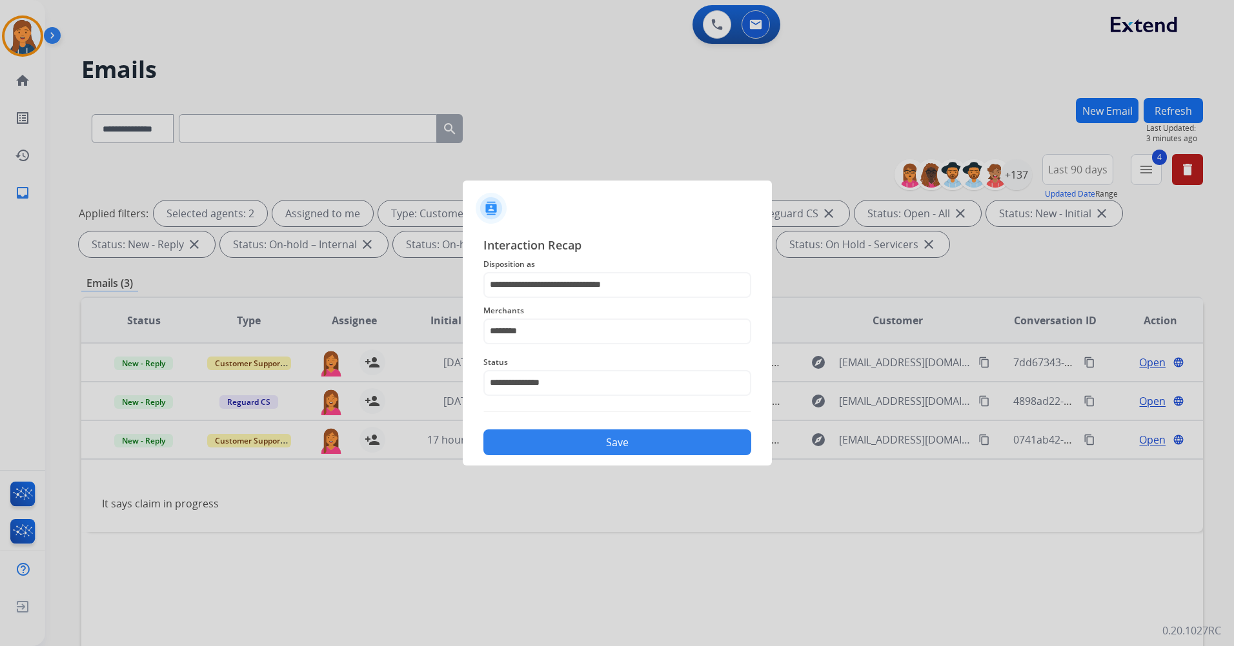
click at [554, 447] on button "Save" at bounding box center [617, 443] width 268 height 26
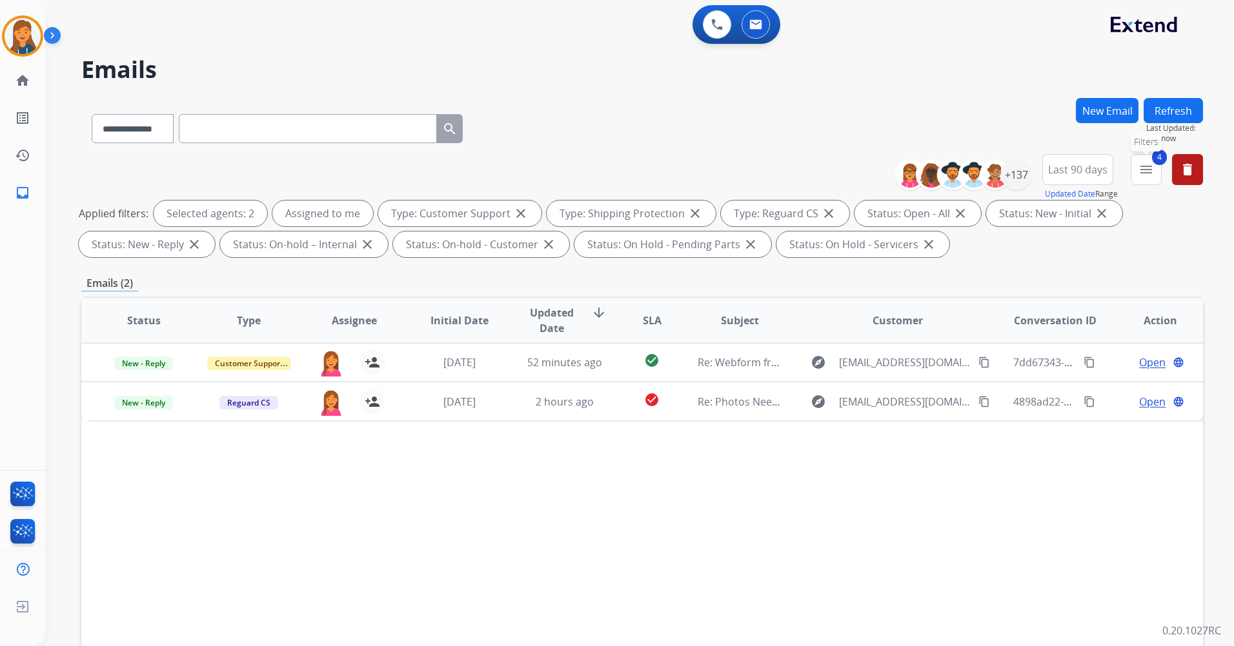
click at [1141, 172] on mat-icon "menu" at bounding box center [1145, 169] width 15 height 15
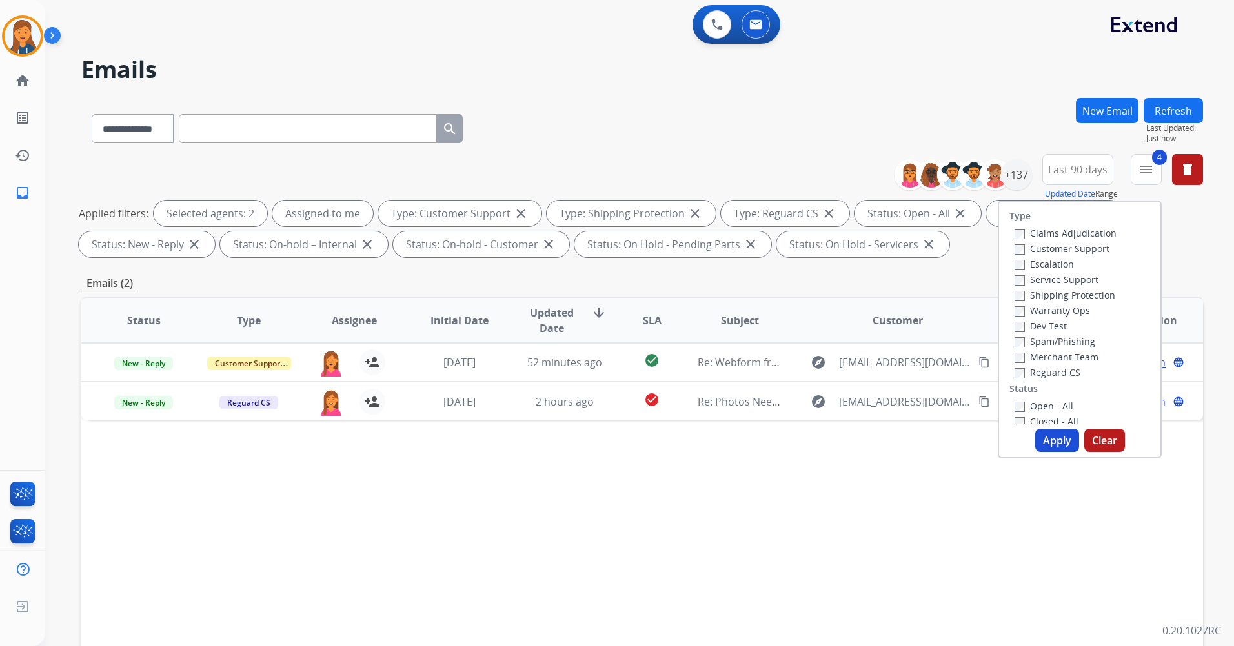
click at [1014, 415] on label "Closed - All" at bounding box center [1046, 421] width 64 height 12
click at [1052, 434] on button "Apply" at bounding box center [1057, 440] width 44 height 23
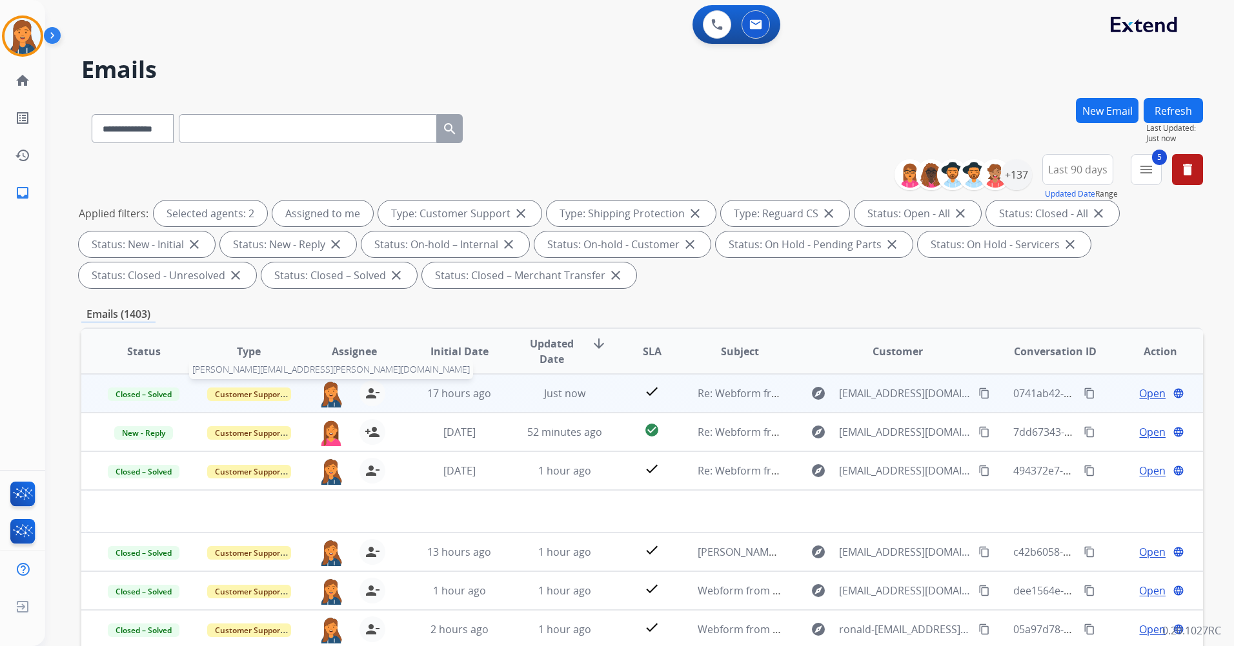
click at [330, 396] on img at bounding box center [331, 394] width 26 height 27
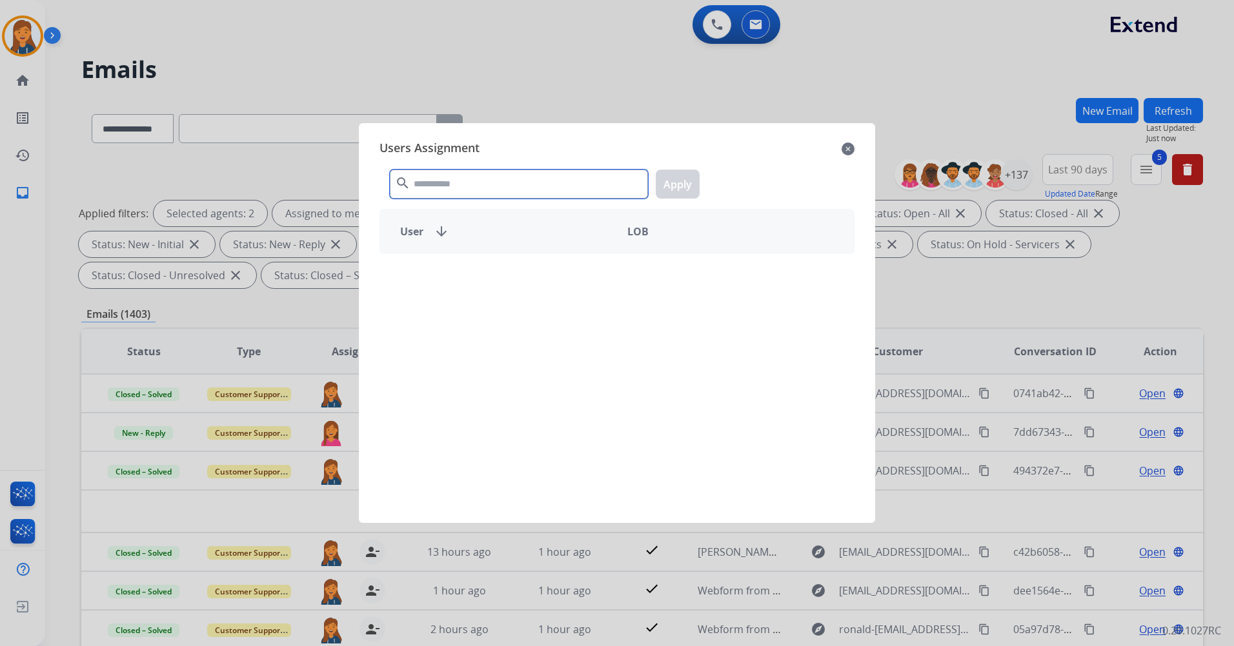
click at [486, 192] on input "text" at bounding box center [519, 184] width 258 height 29
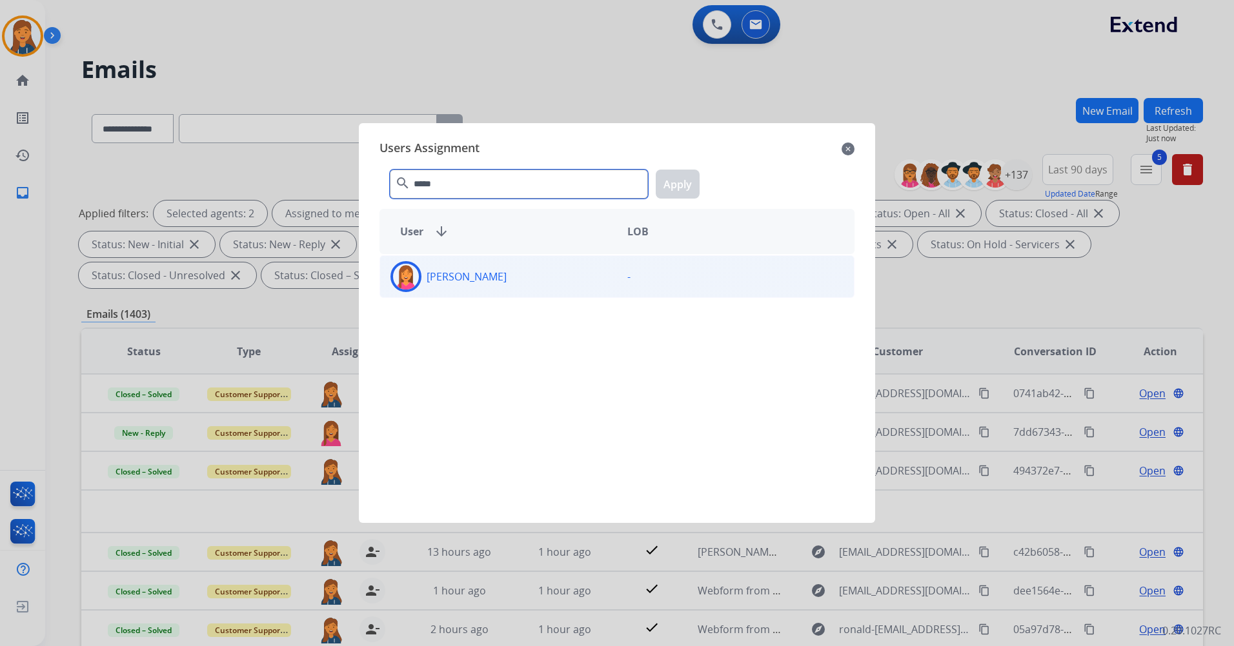
type input "*****"
click at [410, 281] on img at bounding box center [406, 277] width 26 height 26
click at [666, 175] on button "Apply" at bounding box center [677, 184] width 44 height 29
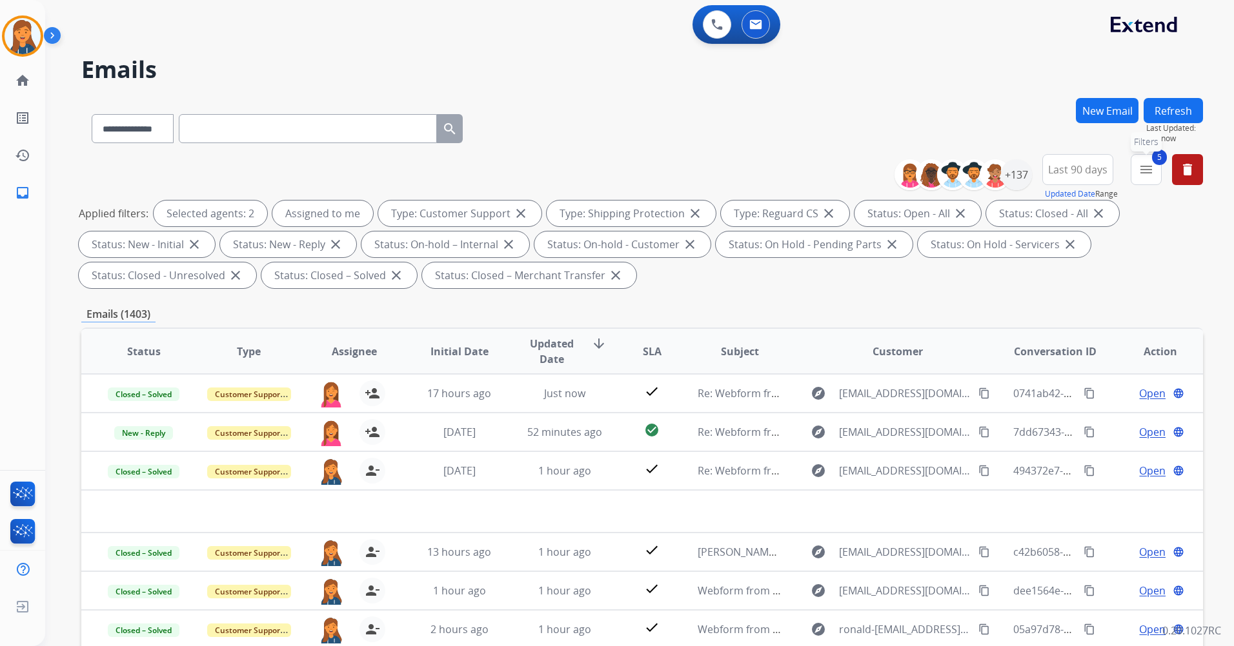
click at [1149, 172] on mat-icon "menu" at bounding box center [1145, 169] width 15 height 15
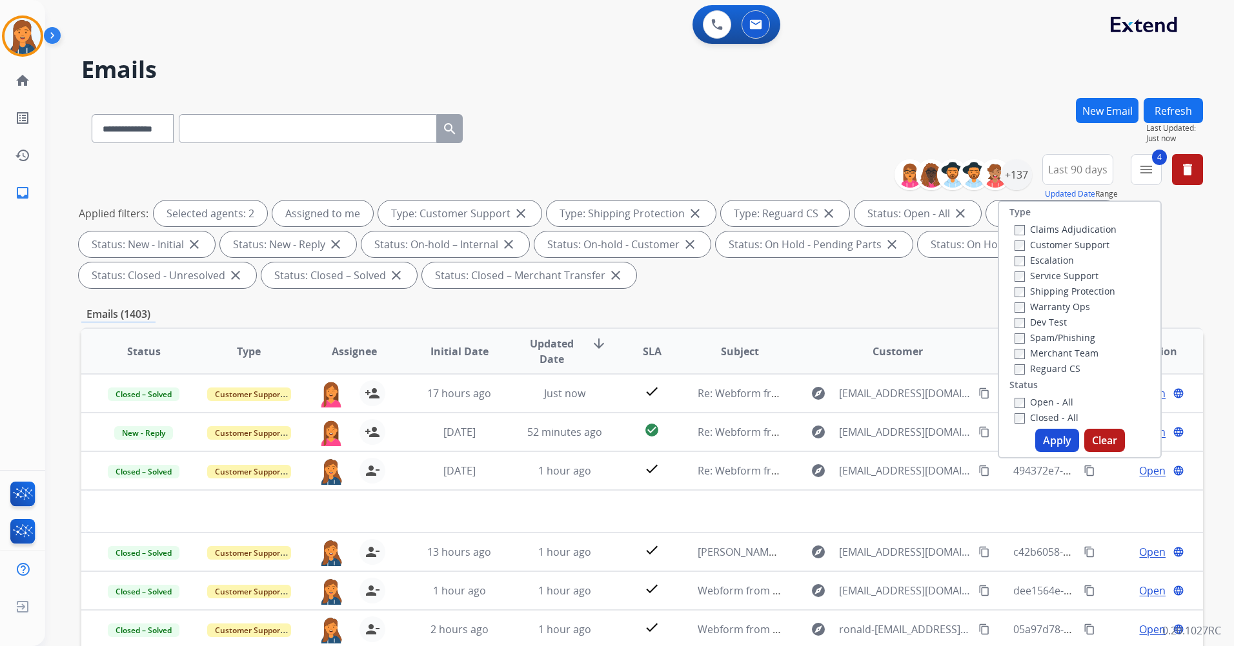
click at [1052, 432] on button "Apply" at bounding box center [1057, 440] width 44 height 23
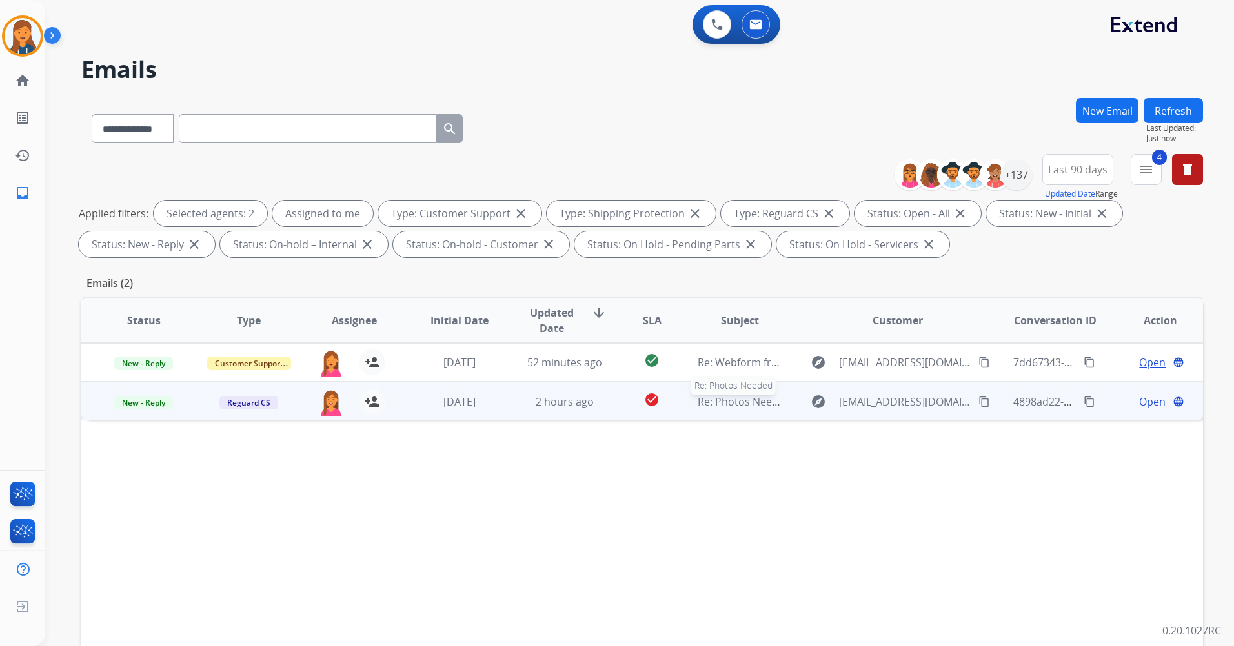
click at [734, 405] on span "Re: Photos Needed" at bounding box center [743, 402] width 93 height 14
click at [1142, 406] on span "Open" at bounding box center [1152, 401] width 26 height 15
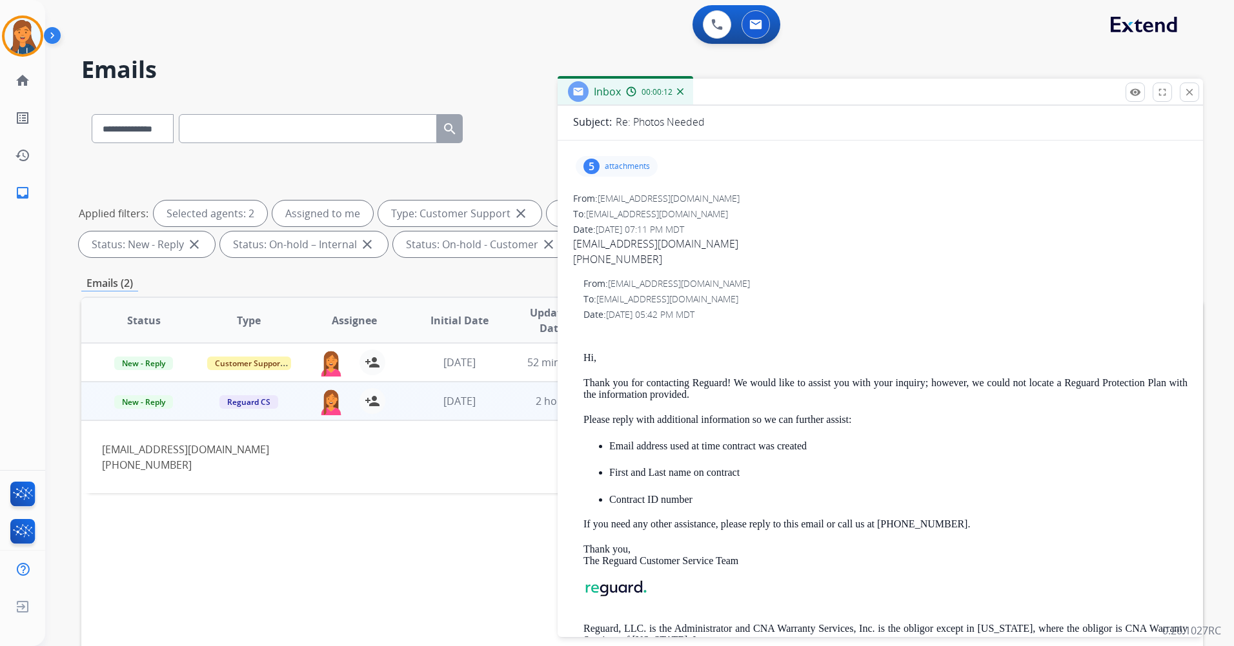
scroll to position [69, 0]
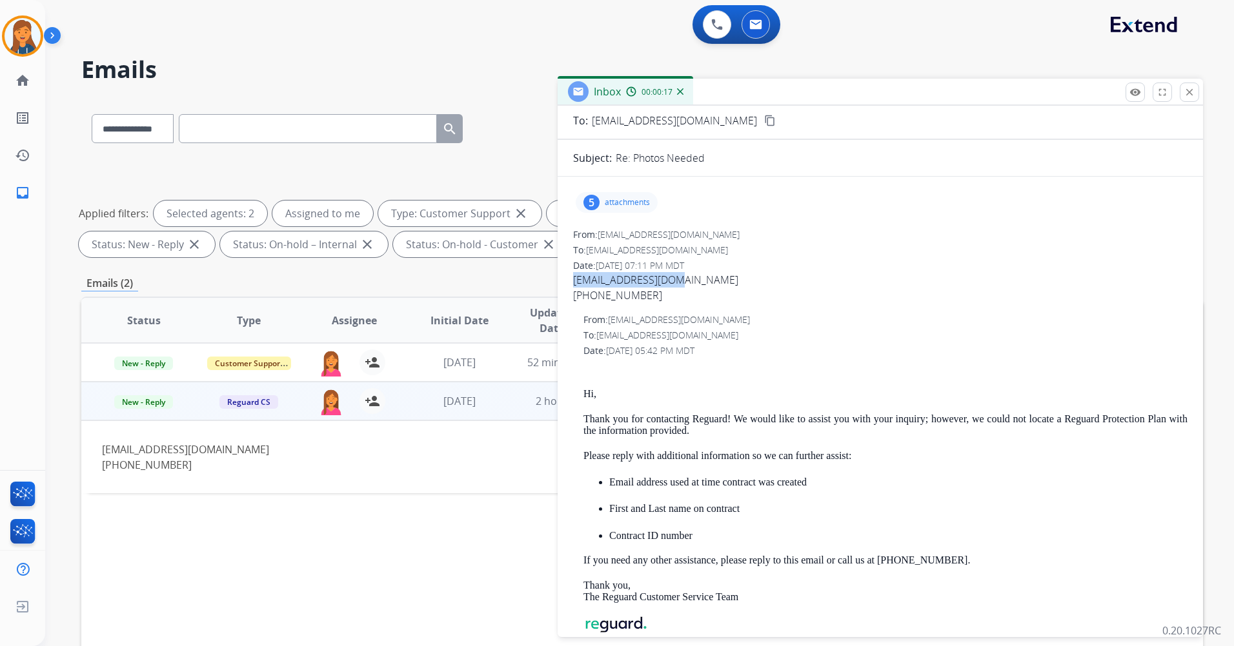
drag, startPoint x: 688, startPoint y: 280, endPoint x: 575, endPoint y: 281, distance: 112.9
click at [575, 281] on div "Beckersmack@aol.com" at bounding box center [880, 279] width 614 height 15
copy link "Beckersmack@aol.com"
click at [606, 199] on p "attachments" at bounding box center [627, 202] width 45 height 10
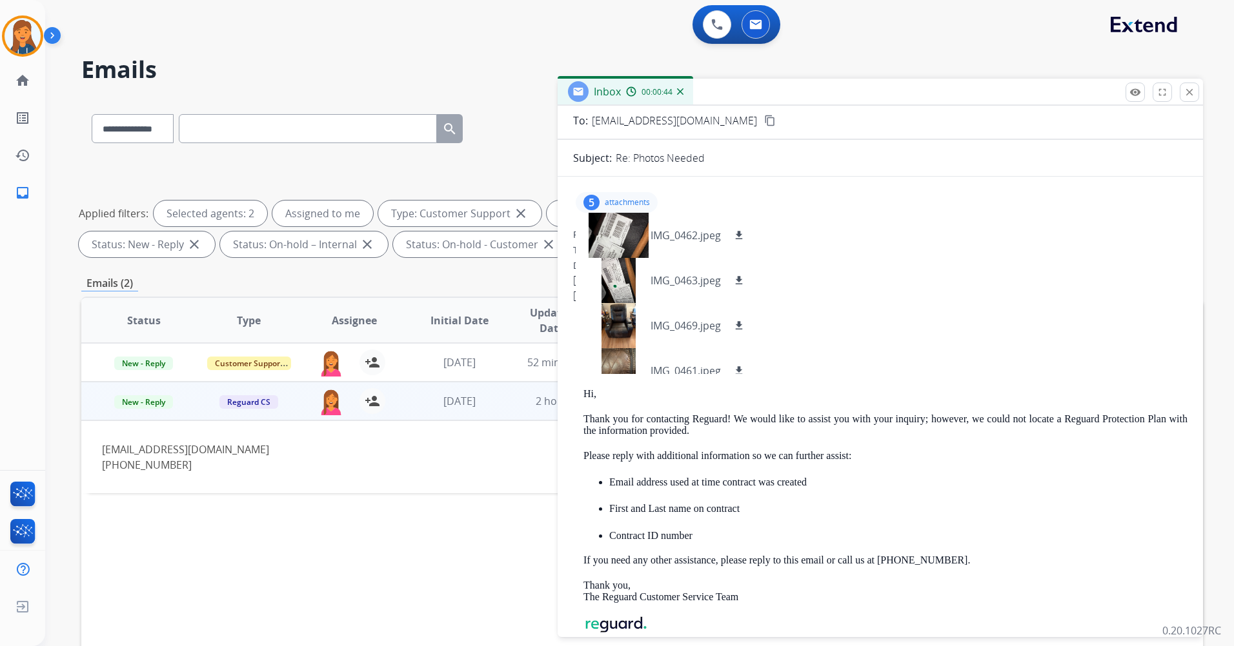
click at [946, 203] on div "5 attachments IMG_0462.jpeg download IMG_0463.jpeg download IMG_0469.jpeg downl…" at bounding box center [880, 202] width 614 height 31
click at [592, 203] on div "5" at bounding box center [591, 202] width 16 height 15
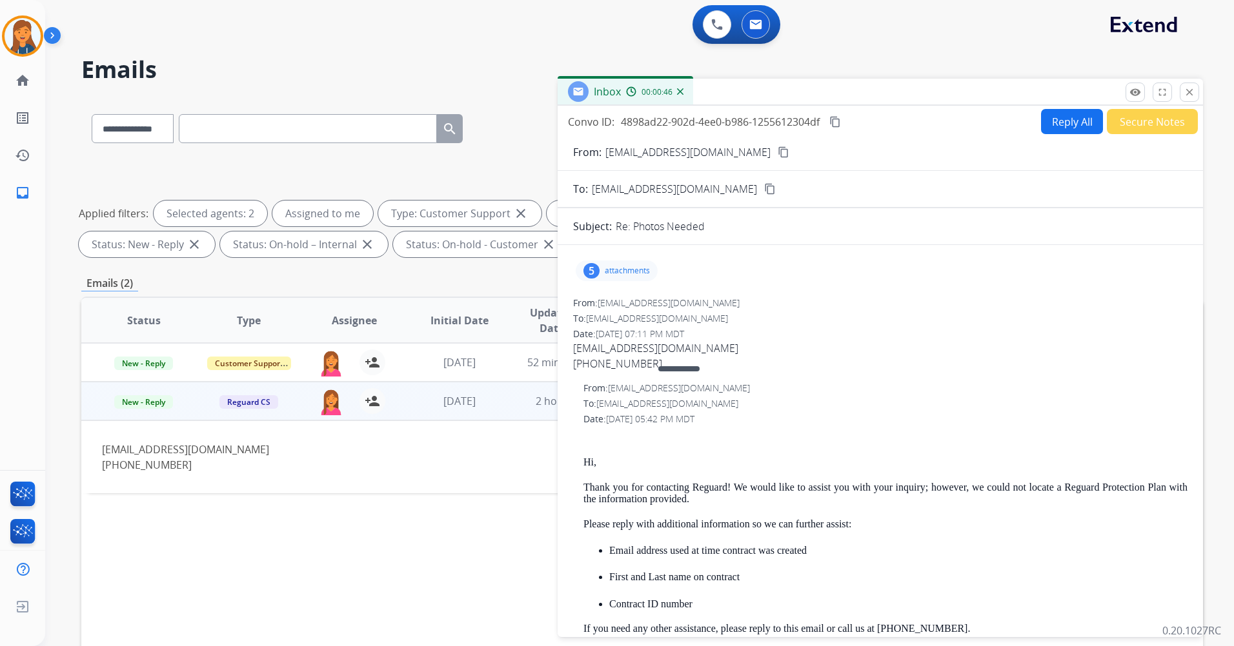
scroll to position [0, 0]
click at [1152, 121] on button "Secure Notes" at bounding box center [1151, 122] width 91 height 25
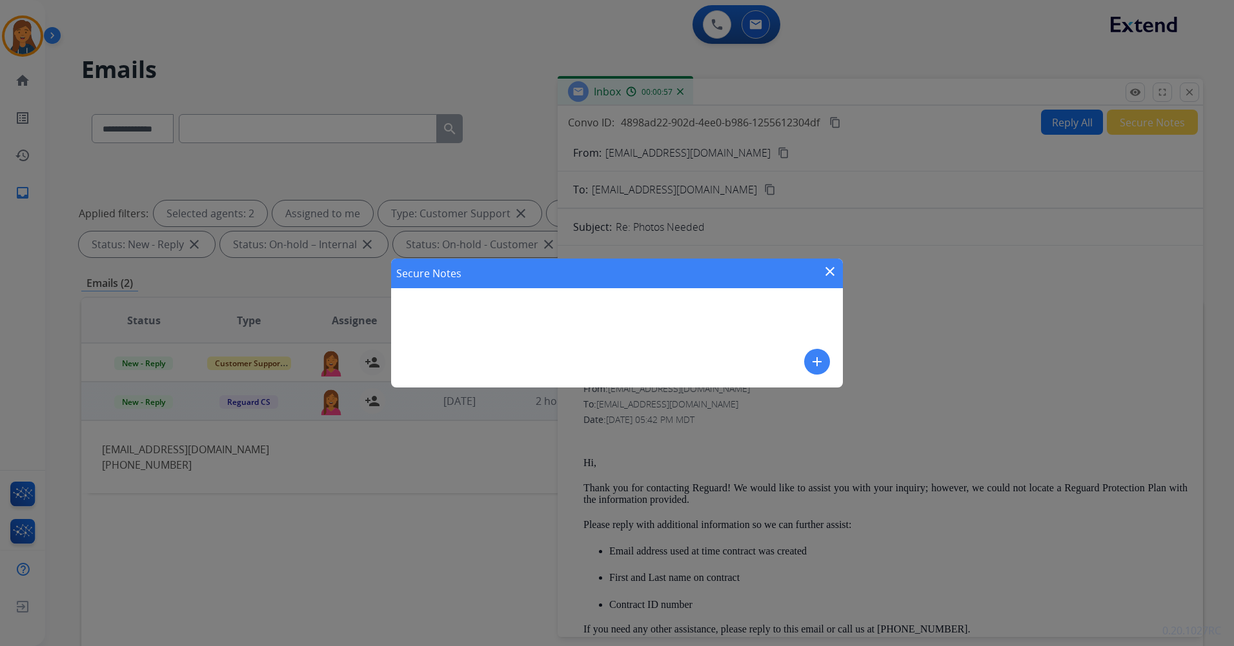
click at [825, 365] on button "add" at bounding box center [817, 362] width 26 height 26
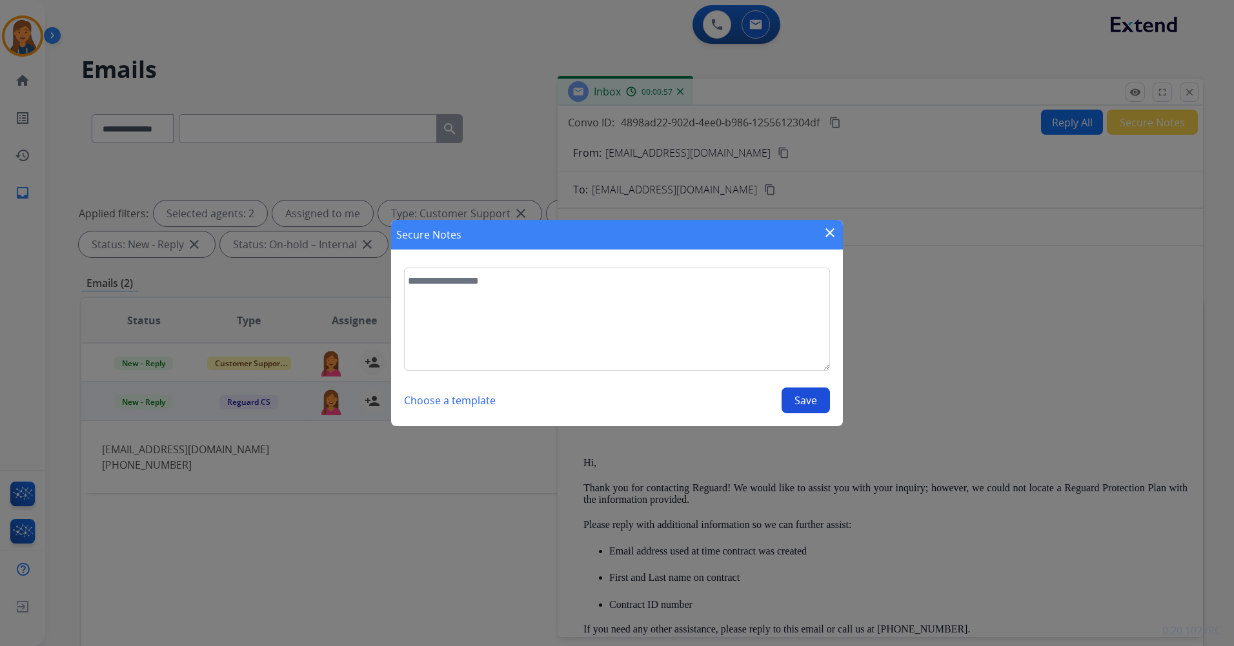
click at [388, 295] on div "Secure Notes close Choose a template Save" at bounding box center [617, 323] width 1234 height 646
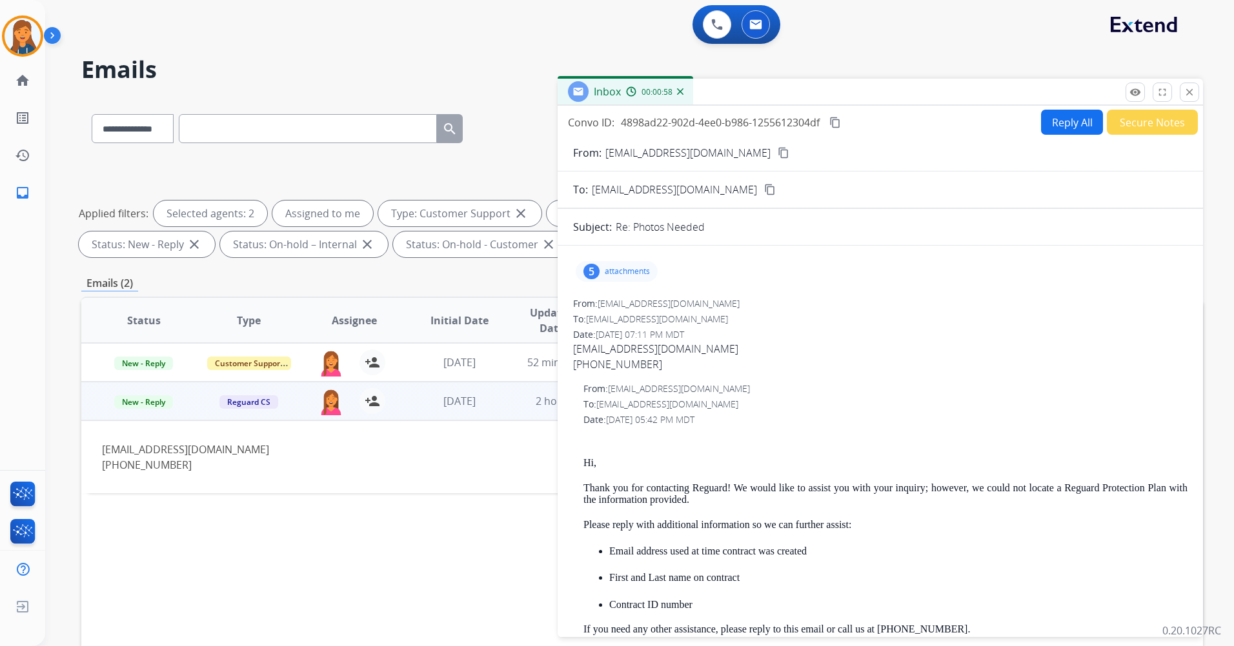
click at [1143, 125] on button "Secure Notes" at bounding box center [1151, 122] width 91 height 25
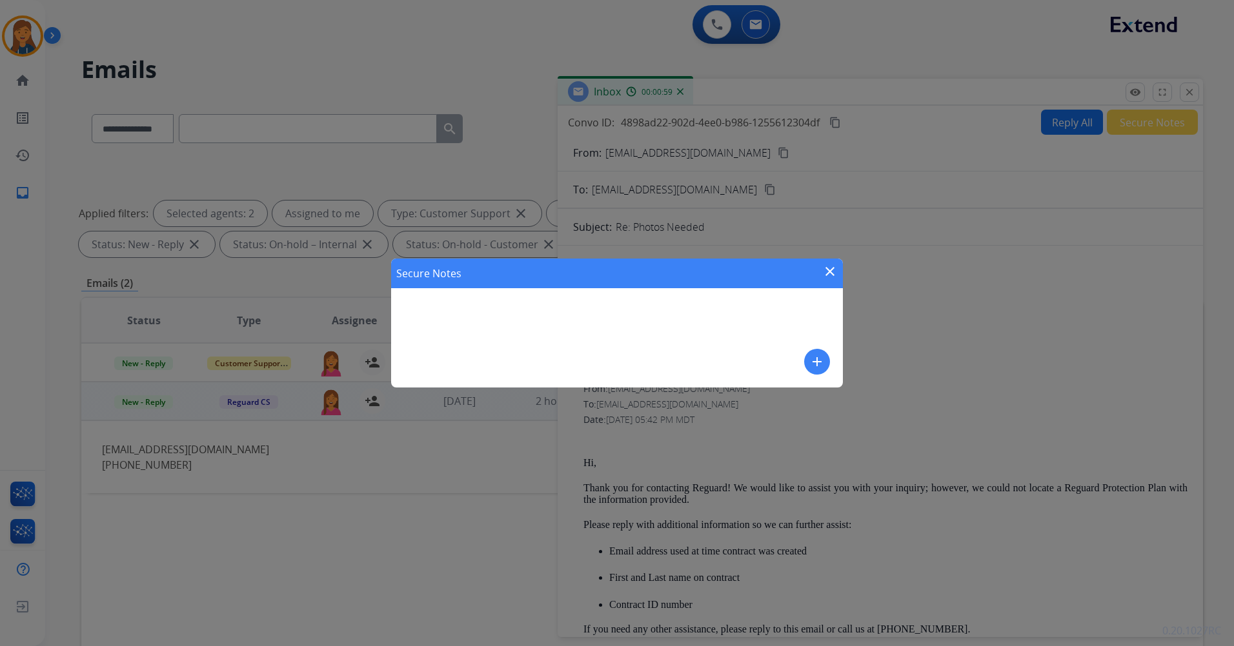
click at [820, 366] on mat-icon "add" at bounding box center [816, 361] width 15 height 15
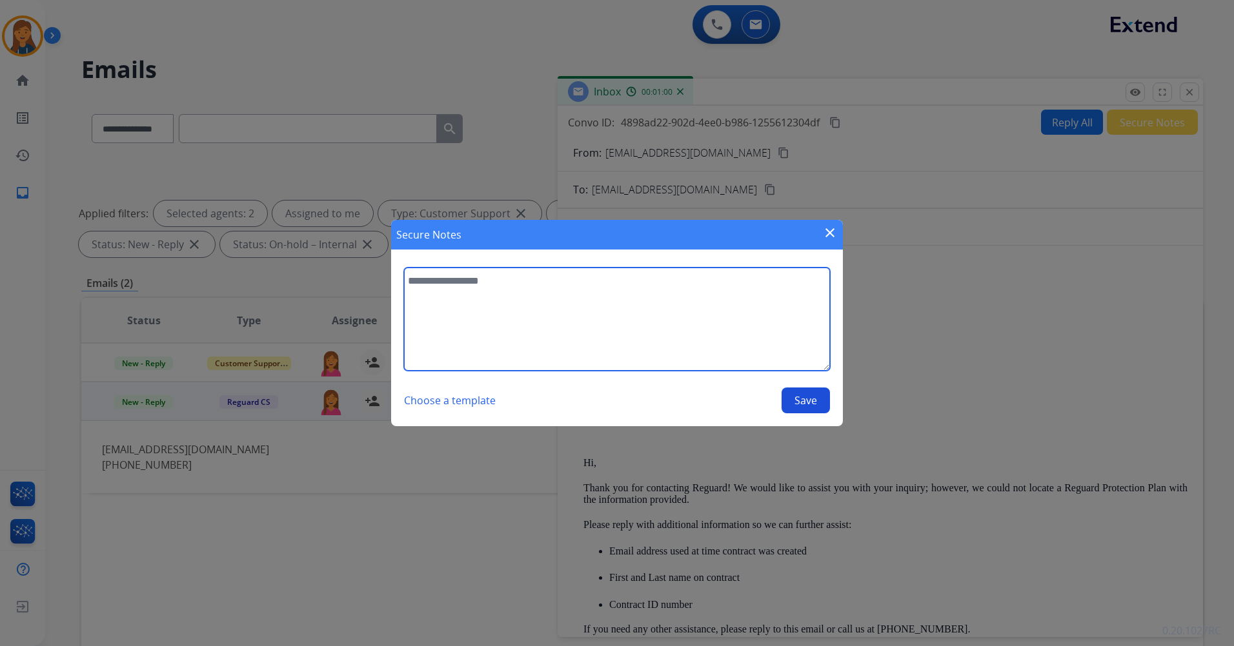
click at [640, 327] on textarea at bounding box center [617, 319] width 426 height 103
type textarea "**********"
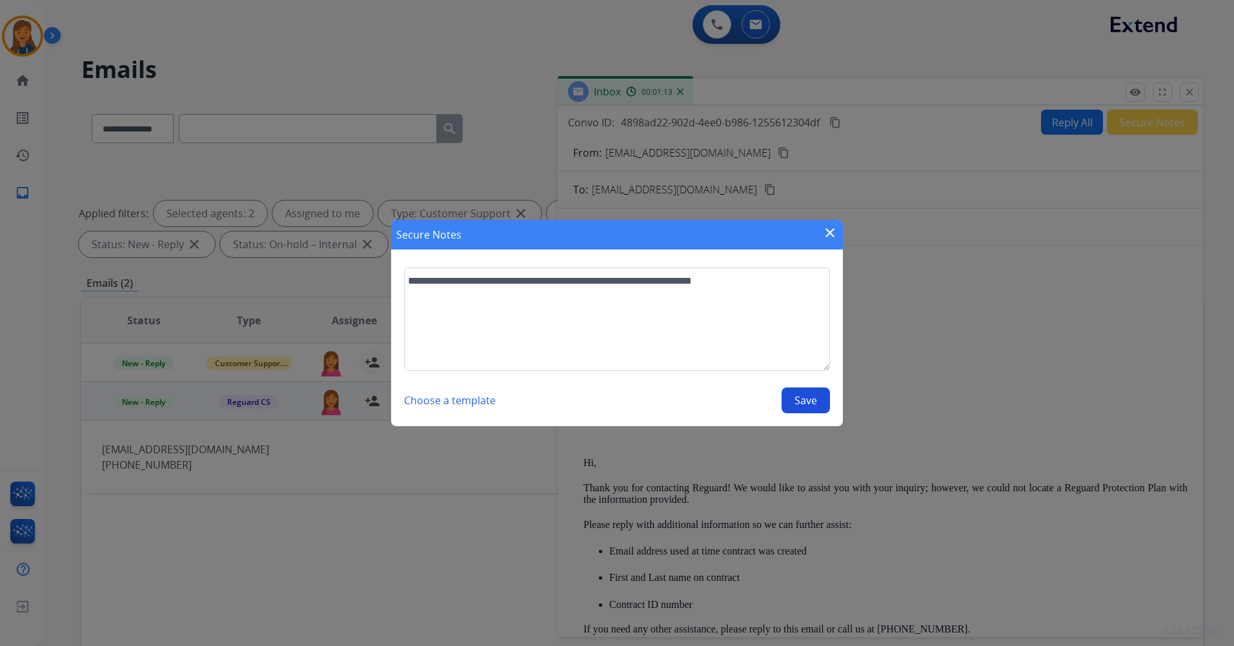
click at [815, 397] on button "Save" at bounding box center [805, 401] width 48 height 26
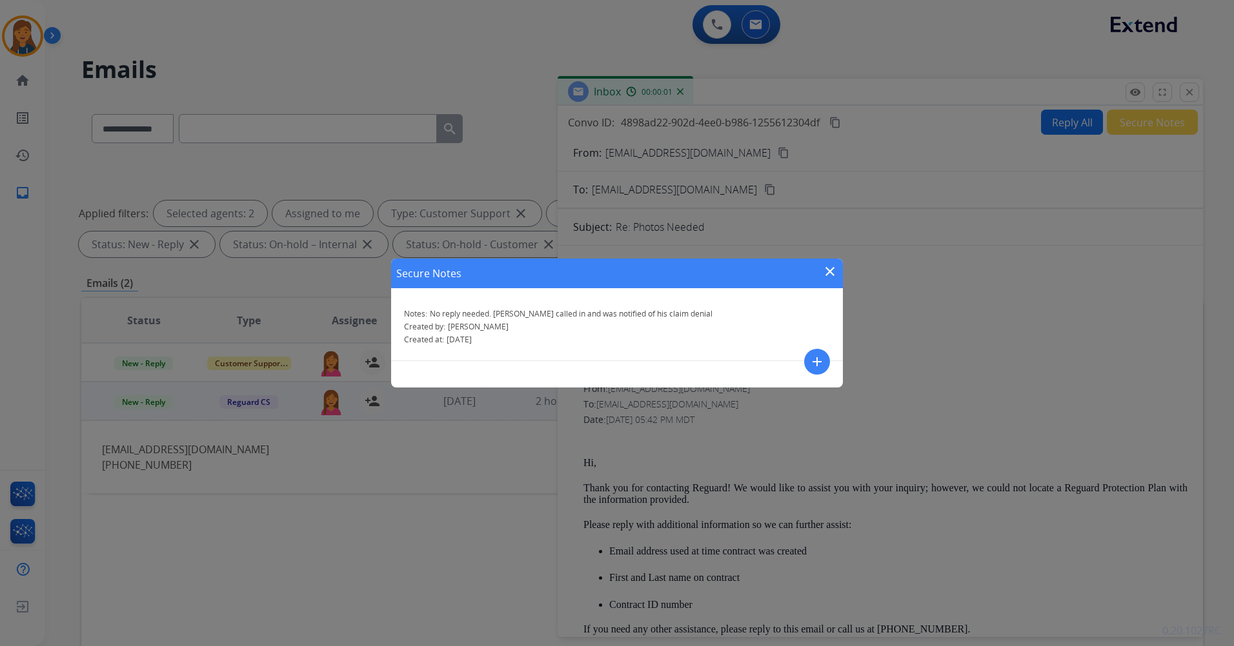
click at [828, 274] on mat-icon "close" at bounding box center [829, 271] width 15 height 15
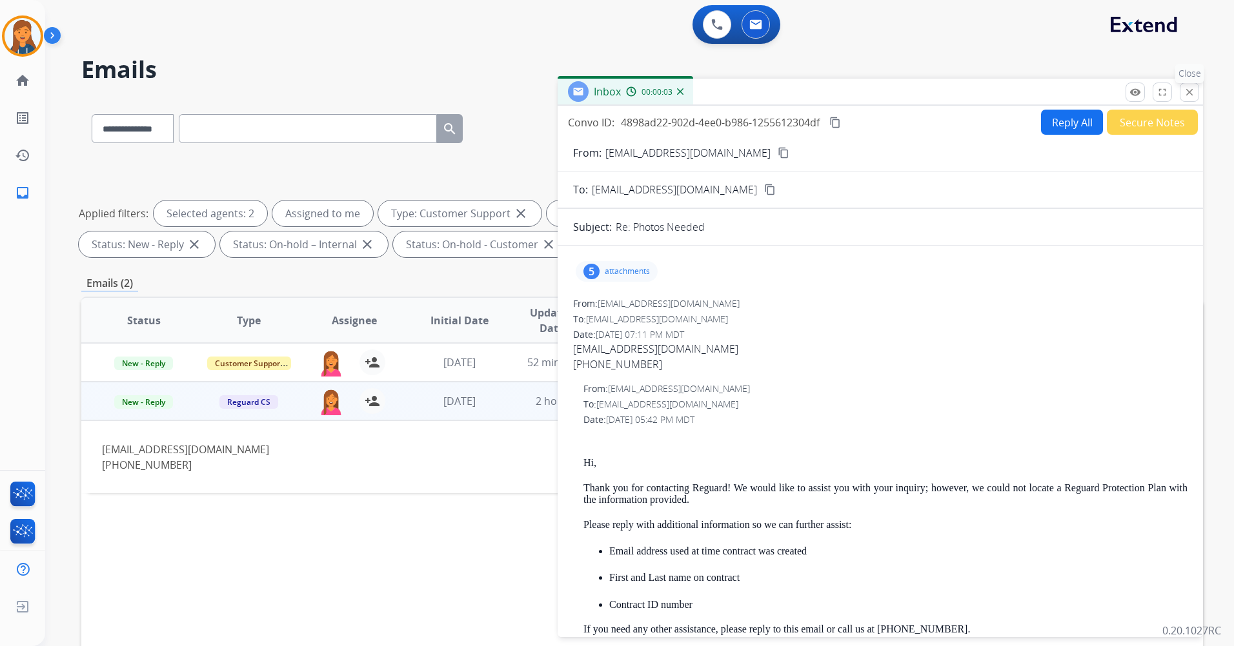
click at [1191, 95] on mat-icon "close" at bounding box center [1189, 92] width 12 height 12
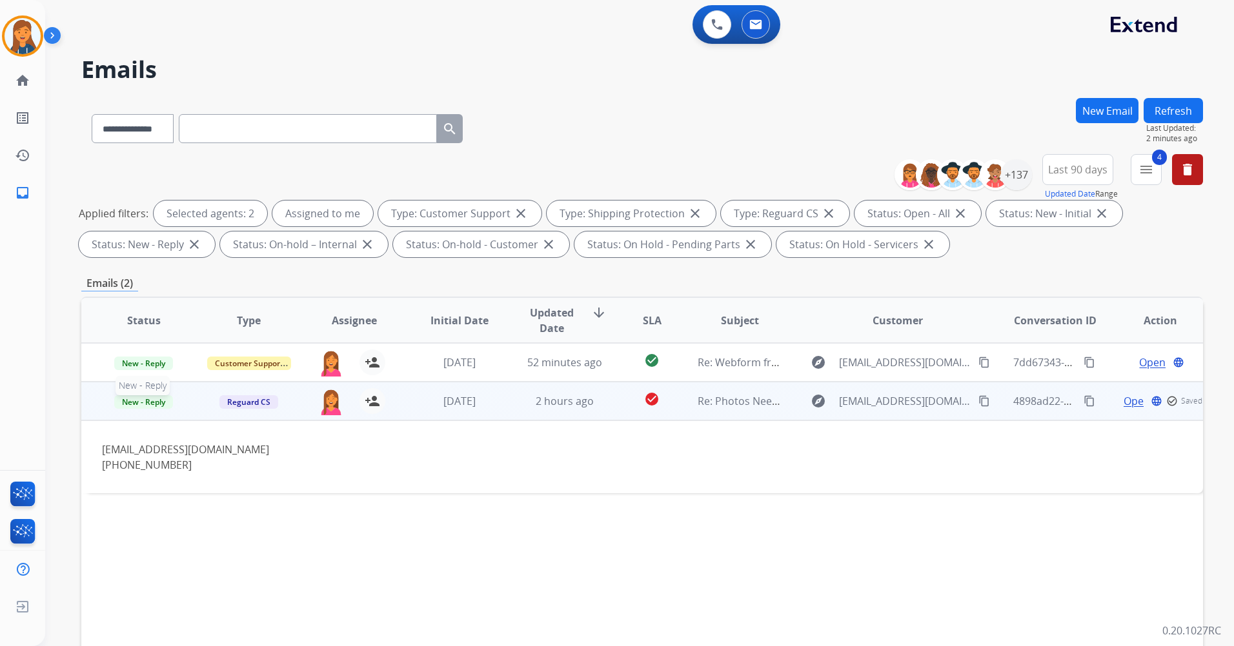
click at [153, 404] on span "New - Reply" at bounding box center [143, 402] width 59 height 14
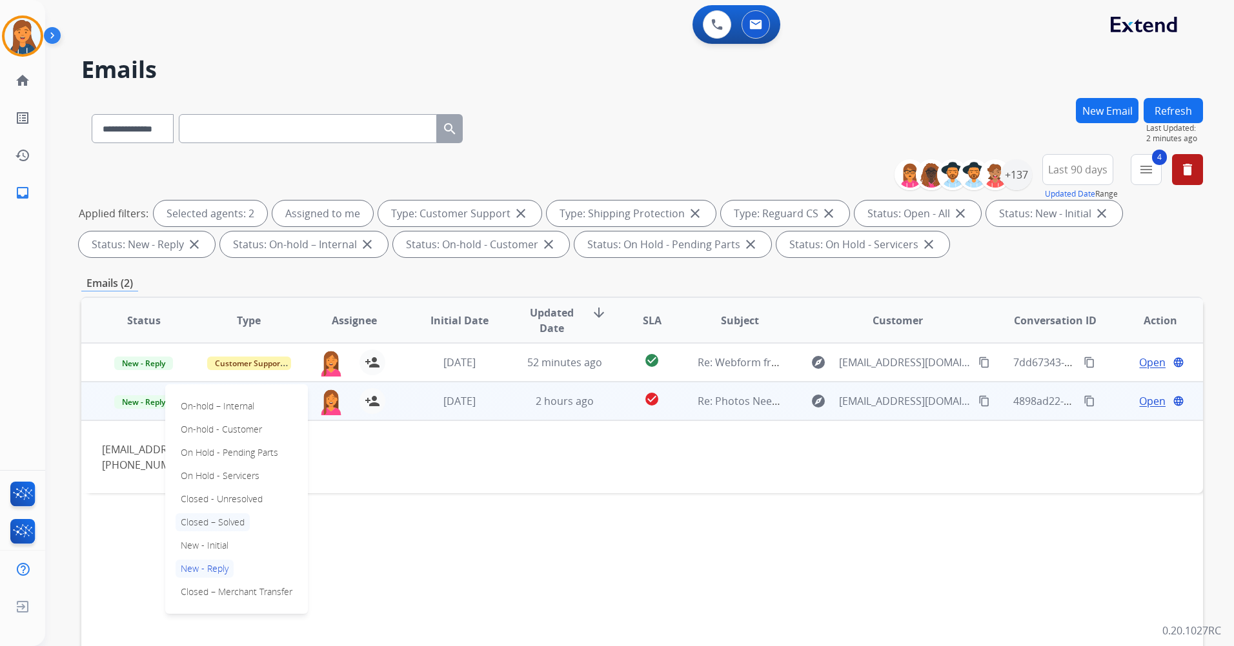
click at [208, 524] on p "Closed – Solved" at bounding box center [212, 523] width 74 height 18
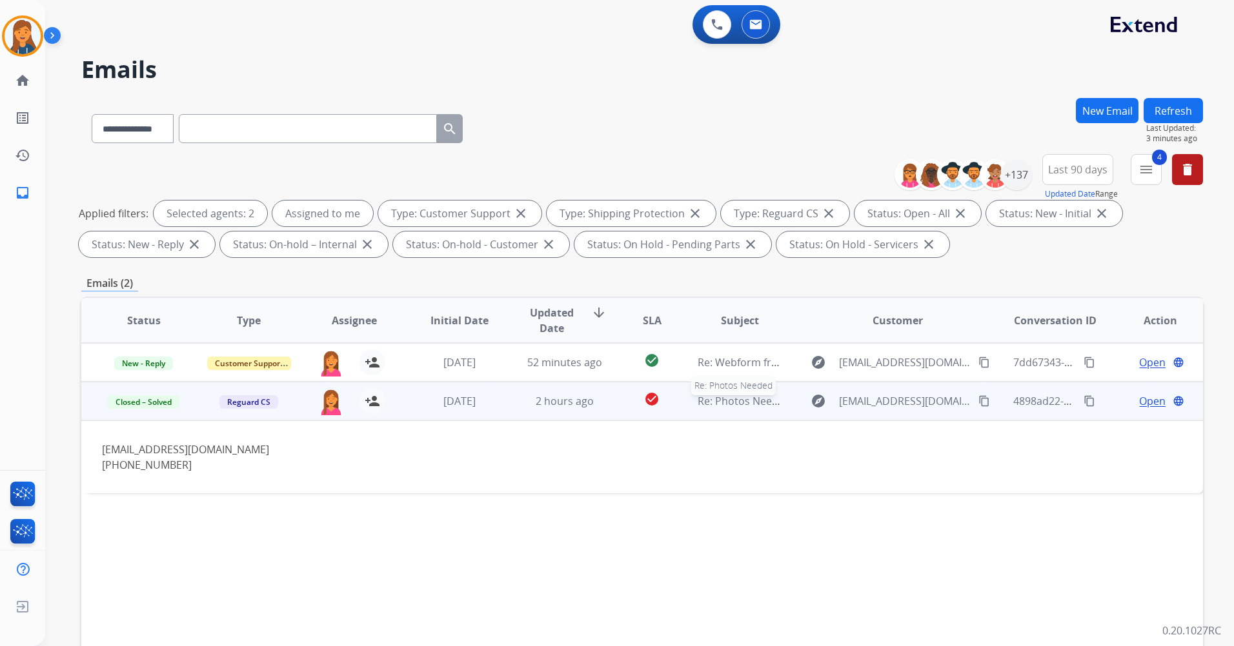
click at [752, 401] on span "Re: Photos Needed" at bounding box center [743, 401] width 93 height 14
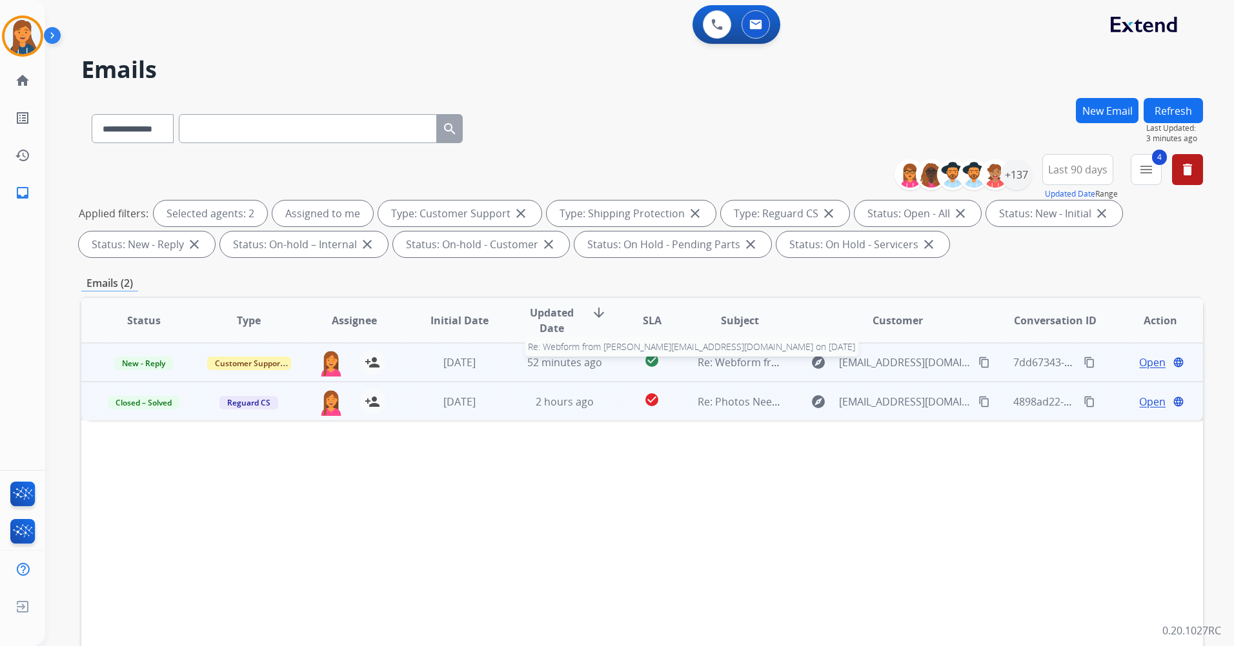
click at [731, 363] on span "Re: Webform from vladpolumiskov@gmail.com on 08/19/2025" at bounding box center [892, 362] width 390 height 14
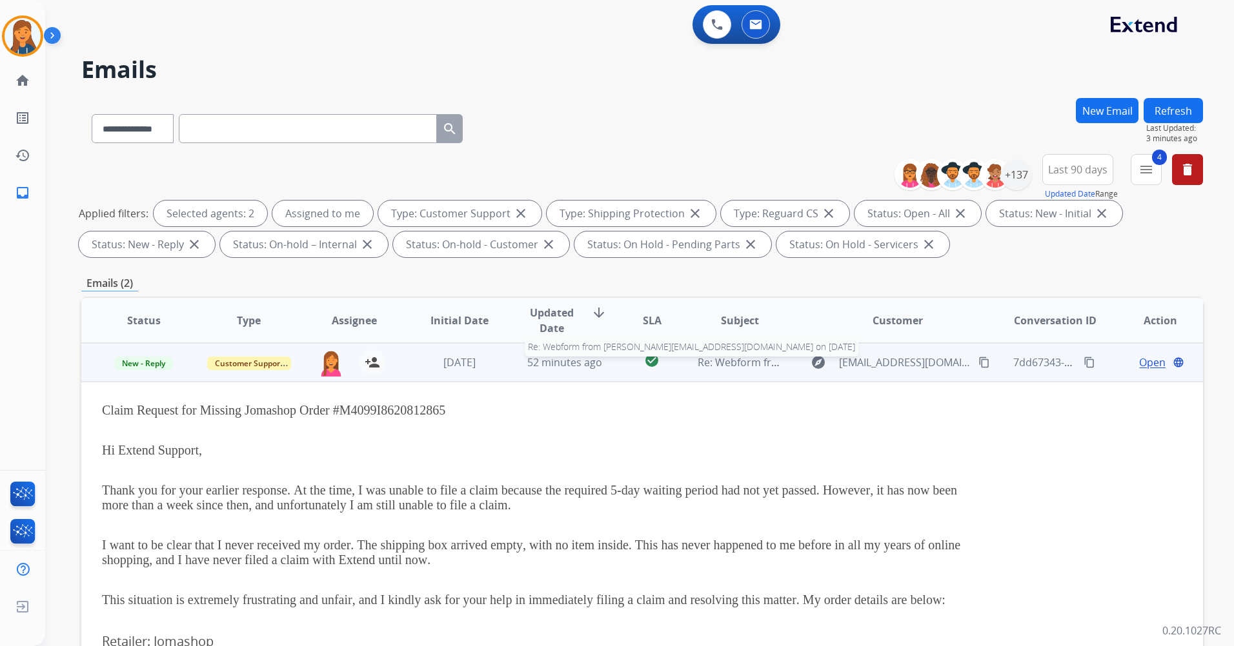
click at [735, 365] on span "Re: Webform from vladpolumiskov@gmail.com on 08/19/2025" at bounding box center [892, 362] width 390 height 14
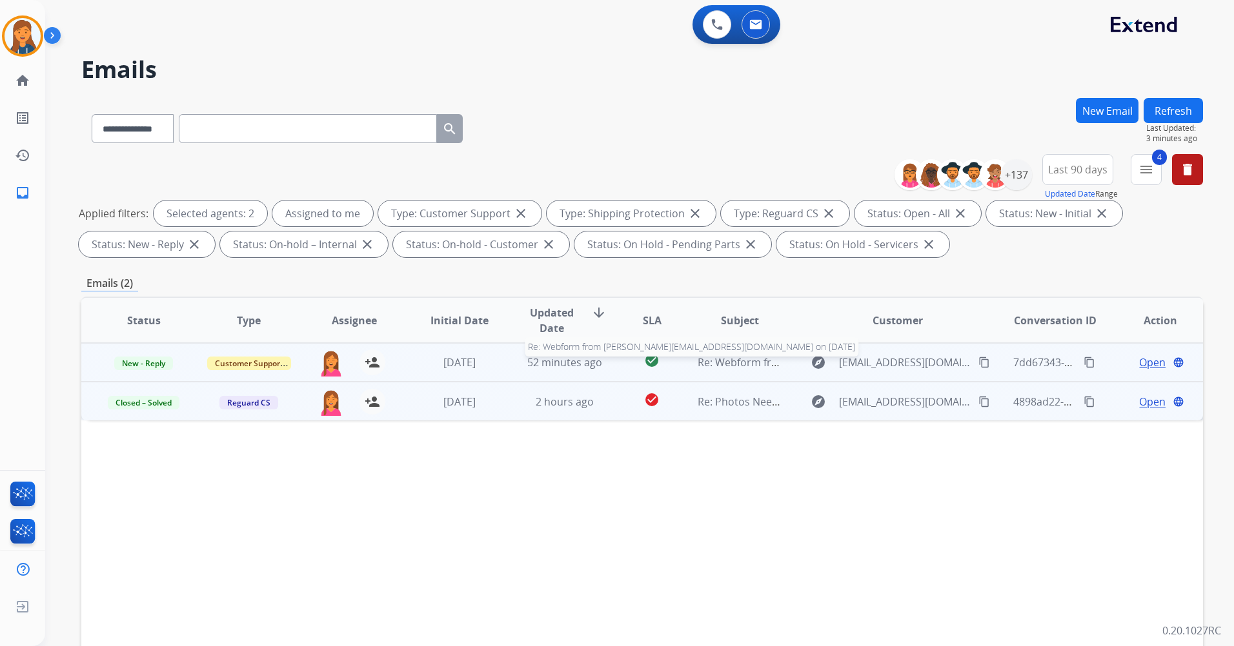
click at [730, 359] on span "Re: Webform from vladpolumiskov@gmail.com on 08/19/2025" at bounding box center [892, 362] width 390 height 14
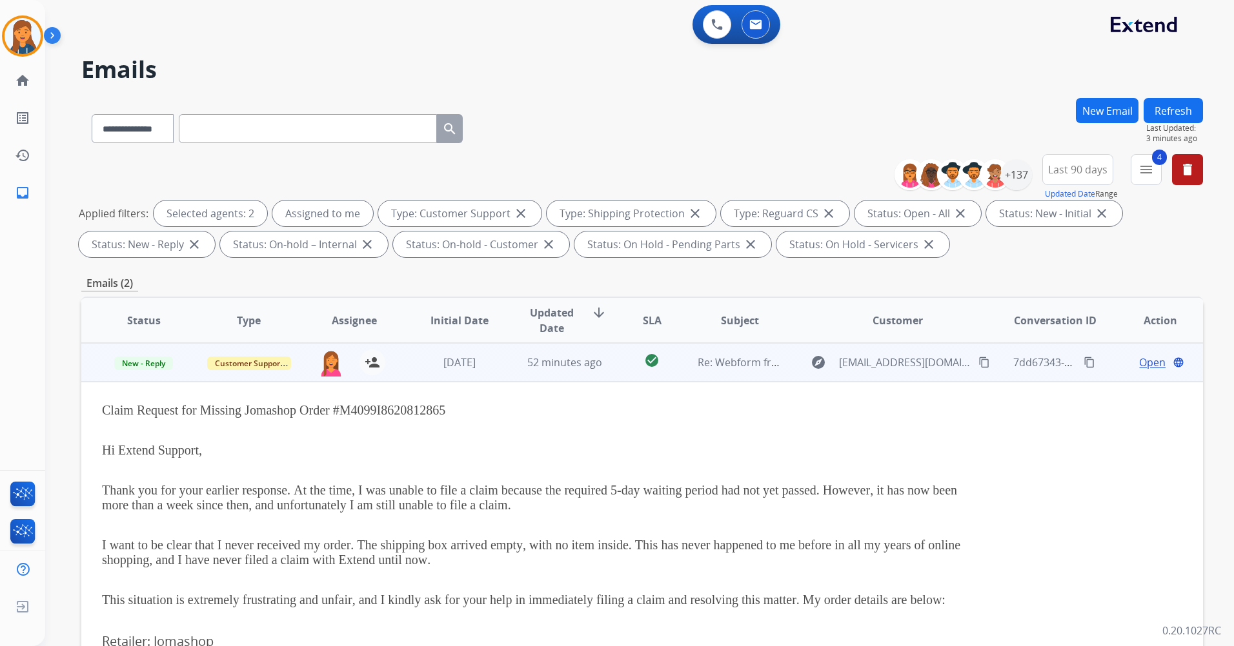
click at [1139, 366] on span "Open" at bounding box center [1152, 362] width 26 height 15
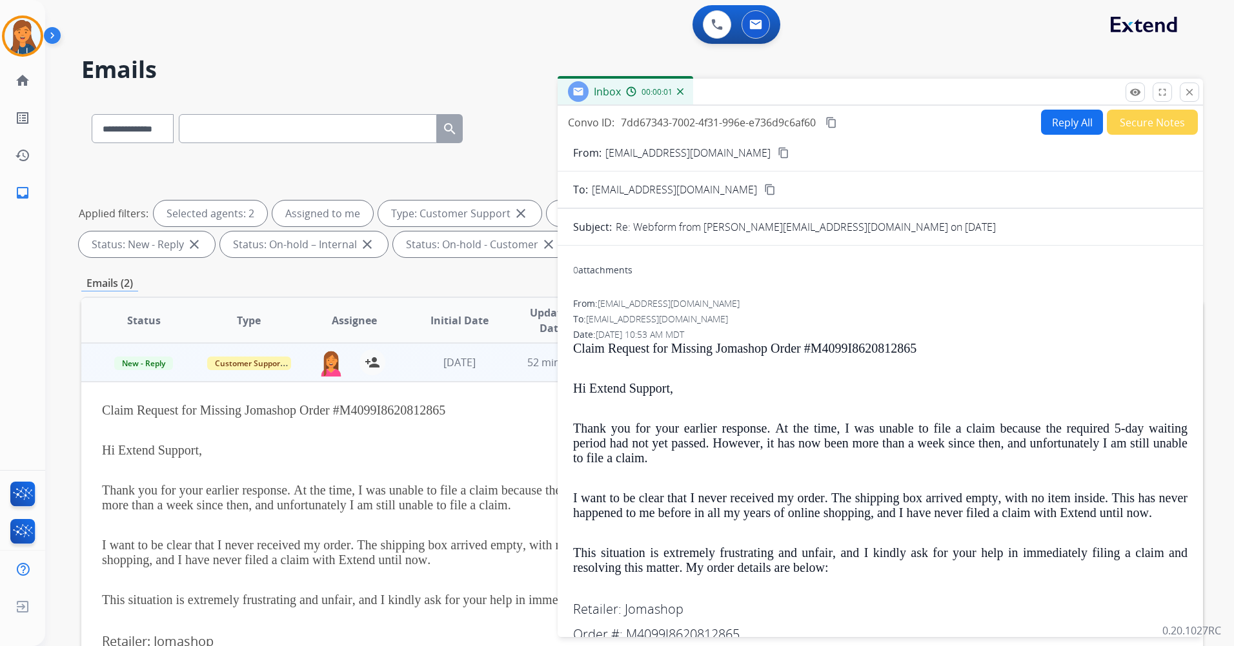
click at [777, 157] on mat-icon "content_copy" at bounding box center [783, 153] width 12 height 12
click at [1066, 128] on button "Reply All" at bounding box center [1072, 122] width 62 height 25
select select "**********"
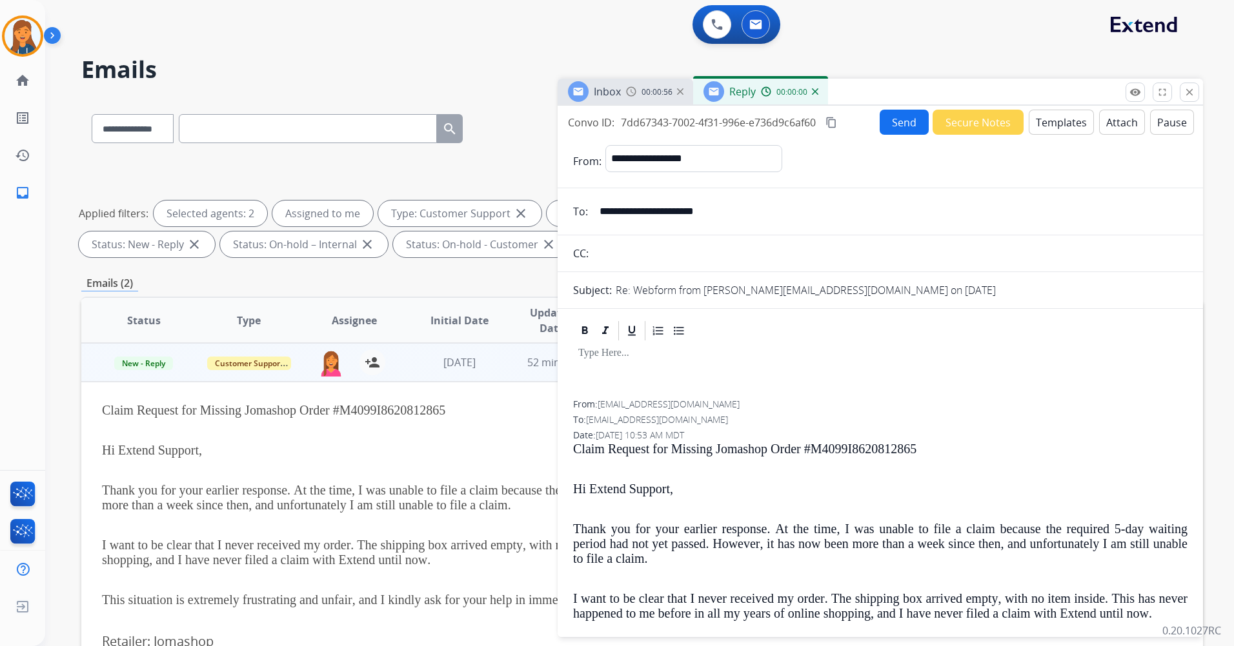
click at [1060, 125] on button "Templates" at bounding box center [1060, 122] width 65 height 25
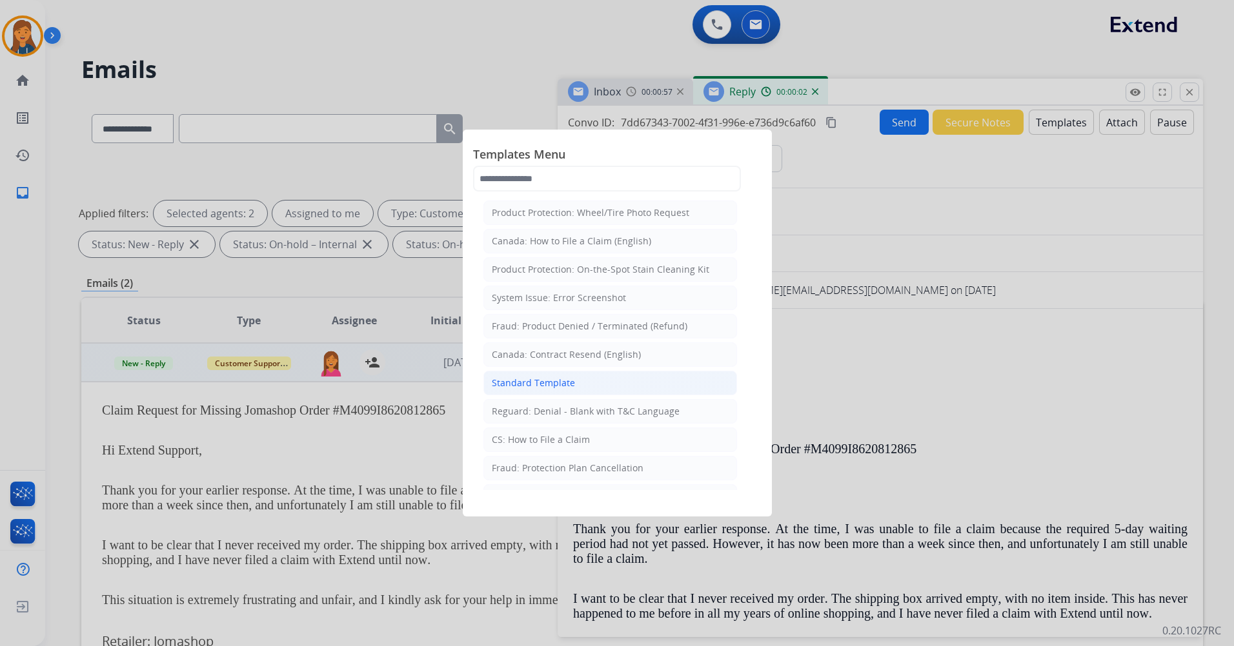
click at [552, 381] on div "Standard Template" at bounding box center [533, 383] width 83 height 13
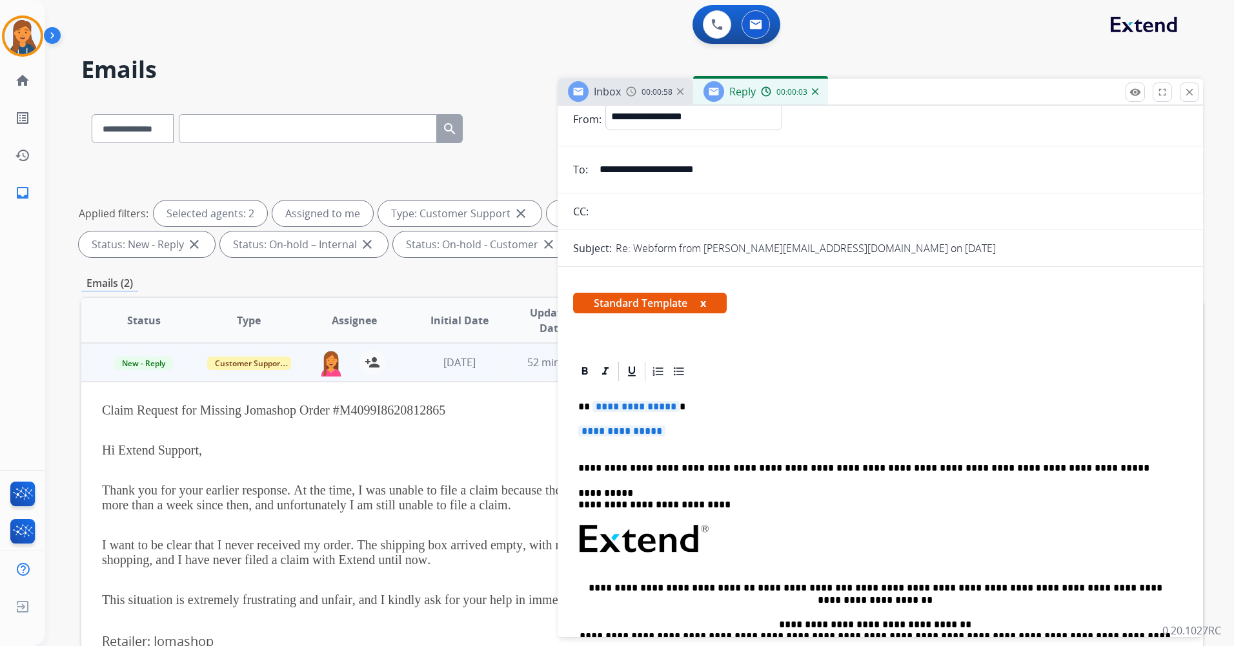
scroll to position [65, 0]
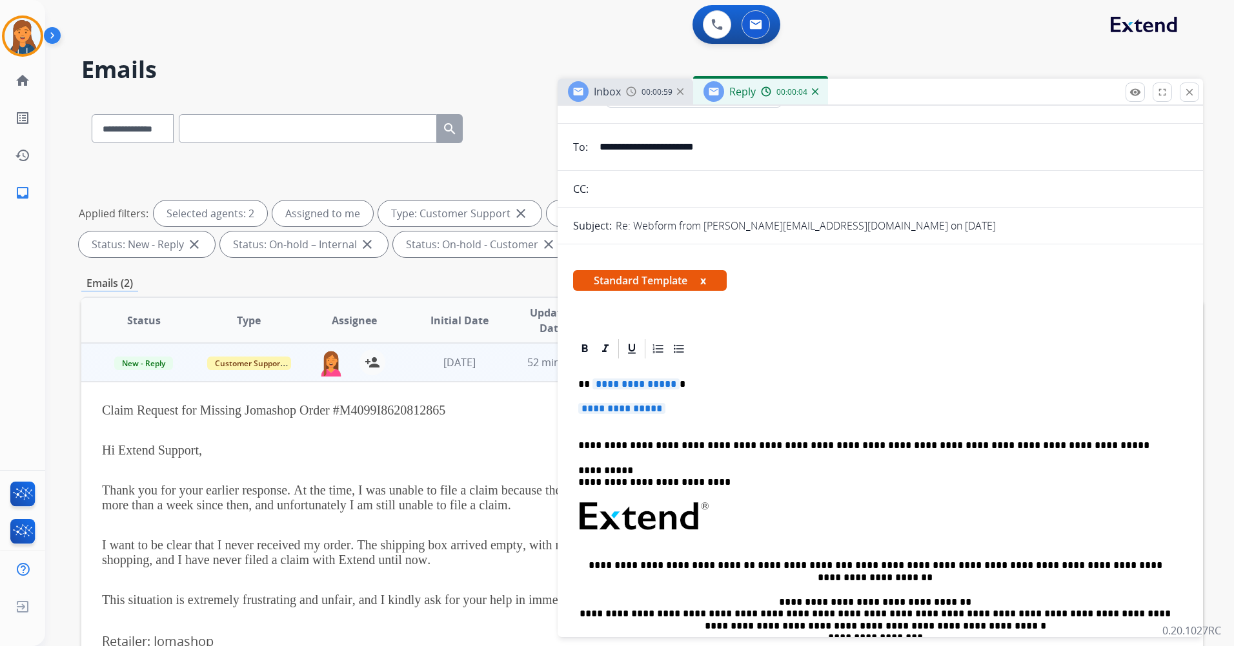
click at [634, 381] on span "**********" at bounding box center [635, 384] width 87 height 11
click at [649, 415] on p "**********" at bounding box center [880, 415] width 604 height 24
click at [648, 412] on span "**********" at bounding box center [621, 408] width 87 height 11
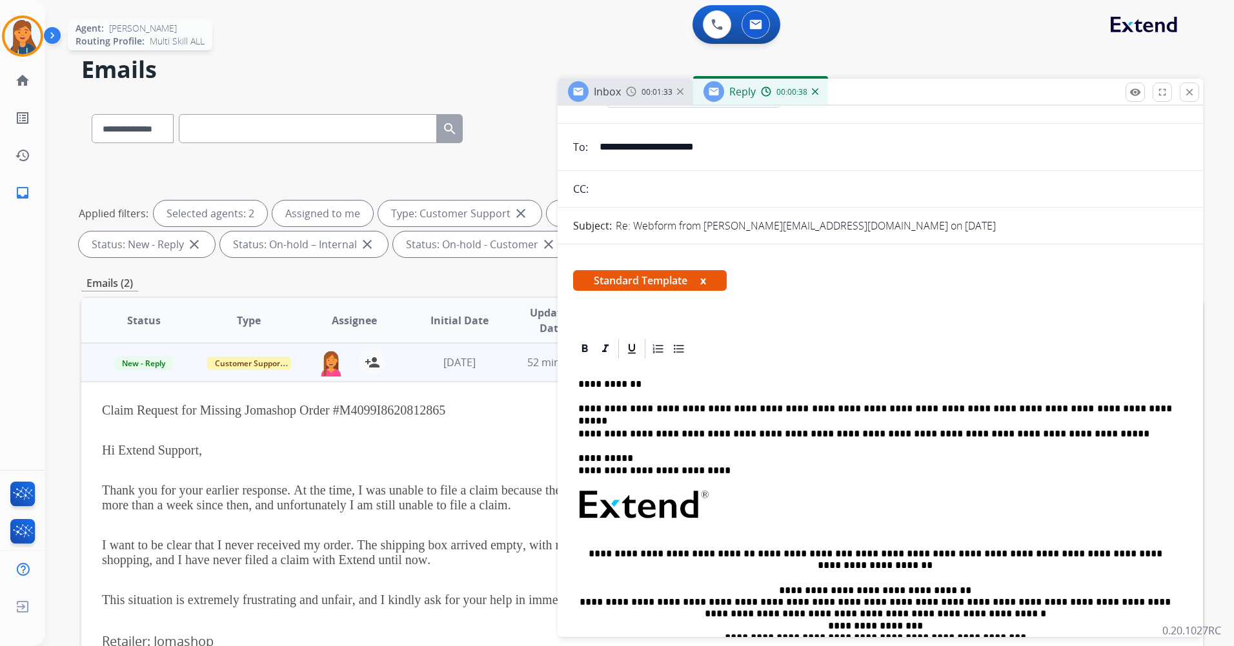
click at [30, 28] on img at bounding box center [23, 36] width 36 height 36
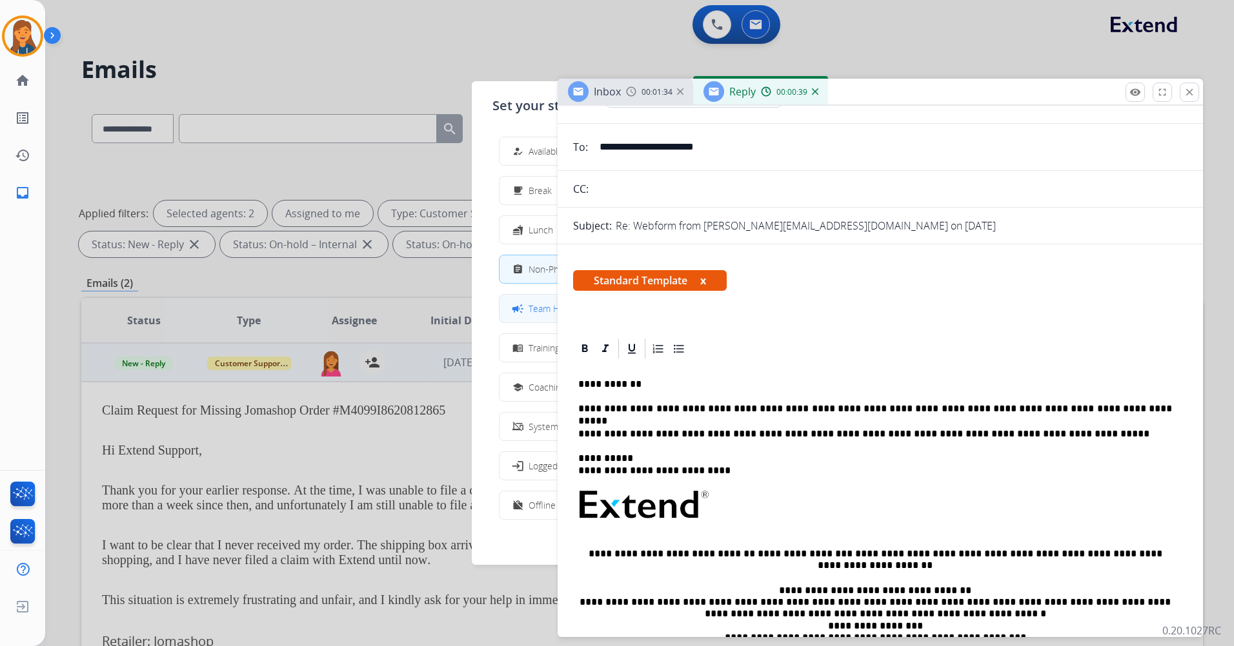
click at [526, 309] on div "campaign" at bounding box center [519, 308] width 19 height 15
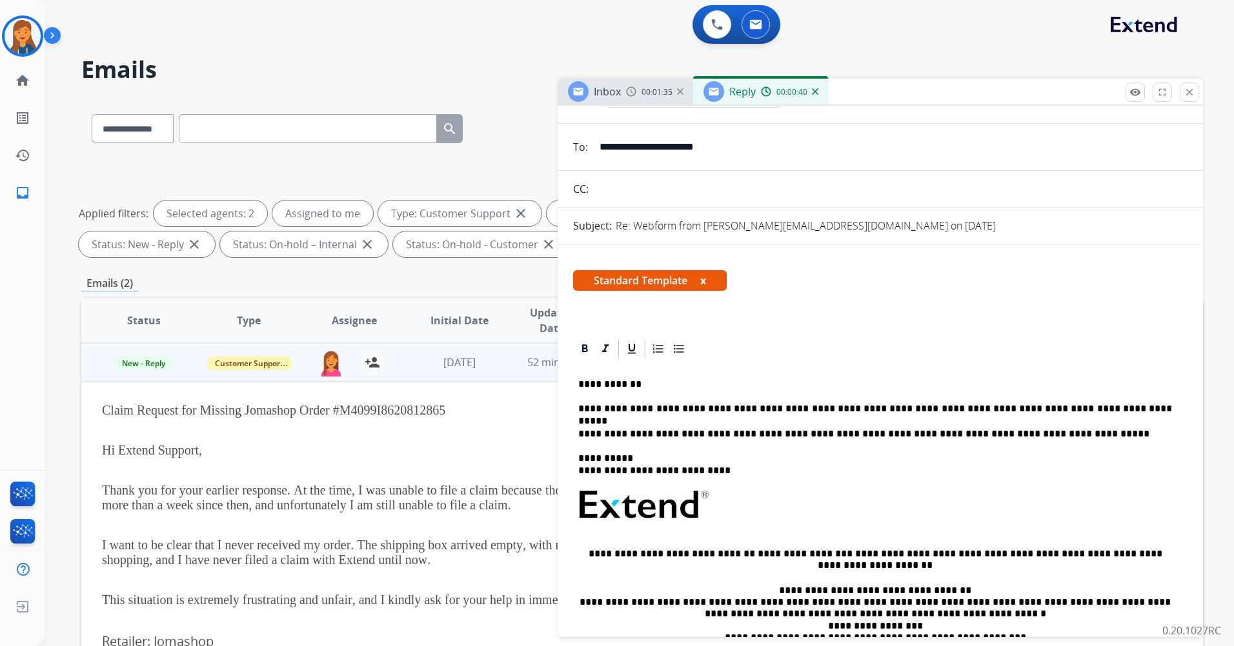
click at [1086, 412] on p "**********" at bounding box center [875, 409] width 594 height 12
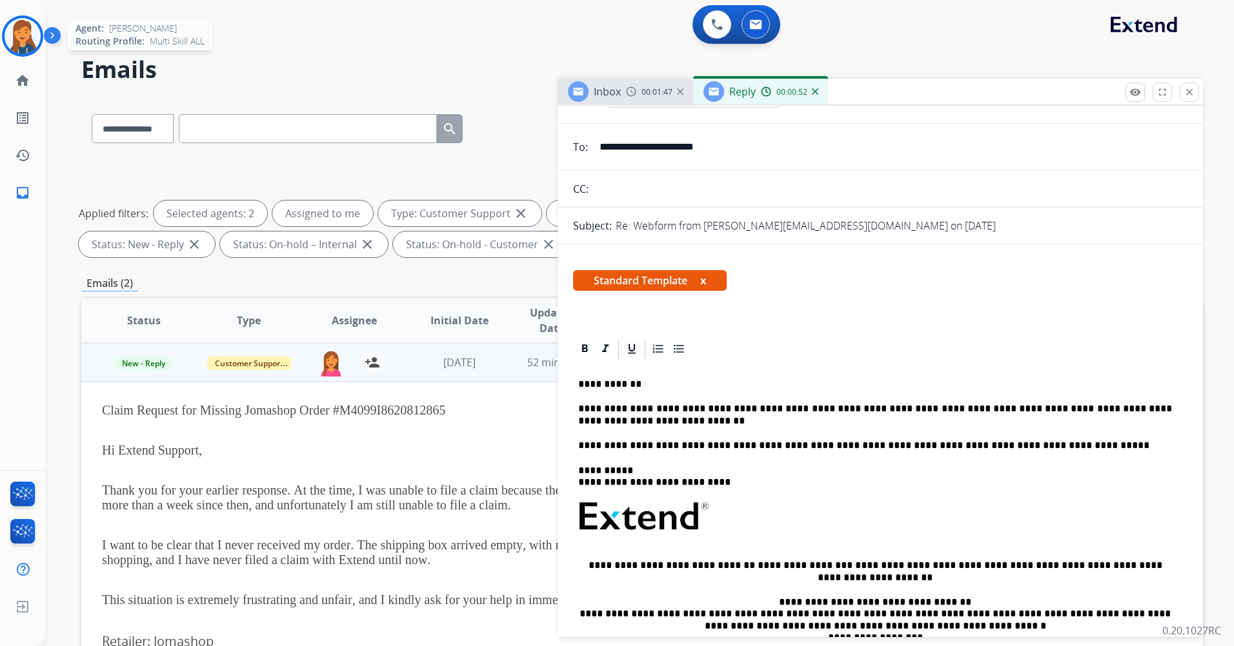
click at [21, 36] on img at bounding box center [23, 36] width 36 height 36
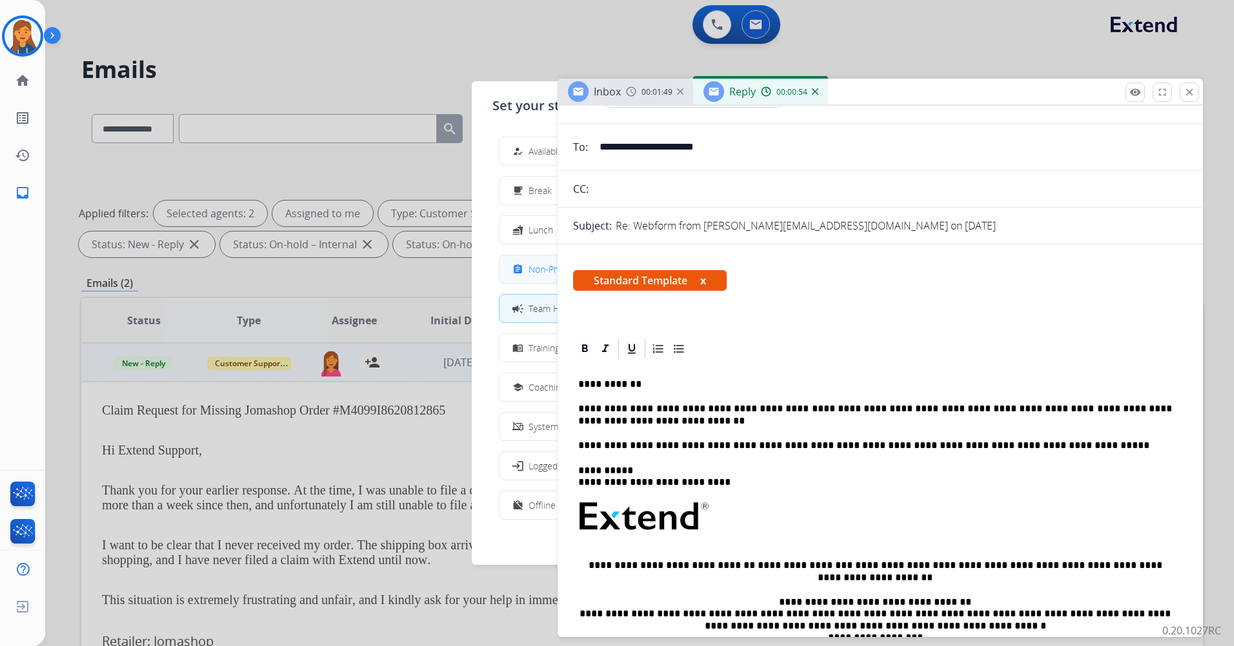
click at [537, 276] on div "assignment Non-Phone Queue" at bounding box center [557, 269] width 95 height 15
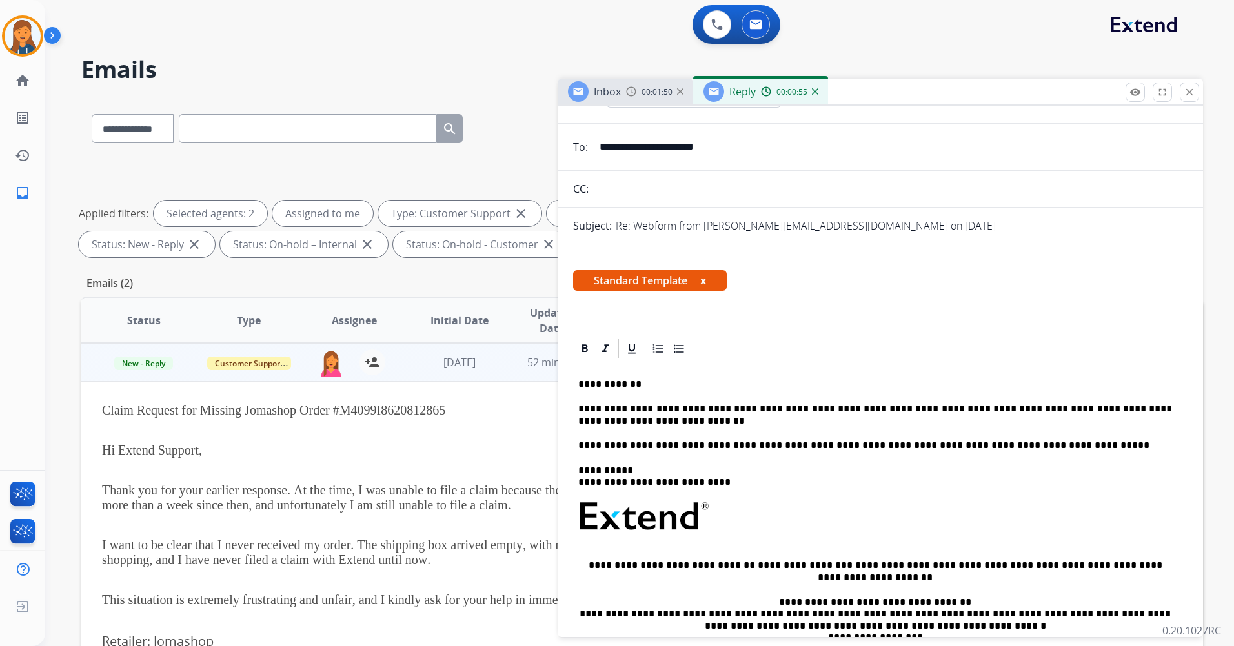
click at [1172, 412] on p "**********" at bounding box center [875, 415] width 594 height 24
click at [1172, 408] on p "**********" at bounding box center [875, 415] width 594 height 24
click at [661, 424] on p "**********" at bounding box center [875, 415] width 594 height 24
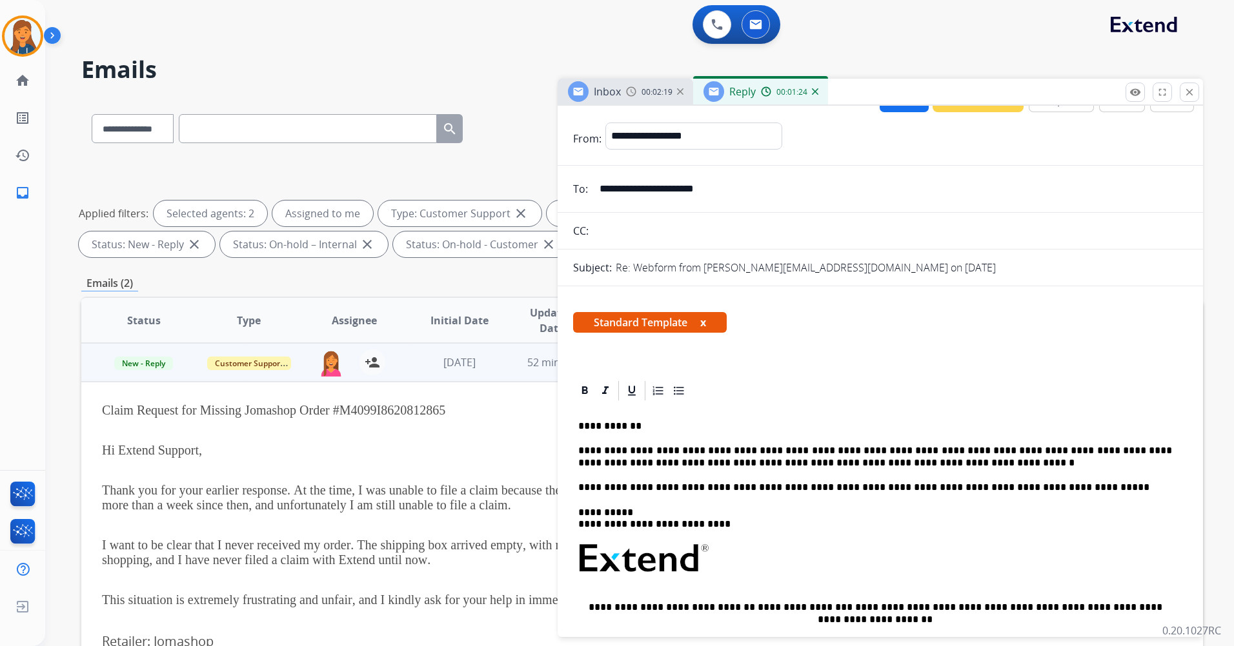
scroll to position [0, 0]
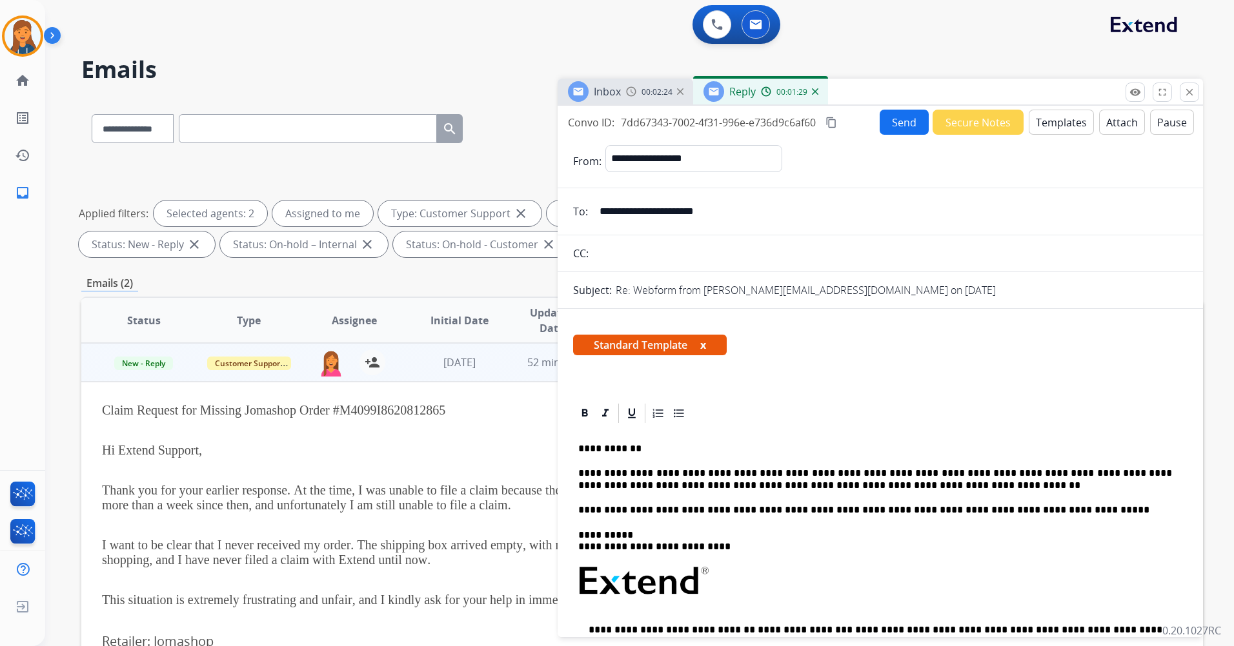
click at [833, 117] on mat-icon "content_copy" at bounding box center [831, 123] width 12 height 12
click at [887, 126] on button "Send" at bounding box center [903, 122] width 49 height 25
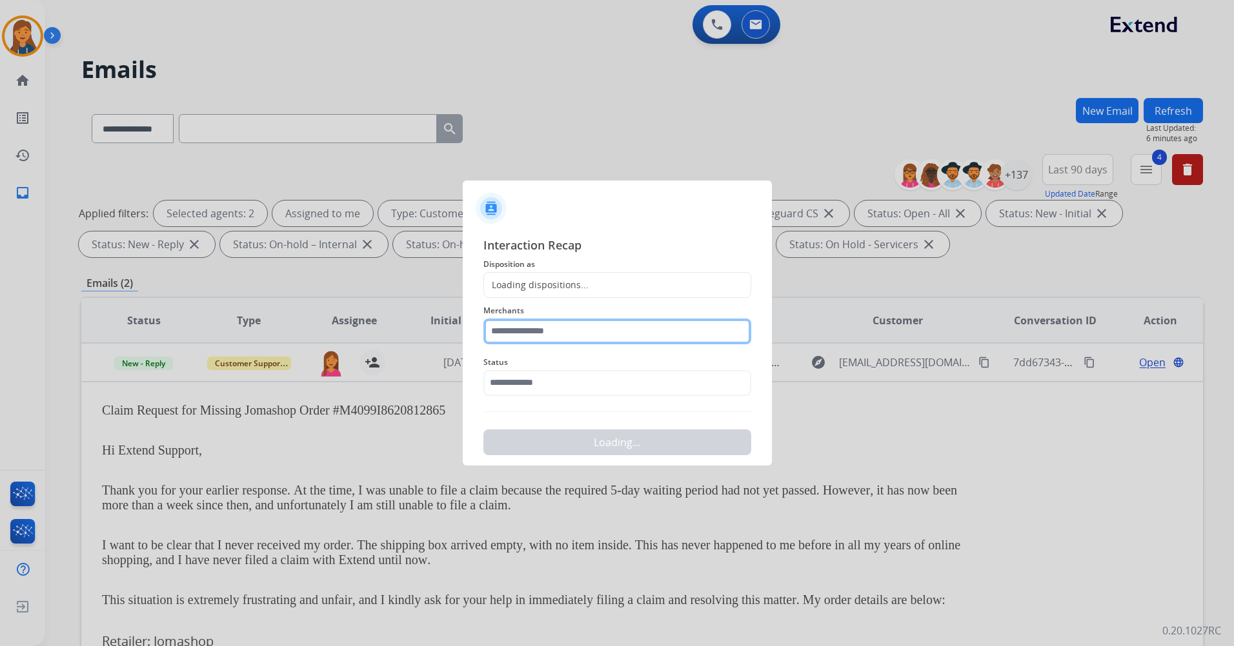
click at [575, 334] on input "text" at bounding box center [617, 332] width 268 height 26
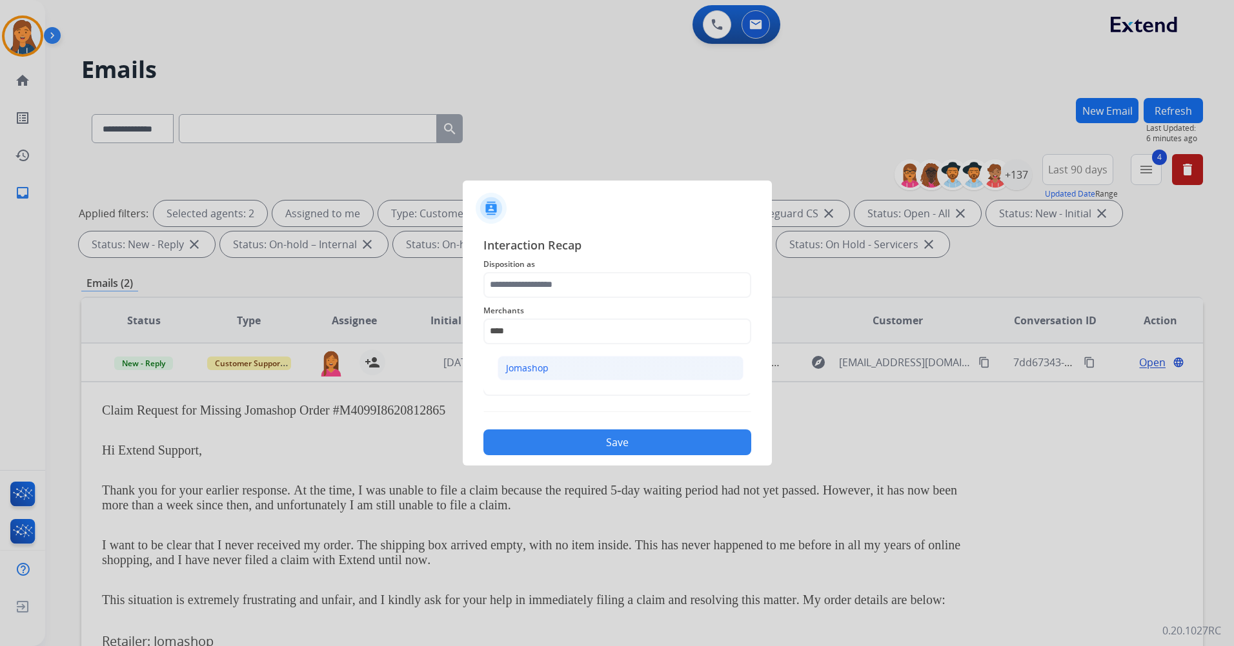
click at [541, 363] on div "Jomashop" at bounding box center [527, 368] width 43 height 13
type input "********"
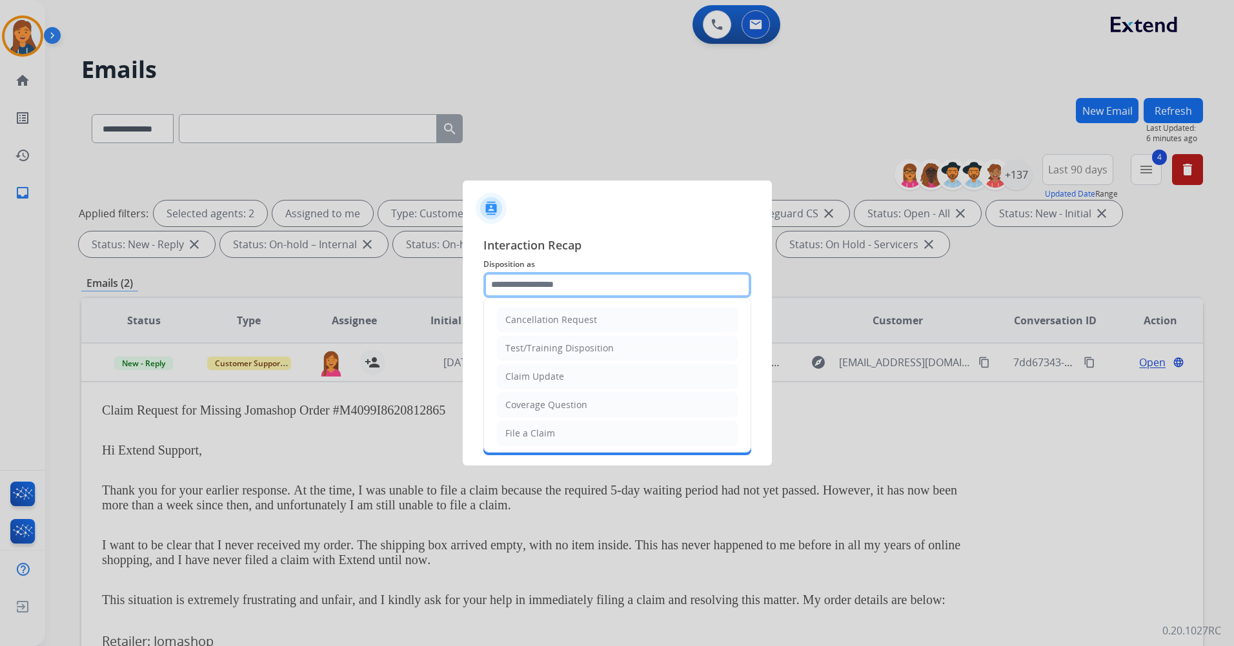
click at [559, 279] on input "text" at bounding box center [617, 285] width 268 height 26
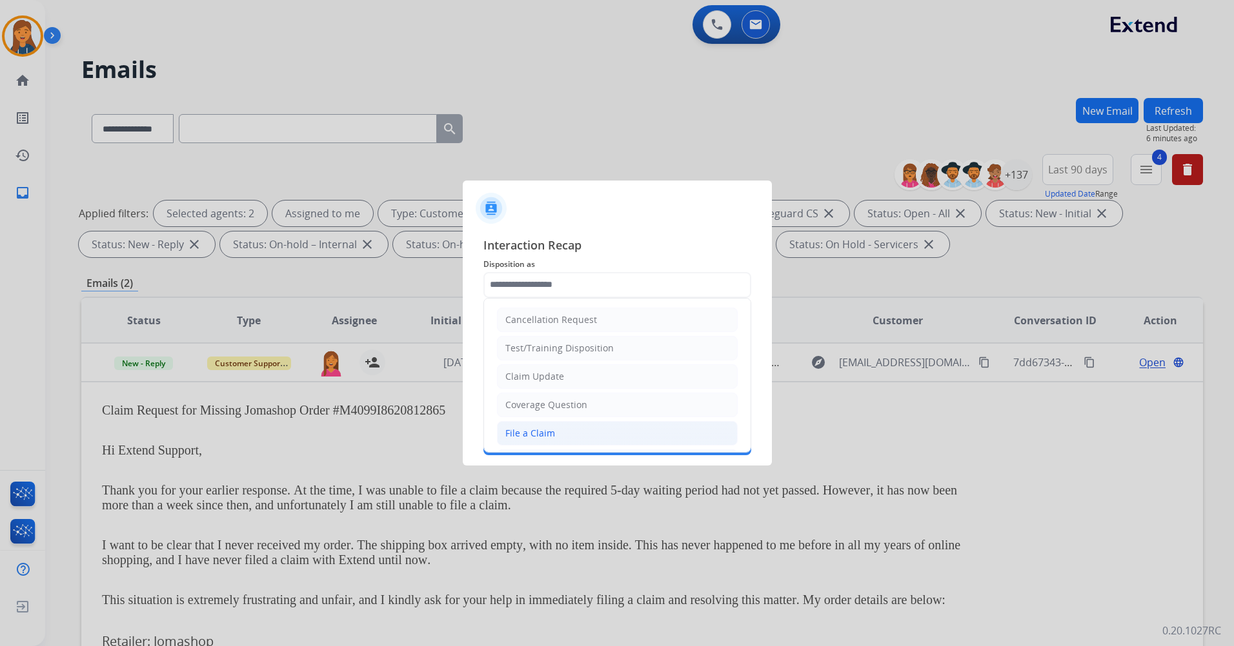
click at [561, 436] on li "File a Claim" at bounding box center [617, 433] width 241 height 25
type input "**********"
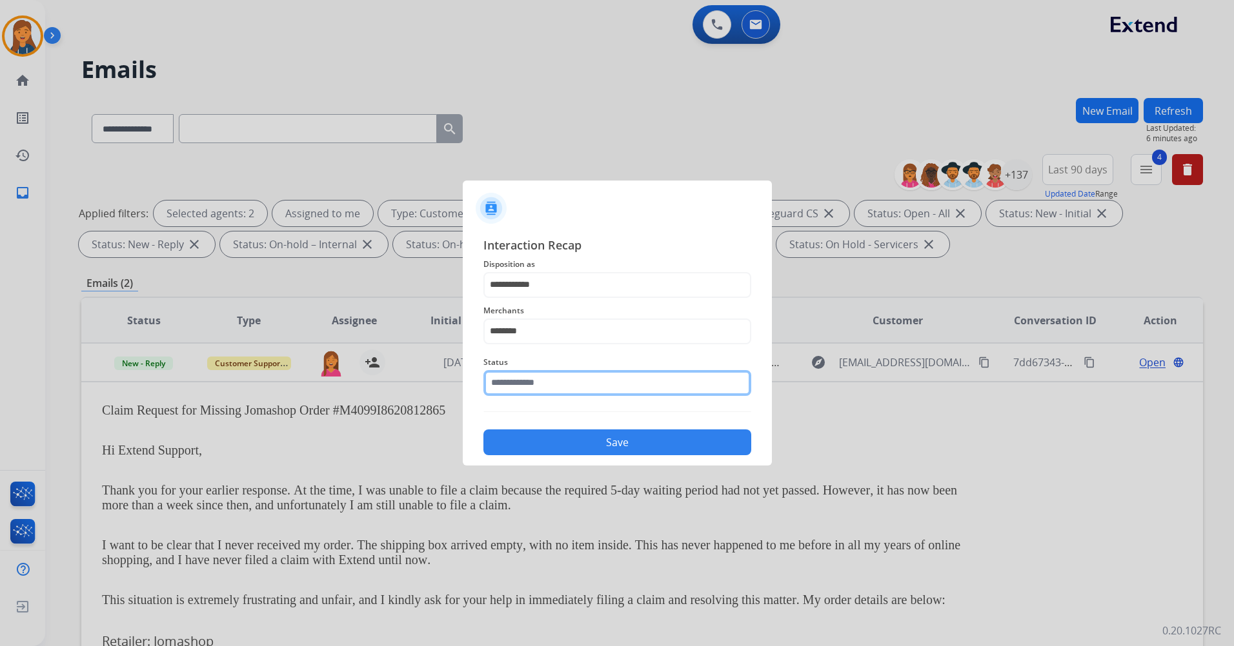
click at [558, 376] on input "text" at bounding box center [617, 383] width 268 height 26
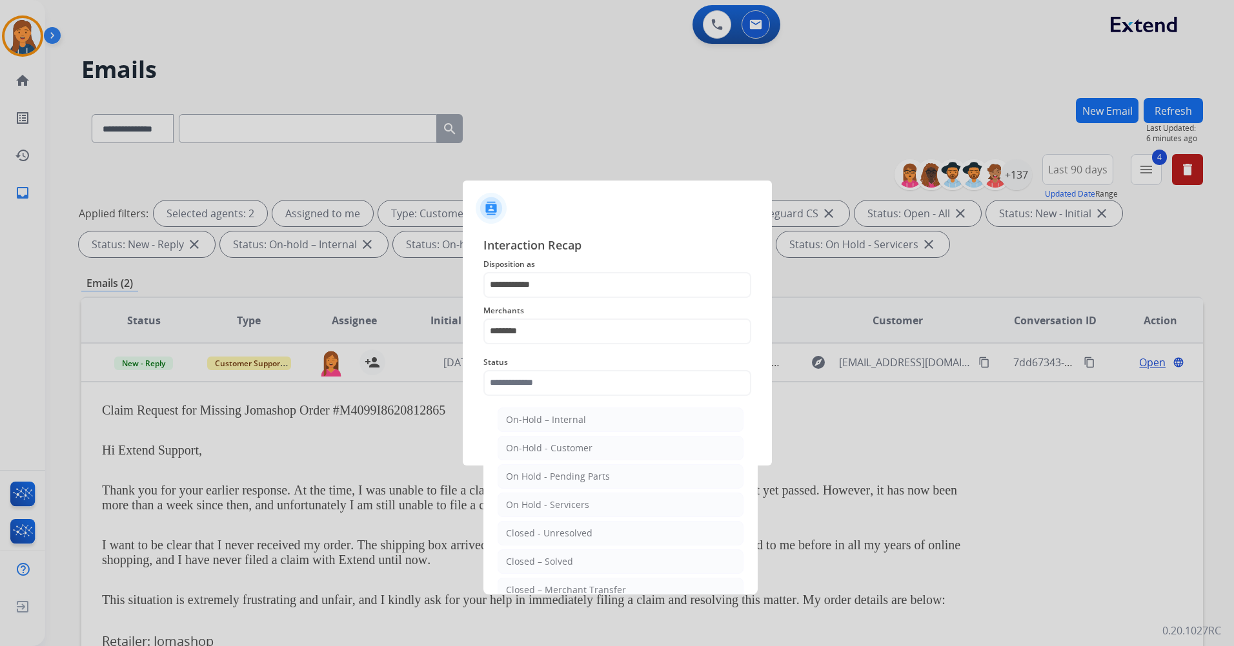
drag, startPoint x: 552, startPoint y: 560, endPoint x: 548, endPoint y: 546, distance: 14.1
click at [552, 561] on div "Closed – Solved" at bounding box center [539, 561] width 67 height 13
type input "**********"
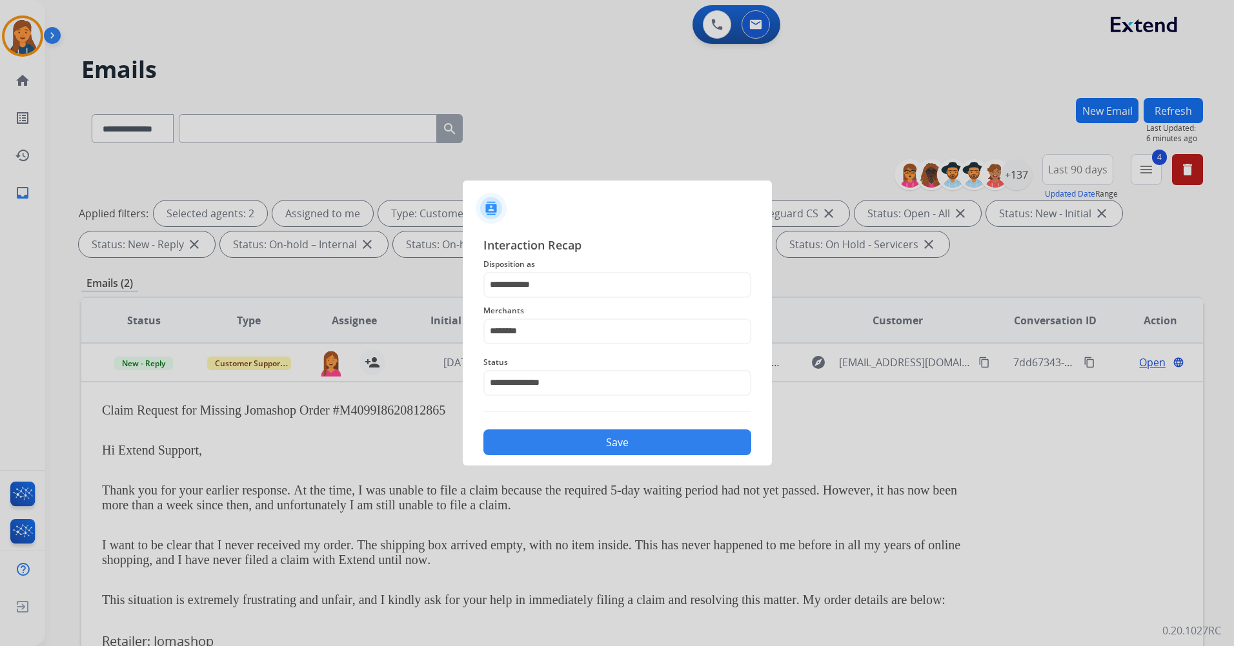
click at [554, 433] on button "Save" at bounding box center [617, 443] width 268 height 26
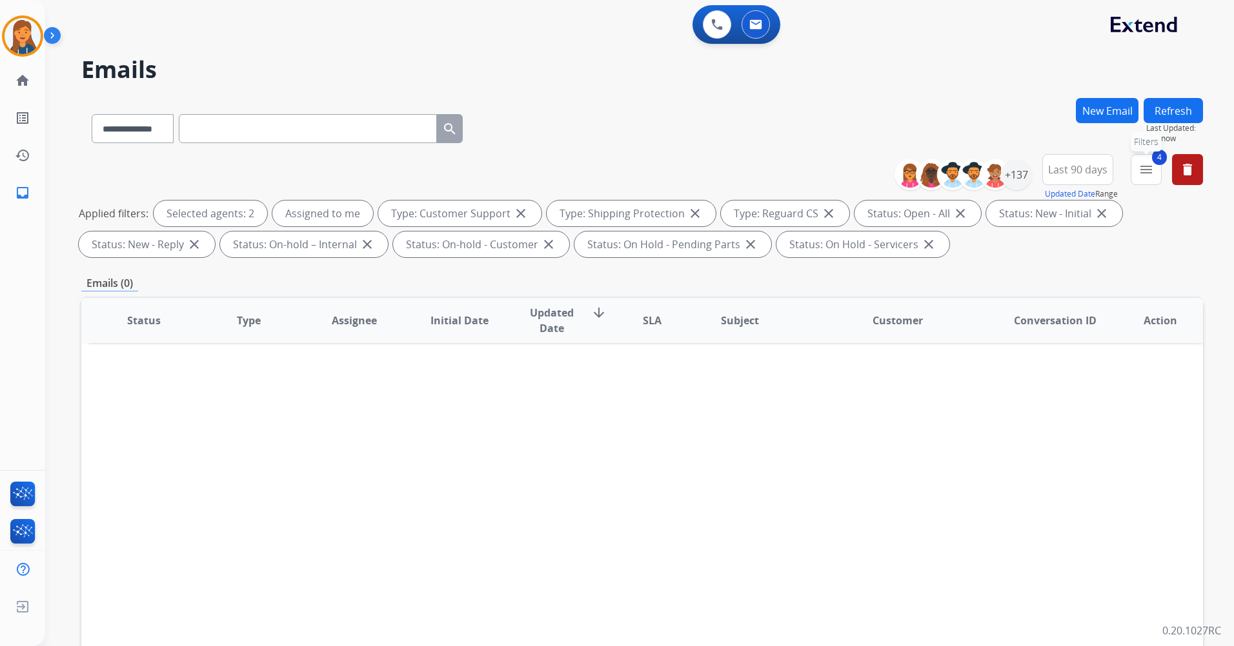
drag, startPoint x: 1150, startPoint y: 157, endPoint x: 1145, endPoint y: 168, distance: 12.5
click at [1149, 157] on button "4 menu Filters" at bounding box center [1145, 169] width 31 height 31
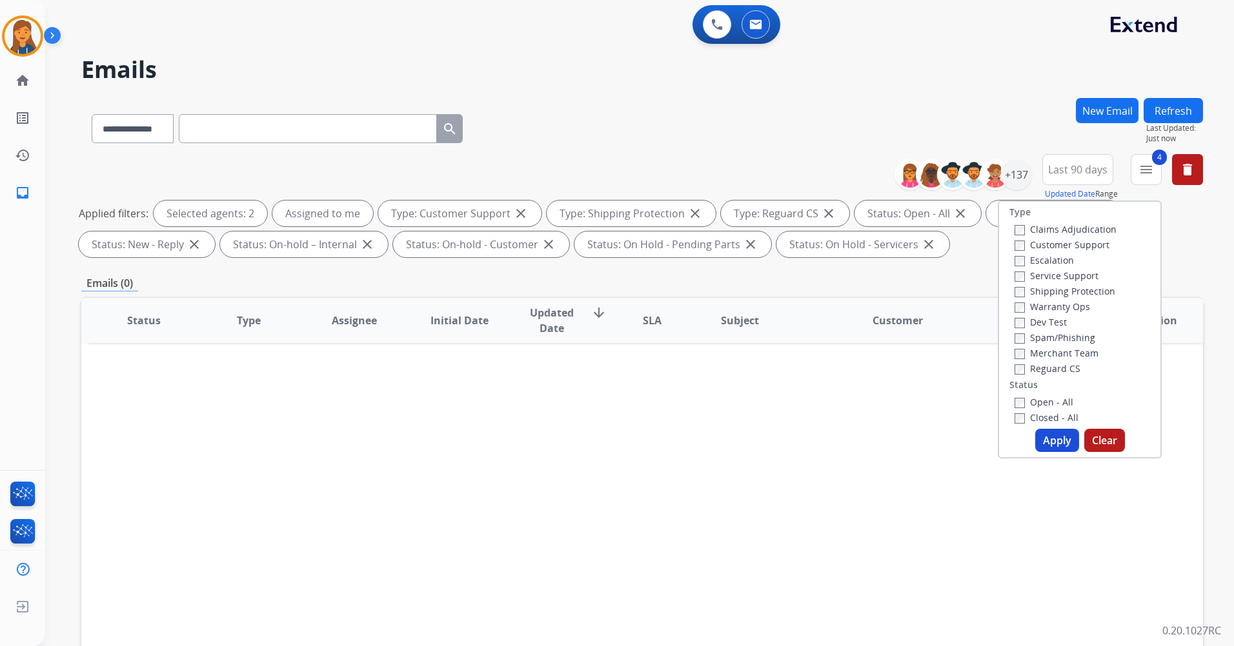
click at [1027, 414] on label "Closed - All" at bounding box center [1046, 418] width 64 height 12
click at [1059, 445] on button "Apply" at bounding box center [1057, 440] width 44 height 23
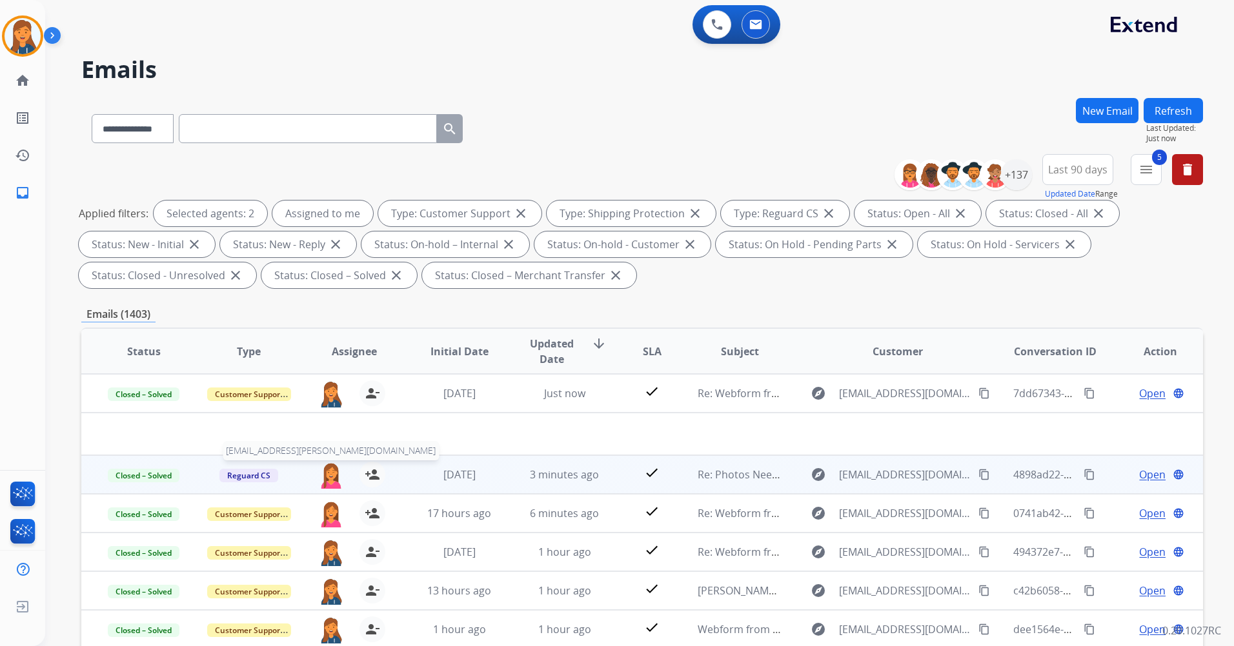
click at [335, 477] on img at bounding box center [331, 475] width 26 height 27
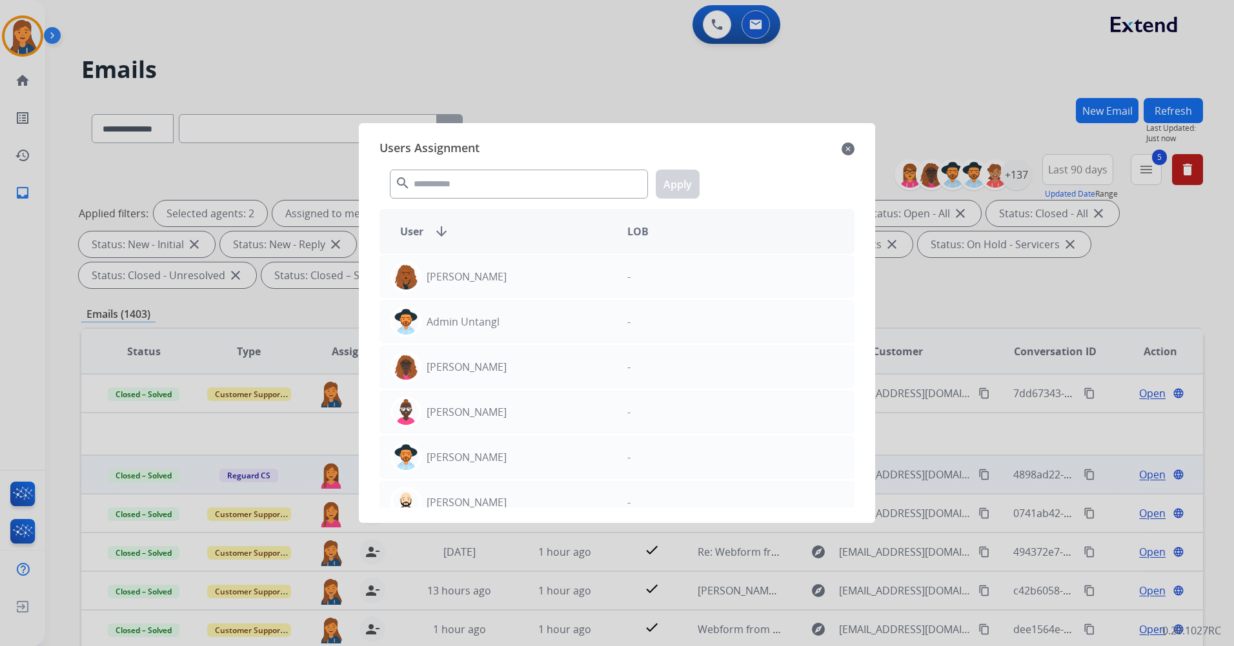
click at [66, 402] on div at bounding box center [617, 323] width 1234 height 646
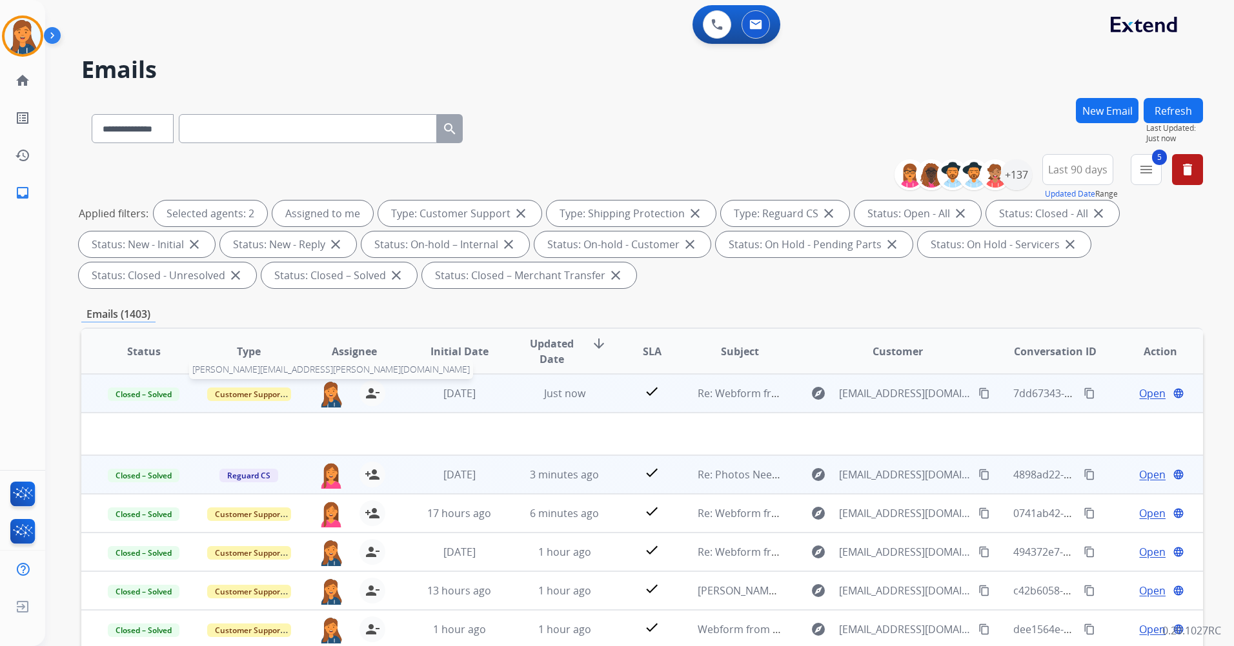
click at [329, 393] on img at bounding box center [331, 394] width 26 height 27
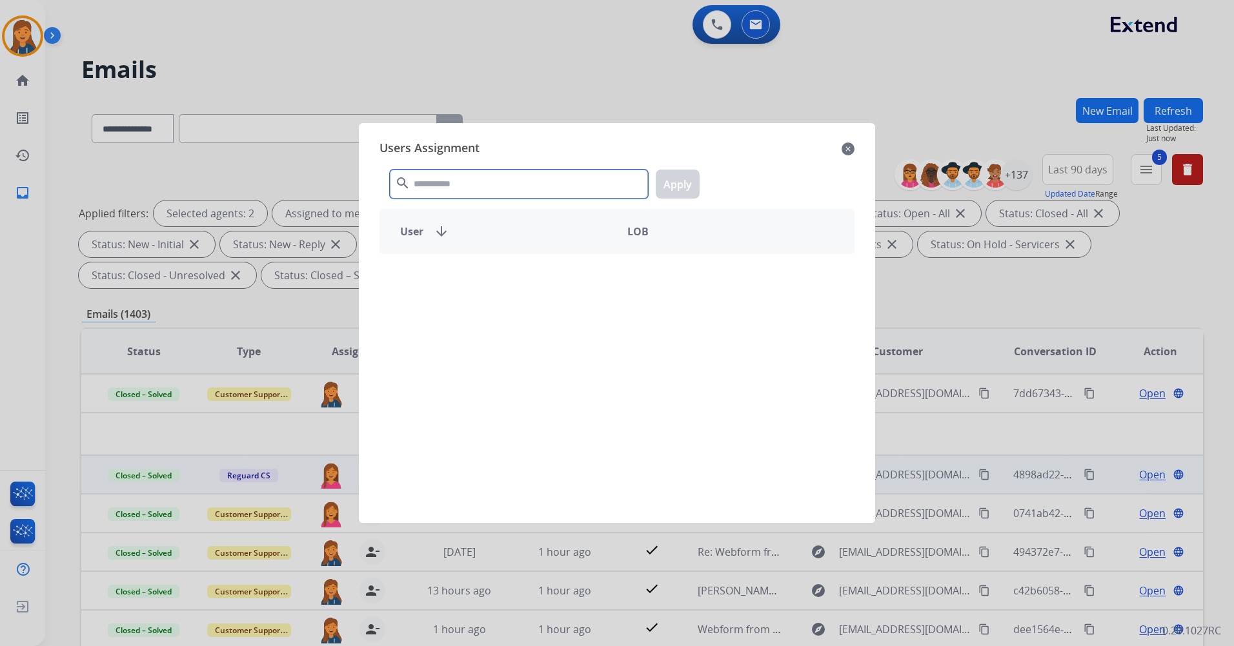
click at [487, 185] on input "text" at bounding box center [519, 184] width 258 height 29
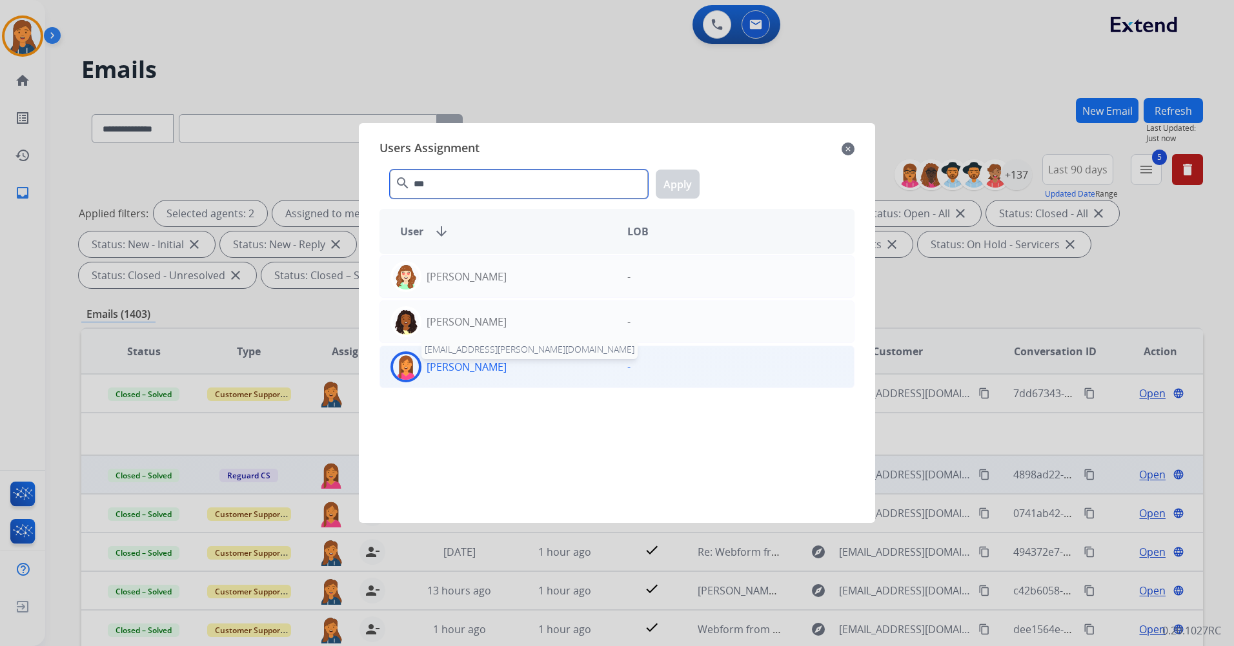
type input "***"
click at [427, 366] on p "[PERSON_NAME]" at bounding box center [466, 366] width 80 height 15
click at [685, 184] on button "Apply" at bounding box center [677, 184] width 44 height 29
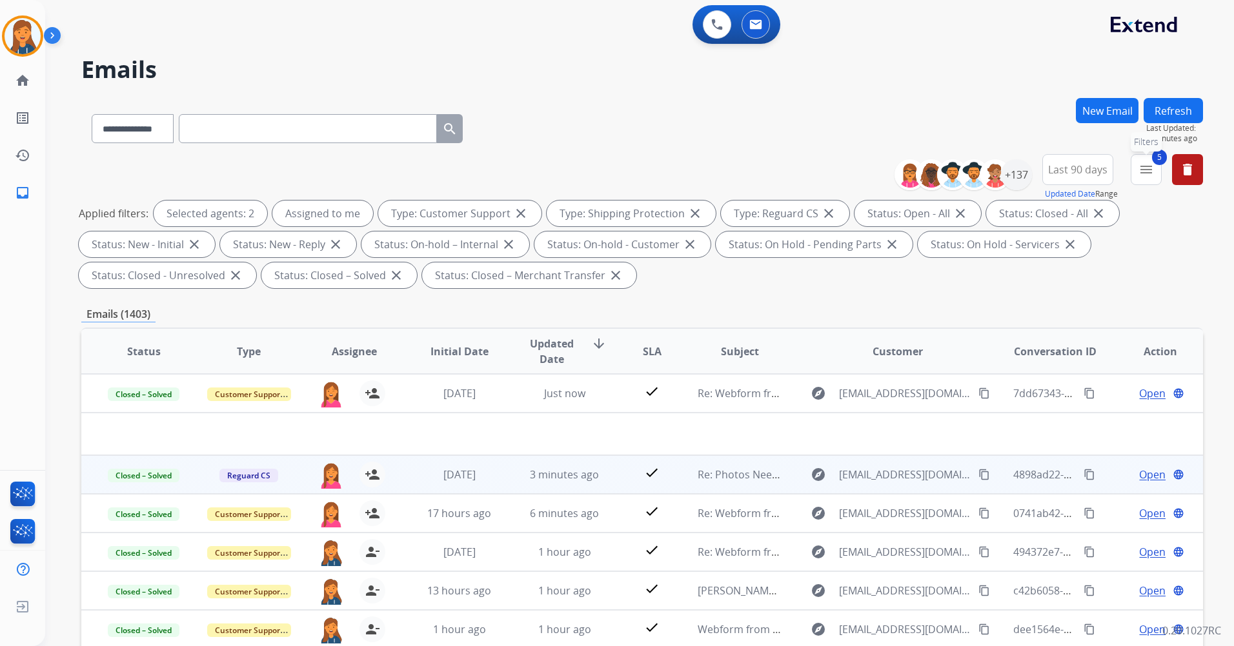
click at [1154, 171] on button "5 menu Filters" at bounding box center [1145, 169] width 31 height 31
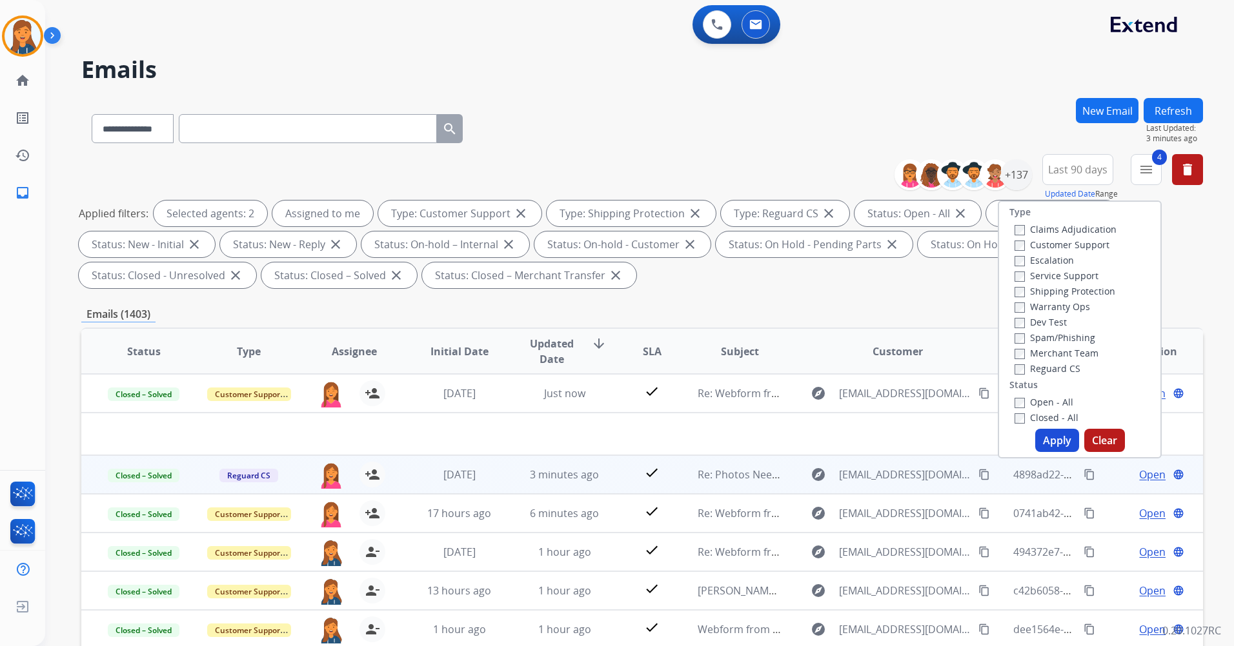
click at [1048, 435] on button "Apply" at bounding box center [1057, 440] width 44 height 23
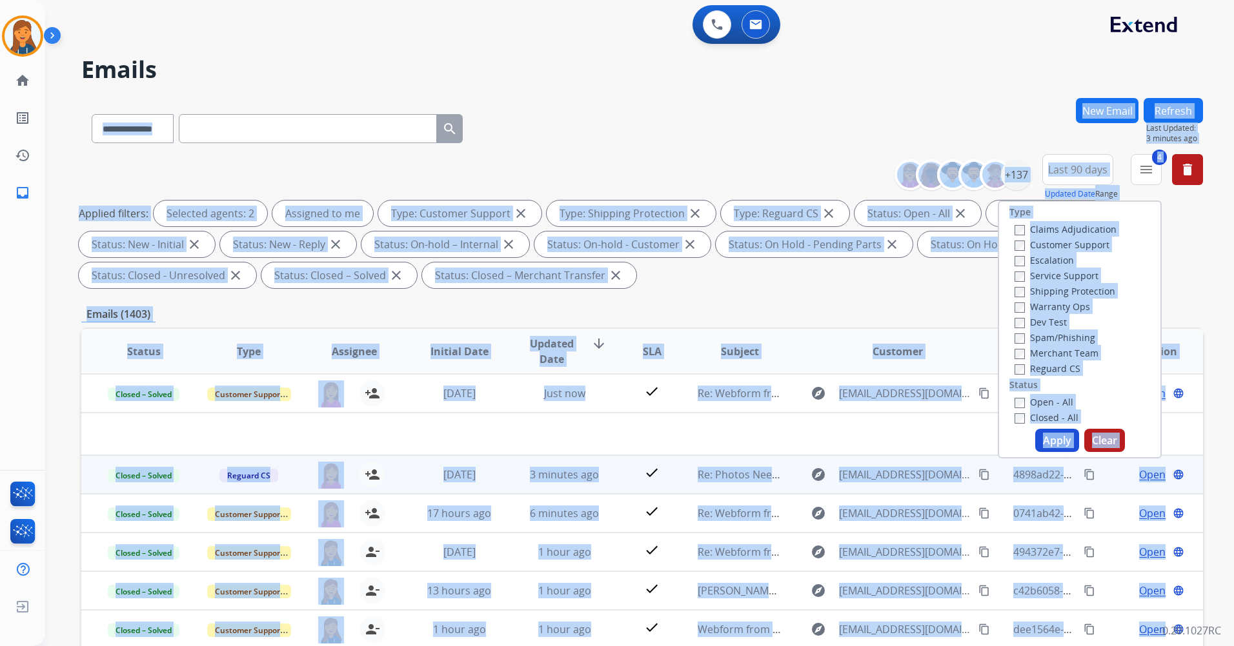
click at [1048, 435] on div "**********" at bounding box center [623, 369] width 1157 height 646
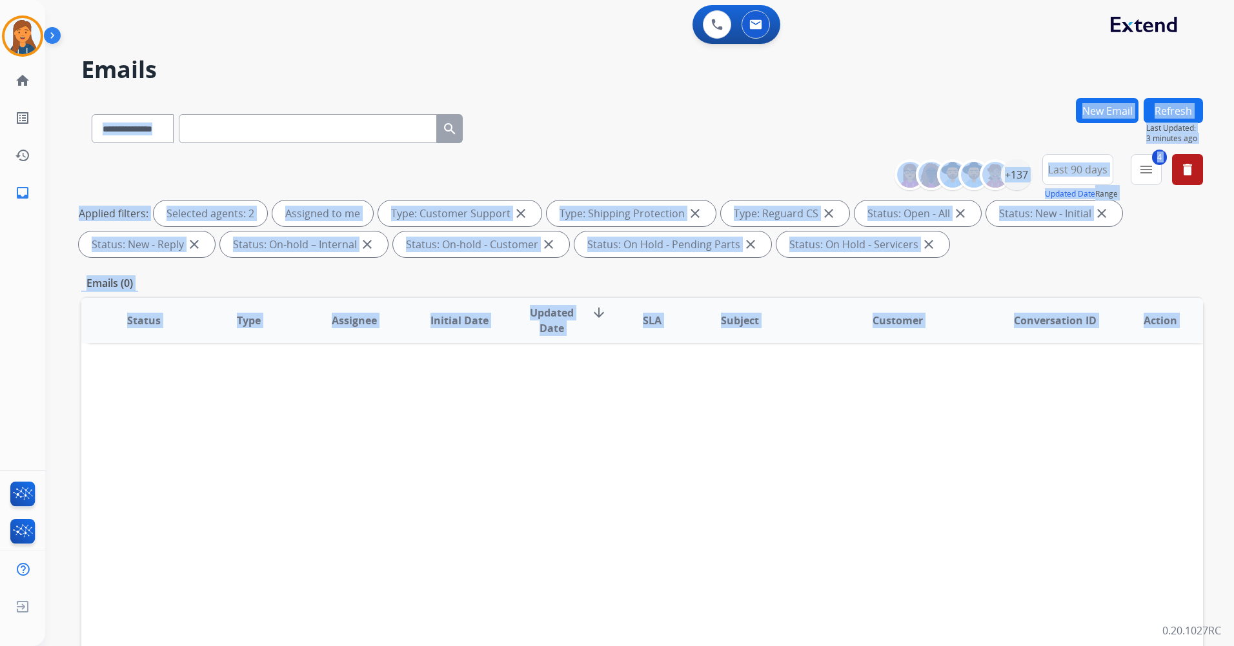
click at [755, 152] on div "**********" at bounding box center [641, 126] width 1121 height 56
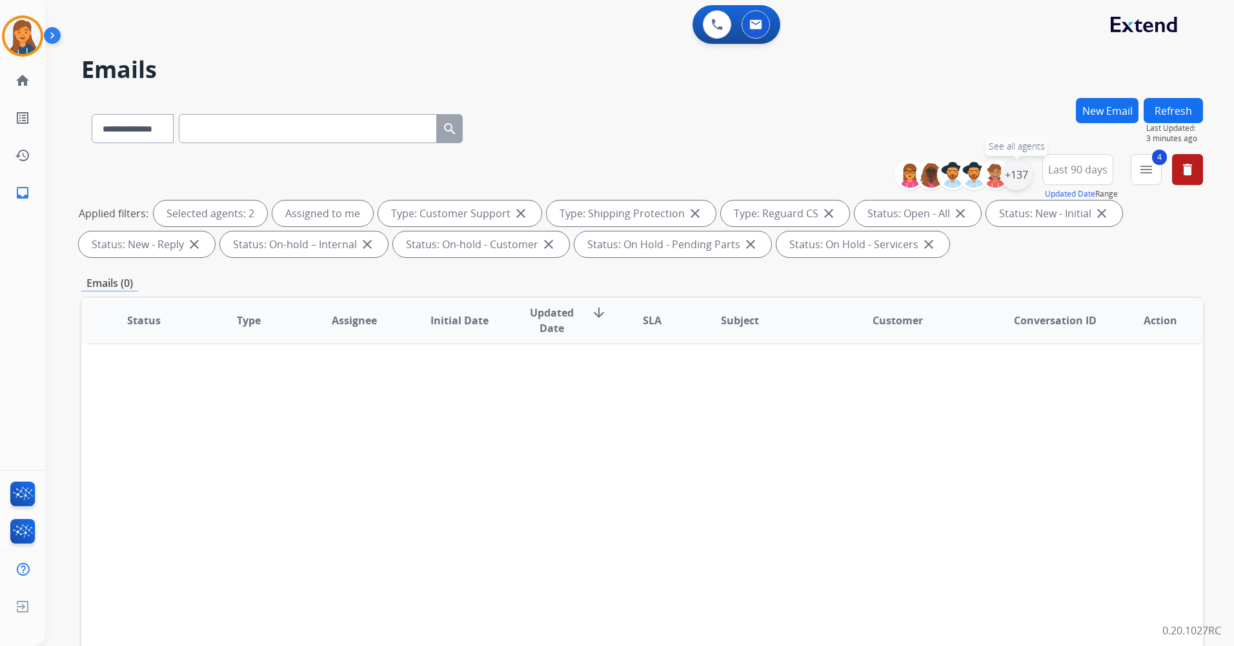
click at [1020, 175] on div "+137" at bounding box center [1016, 174] width 31 height 31
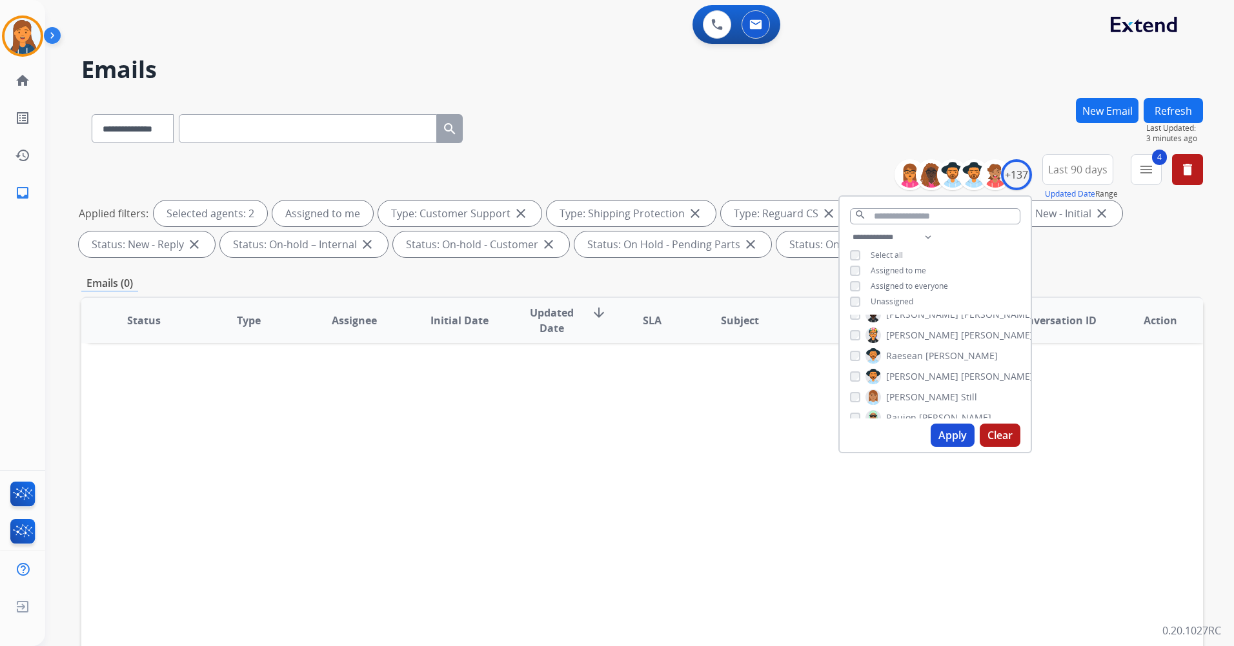
scroll to position [2000, 0]
click at [941, 437] on button "Apply" at bounding box center [952, 435] width 44 height 23
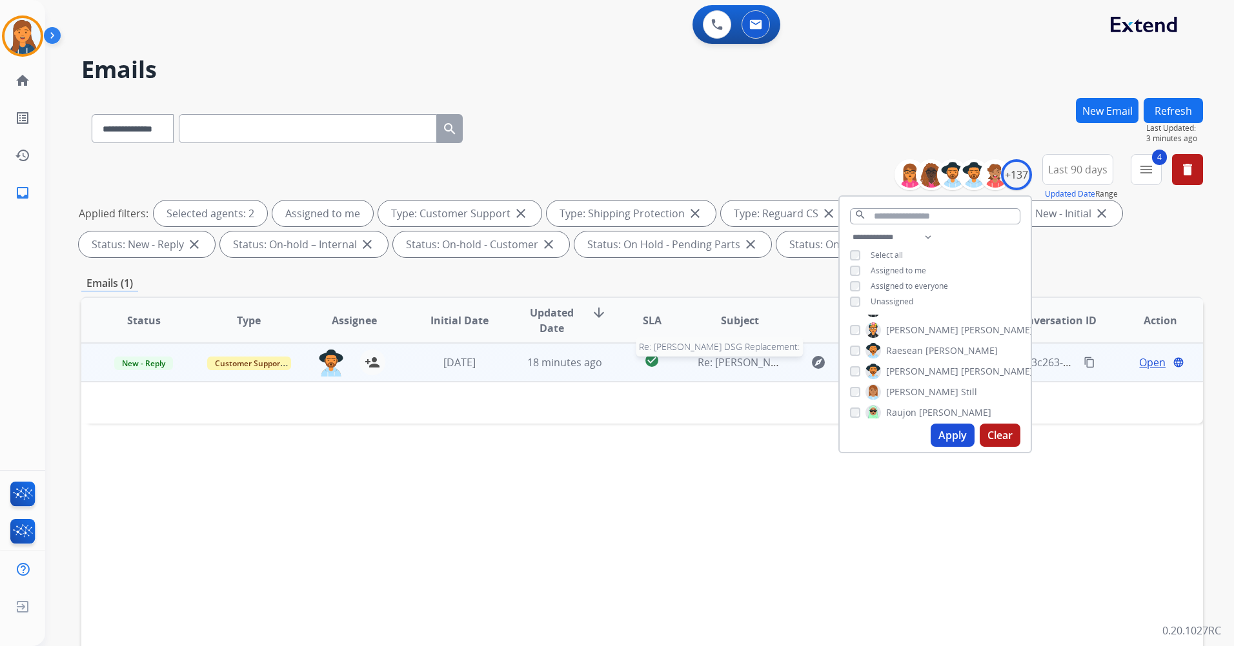
click at [739, 365] on span "Re: Ashley DSG Replacement:" at bounding box center [792, 362] width 190 height 14
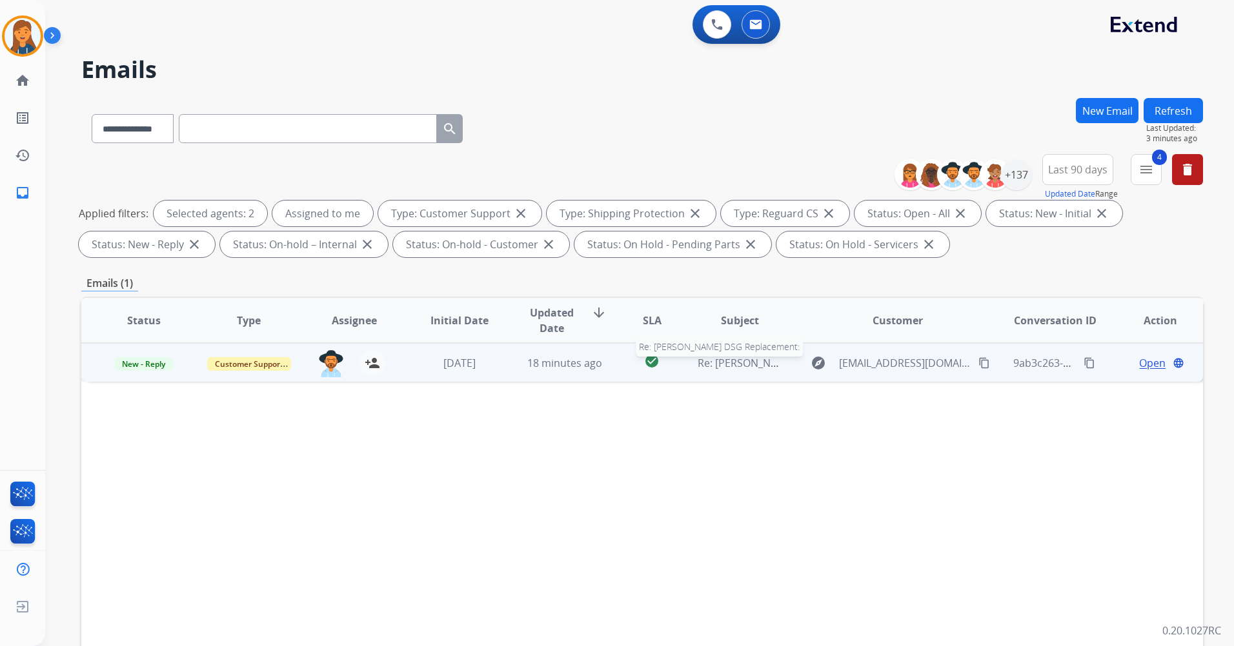
click at [735, 364] on span "Re: Ashley DSG Replacement:" at bounding box center [792, 363] width 190 height 14
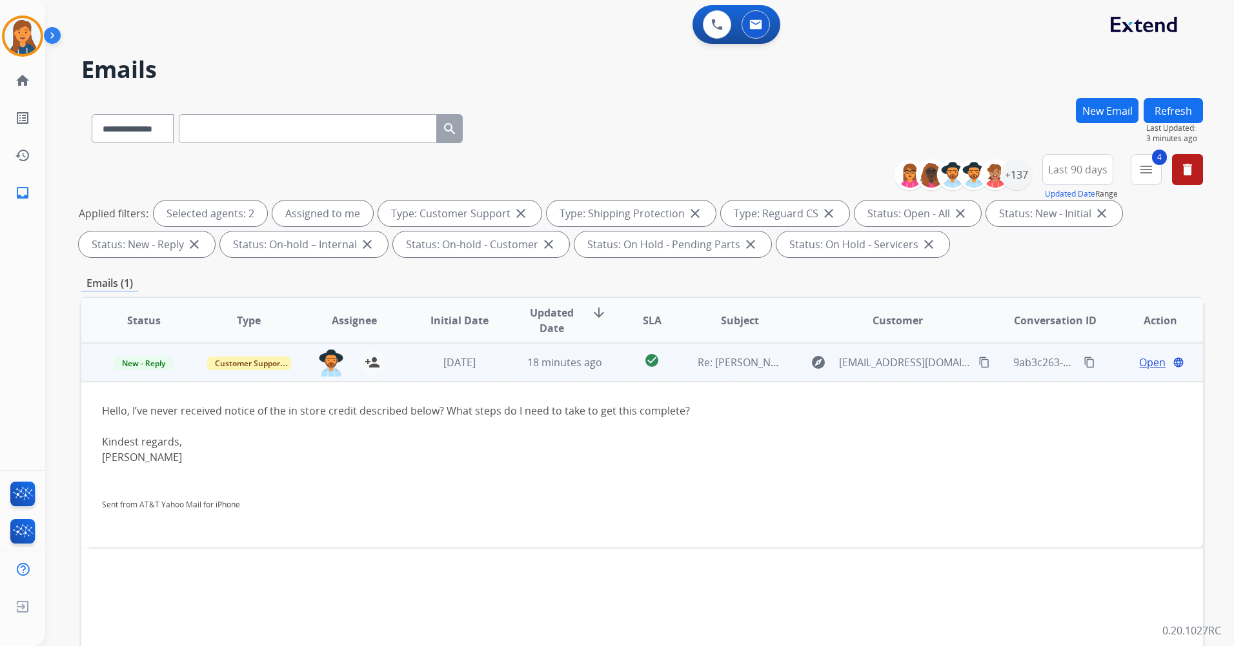
click at [1143, 363] on span "Open" at bounding box center [1152, 362] width 26 height 15
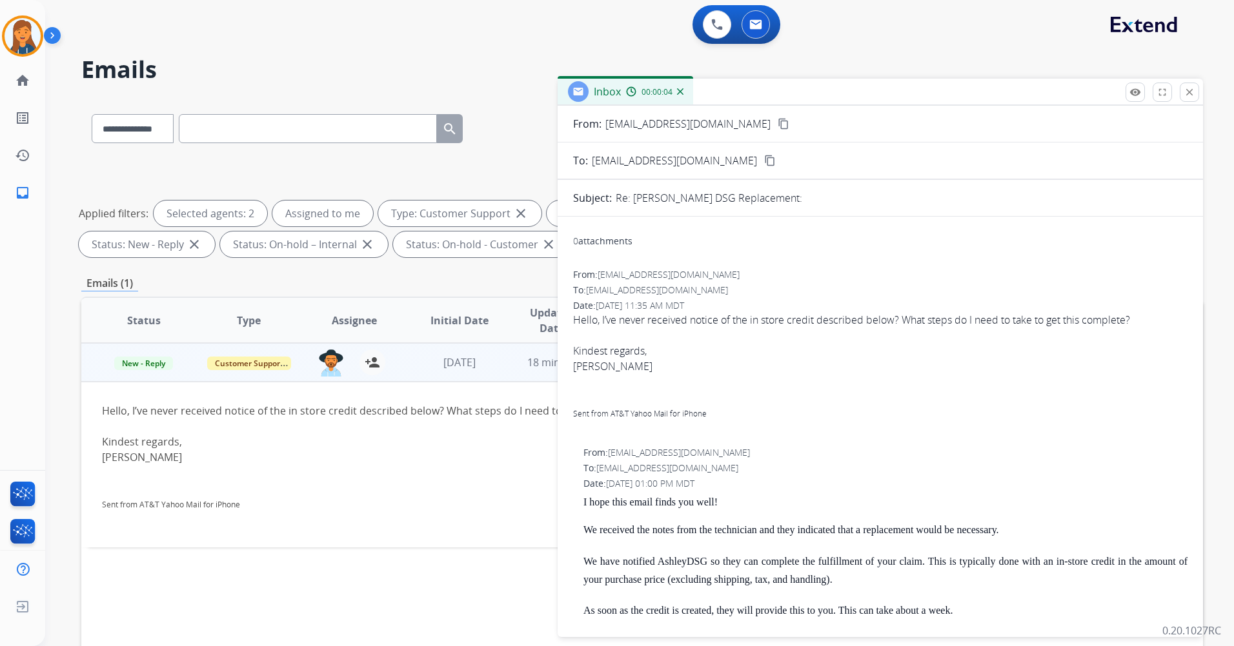
scroll to position [0, 0]
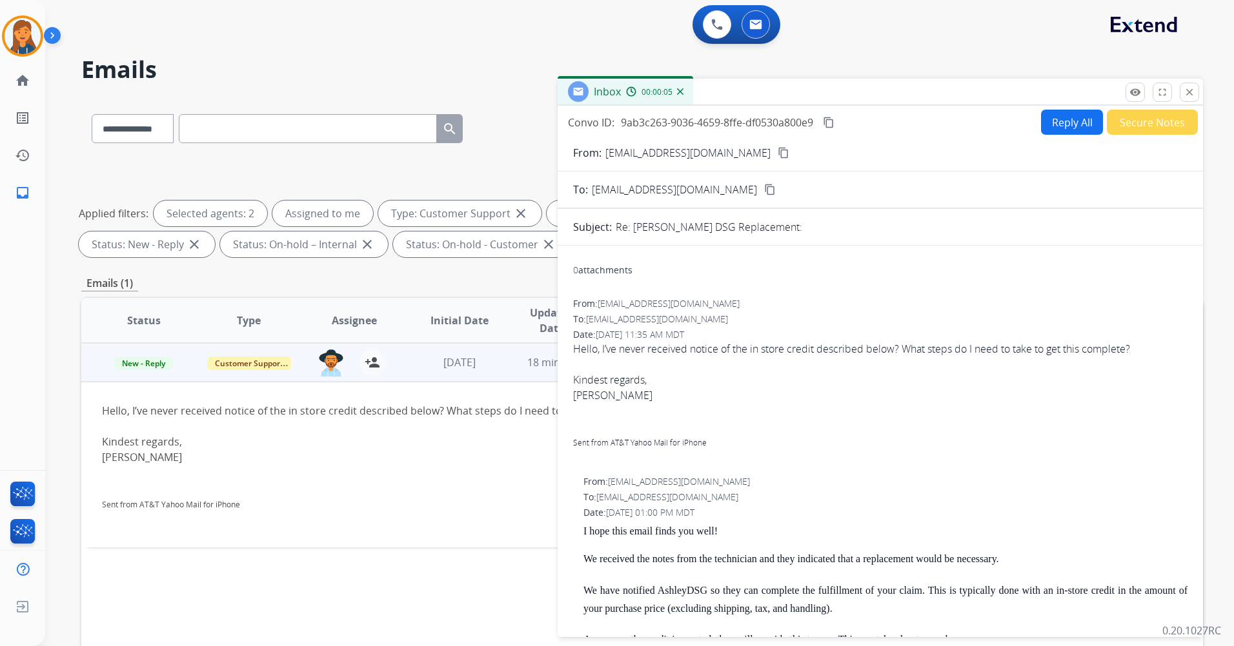
click at [777, 153] on mat-icon "content_copy" at bounding box center [783, 153] width 12 height 12
click at [1060, 126] on button "Reply All" at bounding box center [1072, 122] width 62 height 25
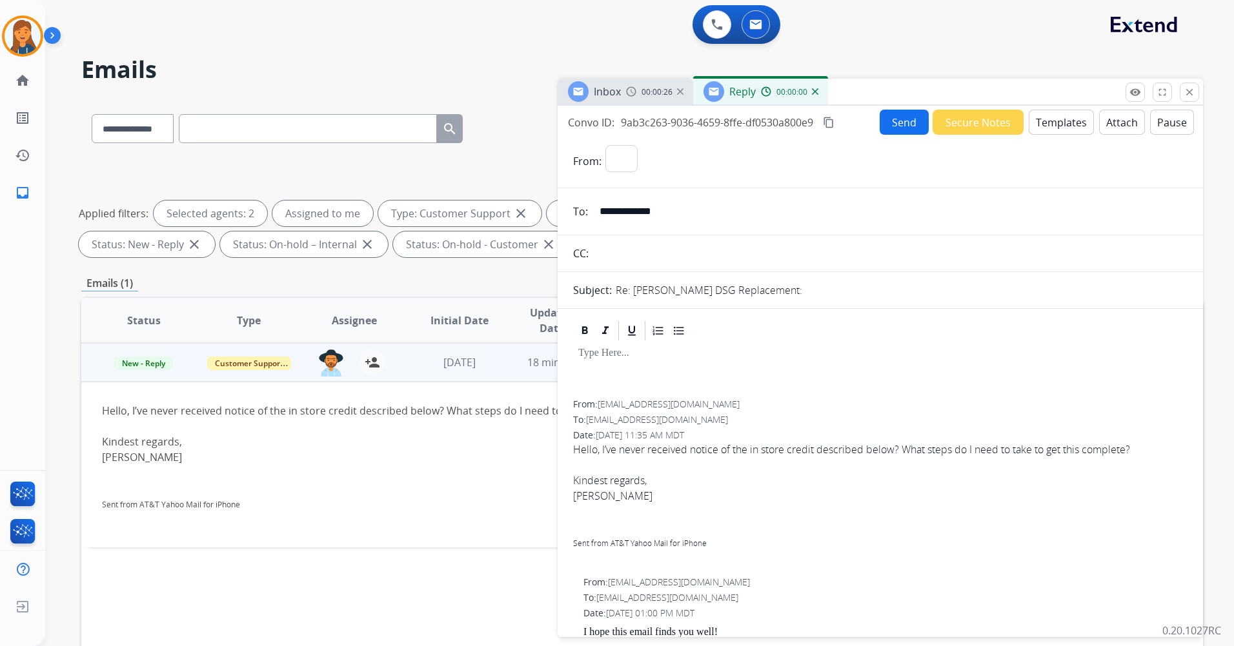
select select "**********"
click at [1060, 126] on button "Templates" at bounding box center [1060, 122] width 65 height 25
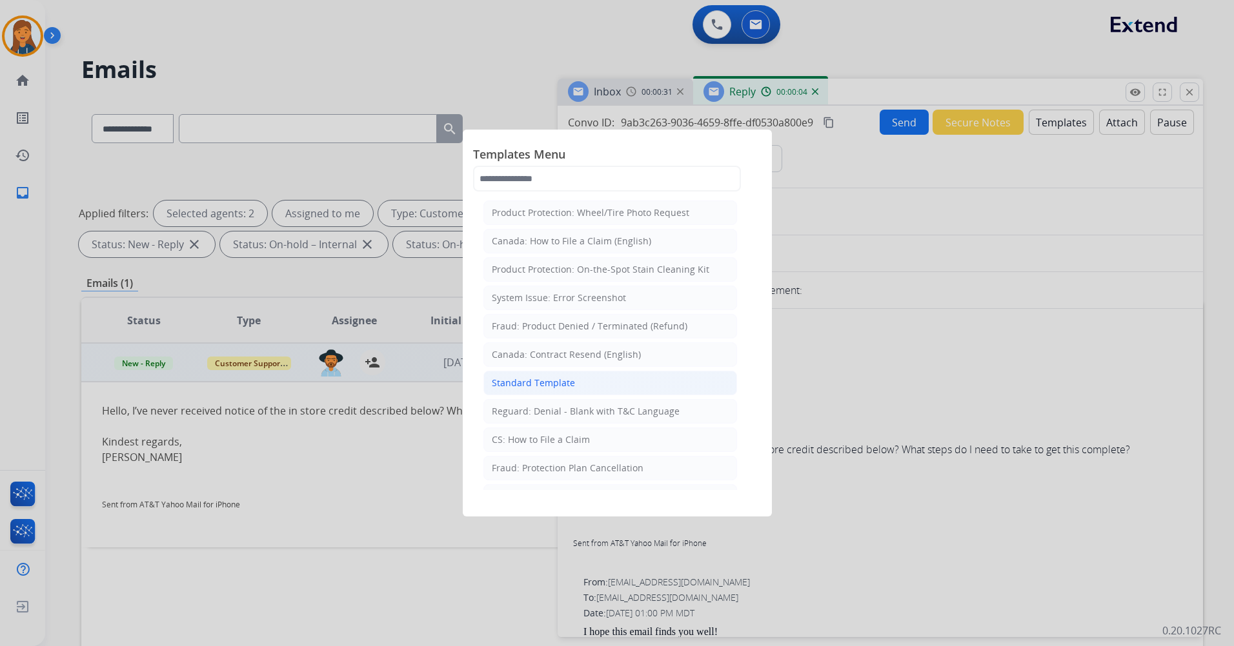
click at [553, 379] on div "Standard Template" at bounding box center [533, 383] width 83 height 13
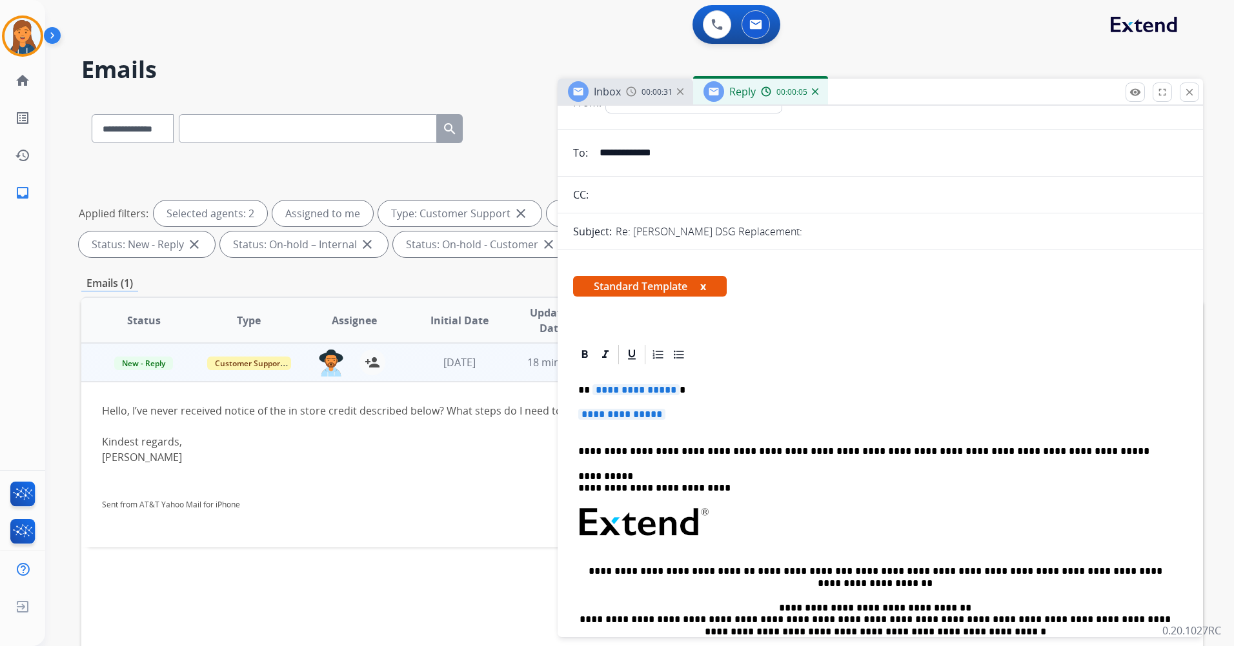
scroll to position [65, 0]
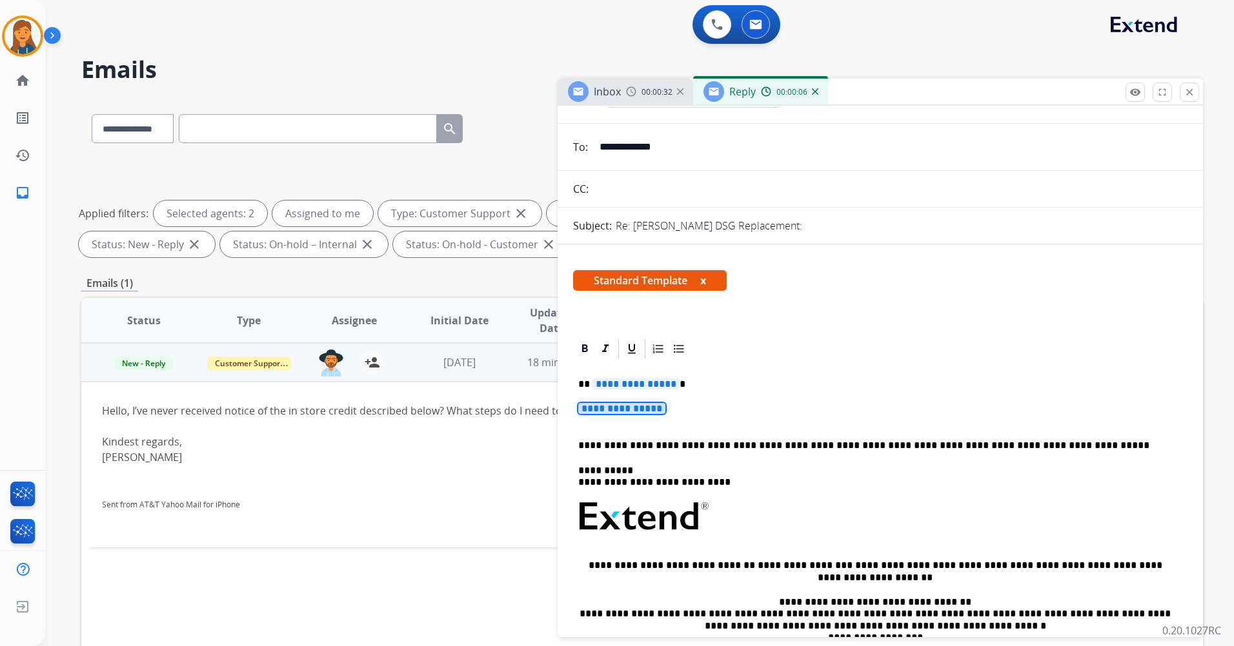
click at [612, 393] on div "**********" at bounding box center [880, 548] width 614 height 374
click at [611, 383] on span "**********" at bounding box center [635, 384] width 87 height 11
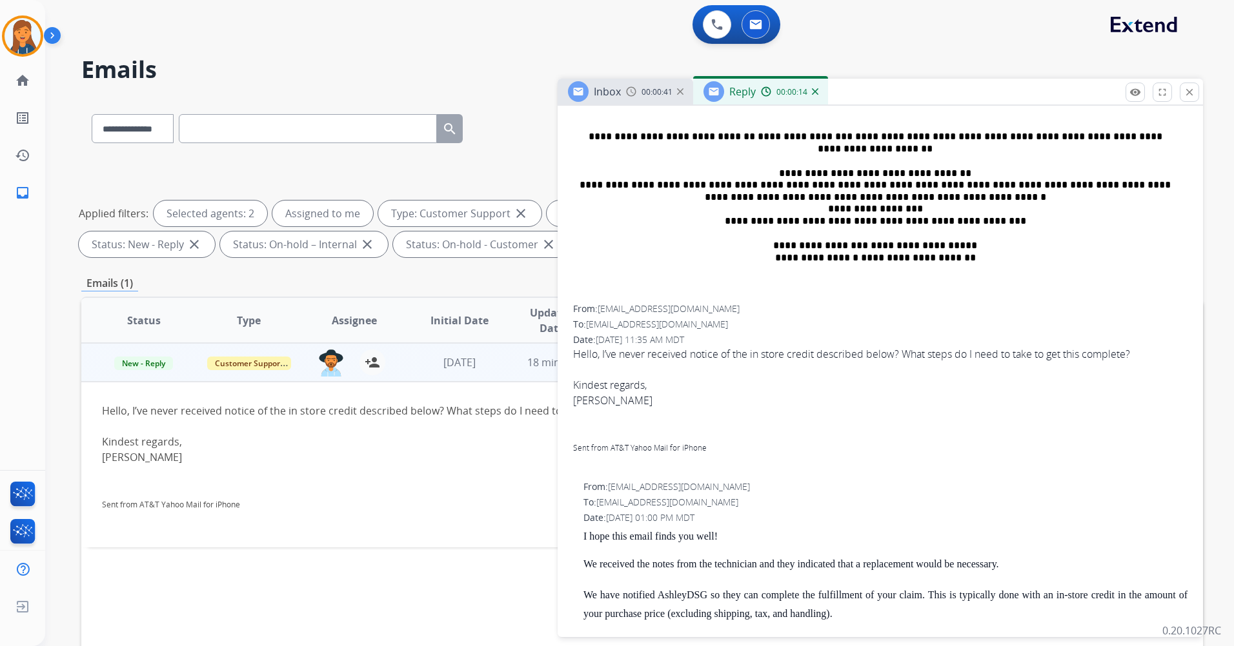
scroll to position [279, 0]
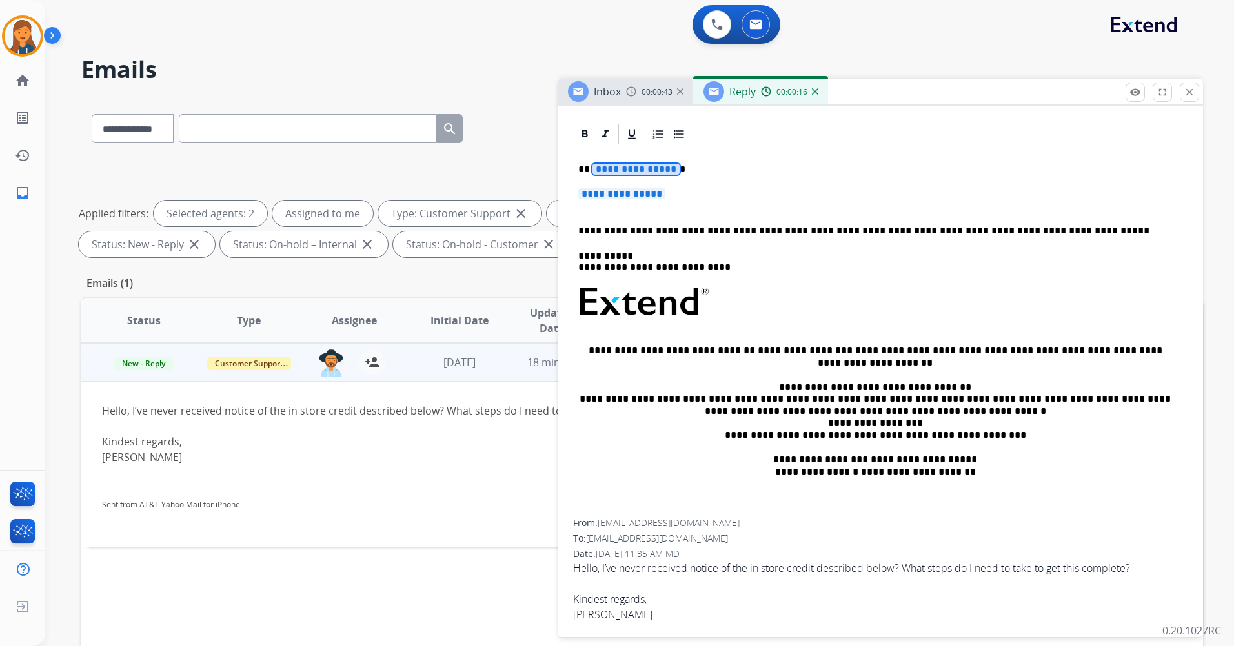
click at [622, 164] on span "**********" at bounding box center [635, 169] width 87 height 11
click at [620, 195] on span "**********" at bounding box center [621, 193] width 87 height 11
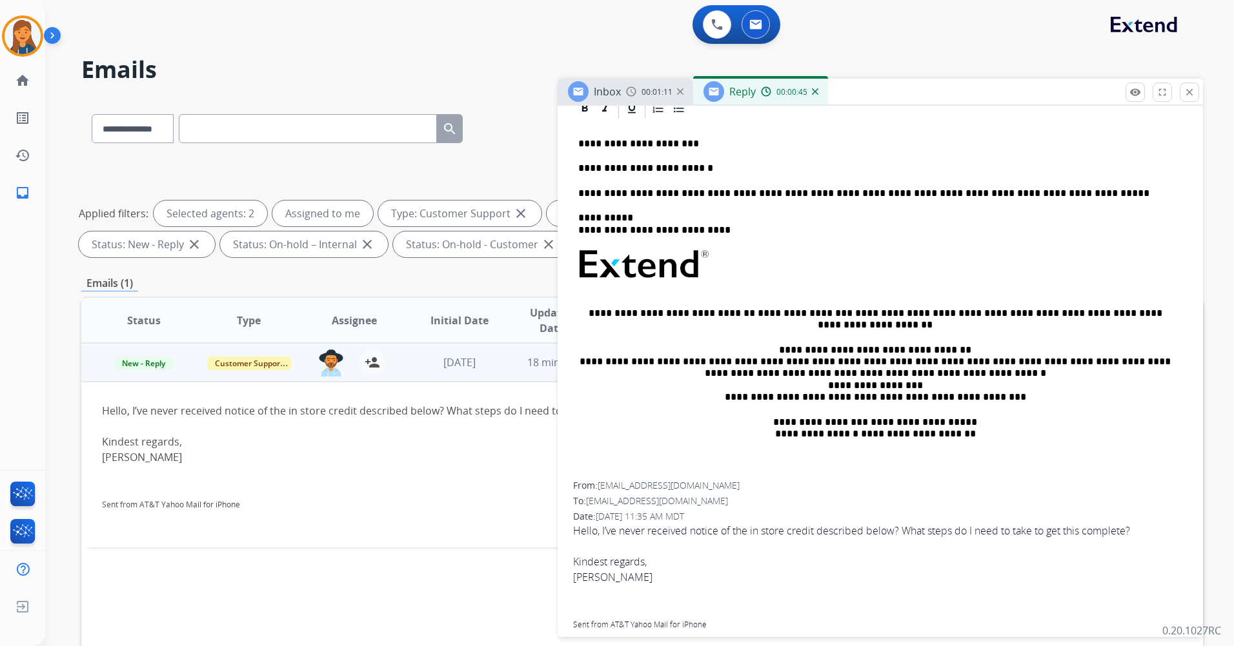
scroll to position [215, 0]
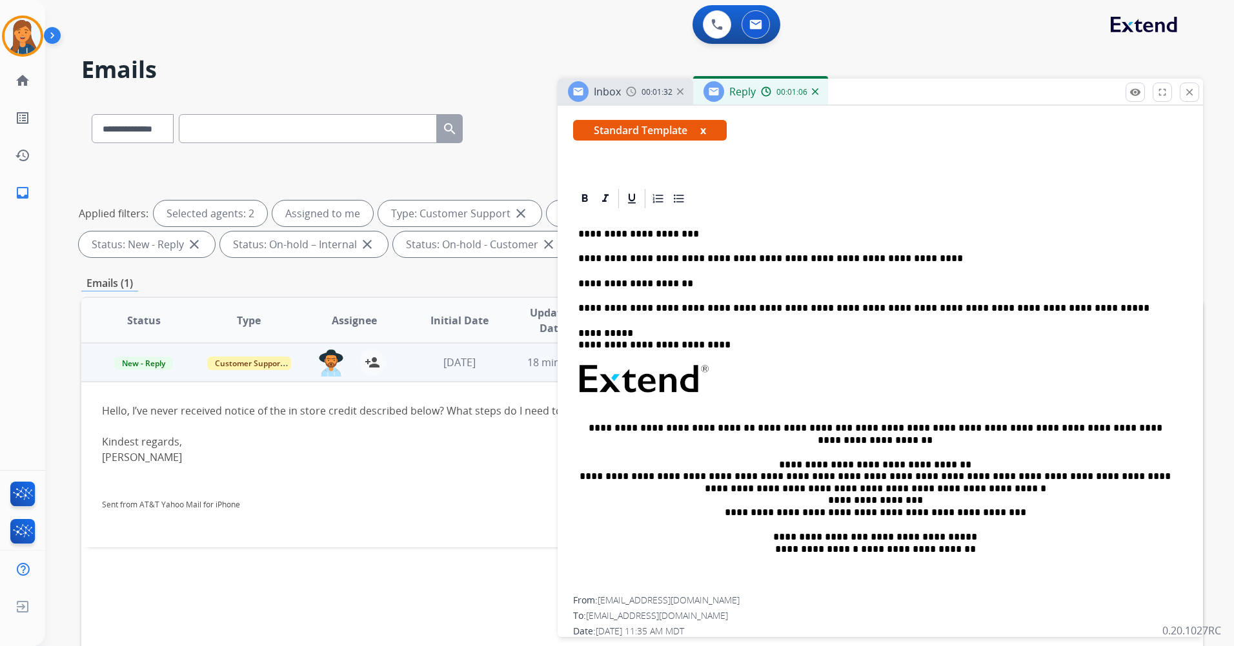
click at [894, 254] on p "**********" at bounding box center [875, 259] width 594 height 12
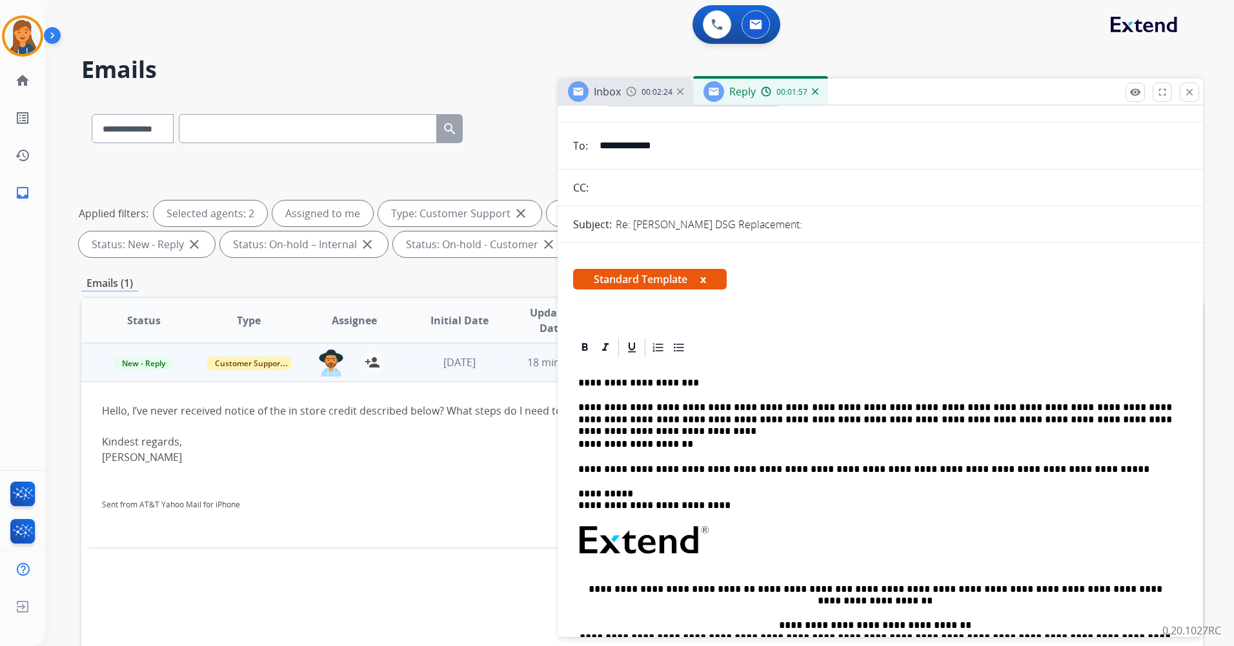
scroll to position [0, 0]
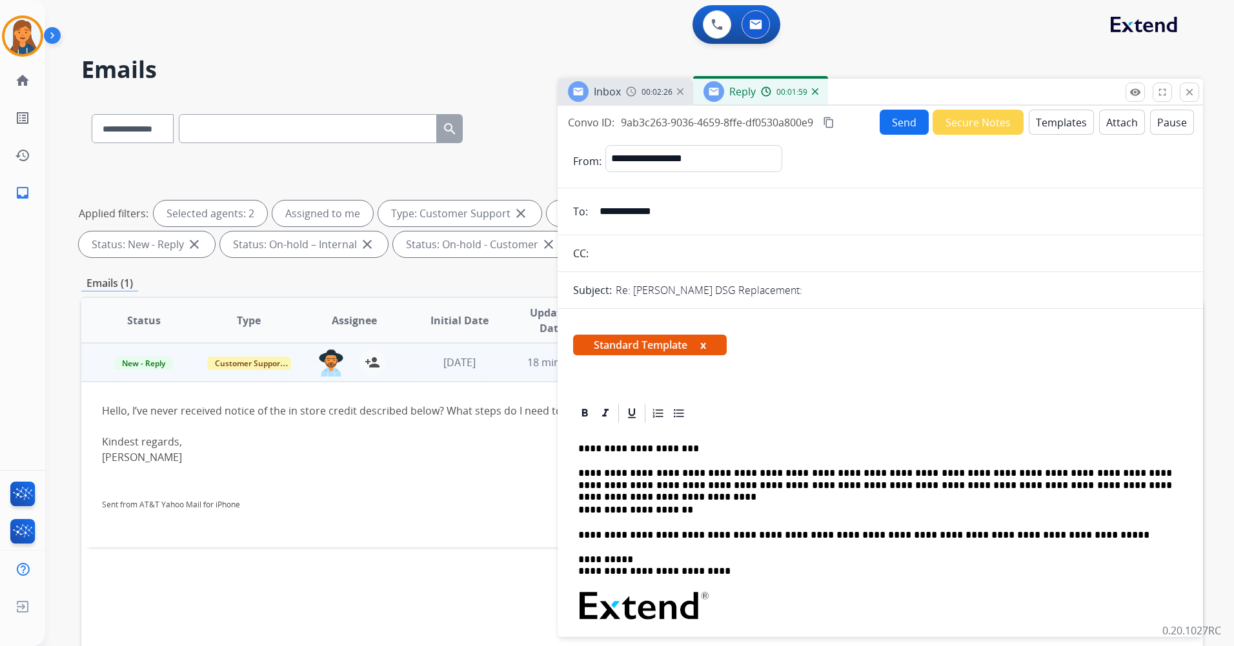
click at [832, 118] on mat-icon "content_copy" at bounding box center [829, 123] width 12 height 12
click at [890, 127] on button "Send" at bounding box center [903, 122] width 49 height 25
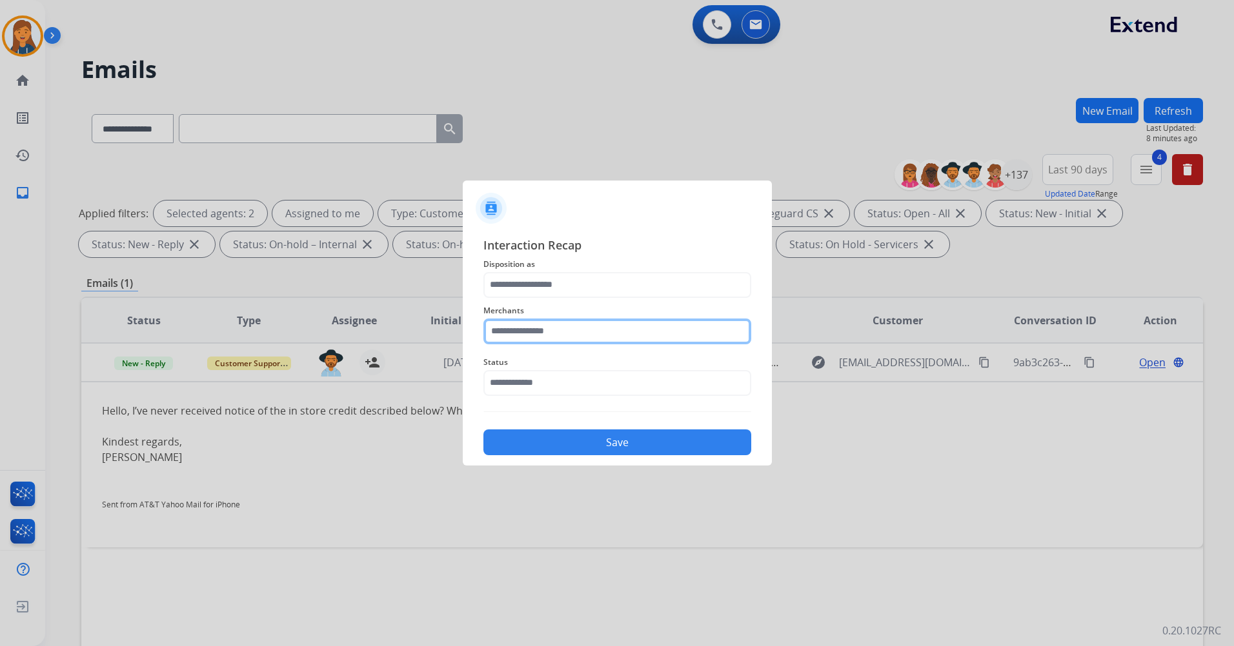
click at [550, 337] on input "text" at bounding box center [617, 332] width 268 height 26
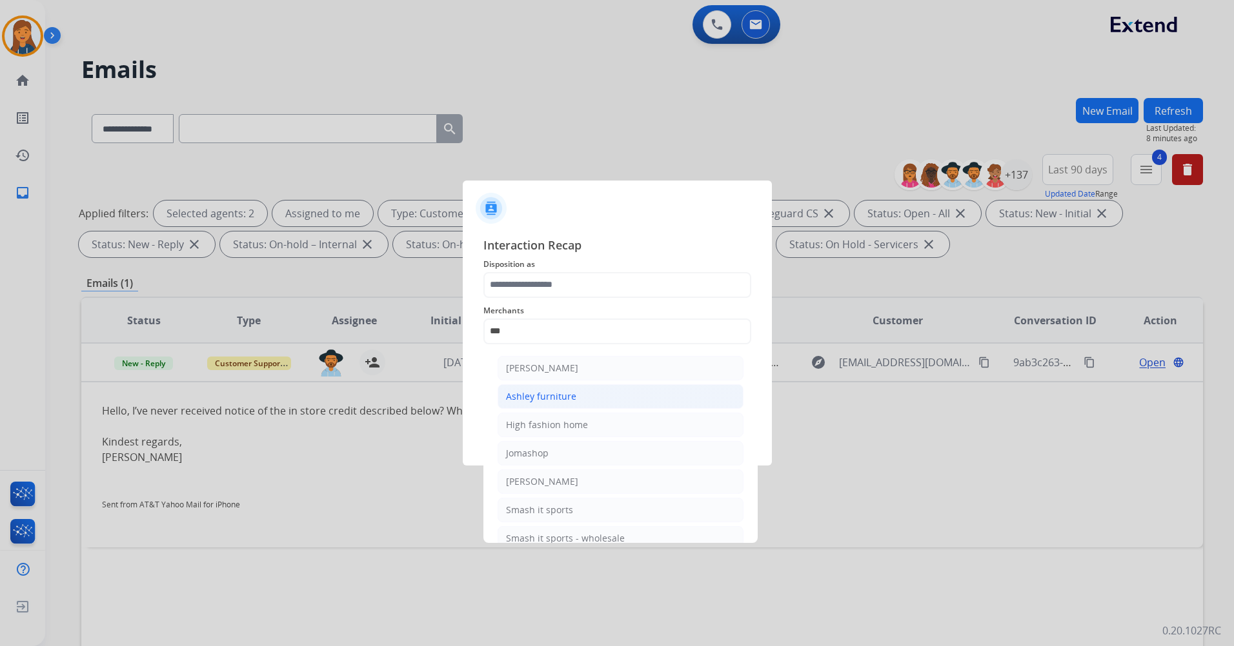
click at [549, 388] on li "Ashley furniture" at bounding box center [620, 397] width 246 height 25
type input "**********"
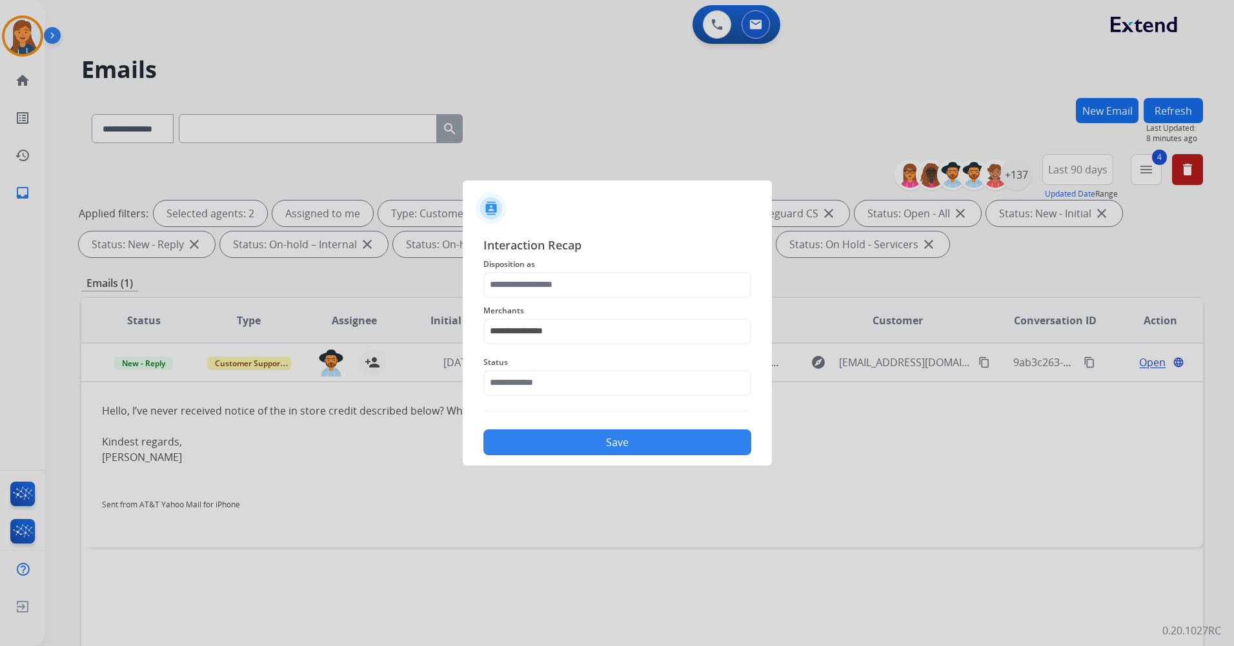
click at [559, 246] on span "Interaction Recap" at bounding box center [617, 246] width 268 height 21
click at [550, 286] on input "text" at bounding box center [617, 285] width 268 height 26
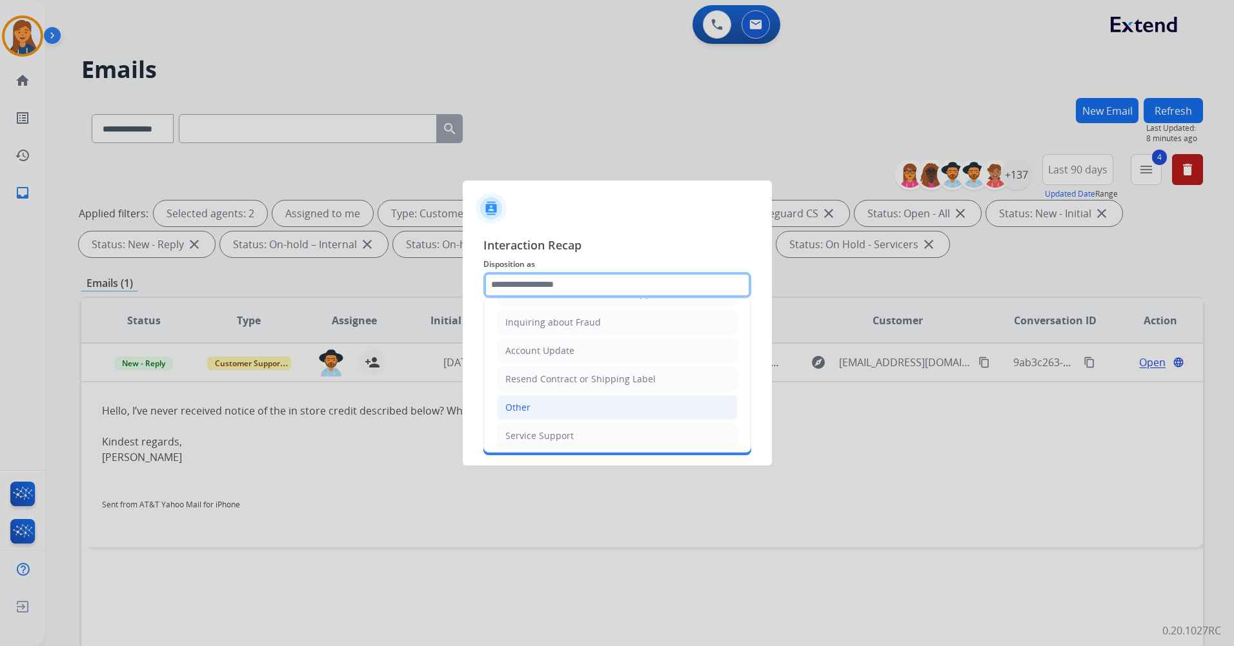
scroll to position [201, 0]
click at [534, 408] on li "Other" at bounding box center [617, 402] width 241 height 25
type input "*****"
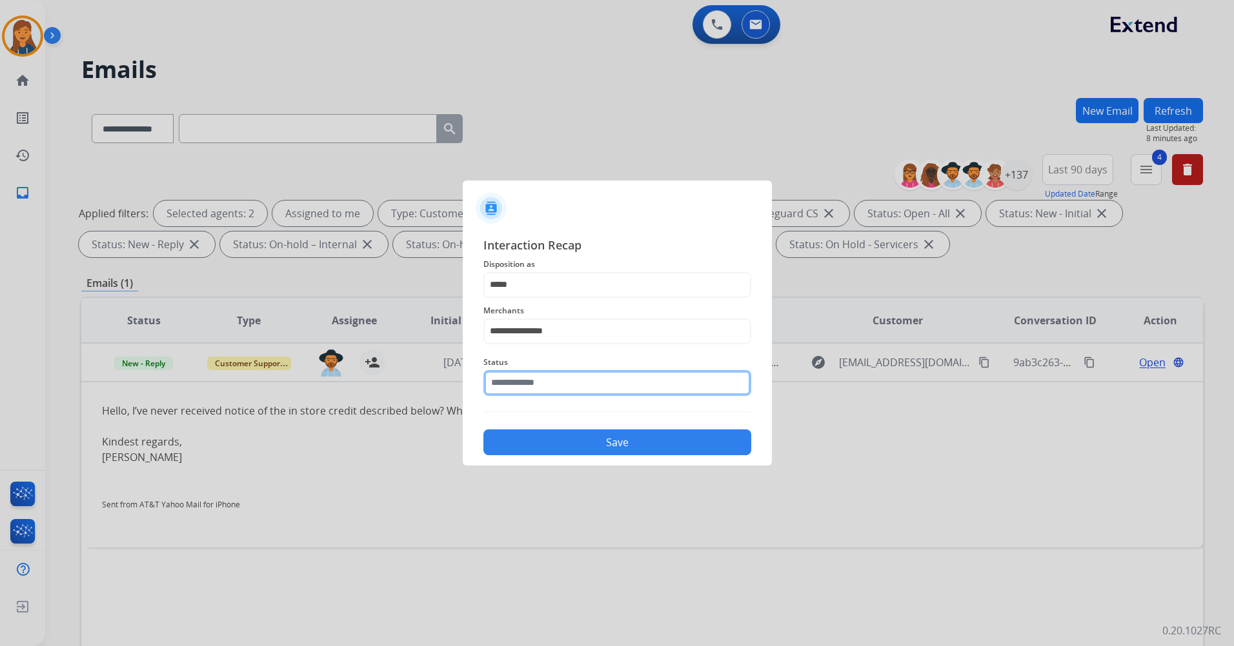
click at [533, 390] on input "text" at bounding box center [617, 383] width 268 height 26
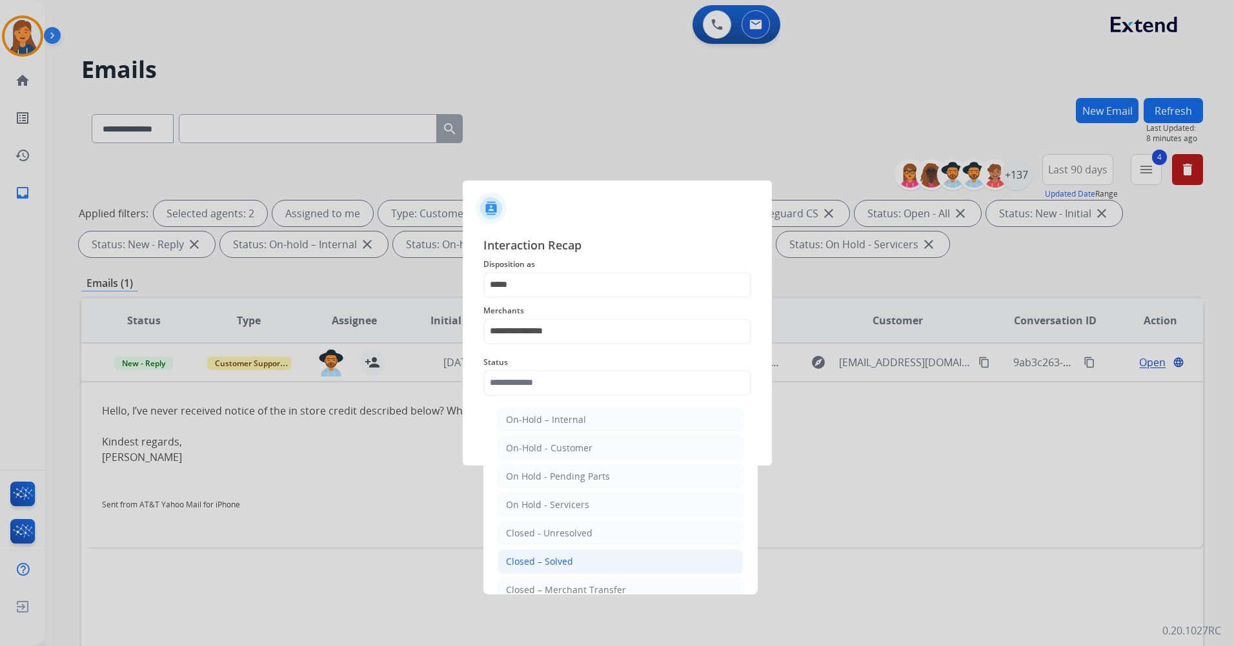
click at [561, 561] on div "Closed – Solved" at bounding box center [539, 561] width 67 height 13
type input "**********"
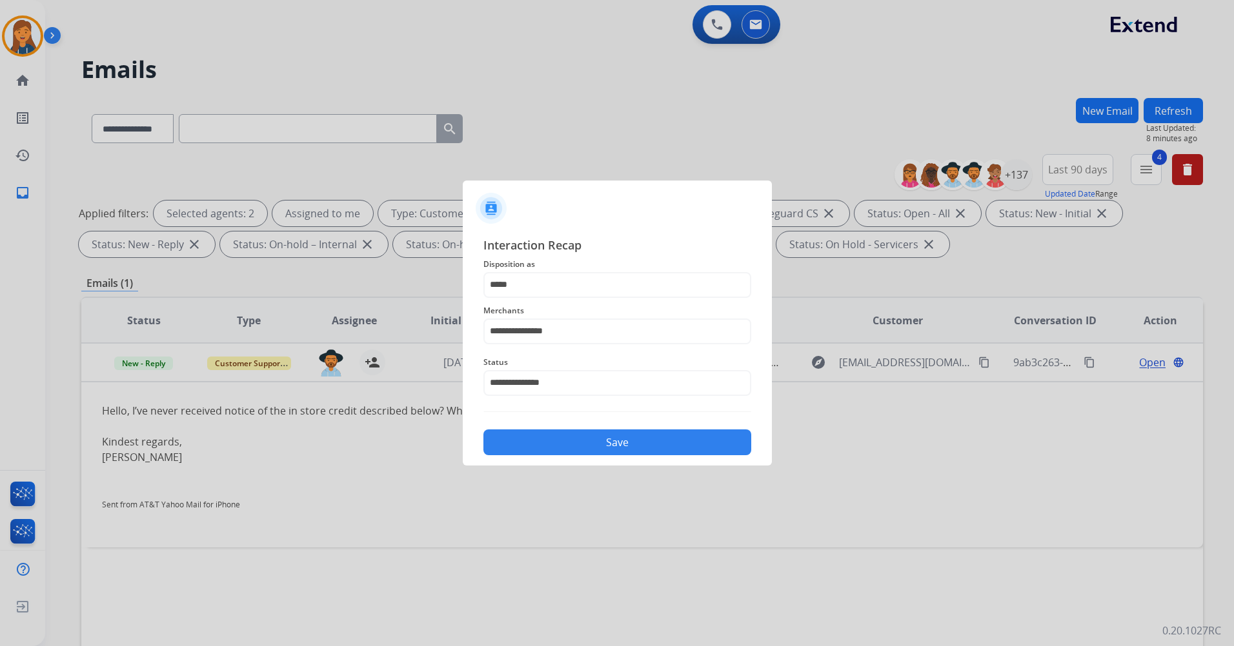
click at [525, 454] on button "Save" at bounding box center [617, 443] width 268 height 26
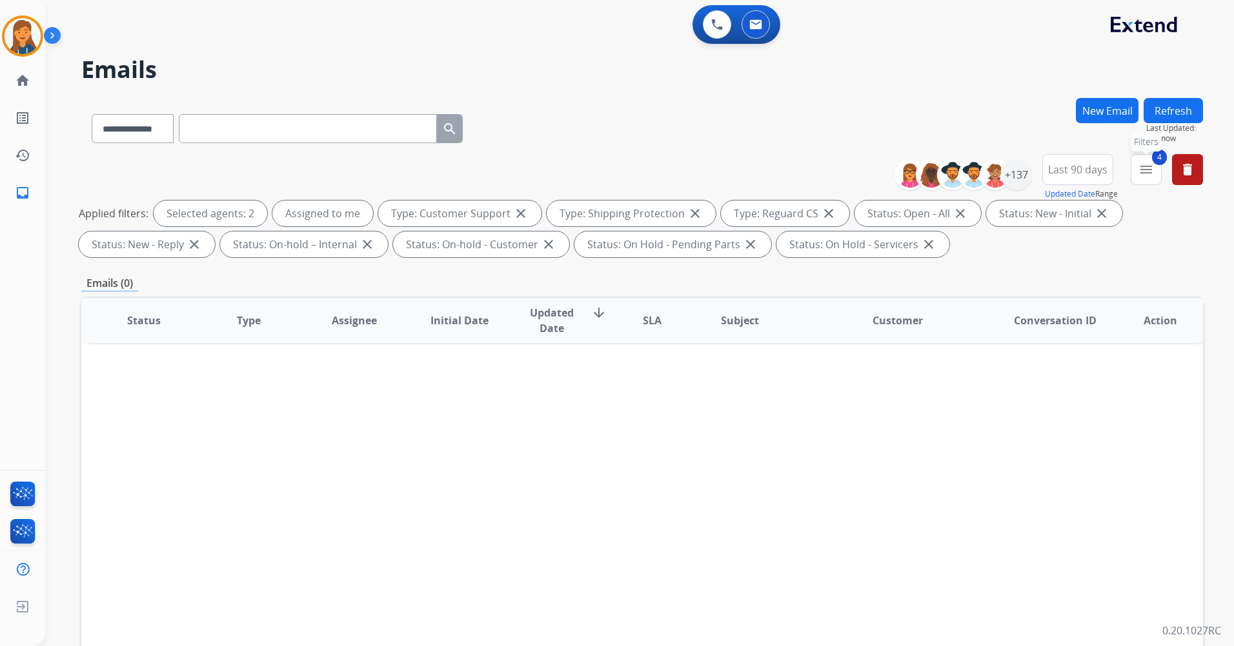
click at [1156, 170] on button "4 menu Filters" at bounding box center [1145, 169] width 31 height 31
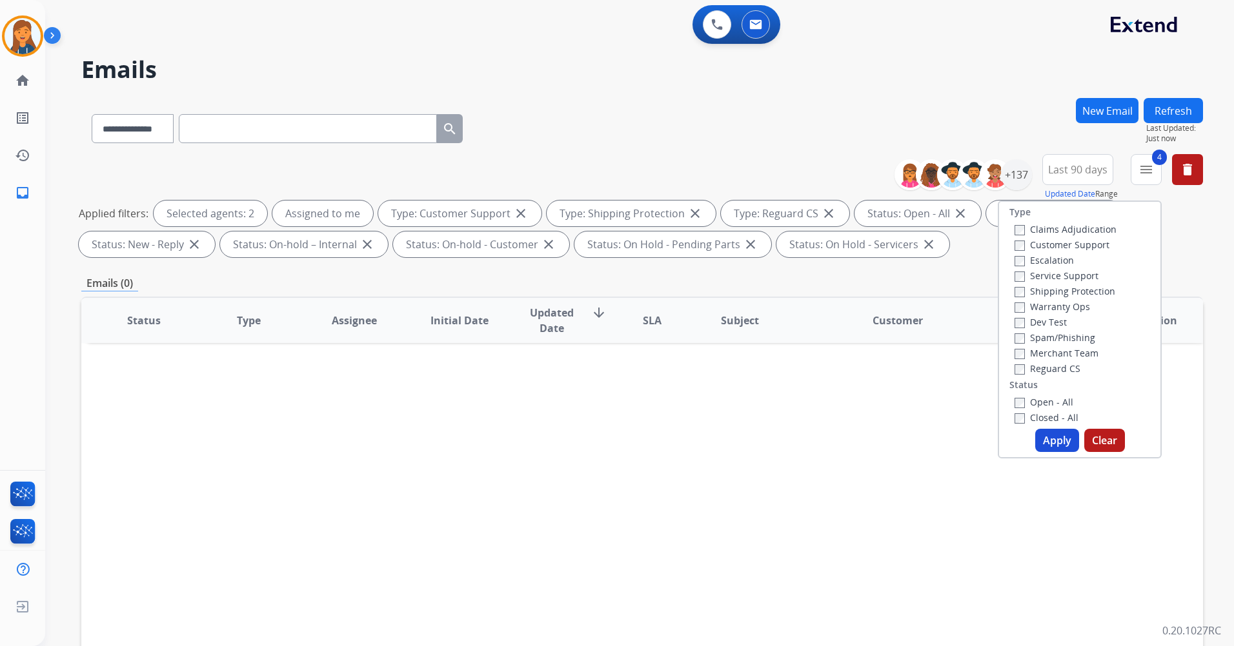
click at [1031, 413] on label "Closed - All" at bounding box center [1046, 418] width 64 height 12
click at [1047, 434] on button "Apply" at bounding box center [1057, 440] width 44 height 23
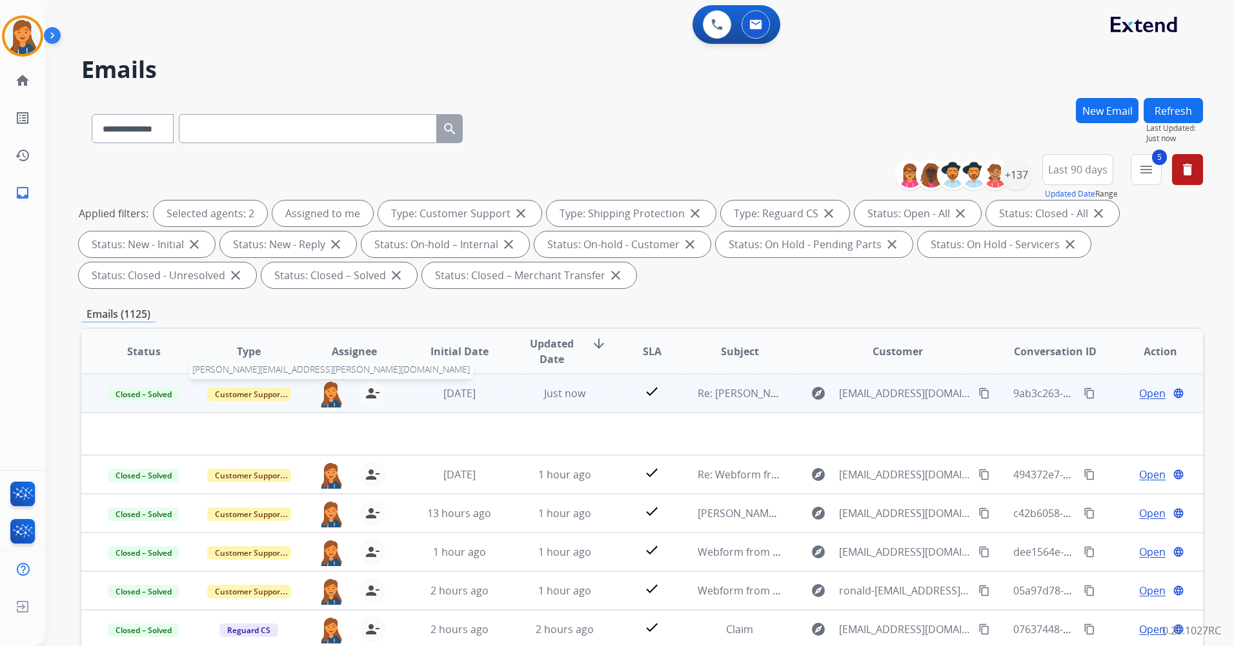
click at [325, 398] on img at bounding box center [331, 394] width 26 height 27
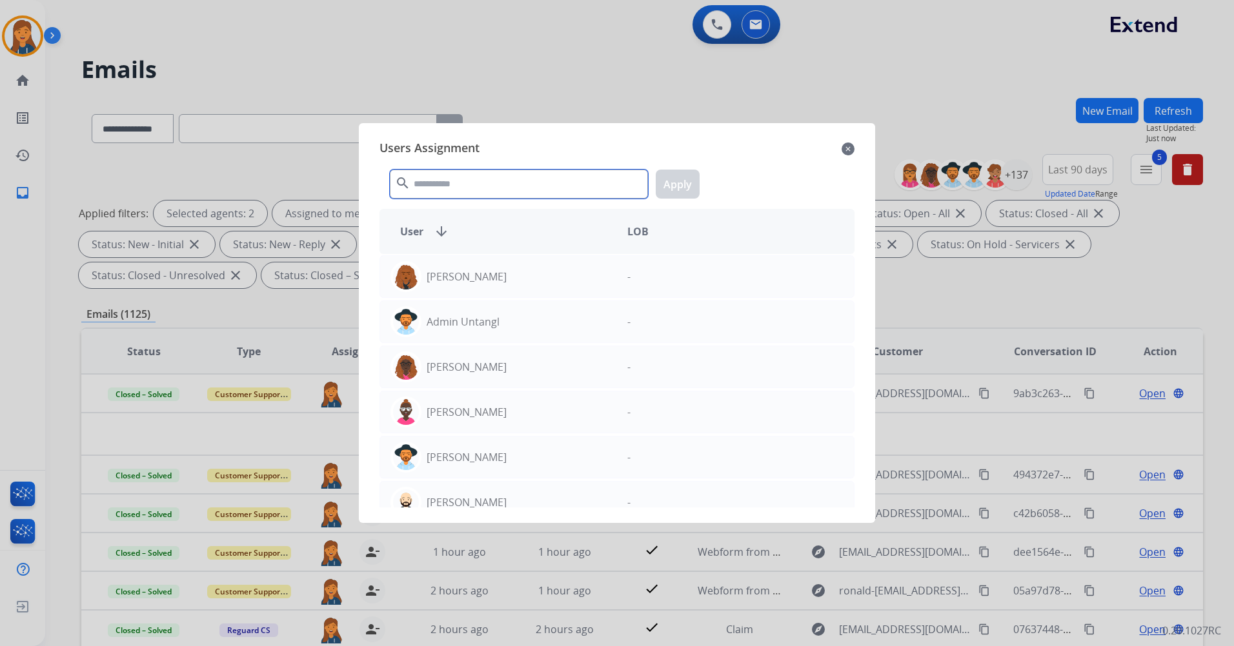
click at [583, 183] on input "text" at bounding box center [519, 184] width 258 height 29
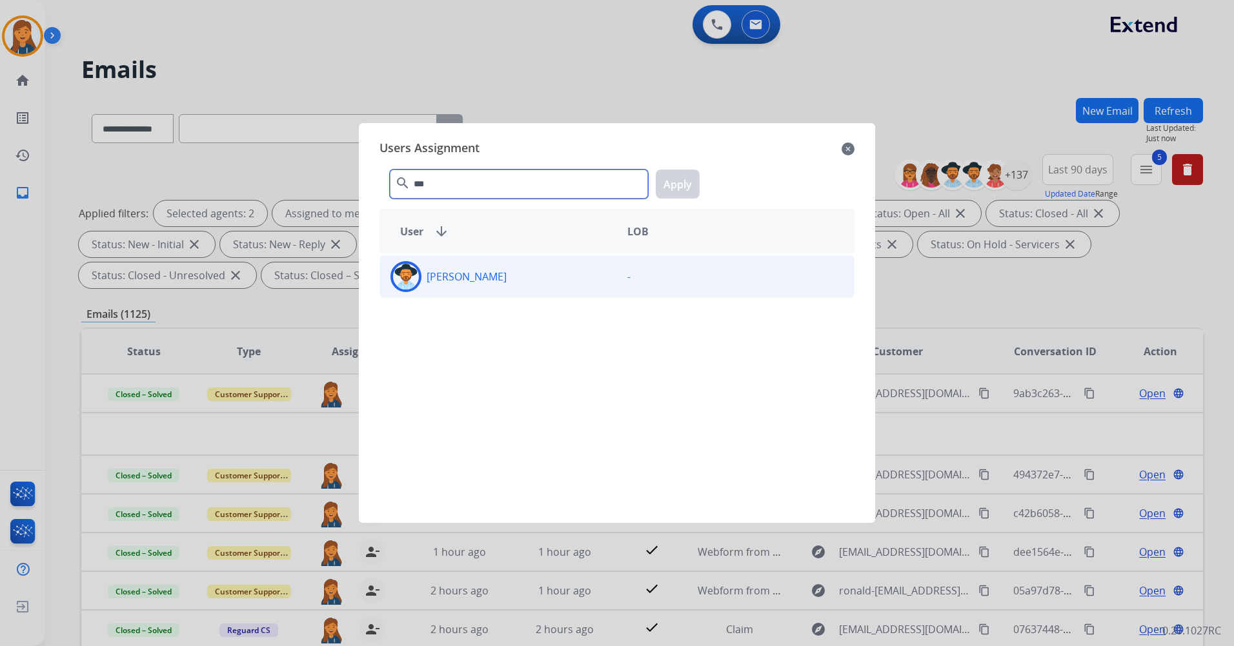
type input "***"
click at [479, 278] on p "[PERSON_NAME]" at bounding box center [466, 276] width 80 height 15
click at [685, 188] on button "Apply" at bounding box center [677, 184] width 44 height 29
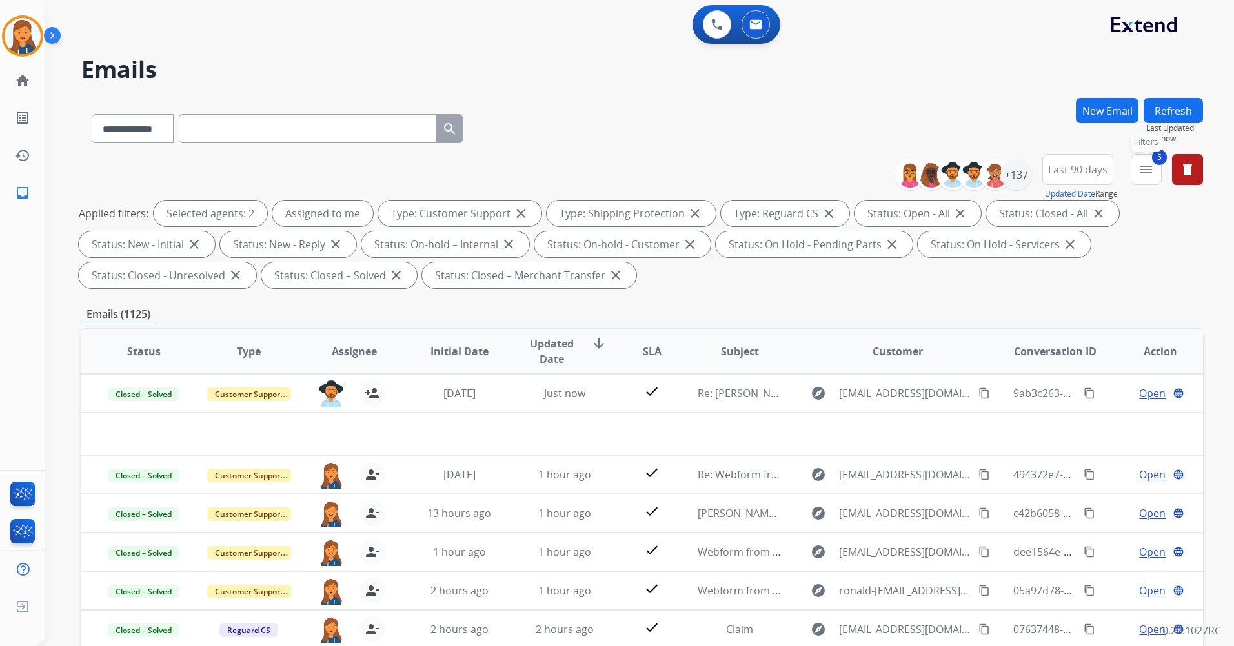
click at [1141, 177] on button "5 menu Filters" at bounding box center [1145, 169] width 31 height 31
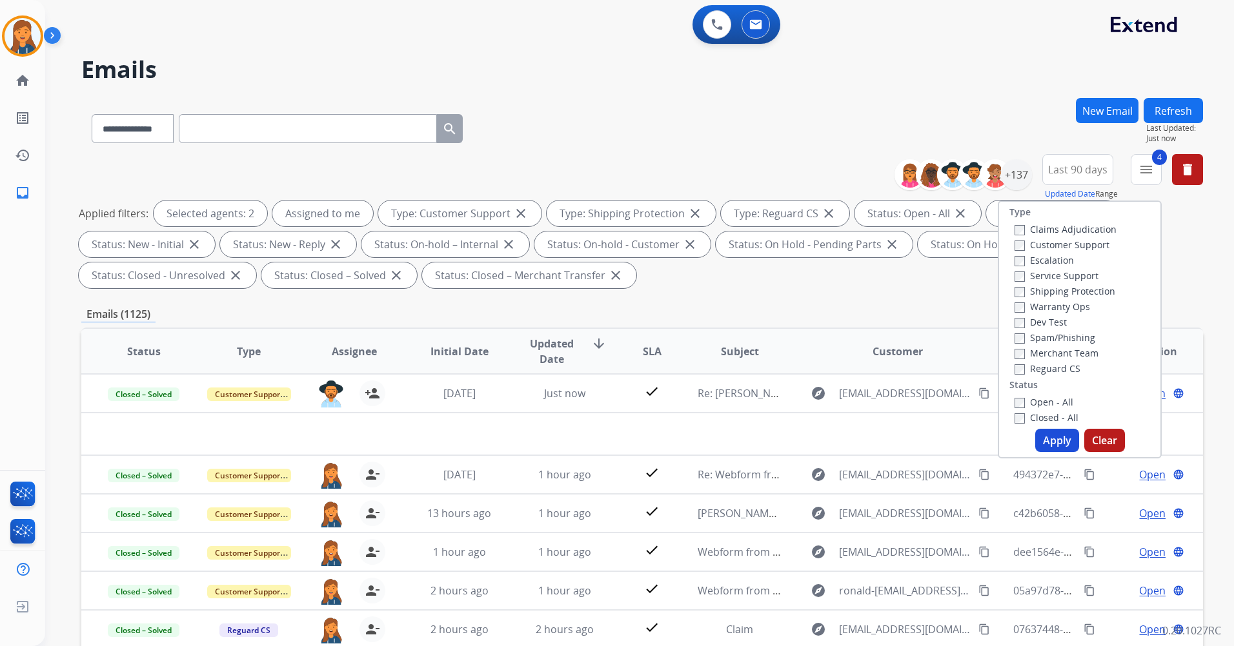
click at [1066, 443] on button "Apply" at bounding box center [1057, 440] width 44 height 23
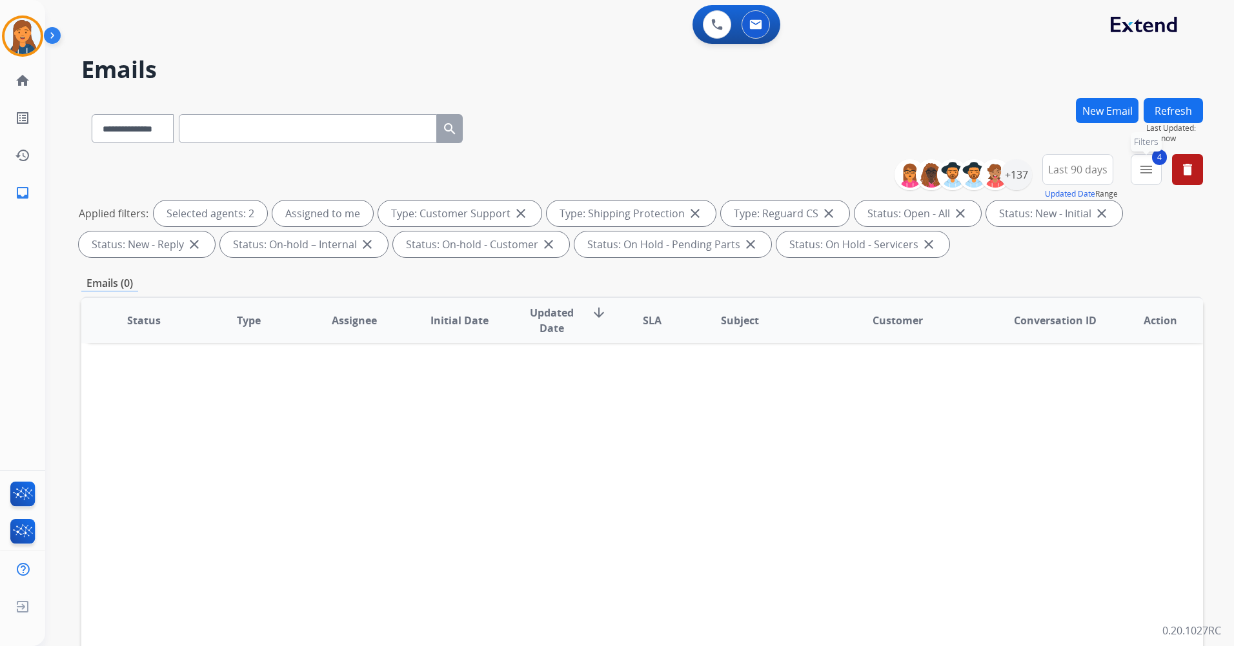
click at [1143, 177] on mat-icon "menu" at bounding box center [1145, 169] width 15 height 15
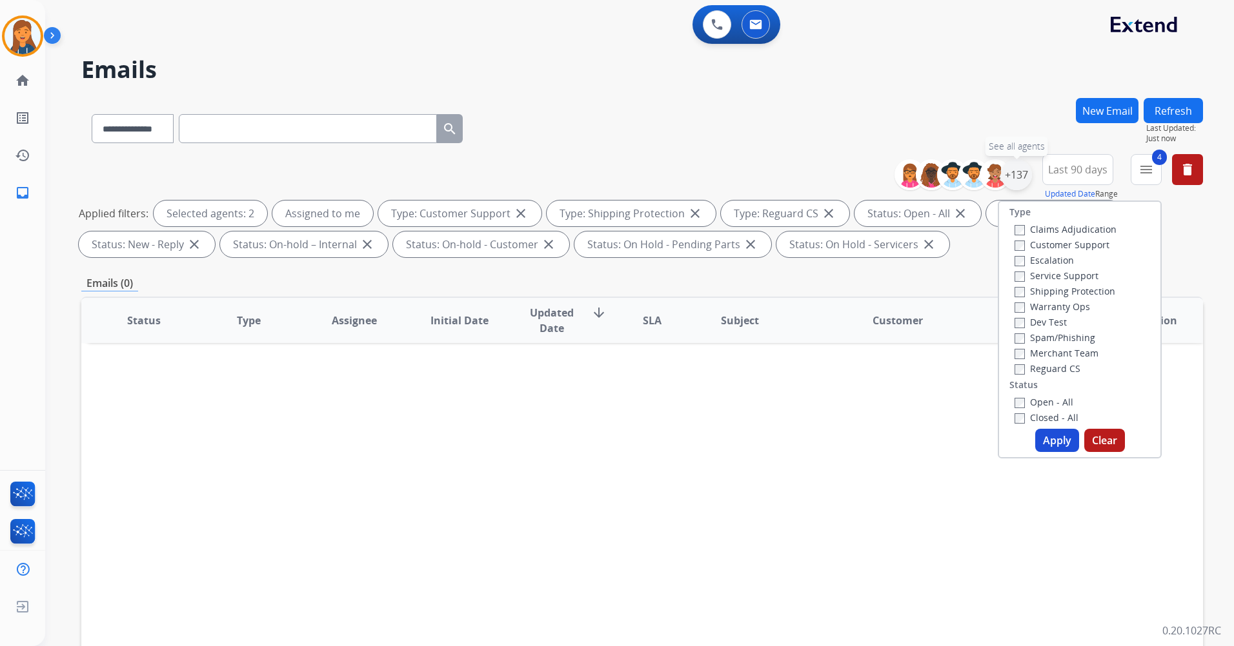
click at [1019, 181] on div "+137" at bounding box center [1016, 174] width 31 height 31
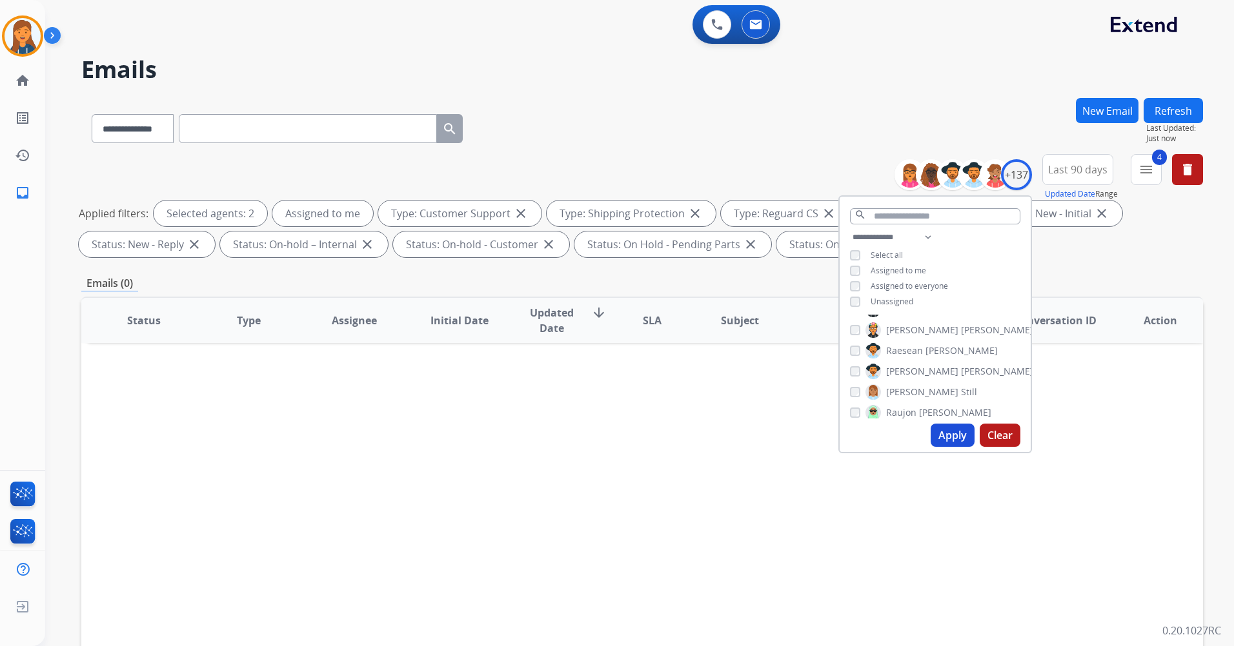
click at [855, 385] on div "[PERSON_NAME] Still" at bounding box center [913, 392] width 127 height 15
click at [946, 434] on button "Apply" at bounding box center [952, 435] width 44 height 23
click at [943, 436] on button "Apply" at bounding box center [952, 435] width 44 height 23
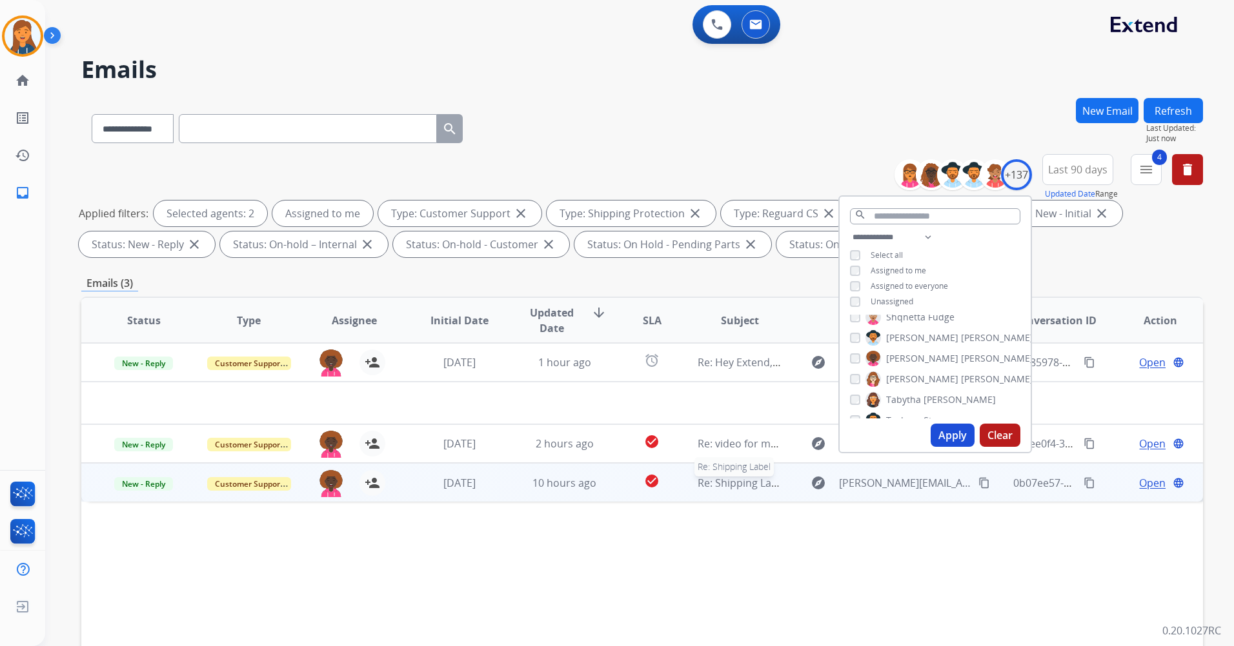
click at [730, 482] on span "Re: Shipping Label" at bounding box center [741, 483] width 88 height 14
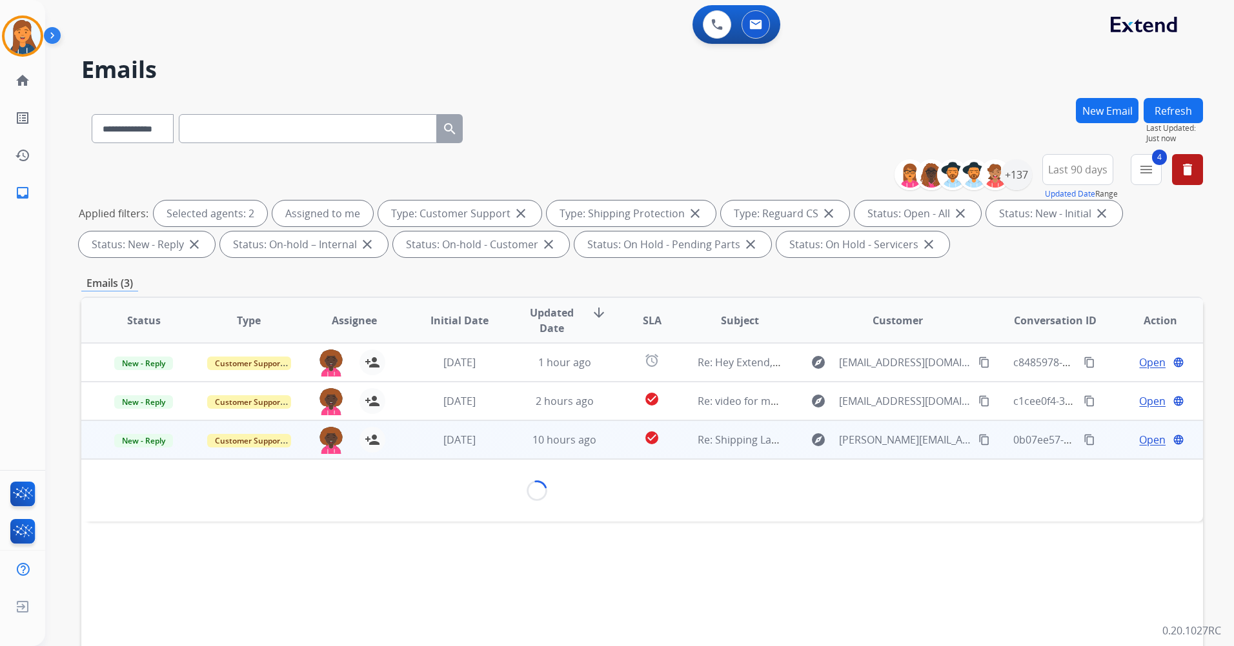
click at [730, 482] on div "Loading..." at bounding box center [537, 491] width 870 height 21
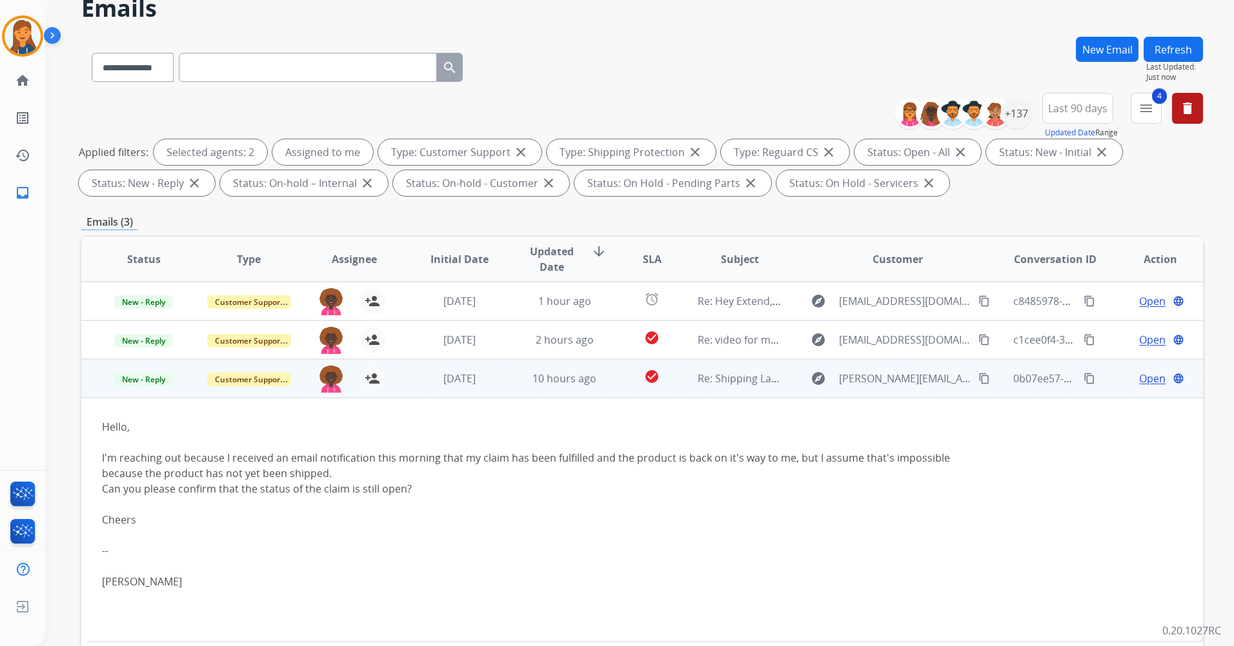
scroll to position [65, 0]
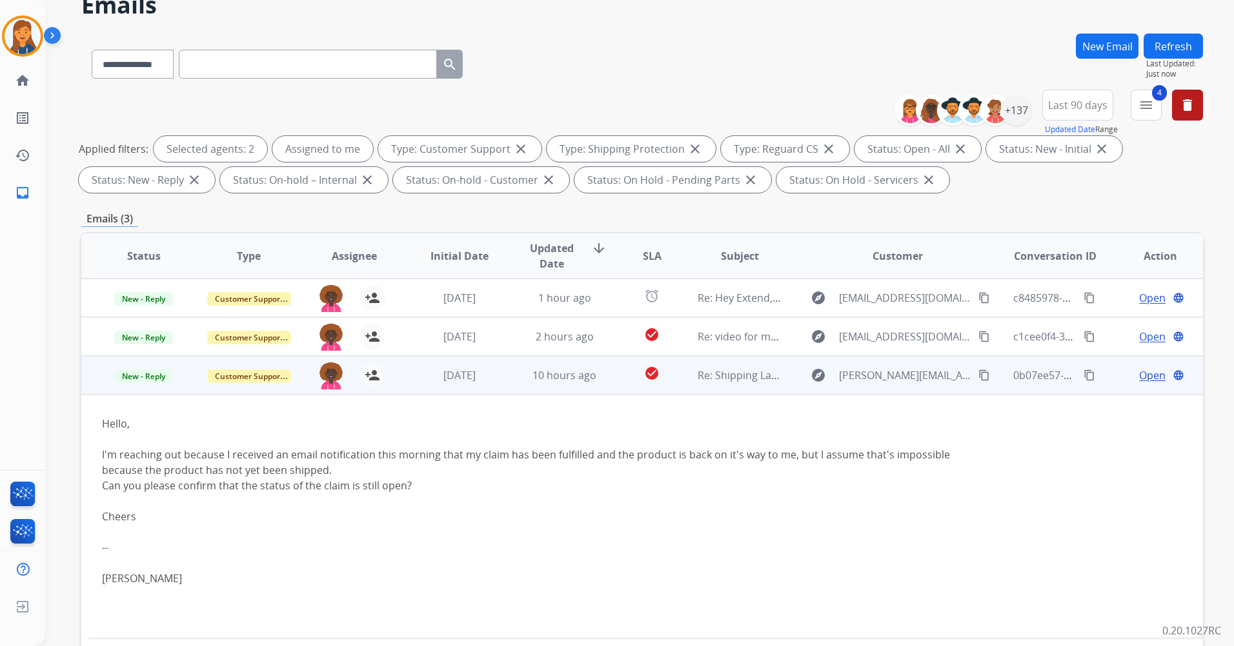
click at [1139, 377] on span "Open" at bounding box center [1152, 375] width 26 height 15
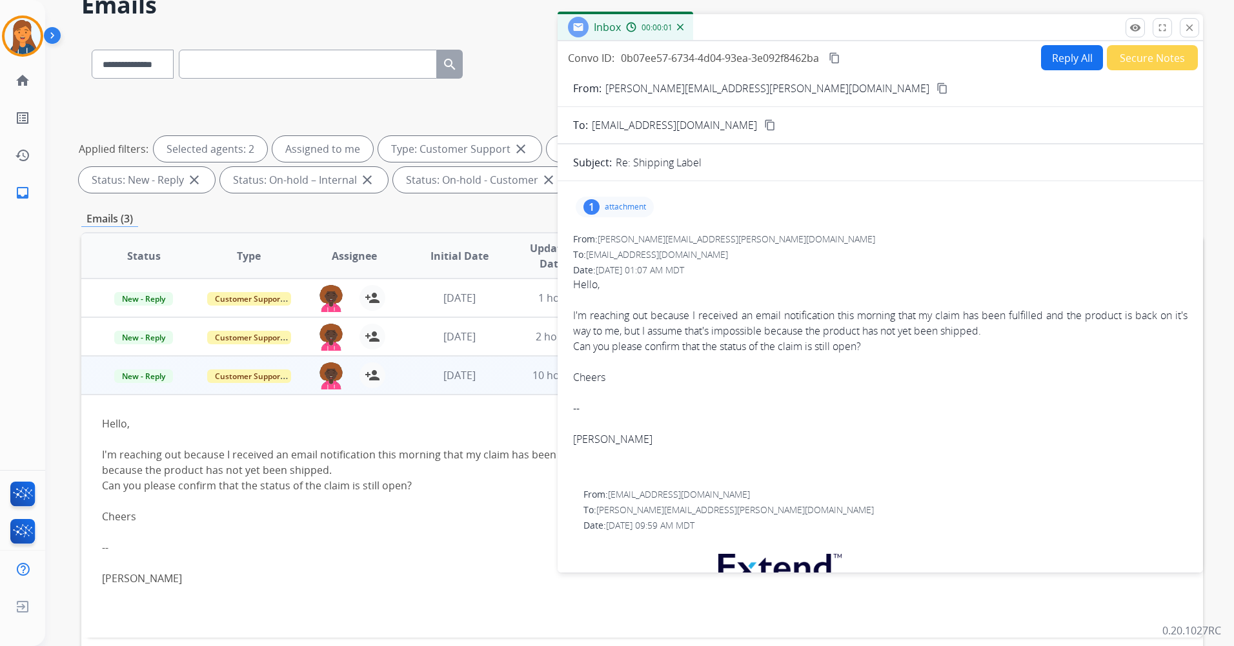
click at [934, 94] on button "content_copy" at bounding box center [941, 88] width 15 height 15
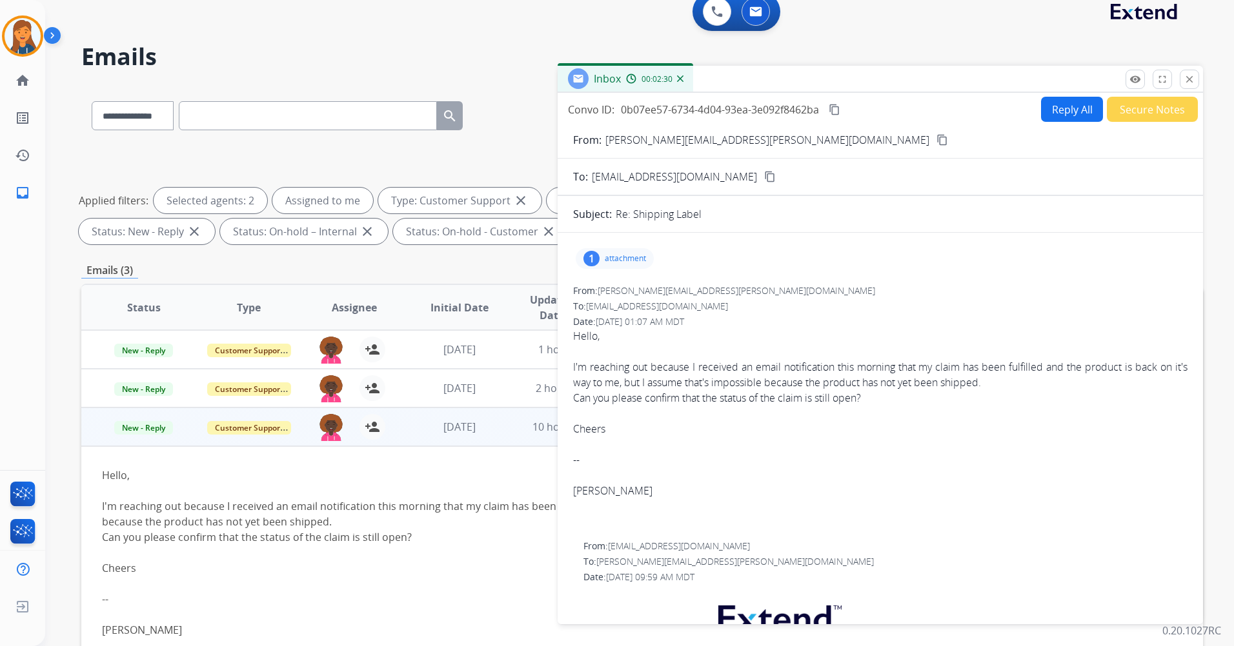
scroll to position [0, 0]
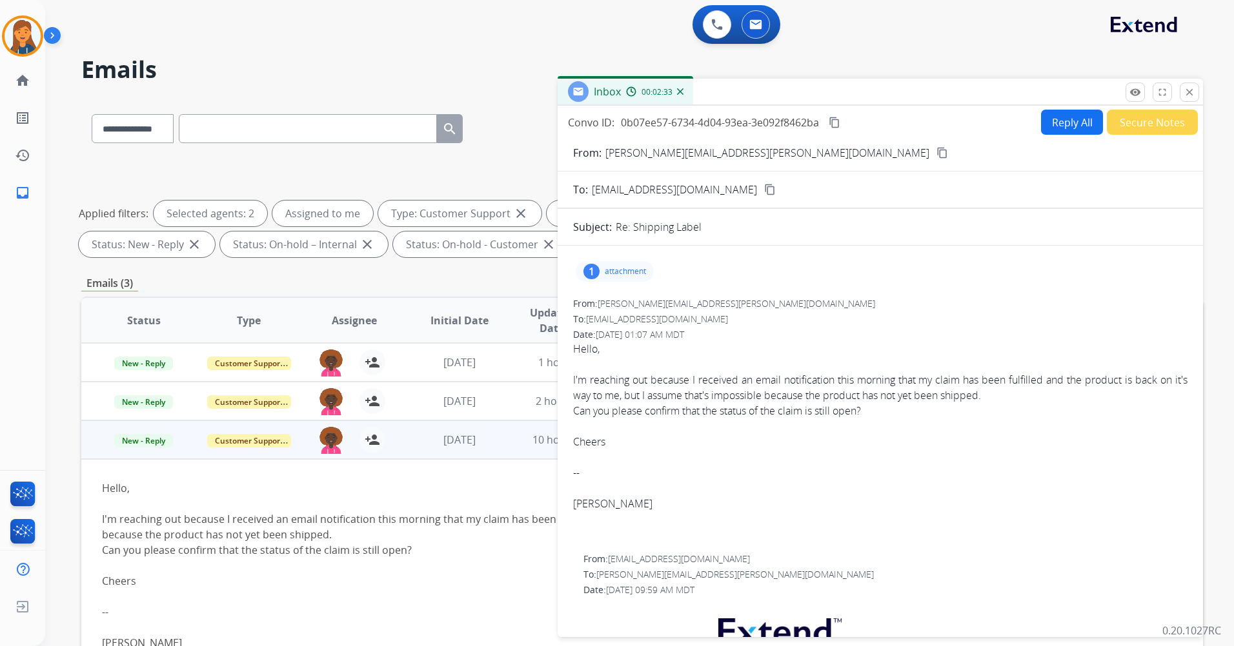
click at [1074, 130] on button "Reply All" at bounding box center [1072, 122] width 62 height 25
select select "**********"
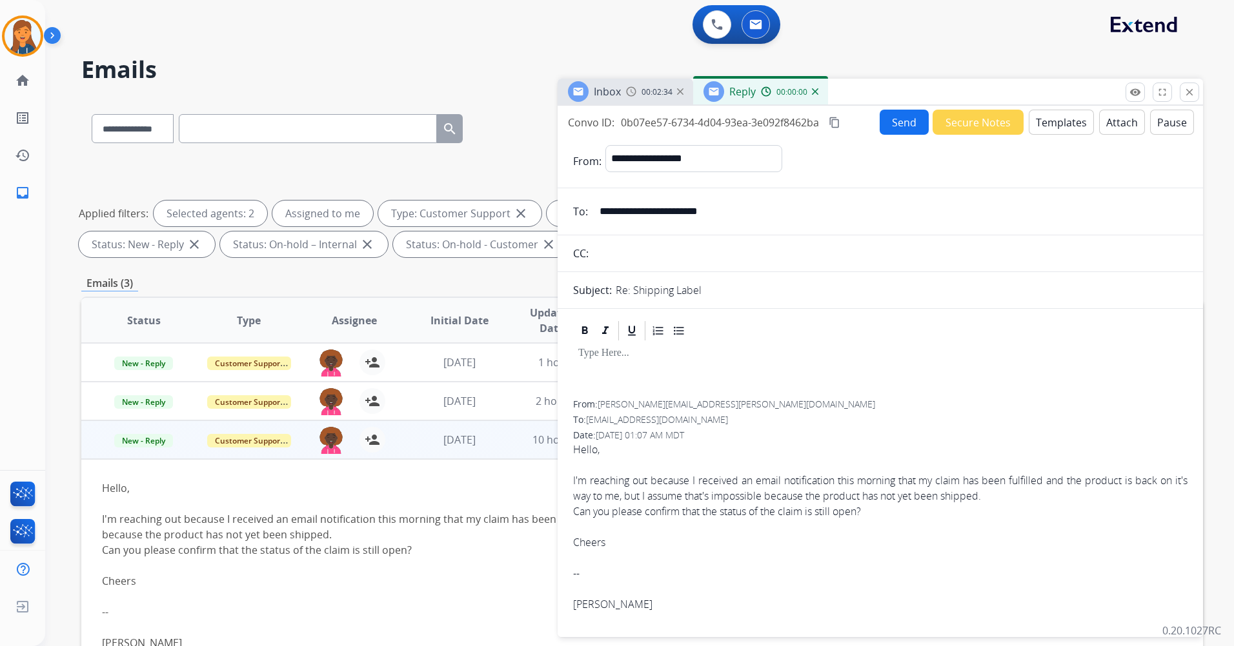
click at [1045, 114] on button "Templates" at bounding box center [1060, 122] width 65 height 25
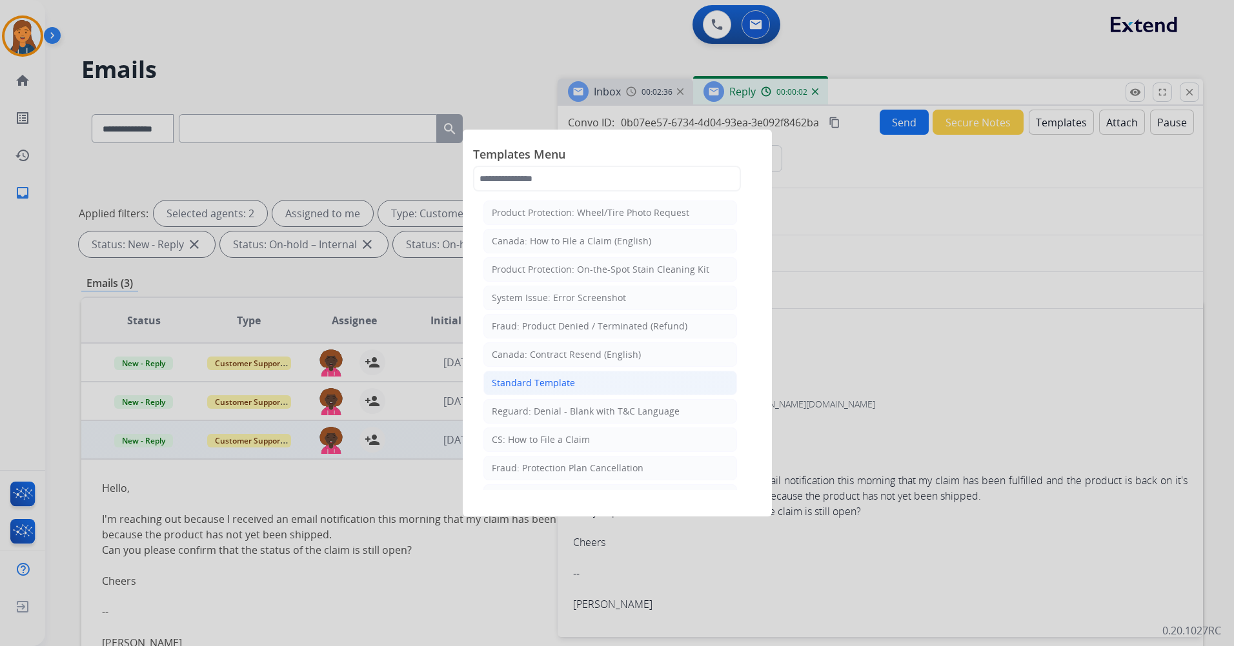
click at [552, 382] on div "Standard Template" at bounding box center [533, 383] width 83 height 13
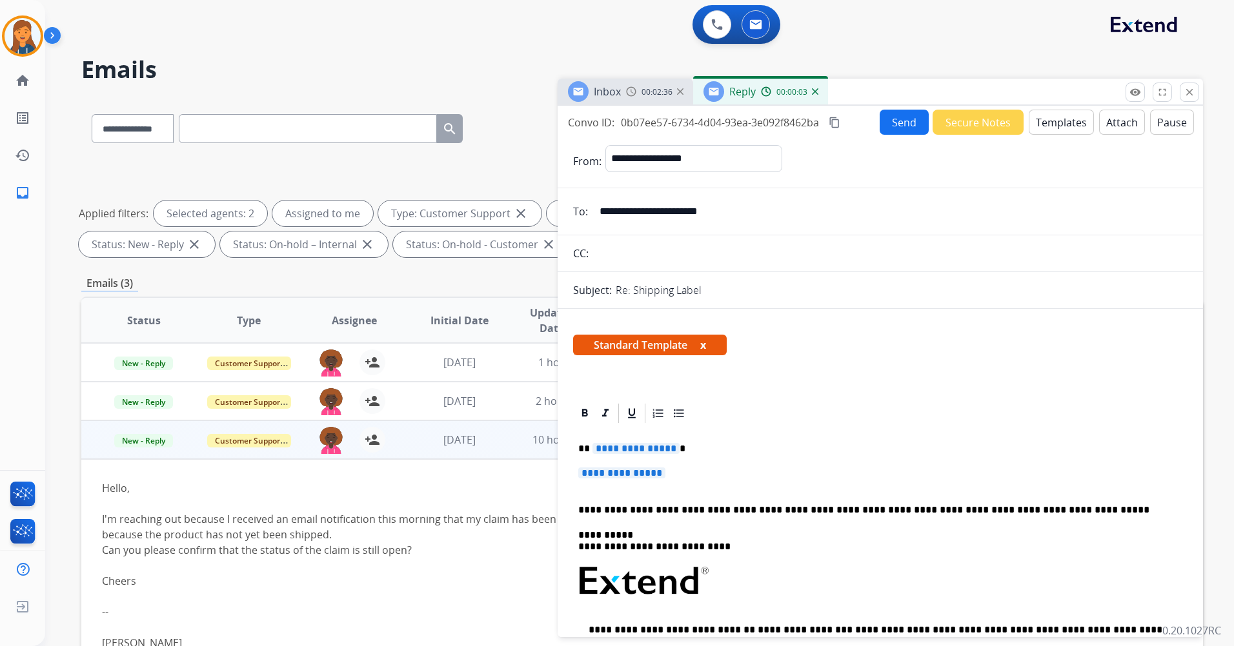
scroll to position [65, 0]
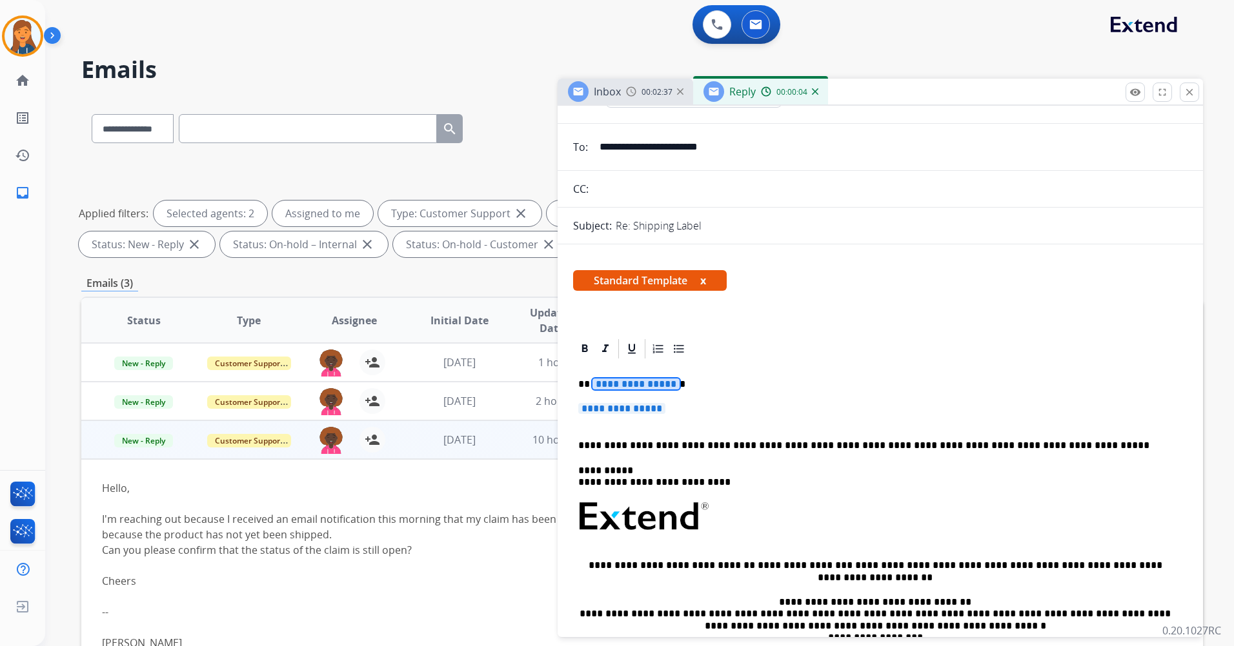
click at [637, 386] on span "**********" at bounding box center [635, 384] width 87 height 11
click at [637, 408] on span "**********" at bounding box center [621, 408] width 87 height 11
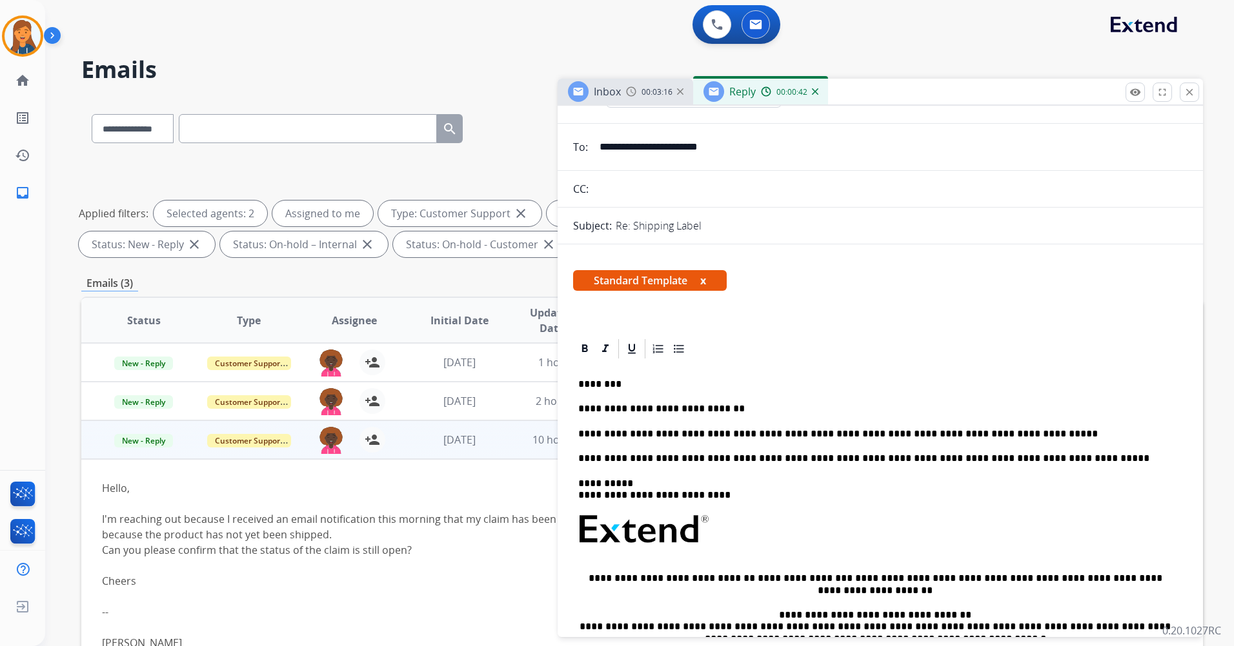
scroll to position [0, 0]
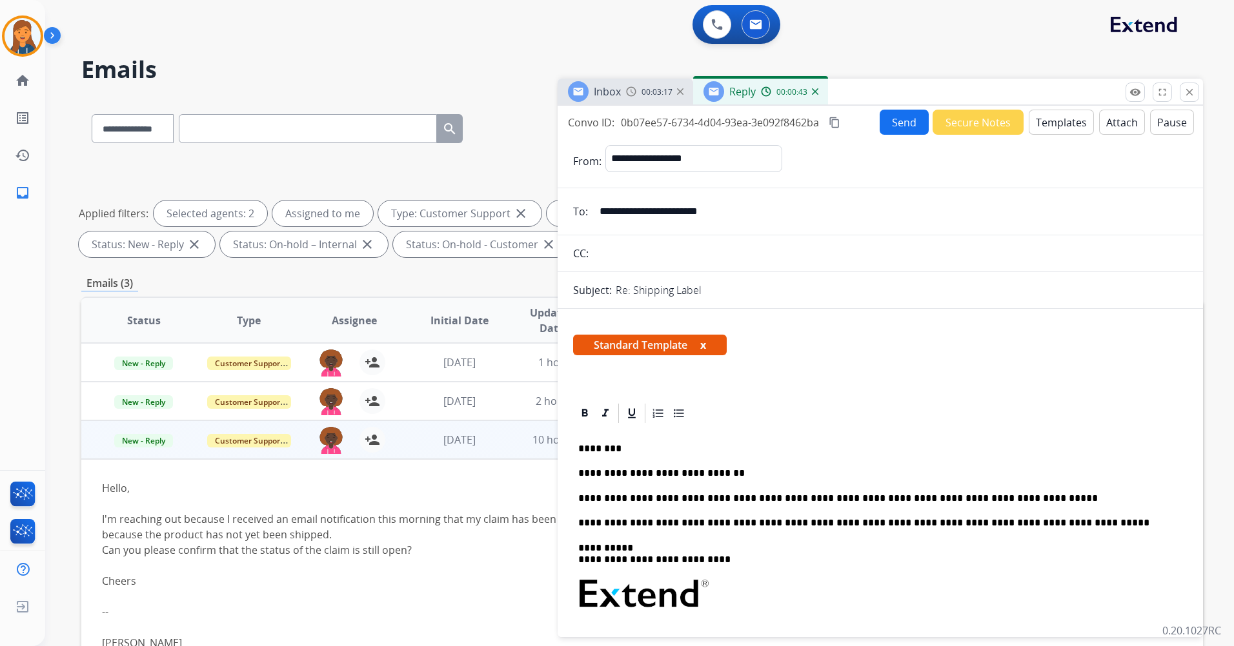
click at [837, 117] on mat-icon "content_copy" at bounding box center [834, 123] width 12 height 12
click at [887, 120] on button "Send" at bounding box center [903, 122] width 49 height 25
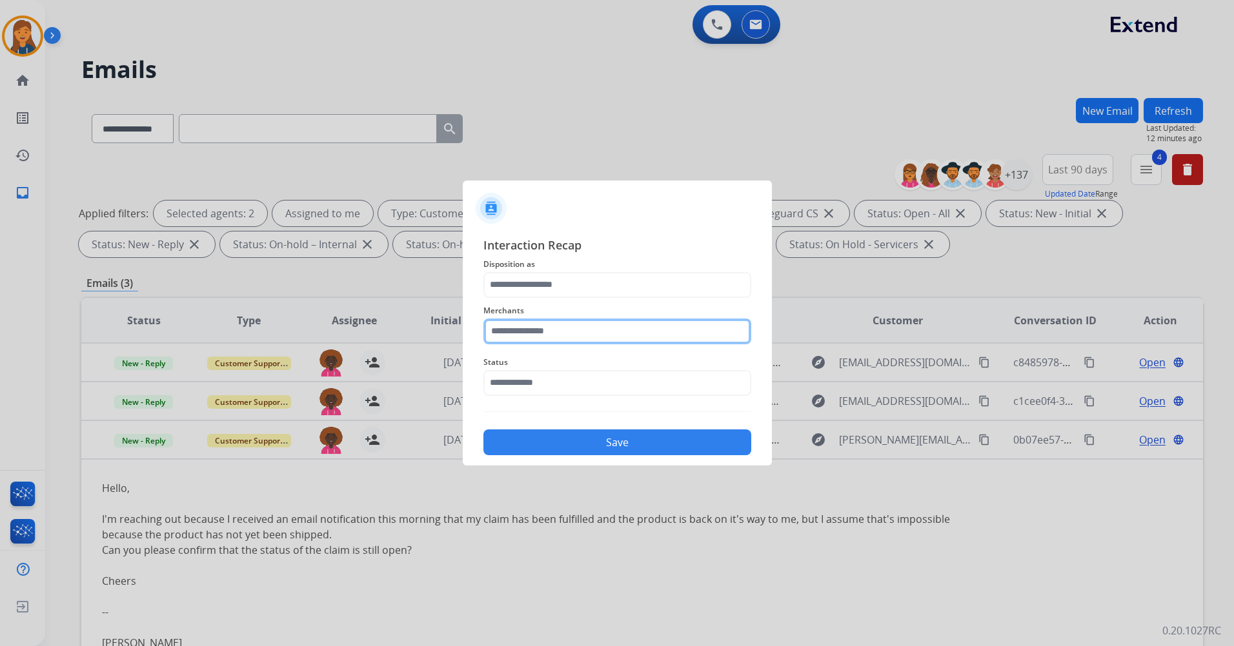
click at [519, 335] on input "text" at bounding box center [617, 332] width 268 height 26
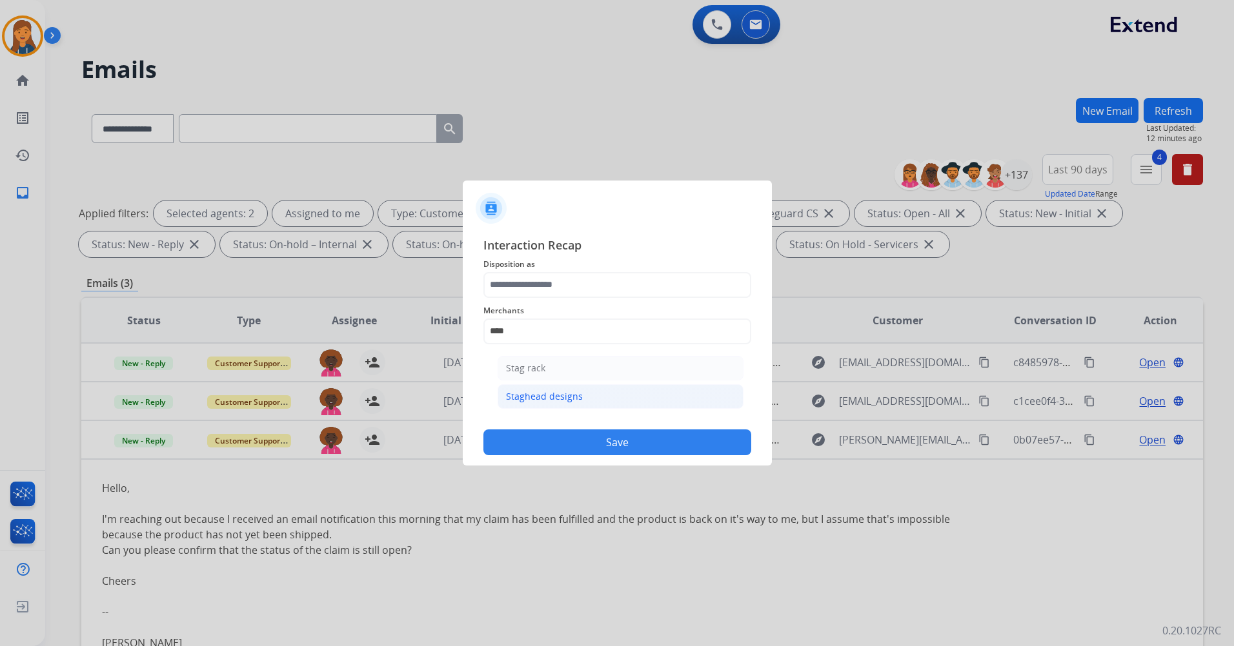
click at [525, 391] on div "Staghead designs" at bounding box center [544, 396] width 77 height 13
type input "**********"
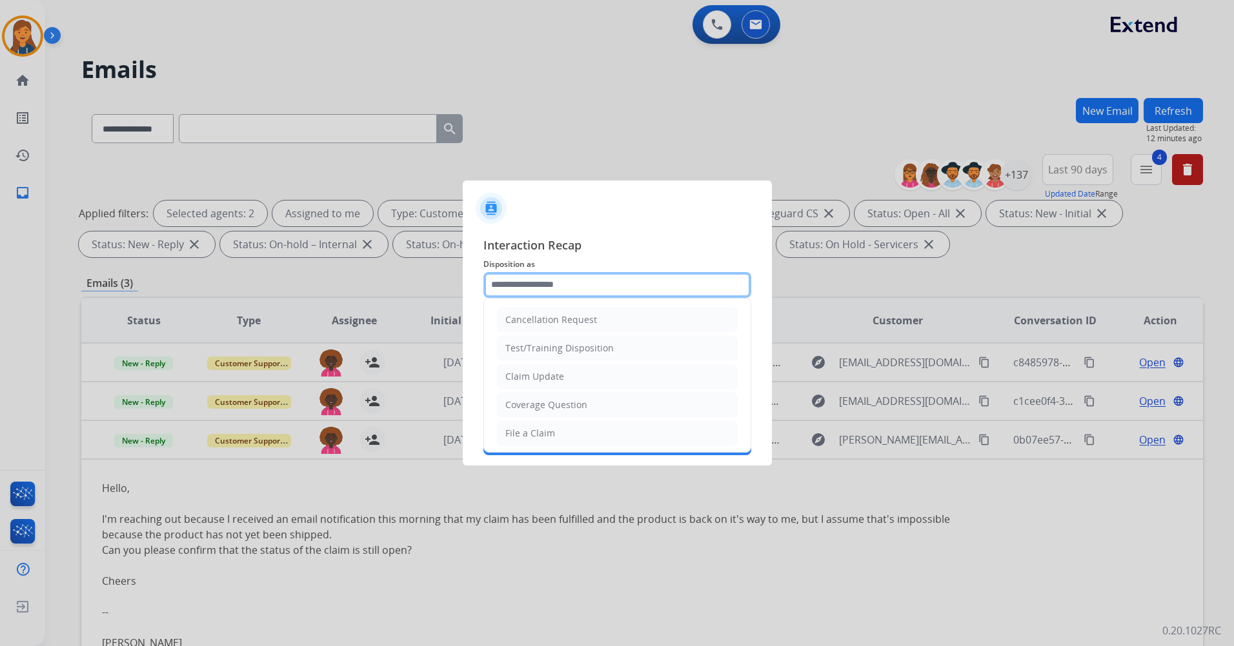
click at [523, 294] on input "text" at bounding box center [617, 285] width 268 height 26
click at [525, 399] on div "Other" at bounding box center [517, 402] width 25 height 13
type input "*****"
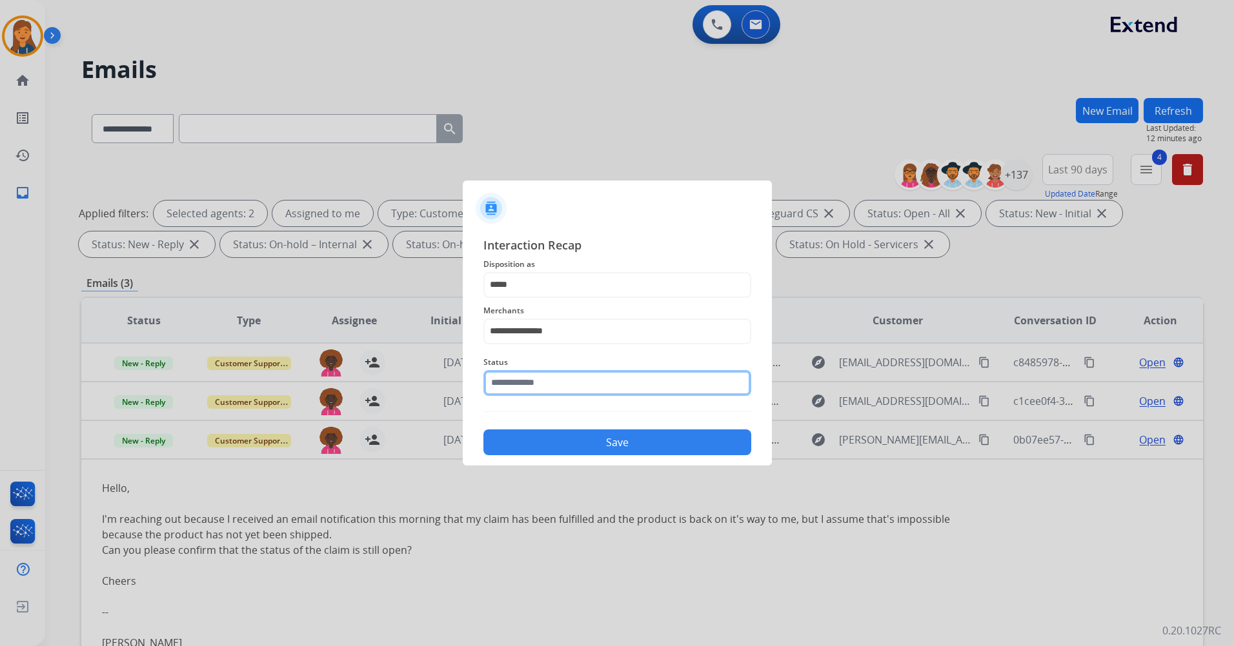
click at [524, 370] on input "text" at bounding box center [617, 383] width 268 height 26
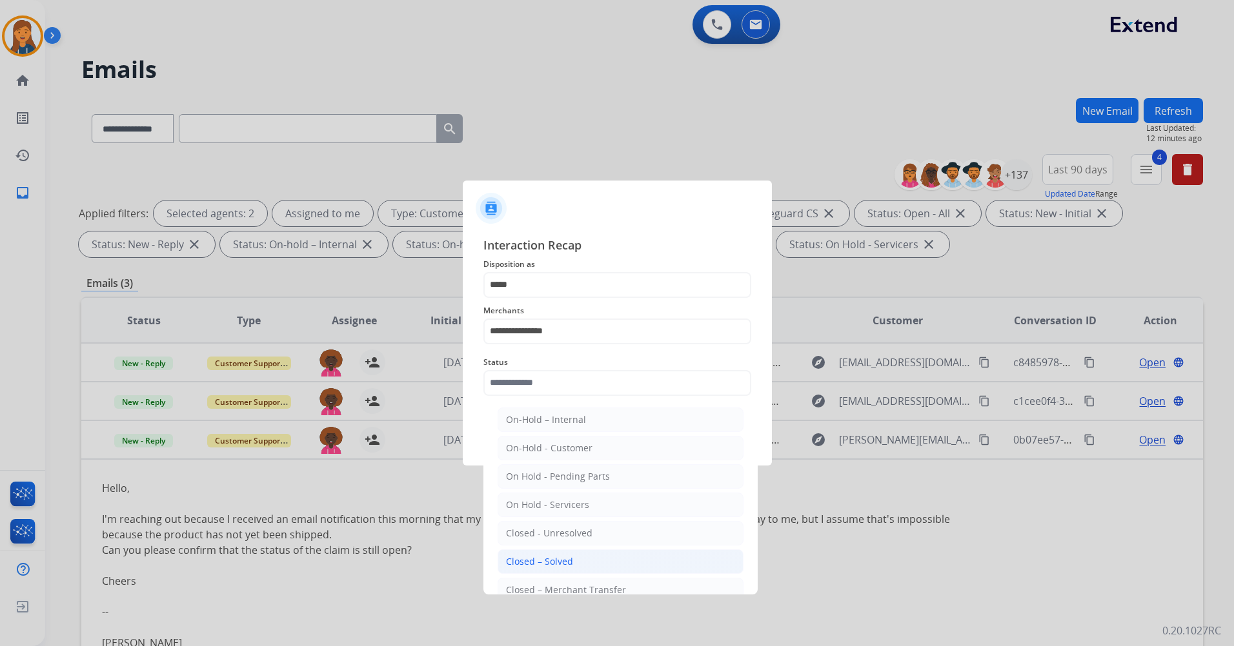
click at [541, 556] on div "Closed – Solved" at bounding box center [539, 561] width 67 height 13
type input "**********"
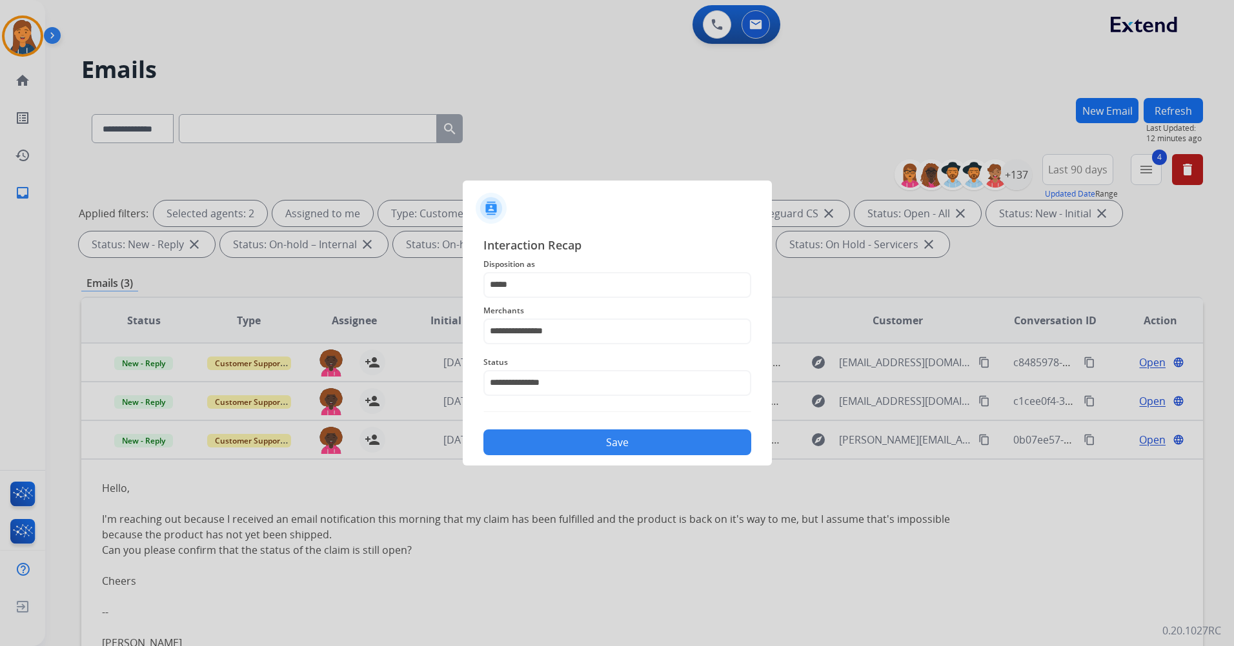
click at [541, 454] on button "Save" at bounding box center [617, 443] width 268 height 26
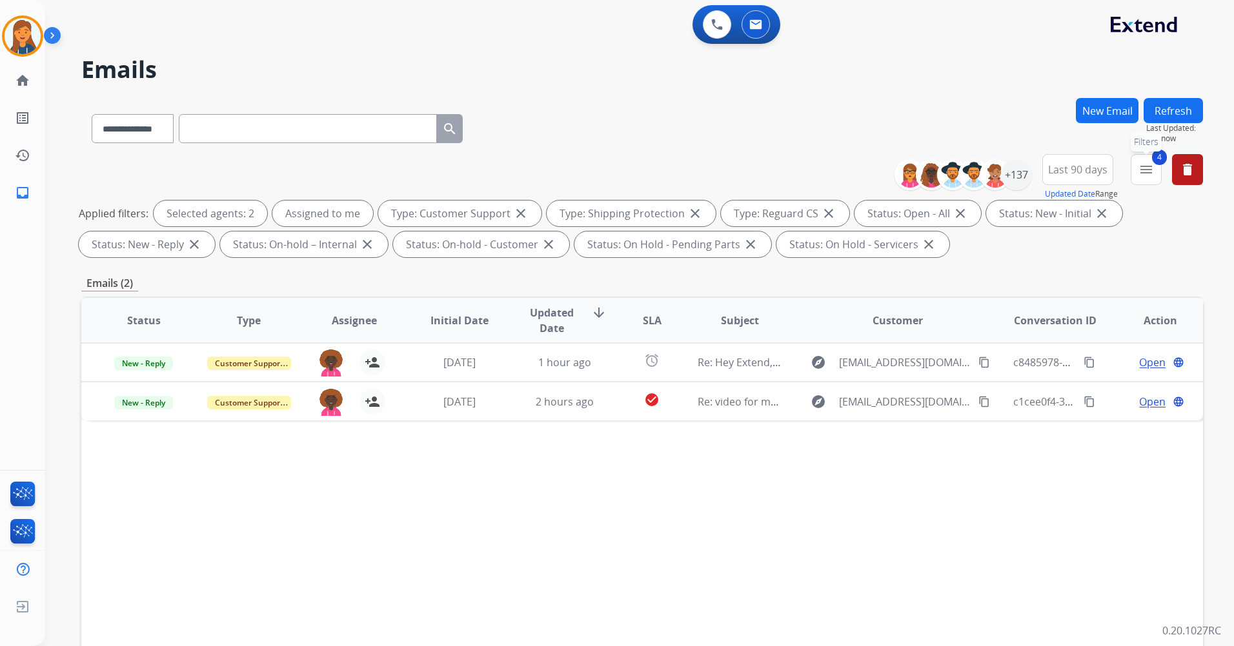
click at [1139, 175] on mat-icon "menu" at bounding box center [1145, 169] width 15 height 15
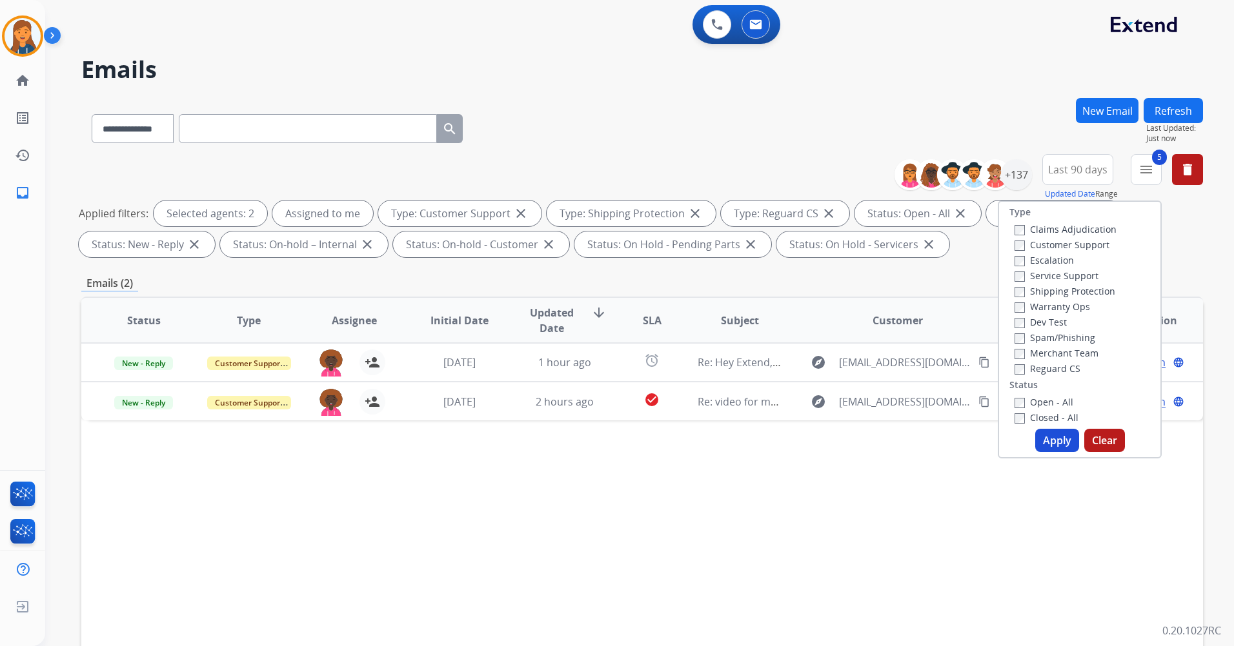
click at [1063, 451] on button "Apply" at bounding box center [1057, 440] width 44 height 23
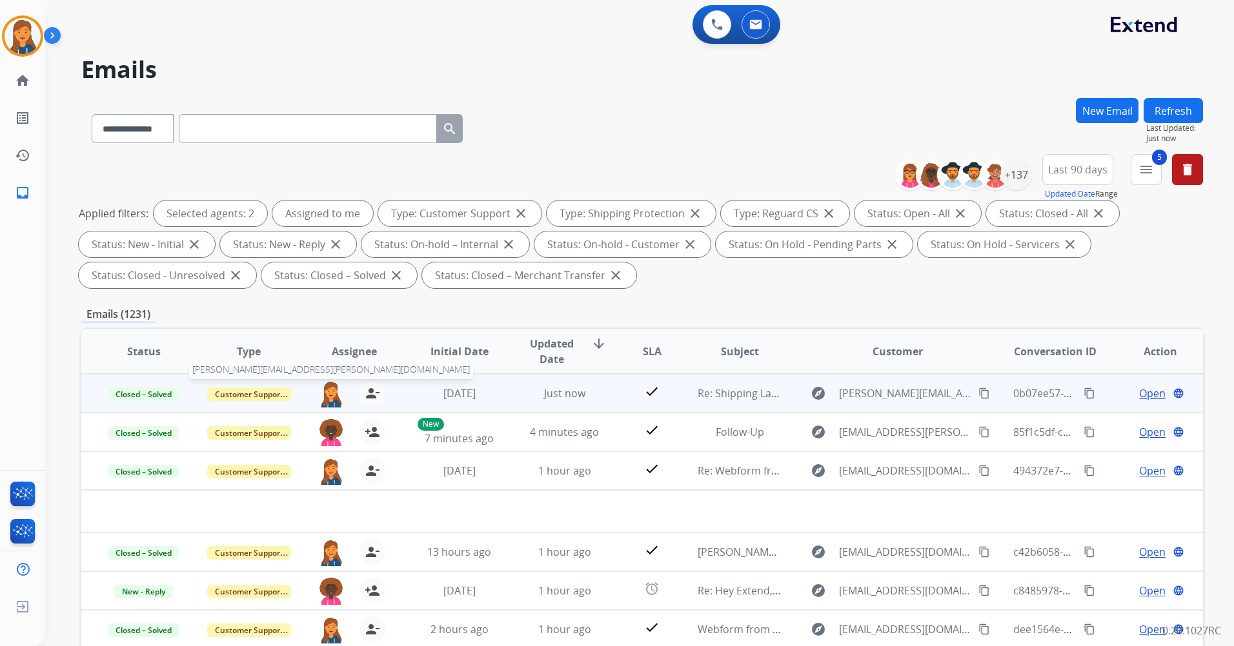
click at [325, 392] on img at bounding box center [331, 394] width 26 height 27
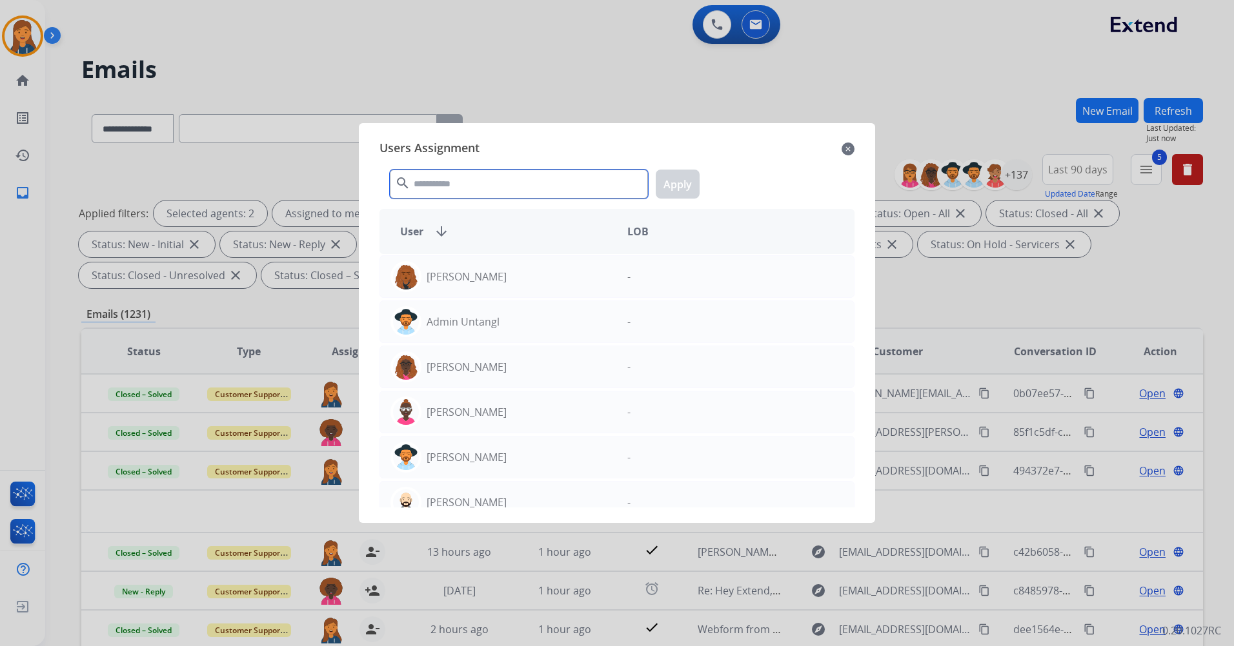
click at [446, 189] on input "text" at bounding box center [519, 184] width 258 height 29
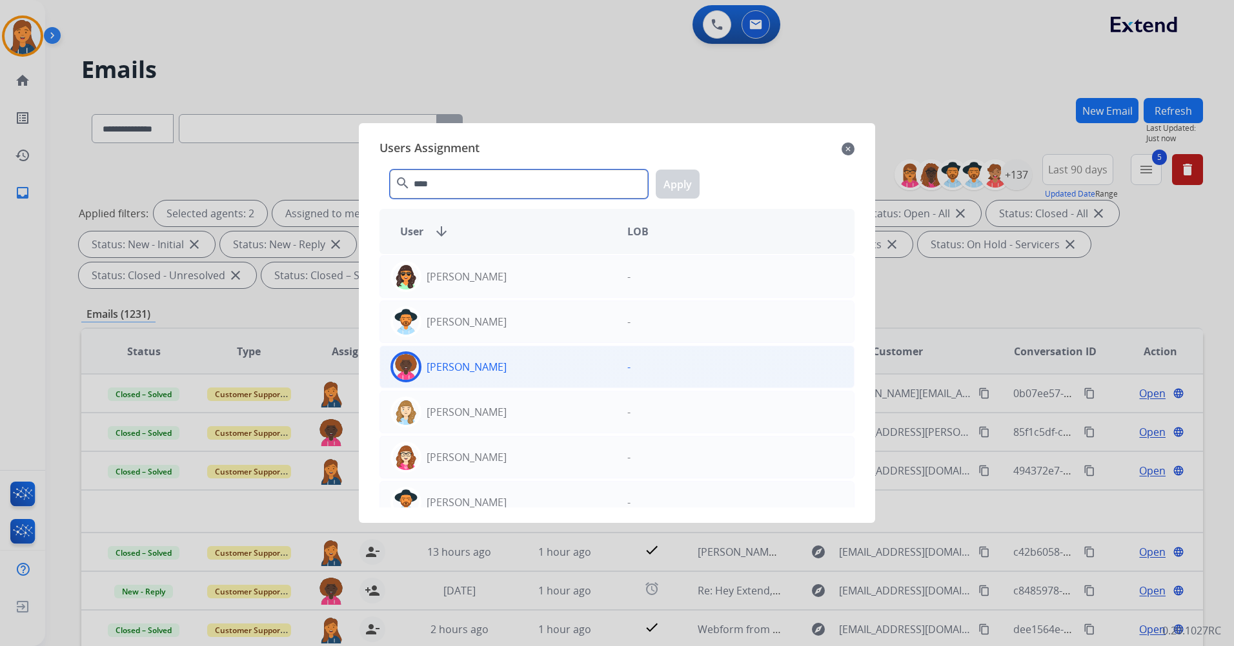
type input "****"
click at [405, 361] on img at bounding box center [406, 367] width 26 height 26
click at [687, 187] on button "Apply" at bounding box center [677, 184] width 44 height 29
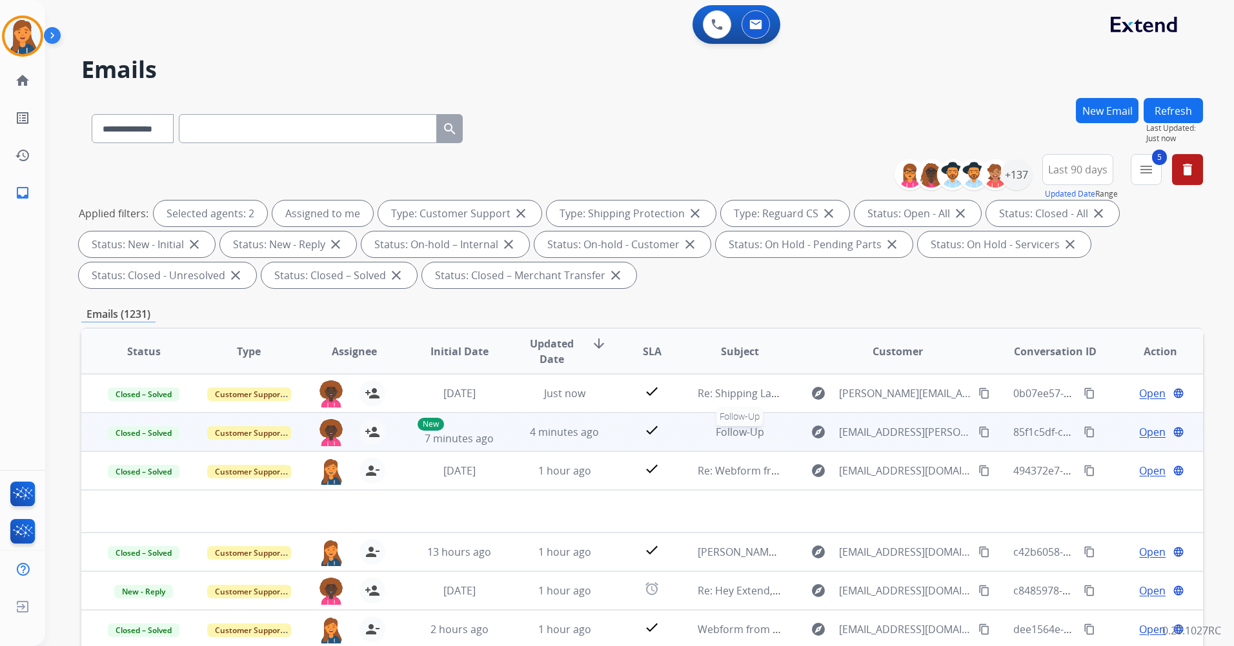
click at [741, 432] on span "Follow-Up" at bounding box center [739, 432] width 48 height 14
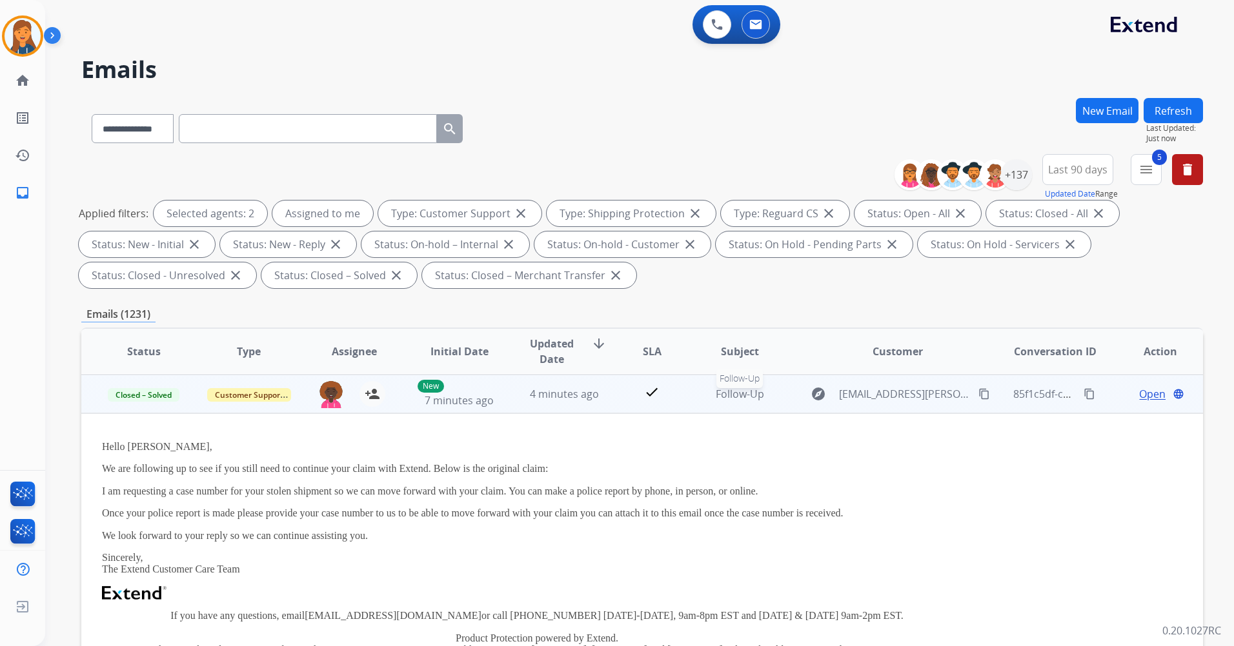
scroll to position [39, 0]
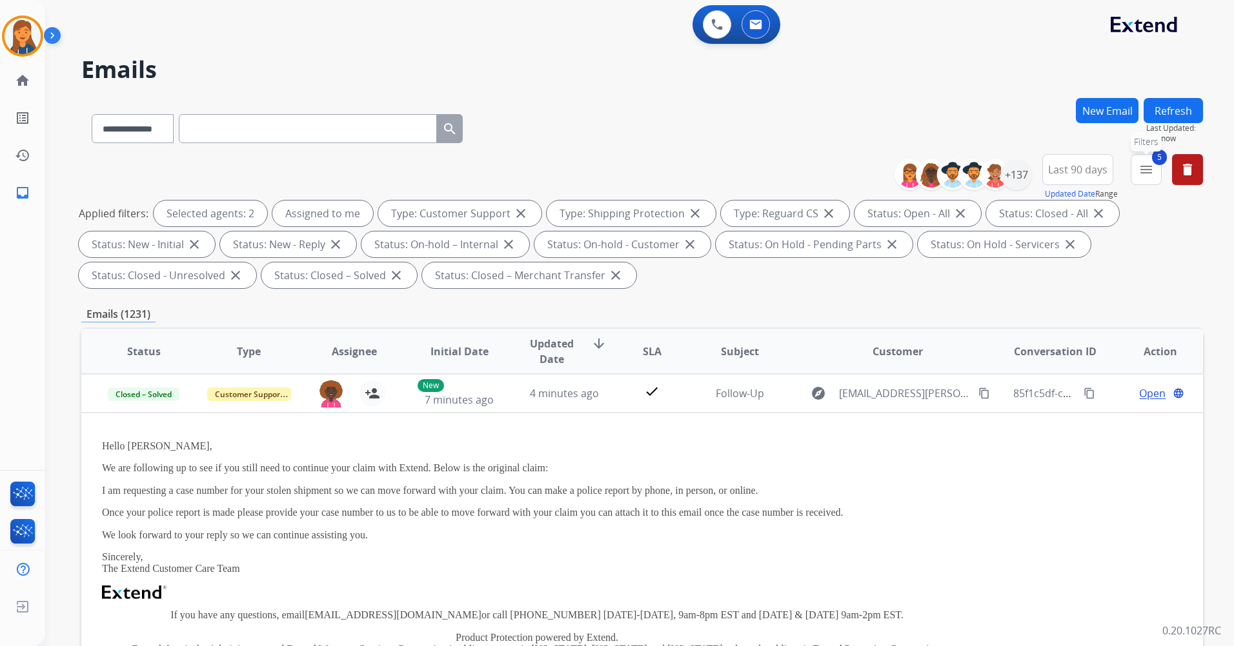
click at [1143, 161] on button "5 menu Filters" at bounding box center [1145, 169] width 31 height 31
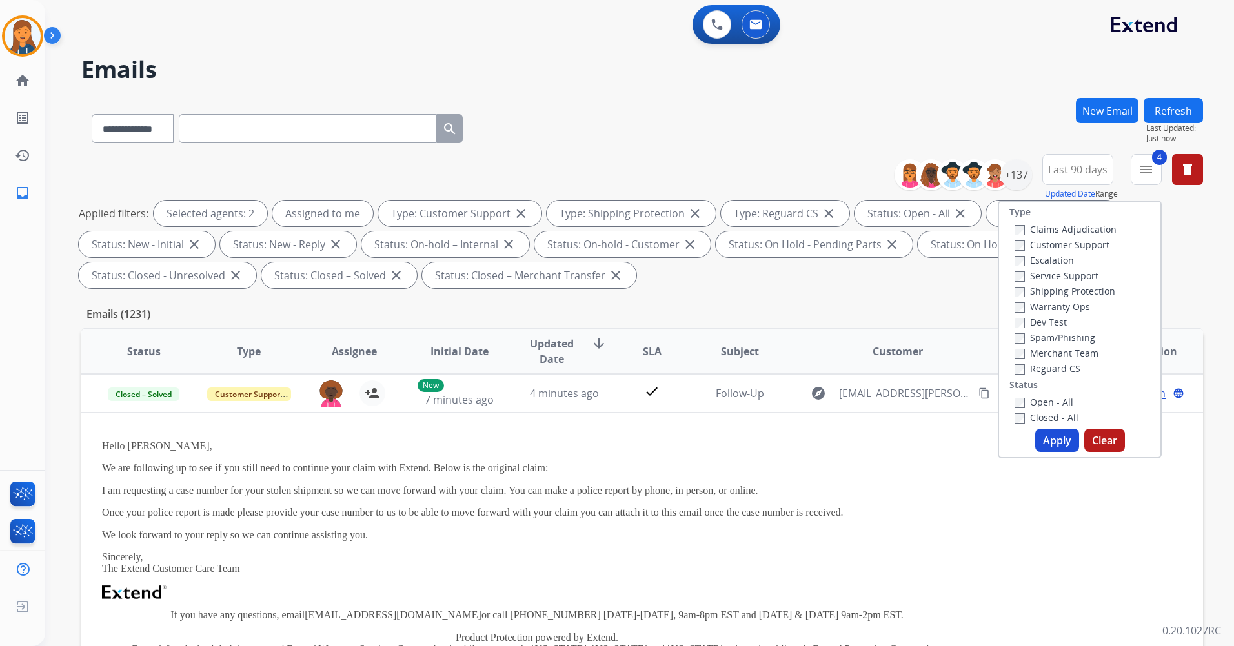
click at [1037, 434] on button "Apply" at bounding box center [1057, 440] width 44 height 23
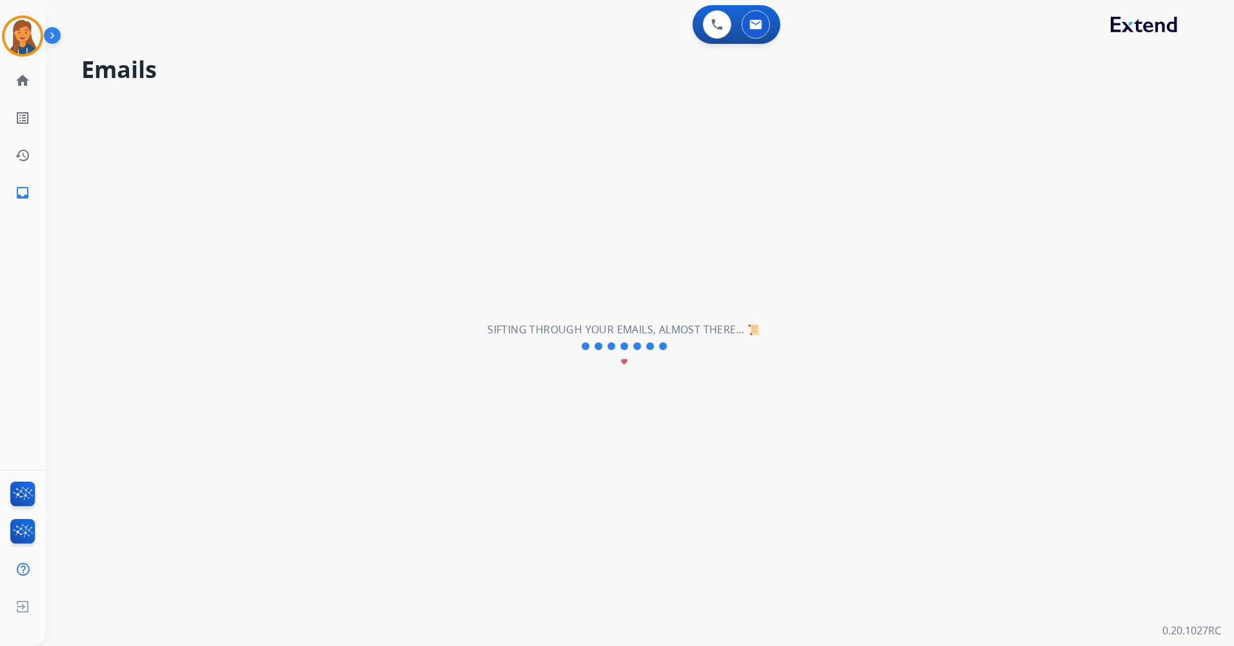
scroll to position [0, 0]
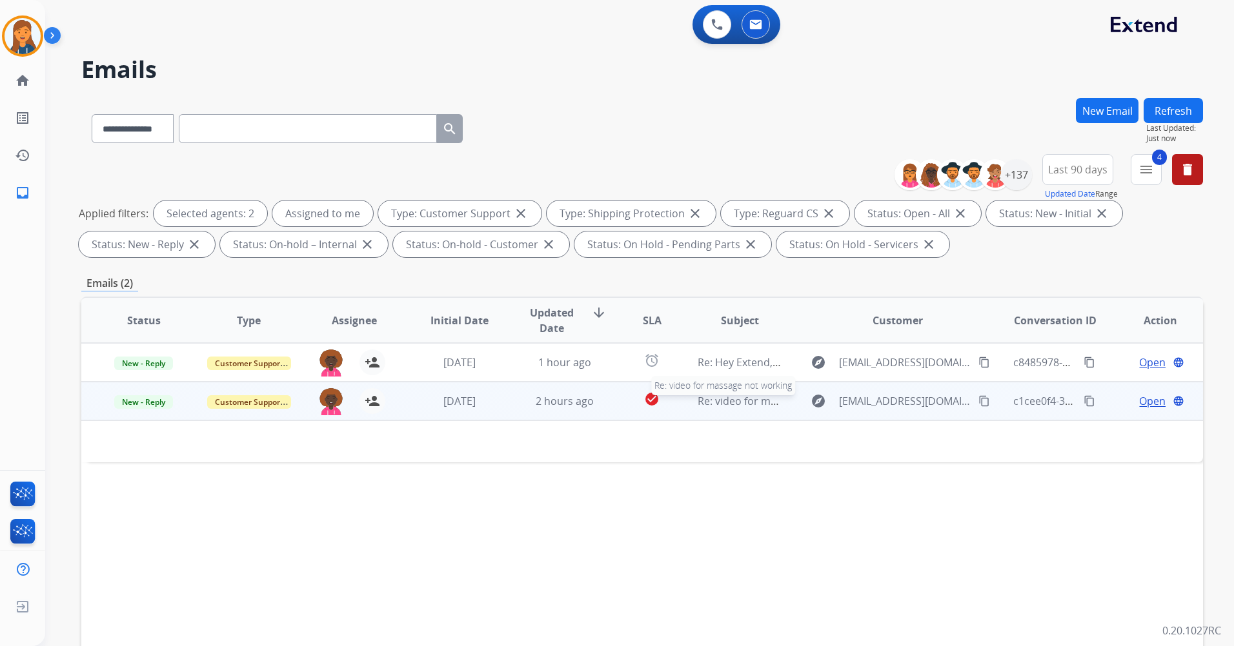
click at [754, 399] on span "Re: video for massage not working" at bounding box center [780, 401] width 167 height 14
click at [753, 397] on span "Re: video for massage not working" at bounding box center [780, 402] width 167 height 14
click at [1139, 399] on span "Open" at bounding box center [1152, 401] width 26 height 15
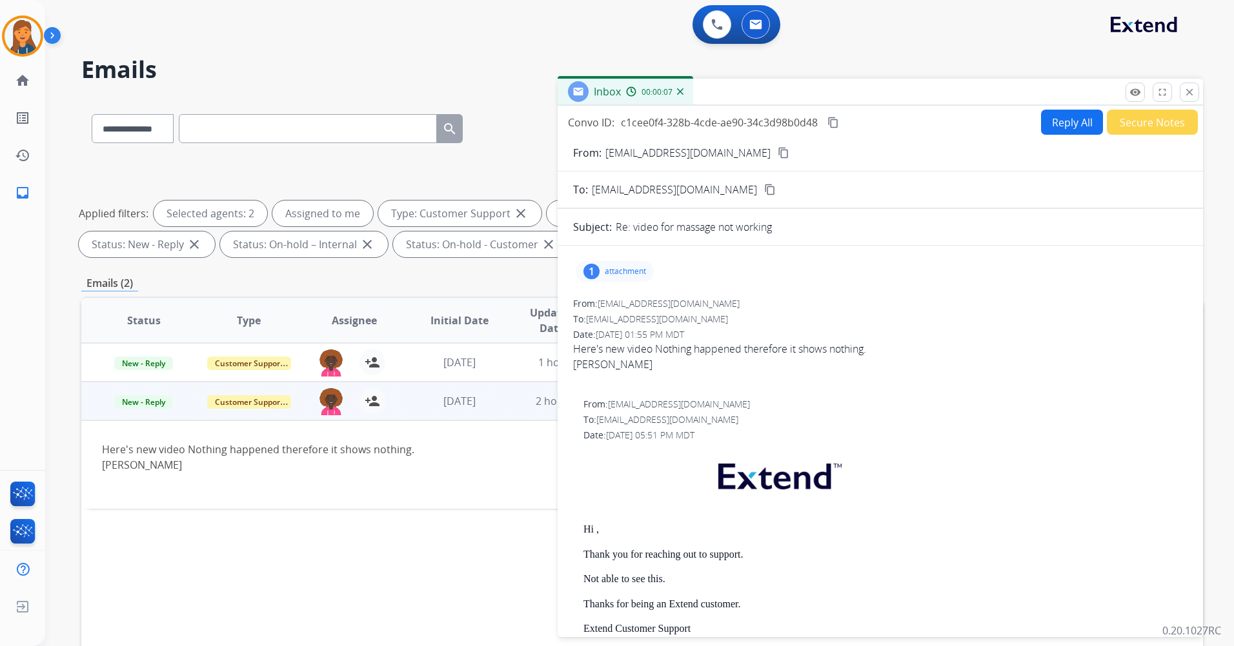
click at [777, 153] on mat-icon "content_copy" at bounding box center [783, 153] width 12 height 12
click at [1150, 118] on button "Secure Notes" at bounding box center [1151, 122] width 91 height 25
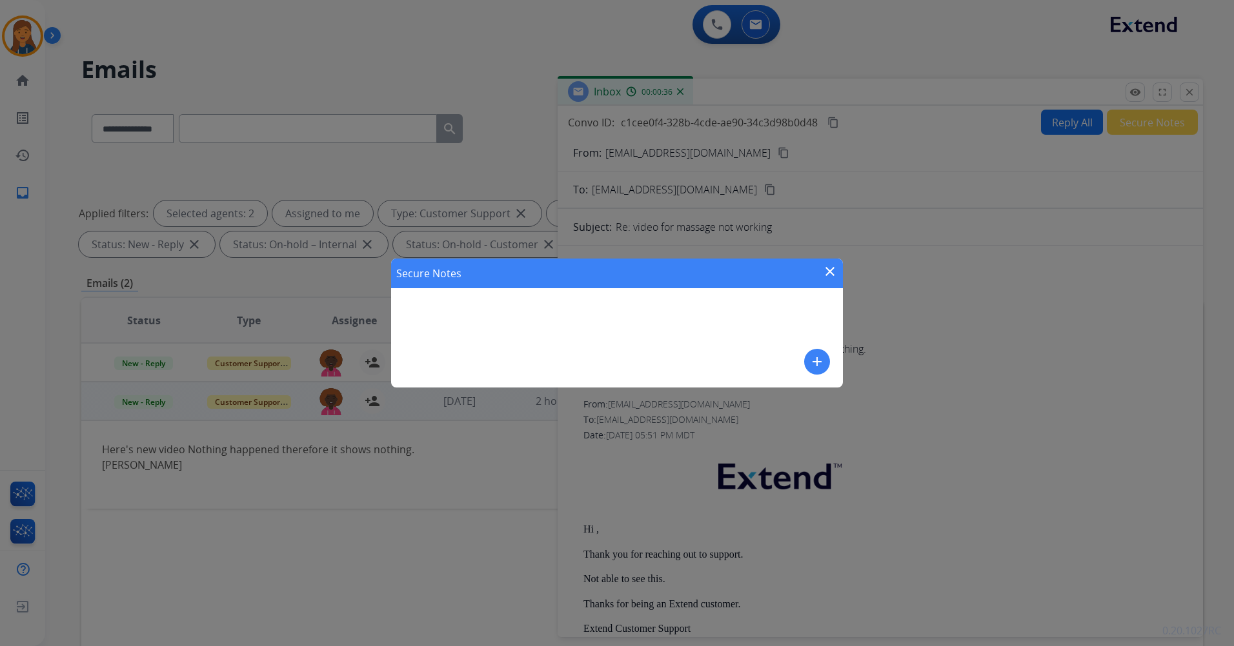
click at [814, 365] on mat-icon "add" at bounding box center [816, 361] width 15 height 15
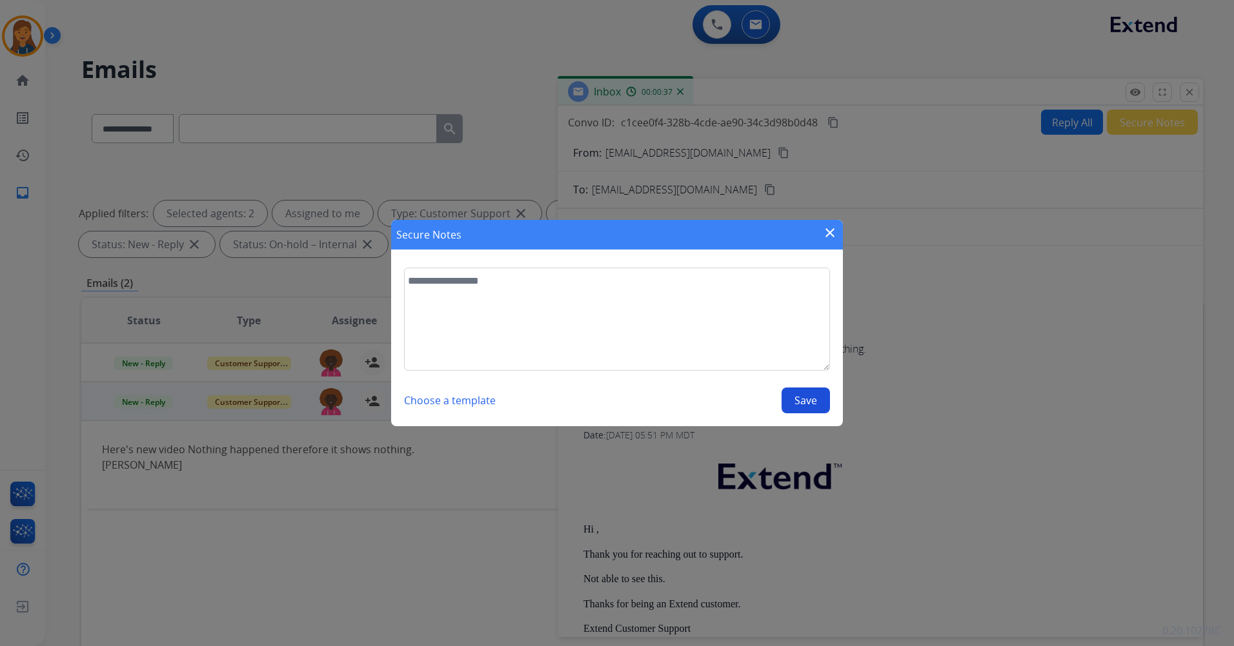
drag, startPoint x: 548, startPoint y: 354, endPoint x: 483, endPoint y: 319, distance: 74.2
click at [548, 354] on textarea at bounding box center [617, 319] width 426 height 103
type textarea "**********"
click at [801, 395] on button "Save" at bounding box center [805, 401] width 48 height 26
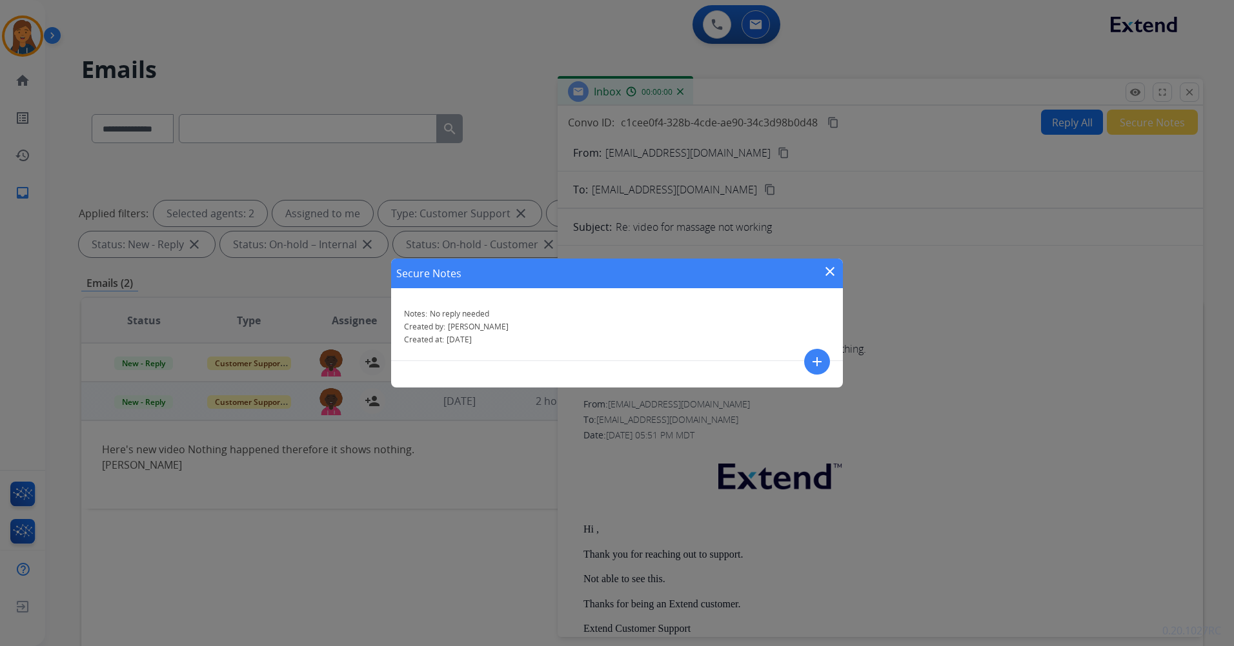
drag, startPoint x: 840, startPoint y: 271, endPoint x: 832, endPoint y: 271, distance: 7.7
click at [838, 271] on div "Secure Notes close" at bounding box center [617, 274] width 452 height 30
click at [832, 270] on mat-icon "close" at bounding box center [829, 271] width 15 height 15
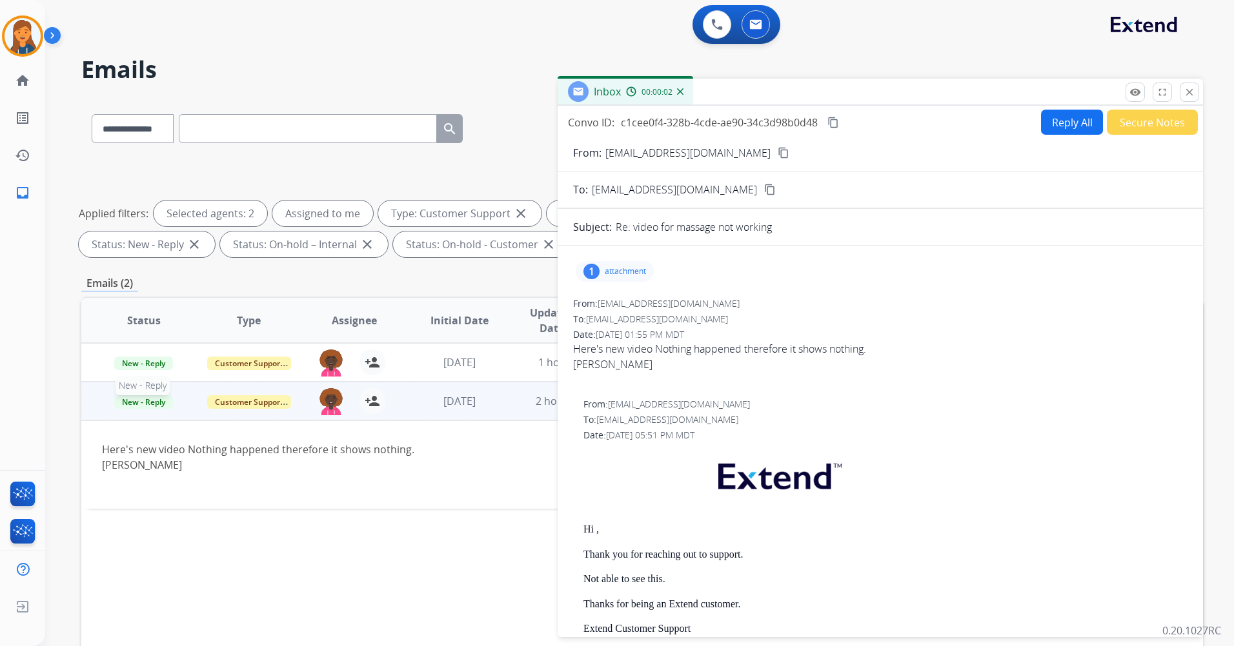
click at [143, 402] on span "New - Reply" at bounding box center [143, 402] width 59 height 14
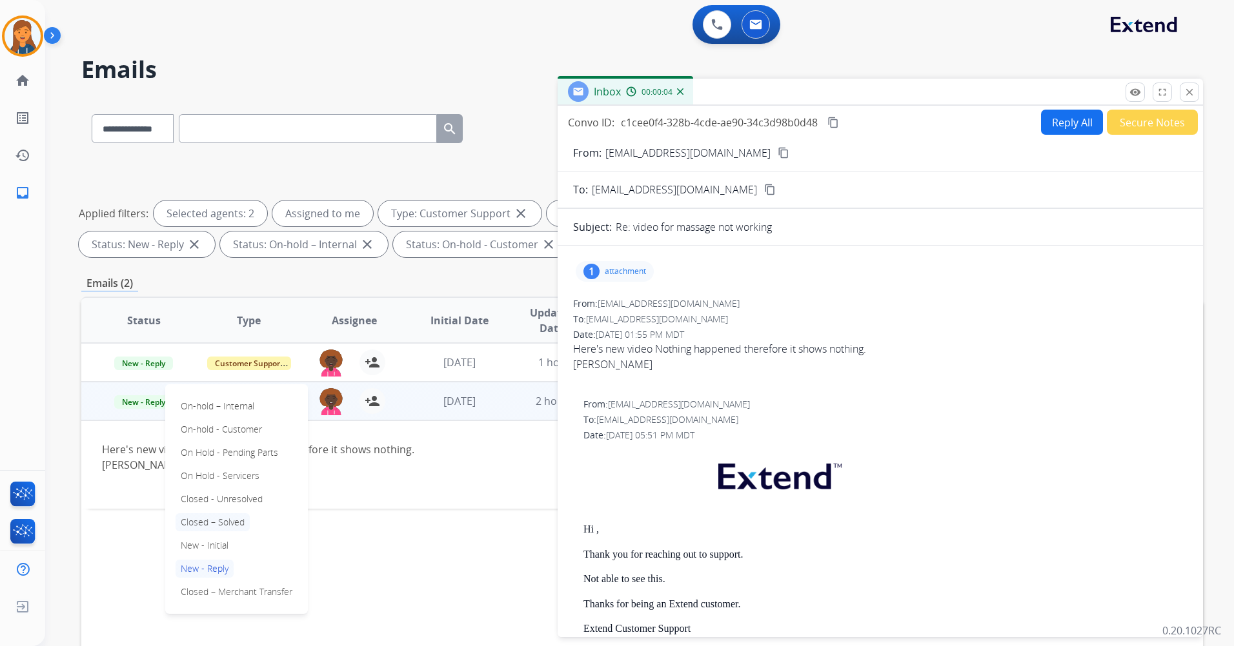
click at [204, 524] on p "Closed – Solved" at bounding box center [212, 523] width 74 height 18
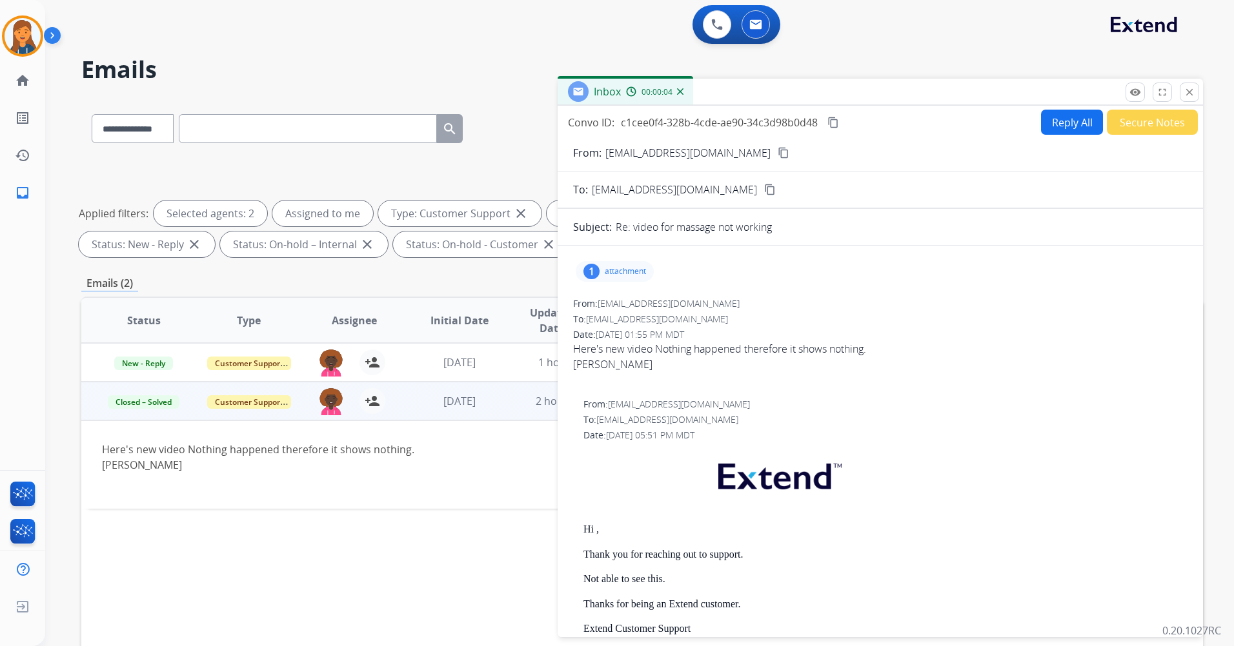
click at [365, 541] on div "Status Type Assignee Initial Date Updated Date arrow_downward SLA Subject Custo…" at bounding box center [641, 513] width 1121 height 432
click at [1190, 101] on button "close Close" at bounding box center [1188, 92] width 19 height 19
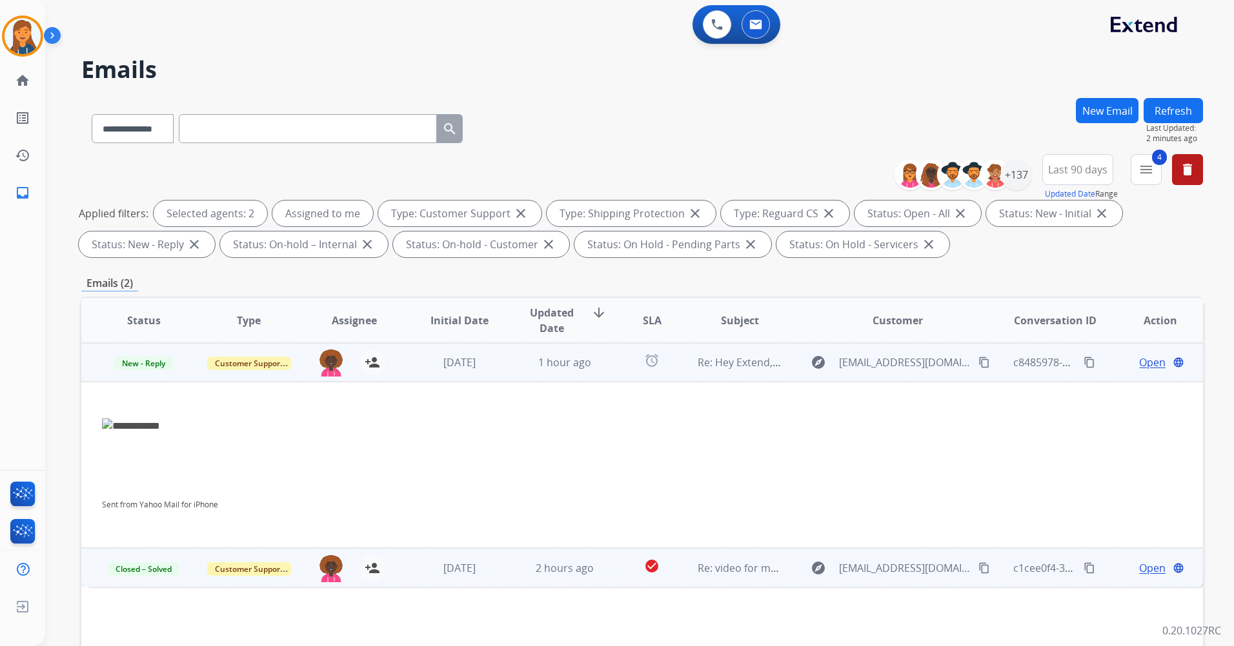
click at [1139, 365] on span "Open" at bounding box center [1152, 362] width 26 height 15
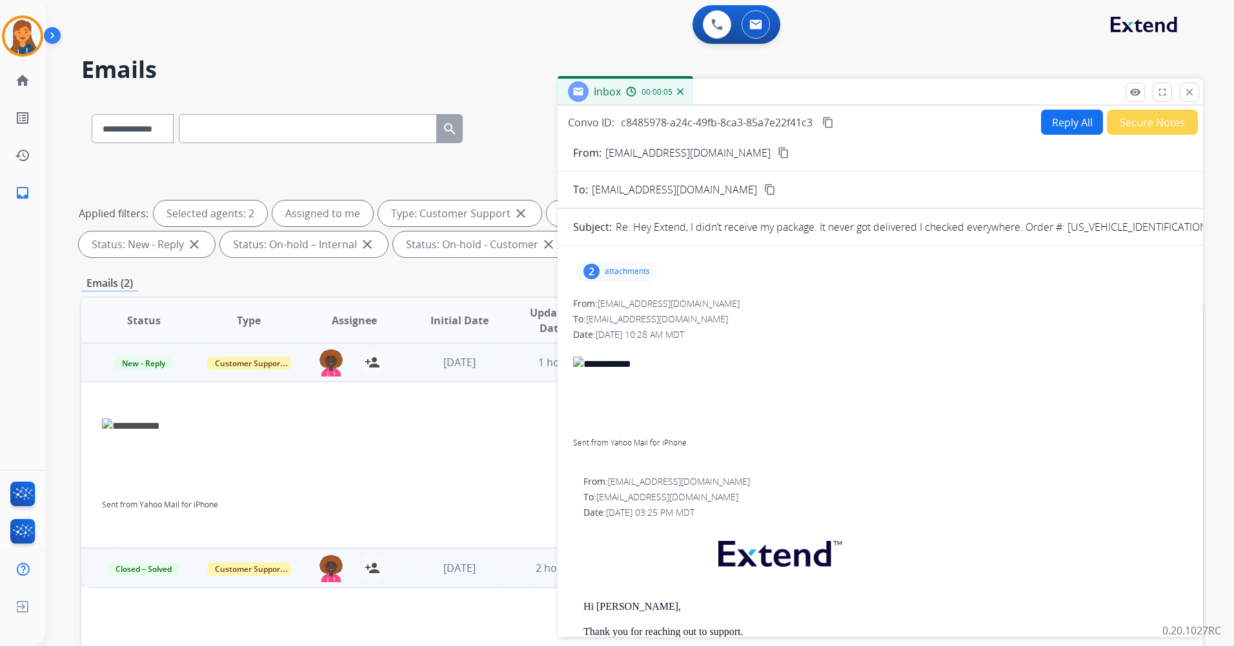
click at [610, 272] on p "attachments" at bounding box center [627, 271] width 45 height 10
click at [615, 308] on div at bounding box center [618, 304] width 65 height 45
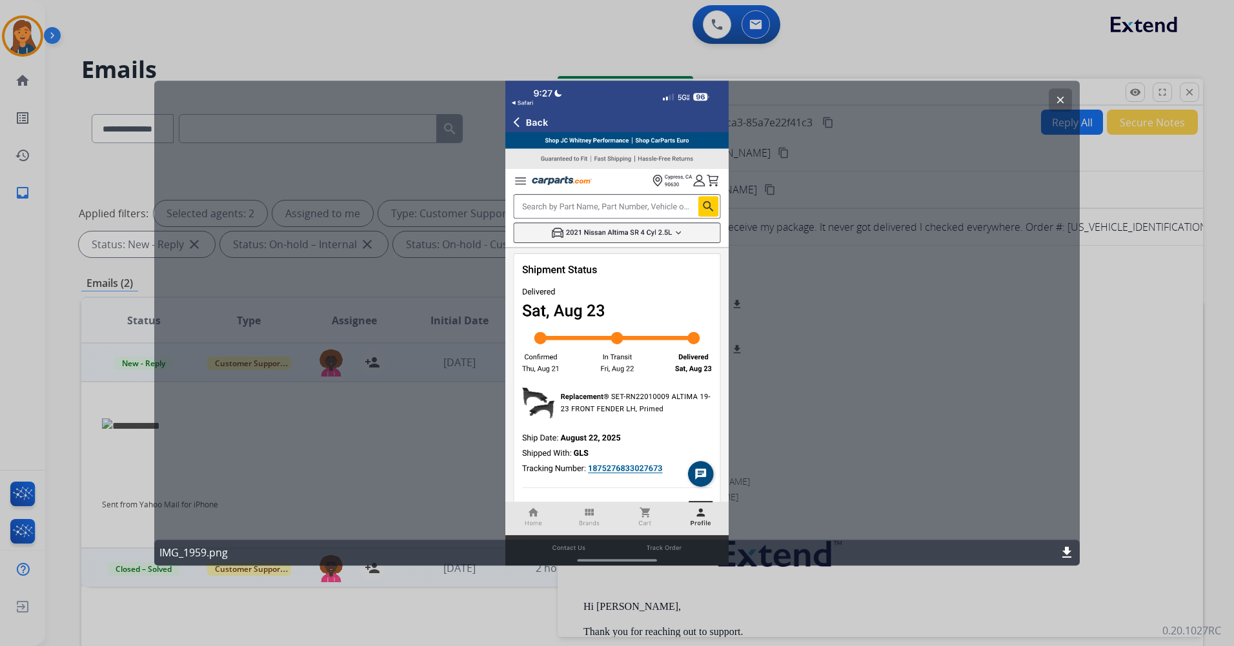
click at [1059, 97] on mat-icon "clear" at bounding box center [1060, 100] width 12 height 12
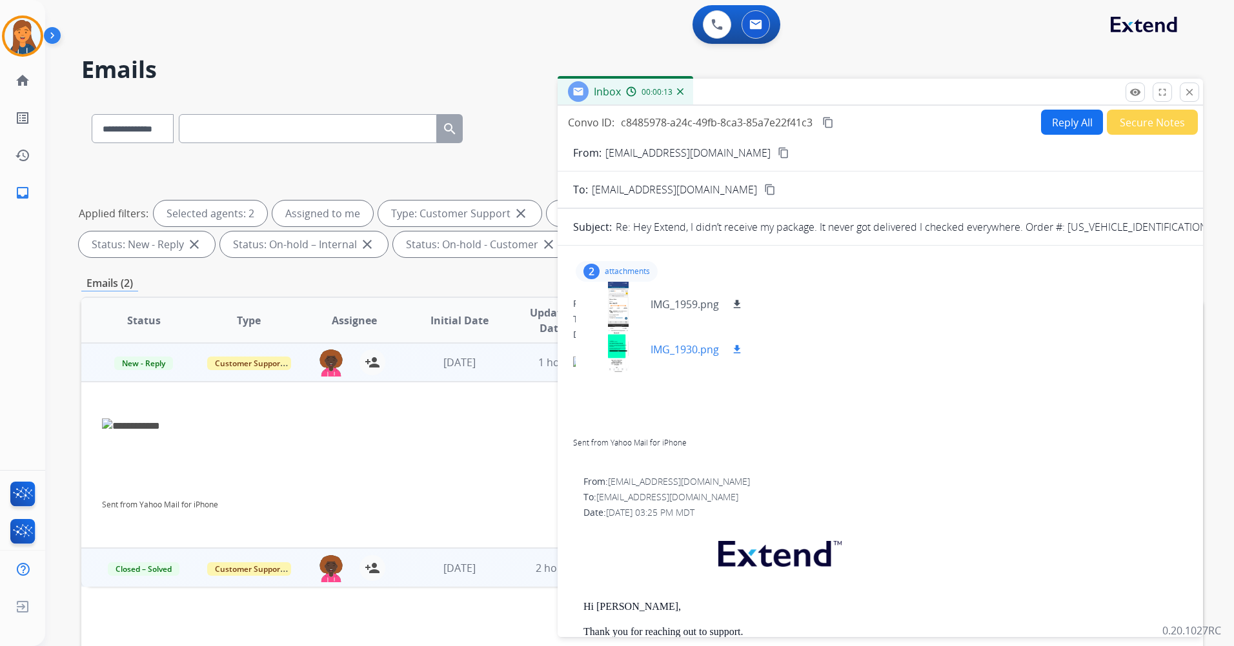
click at [621, 363] on div at bounding box center [618, 349] width 65 height 45
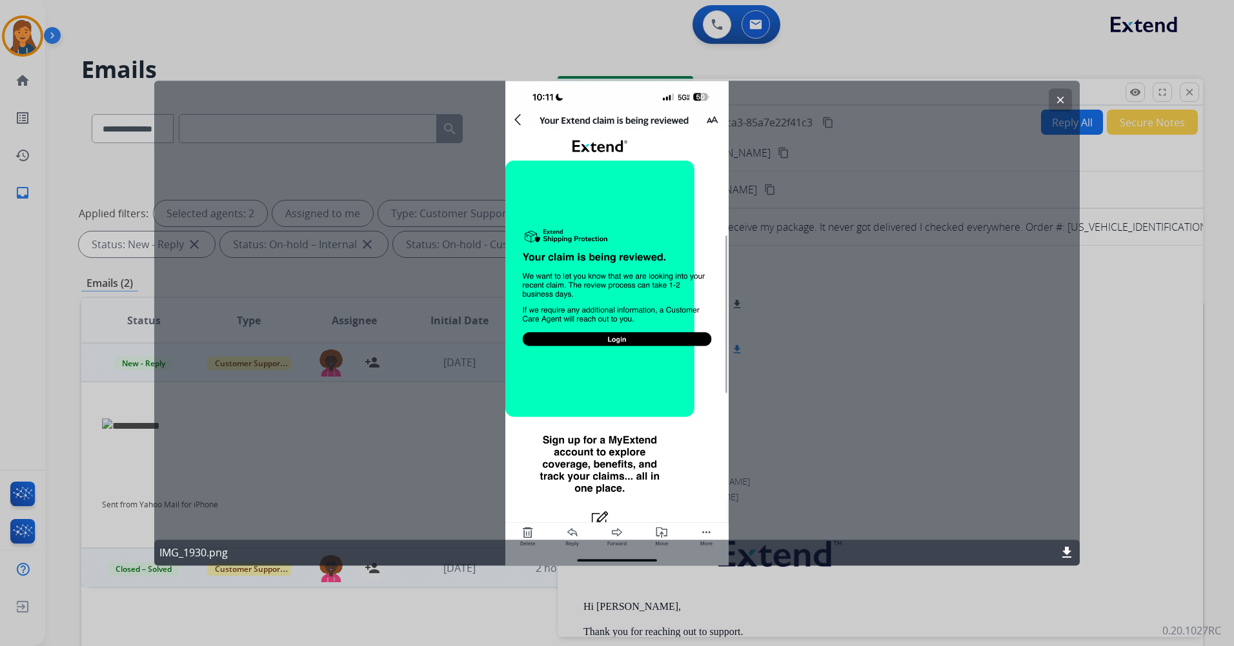
click at [621, 363] on div "clear IMG_1930.png download" at bounding box center [616, 323] width 925 height 485
click at [1054, 100] on button "clear" at bounding box center [1059, 99] width 23 height 23
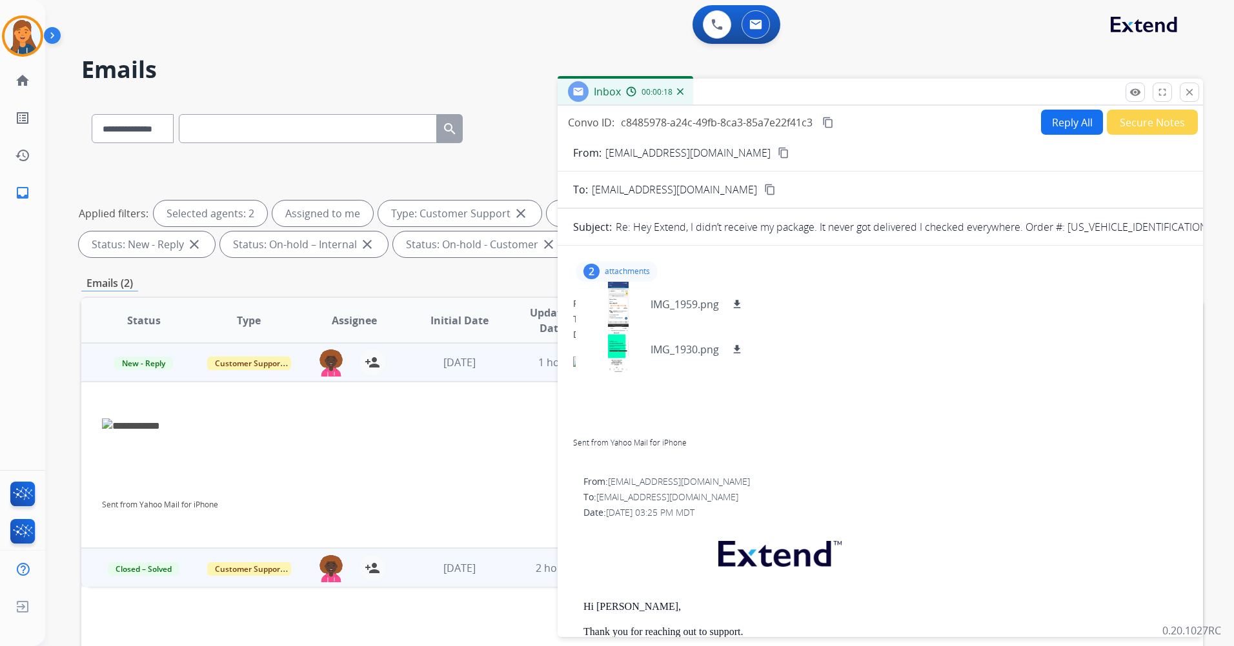
click at [635, 274] on p "attachments" at bounding box center [627, 271] width 45 height 10
click at [777, 150] on mat-icon "content_copy" at bounding box center [783, 153] width 12 height 12
click at [620, 264] on div "2 attachments" at bounding box center [616, 271] width 82 height 21
click at [1152, 376] on div at bounding box center [880, 379] width 614 height 15
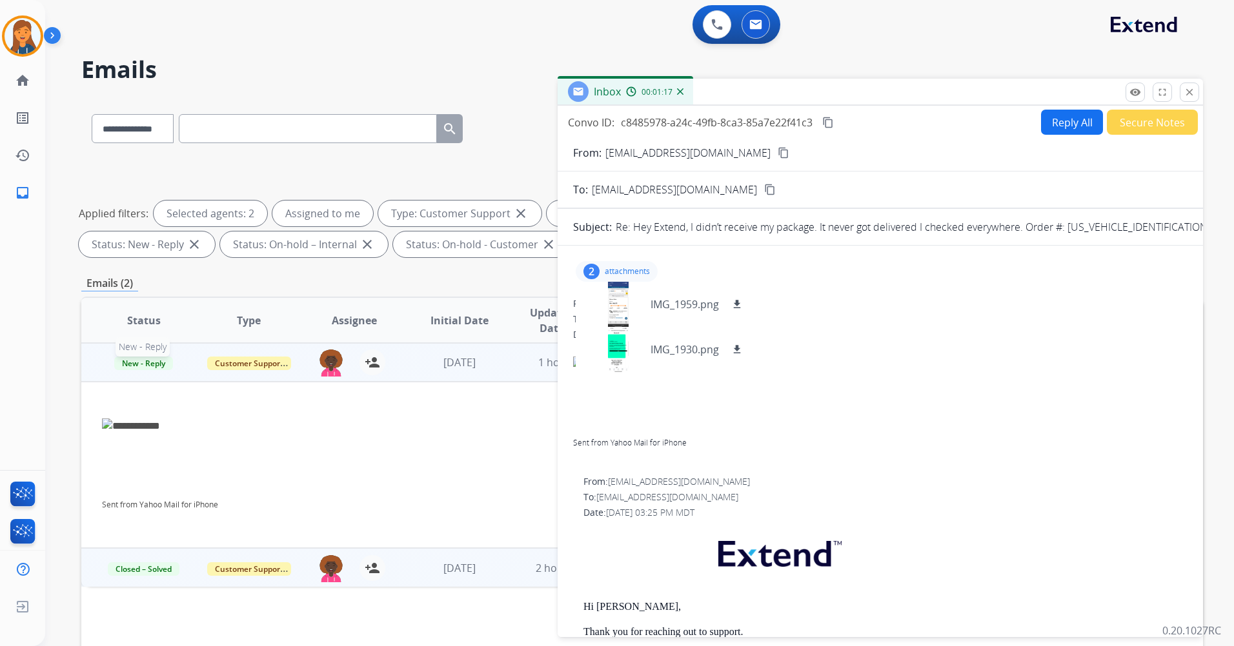
click at [156, 362] on span "New - Reply" at bounding box center [143, 364] width 59 height 14
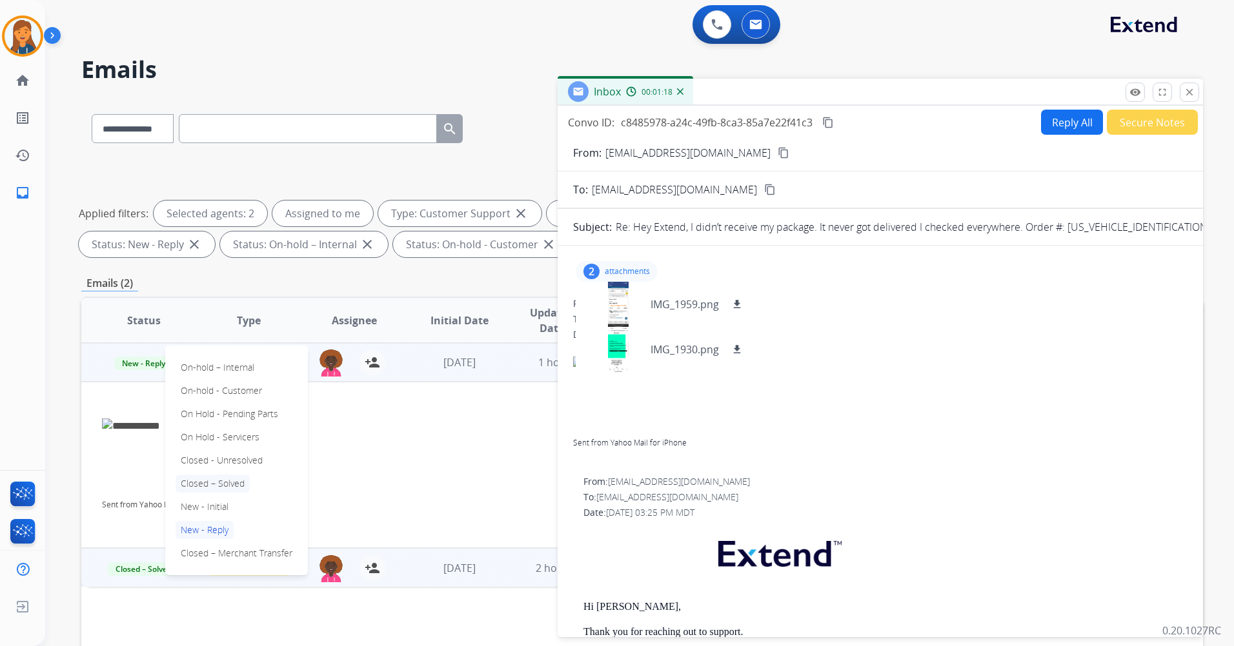
click at [201, 485] on p "Closed – Solved" at bounding box center [212, 484] width 74 height 18
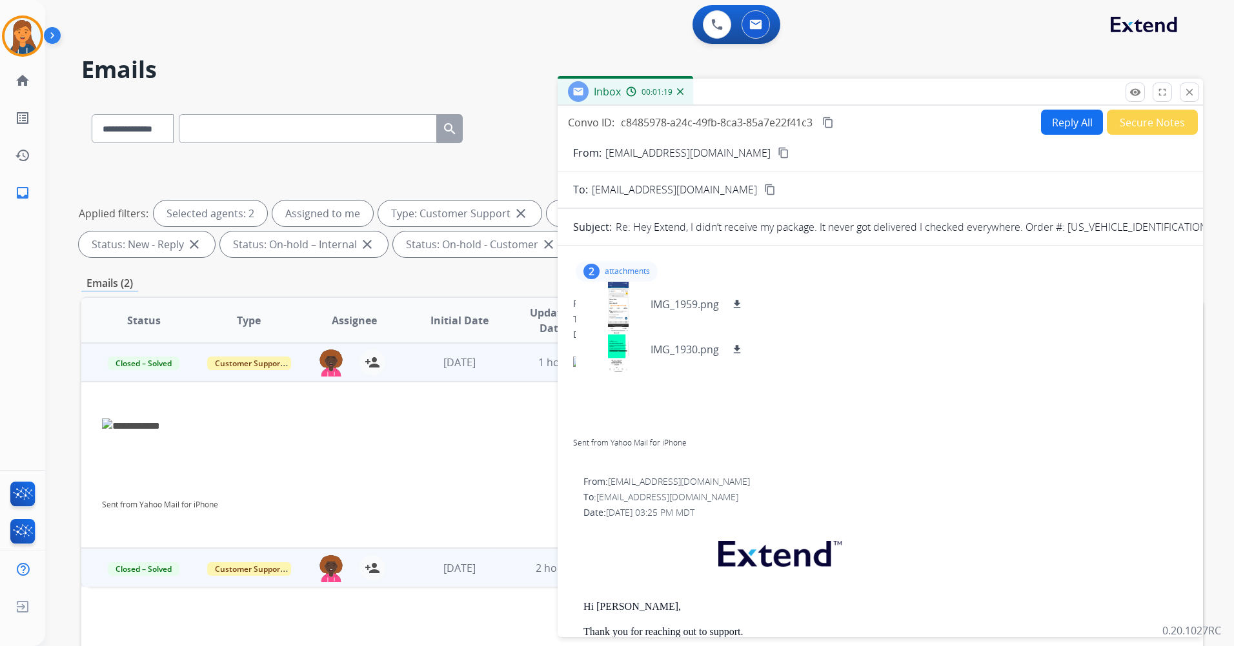
click at [997, 409] on span "Sent from Yahoo Mail for iPhone" at bounding box center [880, 403] width 614 height 124
click at [608, 278] on div "2 attachments IMG_1959.png download IMG_1930.png download" at bounding box center [616, 271] width 82 height 21
click at [1154, 130] on button "Secure Notes" at bounding box center [1151, 122] width 91 height 25
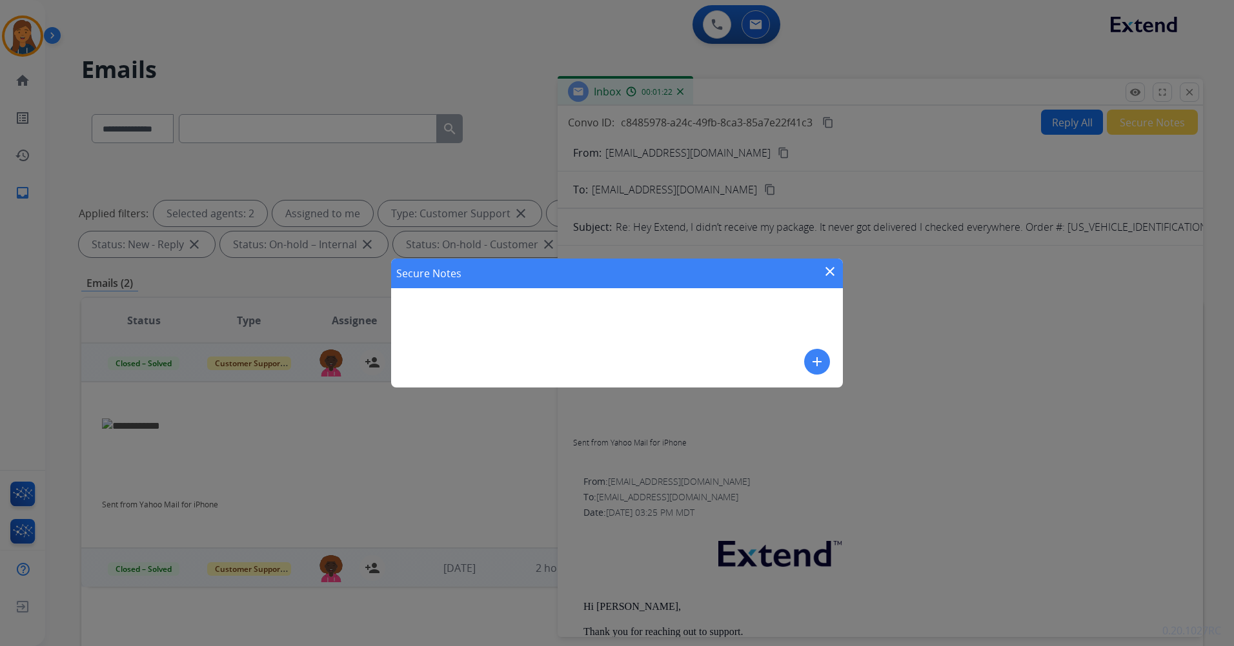
click at [706, 303] on div "Secure Notes close add" at bounding box center [617, 323] width 452 height 129
click at [814, 357] on mat-icon "add" at bounding box center [816, 361] width 15 height 15
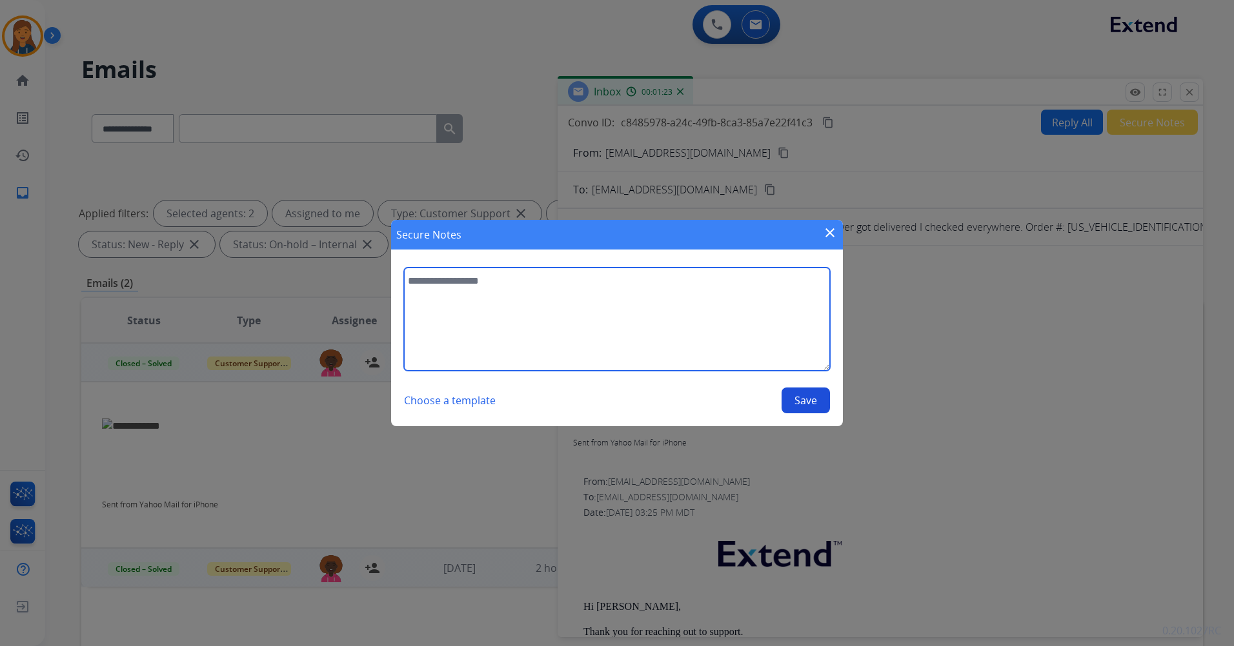
click at [630, 338] on textarea at bounding box center [617, 319] width 426 height 103
type textarea "**********"
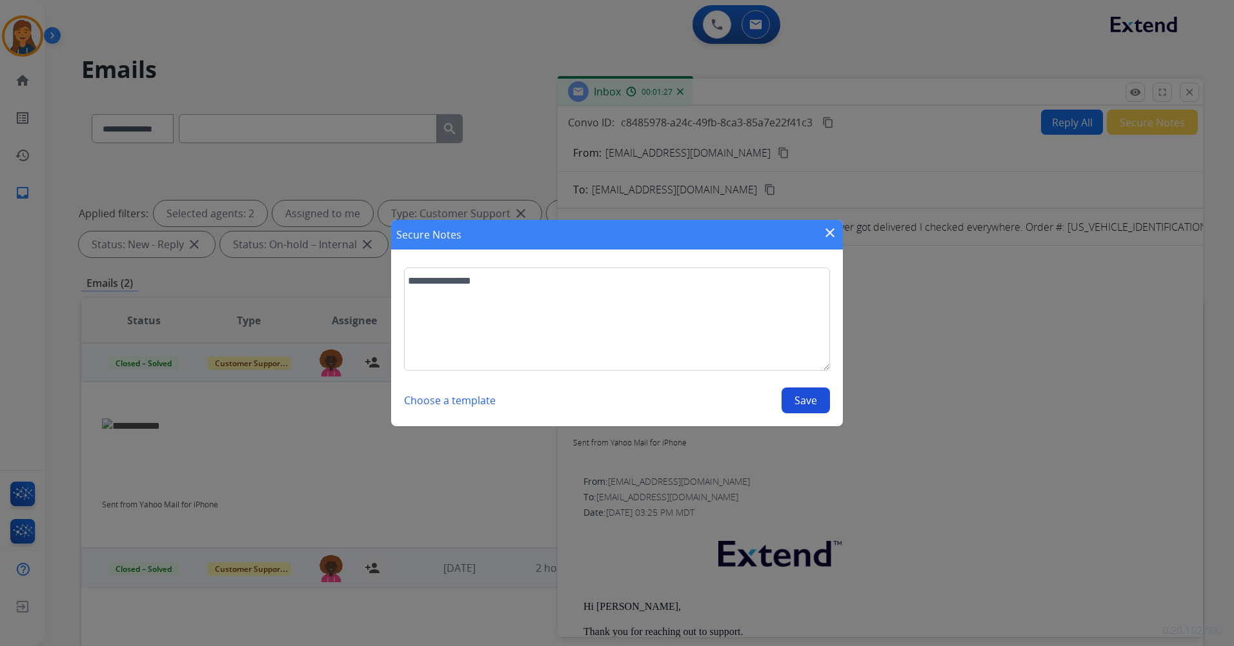
click at [793, 394] on button "Save" at bounding box center [805, 401] width 48 height 26
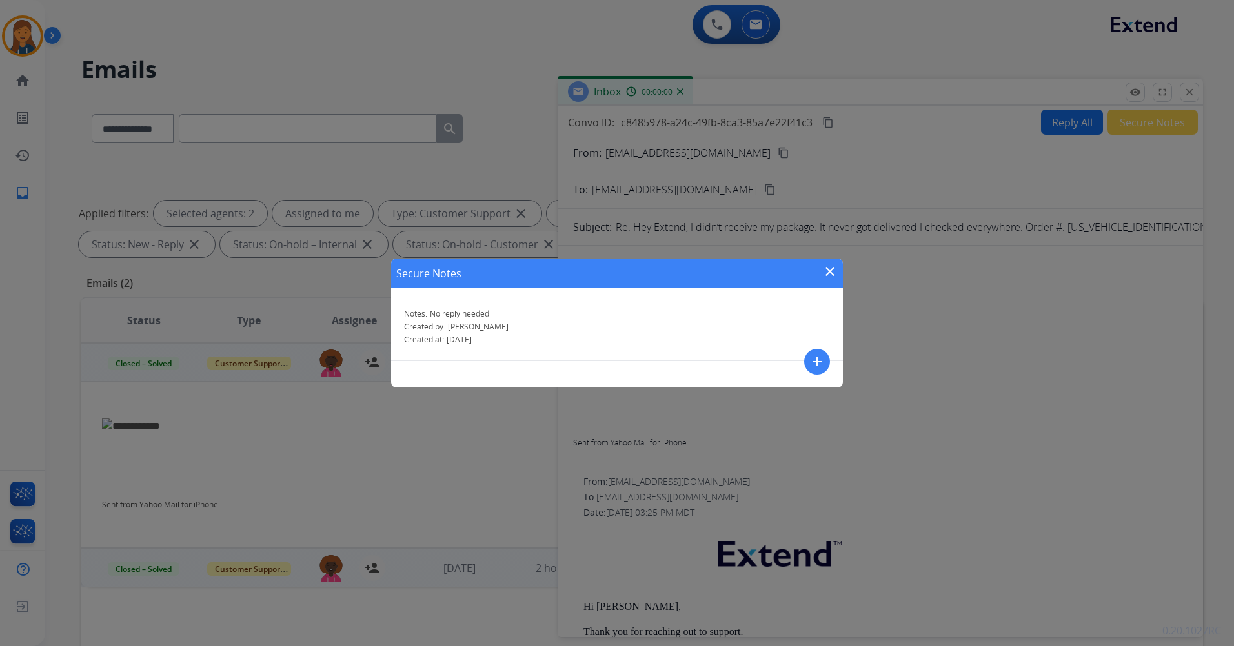
click at [823, 277] on mat-icon "close" at bounding box center [829, 271] width 15 height 15
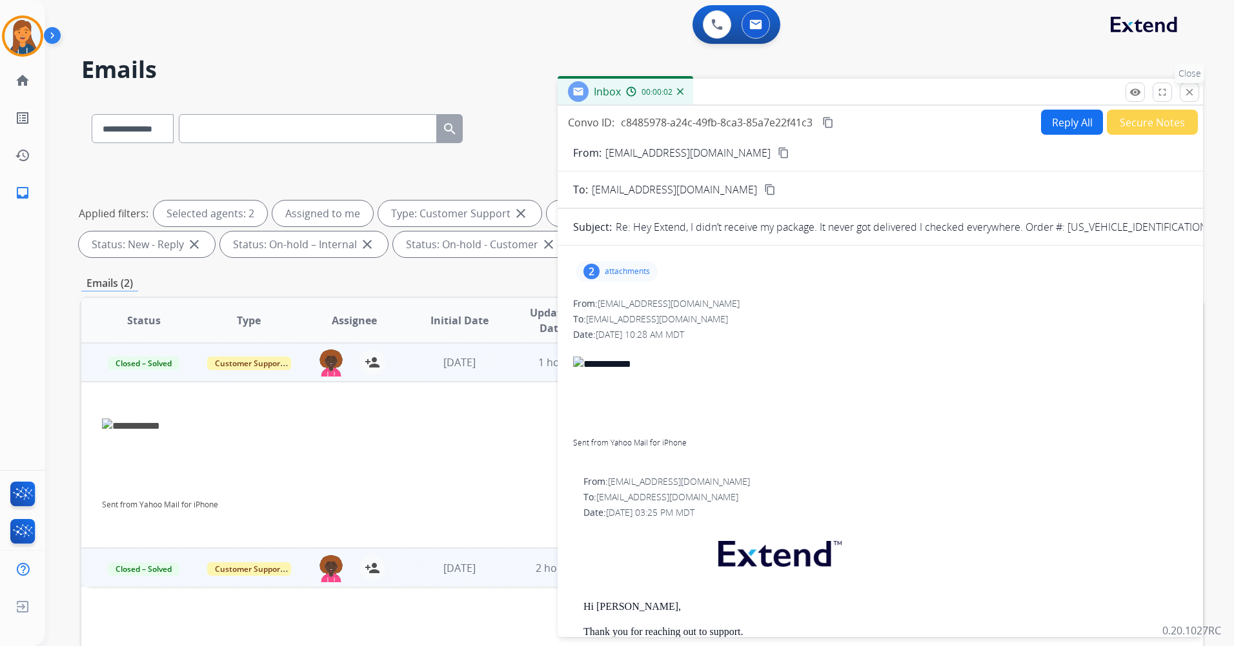
click at [1187, 94] on mat-icon "close" at bounding box center [1189, 92] width 12 height 12
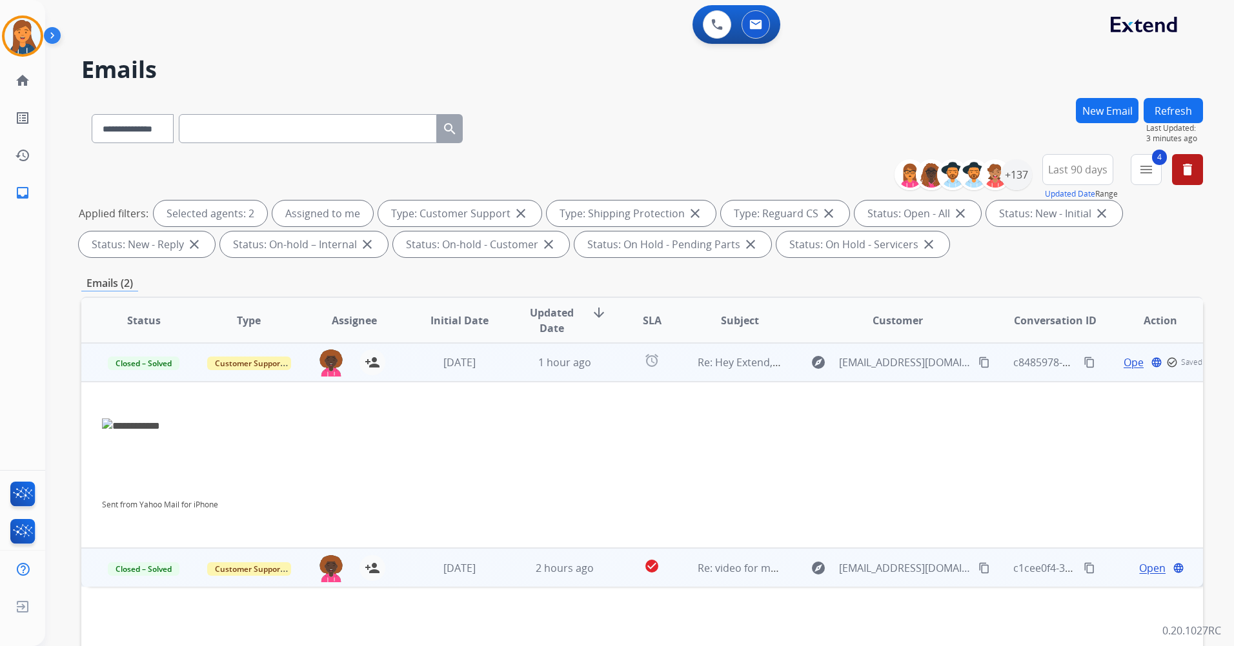
click at [1175, 105] on button "Refresh" at bounding box center [1172, 110] width 59 height 25
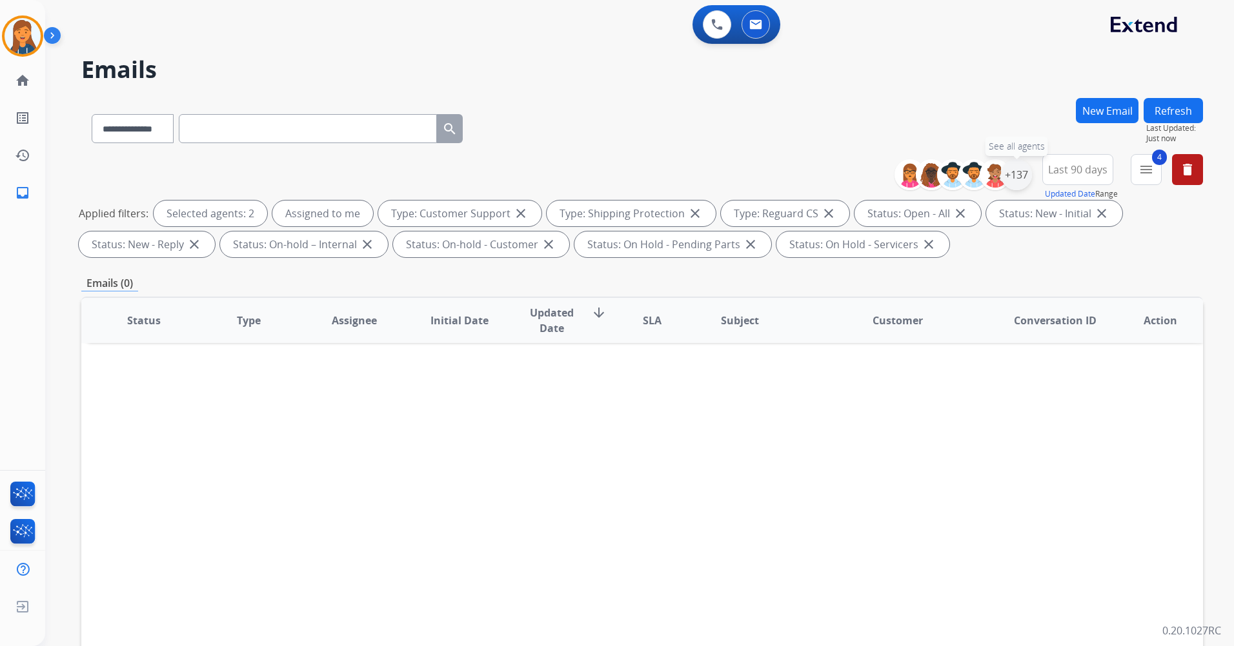
click at [1017, 173] on div "+137" at bounding box center [1016, 174] width 31 height 31
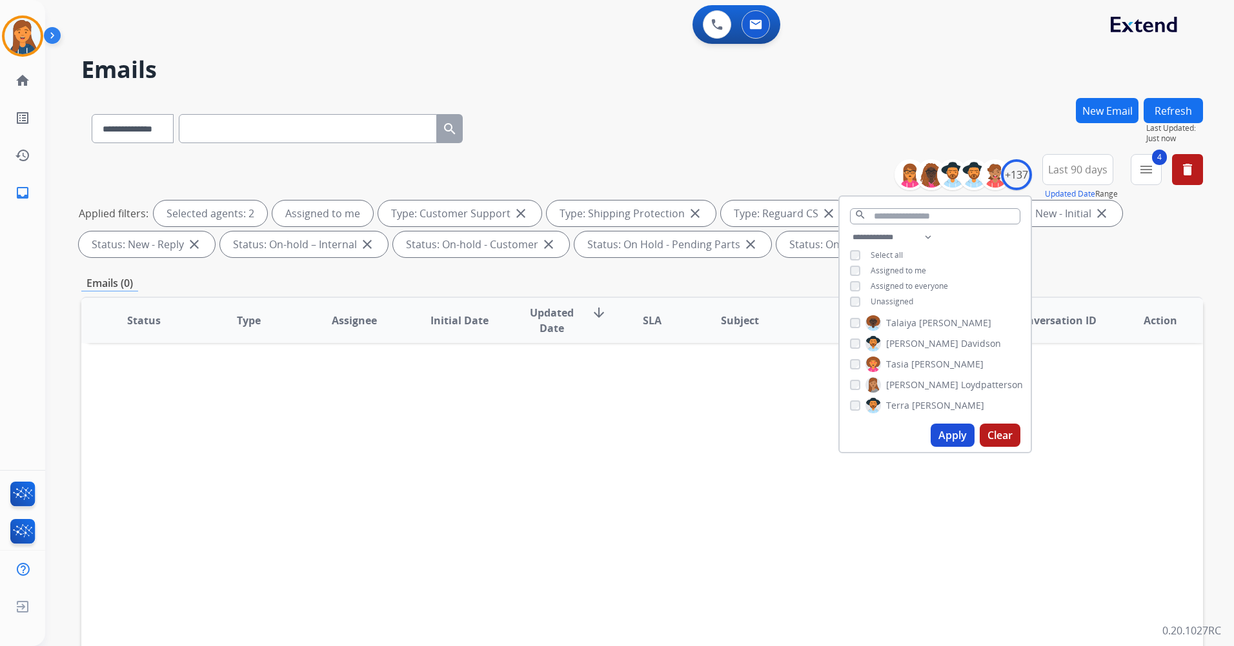
scroll to position [2452, 0]
click at [852, 360] on div "Alexis Hermoso Alayna Sims Alexis Martinez Alexis_ Martinez Aliciya Taylor Aman…" at bounding box center [934, 367] width 191 height 104
click at [952, 441] on button "Apply" at bounding box center [952, 435] width 44 height 23
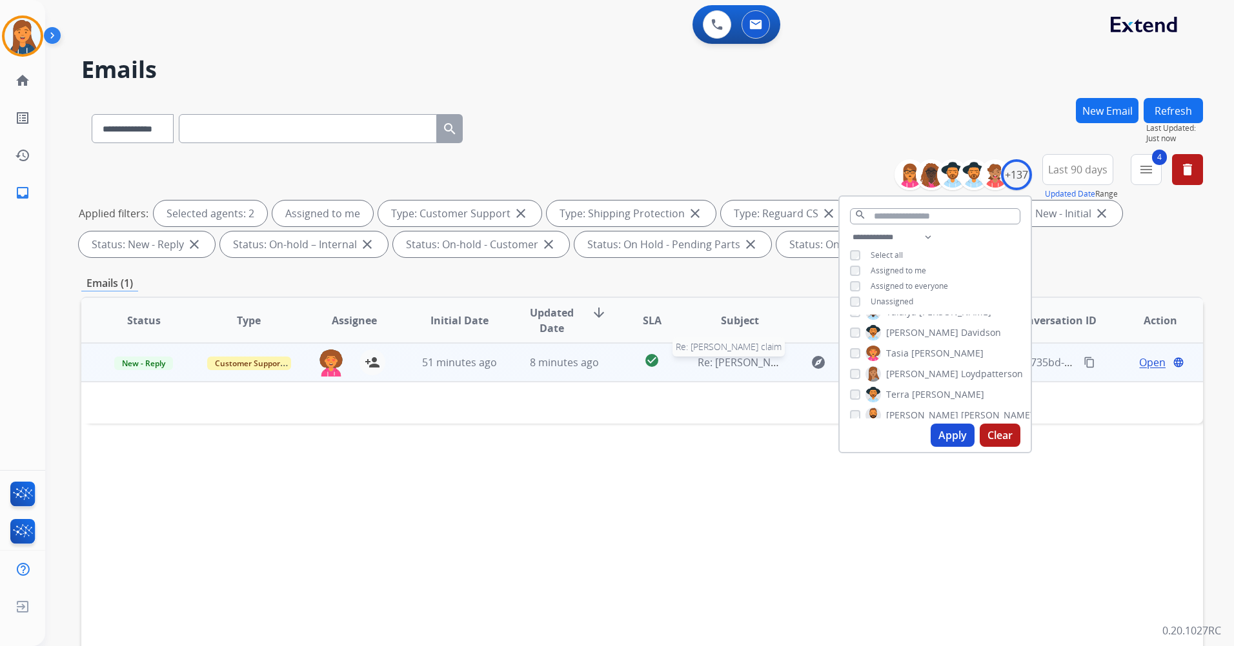
click at [748, 357] on span "Re: Philip DRACHT claim" at bounding box center [760, 362] width 126 height 14
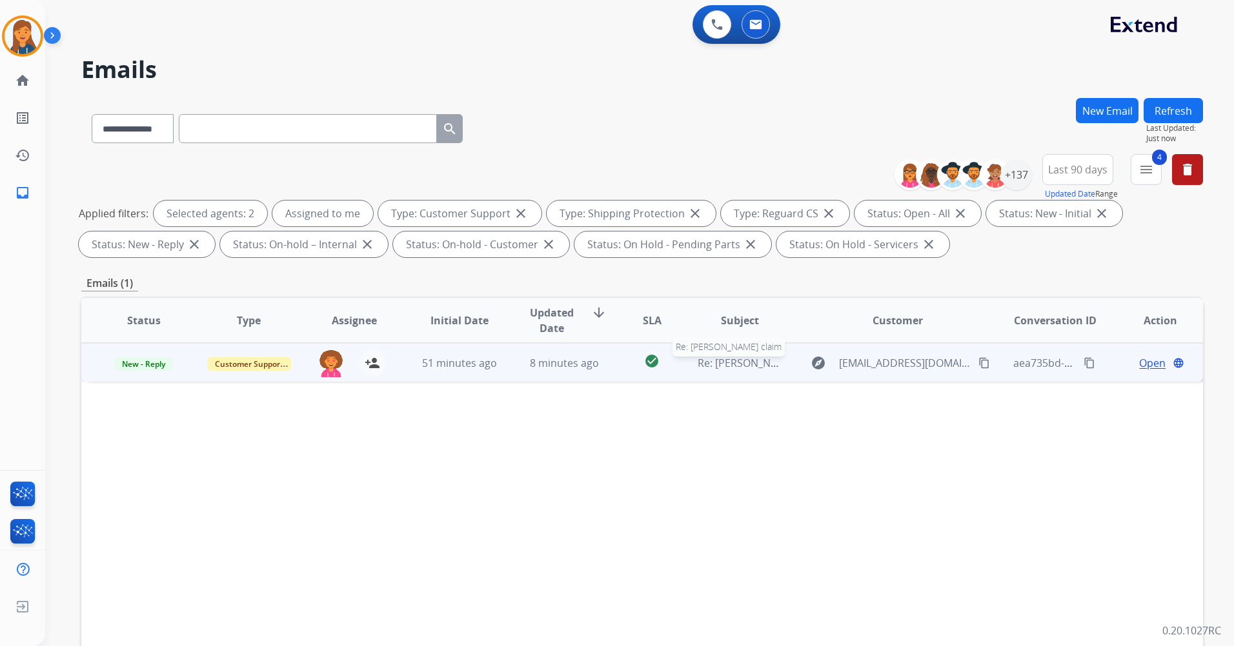
click at [750, 359] on span "Re: Philip DRACHT claim" at bounding box center [760, 363] width 126 height 14
click at [1139, 364] on span "Open" at bounding box center [1152, 362] width 26 height 15
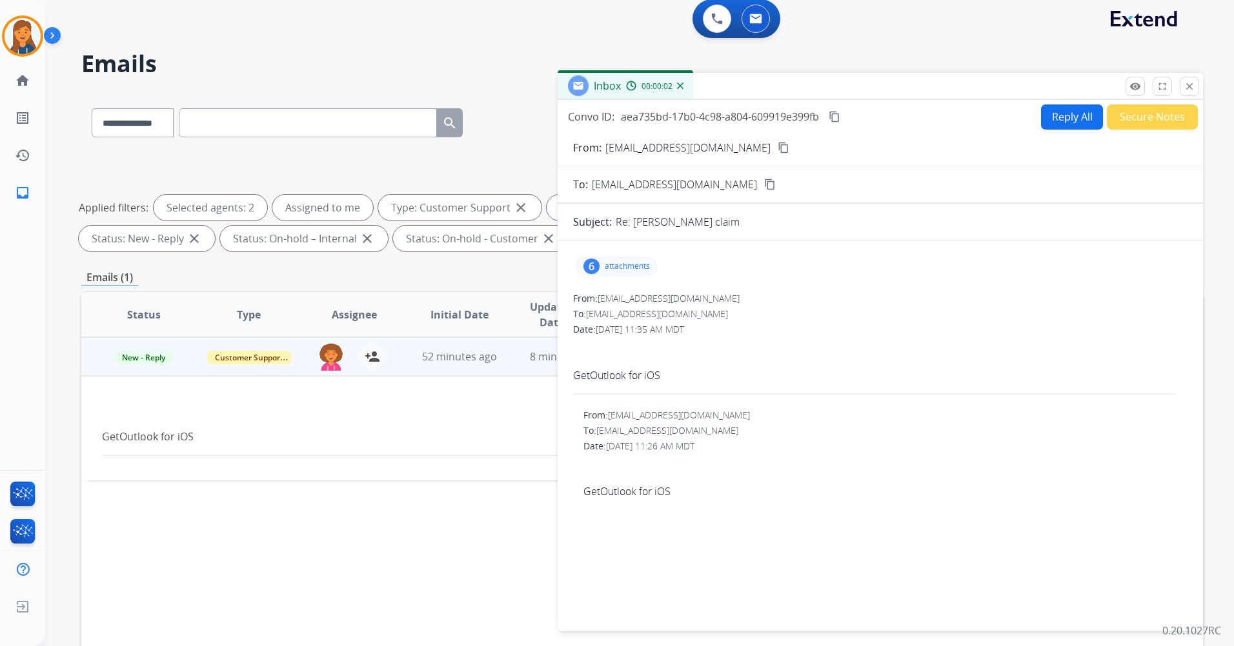
scroll to position [0, 0]
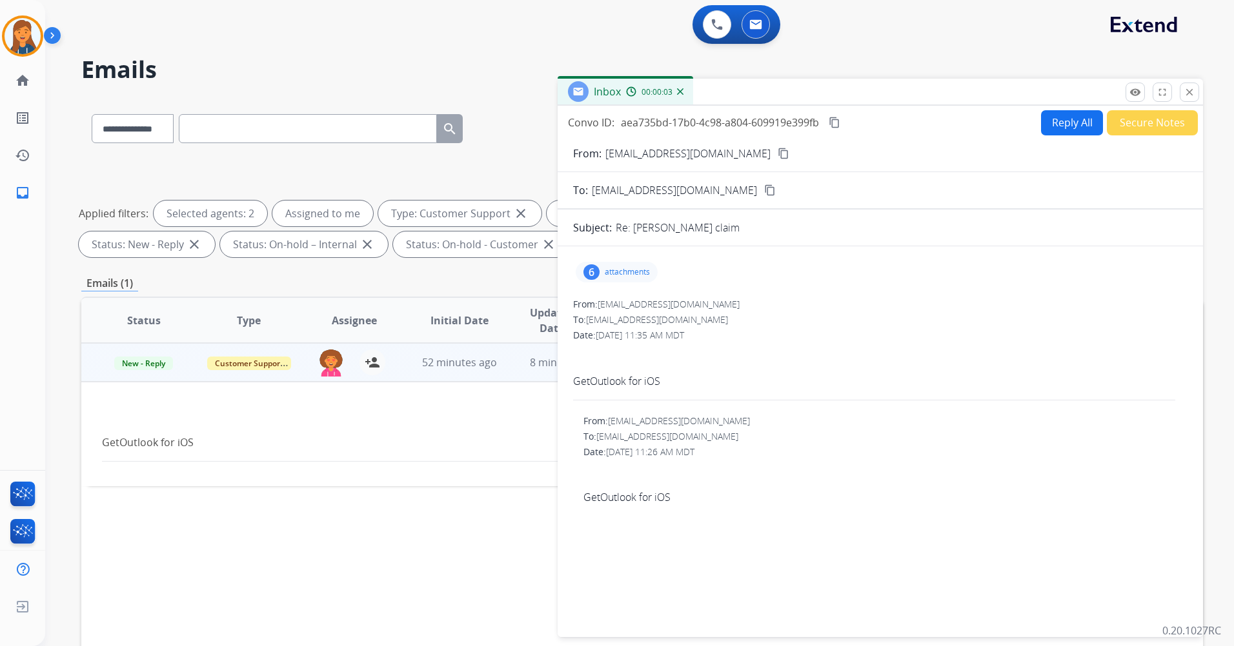
click at [775, 154] on button "content_copy" at bounding box center [782, 153] width 15 height 15
click at [1197, 91] on button "close Close" at bounding box center [1188, 92] width 19 height 19
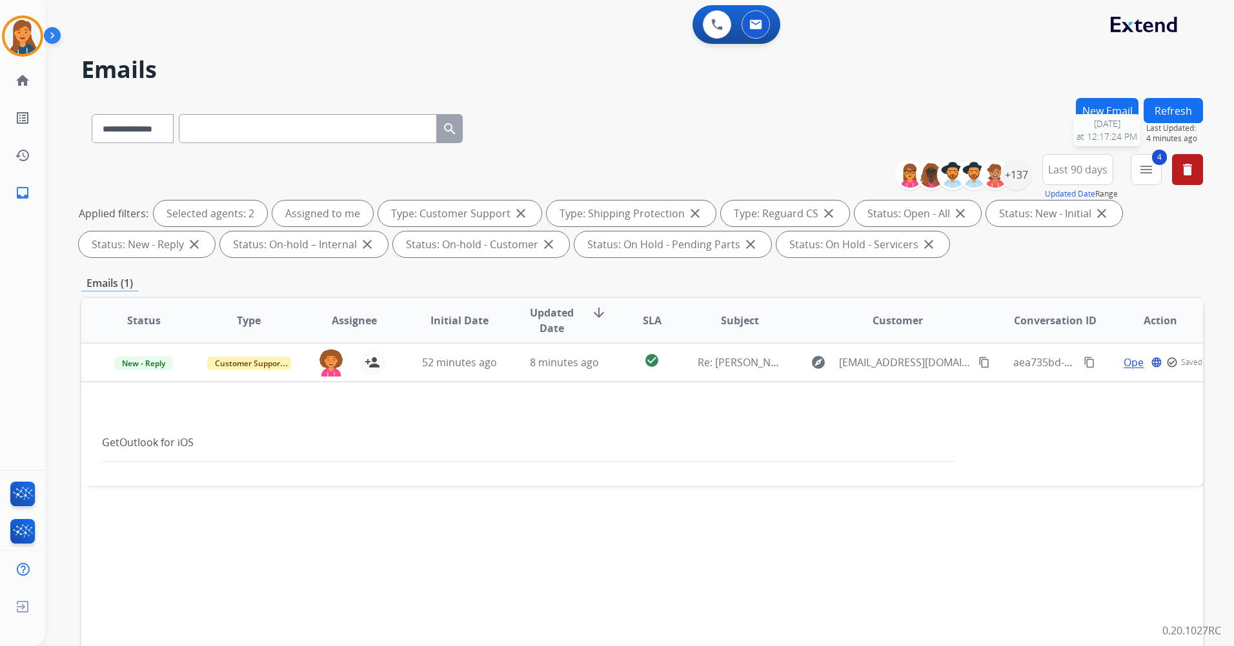
click at [1181, 106] on button "Refresh" at bounding box center [1172, 110] width 59 height 25
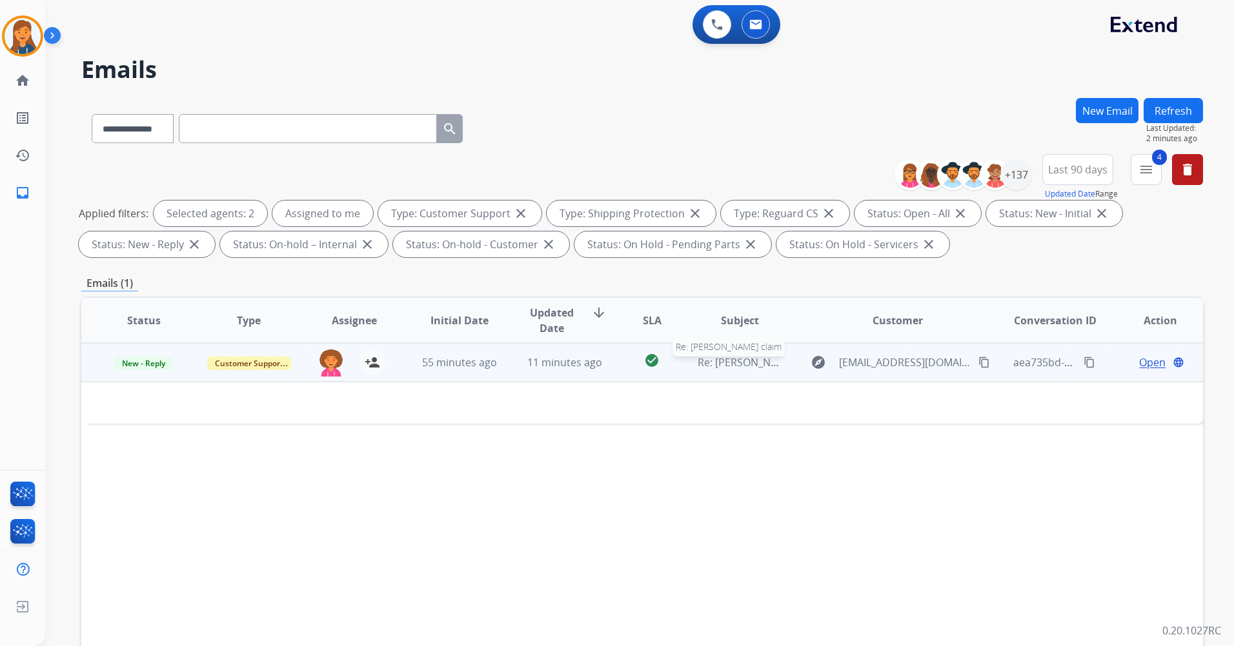
click at [723, 368] on span "Re: Philip DRACHT claim" at bounding box center [760, 362] width 126 height 14
click at [723, 368] on span "Re: Philip DRACHT claim" at bounding box center [760, 363] width 126 height 14
click at [1141, 359] on span "Open" at bounding box center [1152, 362] width 26 height 15
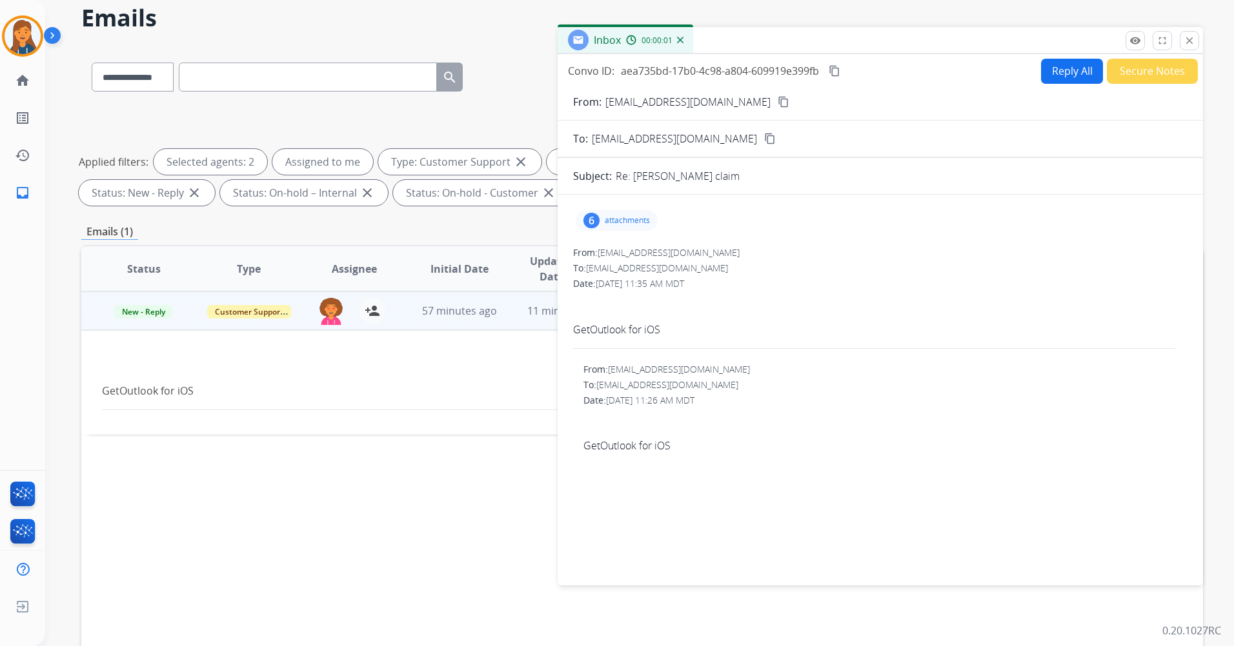
scroll to position [65, 0]
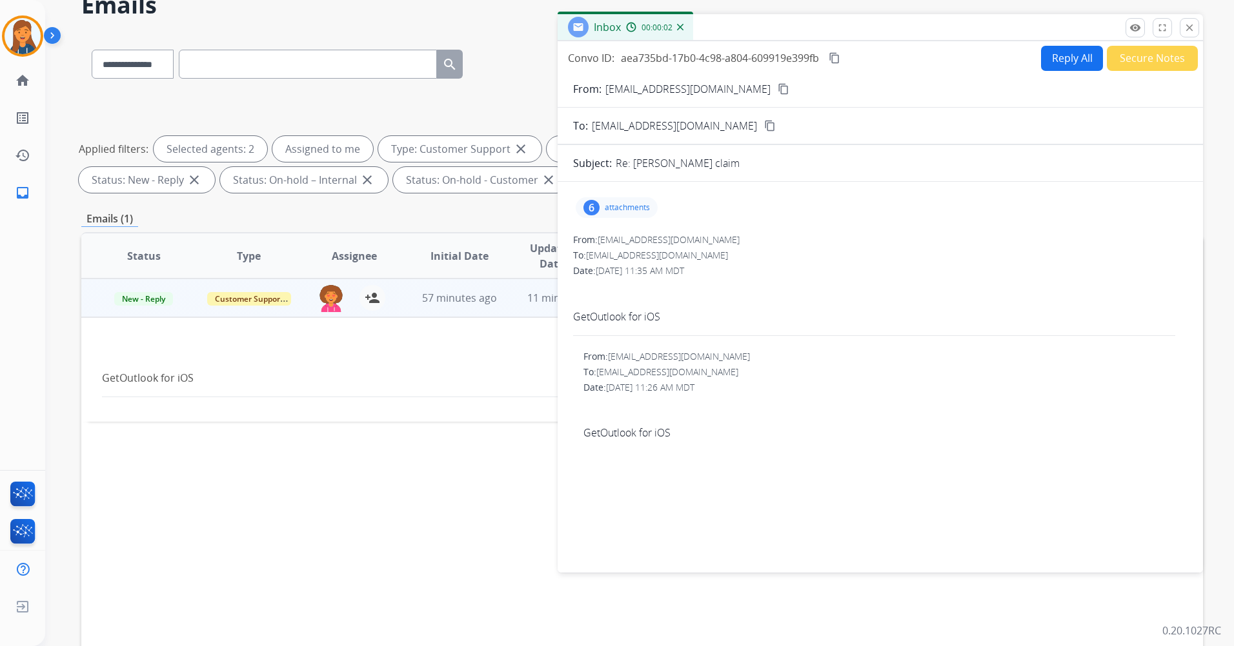
click at [615, 210] on p "attachments" at bounding box center [627, 208] width 45 height 10
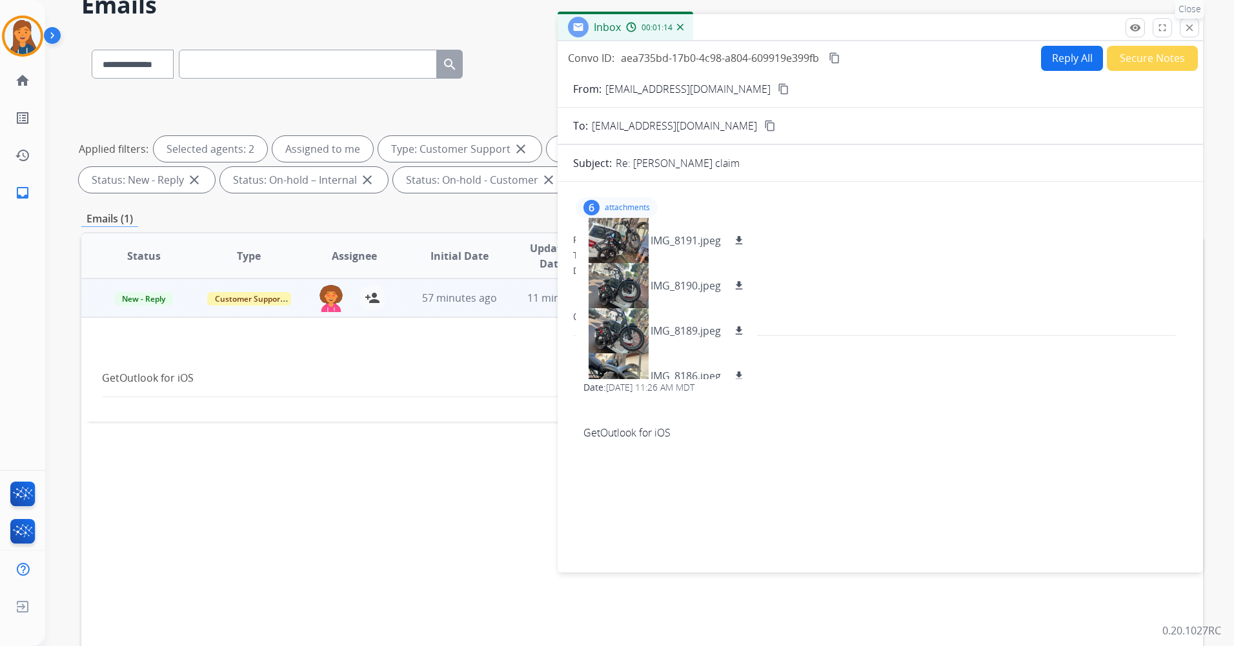
click at [1197, 32] on button "close Close" at bounding box center [1188, 27] width 19 height 19
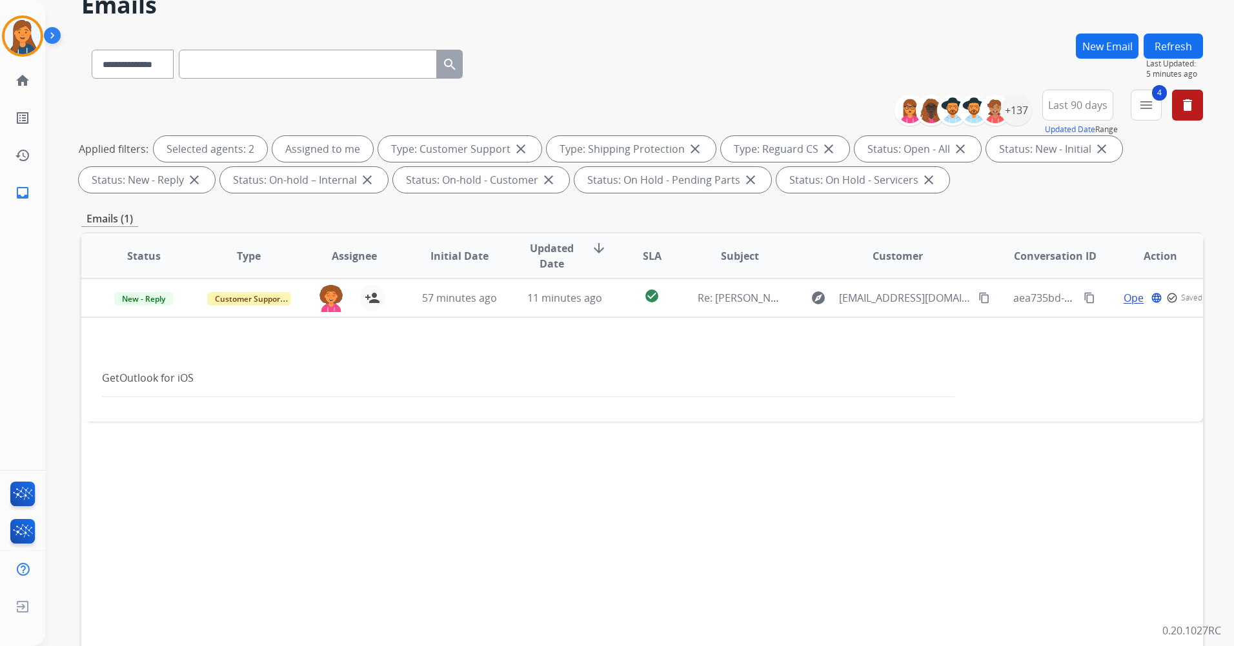
click at [1197, 32] on div "**********" at bounding box center [623, 305] width 1157 height 646
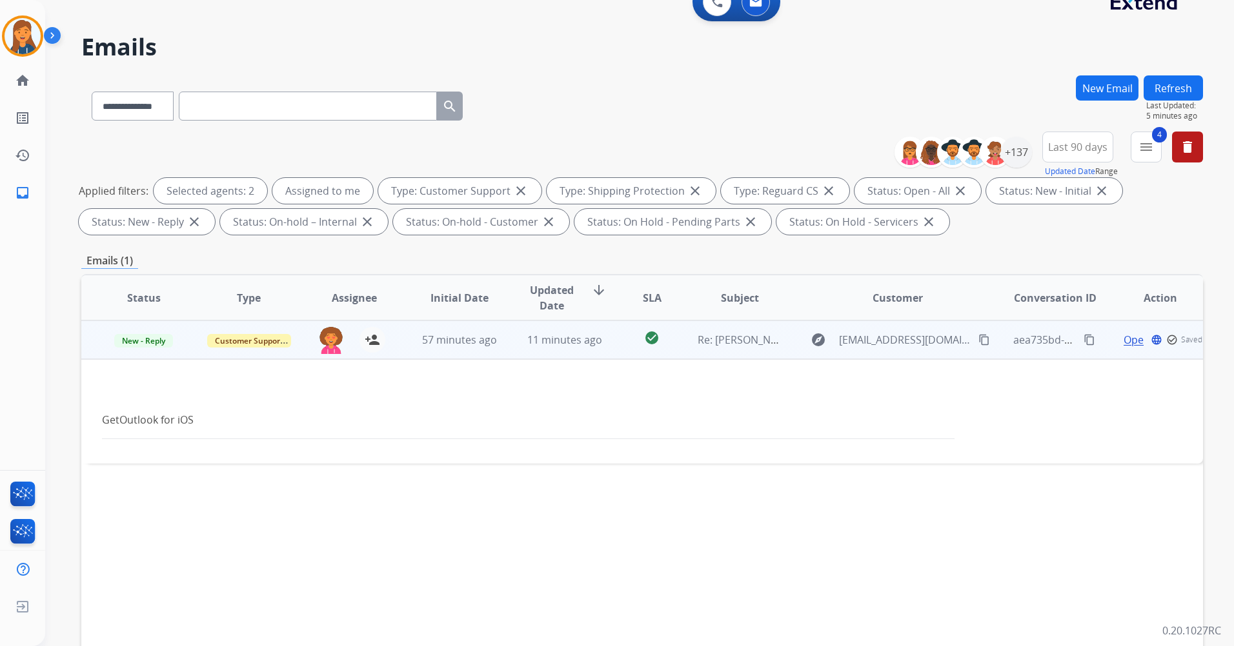
scroll to position [0, 0]
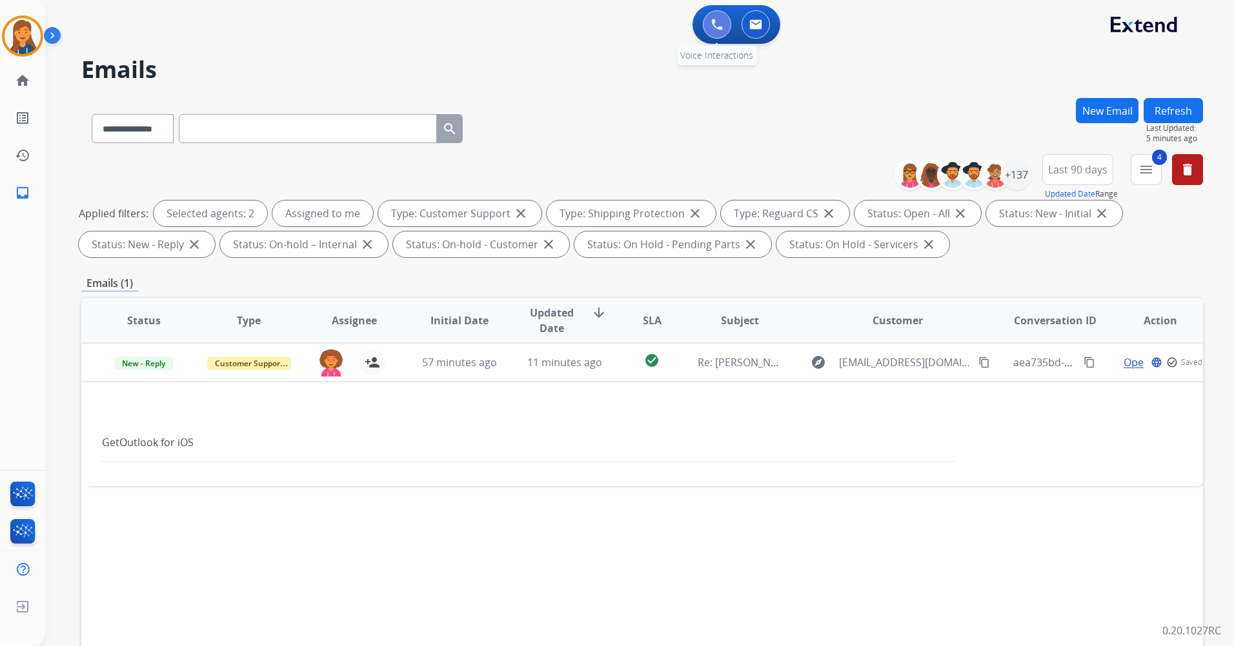
click at [714, 30] on button at bounding box center [717, 24] width 28 height 28
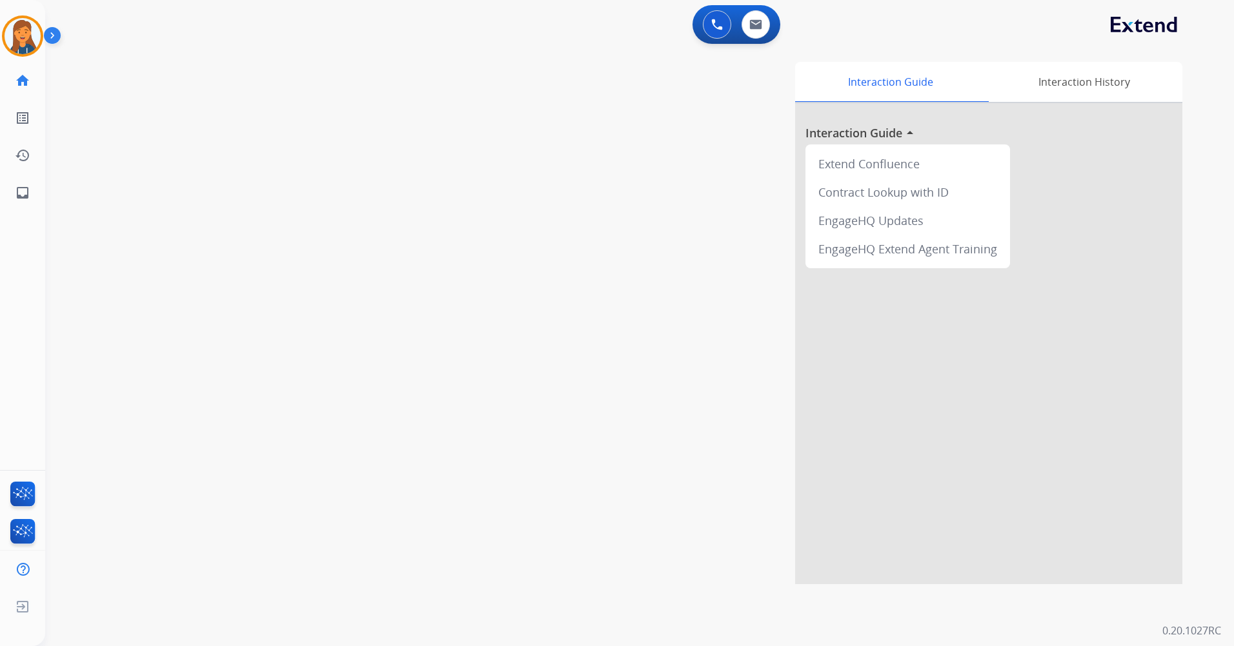
click at [714, 30] on button at bounding box center [717, 24] width 28 height 28
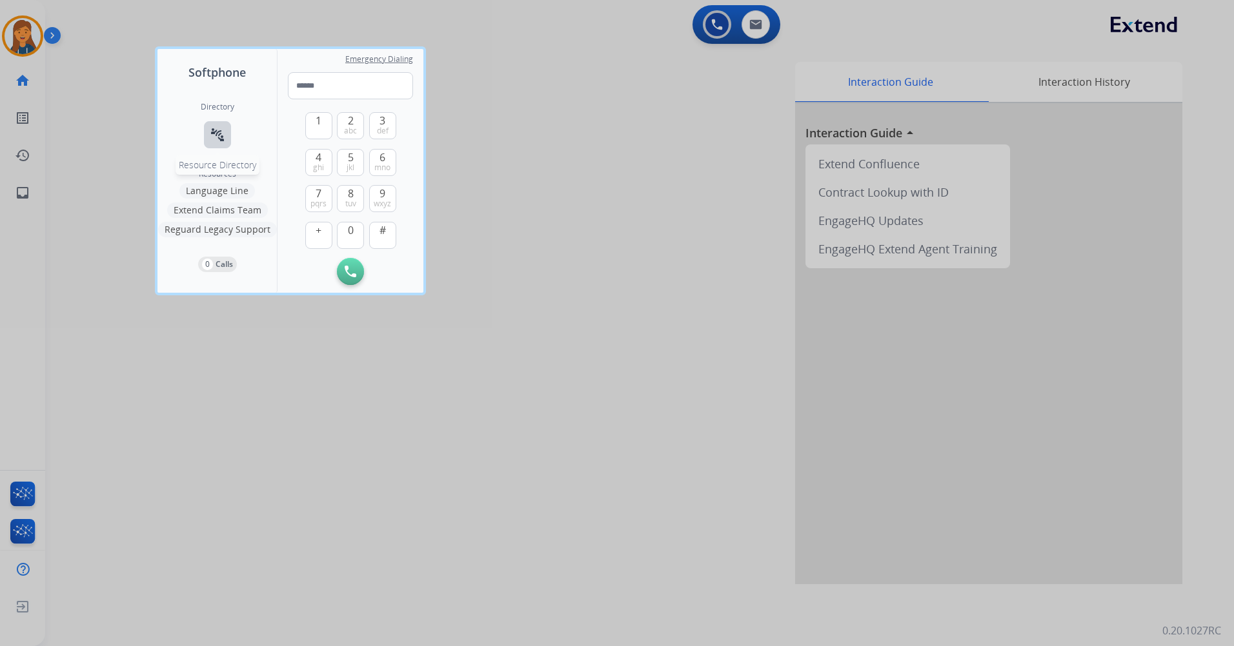
click at [225, 123] on button "connect_without_contact Resource Directory" at bounding box center [217, 134] width 27 height 27
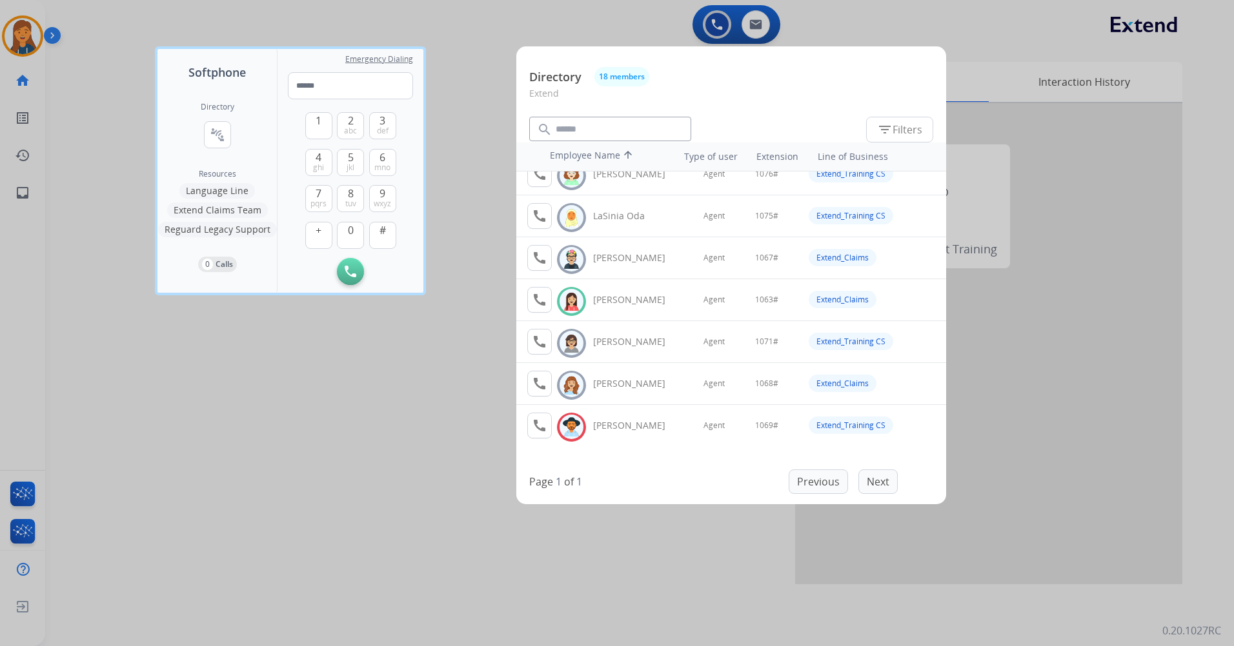
scroll to position [492, 0]
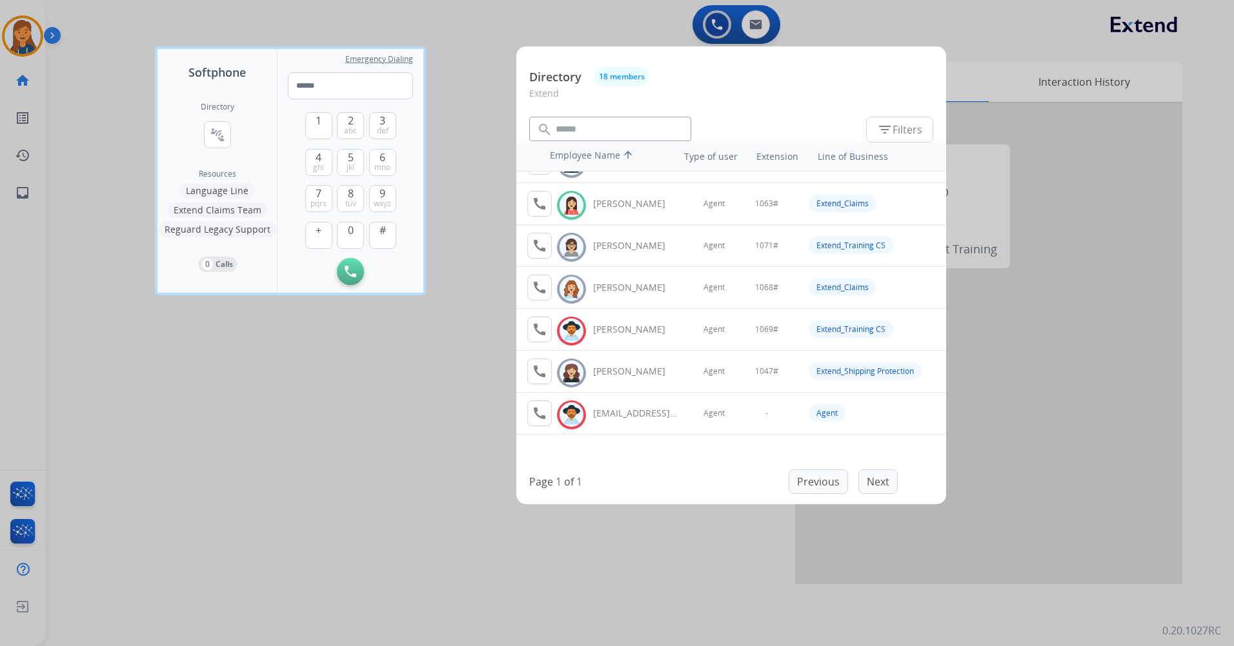
click at [410, 426] on div at bounding box center [617, 323] width 1234 height 646
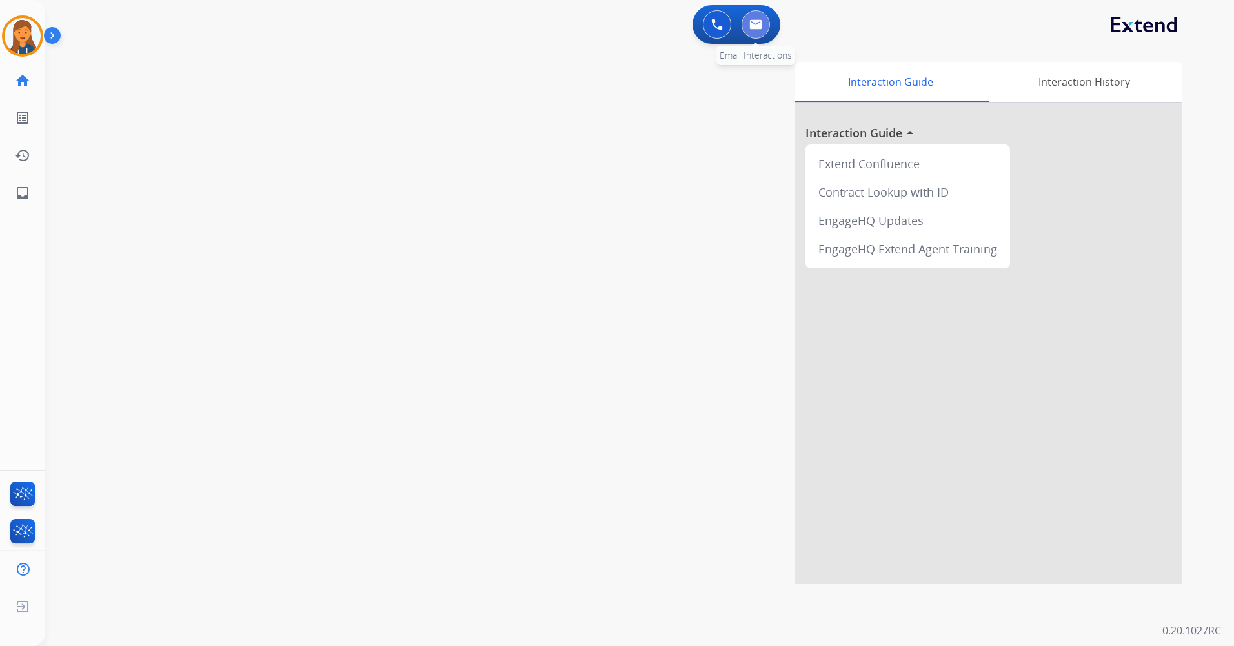
click at [755, 26] on img at bounding box center [755, 24] width 13 height 10
select select "**********"
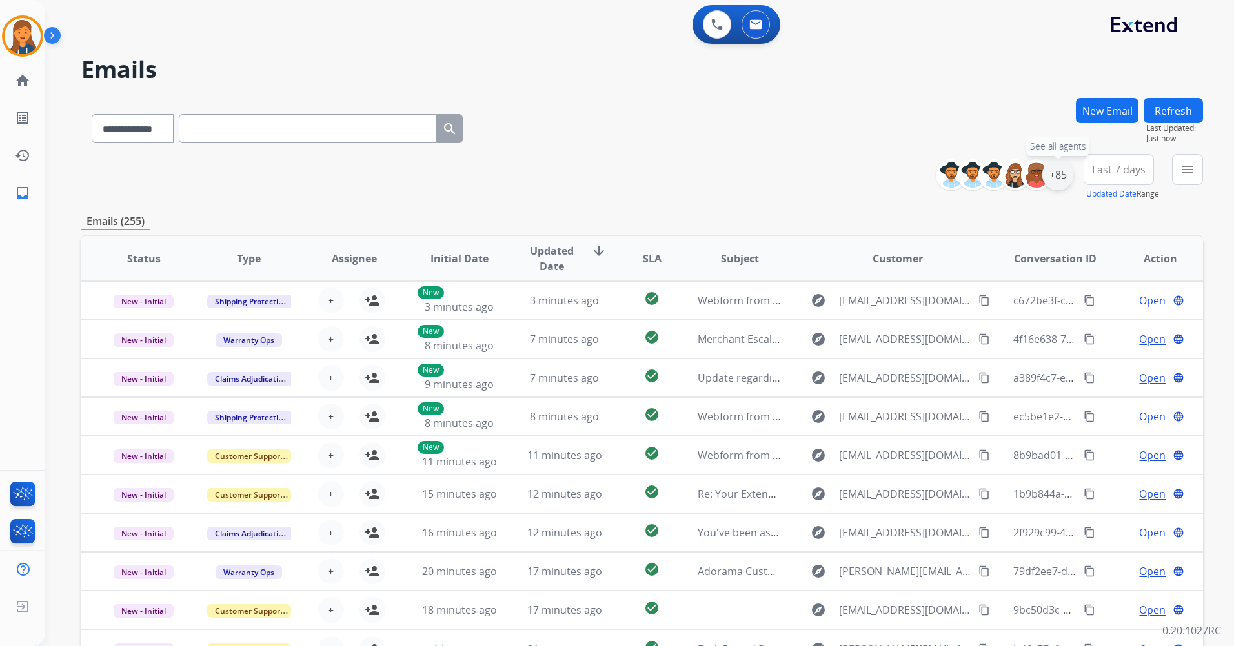
click at [1065, 175] on div "+85" at bounding box center [1057, 174] width 31 height 31
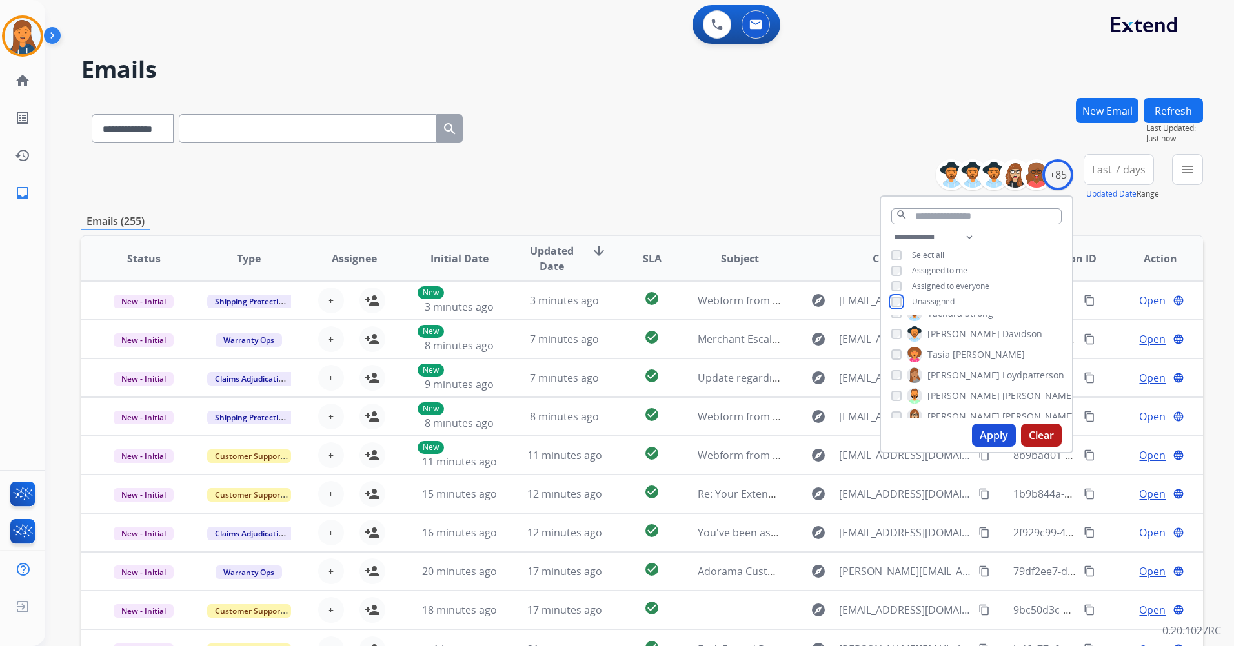
scroll to position [1466, 0]
click at [725, 23] on button at bounding box center [717, 24] width 28 height 28
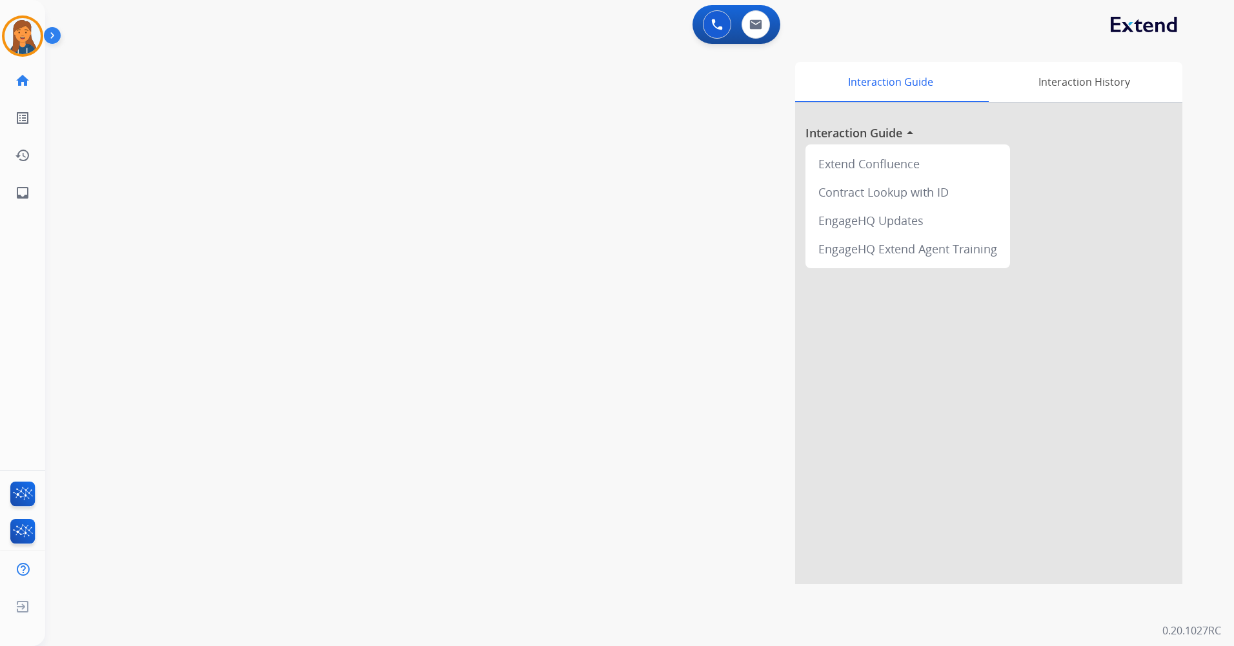
click at [725, 23] on button at bounding box center [717, 24] width 28 height 28
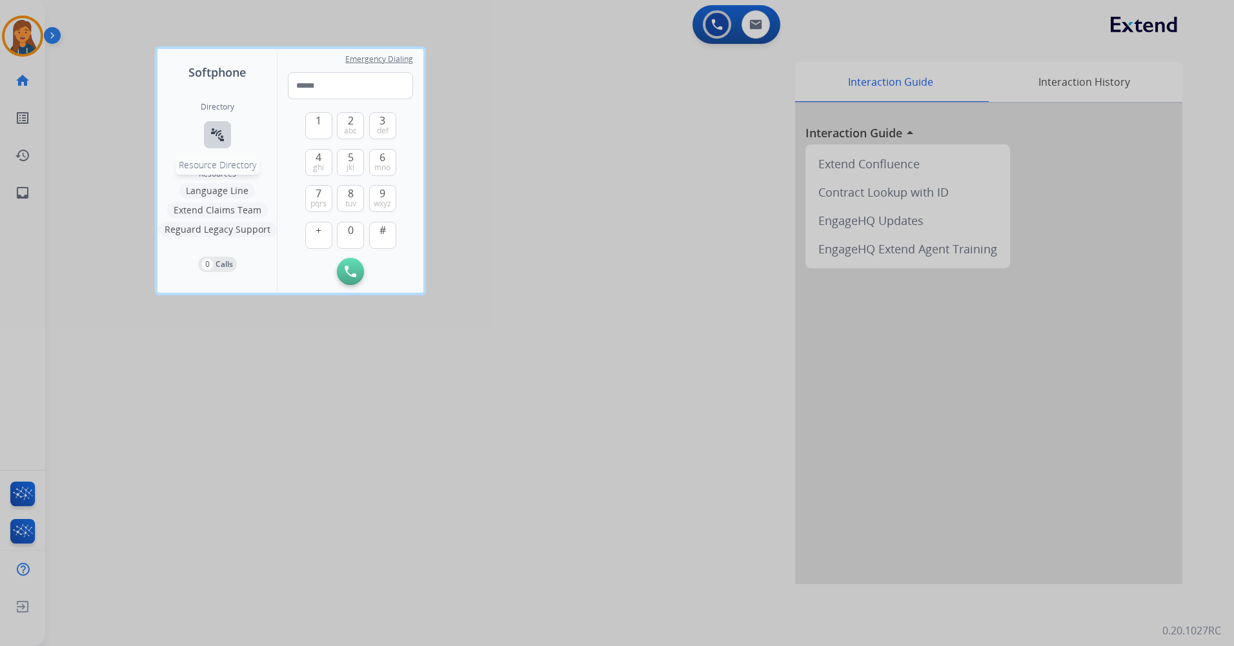
click at [212, 139] on mat-icon "connect_without_contact" at bounding box center [217, 134] width 15 height 15
click at [231, 131] on div "Directory connect_without_contact Resource Directory" at bounding box center [218, 135] width 34 height 67
click at [226, 132] on div "Directory connect_without_contact Resource Directory" at bounding box center [218, 135] width 34 height 67
click at [223, 134] on mat-icon "connect_without_contact" at bounding box center [217, 134] width 15 height 15
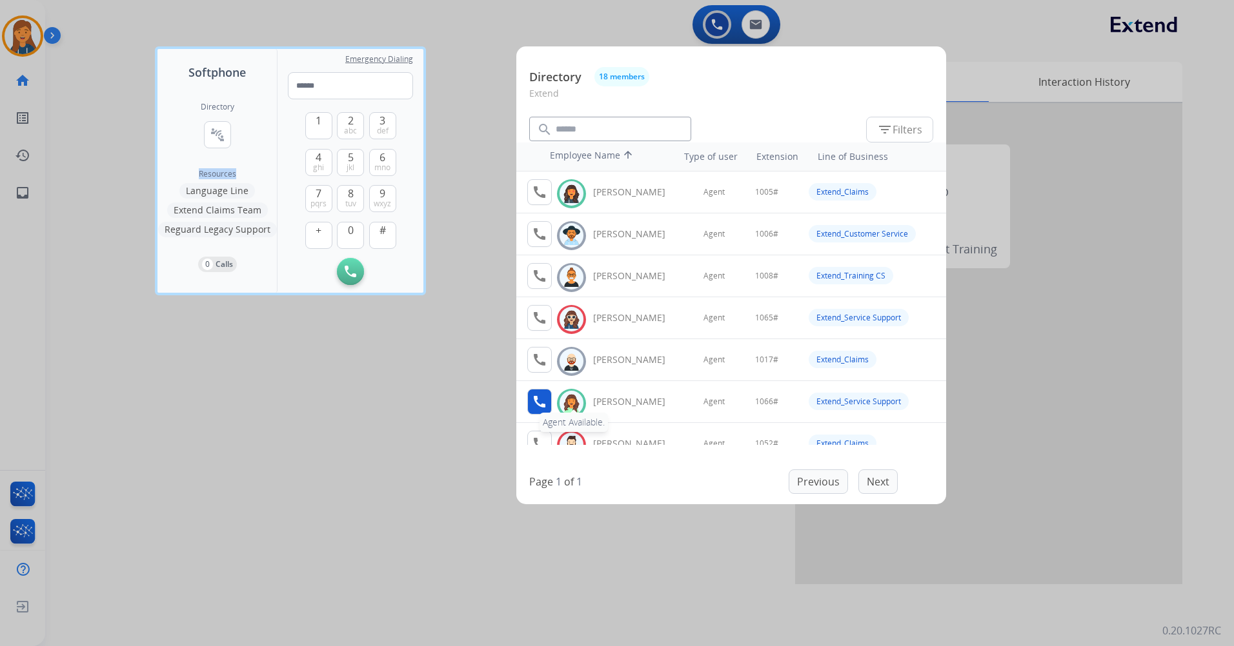
click at [541, 400] on mat-icon "call" at bounding box center [539, 401] width 15 height 15
click at [319, 121] on span "1" at bounding box center [318, 120] width 6 height 15
click at [344, 232] on button "0" at bounding box center [350, 235] width 27 height 27
click at [379, 166] on span "mno" at bounding box center [382, 168] width 16 height 10
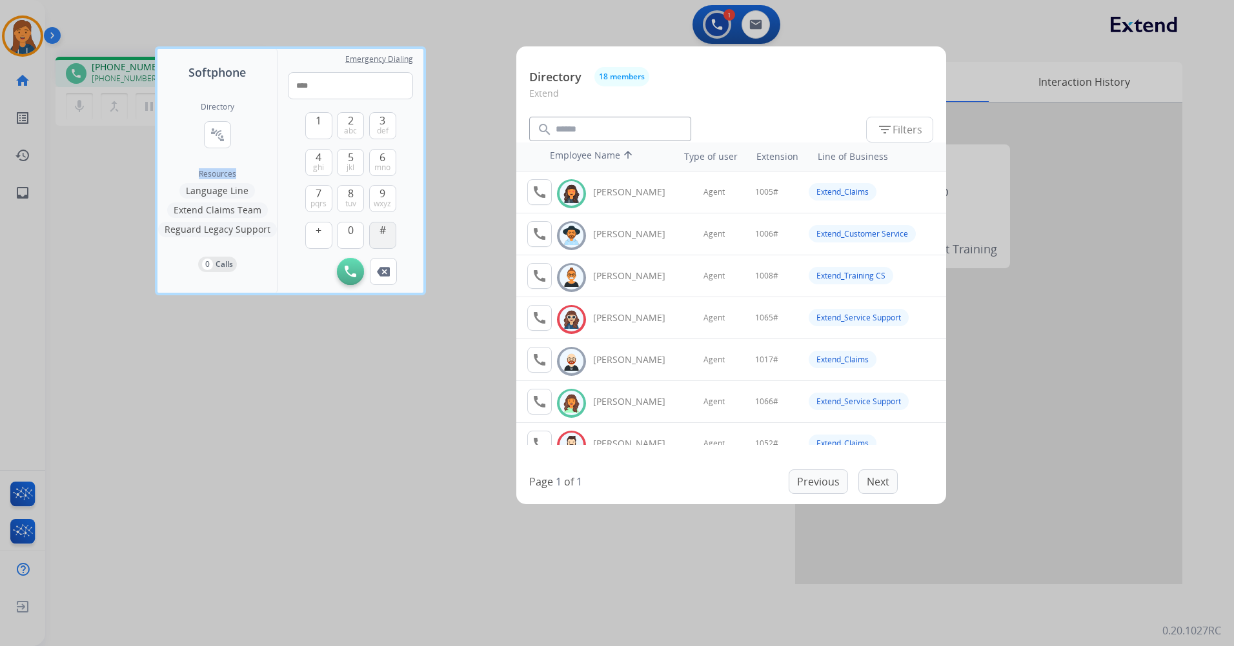
drag, startPoint x: 379, startPoint y: 166, endPoint x: 383, endPoint y: 230, distance: 64.6
click at [383, 230] on span "#" at bounding box center [382, 230] width 6 height 15
type input "*****"
click at [143, 489] on div at bounding box center [617, 323] width 1234 height 646
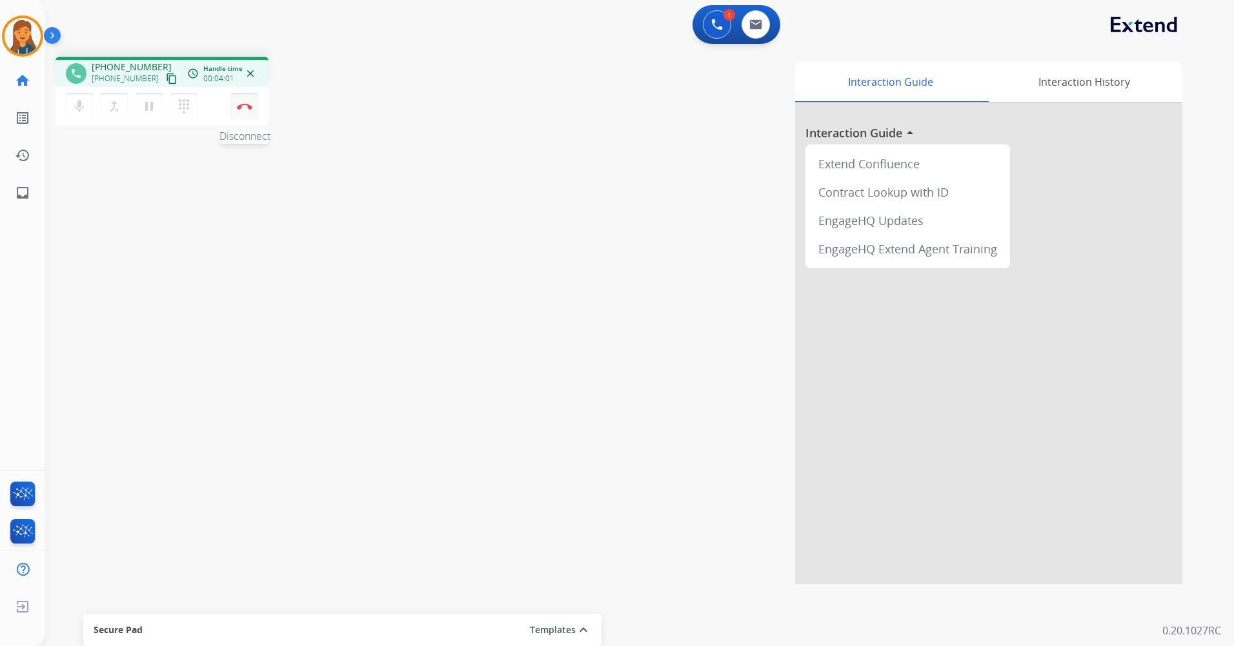
click at [250, 107] on img at bounding box center [244, 106] width 15 height 6
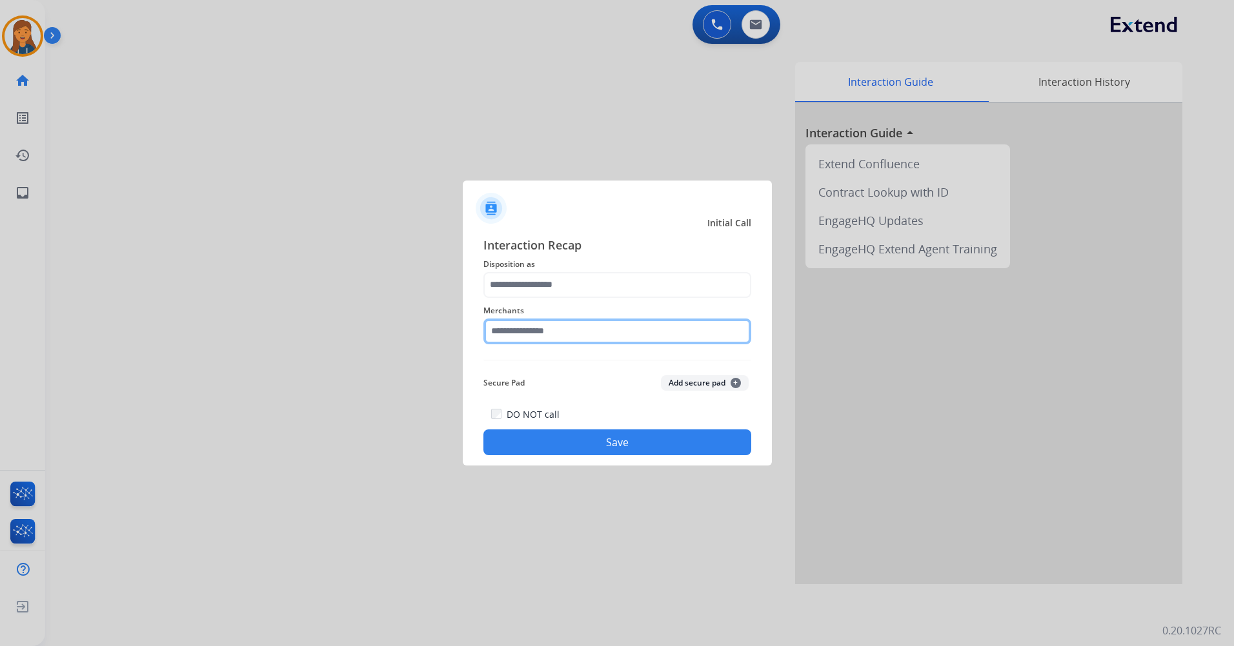
click at [564, 332] on input "text" at bounding box center [617, 332] width 268 height 26
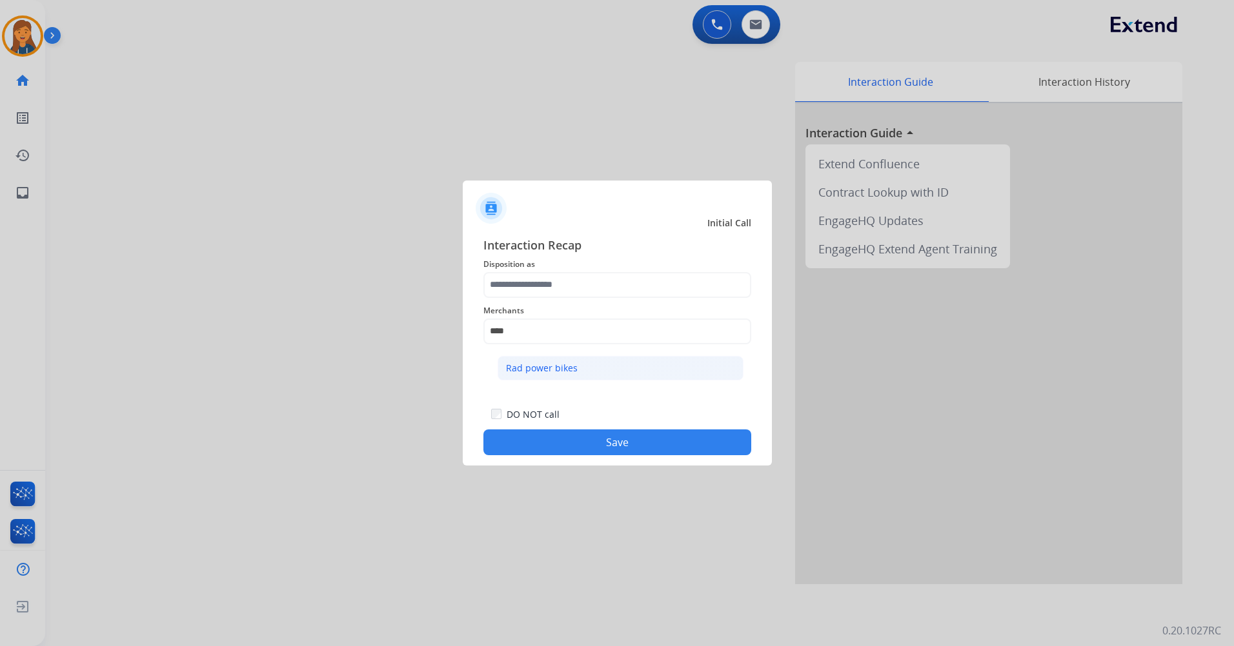
click at [539, 368] on div "Rad power bikes" at bounding box center [542, 368] width 72 height 13
type input "**********"
drag, startPoint x: 537, startPoint y: 303, endPoint x: 537, endPoint y: 293, distance: 9.7
click at [537, 302] on div "**********" at bounding box center [617, 324] width 268 height 52
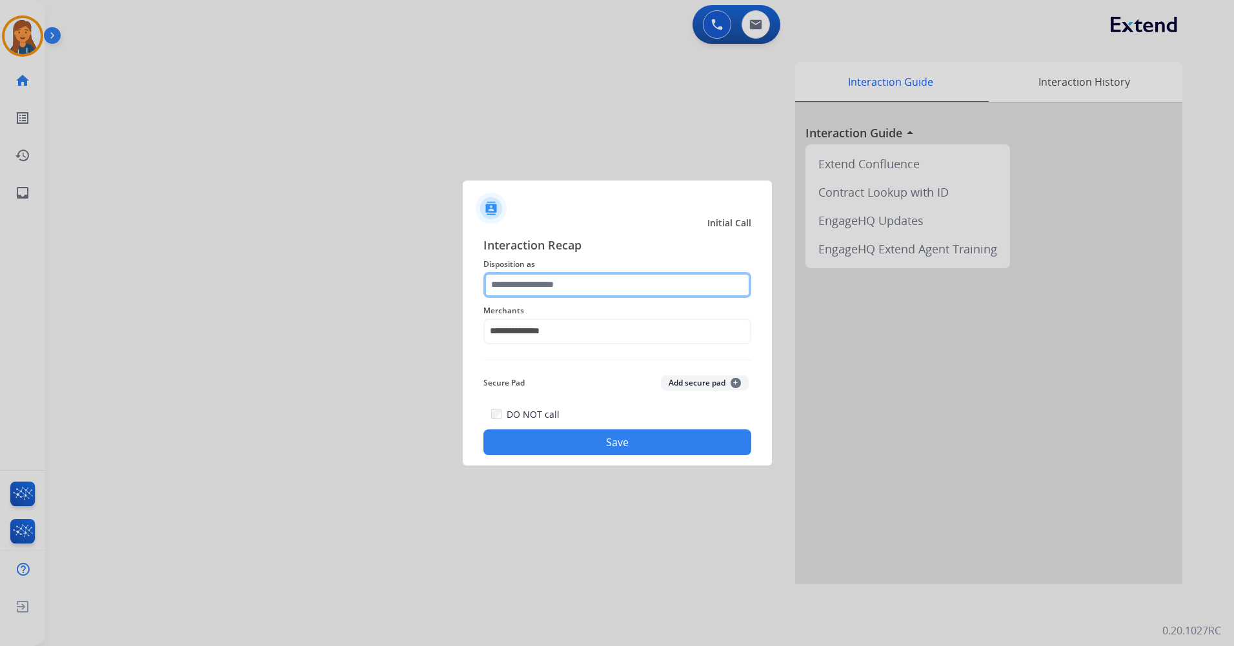
click at [537, 293] on input "text" at bounding box center [617, 285] width 268 height 26
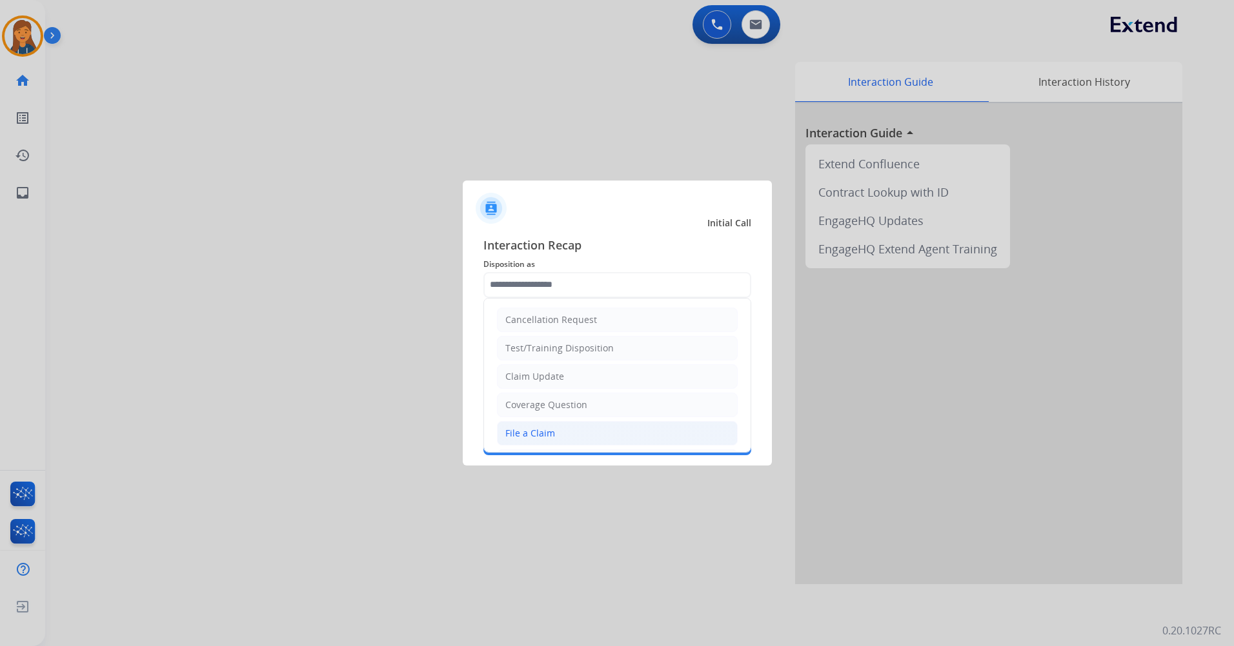
click at [535, 435] on div "File a Claim" at bounding box center [530, 433] width 50 height 13
type input "**********"
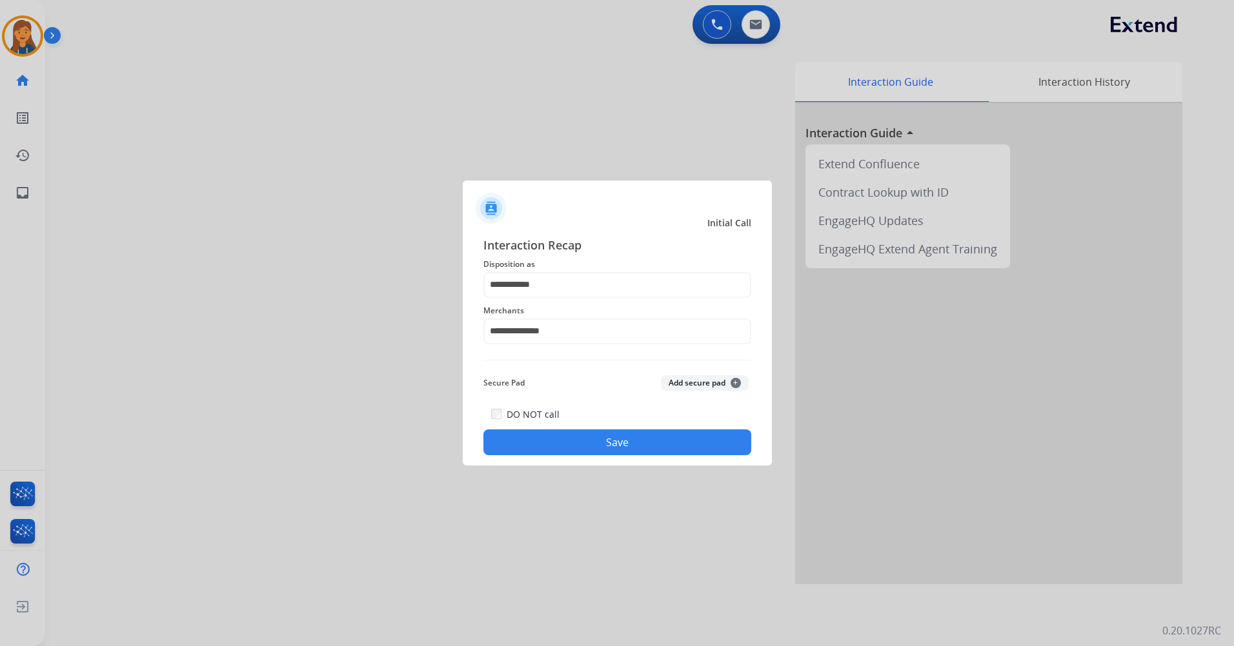
click at [539, 435] on button "Save" at bounding box center [617, 443] width 268 height 26
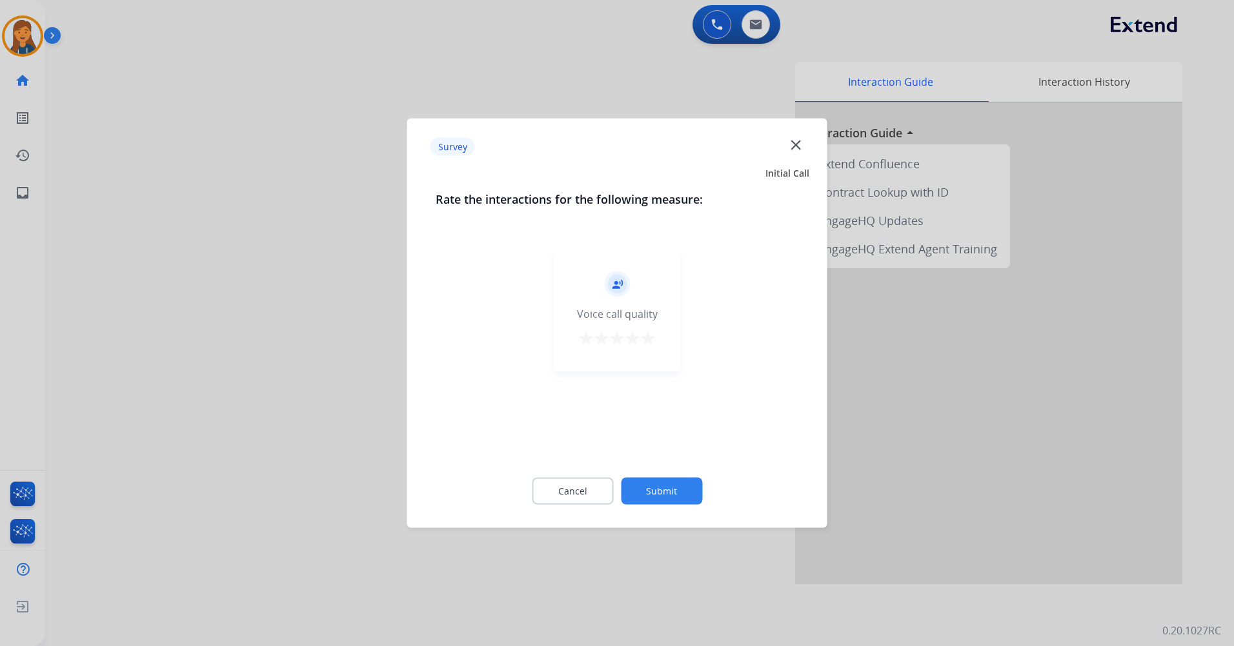
click at [648, 342] on mat-icon "star" at bounding box center [647, 338] width 15 height 15
click at [650, 506] on div "Cancel Submit" at bounding box center [616, 492] width 363 height 58
click at [646, 498] on button "Submit" at bounding box center [661, 491] width 81 height 27
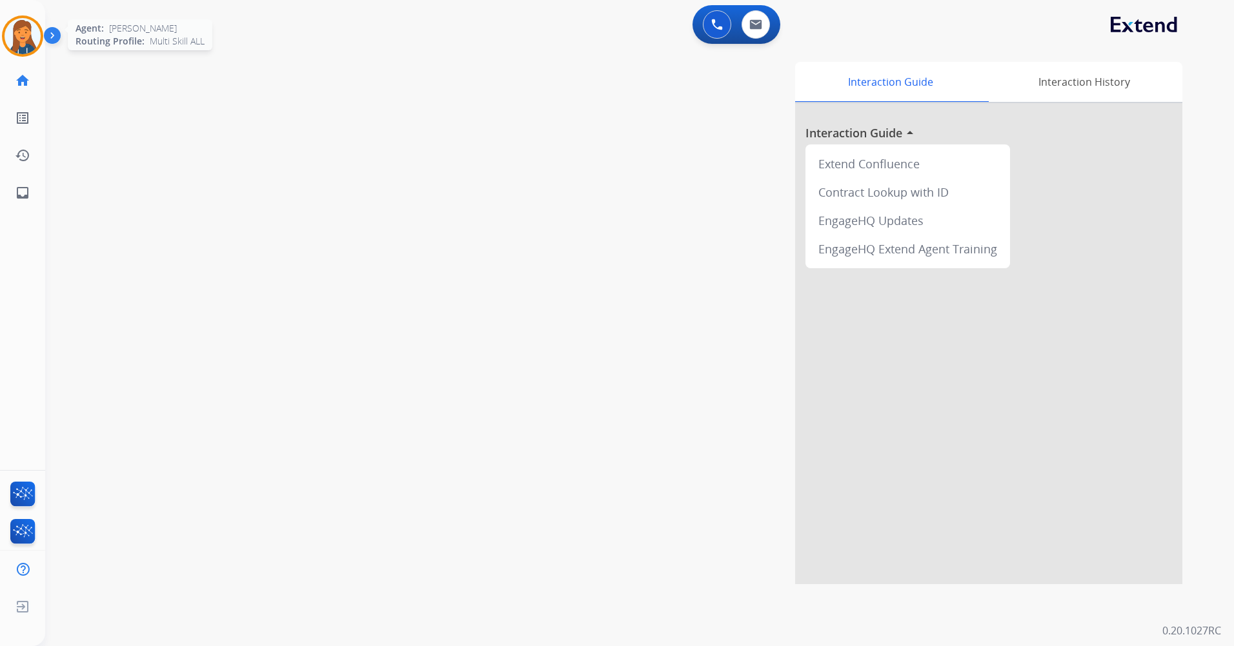
click at [28, 18] on div at bounding box center [22, 35] width 41 height 41
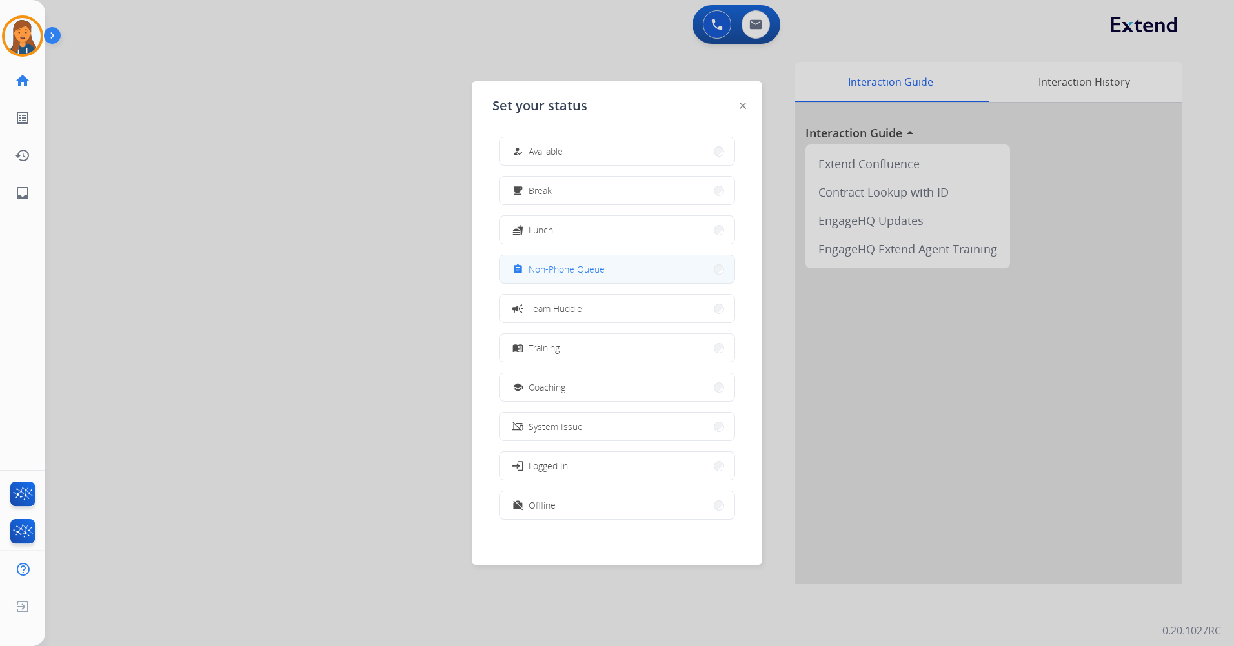
click at [570, 272] on span "Non-Phone Queue" at bounding box center [566, 270] width 76 height 14
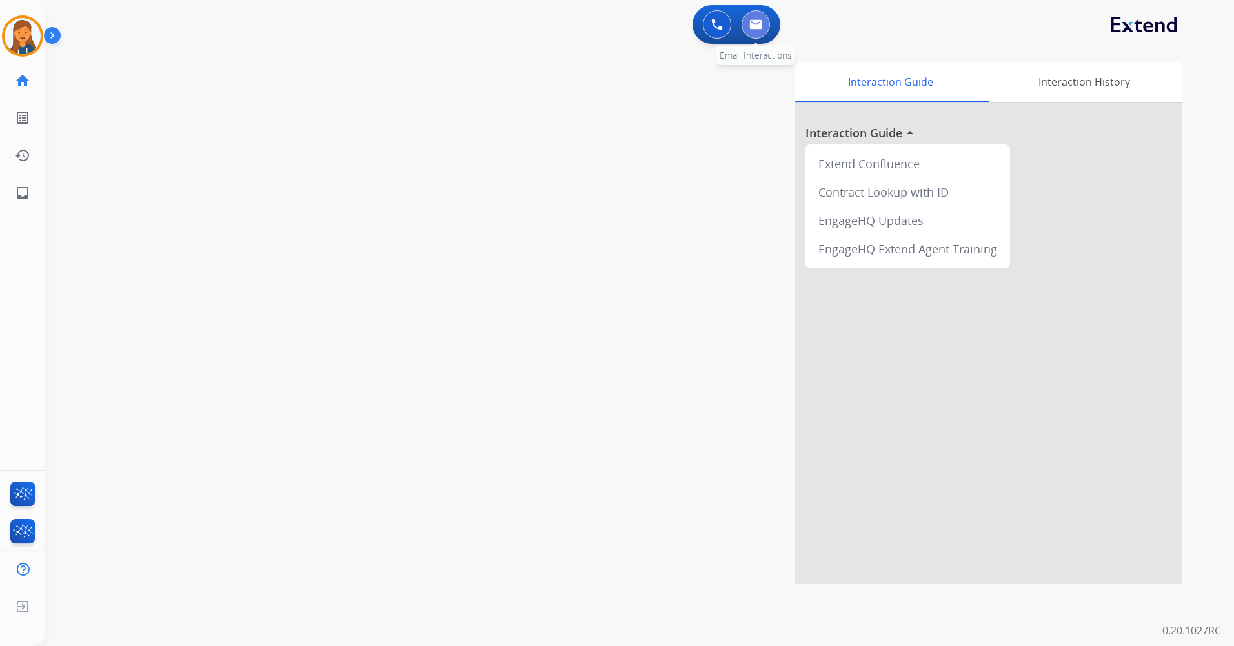
click at [752, 32] on button at bounding box center [755, 24] width 28 height 28
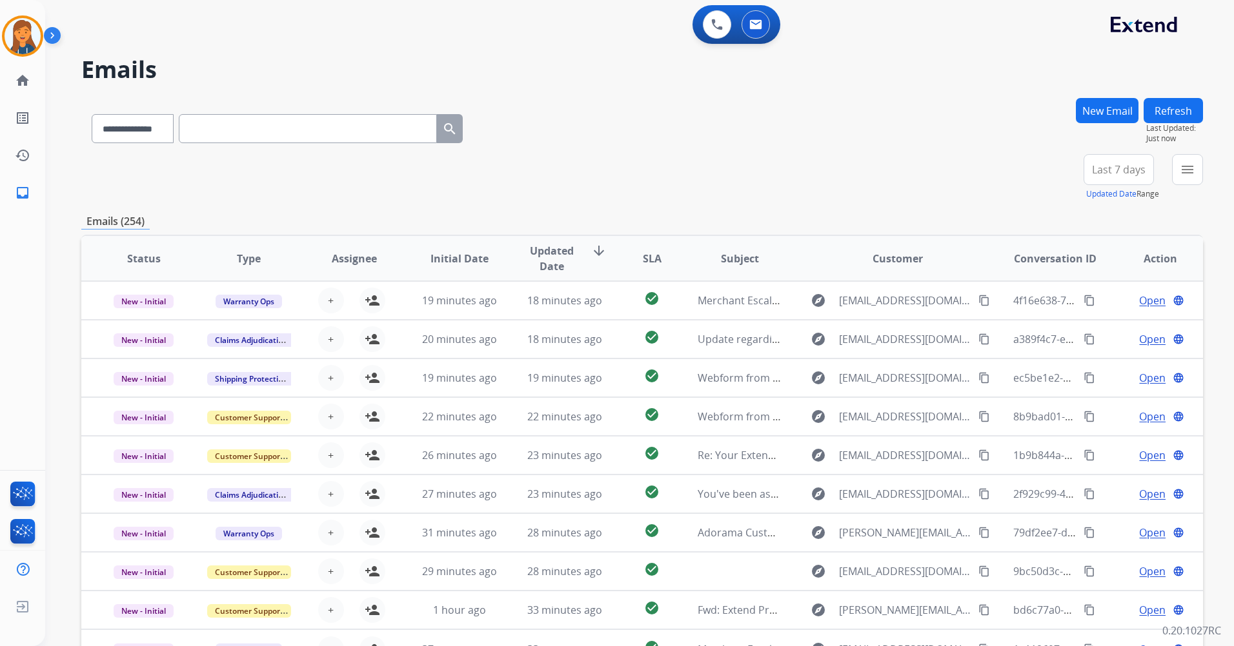
click at [1121, 172] on span "Last 7 days" at bounding box center [1119, 169] width 54 height 5
click at [1097, 335] on div "Last 90 days" at bounding box center [1114, 326] width 71 height 19
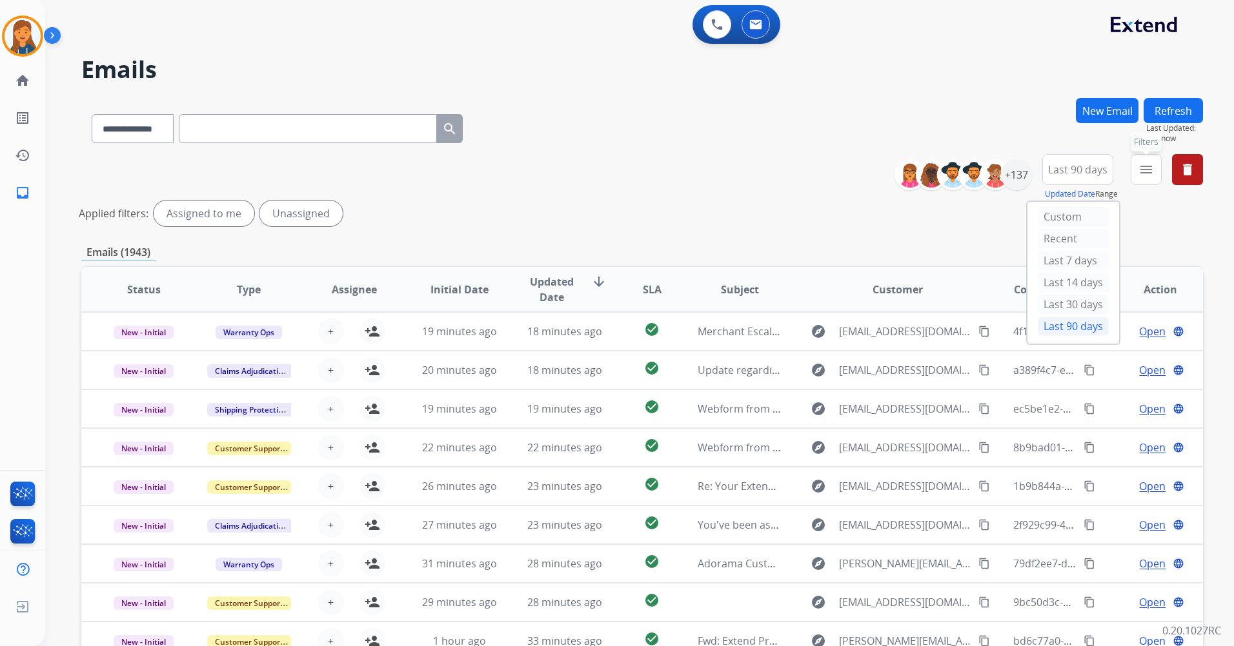
click at [1141, 174] on mat-icon "menu" at bounding box center [1145, 169] width 15 height 15
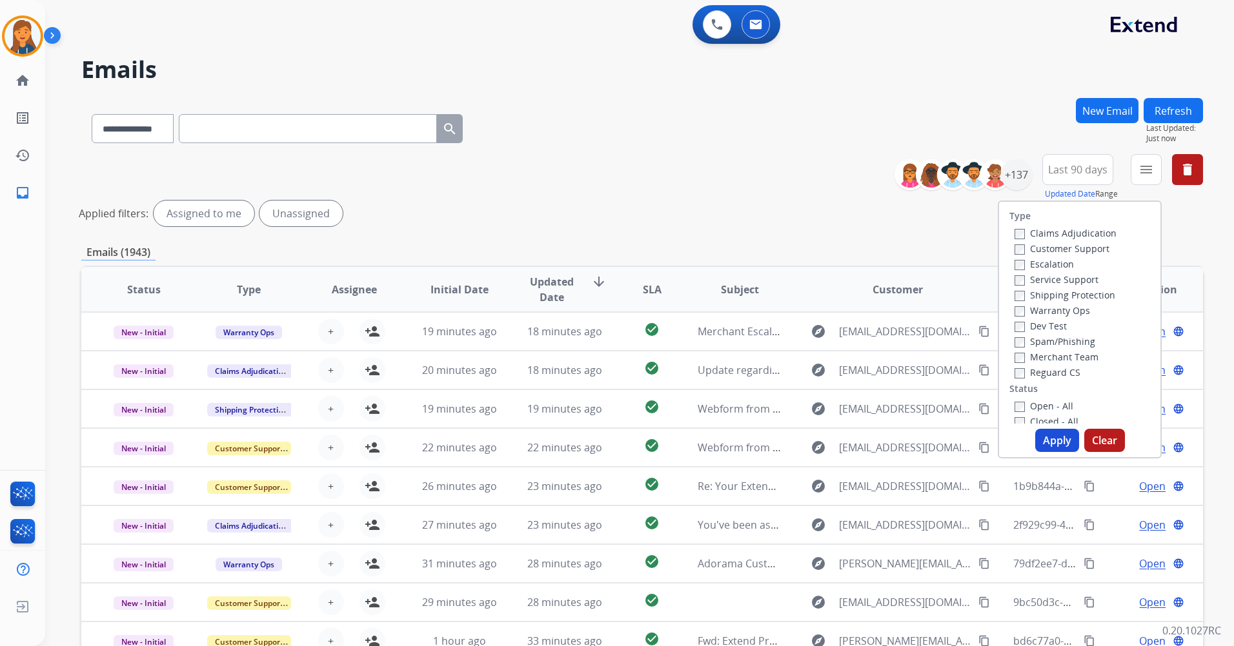
click at [1027, 248] on label "Customer Support" at bounding box center [1061, 249] width 95 height 12
click at [1037, 294] on label "Shipping Protection" at bounding box center [1064, 295] width 101 height 12
click at [1036, 376] on label "Reguard CS" at bounding box center [1047, 372] width 66 height 12
click at [1032, 404] on label "Open - All" at bounding box center [1043, 406] width 59 height 12
click at [1051, 439] on button "Apply" at bounding box center [1057, 440] width 44 height 23
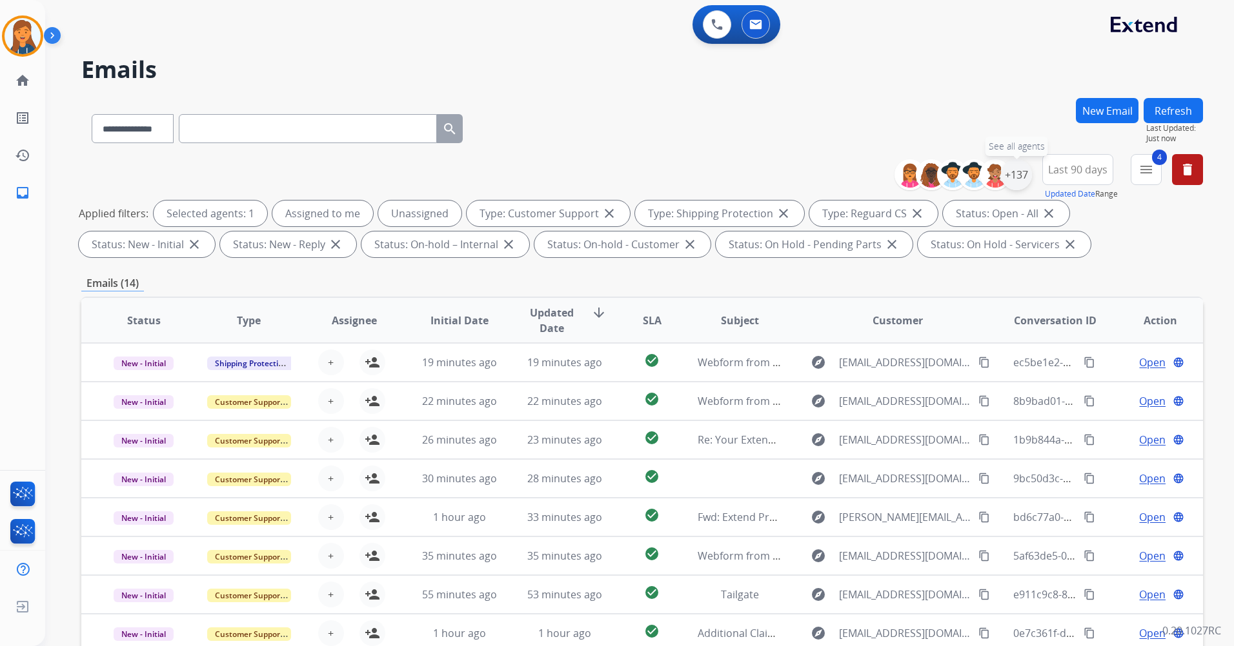
click at [1018, 179] on div "+137" at bounding box center [1016, 174] width 31 height 31
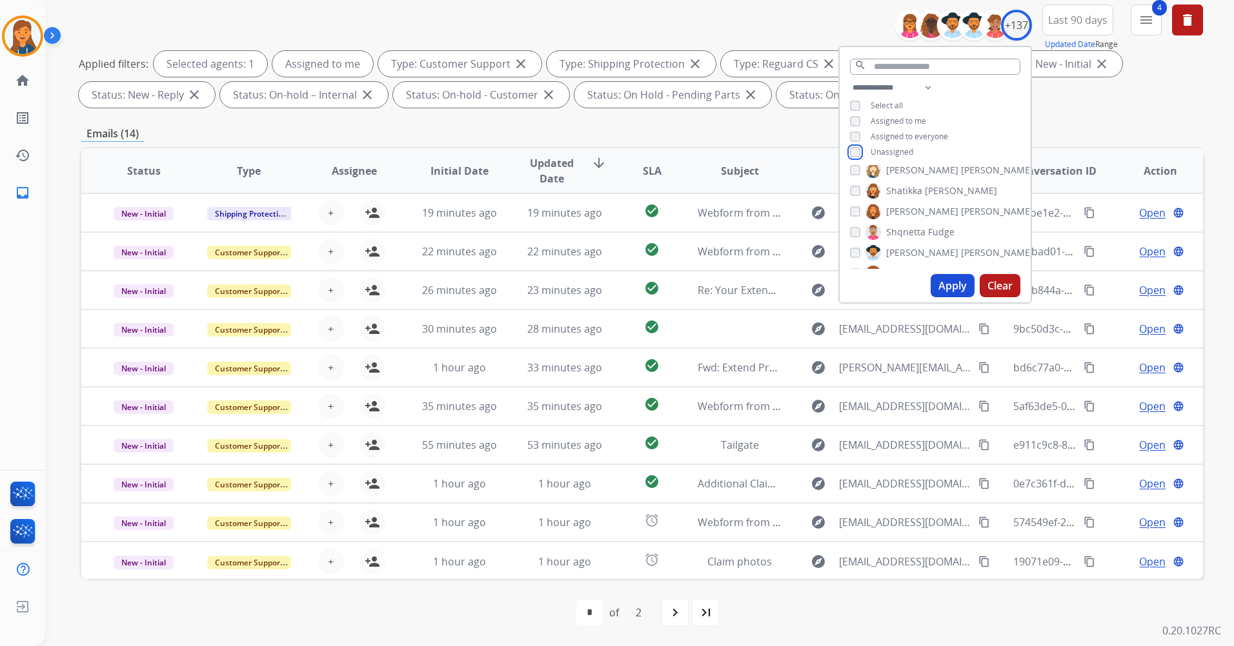
scroll to position [2452, 0]
click at [944, 282] on button "Apply" at bounding box center [952, 285] width 44 height 23
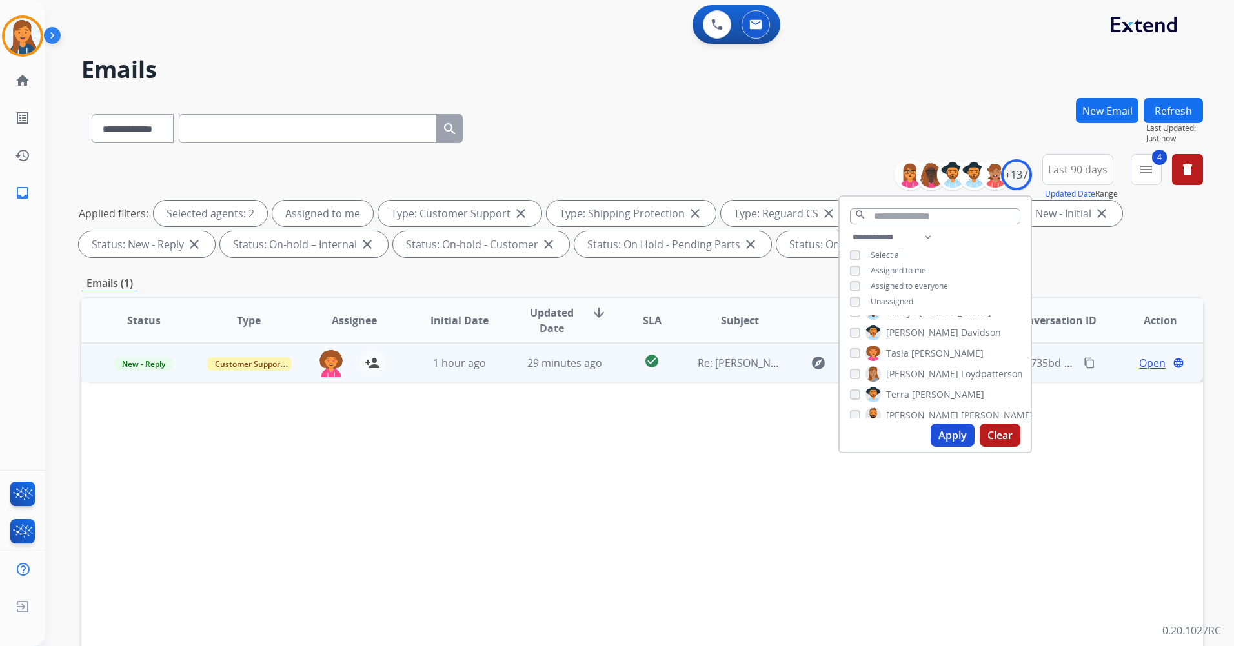
click at [725, 356] on span "Re: Philip DRACHT claim" at bounding box center [760, 363] width 126 height 14
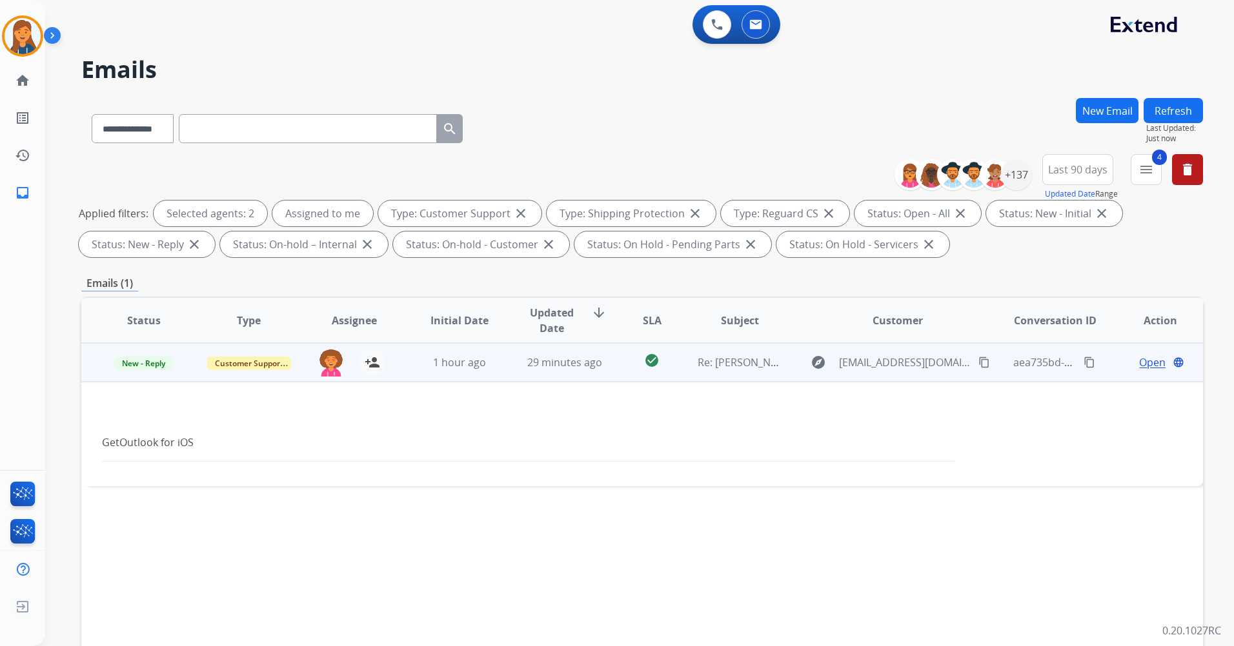
click at [1139, 364] on span "Open" at bounding box center [1152, 362] width 26 height 15
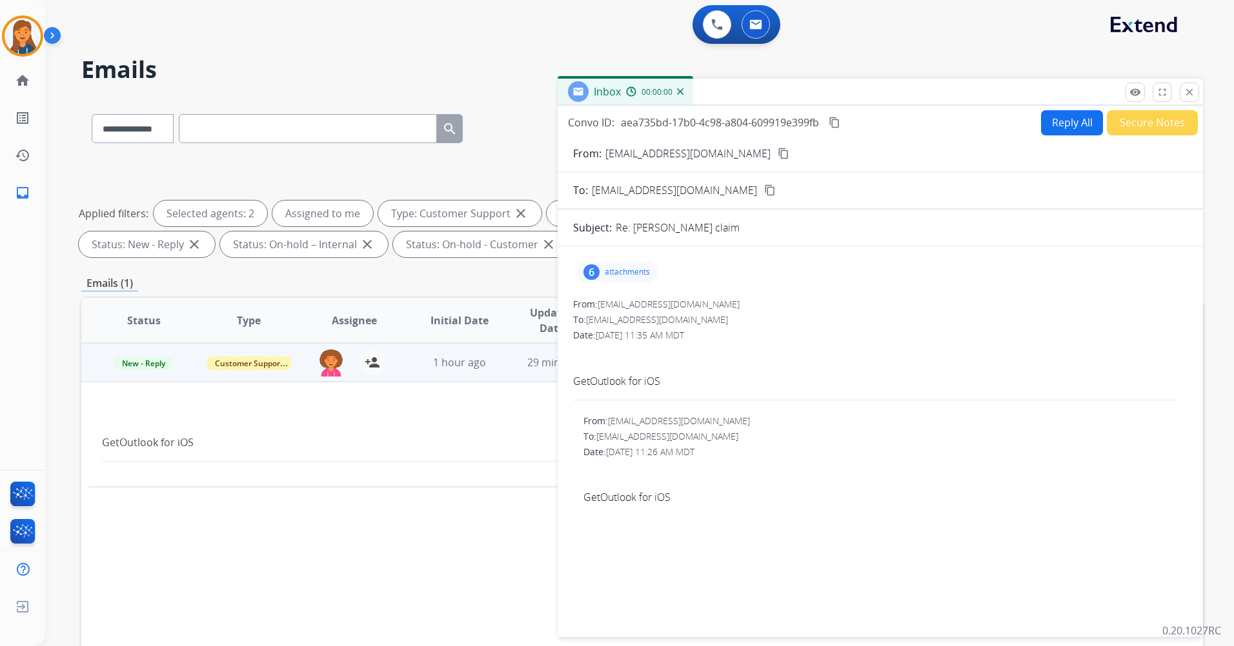
click at [1068, 120] on button "Reply All" at bounding box center [1072, 122] width 62 height 25
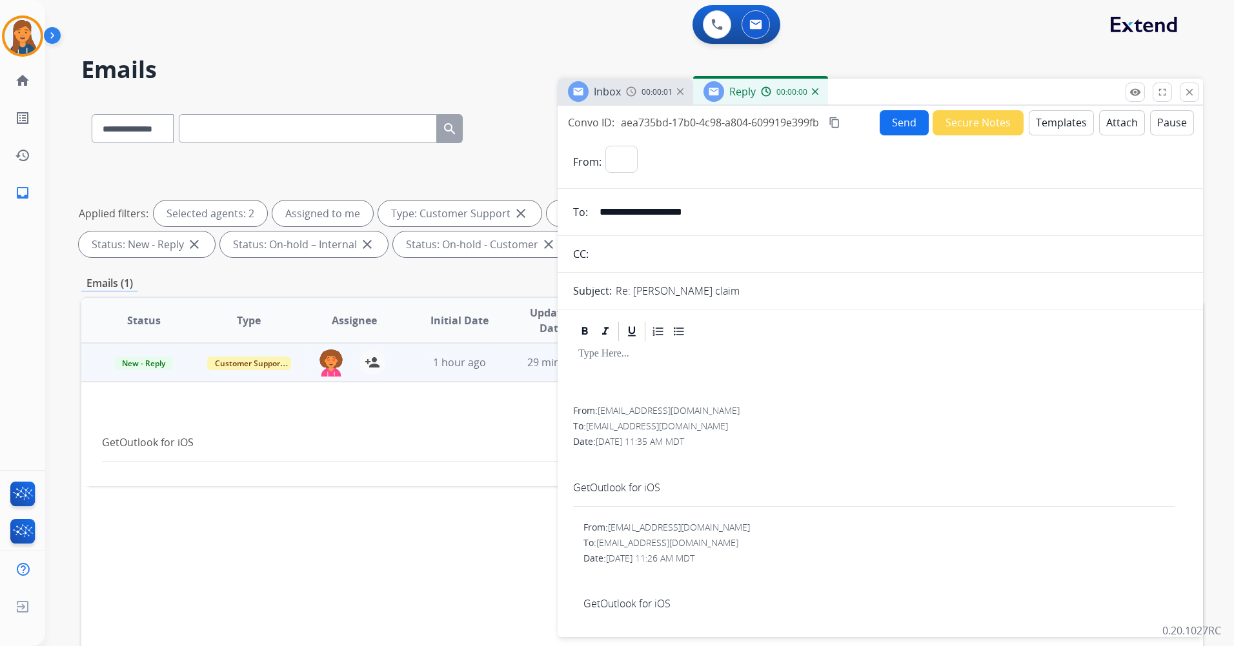
select select "**********"
click at [1062, 121] on button "Templates" at bounding box center [1060, 122] width 65 height 25
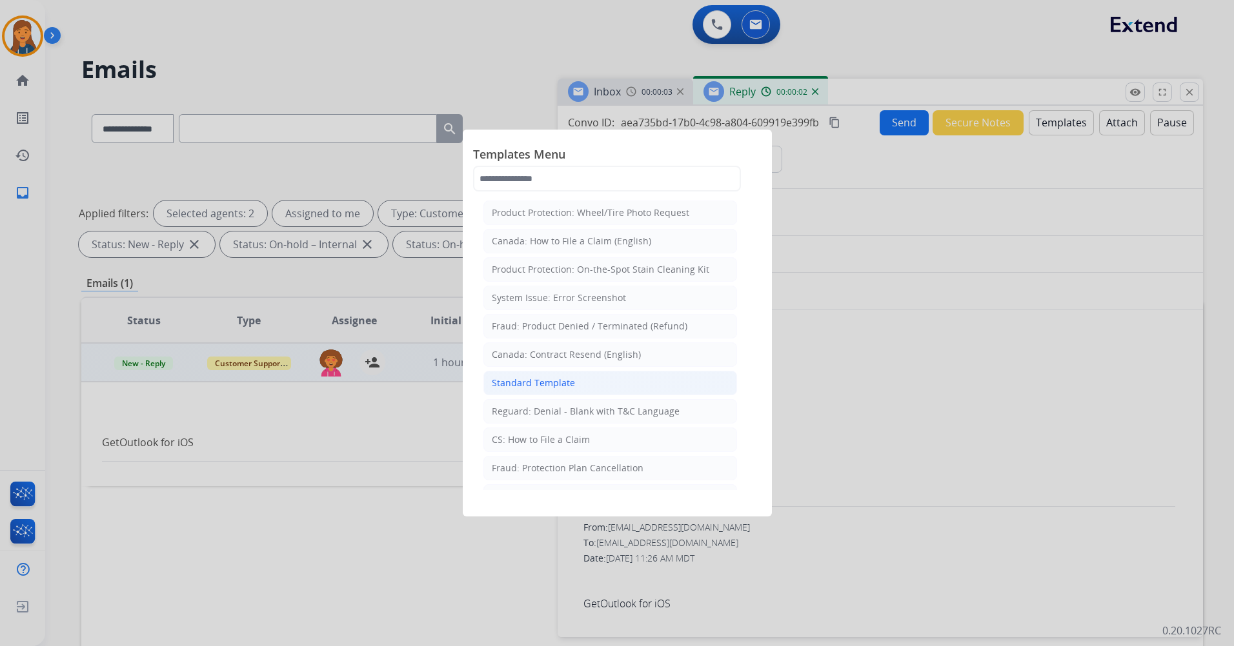
click at [534, 387] on div "Standard Template" at bounding box center [533, 383] width 83 height 13
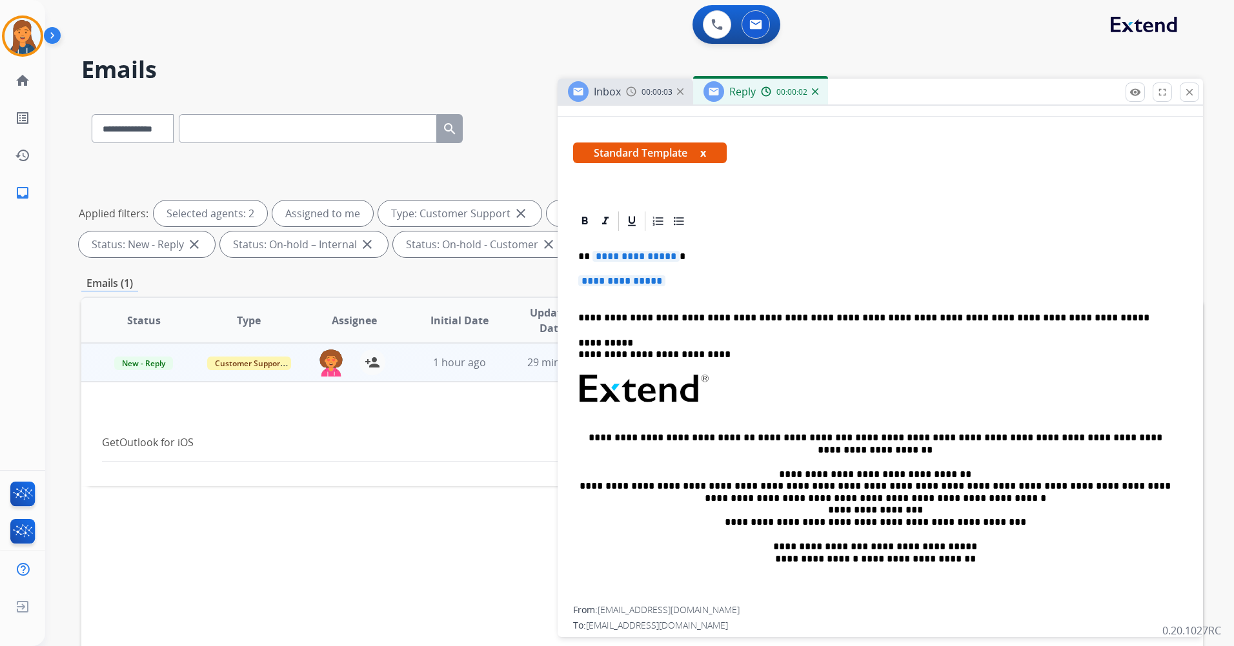
scroll to position [194, 0]
click at [625, 257] on span "**********" at bounding box center [635, 255] width 87 height 11
click at [617, 274] on span "**********" at bounding box center [621, 279] width 87 height 11
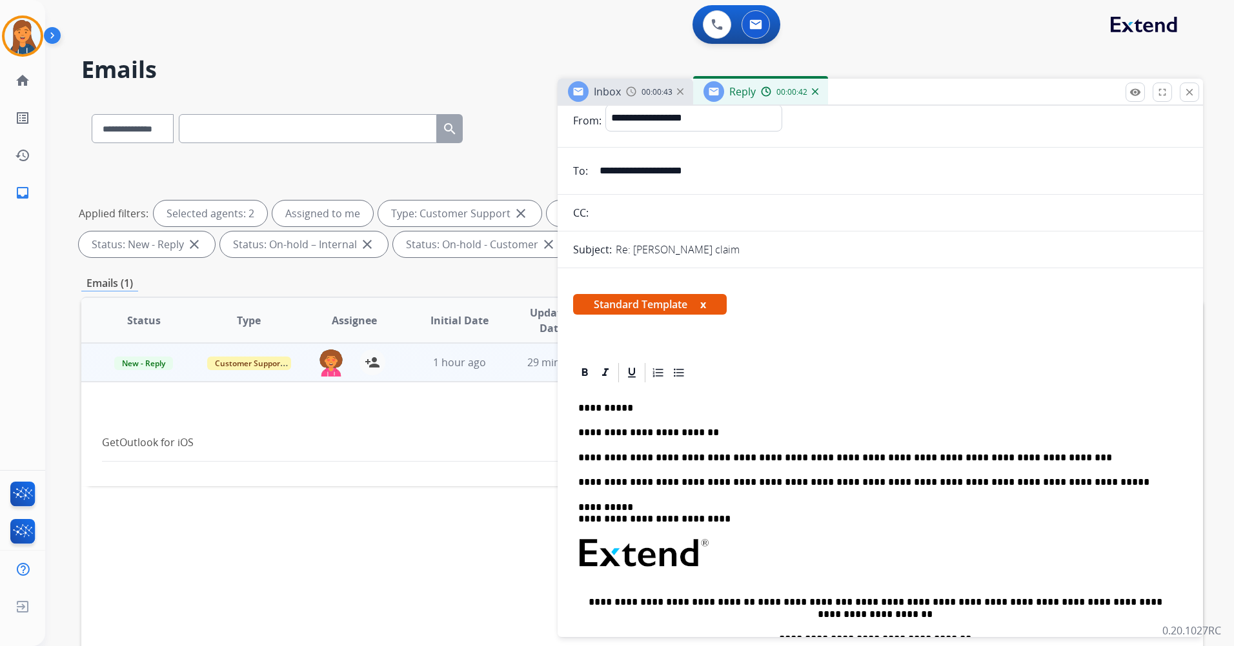
scroll to position [0, 0]
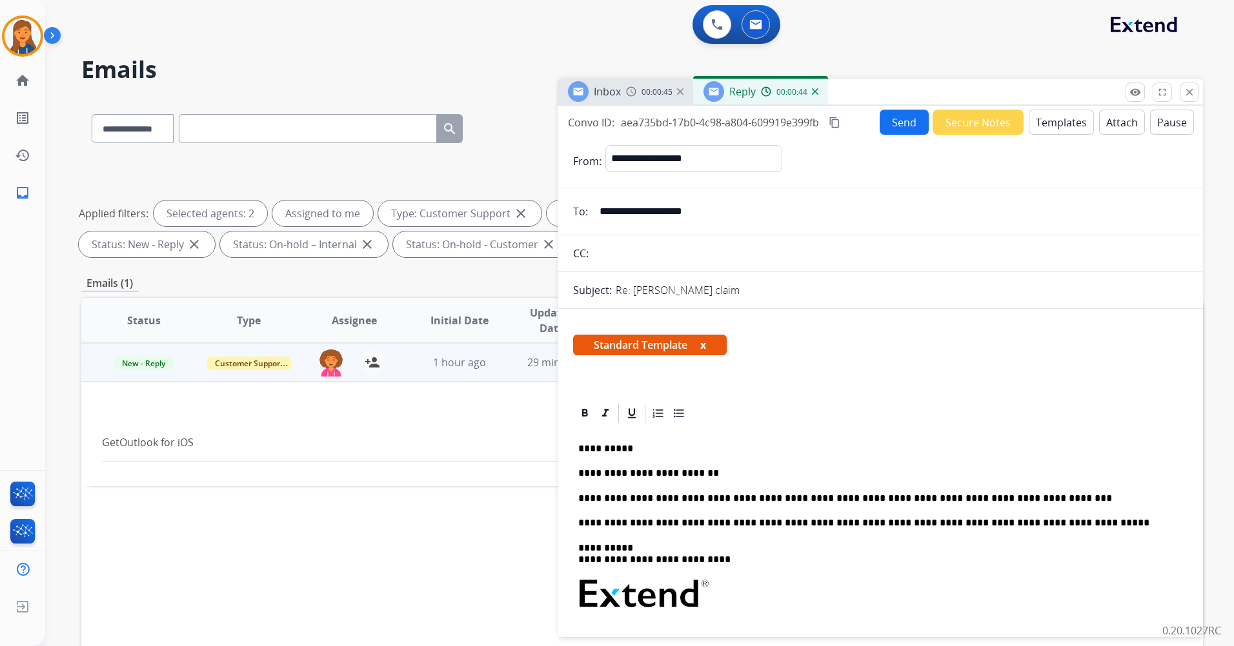
click at [889, 125] on button "Send" at bounding box center [903, 122] width 49 height 25
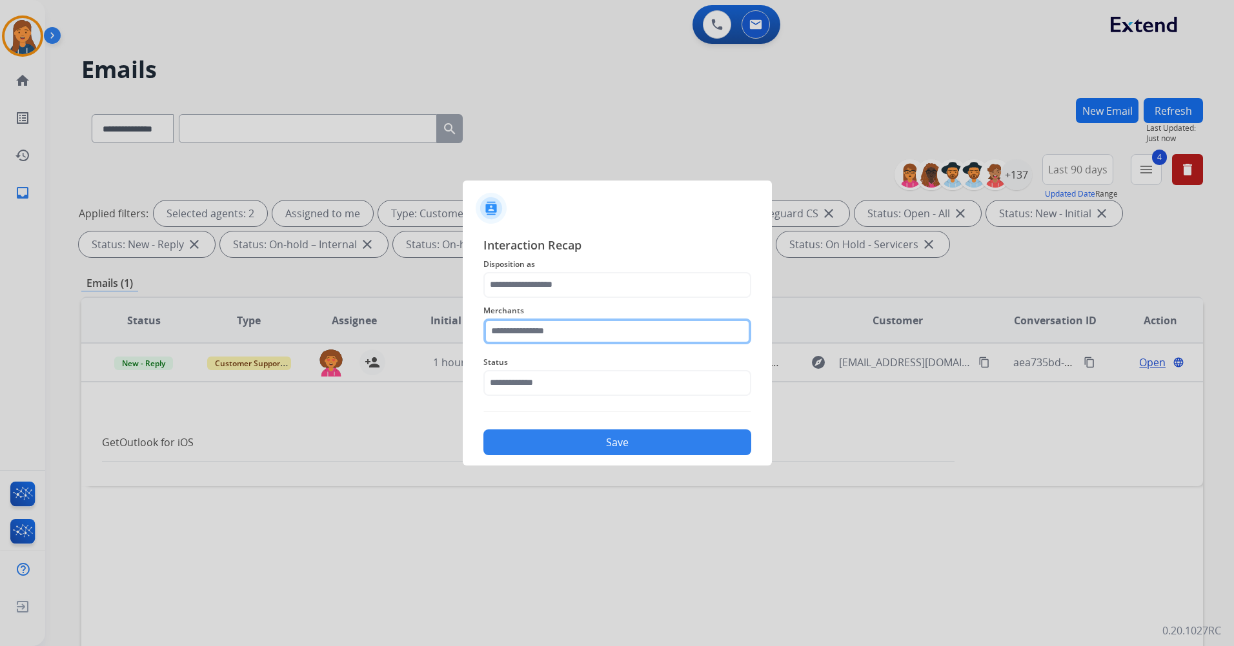
click at [548, 330] on input "text" at bounding box center [617, 332] width 268 height 26
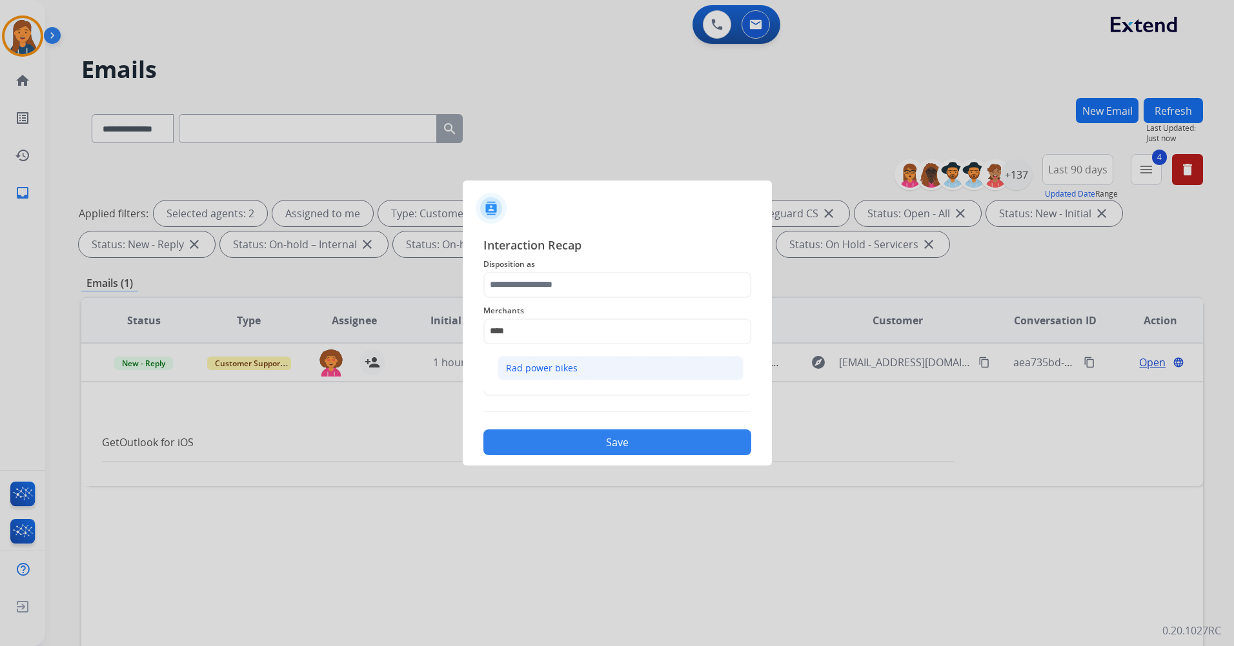
click at [557, 361] on li "Rad power bikes" at bounding box center [620, 368] width 246 height 25
type input "**********"
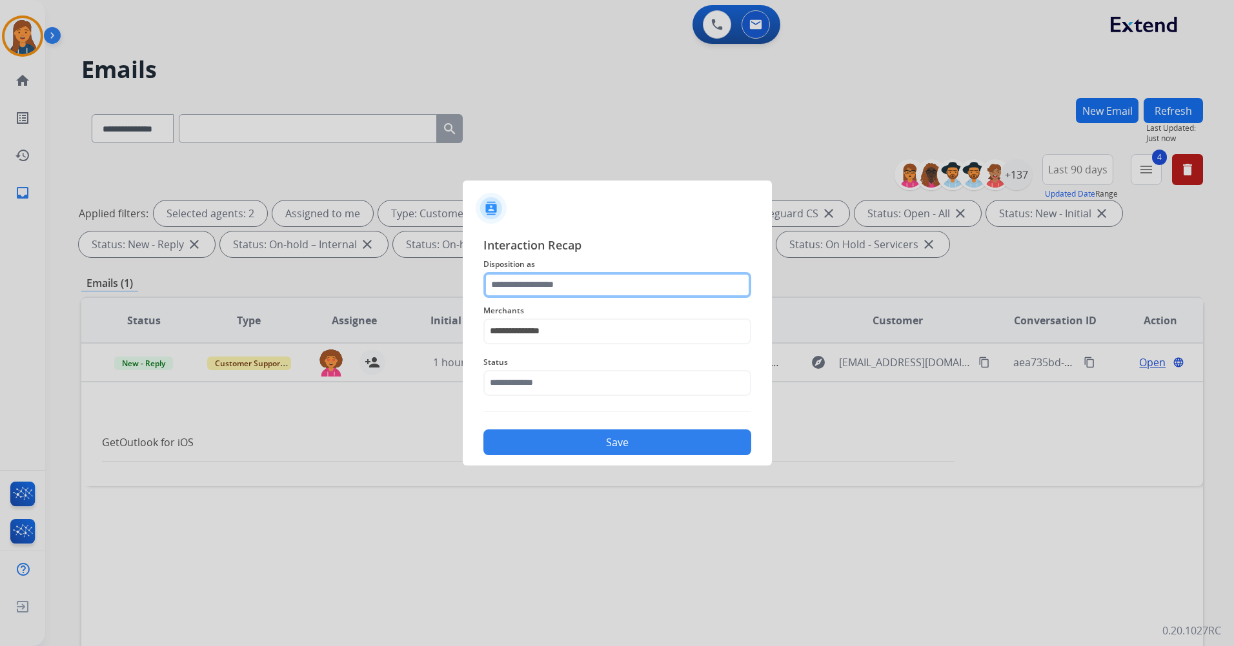
click at [548, 294] on input "text" at bounding box center [617, 285] width 268 height 26
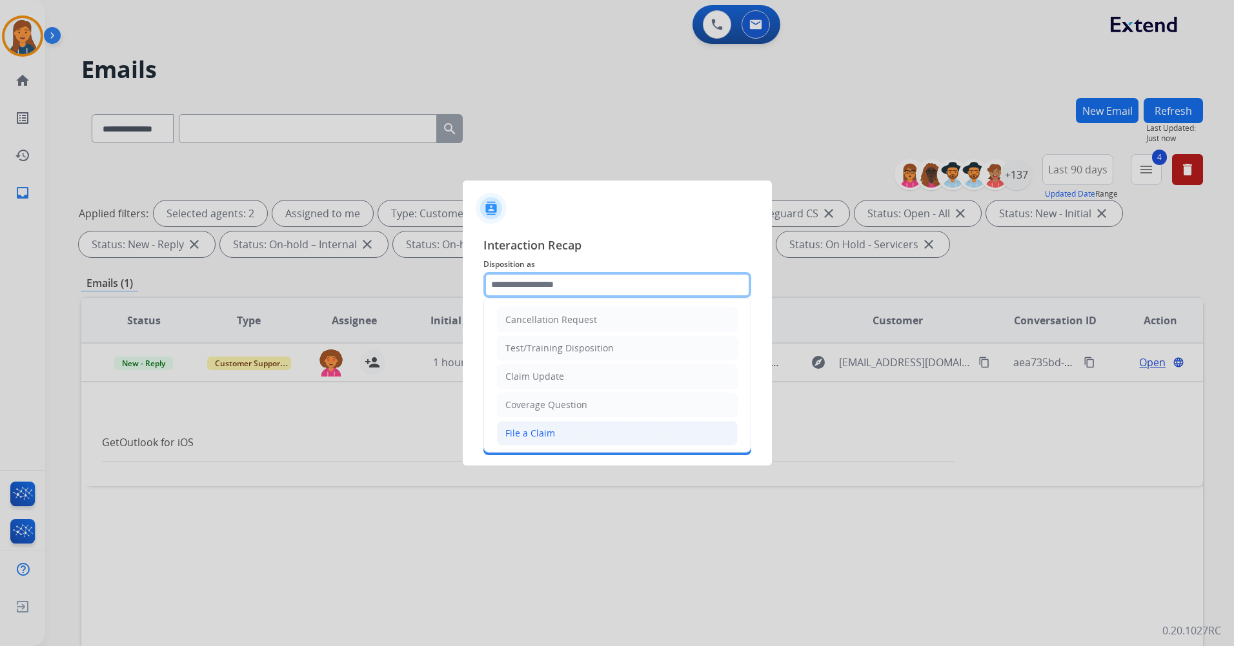
scroll to position [201, 0]
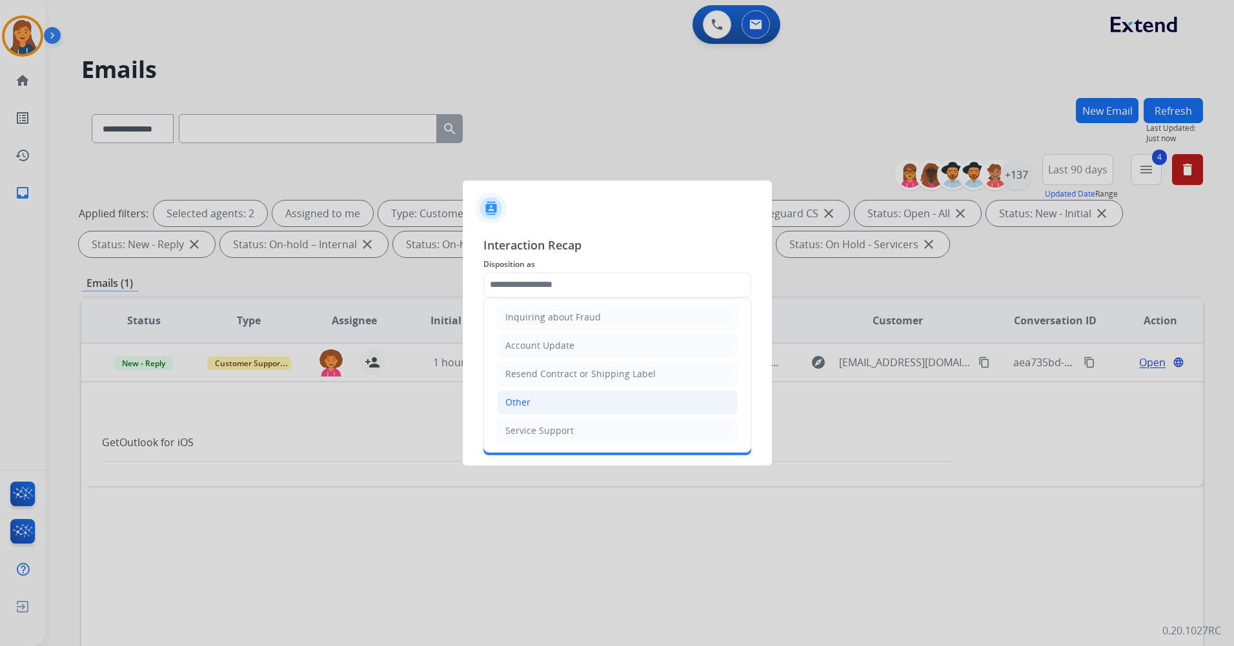
click at [524, 399] on div "Other" at bounding box center [517, 402] width 25 height 13
type input "*****"
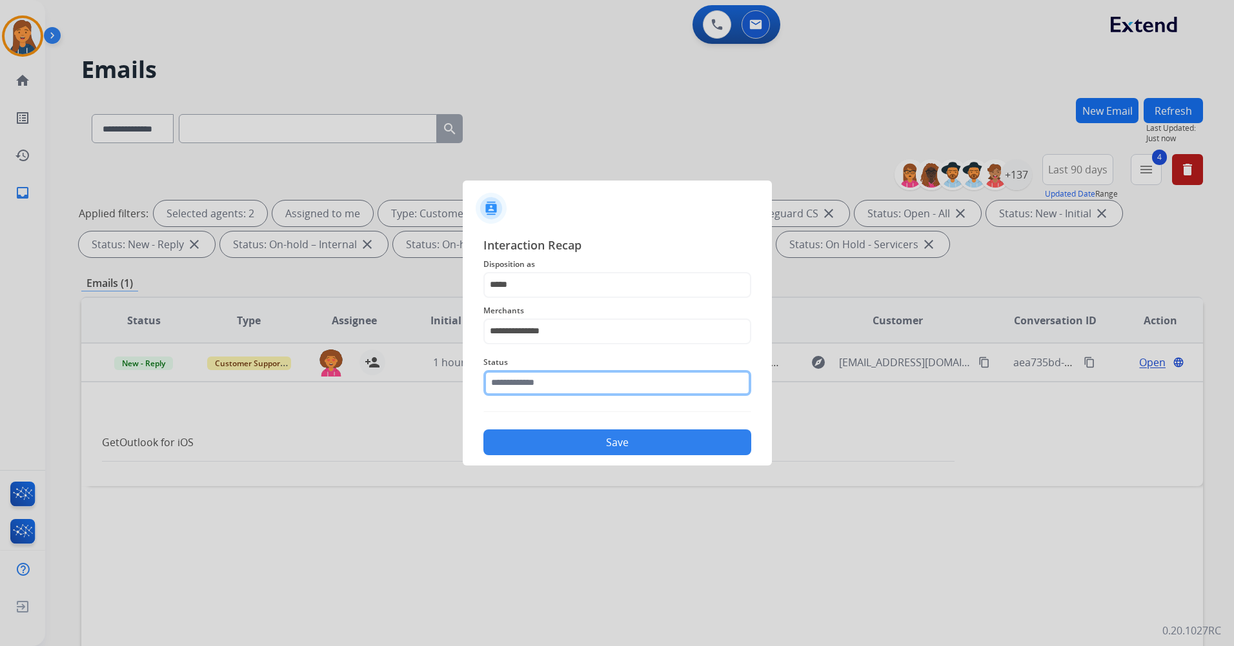
click at [529, 376] on input "text" at bounding box center [617, 383] width 268 height 26
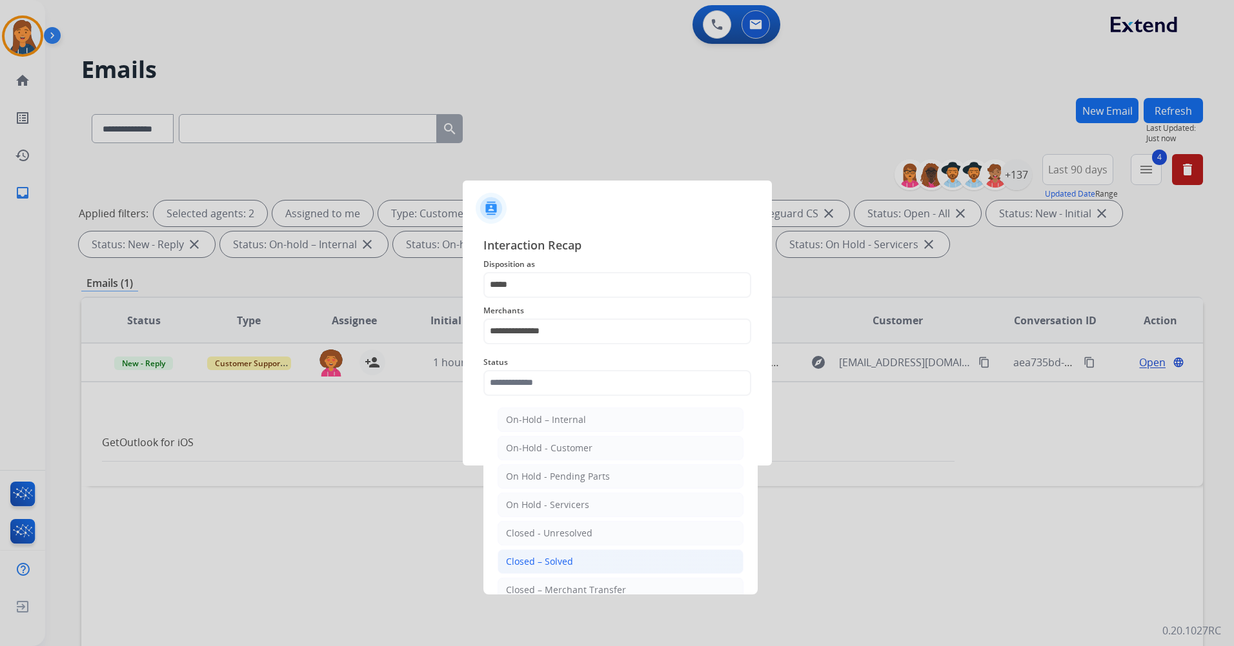
click at [514, 559] on div "Closed – Solved" at bounding box center [539, 561] width 67 height 13
type input "**********"
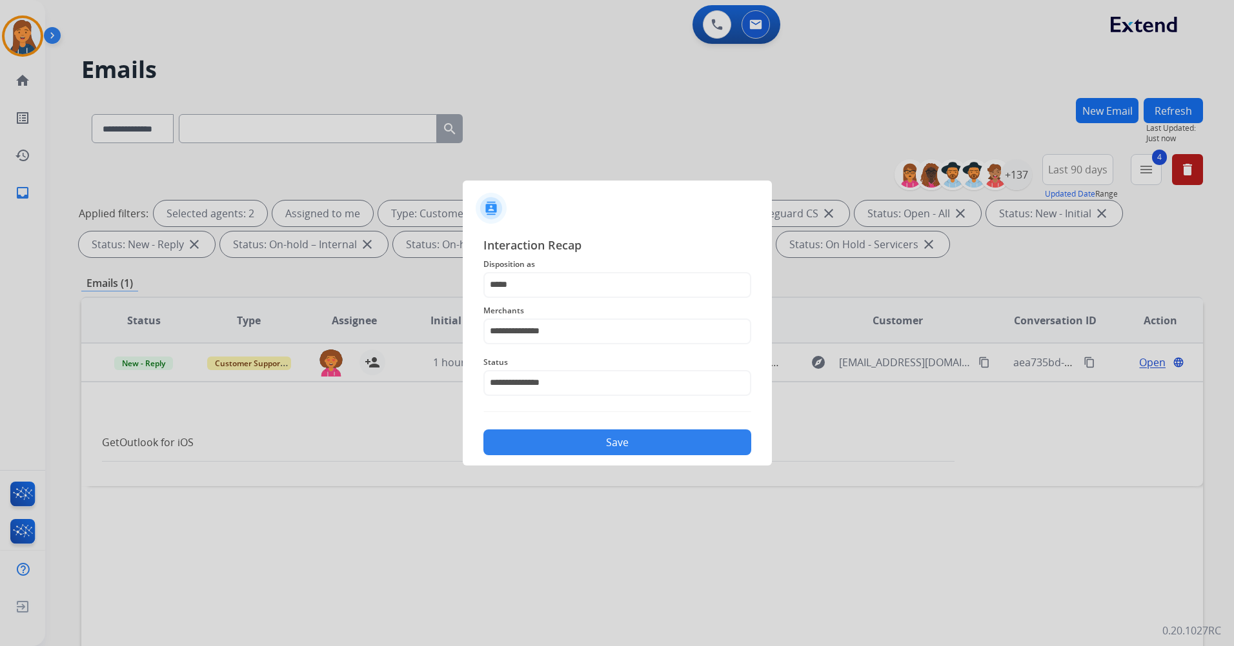
click at [528, 419] on div "**********" at bounding box center [617, 346] width 268 height 220
click at [523, 441] on button "Save" at bounding box center [617, 443] width 268 height 26
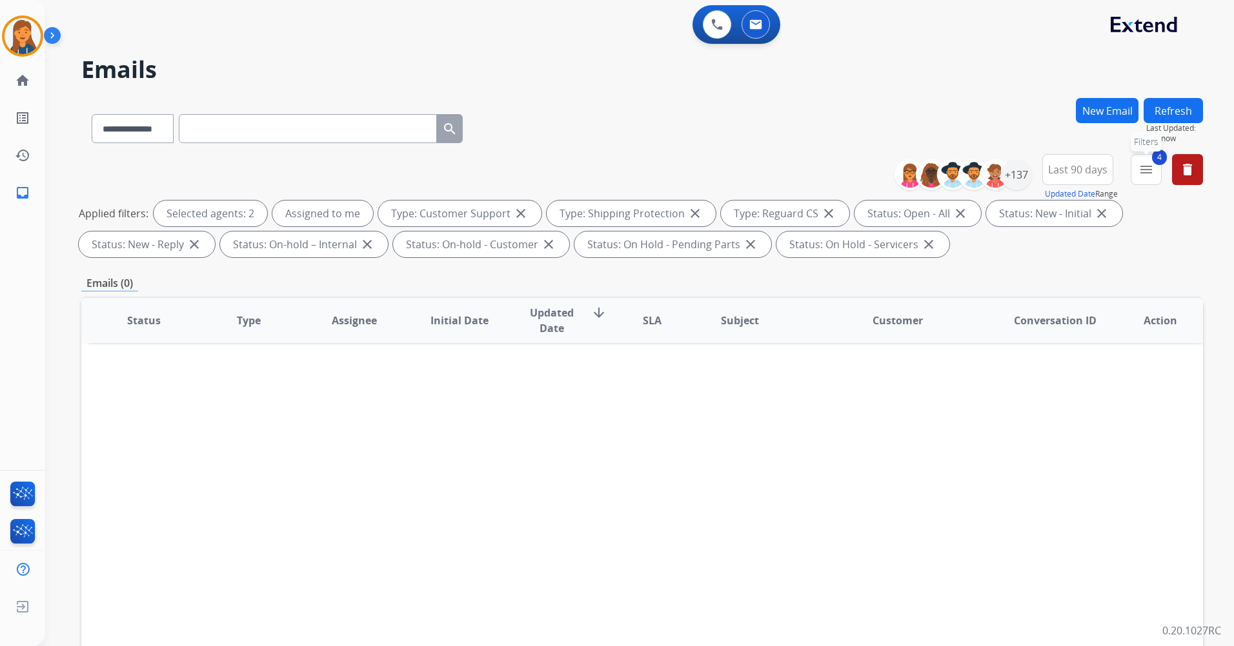
click at [1141, 174] on mat-icon "menu" at bounding box center [1145, 169] width 15 height 15
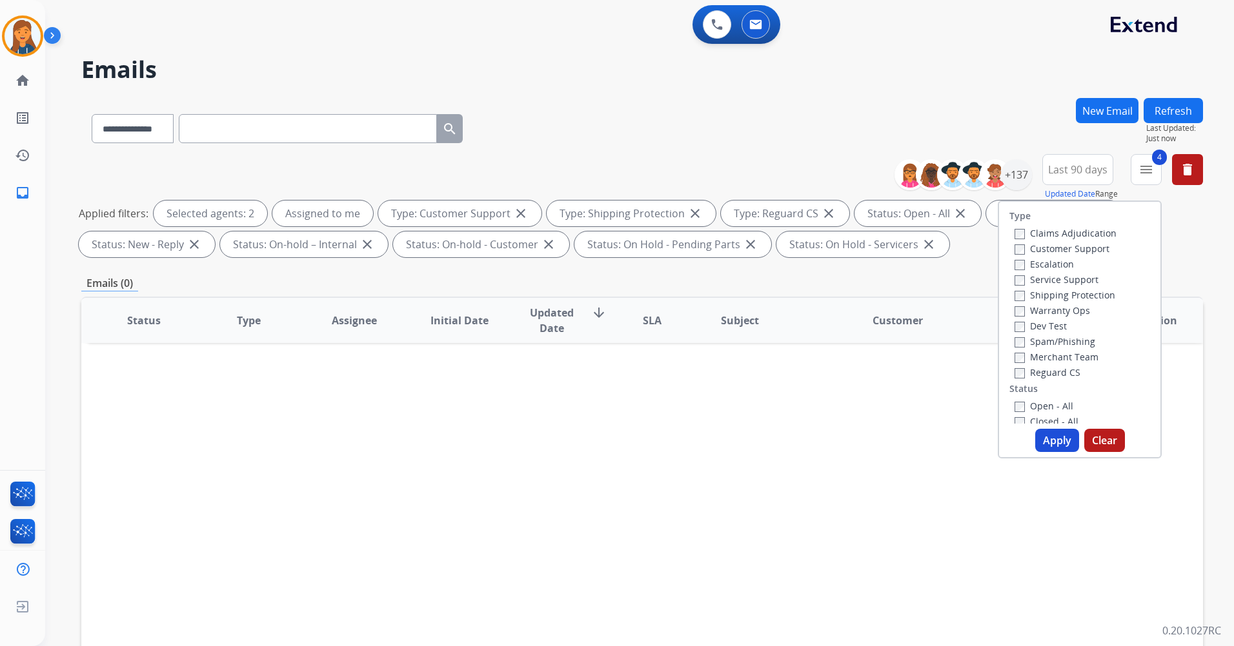
click at [1025, 422] on label "Closed - All" at bounding box center [1046, 421] width 64 height 12
click at [1056, 435] on button "Apply" at bounding box center [1057, 440] width 44 height 23
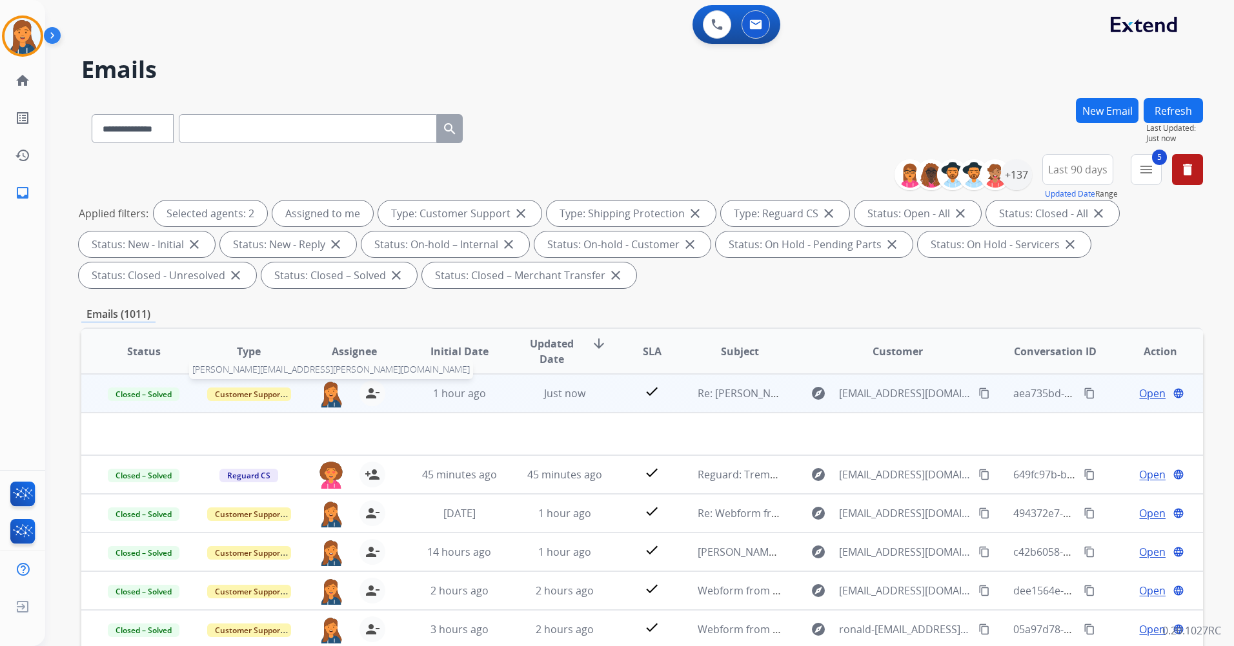
click at [332, 394] on img at bounding box center [331, 394] width 26 height 27
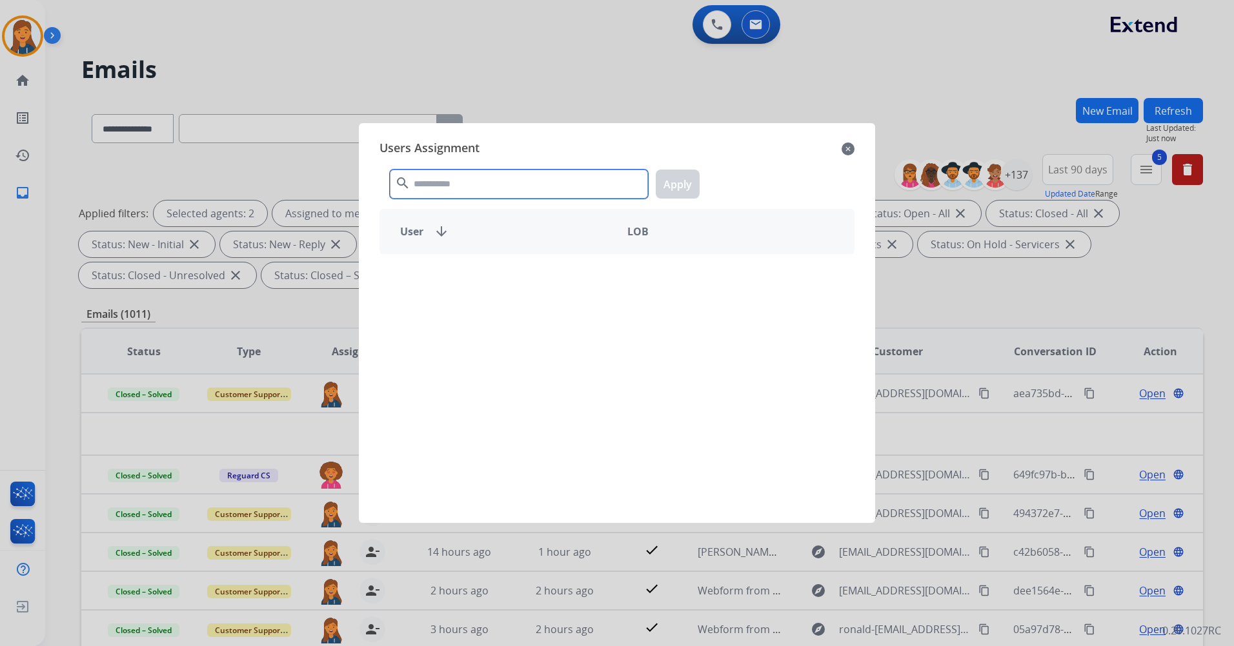
click at [435, 172] on input "text" at bounding box center [519, 184] width 258 height 29
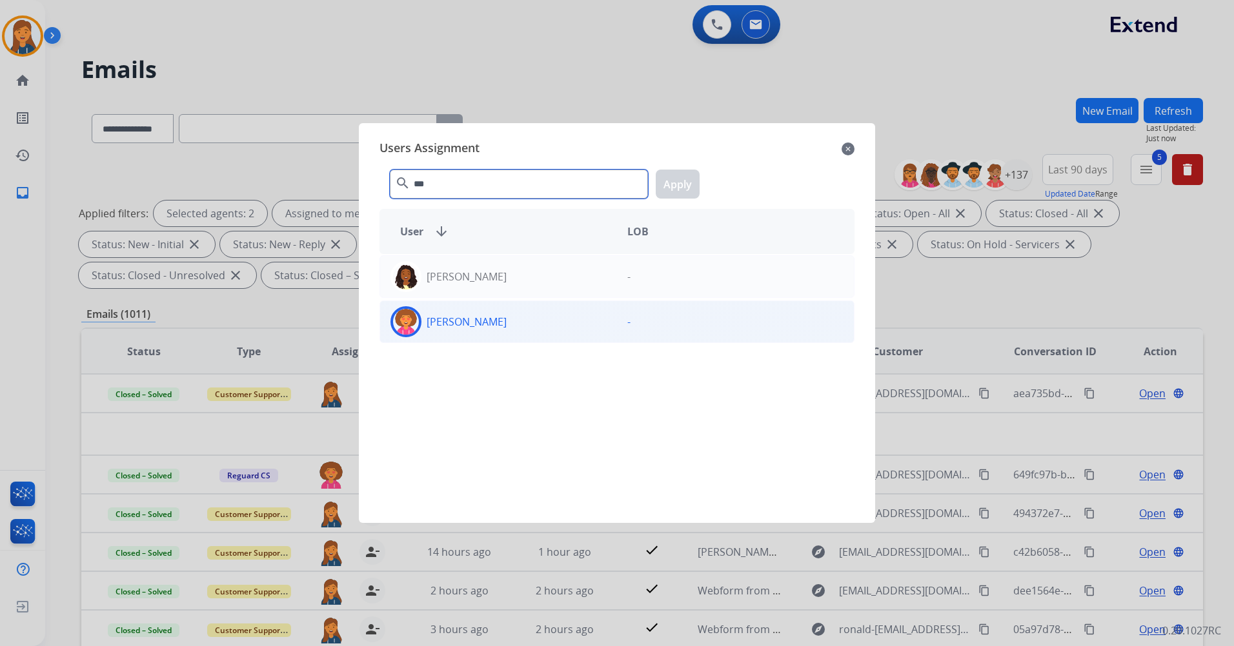
type input "***"
click at [448, 330] on div "[PERSON_NAME]" at bounding box center [498, 321] width 237 height 31
click at [678, 181] on button "Apply" at bounding box center [677, 184] width 44 height 29
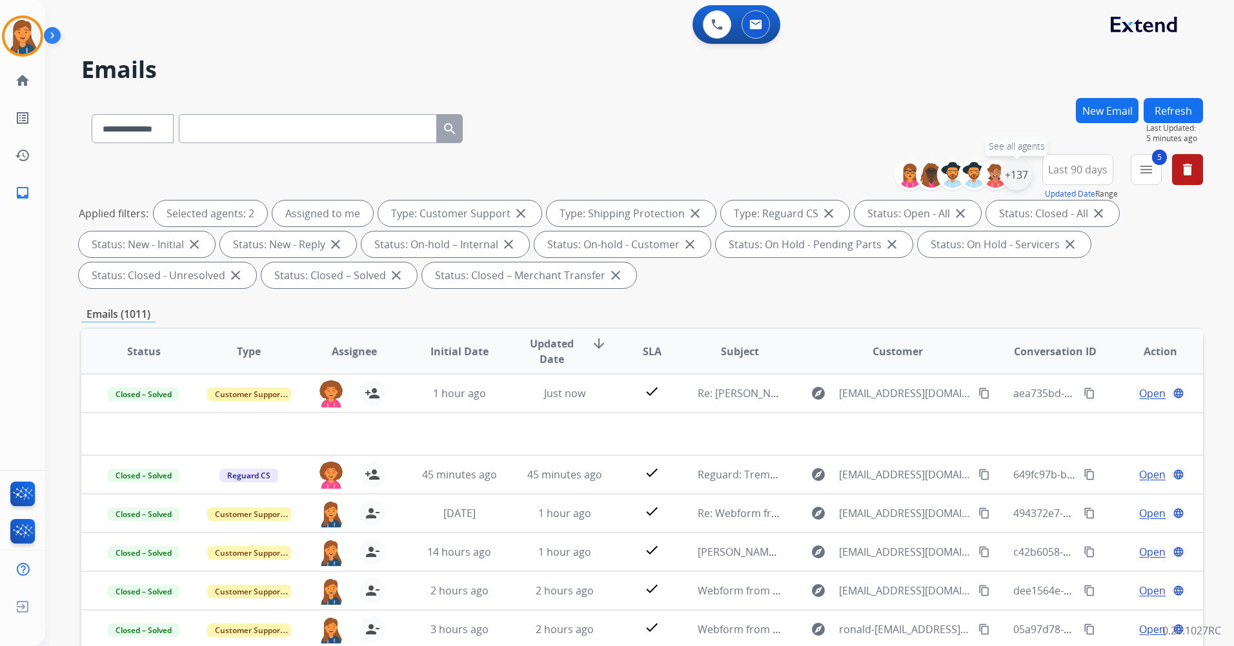
click at [1015, 164] on div "+137" at bounding box center [1016, 174] width 31 height 31
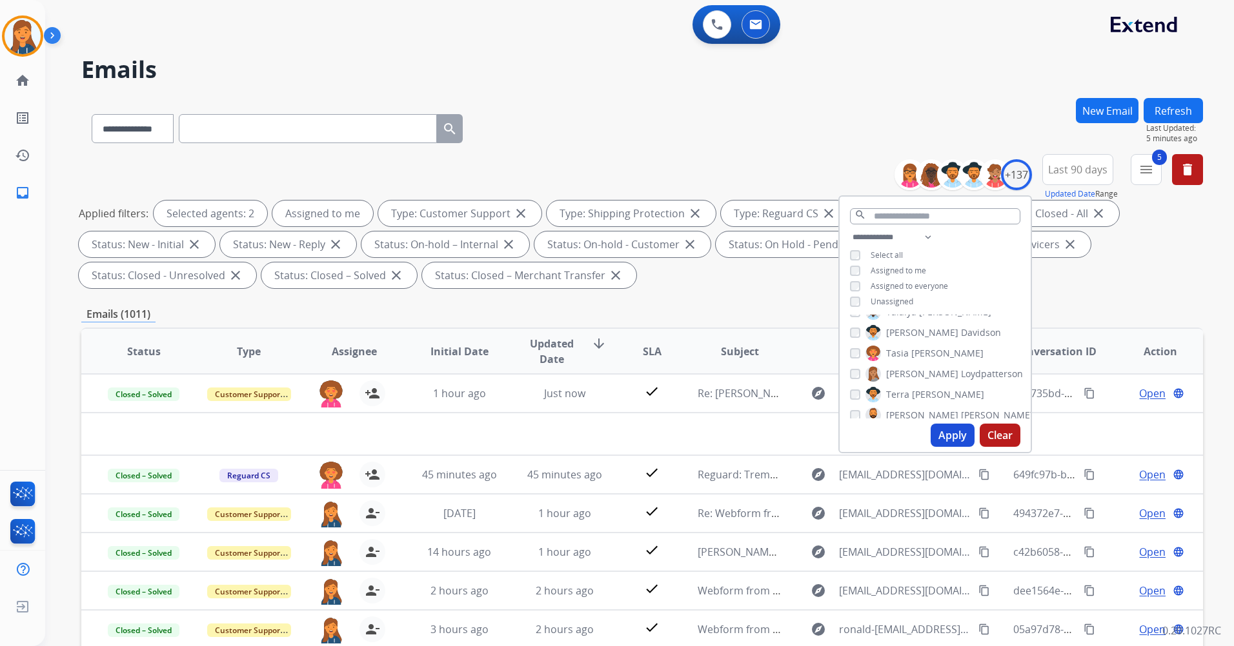
click at [1143, 172] on mat-icon "menu" at bounding box center [1145, 169] width 15 height 15
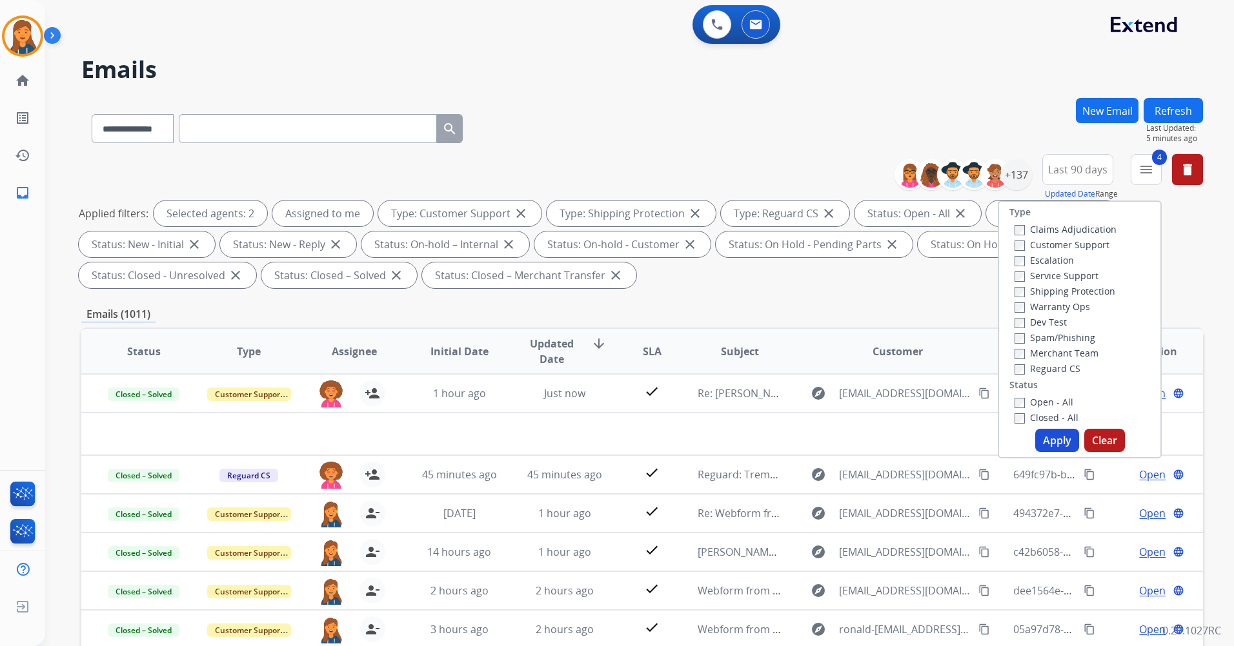
click at [1046, 435] on button "Apply" at bounding box center [1057, 440] width 44 height 23
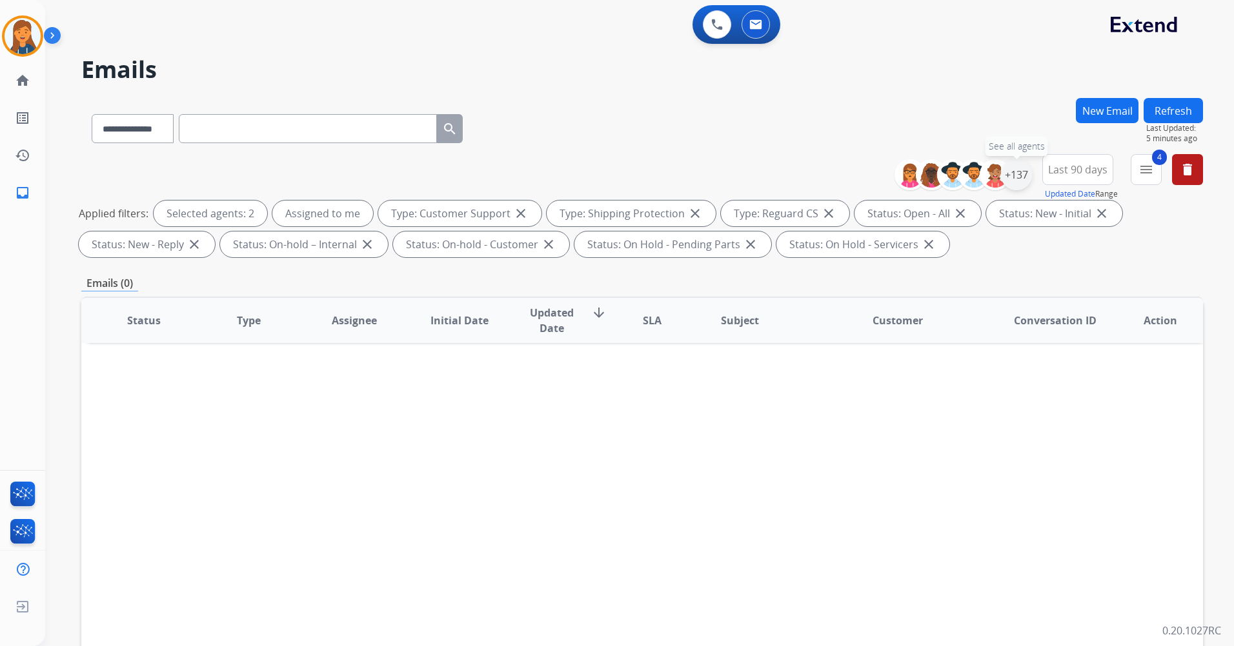
click at [1016, 175] on div "+137" at bounding box center [1016, 174] width 31 height 31
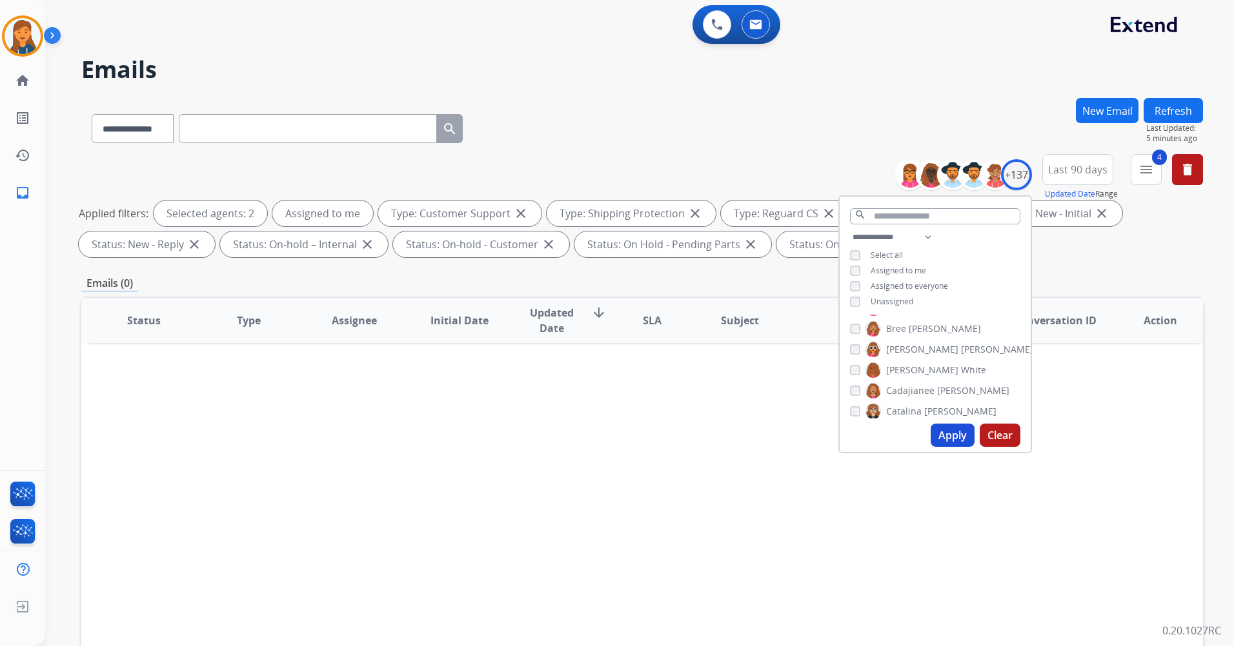
scroll to position [387, 0]
click at [856, 346] on div "[PERSON_NAME]" at bounding box center [918, 353] width 136 height 15
click at [941, 431] on button "Apply" at bounding box center [952, 435] width 44 height 23
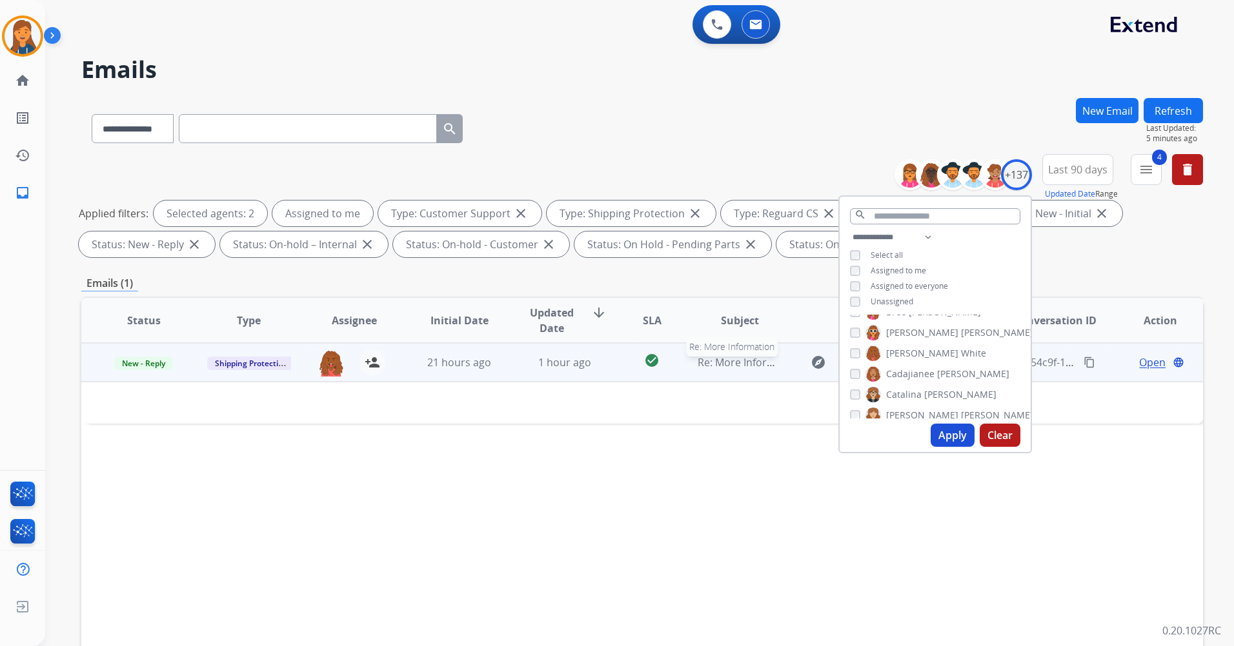
click at [730, 368] on span "Re: More Information" at bounding box center [749, 362] width 104 height 14
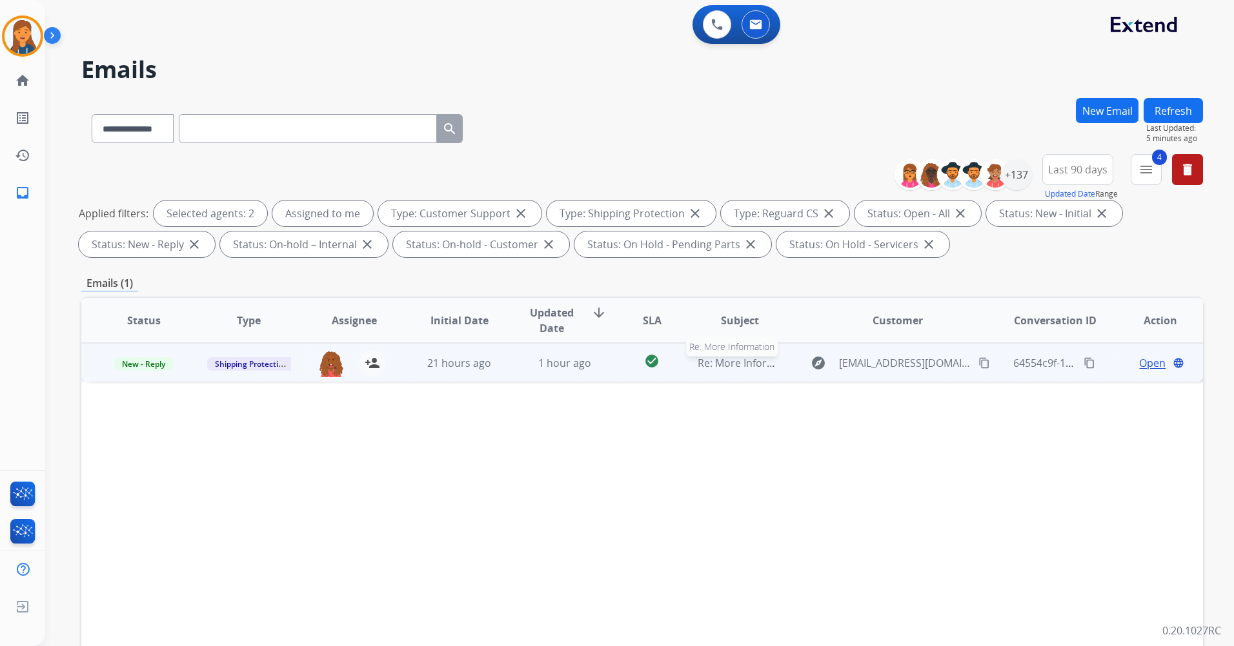
click at [724, 367] on span "Re: More Information" at bounding box center [749, 363] width 104 height 14
click at [1139, 363] on span "Open" at bounding box center [1152, 362] width 26 height 15
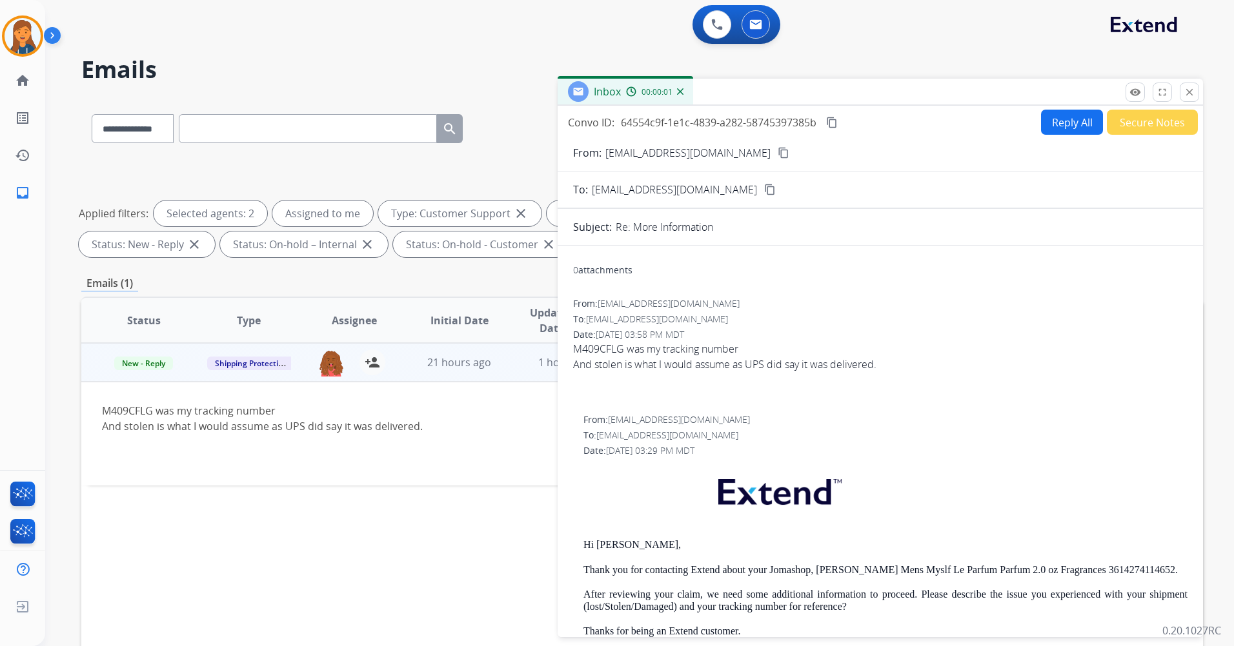
click at [1065, 126] on button "Reply All" at bounding box center [1072, 122] width 62 height 25
select select "**********"
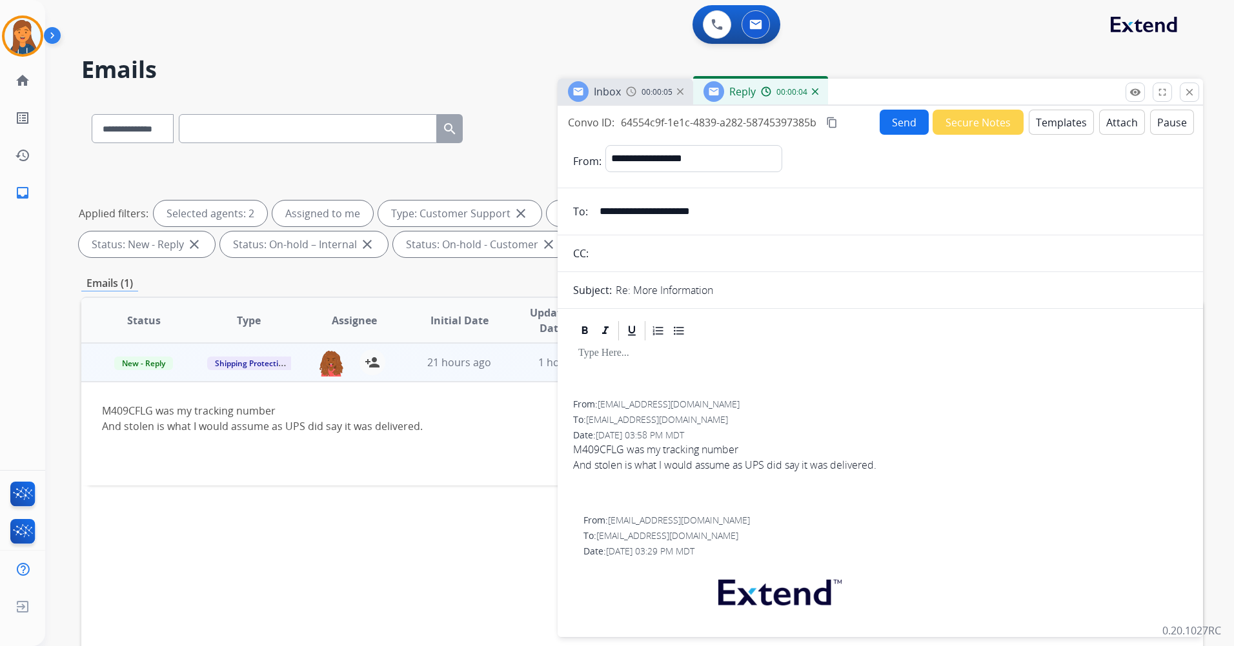
click at [579, 372] on div at bounding box center [880, 372] width 614 height 58
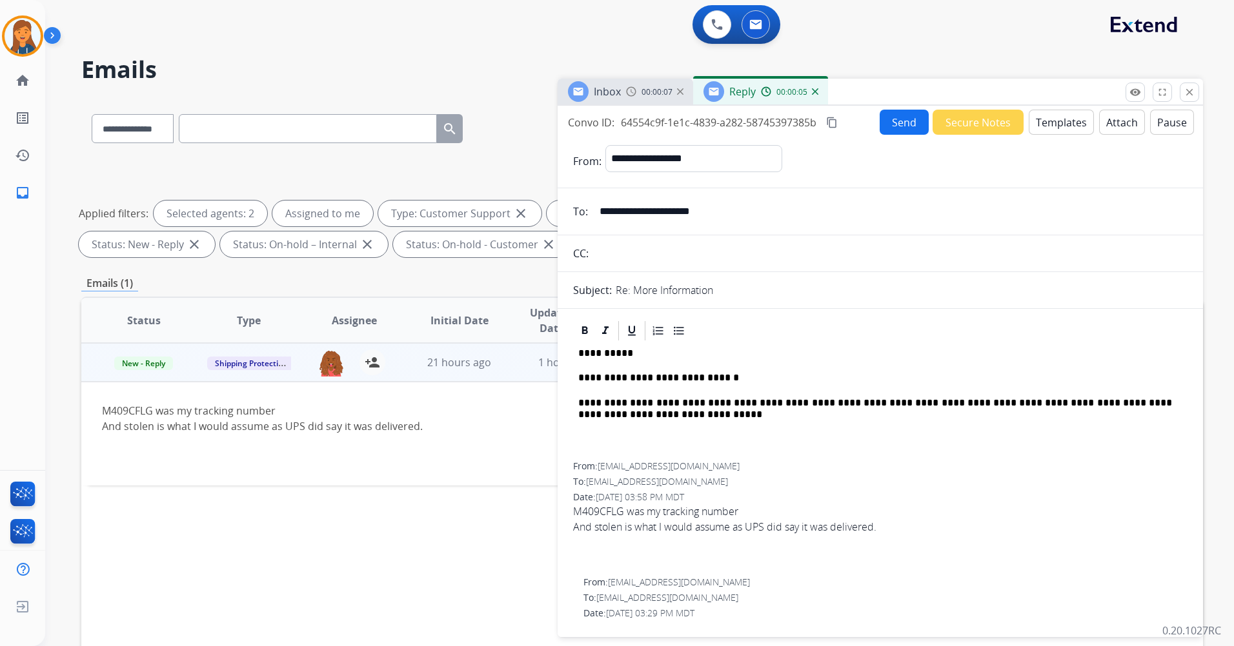
click at [577, 355] on div "**********" at bounding box center [880, 403] width 614 height 120
click at [1052, 125] on button "Templates" at bounding box center [1060, 122] width 65 height 25
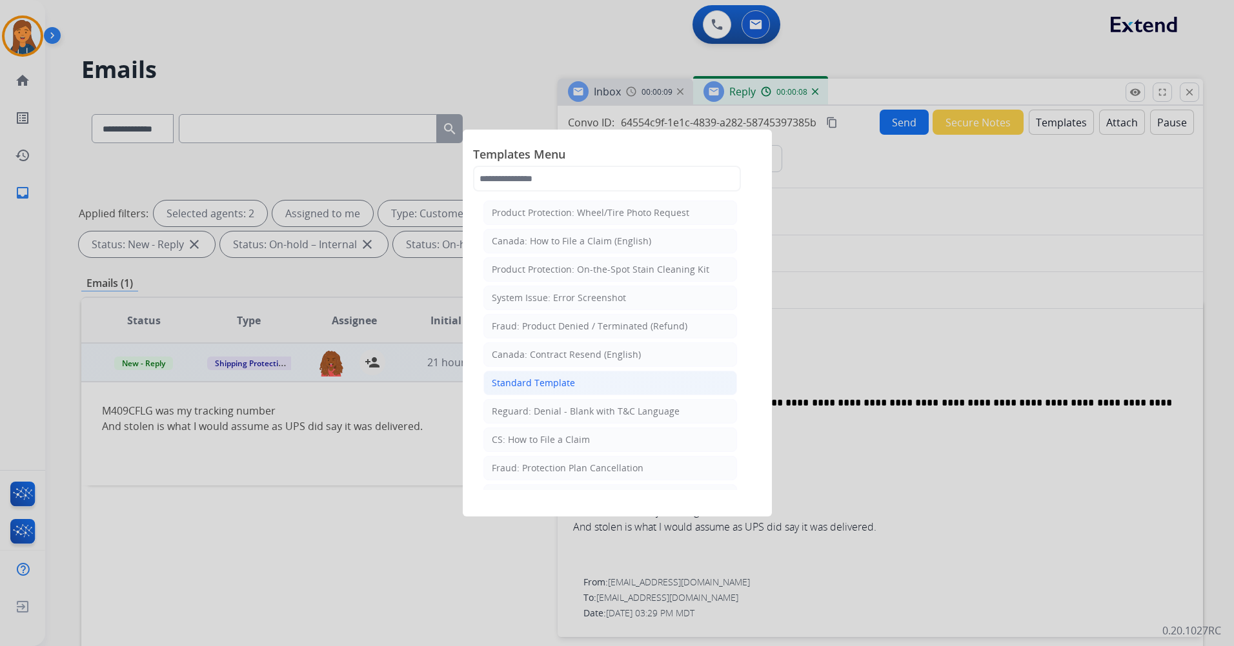
click at [551, 381] on div "Standard Template" at bounding box center [533, 383] width 83 height 13
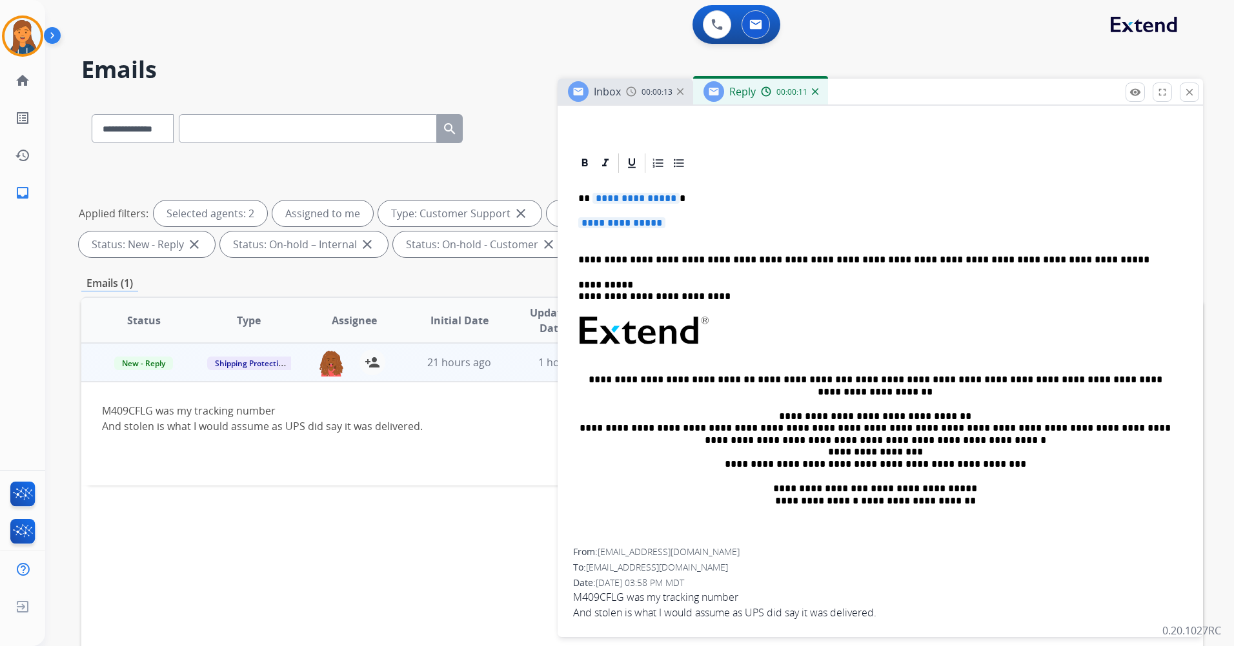
scroll to position [194, 0]
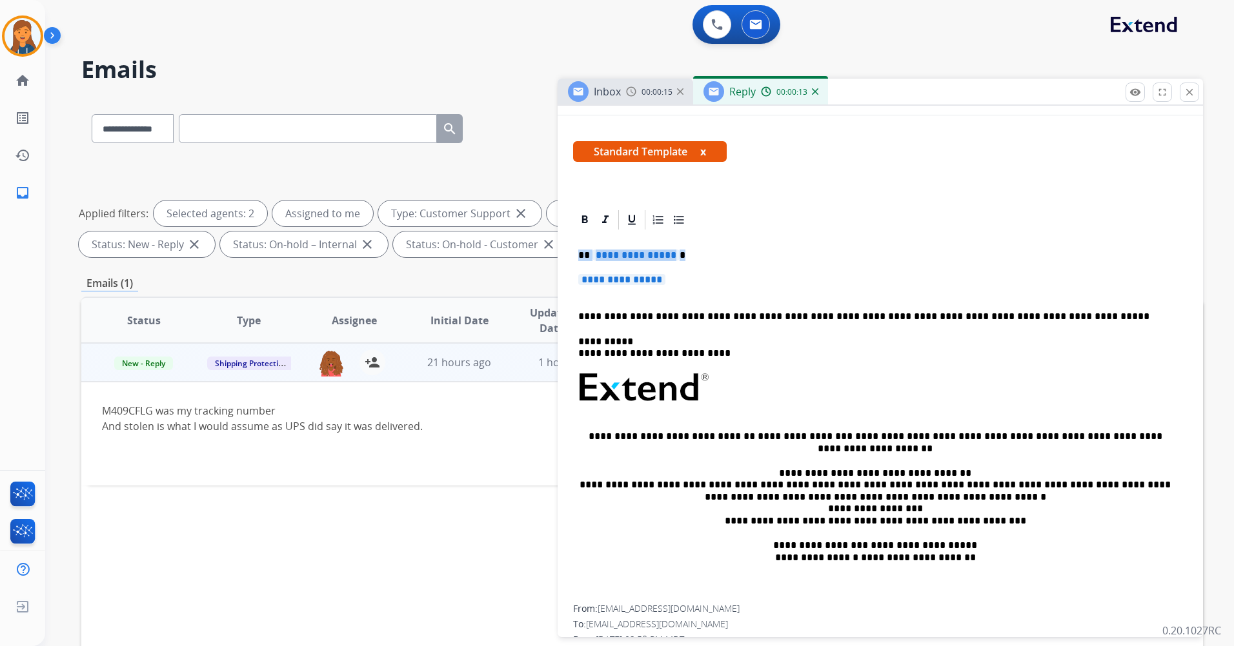
drag, startPoint x: 674, startPoint y: 282, endPoint x: 577, endPoint y: 255, distance: 100.5
click at [577, 255] on div "**********" at bounding box center [880, 419] width 614 height 374
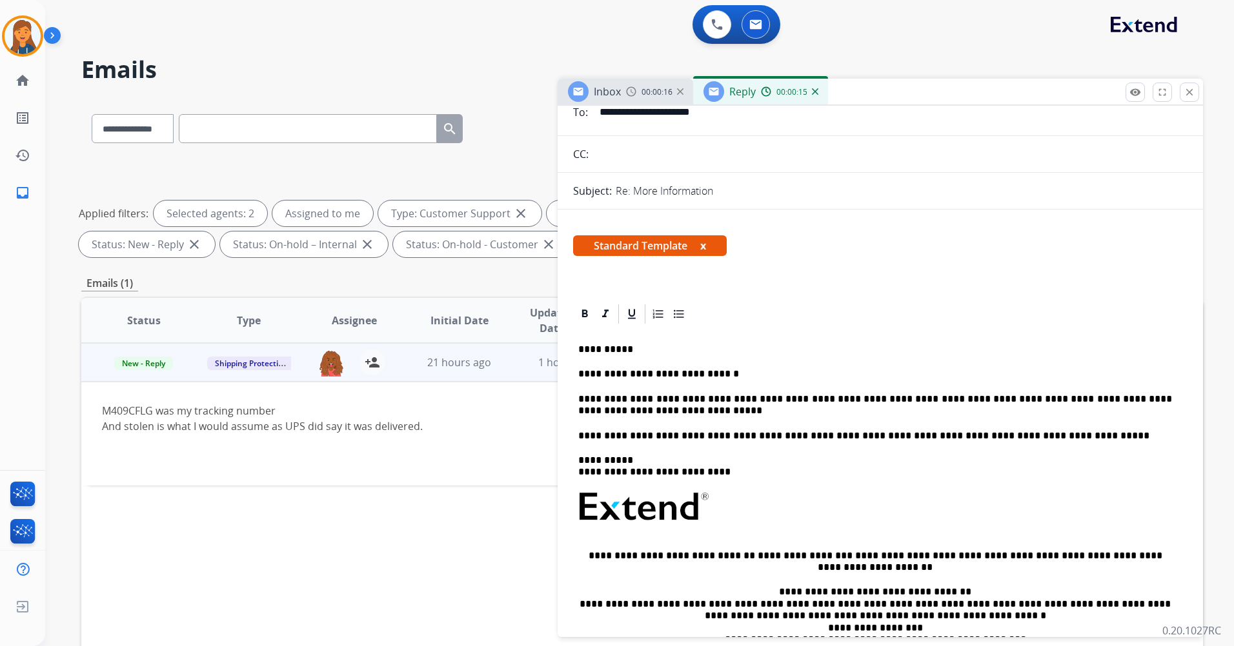
scroll to position [0, 0]
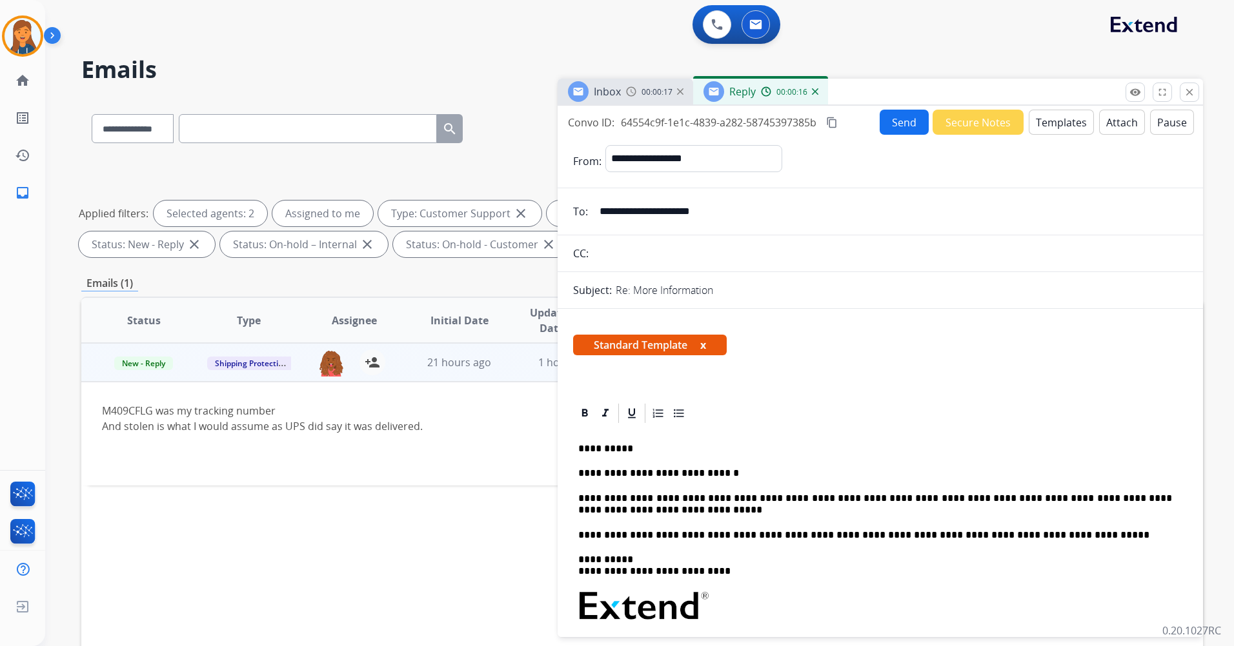
click at [885, 125] on button "Send" at bounding box center [903, 122] width 49 height 25
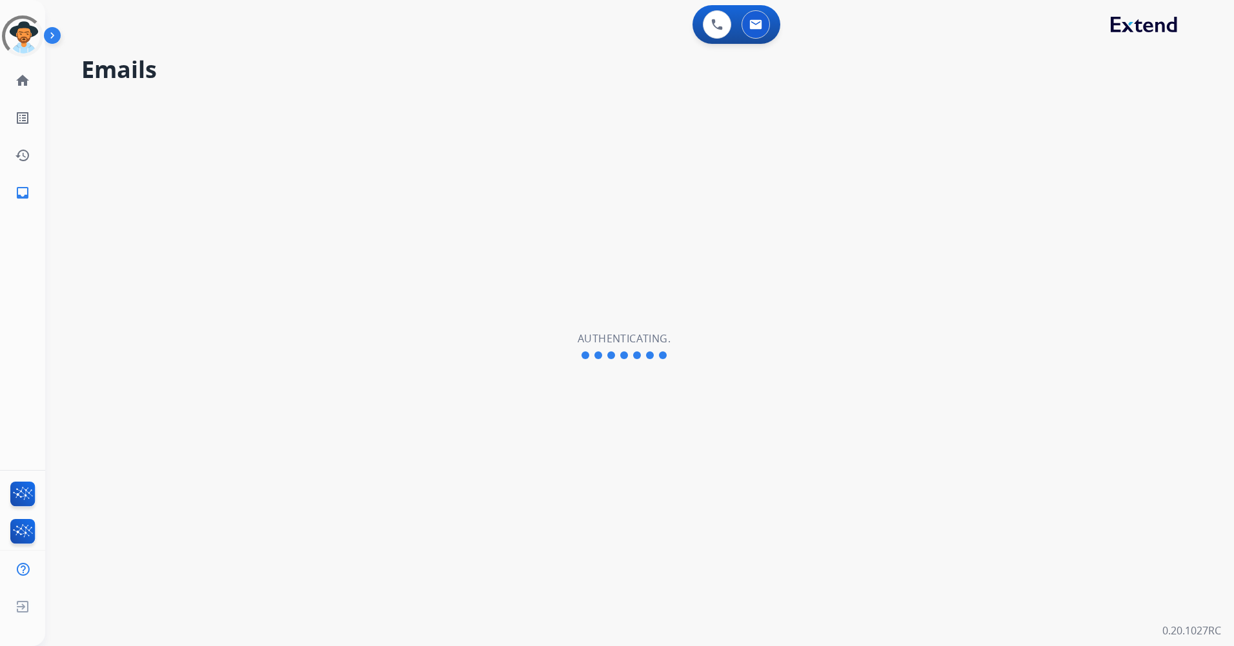
select select "**********"
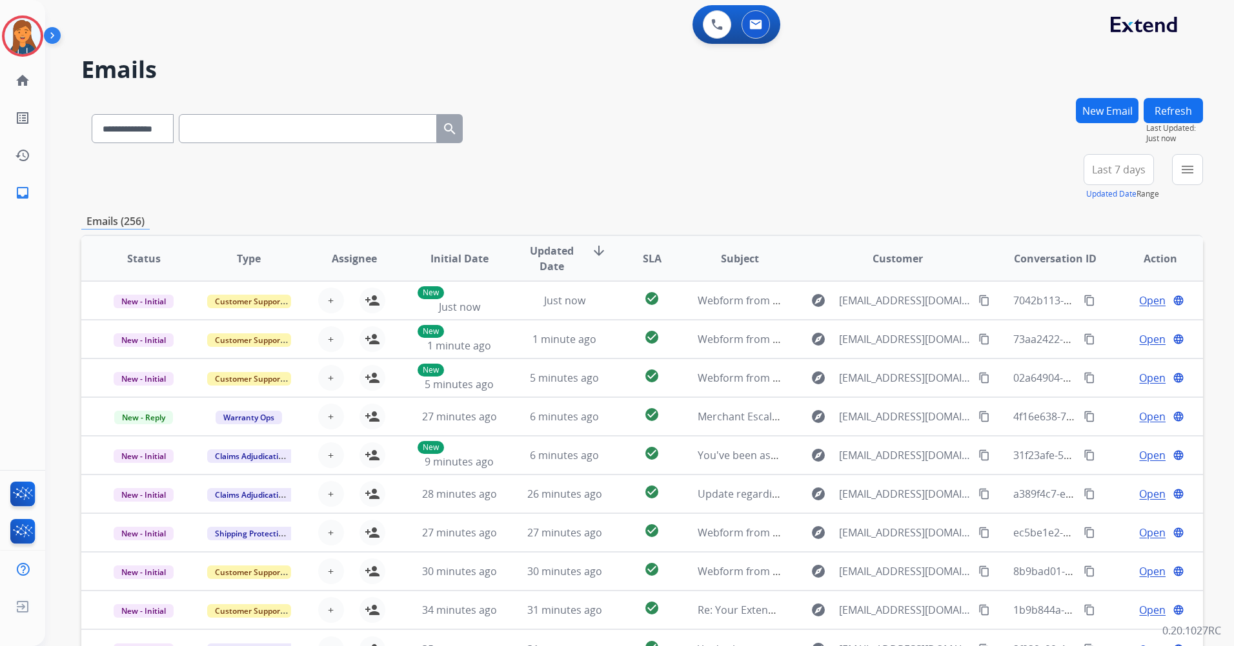
click at [1126, 178] on button "Last 7 days" at bounding box center [1118, 169] width 70 height 31
click at [1081, 325] on div "Last 90 days" at bounding box center [1114, 326] width 71 height 19
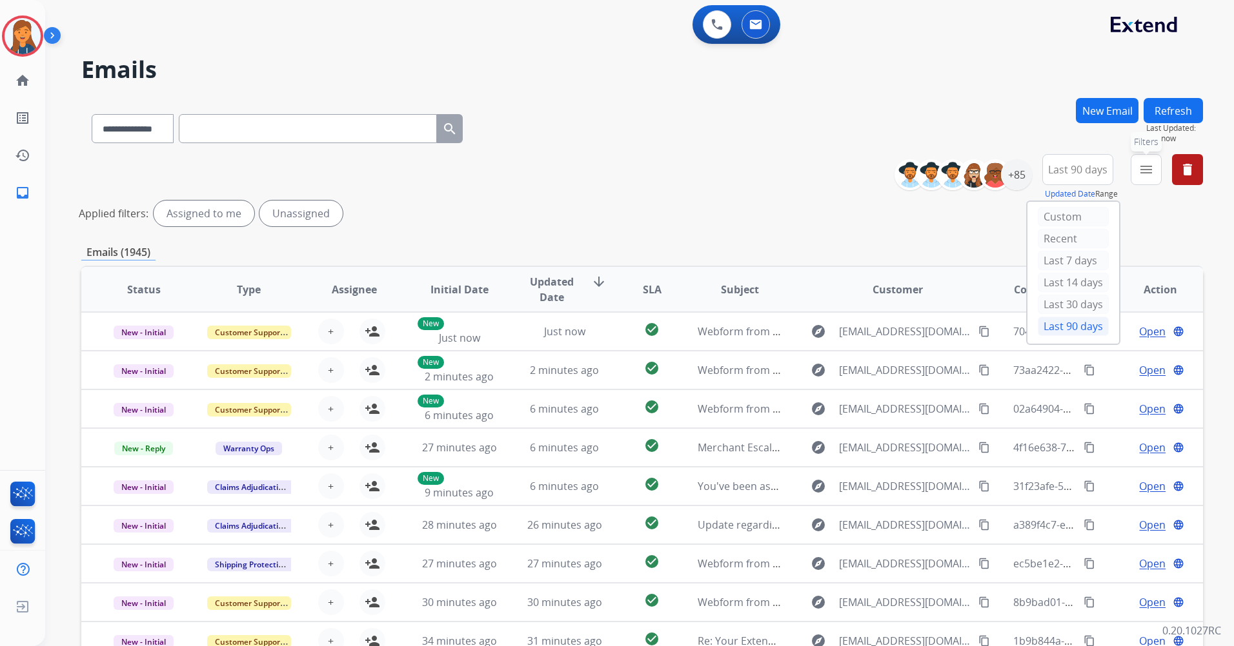
click at [1136, 174] on button "menu Filters" at bounding box center [1145, 169] width 31 height 31
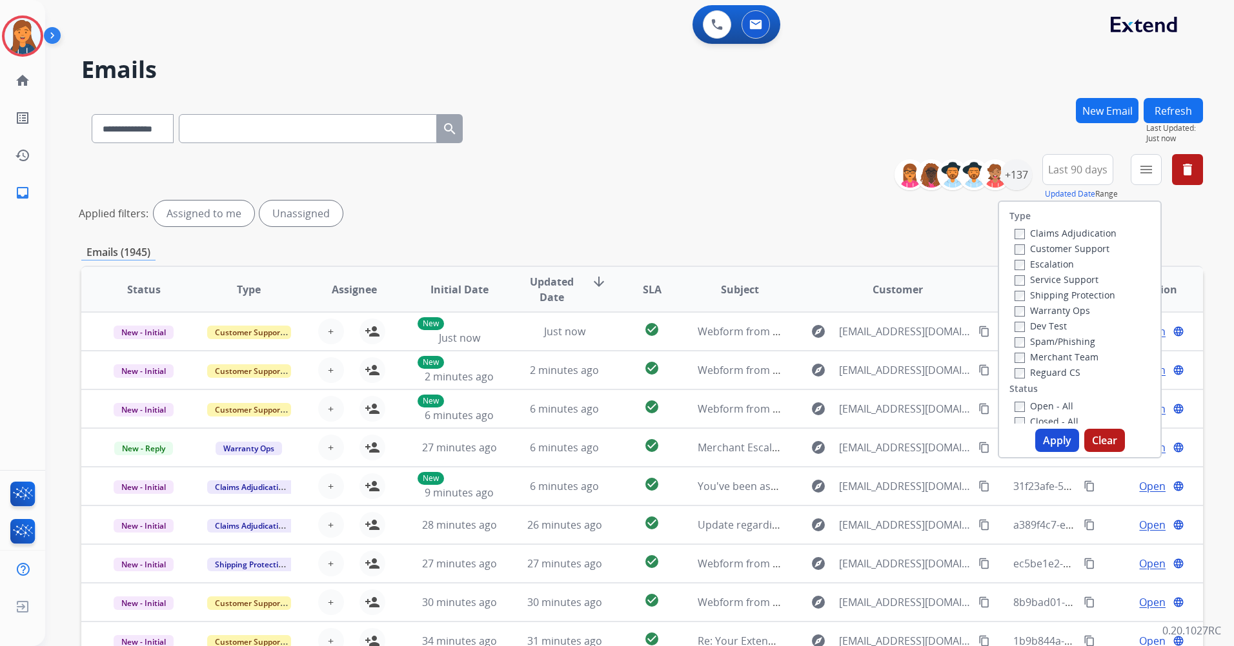
click at [1034, 253] on label "Customer Support" at bounding box center [1061, 249] width 95 height 12
click at [1026, 293] on label "Shipping Protection" at bounding box center [1064, 295] width 101 height 12
click at [1030, 372] on label "Reguard CS" at bounding box center [1047, 372] width 66 height 12
click at [1026, 407] on label "Open - All" at bounding box center [1043, 406] width 59 height 12
click at [1035, 450] on button "Apply" at bounding box center [1057, 440] width 44 height 23
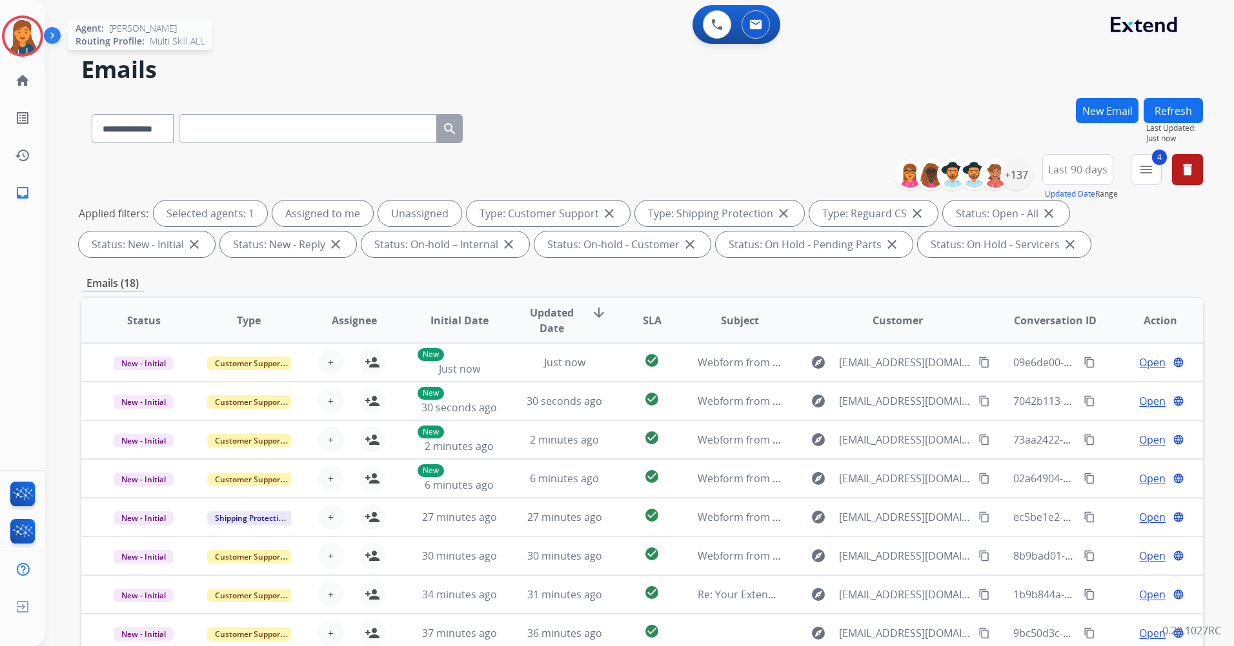
click at [18, 42] on img at bounding box center [23, 36] width 36 height 36
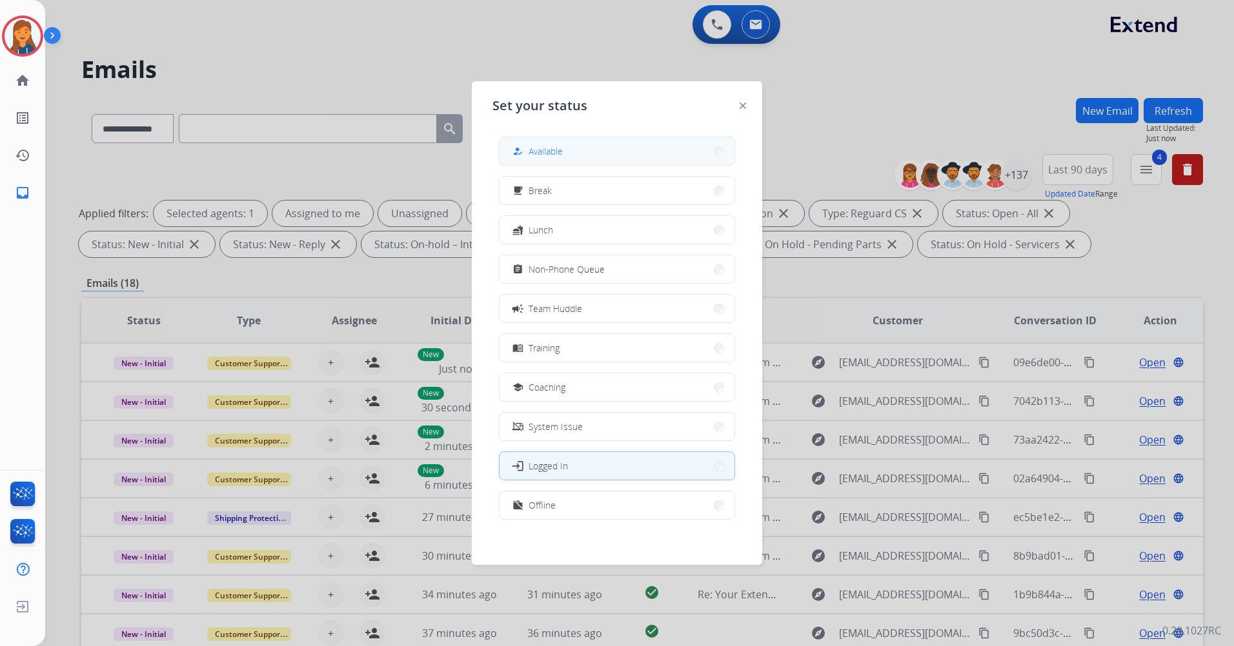
click at [554, 146] on span "Available" at bounding box center [545, 152] width 34 height 14
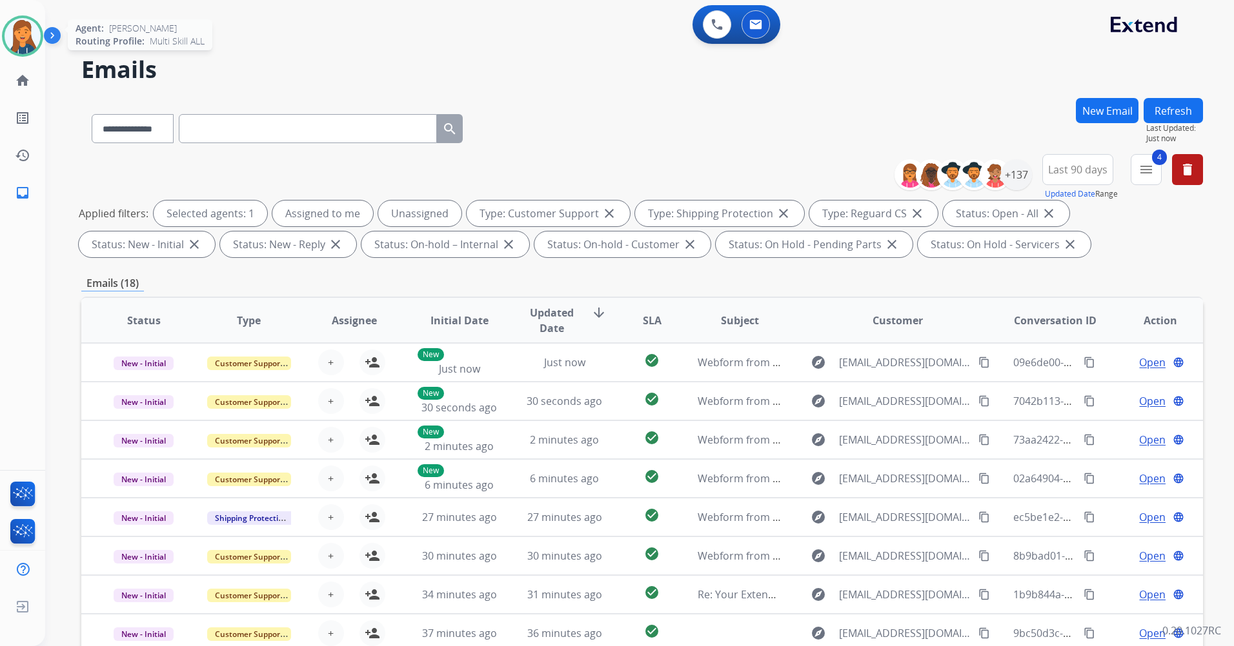
click at [25, 38] on img at bounding box center [23, 36] width 36 height 36
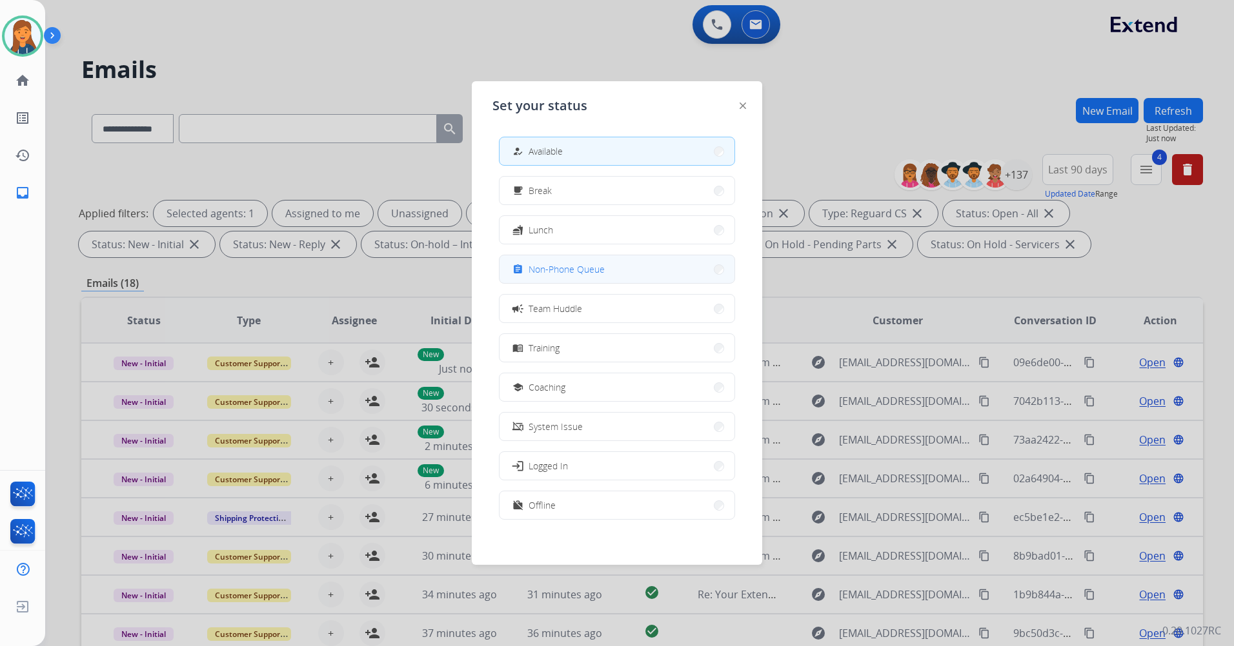
click at [573, 276] on div "assignment Non-Phone Queue" at bounding box center [557, 269] width 95 height 15
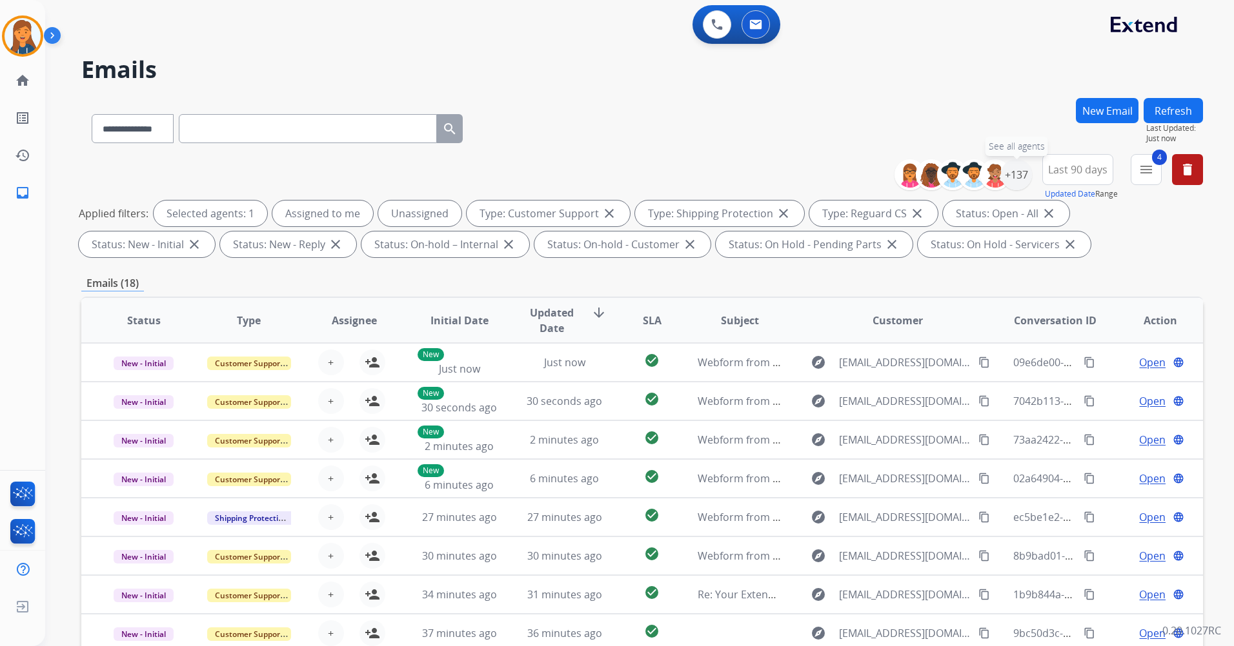
drag, startPoint x: 1020, startPoint y: 166, endPoint x: 1008, endPoint y: 197, distance: 33.7
click at [1019, 166] on div "+137" at bounding box center [1016, 174] width 31 height 31
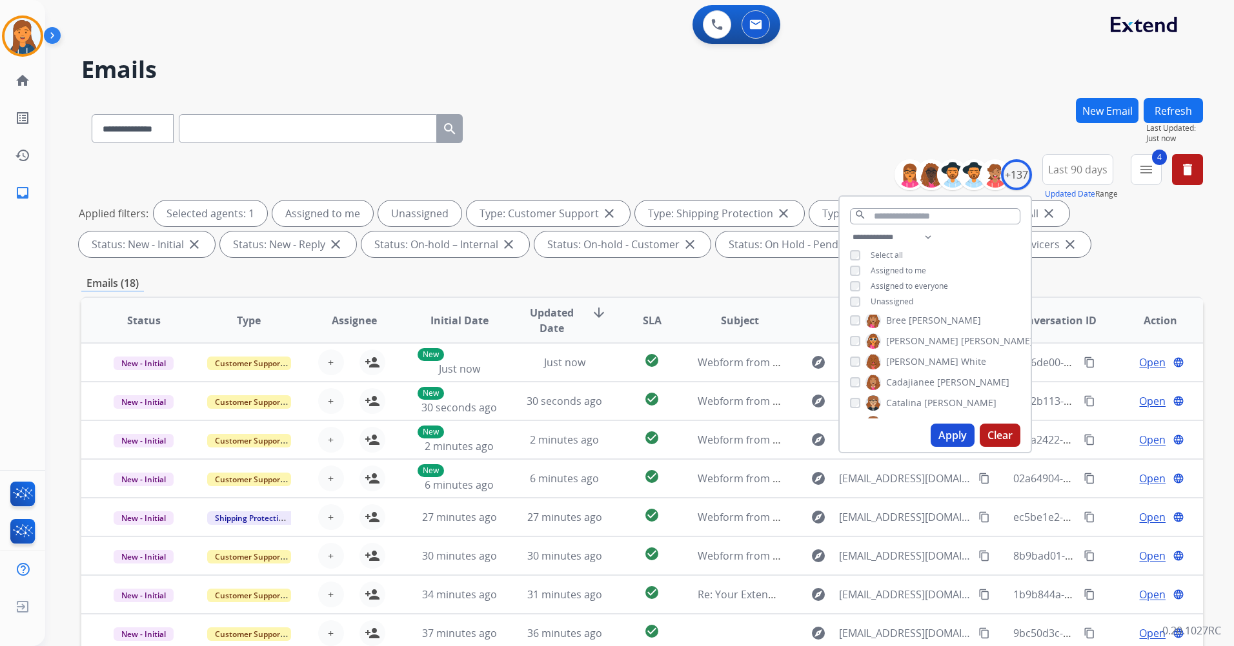
scroll to position [387, 0]
click at [934, 434] on button "Apply" at bounding box center [952, 435] width 44 height 23
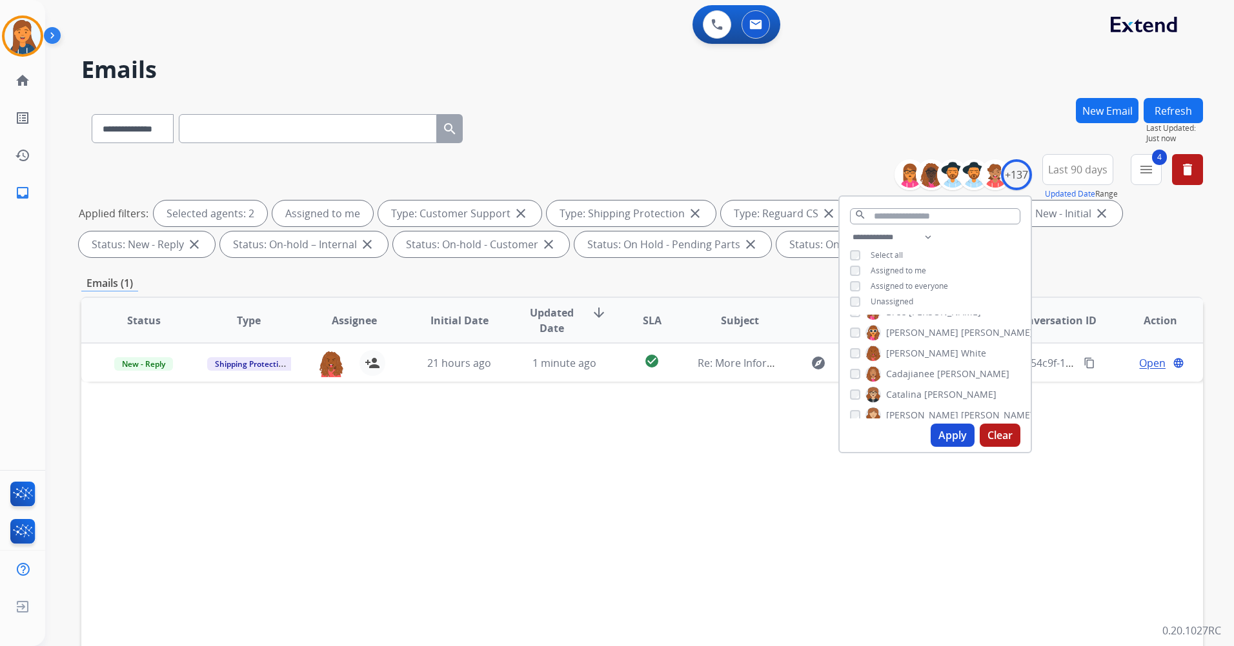
click at [1043, 517] on div "Status Type Assignee Initial Date Updated Date arrow_downward SLA Subject Custo…" at bounding box center [641, 513] width 1121 height 432
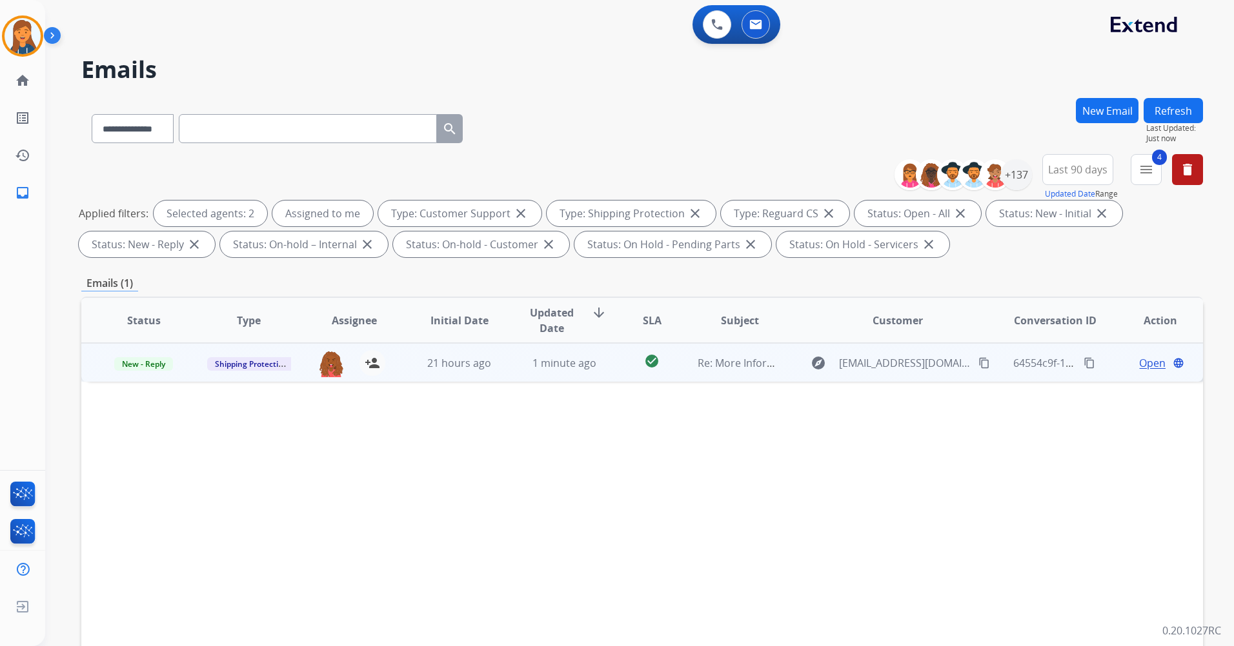
click at [978, 365] on mat-icon "content_copy" at bounding box center [984, 363] width 12 height 12
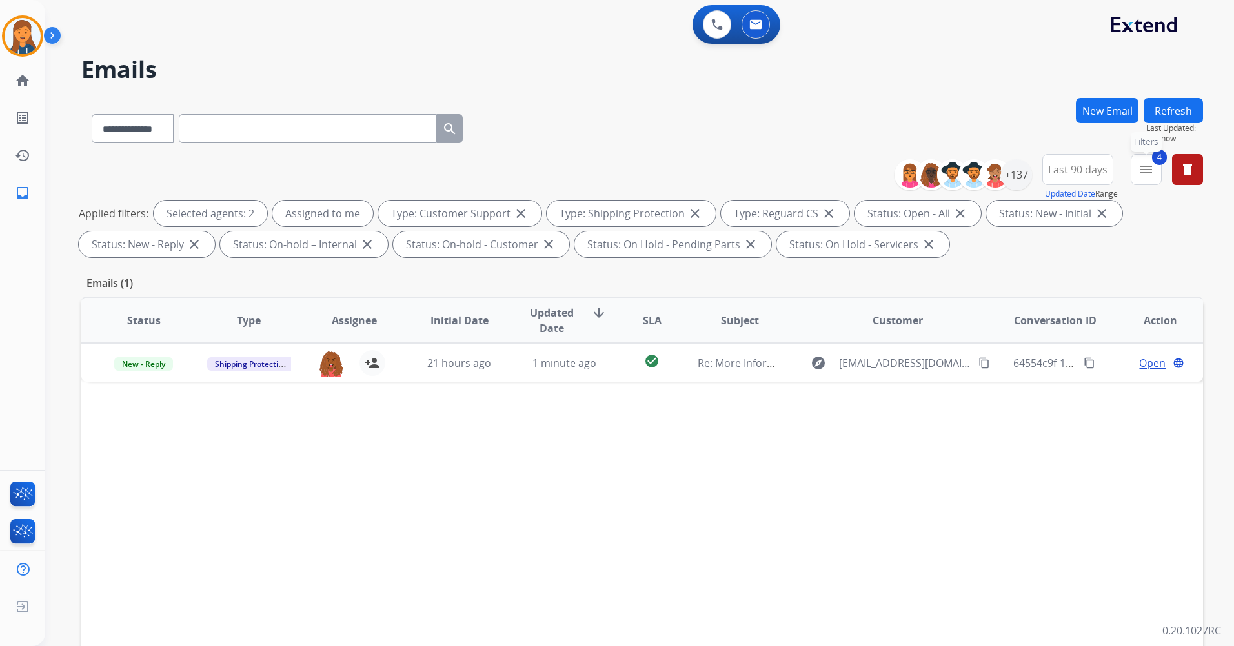
click at [1161, 181] on div "4 menu Filters Type Claims Adjudication Customer Support Escalation Service Sup…" at bounding box center [1145, 177] width 31 height 46
click at [1013, 174] on div "+137" at bounding box center [1016, 174] width 31 height 31
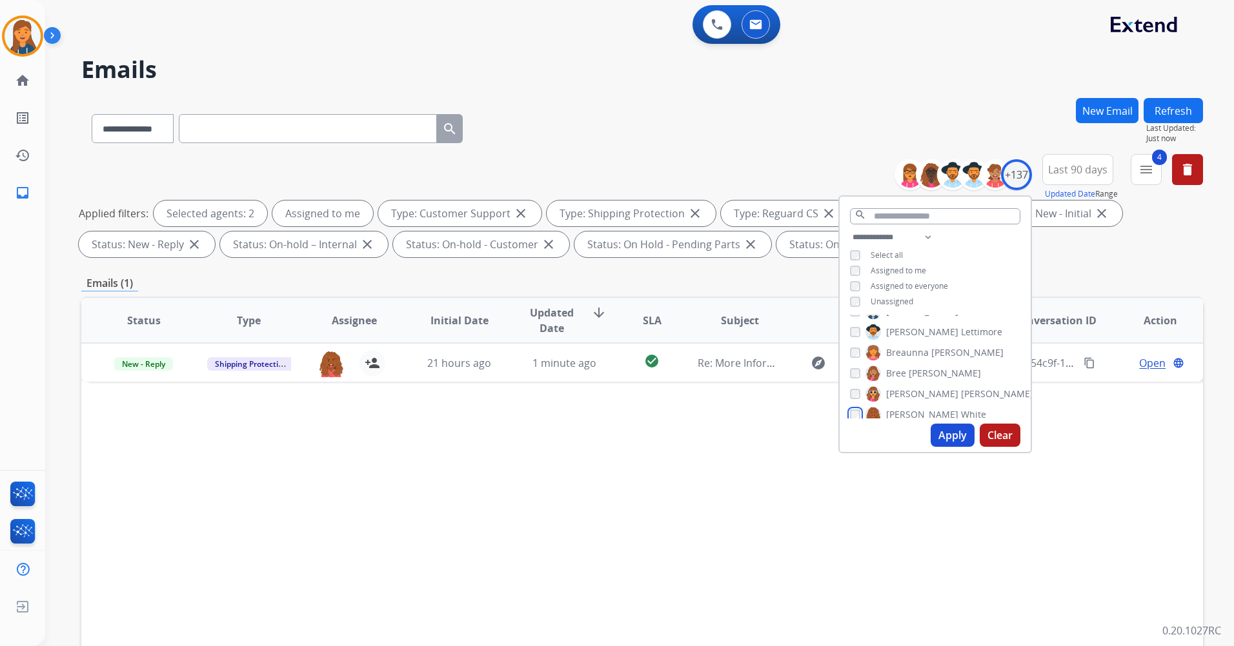
scroll to position [323, 0]
click at [851, 381] on div "[PERSON_NAME]" at bounding box center [915, 376] width 131 height 15
click at [958, 427] on button "Apply" at bounding box center [952, 435] width 44 height 23
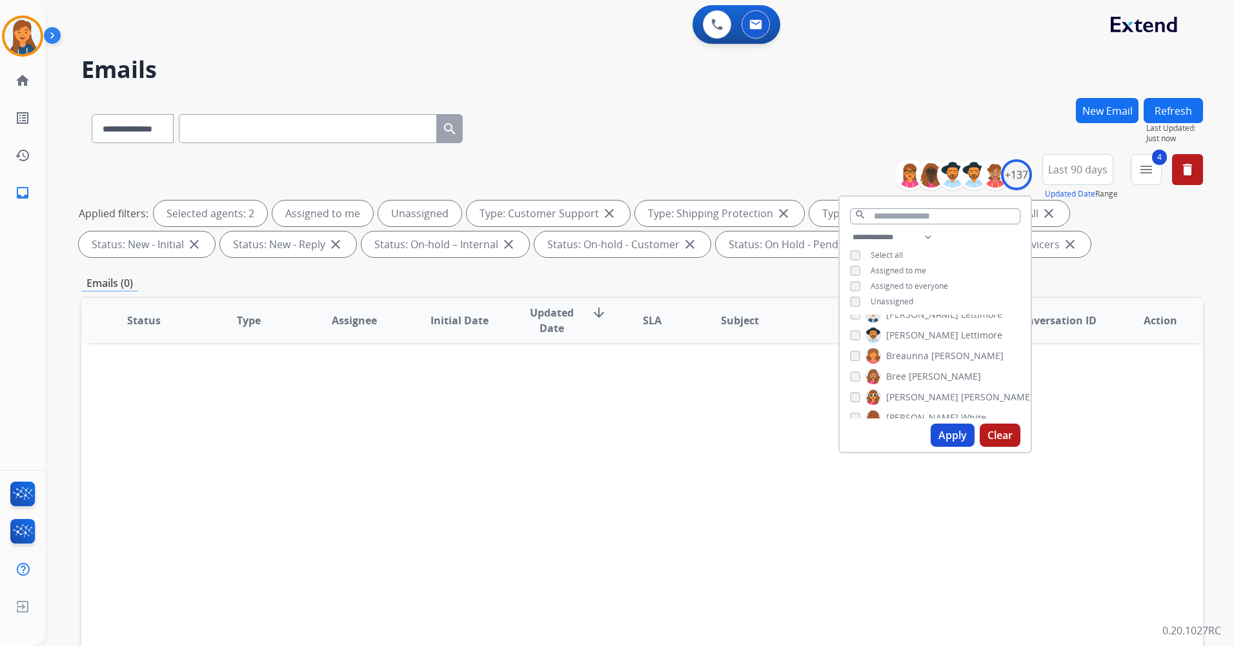
click at [934, 430] on button "Apply" at bounding box center [952, 435] width 44 height 23
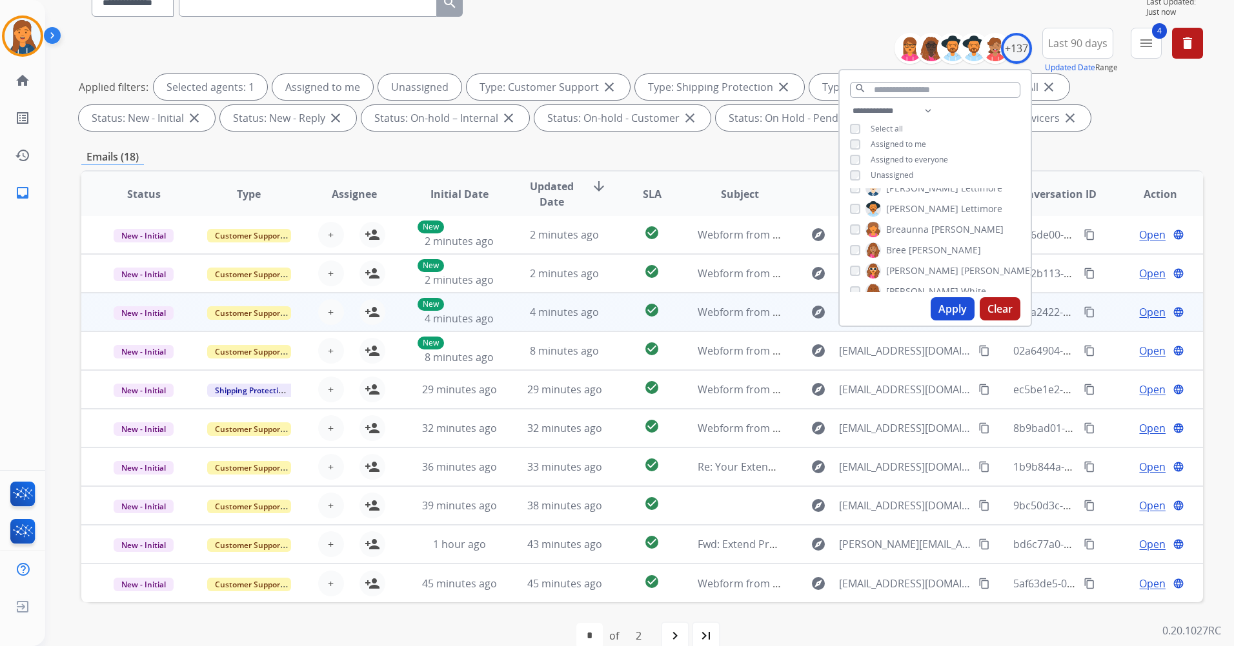
scroll to position [150, 0]
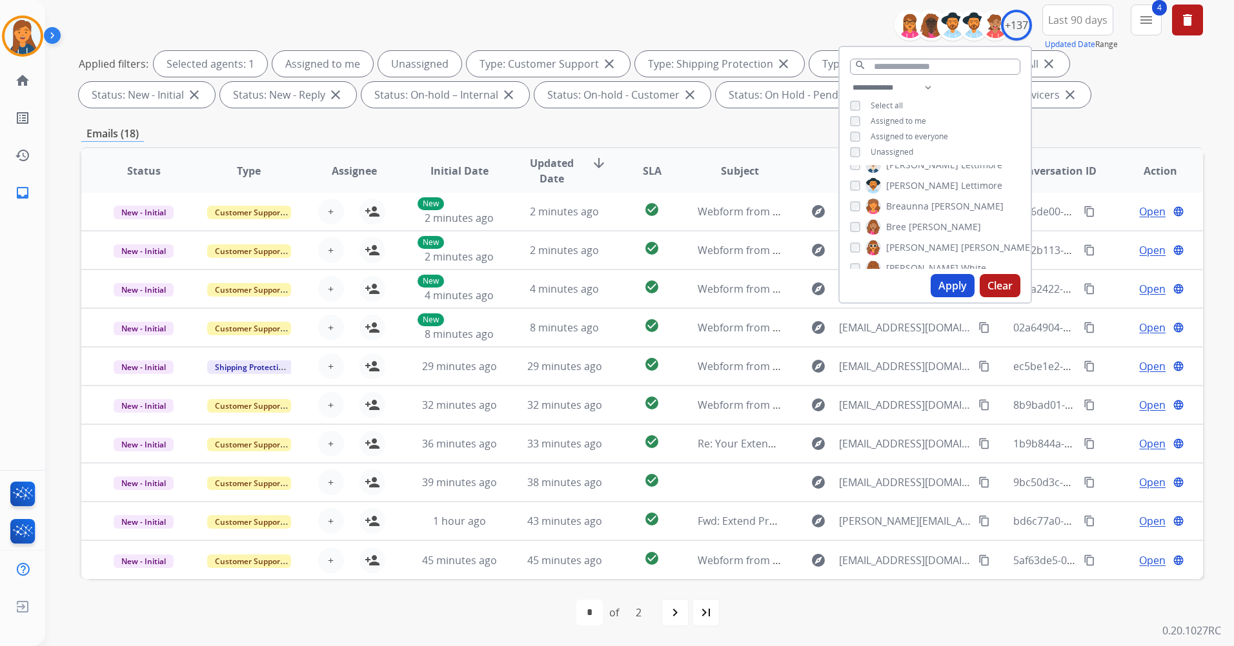
click at [1132, 81] on div "Applied filters: Selected agents: 1 Assigned to me Unassigned Type: Customer Su…" at bounding box center [639, 79] width 1121 height 57
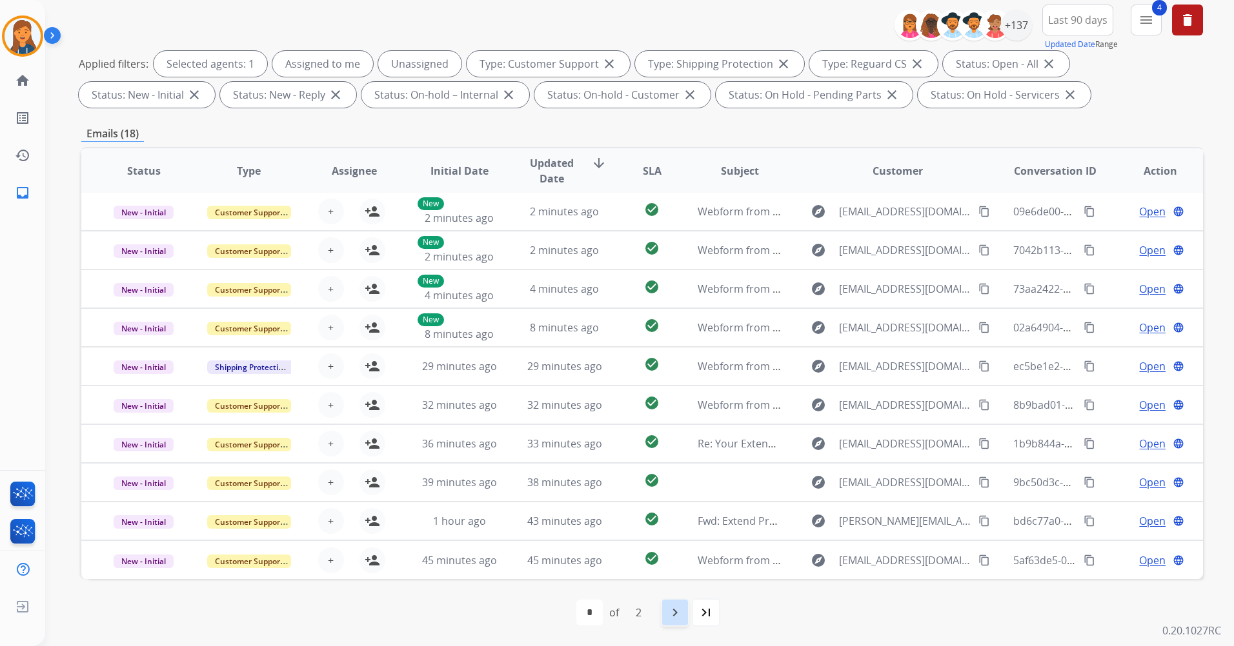
click at [679, 612] on mat-icon "navigate_next" at bounding box center [674, 612] width 15 height 15
select select "*"
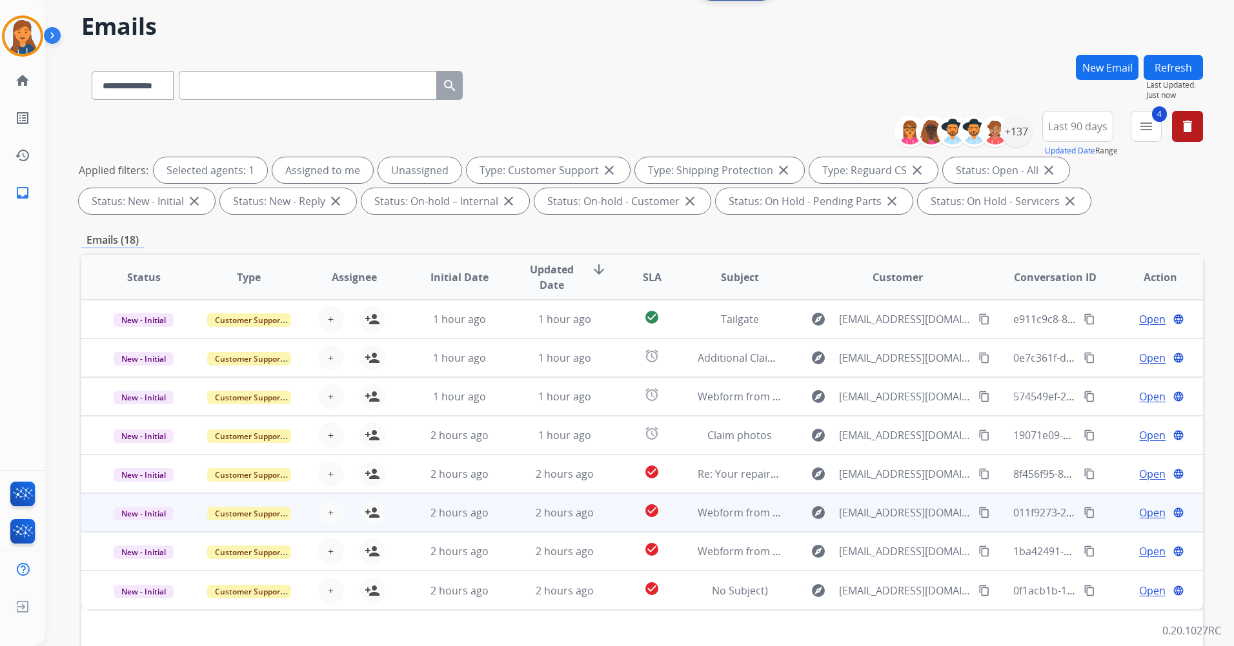
scroll to position [65, 0]
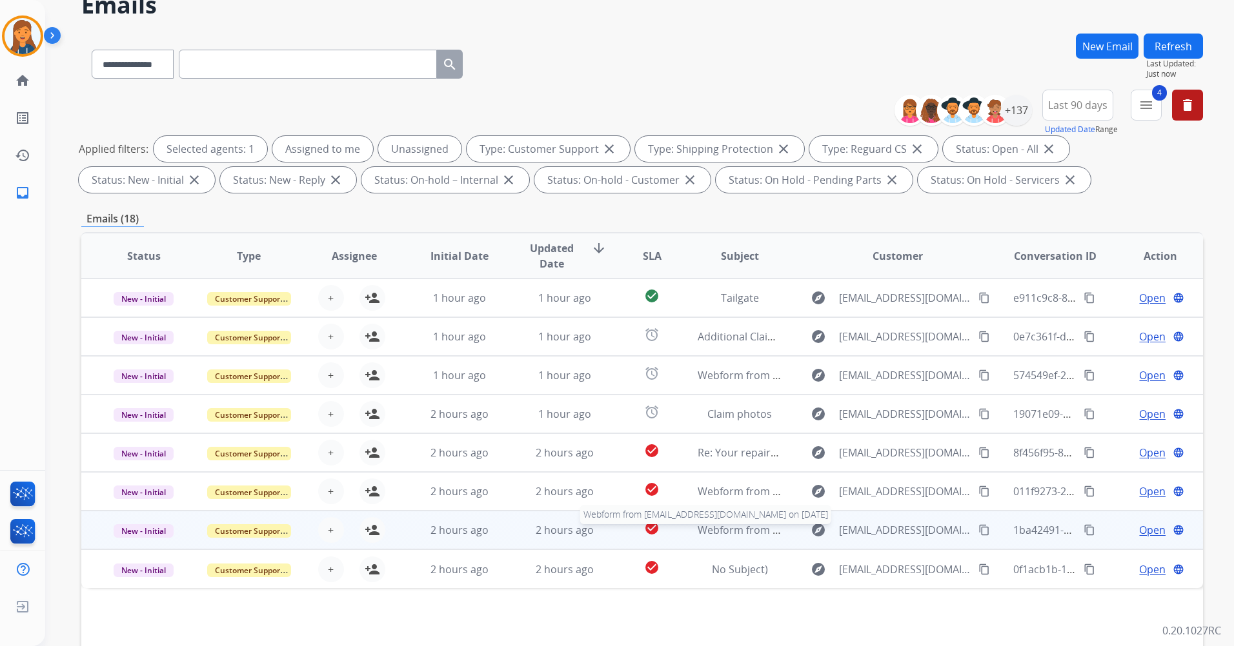
click at [737, 532] on span "Webform from [EMAIL_ADDRESS][DOMAIN_NAME] on [DATE]" at bounding box center [843, 530] width 292 height 14
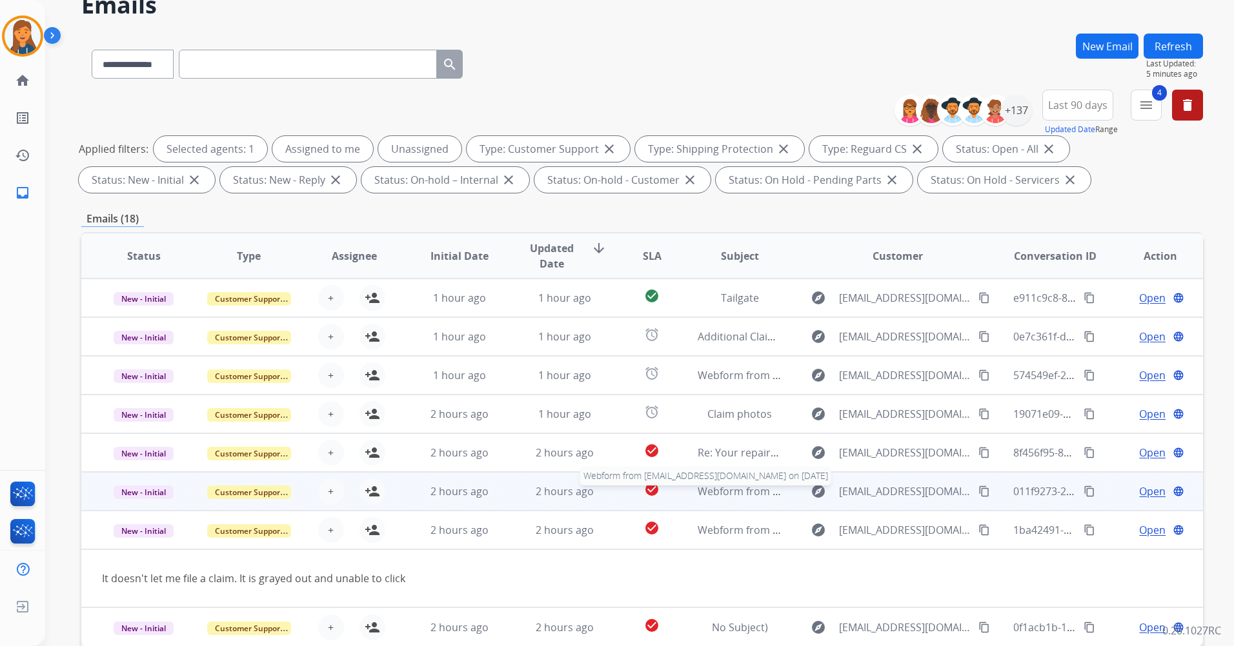
click at [718, 490] on span "Webform from [EMAIL_ADDRESS][DOMAIN_NAME] on [DATE]" at bounding box center [843, 492] width 292 height 14
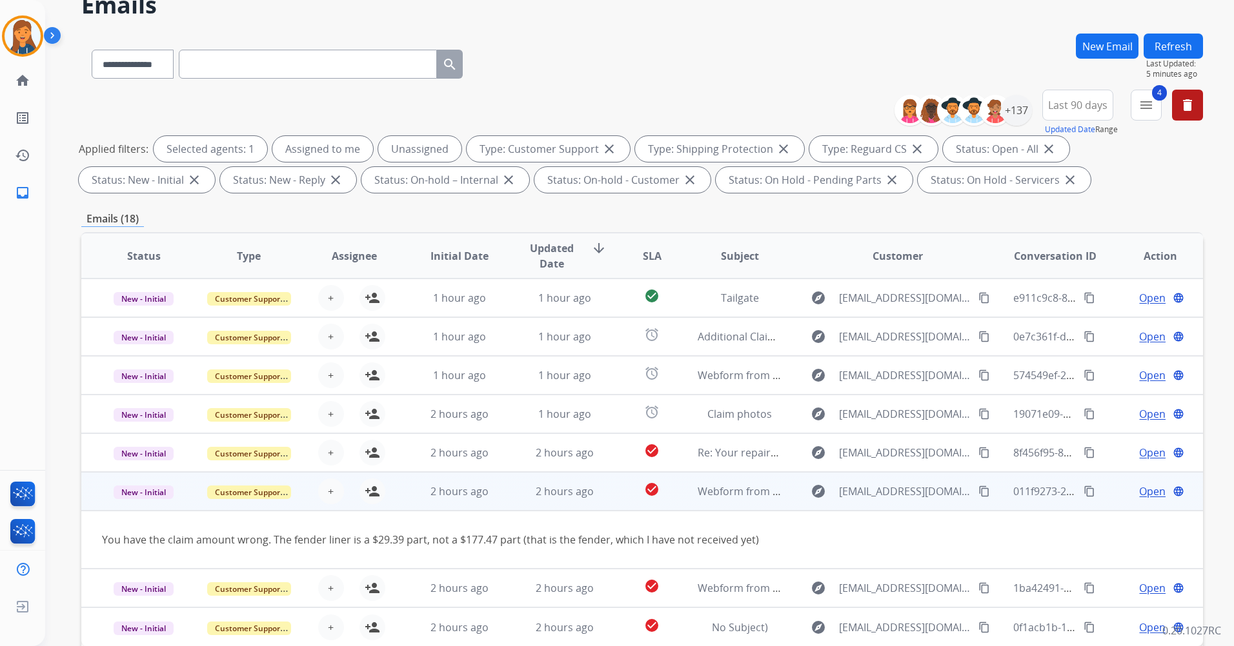
click at [978, 489] on mat-icon "content_copy" at bounding box center [984, 492] width 12 height 12
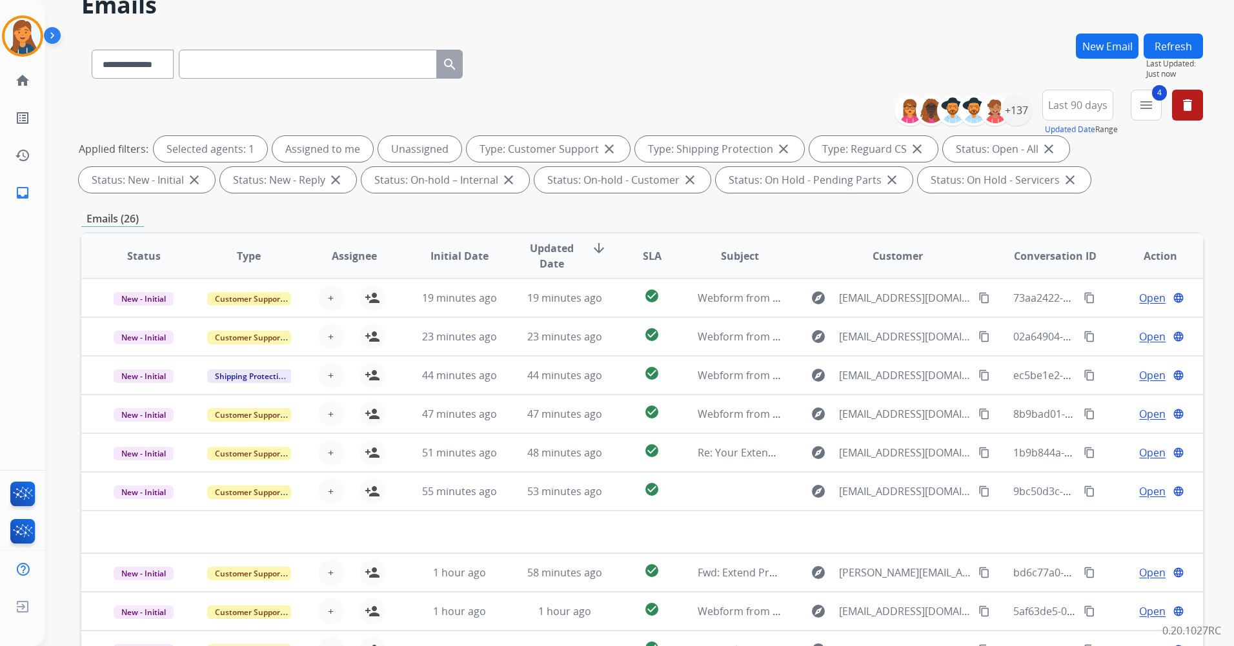
click at [292, 79] on div "**********" at bounding box center [277, 61] width 392 height 45
click at [292, 72] on input "text" at bounding box center [308, 64] width 258 height 29
paste input "**********"
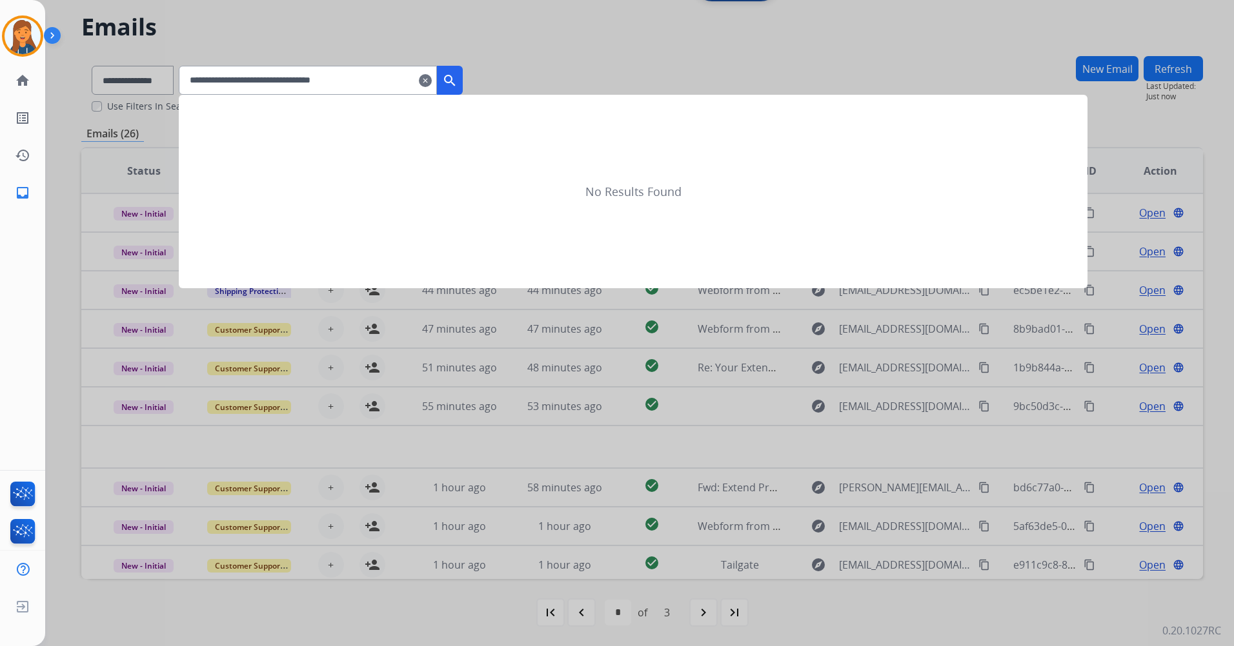
scroll to position [43, 0]
type input "**********"
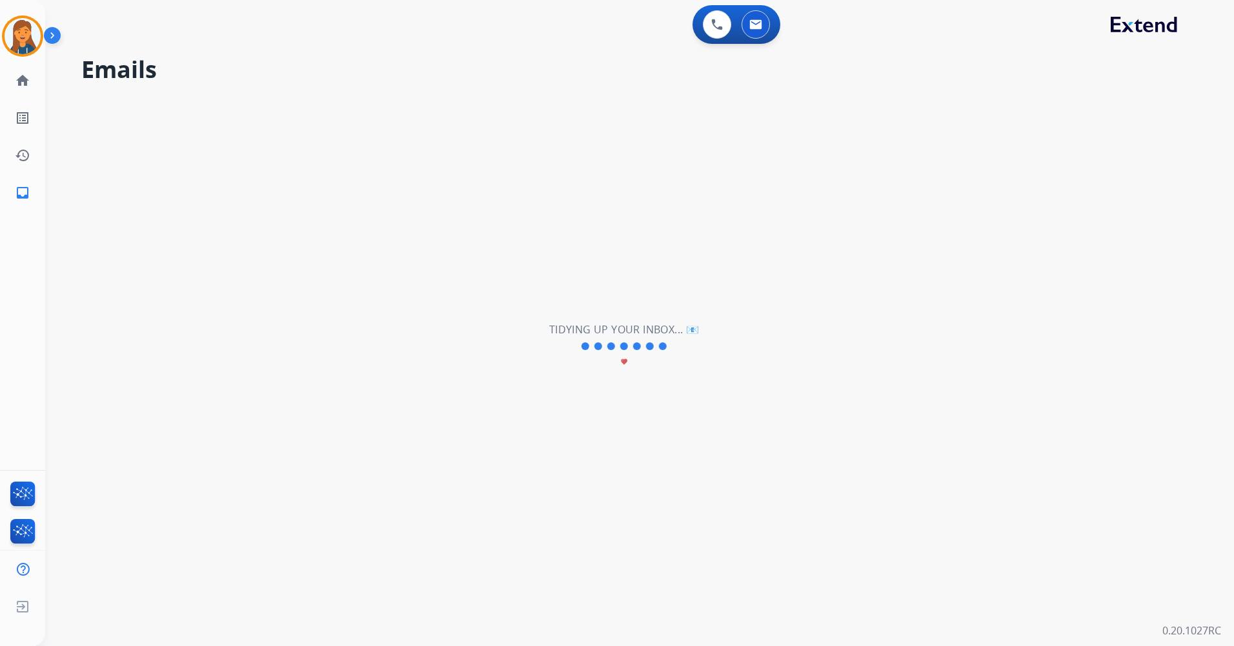
select select "*"
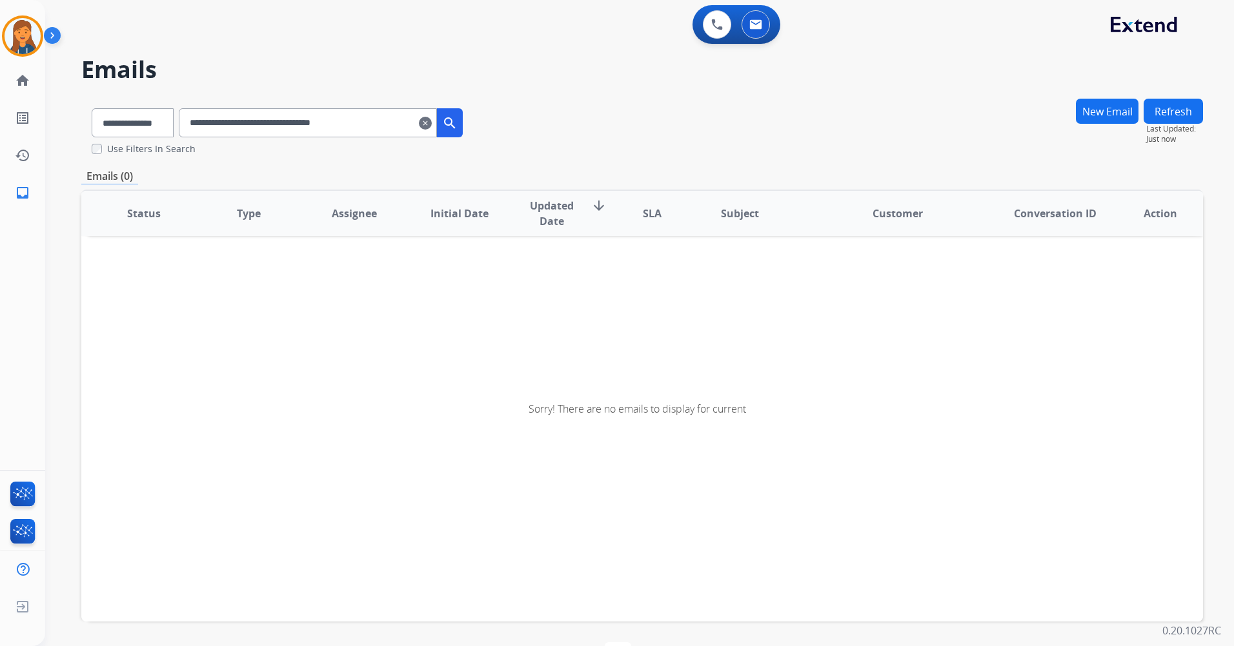
click at [382, 126] on input "**********" at bounding box center [308, 122] width 258 height 29
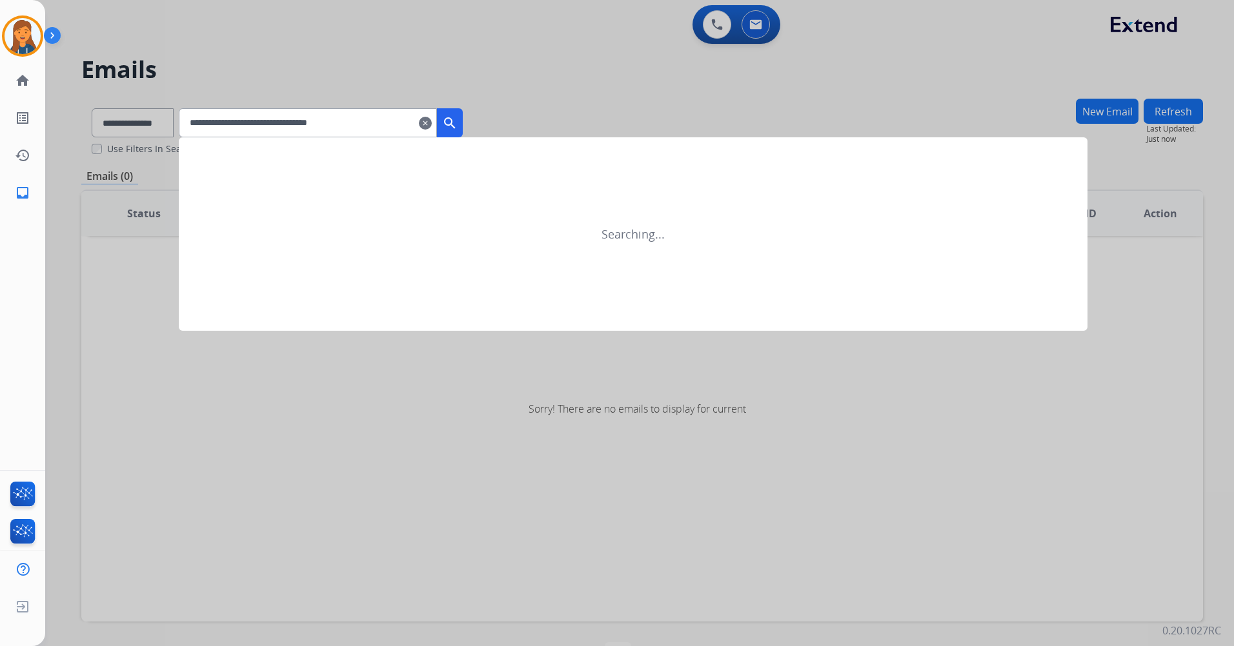
type input "**********"
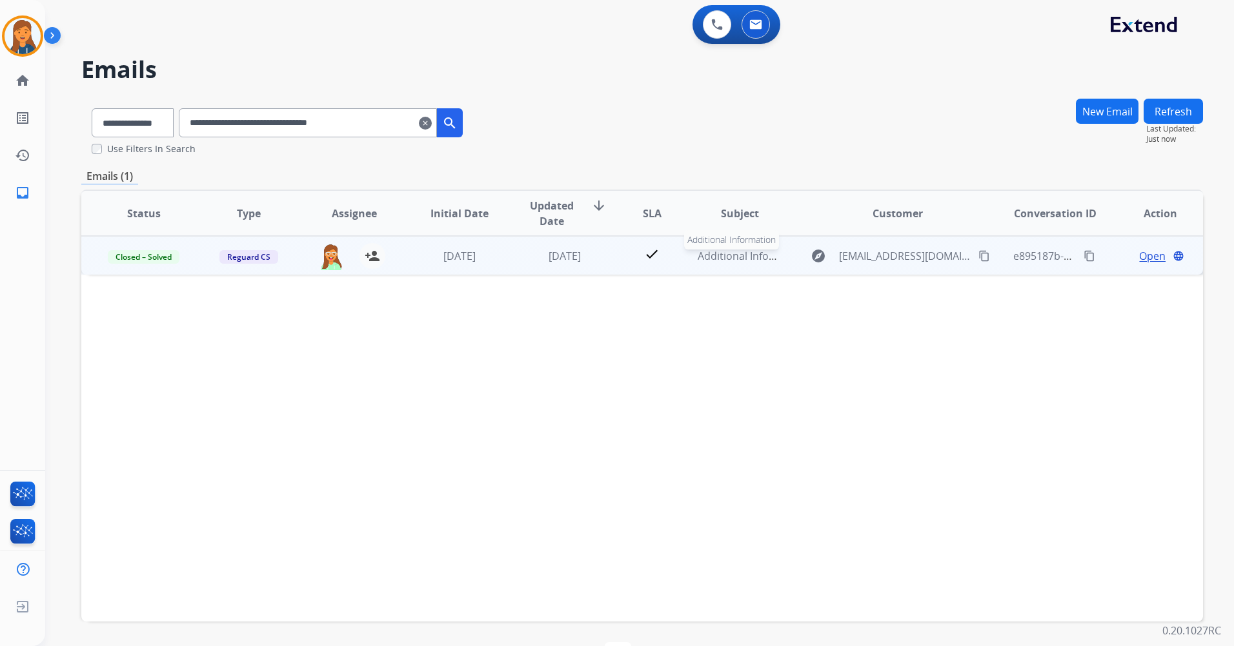
click at [713, 257] on span "Additional Information" at bounding box center [752, 256] width 110 height 14
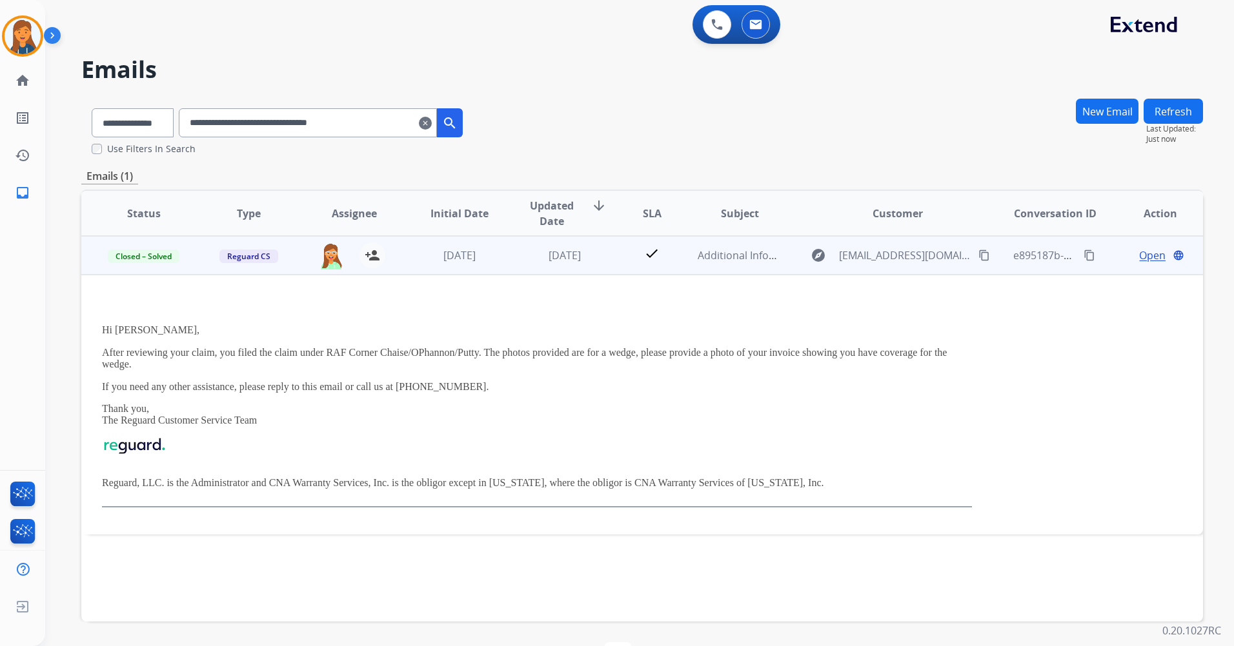
click at [1143, 252] on span "Open" at bounding box center [1152, 255] width 26 height 15
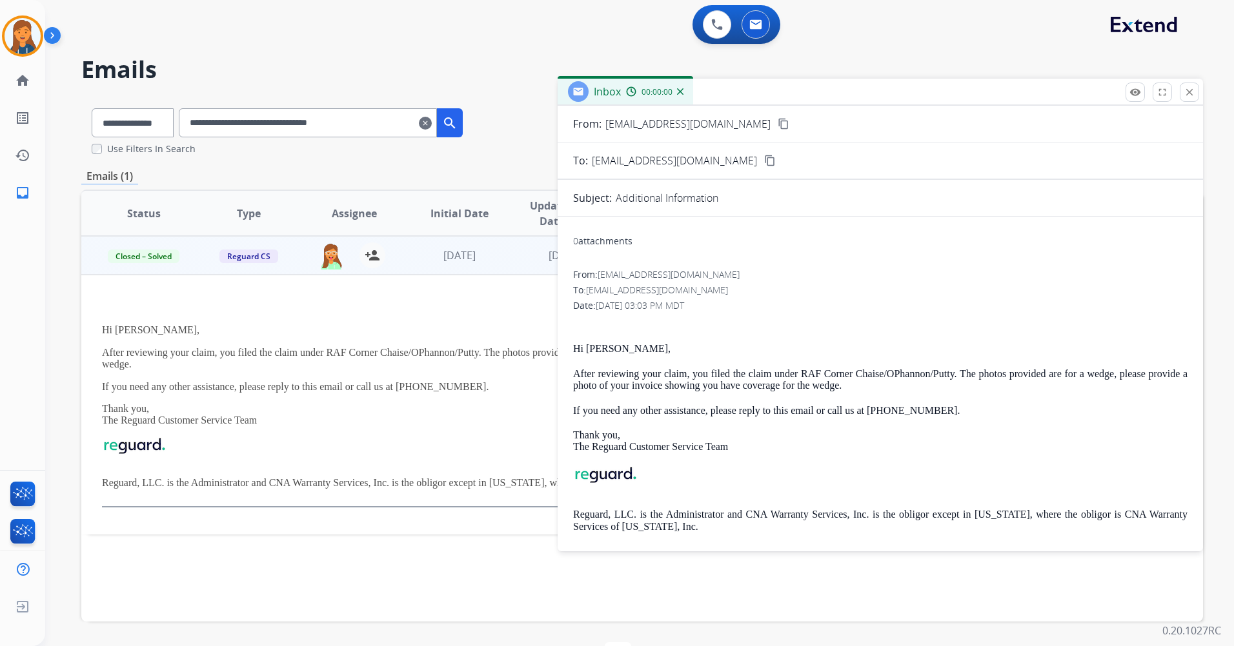
scroll to position [52, 0]
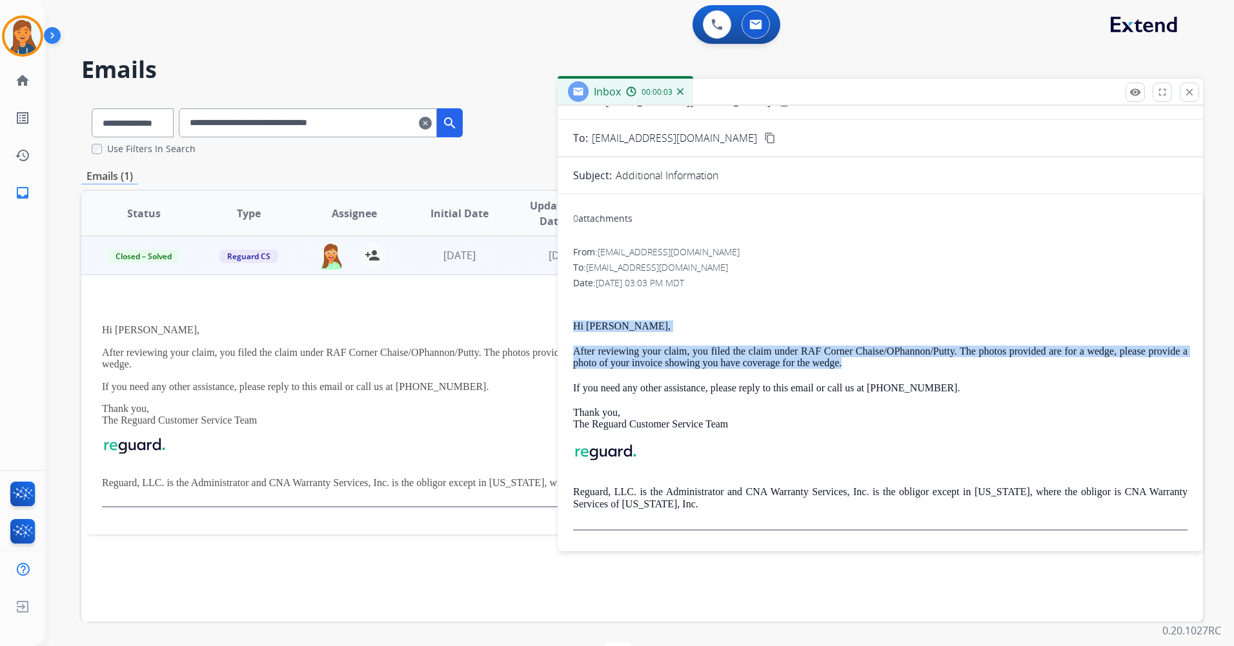
drag, startPoint x: 570, startPoint y: 322, endPoint x: 850, endPoint y: 361, distance: 282.7
click at [850, 361] on div "0 attachments From: [EMAIL_ADDRESS][DOMAIN_NAME] To: [EMAIL_ADDRESS][DOMAIN_NAM…" at bounding box center [879, 373] width 645 height 337
copy div "Hi [PERSON_NAME], After reviewing your claim, you filed the claim under RAF Cor…"
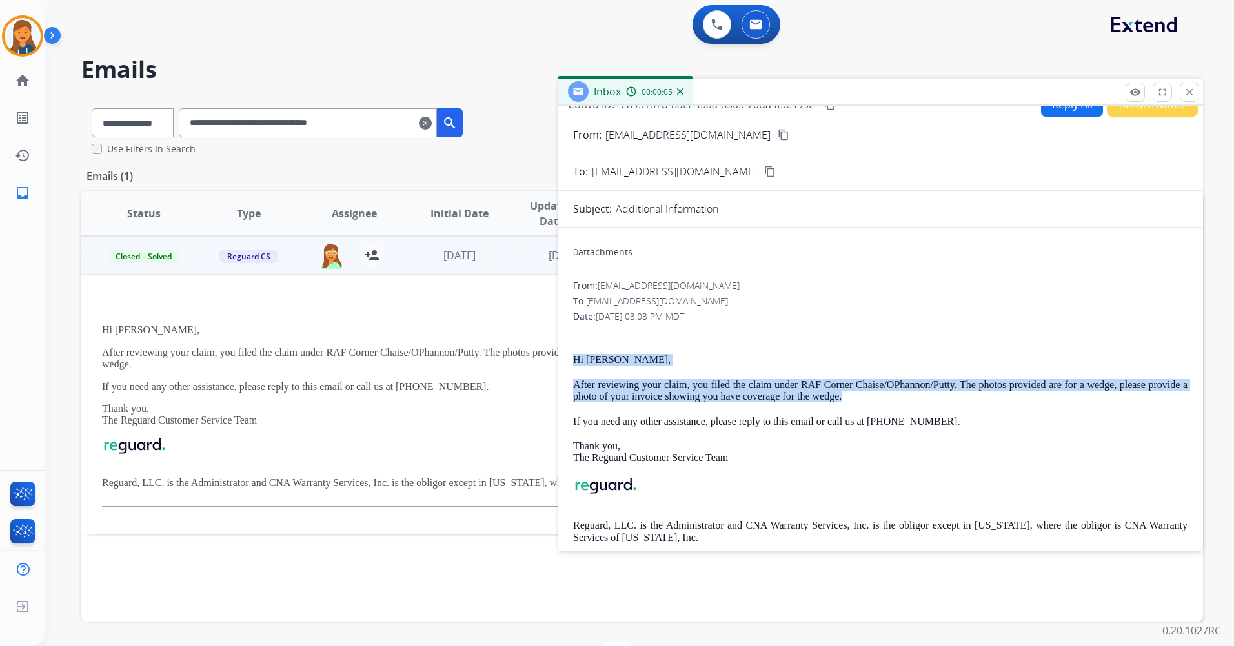
scroll to position [0, 0]
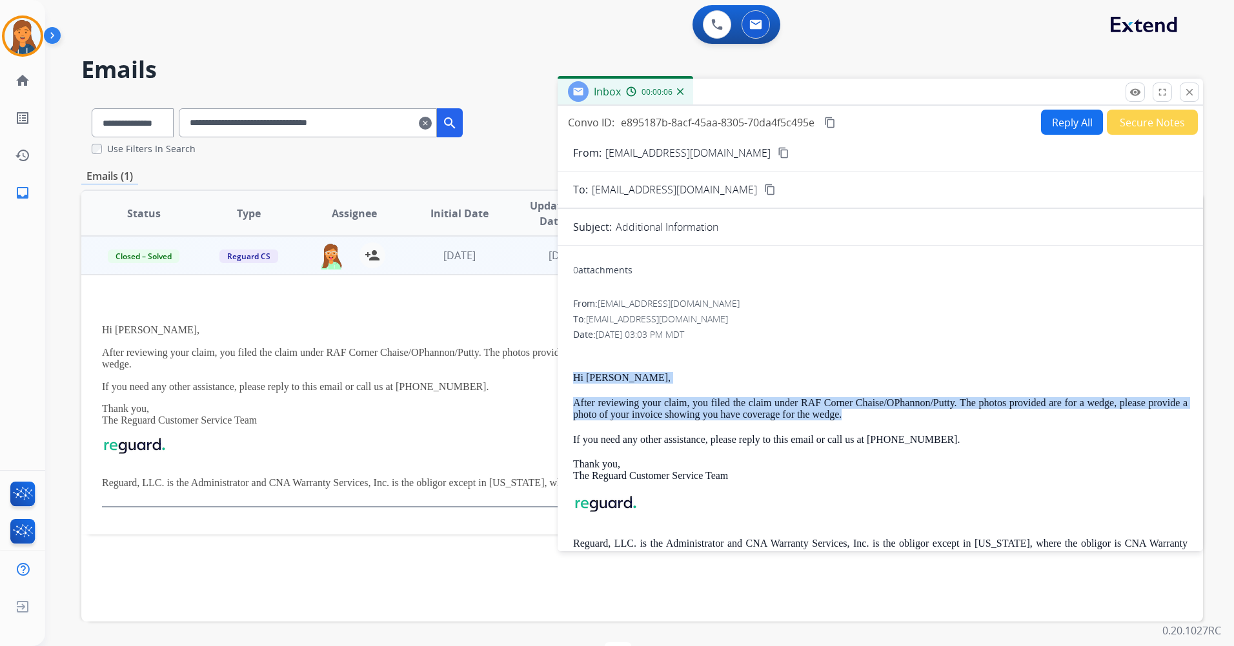
click at [1053, 124] on button "Reply All" at bounding box center [1072, 122] width 62 height 25
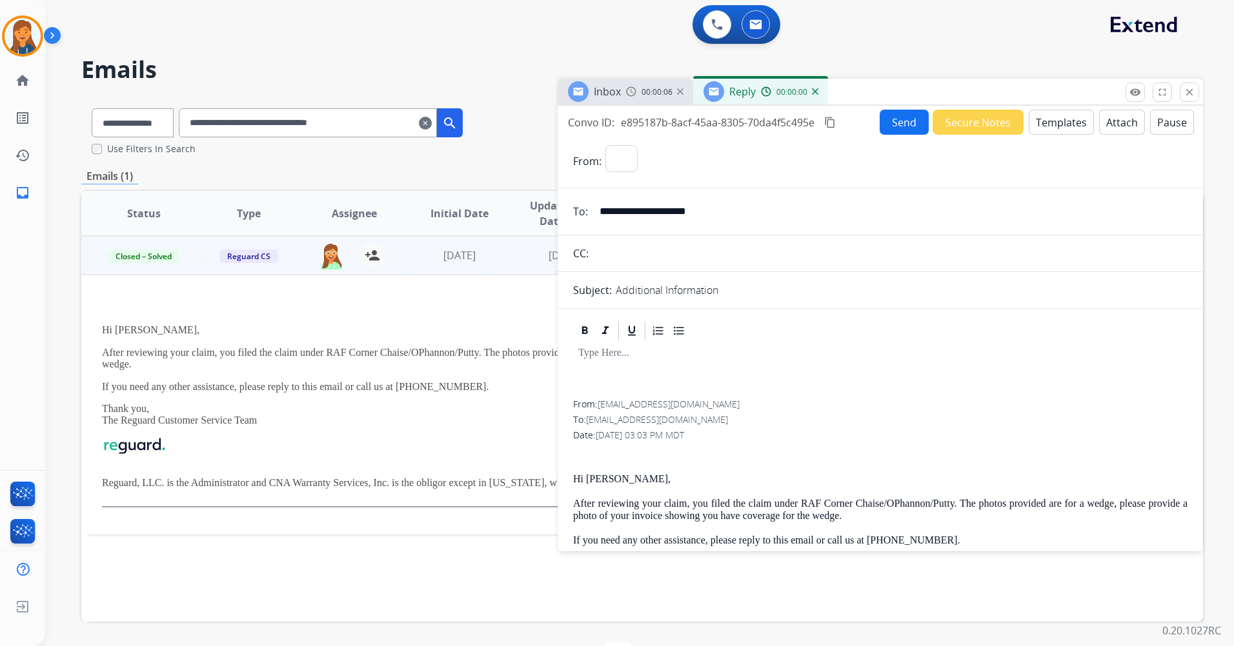
select select "**********"
click at [1039, 123] on button "Templates" at bounding box center [1060, 122] width 65 height 25
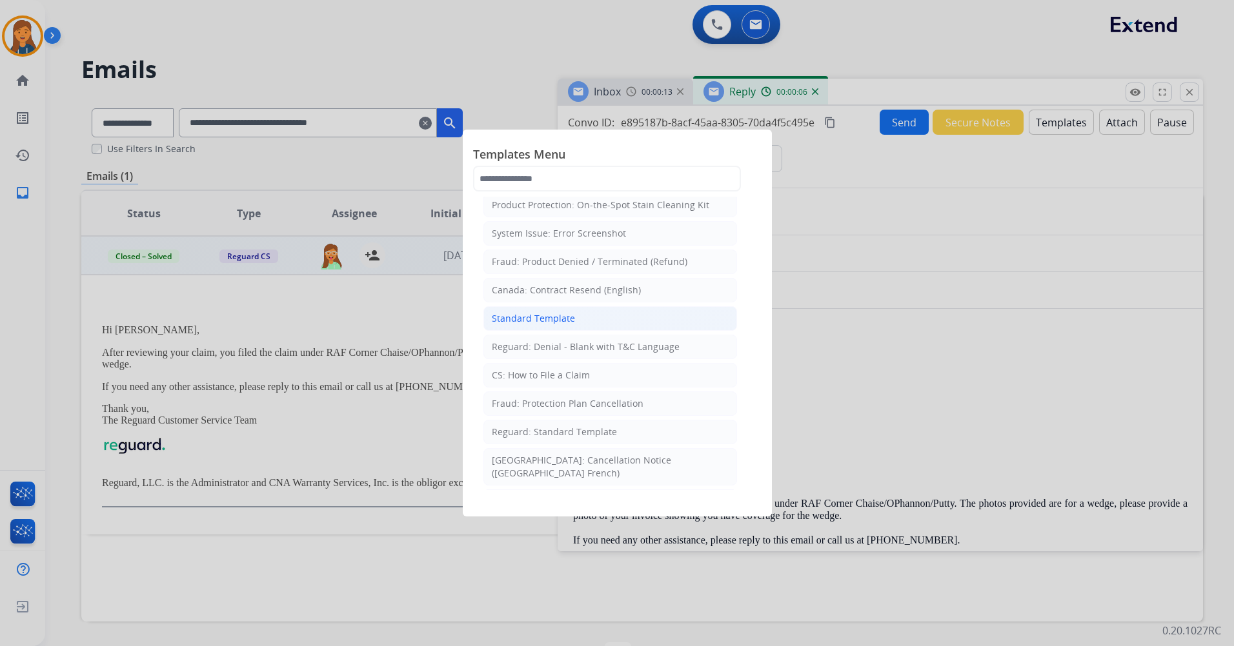
scroll to position [129, 0]
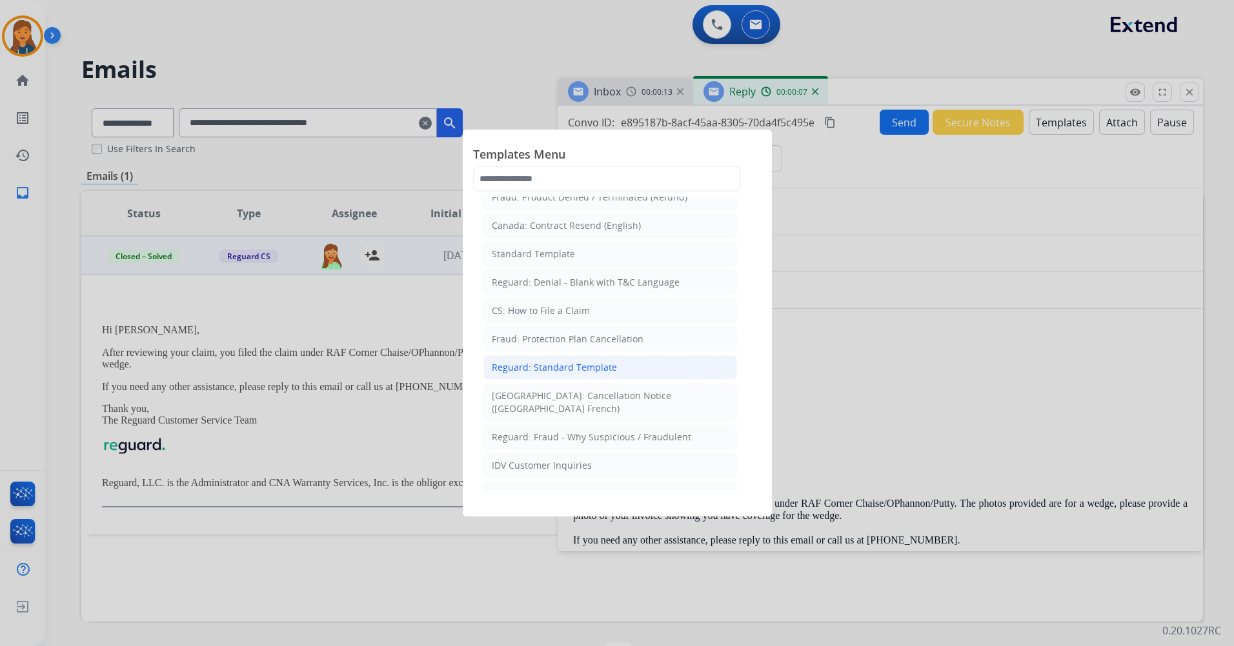
click at [577, 359] on li "Reguard: Standard Template" at bounding box center [610, 367] width 254 height 25
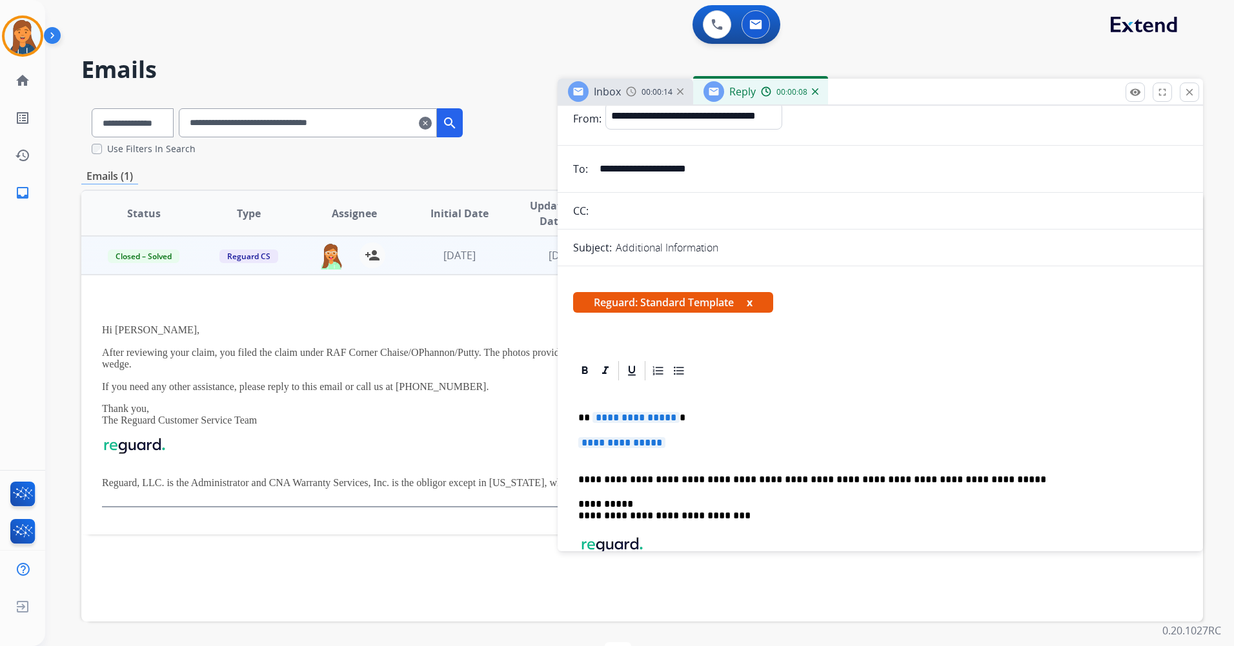
scroll to position [65, 0]
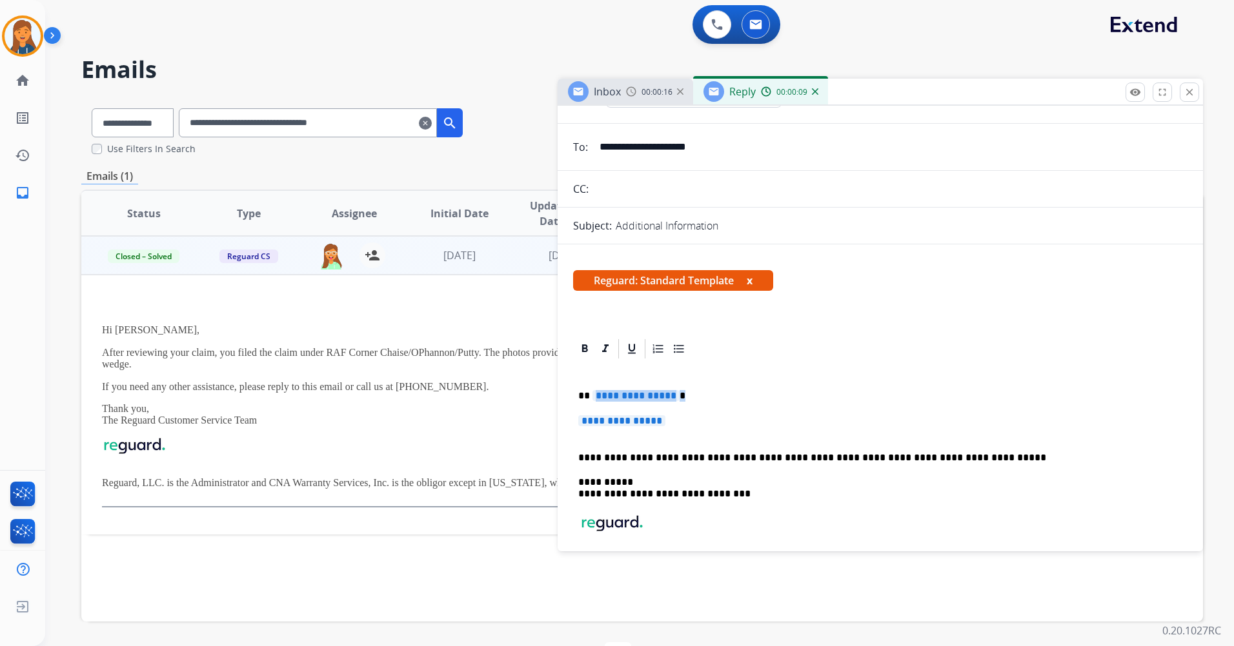
drag, startPoint x: 681, startPoint y: 421, endPoint x: 590, endPoint y: 390, distance: 95.9
click at [590, 390] on div "**********" at bounding box center [880, 494] width 614 height 266
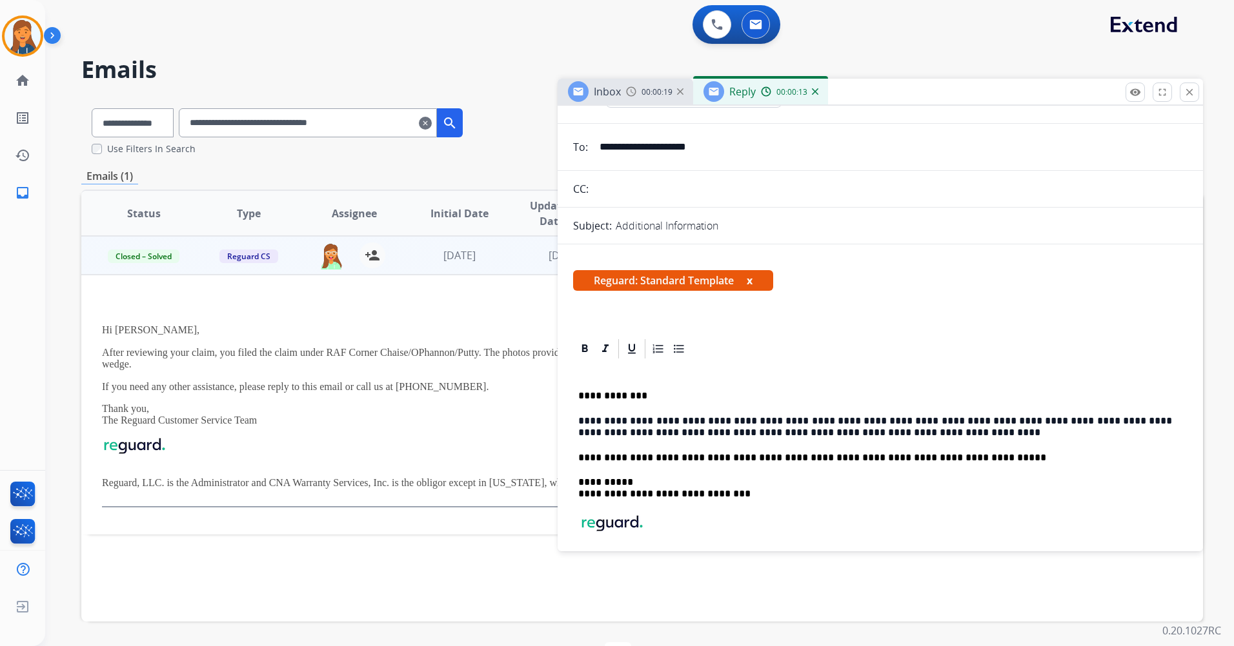
scroll to position [0, 0]
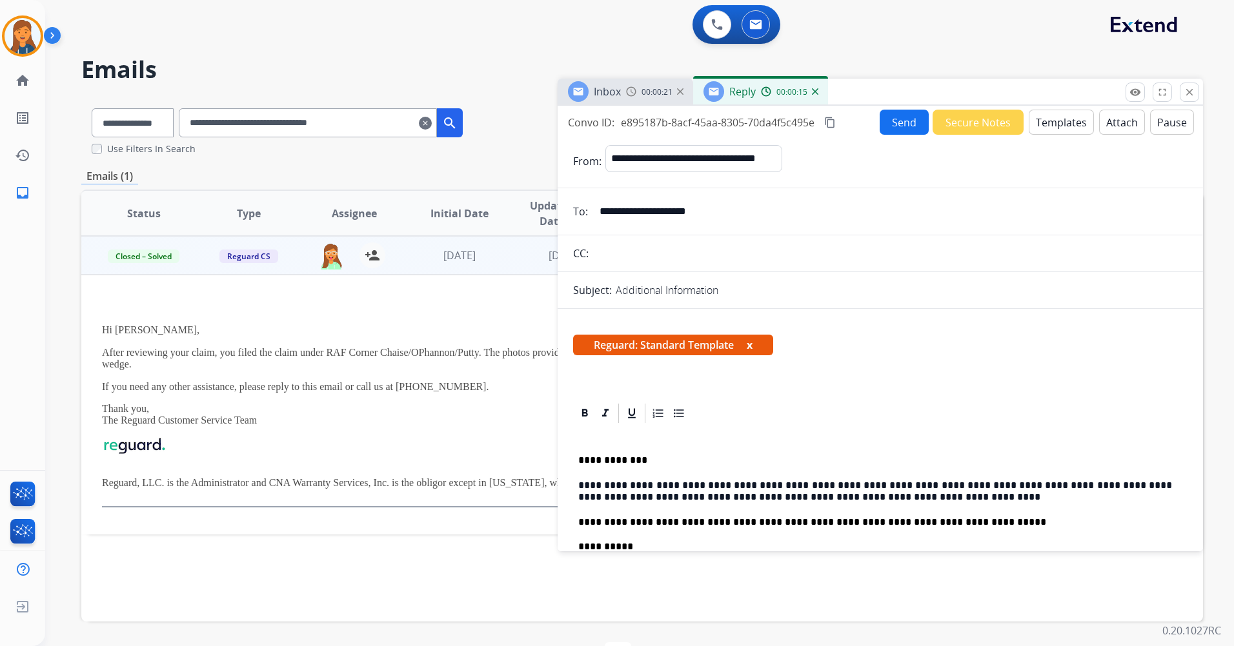
click at [882, 121] on button "Send" at bounding box center [903, 122] width 49 height 25
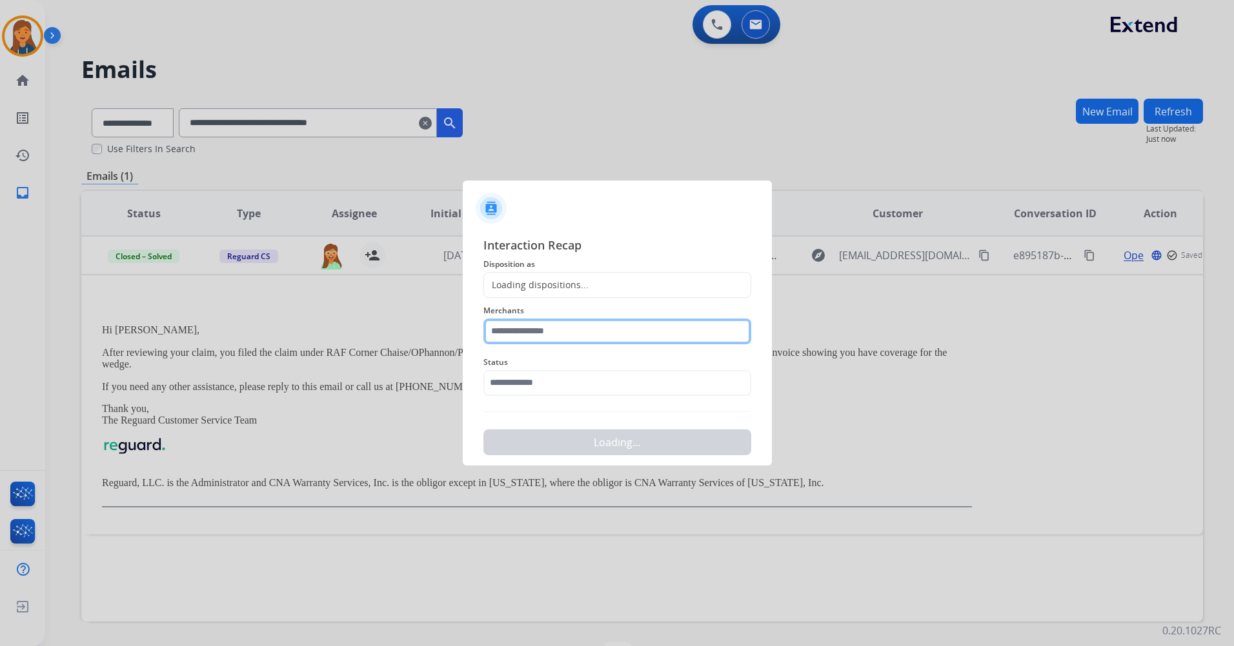
click at [585, 328] on input "text" at bounding box center [617, 332] width 268 height 26
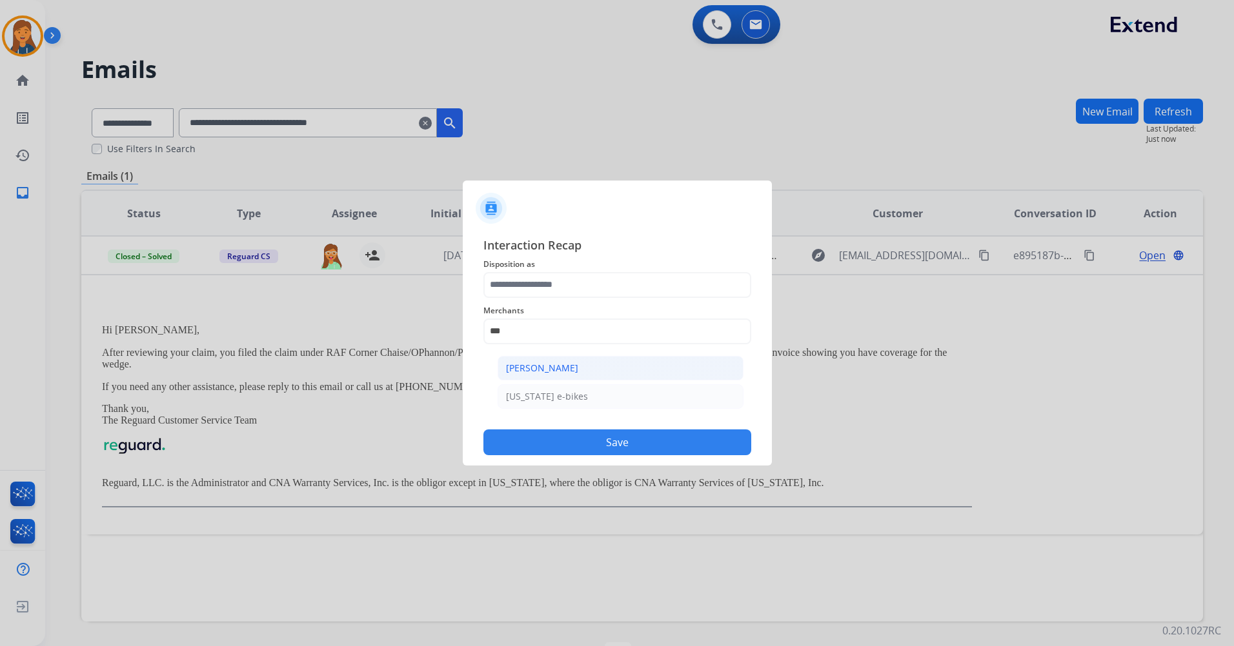
click at [563, 367] on div "[PERSON_NAME]" at bounding box center [542, 368] width 72 height 13
type input "**********"
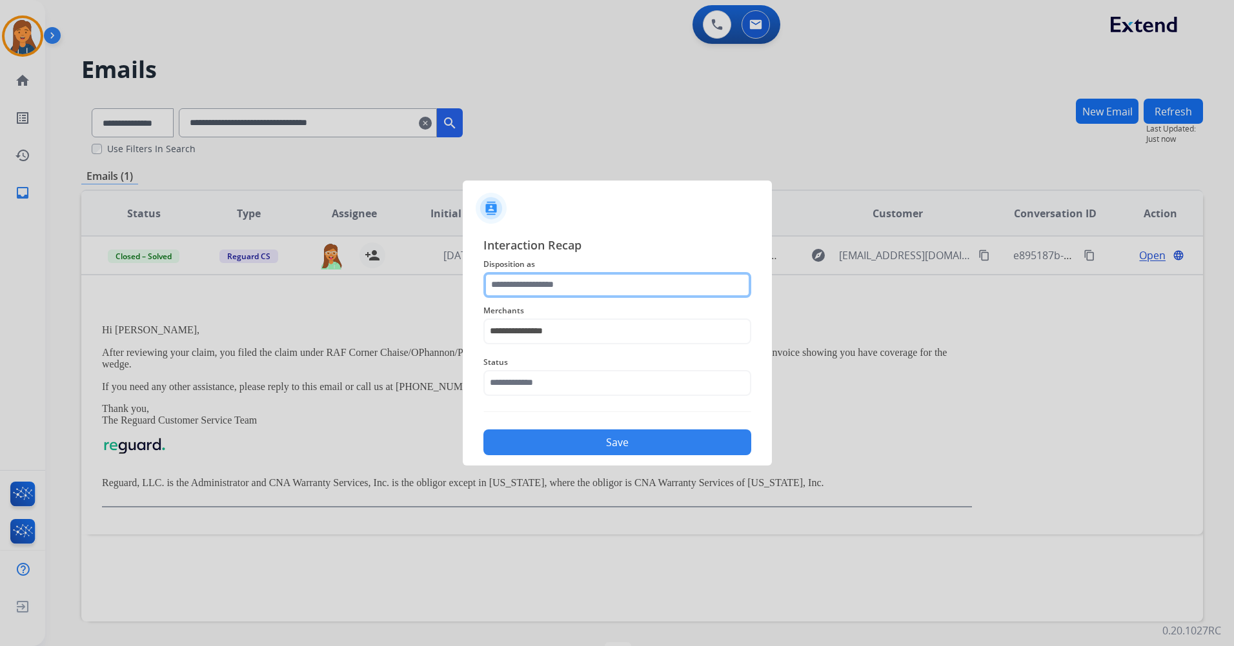
click at [561, 291] on input "text" at bounding box center [617, 285] width 268 height 26
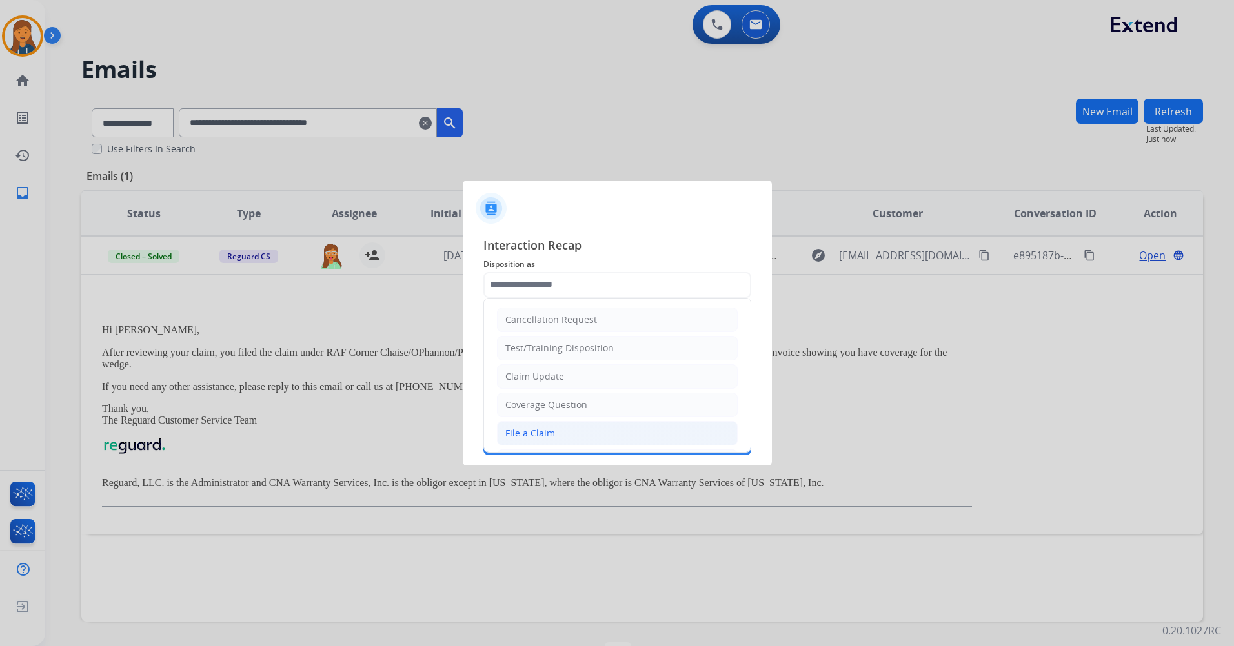
click at [545, 430] on div "File a Claim" at bounding box center [530, 433] width 50 height 13
type input "**********"
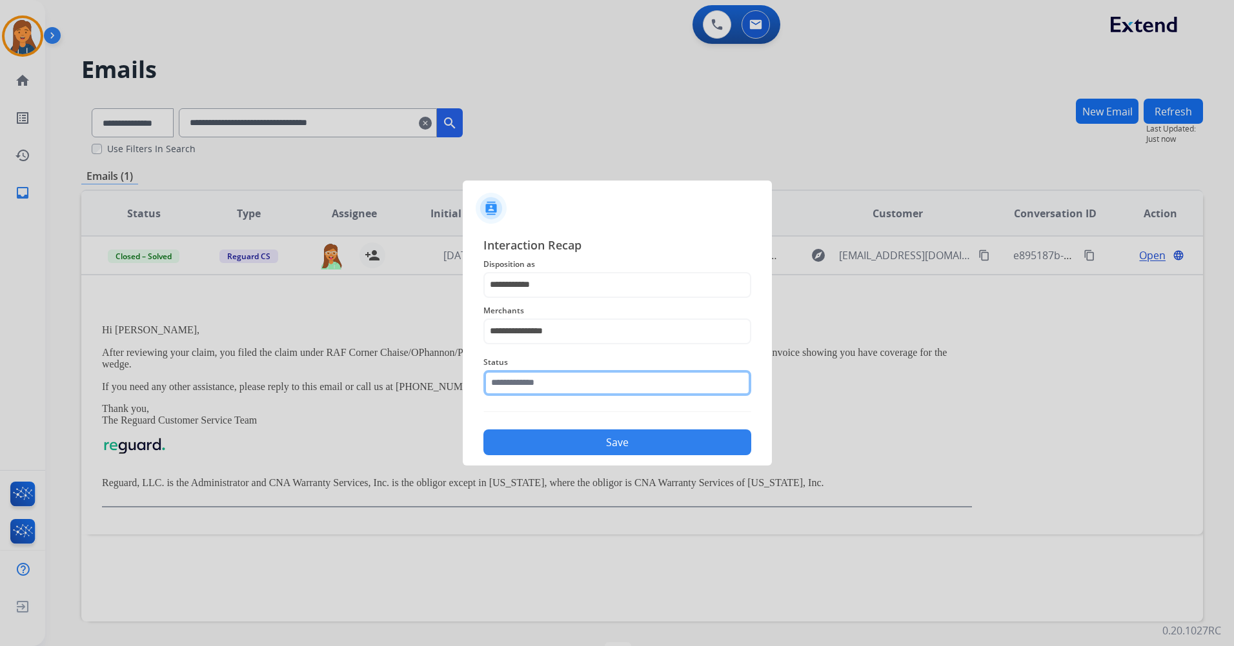
click at [533, 383] on input "text" at bounding box center [617, 383] width 268 height 26
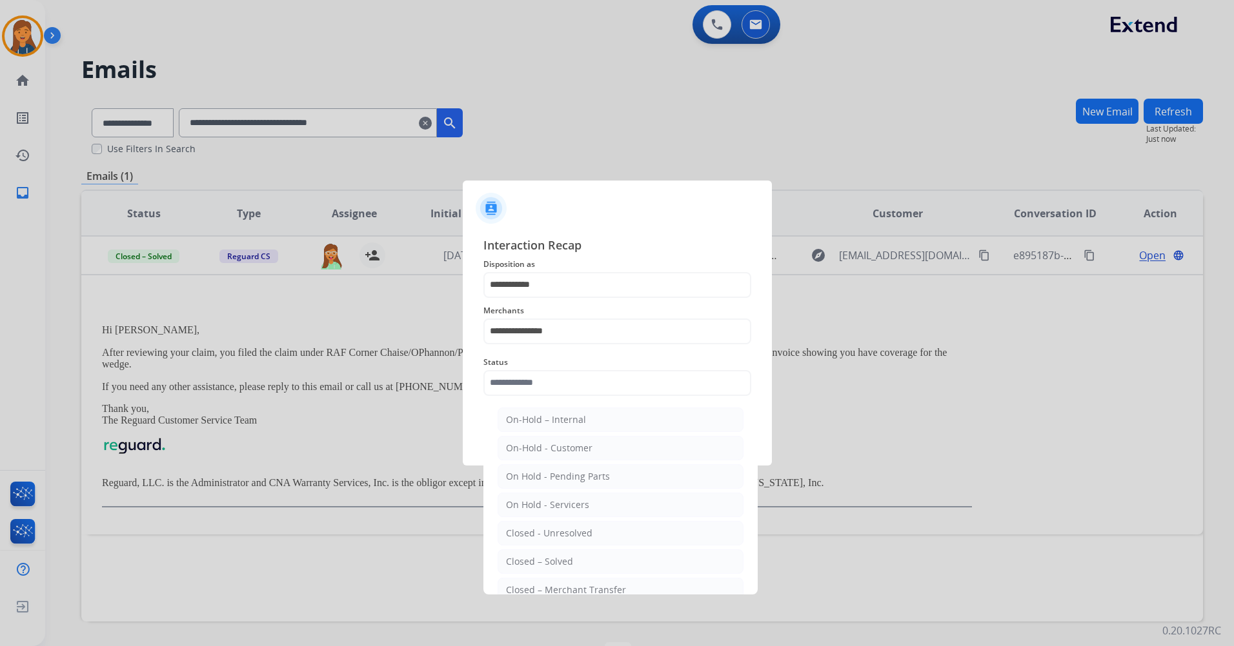
drag, startPoint x: 556, startPoint y: 555, endPoint x: 549, endPoint y: 479, distance: 76.5
click at [555, 555] on div "Closed – Solved" at bounding box center [539, 561] width 67 height 13
type input "**********"
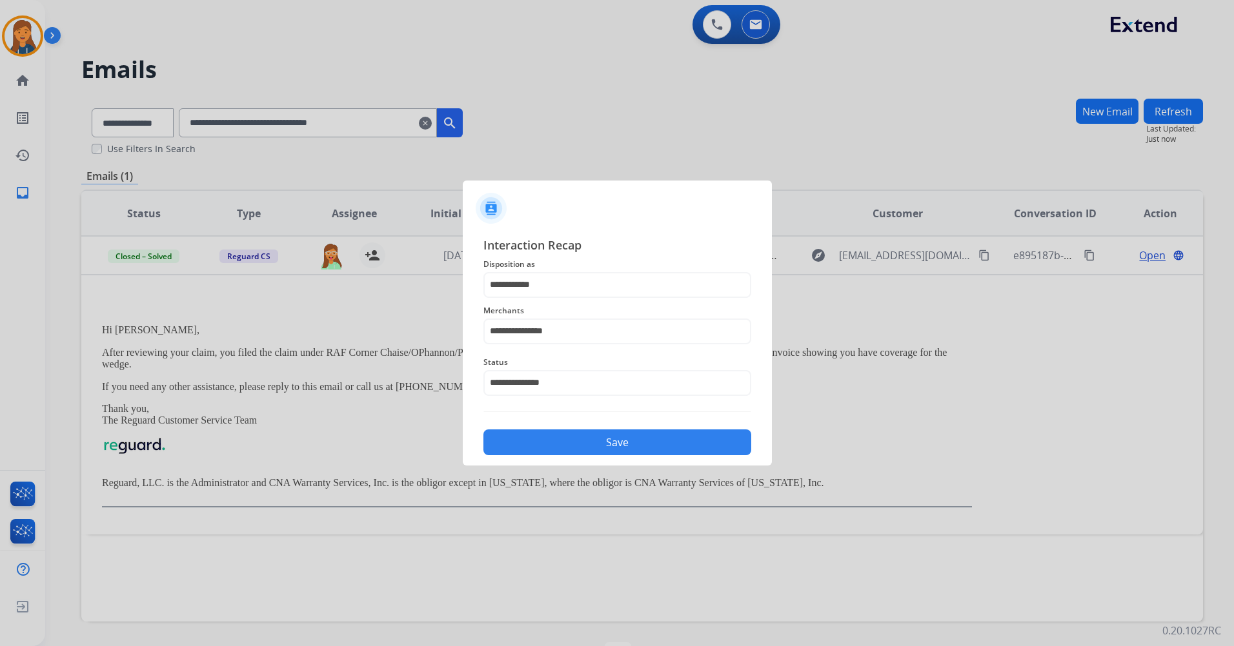
click at [559, 439] on button "Save" at bounding box center [617, 443] width 268 height 26
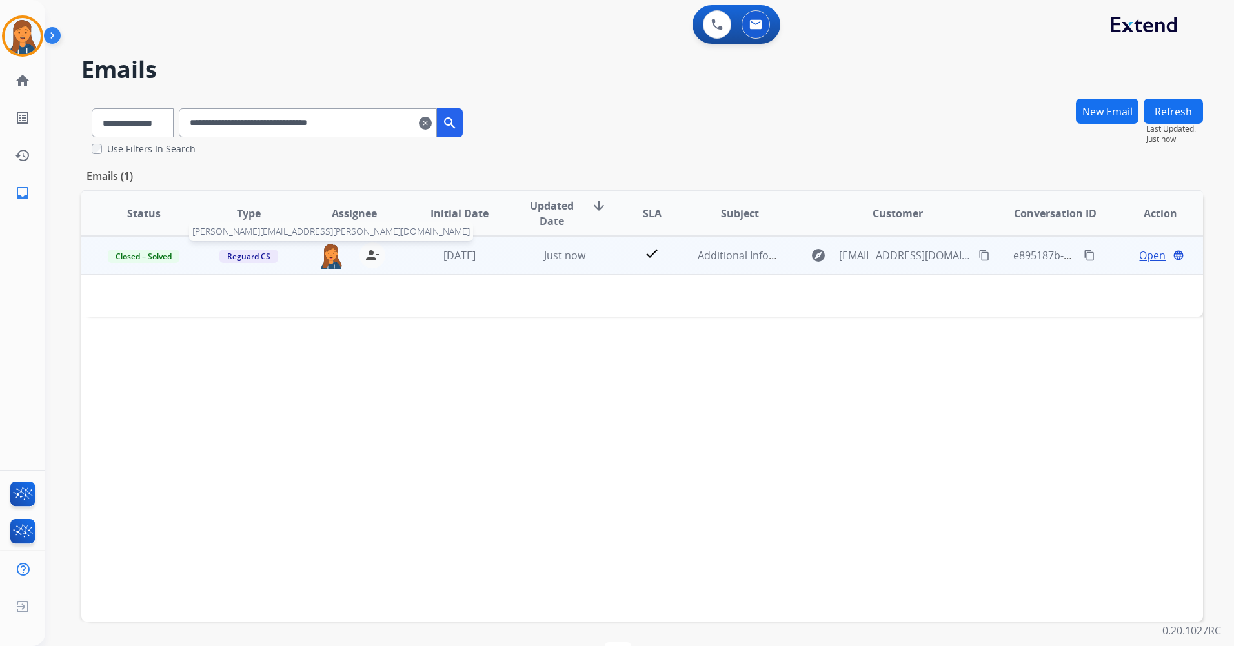
click at [327, 260] on img at bounding box center [331, 256] width 26 height 27
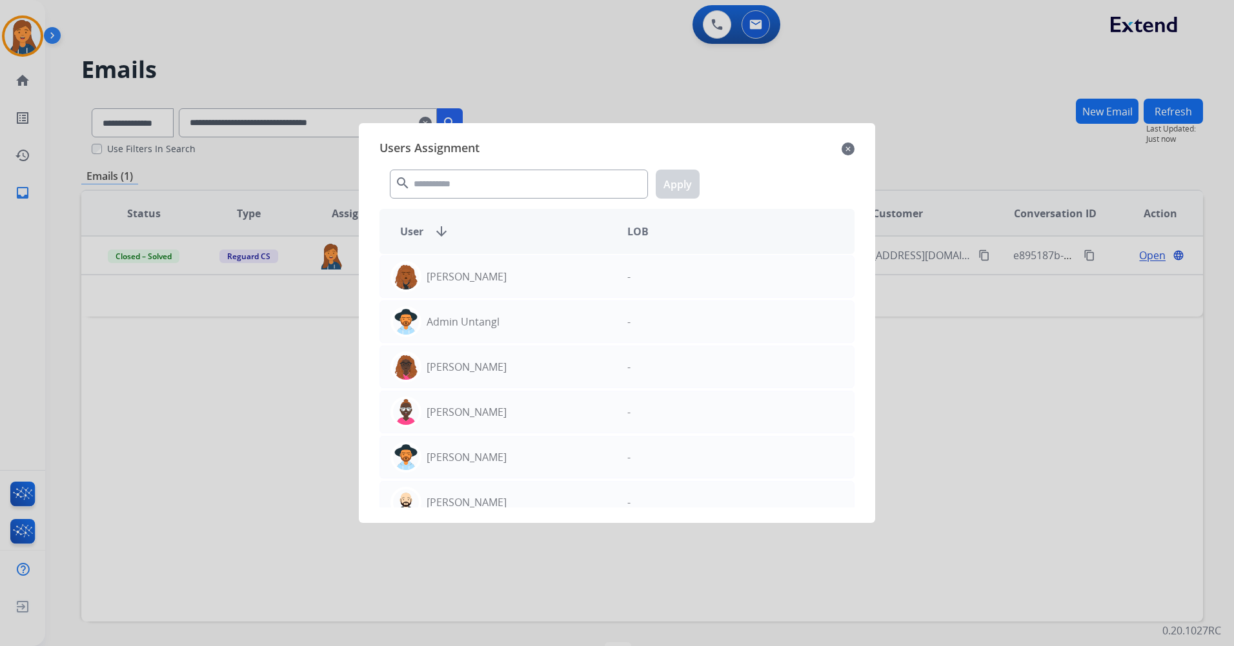
click at [848, 148] on mat-icon "close" at bounding box center [847, 148] width 13 height 15
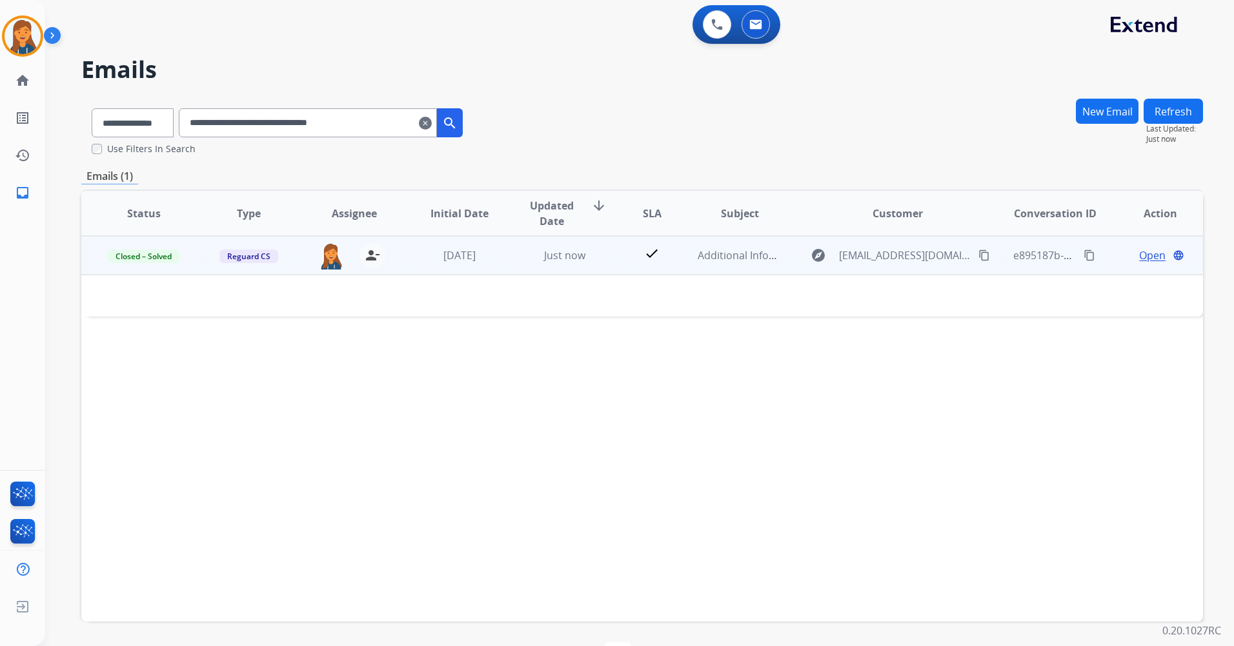
click at [1141, 258] on span "Open" at bounding box center [1152, 255] width 26 height 15
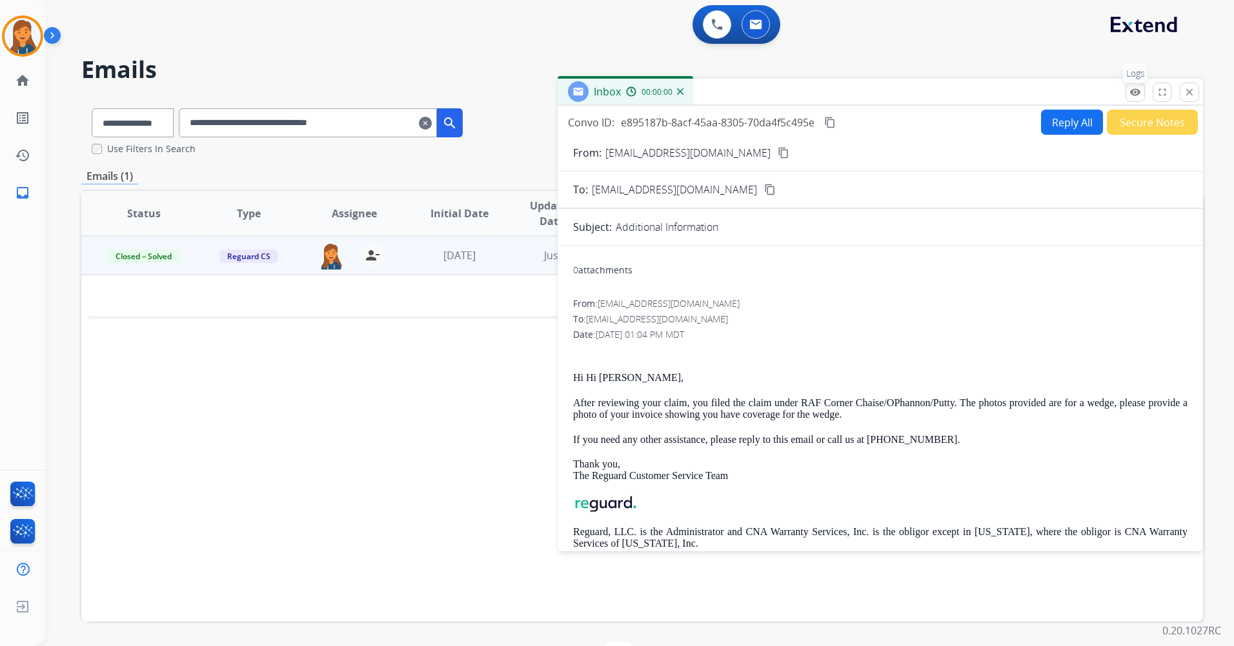
click at [1134, 92] on mat-icon "remove_red_eye" at bounding box center [1135, 92] width 12 height 12
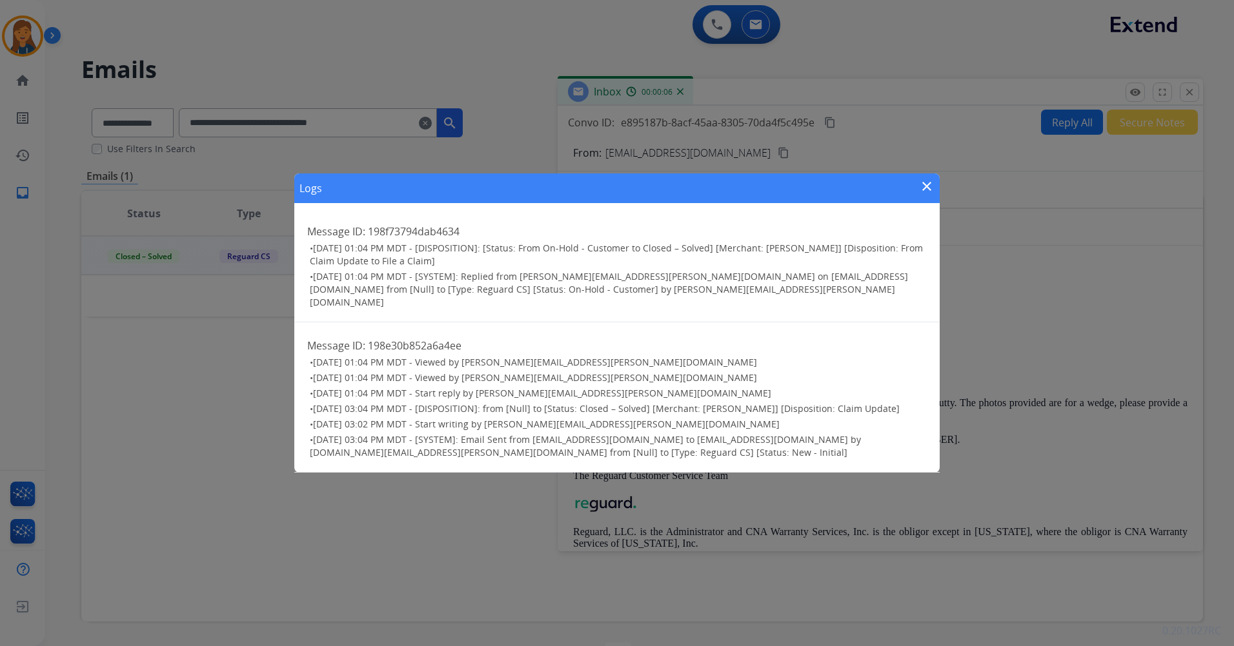
click at [918, 190] on div "Logs close" at bounding box center [616, 189] width 645 height 30
click at [924, 191] on mat-icon "close" at bounding box center [926, 186] width 15 height 15
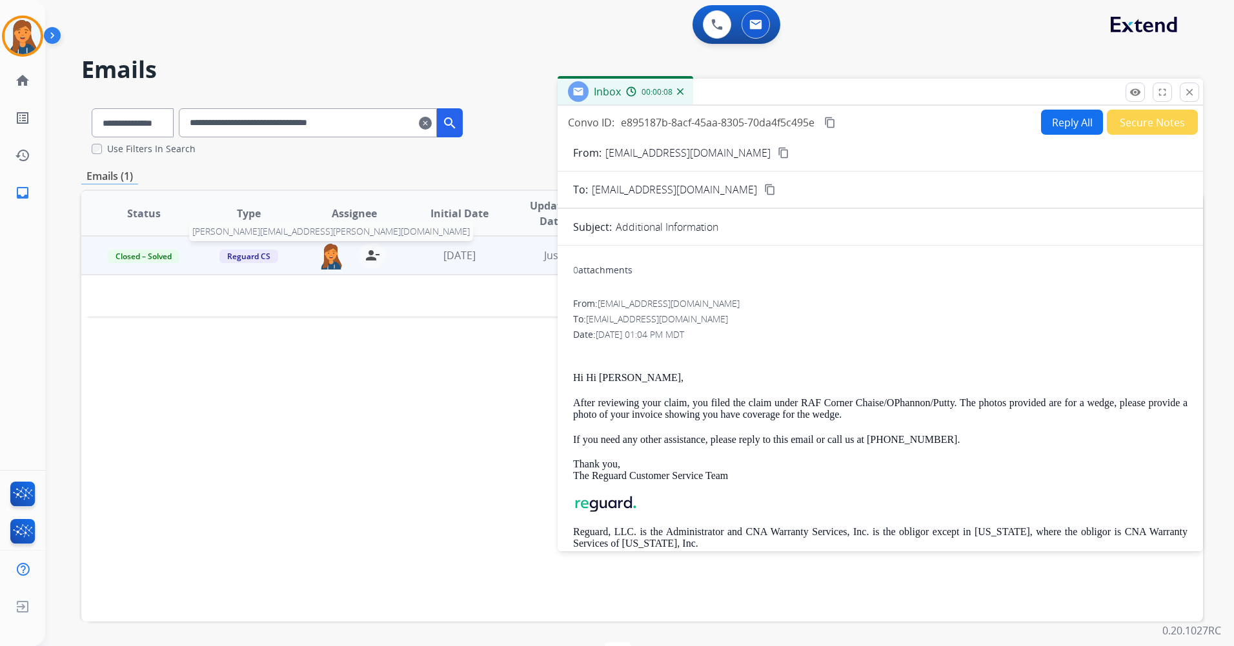
click at [322, 255] on img at bounding box center [331, 256] width 26 height 27
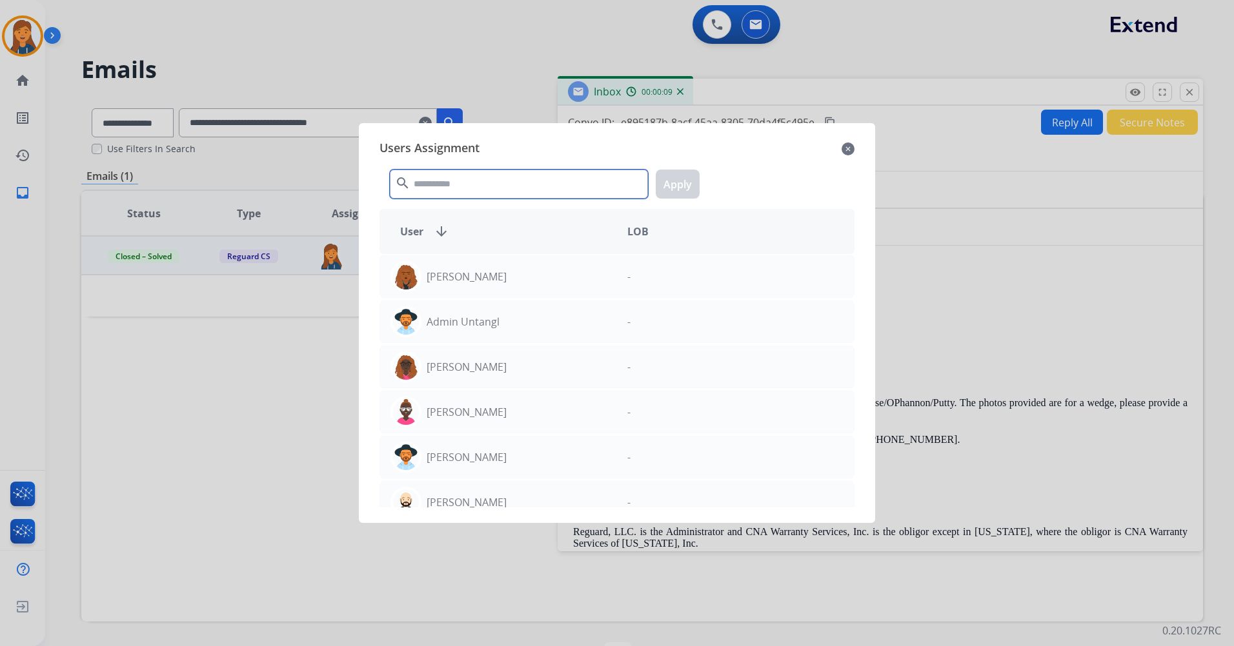
click at [428, 183] on input "text" at bounding box center [519, 184] width 258 height 29
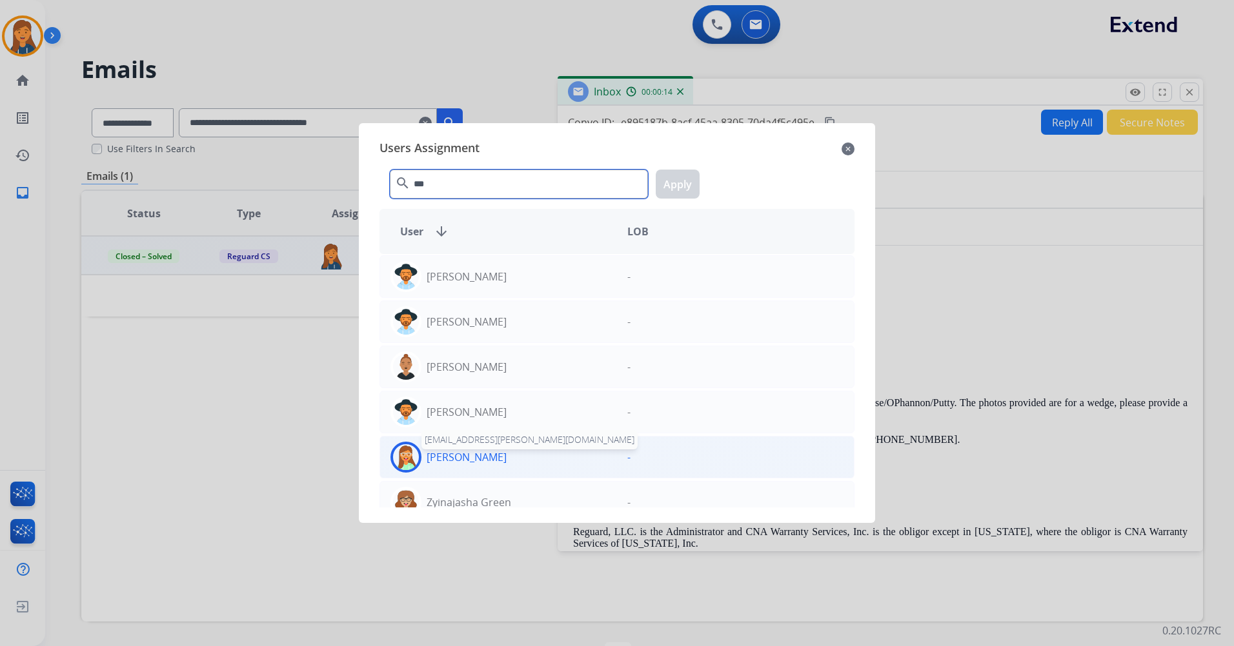
type input "***"
click at [486, 459] on p "[PERSON_NAME]" at bounding box center [466, 457] width 80 height 15
click at [685, 181] on button "Apply" at bounding box center [677, 184] width 44 height 29
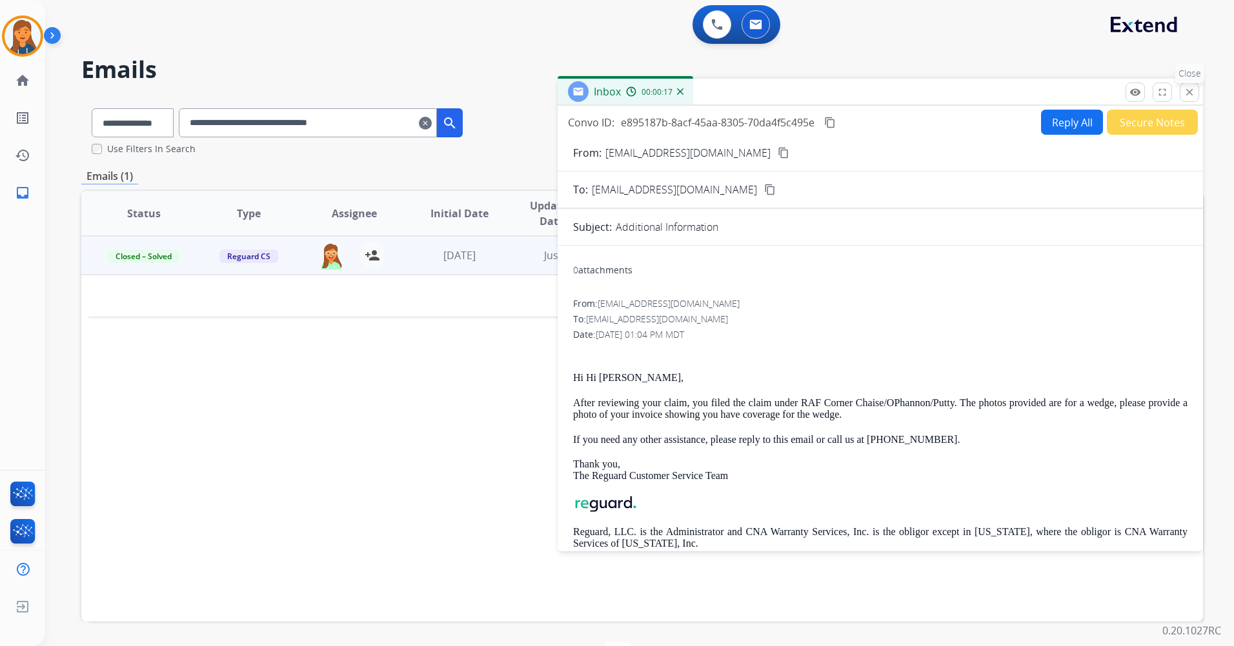
click at [1192, 95] on mat-icon "close" at bounding box center [1189, 92] width 12 height 12
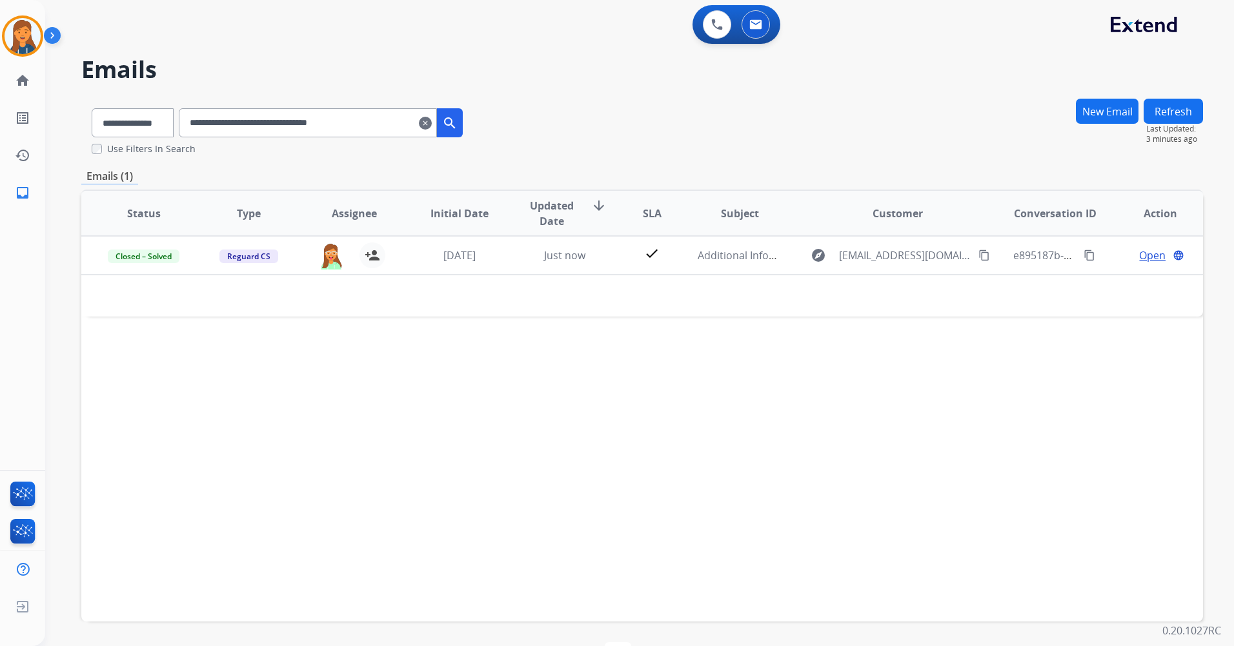
click at [434, 121] on input "**********" at bounding box center [308, 122] width 258 height 29
click at [432, 122] on mat-icon "clear" at bounding box center [425, 122] width 13 height 15
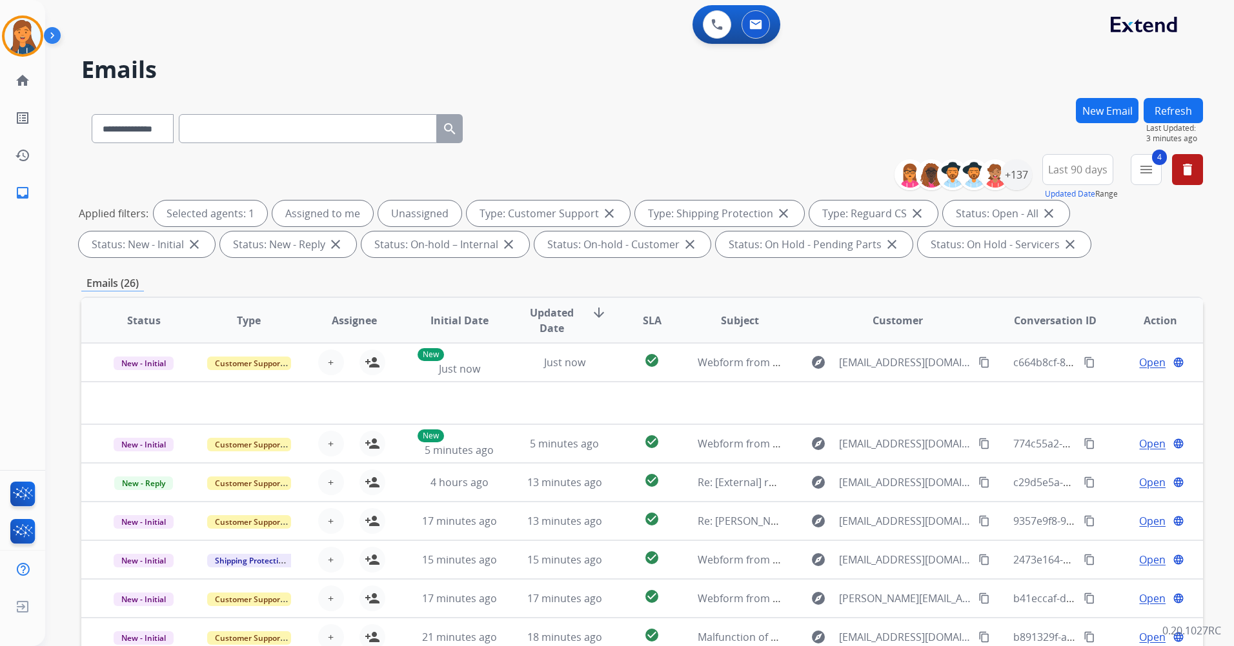
click at [329, 137] on input "text" at bounding box center [308, 128] width 258 height 29
paste input "**********"
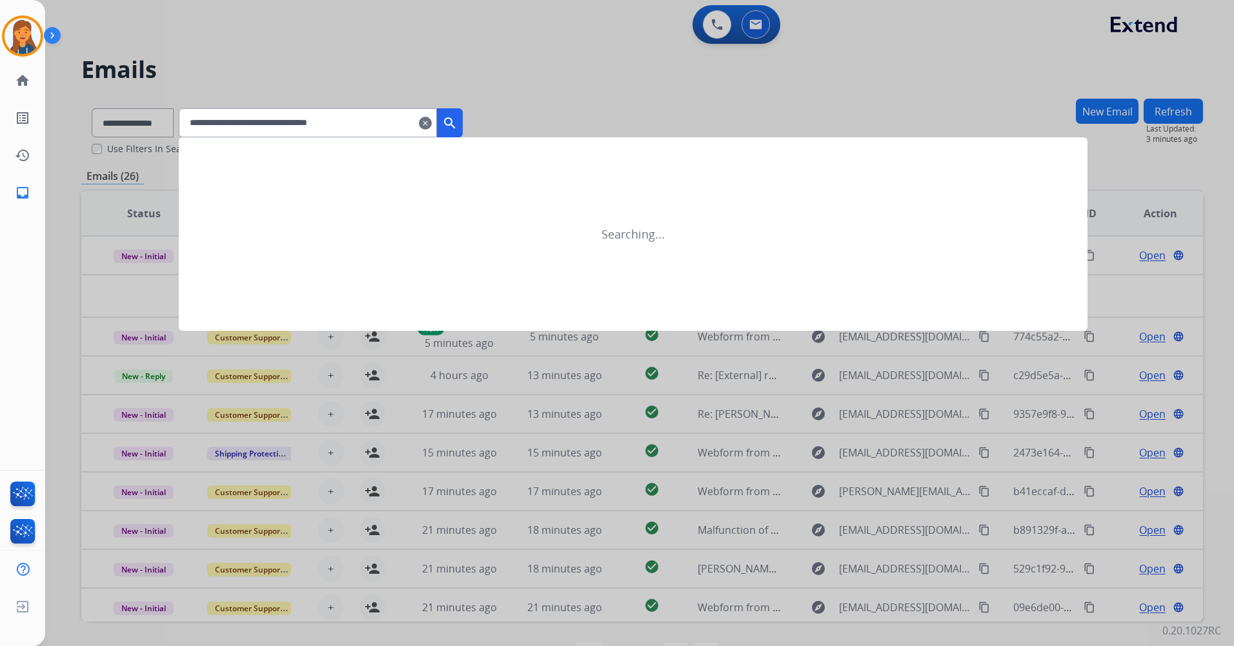
type input "**********"
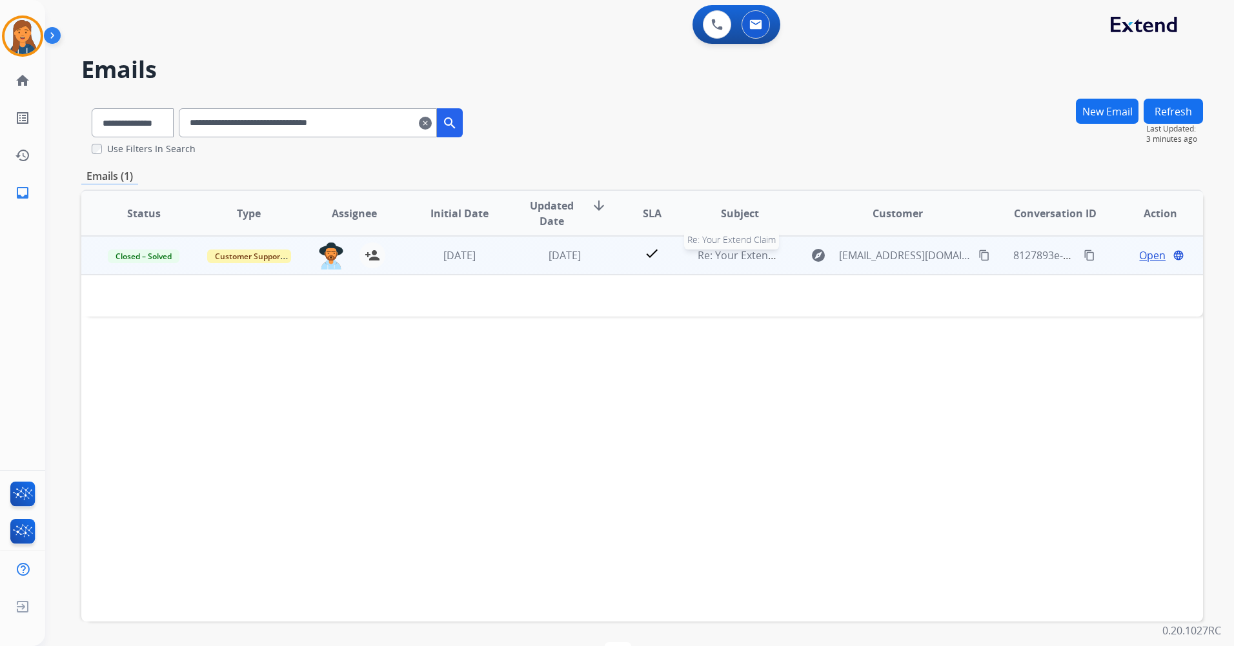
click at [731, 255] on span "Re: Your Extend Claim" at bounding box center [750, 255] width 106 height 14
click at [723, 256] on span "Re: Your Extend Claim" at bounding box center [750, 256] width 106 height 14
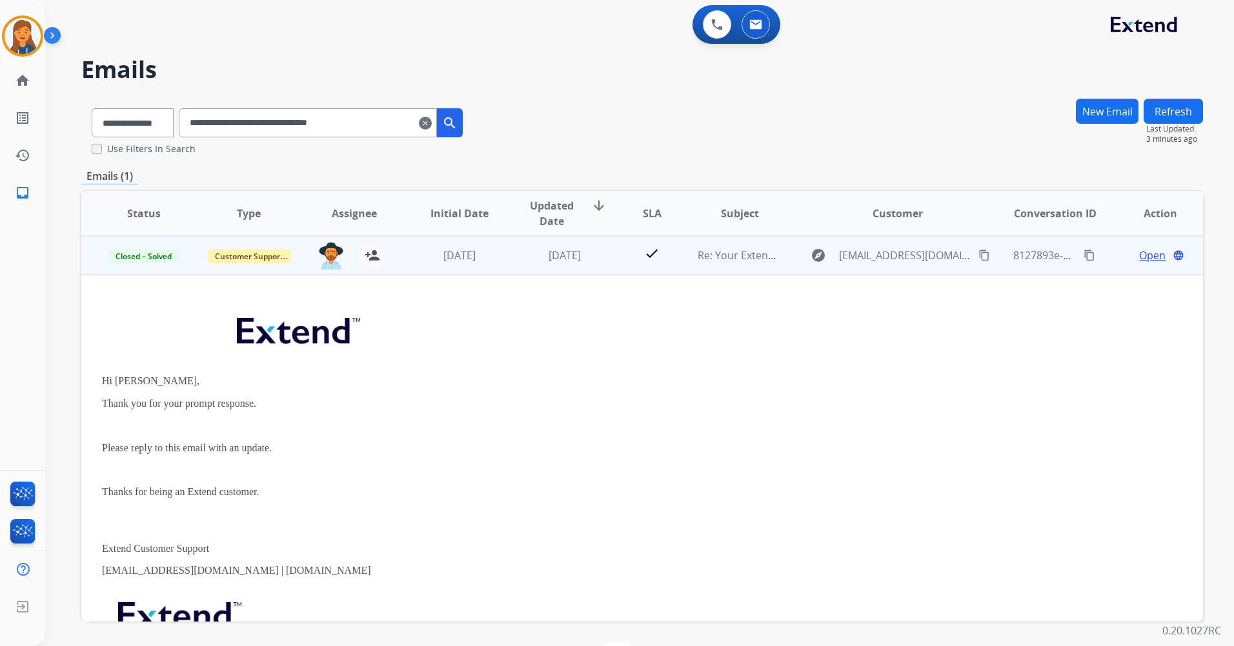
click at [1139, 255] on span "Open" at bounding box center [1152, 255] width 26 height 15
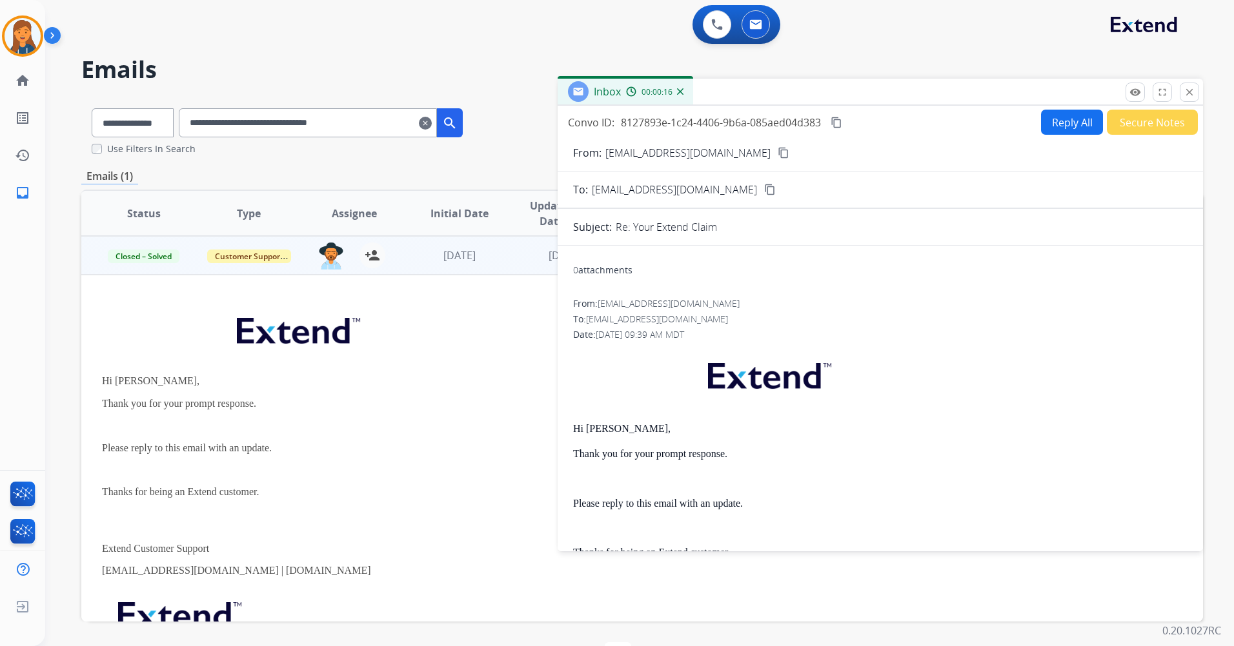
click at [1079, 117] on button "Reply All" at bounding box center [1072, 122] width 62 height 25
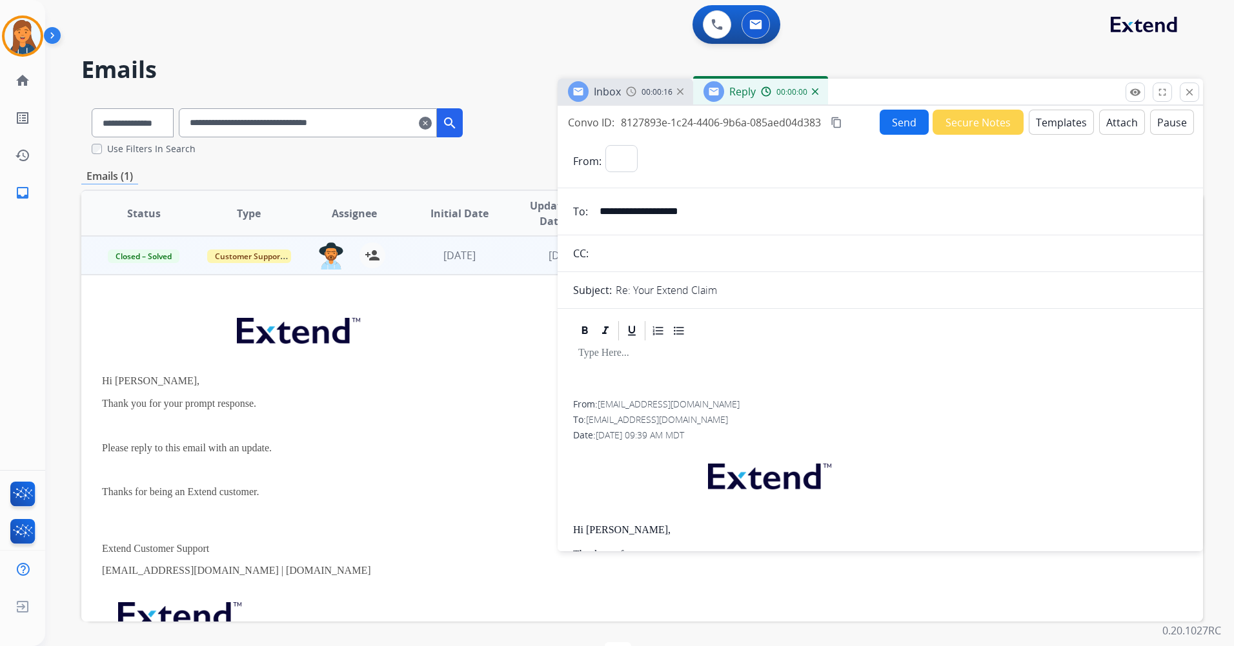
select select "**********"
click at [1043, 125] on button "Templates" at bounding box center [1060, 122] width 65 height 25
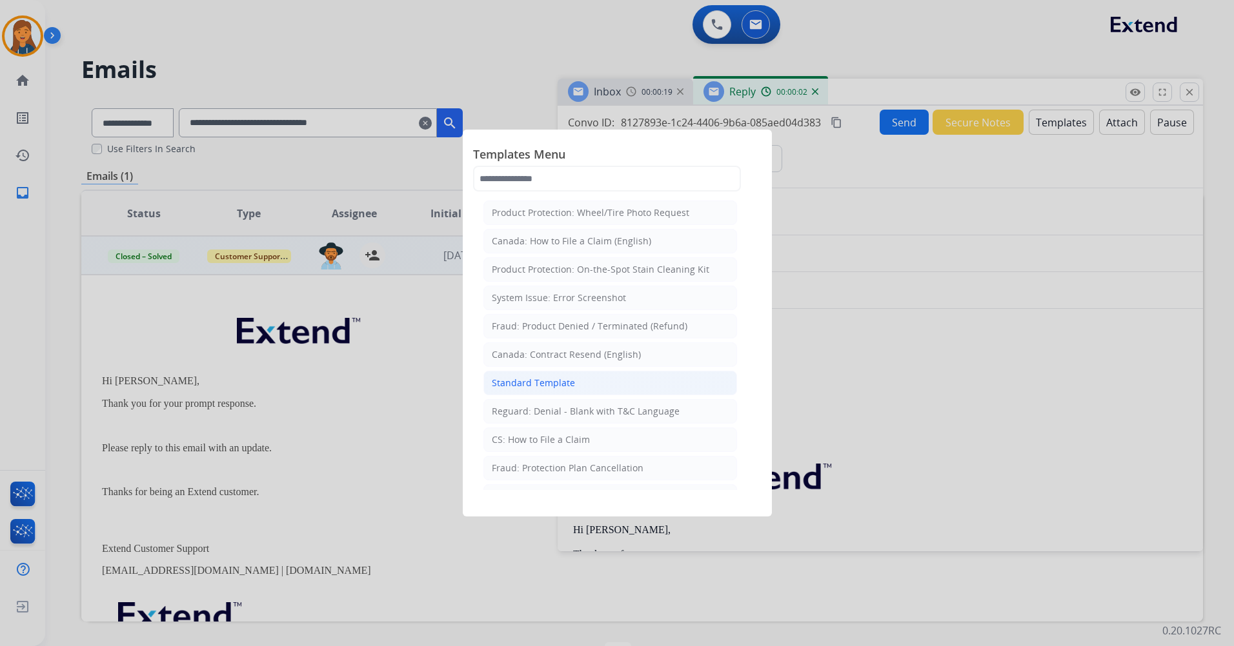
click at [598, 375] on li "Standard Template" at bounding box center [610, 383] width 254 height 25
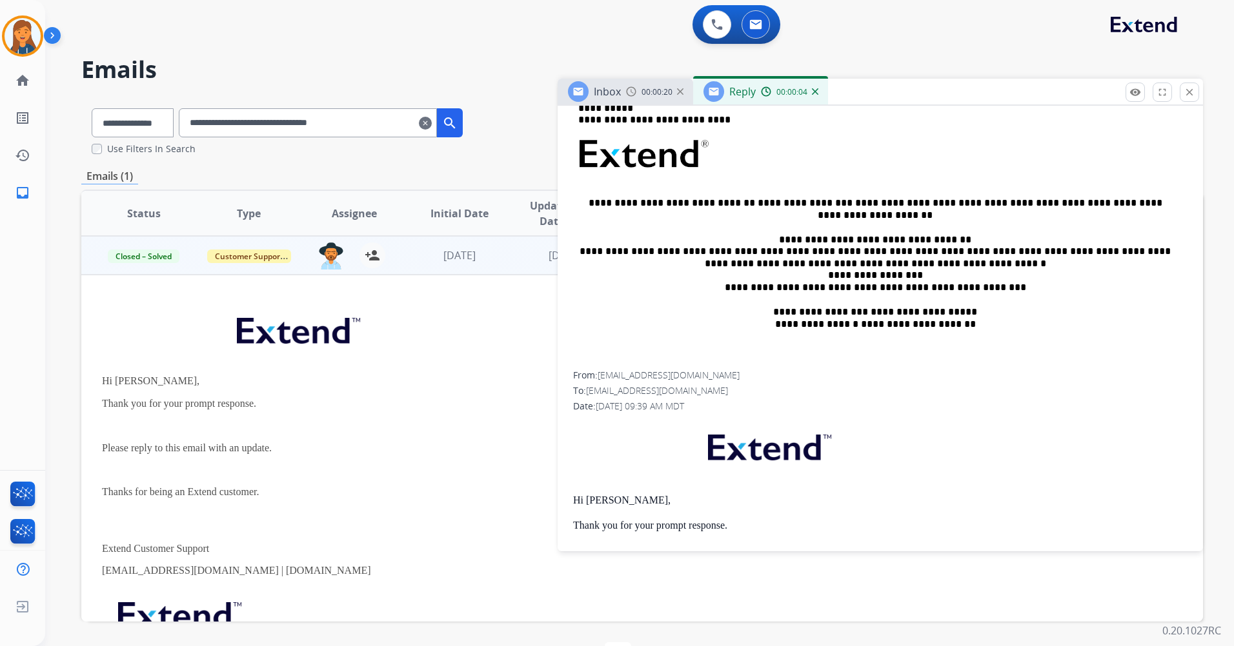
scroll to position [581, 0]
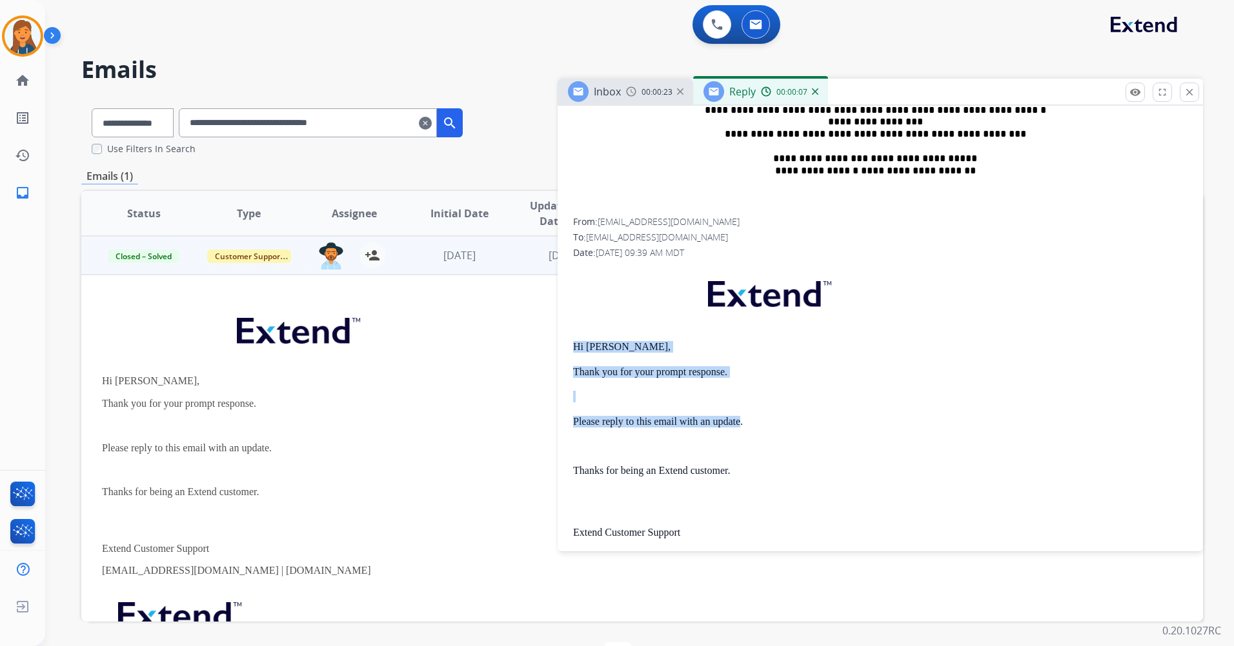
drag, startPoint x: 570, startPoint y: 340, endPoint x: 741, endPoint y: 418, distance: 187.9
click at [741, 418] on div "**********" at bounding box center [879, 564] width 645 height 1486
copy div "Hi [PERSON_NAME], Thank you for your prompt response. Please reply to this emai…"
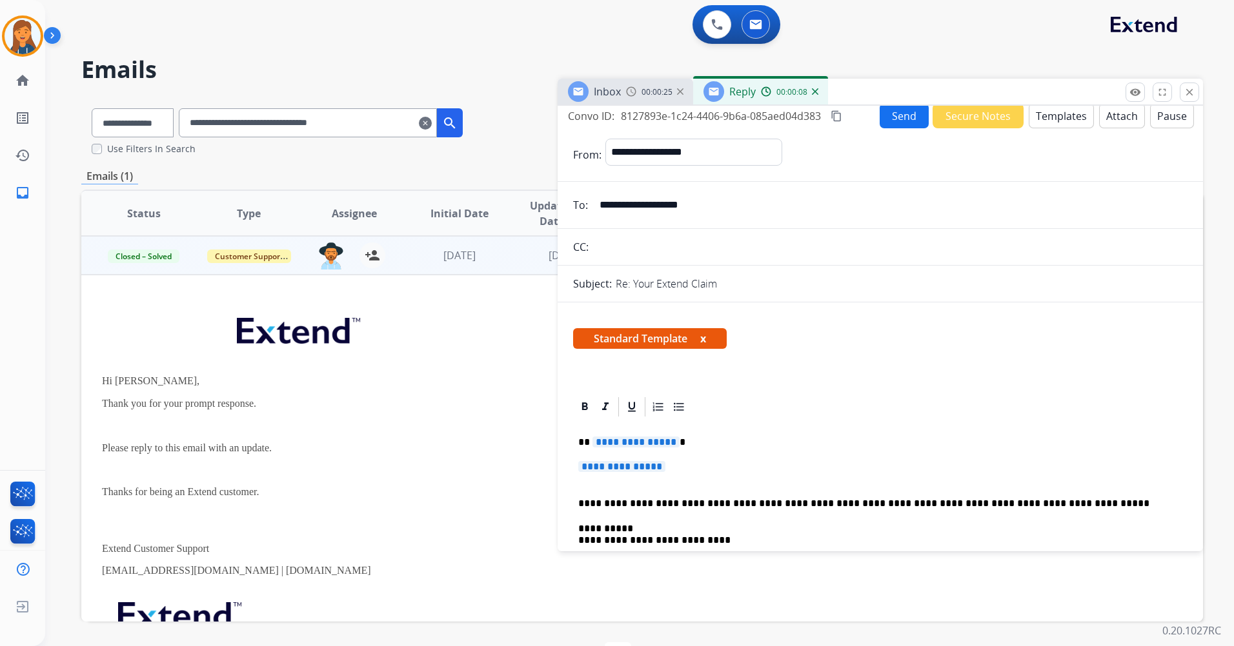
scroll to position [0, 0]
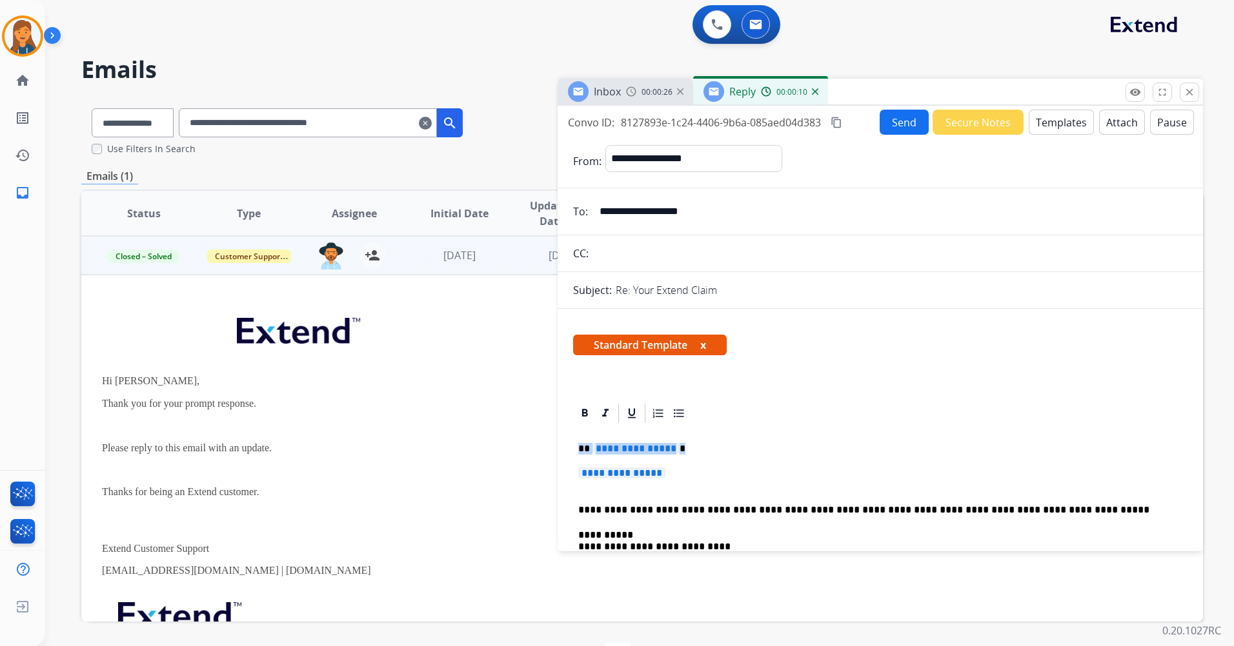
drag, startPoint x: 675, startPoint y: 474, endPoint x: 561, endPoint y: 445, distance: 118.0
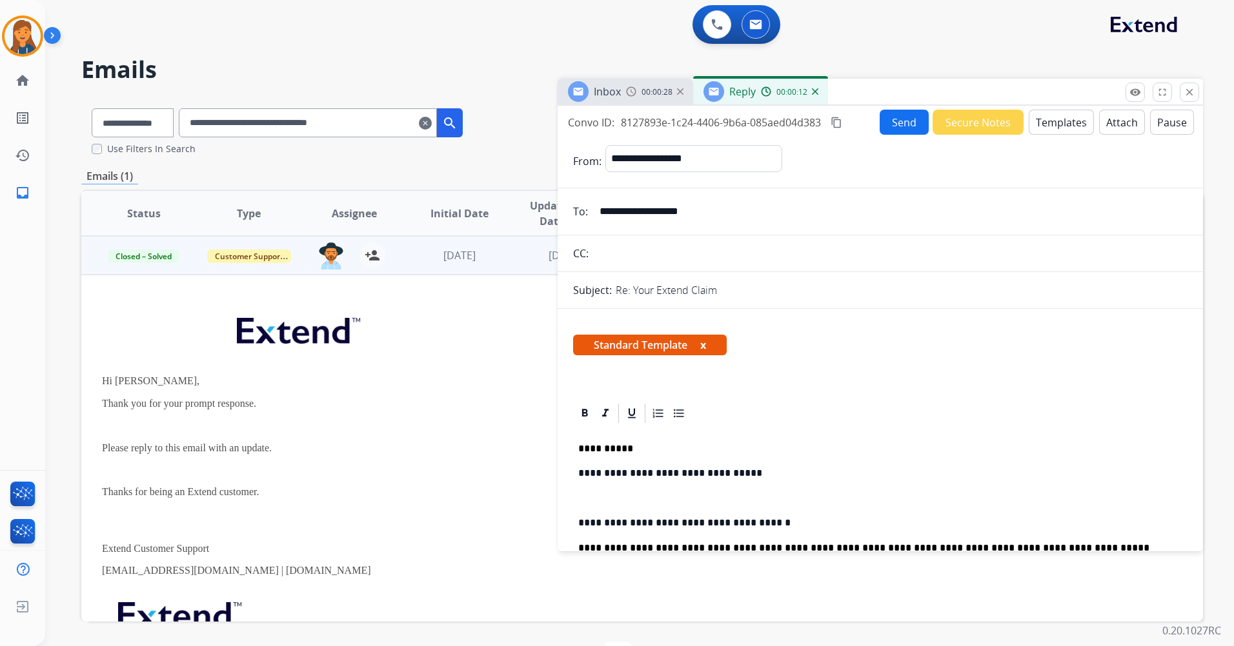
click at [579, 523] on p "**********" at bounding box center [875, 523] width 594 height 12
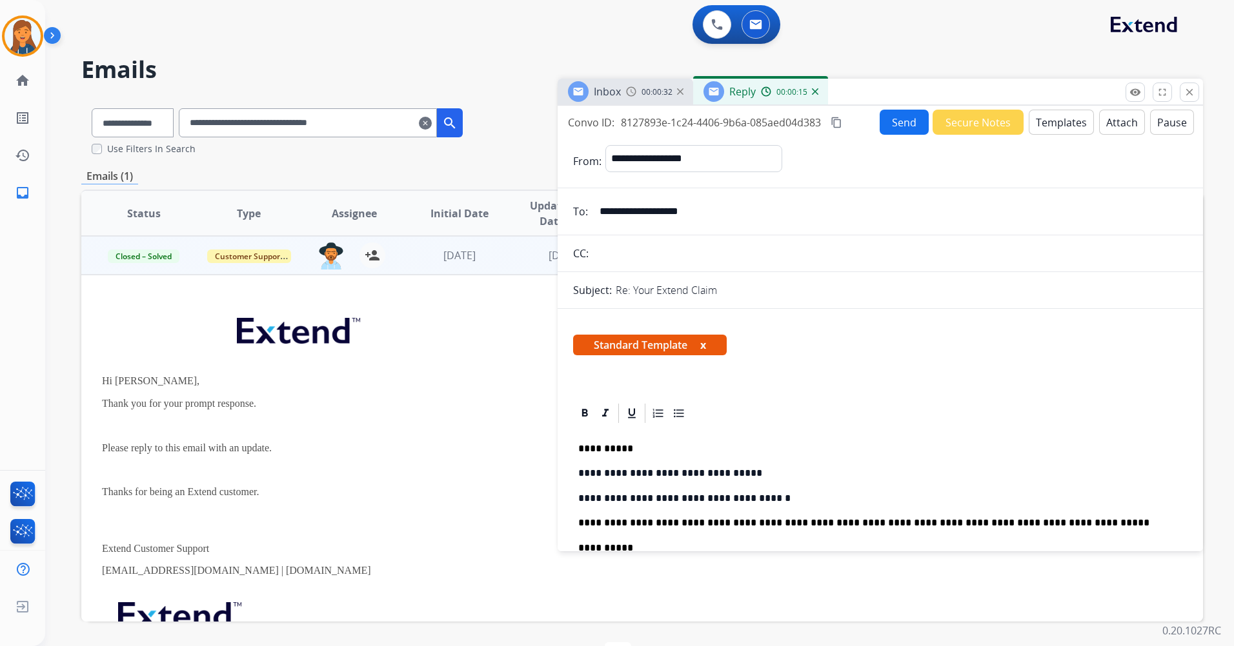
click at [835, 121] on mat-icon "content_copy" at bounding box center [836, 123] width 12 height 12
click at [894, 119] on button "Send" at bounding box center [904, 122] width 49 height 25
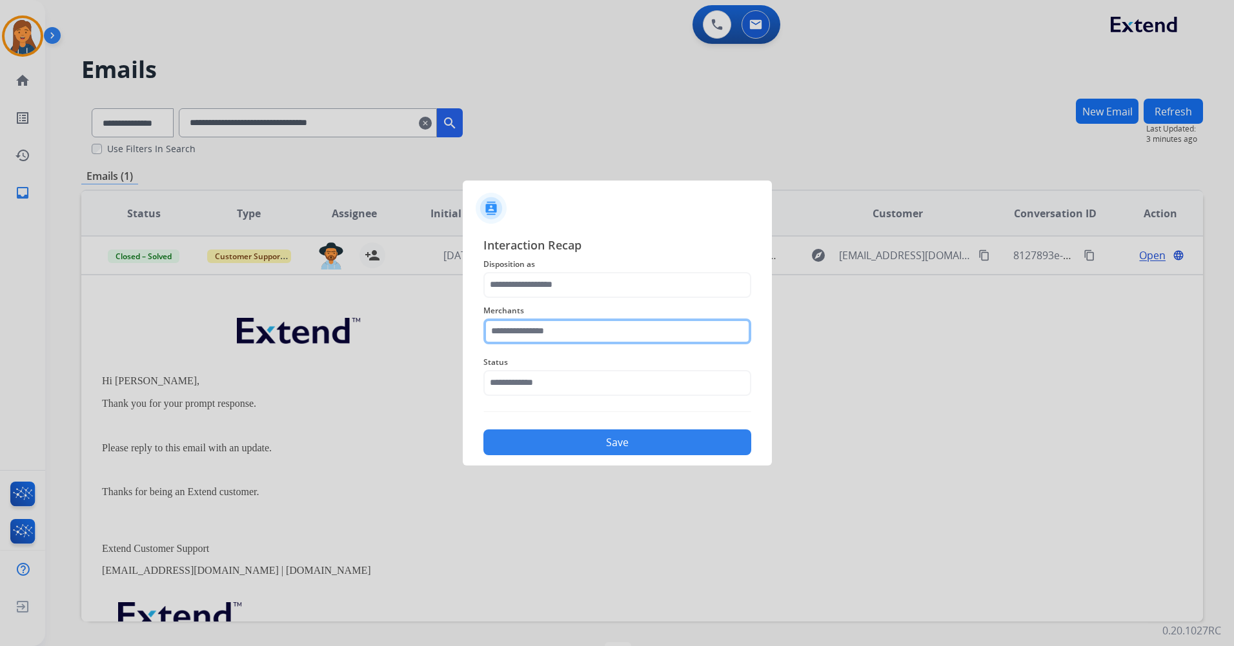
click at [523, 339] on input "text" at bounding box center [617, 332] width 268 height 26
click at [525, 366] on div "hiboy ca" at bounding box center [524, 368] width 36 height 13
type input "********"
click at [518, 265] on span "Disposition as" at bounding box center [617, 264] width 268 height 15
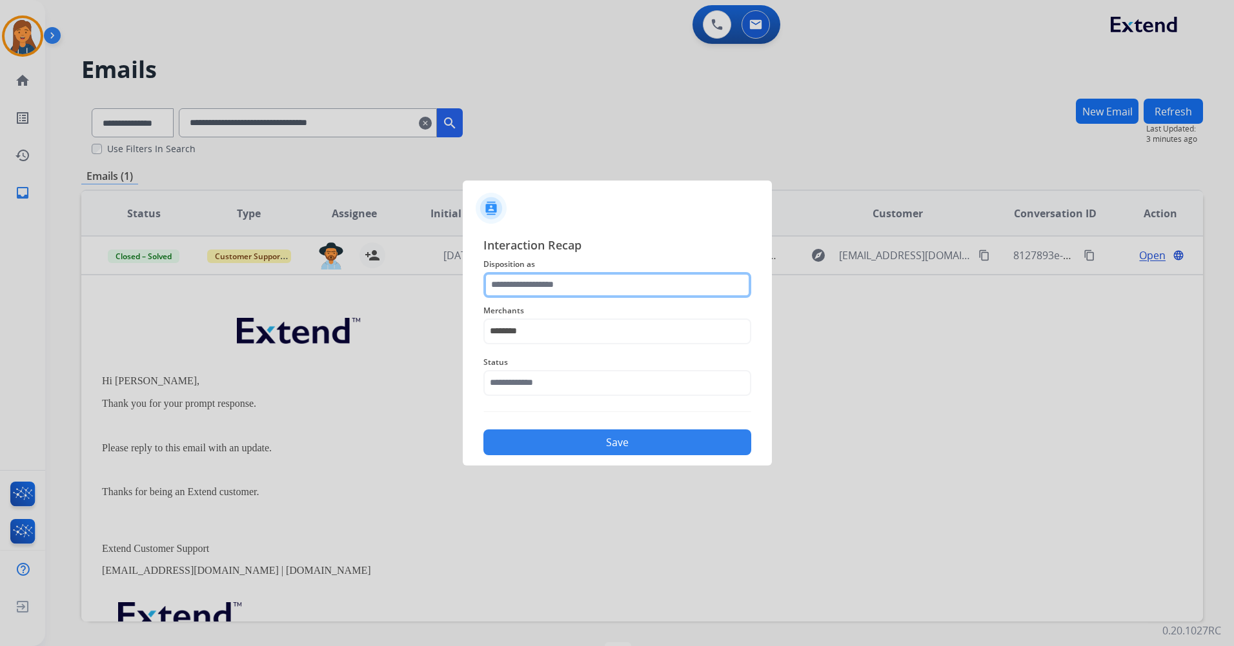
click at [519, 291] on input "text" at bounding box center [617, 285] width 268 height 26
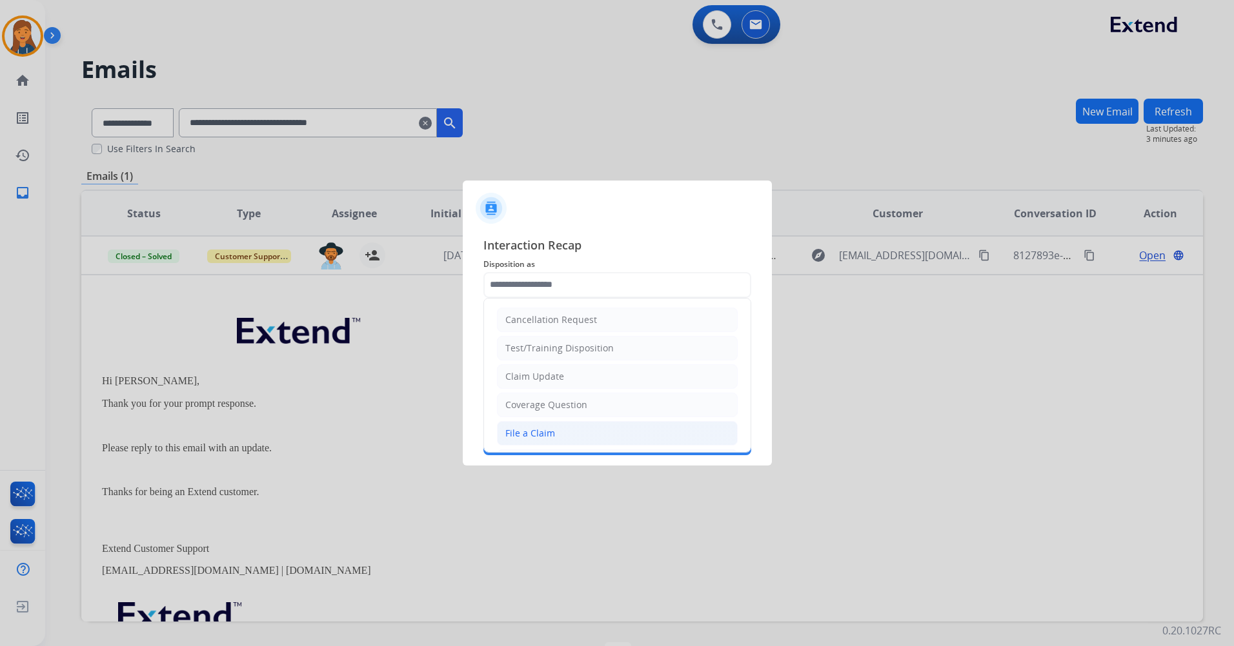
click at [528, 434] on div "File a Claim" at bounding box center [530, 433] width 50 height 13
type input "**********"
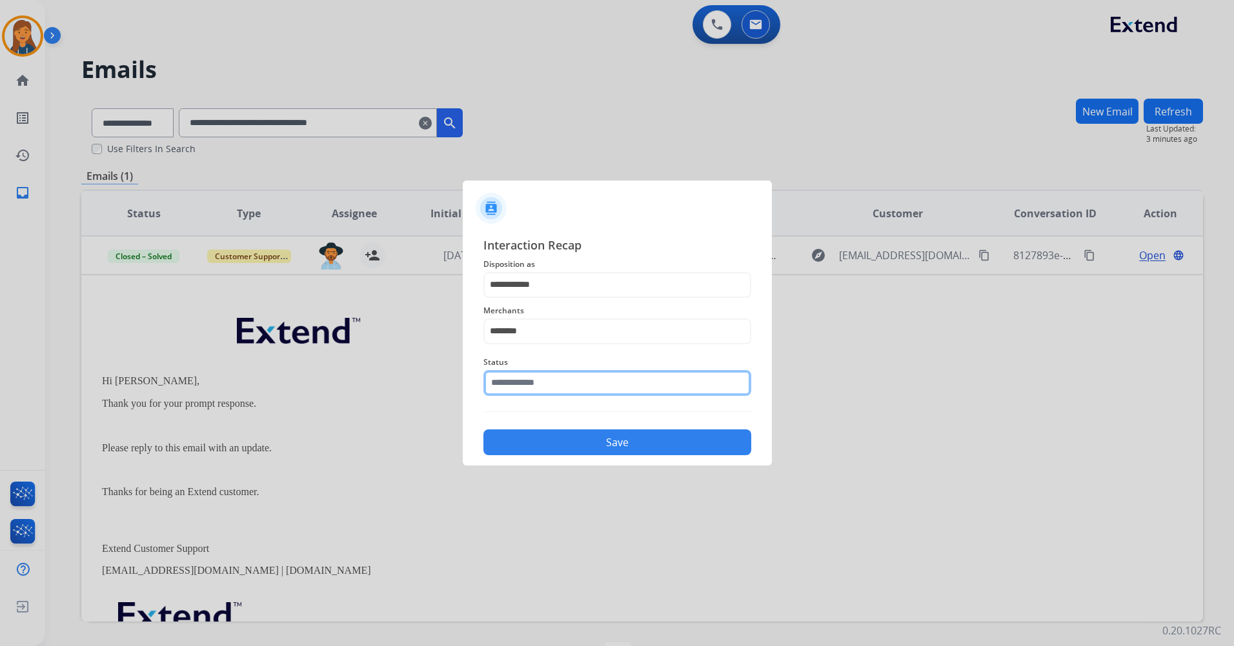
click at [523, 386] on input "text" at bounding box center [617, 383] width 268 height 26
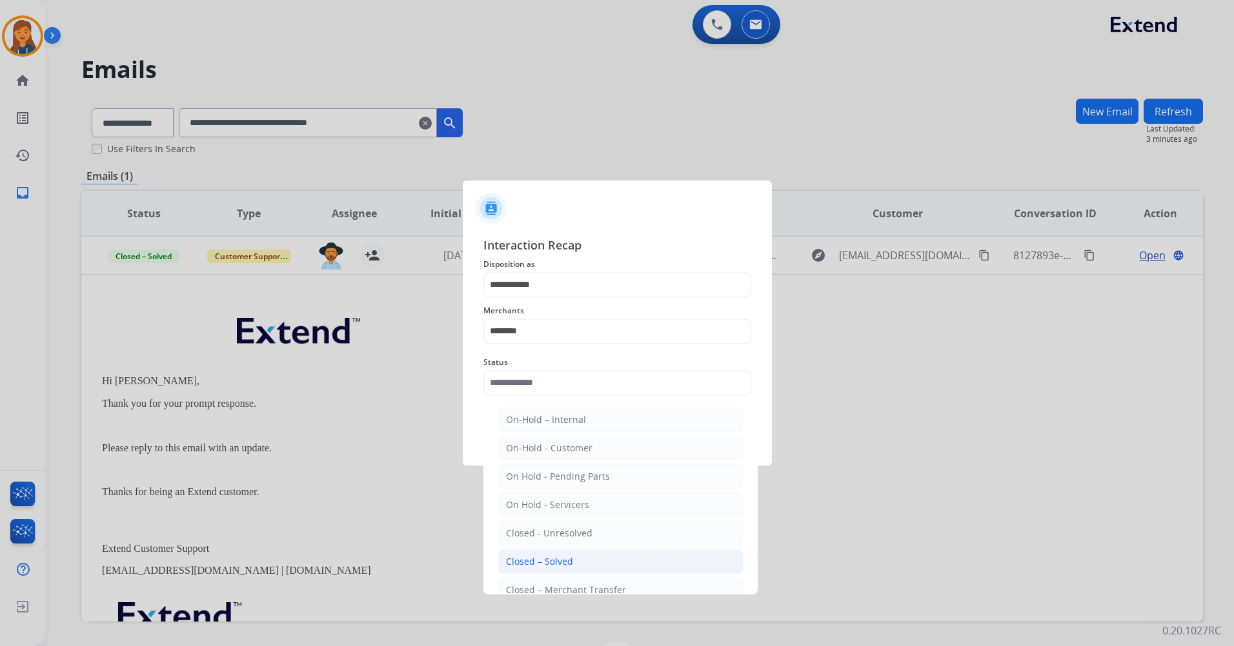
click at [538, 555] on div "Closed – Solved" at bounding box center [539, 561] width 67 height 13
type input "**********"
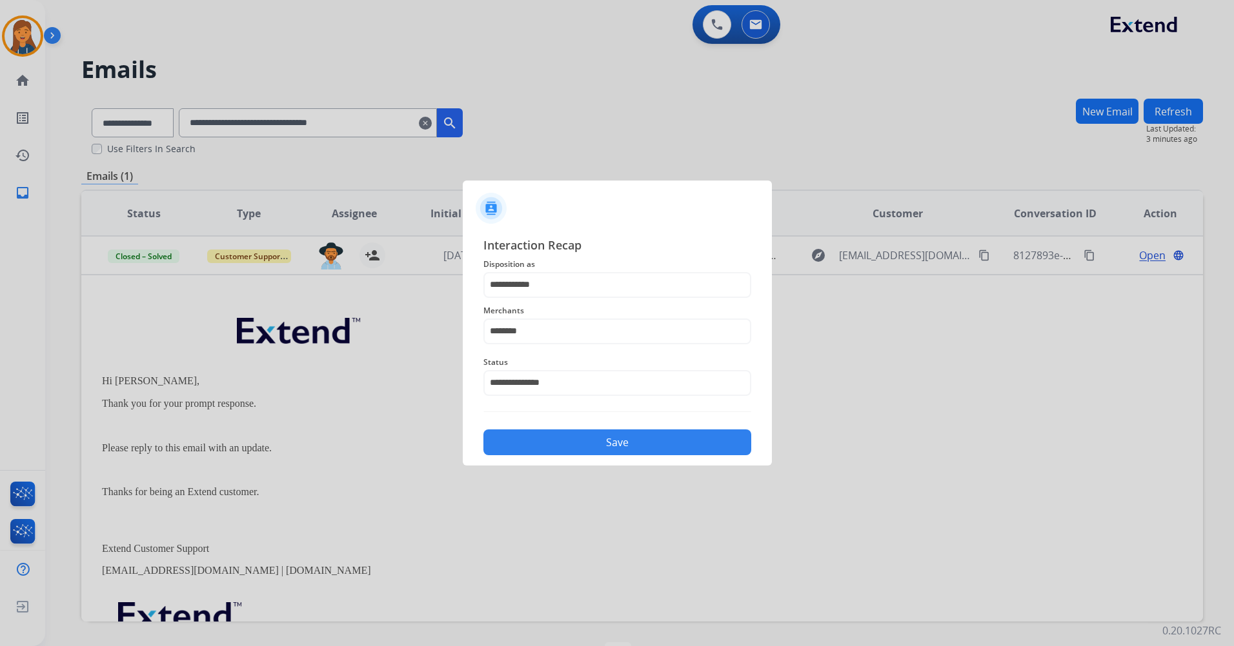
click at [556, 444] on button "Save" at bounding box center [617, 443] width 268 height 26
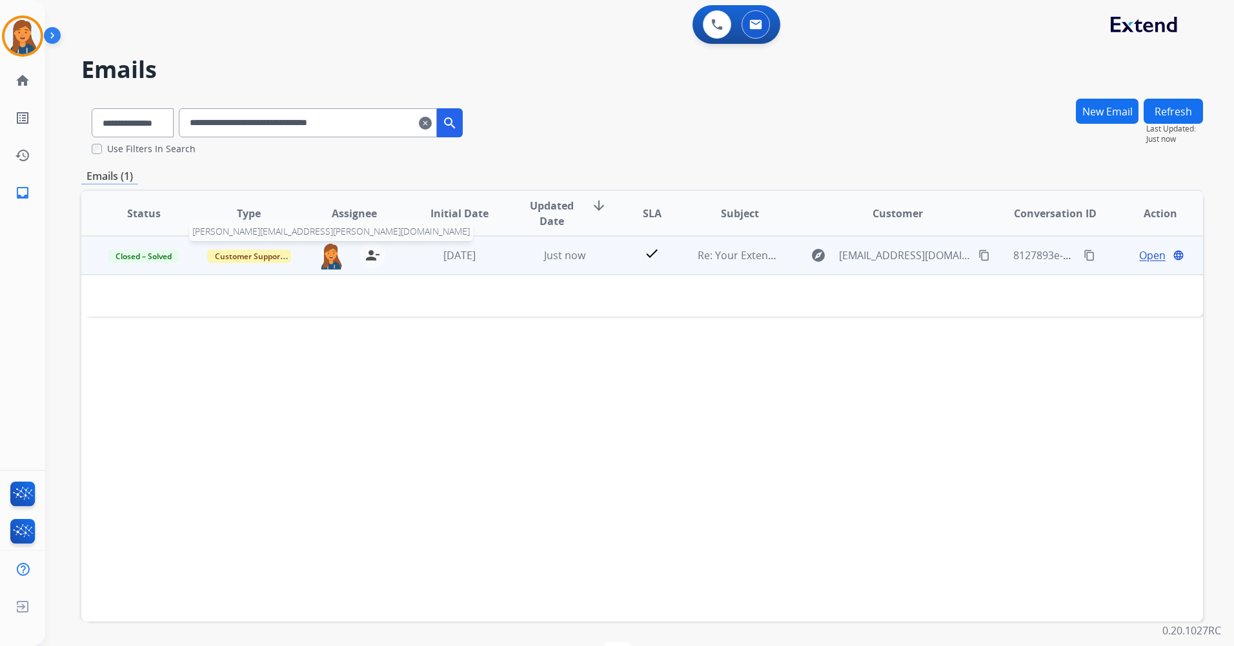
click at [330, 257] on img at bounding box center [331, 256] width 26 height 27
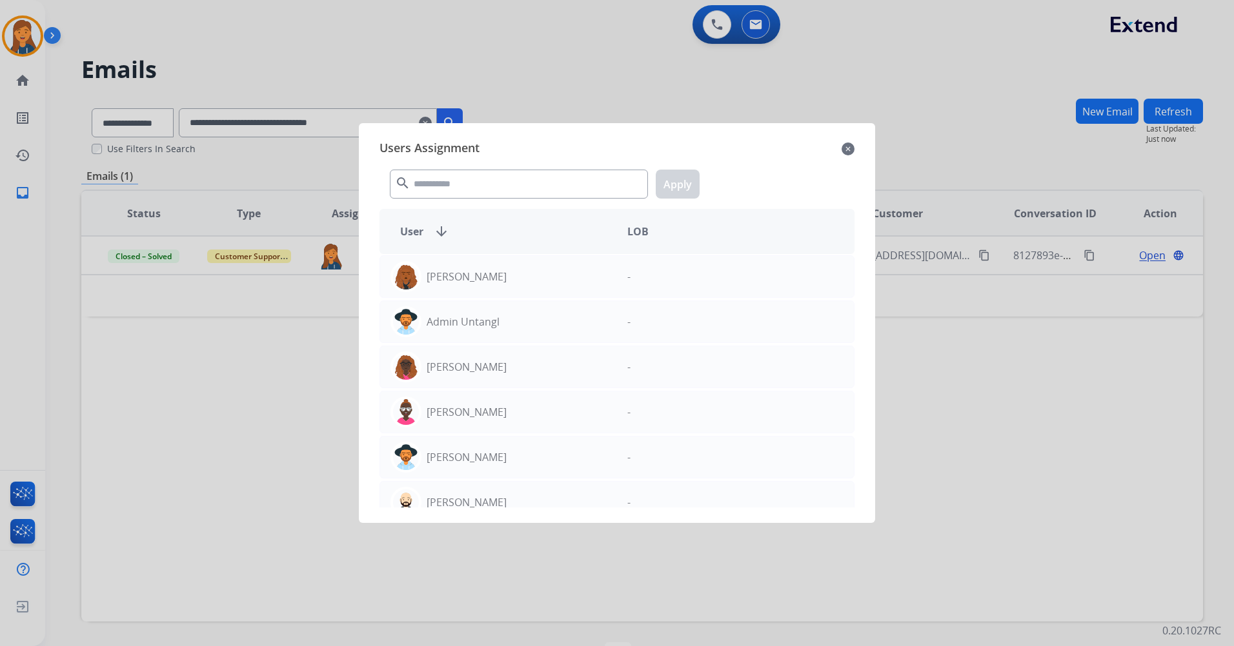
click at [846, 152] on mat-icon "close" at bounding box center [847, 148] width 13 height 15
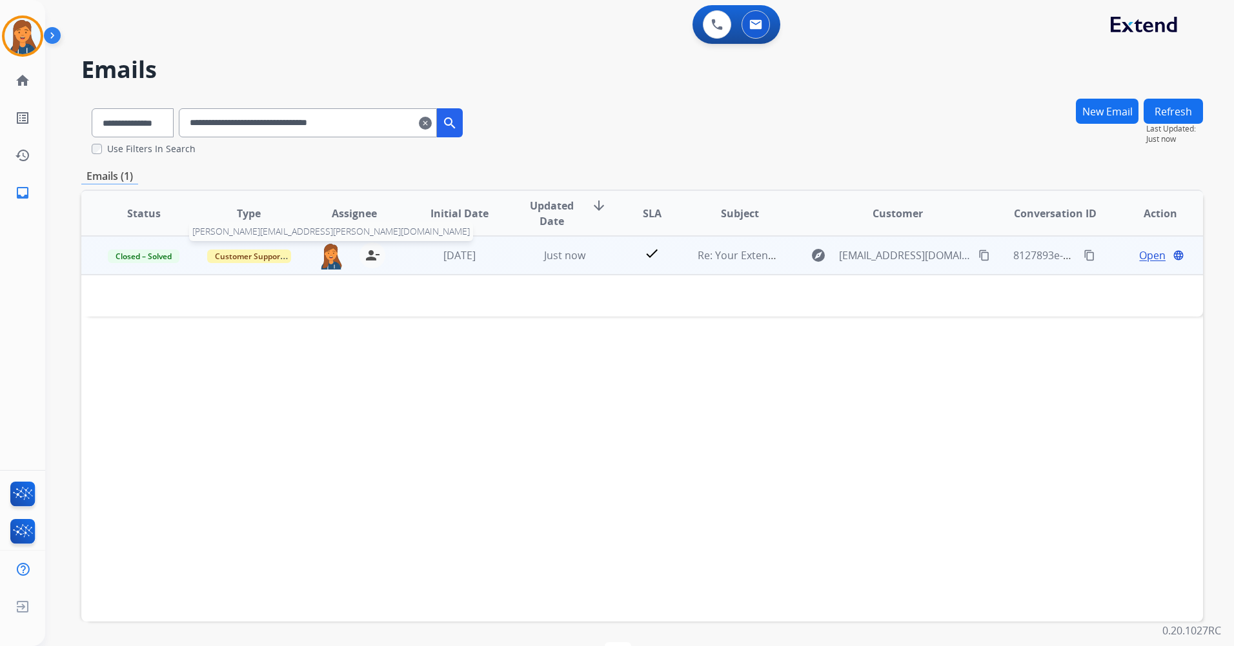
click at [328, 255] on img at bounding box center [331, 256] width 26 height 27
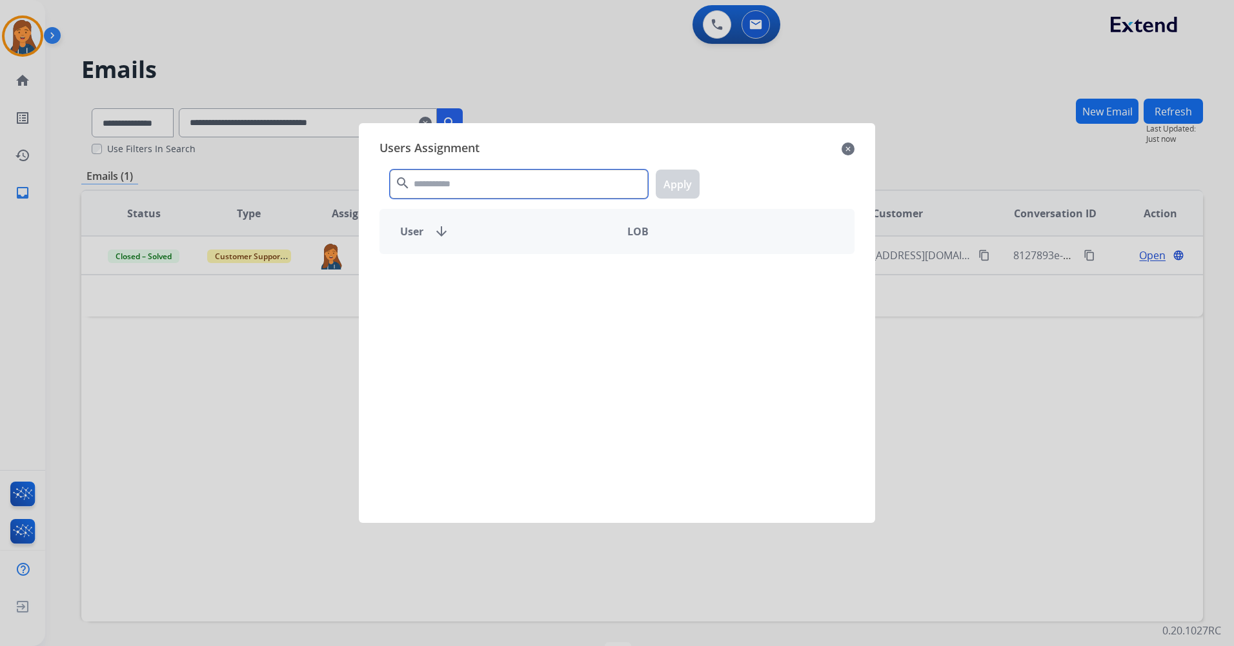
click at [414, 182] on input "text" at bounding box center [519, 184] width 258 height 29
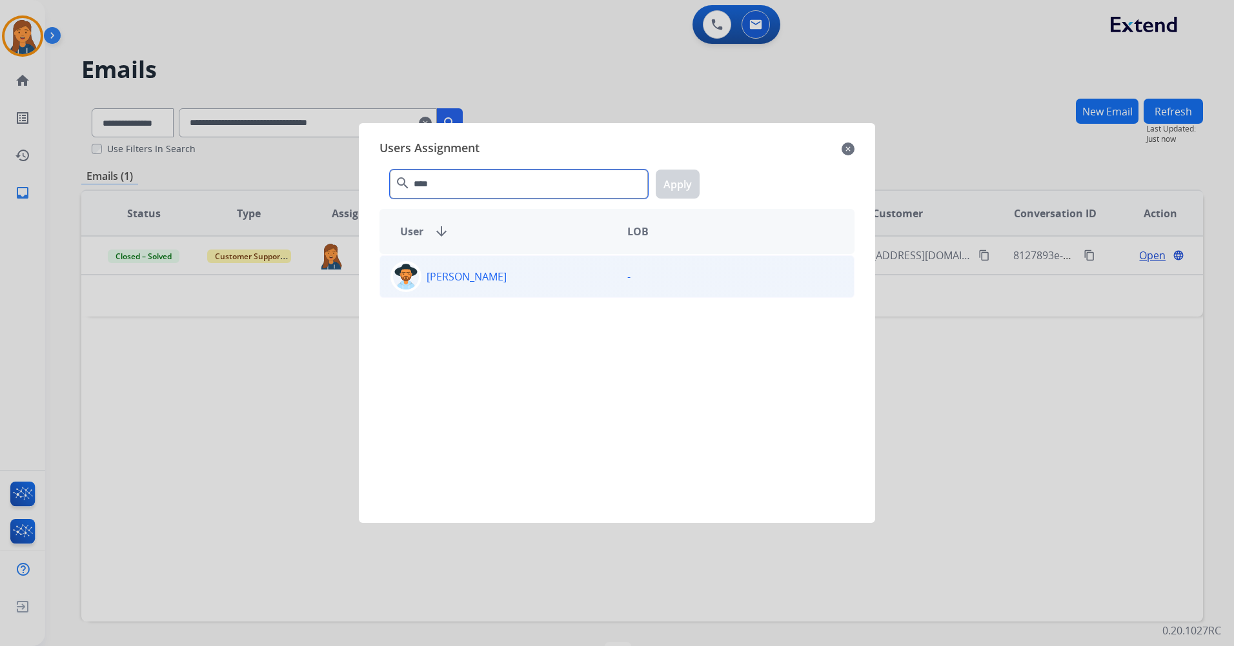
type input "****"
click at [468, 282] on p "[PERSON_NAME]" at bounding box center [466, 276] width 80 height 15
click at [685, 171] on button "Apply" at bounding box center [677, 184] width 44 height 29
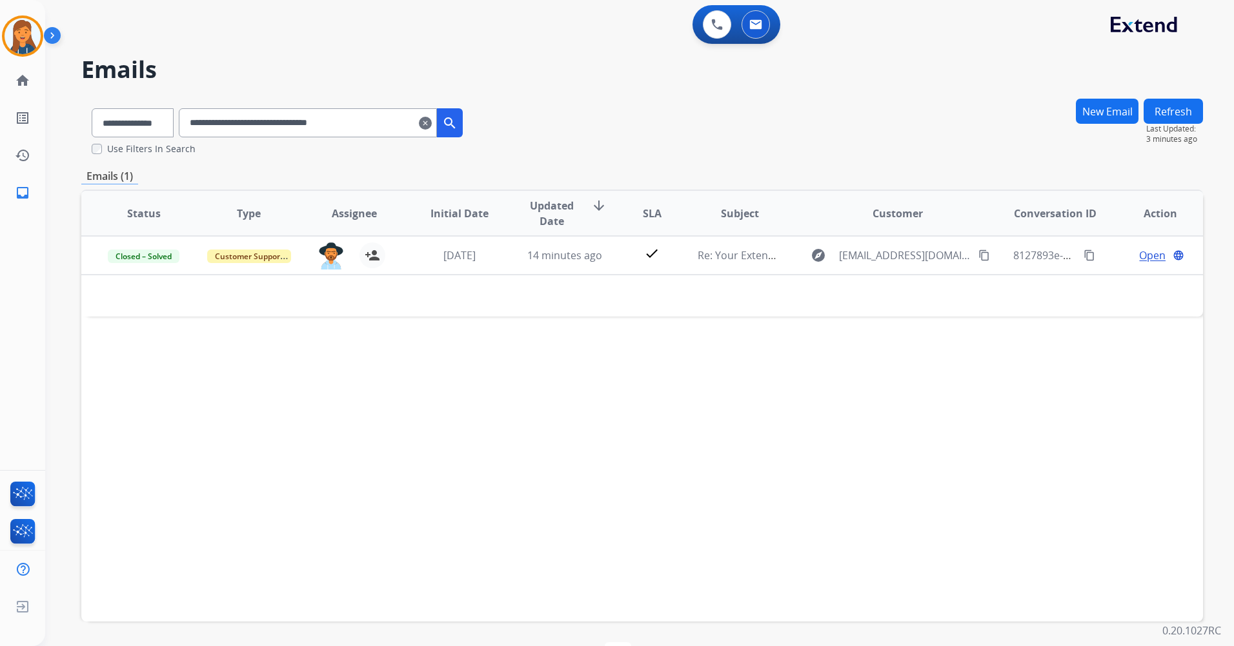
click at [432, 128] on mat-icon "clear" at bounding box center [425, 122] width 13 height 15
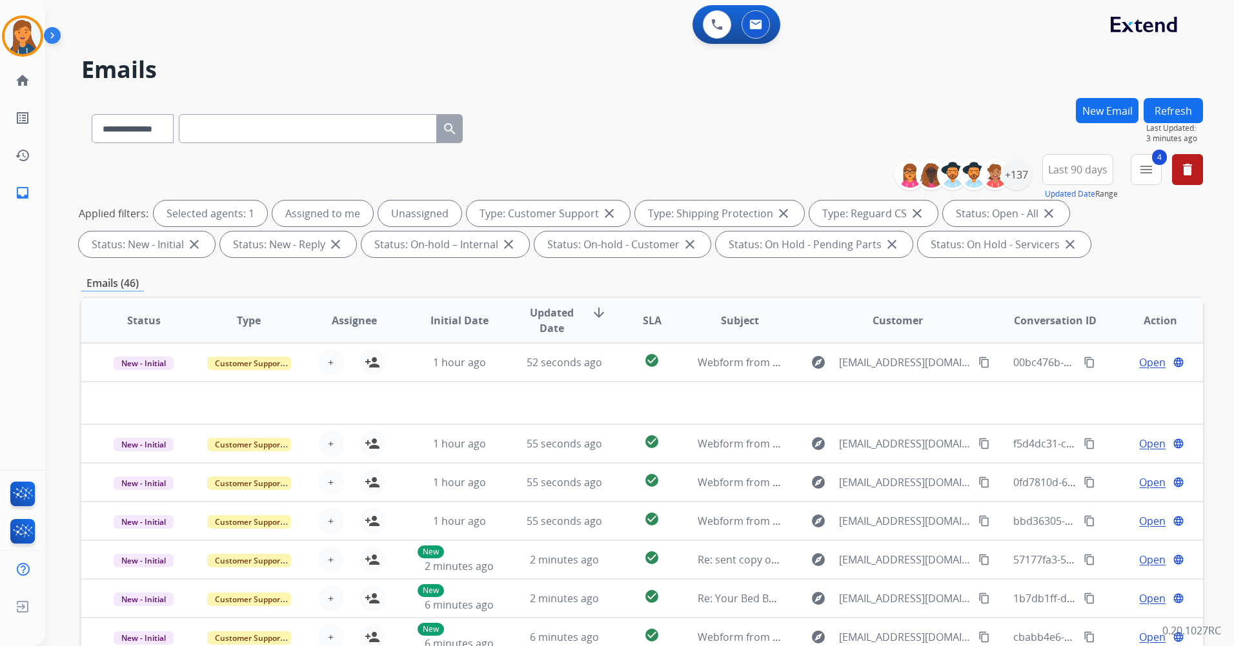
click at [256, 125] on input "text" at bounding box center [308, 128] width 258 height 29
paste input "**********"
type input "**********"
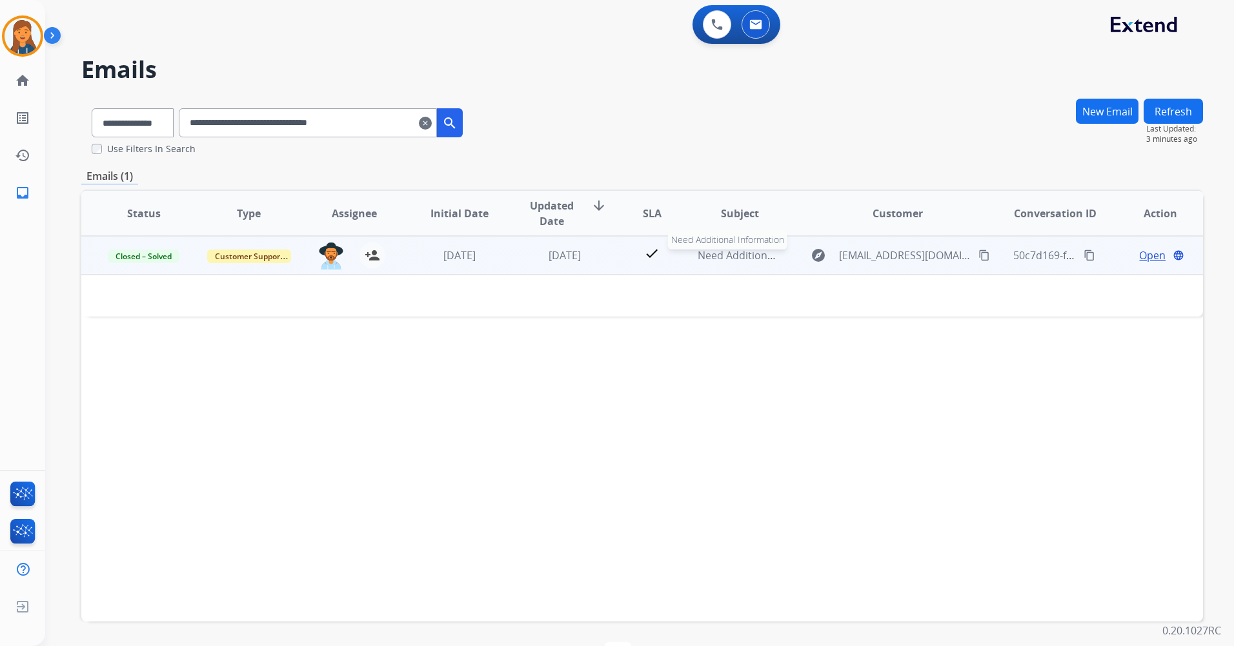
click at [737, 255] on span "Need Additional Information" at bounding box center [766, 255] width 139 height 14
click at [711, 254] on span "Need Additional Information" at bounding box center [766, 256] width 139 height 14
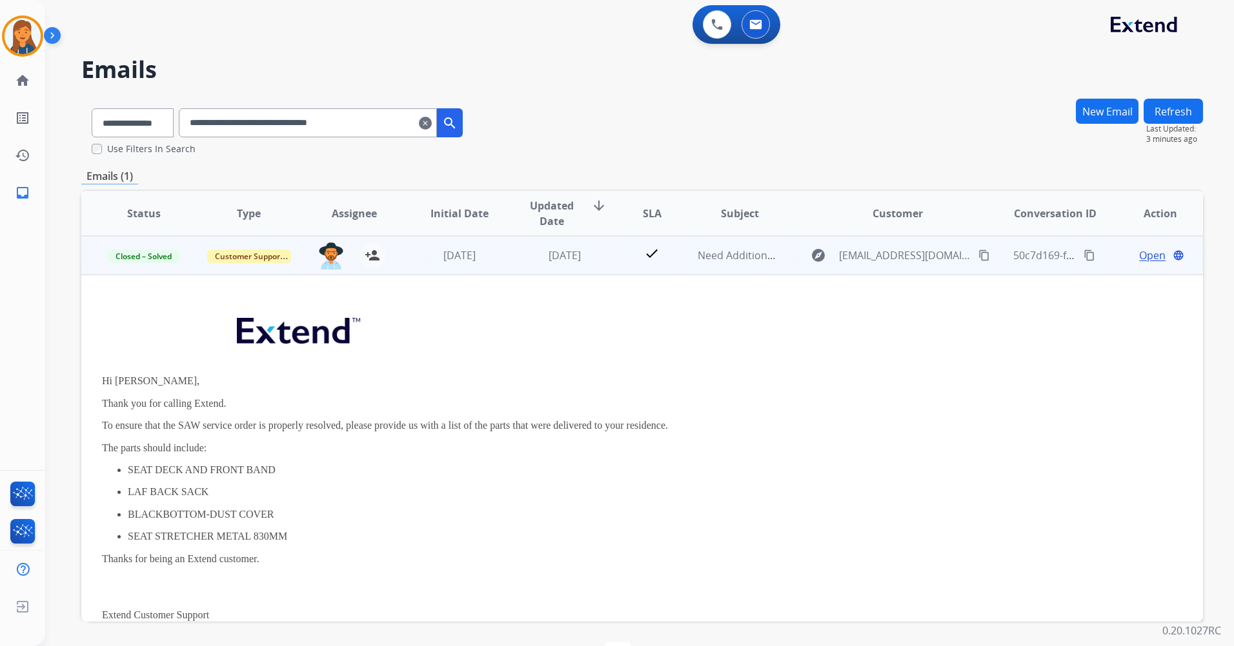
click at [1142, 259] on span "Open" at bounding box center [1152, 255] width 26 height 15
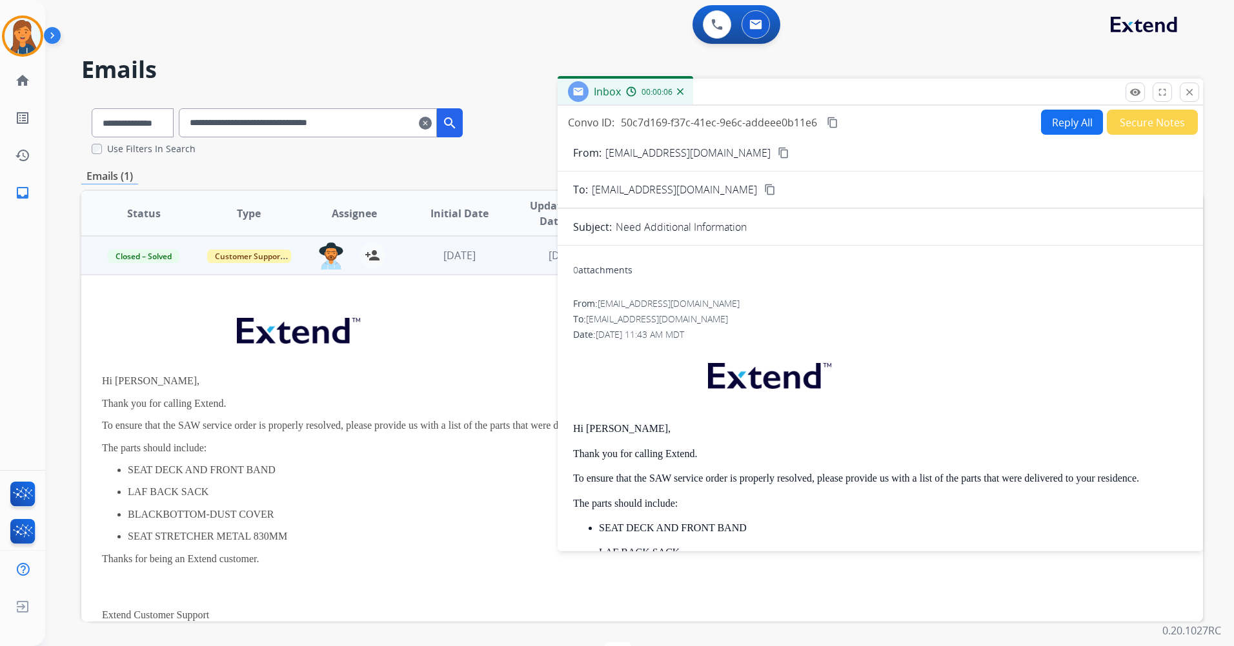
click at [1054, 129] on button "Reply All" at bounding box center [1072, 122] width 62 height 25
select select "**********"
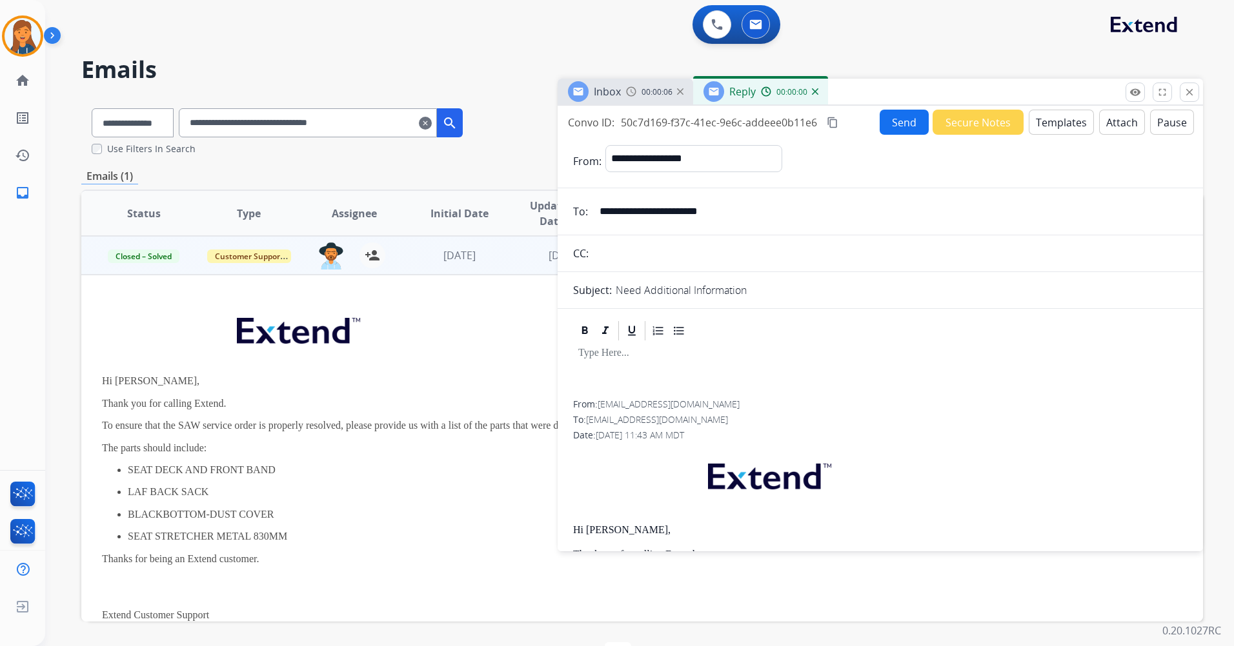
click at [1045, 124] on button "Templates" at bounding box center [1060, 122] width 65 height 25
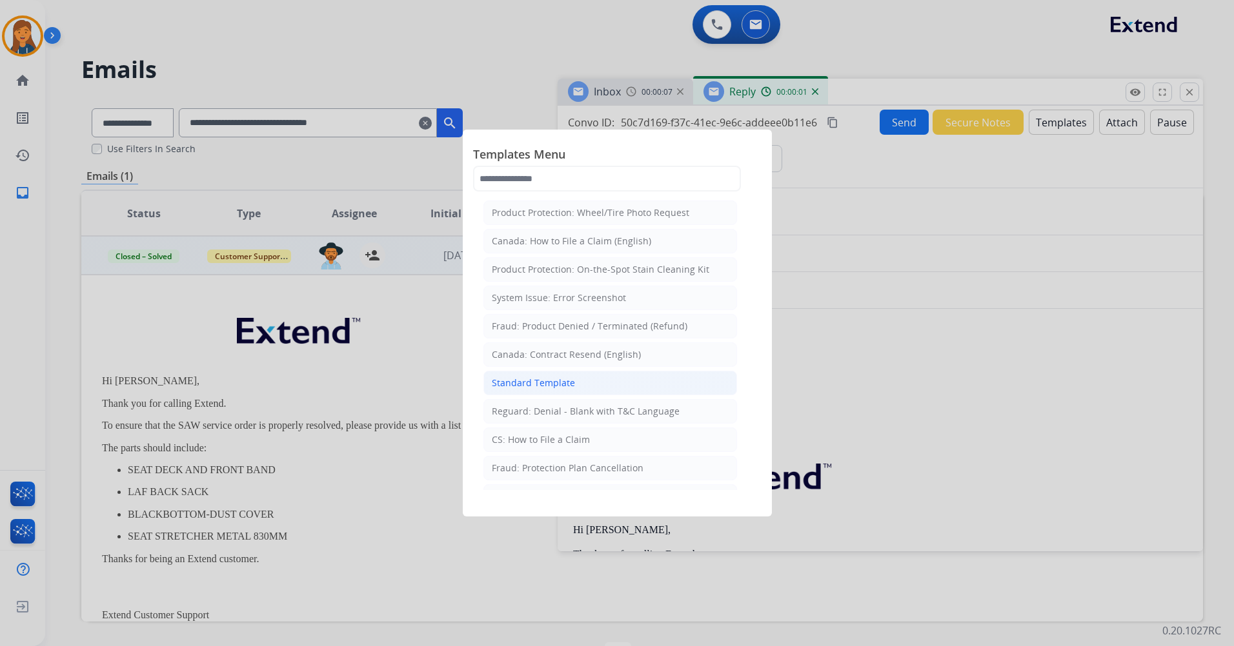
click at [525, 386] on div "Standard Template" at bounding box center [533, 383] width 83 height 13
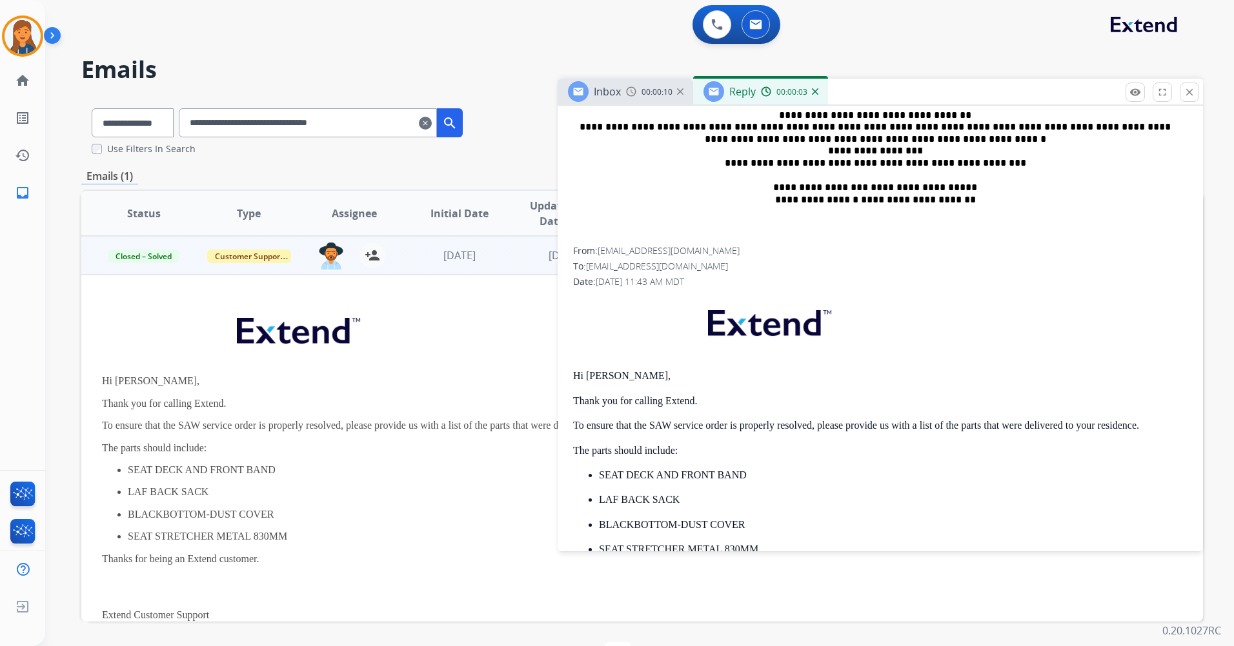
scroll to position [581, 0]
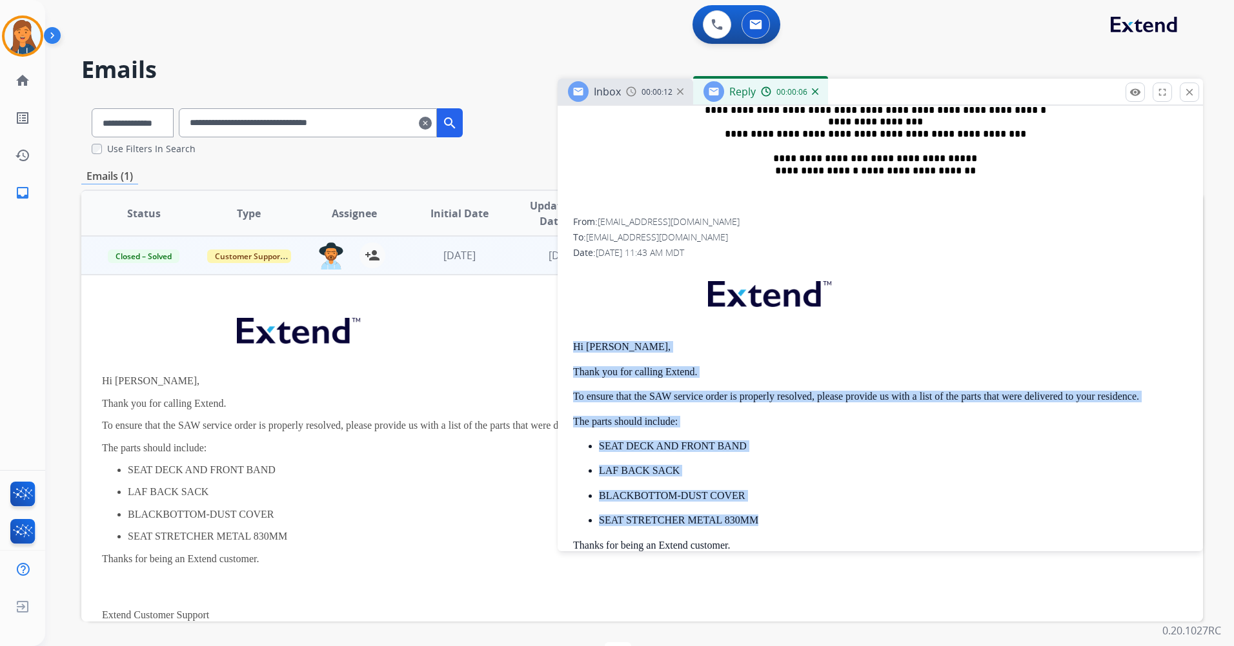
drag, startPoint x: 570, startPoint y: 341, endPoint x: 759, endPoint y: 520, distance: 260.6
click at [759, 520] on div "**********" at bounding box center [879, 301] width 645 height 960
copy div "Hi [PERSON_NAME], Thank you for calling Extend. To ensure that the SAW service …"
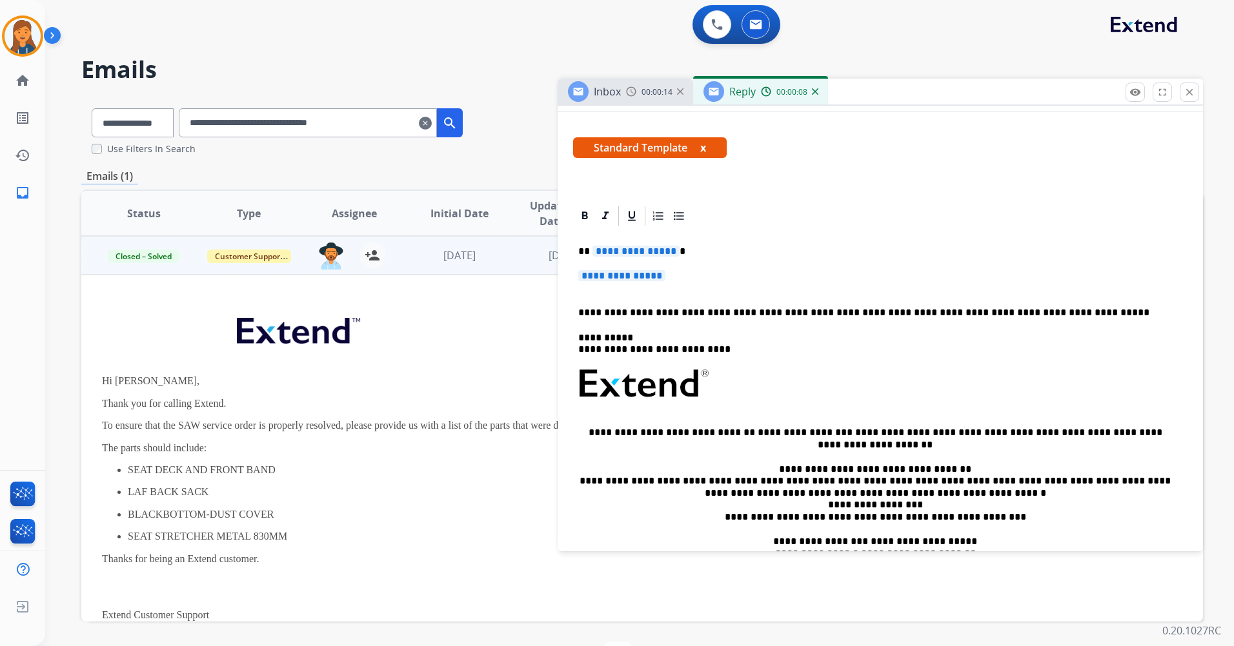
scroll to position [194, 0]
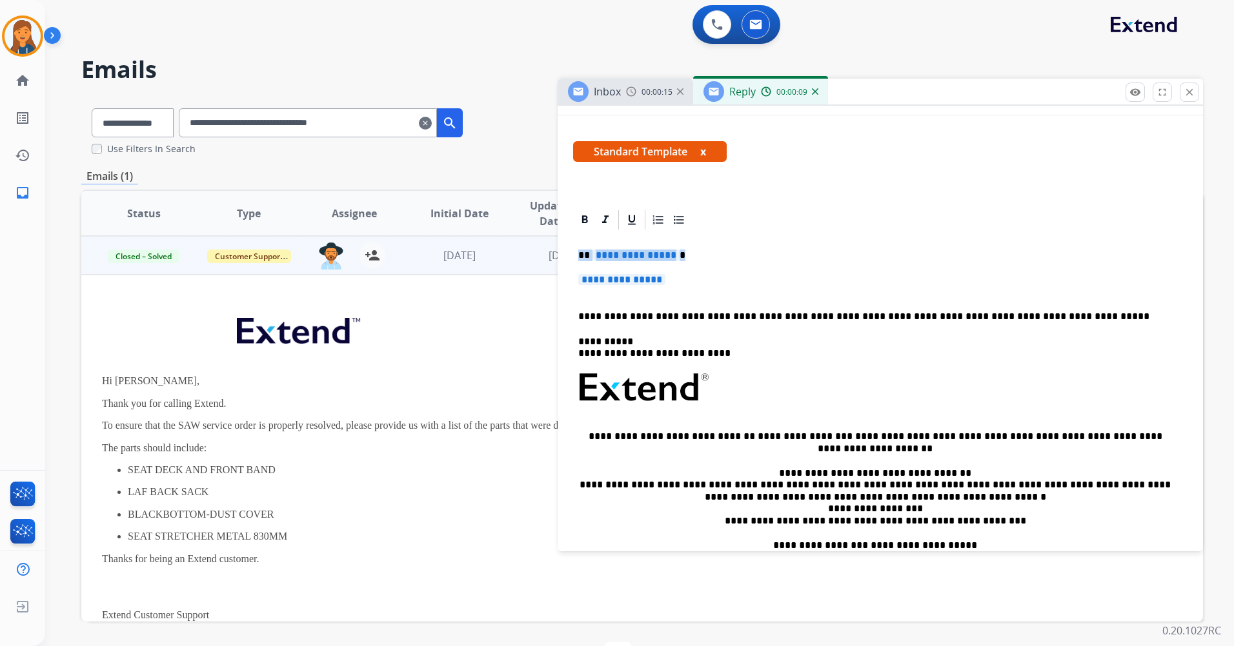
drag, startPoint x: 674, startPoint y: 283, endPoint x: 570, endPoint y: 256, distance: 107.2
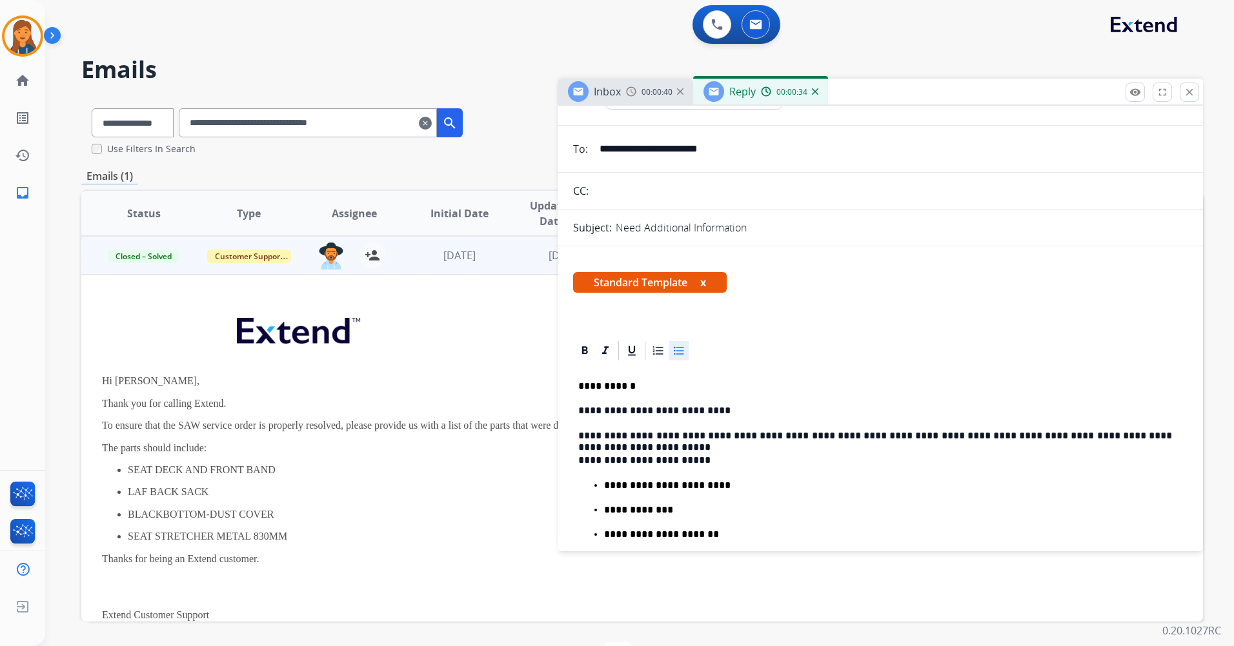
scroll to position [0, 0]
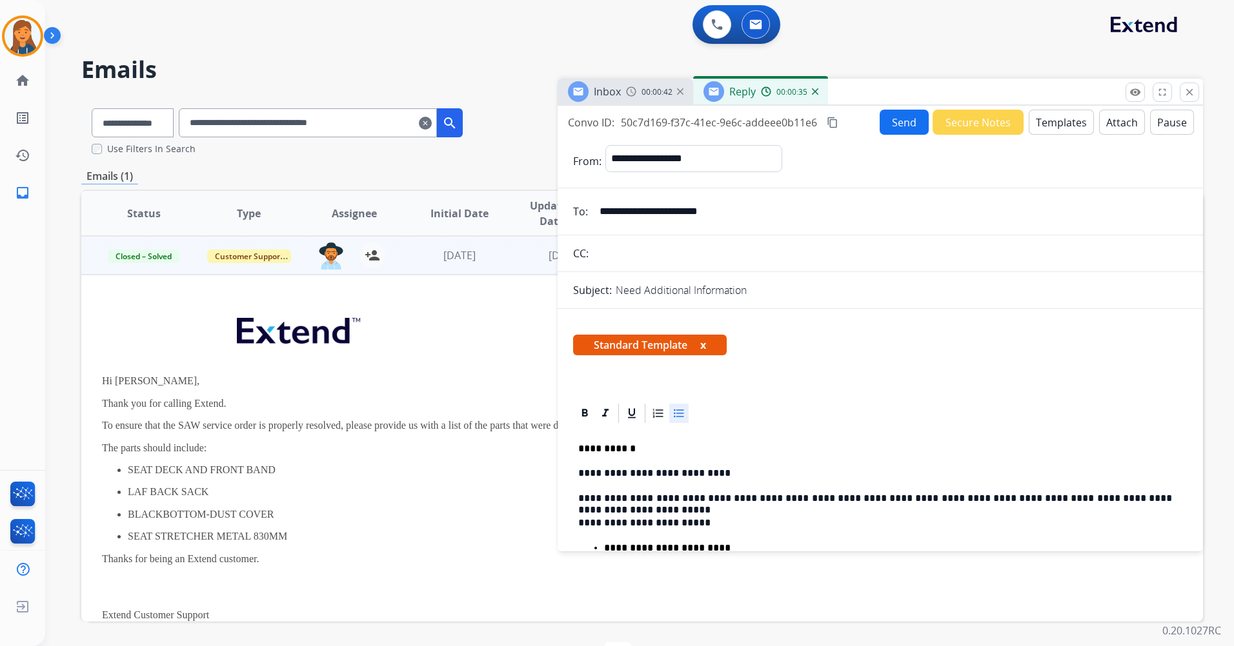
click at [832, 126] on mat-icon "content_copy" at bounding box center [832, 123] width 12 height 12
click at [897, 122] on button "Send" at bounding box center [903, 122] width 49 height 25
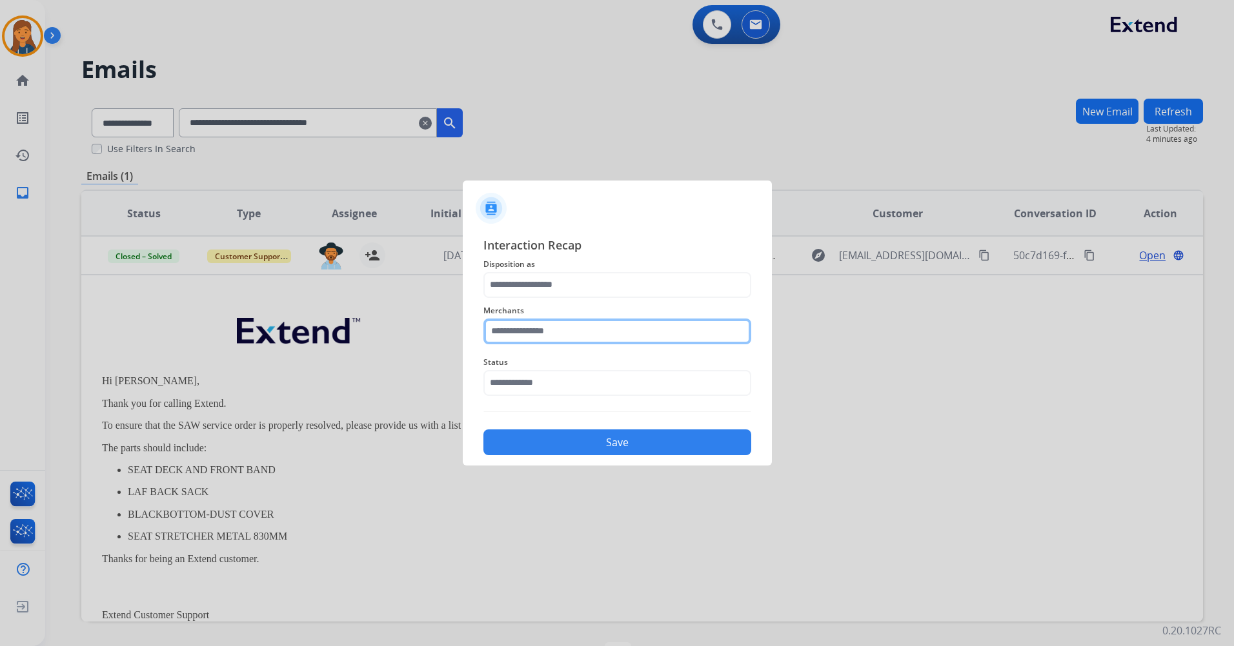
click at [554, 321] on input "text" at bounding box center [617, 332] width 268 height 26
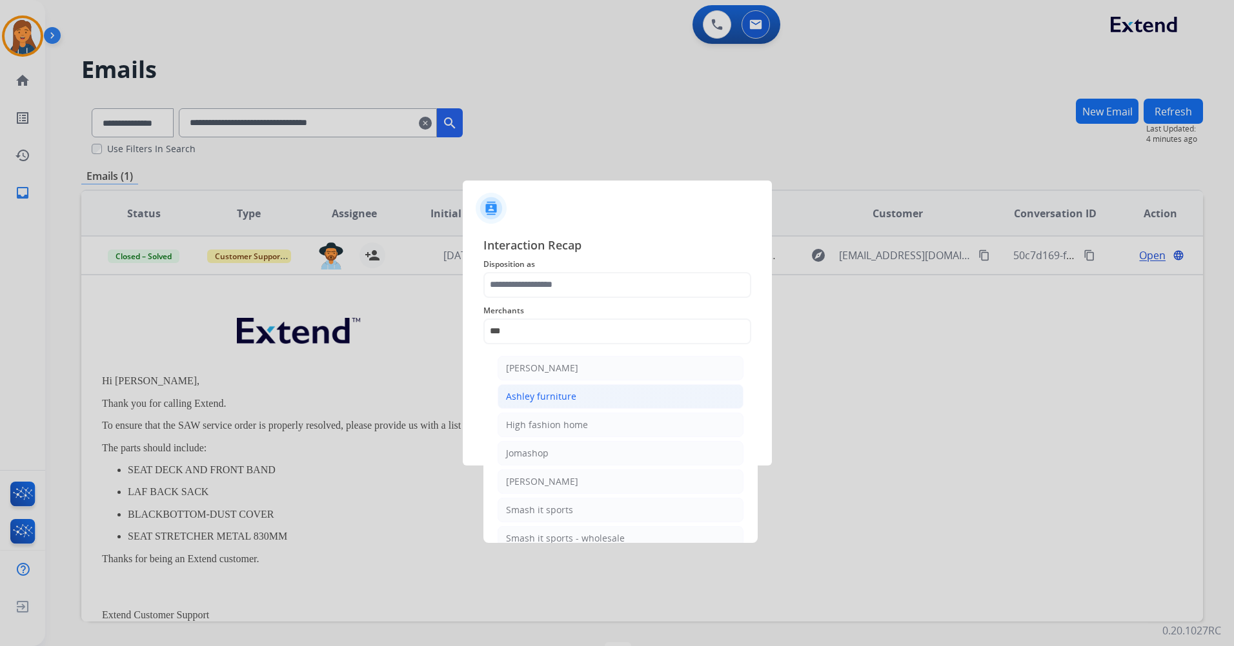
click at [530, 397] on div "Ashley furniture" at bounding box center [541, 396] width 70 height 13
type input "**********"
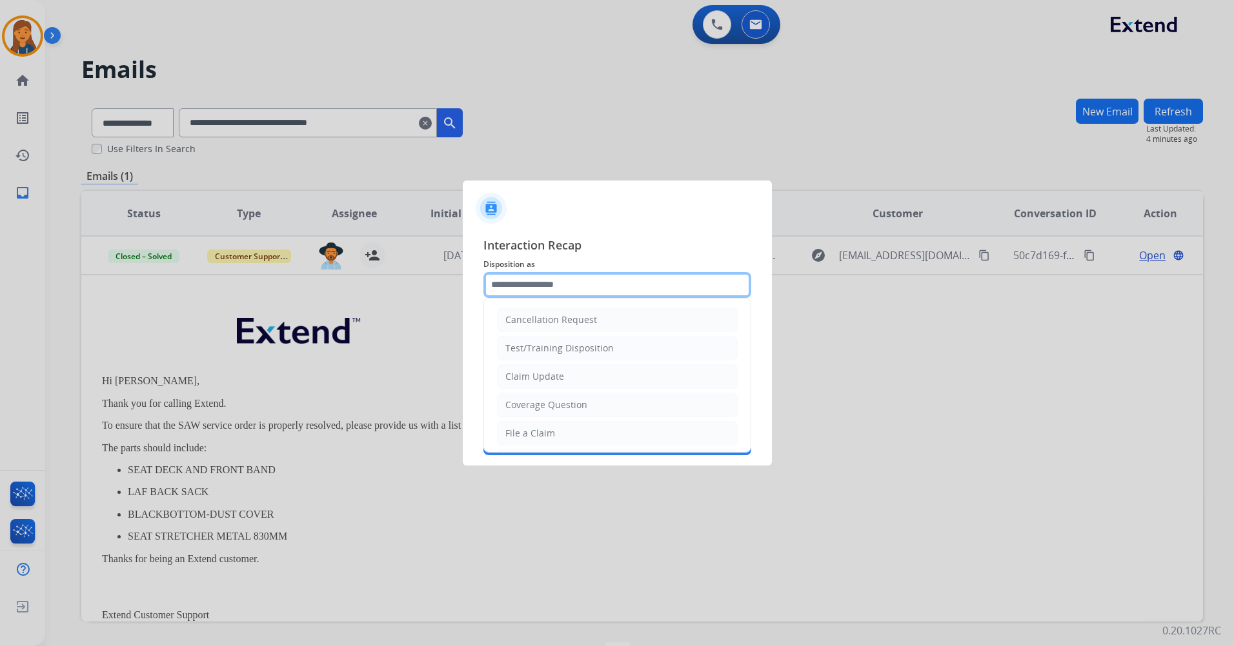
click at [537, 284] on input "text" at bounding box center [617, 285] width 268 height 26
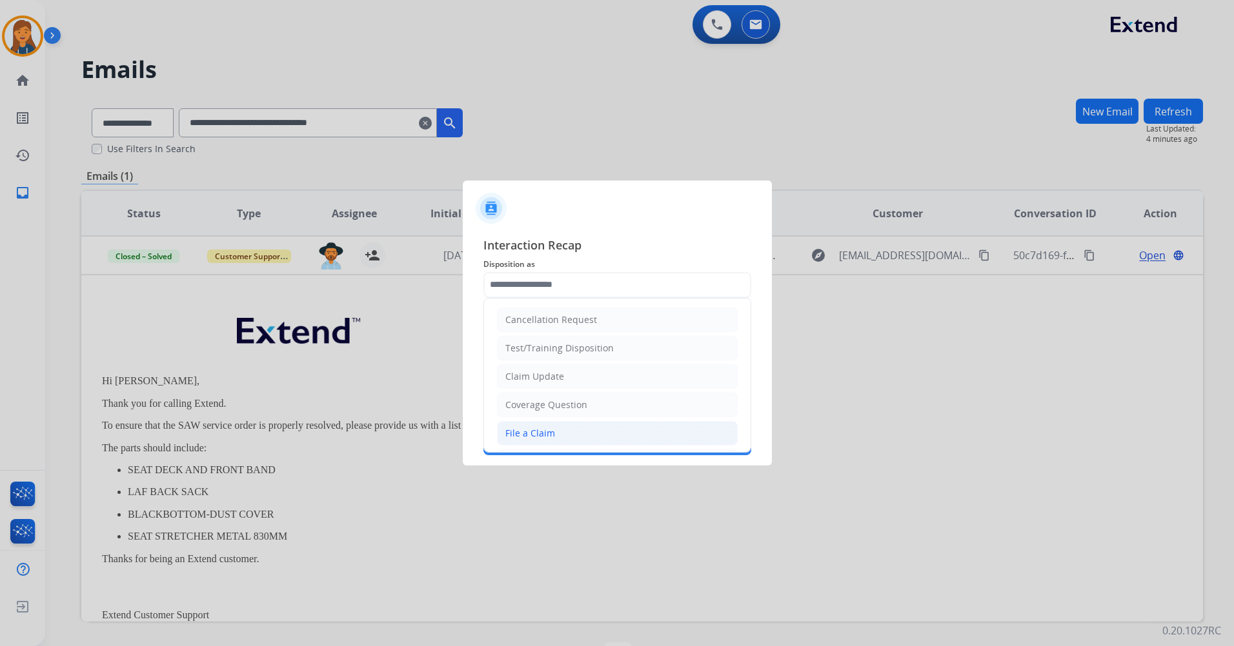
click at [532, 435] on div "File a Claim" at bounding box center [530, 433] width 50 height 13
type input "**********"
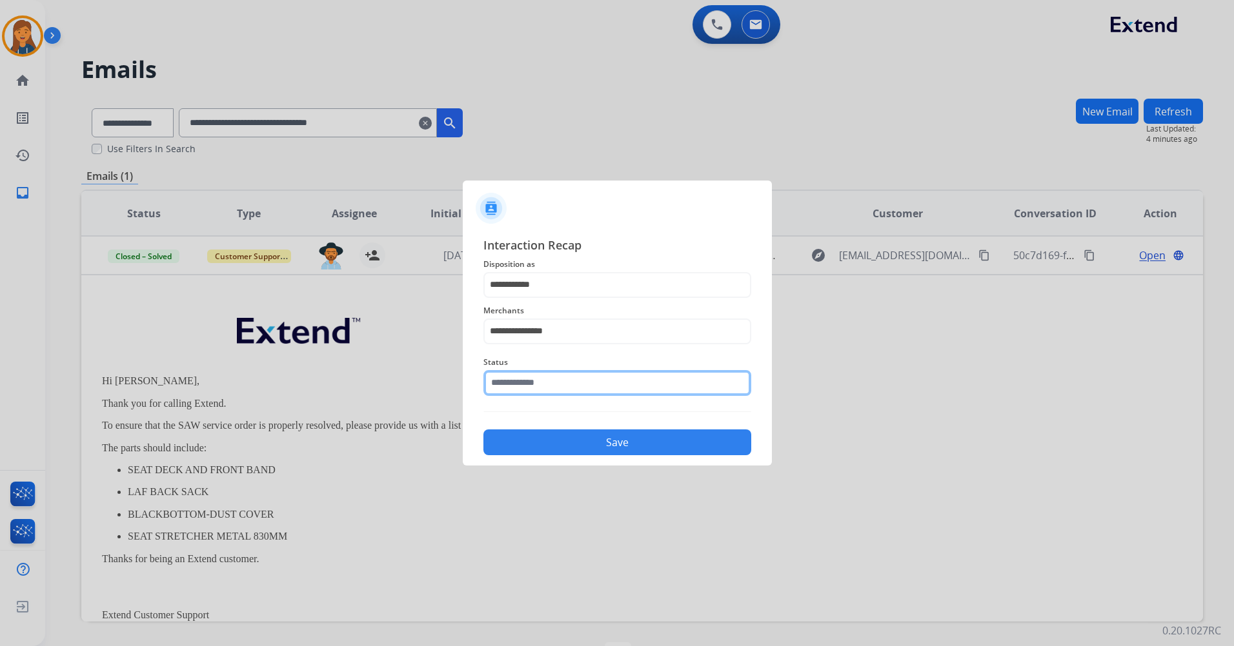
click at [543, 381] on input "text" at bounding box center [617, 383] width 268 height 26
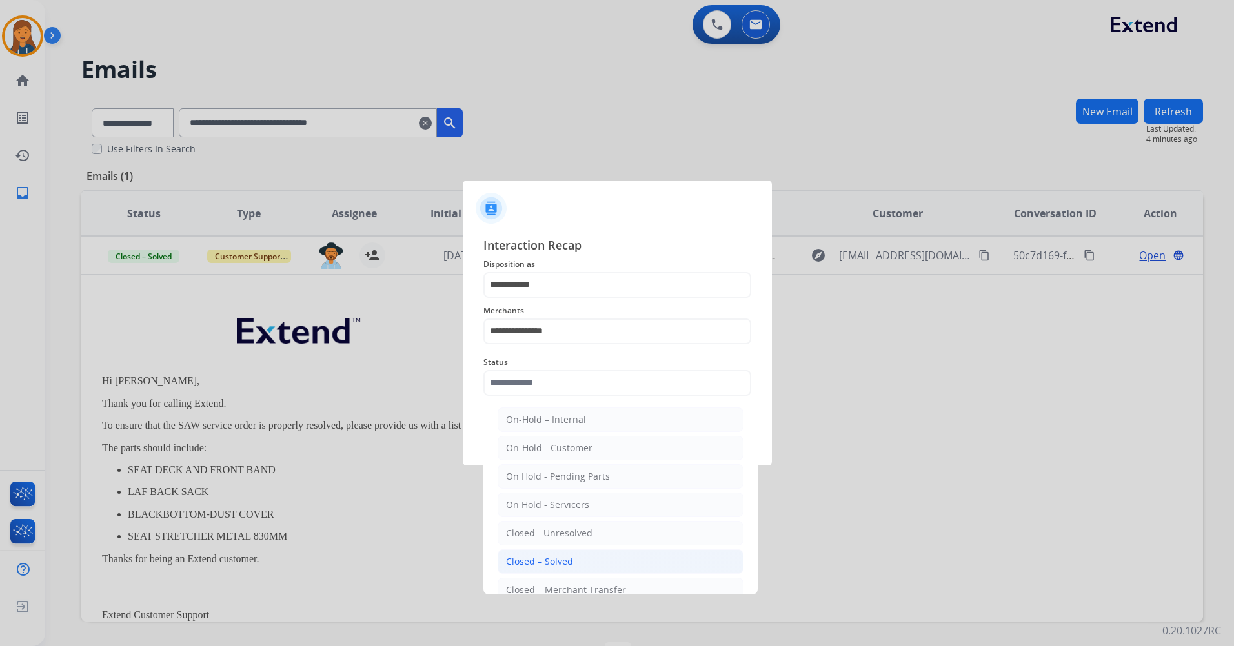
click at [522, 560] on div "Closed – Solved" at bounding box center [539, 561] width 67 height 13
type input "**********"
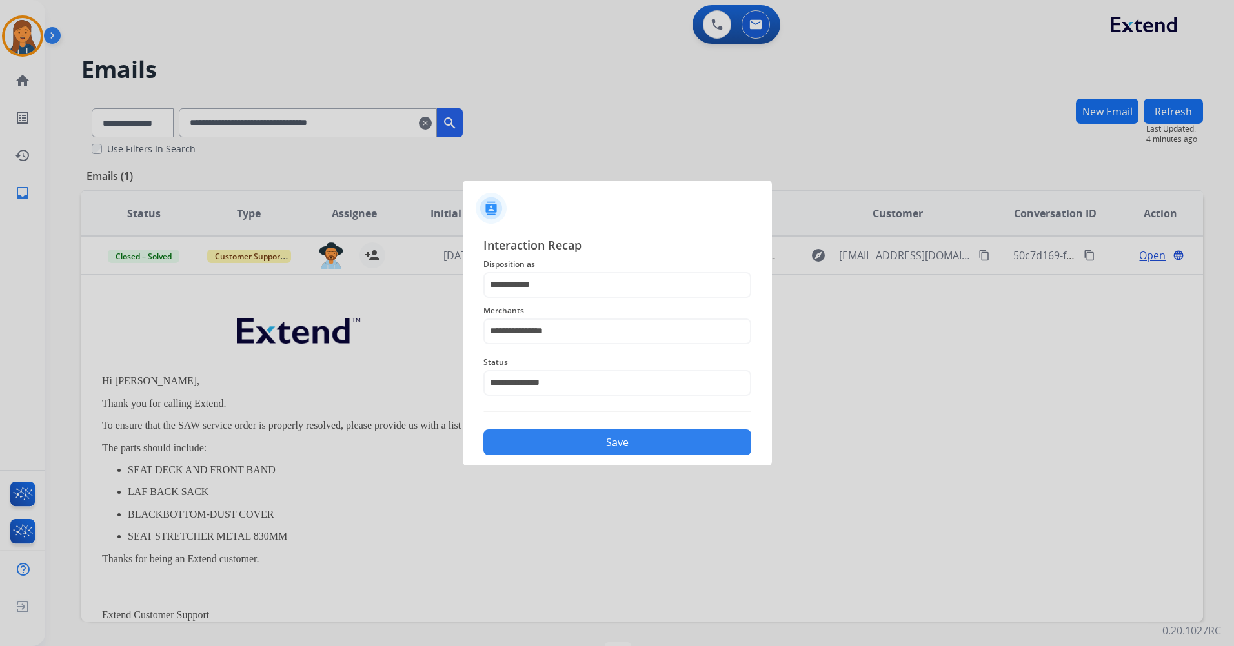
click at [520, 443] on button "Save" at bounding box center [617, 443] width 268 height 26
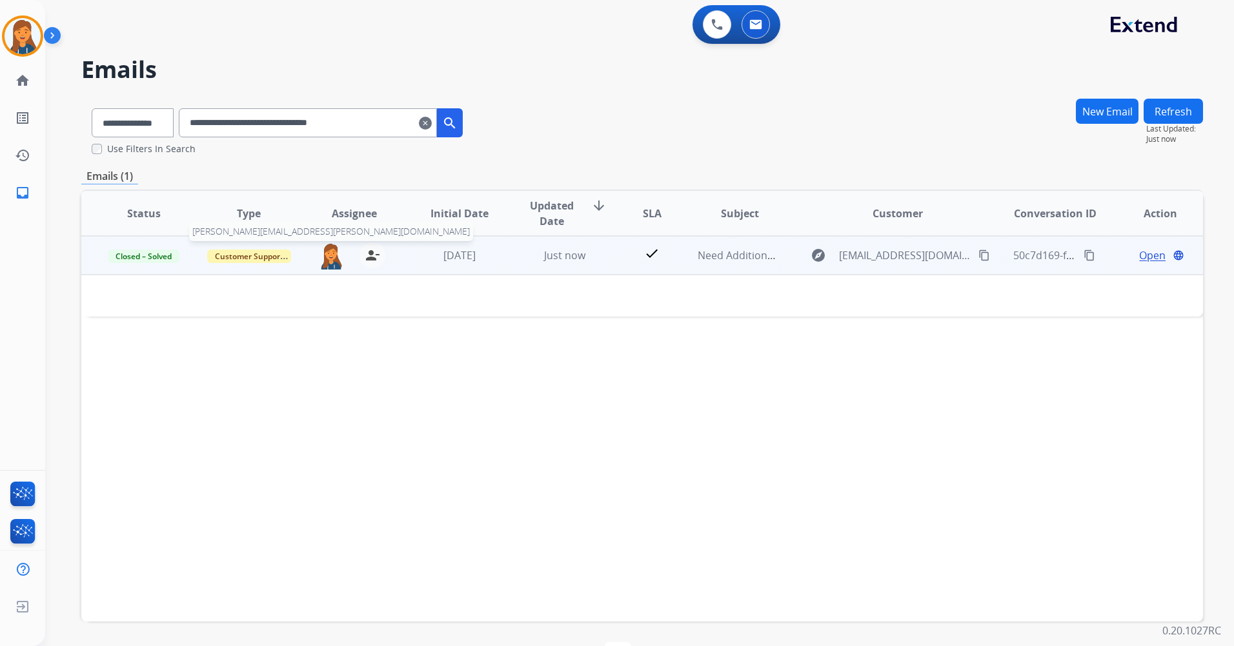
click at [331, 265] on img at bounding box center [331, 256] width 26 height 27
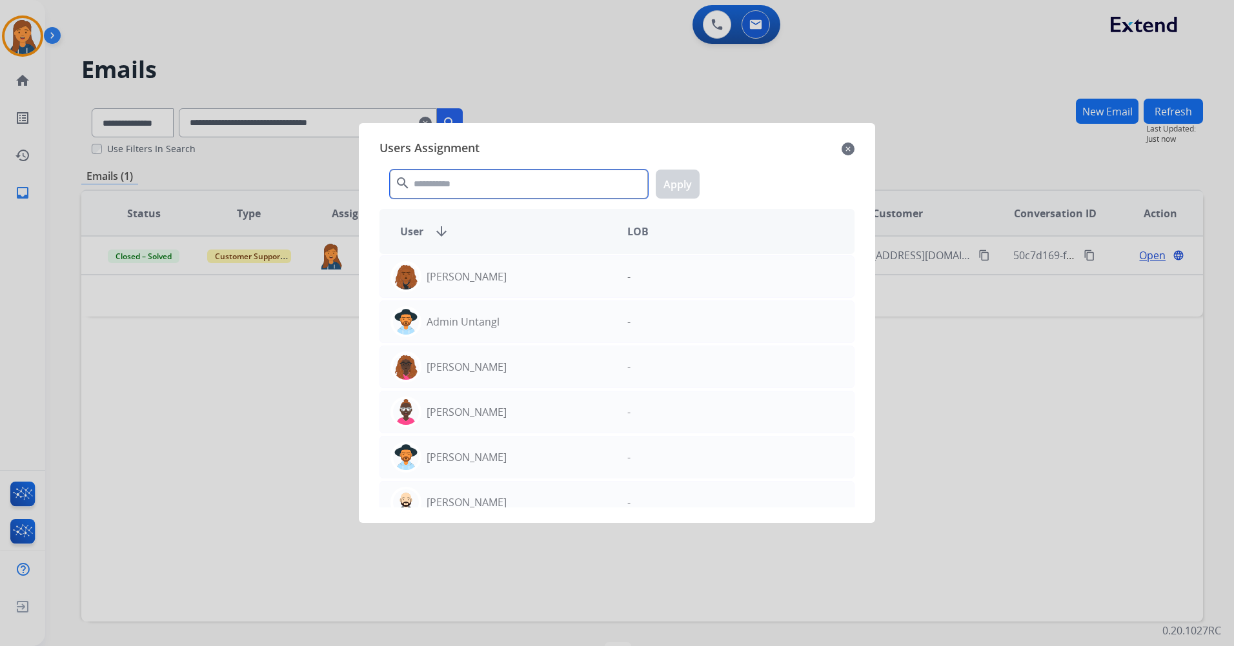
click at [419, 192] on input "text" at bounding box center [519, 184] width 258 height 29
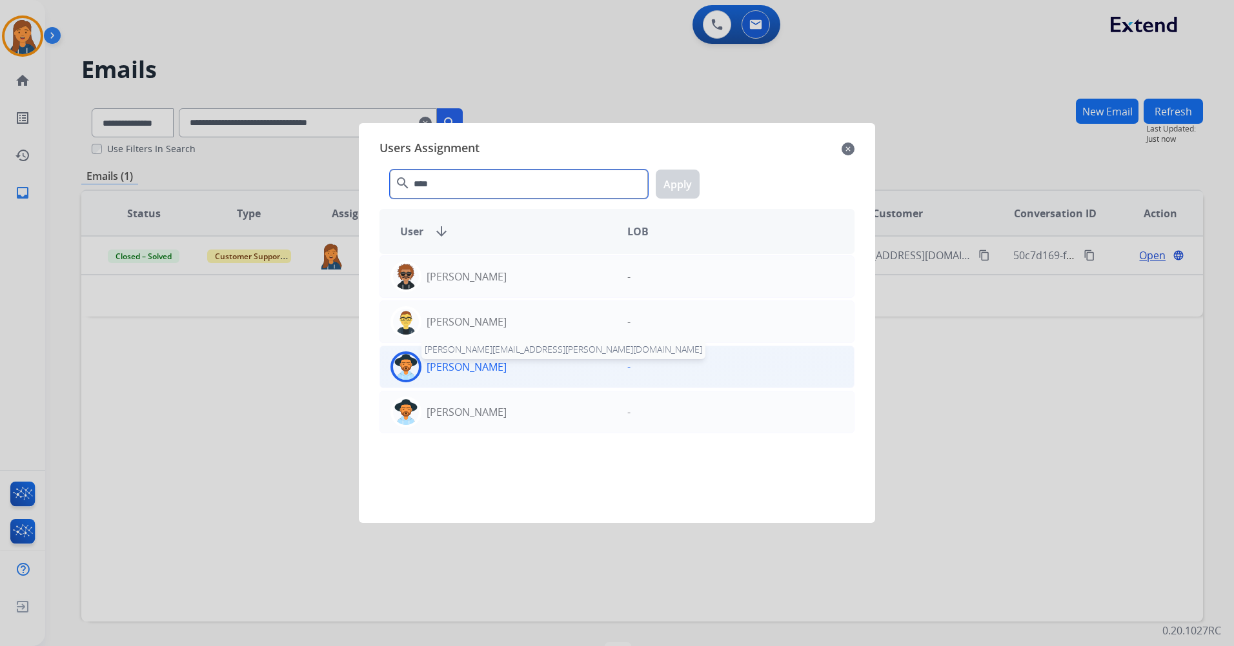
type input "****"
click at [455, 372] on p "[PERSON_NAME]" at bounding box center [466, 366] width 80 height 15
click at [678, 176] on button "Apply" at bounding box center [677, 184] width 44 height 29
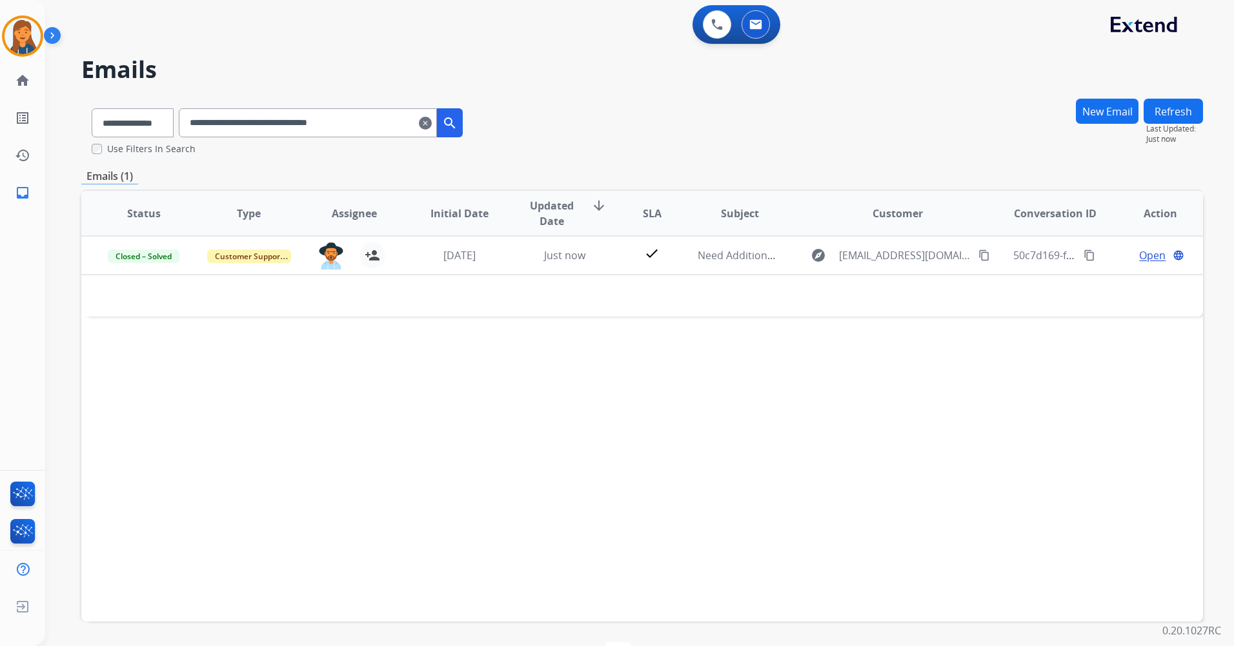
click at [432, 122] on mat-icon "clear" at bounding box center [425, 122] width 13 height 15
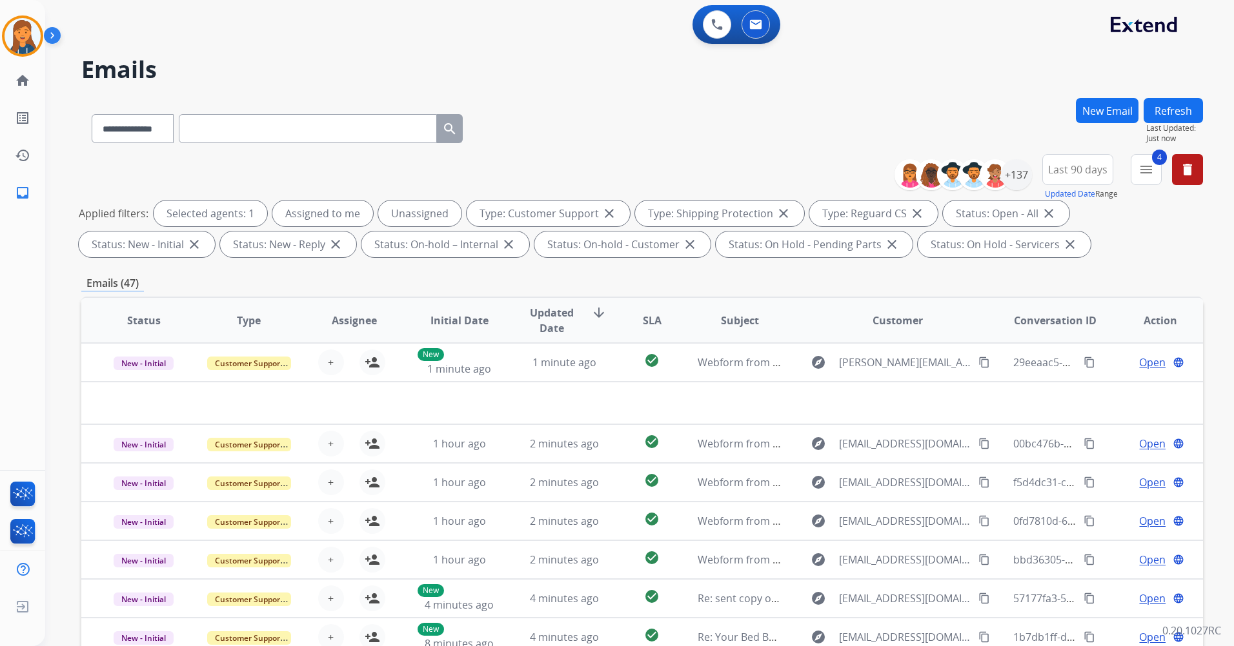
click at [396, 132] on input "text" at bounding box center [308, 128] width 258 height 29
paste input "**********"
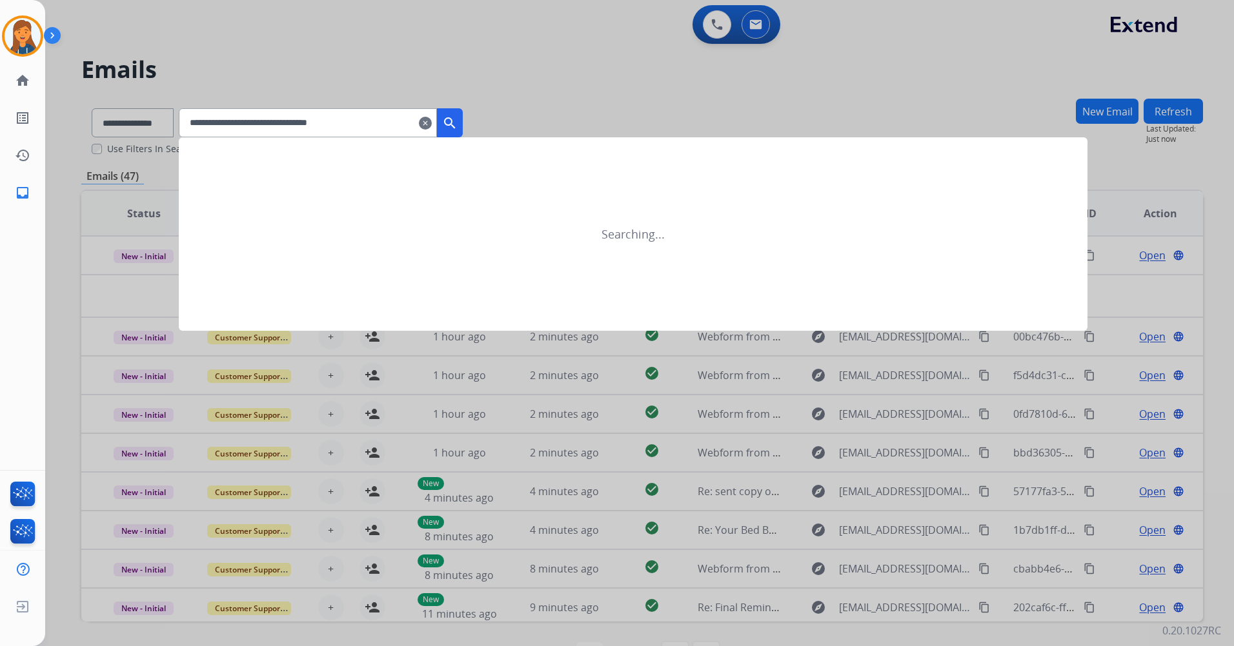
type input "**********"
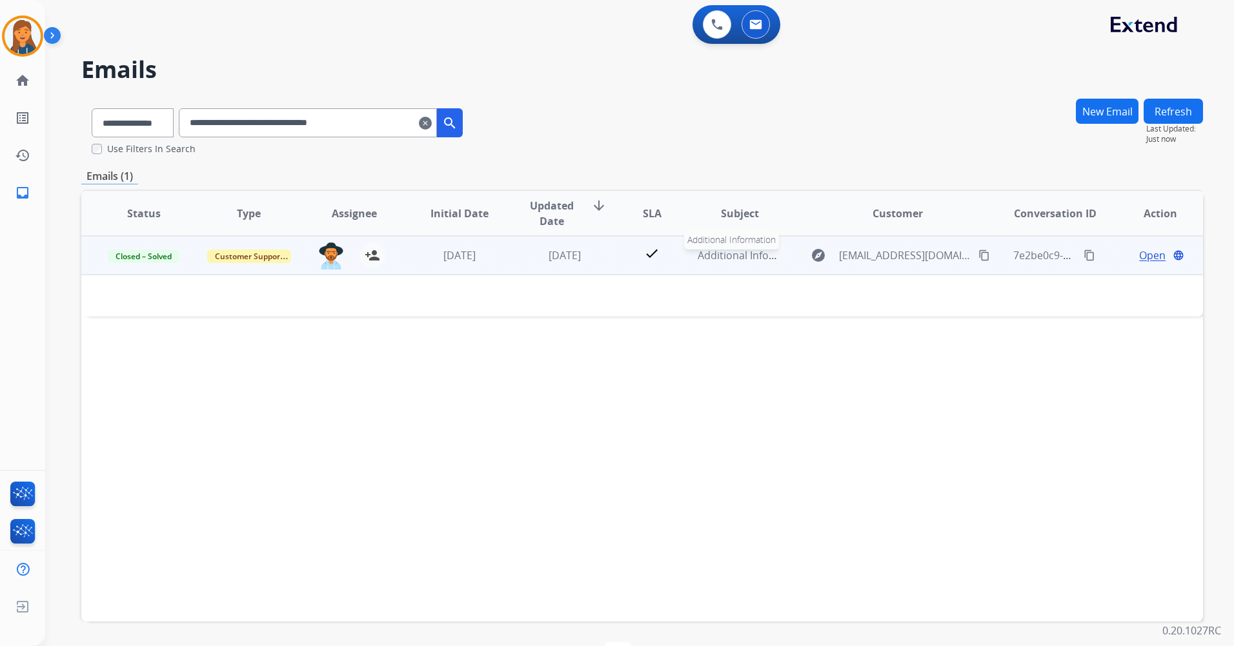
click at [719, 255] on span "Additional Information" at bounding box center [752, 255] width 110 height 14
click at [717, 256] on span "Additional Information" at bounding box center [752, 256] width 110 height 14
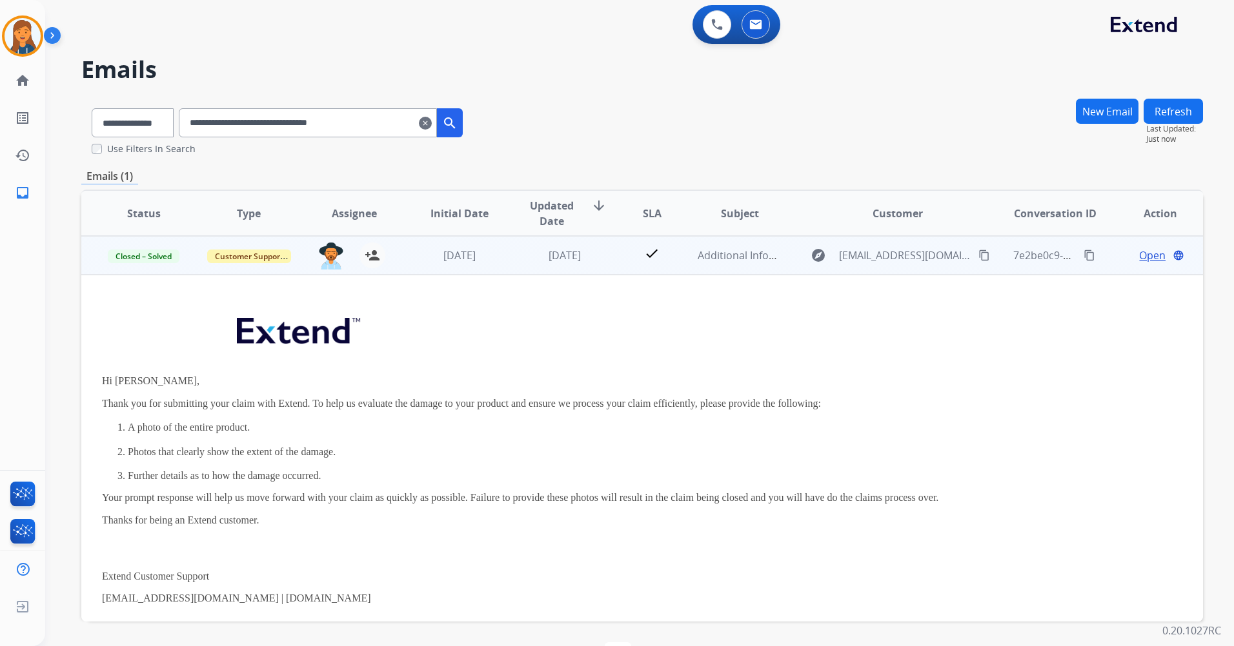
click at [1146, 255] on span "Open" at bounding box center [1152, 255] width 26 height 15
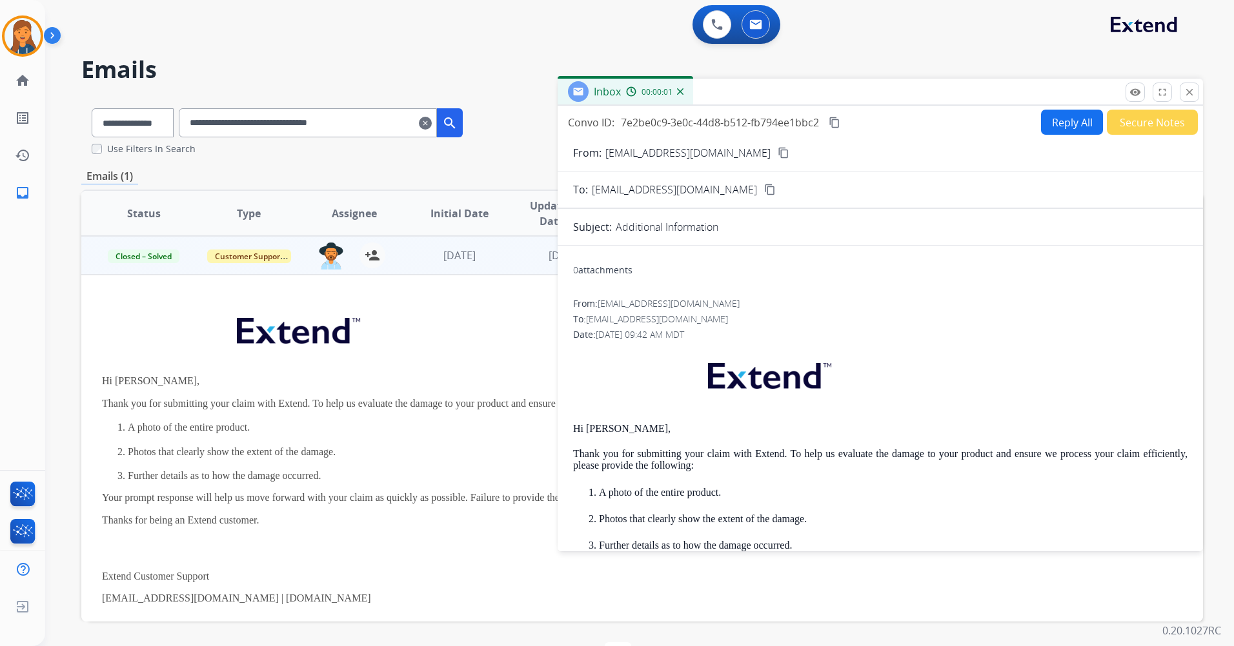
click at [1065, 123] on button "Reply All" at bounding box center [1072, 122] width 62 height 25
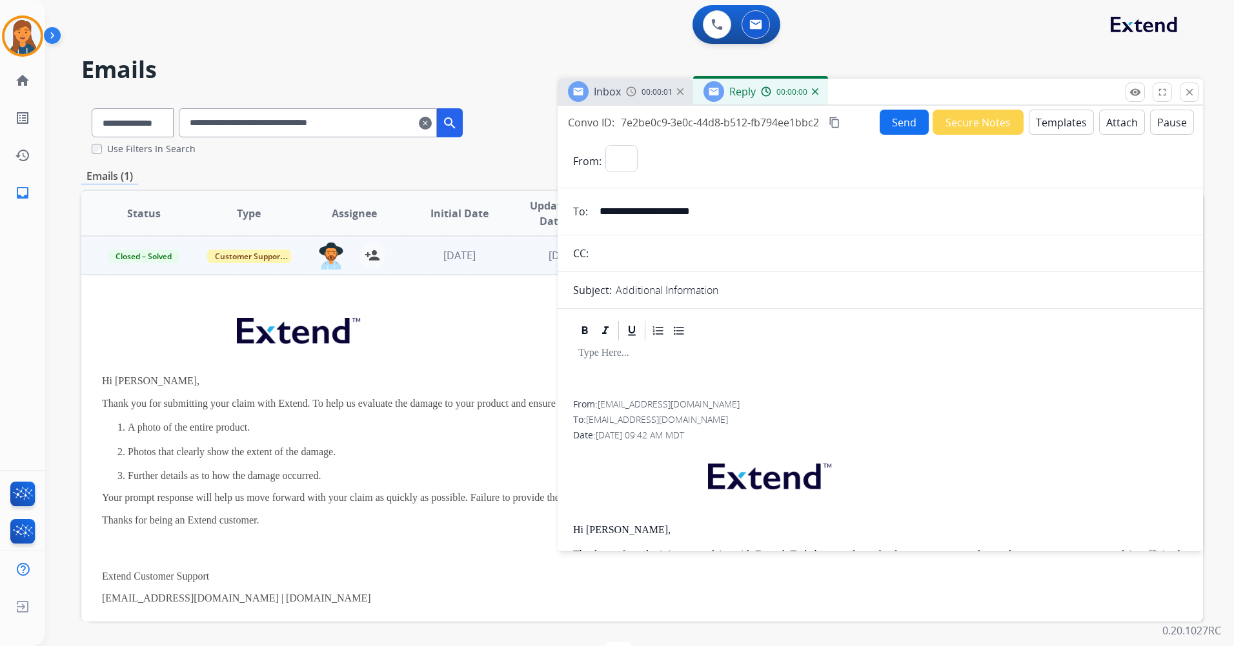
select select "**********"
click at [1051, 122] on button "Templates" at bounding box center [1060, 122] width 65 height 25
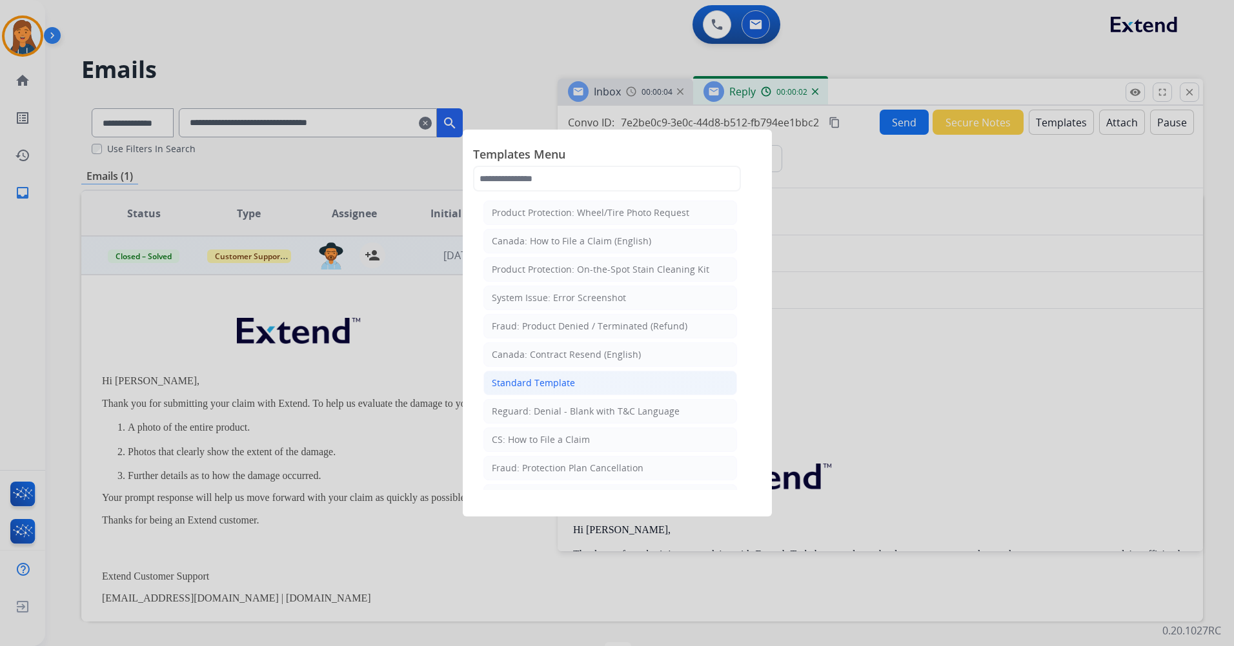
click at [540, 379] on div "Standard Template" at bounding box center [533, 383] width 83 height 13
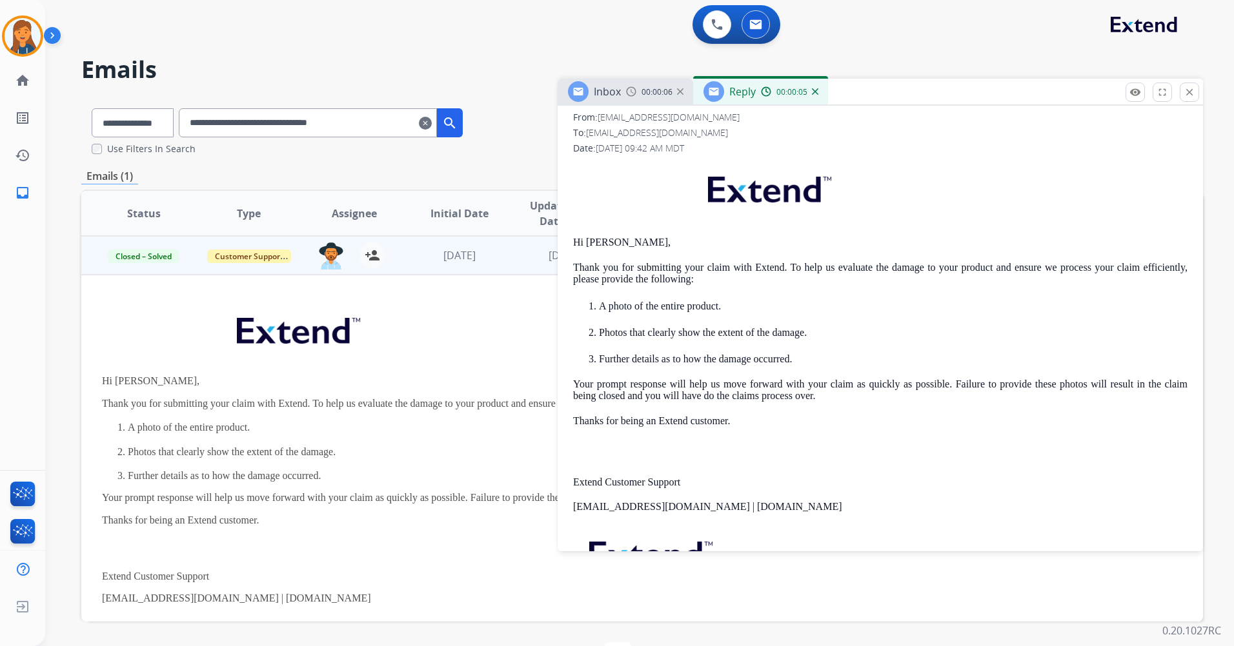
scroll to position [710, 0]
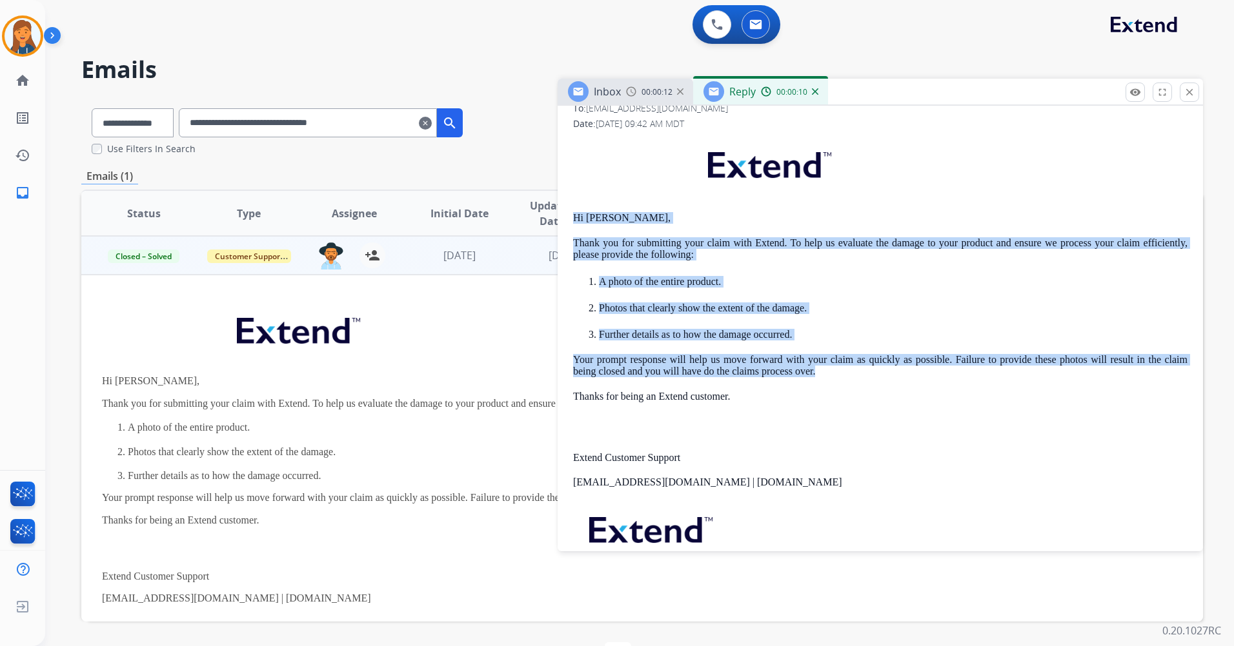
drag, startPoint x: 570, startPoint y: 211, endPoint x: 818, endPoint y: 372, distance: 295.8
click at [818, 372] on div "**********" at bounding box center [879, 162] width 645 height 940
copy div "Hi [PERSON_NAME], Thank you for submitting your claim with Extend. To help us e…"
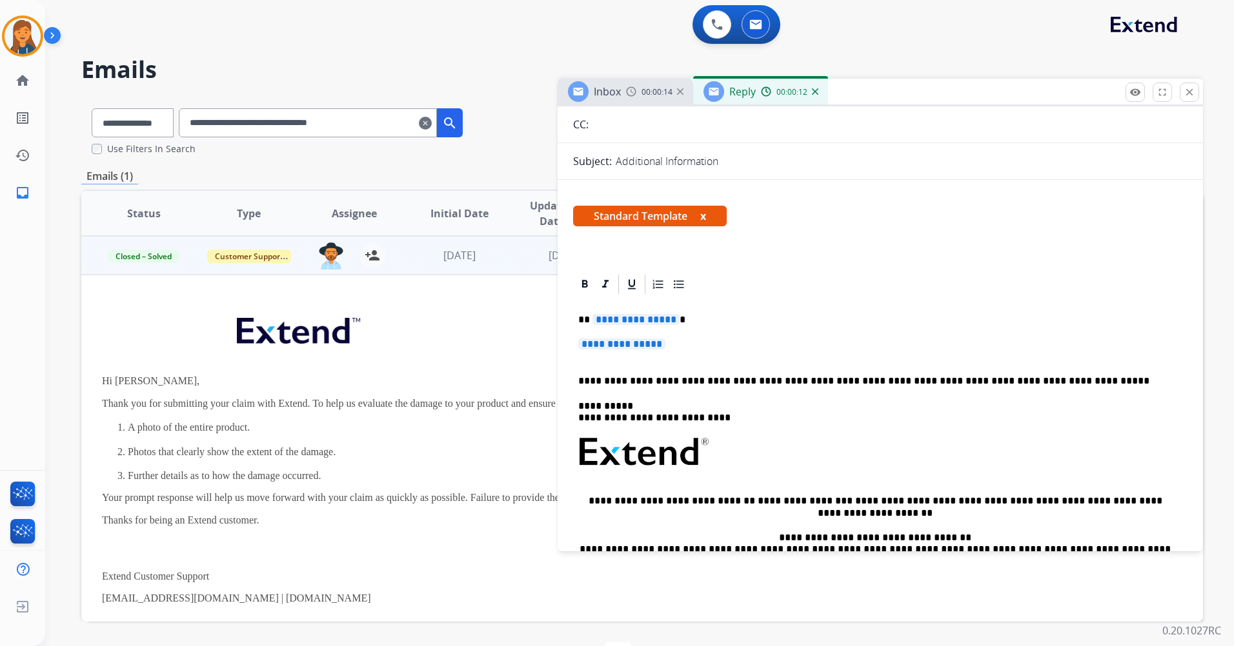
scroll to position [0, 0]
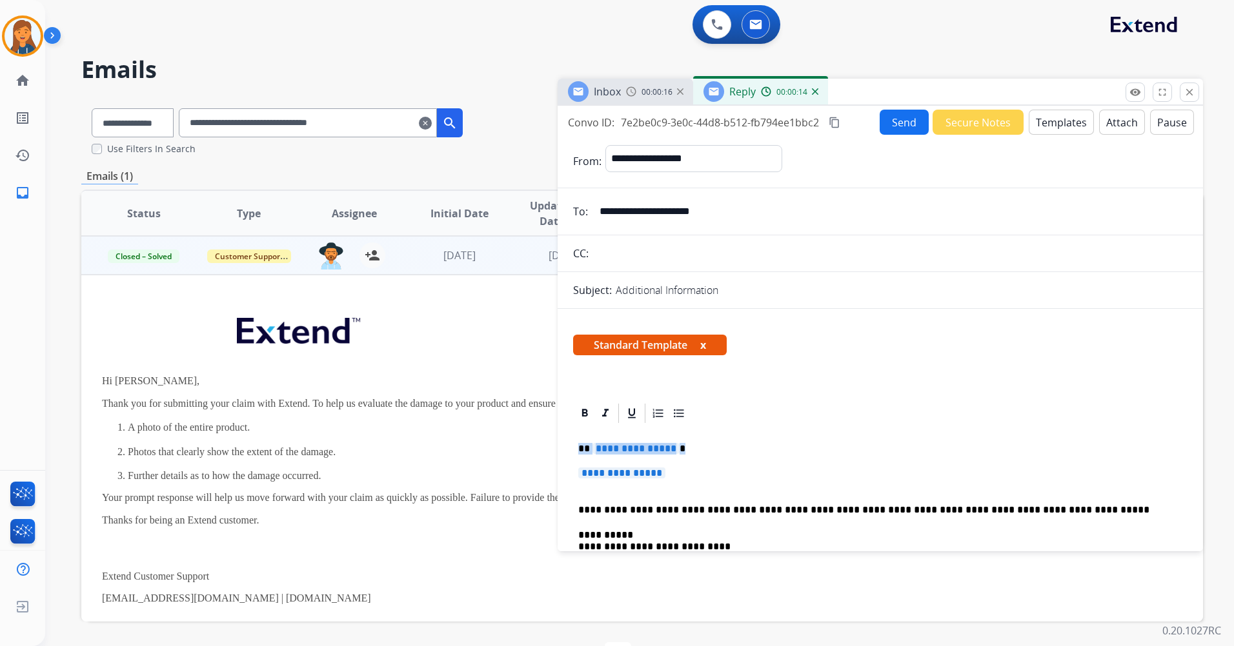
drag, startPoint x: 675, startPoint y: 479, endPoint x: 572, endPoint y: 448, distance: 107.2
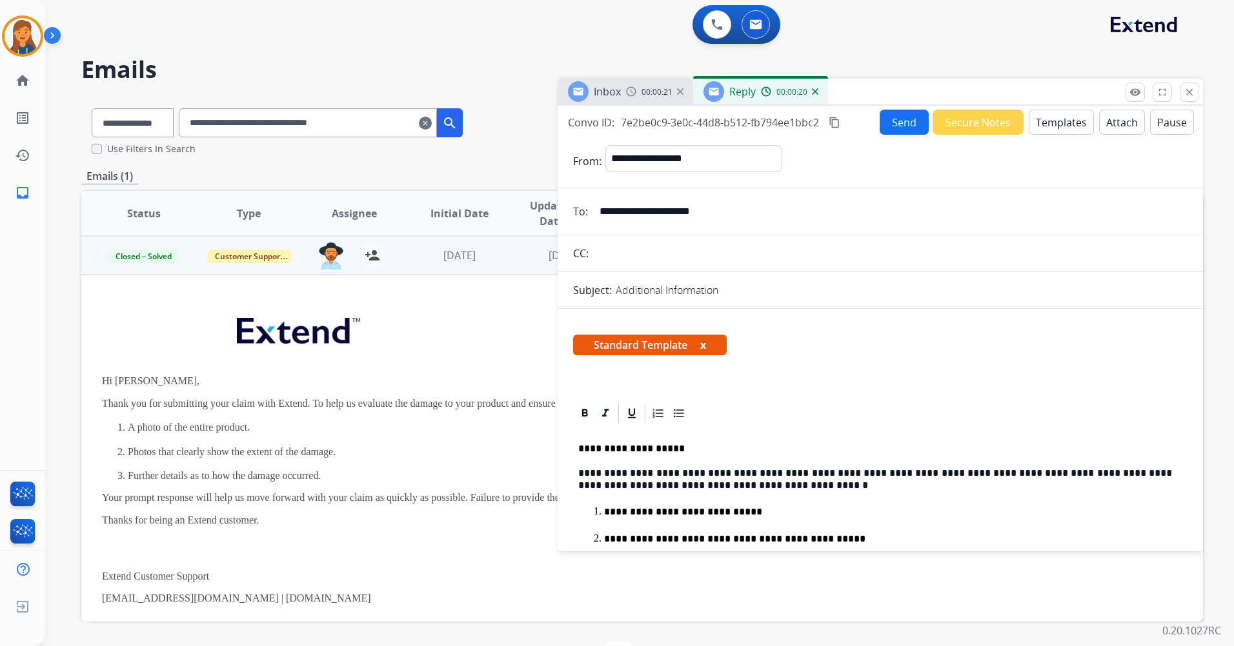
click at [832, 123] on mat-icon "content_copy" at bounding box center [834, 123] width 12 height 12
click at [887, 127] on button "Send" at bounding box center [903, 122] width 49 height 25
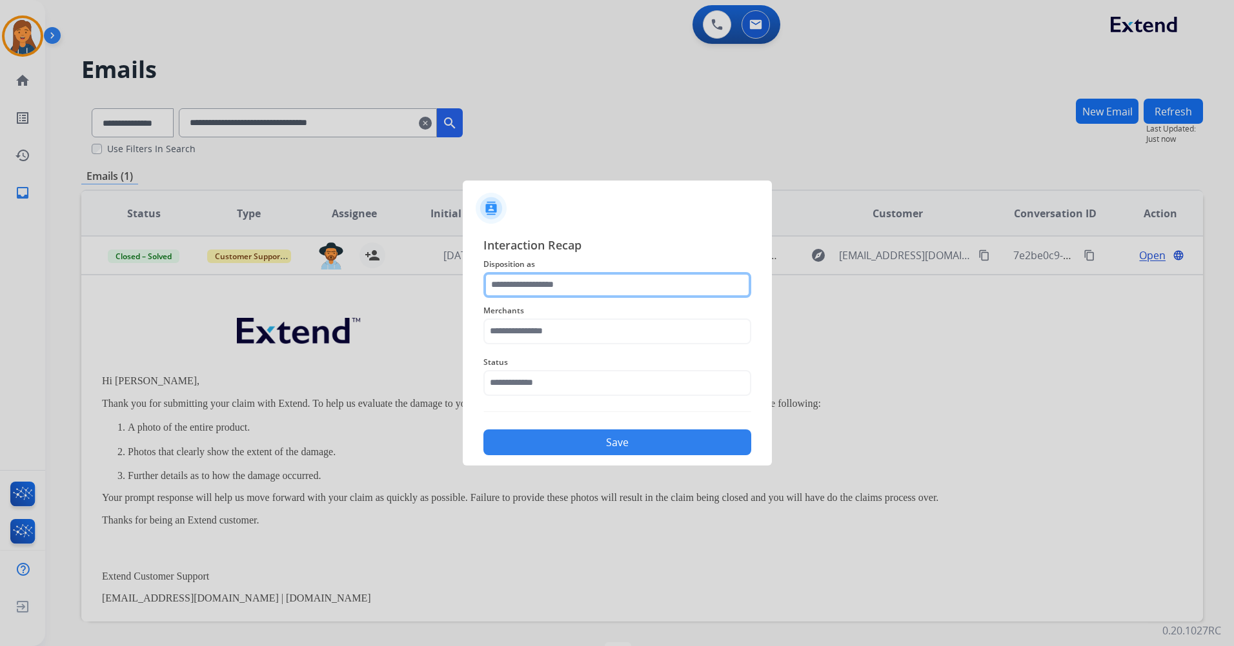
click at [534, 281] on input "text" at bounding box center [617, 285] width 268 height 26
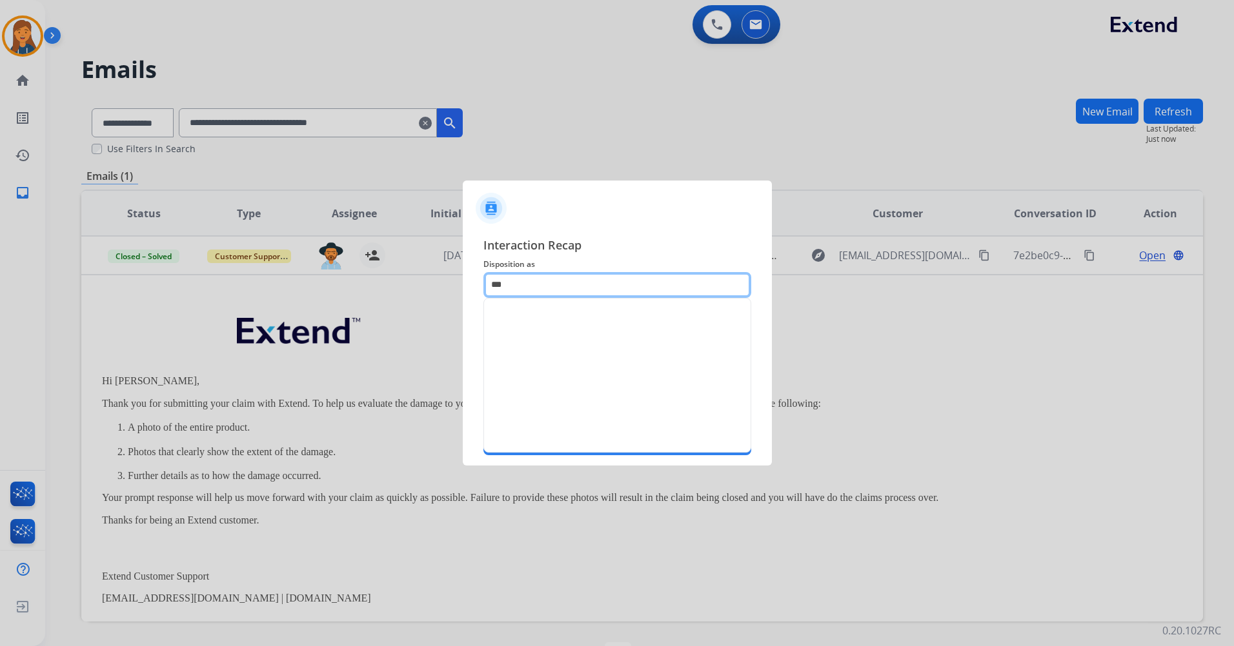
drag, startPoint x: 529, startPoint y: 284, endPoint x: 448, endPoint y: 283, distance: 81.3
click at [0, 283] on app-contact-recap-modal "Interaction Recap Disposition as *** Merchants Status Save" at bounding box center [0, 323] width 0 height 646
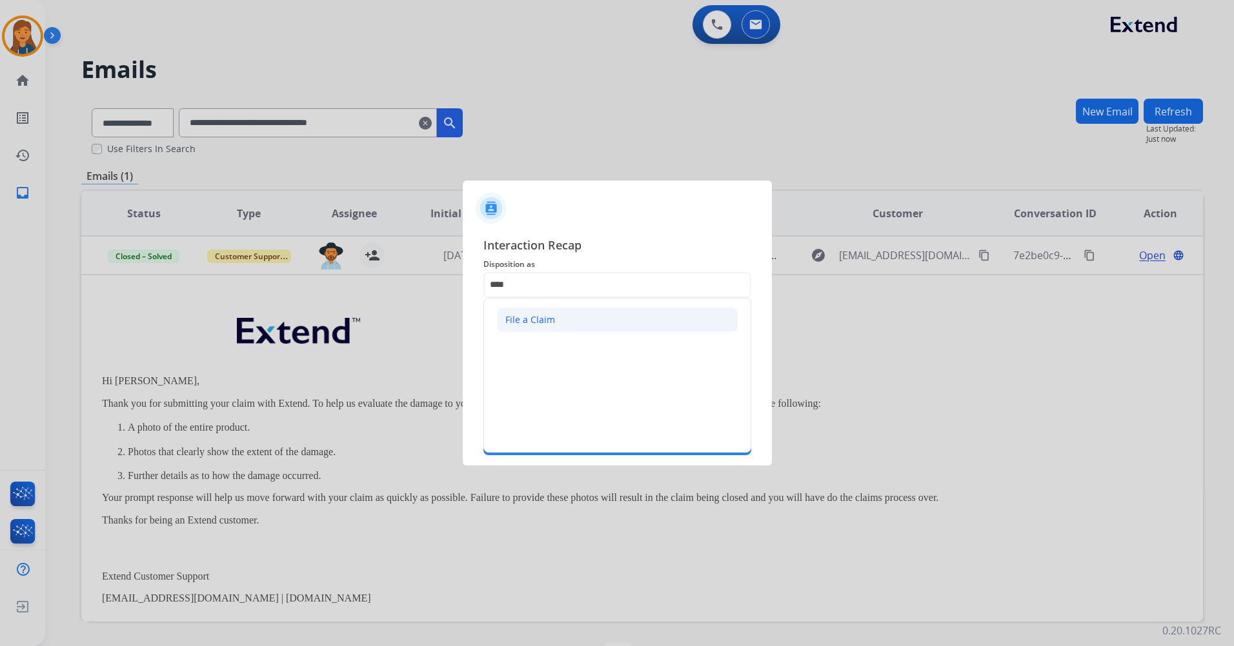
click at [521, 314] on div "File a Claim" at bounding box center [530, 320] width 50 height 13
type input "**********"
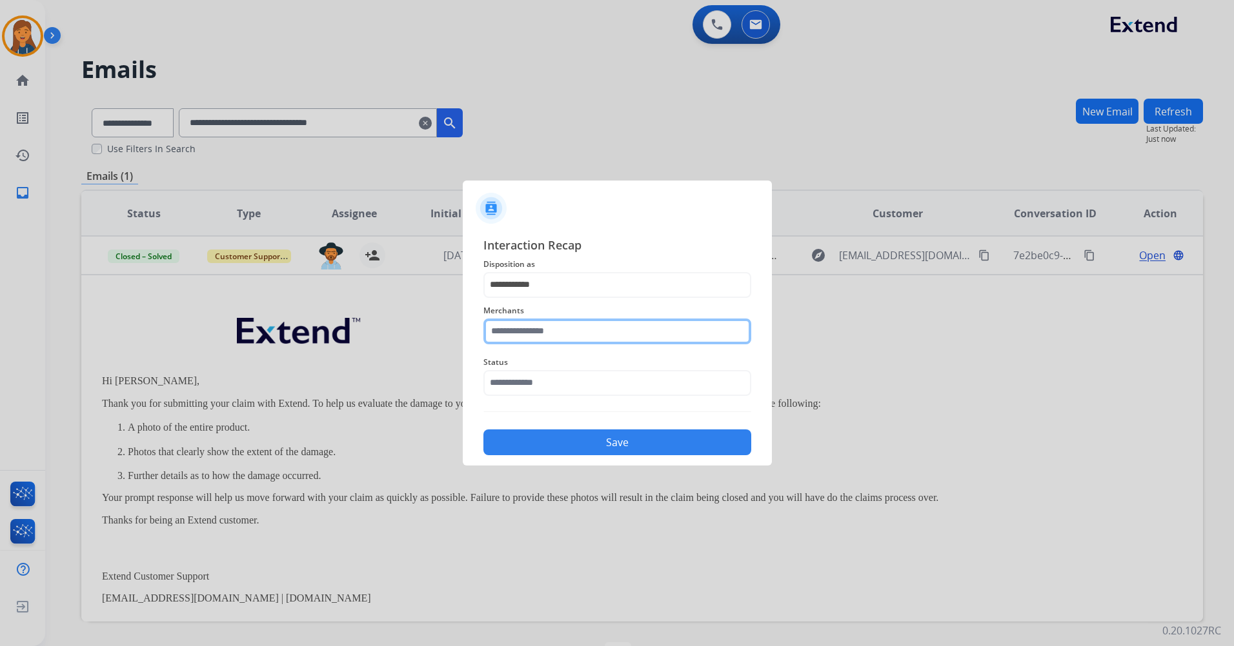
click at [518, 339] on input "text" at bounding box center [617, 332] width 268 height 26
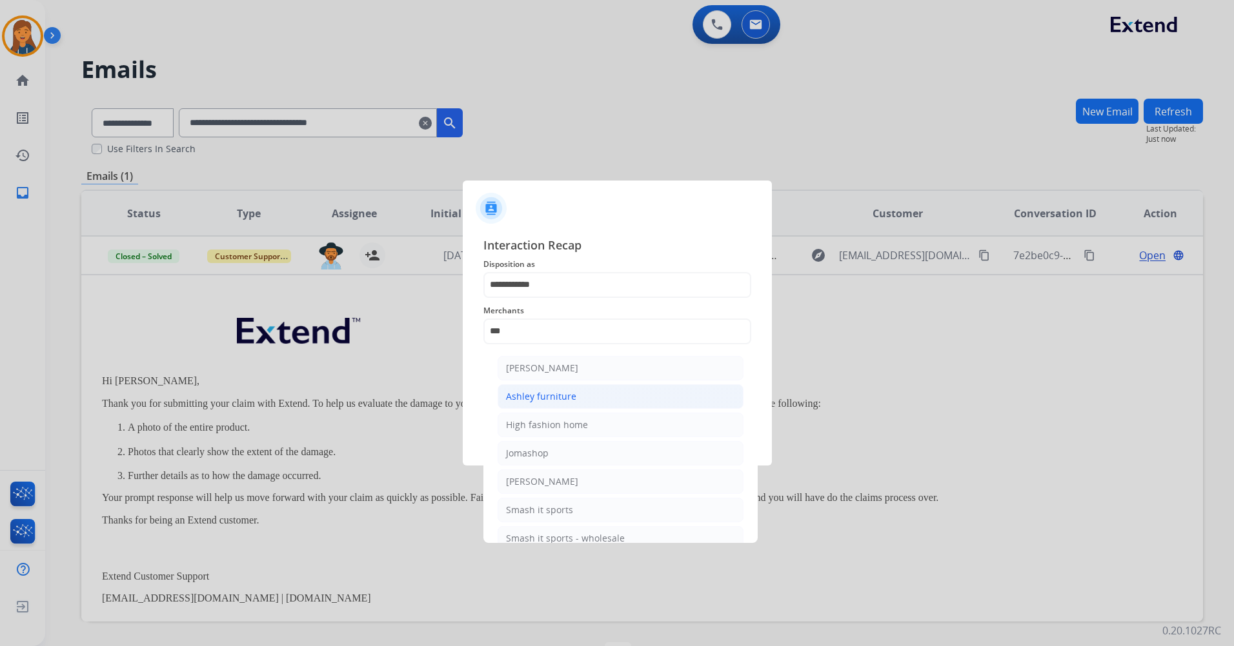
click at [524, 389] on li "Ashley furniture" at bounding box center [620, 397] width 246 height 25
type input "**********"
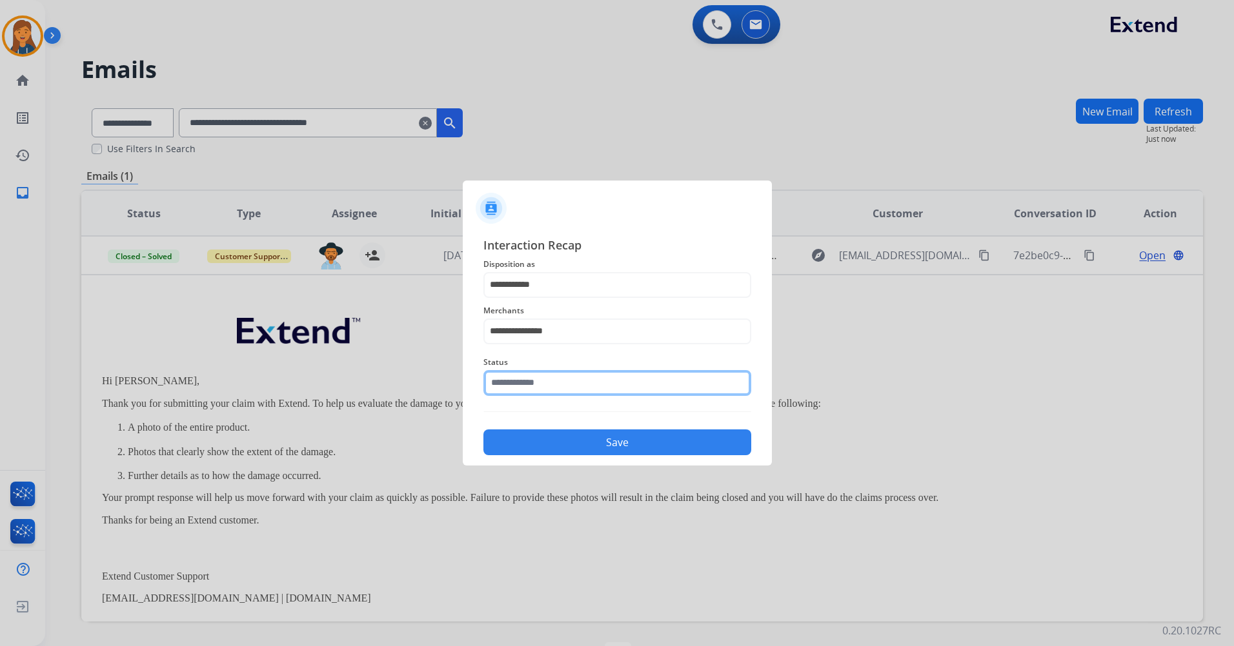
click at [523, 386] on input "text" at bounding box center [617, 383] width 268 height 26
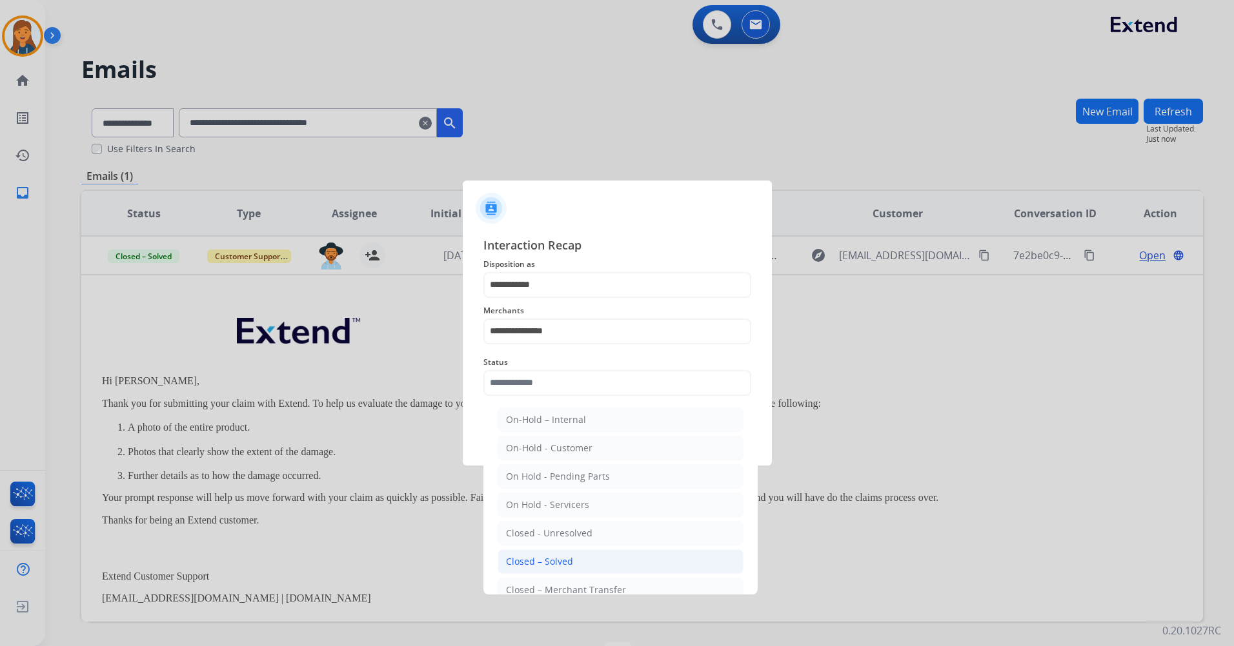
click at [539, 563] on div "Closed – Solved" at bounding box center [539, 561] width 67 height 13
type input "**********"
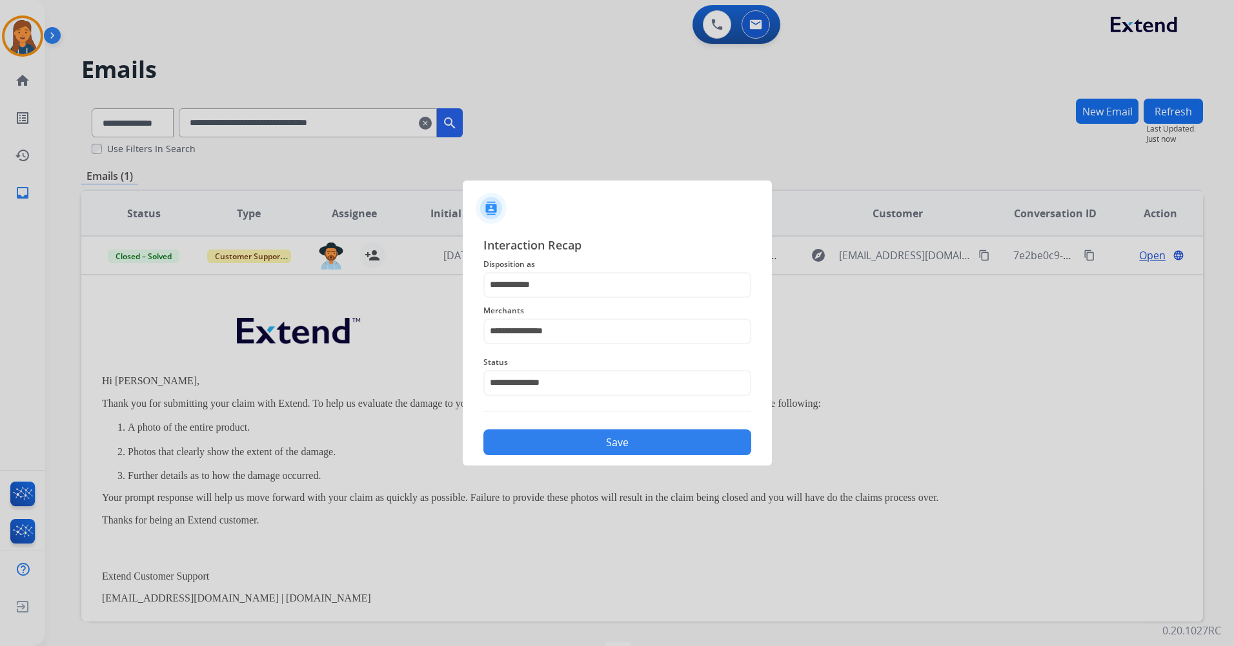
click at [544, 452] on button "Save" at bounding box center [617, 443] width 268 height 26
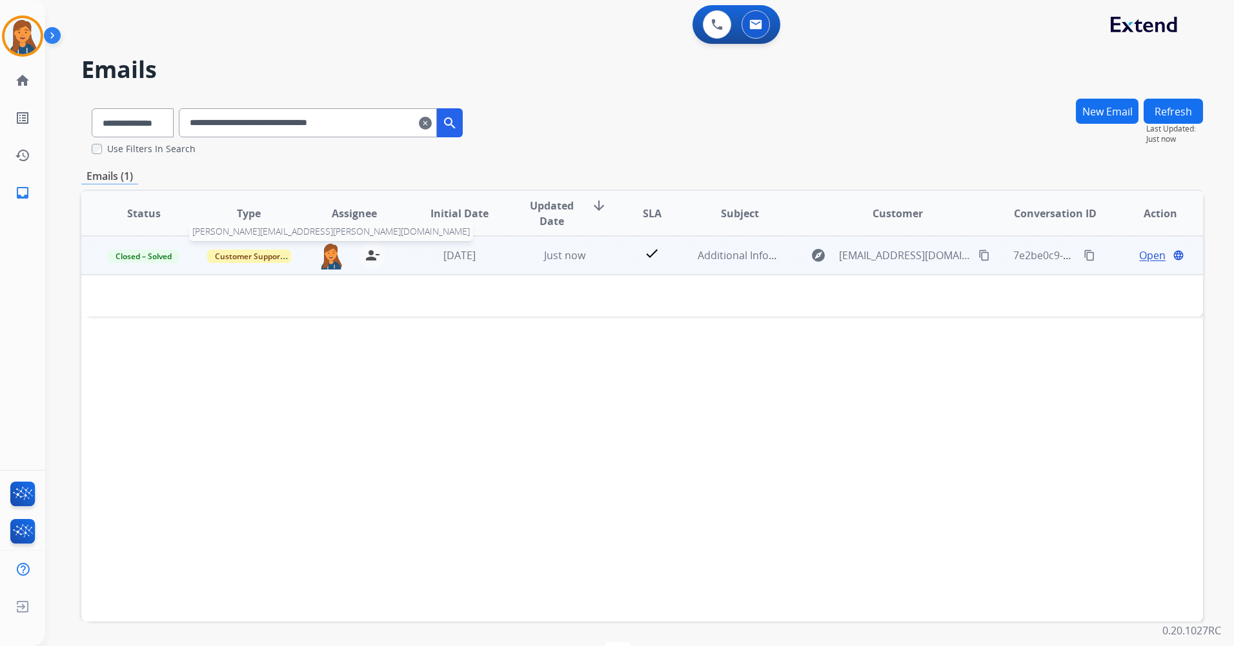
click at [328, 263] on img at bounding box center [331, 256] width 26 height 27
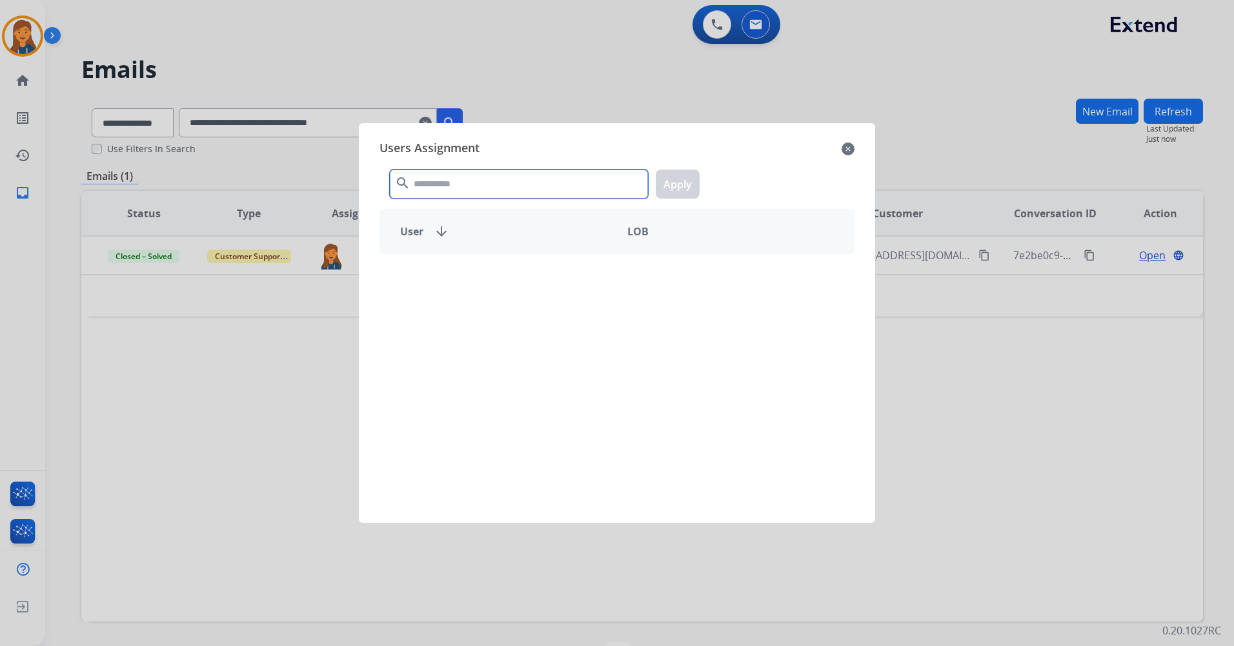
click at [455, 178] on input "text" at bounding box center [519, 184] width 258 height 29
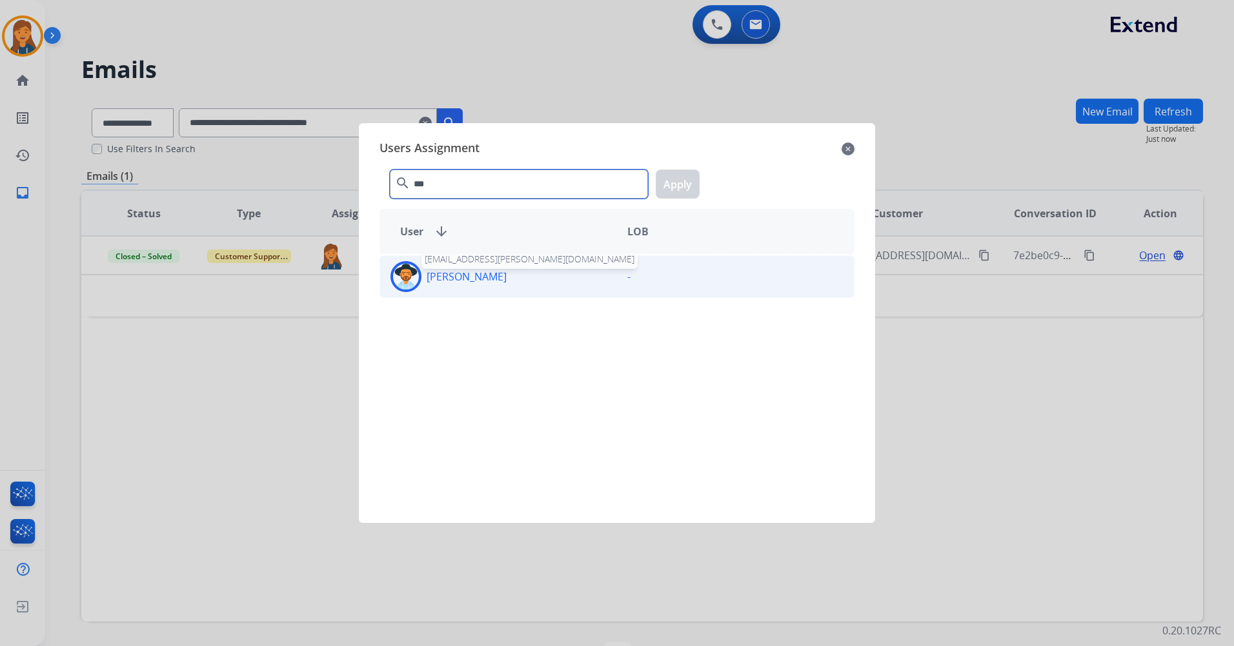
type input "***"
click at [450, 279] on p "[PERSON_NAME]" at bounding box center [466, 276] width 80 height 15
click at [680, 189] on button "Apply" at bounding box center [677, 184] width 44 height 29
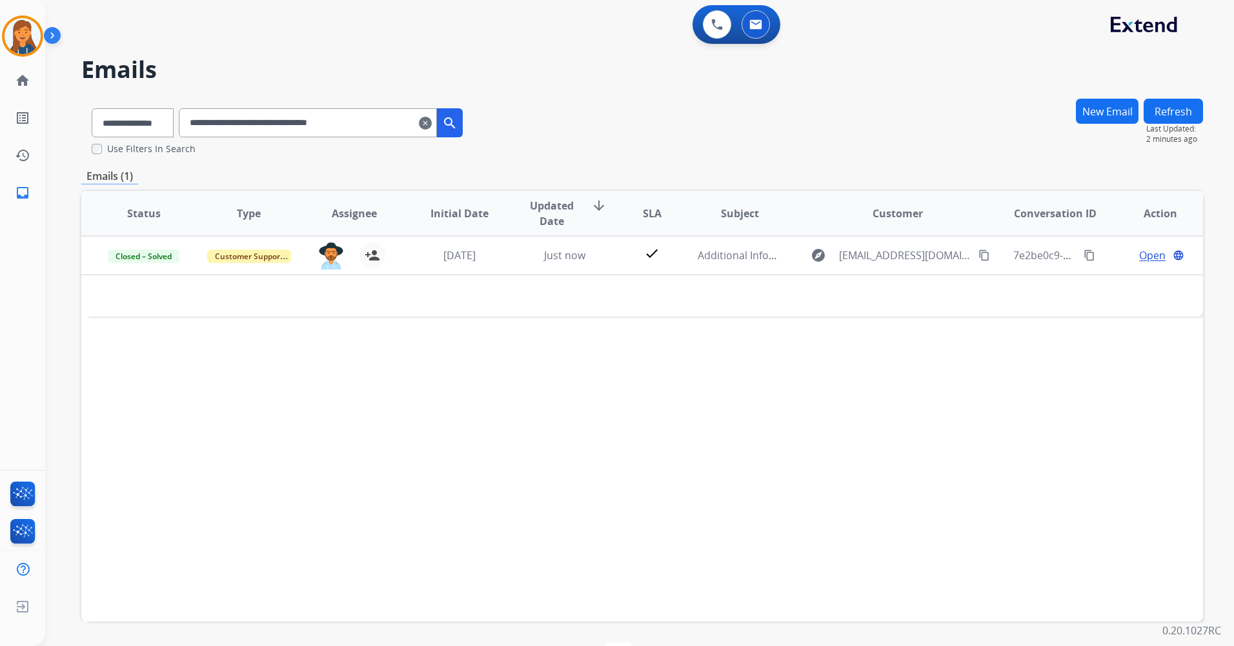
click at [432, 124] on mat-icon "clear" at bounding box center [425, 122] width 13 height 15
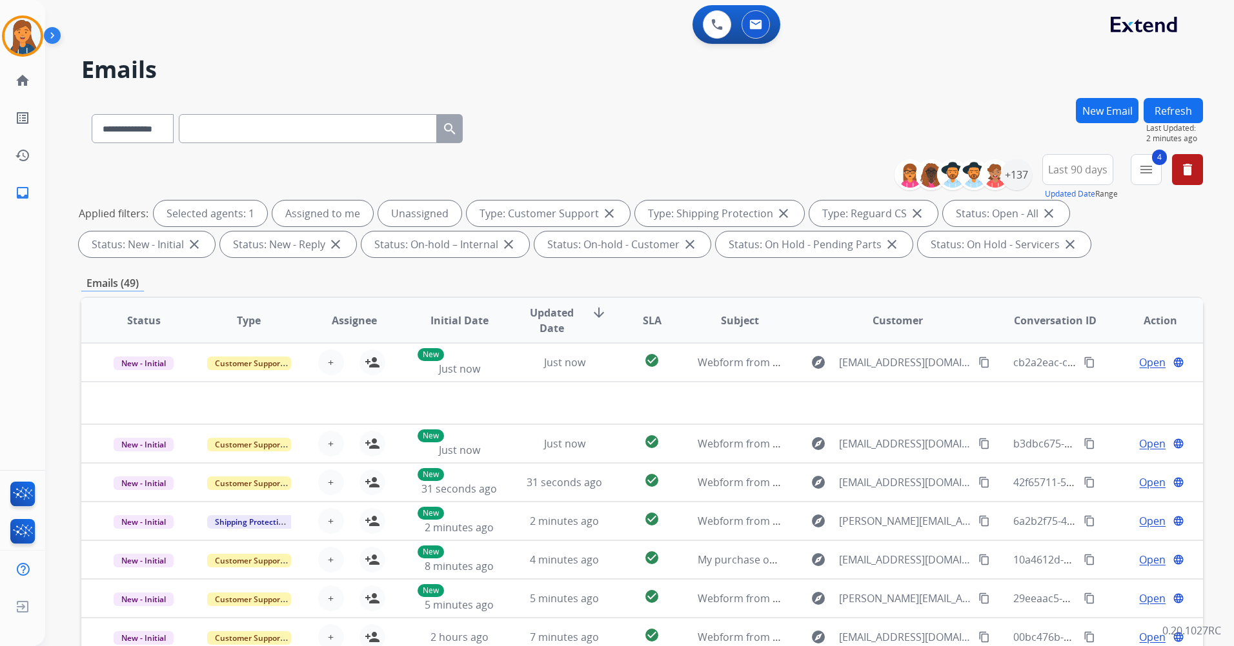
click at [258, 130] on input "text" at bounding box center [308, 128] width 258 height 29
paste input "**********"
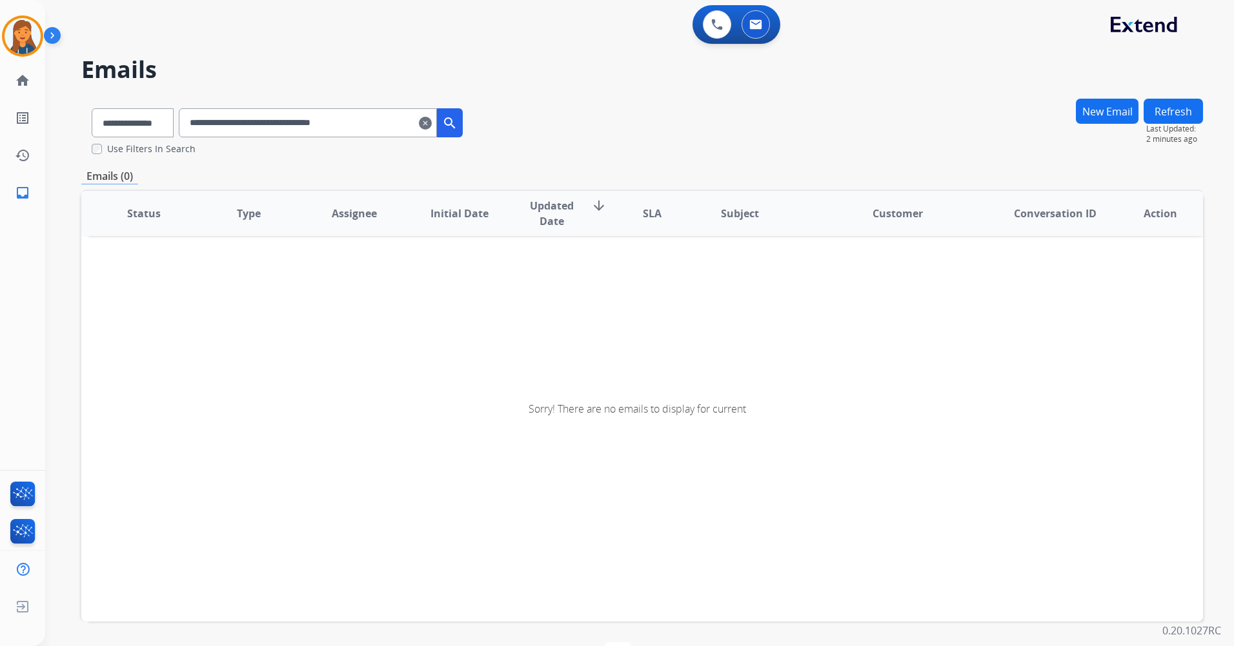
click at [389, 127] on input "**********" at bounding box center [308, 122] width 258 height 29
click at [210, 125] on input "**********" at bounding box center [308, 122] width 258 height 29
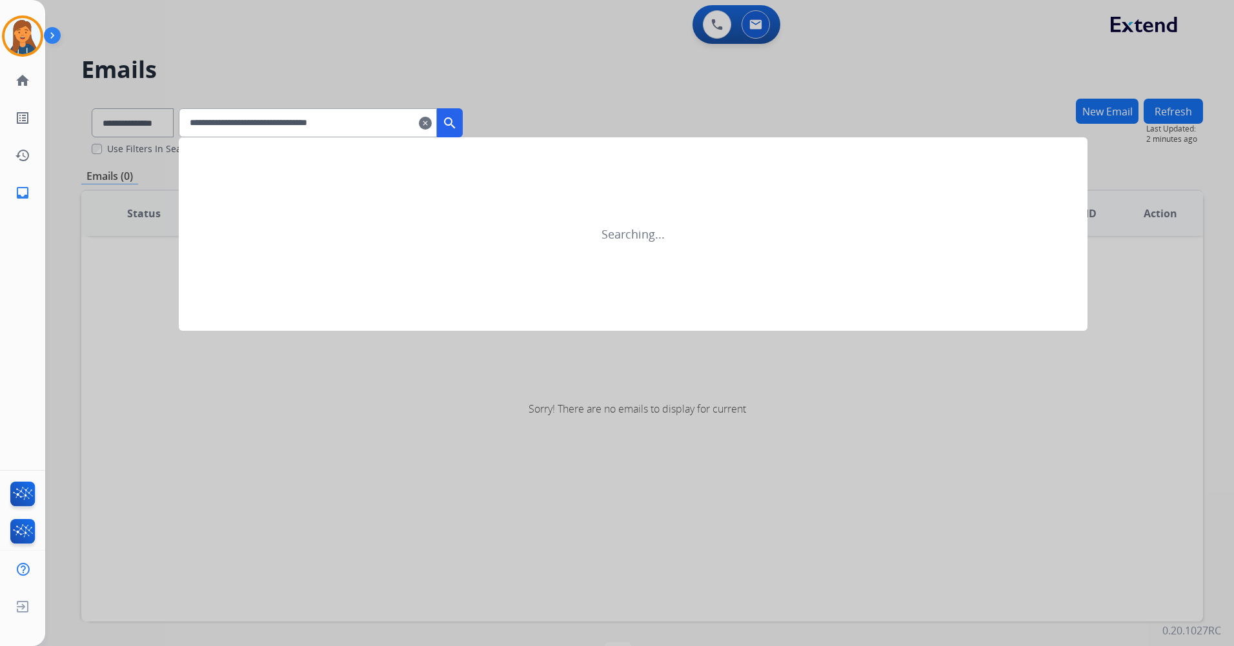
type input "**********"
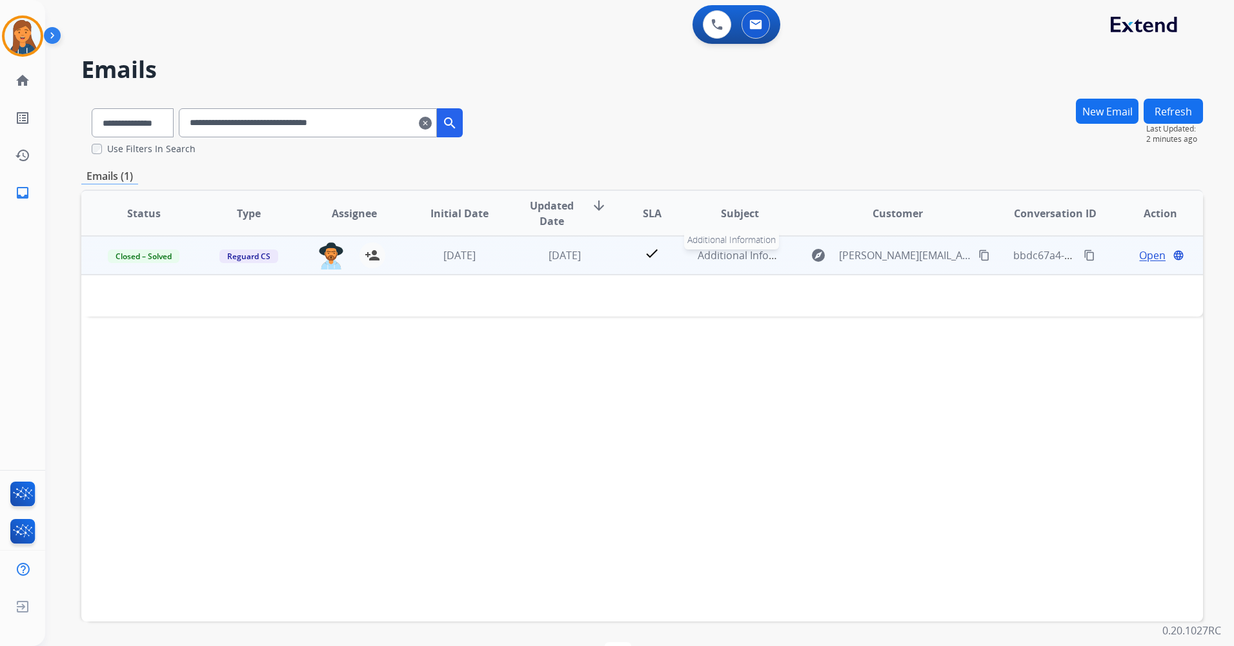
click at [721, 254] on span "Additional Information" at bounding box center [752, 255] width 110 height 14
click at [722, 254] on span "Additional Information" at bounding box center [752, 256] width 110 height 14
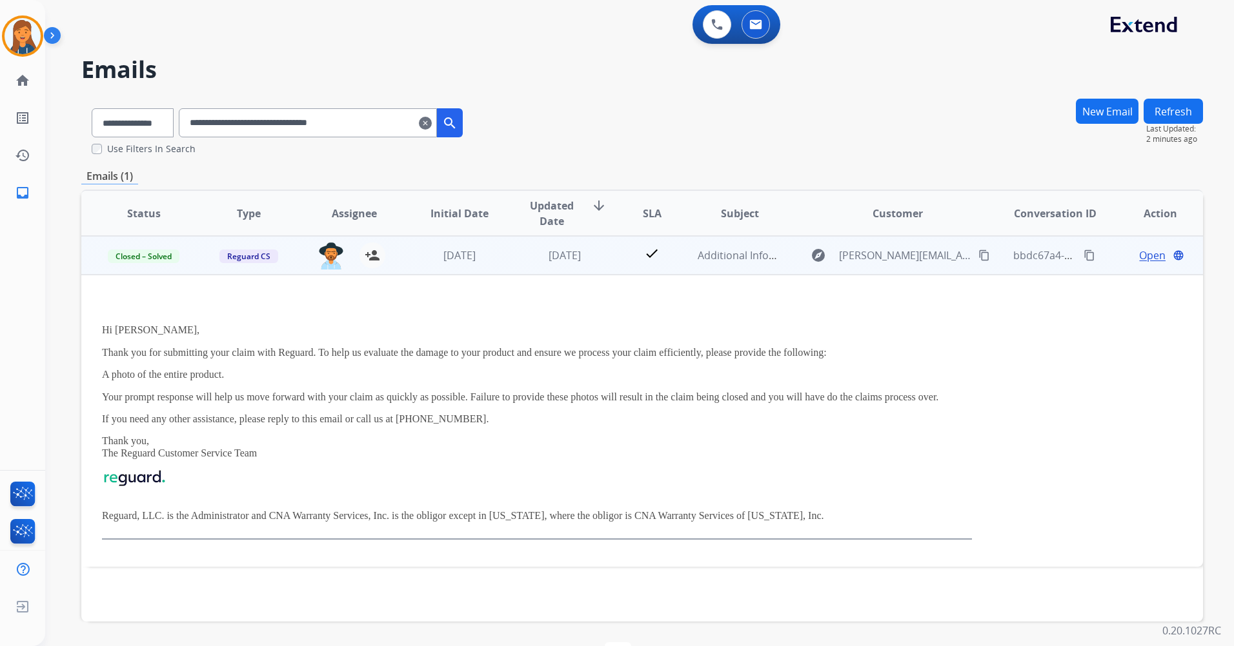
click at [1139, 258] on span "Open" at bounding box center [1152, 255] width 26 height 15
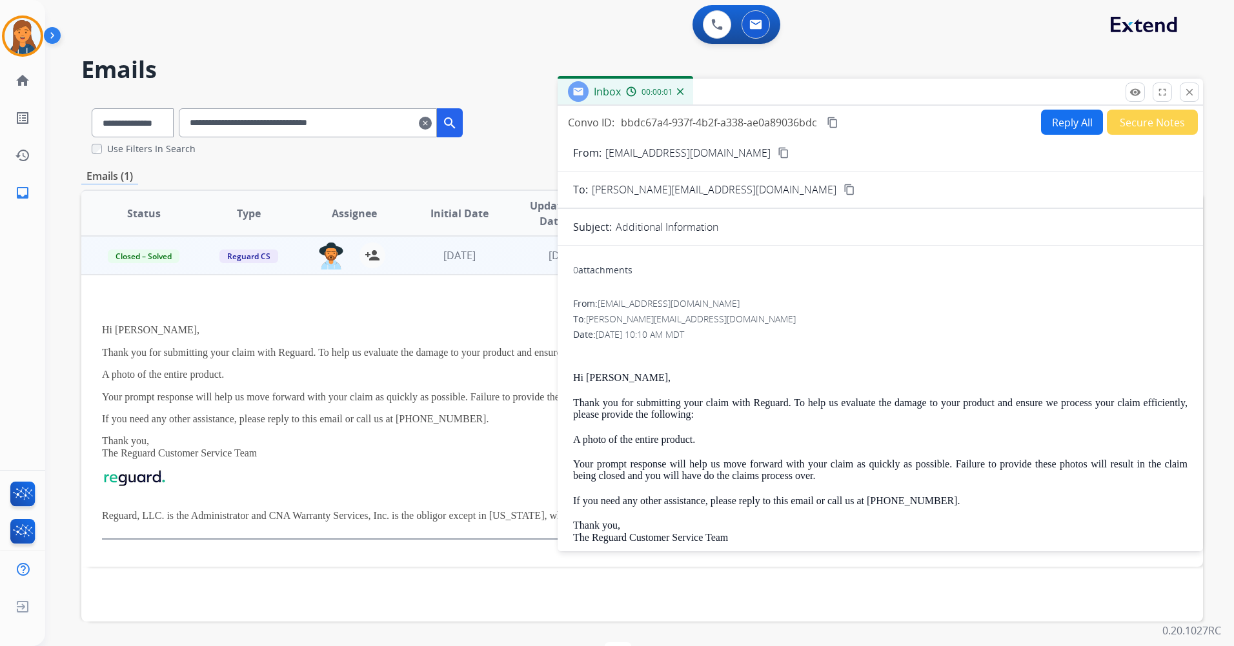
click at [1050, 123] on button "Reply All" at bounding box center [1072, 122] width 62 height 25
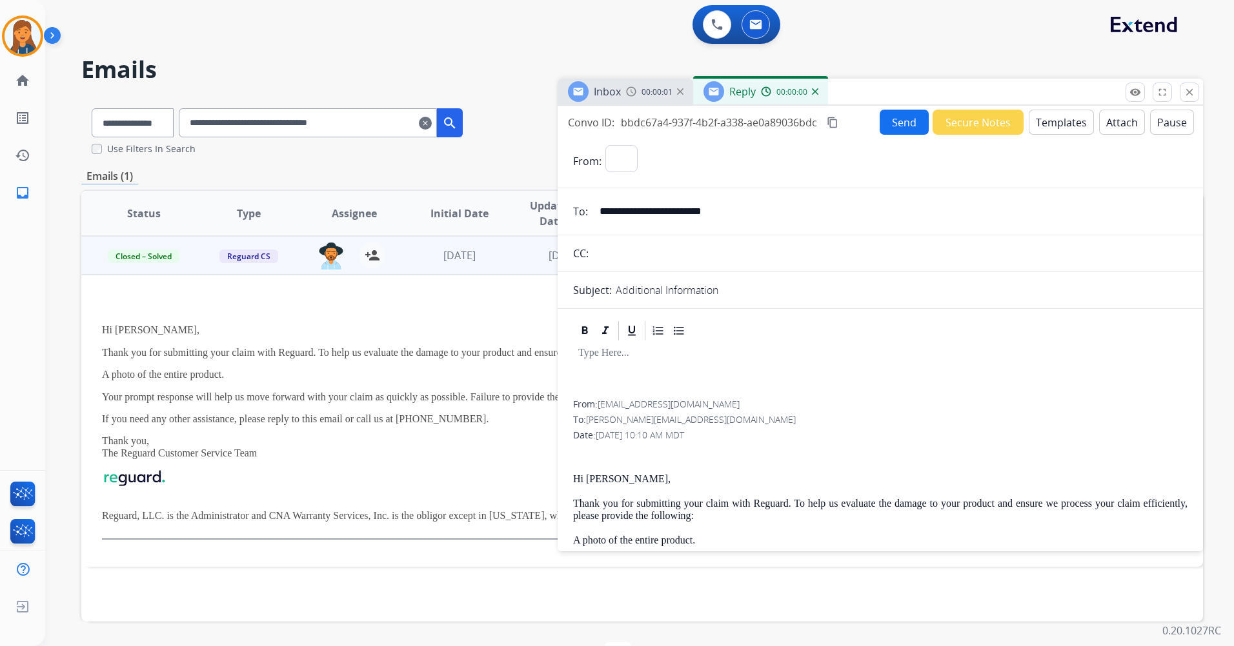
select select "**********"
click at [1033, 130] on button "Templates" at bounding box center [1060, 122] width 65 height 25
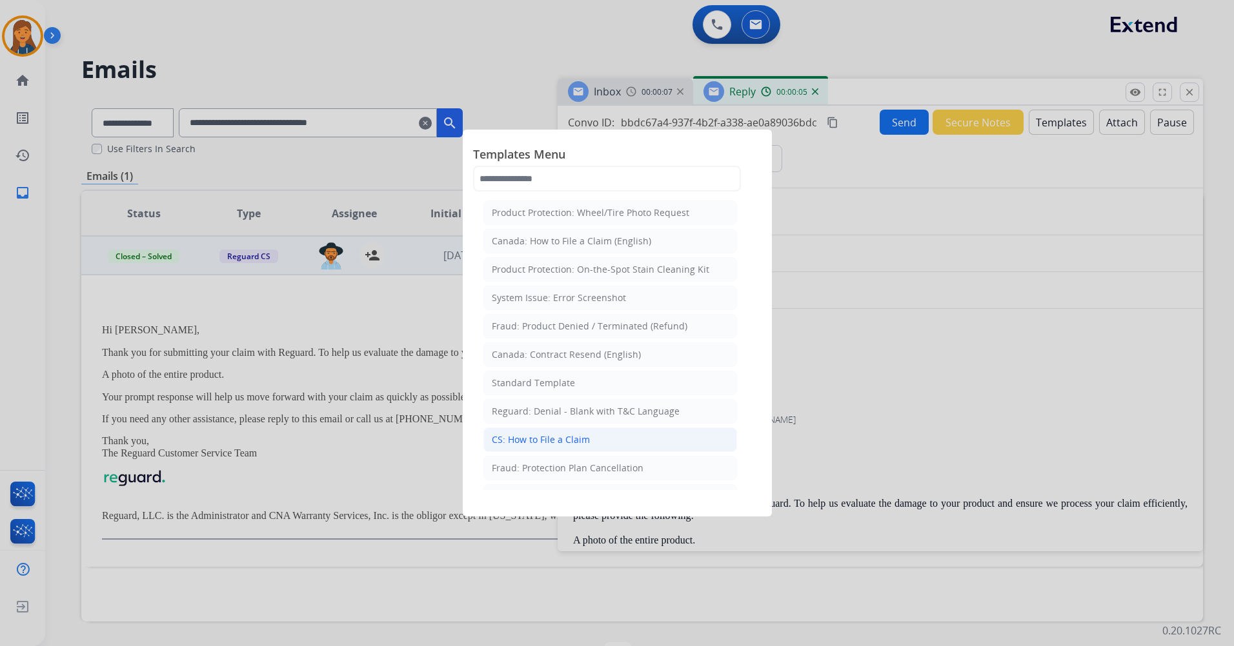
scroll to position [65, 0]
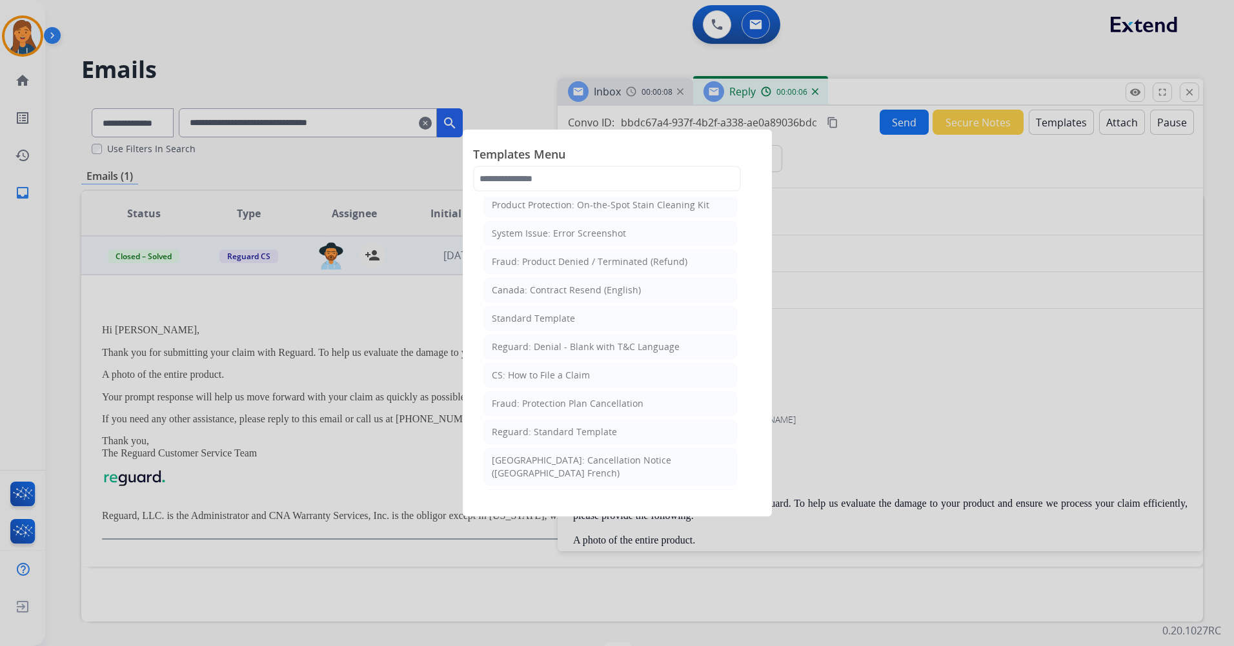
click at [539, 435] on div "Reguard: Standard Template" at bounding box center [554, 432] width 125 height 13
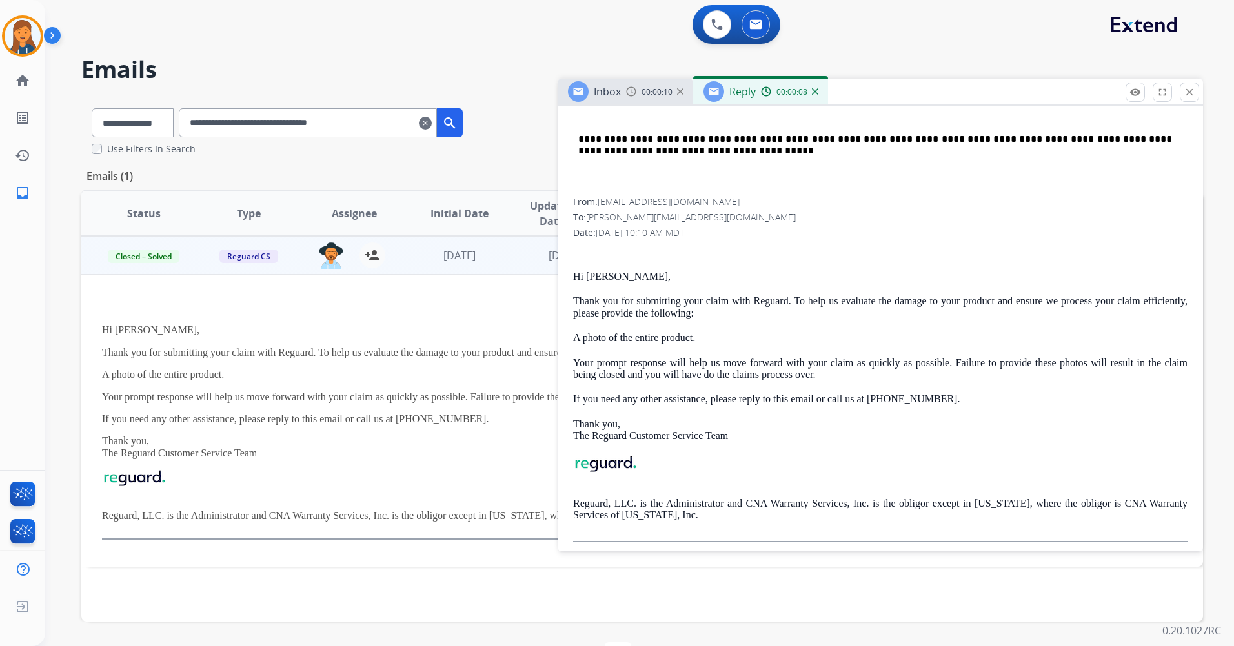
scroll to position [505, 0]
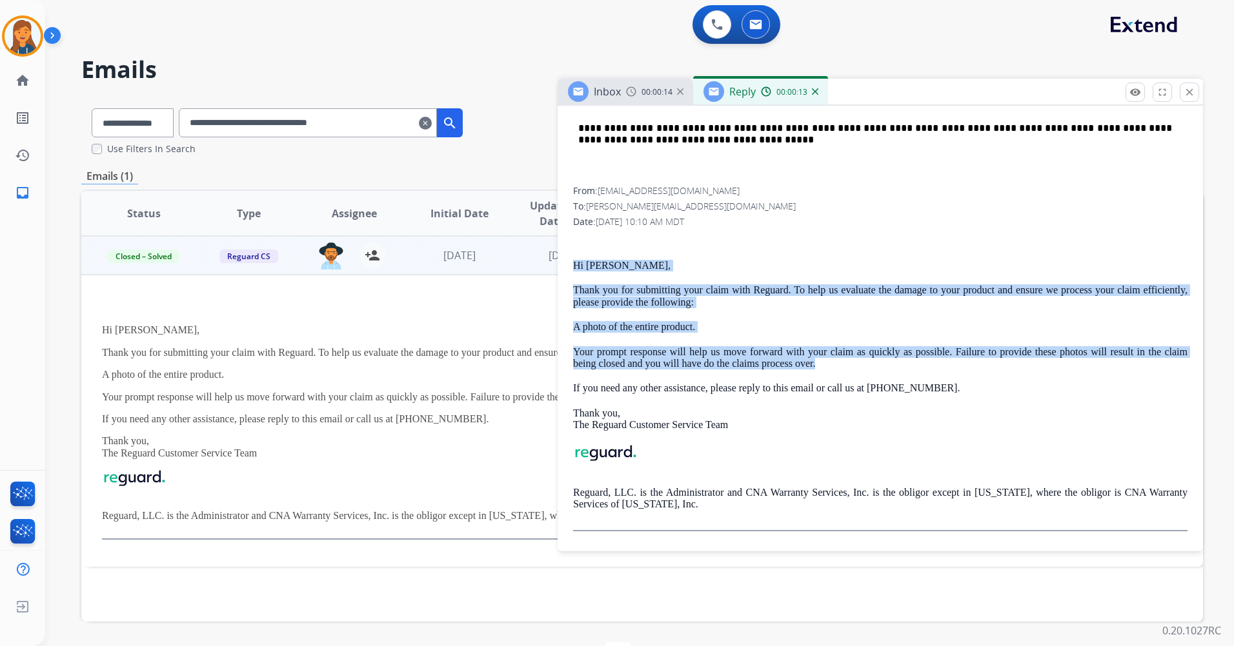
drag, startPoint x: 572, startPoint y: 264, endPoint x: 814, endPoint y: 365, distance: 262.9
click at [814, 365] on div "**********" at bounding box center [879, 219] width 645 height 645
copy div "Hi [PERSON_NAME], Thank you for submitting your claim with [PERSON_NAME]. To he…"
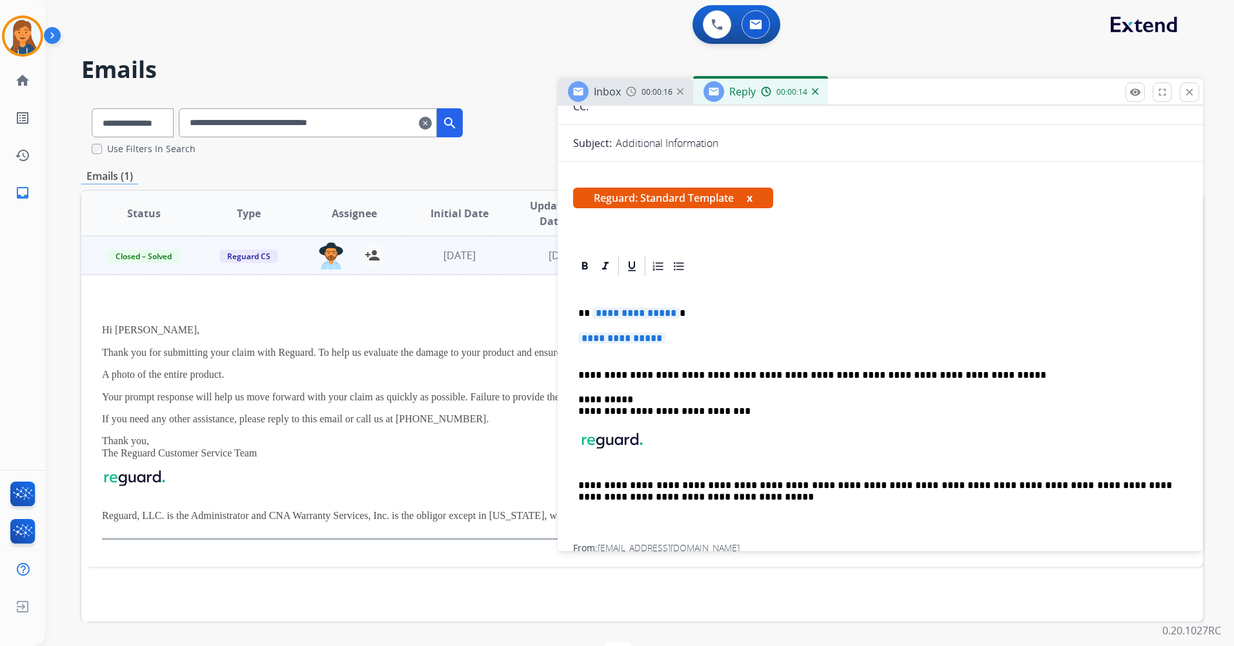
scroll to position [117, 0]
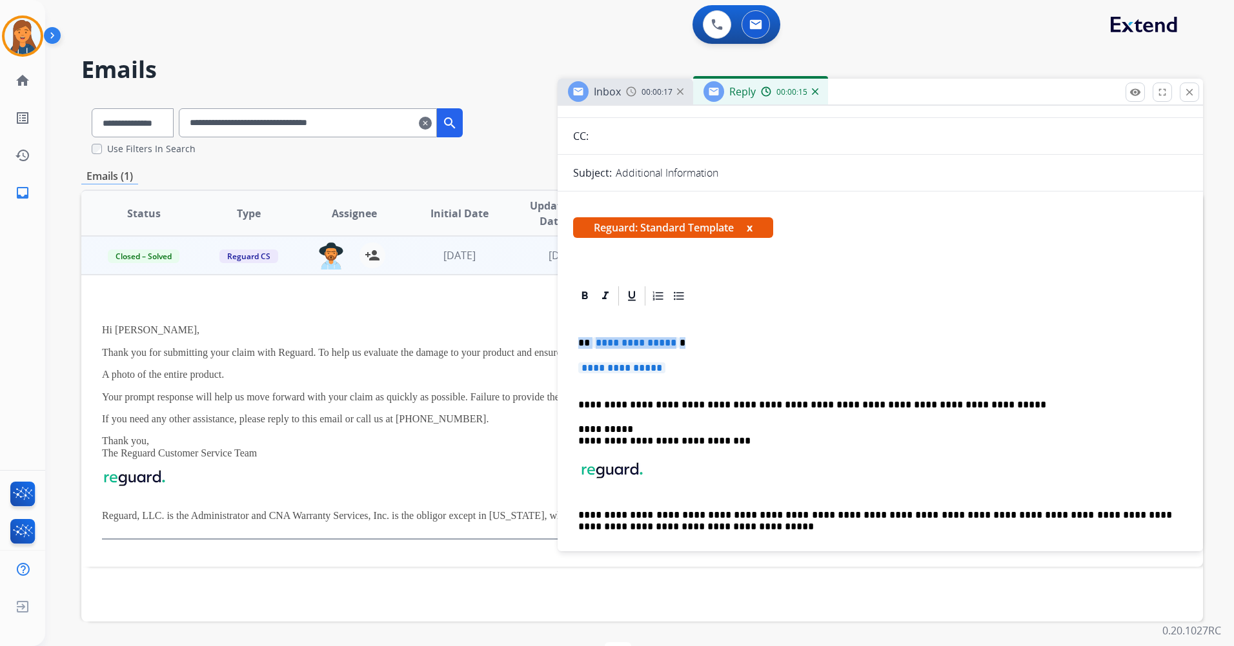
drag, startPoint x: 675, startPoint y: 369, endPoint x: 573, endPoint y: 336, distance: 107.7
click at [573, 336] on div "**********" at bounding box center [880, 441] width 614 height 266
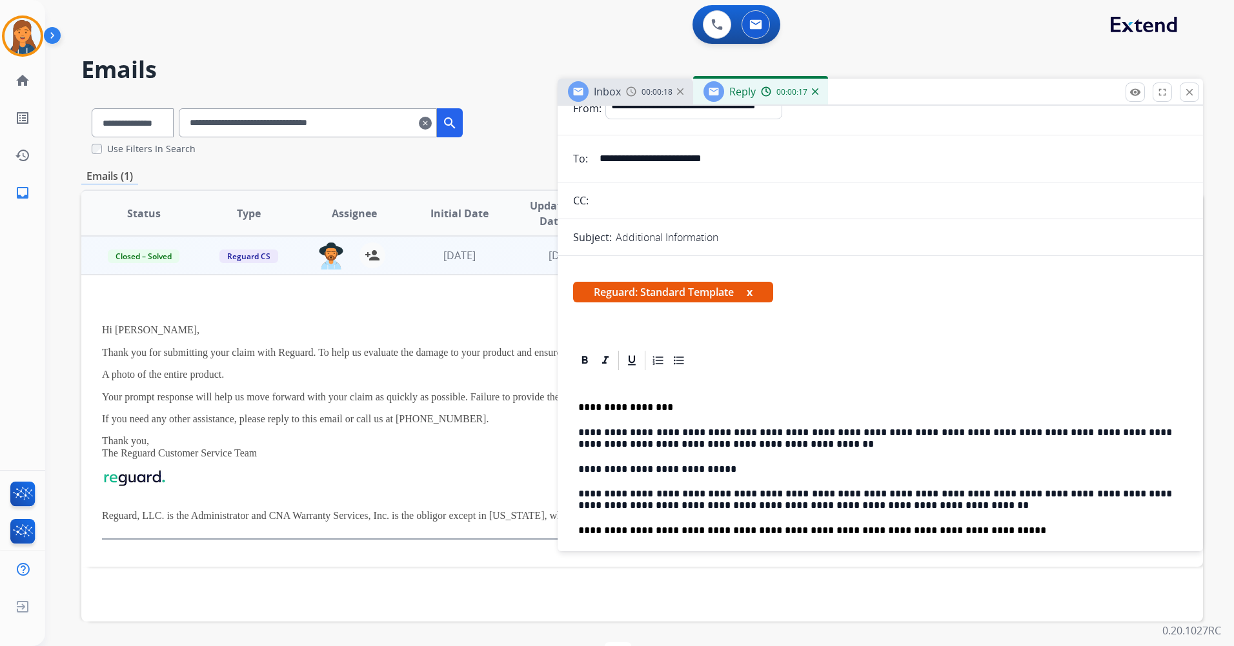
scroll to position [0, 0]
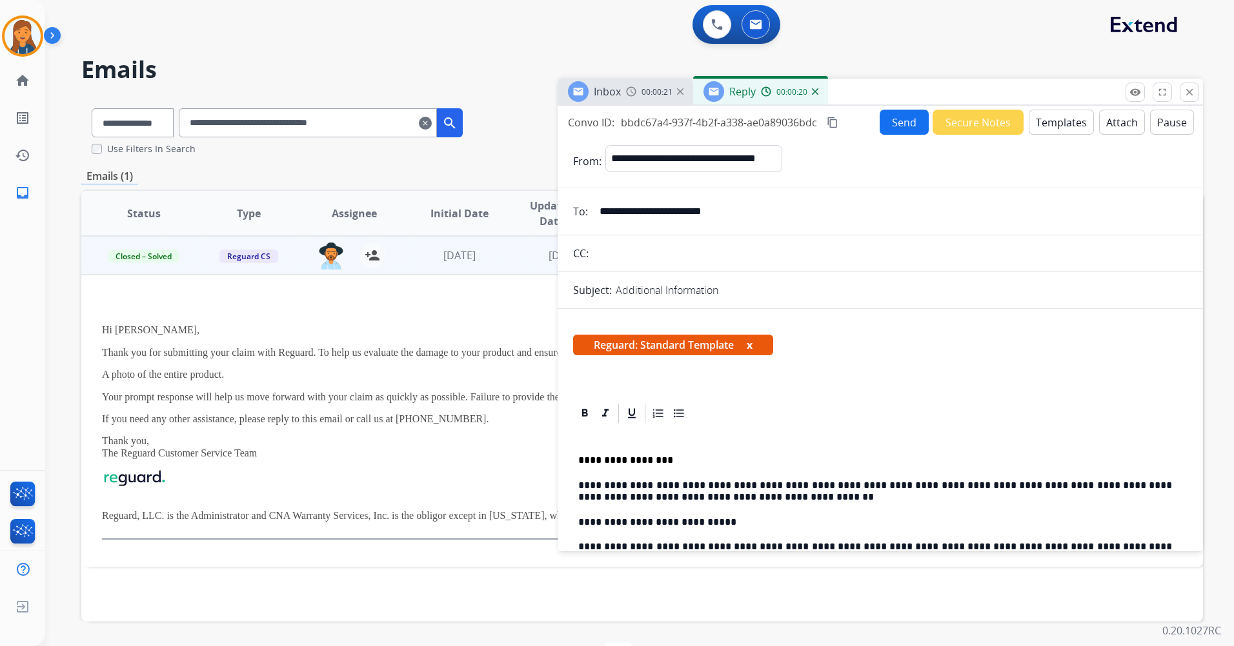
click at [895, 128] on button "Send" at bounding box center [903, 122] width 49 height 25
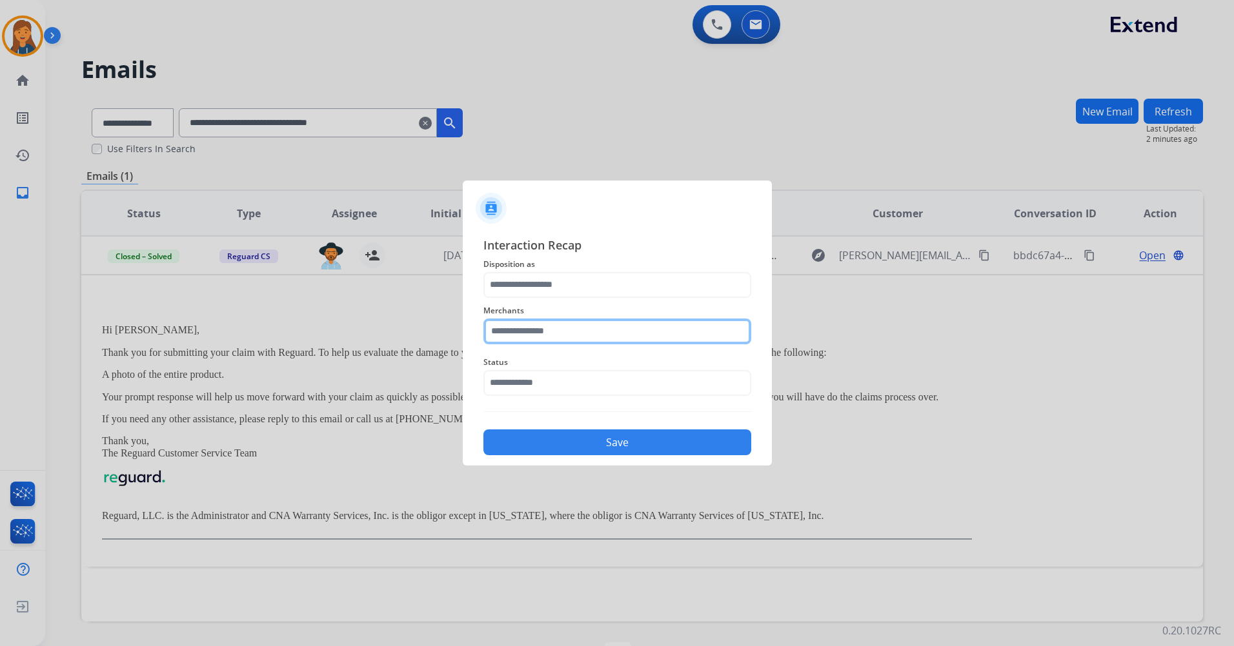
click at [571, 330] on input "text" at bounding box center [617, 332] width 268 height 26
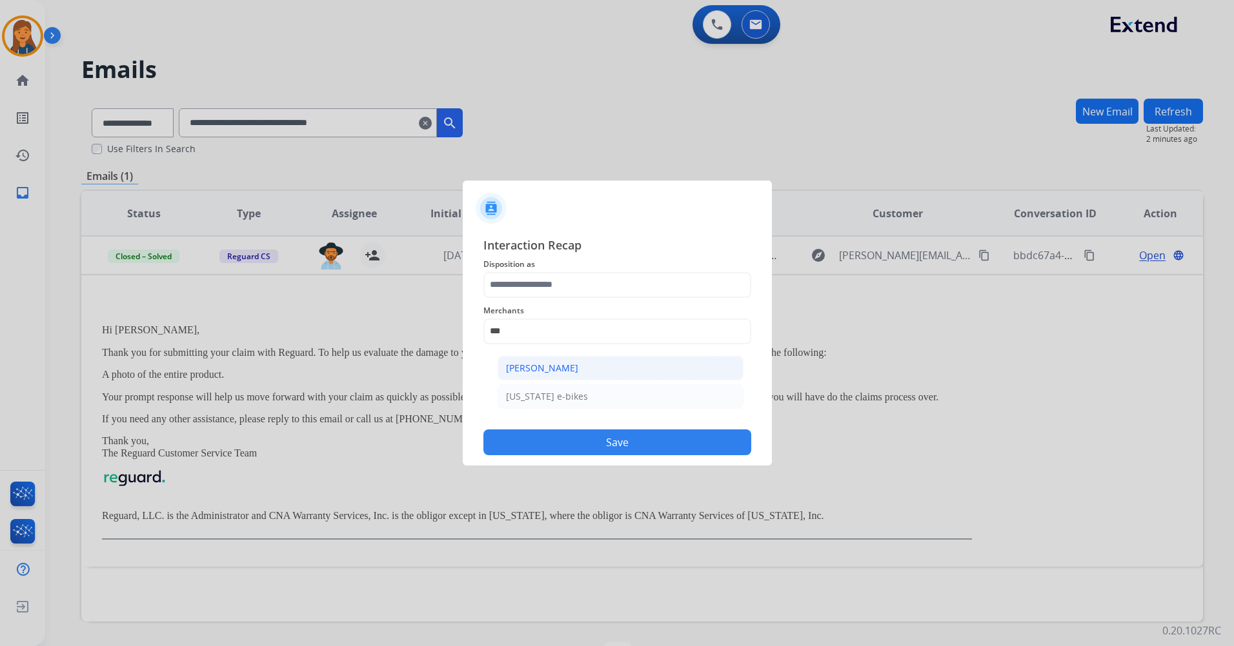
drag, startPoint x: 539, startPoint y: 372, endPoint x: 538, endPoint y: 312, distance: 60.6
click at [538, 372] on div "[PERSON_NAME]" at bounding box center [542, 368] width 72 height 13
type input "**********"
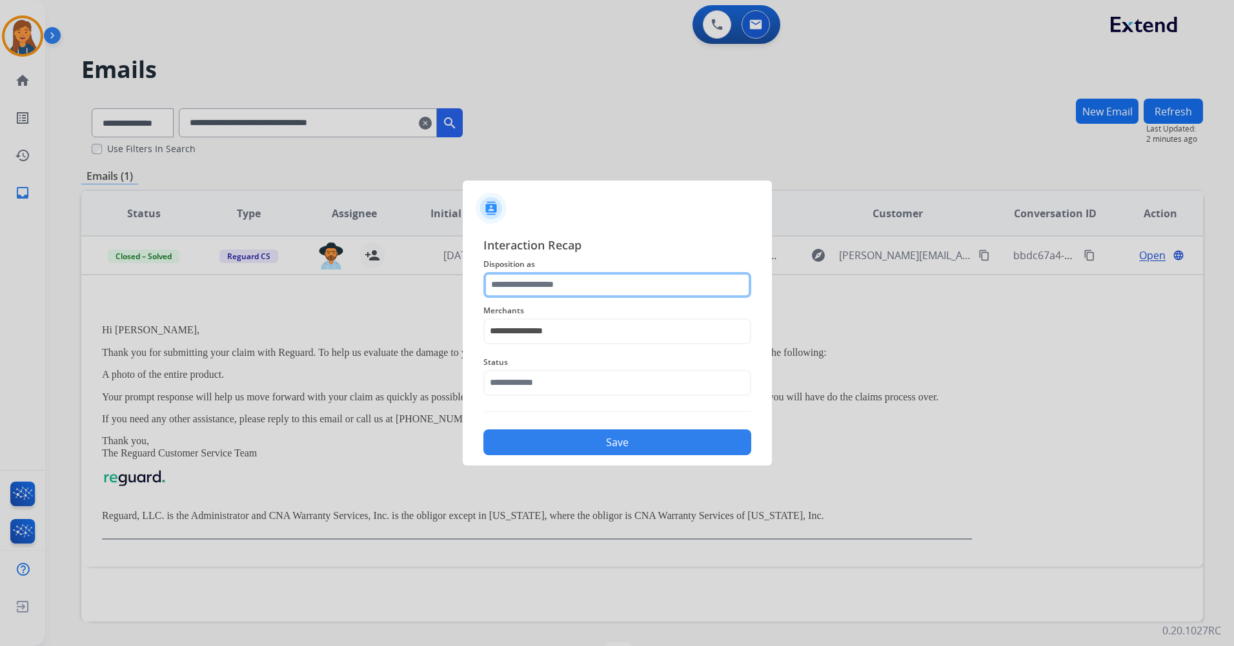
click at [540, 282] on input "text" at bounding box center [617, 285] width 268 height 26
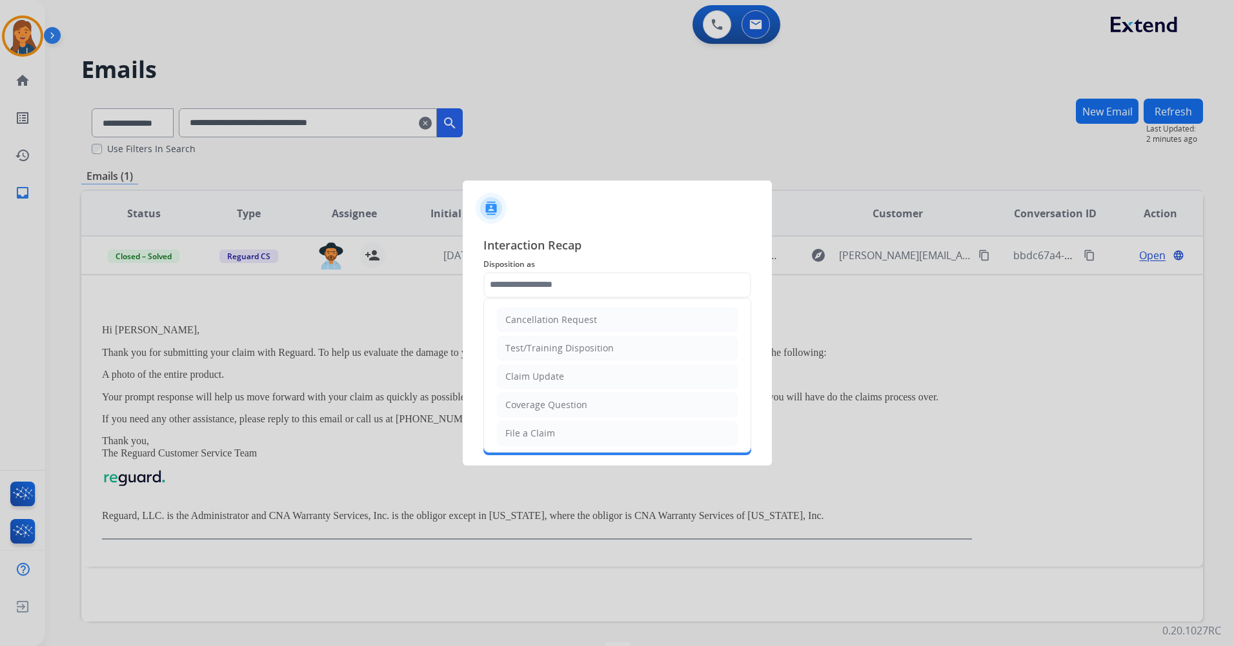
click at [528, 435] on div "File a Claim" at bounding box center [530, 433] width 50 height 13
type input "**********"
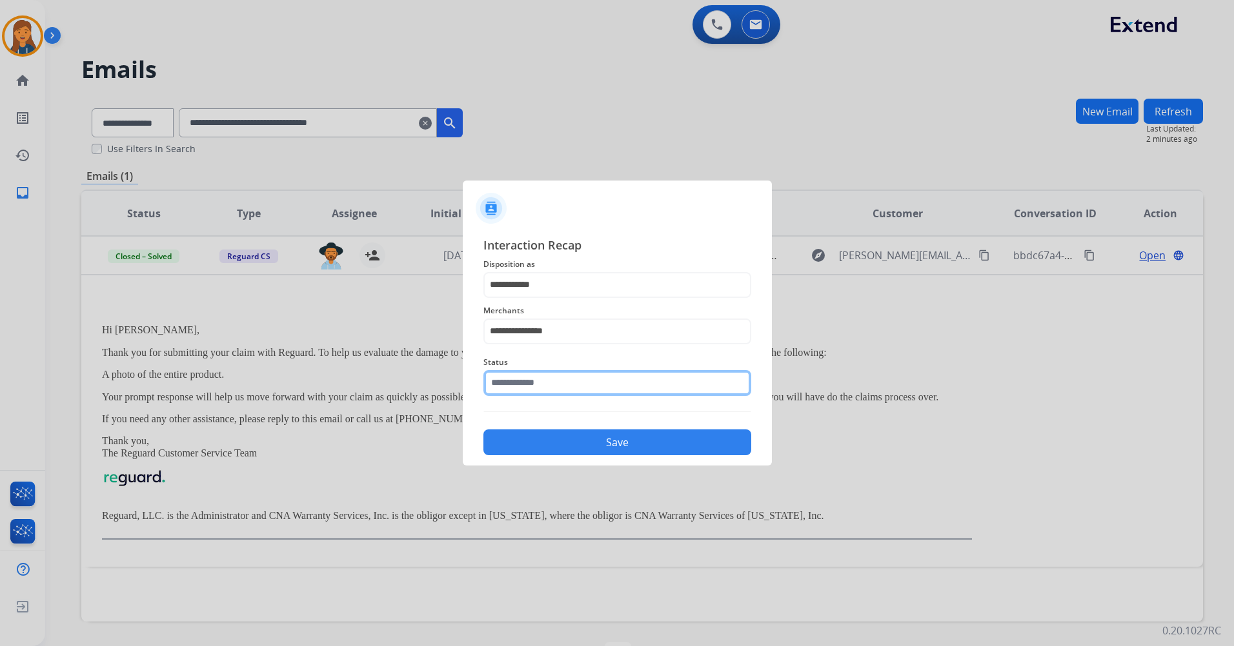
click at [525, 385] on input "text" at bounding box center [617, 383] width 268 height 26
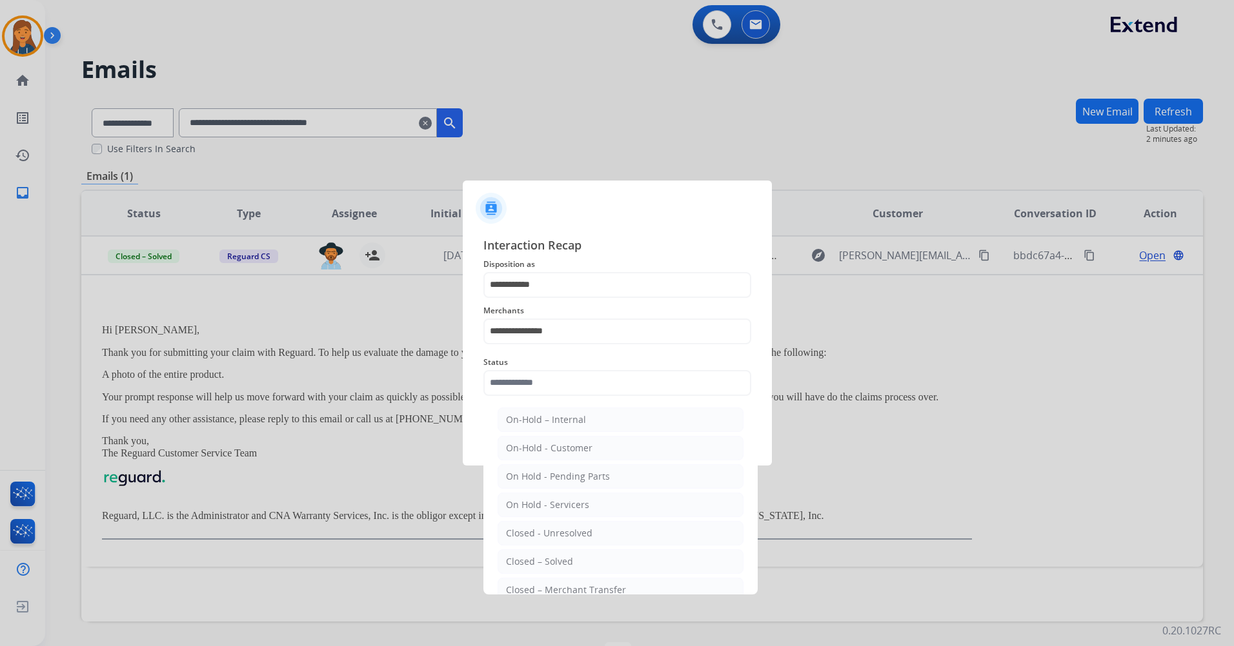
click at [530, 561] on div "Closed – Solved" at bounding box center [539, 561] width 67 height 13
type input "**********"
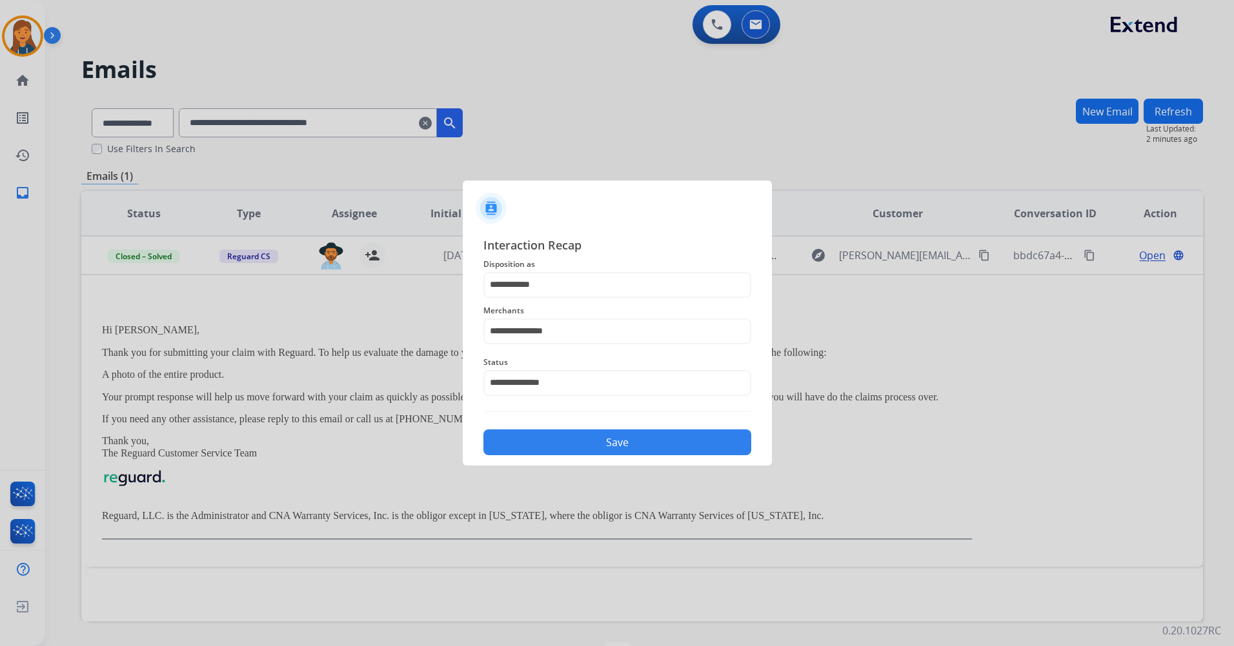
click at [544, 430] on button "Save" at bounding box center [617, 443] width 268 height 26
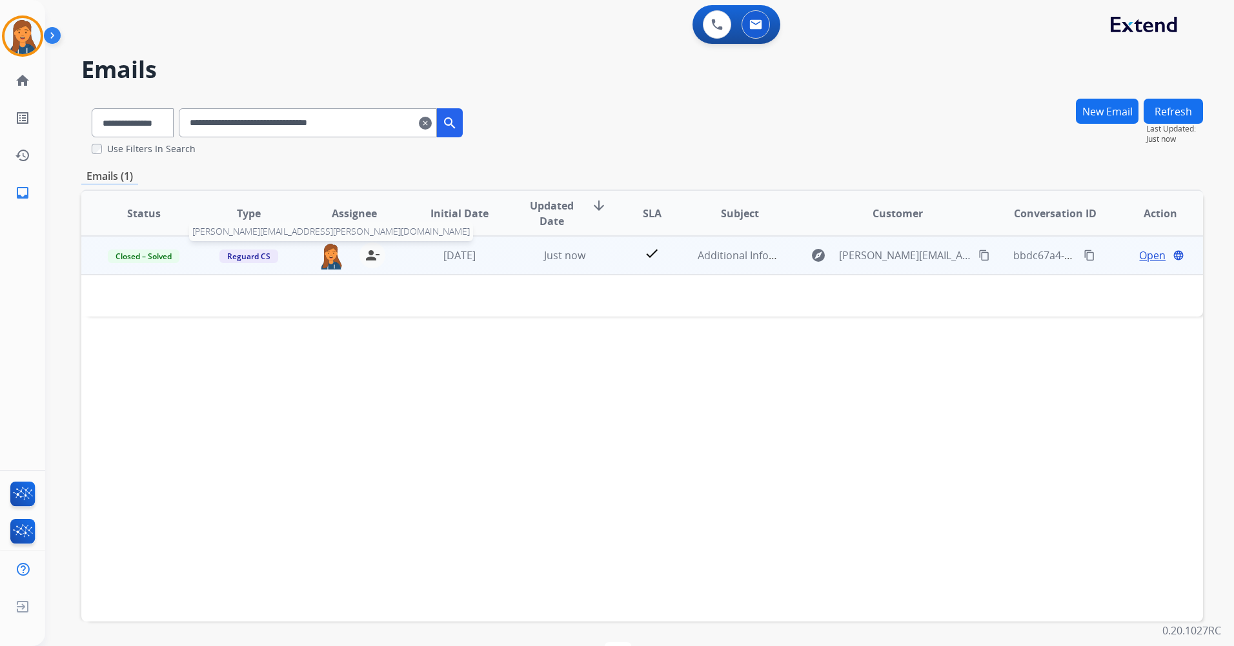
click at [324, 257] on img at bounding box center [331, 256] width 26 height 27
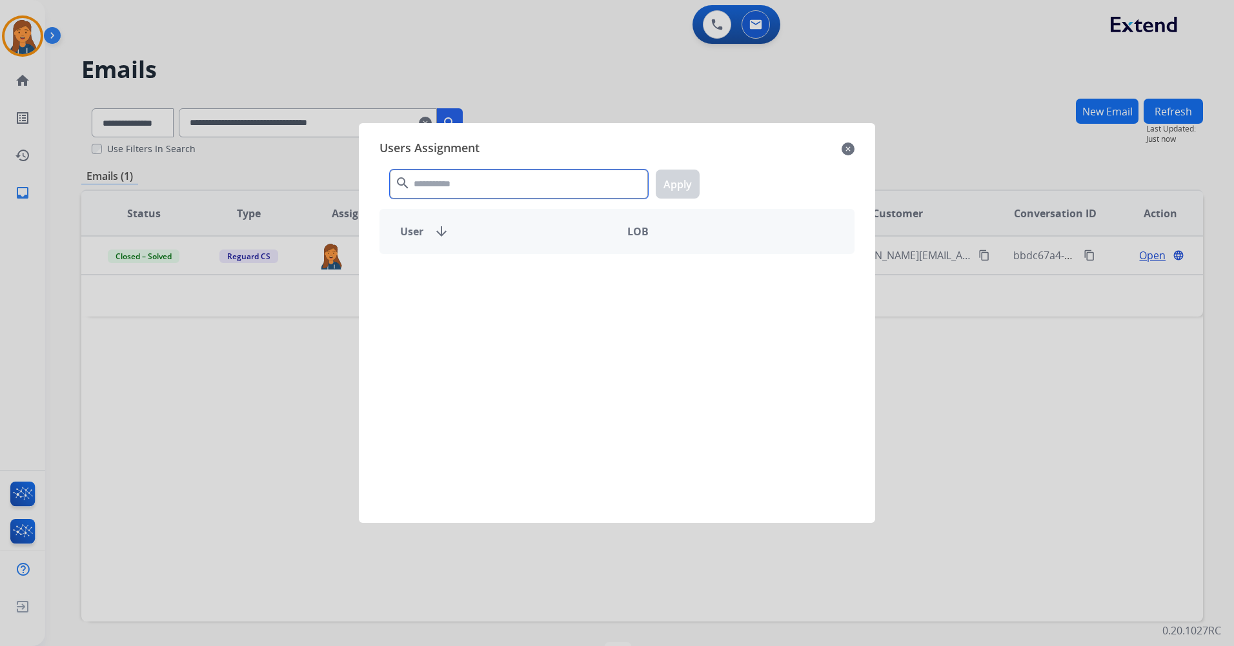
click at [440, 187] on input "text" at bounding box center [519, 184] width 258 height 29
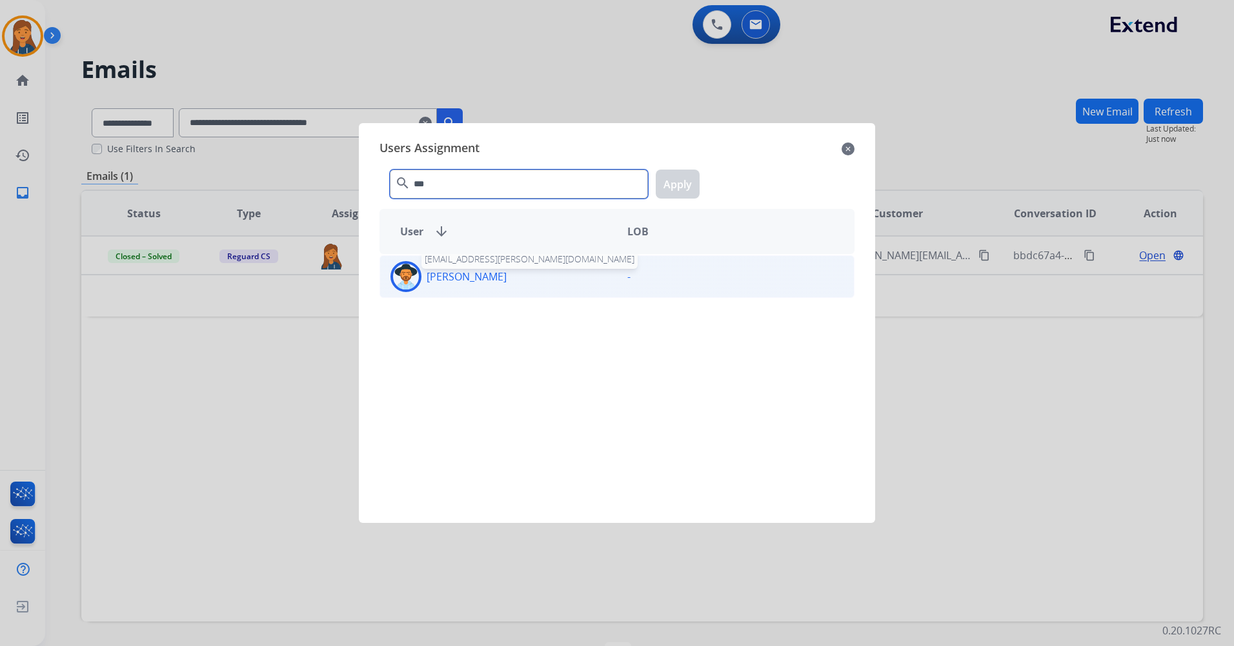
type input "***"
click at [445, 282] on p "[PERSON_NAME]" at bounding box center [466, 276] width 80 height 15
click at [688, 182] on button "Apply" at bounding box center [677, 184] width 44 height 29
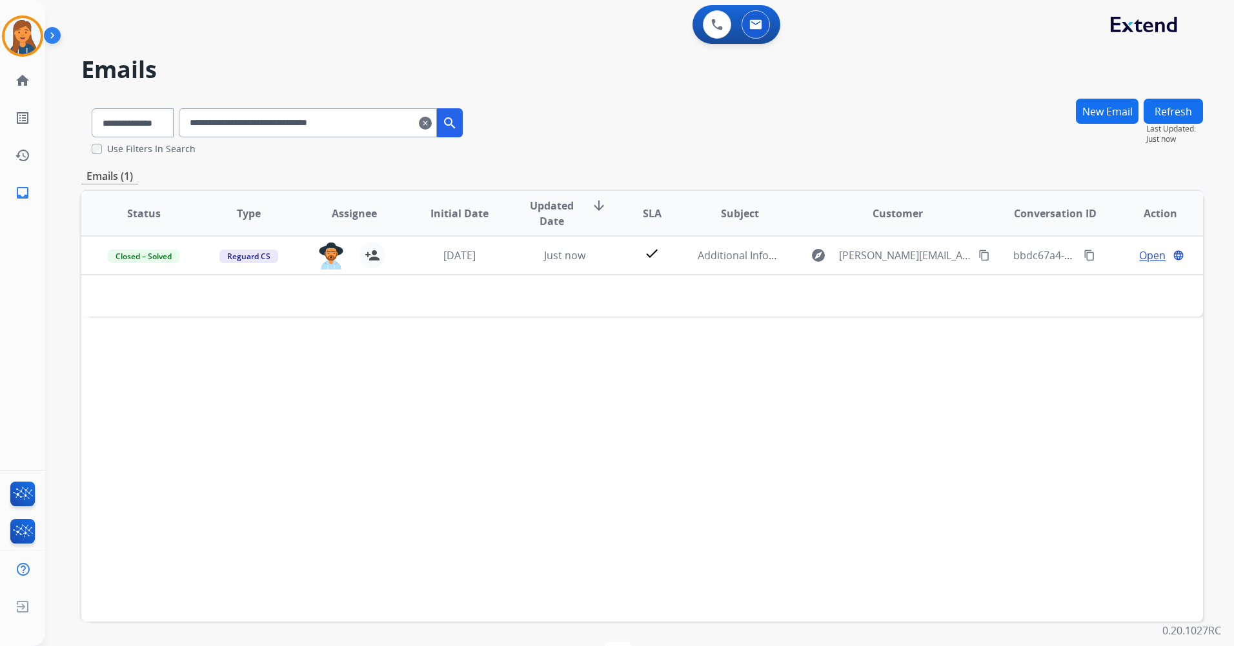
drag, startPoint x: 383, startPoint y: 123, endPoint x: 194, endPoint y: 117, distance: 189.8
click at [194, 117] on div "**********" at bounding box center [277, 120] width 392 height 45
click at [432, 119] on mat-icon "clear" at bounding box center [425, 122] width 13 height 15
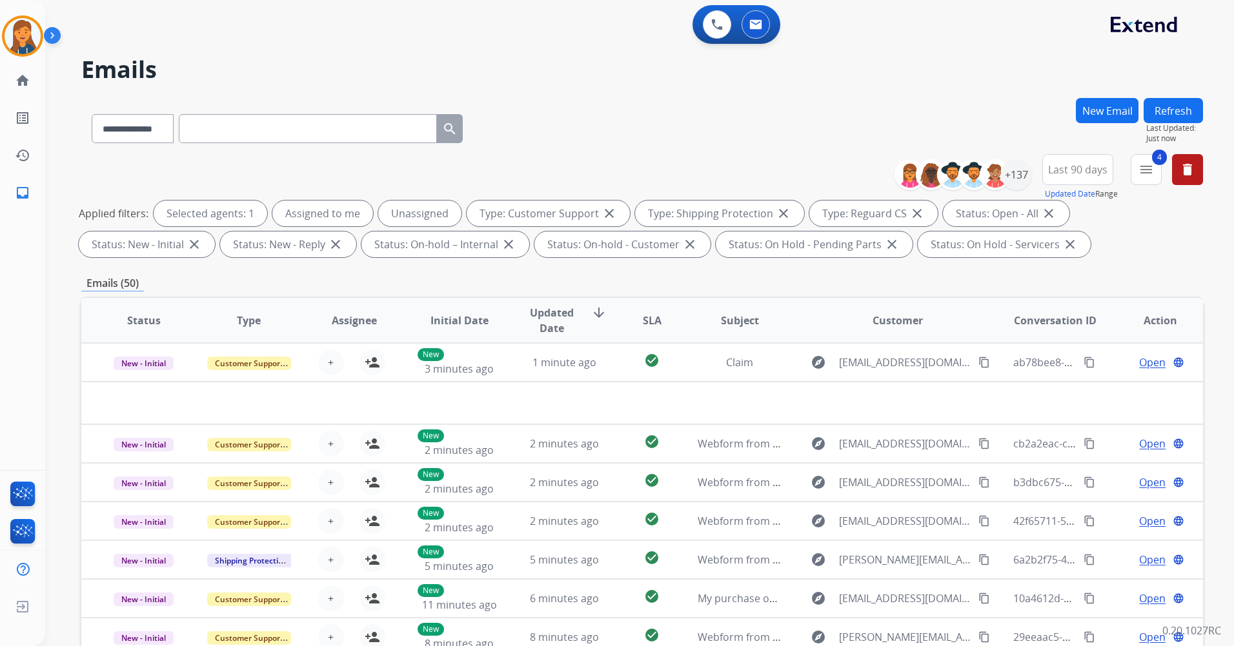
click at [313, 132] on input "text" at bounding box center [308, 128] width 258 height 29
paste input "**********"
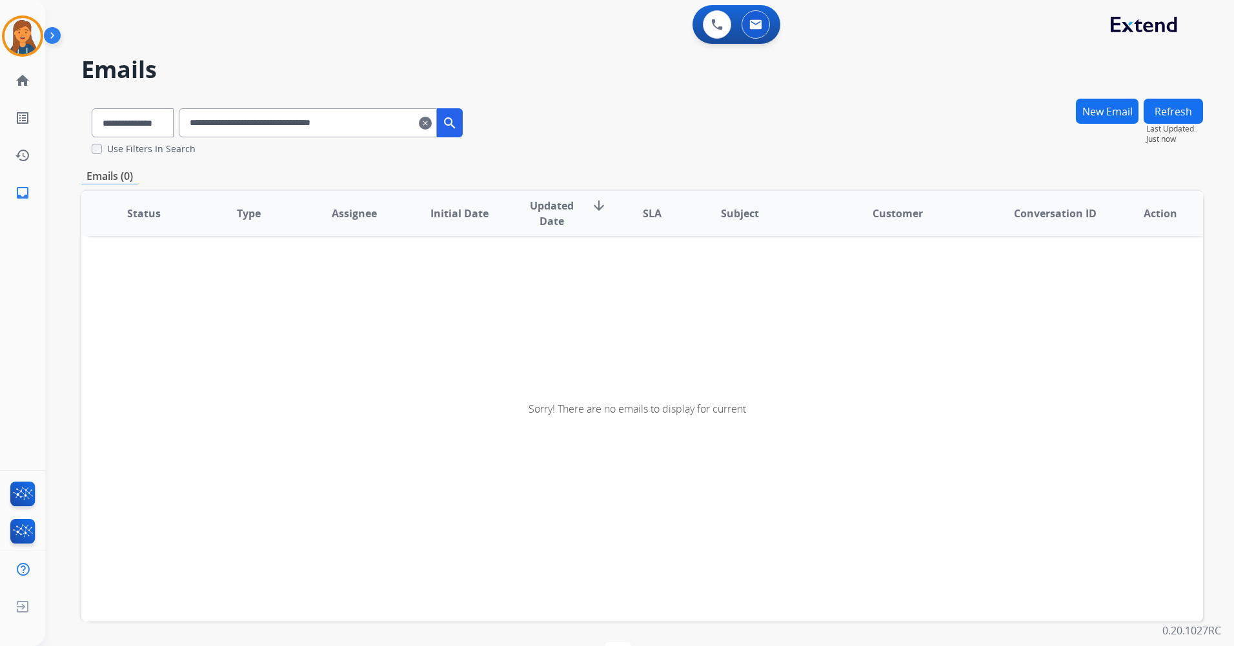
click at [203, 117] on input "**********" at bounding box center [308, 122] width 258 height 29
click at [383, 118] on input "**********" at bounding box center [308, 122] width 258 height 29
type input "**********"
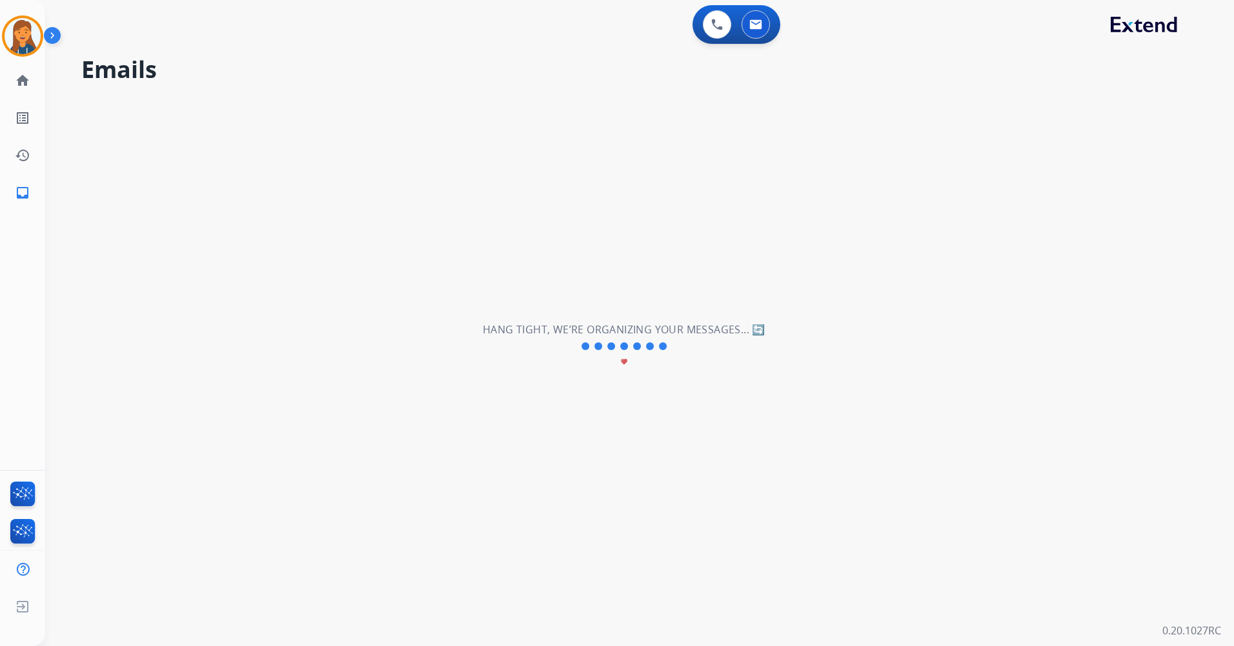
click at [552, 266] on div "**********" at bounding box center [623, 346] width 1157 height 600
drag, startPoint x: 166, startPoint y: 121, endPoint x: 498, endPoint y: 43, distance: 341.3
click at [163, 125] on div "**********" at bounding box center [623, 346] width 1157 height 600
click at [760, 15] on button at bounding box center [755, 24] width 28 height 28
click at [706, 22] on button at bounding box center [717, 24] width 28 height 28
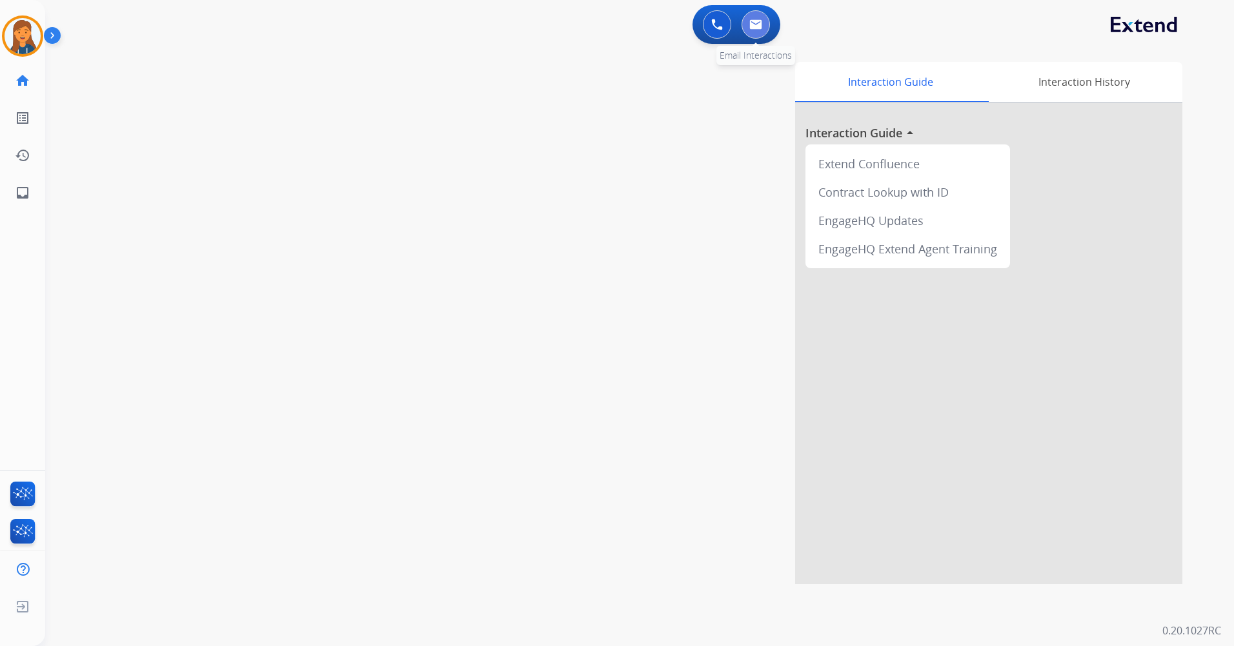
click at [766, 26] on button at bounding box center [755, 24] width 28 height 28
select select "**********"
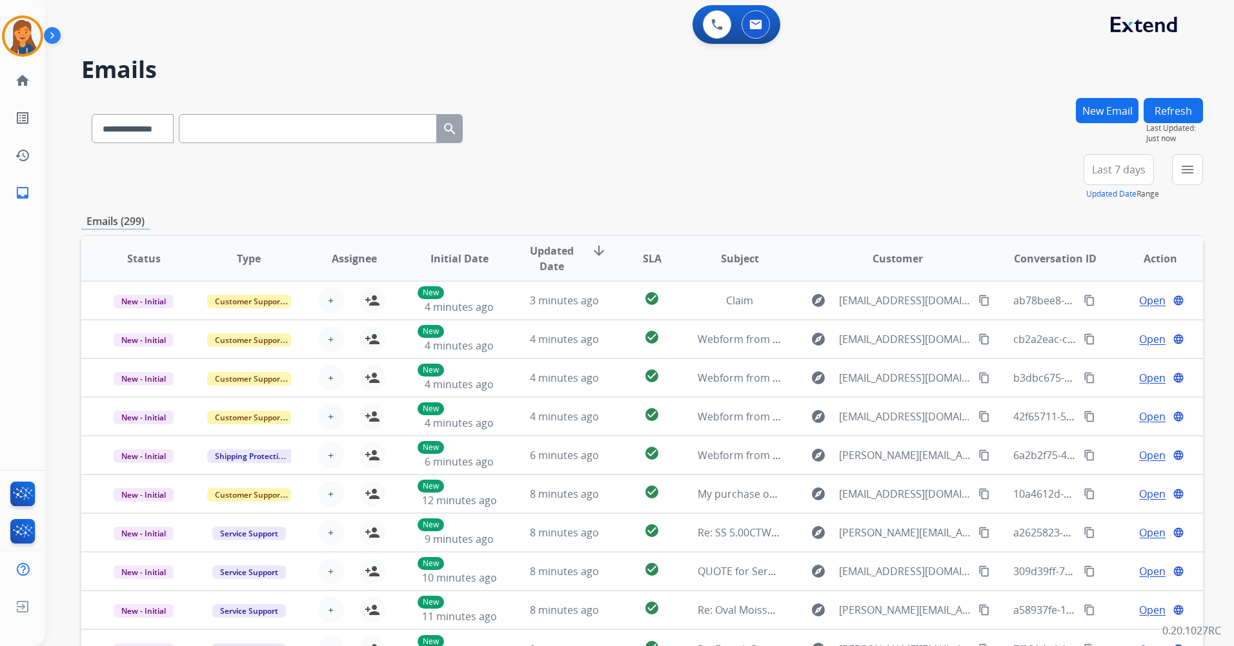
click at [264, 121] on input "text" at bounding box center [308, 128] width 258 height 29
paste input "**********"
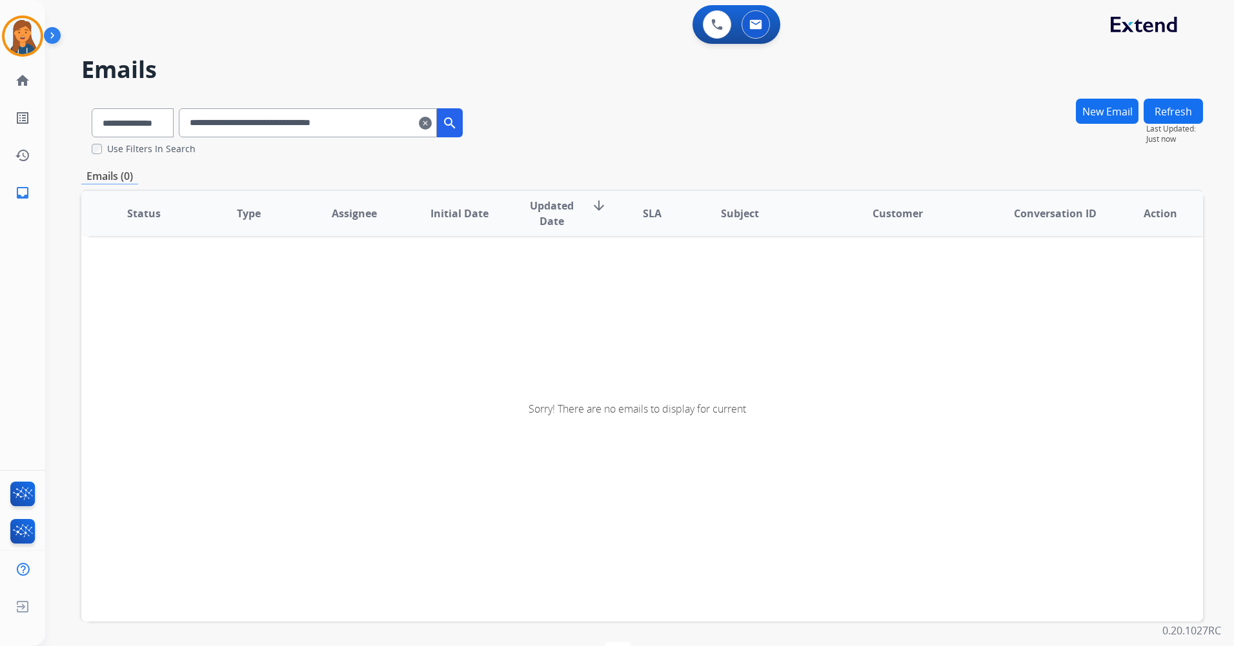
click at [379, 123] on input "**********" at bounding box center [308, 122] width 258 height 29
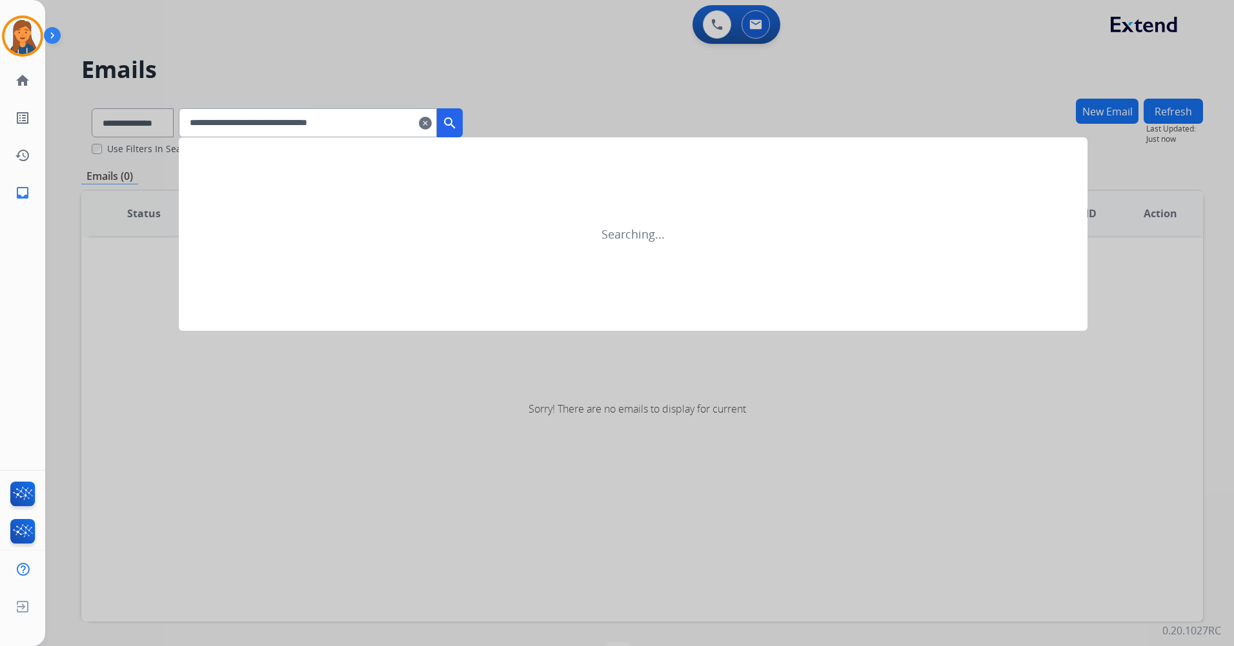
type input "**********"
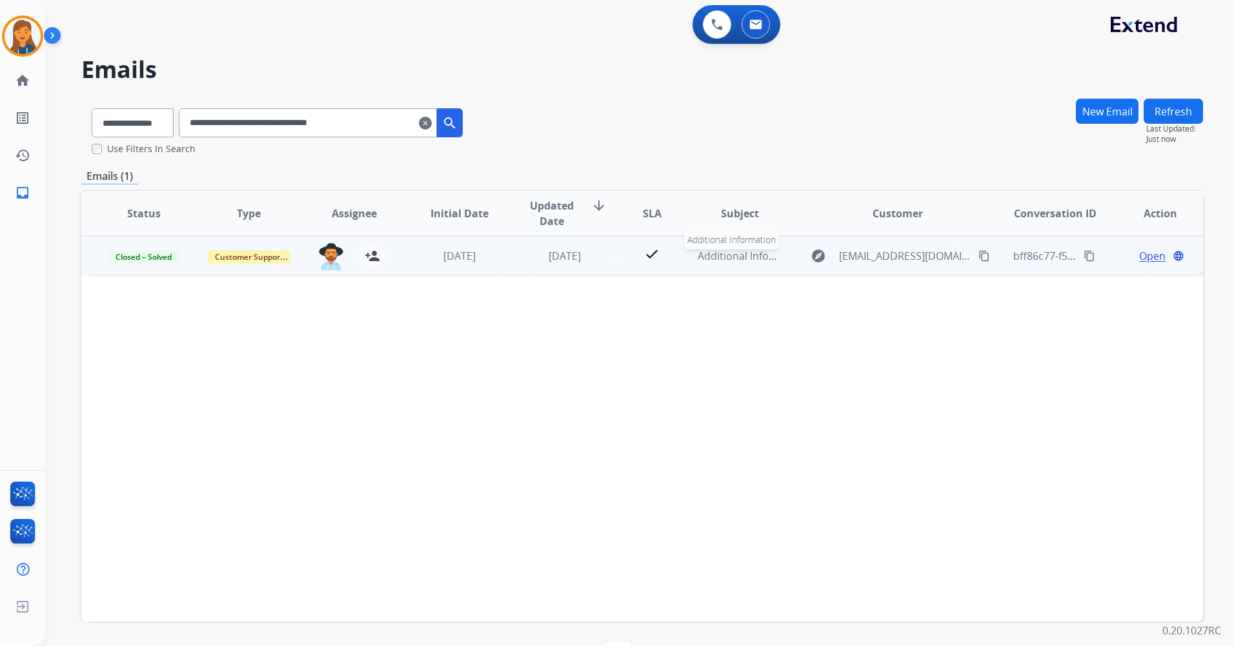
click at [732, 258] on span "Additional Information" at bounding box center [752, 256] width 110 height 14
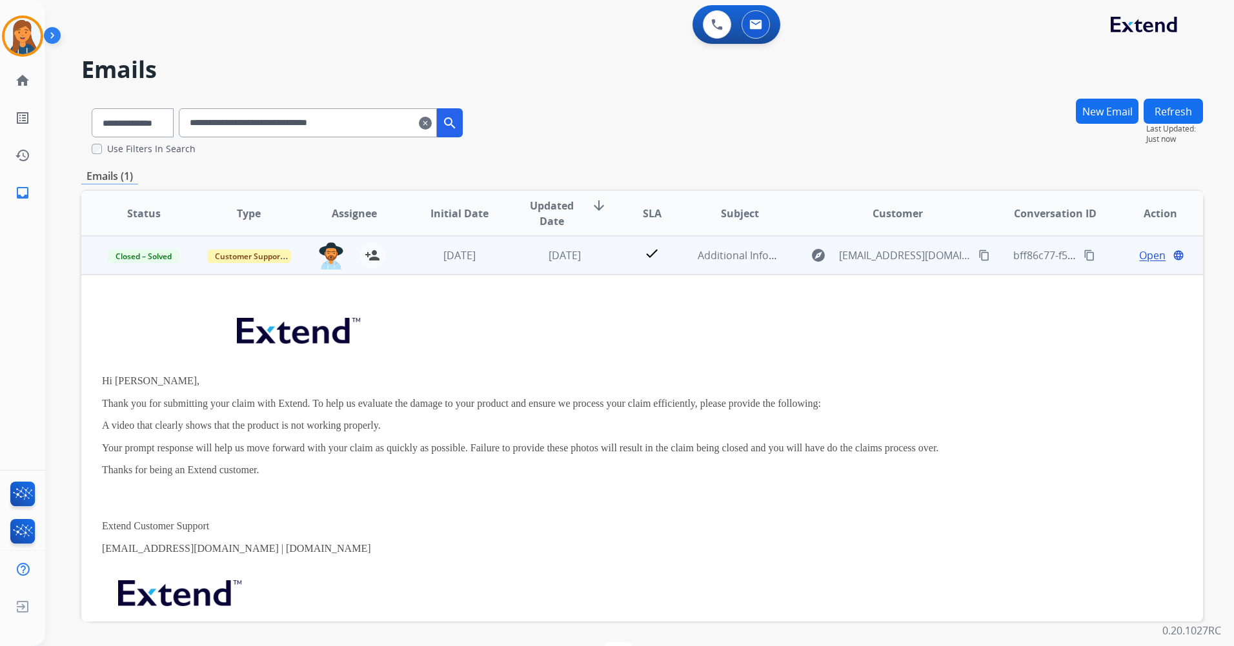
click at [1147, 255] on span "Open" at bounding box center [1152, 255] width 26 height 15
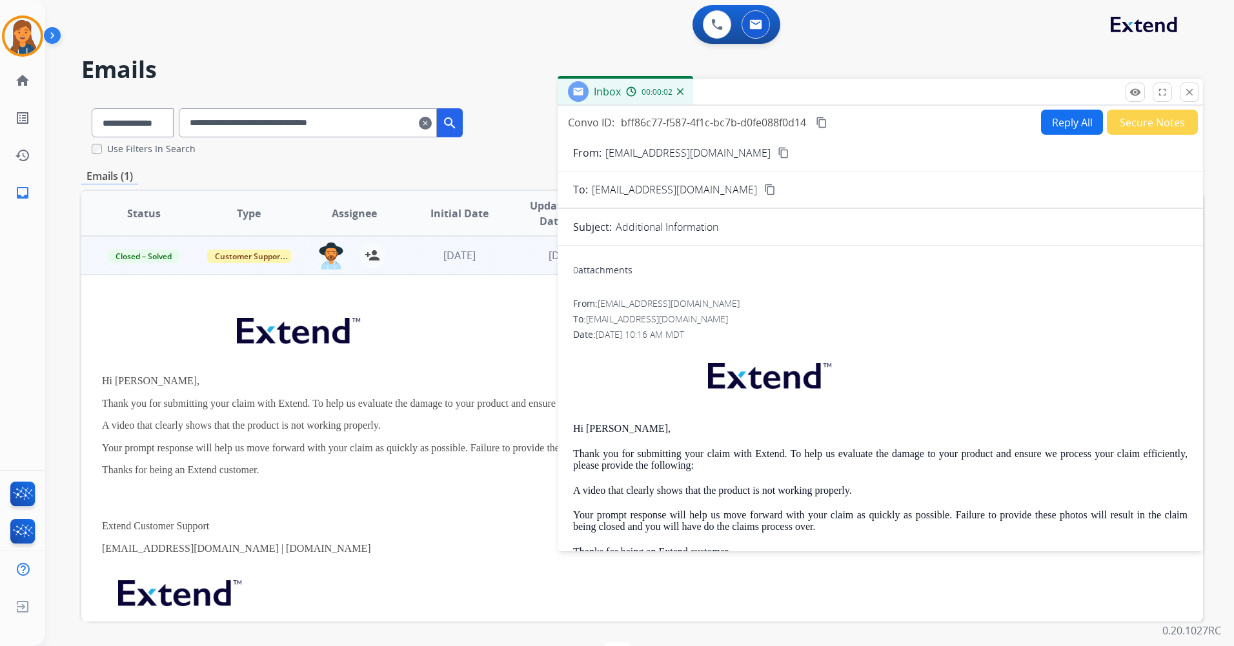
click at [1059, 121] on button "Reply All" at bounding box center [1072, 122] width 62 height 25
select select "**********"
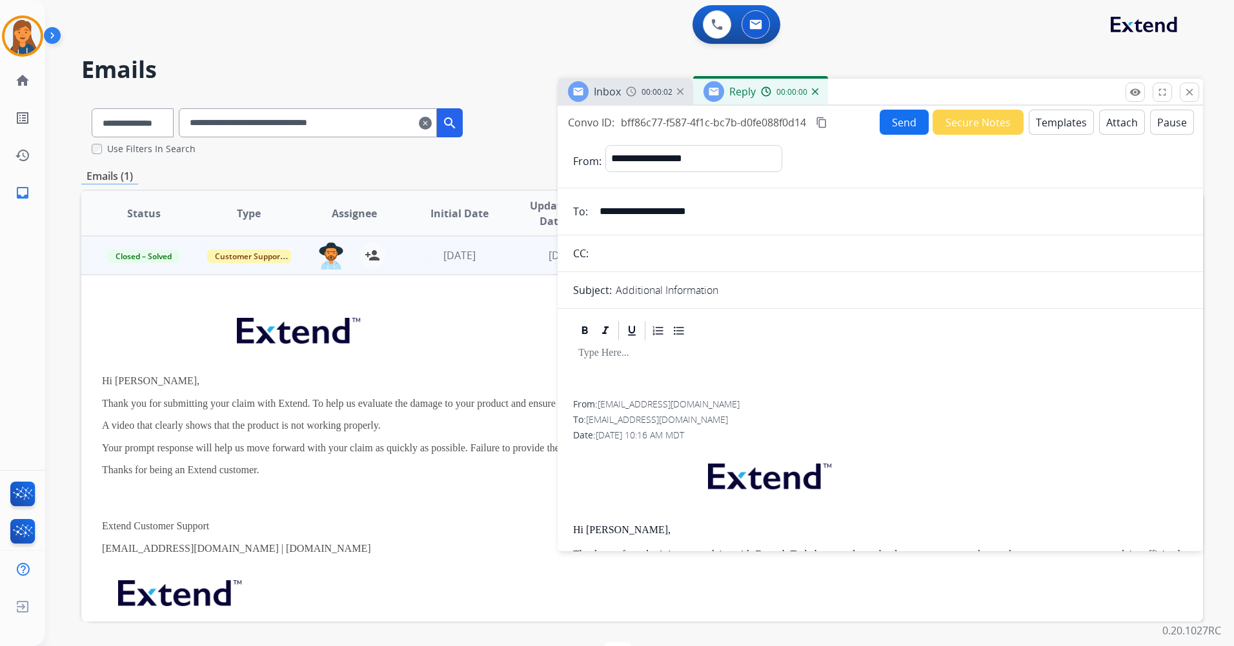
click at [1061, 125] on button "Templates" at bounding box center [1060, 122] width 65 height 25
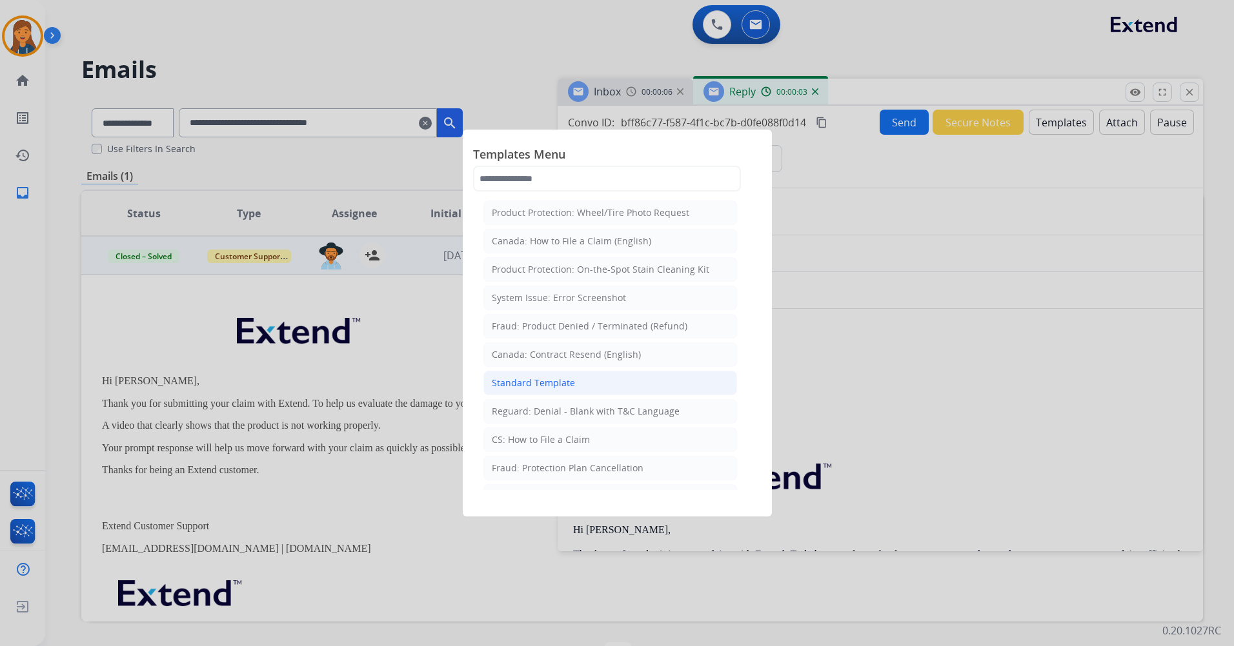
click at [617, 376] on li "Standard Template" at bounding box center [610, 383] width 254 height 25
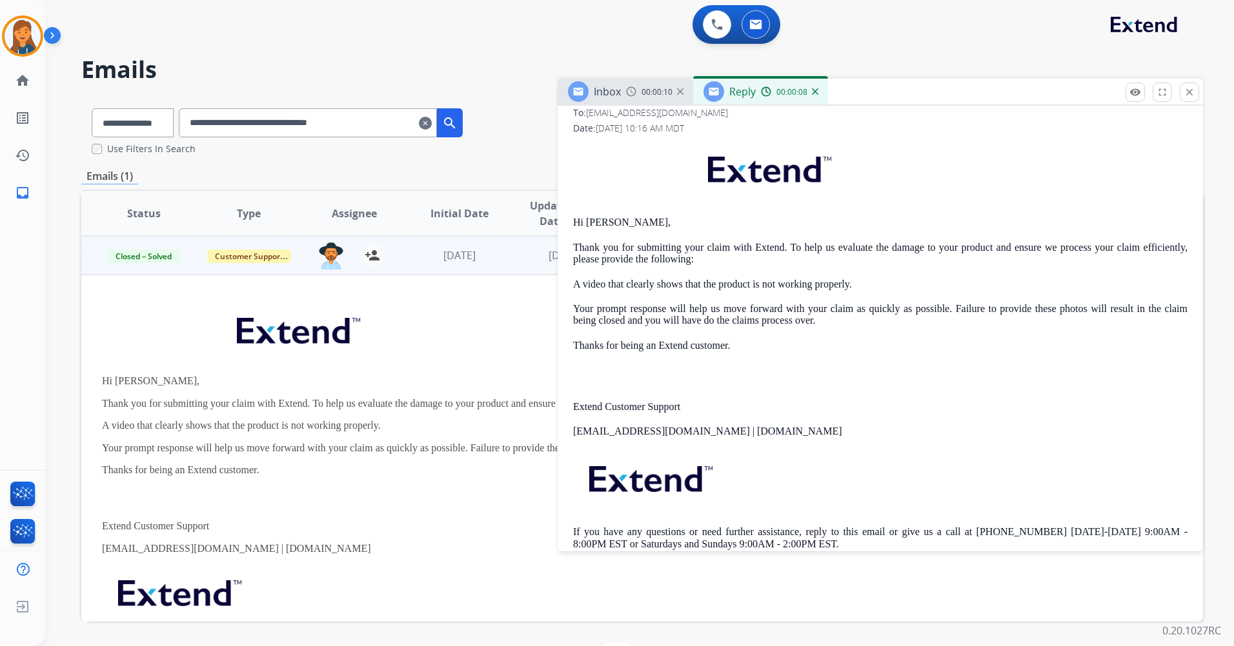
scroll to position [710, 0]
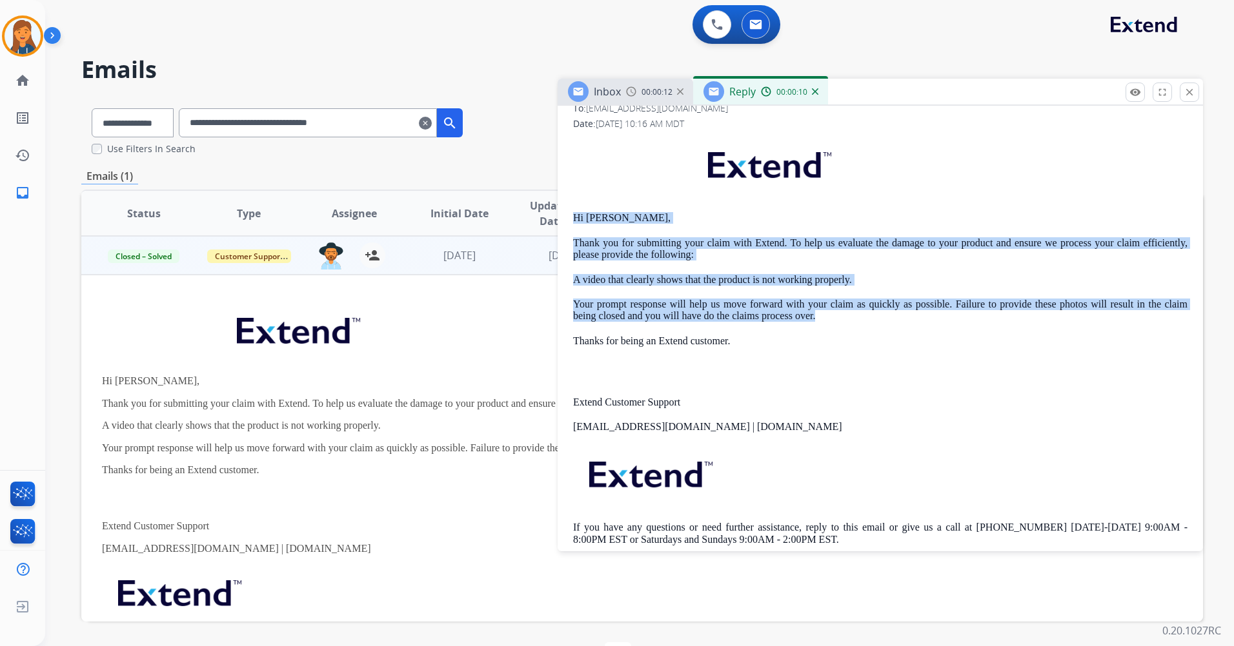
drag, startPoint x: 571, startPoint y: 214, endPoint x: 821, endPoint y: 319, distance: 271.5
click at [821, 319] on div "**********" at bounding box center [879, 134] width 645 height 885
copy div "Hi [PERSON_NAME], Thank you for submitting your claim with Extend. To help us e…"
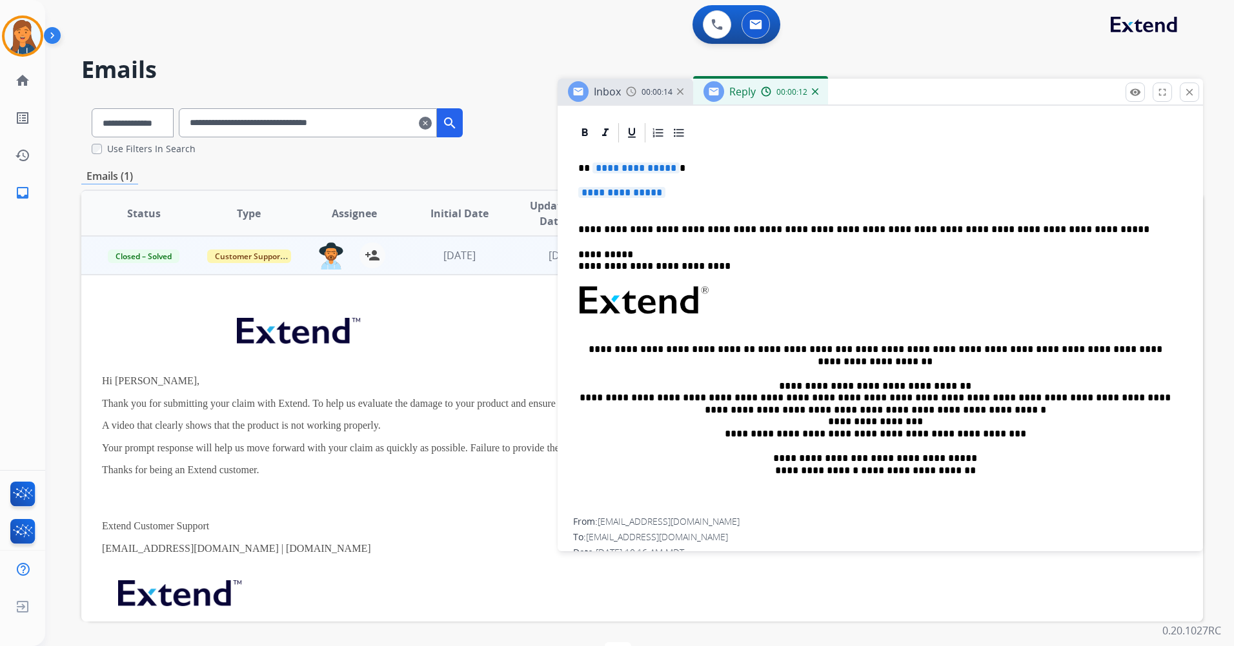
scroll to position [258, 0]
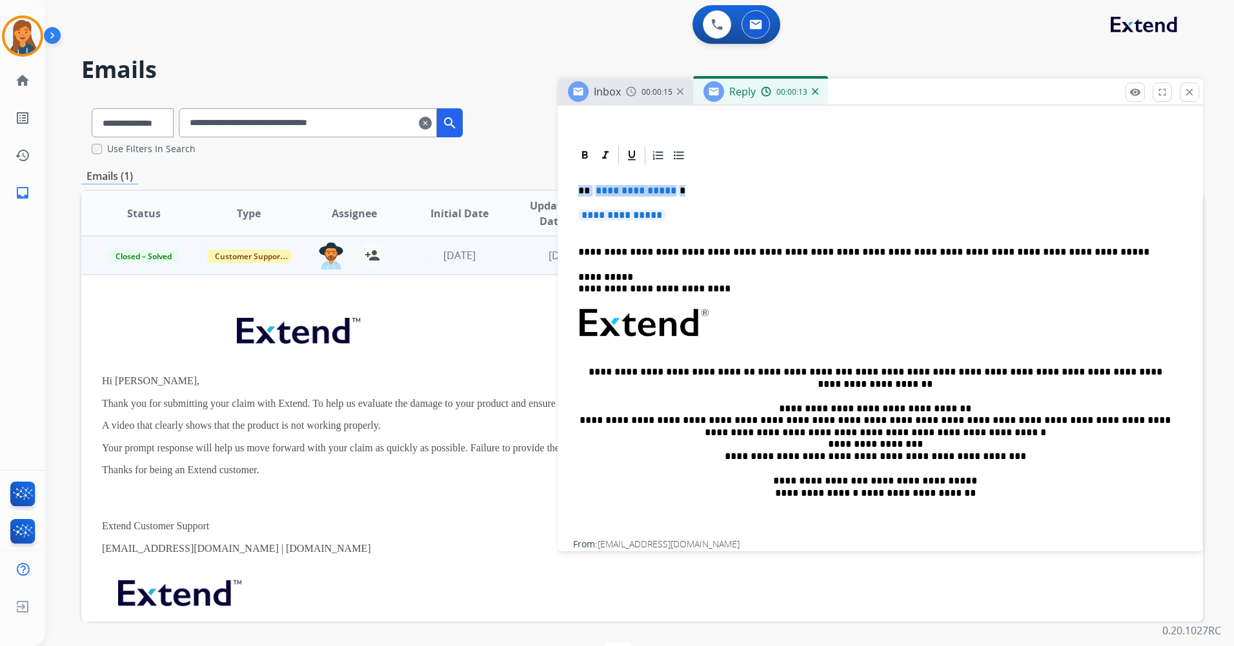
drag, startPoint x: 674, startPoint y: 225, endPoint x: 580, endPoint y: 197, distance: 98.2
click at [580, 197] on div "**********" at bounding box center [880, 354] width 614 height 374
drag, startPoint x: 689, startPoint y: 237, endPoint x: 684, endPoint y: 228, distance: 11.0
click at [687, 232] on div "**********" at bounding box center [880, 354] width 614 height 374
click at [679, 223] on p "**********" at bounding box center [880, 222] width 604 height 24
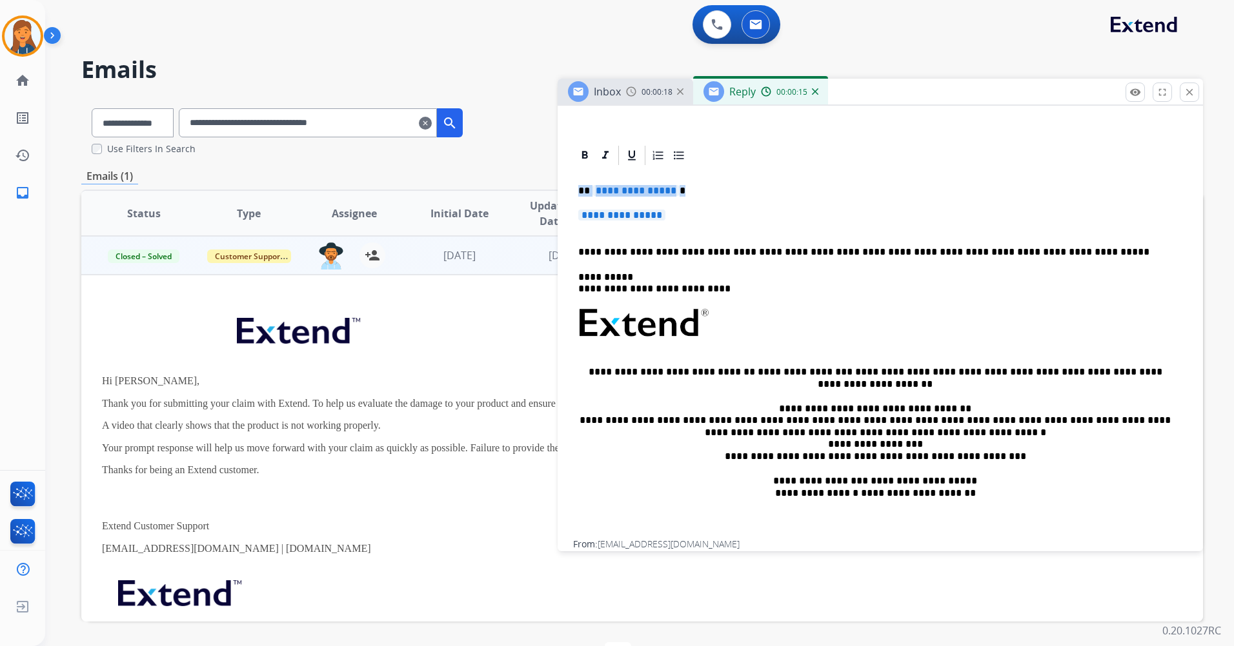
drag, startPoint x: 677, startPoint y: 215, endPoint x: 578, endPoint y: 194, distance: 101.0
click at [572, 192] on div "**********" at bounding box center [879, 586] width 645 height 885
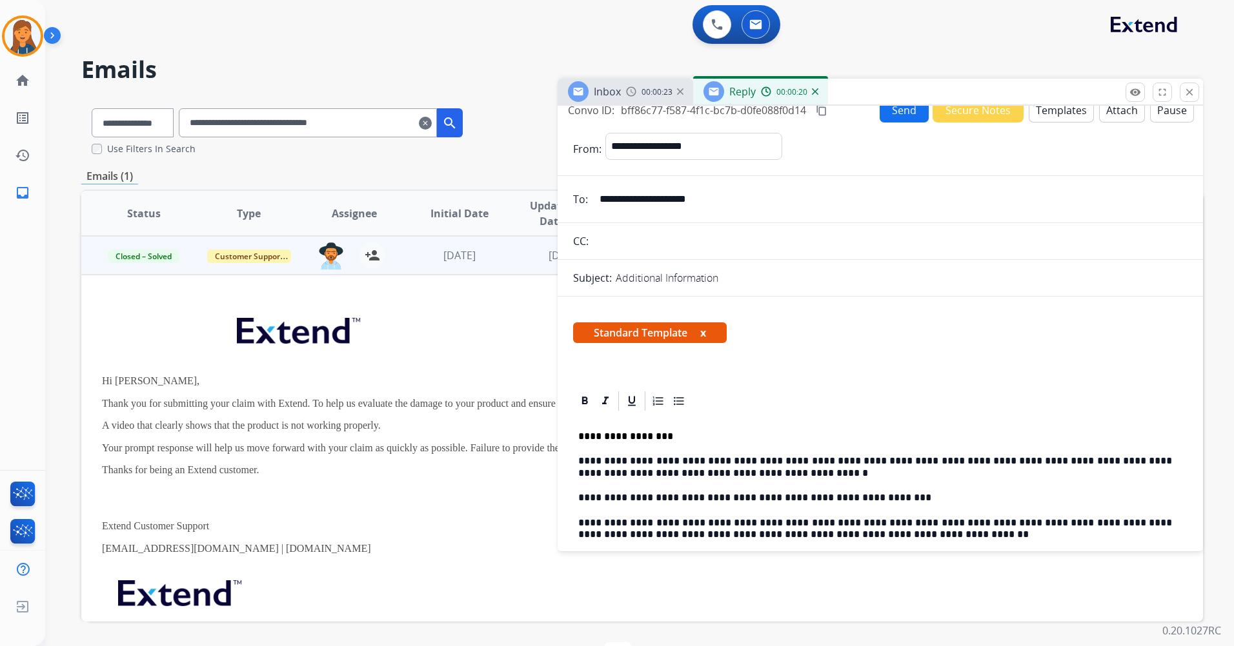
scroll to position [0, 0]
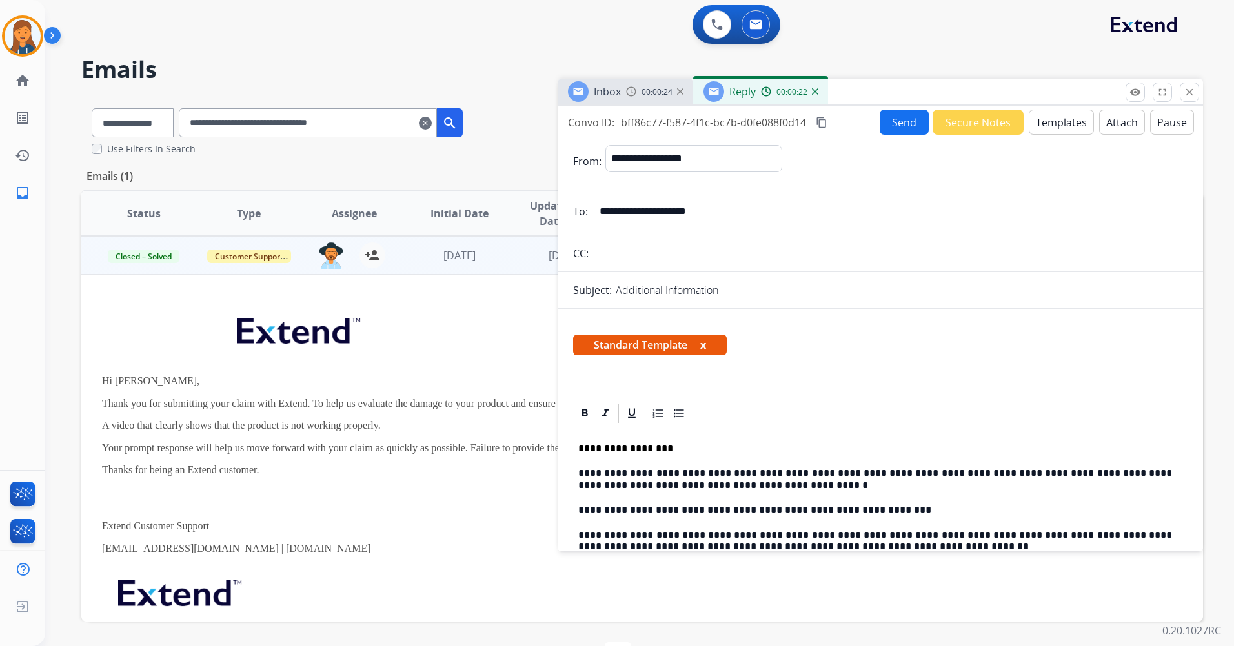
click at [903, 128] on button "Send" at bounding box center [903, 122] width 49 height 25
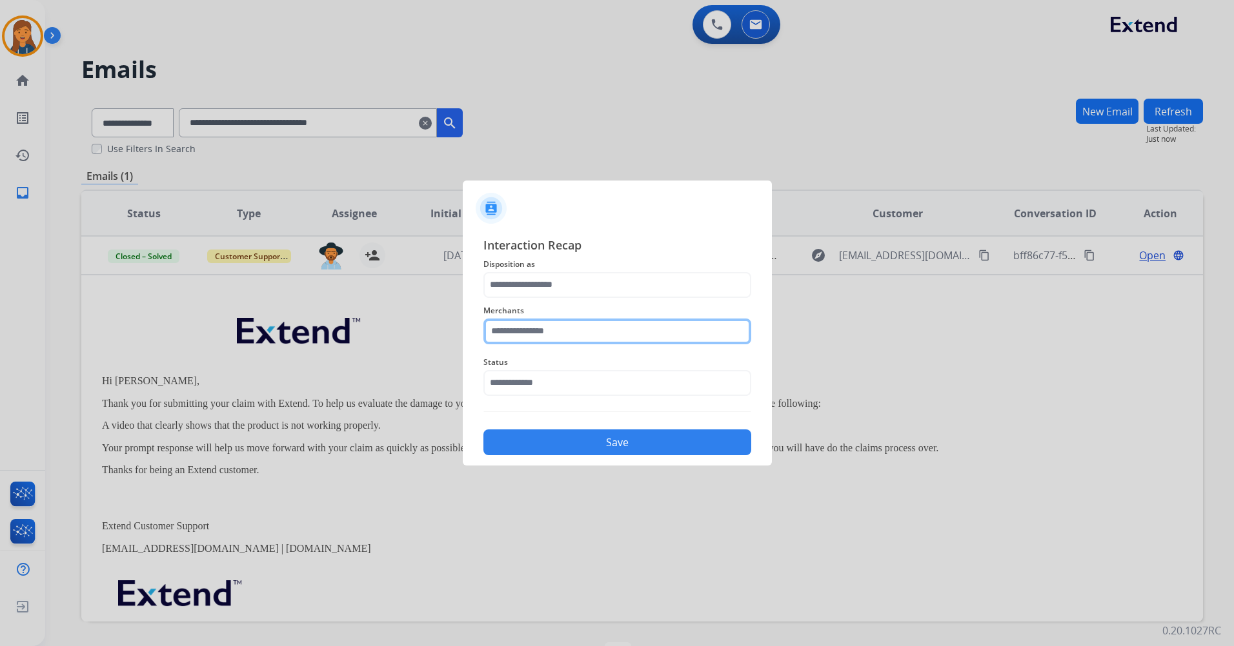
click at [638, 337] on input "text" at bounding box center [617, 332] width 268 height 26
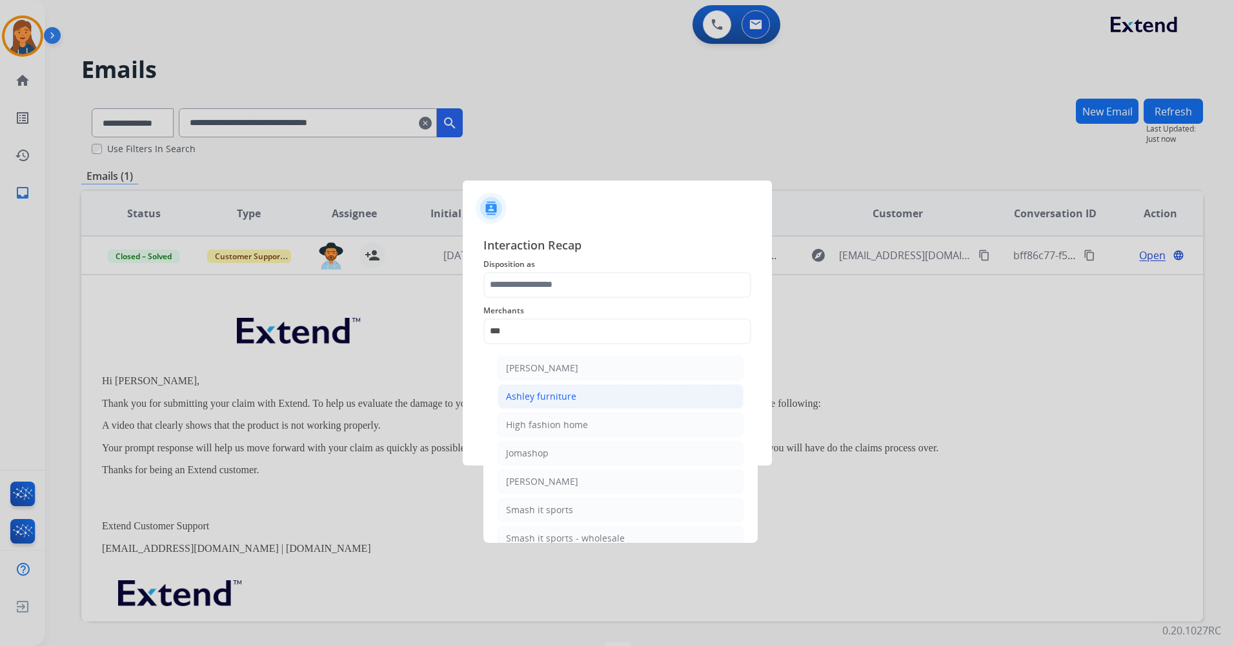
click at [542, 390] on div "Ashley furniture" at bounding box center [541, 396] width 70 height 13
type input "**********"
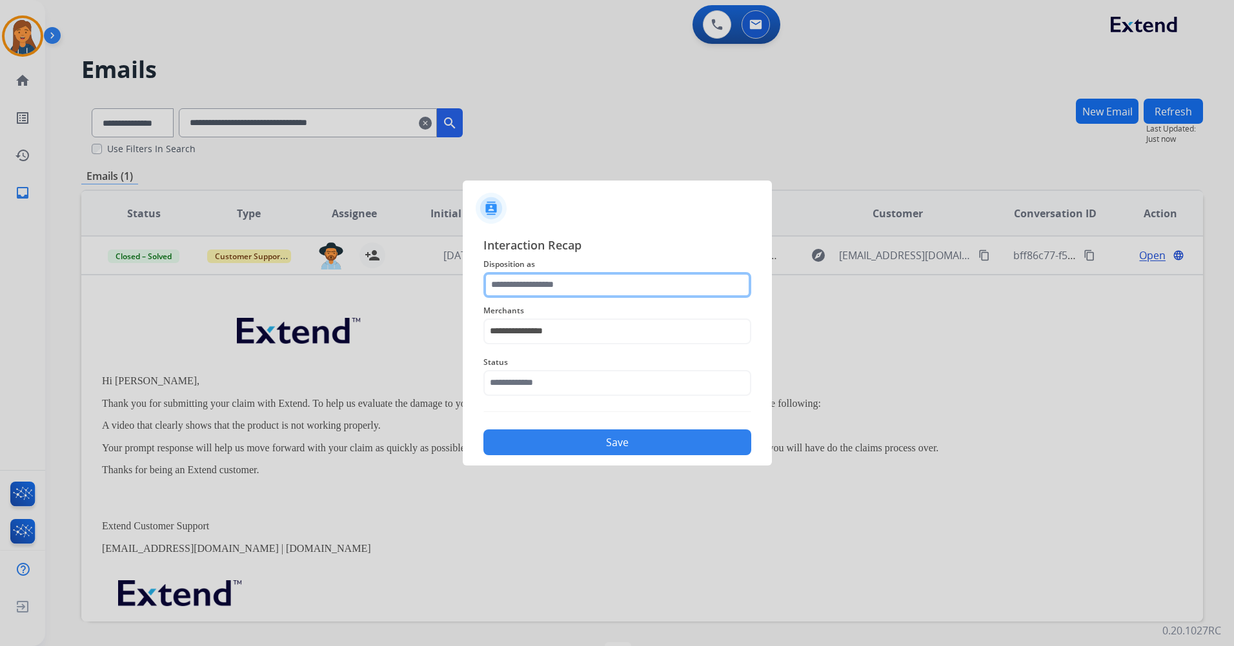
click at [562, 274] on input "text" at bounding box center [617, 285] width 268 height 26
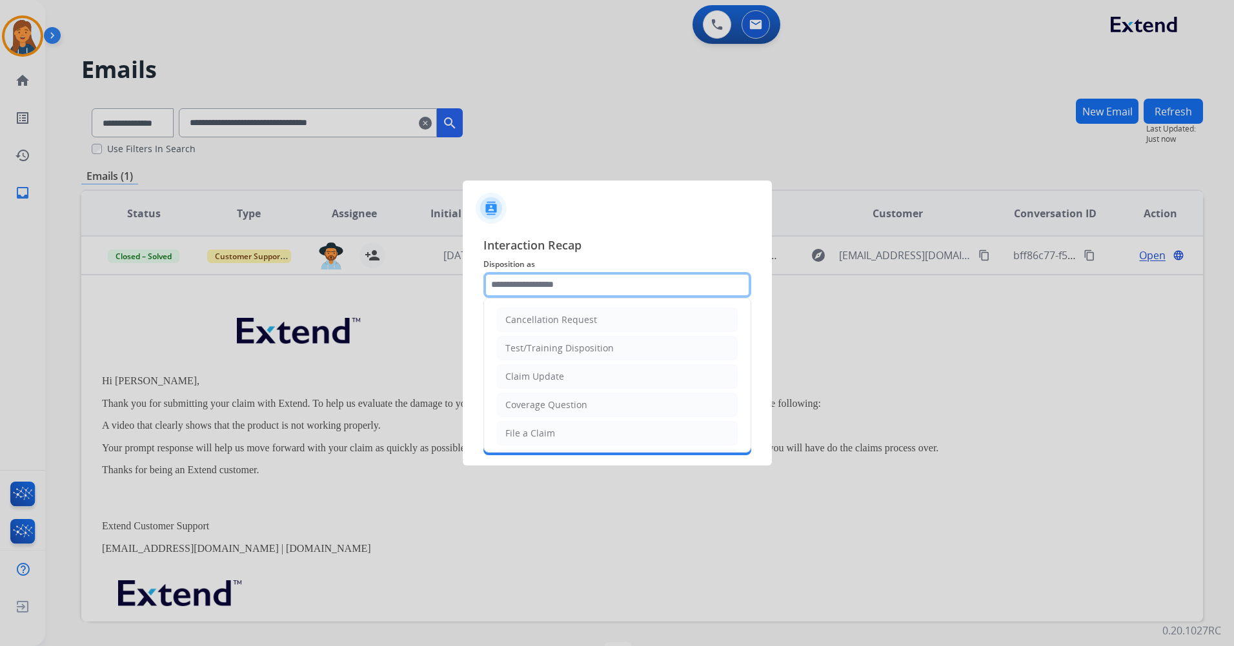
click at [562, 274] on input "text" at bounding box center [617, 285] width 268 height 26
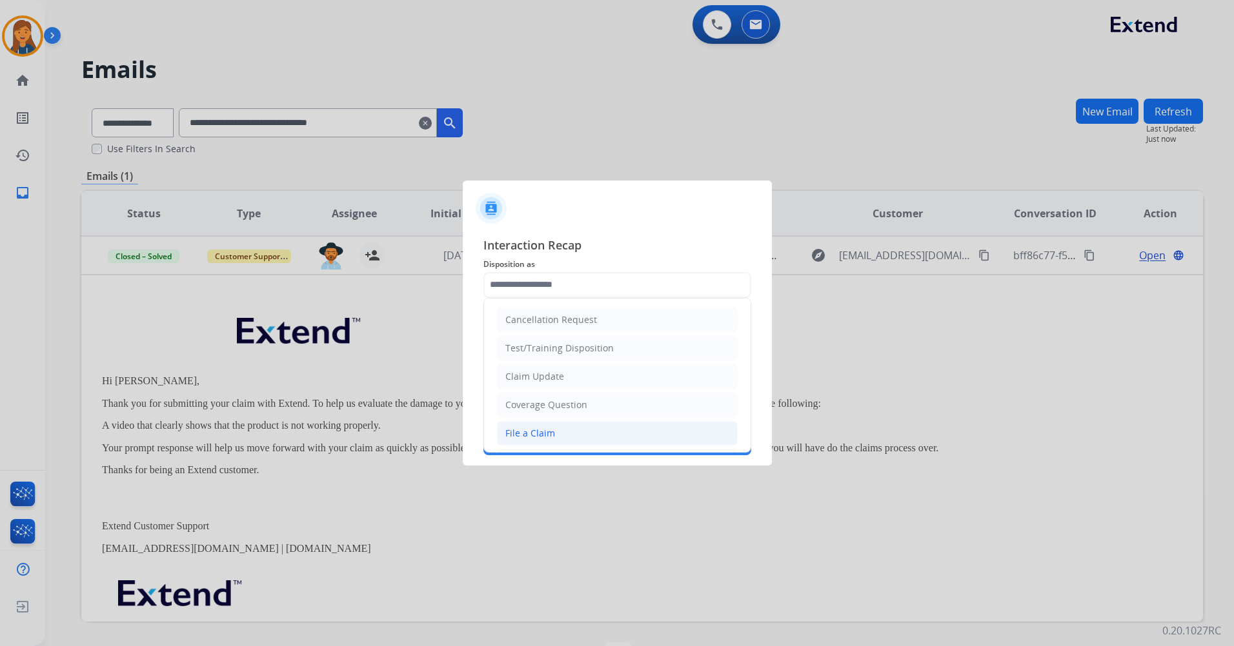
click at [514, 432] on div "File a Claim" at bounding box center [530, 433] width 50 height 13
type input "**********"
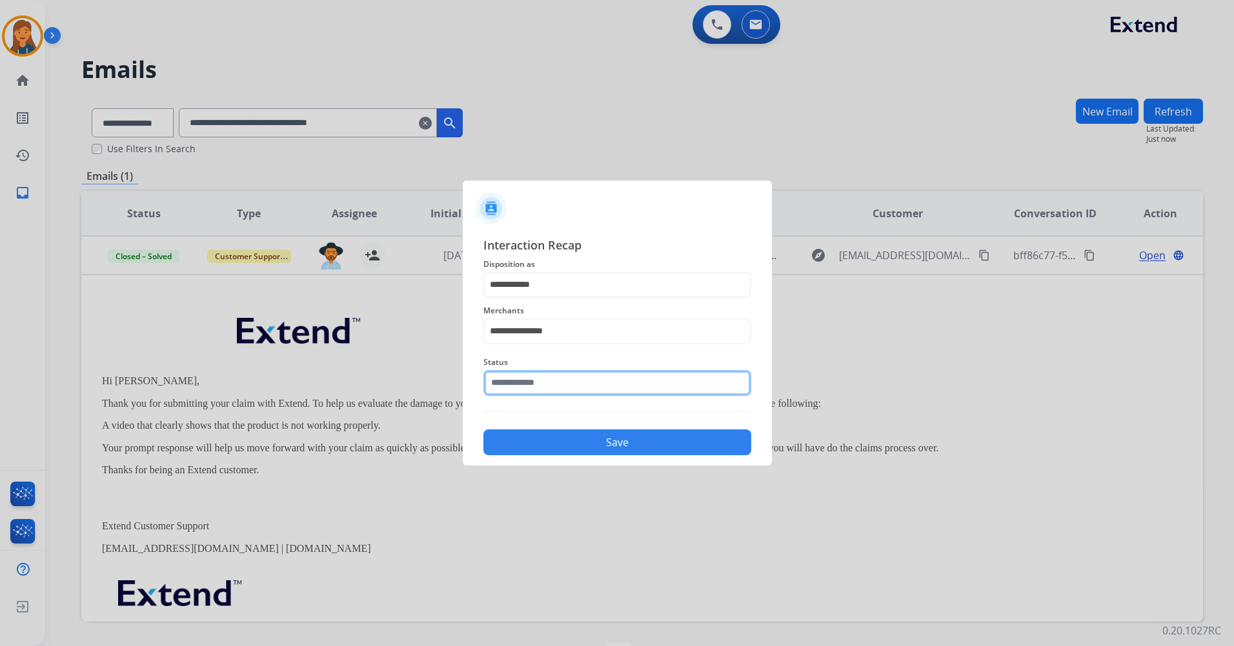
click at [539, 378] on input "text" at bounding box center [617, 383] width 268 height 26
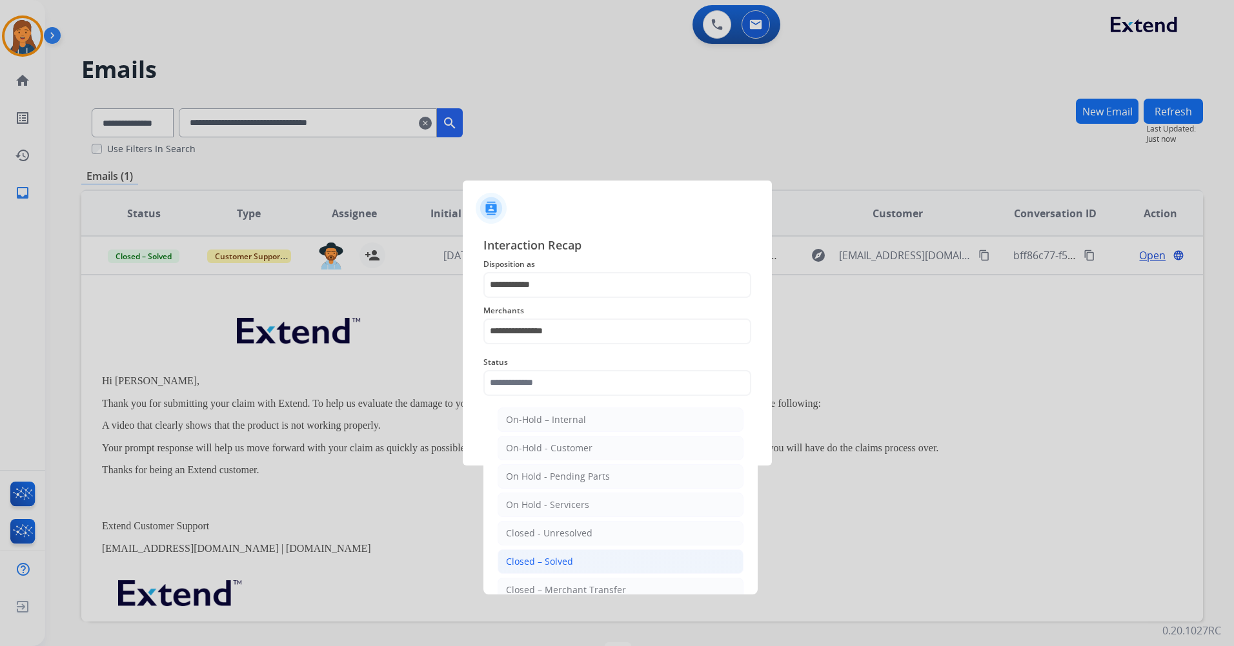
click at [514, 555] on div "Closed – Solved" at bounding box center [539, 561] width 67 height 13
type input "**********"
drag, startPoint x: 514, startPoint y: 555, endPoint x: 523, endPoint y: 512, distance: 43.4
click at [514, 555] on div at bounding box center [617, 323] width 1234 height 646
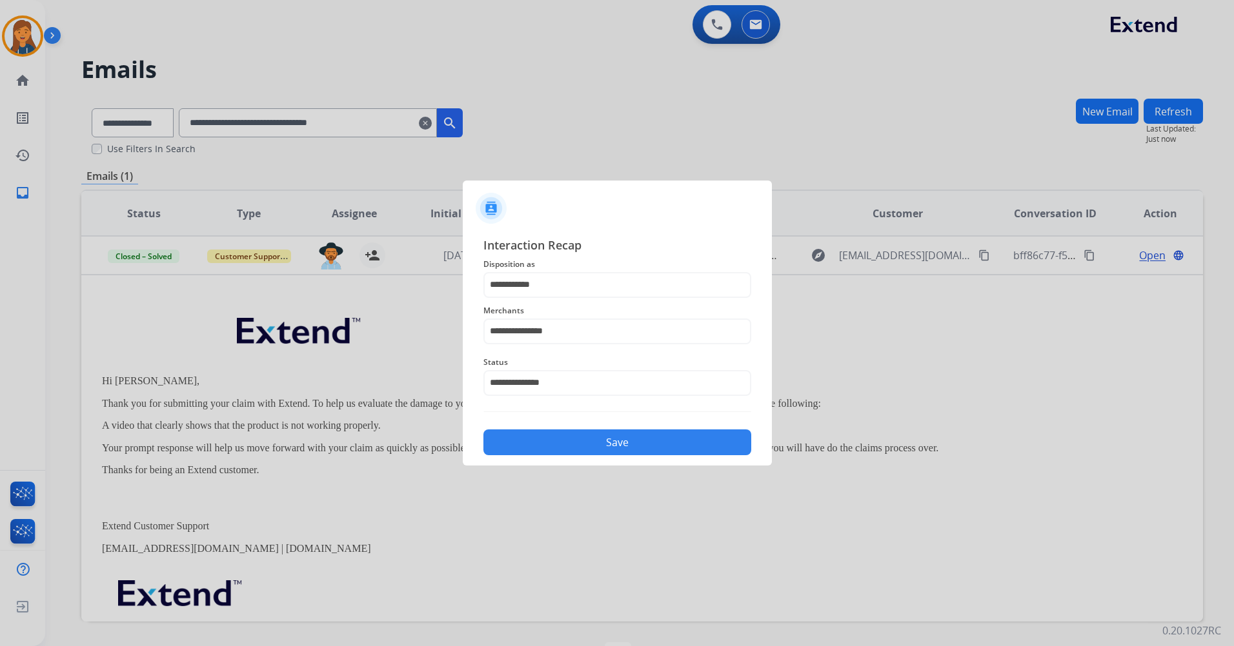
click at [546, 419] on div "**********" at bounding box center [617, 346] width 268 height 220
click at [543, 446] on button "Save" at bounding box center [617, 443] width 268 height 26
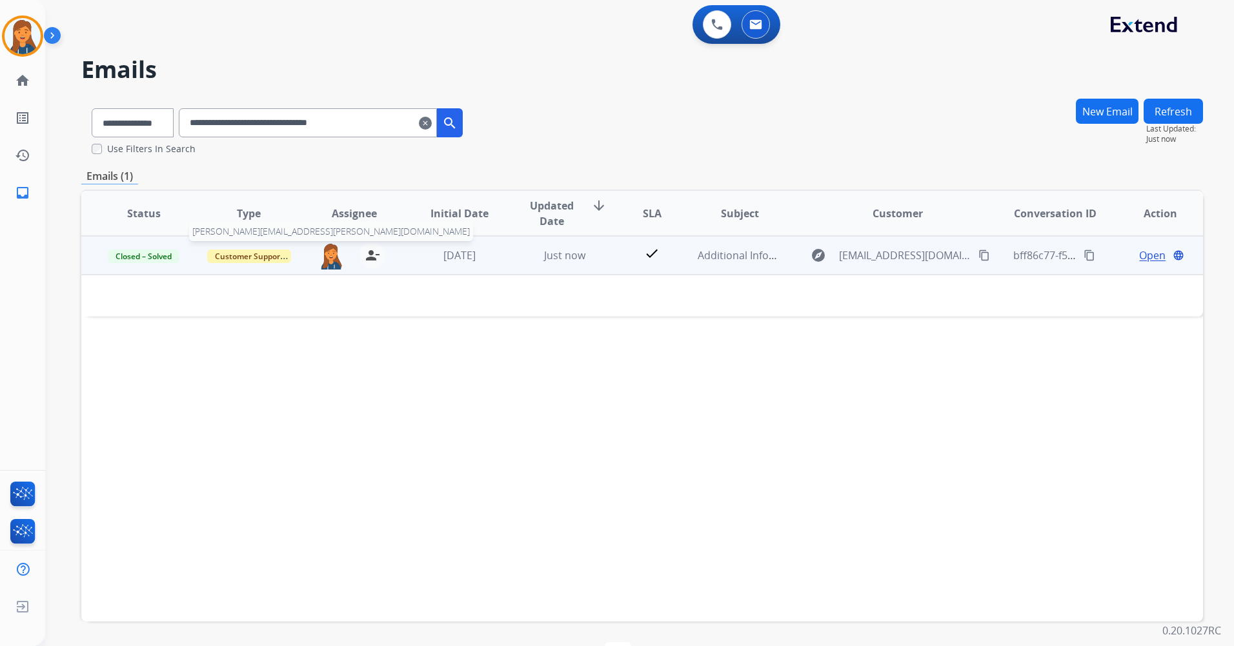
click at [324, 258] on img at bounding box center [331, 256] width 26 height 27
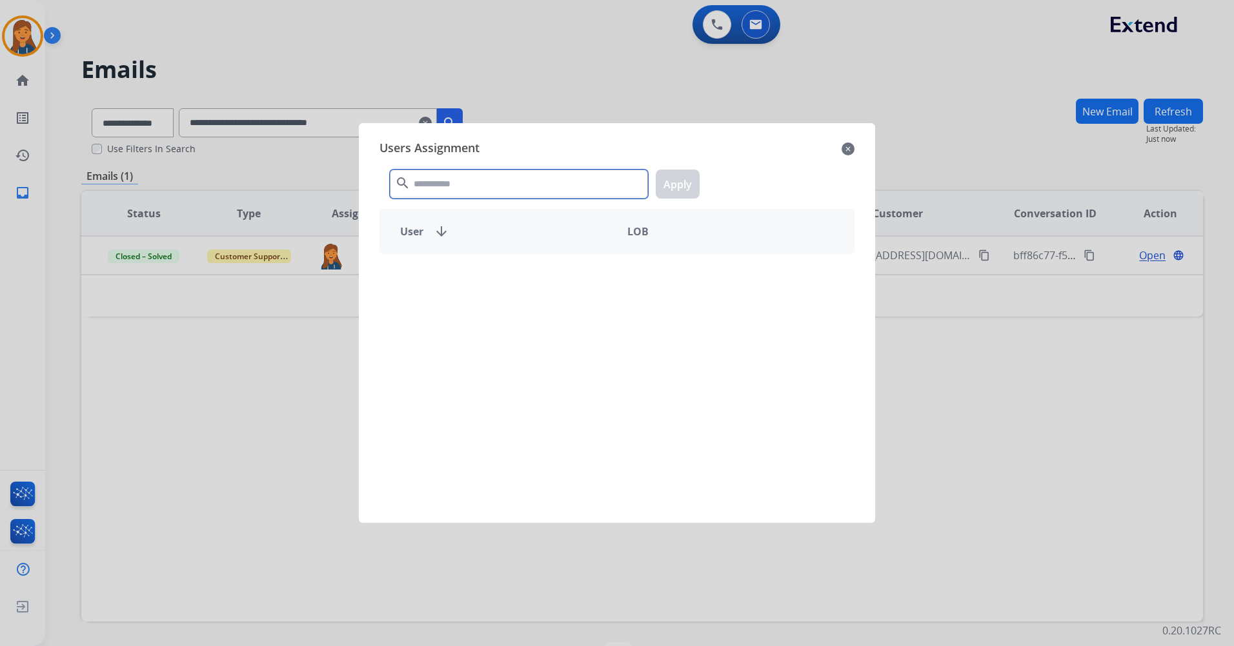
click at [441, 182] on input "text" at bounding box center [519, 184] width 258 height 29
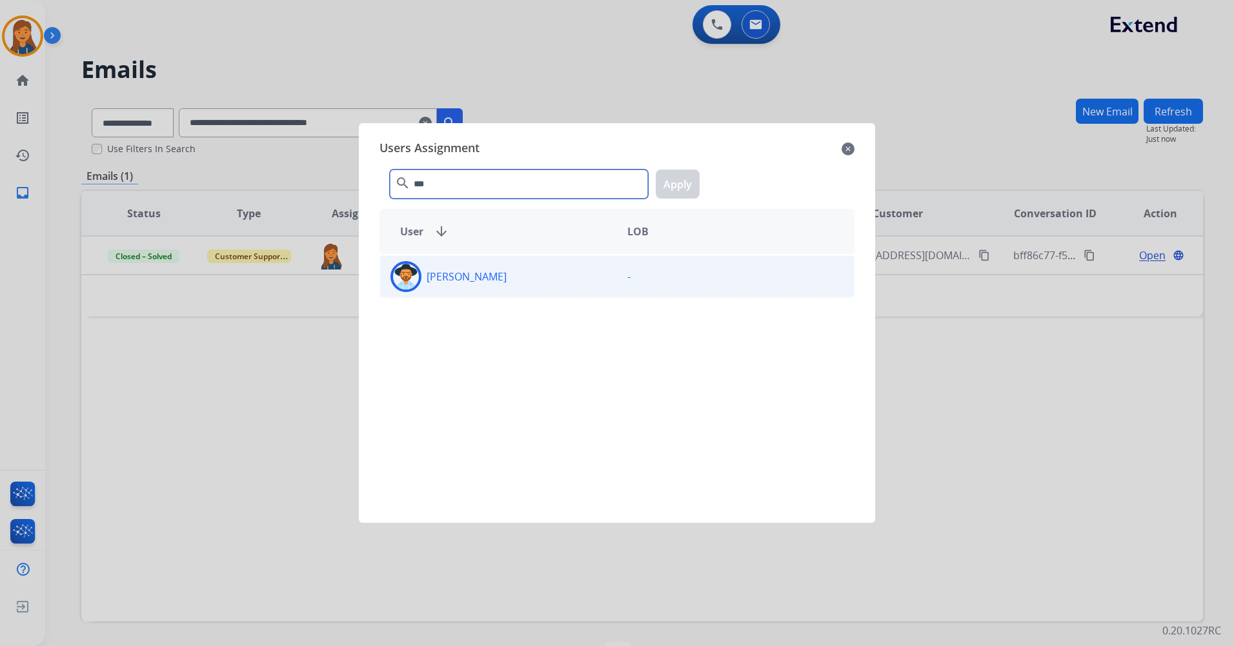
type input "***"
click at [446, 277] on p "[PERSON_NAME]" at bounding box center [466, 276] width 80 height 15
click at [683, 176] on button "Apply" at bounding box center [677, 184] width 44 height 29
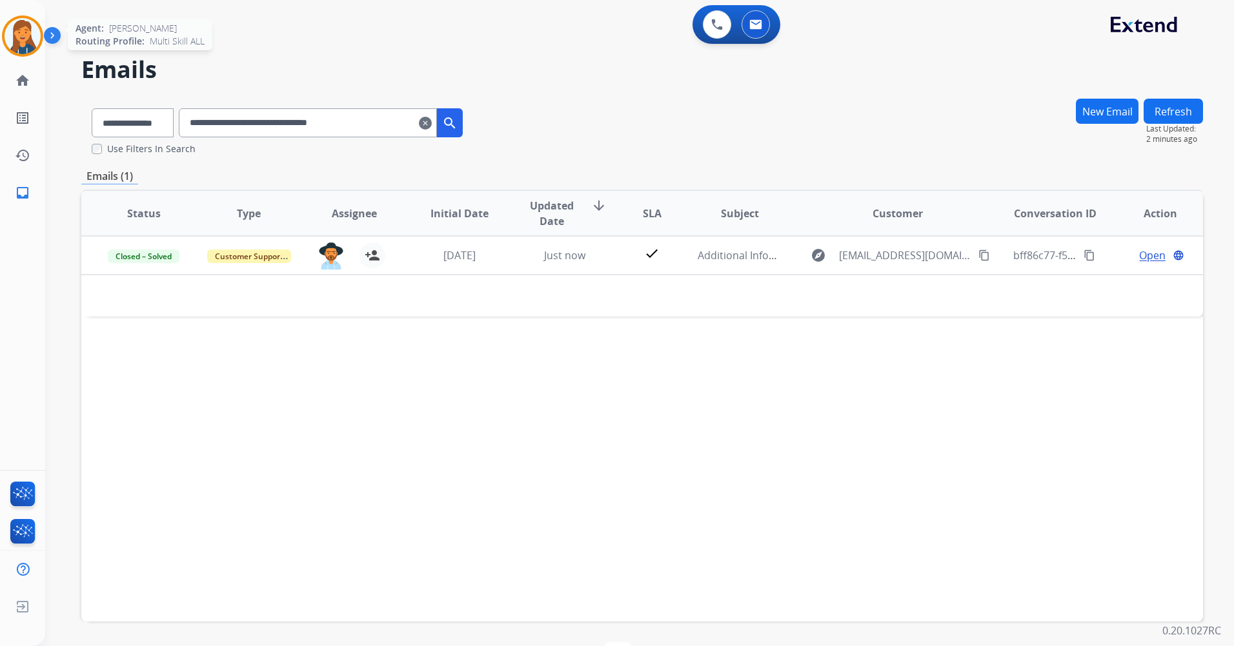
click at [14, 35] on img at bounding box center [23, 36] width 36 height 36
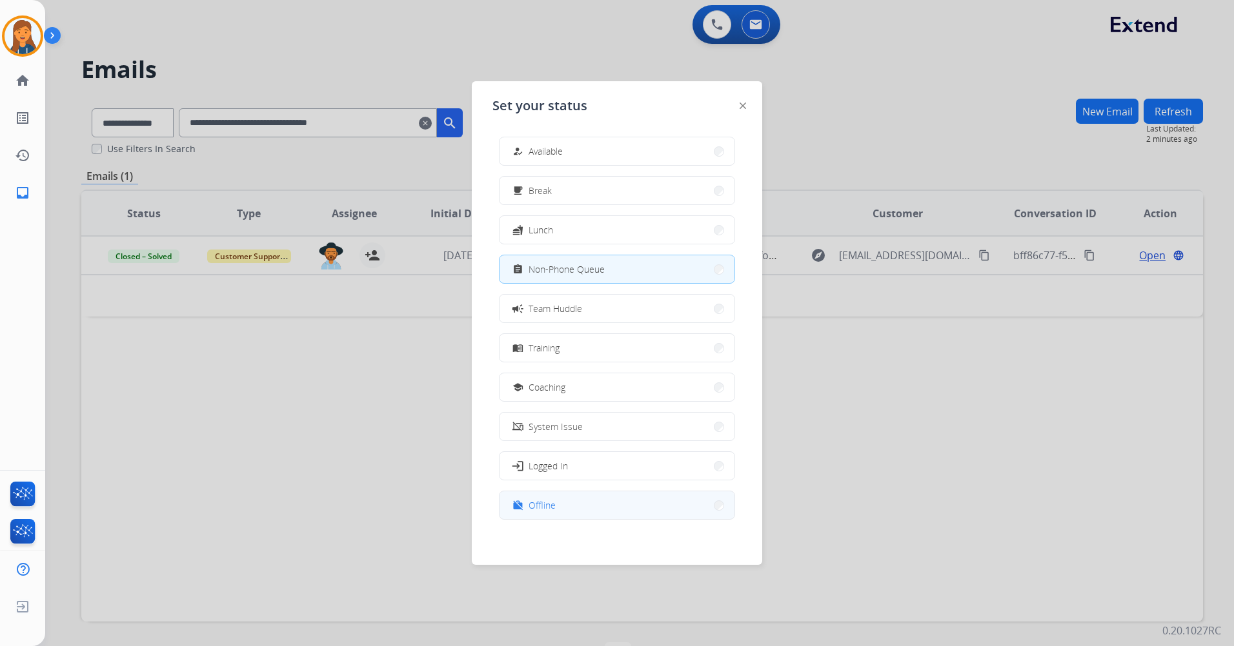
click at [540, 506] on span "Offline" at bounding box center [541, 506] width 27 height 14
